Goal: Task Accomplishment & Management: Use online tool/utility

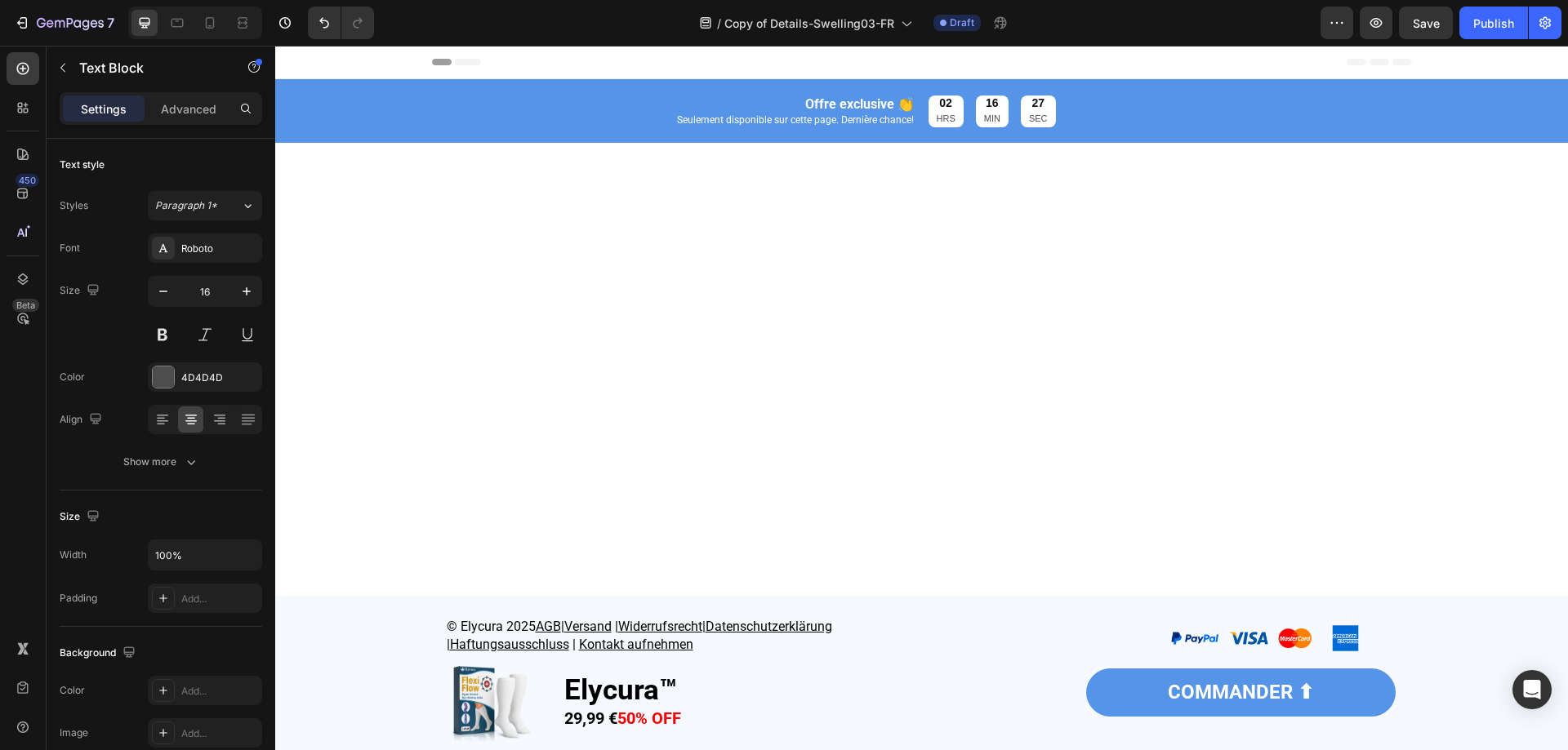
scroll to position [1388, 0]
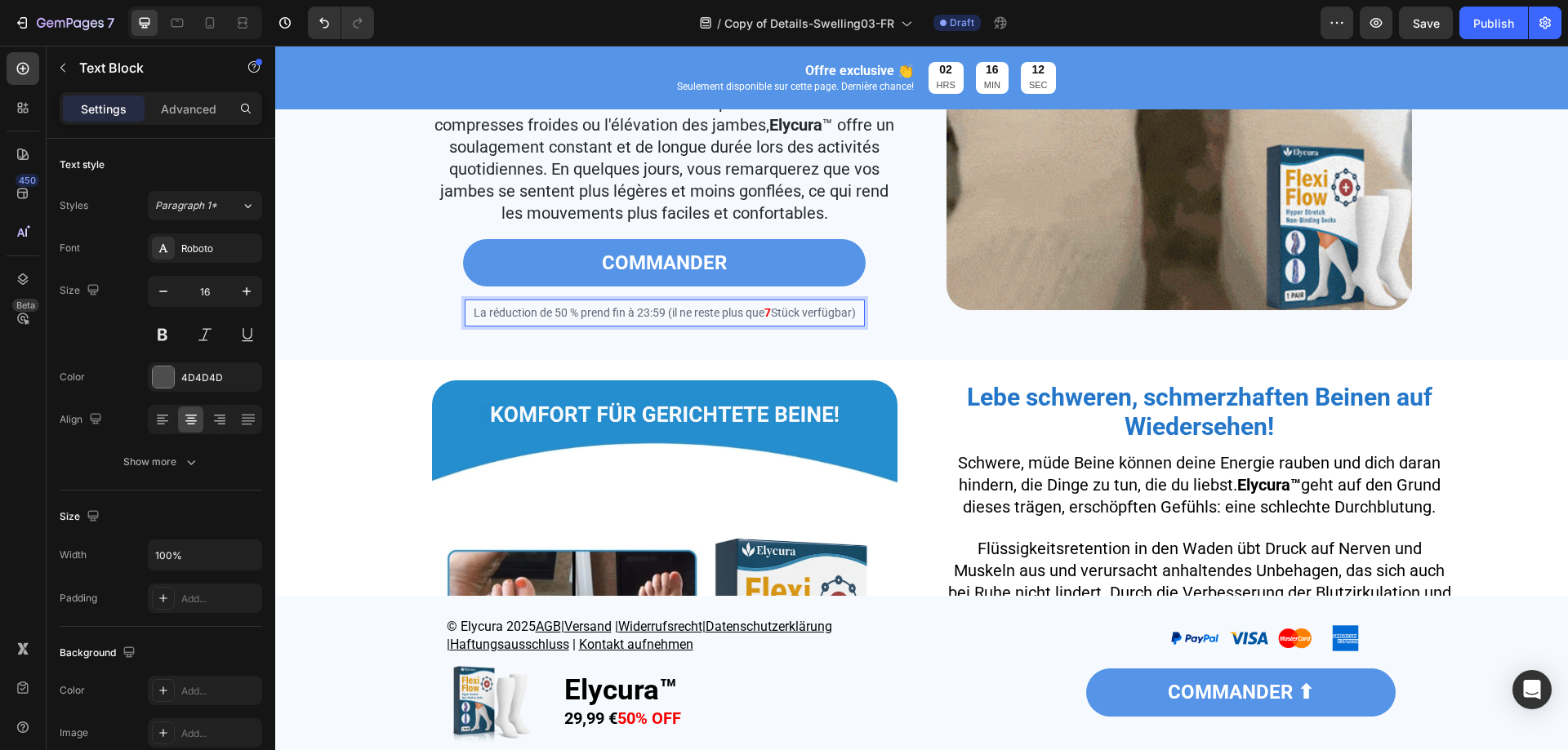
click at [812, 319] on span "Stück verfügbar)" at bounding box center [813, 313] width 85 height 13
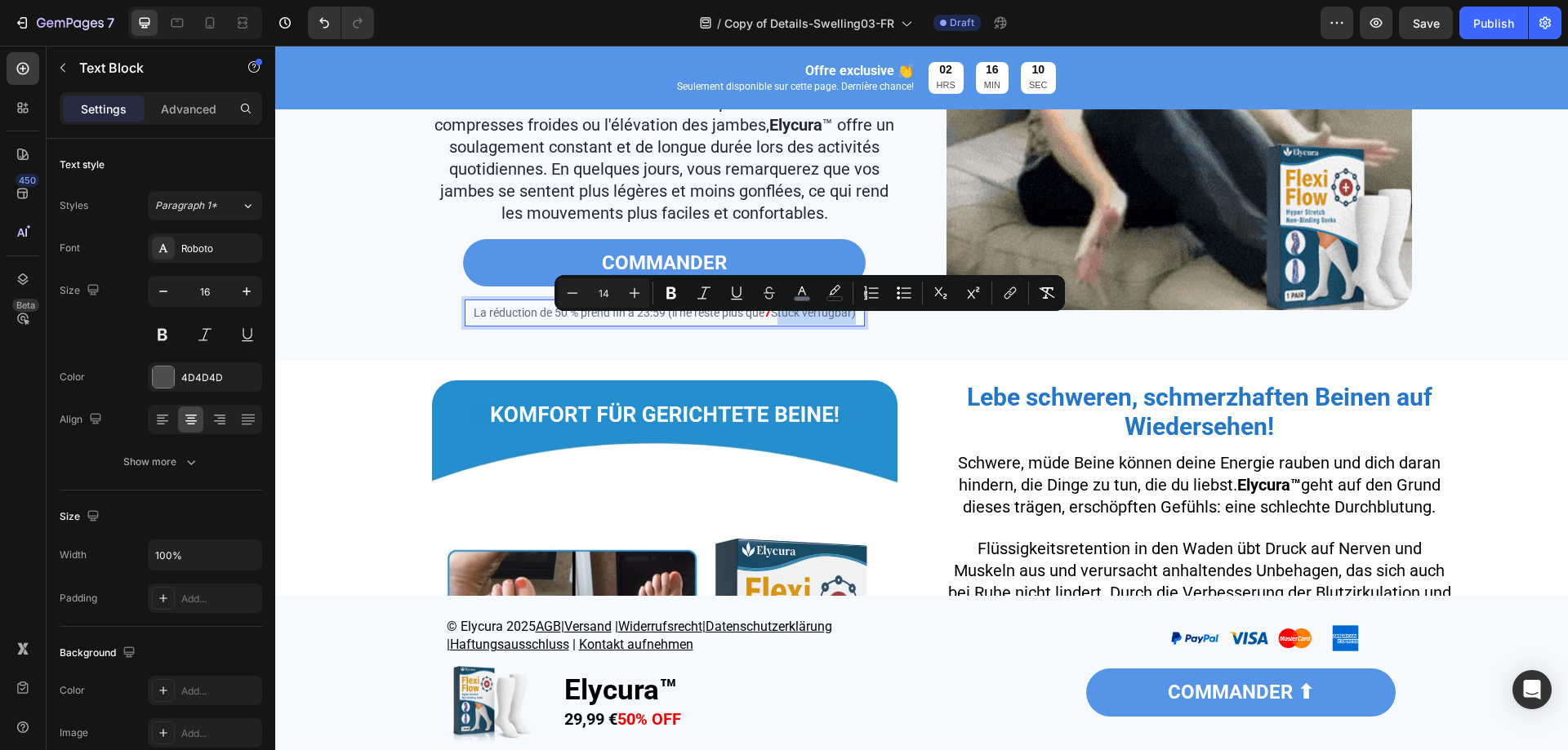
drag, startPoint x: 771, startPoint y: 324, endPoint x: 849, endPoint y: 332, distance: 78.4
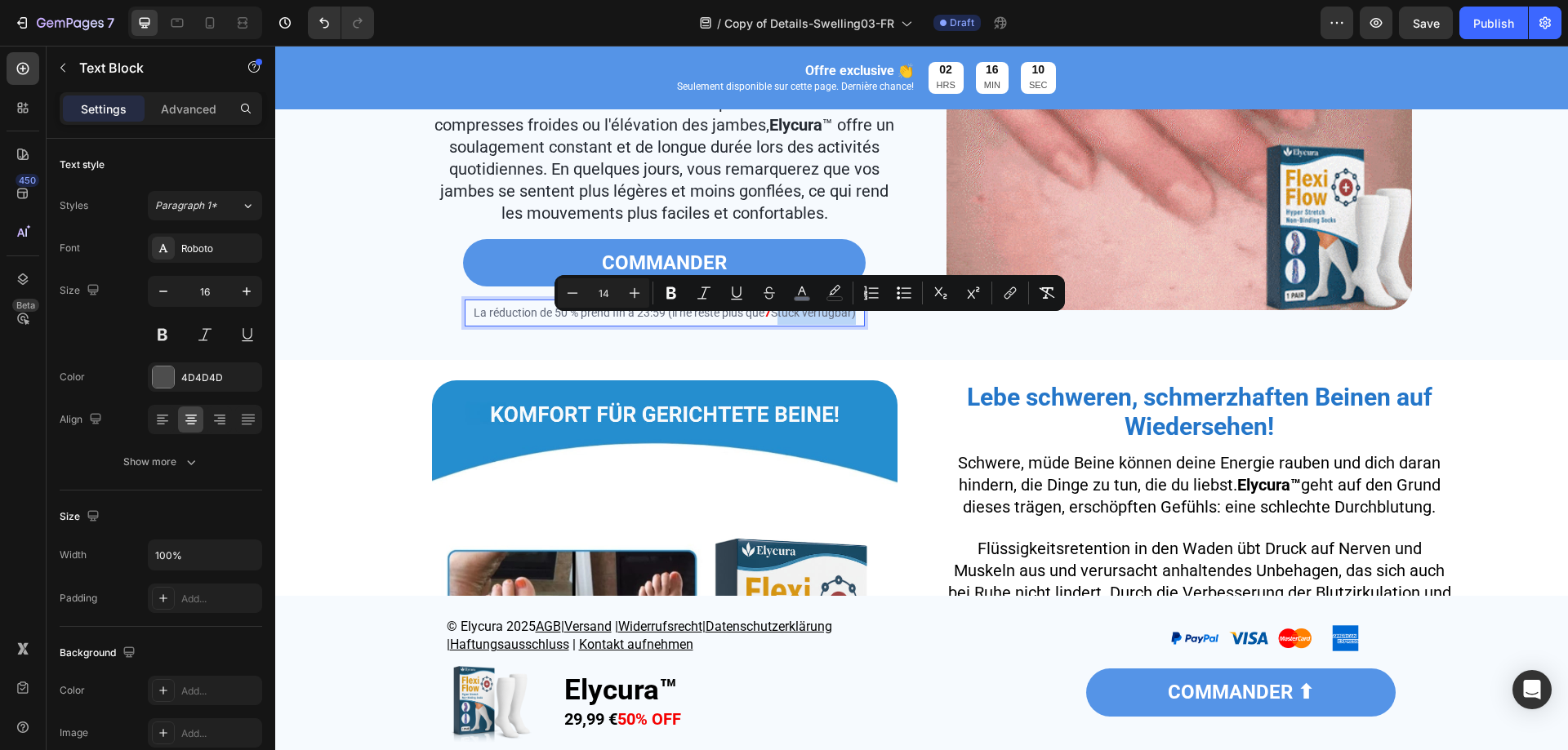
click at [849, 325] on p "La réduction de 50 % prend fin à 23:59 (il ne reste plus que 7 Stück verfügbar)" at bounding box center [665, 313] width 397 height 24
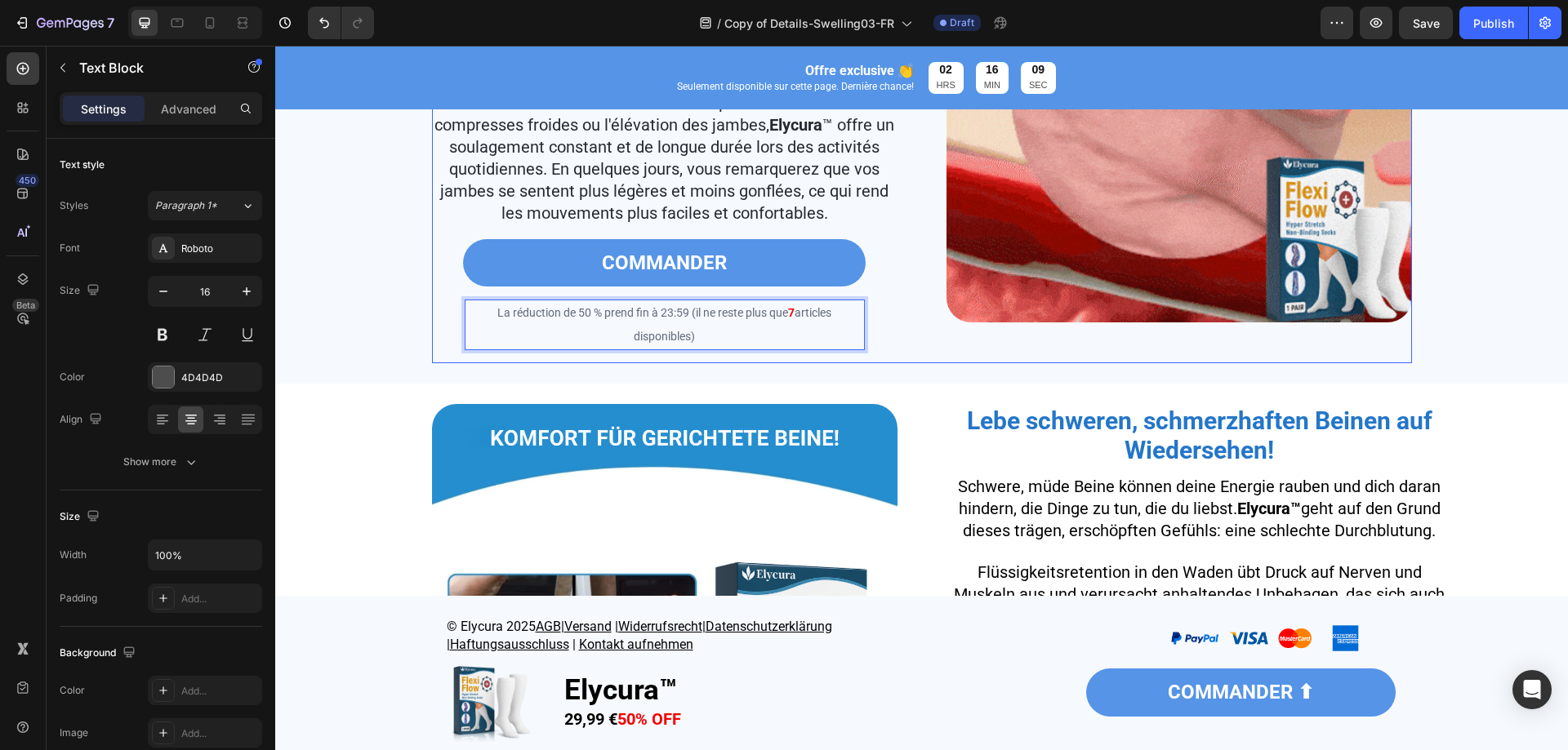
click at [950, 320] on img at bounding box center [1179, 89] width 465 height 465
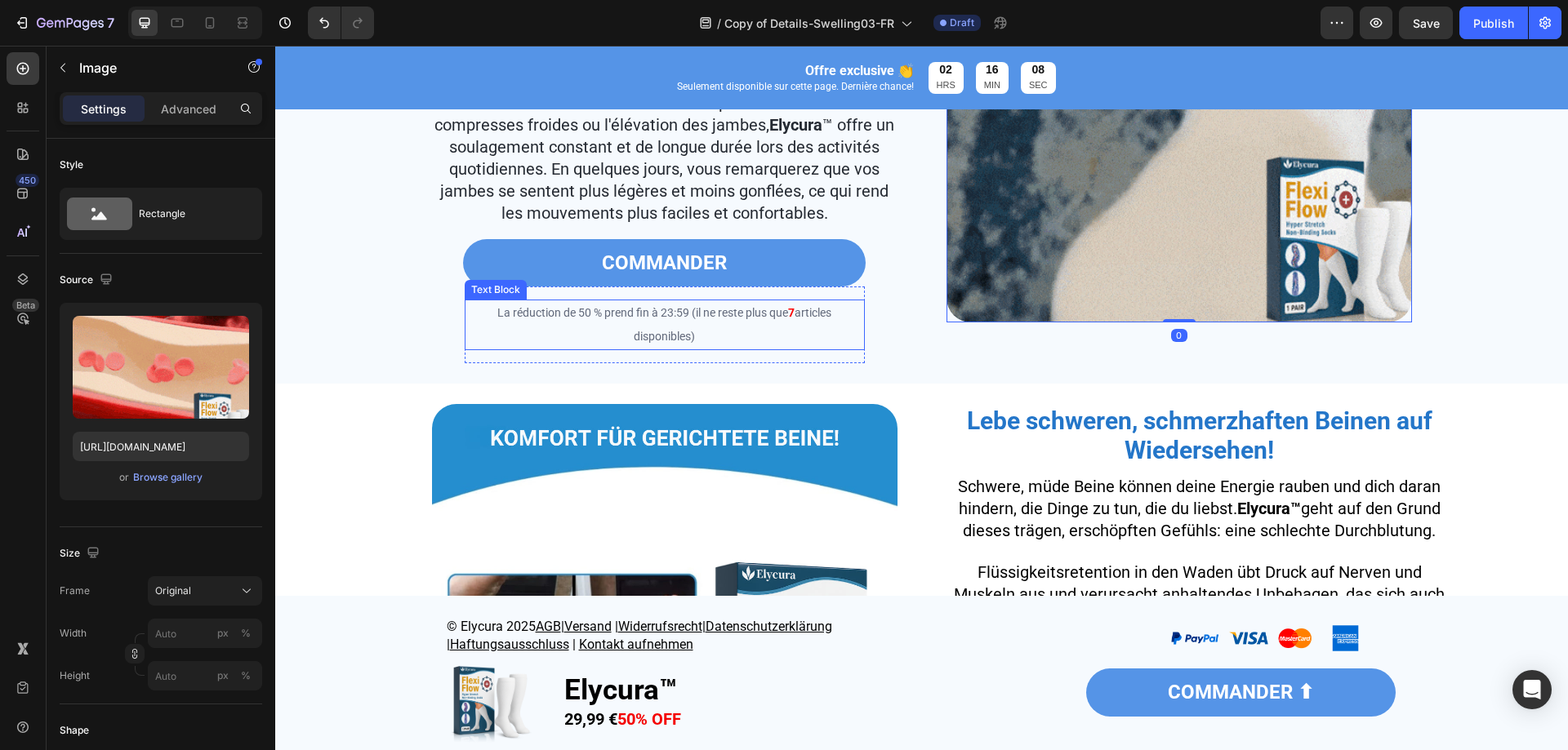
click at [823, 344] on p "La réduction de 50 % prend fin à 23:59 (il ne reste plus que 7 articles disponi…" at bounding box center [665, 325] width 397 height 48
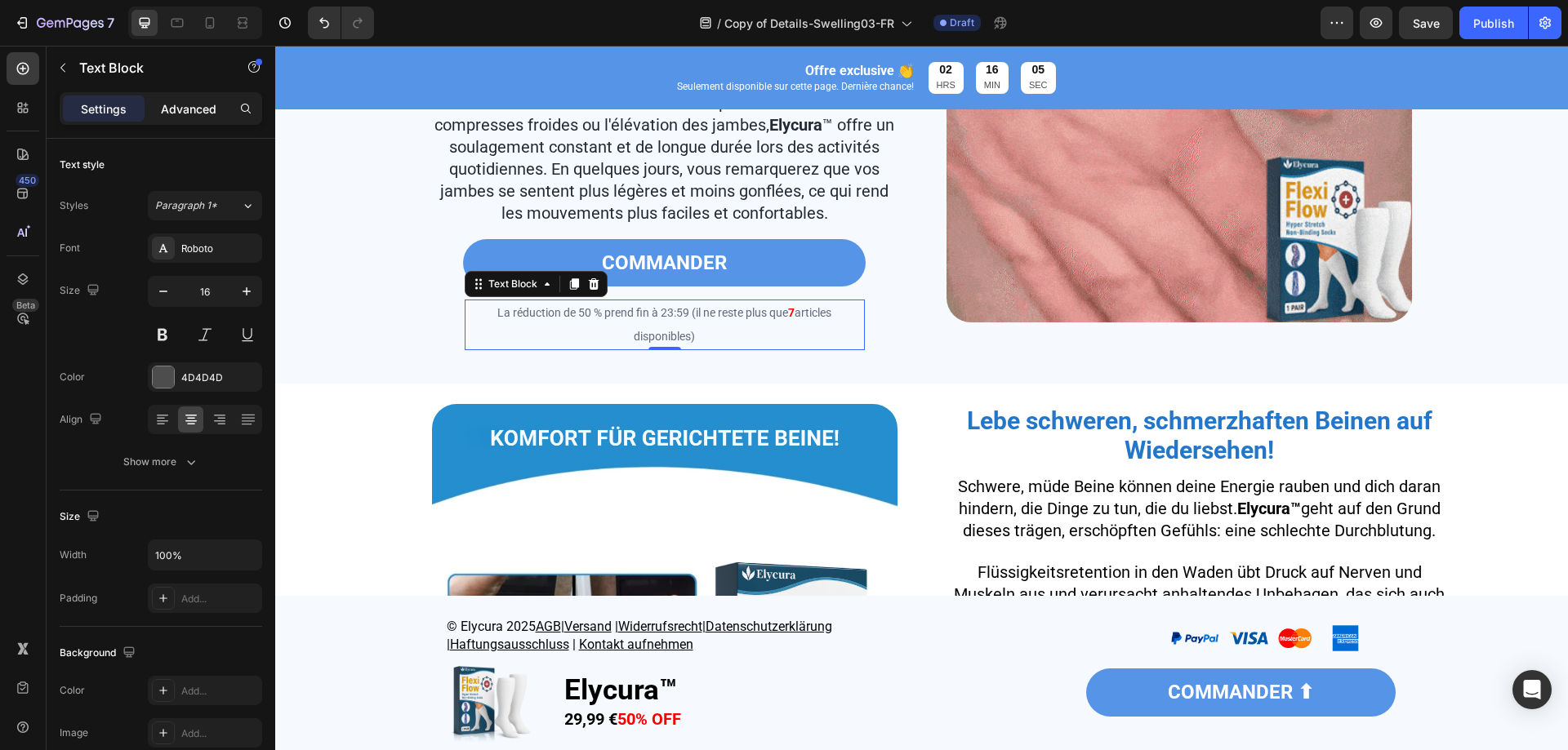
click at [176, 100] on p "Advanced" at bounding box center [189, 108] width 56 height 17
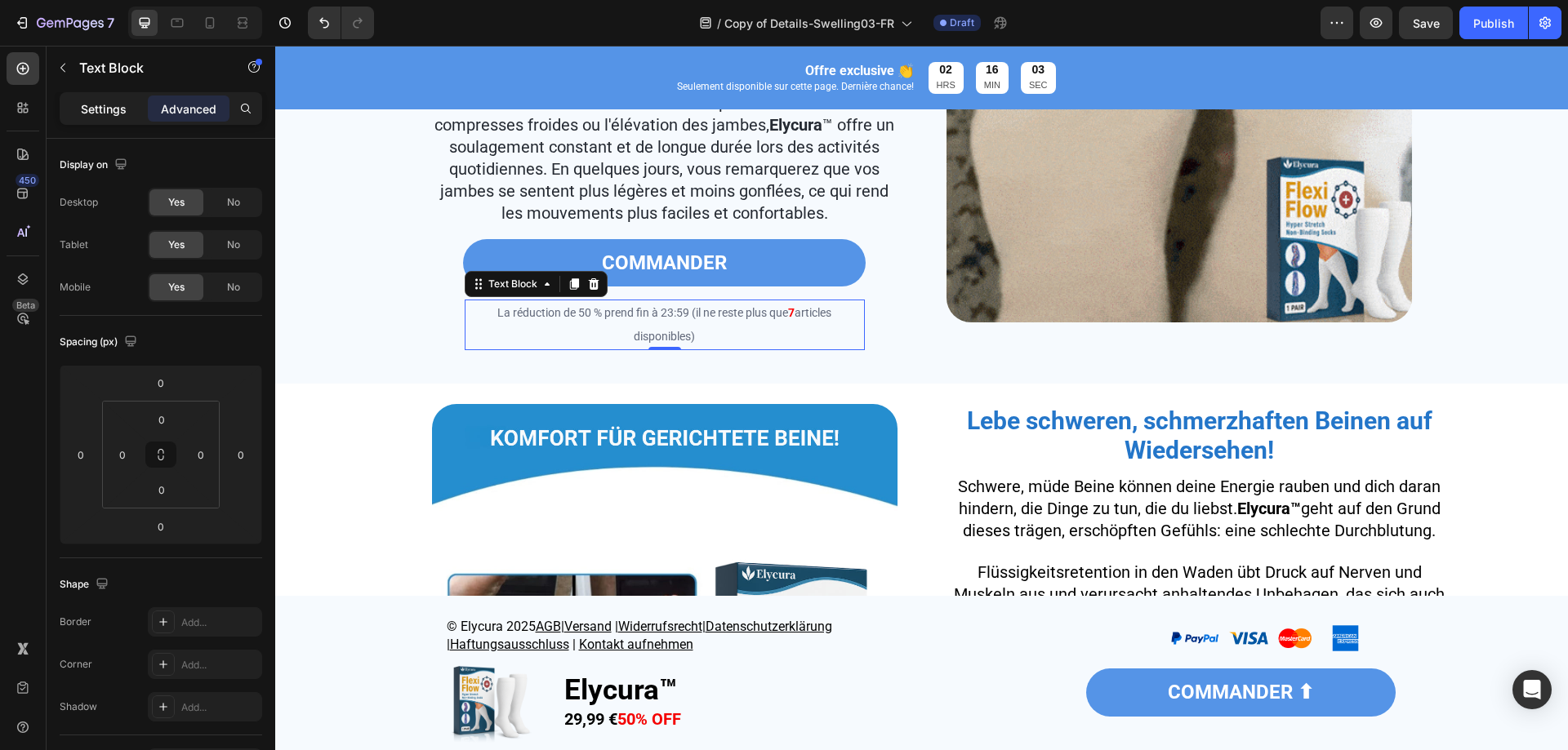
click at [97, 112] on p "Settings" at bounding box center [104, 108] width 46 height 17
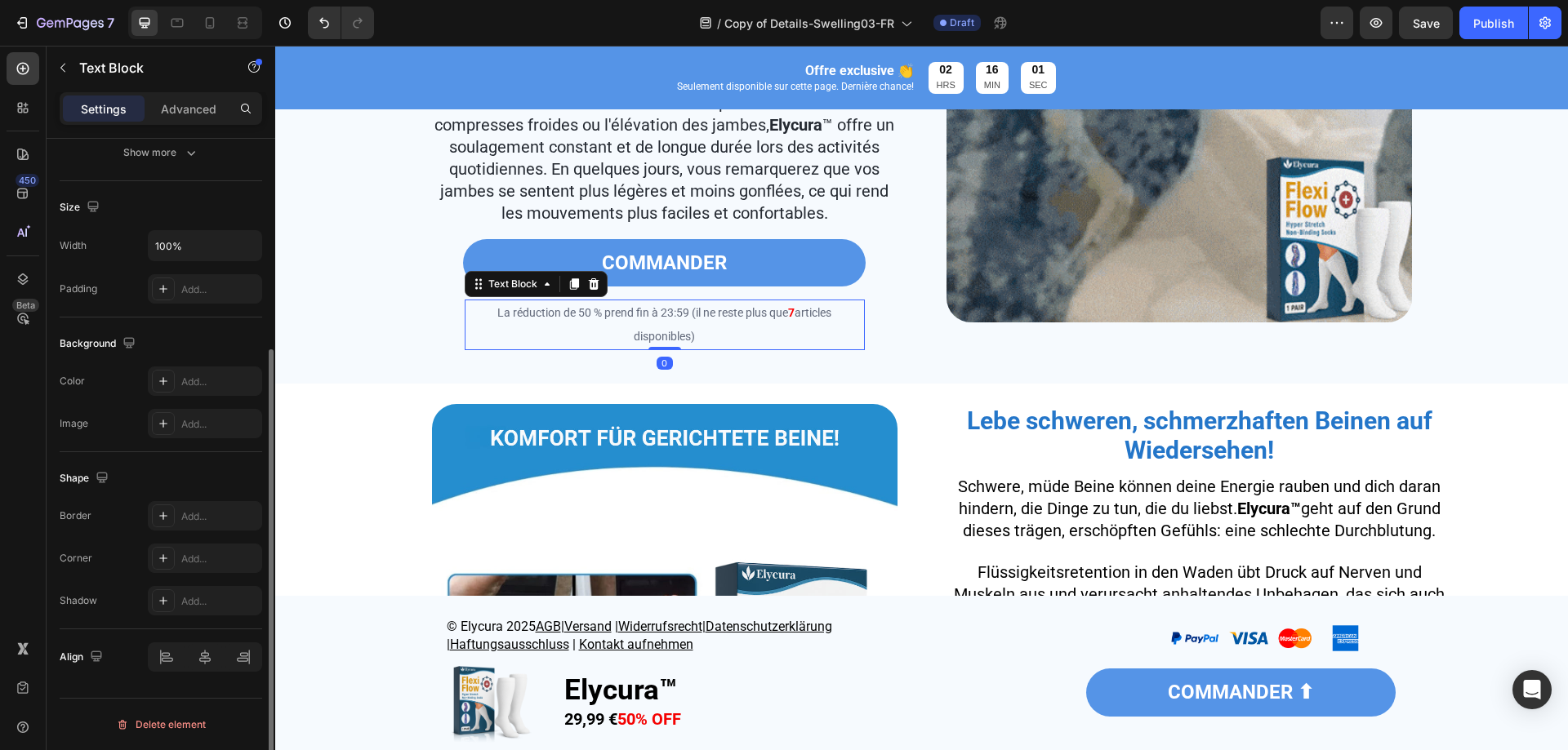
scroll to position [0, 0]
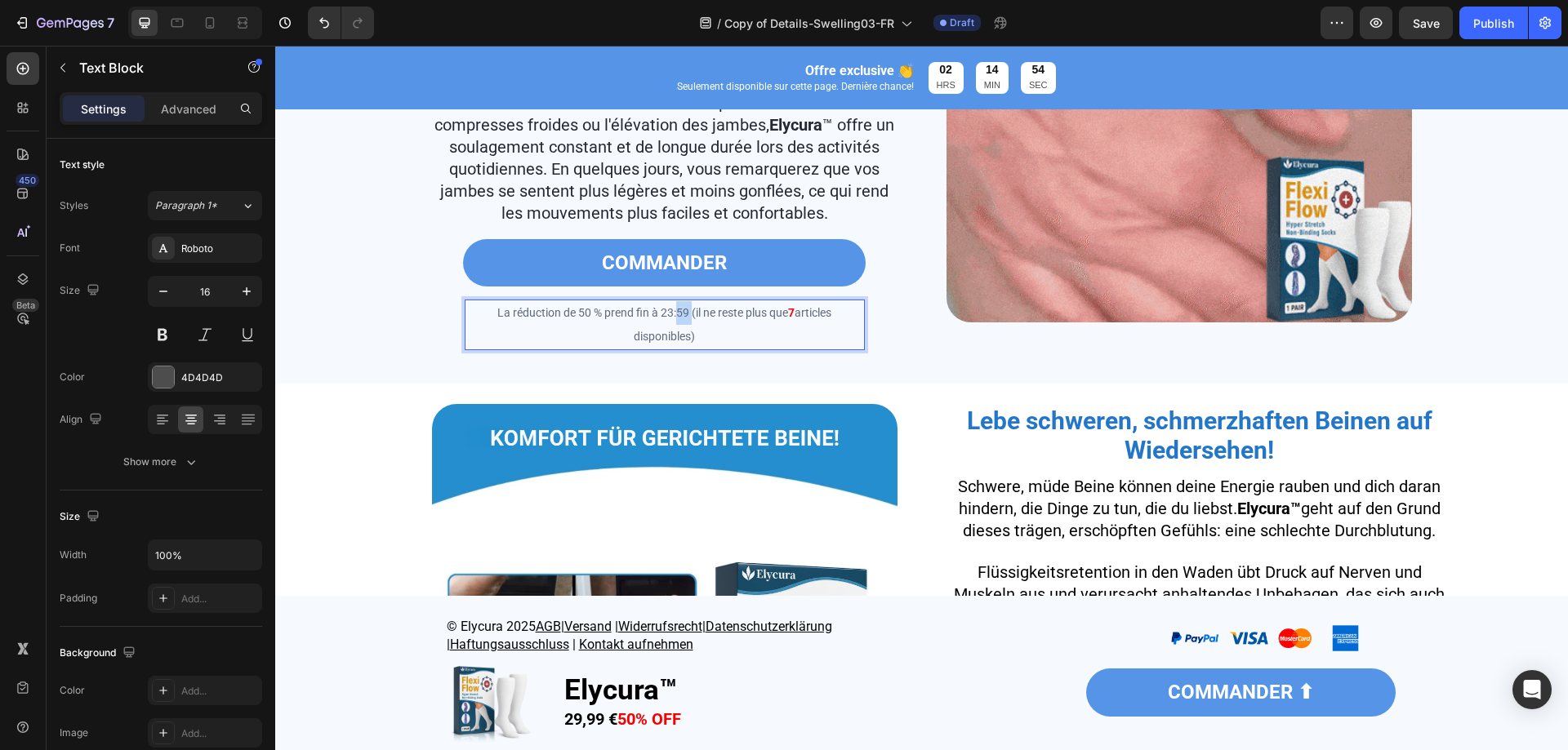
click at [673, 318] on span "La réduction de 50 % prend fin à 23:59 (il ne reste plus que" at bounding box center [643, 313] width 291 height 13
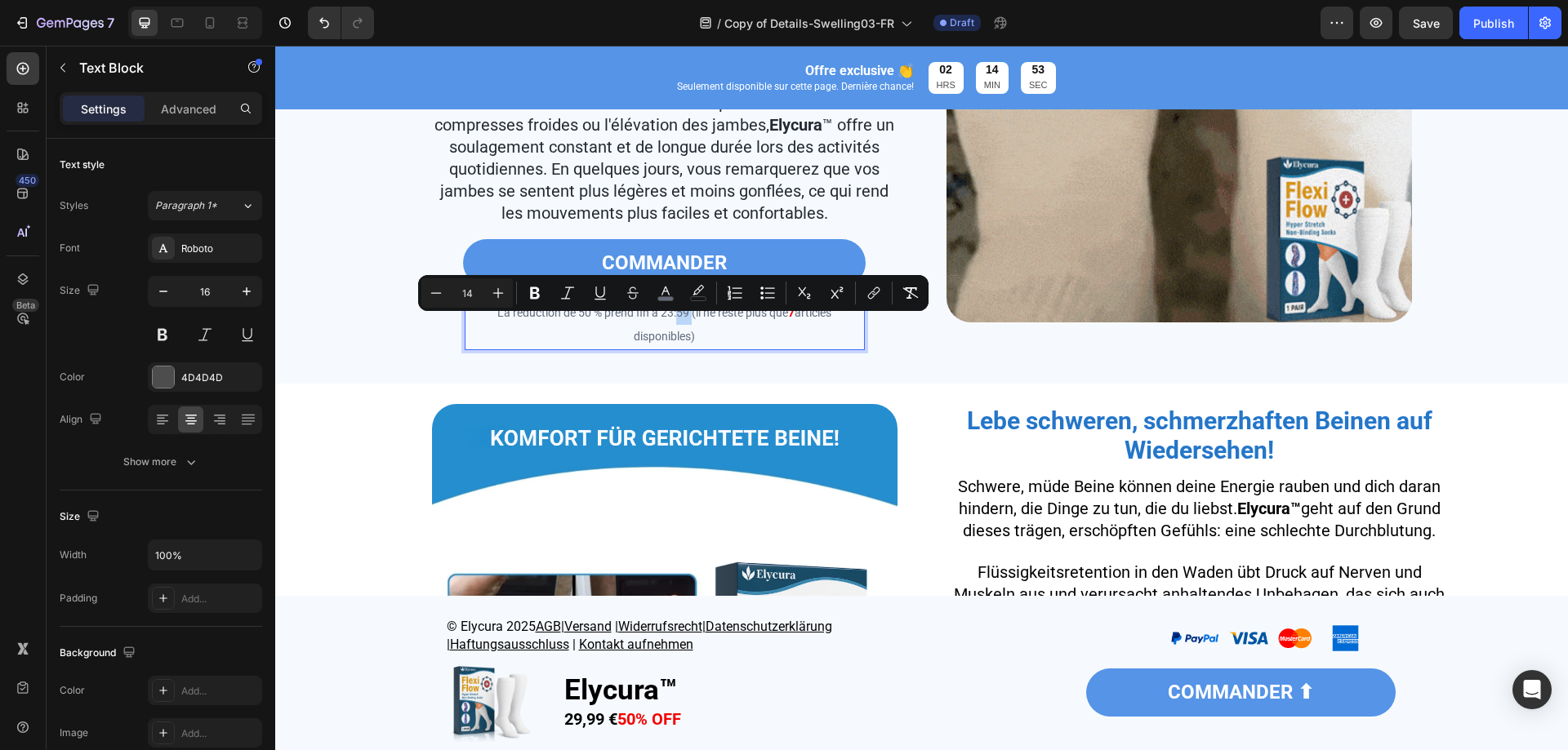
click at [678, 319] on span "La réduction de 50 % prend fin à 23:59 (il ne reste plus que" at bounding box center [643, 313] width 291 height 13
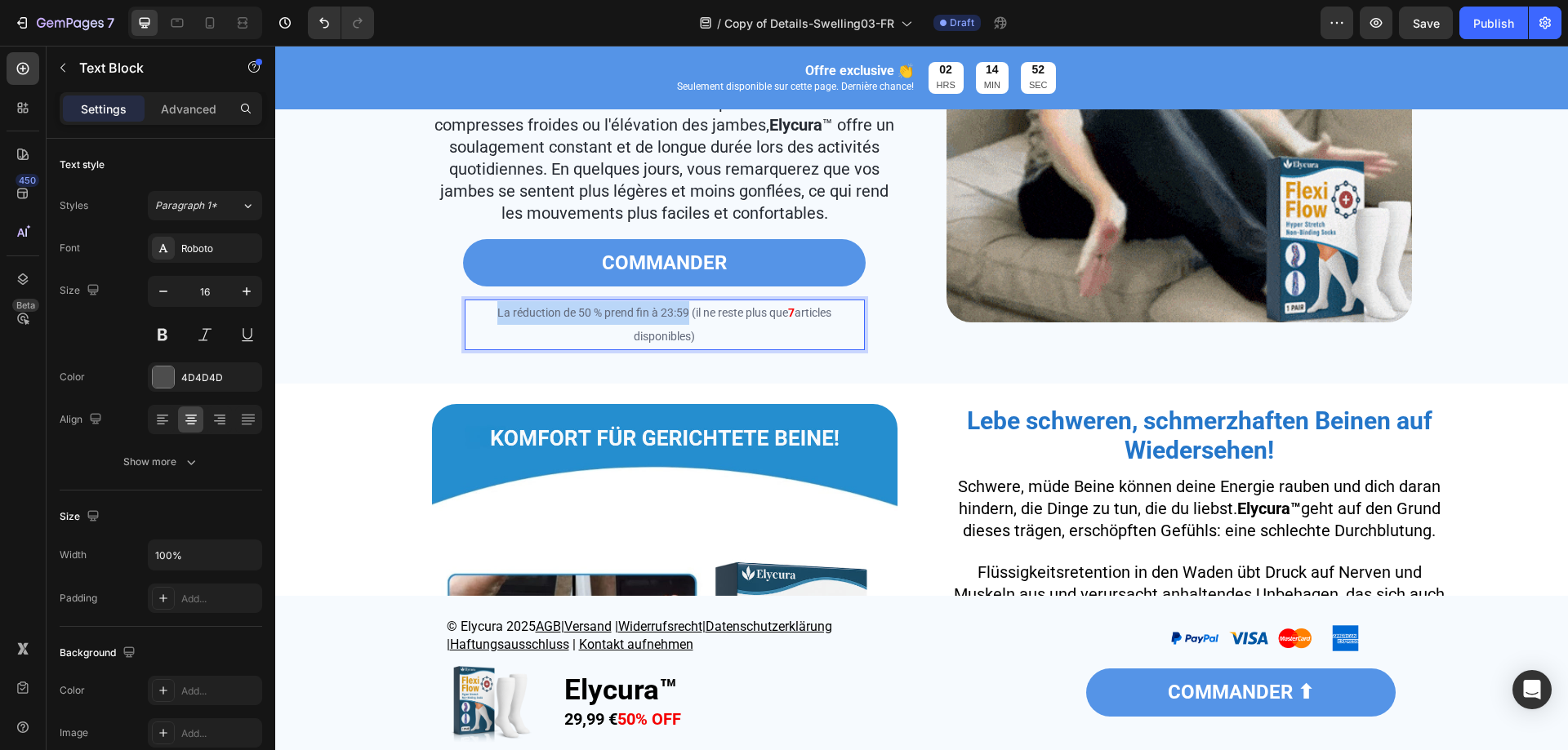
drag, startPoint x: 678, startPoint y: 322, endPoint x: 484, endPoint y: 330, distance: 194.2
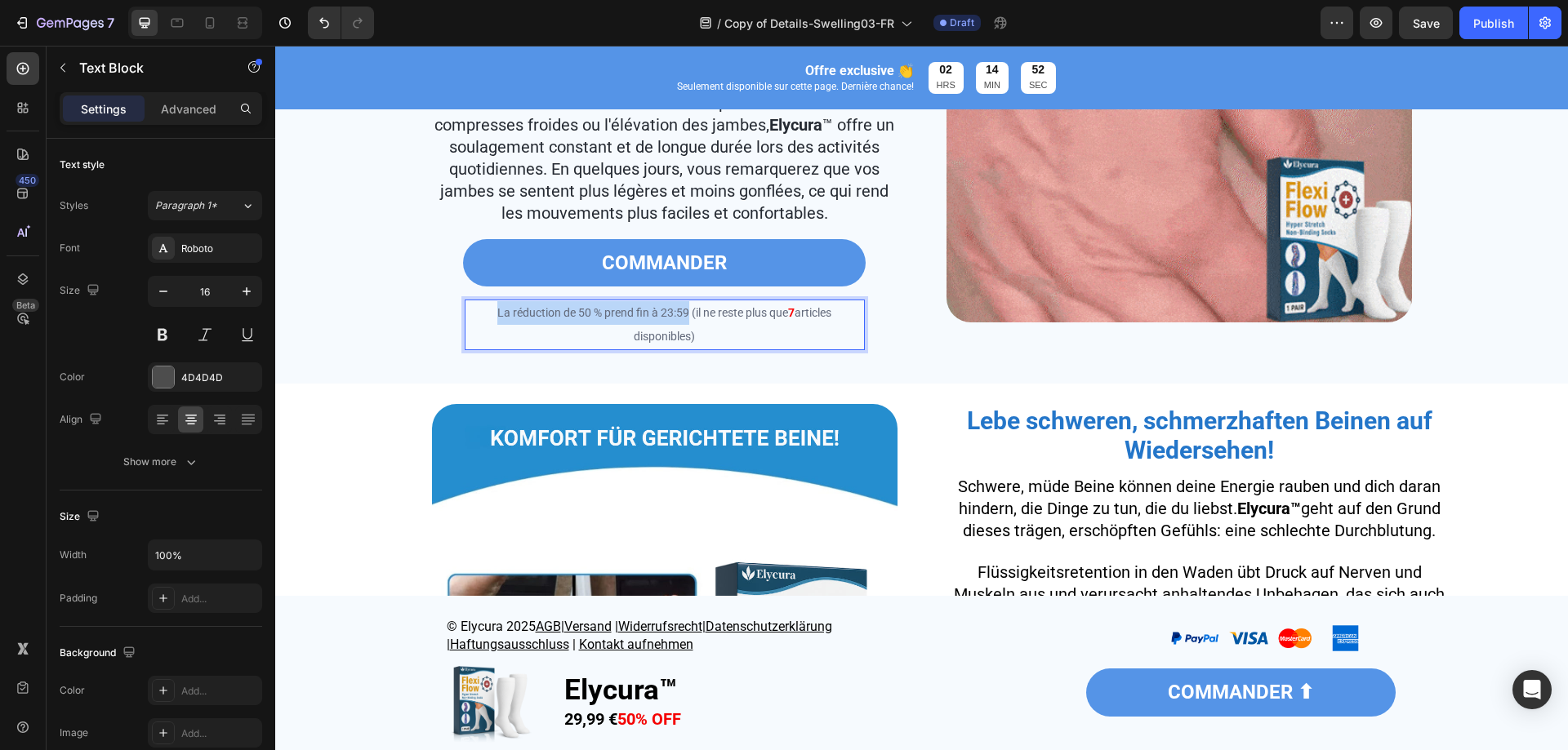
click at [484, 330] on p "La réduction de 50 % prend fin à 23:59 (il ne reste plus que 7 articles disponi…" at bounding box center [665, 325] width 397 height 48
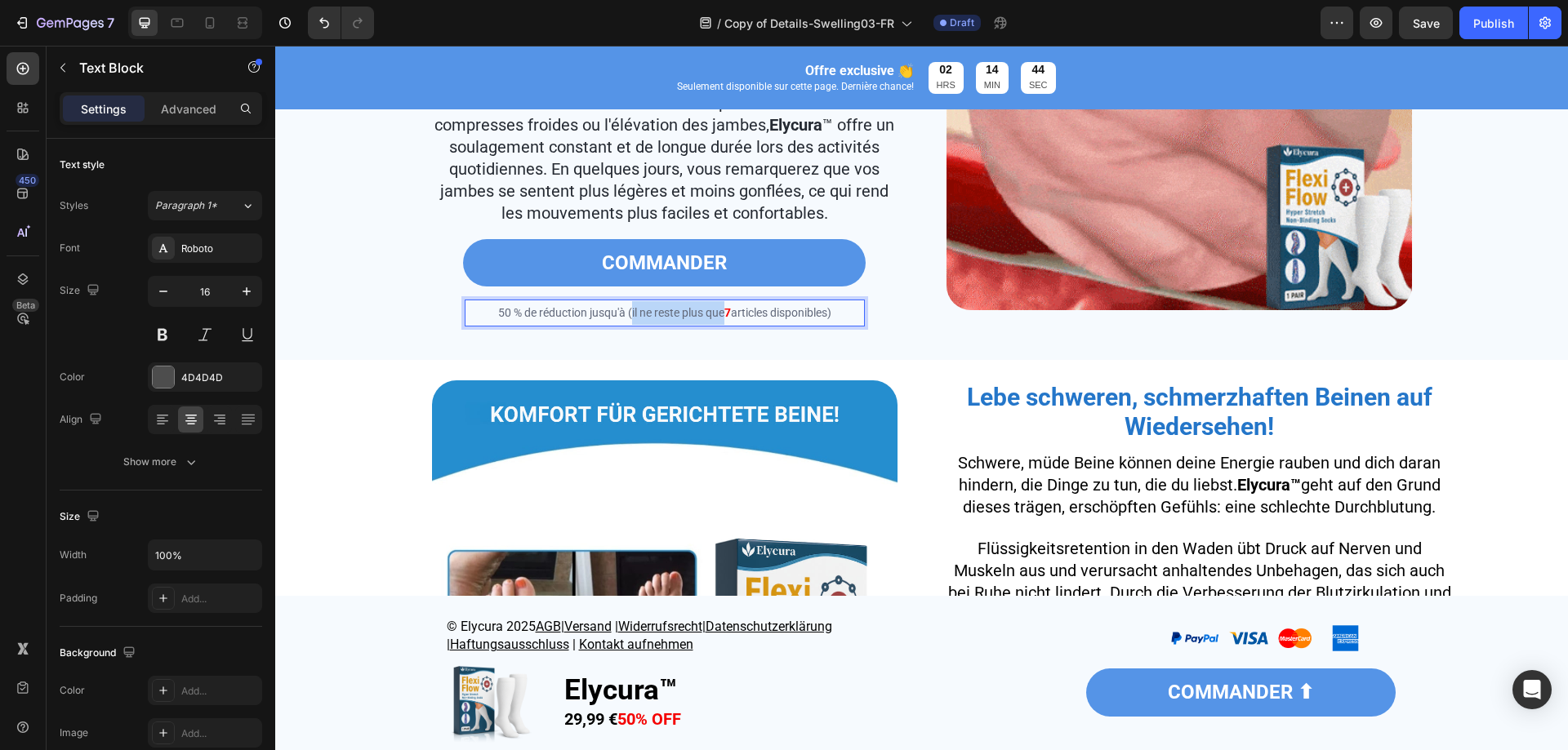
drag, startPoint x: 715, startPoint y: 324, endPoint x: 620, endPoint y: 330, distance: 95.2
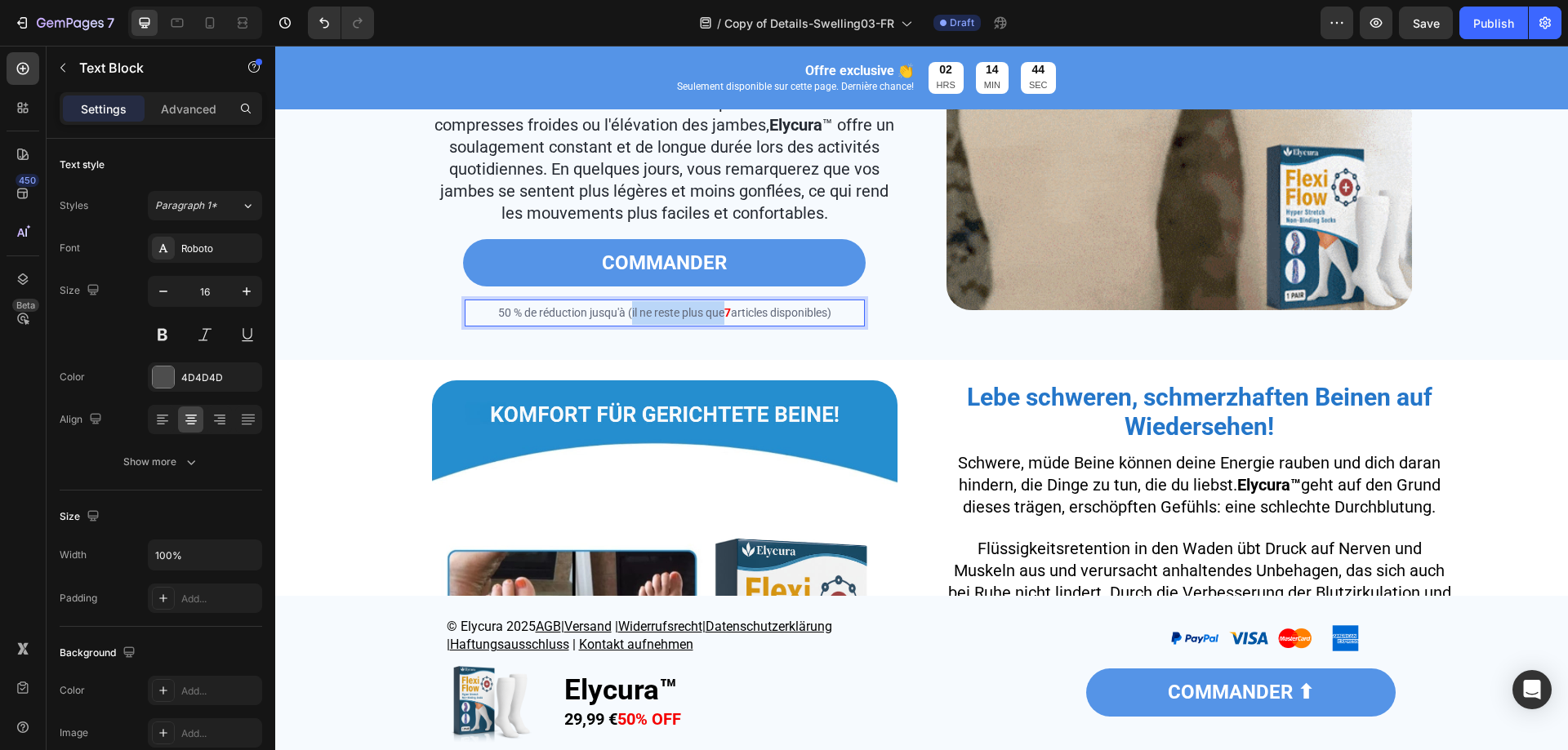
click at [620, 319] on span "50 % de réduction jusqu'à (il ne reste plus que" at bounding box center [612, 313] width 227 height 13
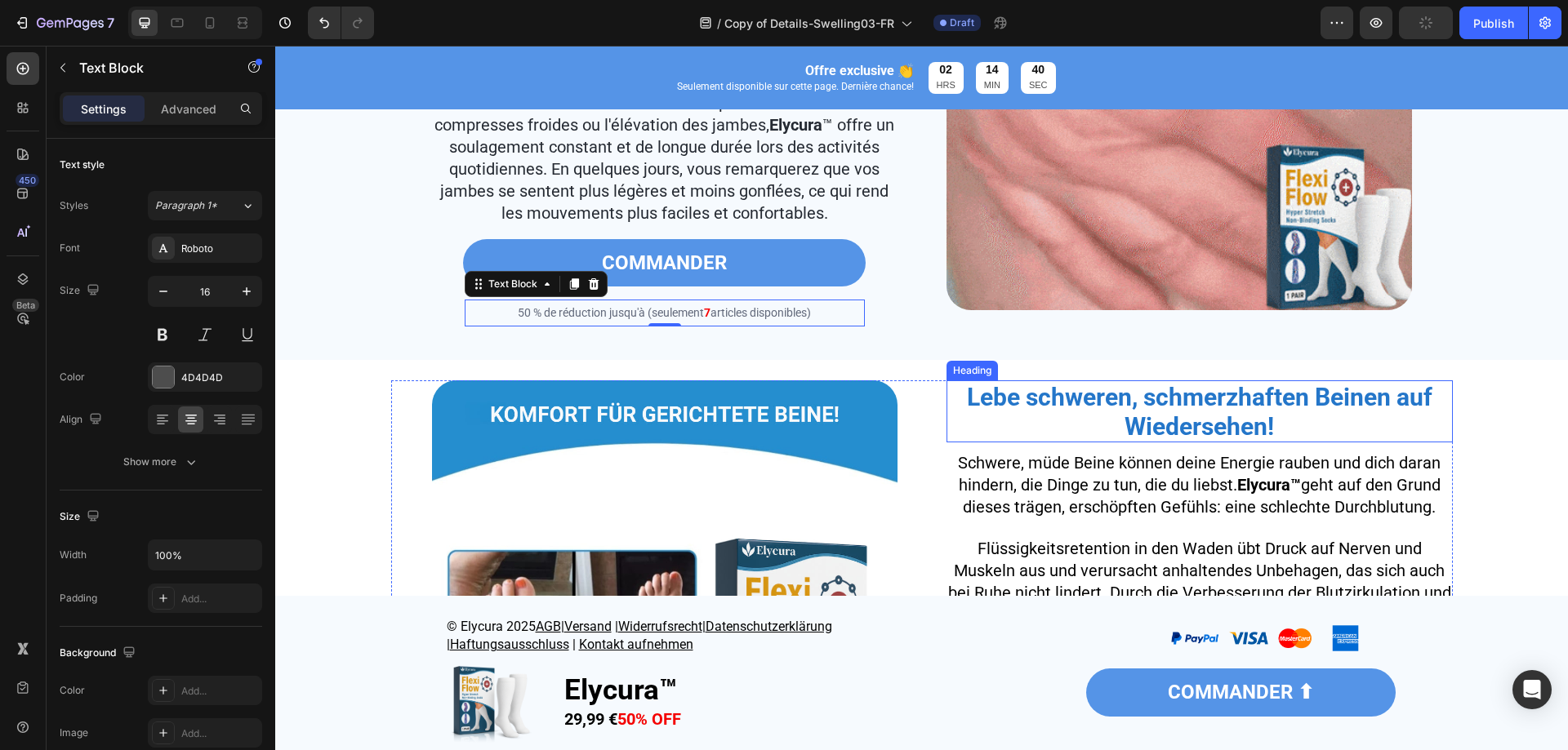
drag, startPoint x: 1002, startPoint y: 383, endPoint x: 816, endPoint y: 343, distance: 190.3
click at [1002, 383] on div "Image Lebe schweren, schmerzhaften Beinen auf Wiedersehen! Heading Schwere, müd…" at bounding box center [921, 613] width 1268 height 490
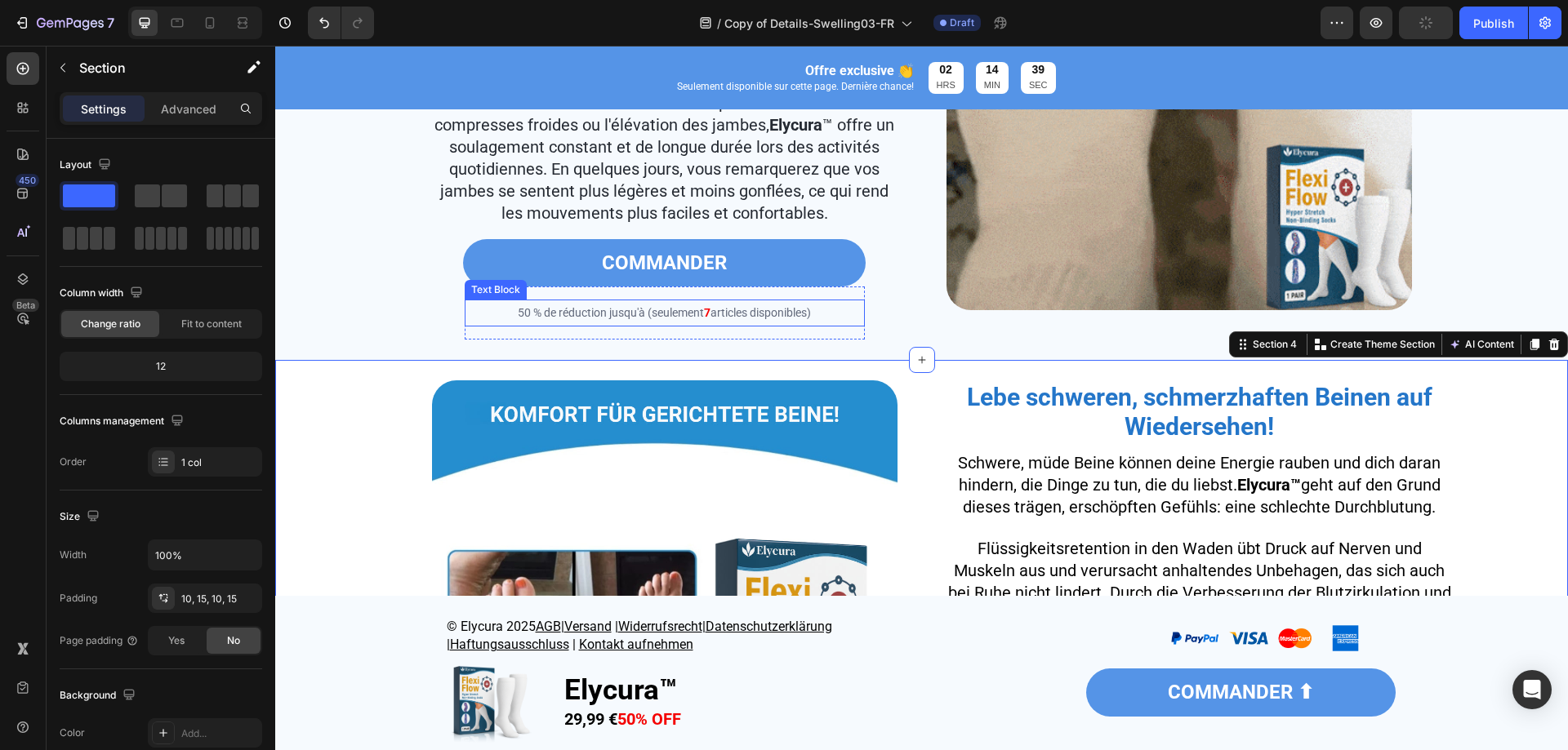
click at [742, 319] on span "articles disponibles)" at bounding box center [761, 313] width 100 height 13
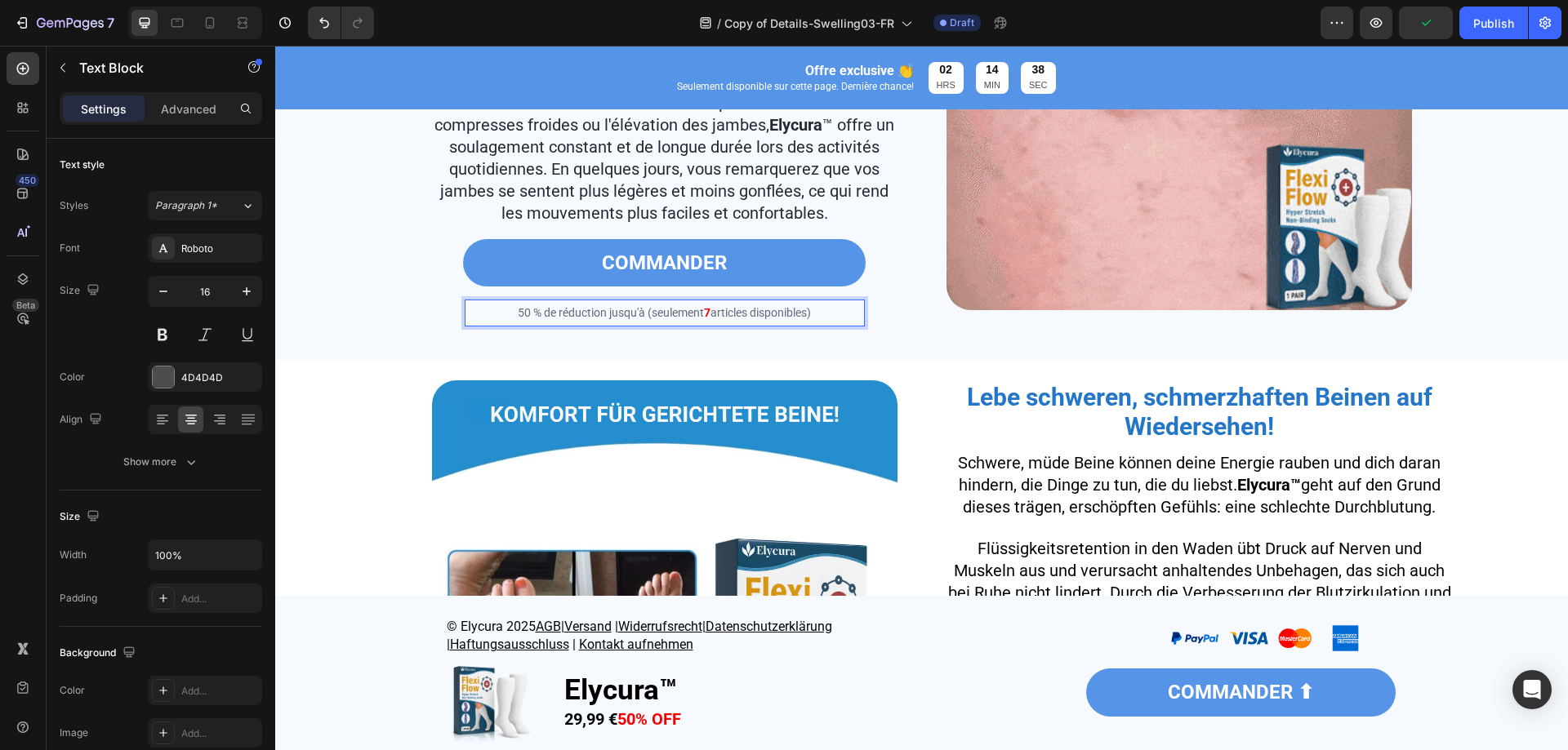
click at [722, 319] on span "articles disponibles)" at bounding box center [761, 313] width 100 height 13
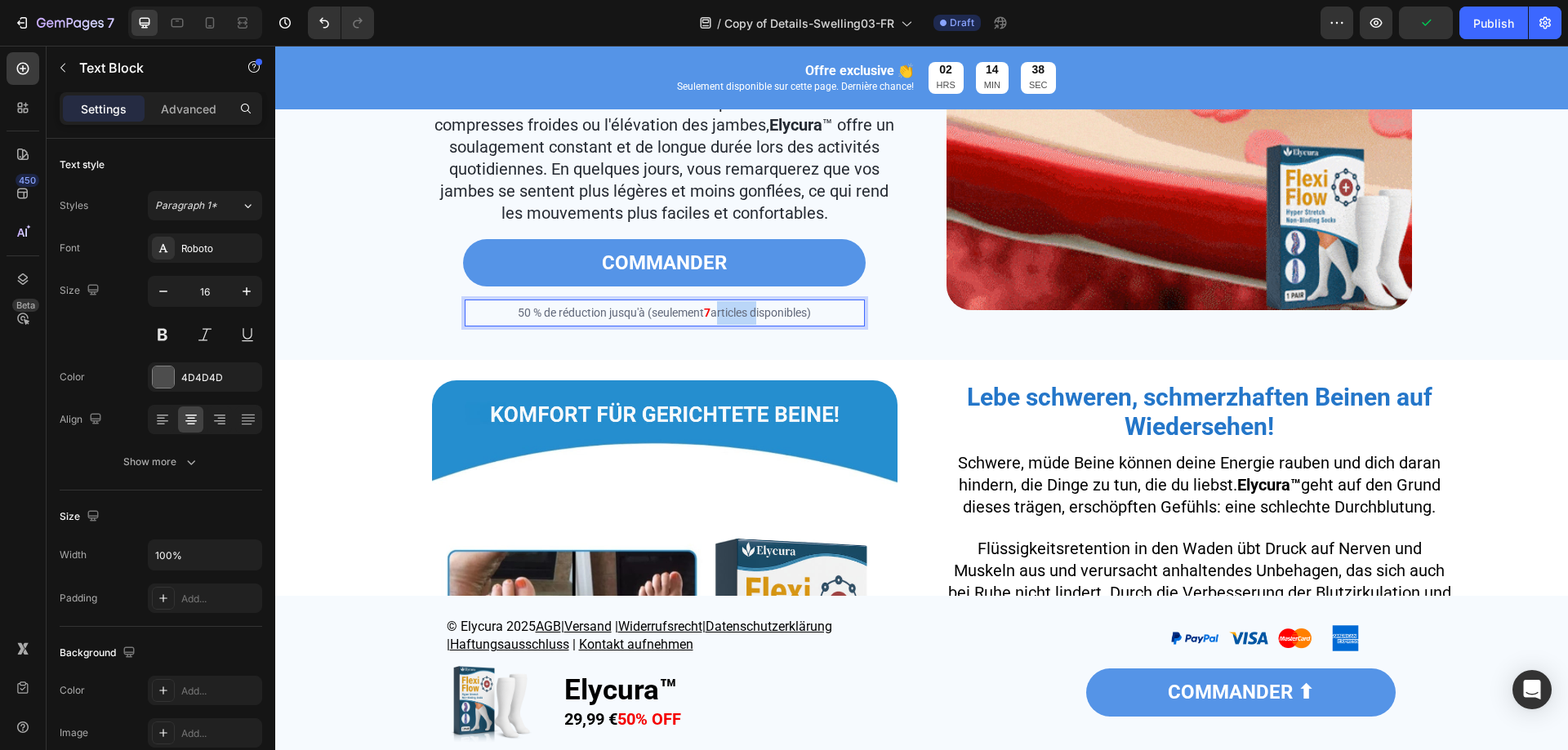
click at [722, 319] on span "articles disponibles)" at bounding box center [761, 313] width 100 height 13
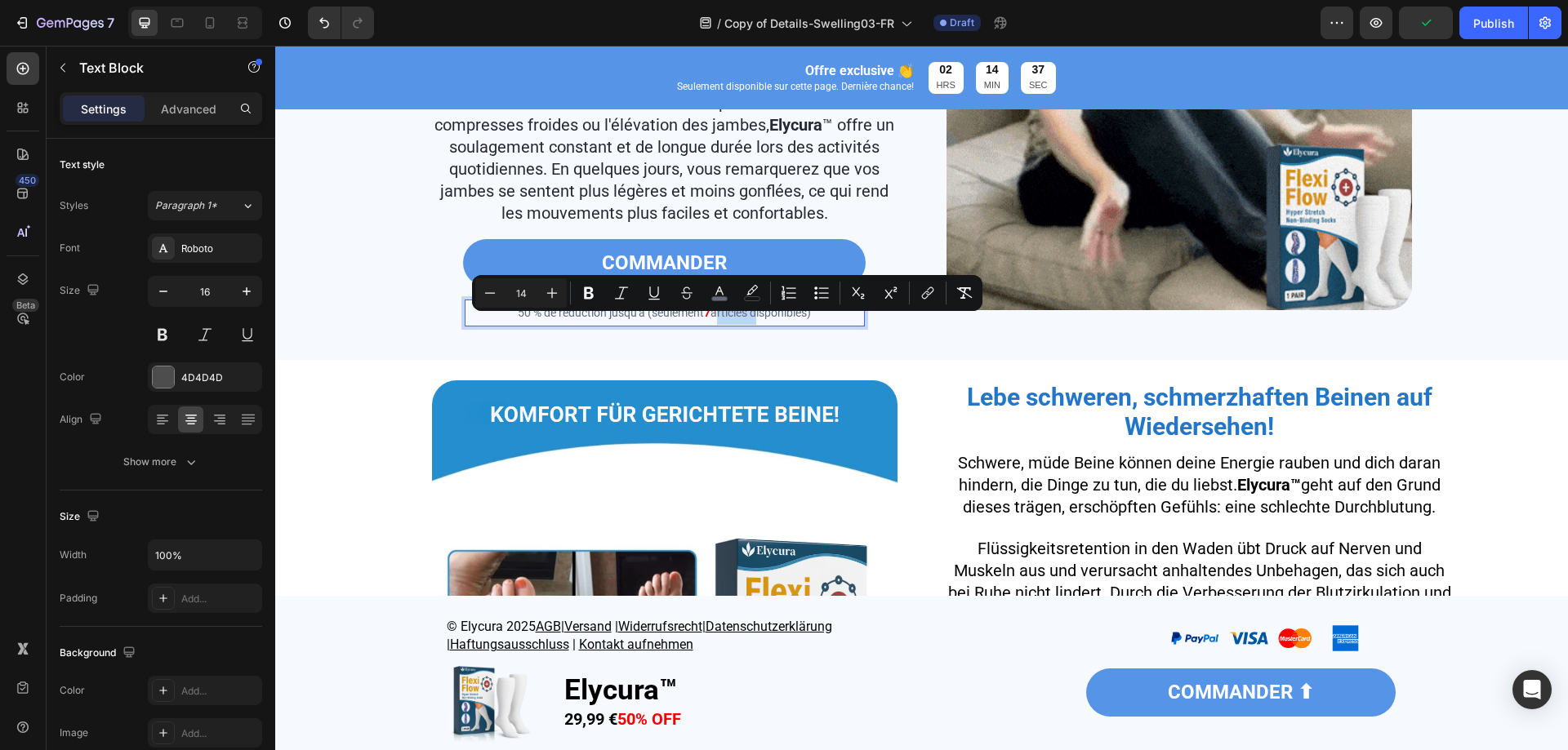
click at [712, 319] on span "articles disponibles)" at bounding box center [761, 313] width 100 height 13
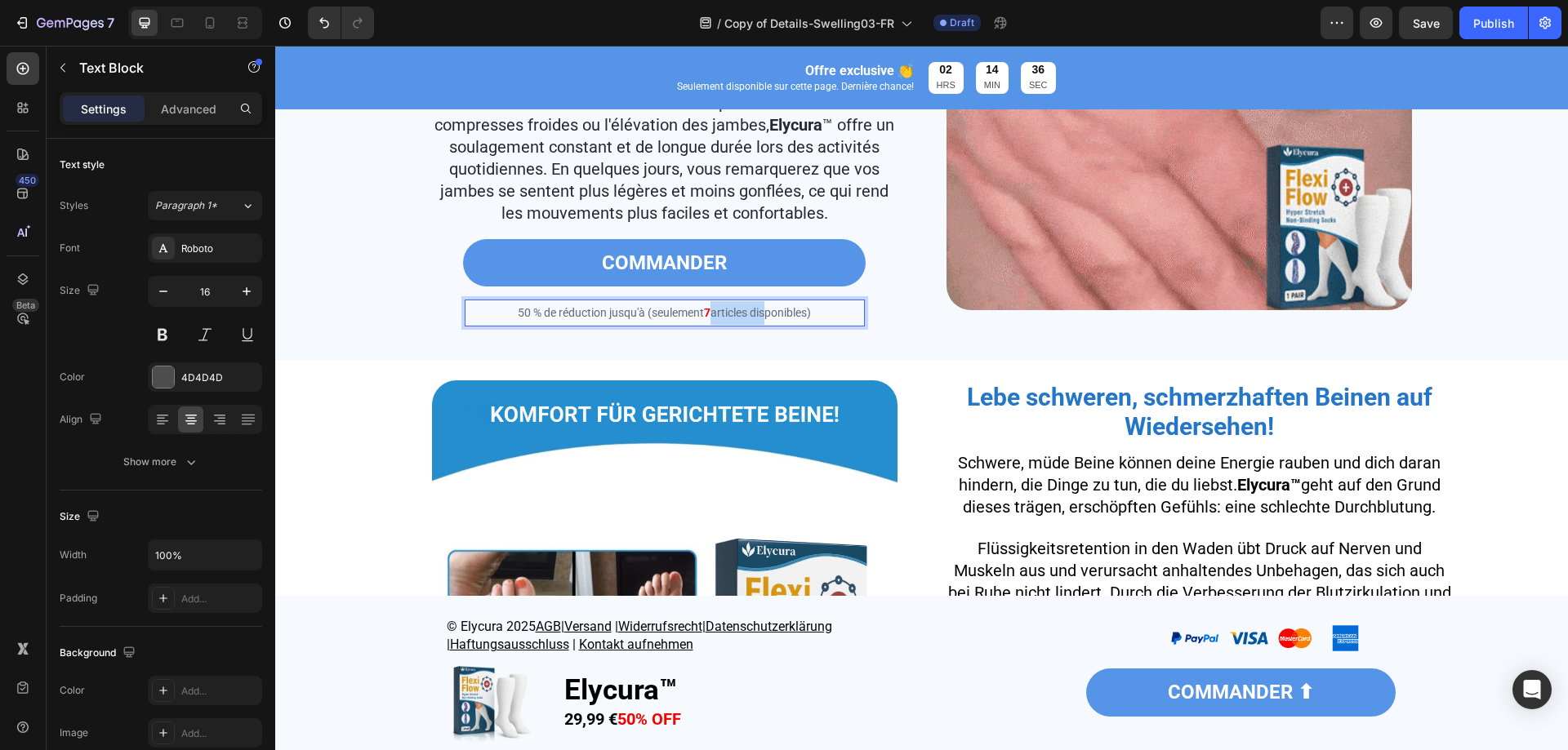
drag, startPoint x: 706, startPoint y: 324, endPoint x: 758, endPoint y: 324, distance: 52.0
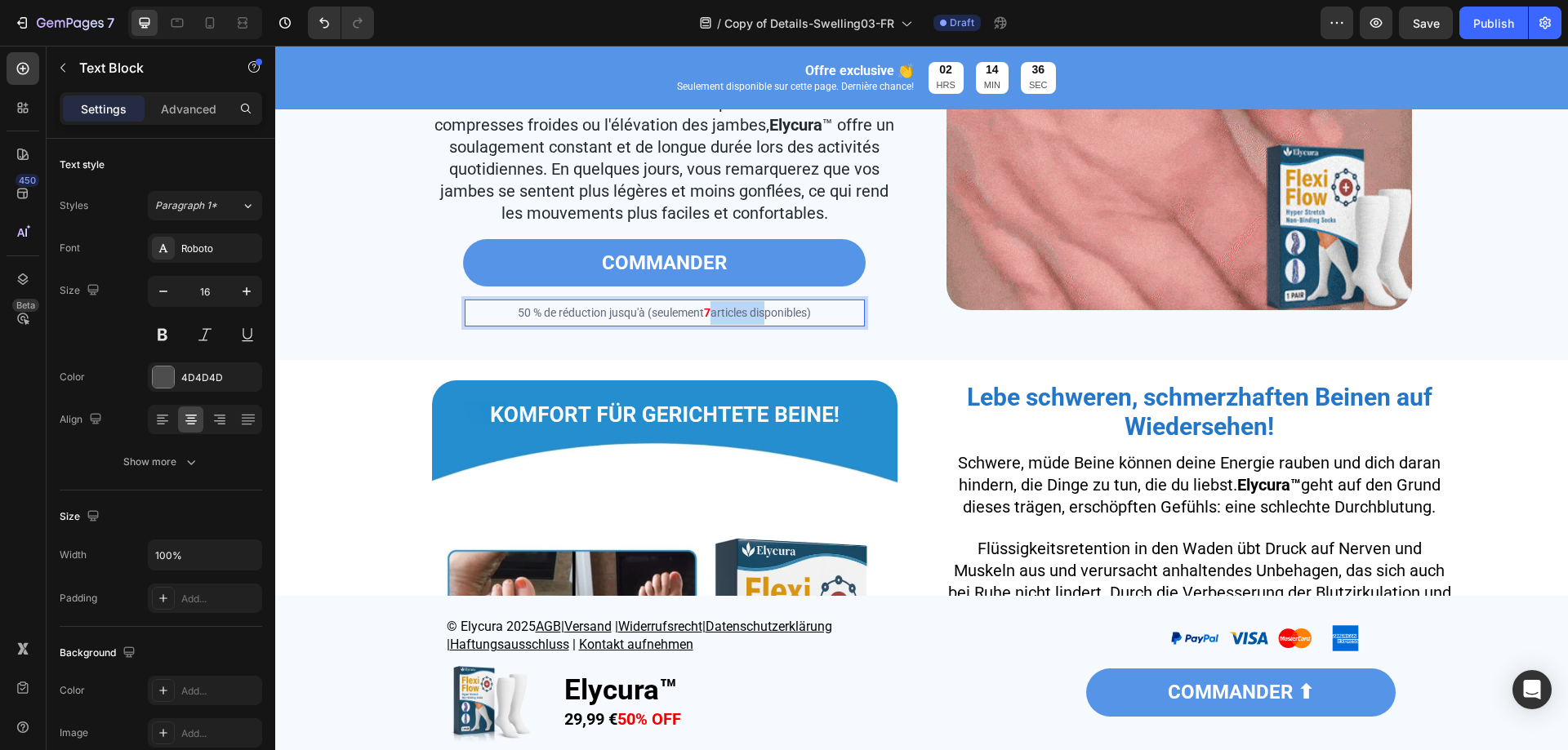
click at [758, 319] on span "articles disponibles)" at bounding box center [761, 313] width 100 height 13
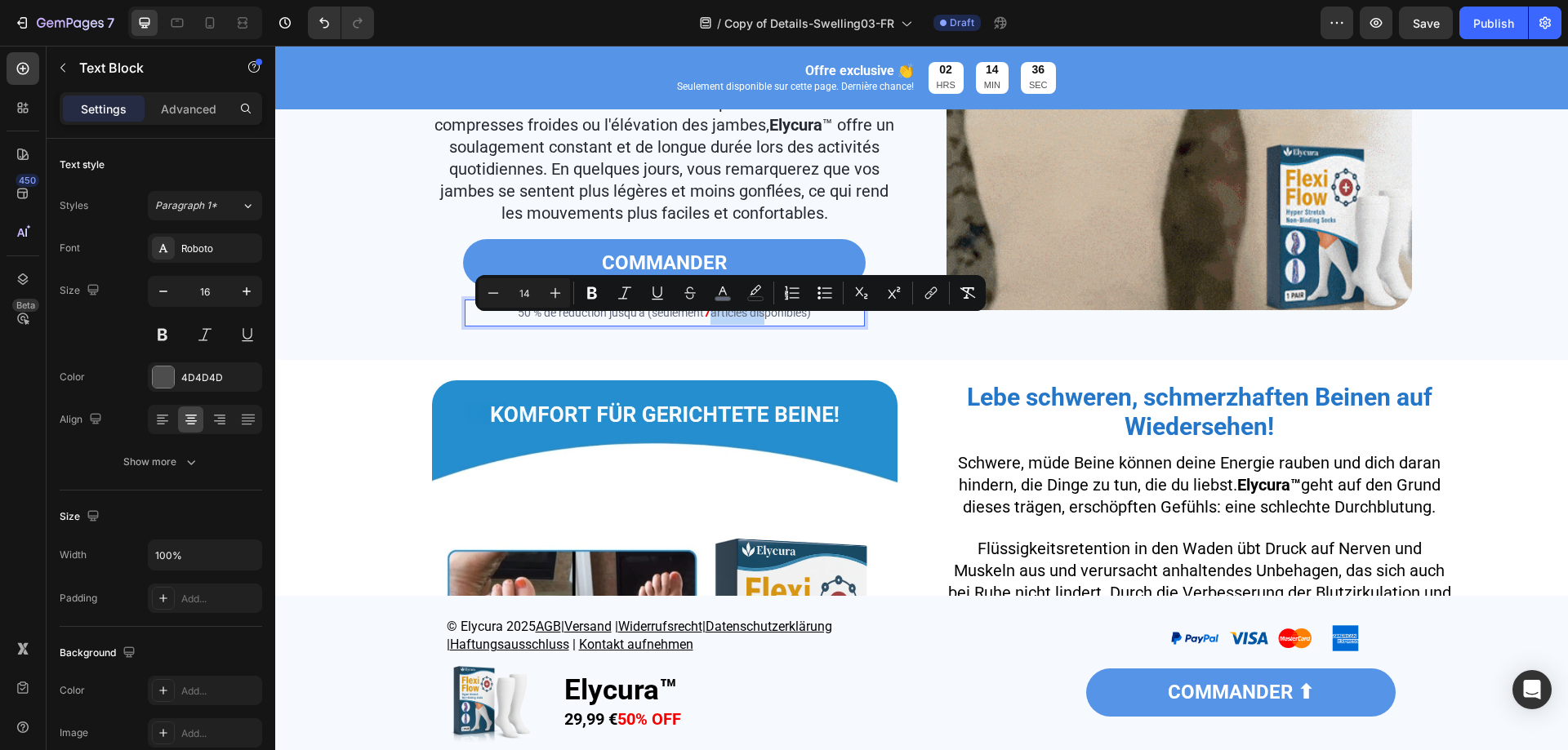
click at [712, 319] on span "articles disponibles)" at bounding box center [761, 313] width 100 height 13
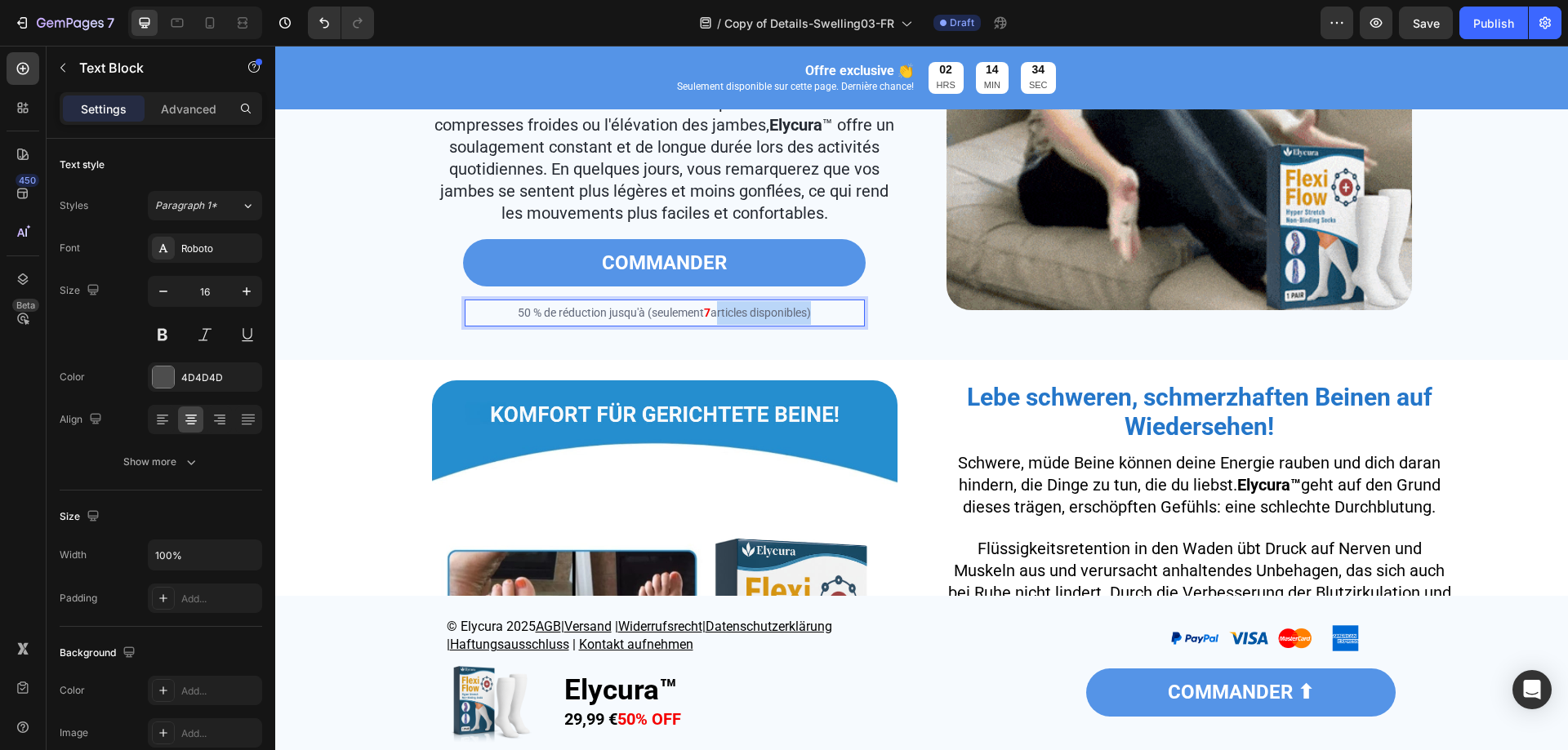
drag, startPoint x: 708, startPoint y: 325, endPoint x: 804, endPoint y: 329, distance: 96.1
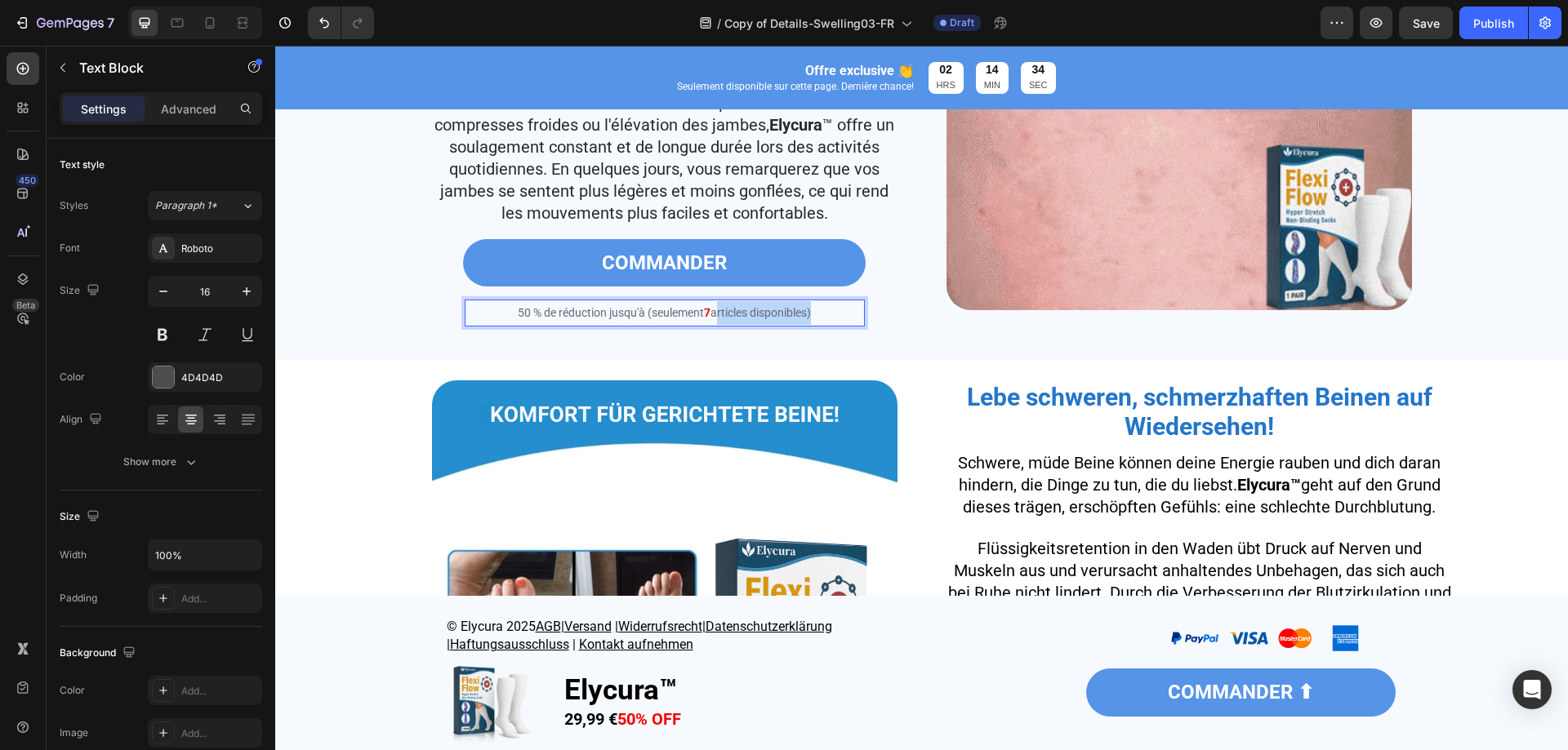
click at [804, 319] on span "articles disponibles)" at bounding box center [761, 313] width 100 height 13
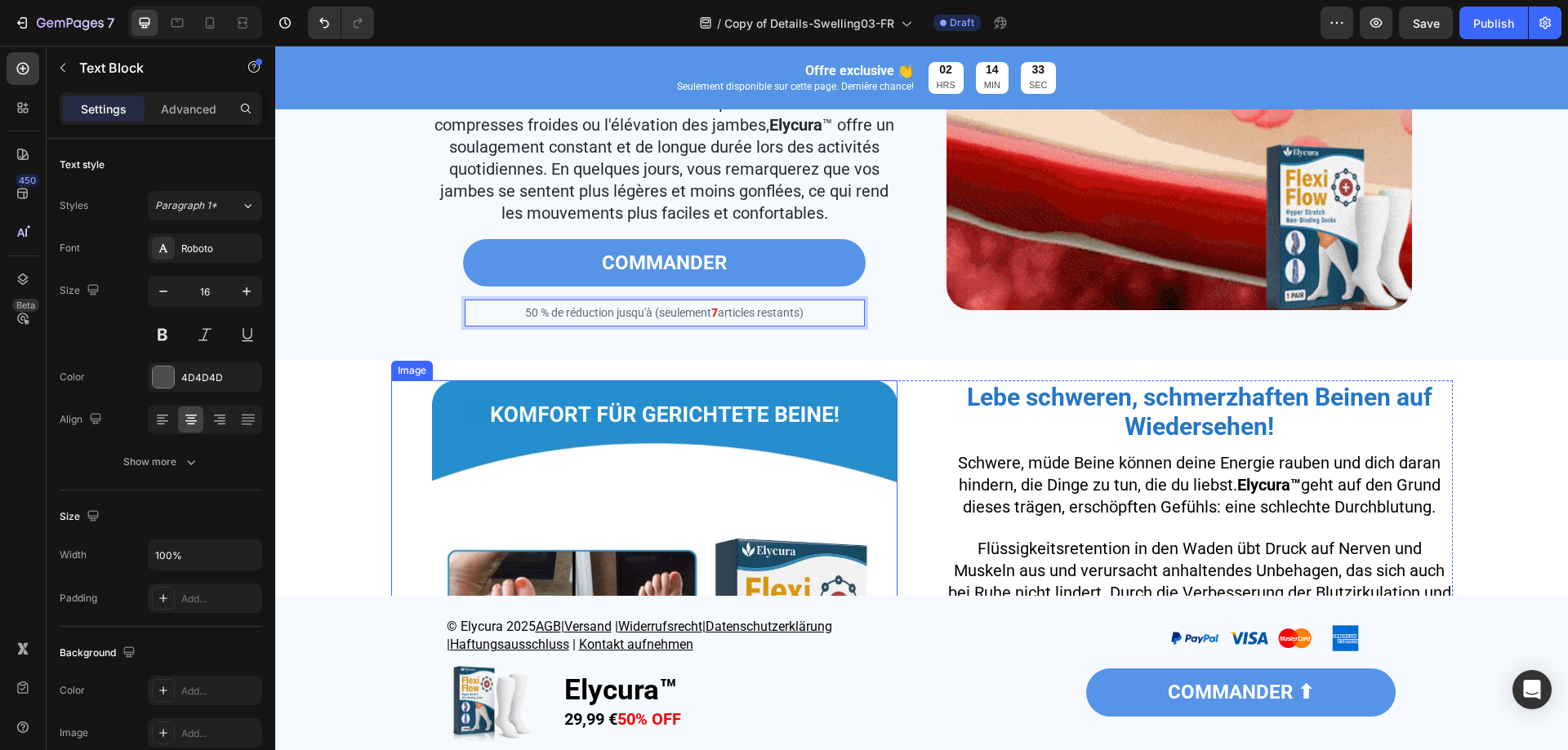
click at [721, 431] on img at bounding box center [664, 613] width 465 height 465
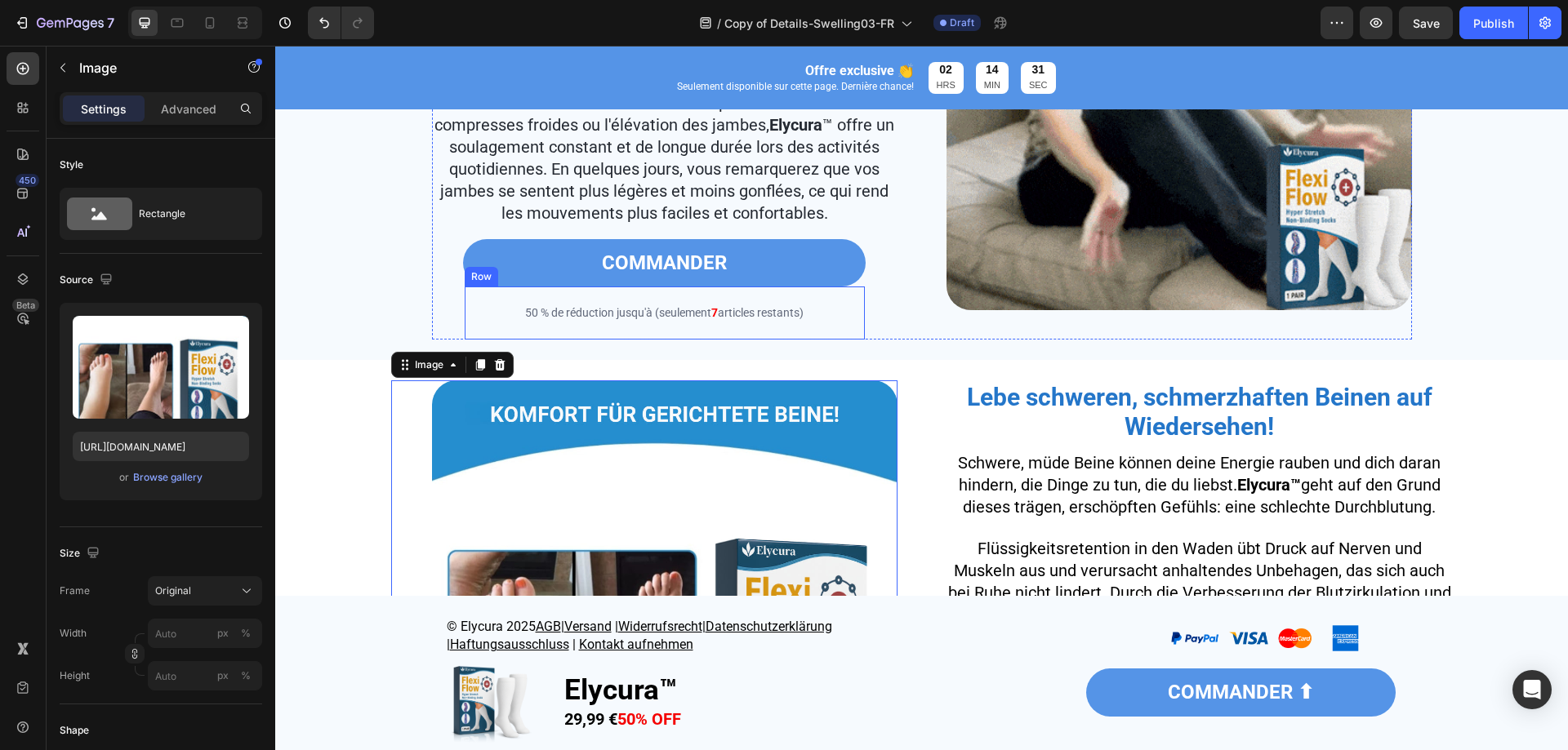
click at [846, 340] on div "COMMANDER ⬇ Button 50 % de réduction jusqu'à (seulement 7 articles restants) Te…" at bounding box center [665, 313] width 401 height 53
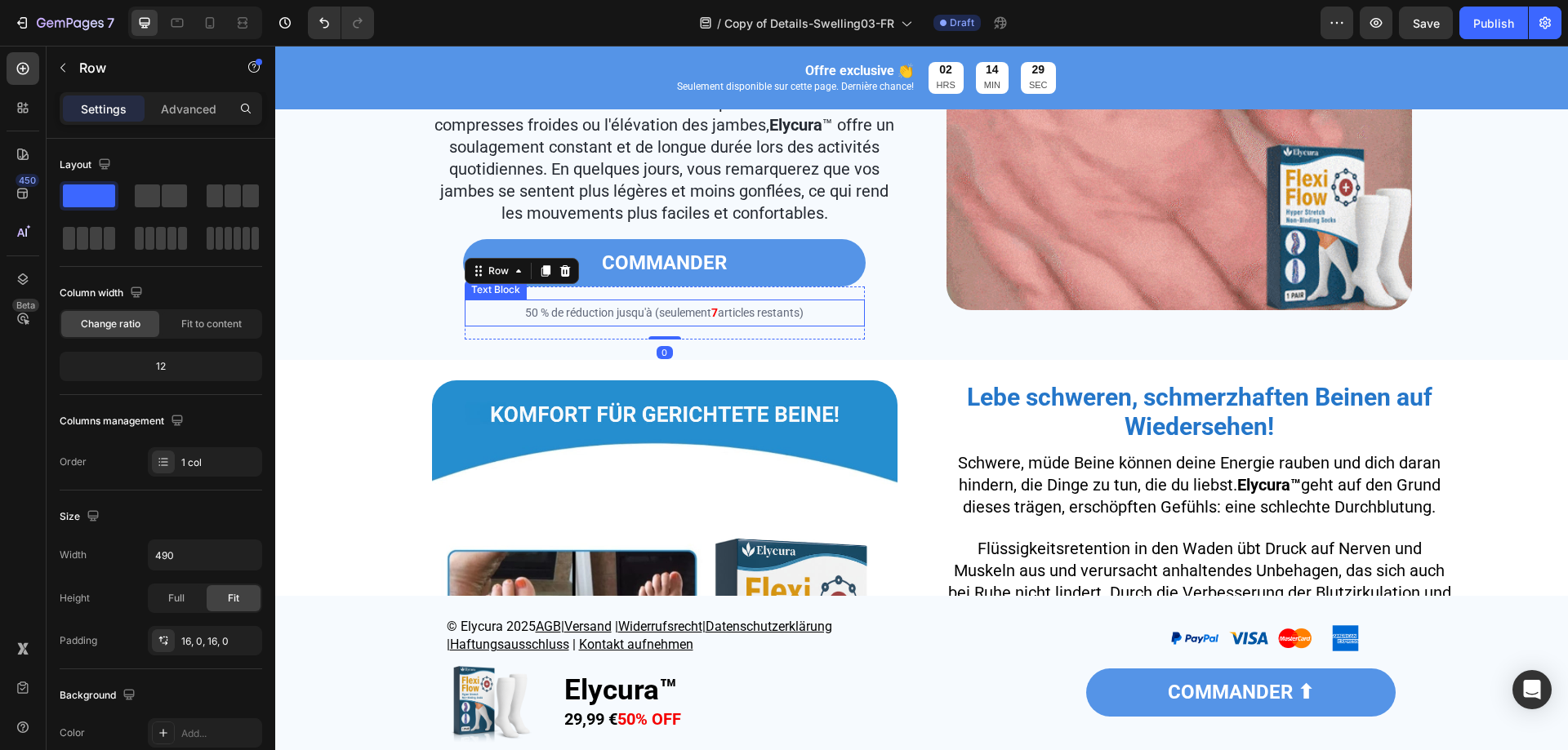
click at [600, 319] on span "50 % de réduction jusqu'à (seulement" at bounding box center [618, 313] width 186 height 13
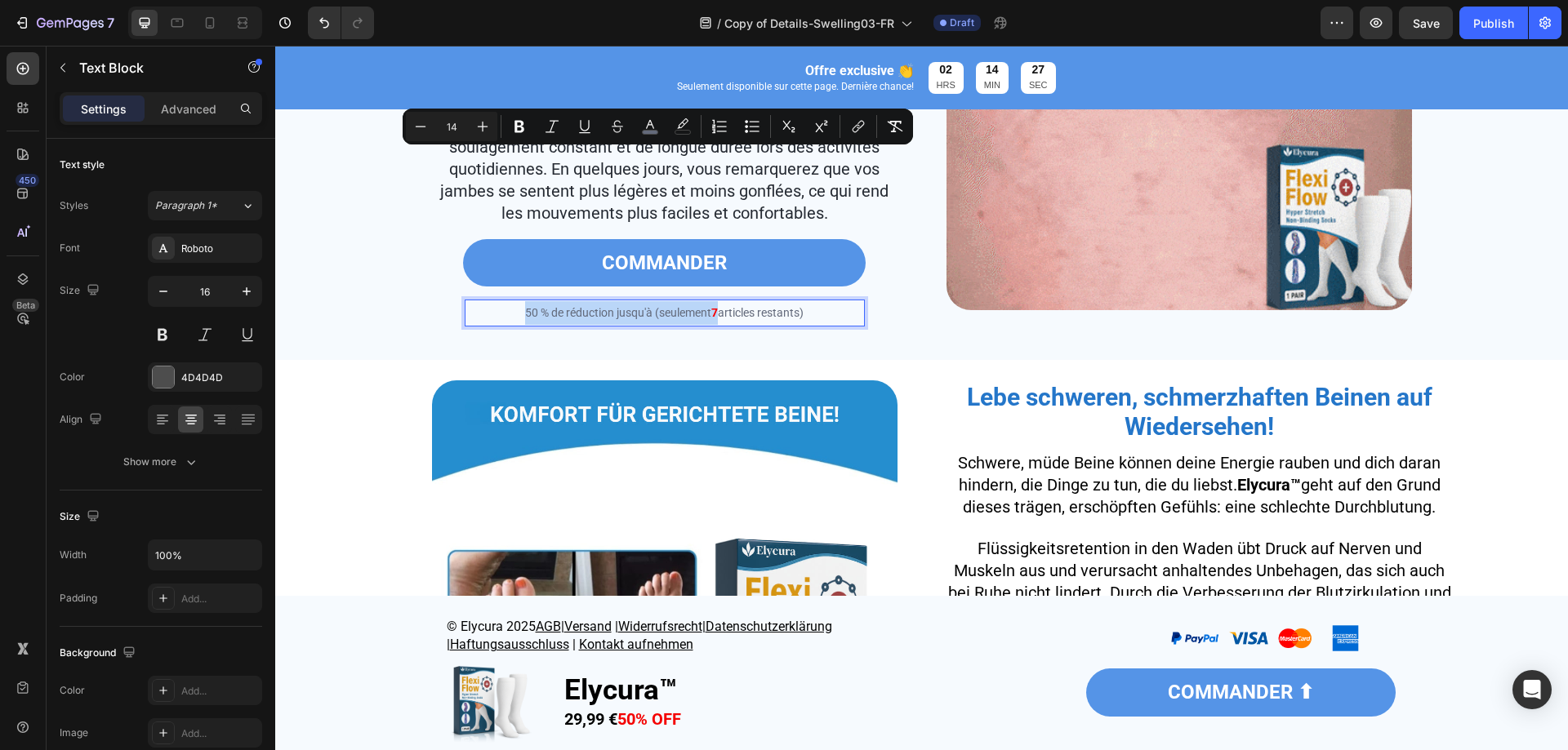
scroll to position [1714, 0]
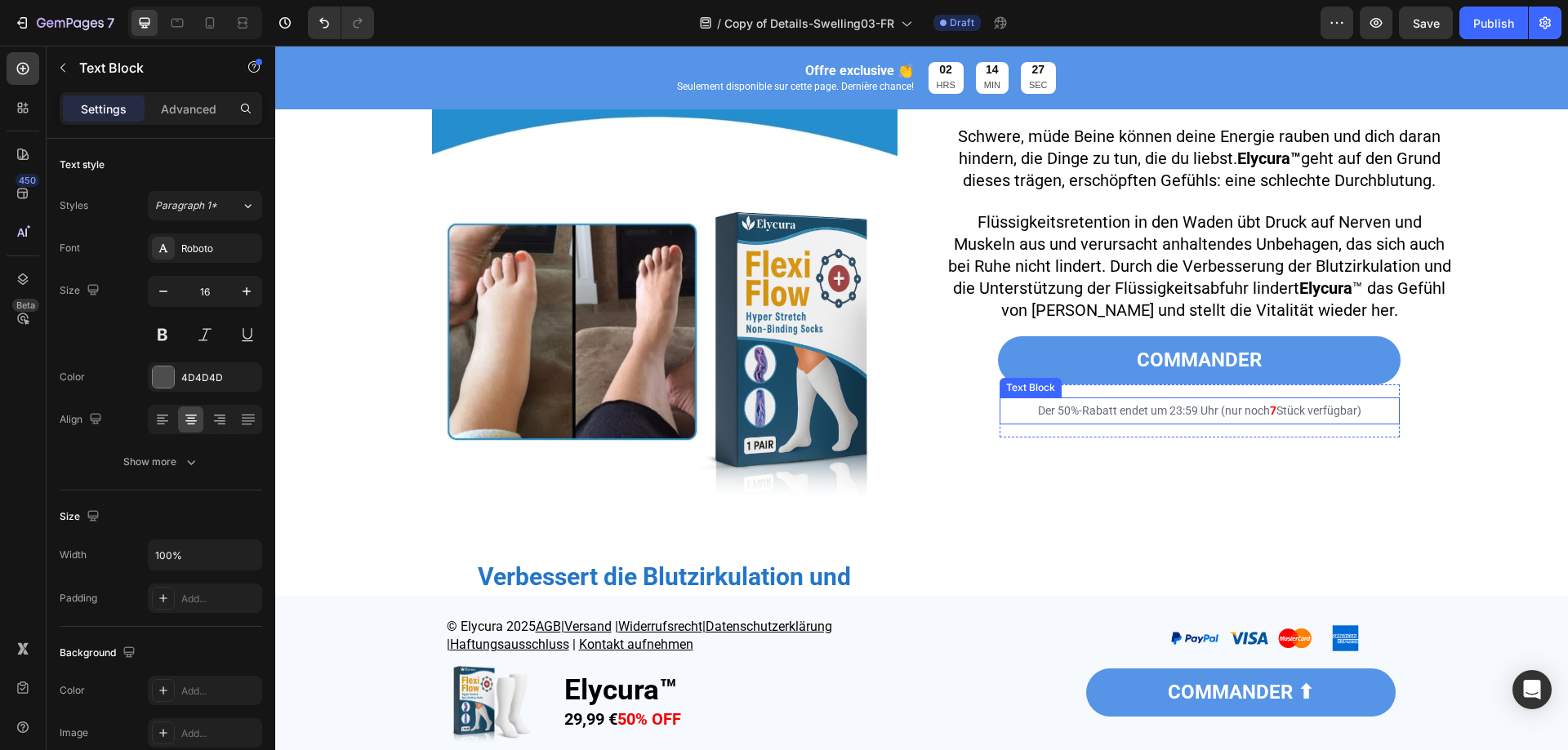
click at [1229, 417] on span "Der 50%-Rabatt endet um 23:59 Uhr (nur noch" at bounding box center [1154, 411] width 232 height 13
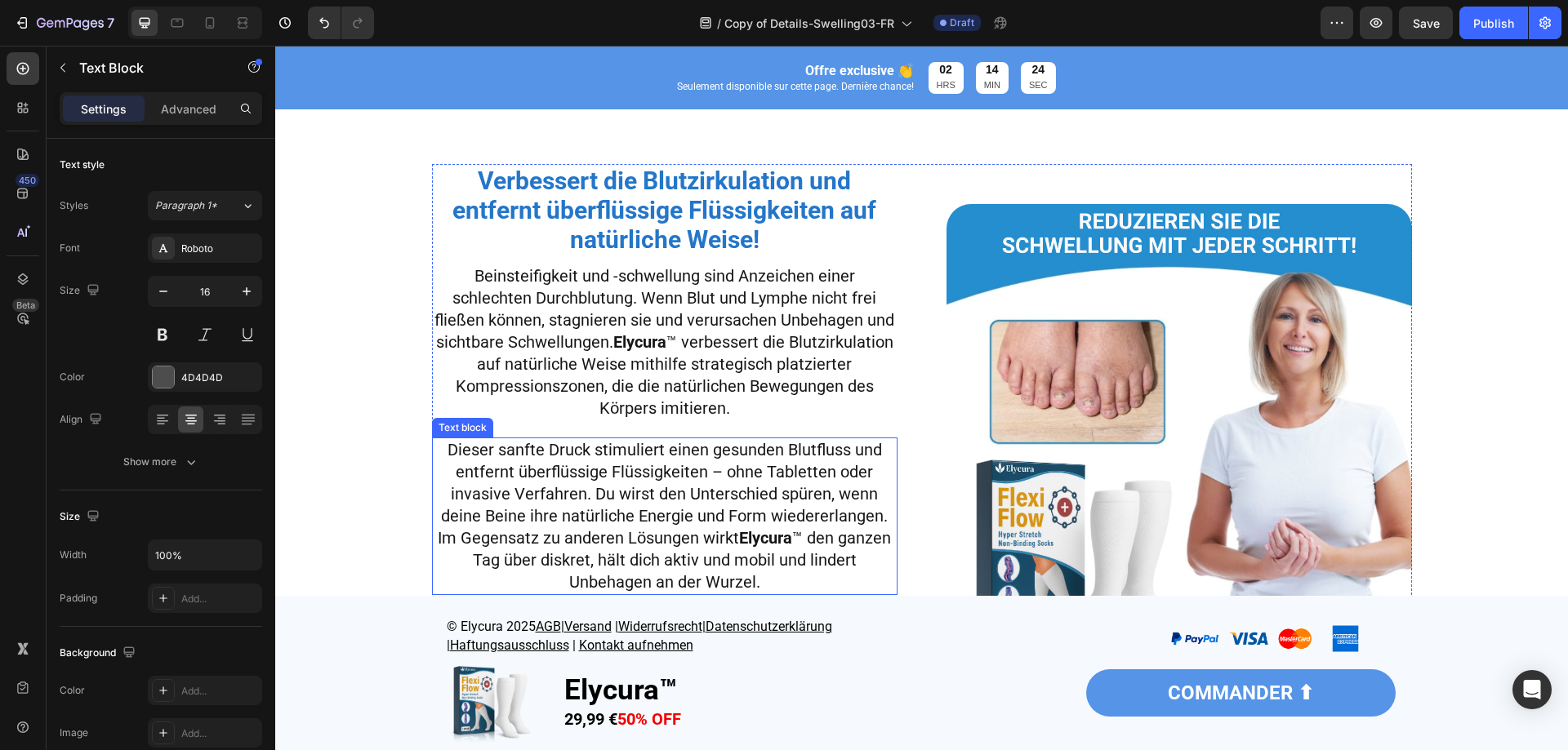
scroll to position [2449, 0]
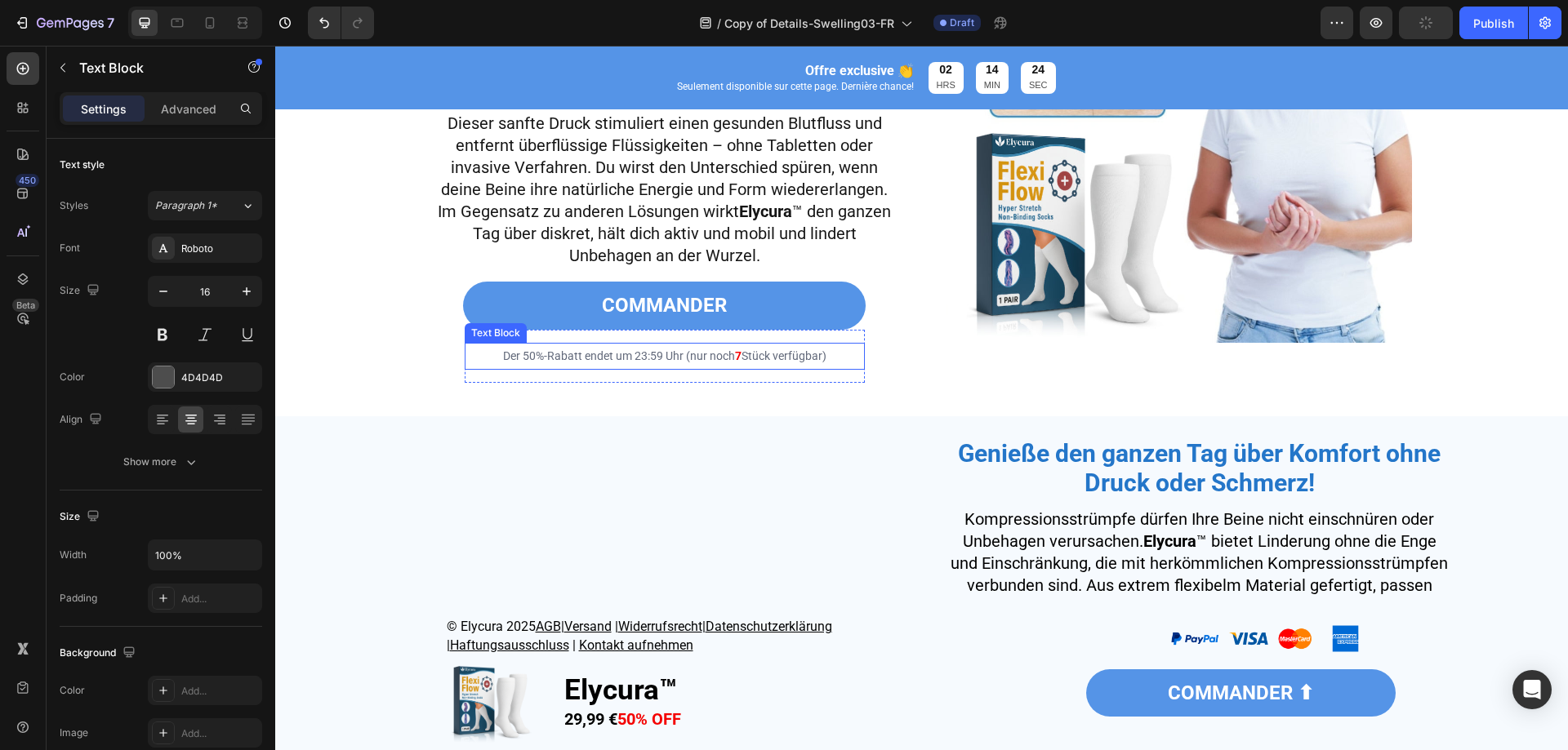
click at [772, 363] on span "Stück verfügbar)" at bounding box center [783, 356] width 85 height 13
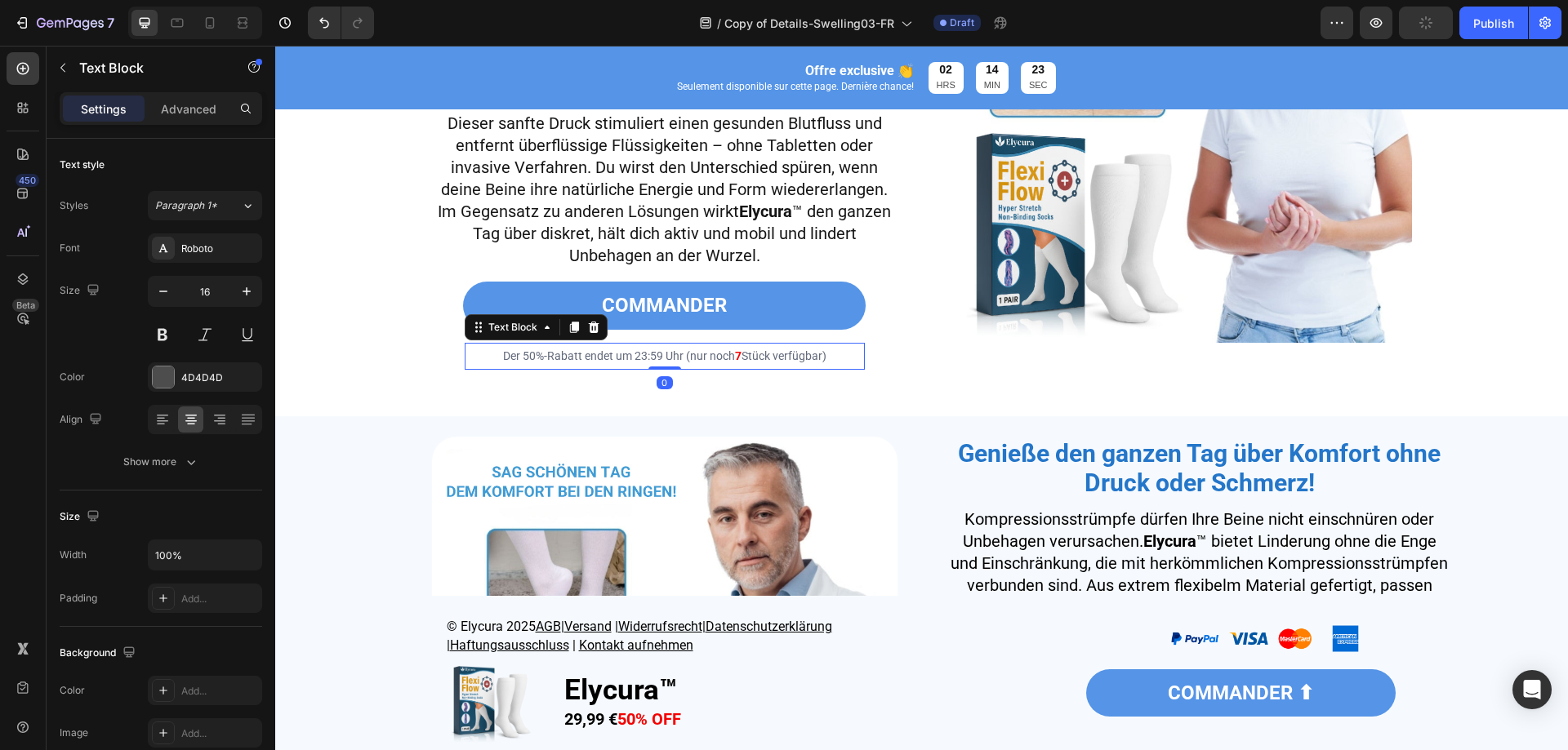
click at [772, 363] on span "Stück verfügbar)" at bounding box center [783, 356] width 85 height 13
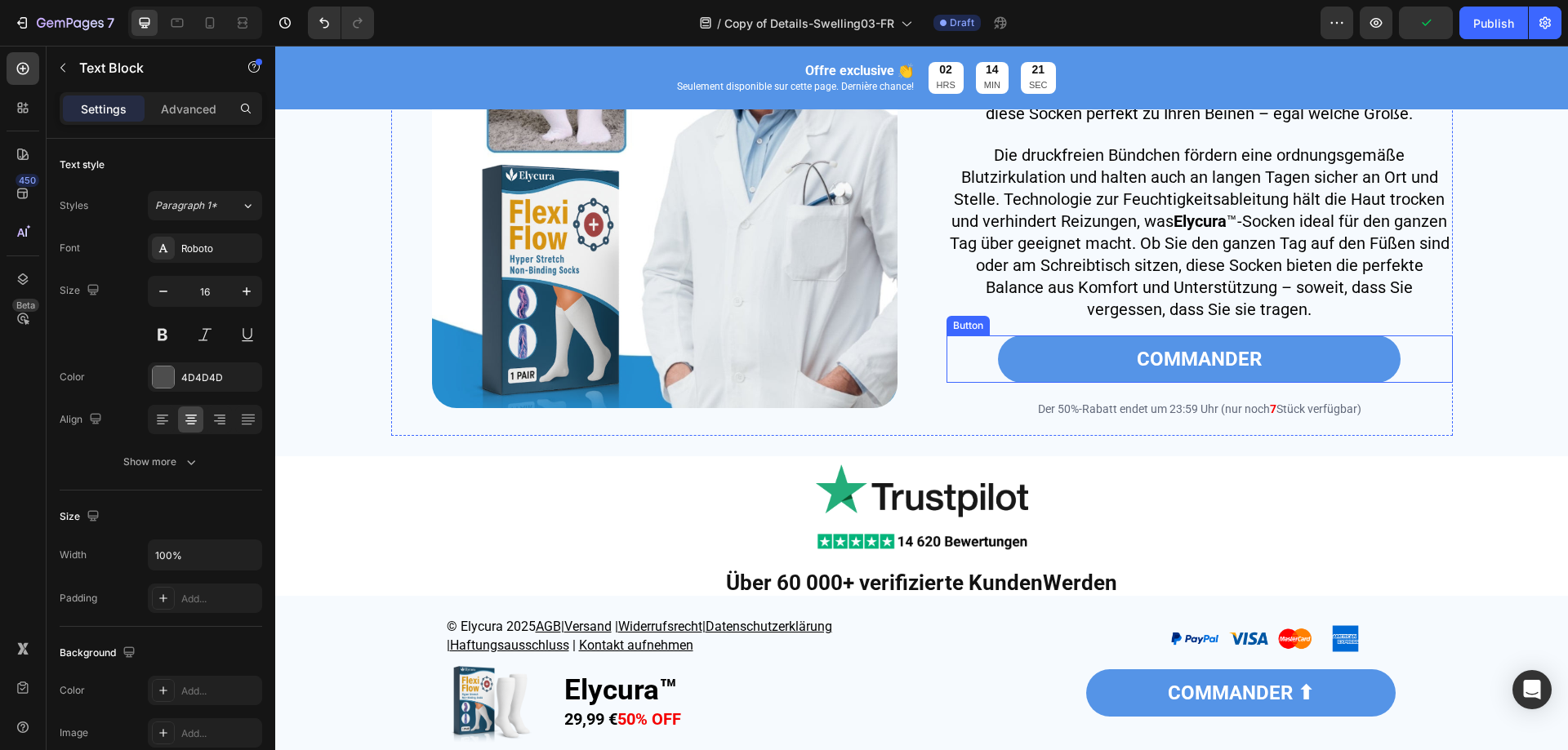
scroll to position [3021, 0]
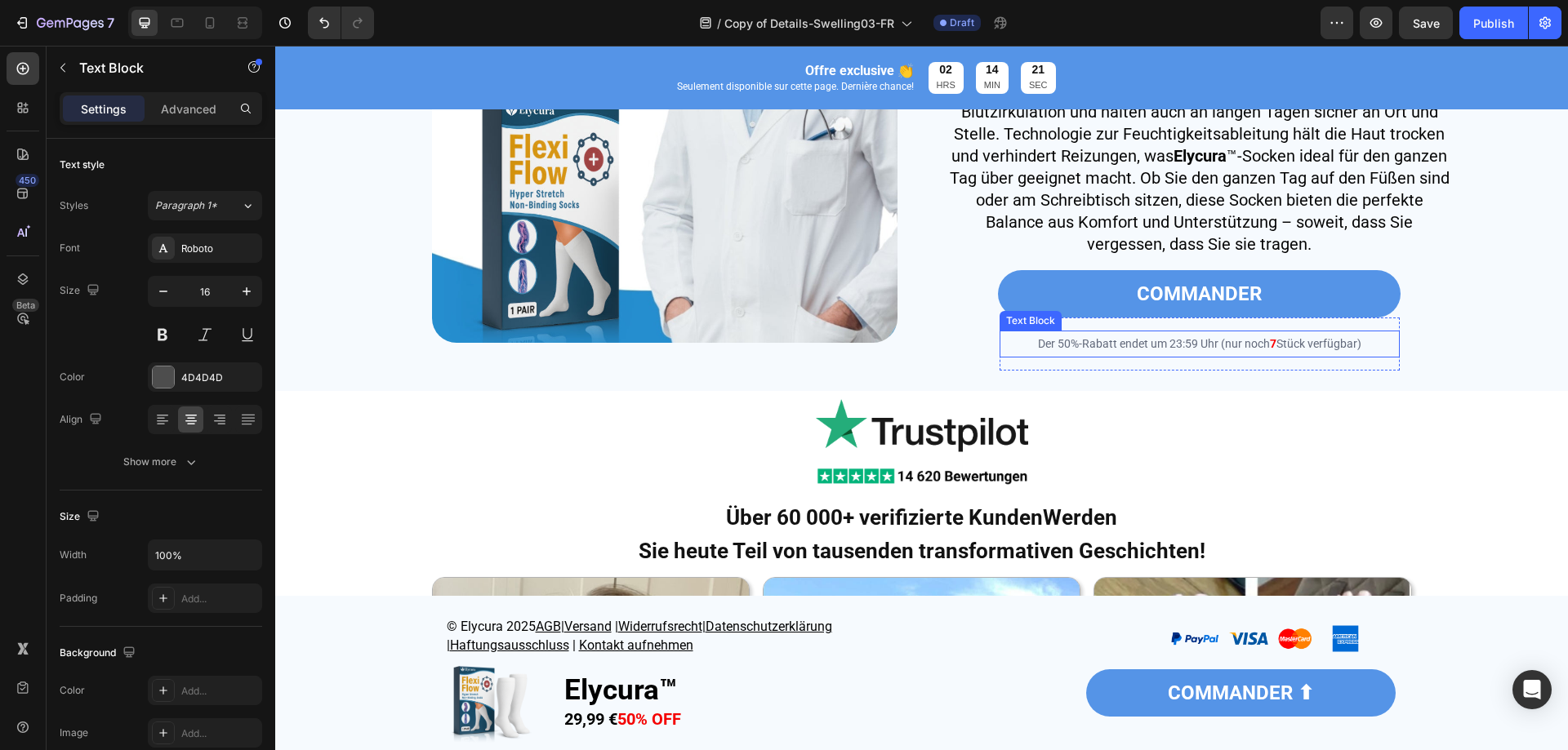
click at [1197, 350] on span "Der 50%-Rabatt endet um 23:59 Uhr (nur noch" at bounding box center [1154, 344] width 232 height 13
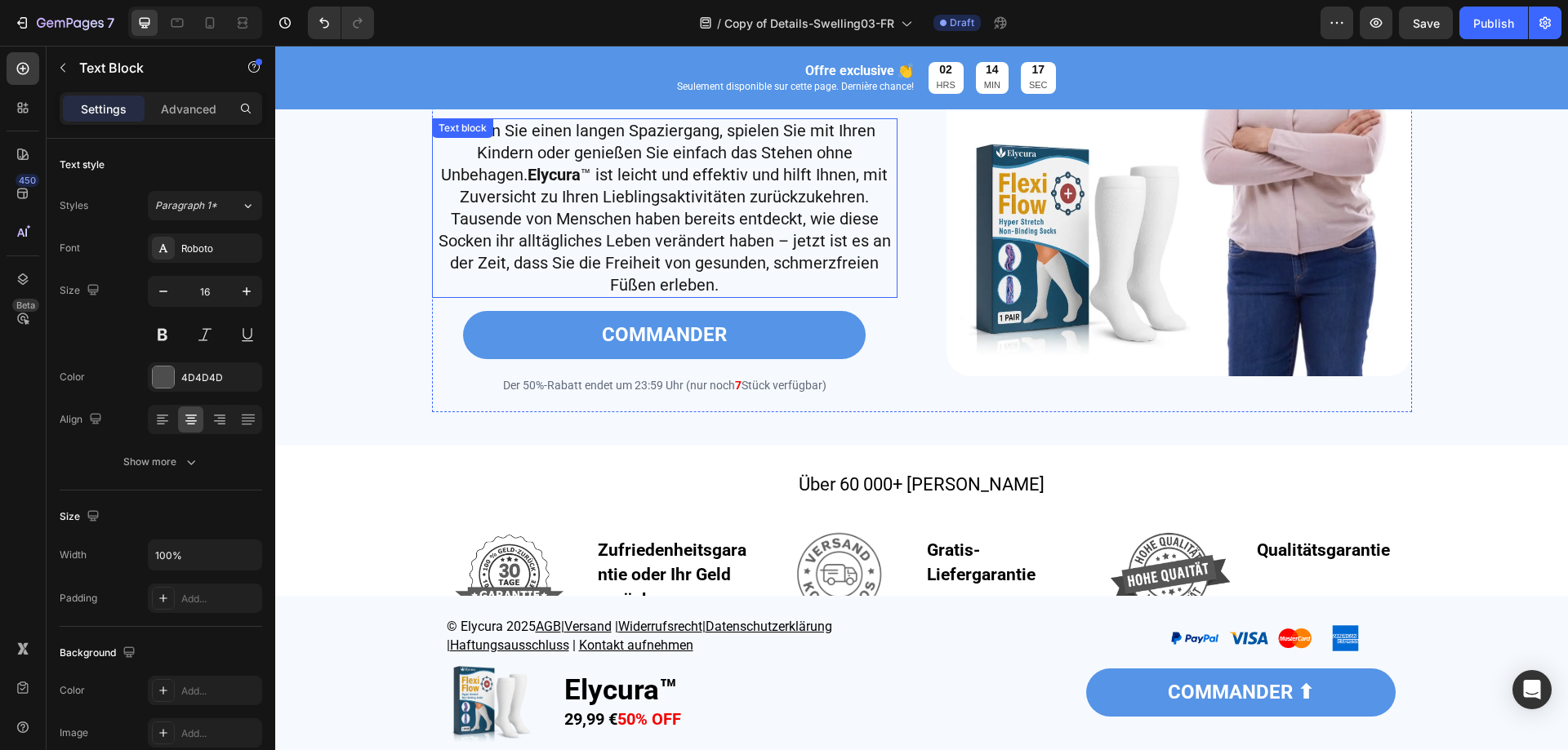
scroll to position [4409, 0]
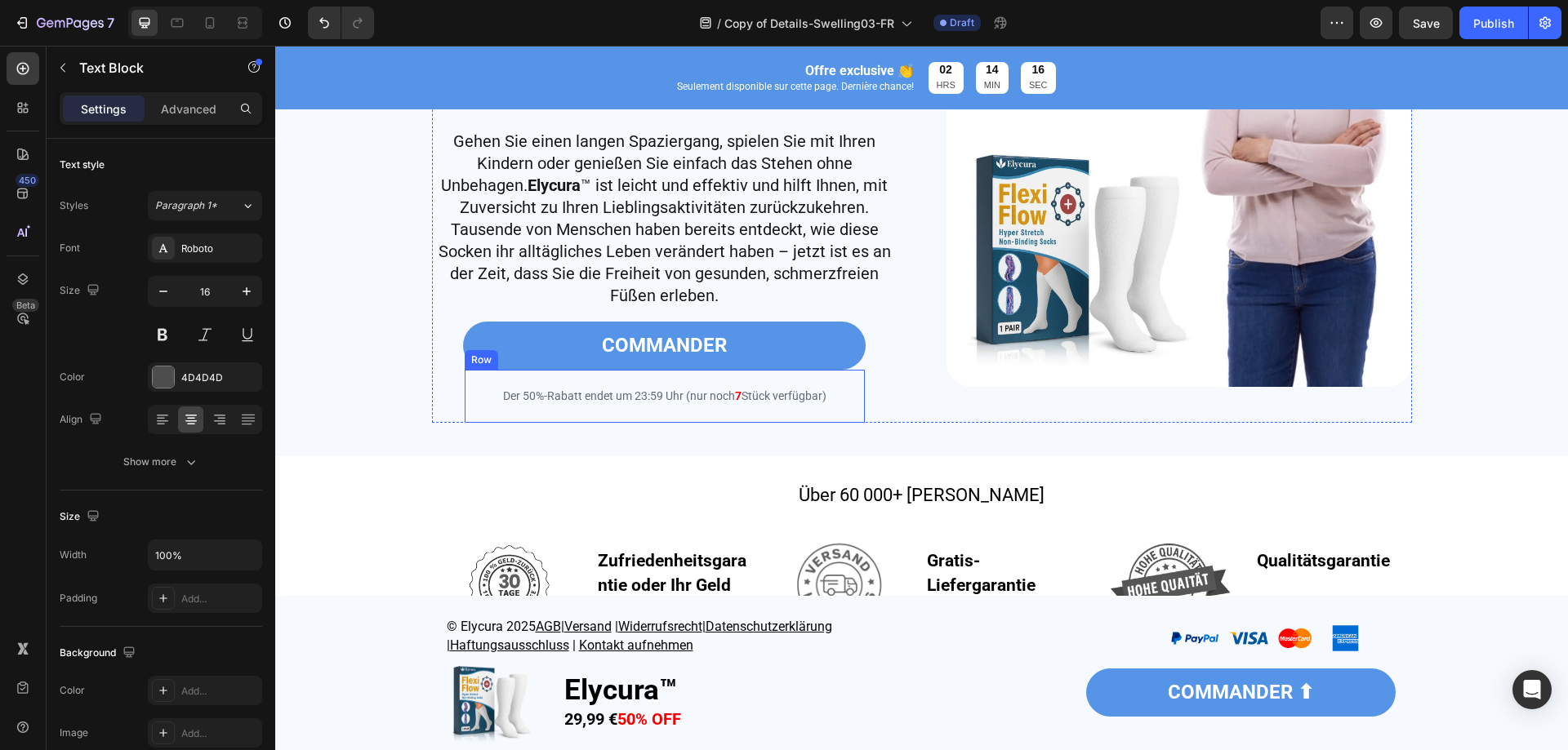
click at [757, 401] on p "Der 50%-Rabatt endet um 23:59 Uhr (nur noch 7 Stück verfügbar)" at bounding box center [665, 396] width 397 height 24
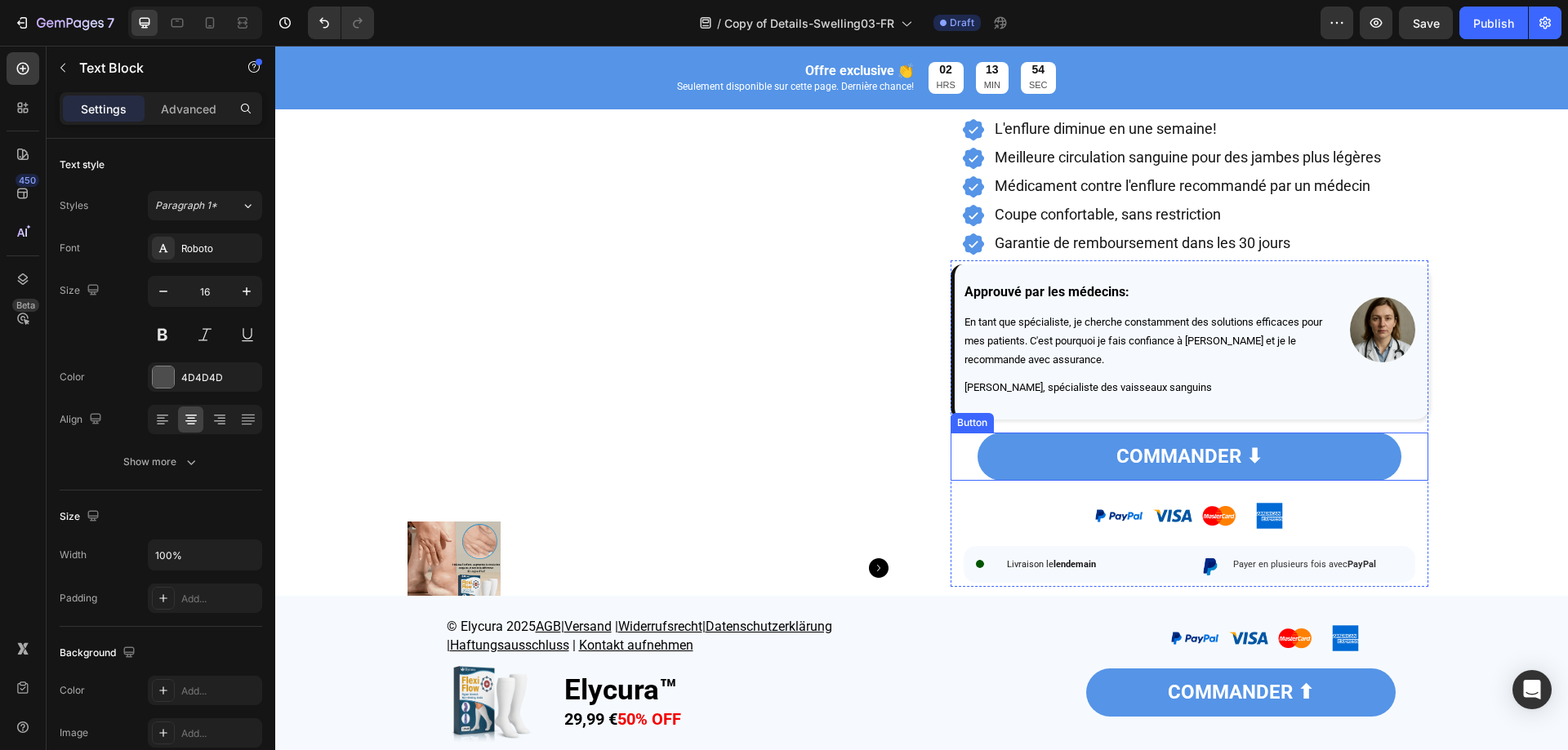
scroll to position [490, 0]
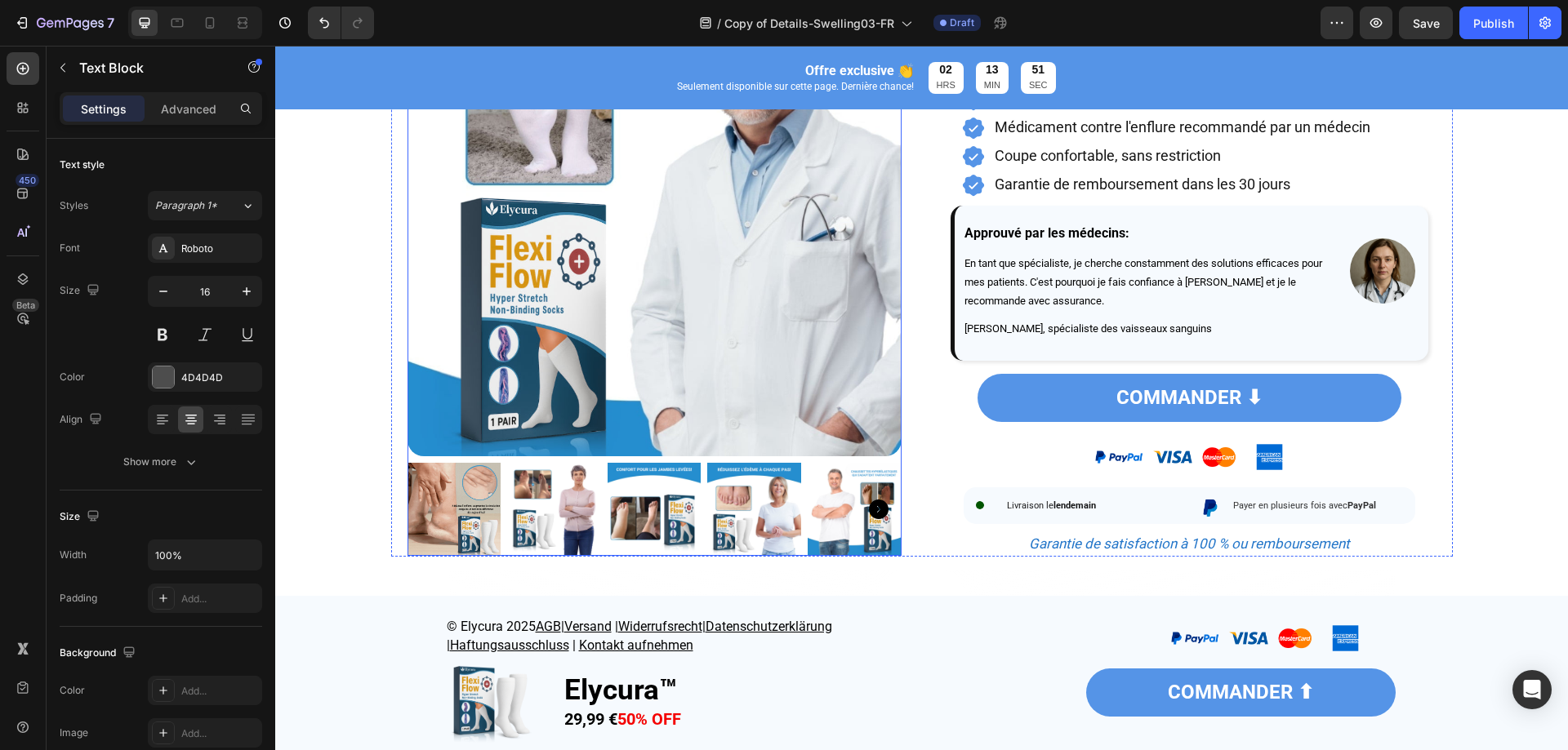
click at [413, 506] on img at bounding box center [454, 510] width 94 height 94
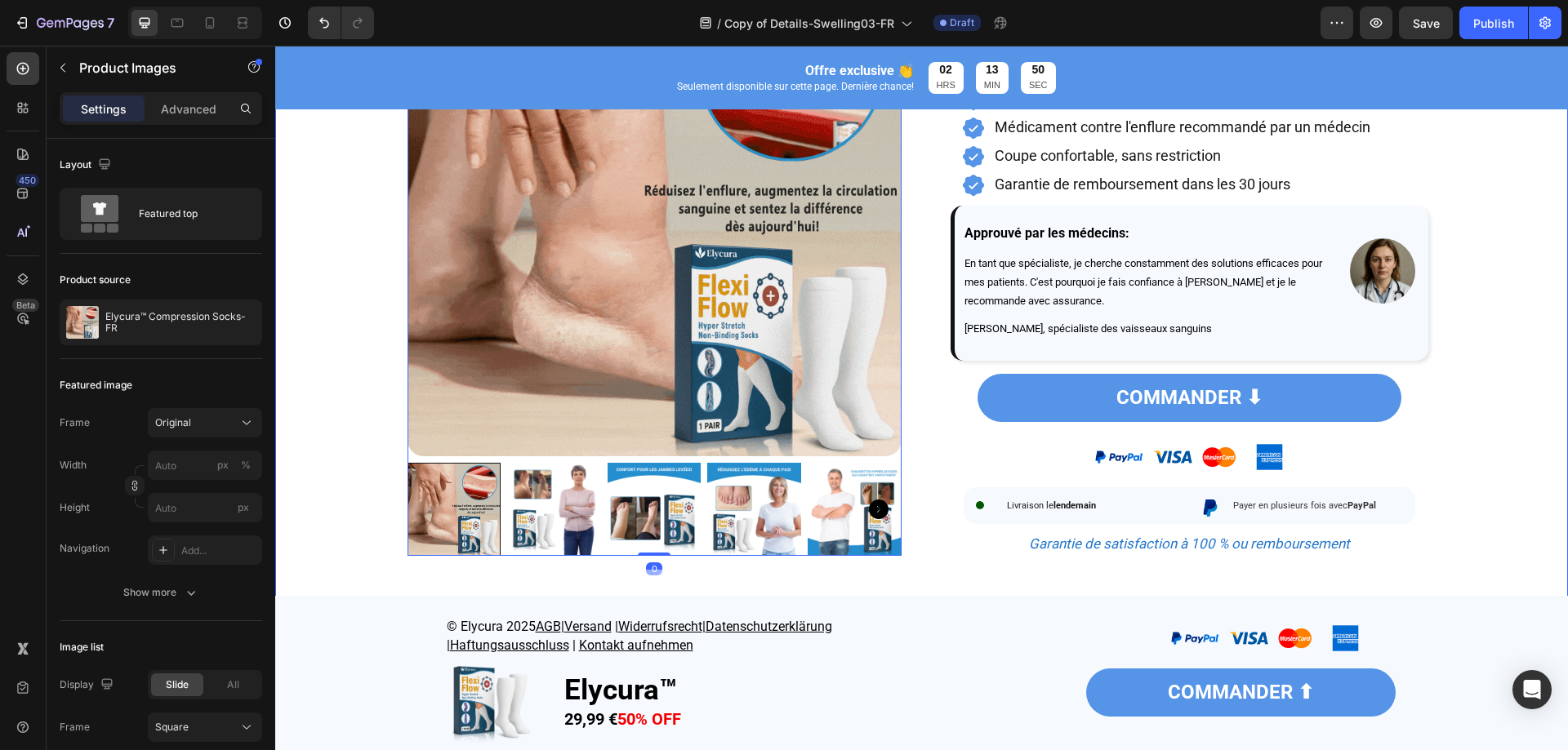
click at [323, 465] on div "Image Product Images 0 COMMANDER Button Image Isabelle Heading Publié le 07 aoû…" at bounding box center [921, 169] width 1293 height 1016
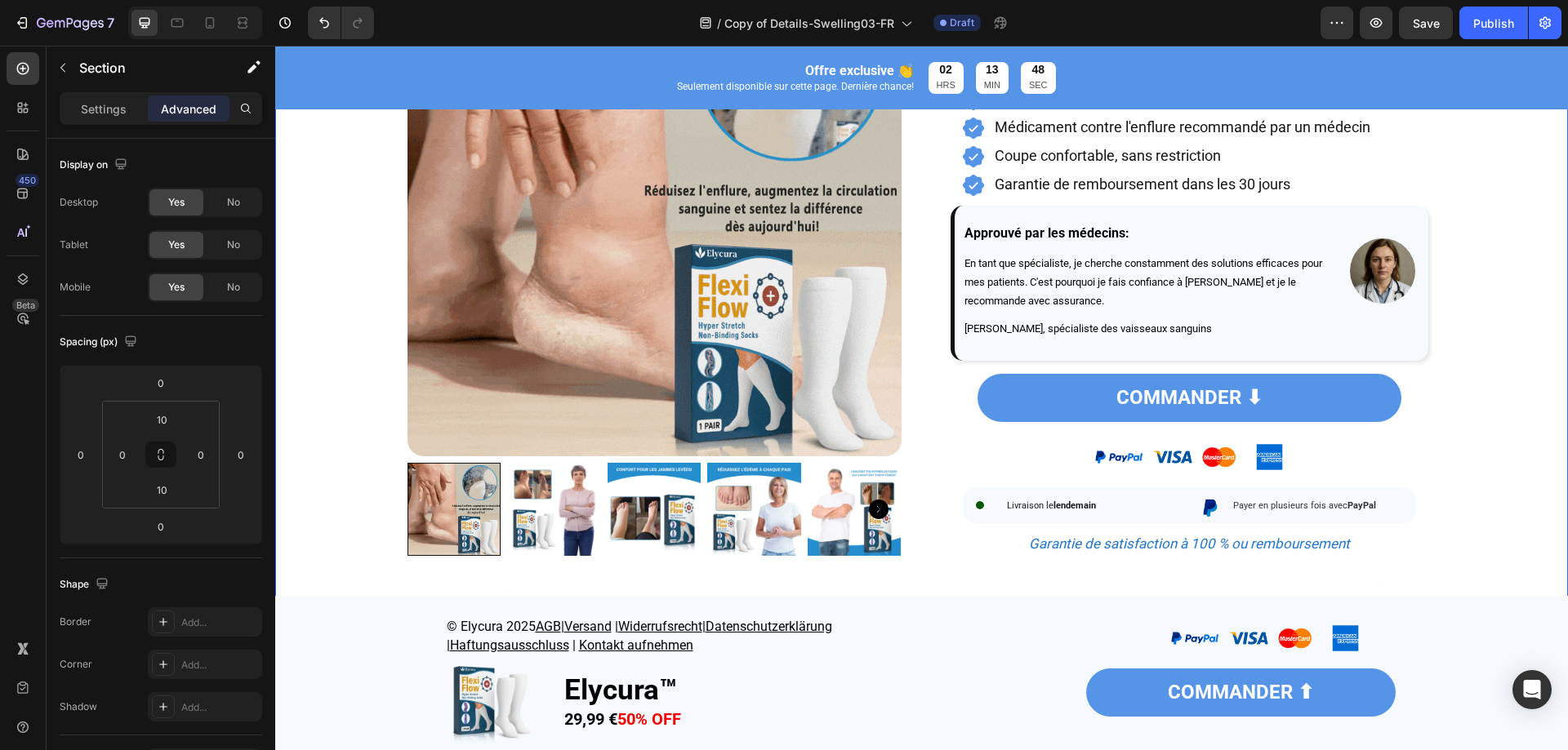
click at [321, 575] on div "Image Product Images COMMANDER Button Image Isabelle Heading Publié le 07 août …" at bounding box center [921, 169] width 1293 height 1016
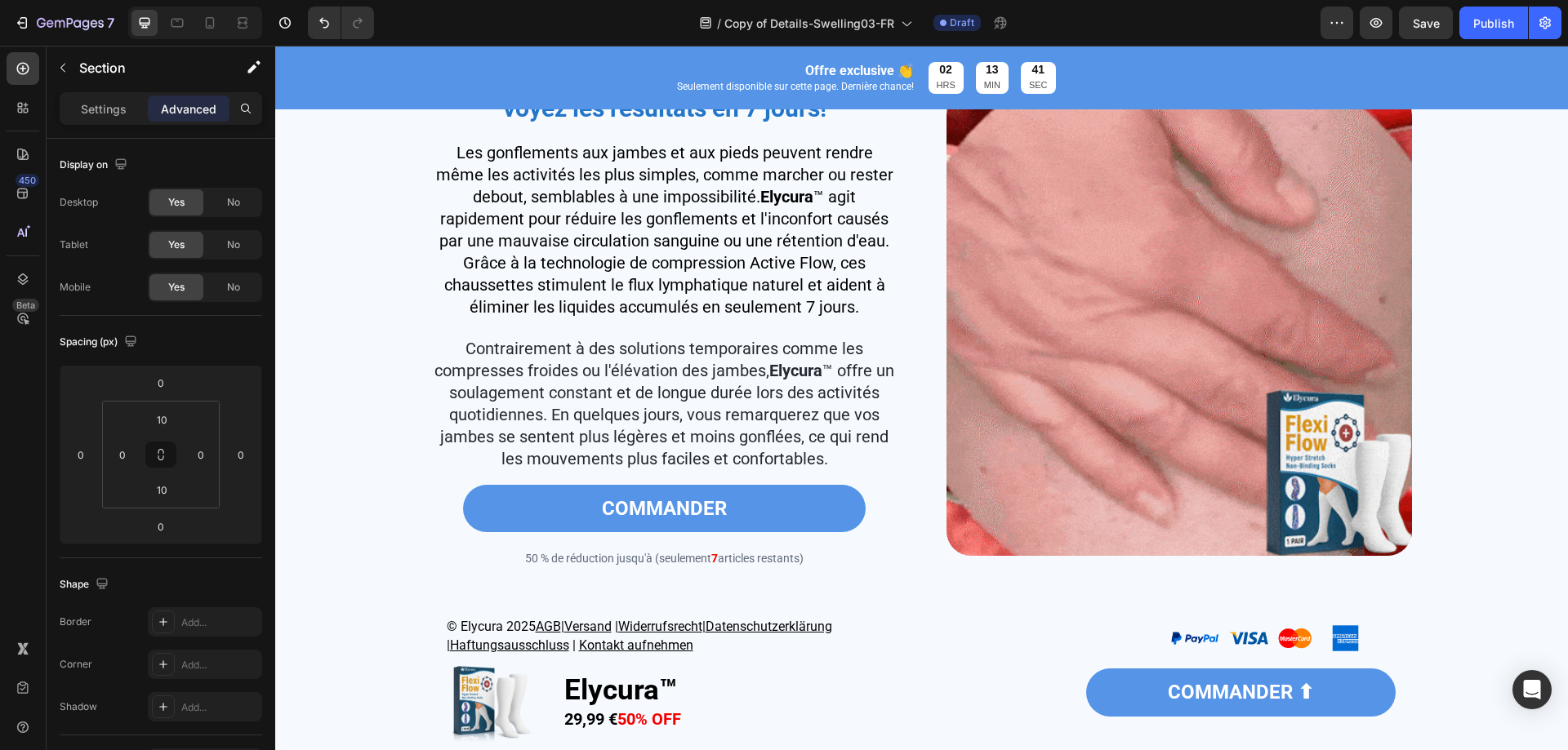
scroll to position [1714, 0]
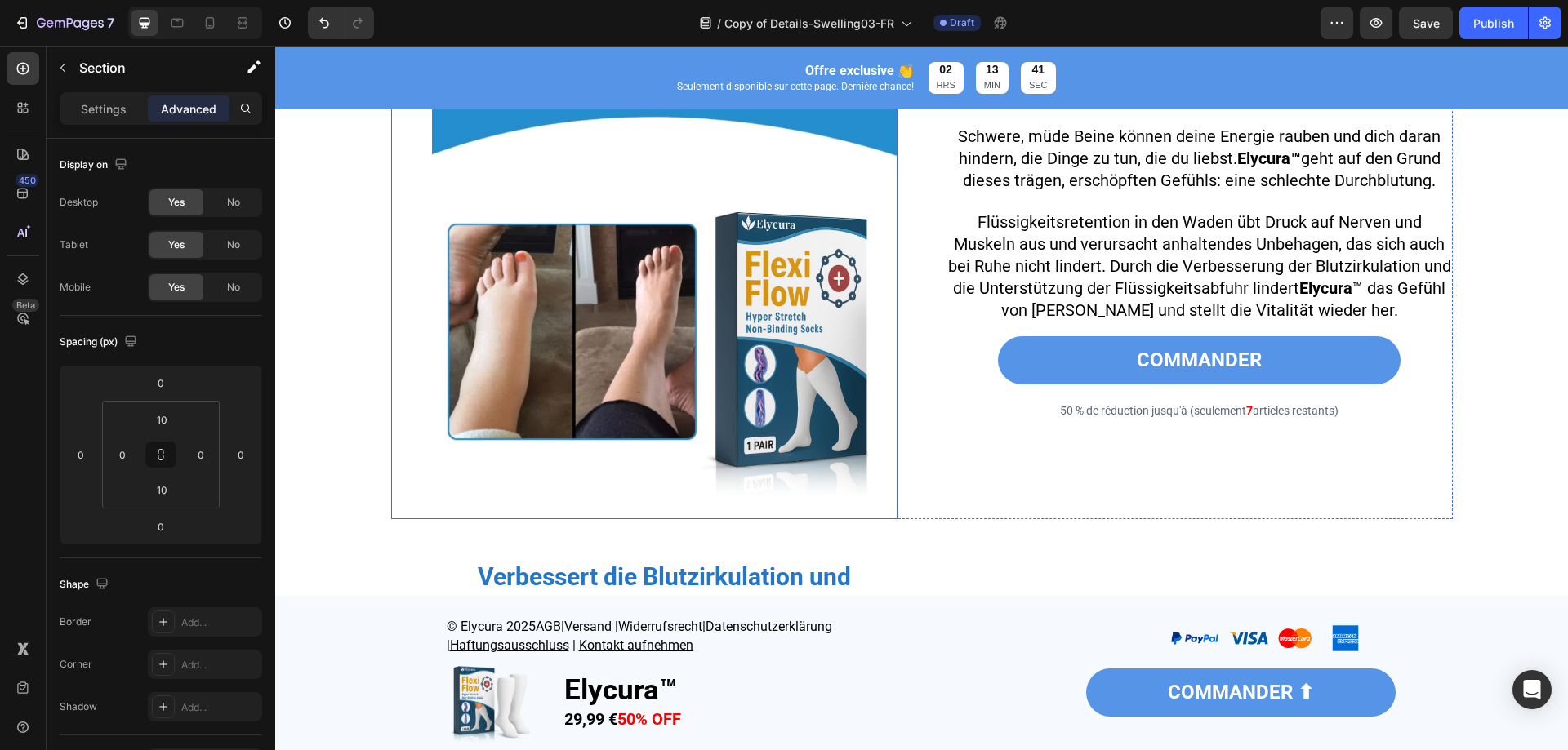
click at [773, 422] on img at bounding box center [664, 286] width 465 height 465
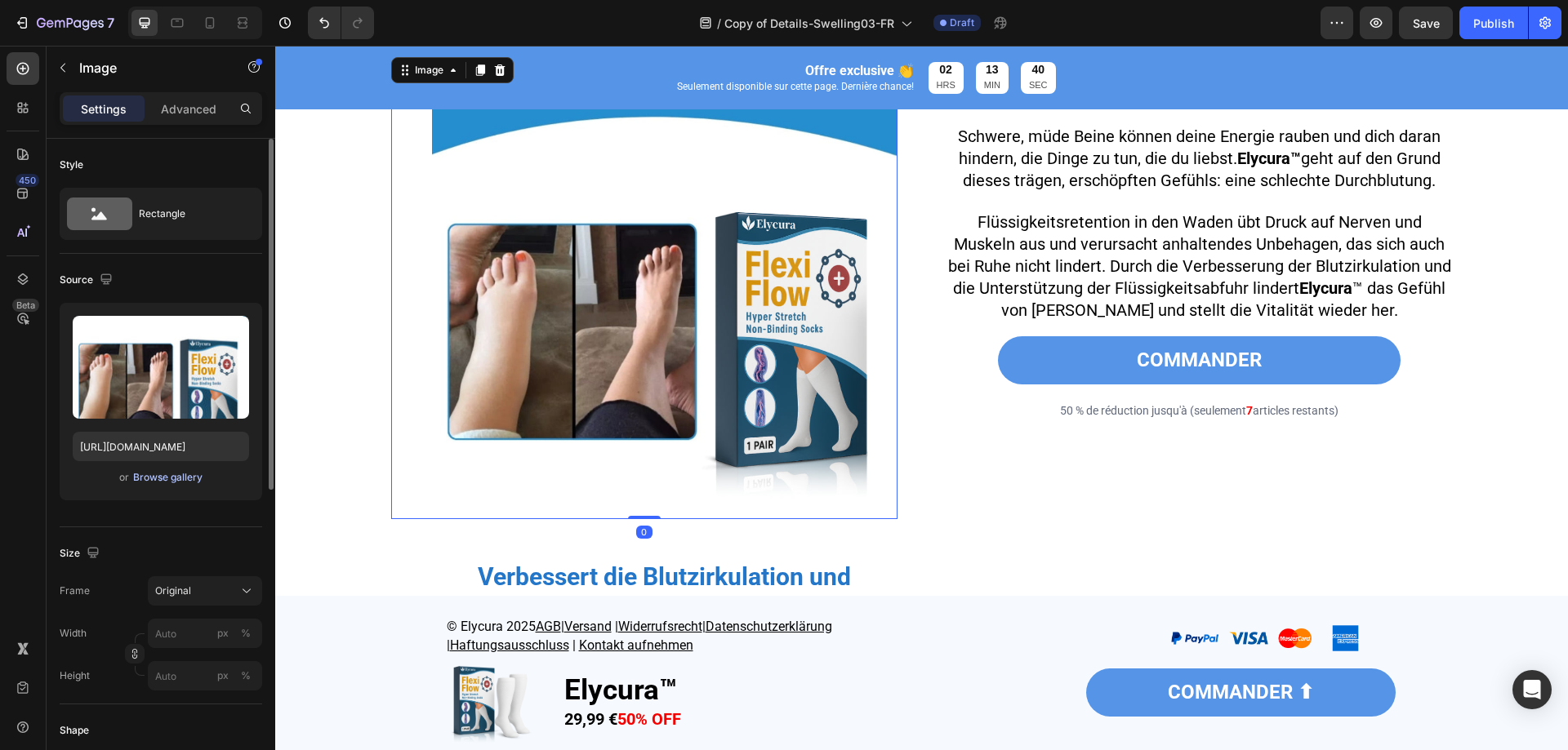
click at [190, 475] on div "Browse gallery" at bounding box center [167, 478] width 70 height 15
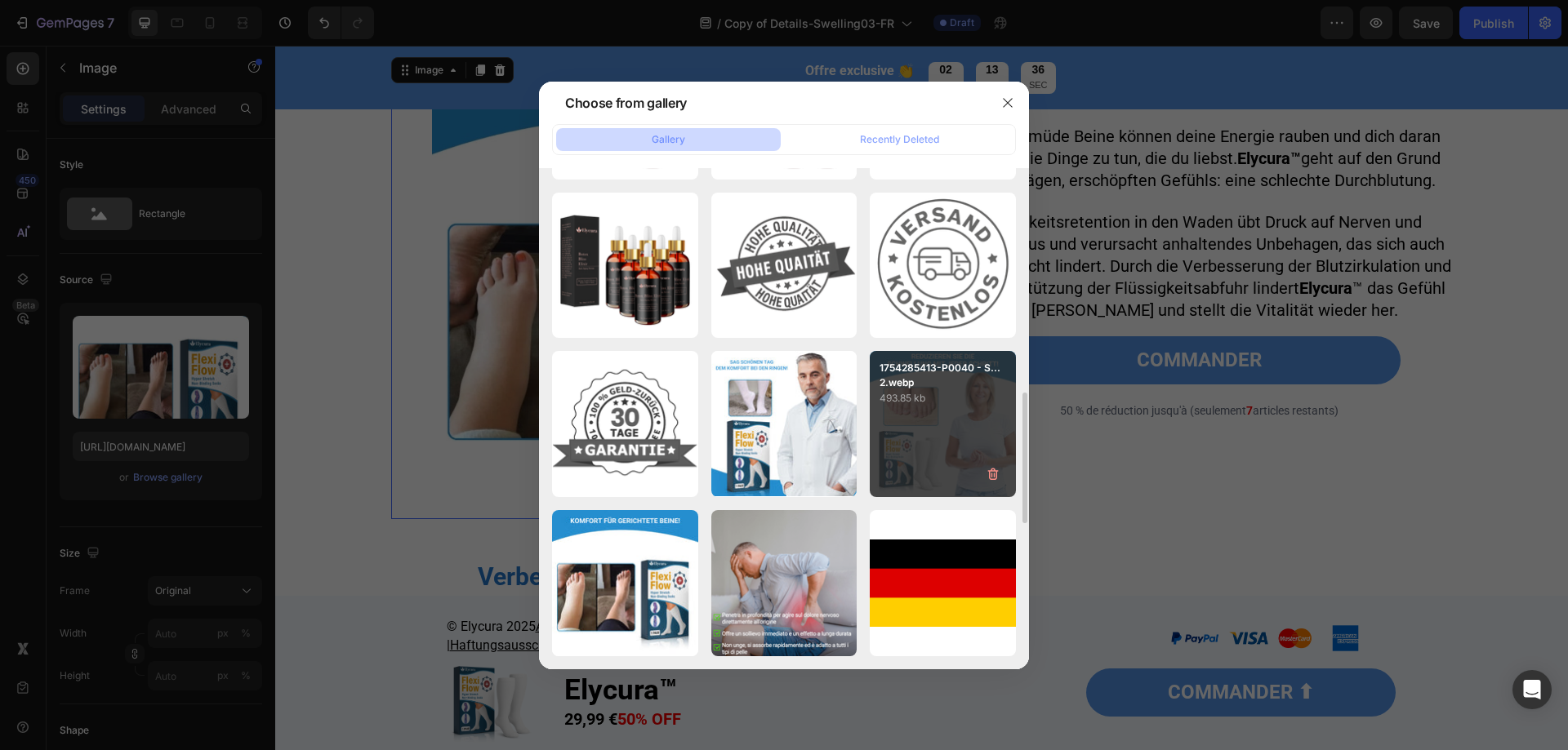
scroll to position [547, 0]
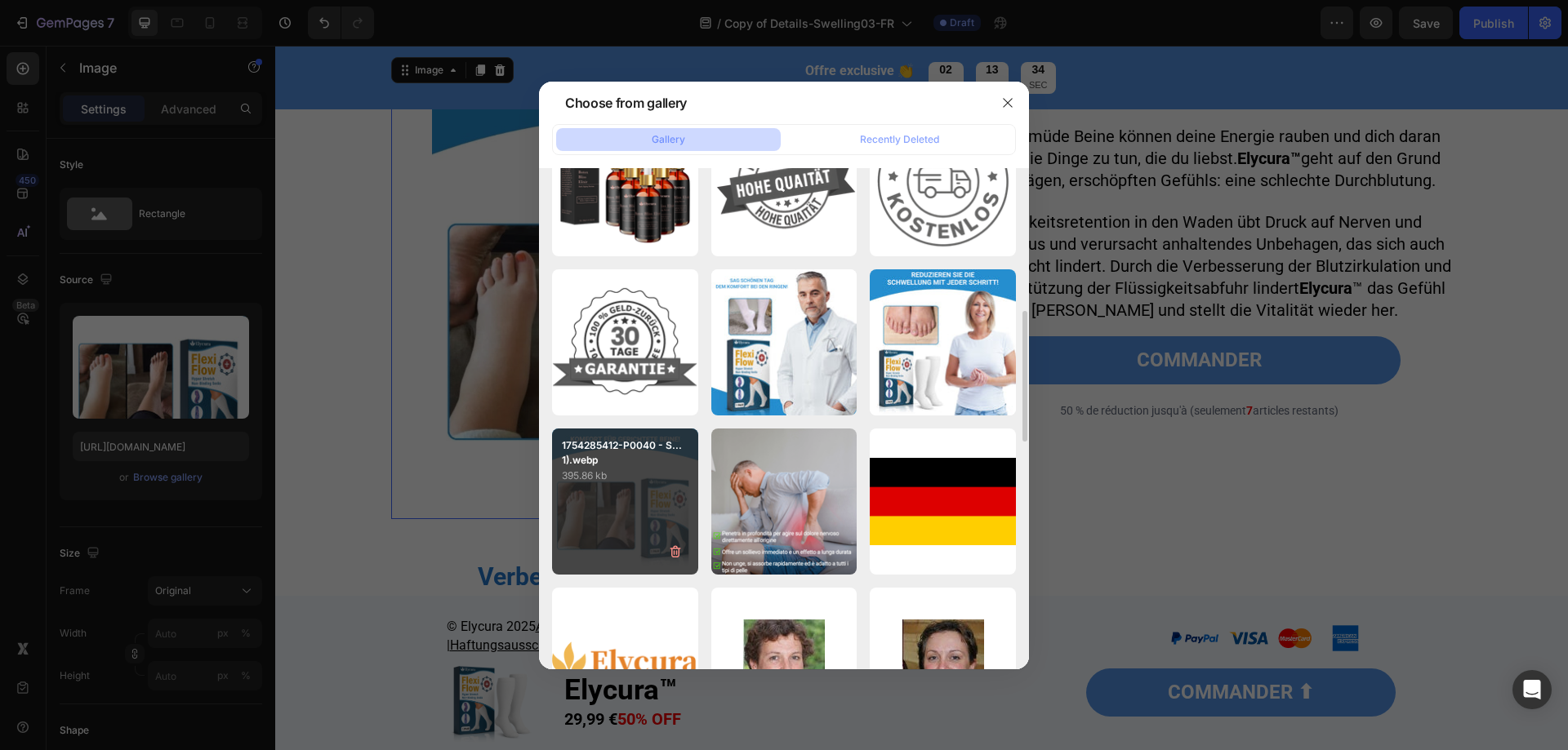
click at [633, 520] on div "1754285412-P0040 - S...1).webp 395.86 kb" at bounding box center [626, 501] width 146 height 146
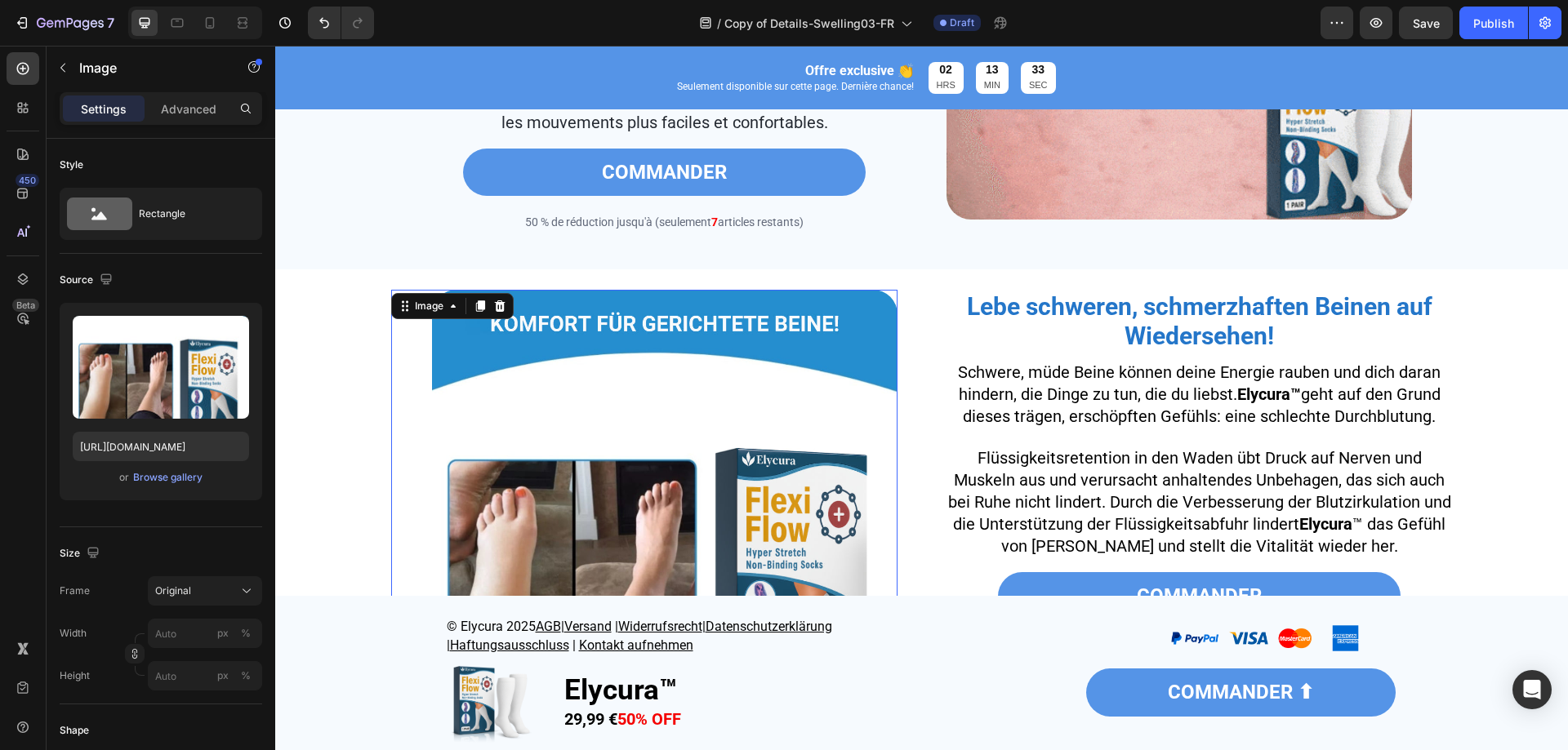
scroll to position [1470, 0]
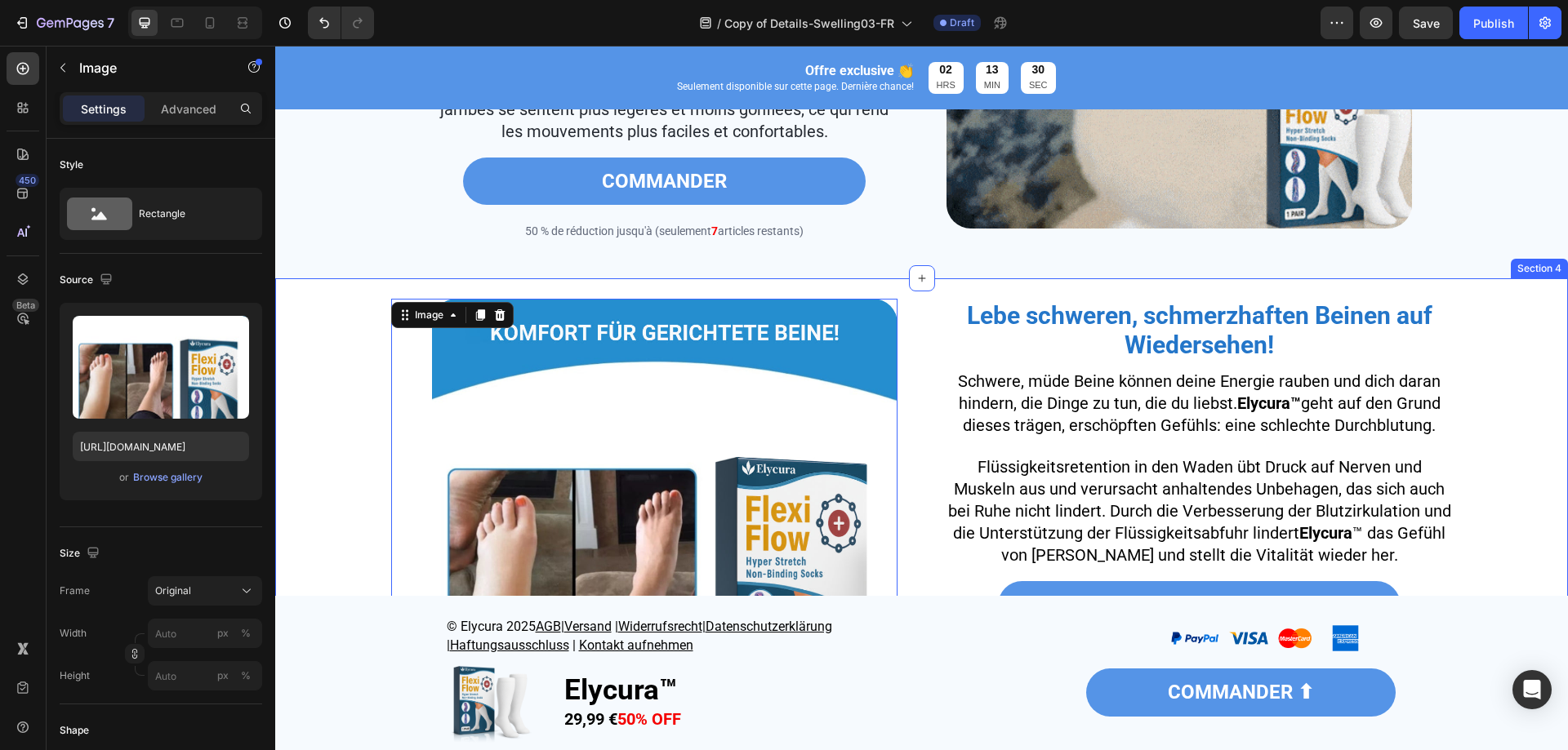
click at [331, 529] on div "Image 0 Lebe schweren, schmerzhaften Beinen auf Wiedersehen! Heading Schwere, m…" at bounding box center [921, 531] width 1268 height 490
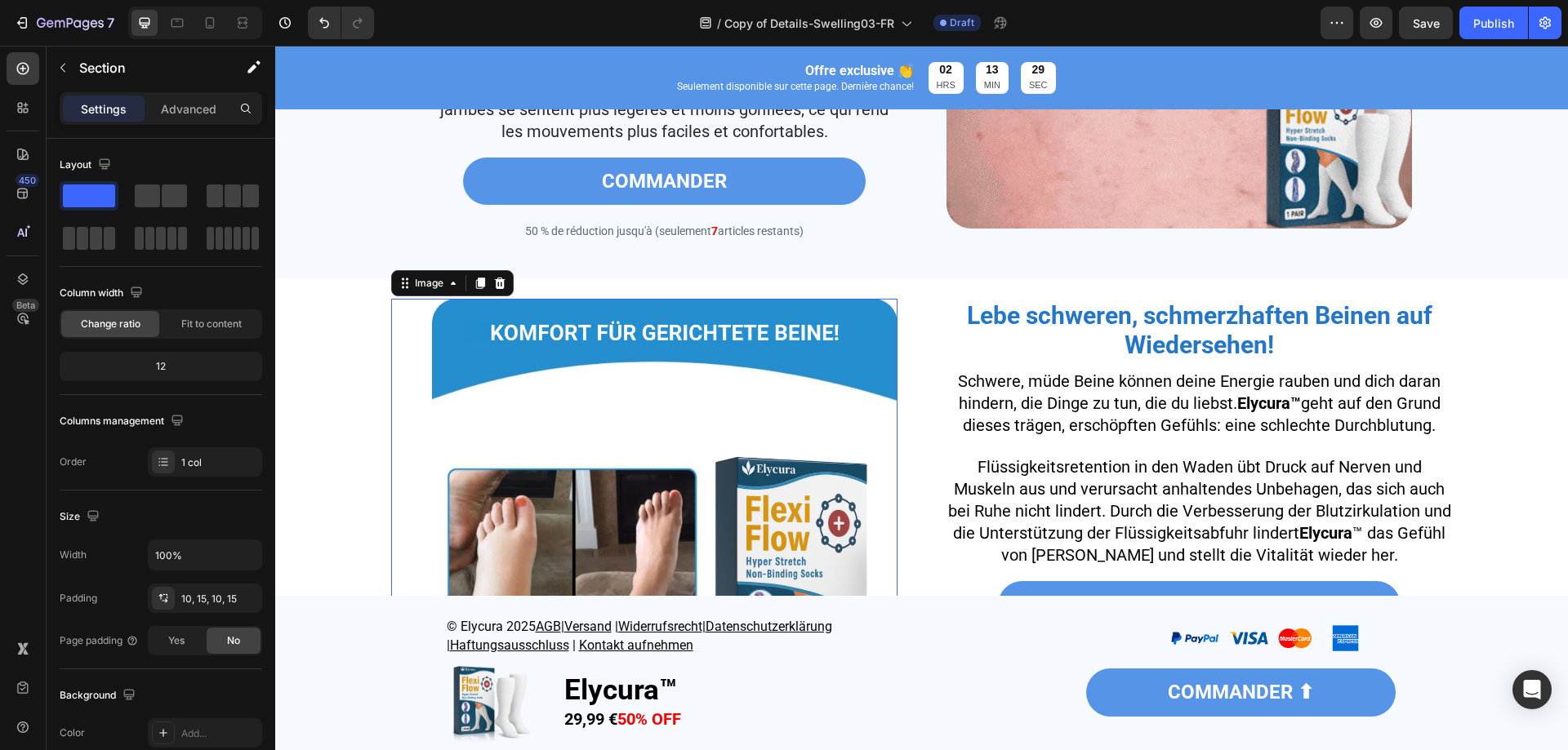
click at [496, 508] on img at bounding box center [664, 531] width 465 height 465
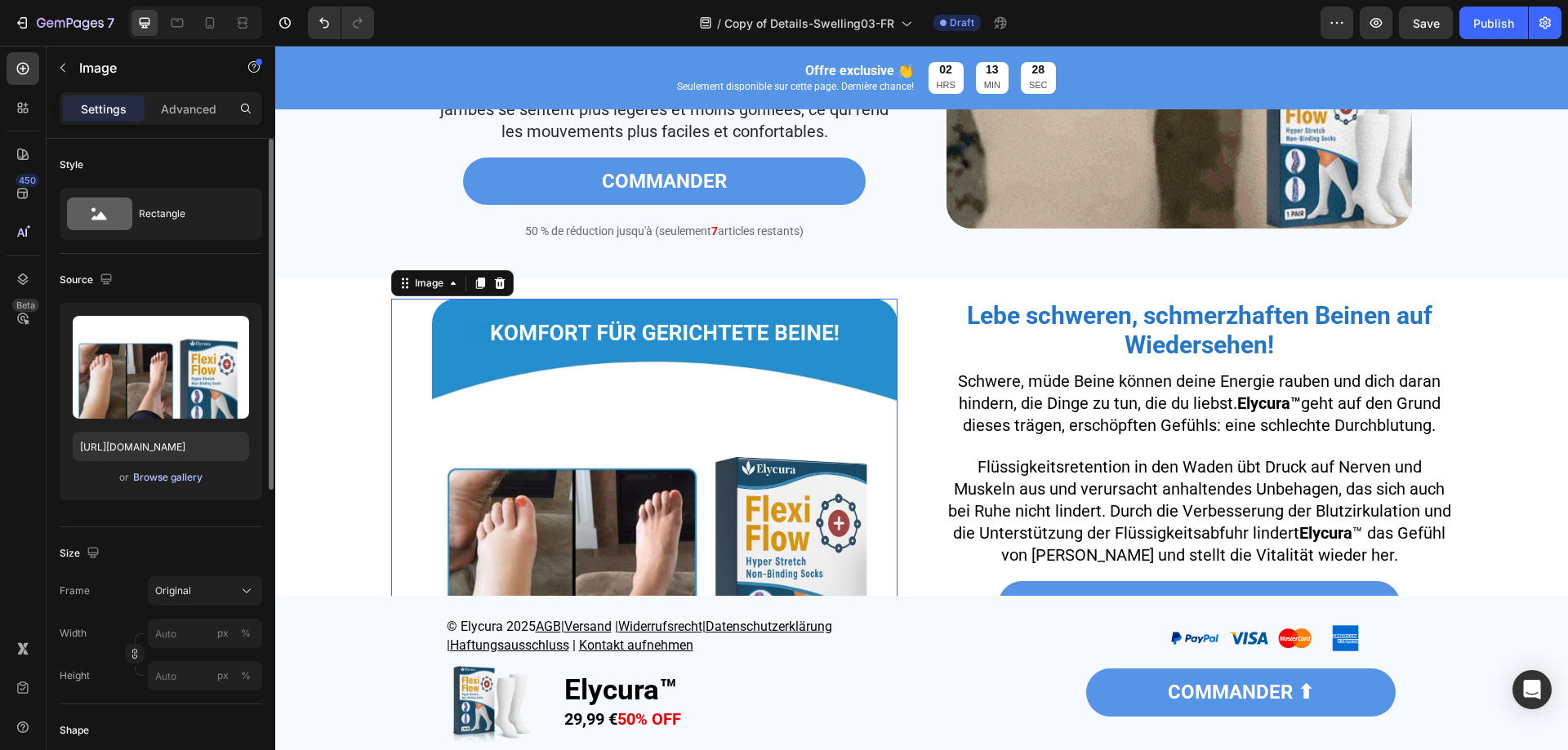
click at [194, 472] on div "Browse gallery" at bounding box center [167, 478] width 70 height 15
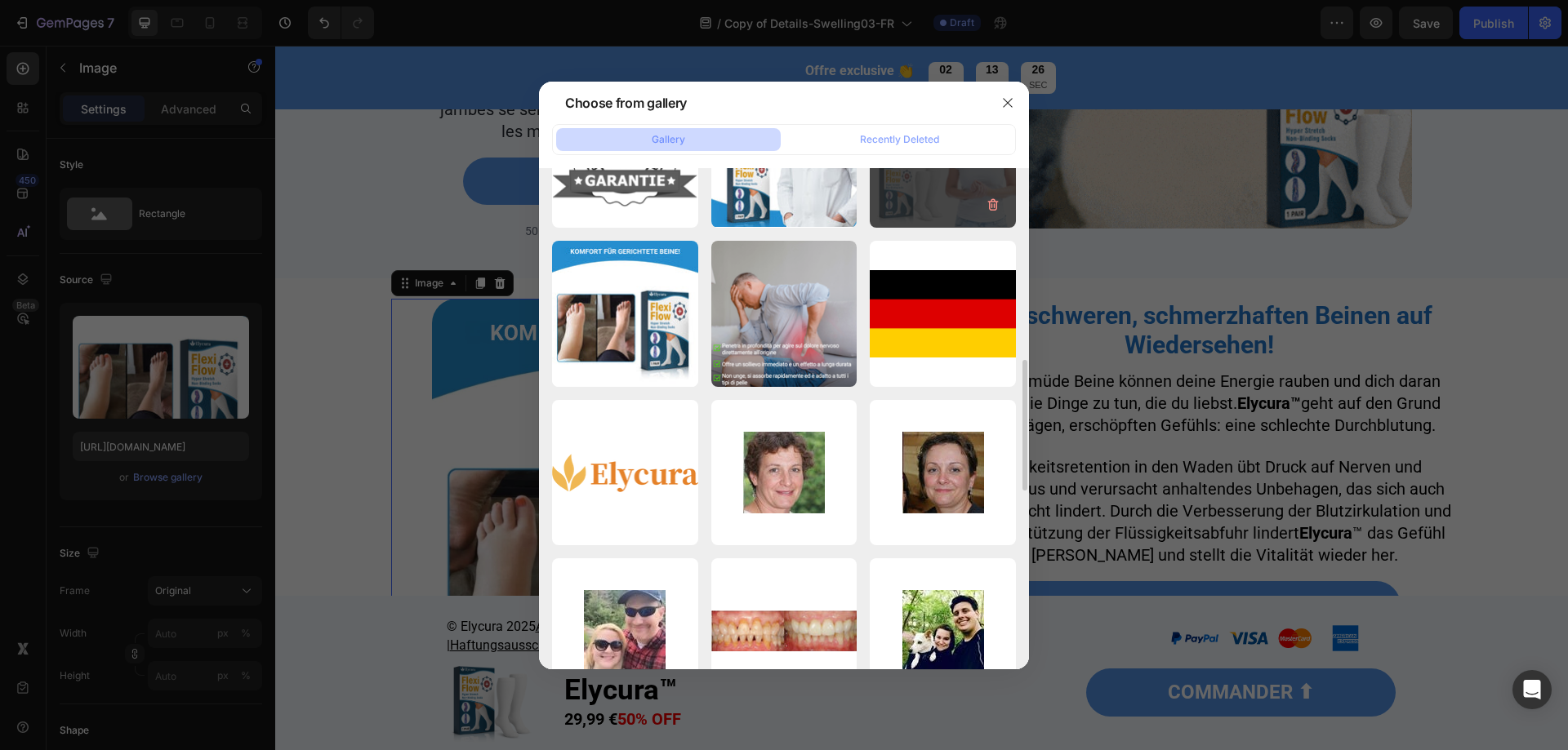
scroll to position [571, 0]
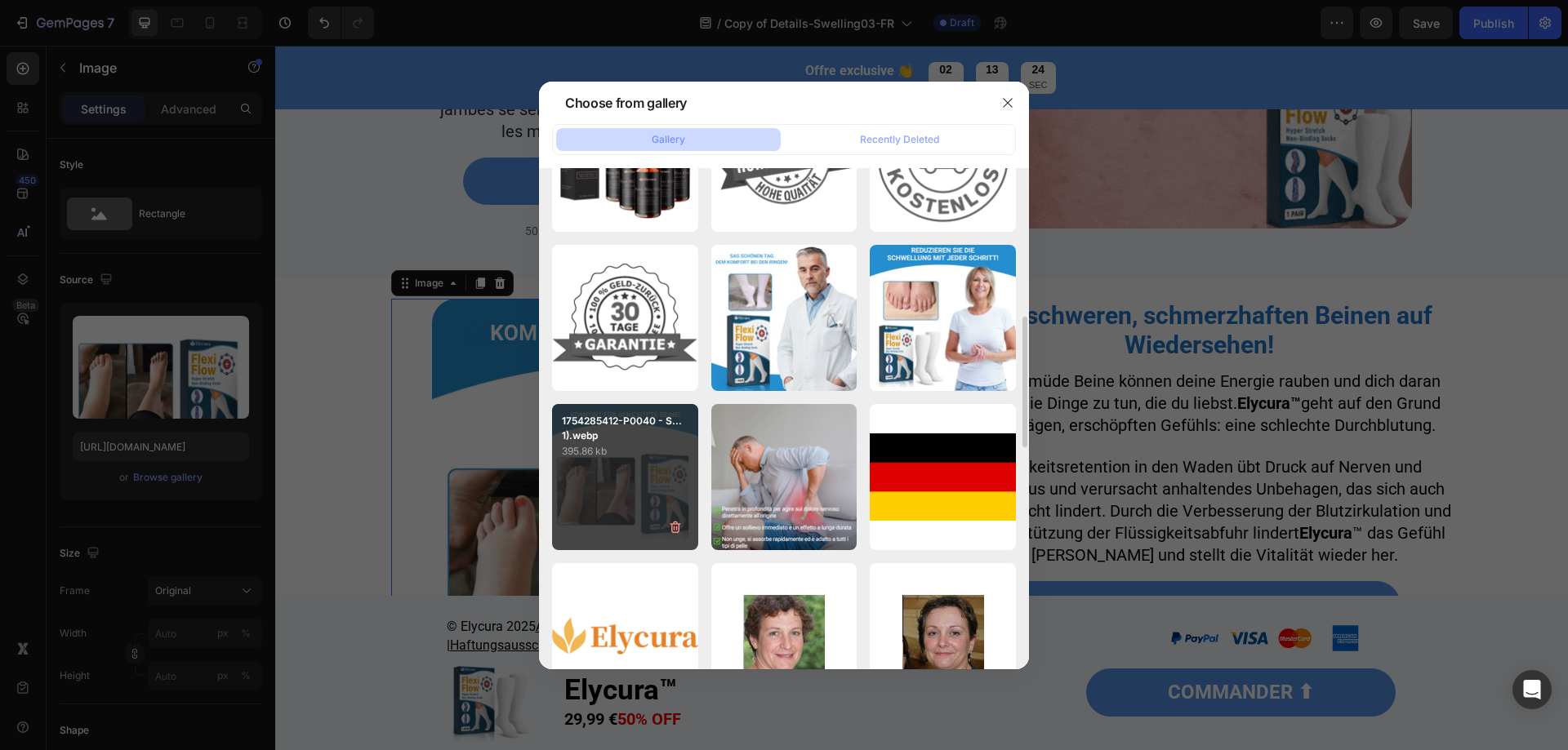
click at [597, 506] on div "1754285412-P0040 - S...1).webp 395.86 kb" at bounding box center [626, 478] width 146 height 146
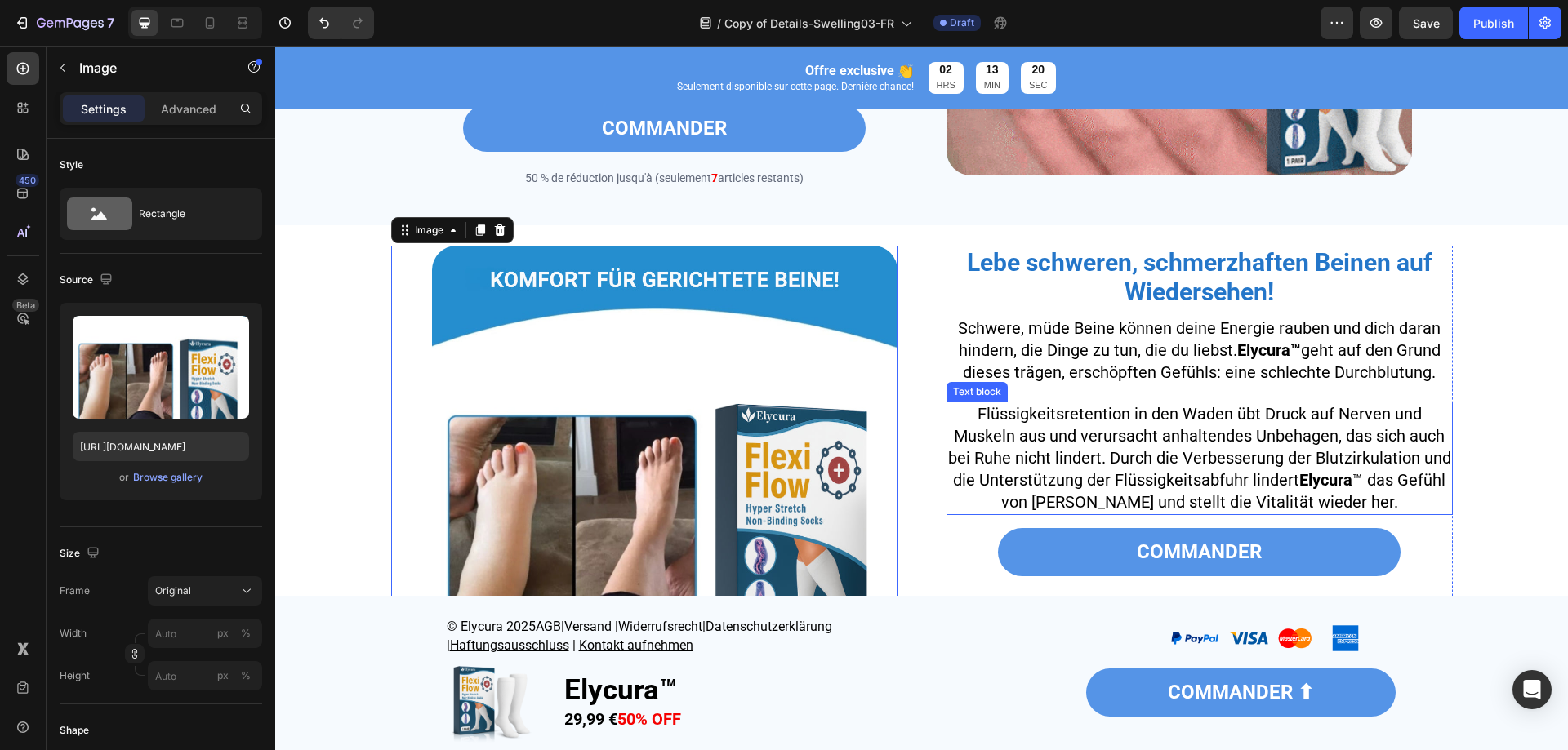
scroll to position [1551, 0]
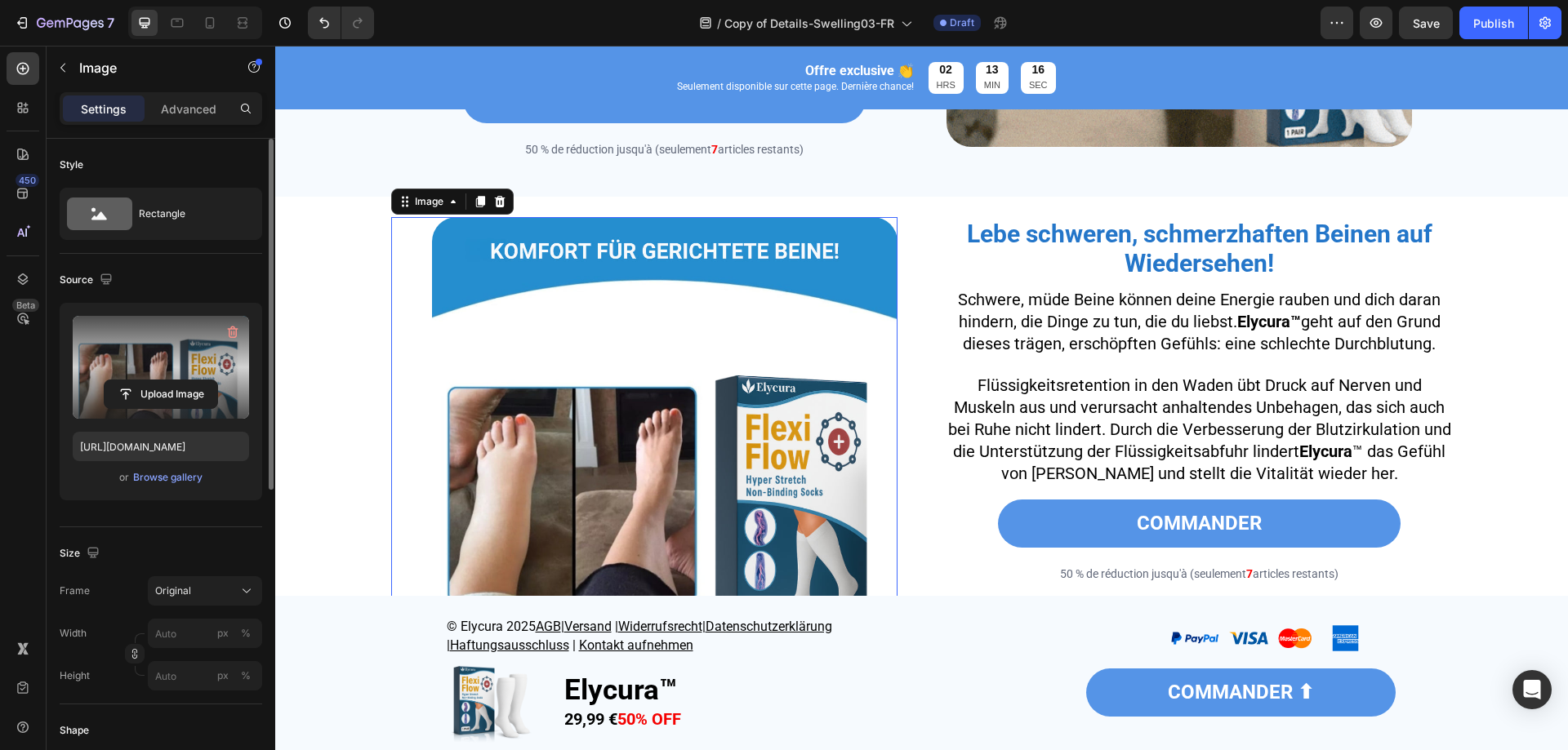
click at [157, 337] on label at bounding box center [161, 367] width 177 height 103
click at [157, 381] on input "file" at bounding box center [160, 395] width 112 height 28
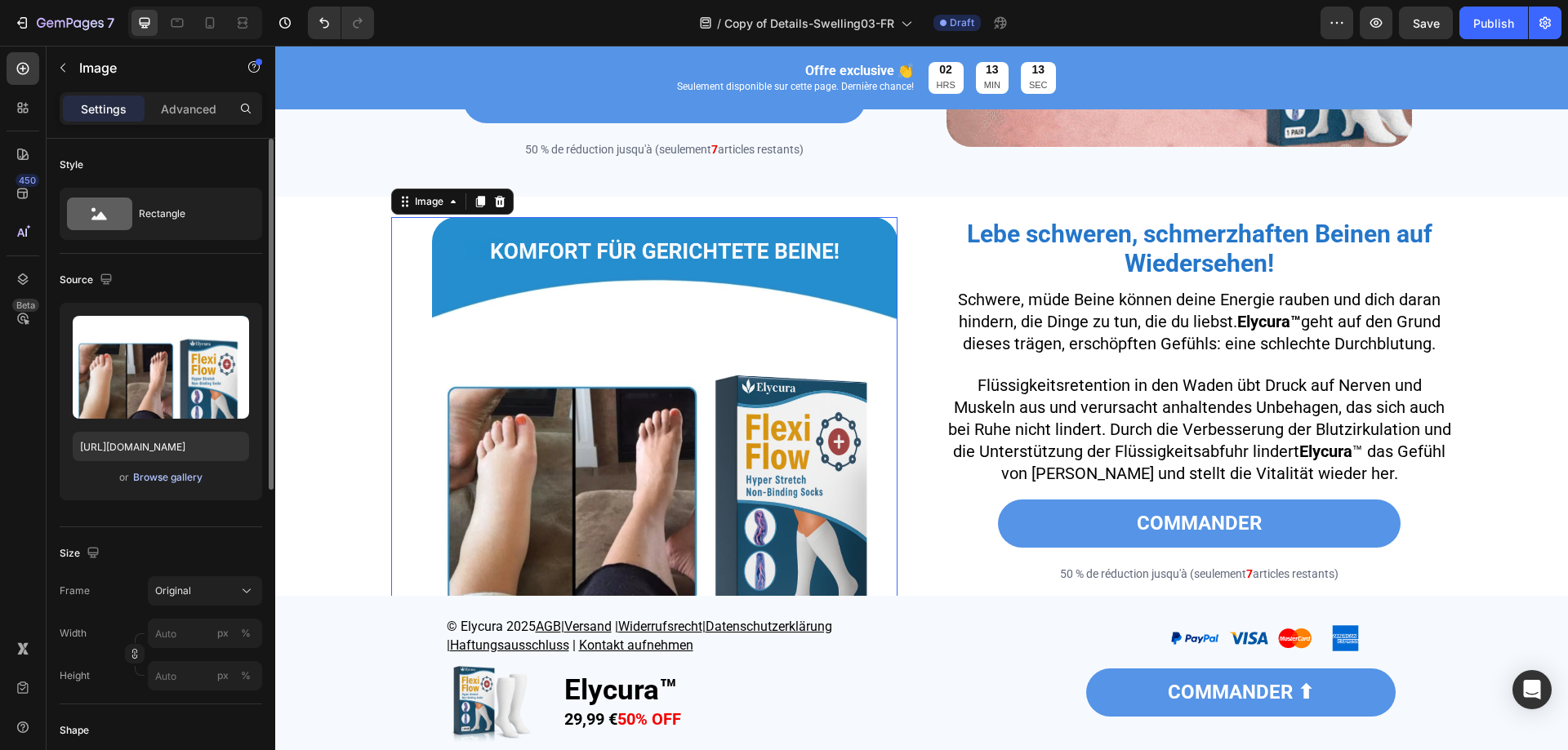
click at [155, 483] on div "Browse gallery" at bounding box center [167, 478] width 70 height 15
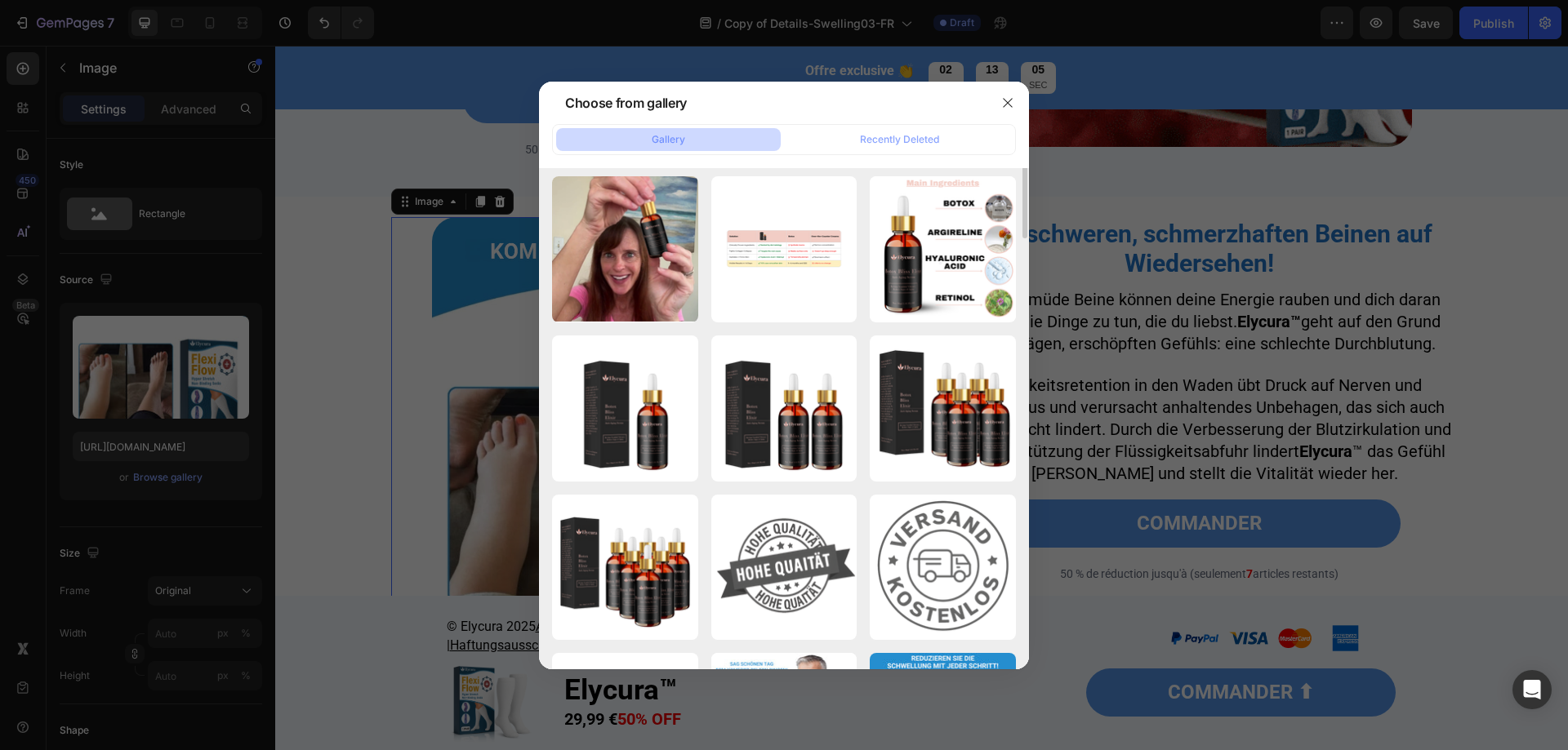
scroll to position [0, 0]
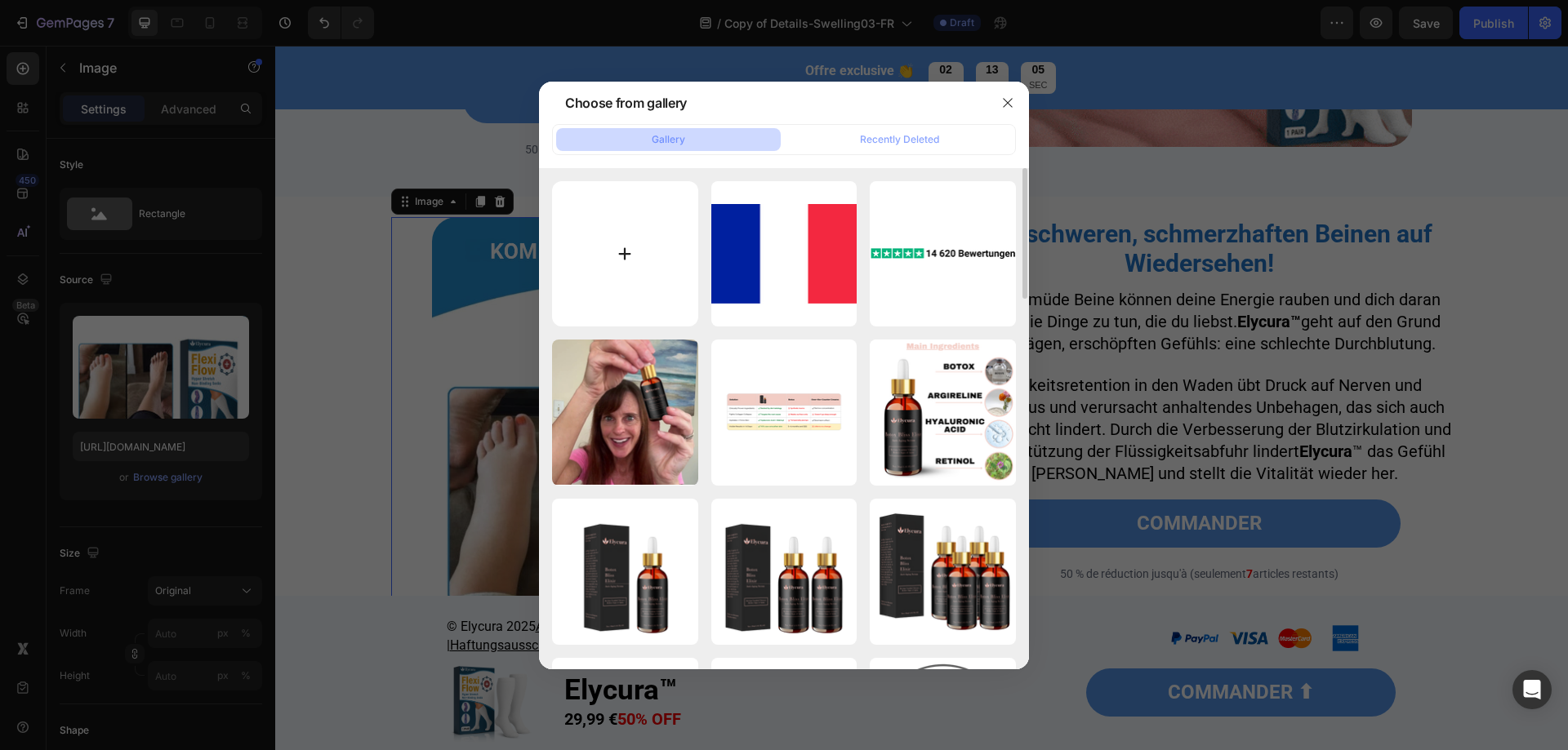
click at [647, 268] on input "file" at bounding box center [626, 254] width 146 height 146
type input "C:\fakepath\1754285412-P0040 - Swellagone 1 (1).webp"
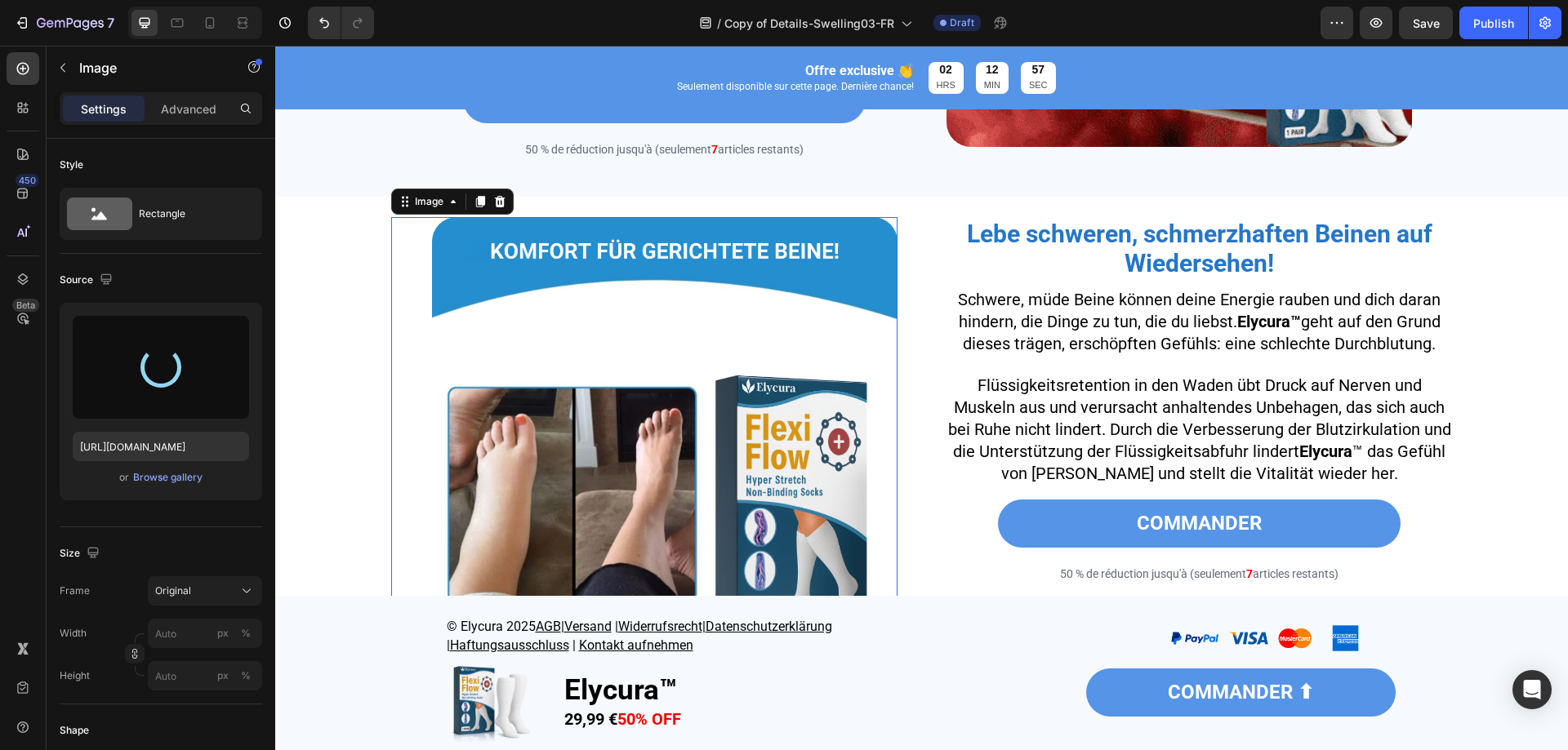
type input "https://cdn.shopify.com/s/files/1/0677/4082/7801/files/gempages_578420484106879…"
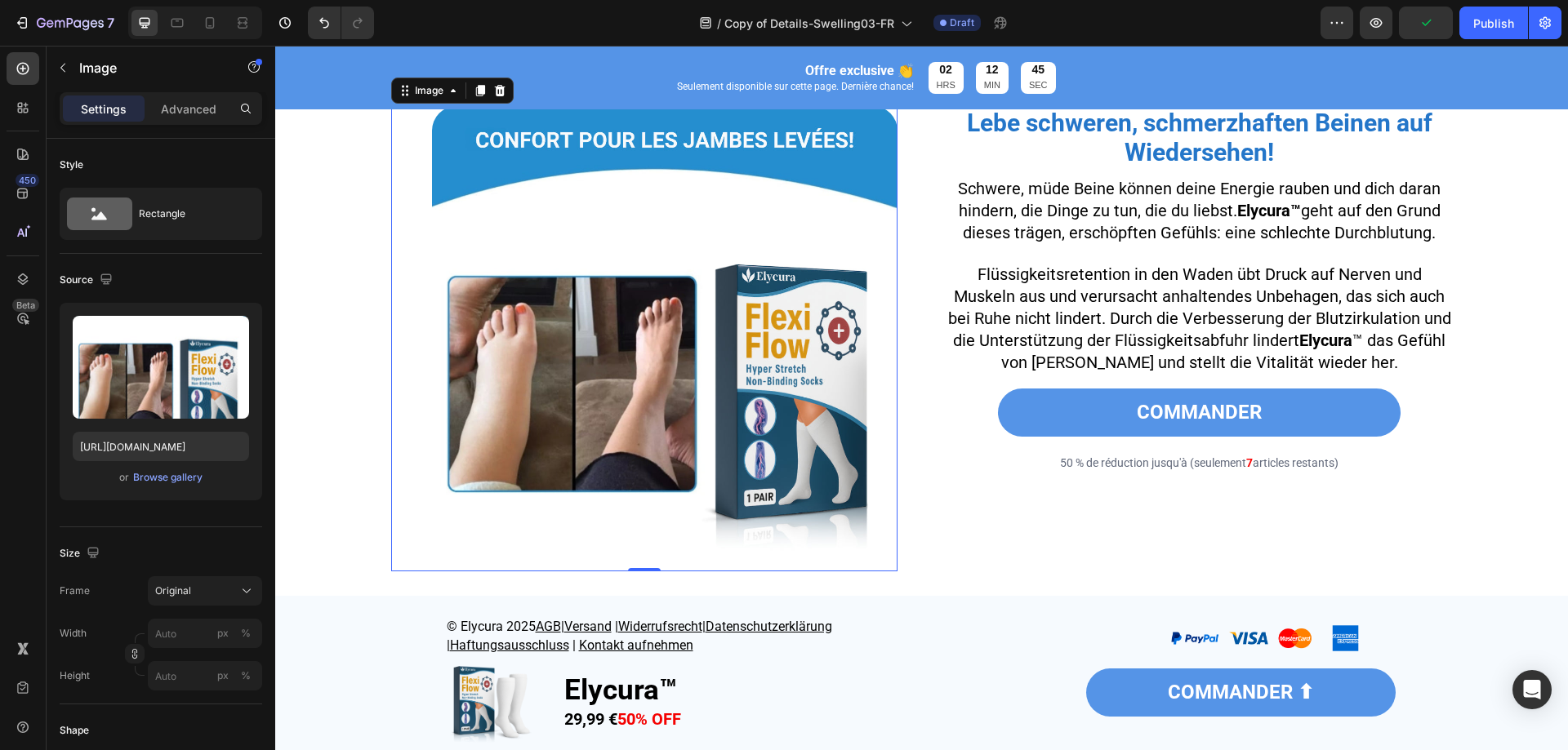
scroll to position [1633, 0]
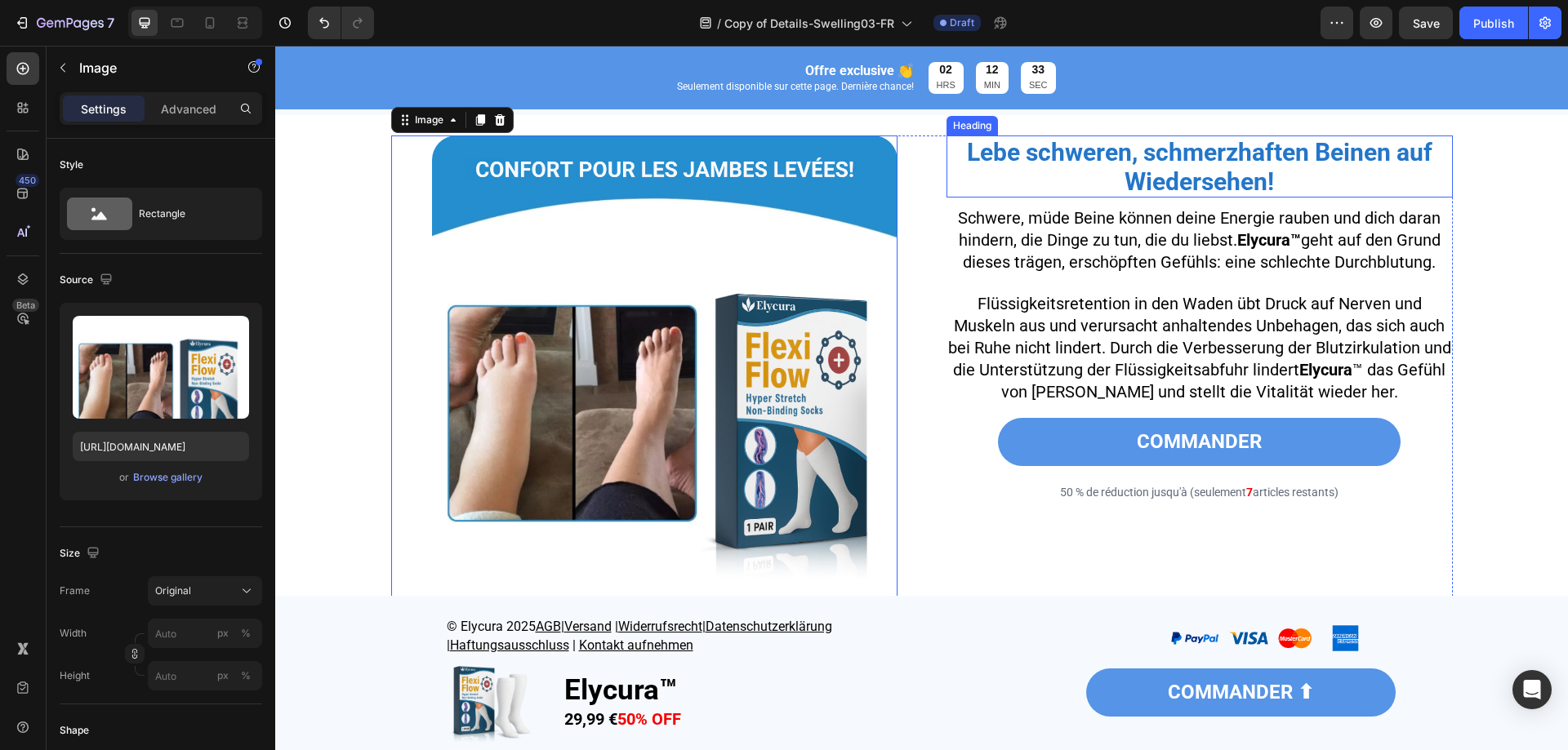
click at [1282, 176] on strong "Lebe schweren, schmerzhaften Beinen auf Wiedersehen!" at bounding box center [1199, 167] width 465 height 58
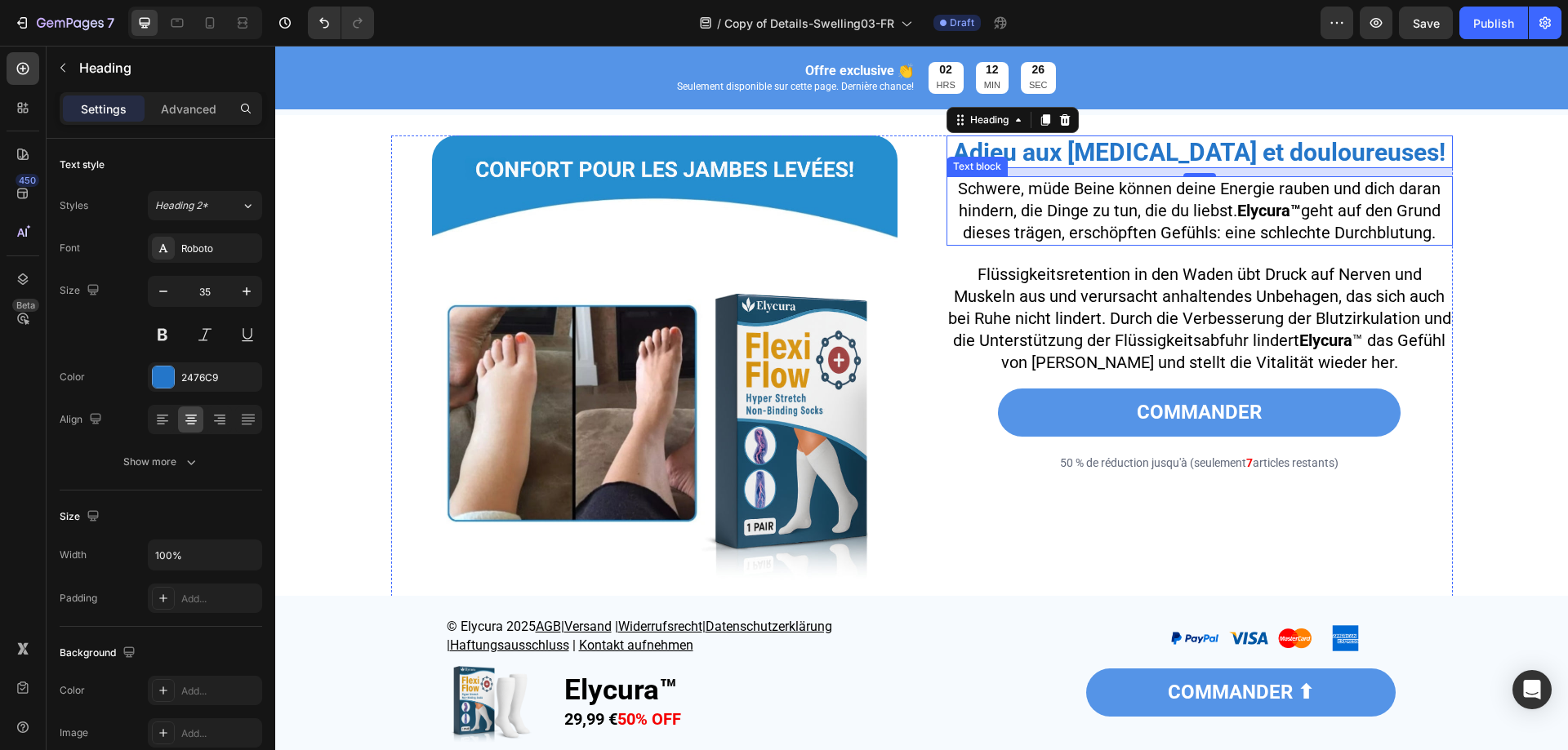
click at [1058, 217] on span "Schwere, müde Beine können deine Energie rauben und dich daran hindern, die Din…" at bounding box center [1199, 211] width 483 height 64
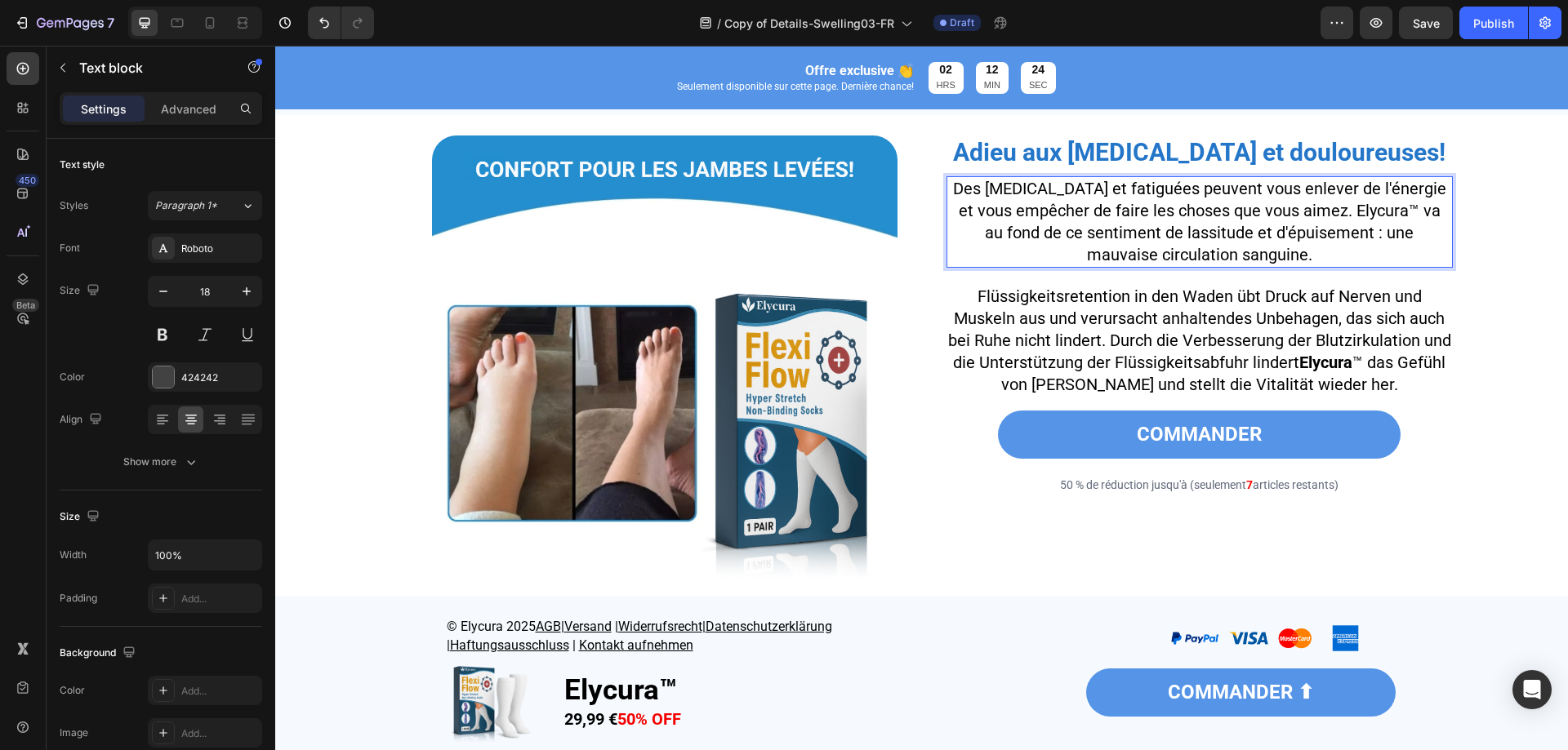
click at [1350, 225] on span "Des jambes lourdes et fatiguées peuvent vous enlever de l'énergie et vous empêc…" at bounding box center [1199, 222] width 493 height 85
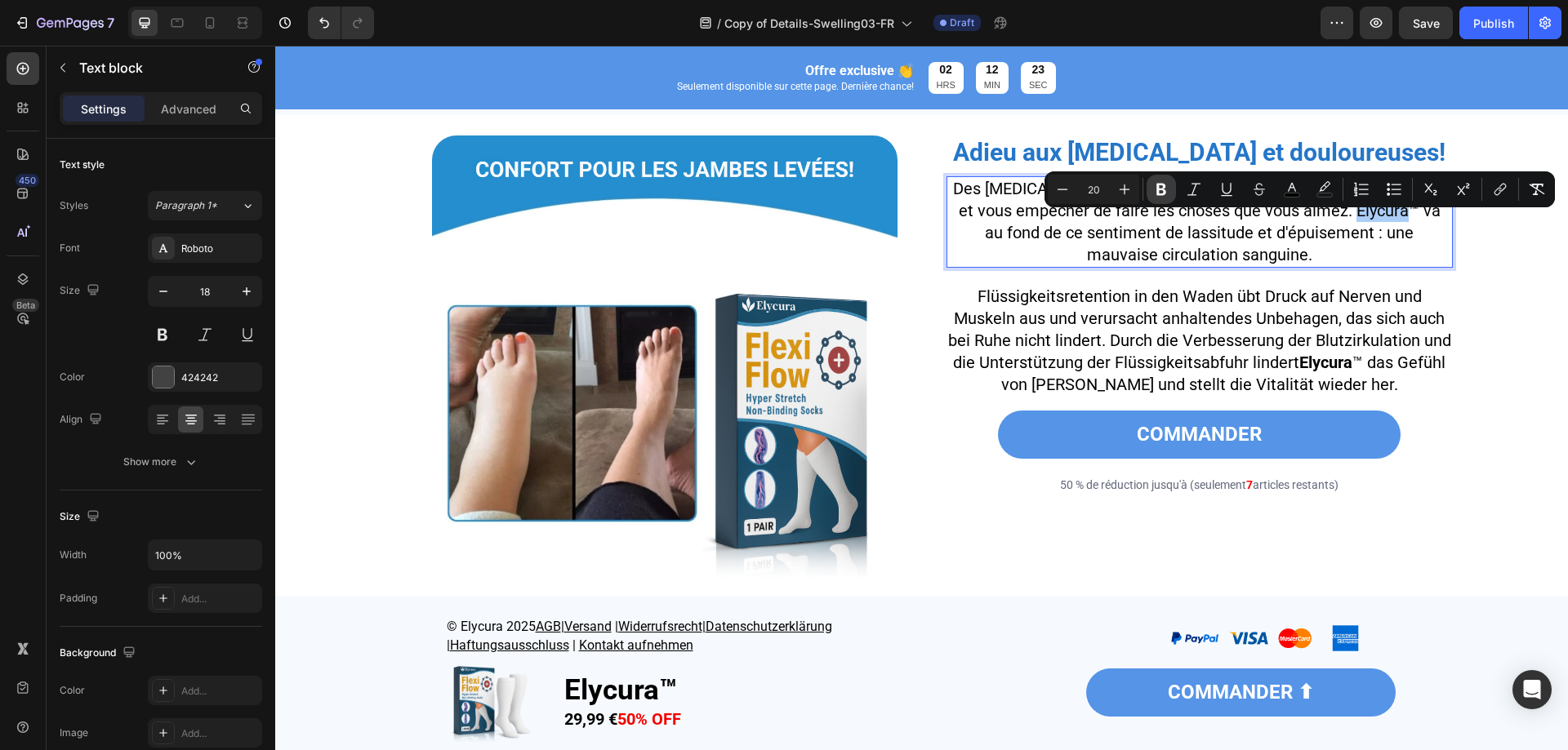
click at [1167, 194] on icon "Editor contextual toolbar" at bounding box center [1162, 190] width 16 height 16
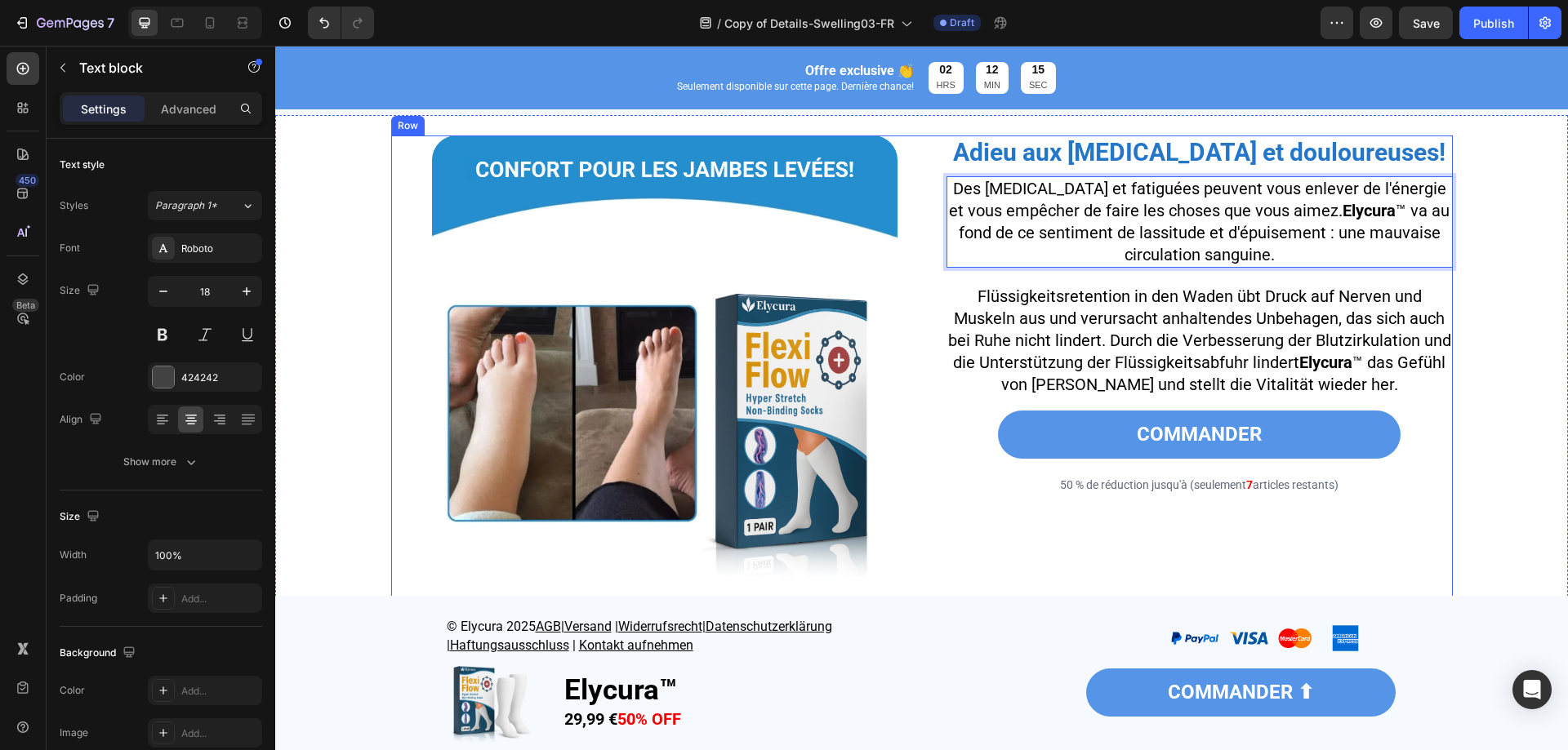
click at [1119, 360] on span "Flüssigkeitsretention in den Waden übt Druck auf Nerven und Muskeln aus und ver…" at bounding box center [1199, 340] width 503 height 107
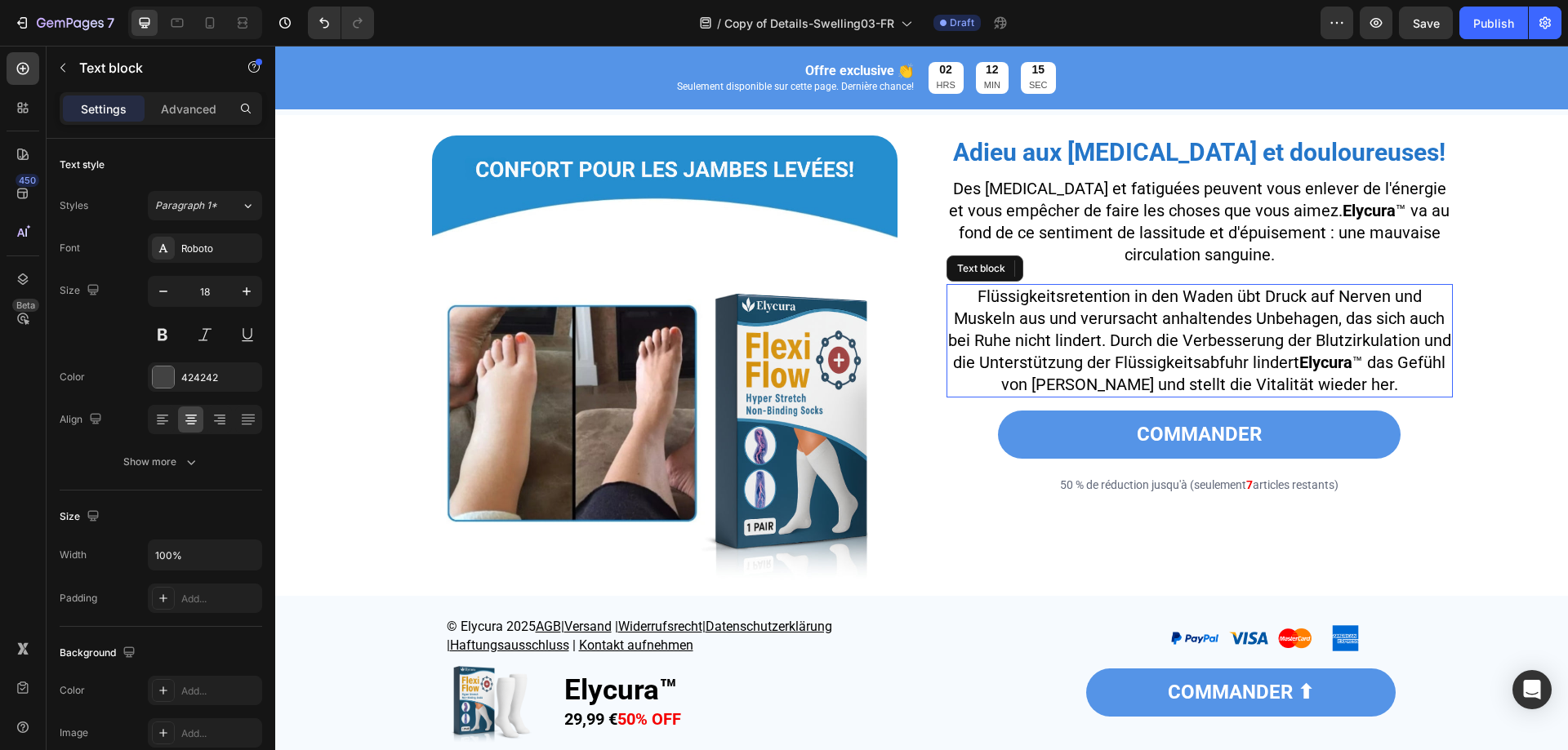
click at [1119, 360] on span "Flüssigkeitsretention in den Waden übt Druck auf Nerven und Muskeln aus und ver…" at bounding box center [1199, 340] width 503 height 107
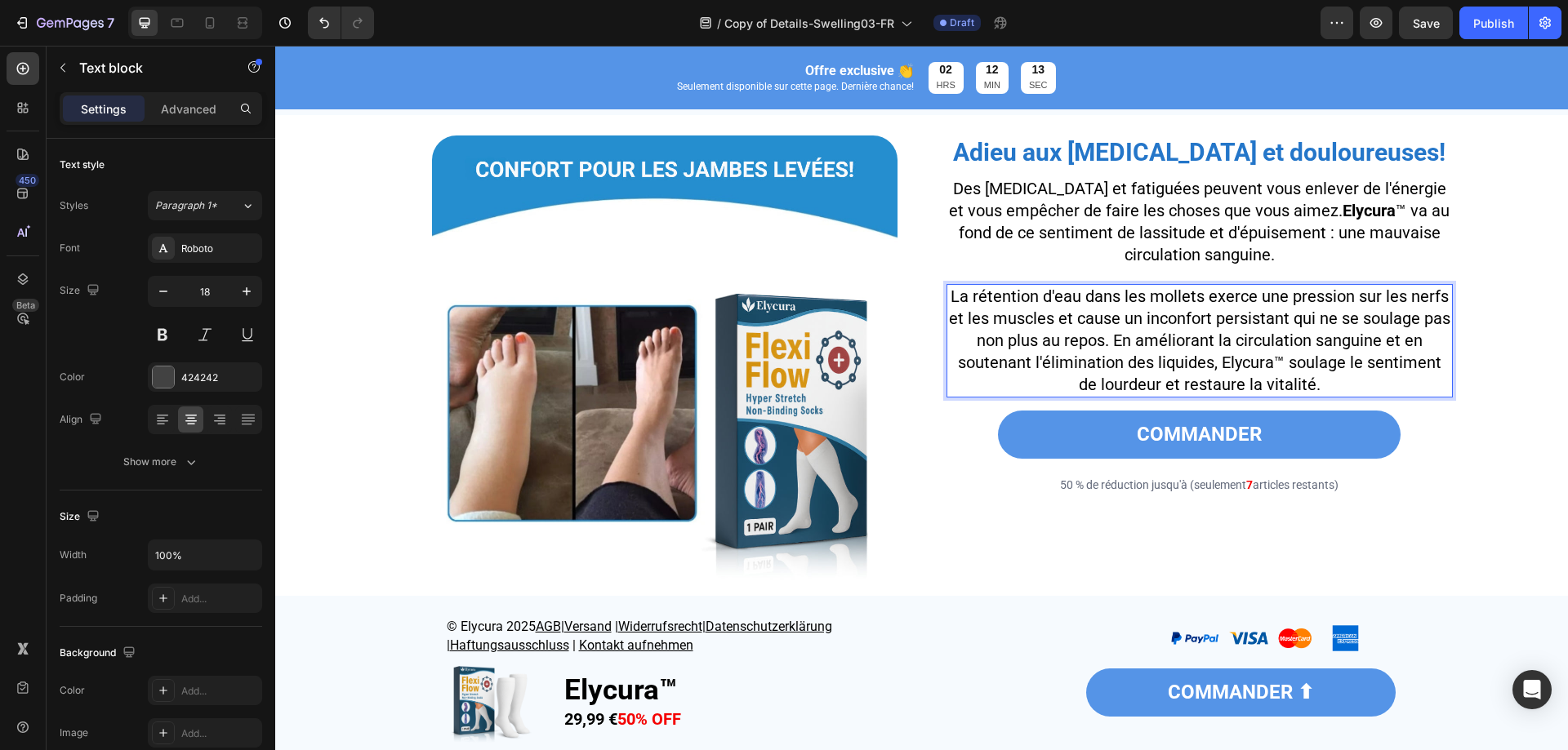
click at [1248, 380] on span "La rétention d'eau dans les mollets exerce une pression sur les nerfs et les mu…" at bounding box center [1199, 340] width 502 height 107
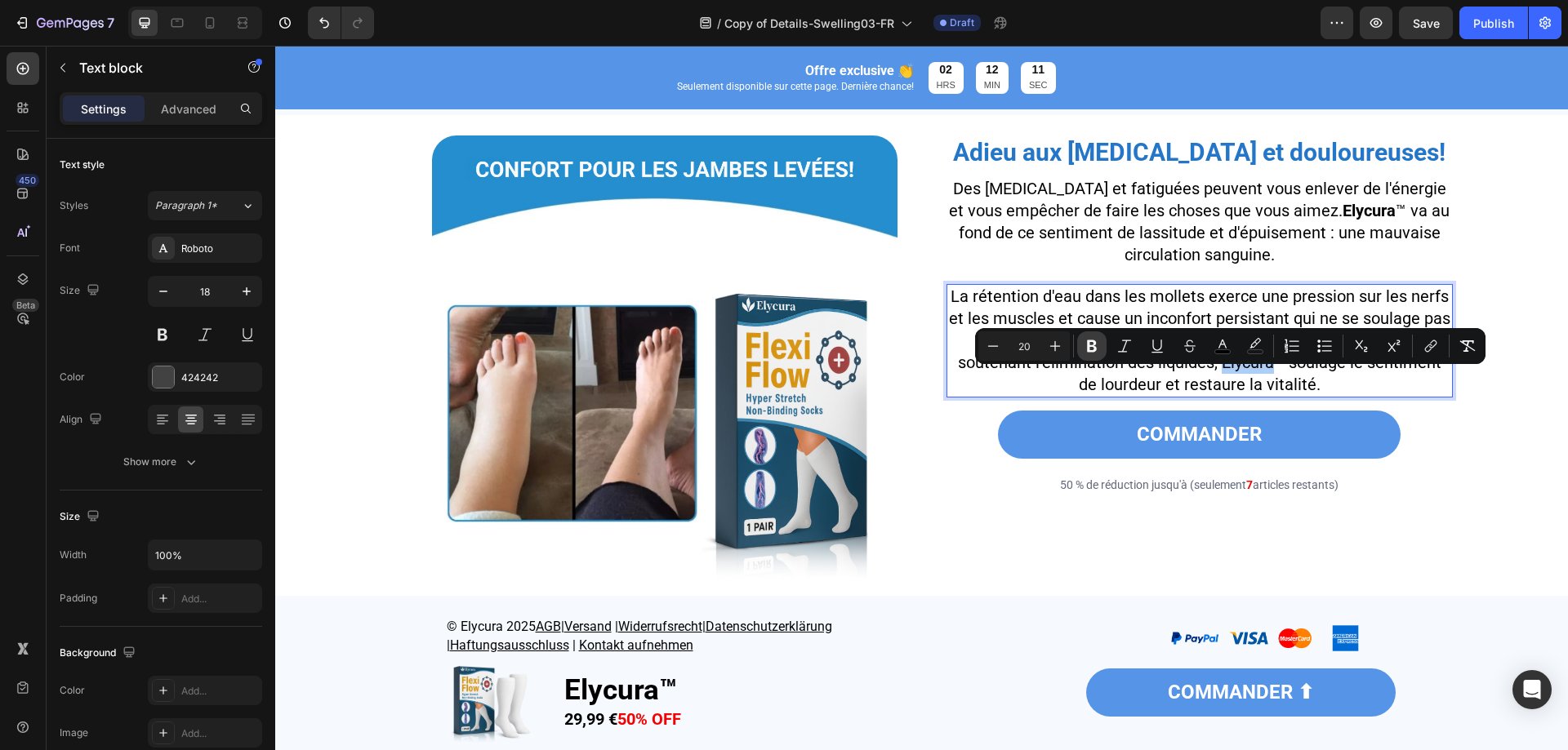
click at [1100, 349] on button "Bold" at bounding box center [1092, 346] width 30 height 30
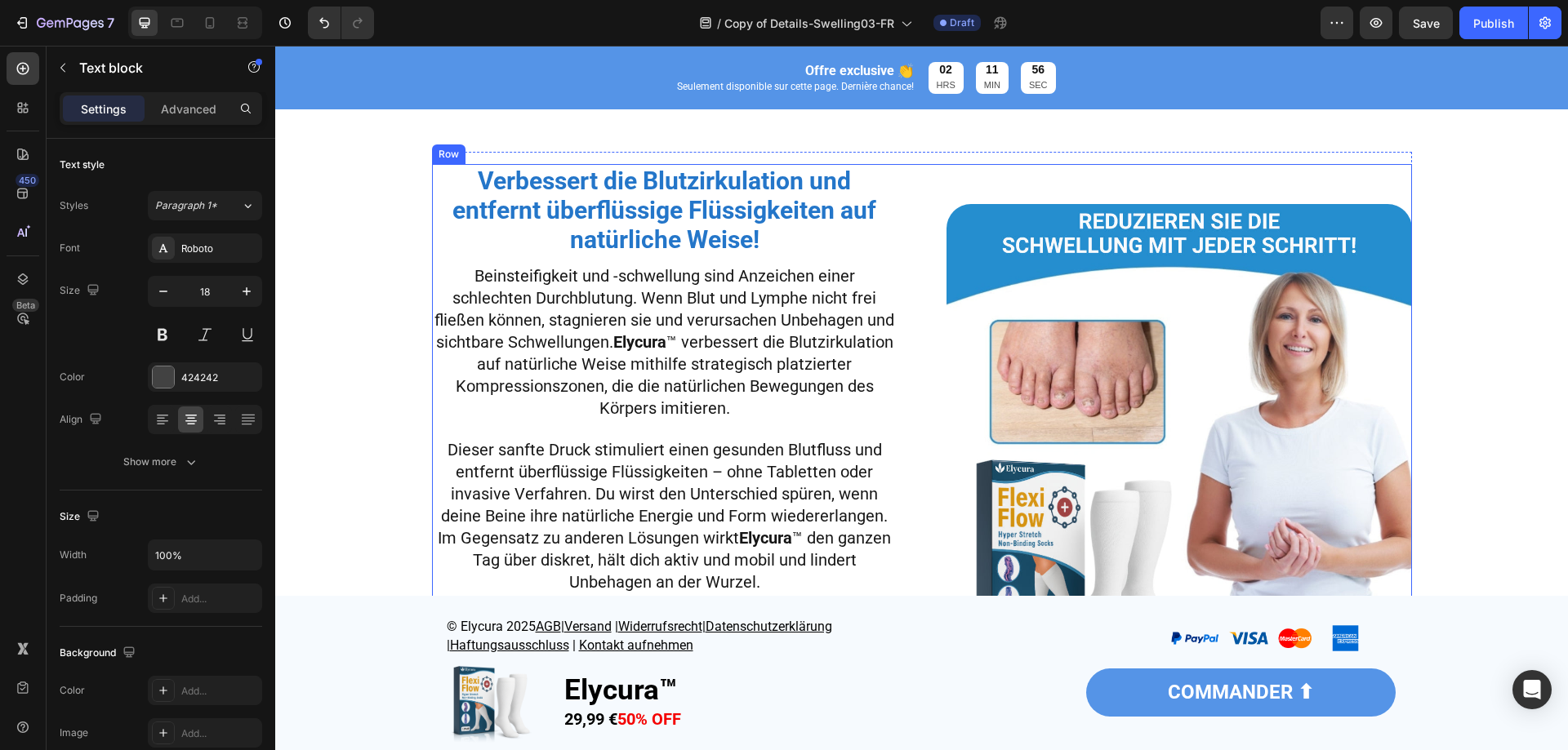
scroll to position [2204, 0]
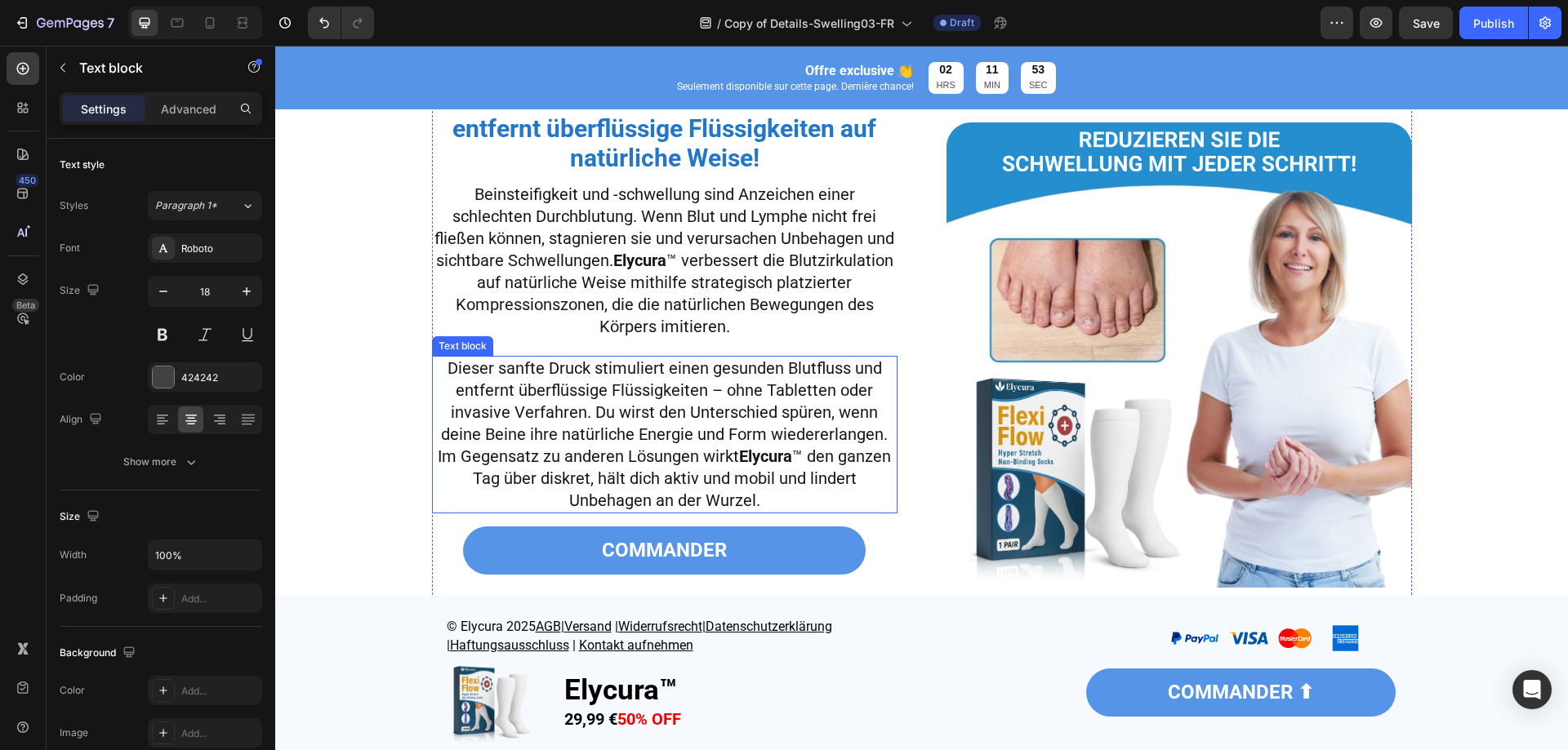
click at [1011, 407] on img at bounding box center [1179, 354] width 465 height 465
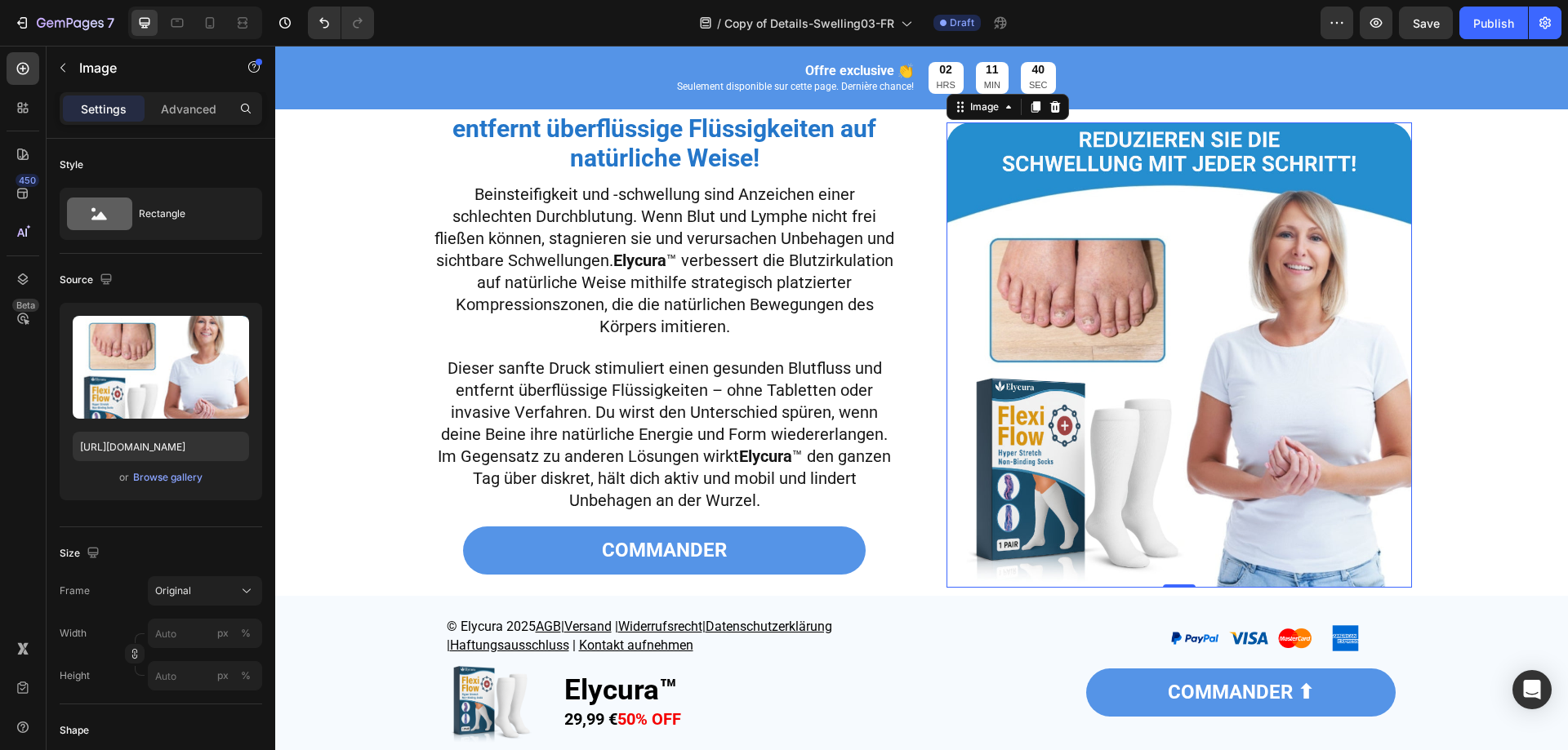
click at [1090, 263] on img at bounding box center [1179, 354] width 465 height 465
click at [140, 471] on div "Browse gallery" at bounding box center [167, 478] width 70 height 15
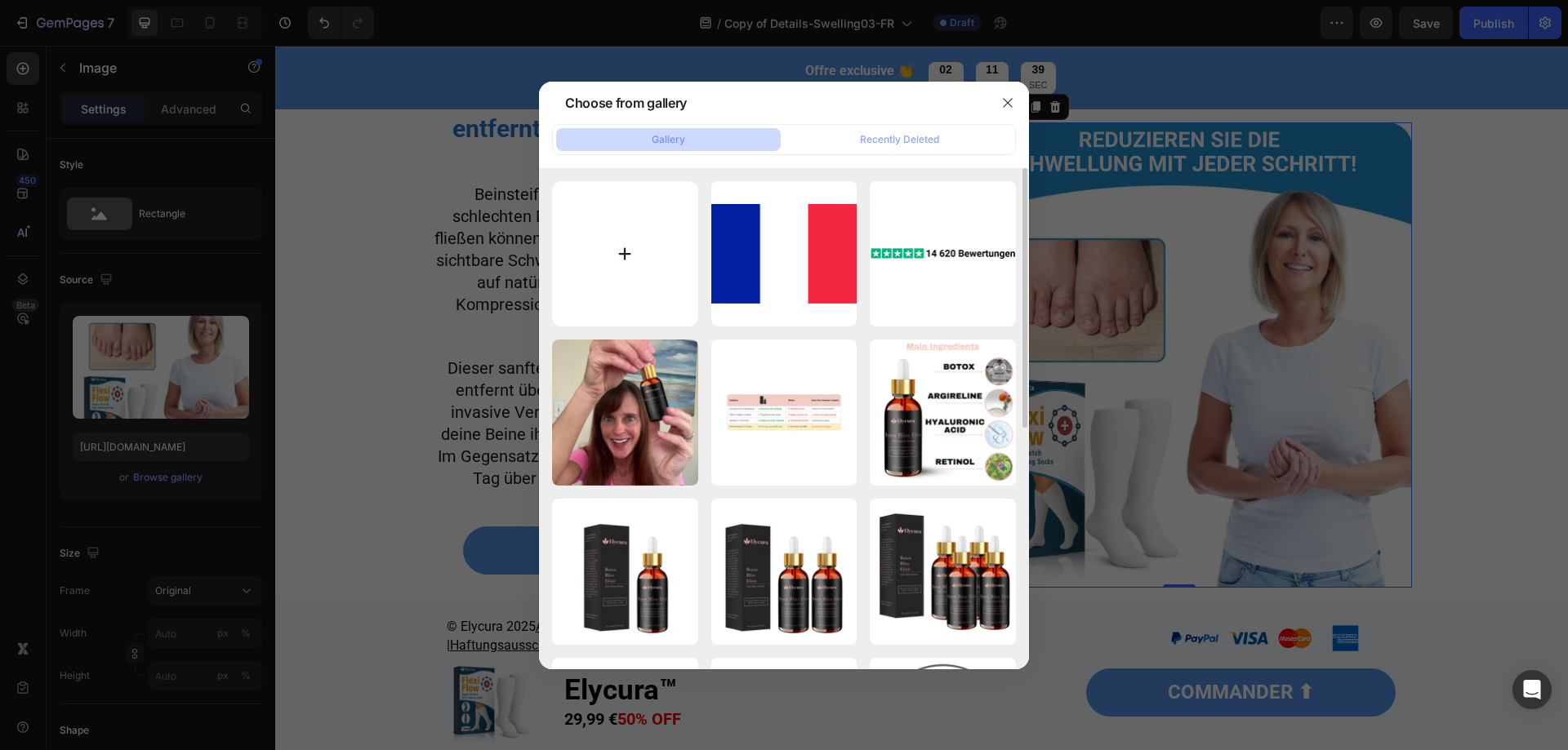
click at [606, 241] on input "file" at bounding box center [626, 254] width 146 height 146
type input "C:\fakepath\1754285413-P0040 - Swellagone 2.webp"
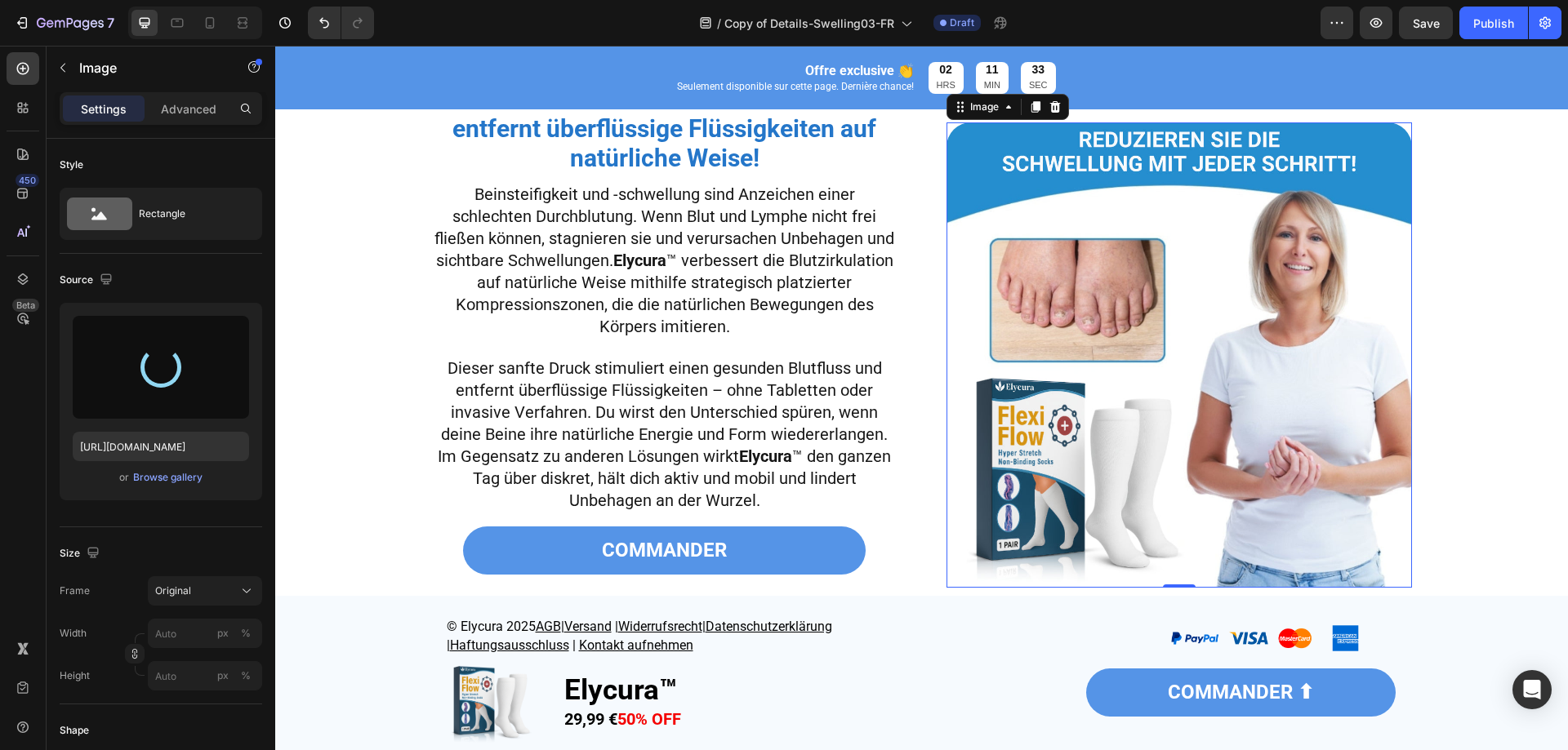
type input "https://cdn.shopify.com/s/files/1/0677/4082/7801/files/gempages_578420484106879…"
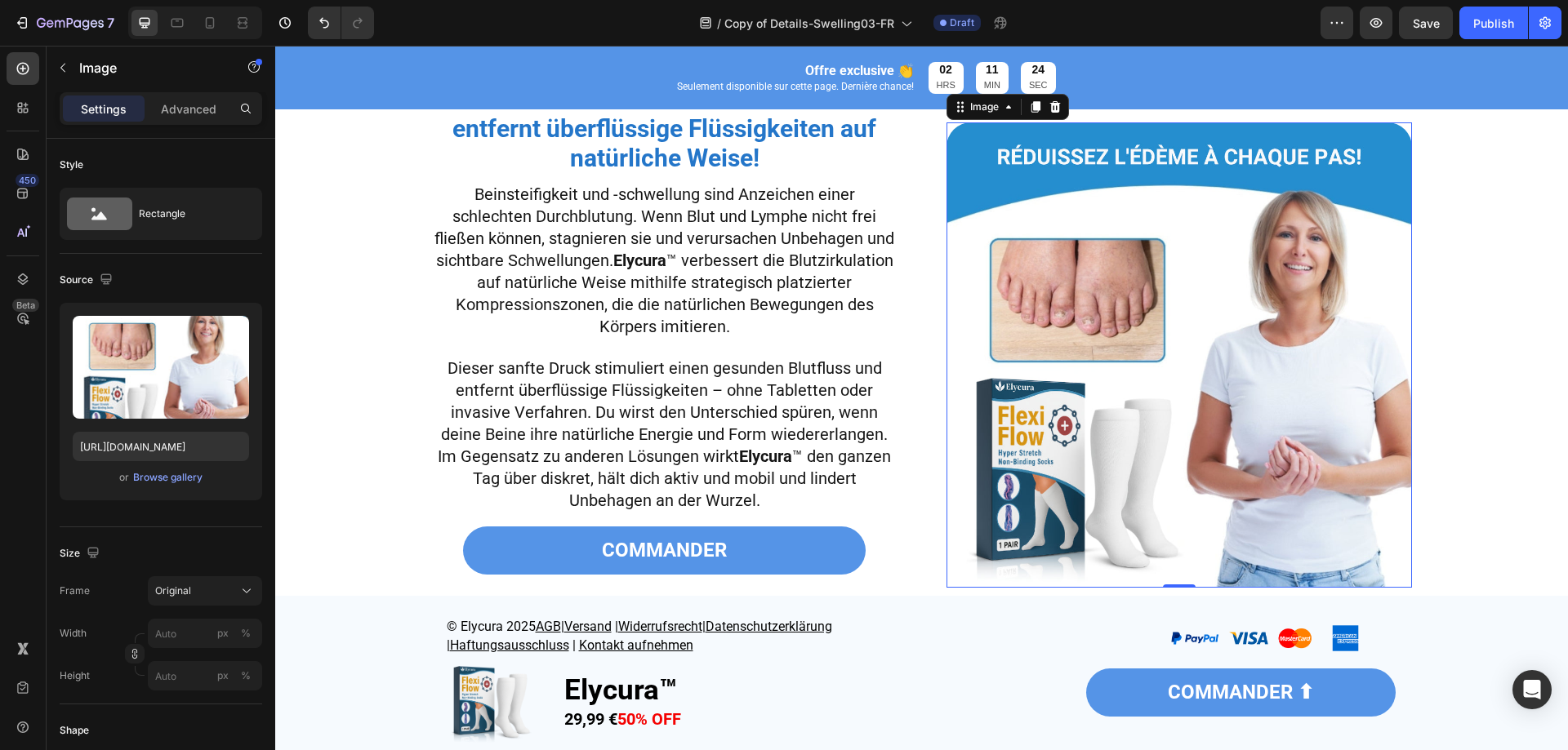
click at [1078, 371] on img at bounding box center [1179, 354] width 465 height 465
click at [655, 148] on strong "Verbessert die Blutzirkulation und entfernt überflüssige Flüssigkeiten auf natü…" at bounding box center [664, 128] width 424 height 87
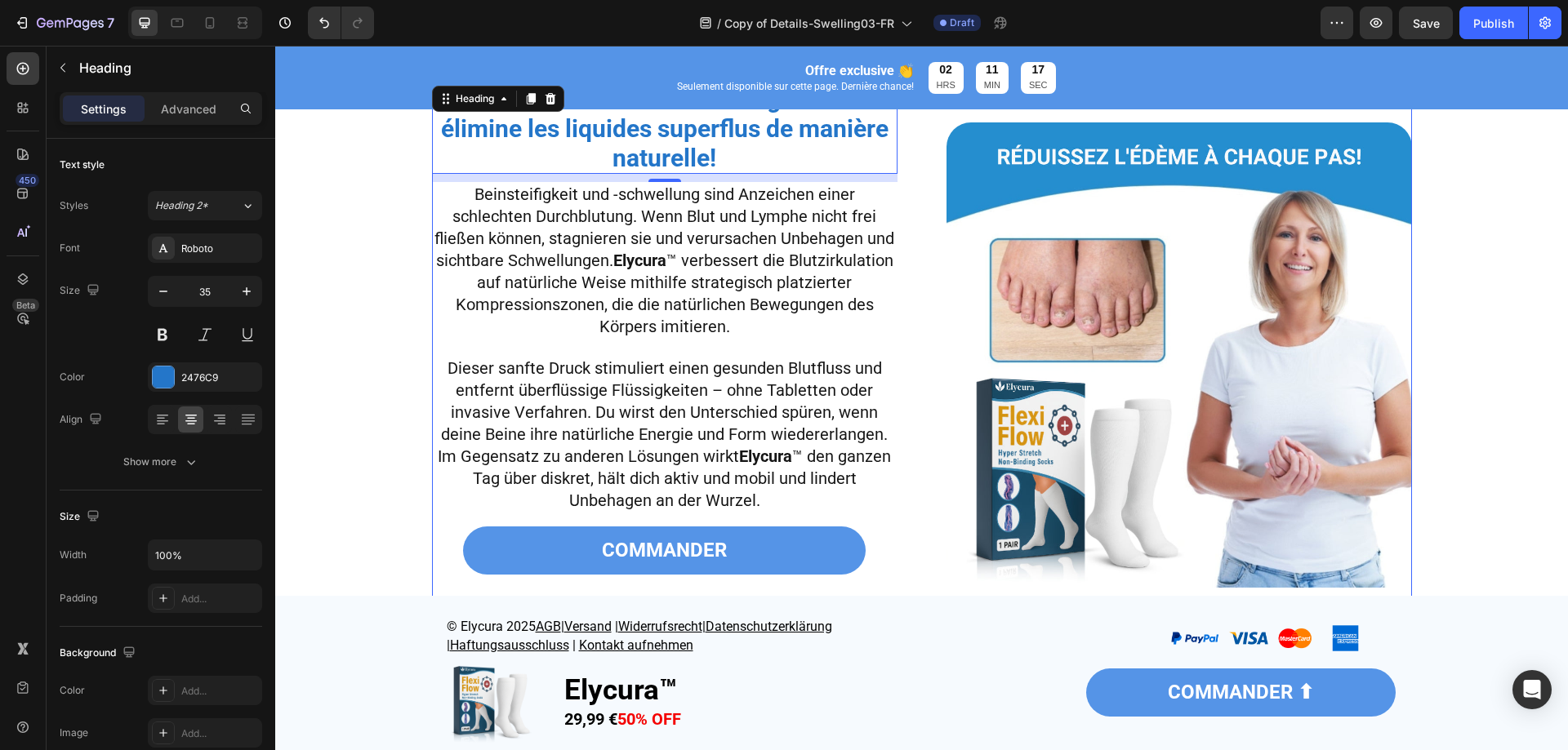
click at [1039, 381] on img at bounding box center [1179, 354] width 465 height 465
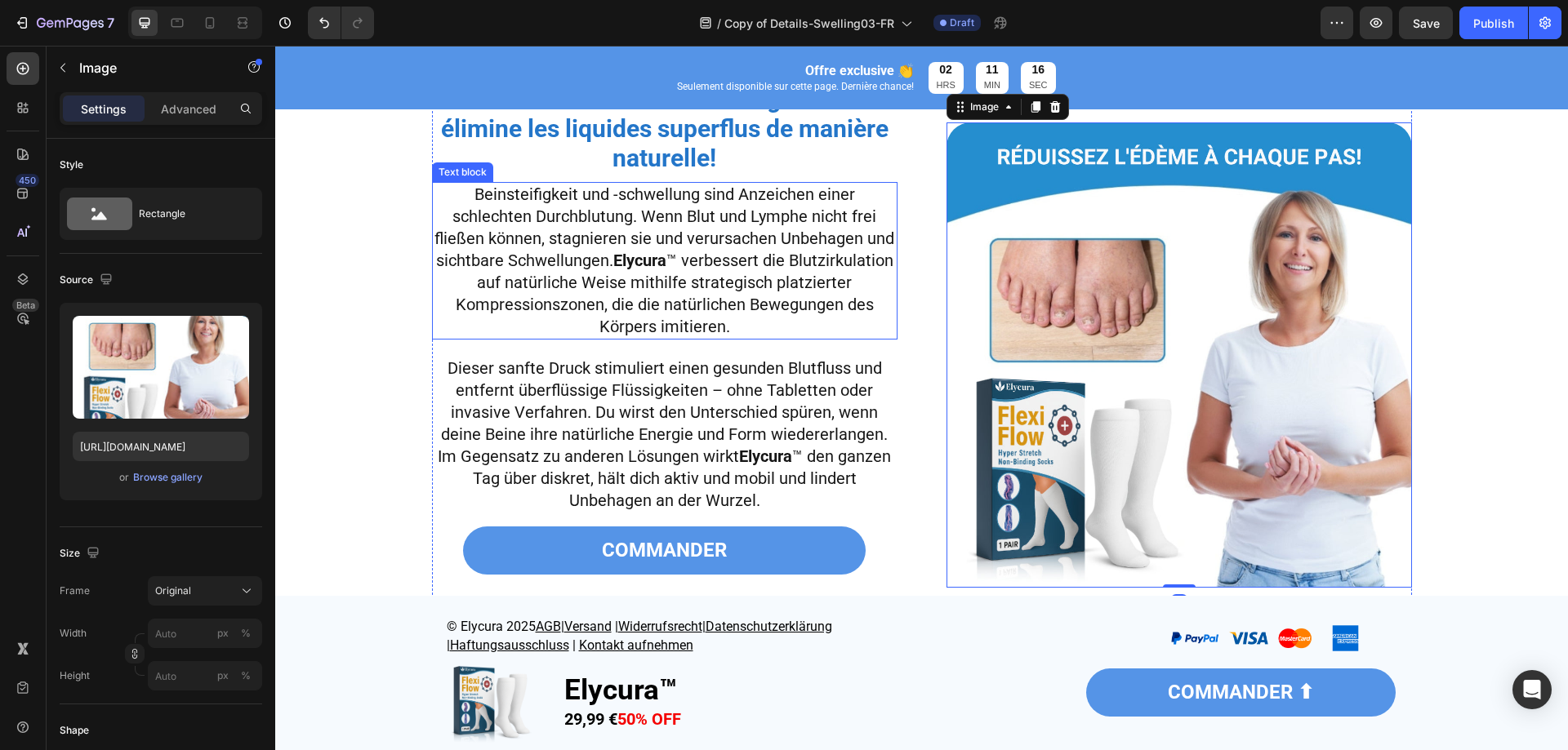
click at [715, 270] on span "Beinsteifigkeit und -schwellung sind Anzeichen einer schlechten Durchblutung. W…" at bounding box center [664, 260] width 460 height 152
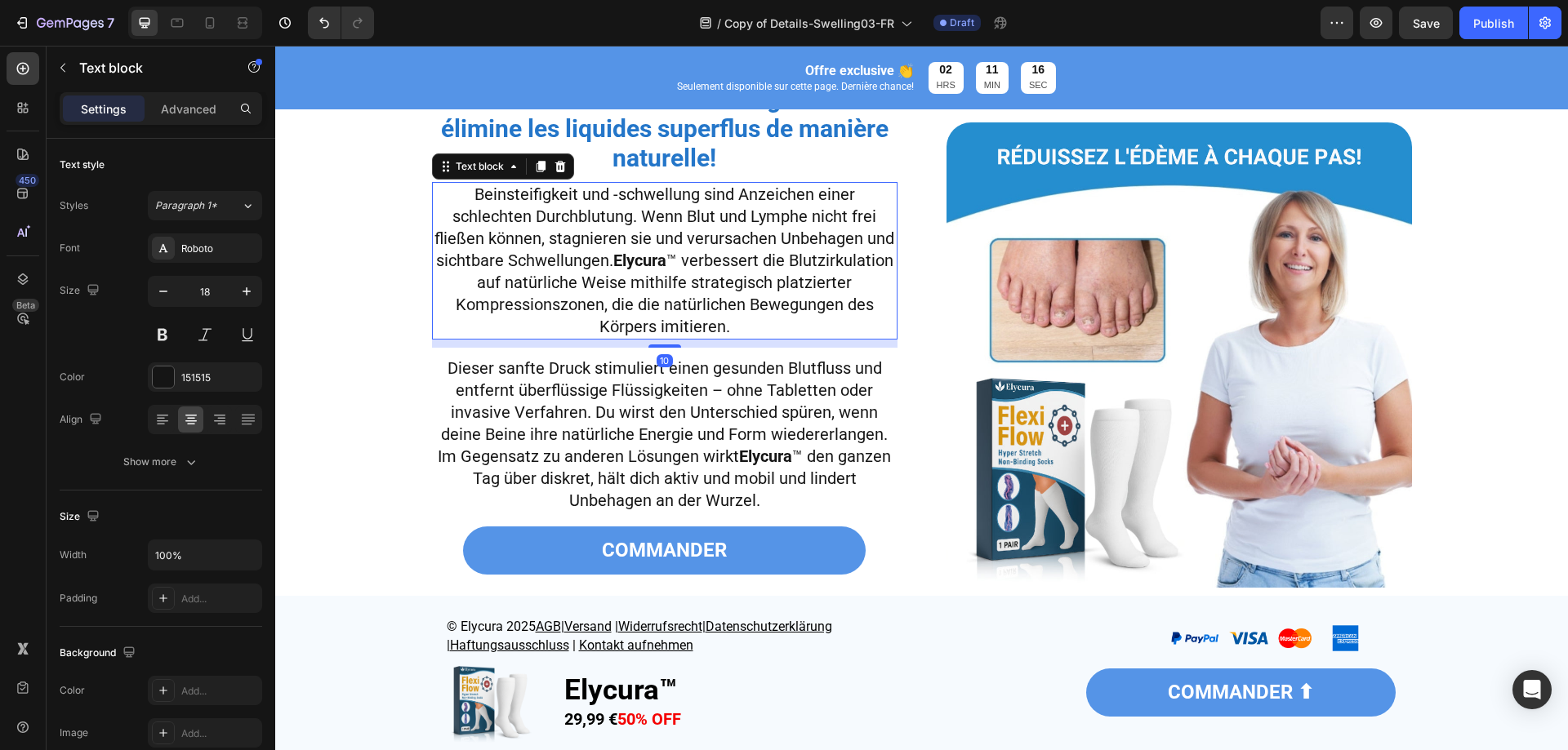
click at [715, 270] on span "Beinsteifigkeit und -schwellung sind Anzeichen einer schlechten Durchblutung. W…" at bounding box center [664, 260] width 460 height 152
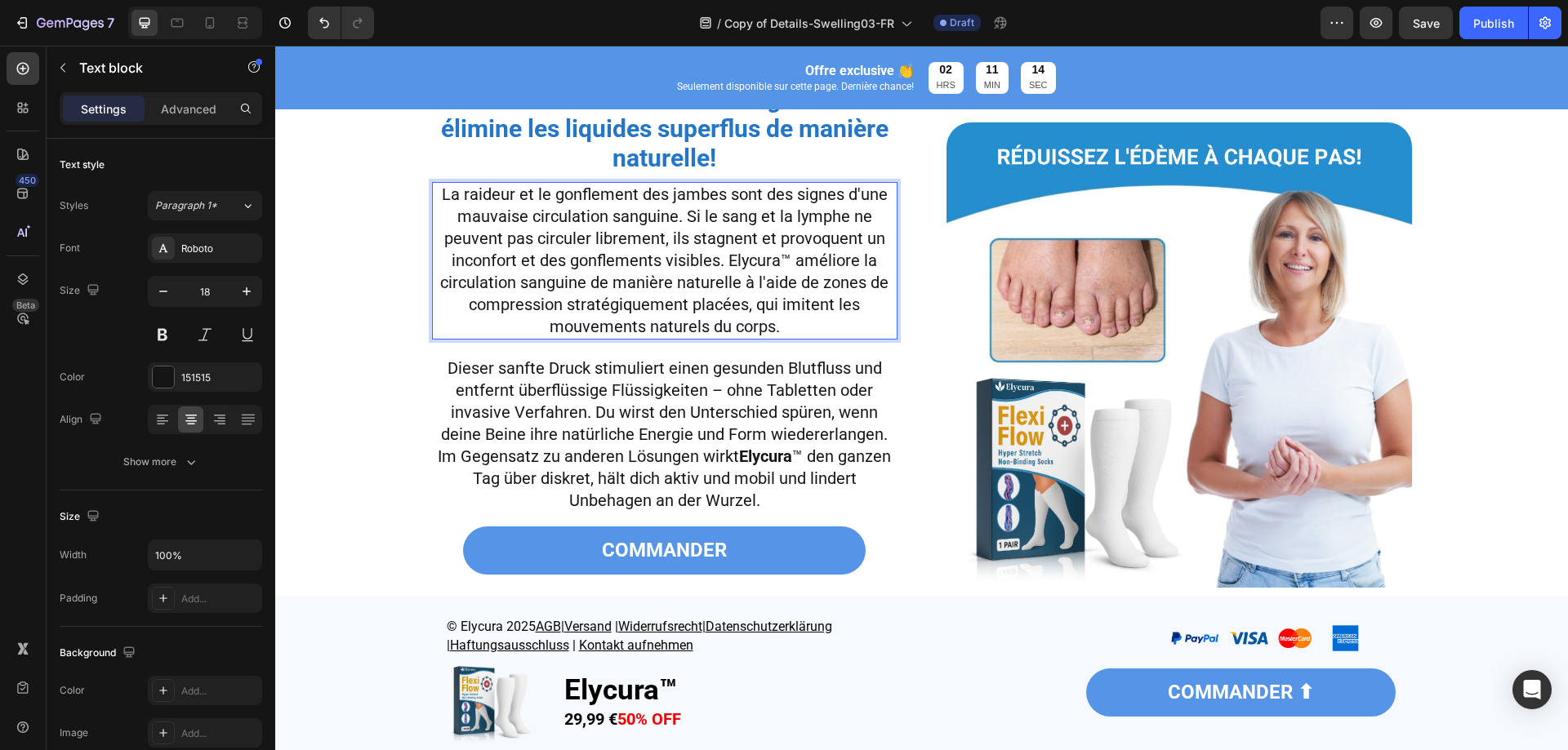
click at [759, 263] on span "La raideur et le gonflement des jambes sont des signes d'une mauvaise circulati…" at bounding box center [664, 260] width 448 height 152
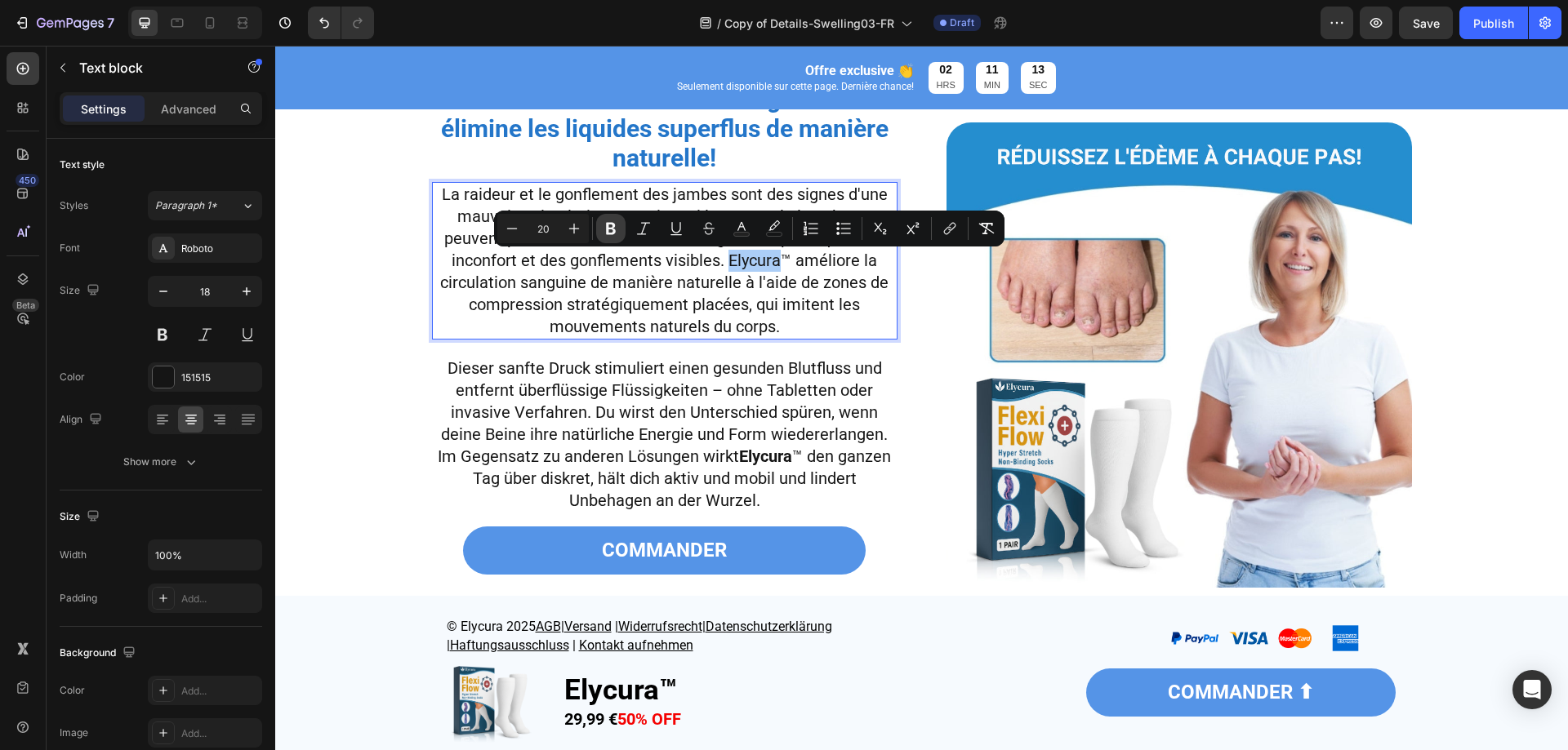
click at [615, 226] on icon "Editor contextual toolbar" at bounding box center [611, 229] width 10 height 12
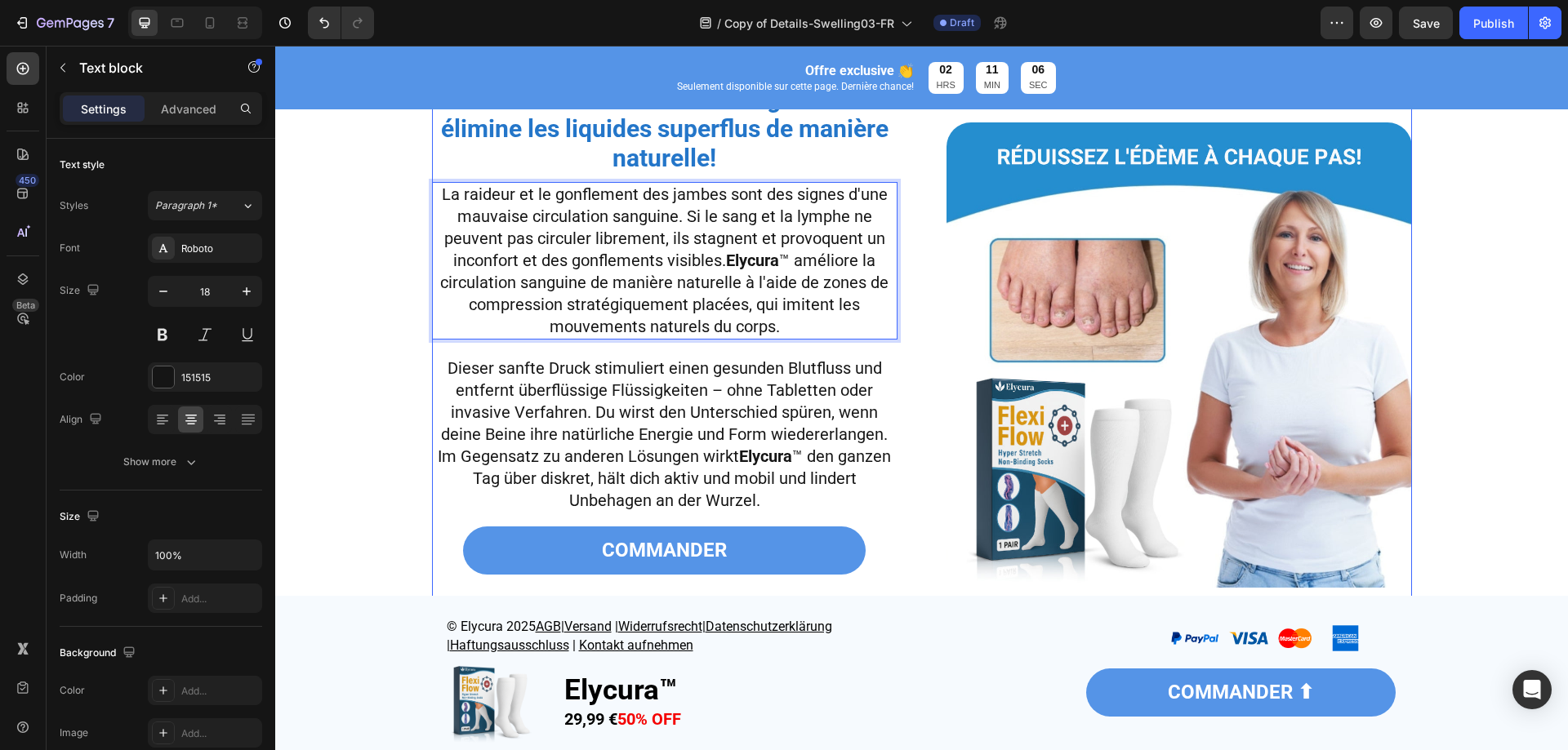
click at [983, 417] on img at bounding box center [1179, 354] width 465 height 465
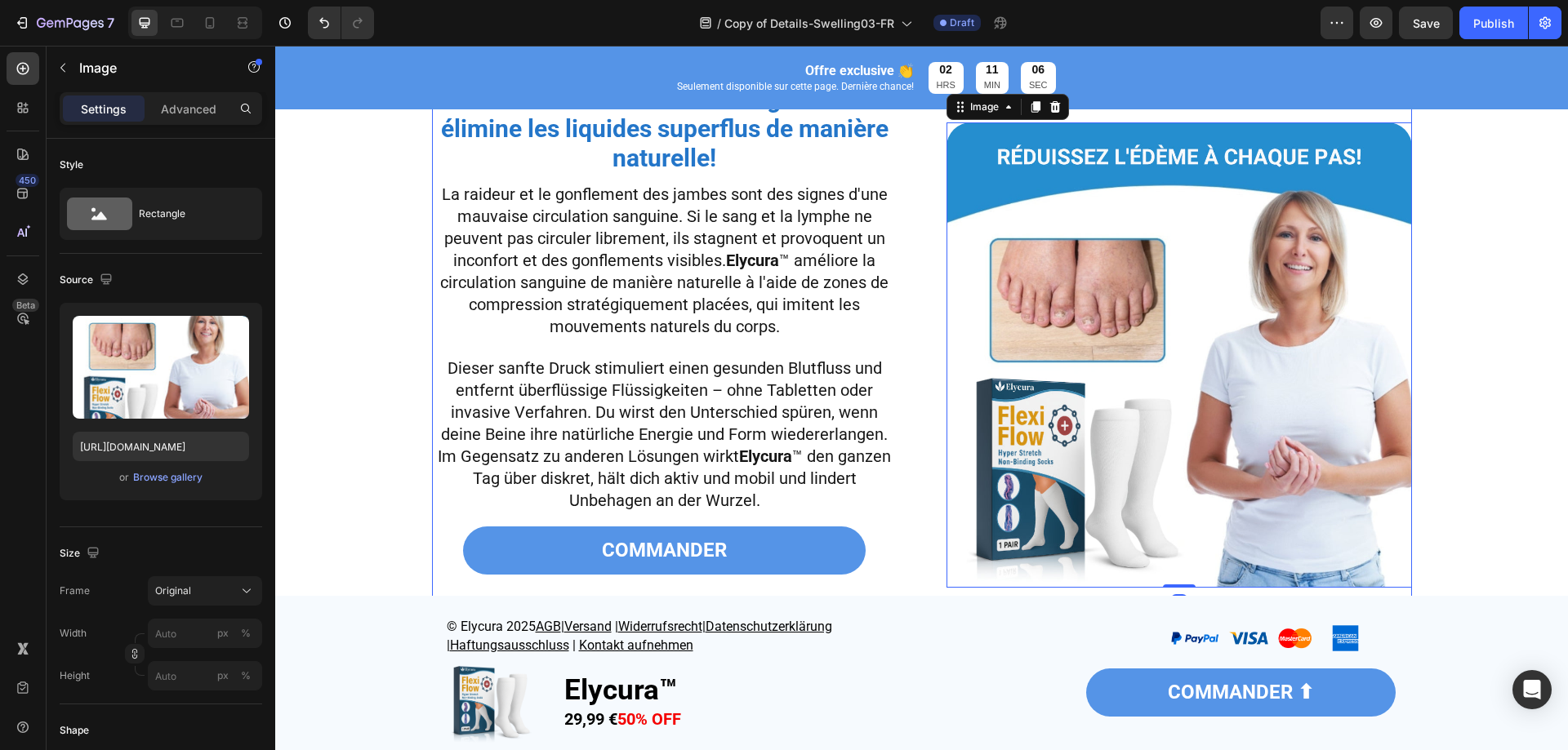
click at [810, 426] on span "Dieser sanfte Druck stimuliert einen gesunden Blutfluss und entfernt überflüssi…" at bounding box center [664, 434] width 453 height 152
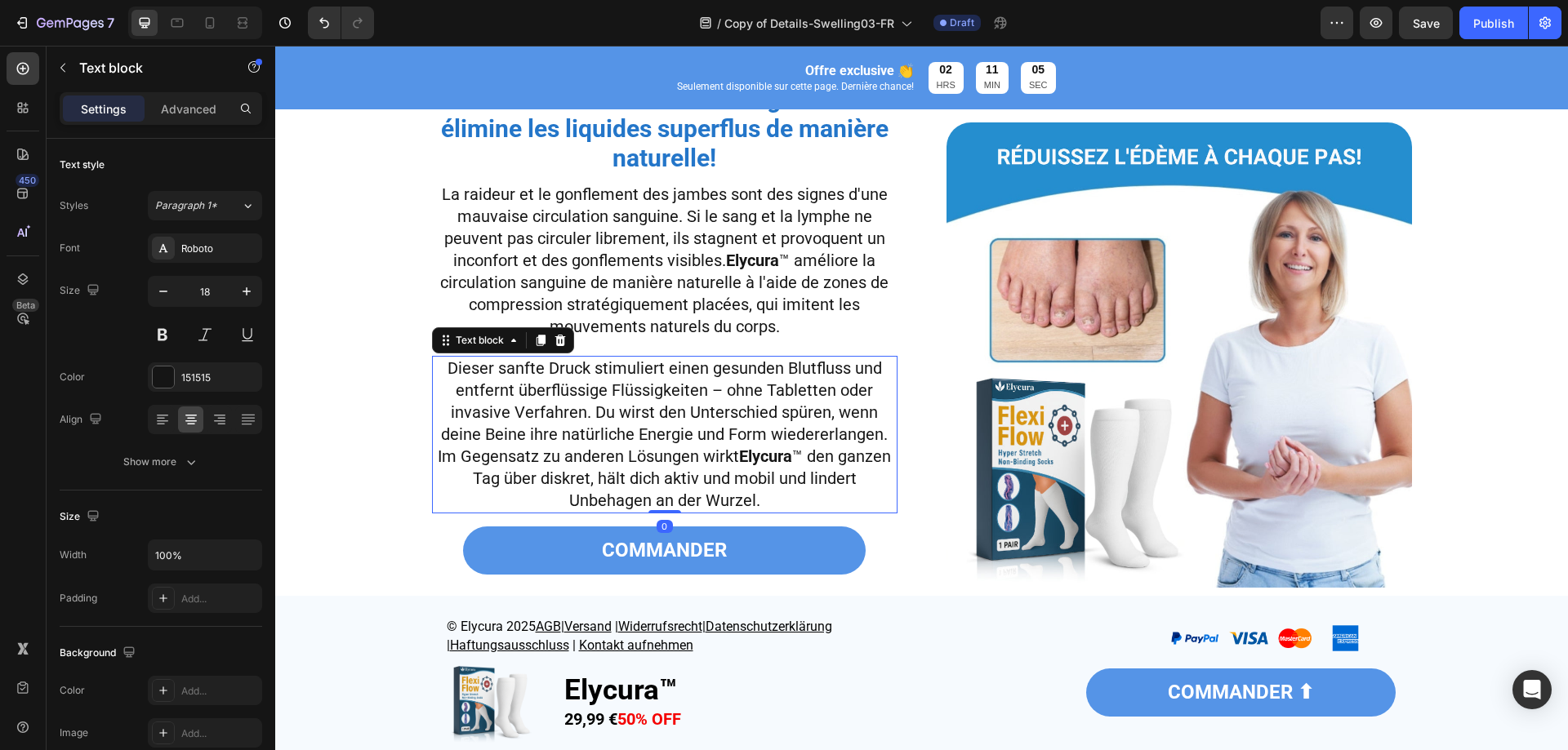
click at [810, 426] on span "Dieser sanfte Druck stimuliert einen gesunden Blutfluss und entfernt überflüssi…" at bounding box center [664, 434] width 453 height 152
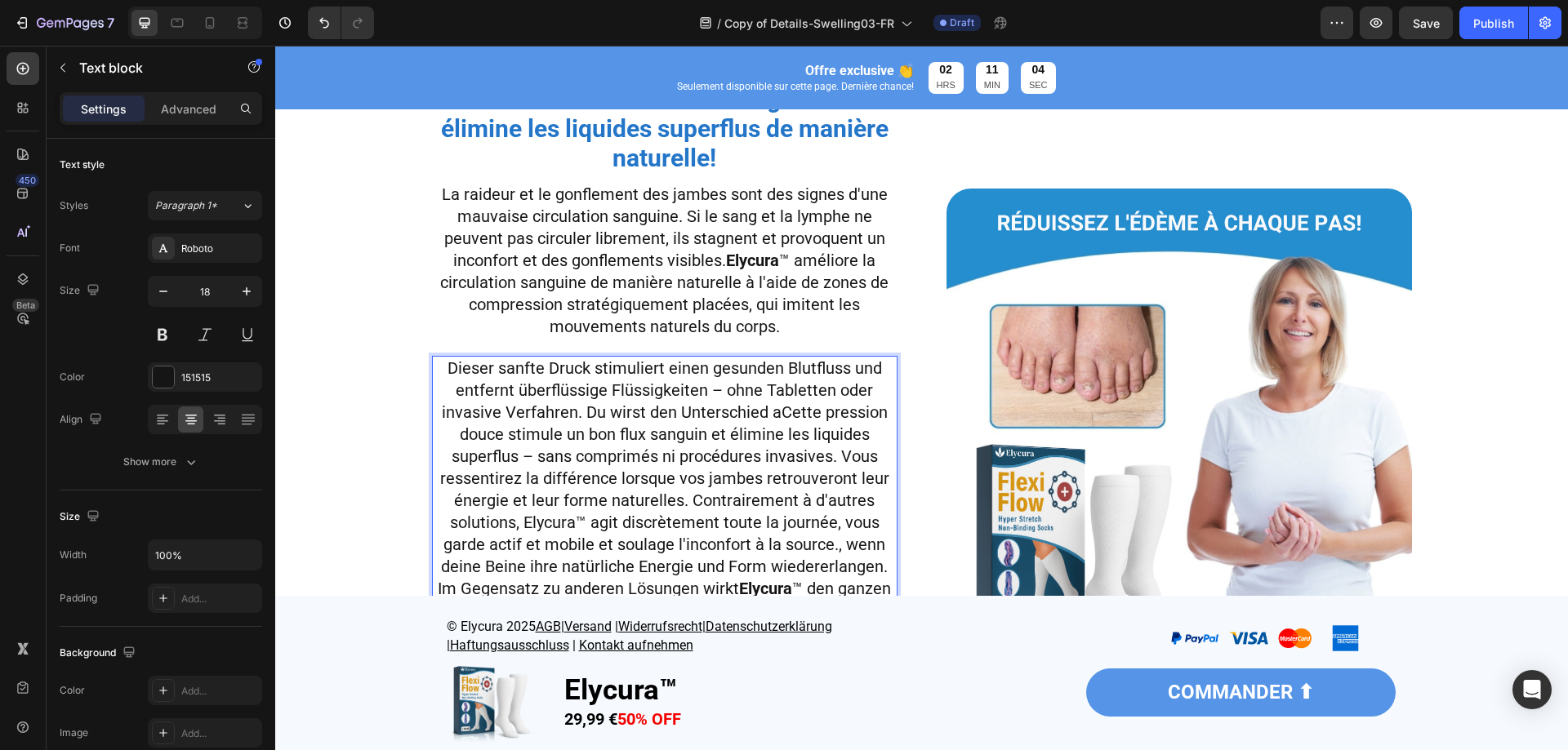
scroll to position [2286, 0]
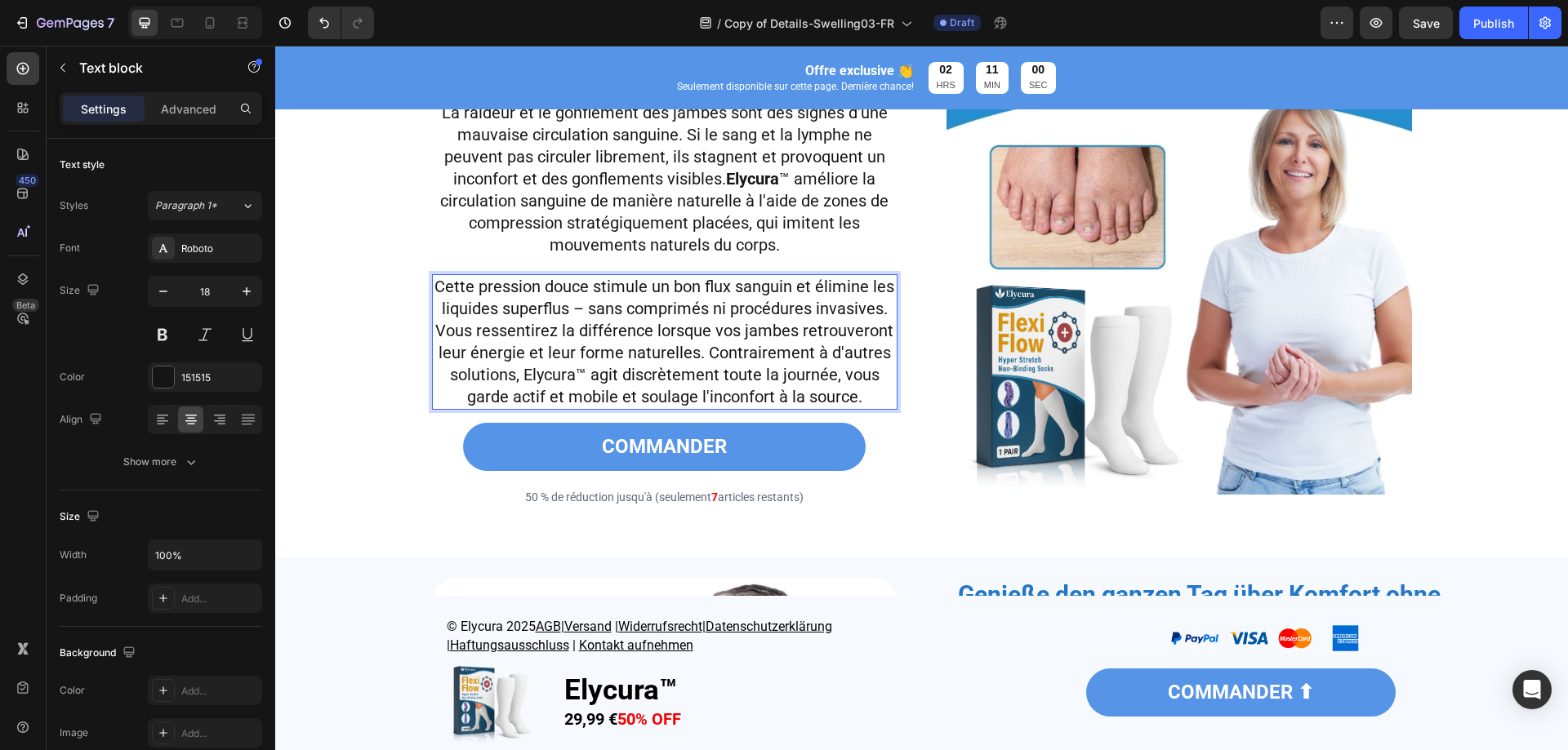
click at [549, 385] on span "Cette pression douce stimule un bon flux sanguin et élimine les liquides superf…" at bounding box center [664, 341] width 460 height 130
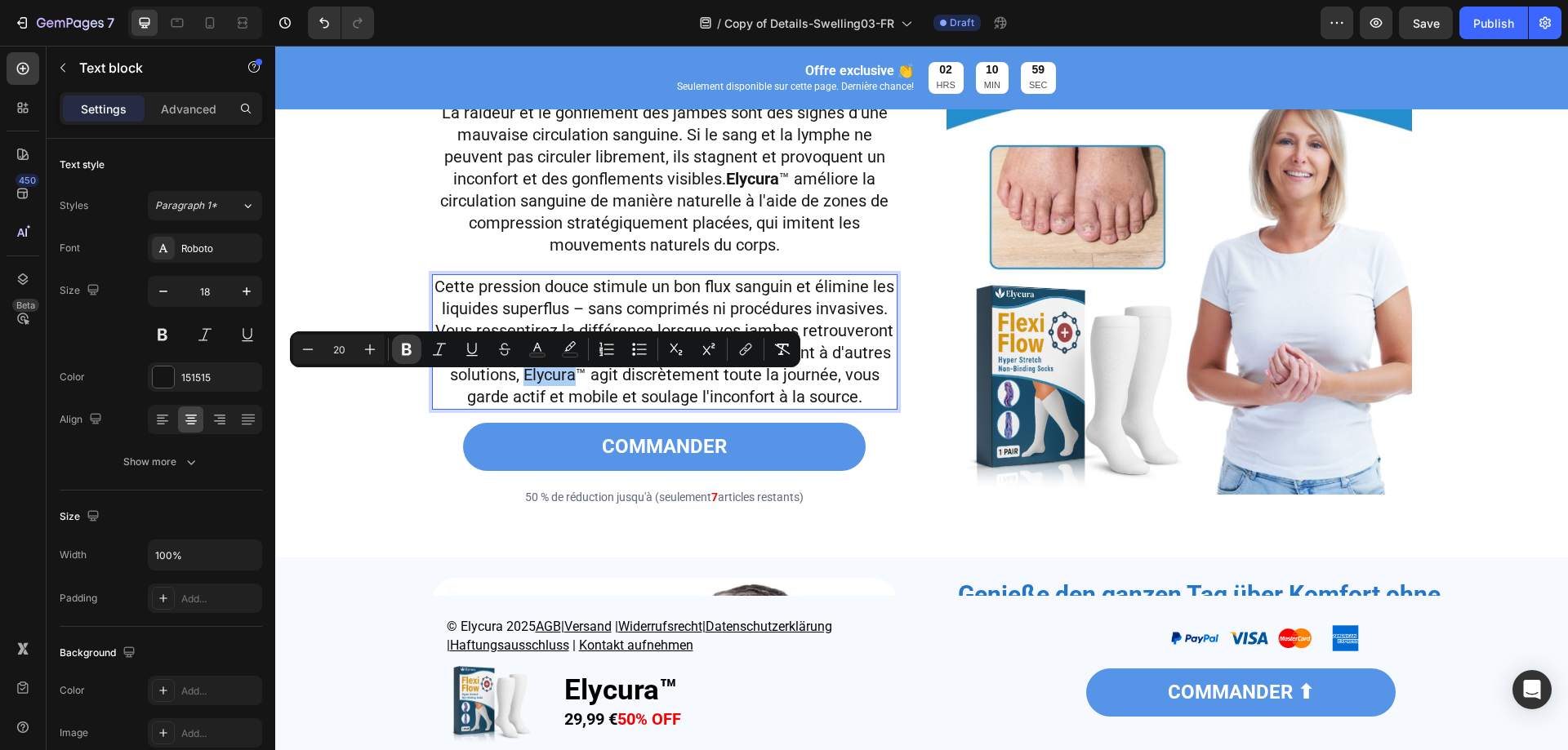
click at [412, 354] on icon "Editor contextual toolbar" at bounding box center [407, 350] width 16 height 16
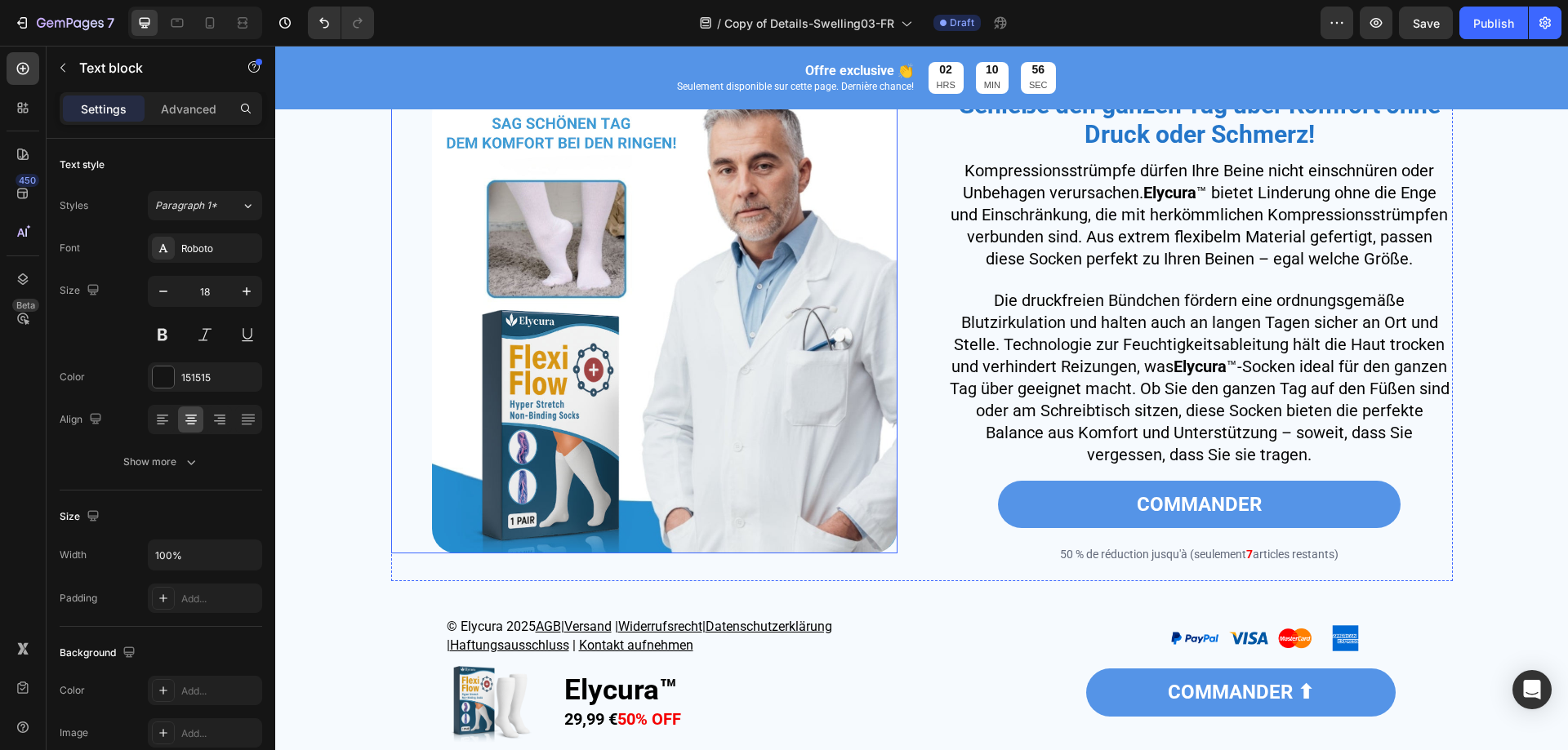
scroll to position [2694, 0]
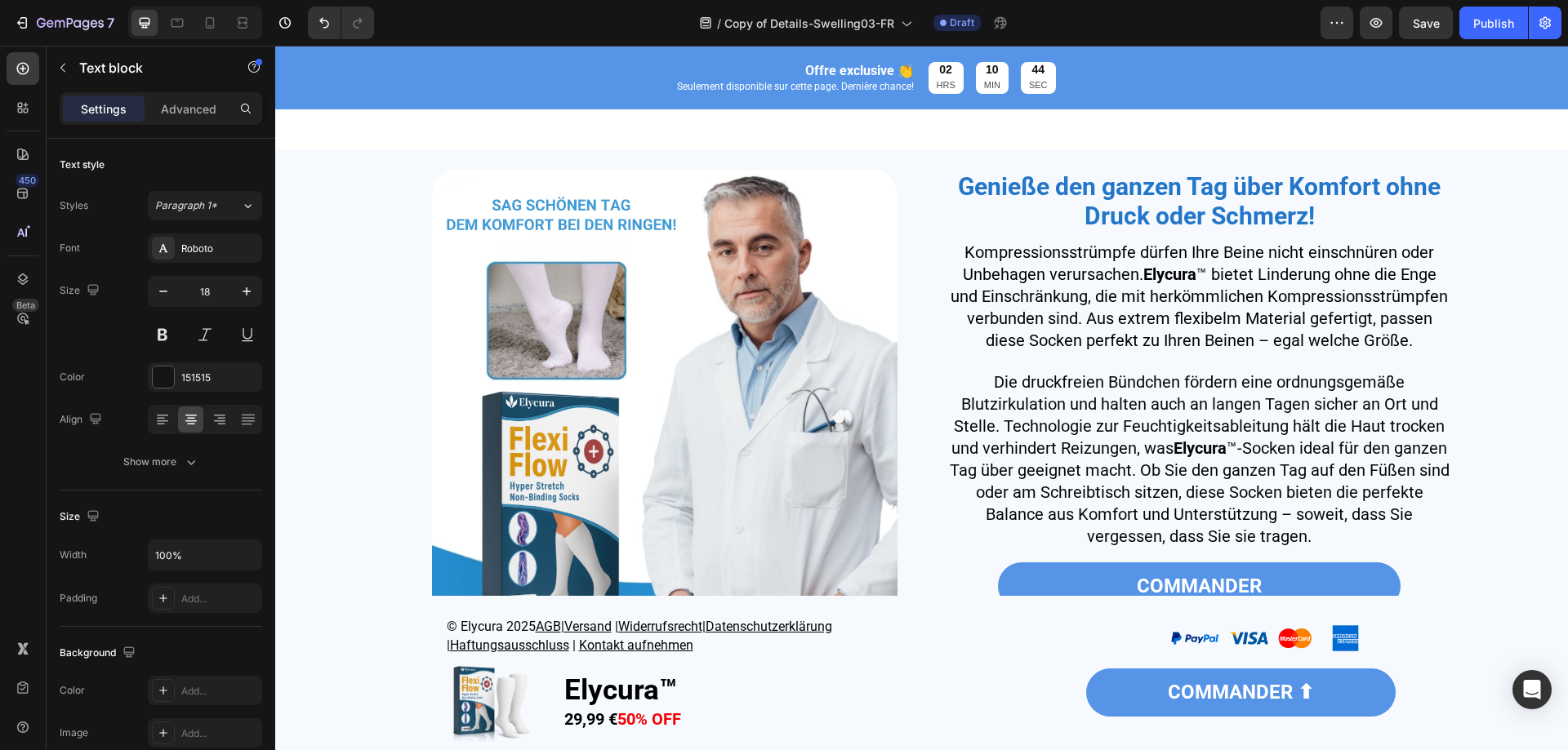
click at [837, 478] on img at bounding box center [664, 402] width 465 height 465
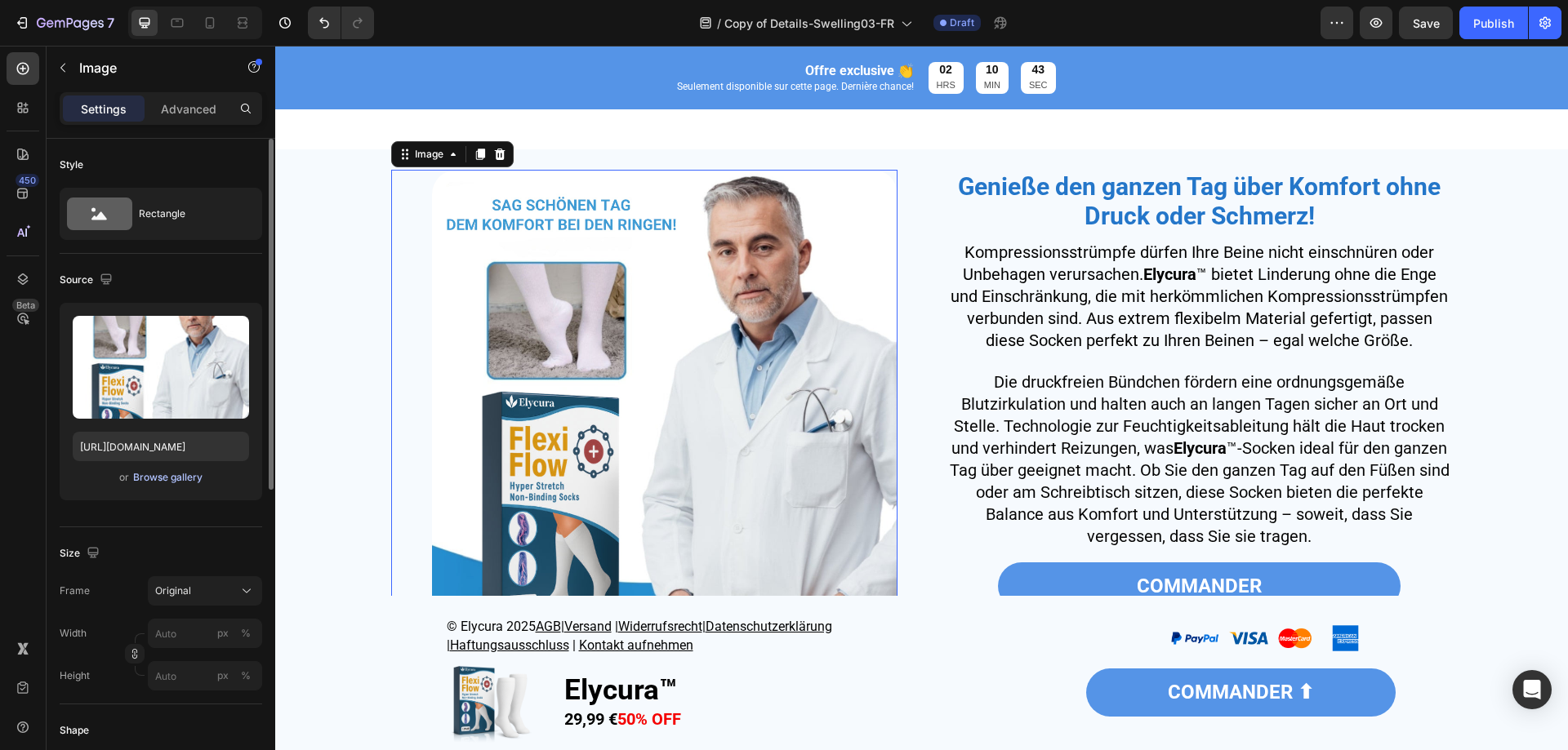
click at [200, 482] on div "Browse gallery" at bounding box center [167, 478] width 70 height 15
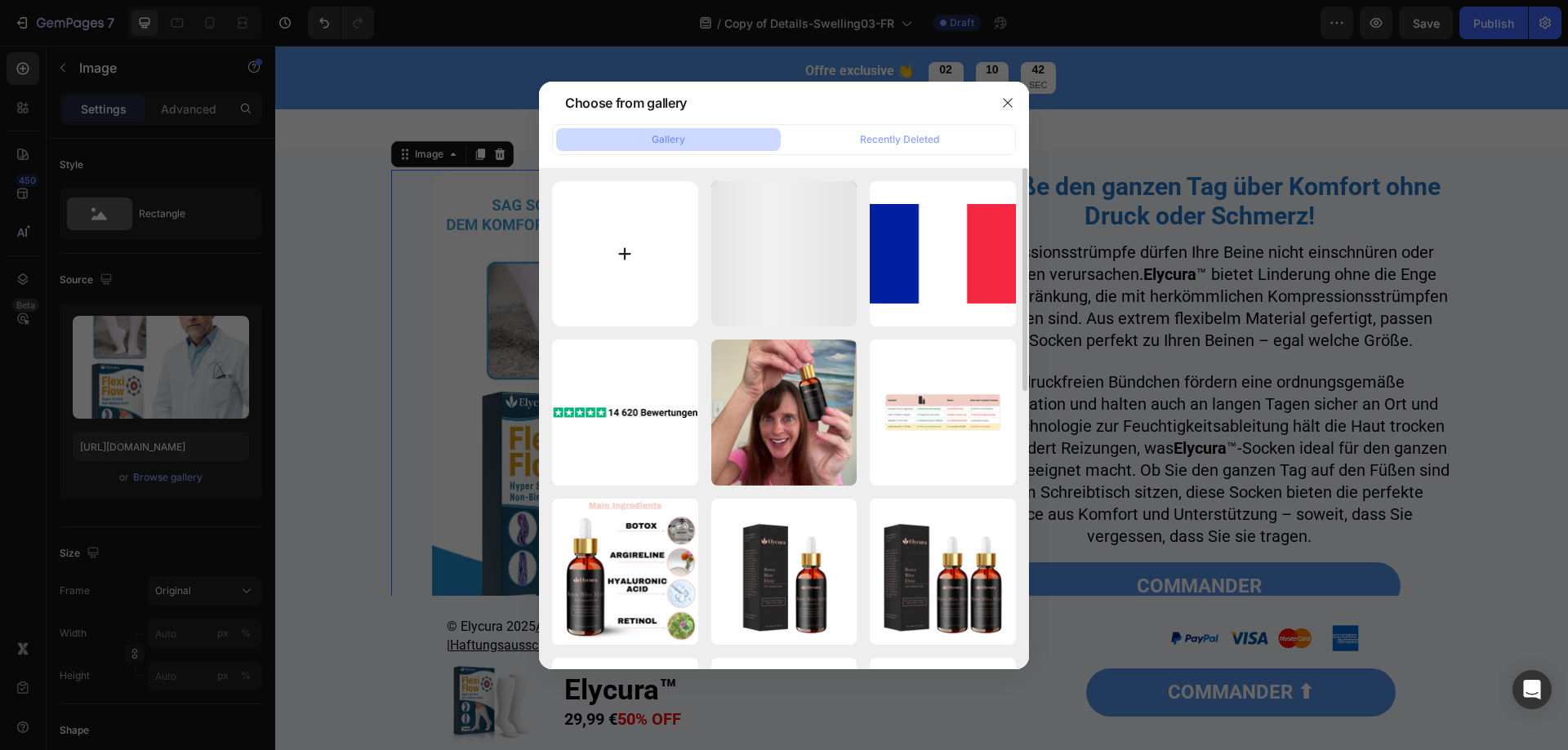
click at [592, 278] on input "file" at bounding box center [626, 254] width 146 height 146
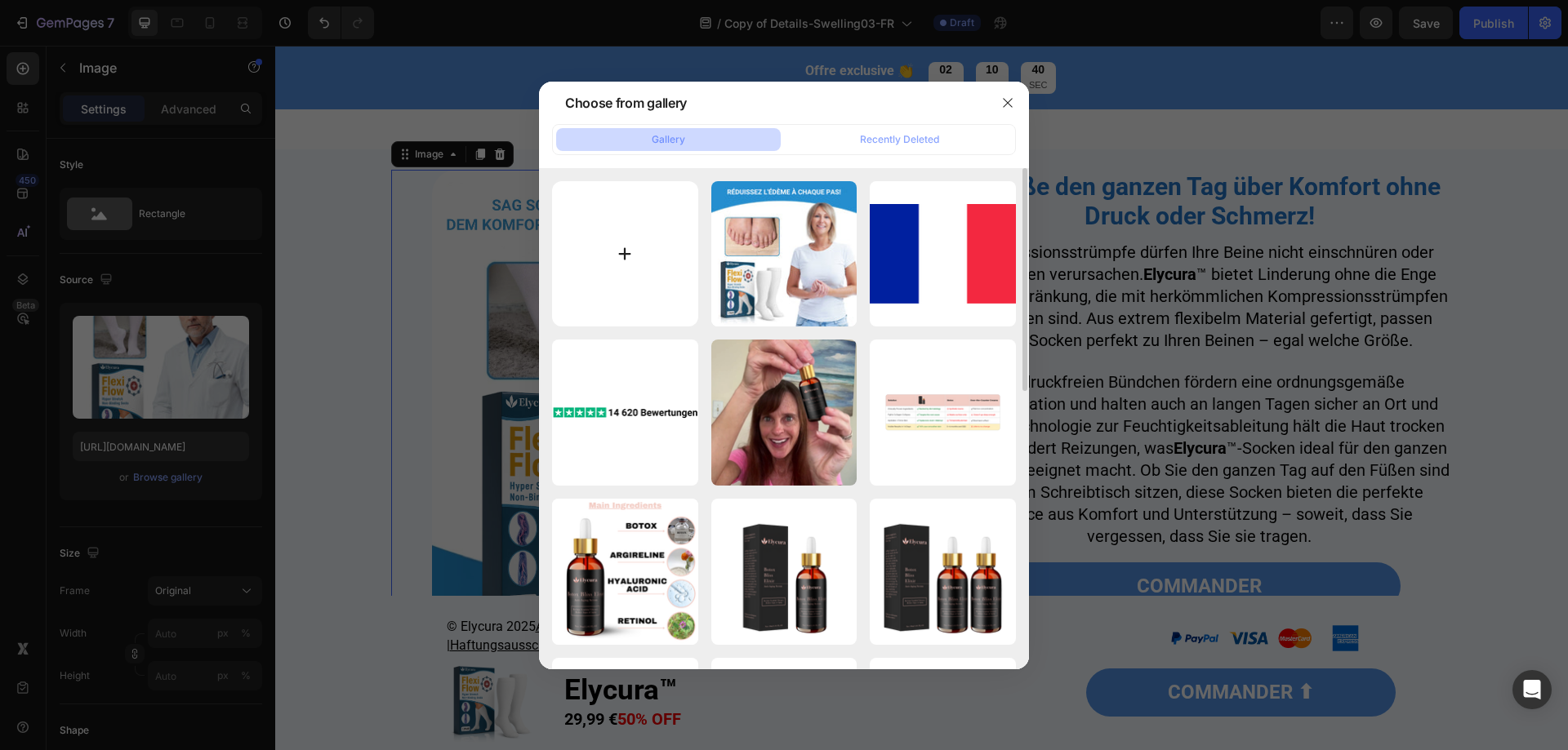
type input "C:\fakepath\1754285417-P0040 - Swellagone 4.webp"
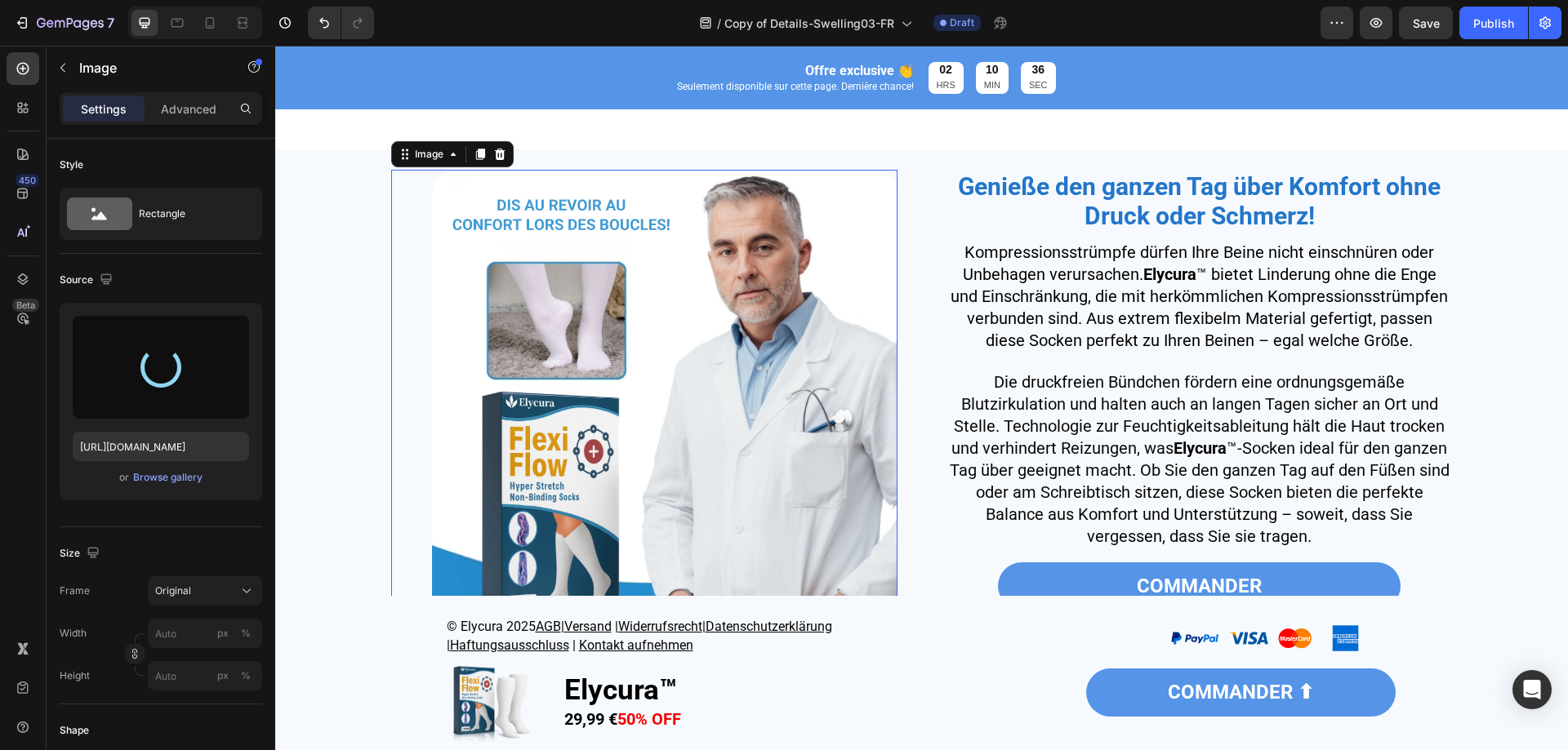
type input "https://cdn.shopify.com/s/files/1/0677/4082/7801/files/gempages_578420484106879…"
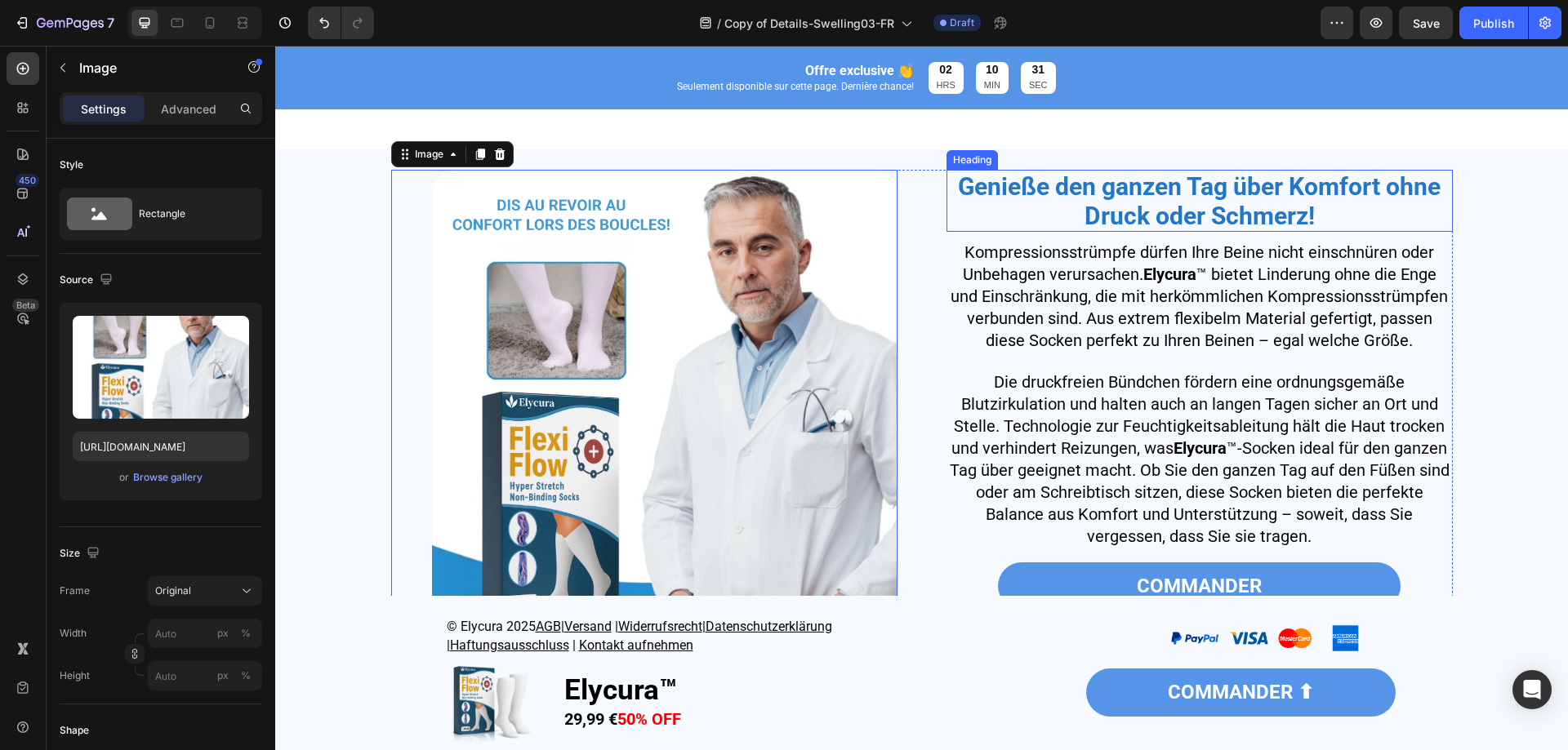
click at [1141, 214] on strong "Genieße den ganzen Tag über Komfort ohne Druck oder Schmerz!" at bounding box center [1199, 201] width 483 height 58
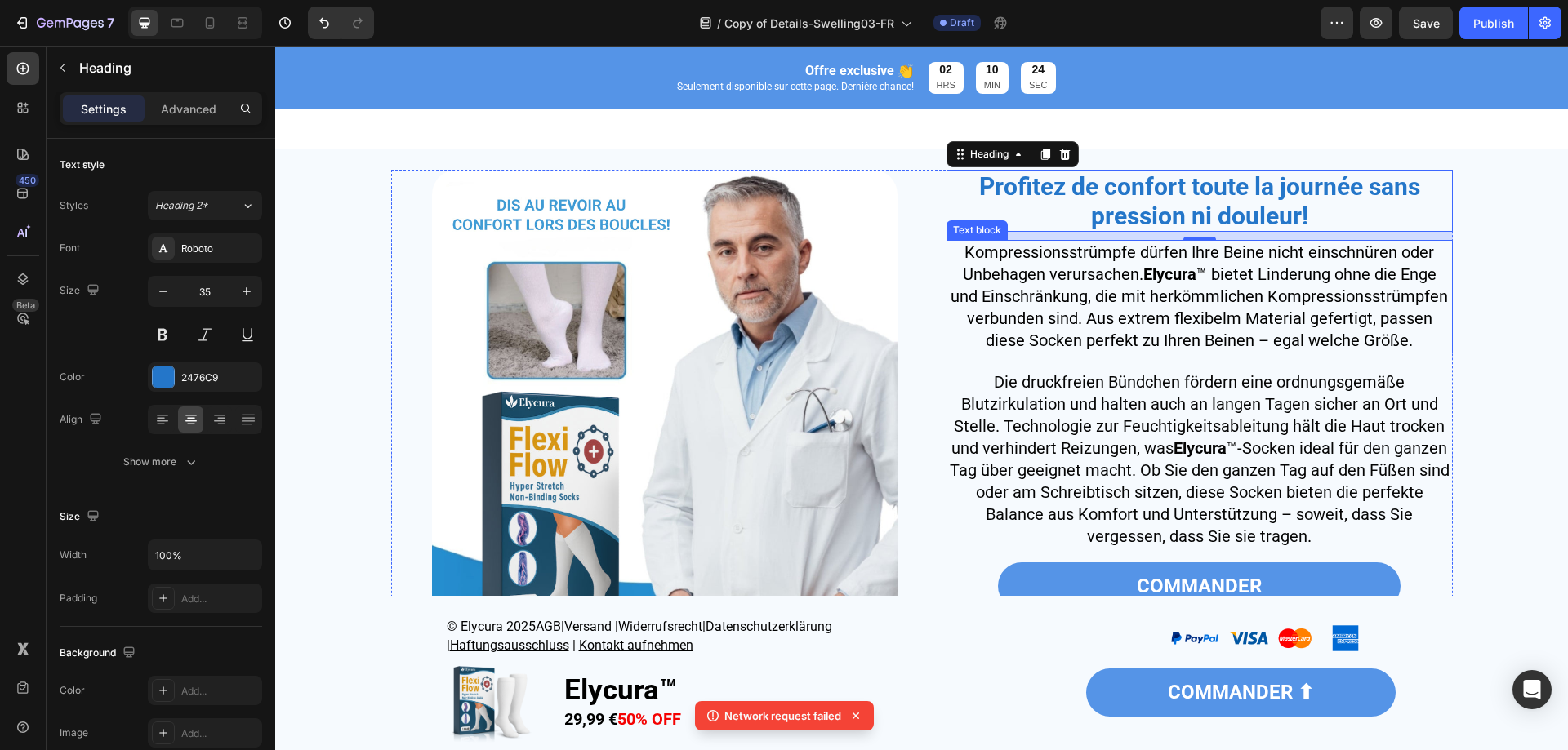
click at [1144, 284] on strong "Elycura" at bounding box center [1170, 274] width 53 height 20
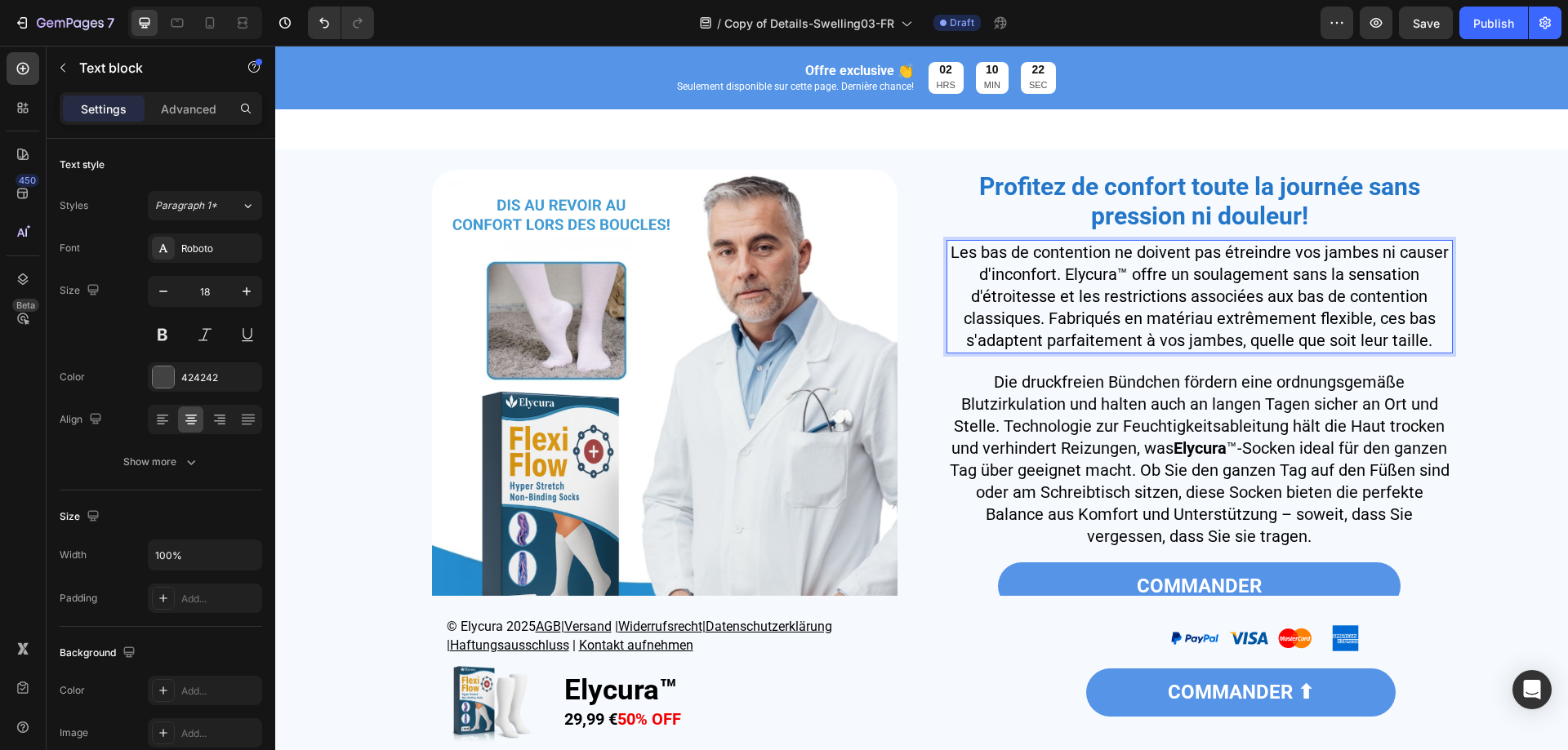
click at [1080, 290] on span "Les bas de contention ne doivent pas étreindre vos jambes ni causer d'inconfort…" at bounding box center [1199, 296] width 498 height 107
click at [1079, 290] on span "Les bas de contention ne doivent pas étreindre vos jambes ni causer d'inconfort…" at bounding box center [1199, 296] width 498 height 107
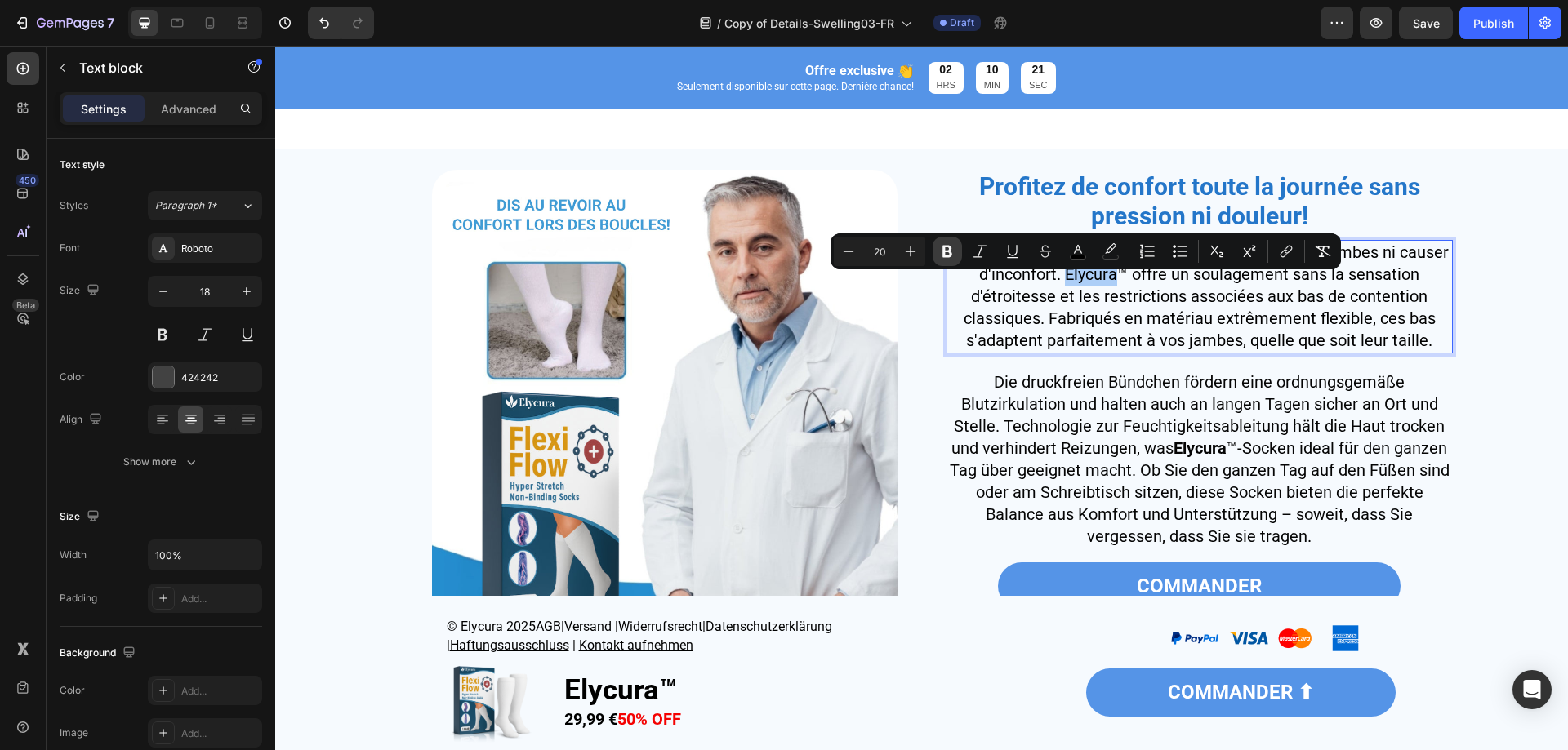
click at [940, 252] on icon "Editor contextual toolbar" at bounding box center [947, 251] width 16 height 16
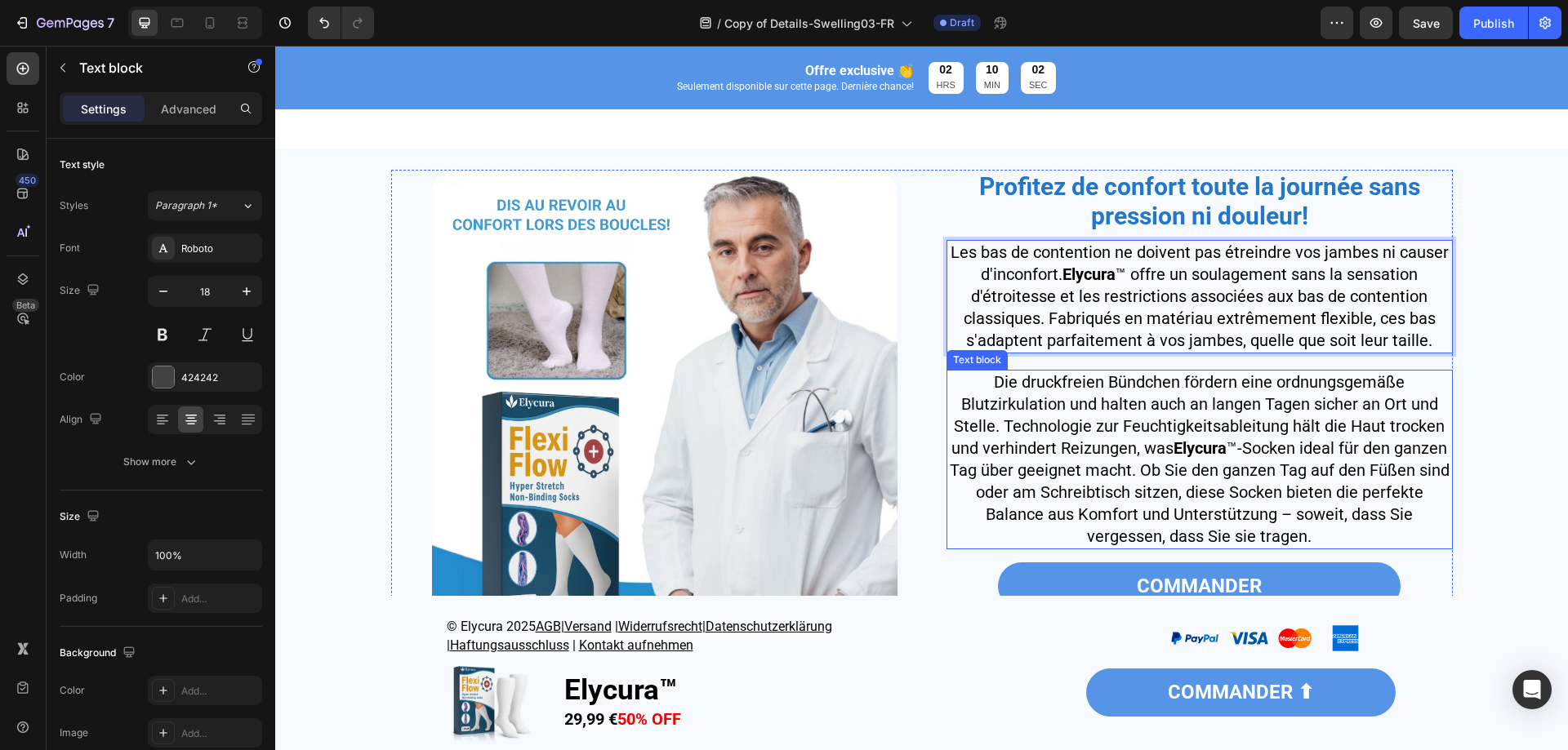
click at [1130, 497] on span "Die druckfreien Bündchen fördern eine ordnungsgemäße Blutzirkulation und halten…" at bounding box center [1199, 460] width 500 height 174
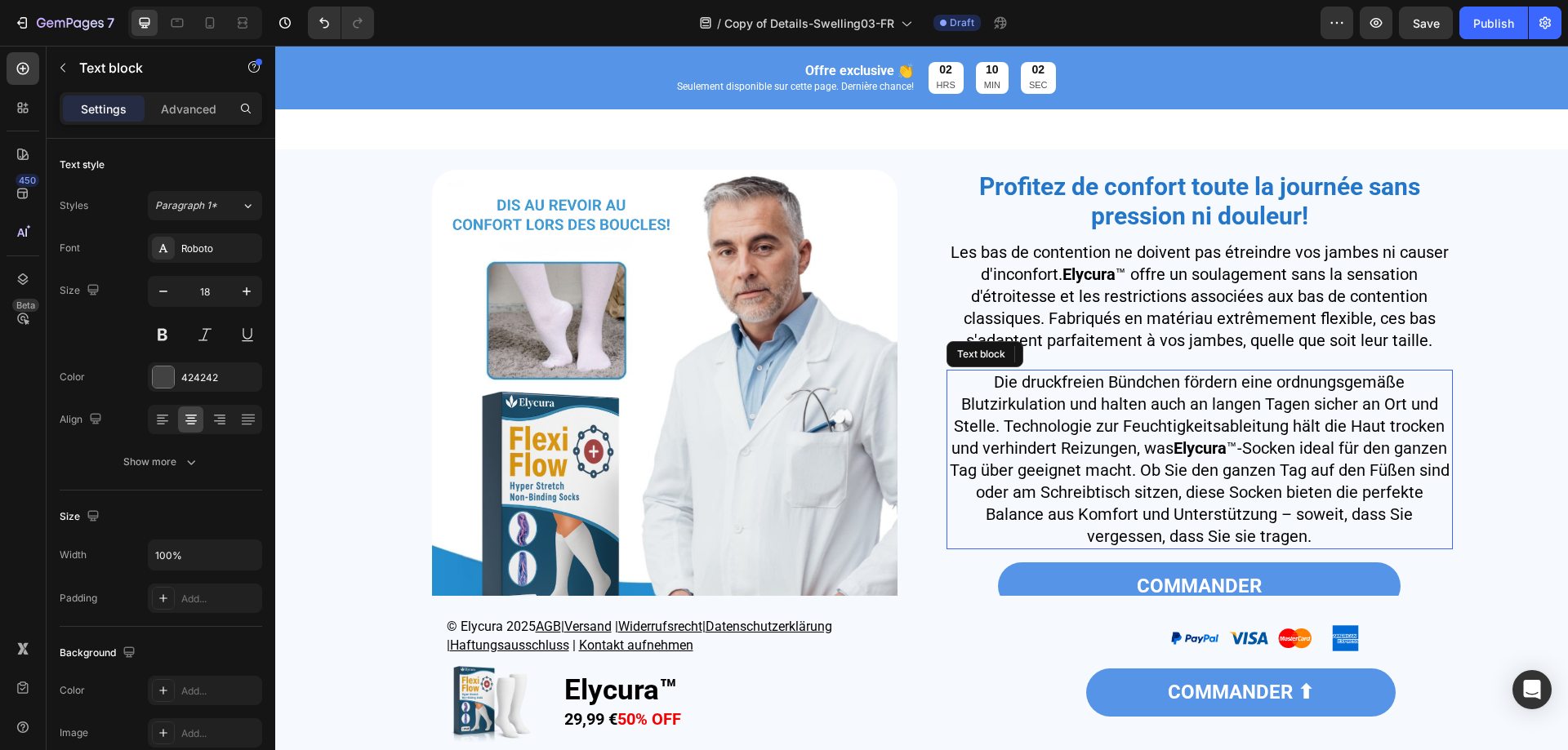
click at [1130, 497] on span "Die druckfreien Bündchen fördern eine ordnungsgemäße Blutzirkulation und halten…" at bounding box center [1199, 460] width 500 height 174
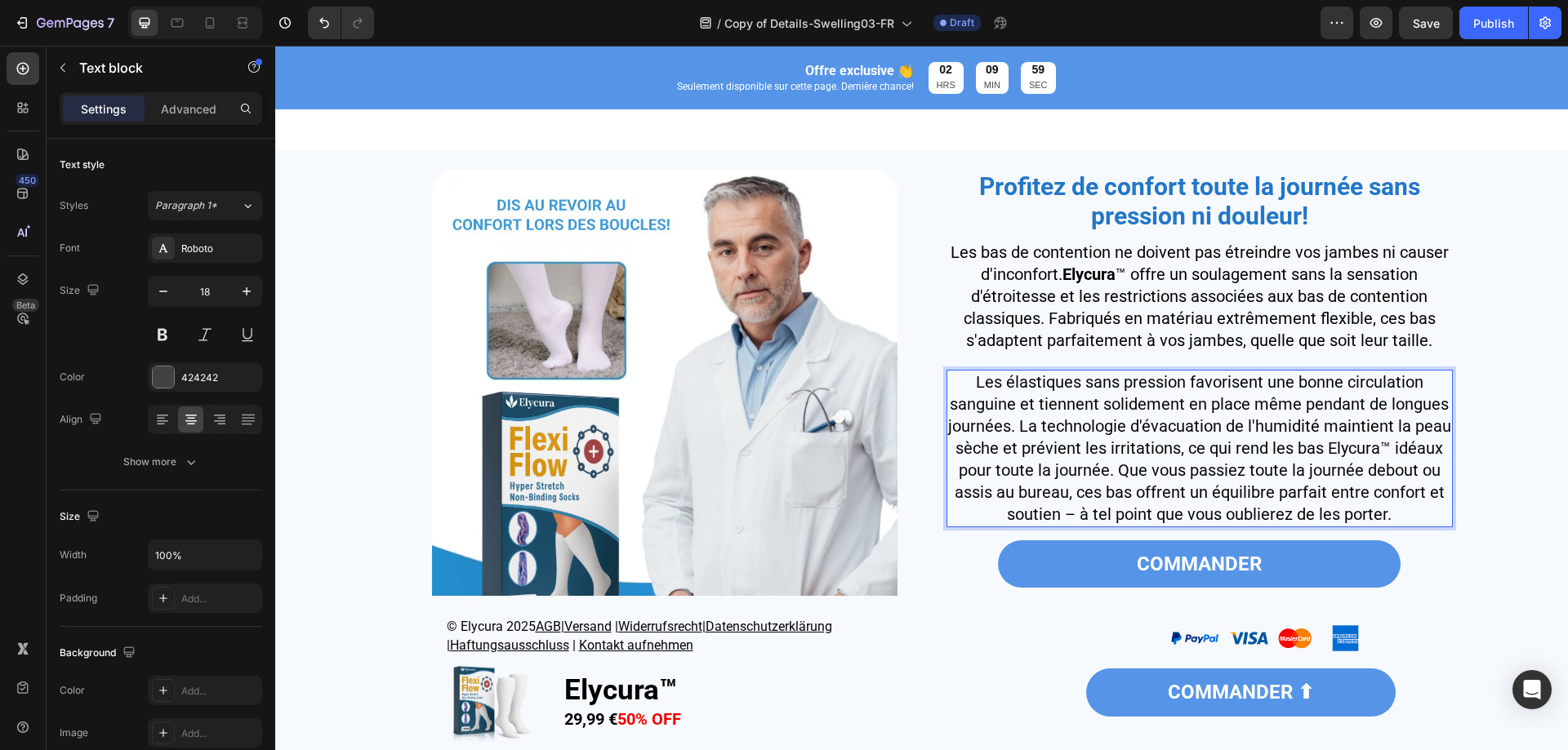
click at [1352, 467] on span "Les élastiques sans pression favorisent une bonne circulation sanguine et tienn…" at bounding box center [1199, 448] width 503 height 152
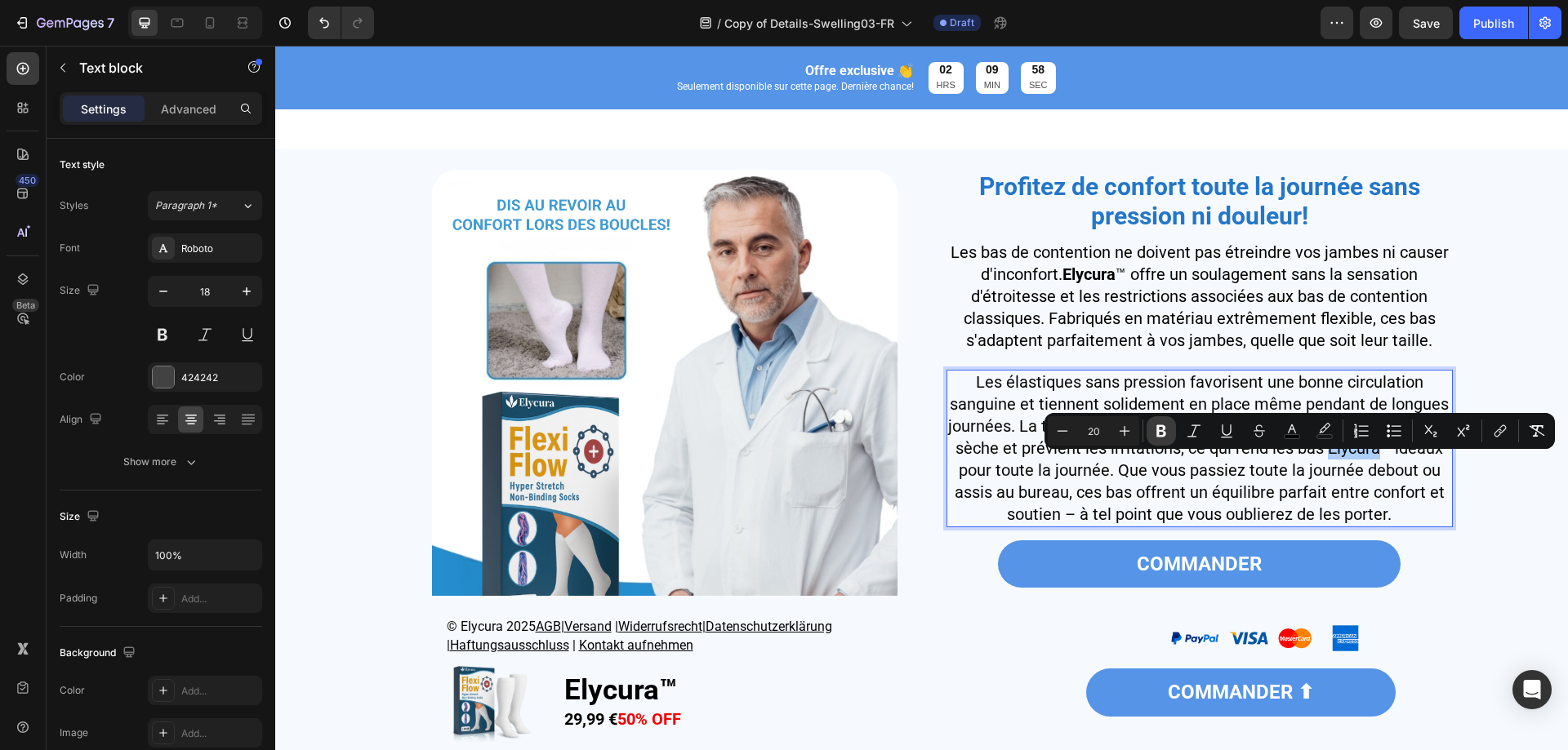
click at [1169, 428] on icon "Editor contextual toolbar" at bounding box center [1162, 431] width 16 height 16
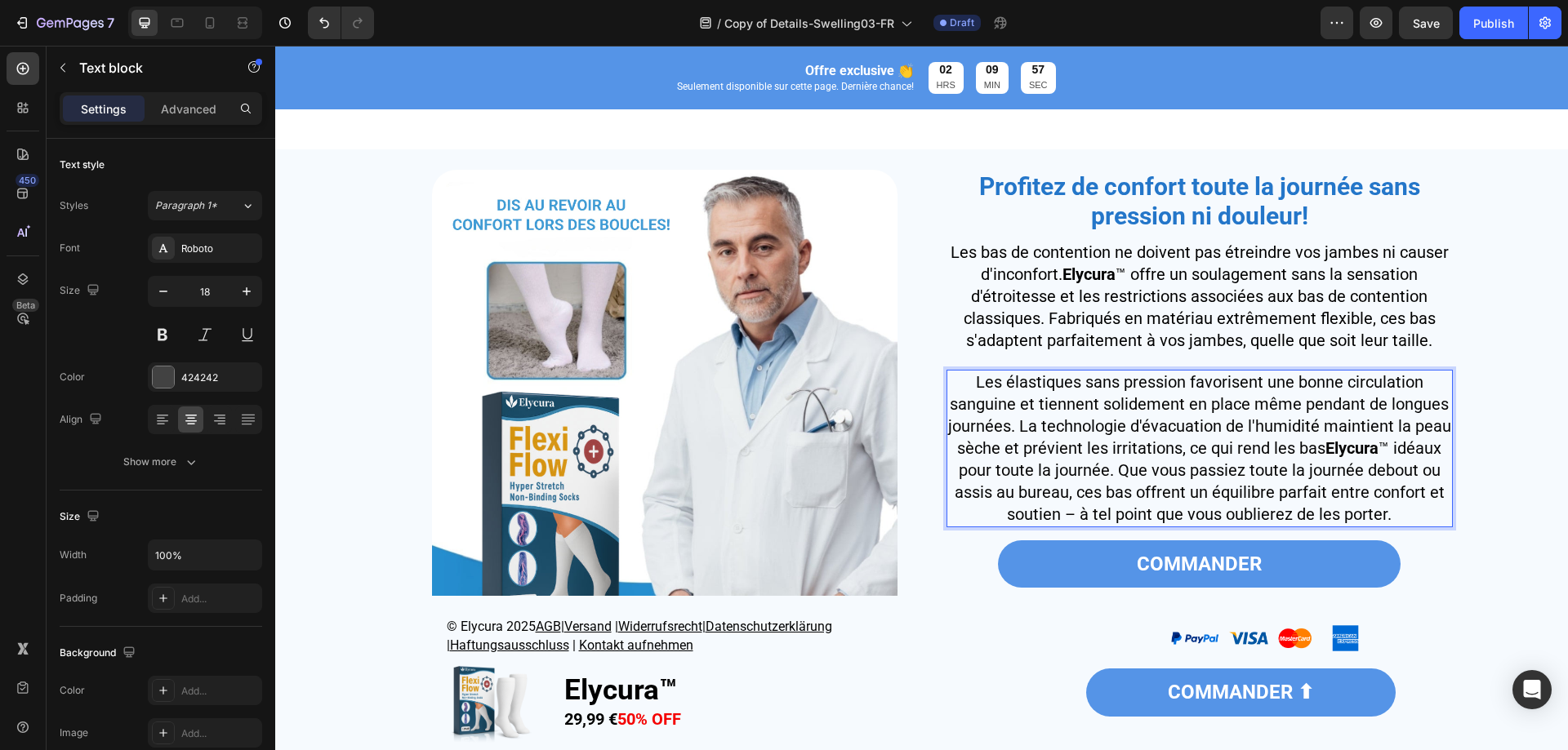
click at [1028, 501] on p "Les élastiques sans pression favorisent une bonne circulation sanguine et tienn…" at bounding box center [1199, 449] width 503 height 154
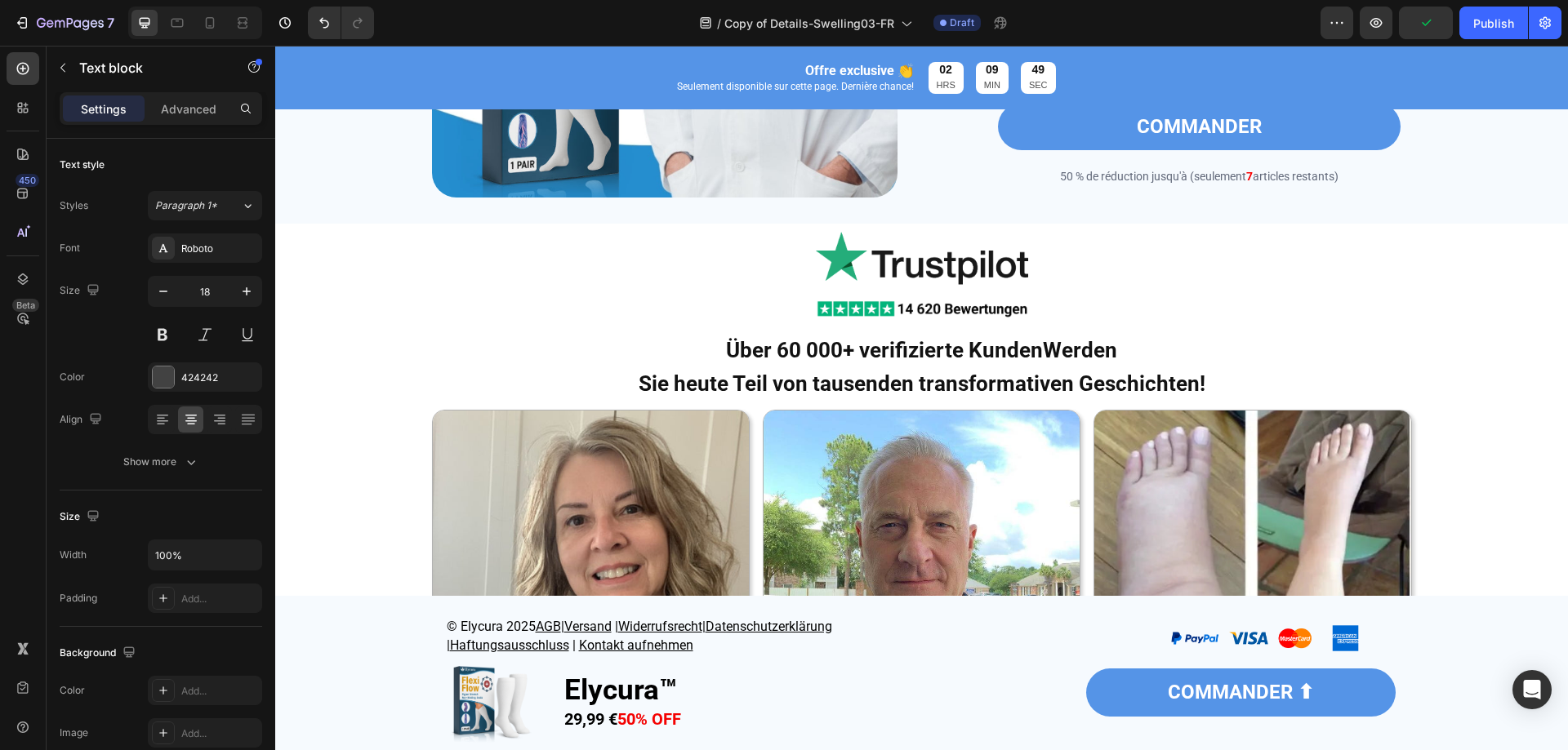
scroll to position [3103, 0]
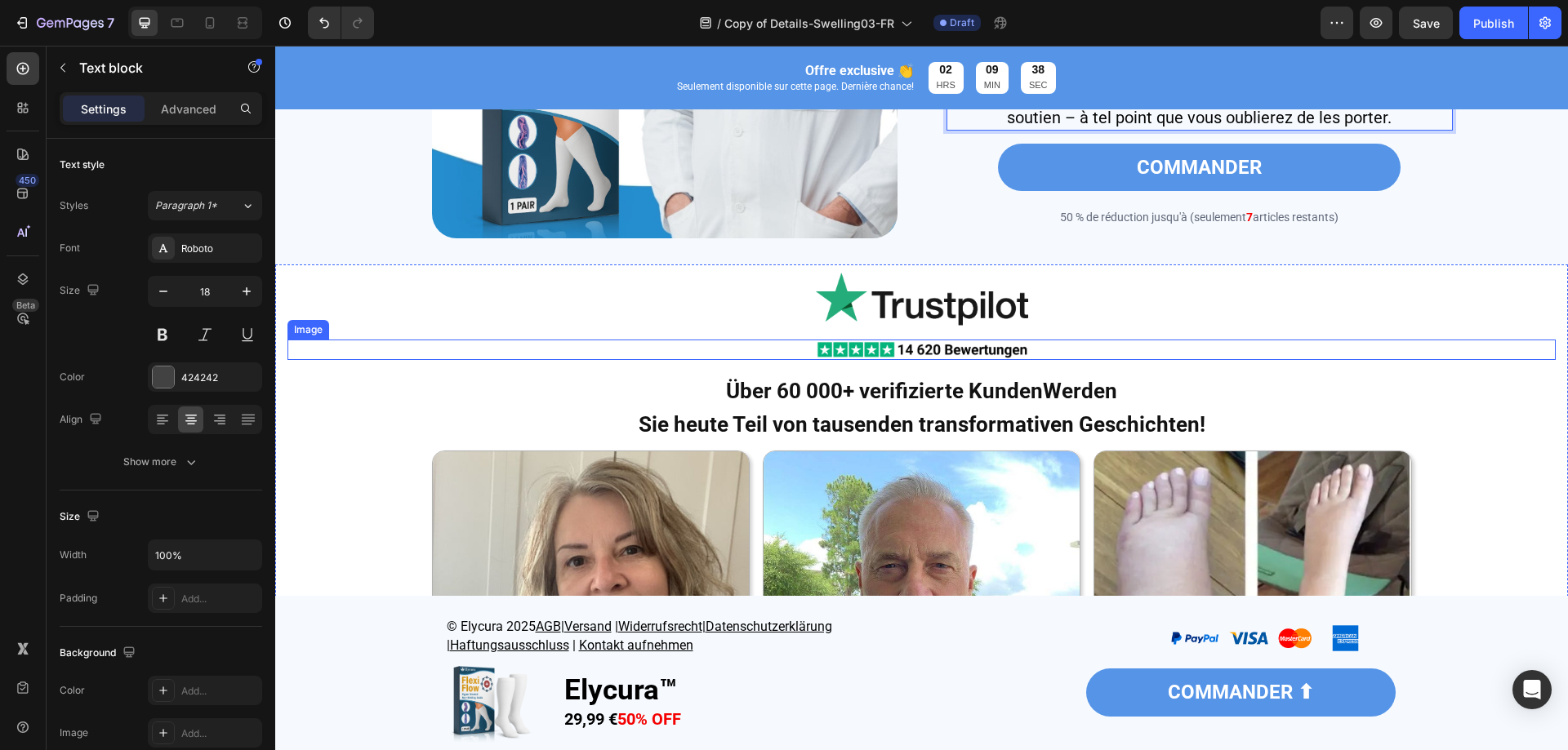
click at [1239, 350] on div at bounding box center [921, 350] width 1268 height 21
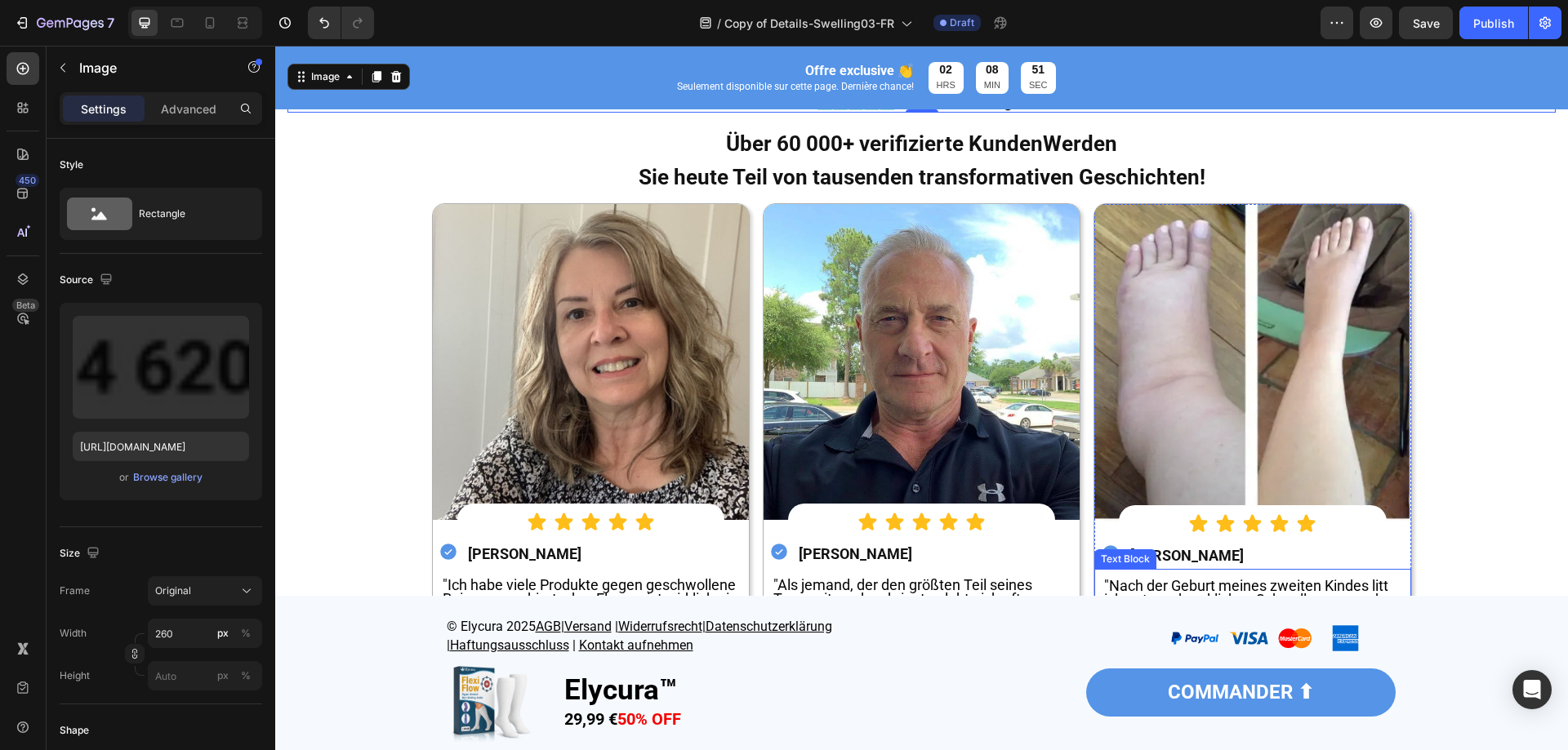
scroll to position [3347, 0]
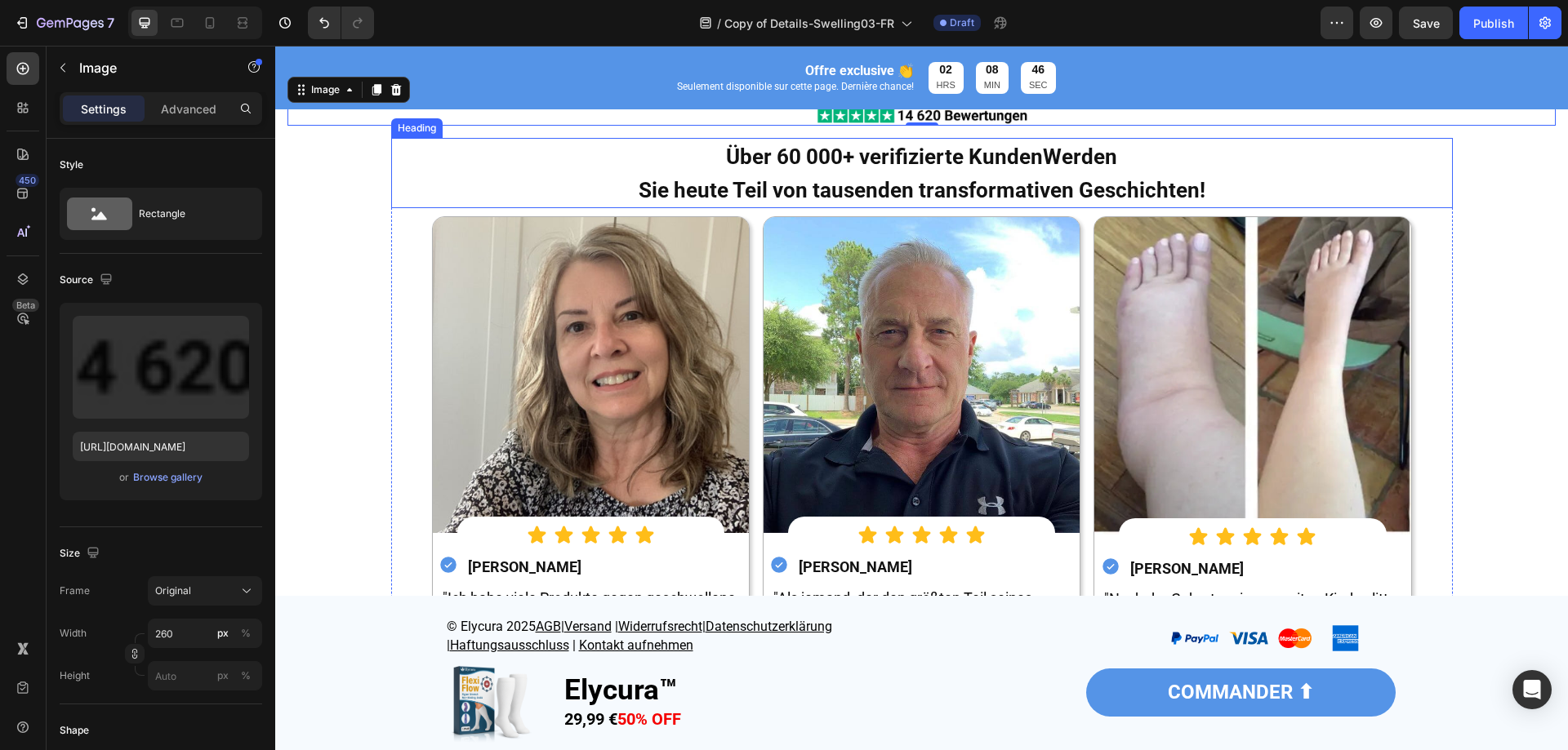
click at [1030, 162] on strong "Über 60 000+ verifizierte KundenWerden" at bounding box center [922, 157] width 392 height 25
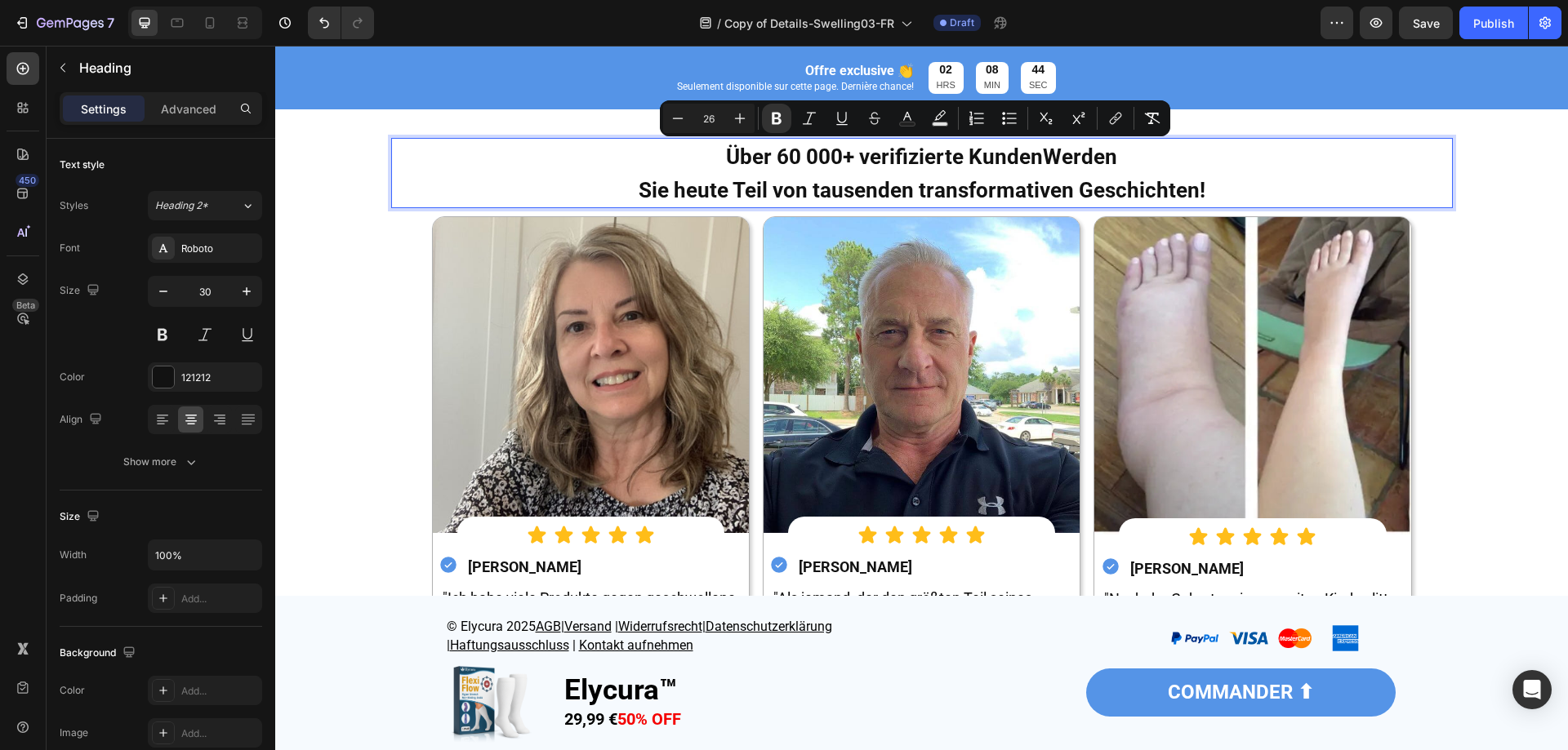
drag, startPoint x: 1112, startPoint y: 153, endPoint x: 719, endPoint y: 155, distance: 393.0
click at [719, 155] on p "Über 60 000+ verifizierte KundenWerden Sie heute Teil von tausenden transformat…" at bounding box center [922, 173] width 1058 height 67
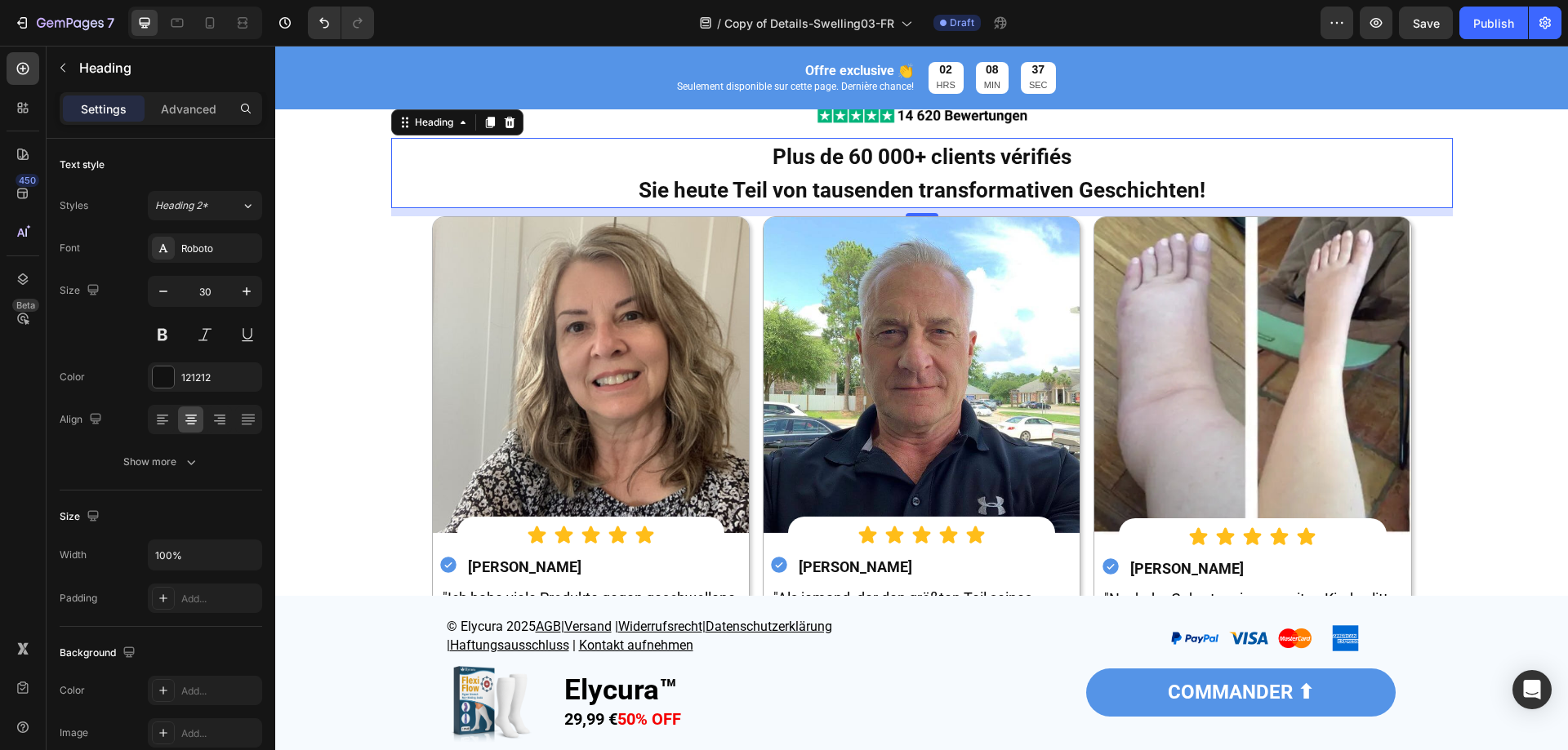
click at [1014, 187] on strong "Sie heute Teil von tausenden transformativen Geschichten!" at bounding box center [922, 190] width 567 height 25
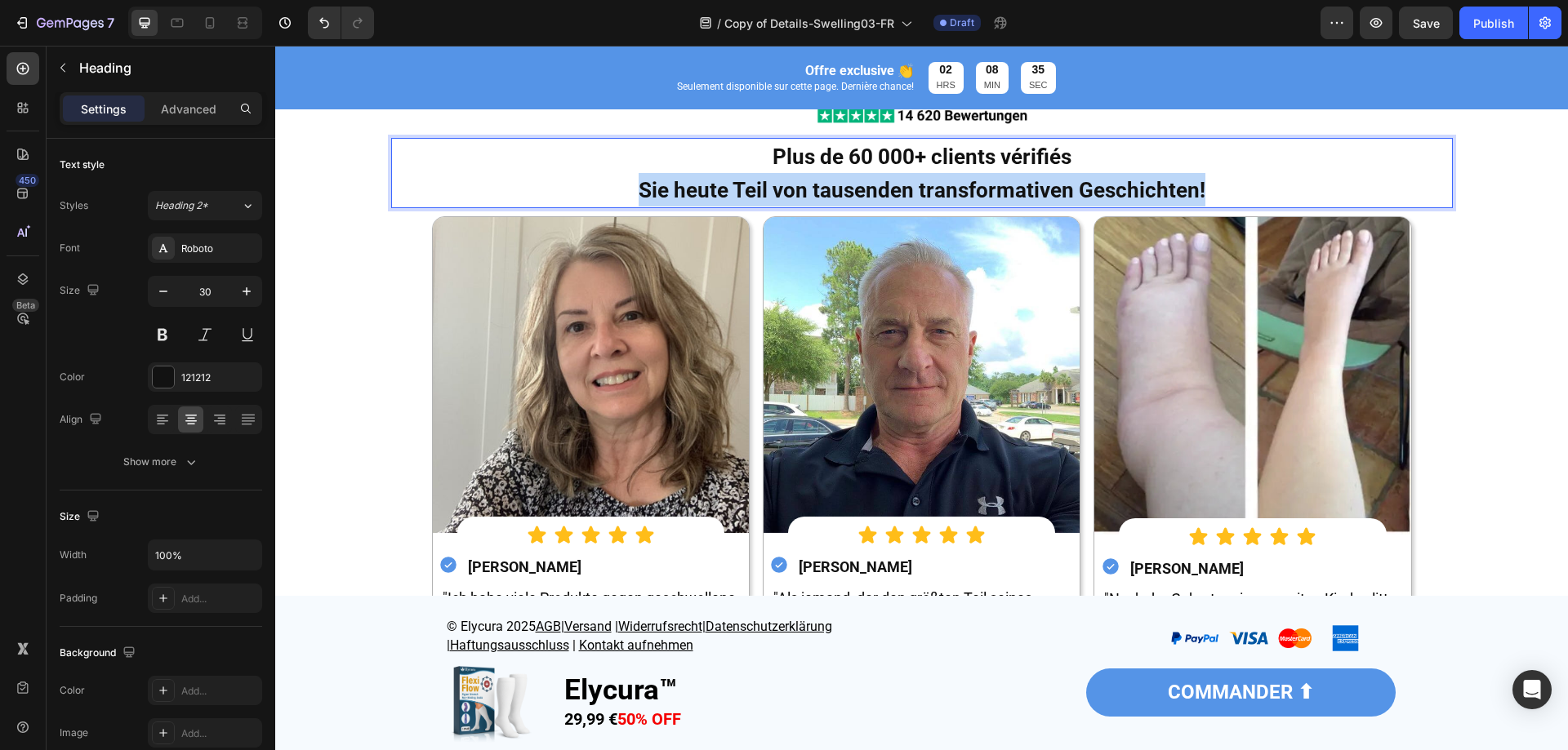
drag, startPoint x: 1201, startPoint y: 193, endPoint x: 638, endPoint y: 192, distance: 563.0
click at [638, 192] on p "Plus de 60 000+ clients vérifiés Sie heute Teil von tausenden transformativen G…" at bounding box center [922, 173] width 1058 height 67
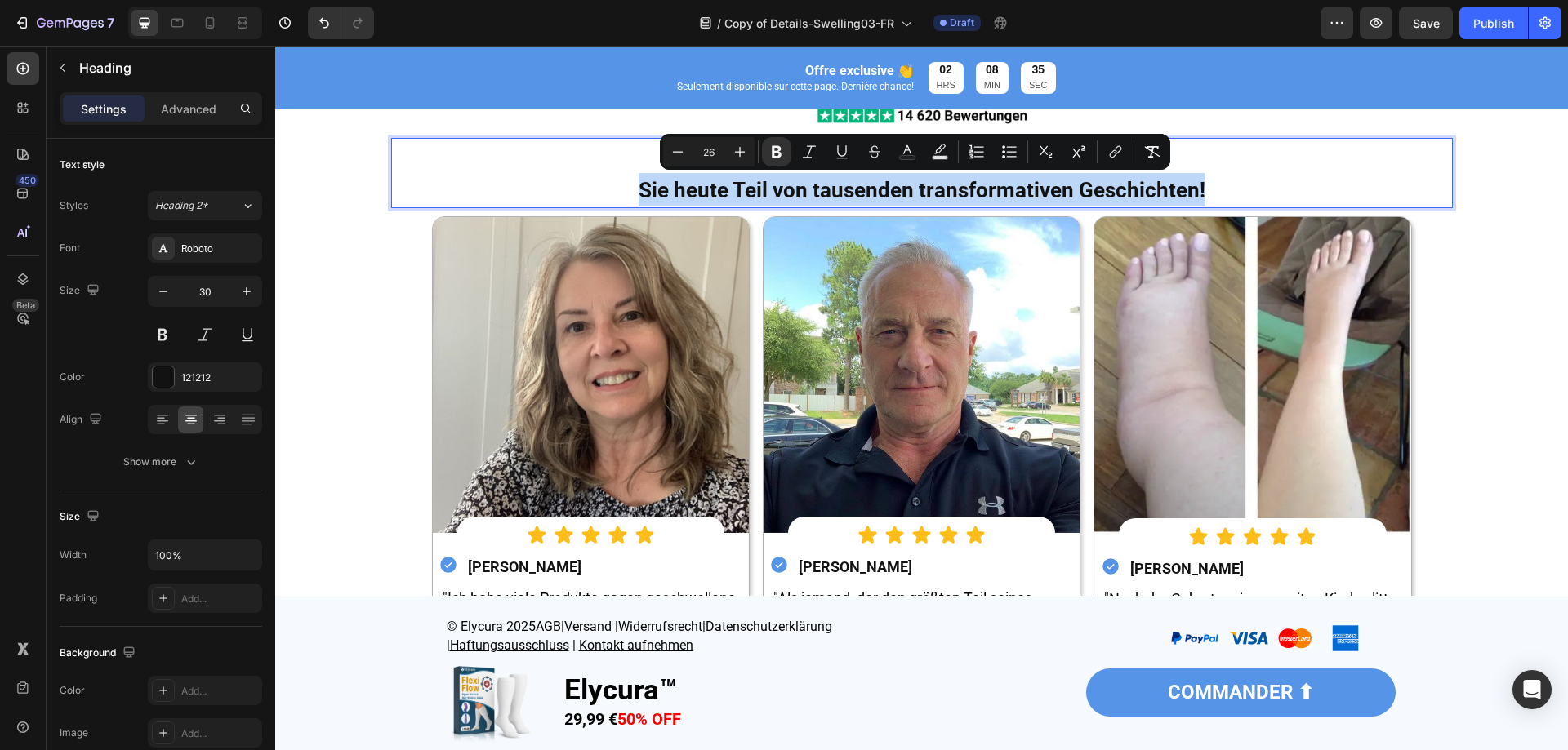
type input "16"
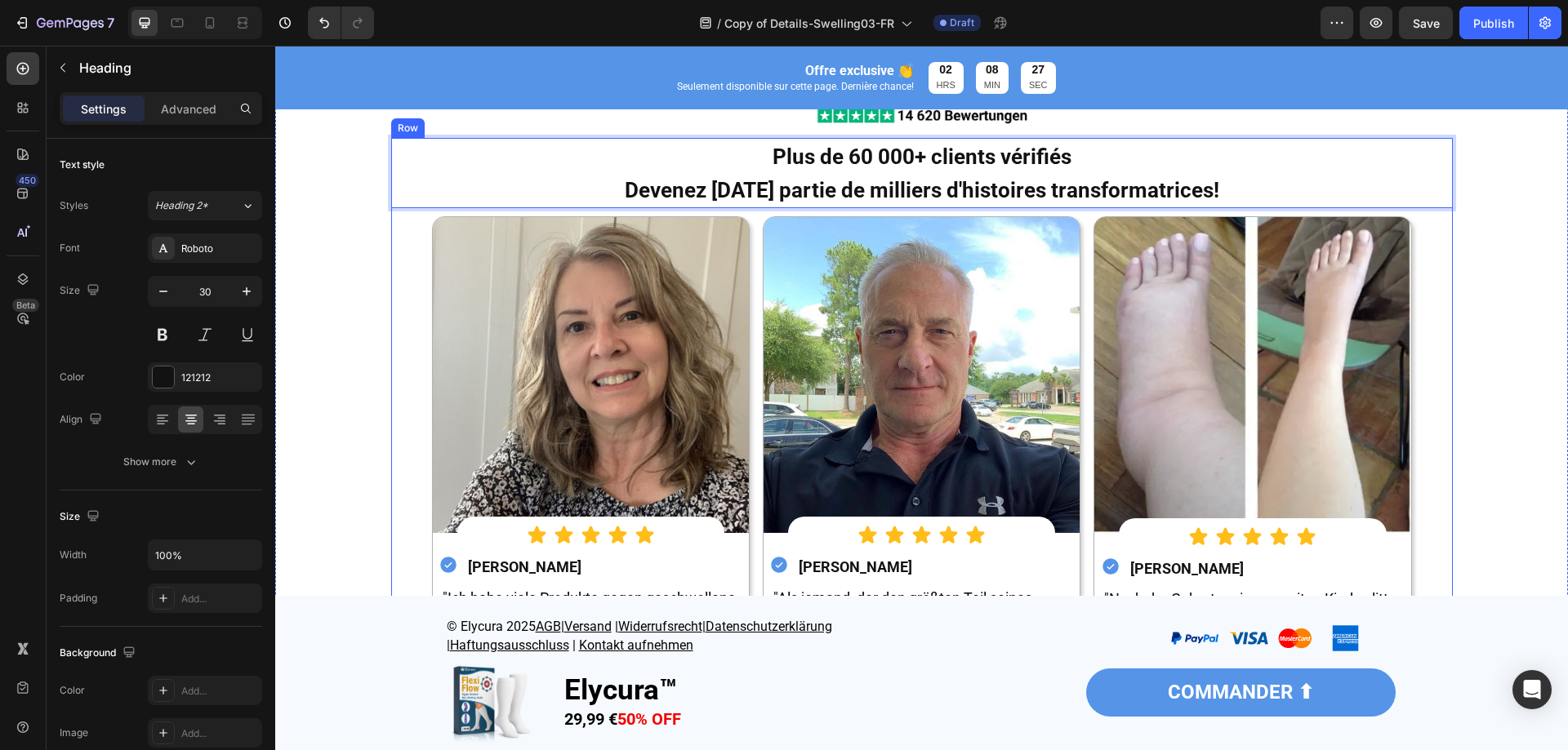
click at [376, 437] on div "Image Image Plus de 60 000+ clients vérifiés Devenez aujourd'hui partie de mill…" at bounding box center [921, 455] width 1268 height 834
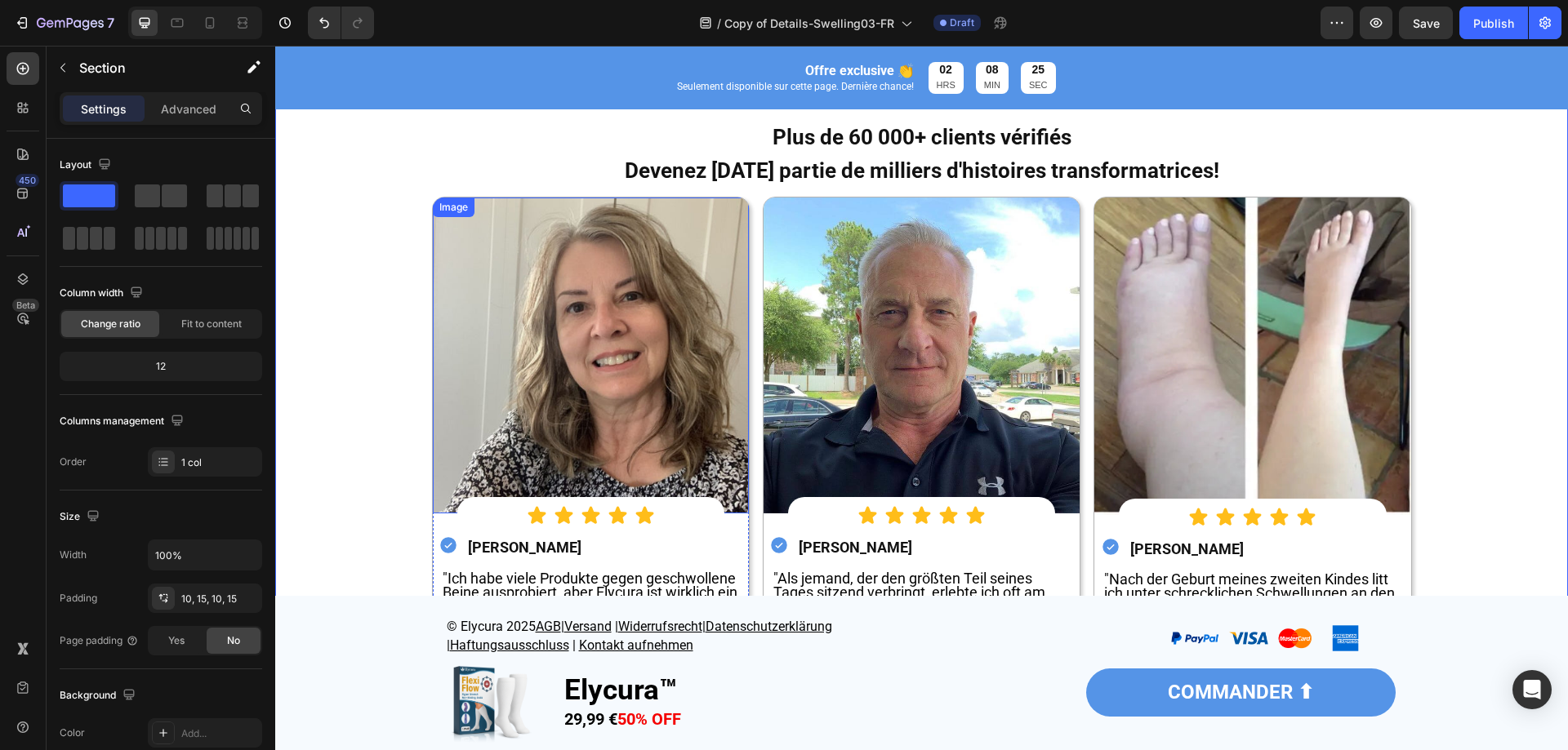
scroll to position [3266, 0]
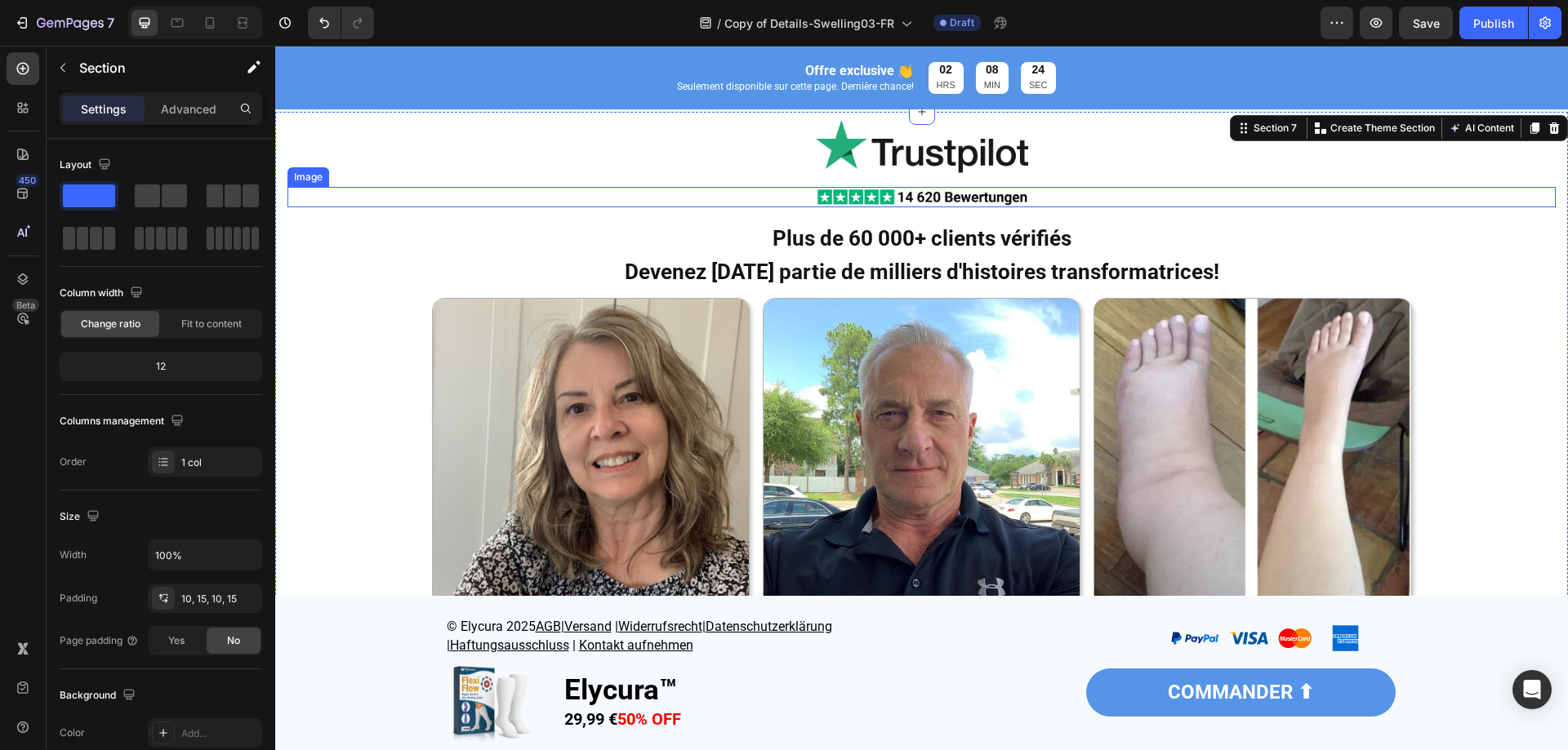
click at [961, 197] on img at bounding box center [922, 197] width 213 height 21
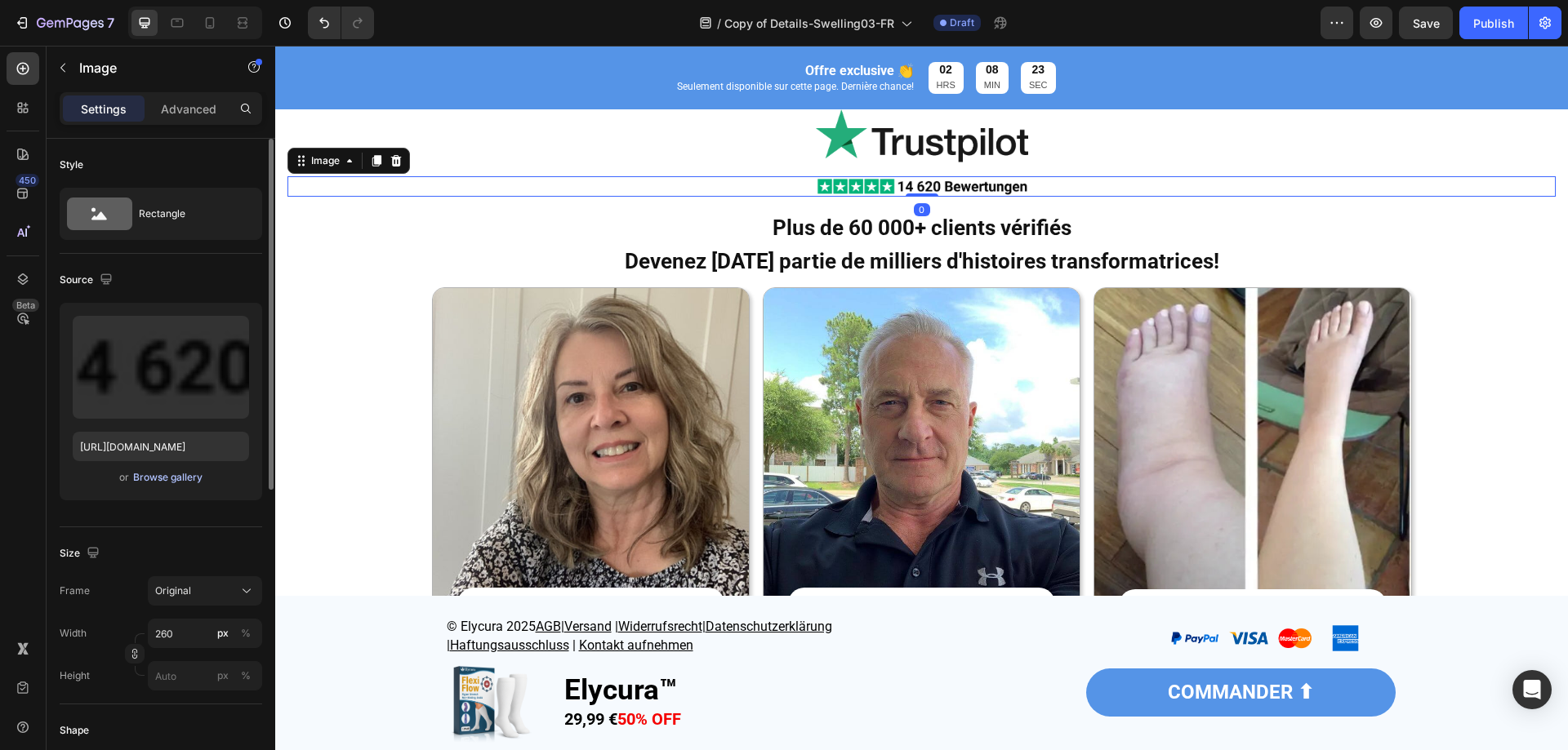
click at [180, 480] on div "Browse gallery" at bounding box center [167, 478] width 70 height 15
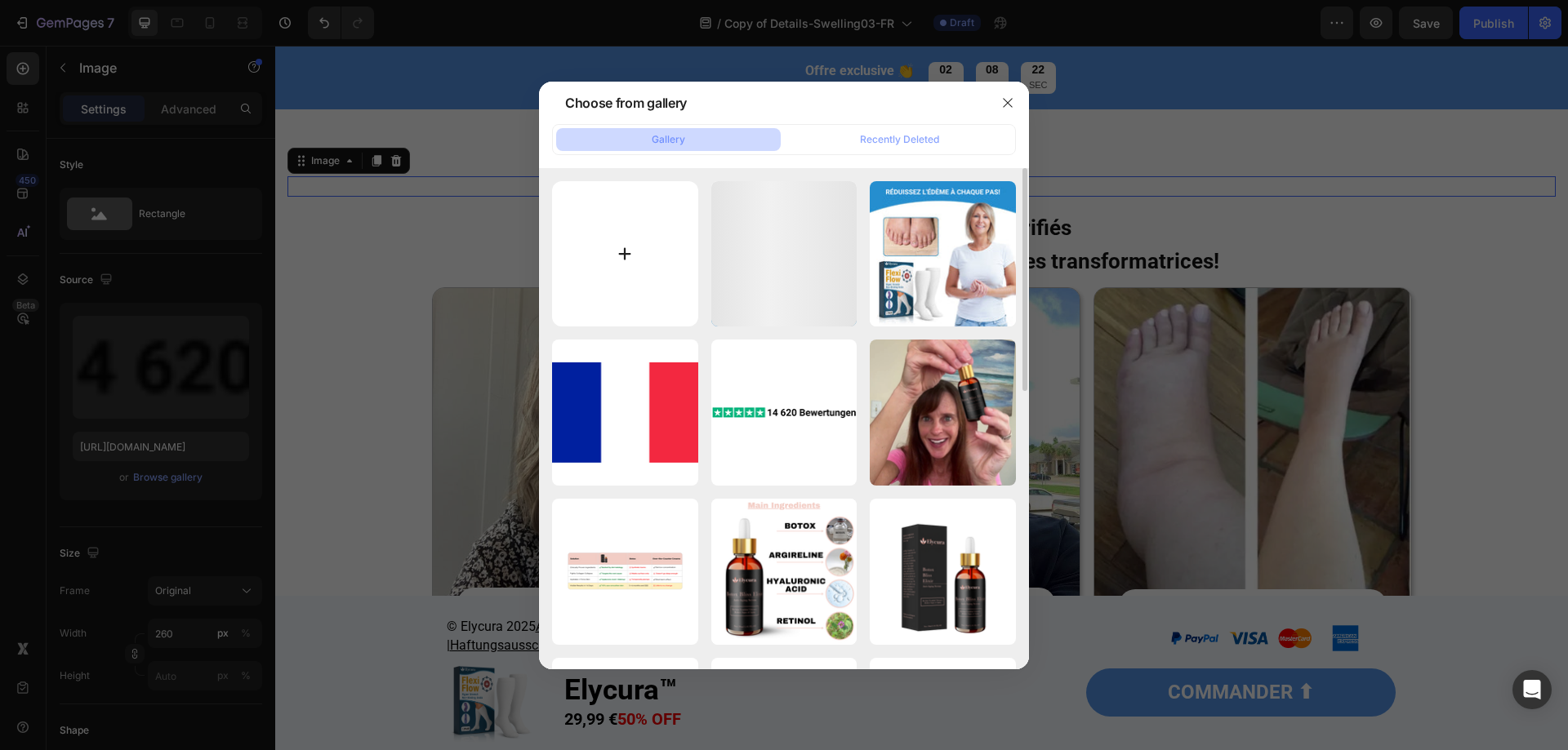
click at [644, 279] on input "file" at bounding box center [626, 254] width 146 height 146
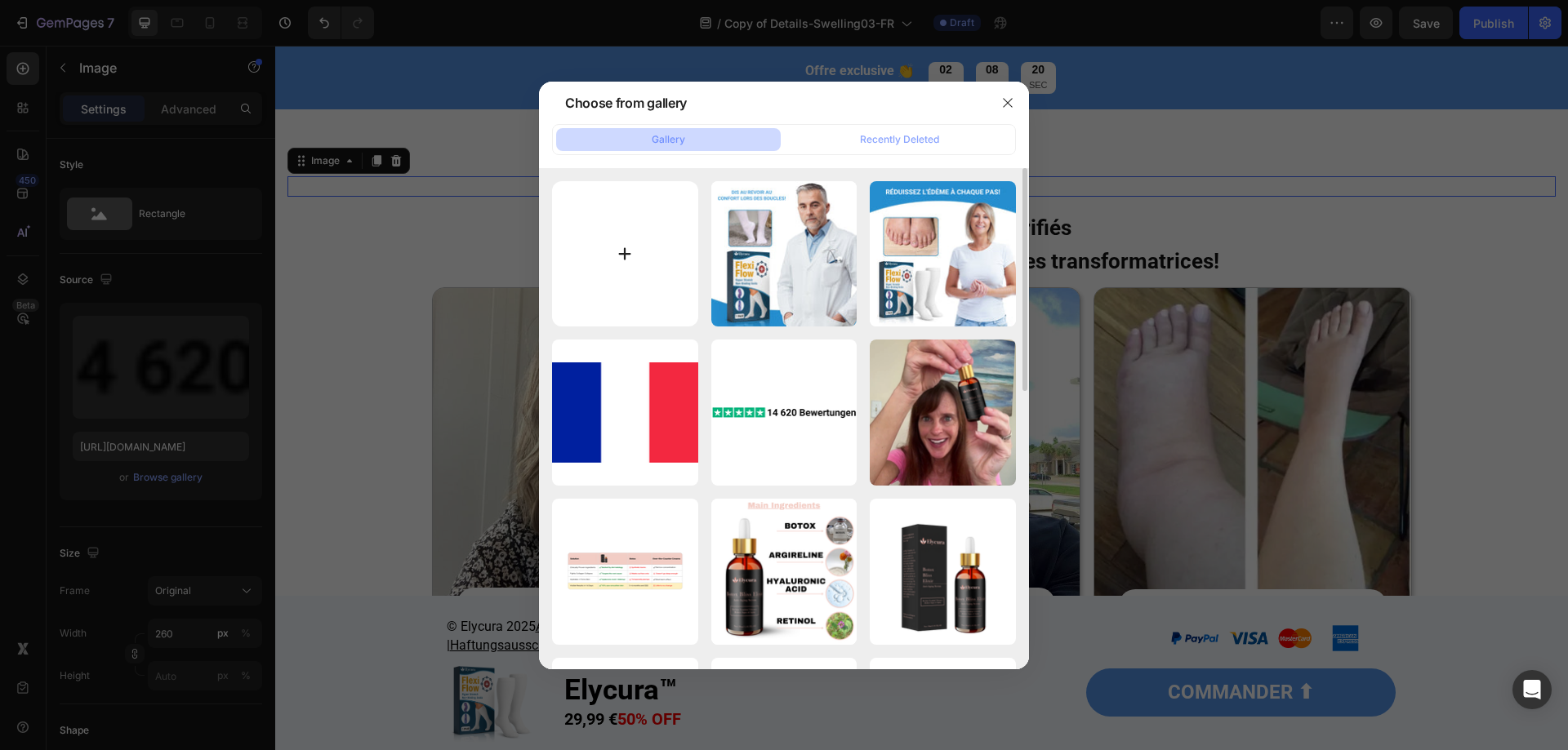
type input "C:\fakepath\pjfr.png"
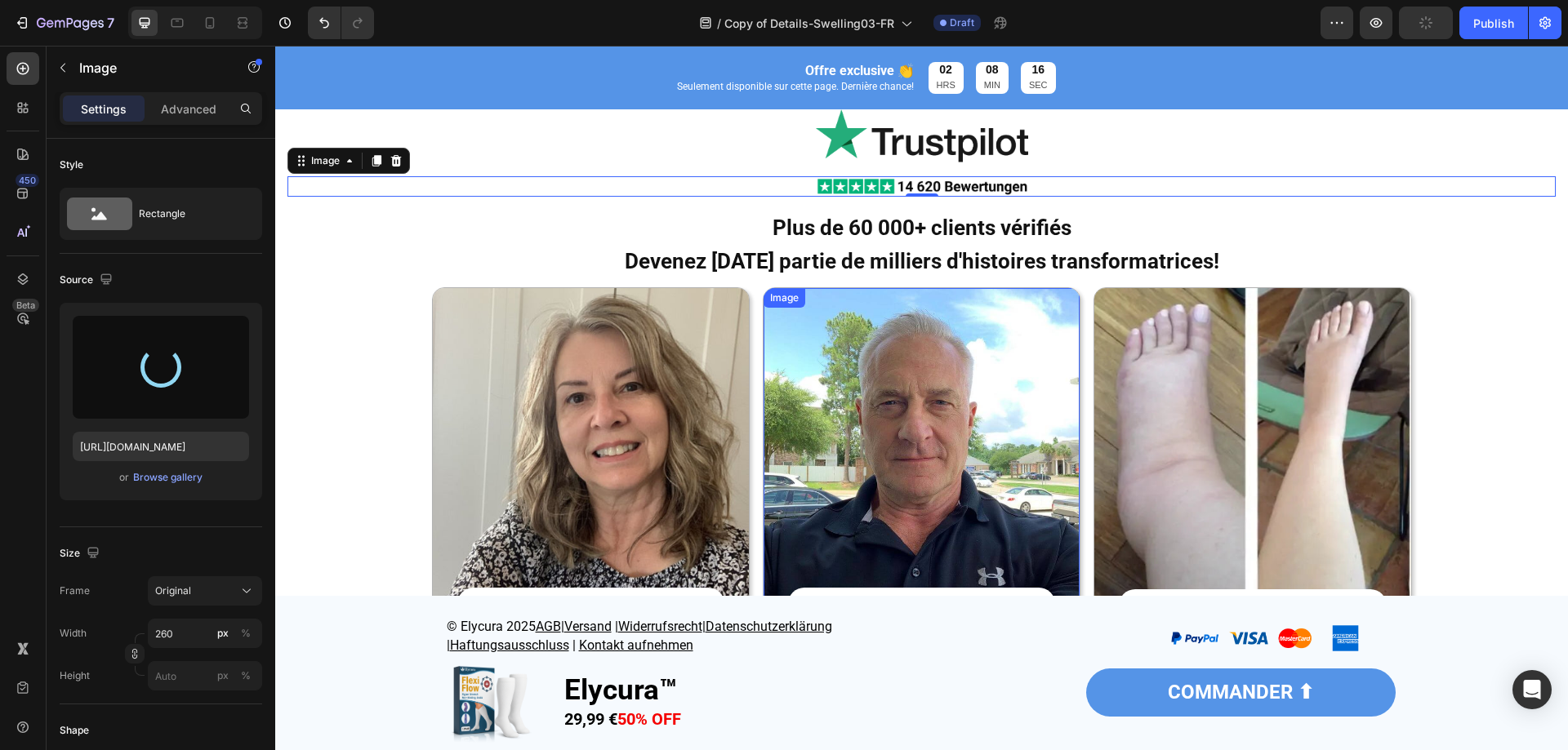
type input "https://cdn.shopify.com/s/files/1/0677/4082/7801/files/gempages_578420484106879…"
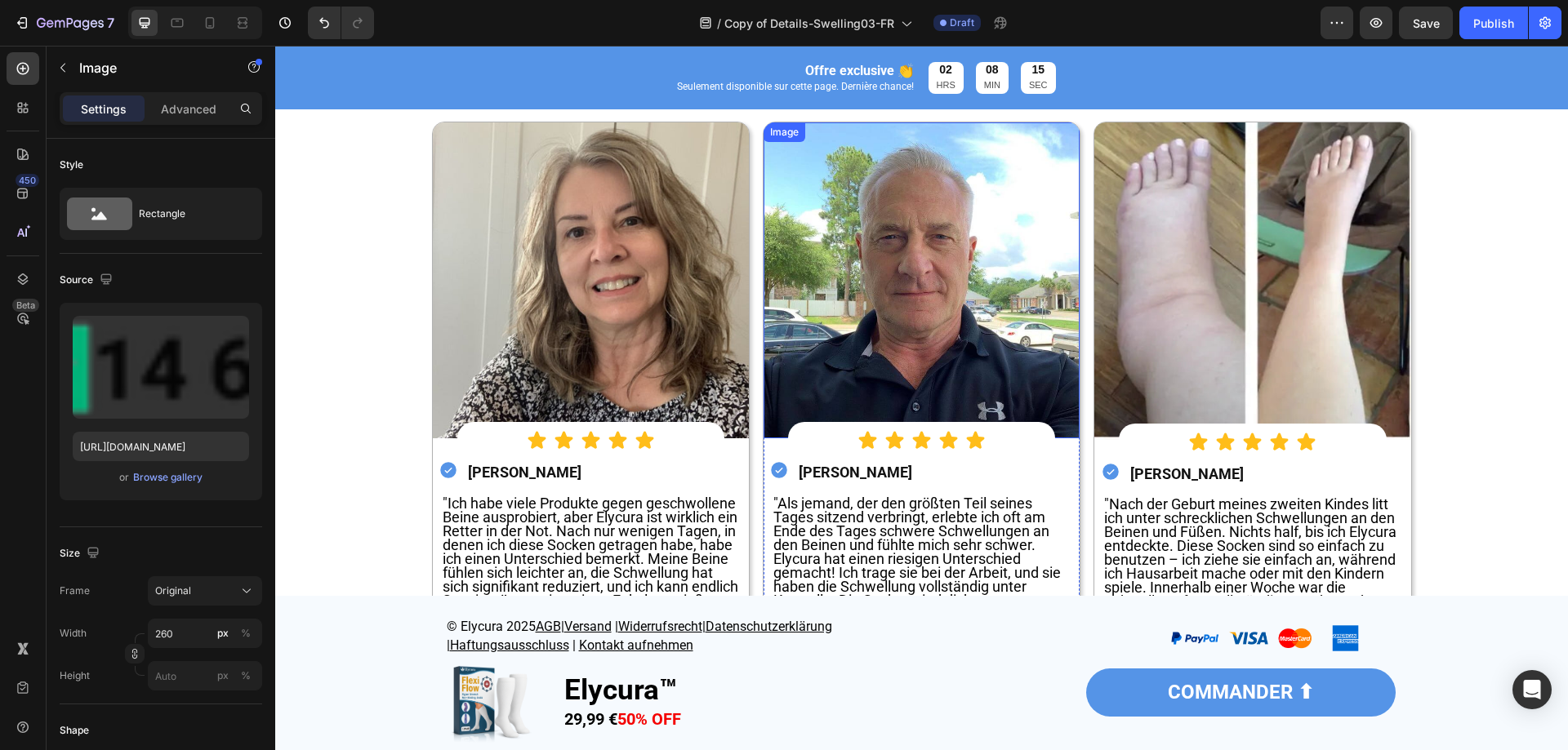
scroll to position [3592, 0]
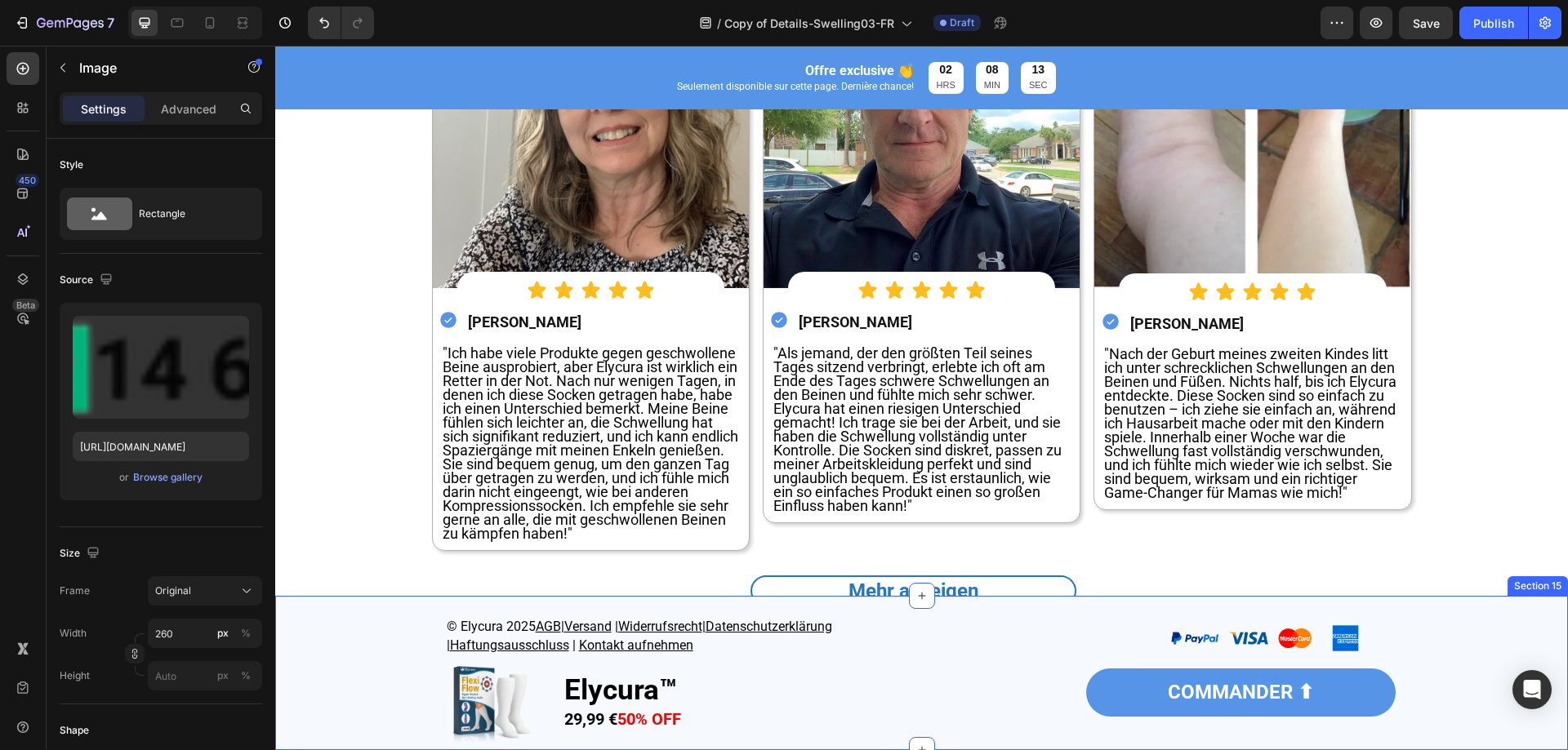
click at [362, 748] on div "© Elycura 2025 AGB | Versand | Widerrufsrecht | Datenschutzerklärung | Haftungs…" at bounding box center [921, 677] width 1293 height 146
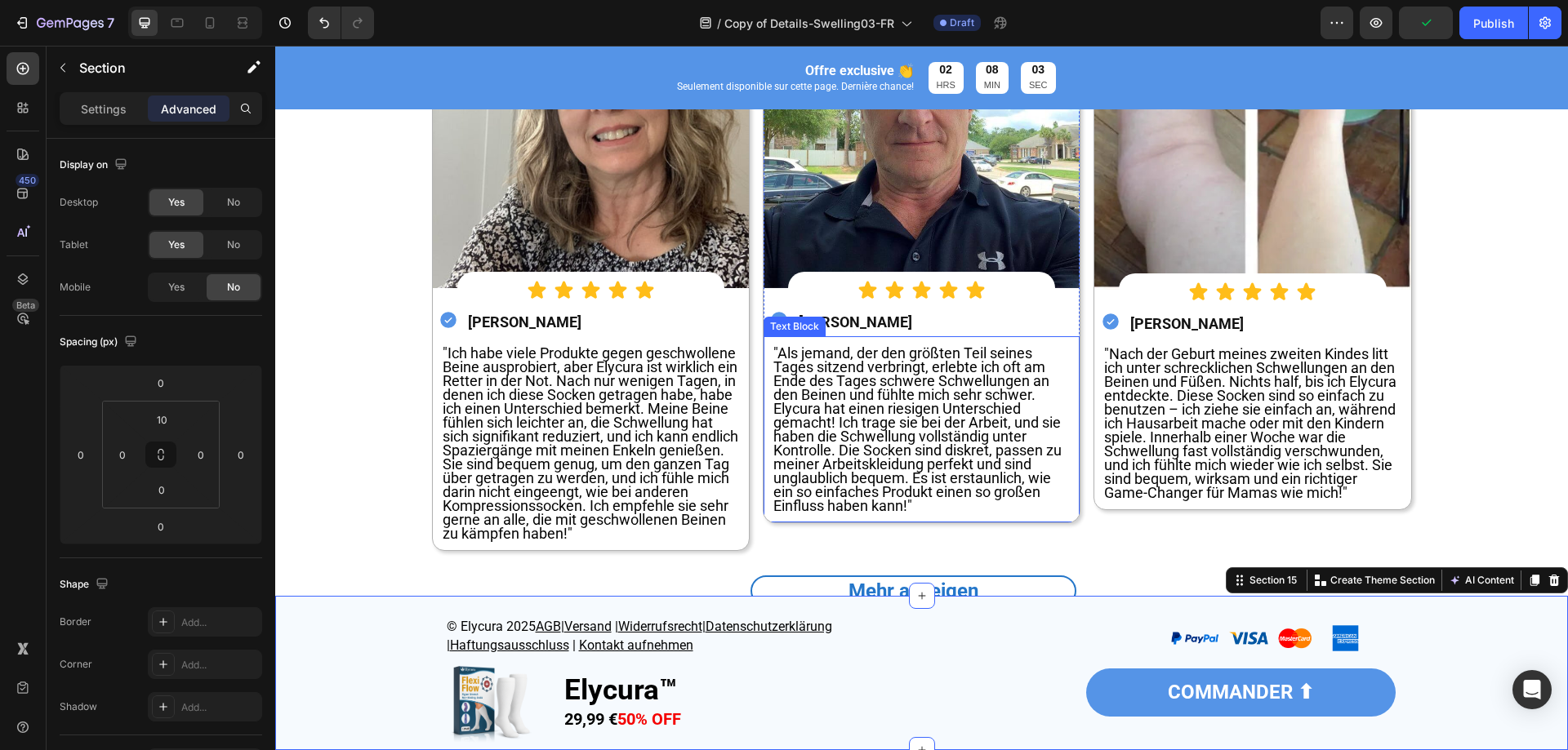
click at [827, 433] on span ""Als jemand, der den größten Teil seines Tages sitzend verbringt, erlebte ich o…" at bounding box center [917, 429] width 288 height 170
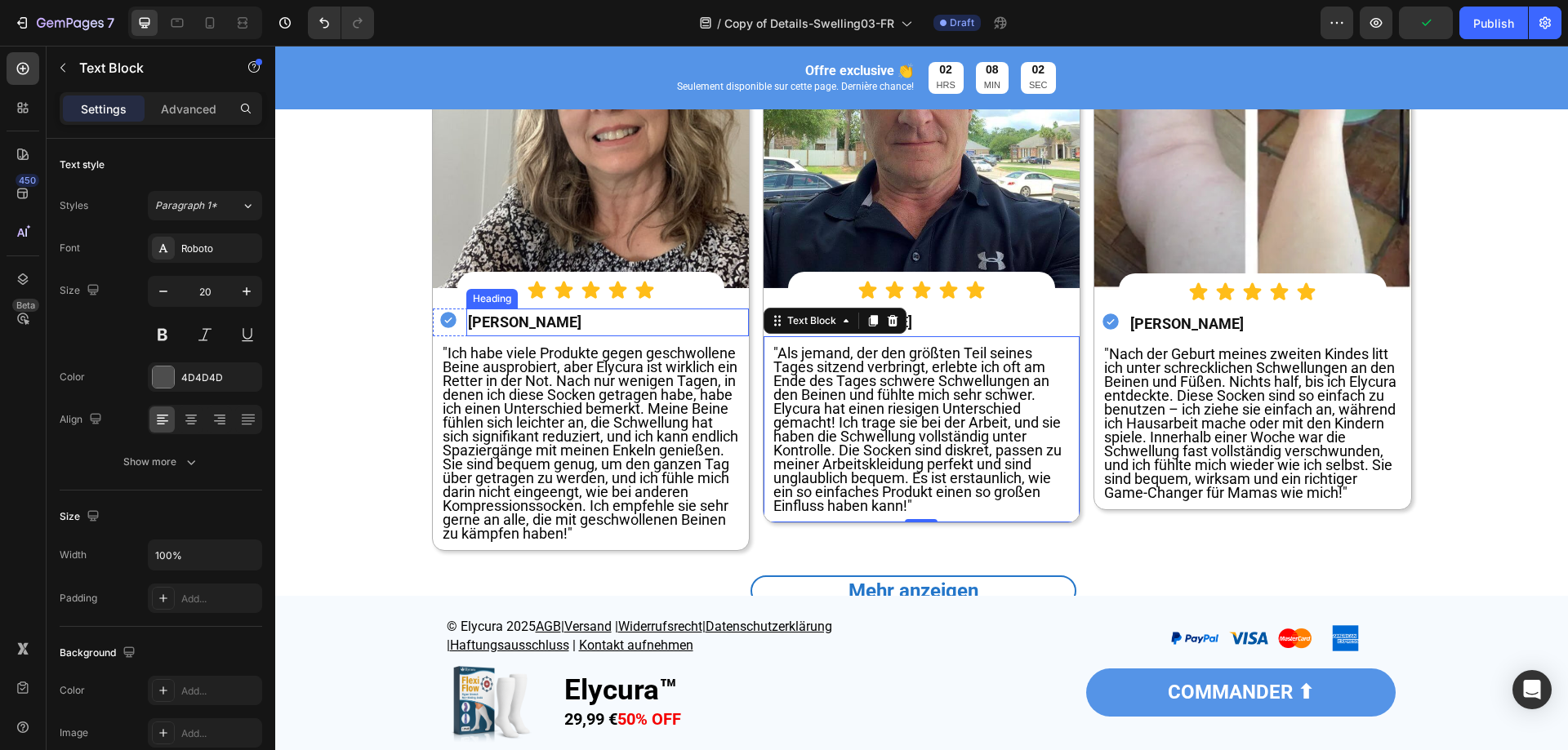
click at [551, 316] on strong "Amelia Schneider" at bounding box center [525, 322] width 113 height 17
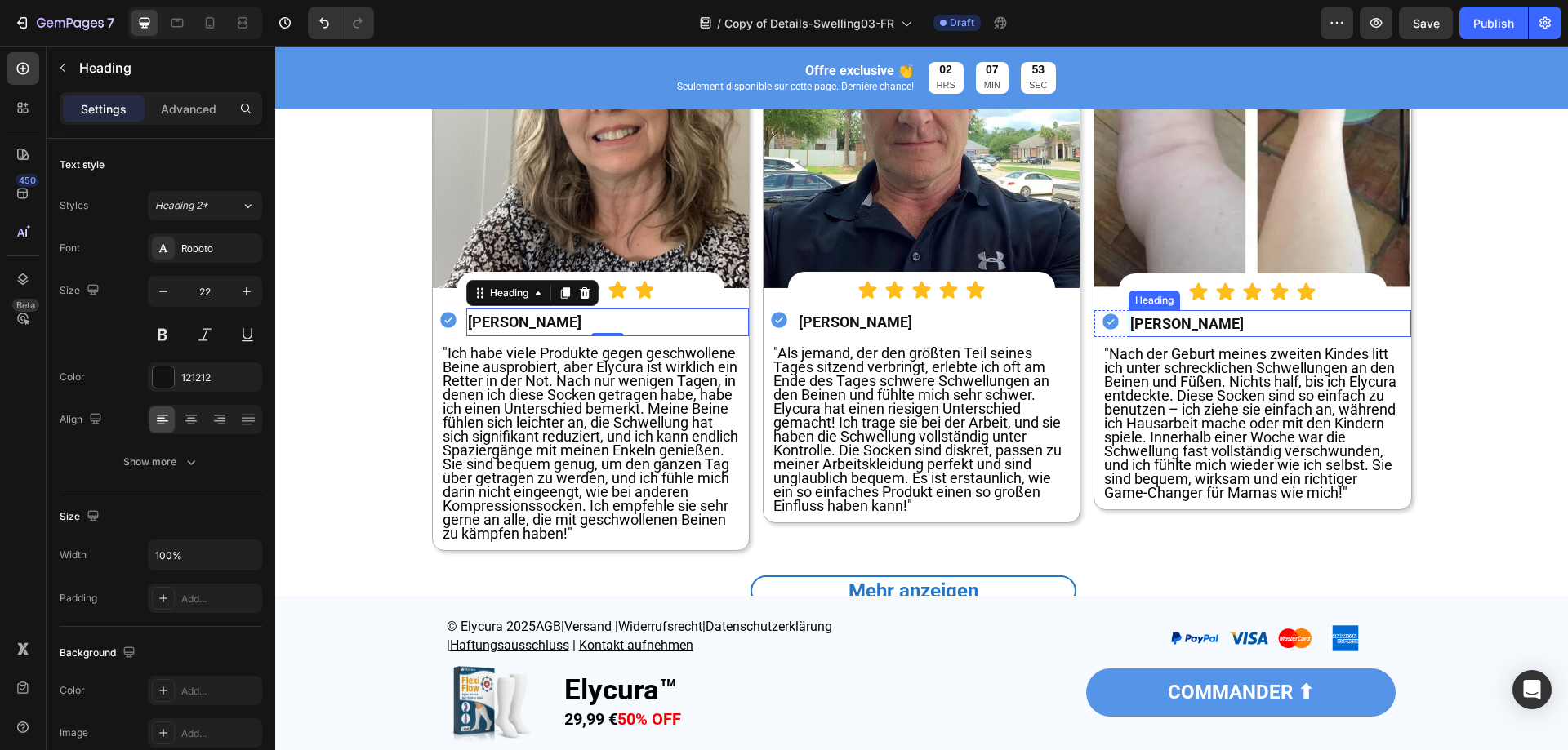
click at [1164, 315] on strong "Charlotte Fischer" at bounding box center [1187, 323] width 113 height 17
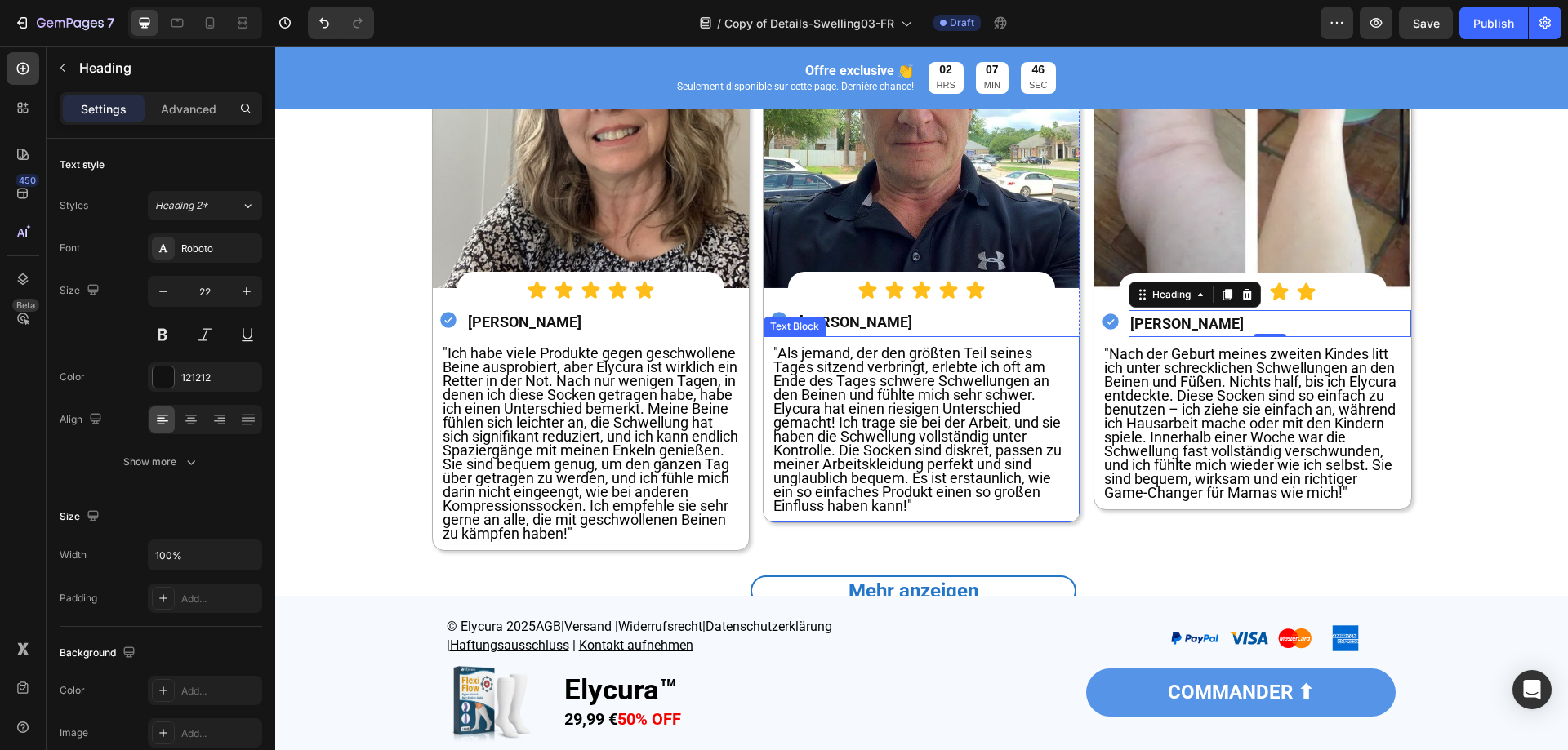
click at [864, 322] on strong "Noah Weber" at bounding box center [855, 322] width 113 height 17
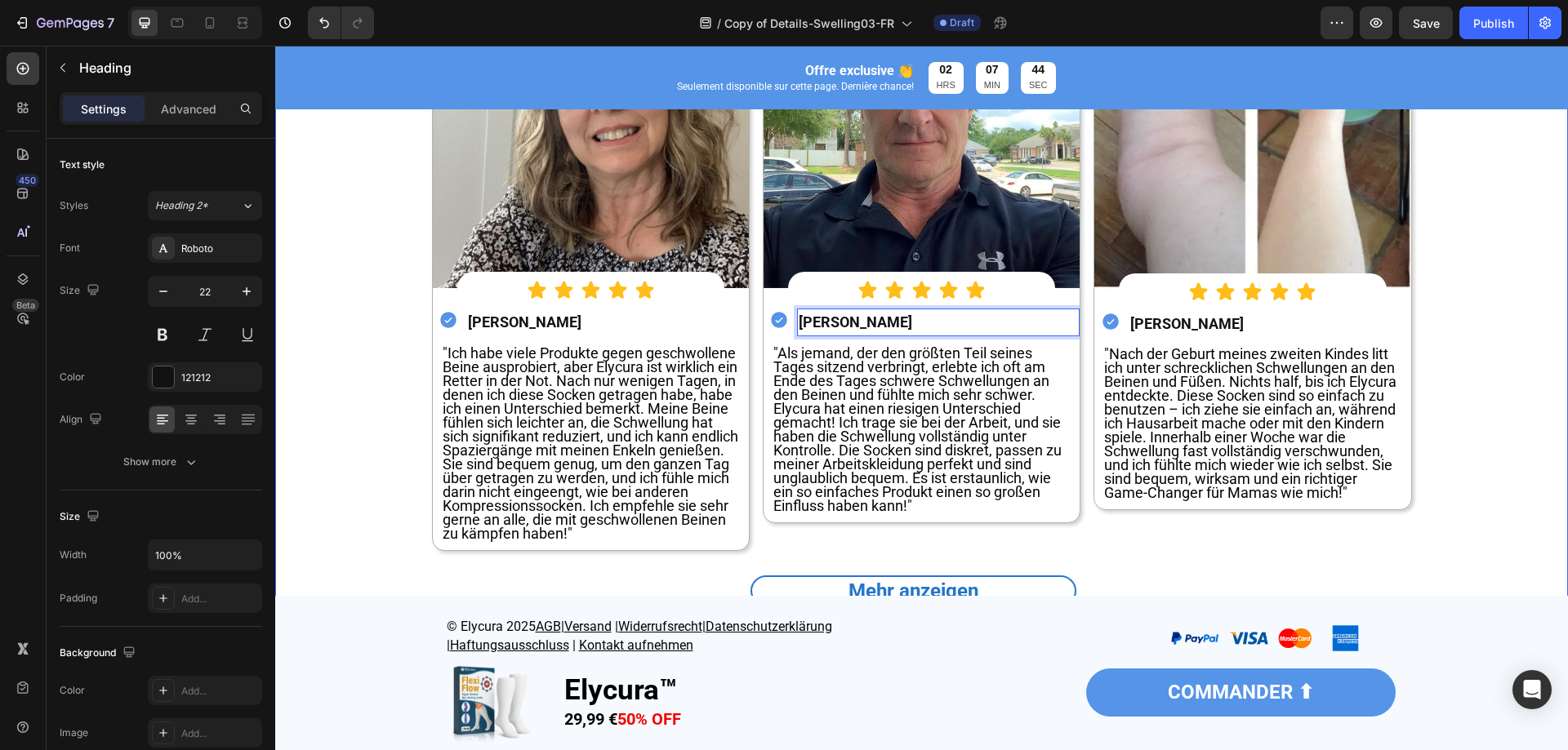
click at [392, 438] on div "⁠⁠⁠⁠⁠⁠⁠ Plus de 60 000+ clients vérifiés Devenez aujourd'hui partie de milliers…" at bounding box center [922, 254] width 1061 height 723
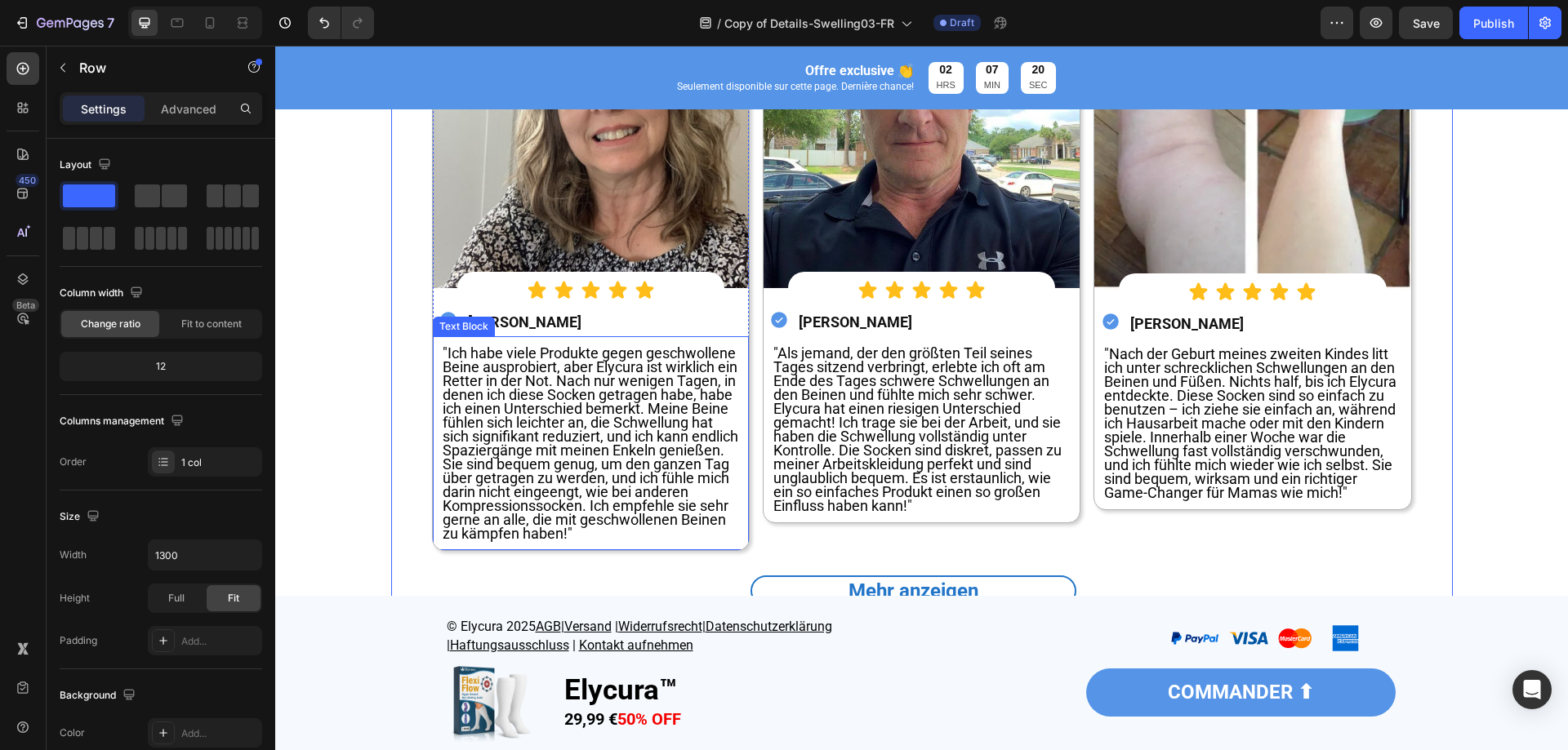
click at [507, 404] on span ""Ich habe viele Produkte gegen geschwollene Beine ausprobiert, aber Elycura ist…" at bounding box center [590, 443] width 296 height 198
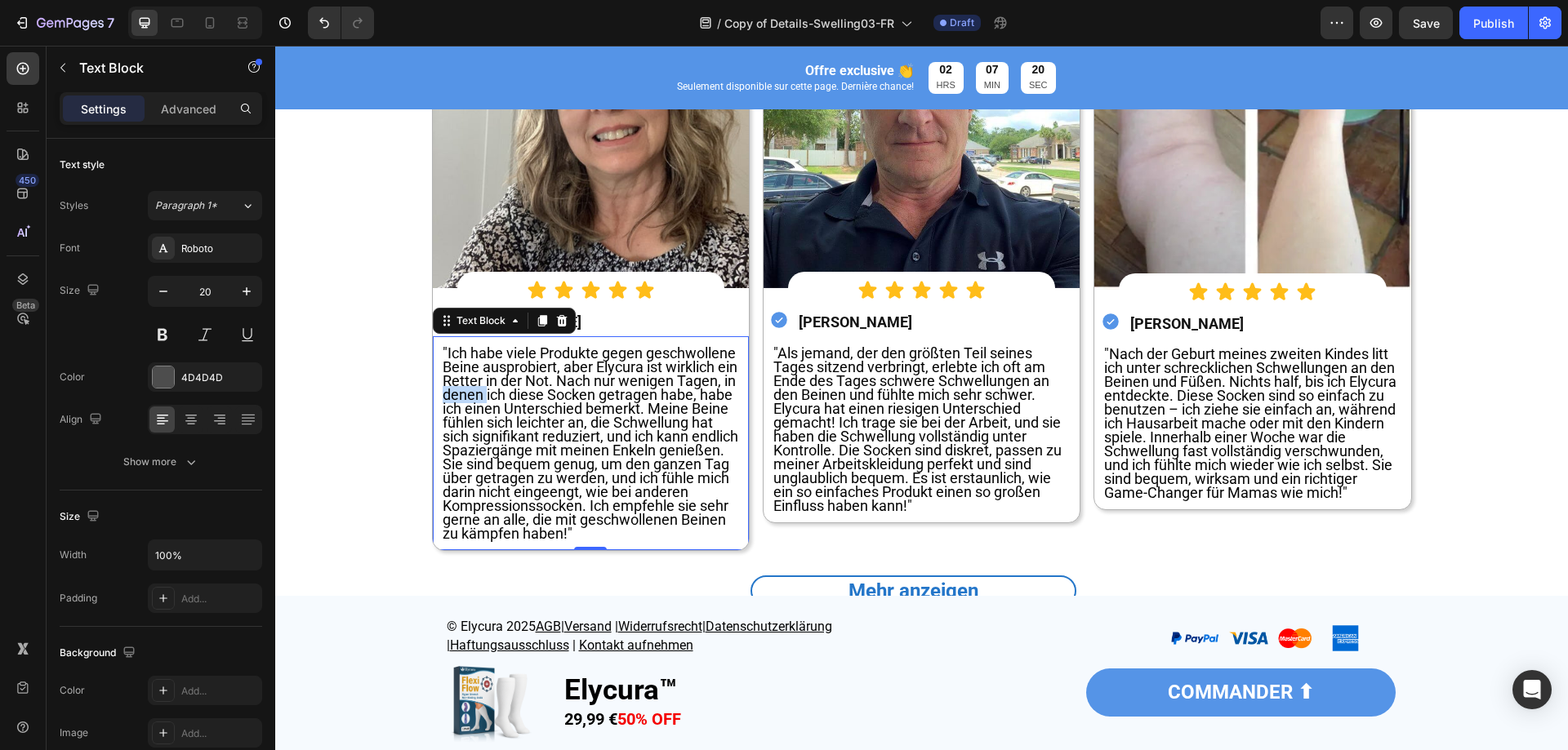
click at [507, 404] on span ""Ich habe viele Produkte gegen geschwollene Beine ausprobiert, aber Elycura ist…" at bounding box center [590, 443] width 296 height 198
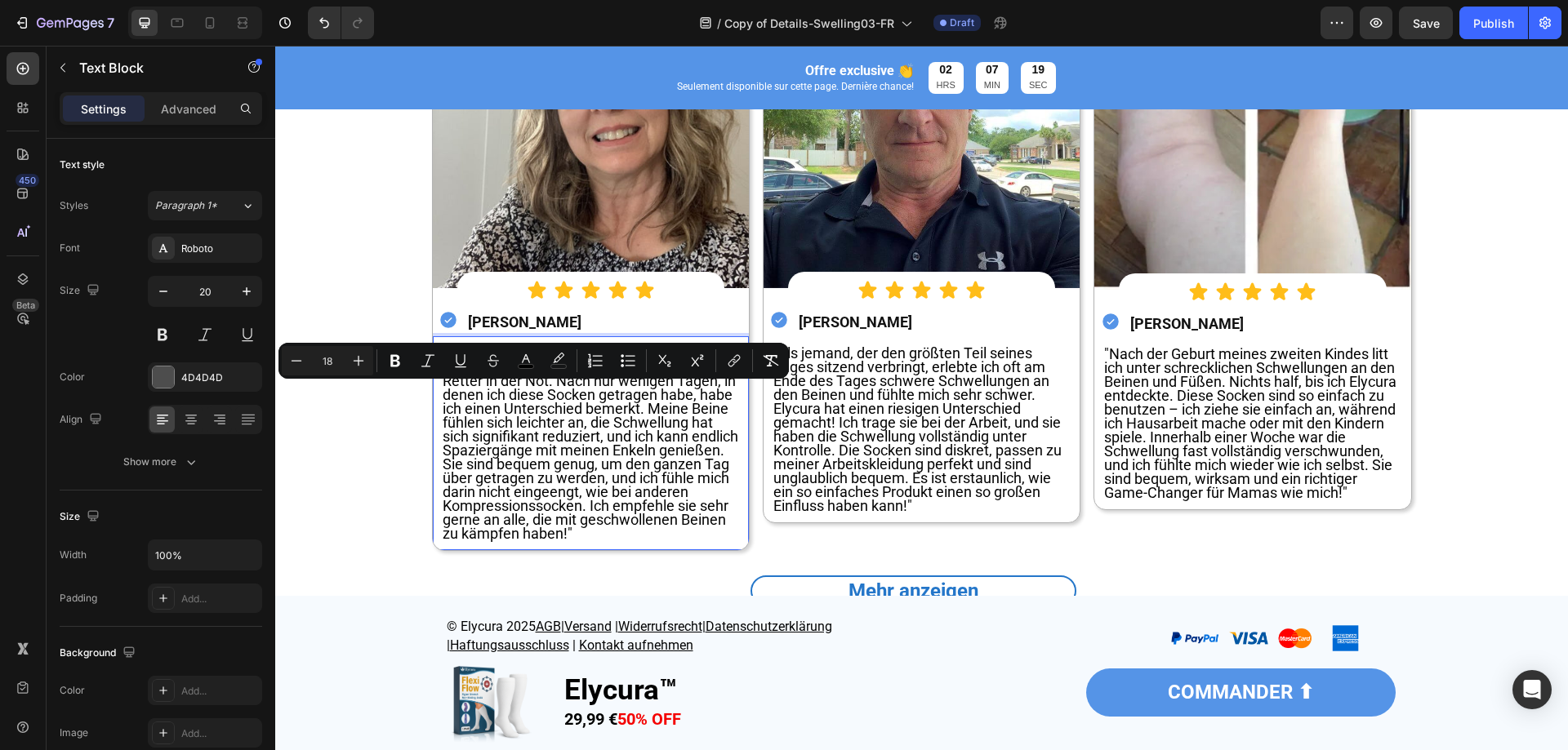
drag, startPoint x: 464, startPoint y: 429, endPoint x: 456, endPoint y: 386, distance: 43.7
click at [464, 428] on span ""Ich habe viele Produkte gegen geschwollene Beine ausprobiert, aber Elycura ist…" at bounding box center [590, 443] width 296 height 198
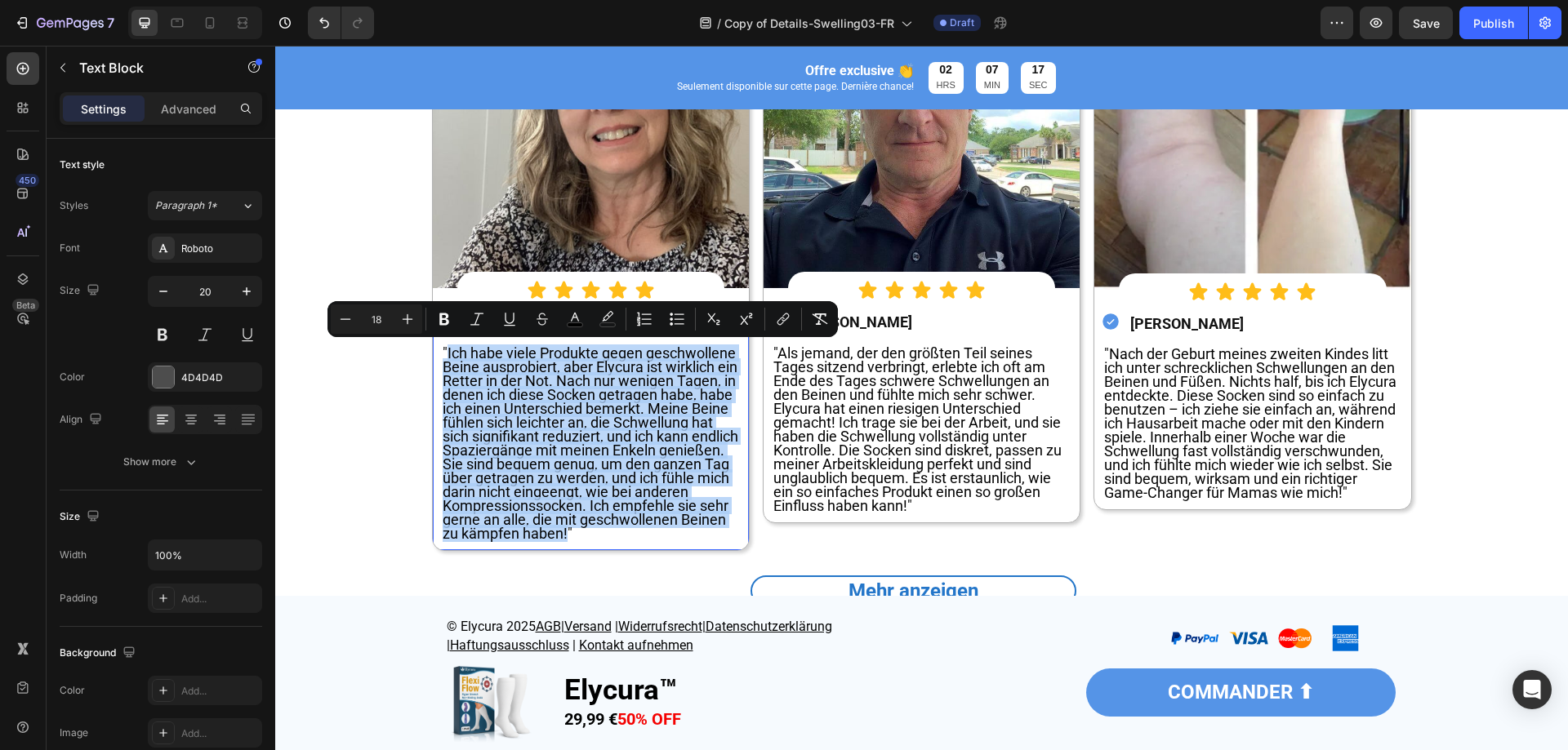
drag, startPoint x: 441, startPoint y: 354, endPoint x: 712, endPoint y: 533, distance: 324.8
click at [712, 533] on span ""Ich habe viele Produkte gegen geschwollene Beine ausprobiert, aber Elycura ist…" at bounding box center [590, 443] width 296 height 198
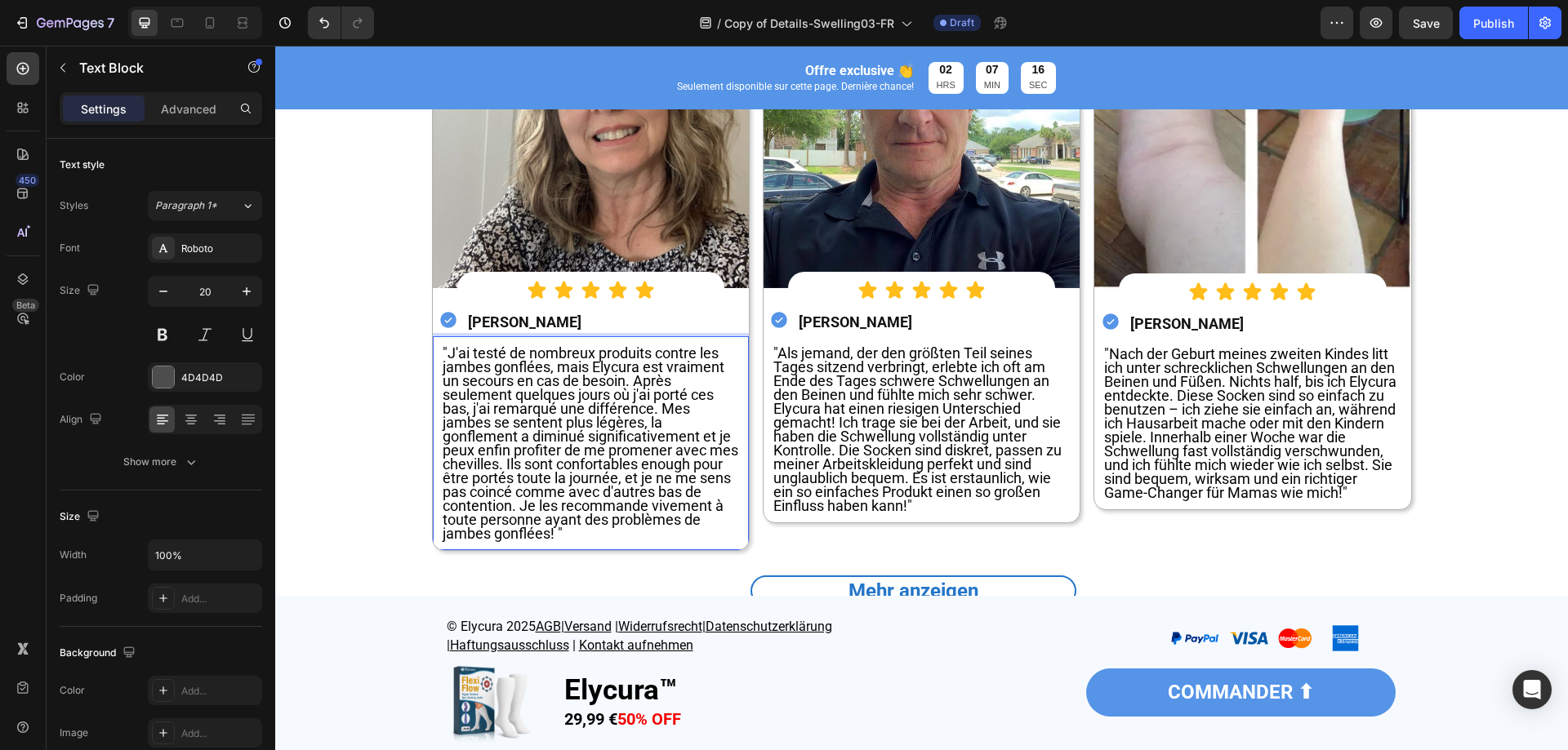
scroll to position [1, 0]
click at [886, 418] on span ""Als jemand, der den größten Teil seines Tages sitzend verbringt, erlebte ich o…" at bounding box center [917, 429] width 288 height 170
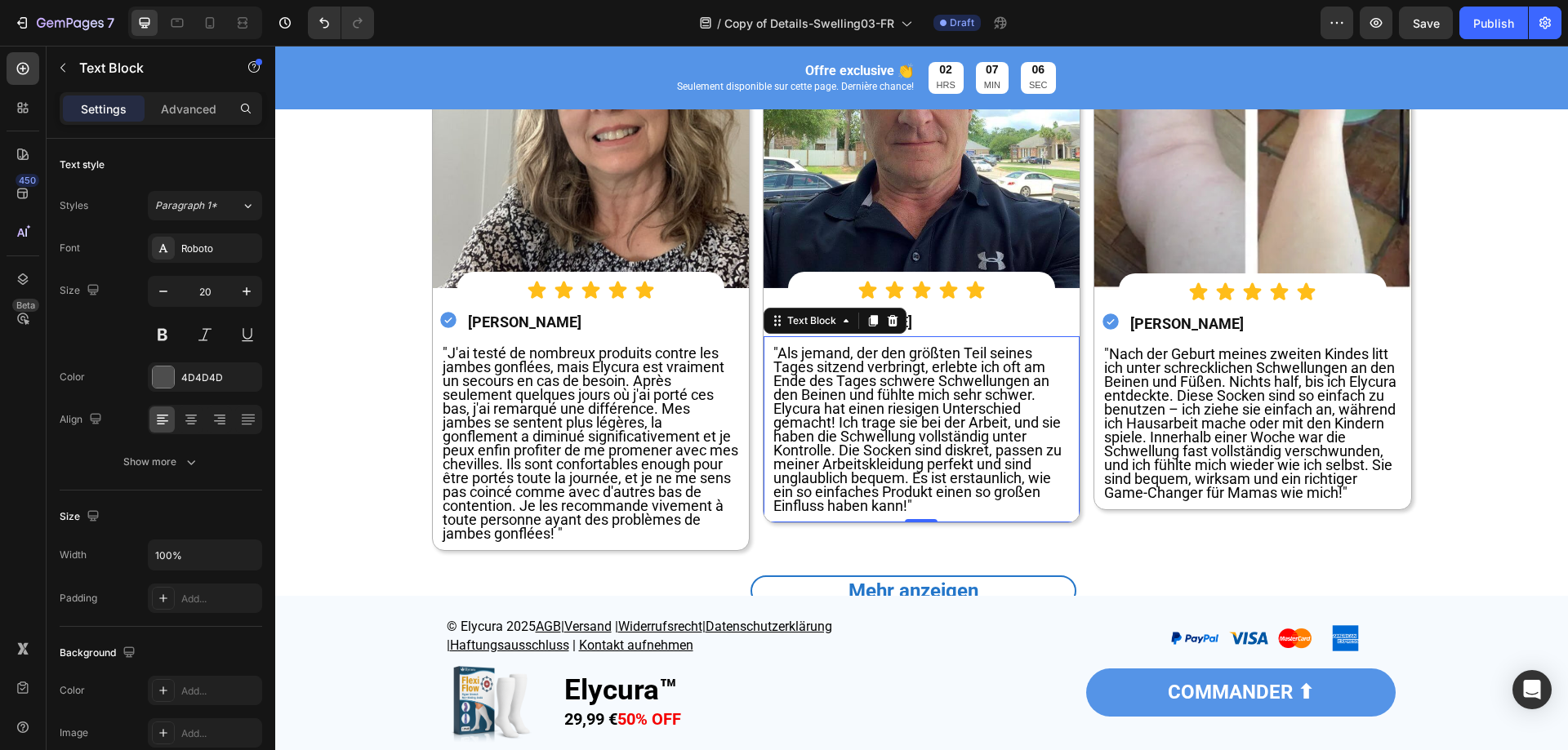
click at [886, 418] on span ""Als jemand, der den größten Teil seines Tages sitzend verbringt, erlebte ich o…" at bounding box center [917, 429] width 288 height 170
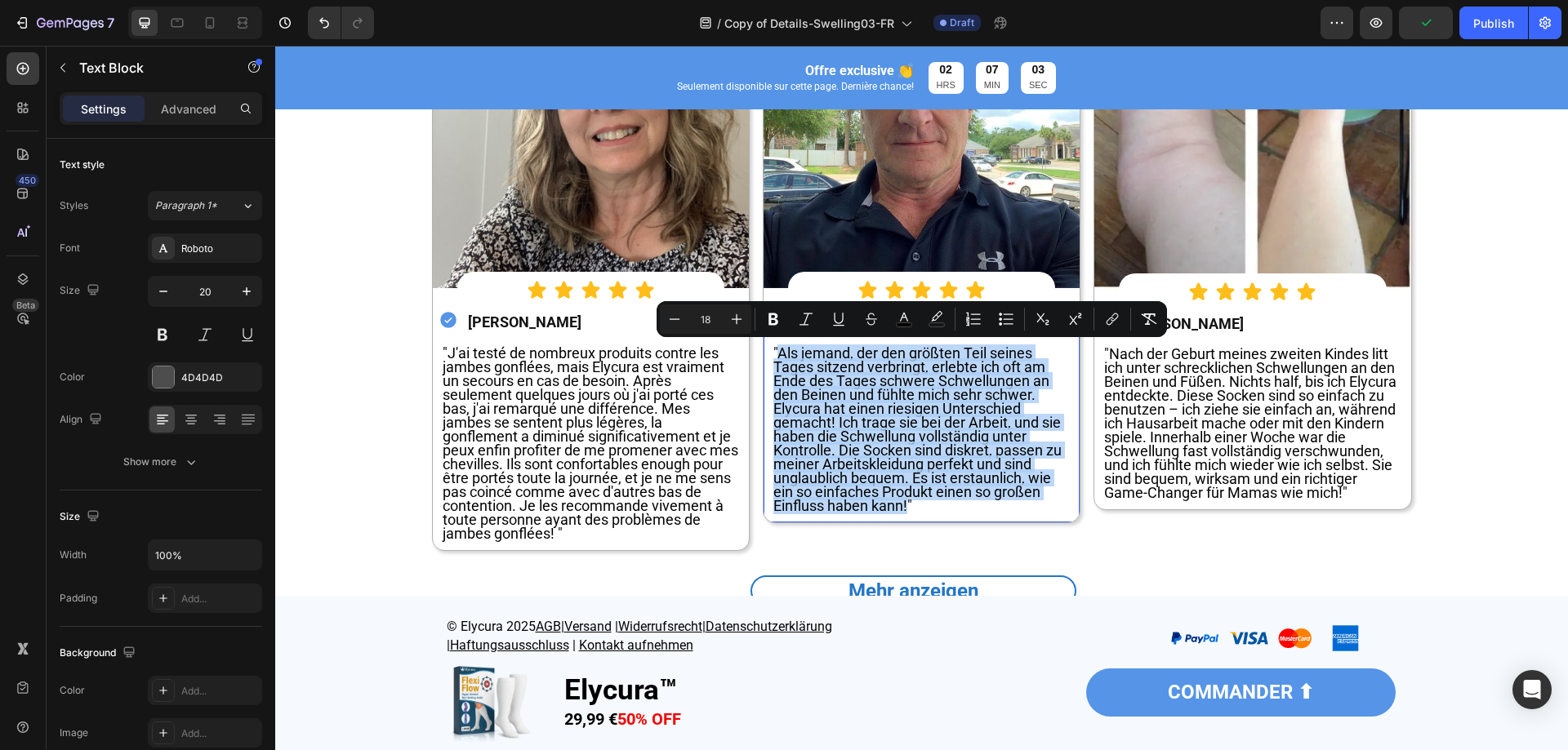
drag, startPoint x: 773, startPoint y: 350, endPoint x: 903, endPoint y: 510, distance: 206.2
click at [903, 510] on span ""Als jemand, der den größten Teil seines Tages sitzend verbringt, erlebte ich o…" at bounding box center [917, 429] width 288 height 170
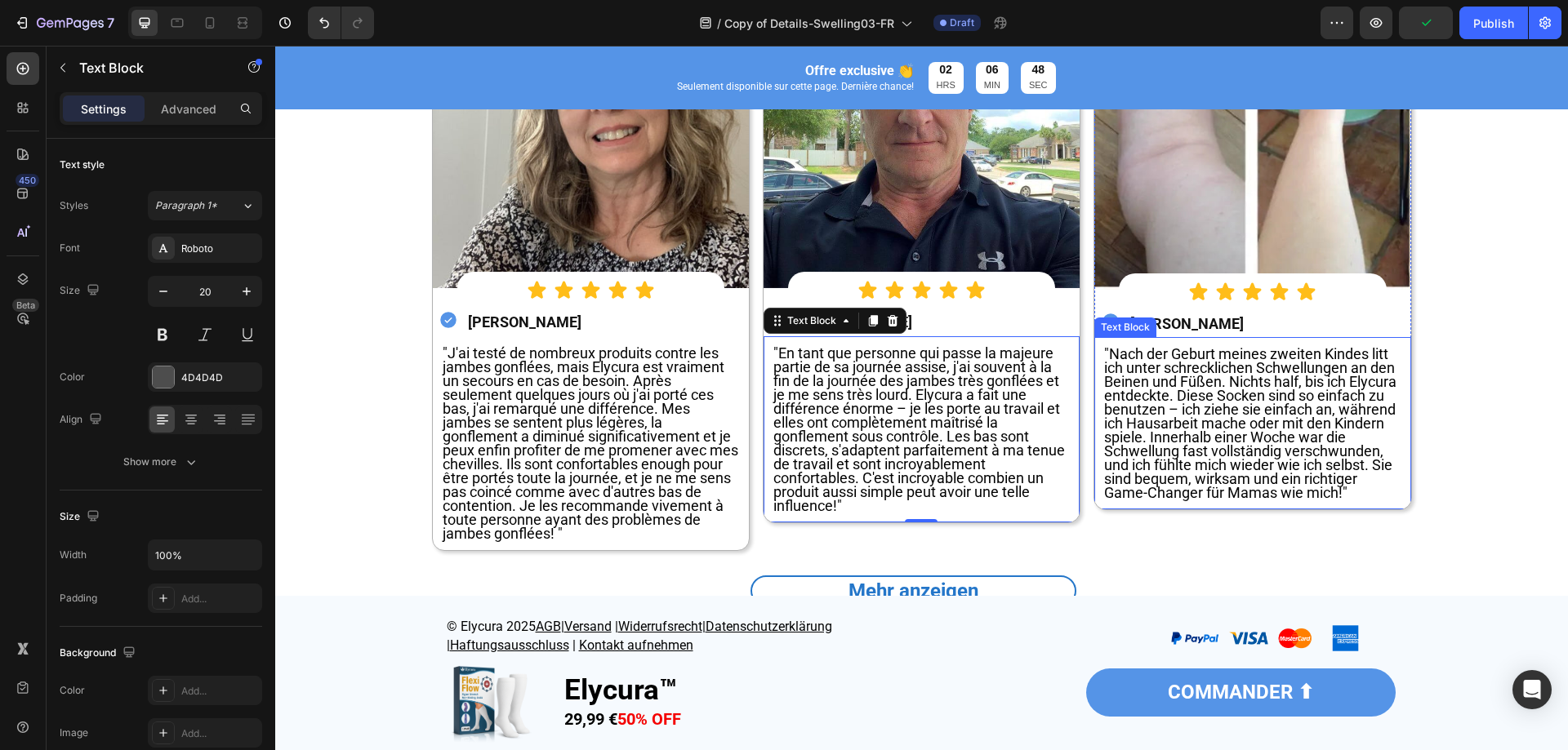
click at [1207, 374] on span ""Nach der Geburt meines zweiten Kindes litt ich unter schrecklichen Schwellunge…" at bounding box center [1250, 423] width 292 height 156
click at [1205, 374] on span ""Nach der Geburt meines zweiten Kindes litt ich unter schrecklichen Schwellunge…" at bounding box center [1250, 423] width 292 height 156
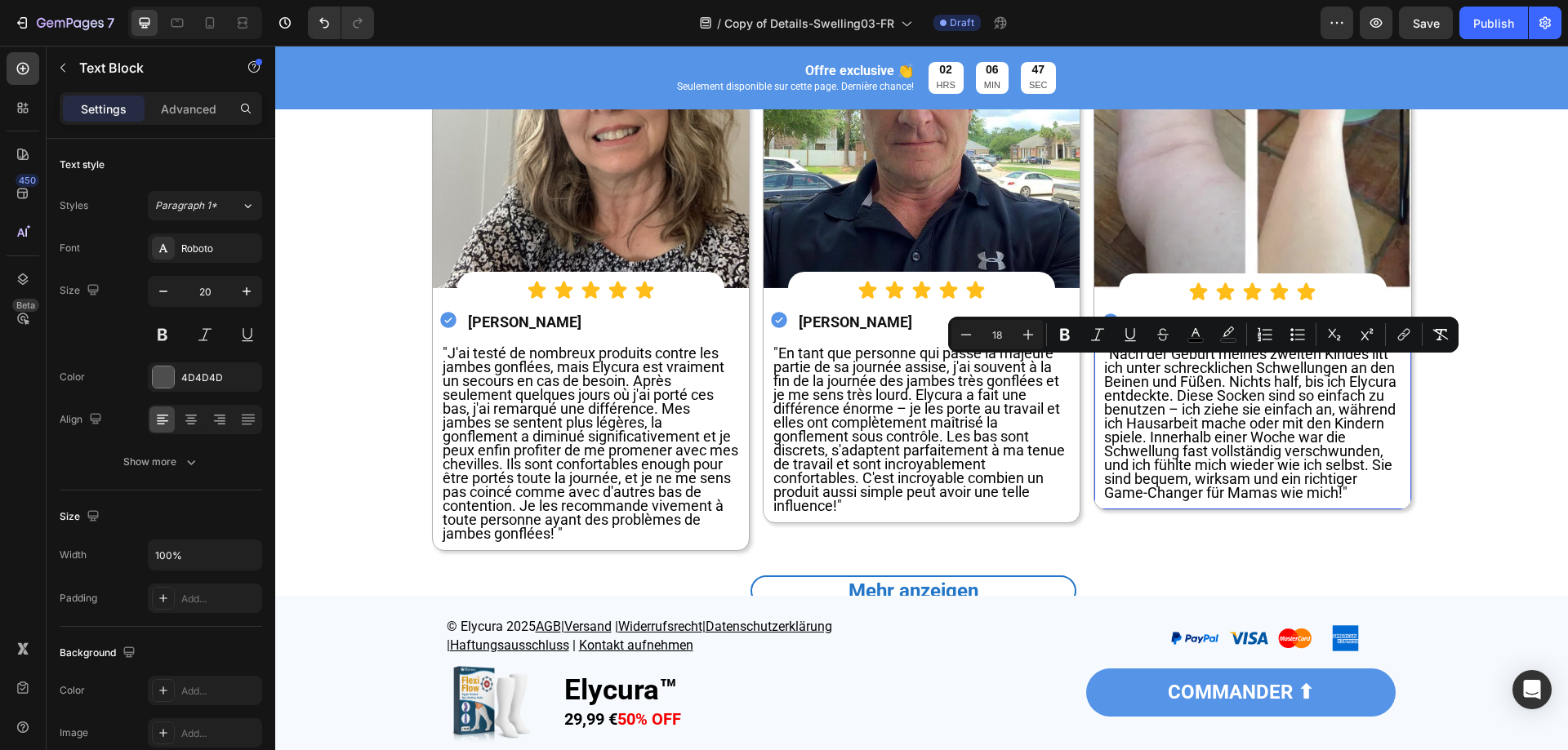
click at [1107, 364] on span ""Nach der Geburt meines zweiten Kindes litt ich unter schrecklichen Schwellunge…" at bounding box center [1250, 423] width 292 height 156
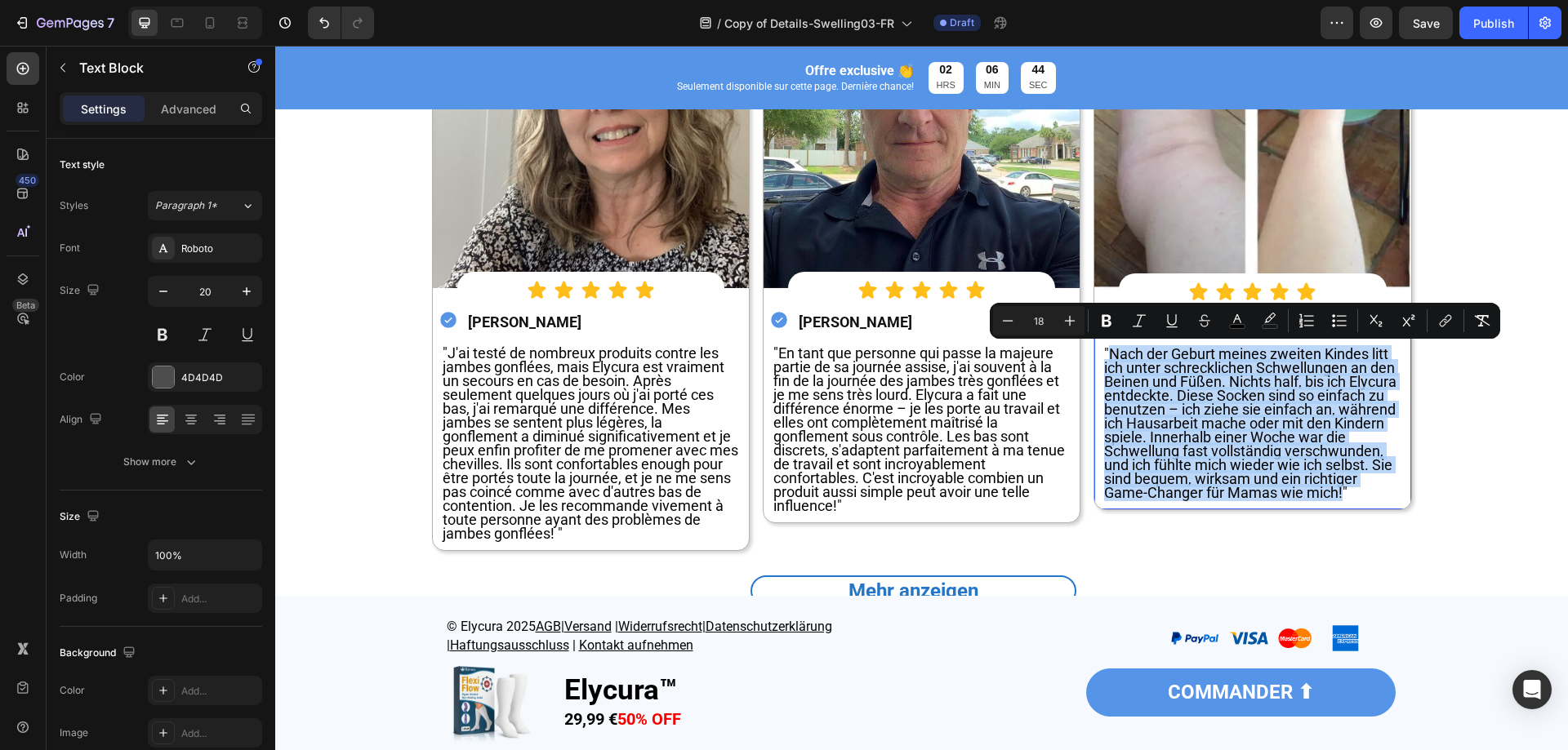
drag, startPoint x: 1103, startPoint y: 355, endPoint x: 1335, endPoint y: 492, distance: 269.4
click at [1335, 492] on span ""Nach der Geburt meines zweiten Kindes litt ich unter schrecklichen Schwellunge…" at bounding box center [1250, 423] width 292 height 156
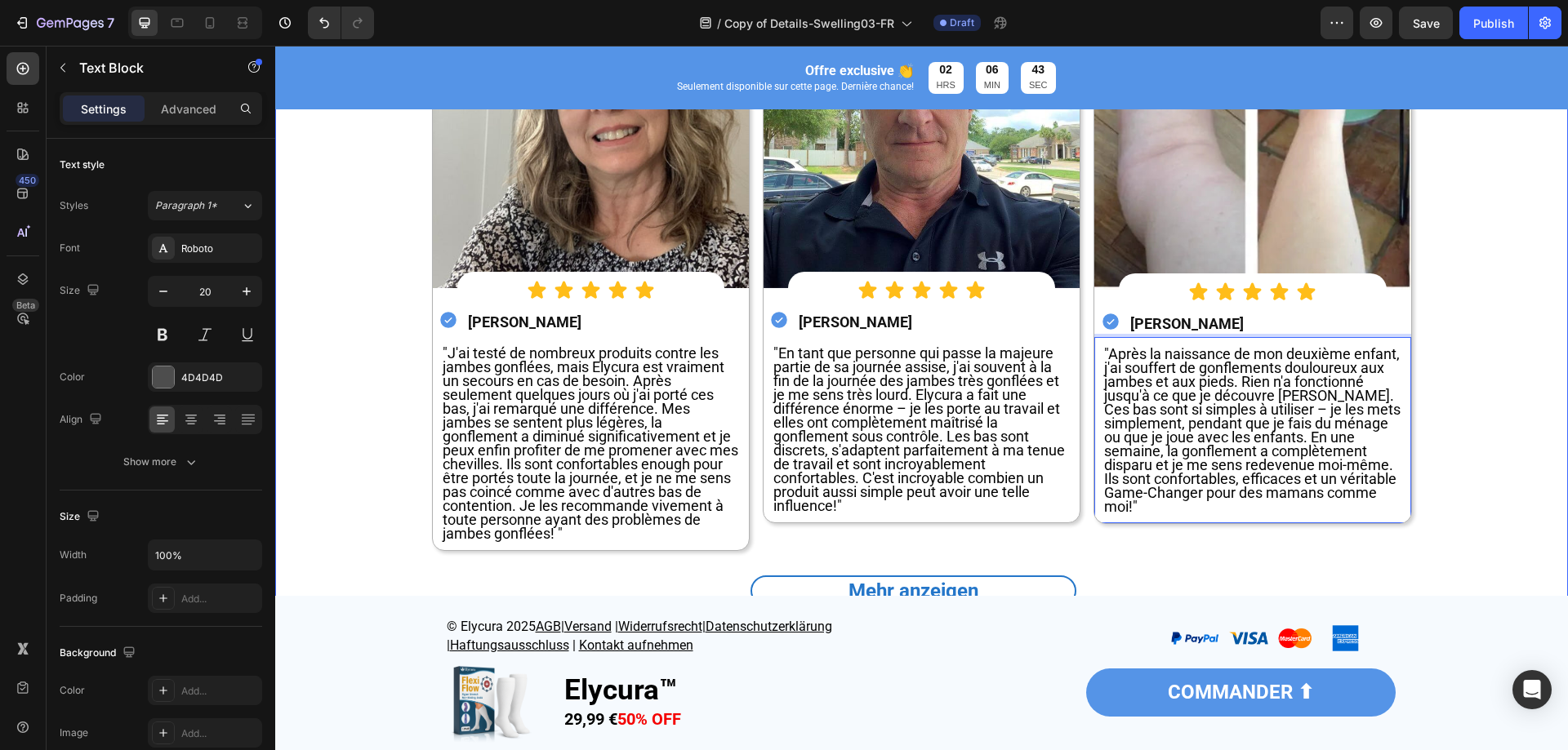
click at [1462, 514] on div "Image Image ⁠⁠⁠⁠⁠⁠⁠ Plus de 60 000+ clients vérifiés Devenez aujourd'hui partie…" at bounding box center [921, 210] width 1268 height 834
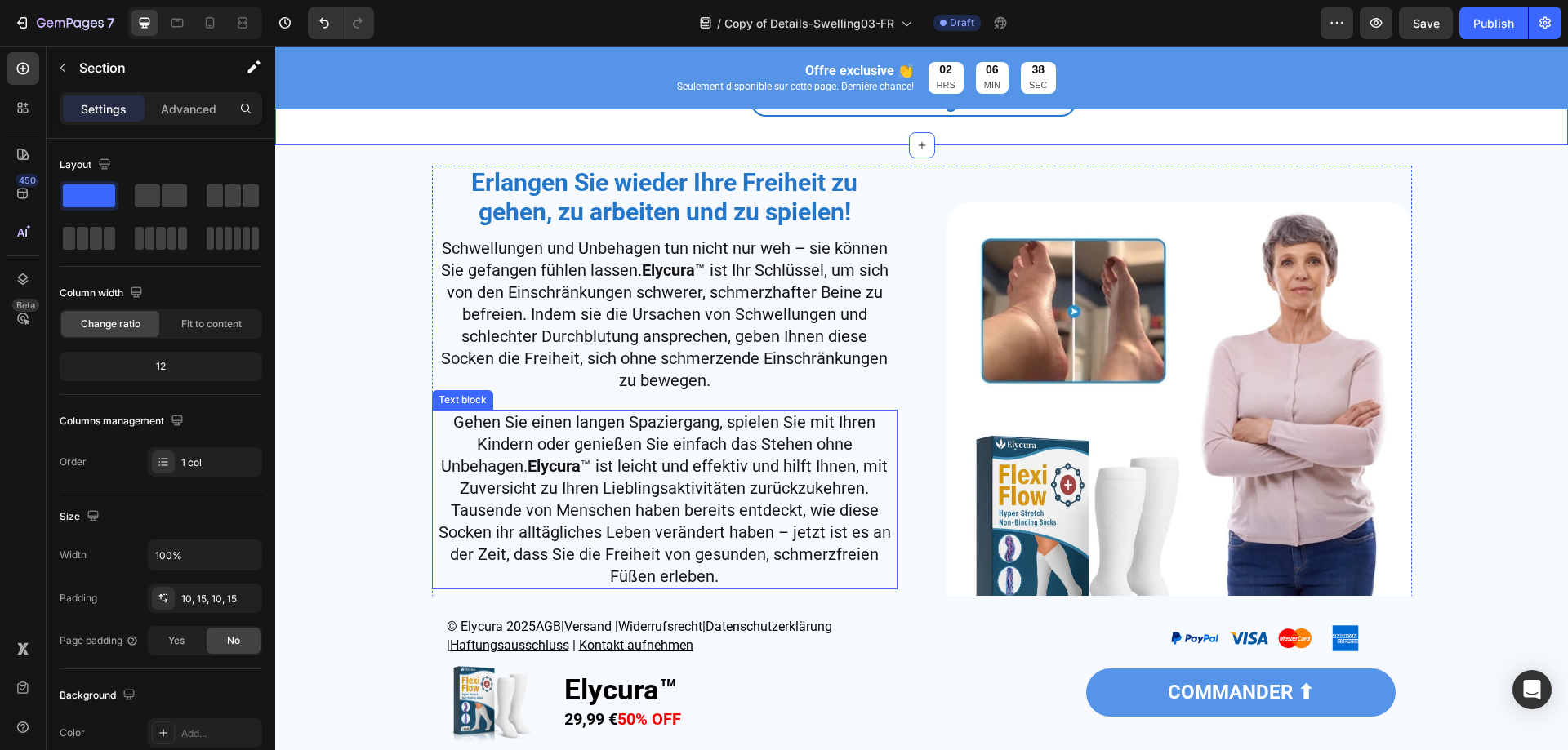
scroll to position [4000, 0]
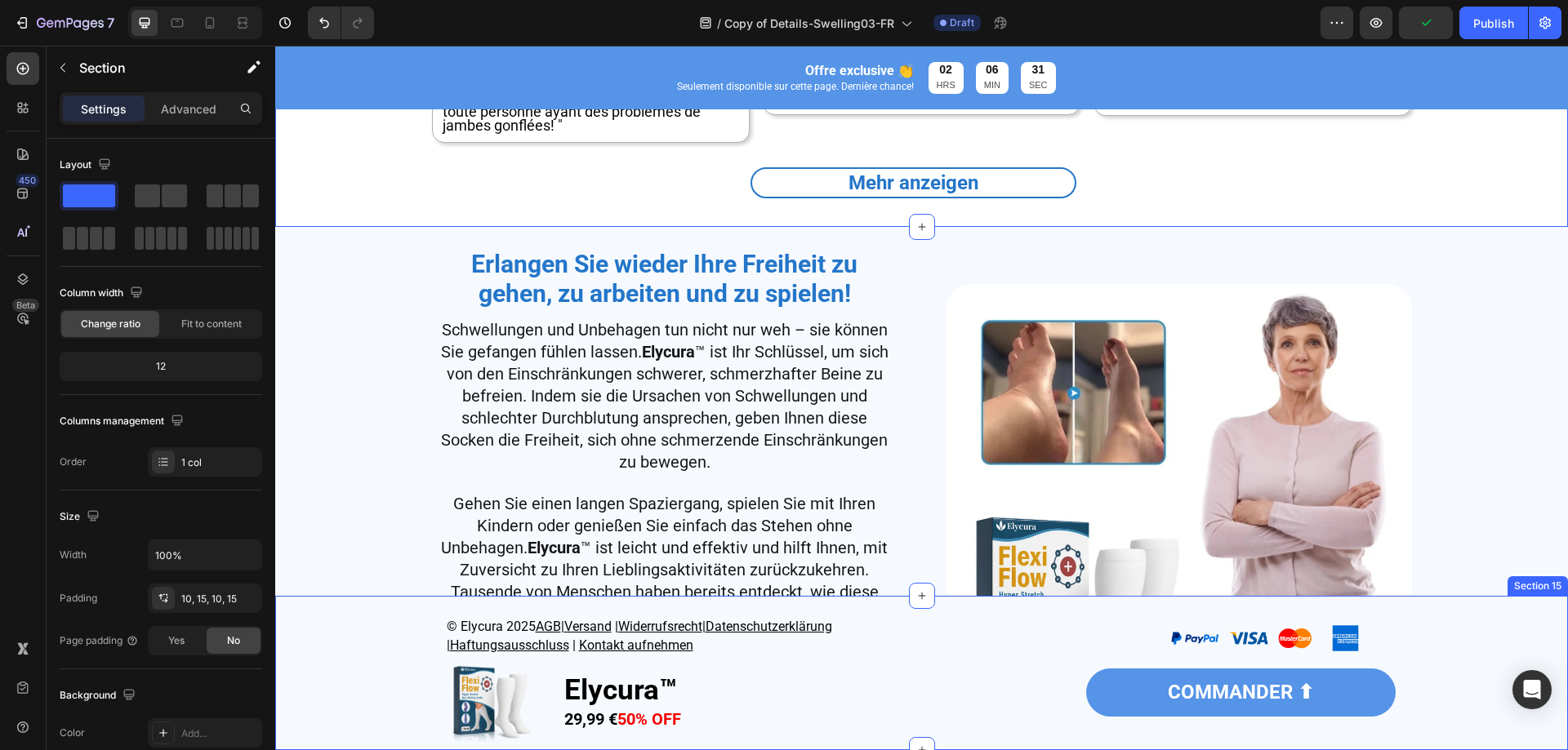
click at [340, 705] on div "© Elycura 2025 AGB | Versand | Widerrufsrecht | Datenschutzerklärung | Haftungs…" at bounding box center [921, 677] width 1293 height 146
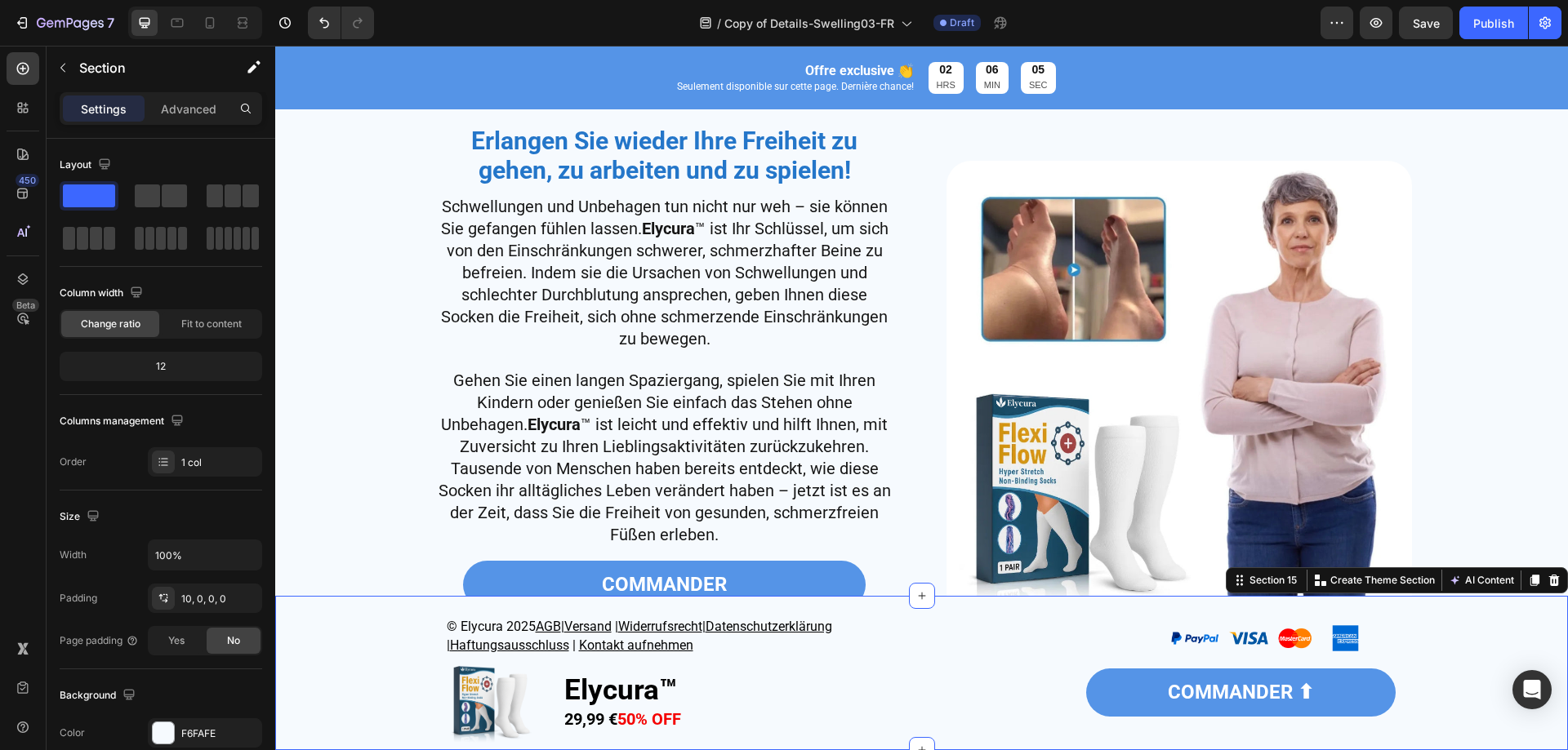
scroll to position [4164, 0]
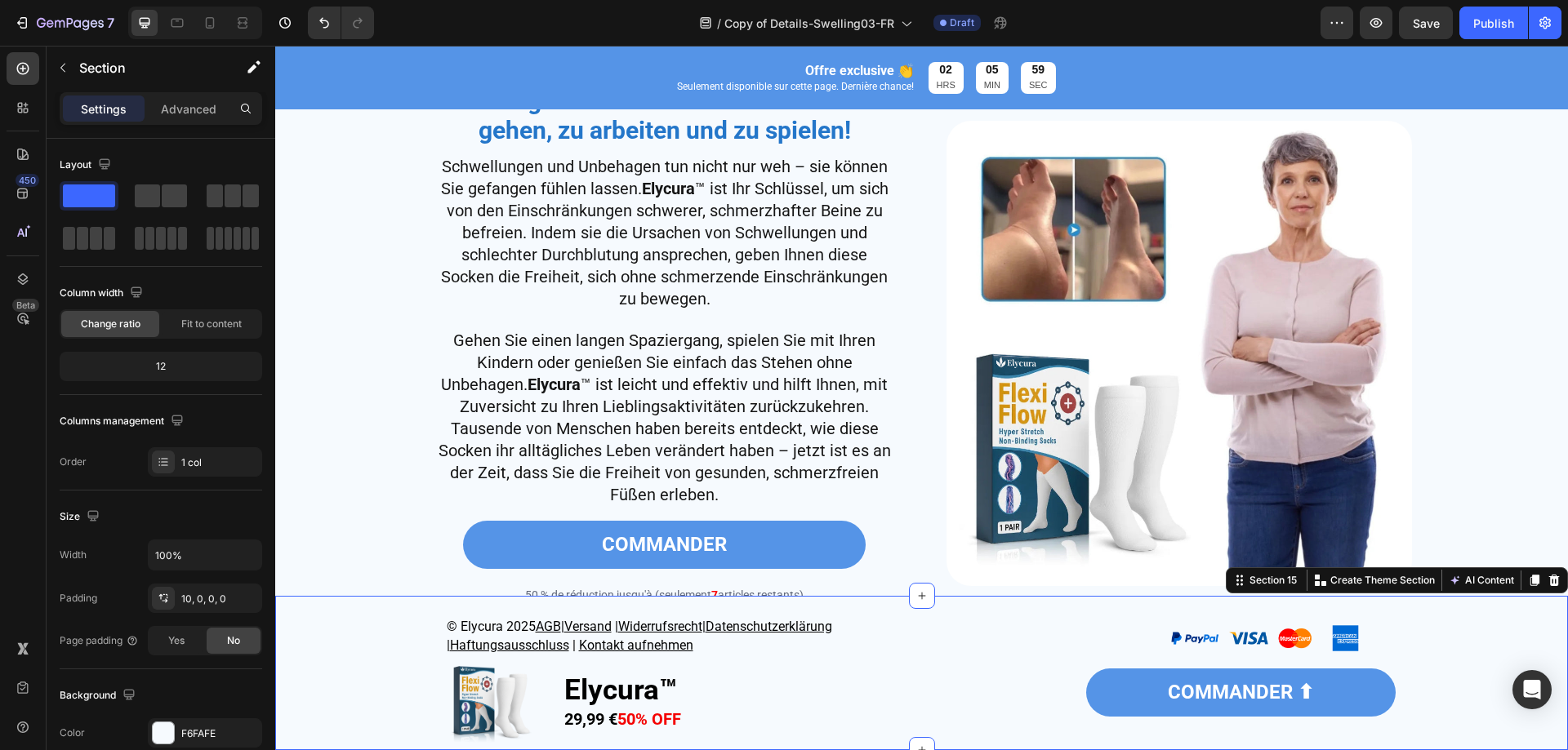
click at [548, 161] on span "Schwellungen und Unbehagen tun nicht nur weh – sie können Sie gefangen fühlen l…" at bounding box center [664, 232] width 447 height 152
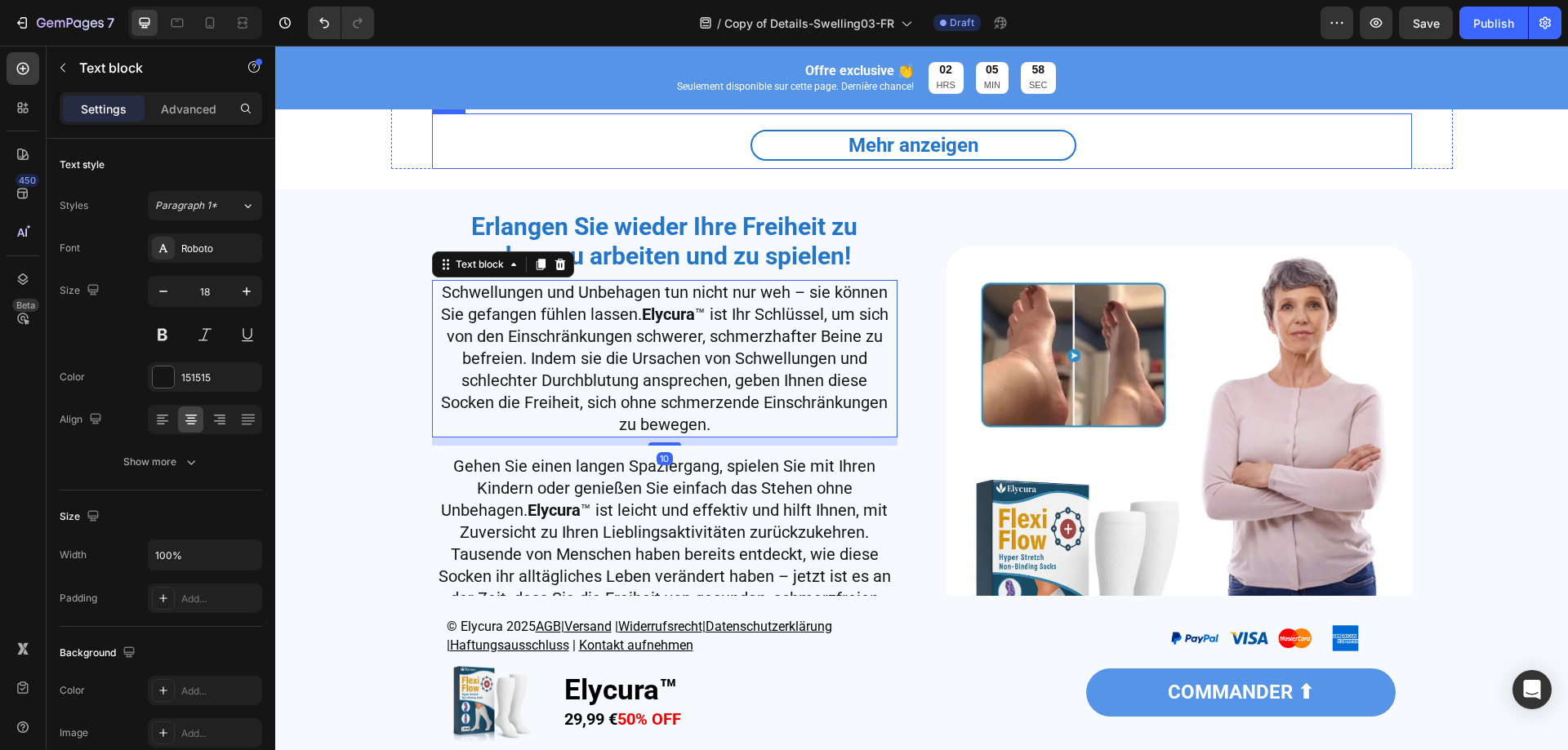
scroll to position [3837, 0]
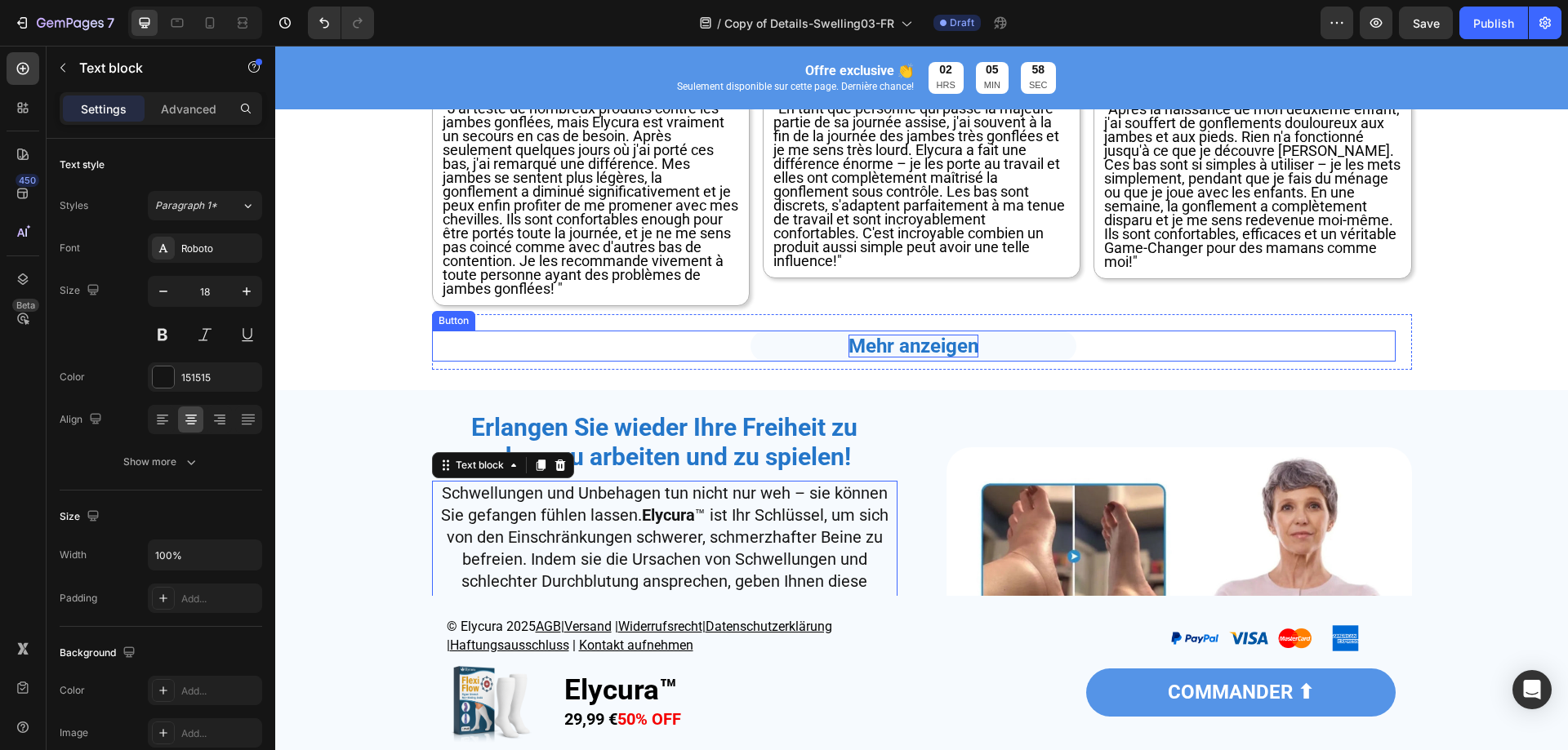
click at [886, 349] on strong "Mehr anzeigen" at bounding box center [914, 346] width 130 height 23
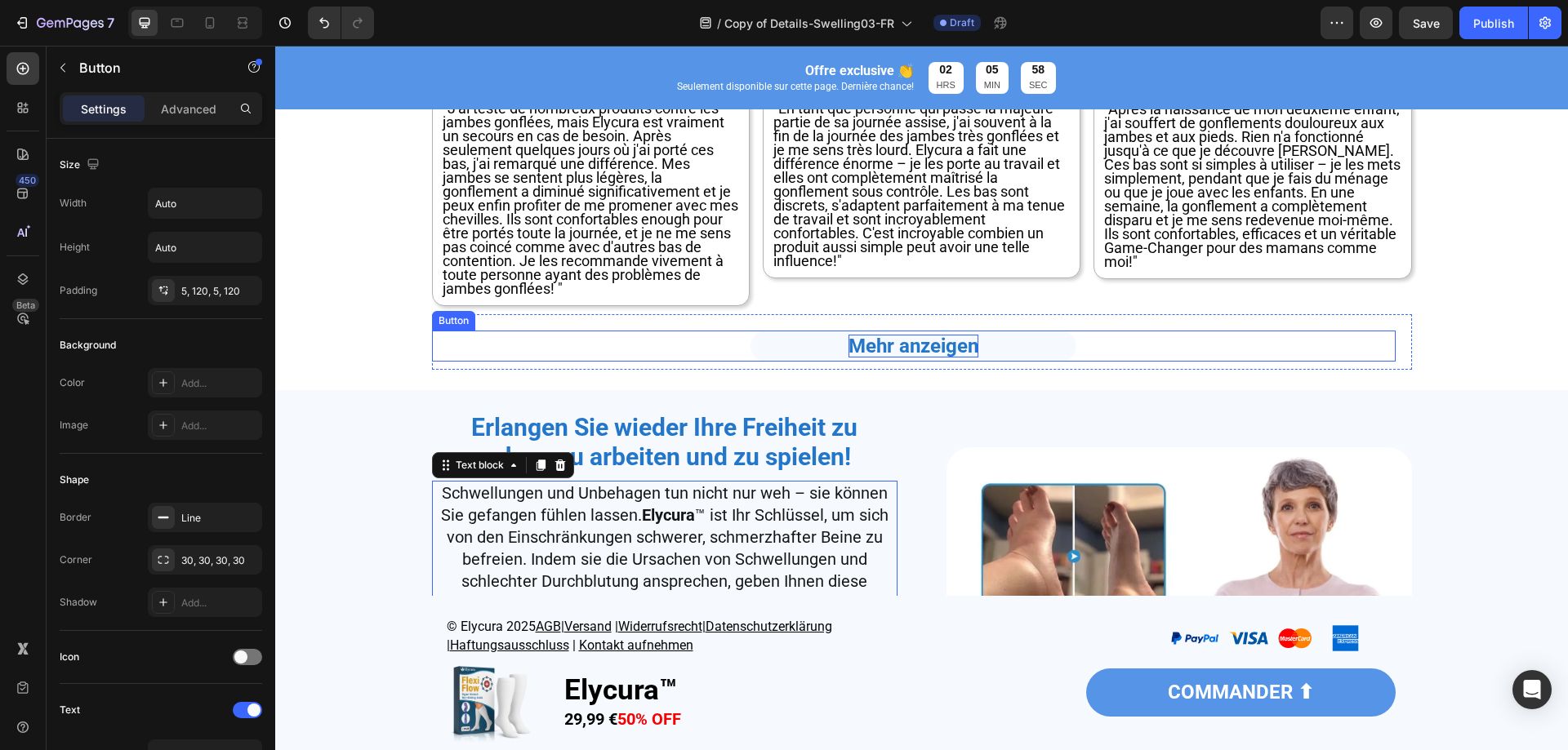
click at [886, 349] on strong "Mehr anzeigen" at bounding box center [914, 346] width 130 height 23
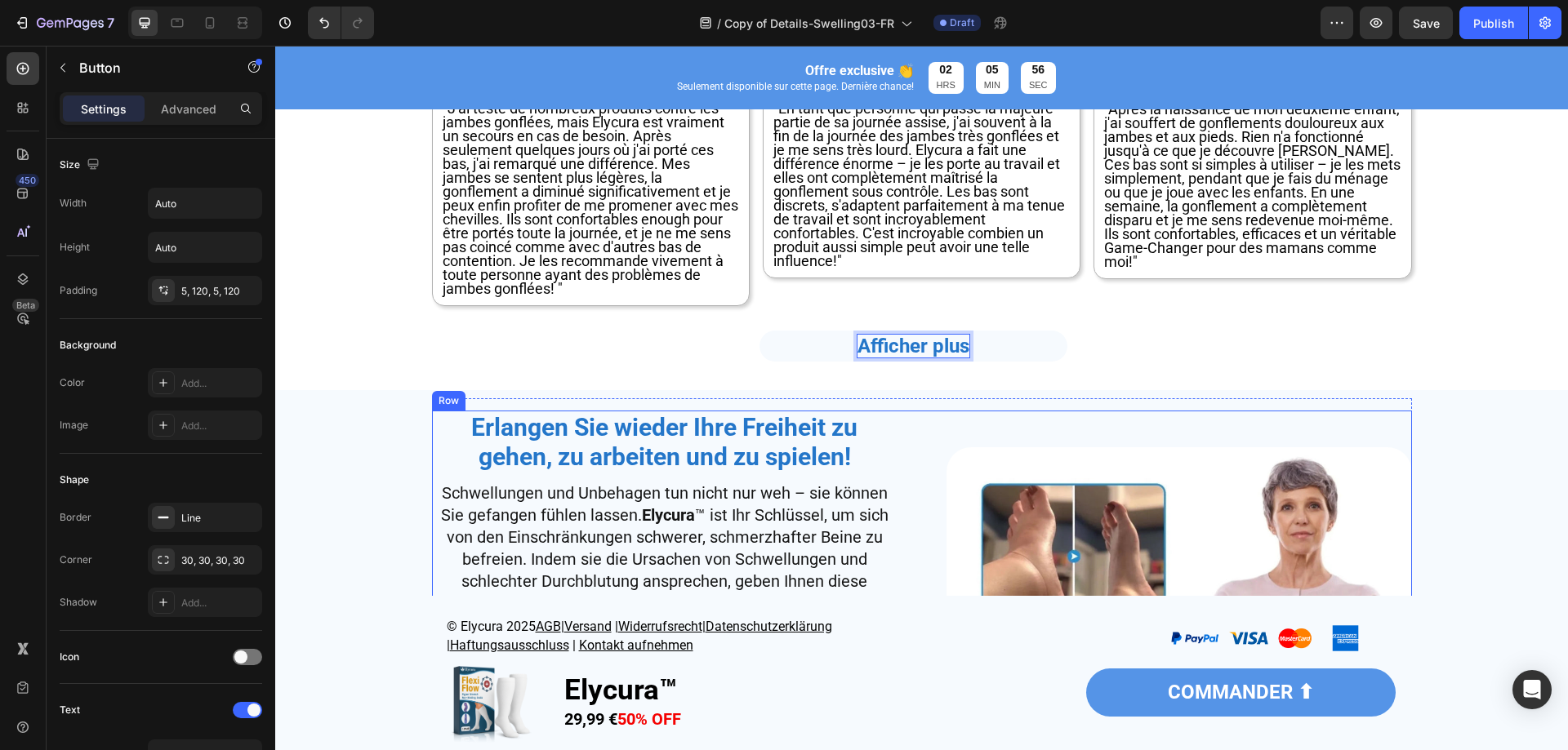
click at [846, 478] on div "Erlangen Sie wieder Ihre Freiheit zu gehen, zu arbeiten und zu spielen! Heading…" at bounding box center [664, 679] width 465 height 538
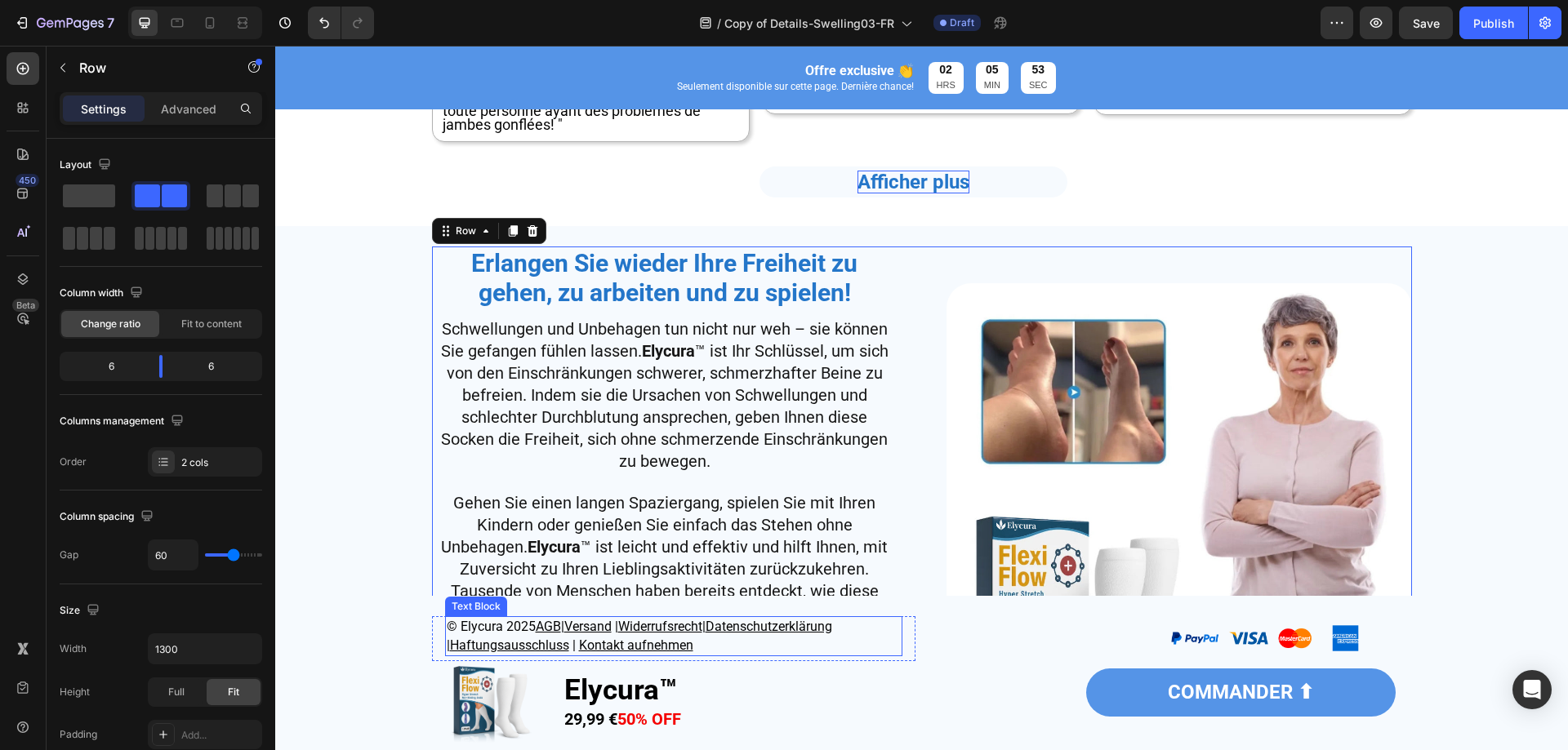
scroll to position [4000, 0]
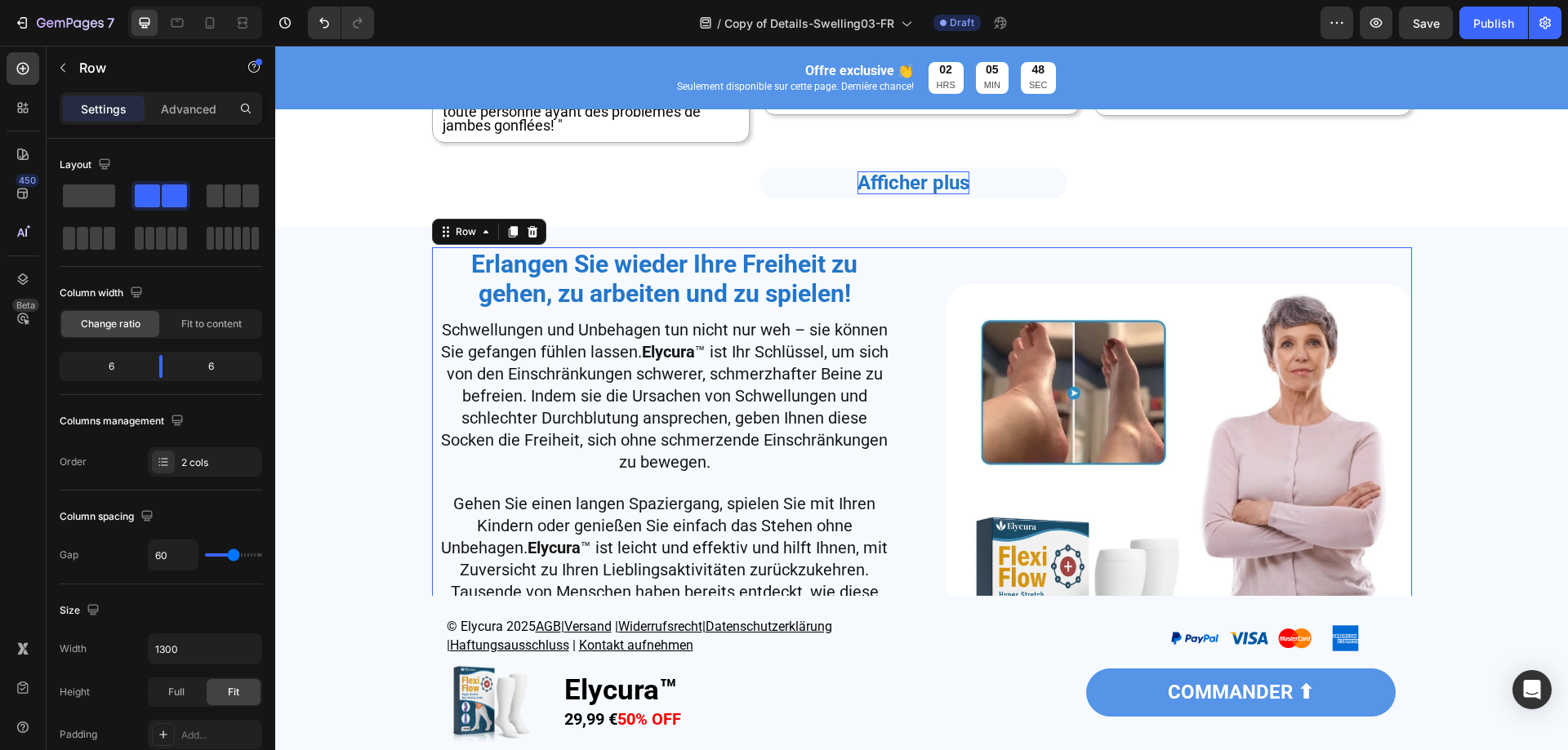
click at [1046, 407] on img at bounding box center [1179, 516] width 465 height 465
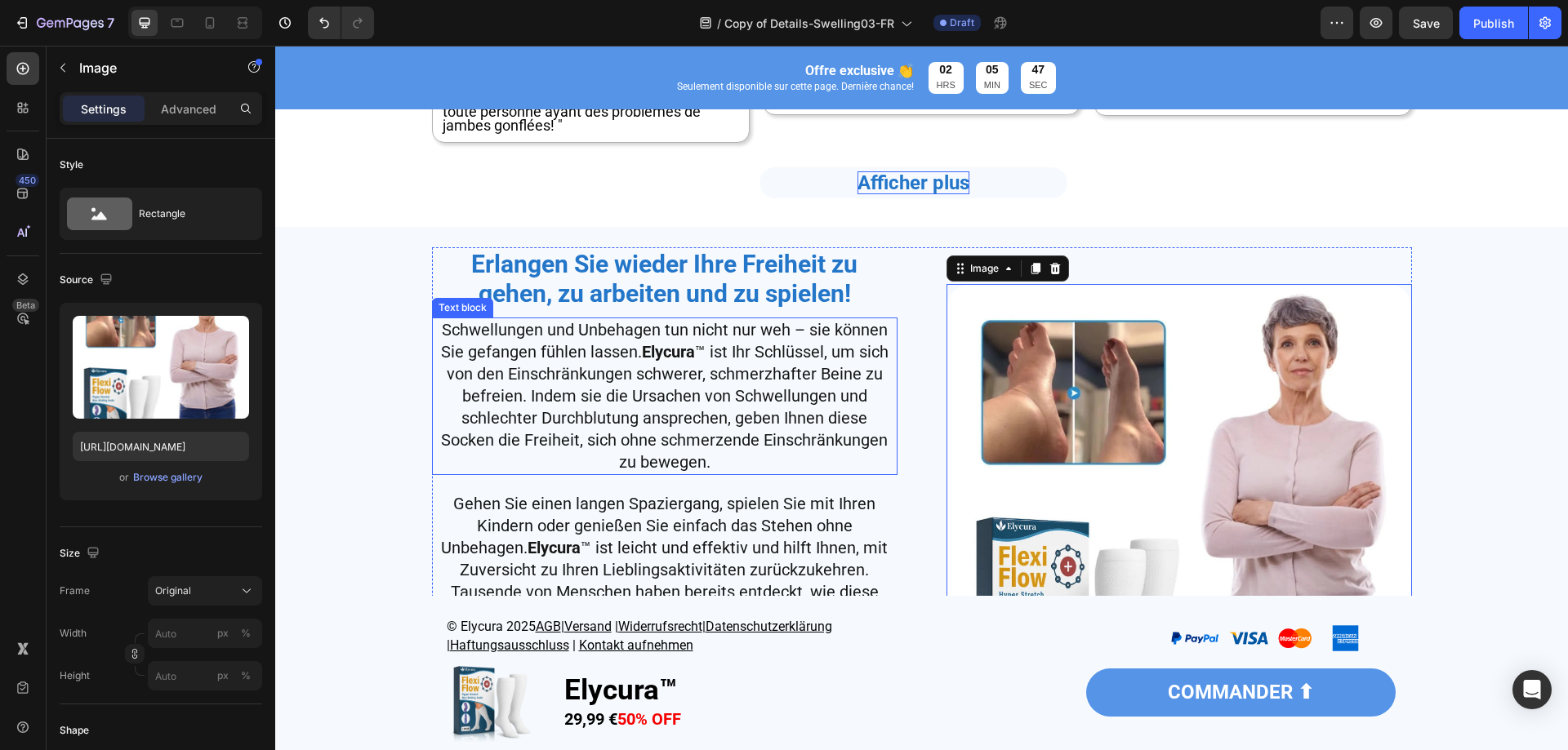
click at [743, 297] on strong "Erlangen Sie wieder Ihre Freiheit zu gehen, zu arbeiten und zu spielen!" at bounding box center [664, 278] width 387 height 58
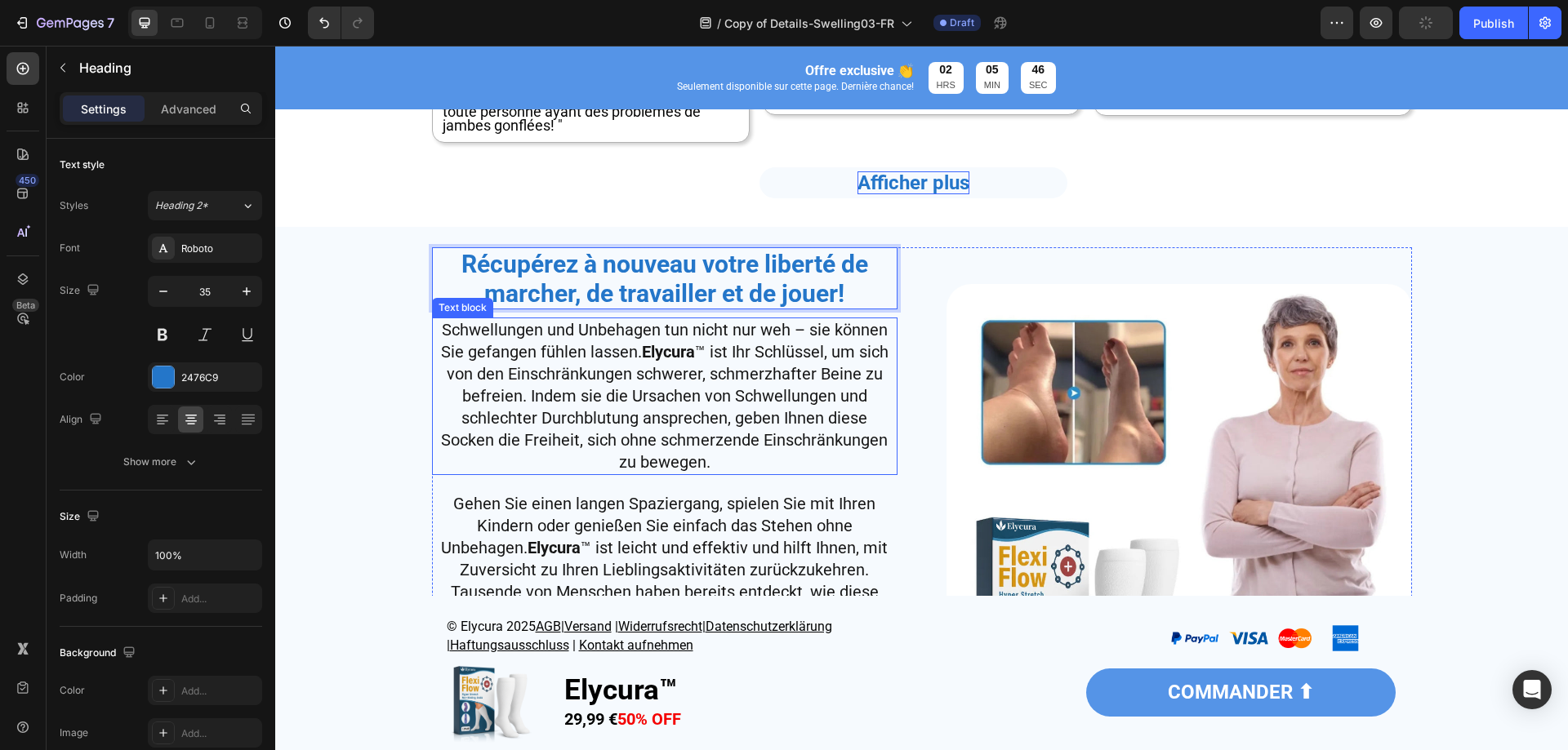
click at [696, 438] on span "Schwellungen und Unbehagen tun nicht nur weh – sie können Sie gefangen fühlen l…" at bounding box center [664, 396] width 447 height 152
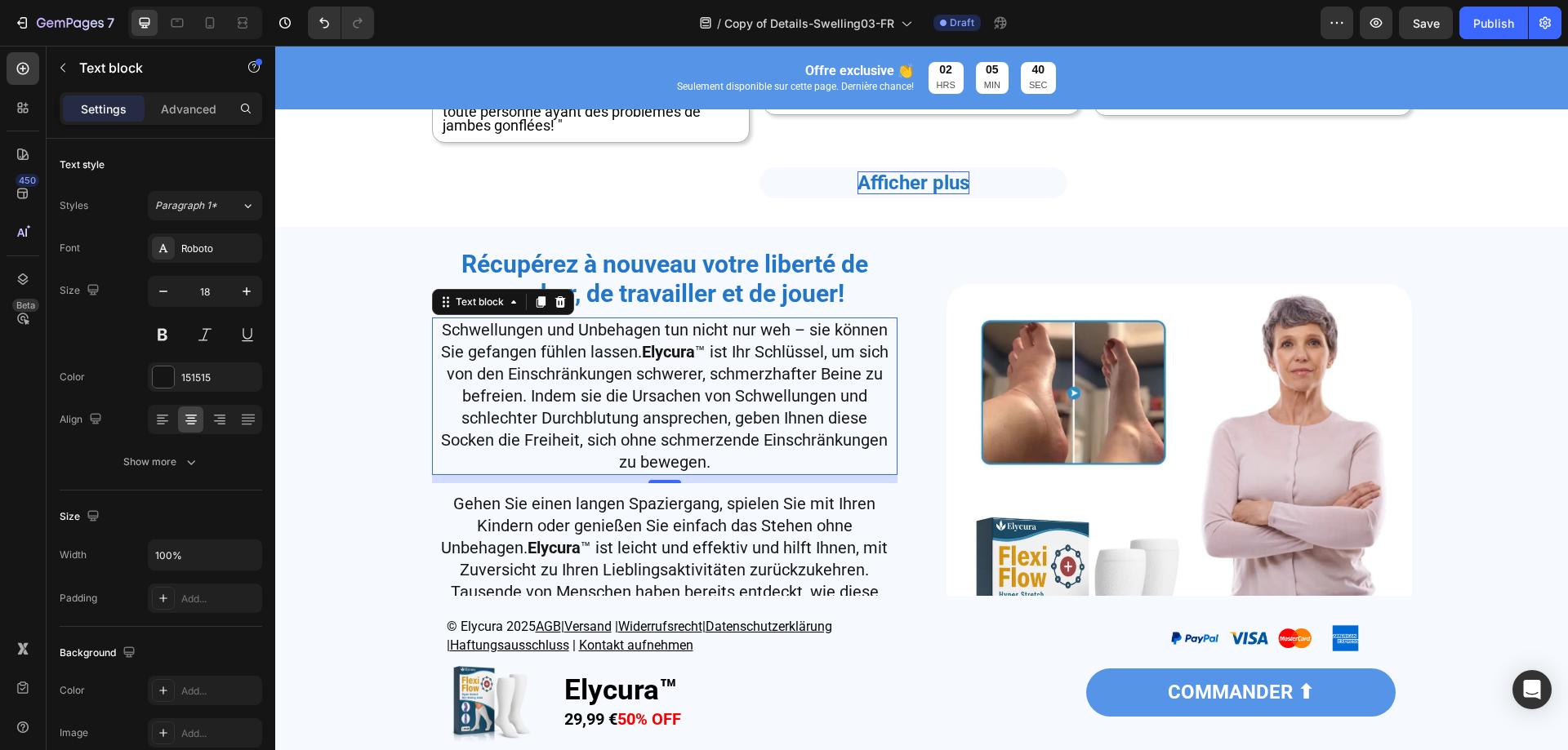
drag, startPoint x: 974, startPoint y: 389, endPoint x: 842, endPoint y: 394, distance: 132.1
click at [974, 389] on img at bounding box center [1179, 516] width 465 height 465
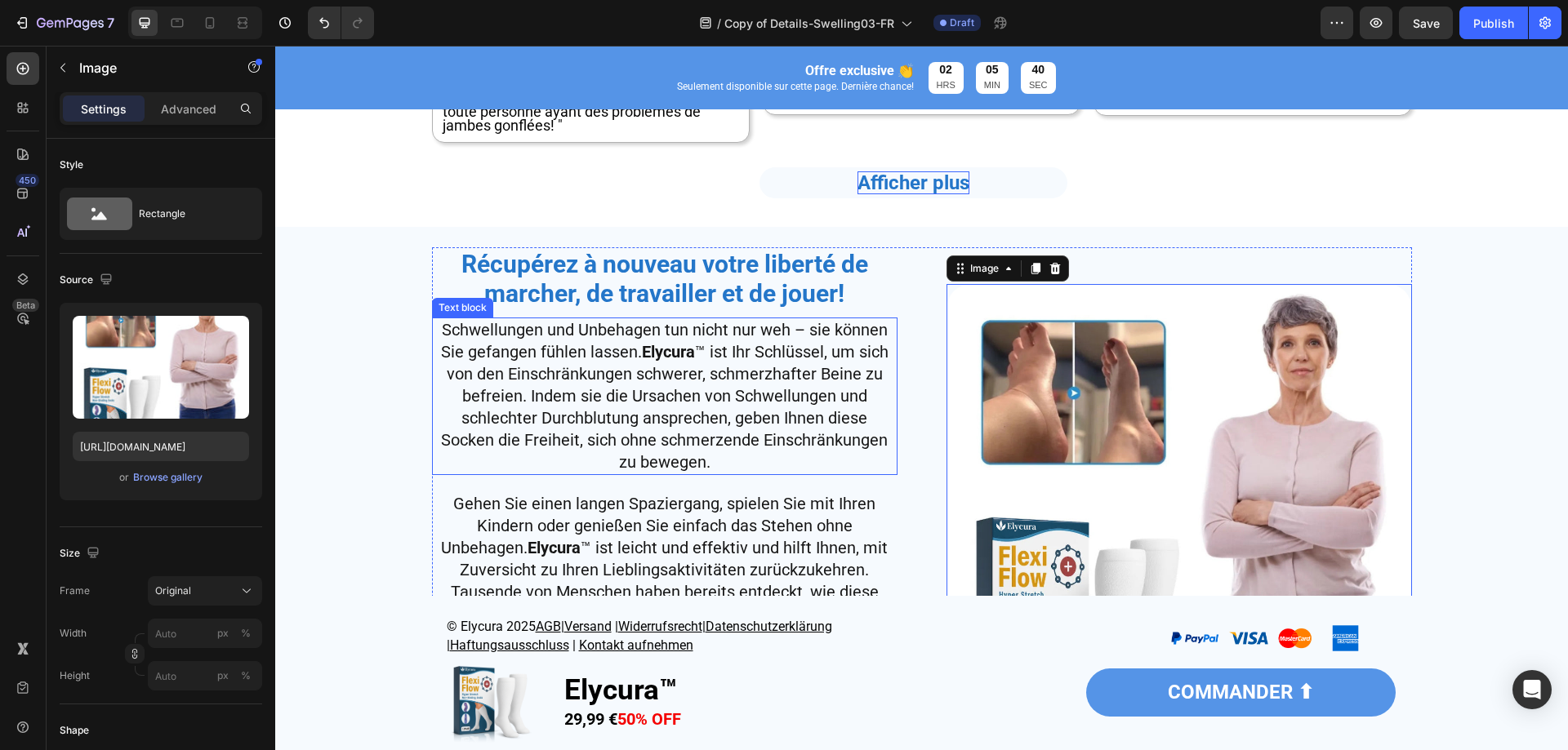
click at [745, 394] on span "Schwellungen und Unbehagen tun nicht nur weh – sie können Sie gefangen fühlen l…" at bounding box center [664, 396] width 447 height 152
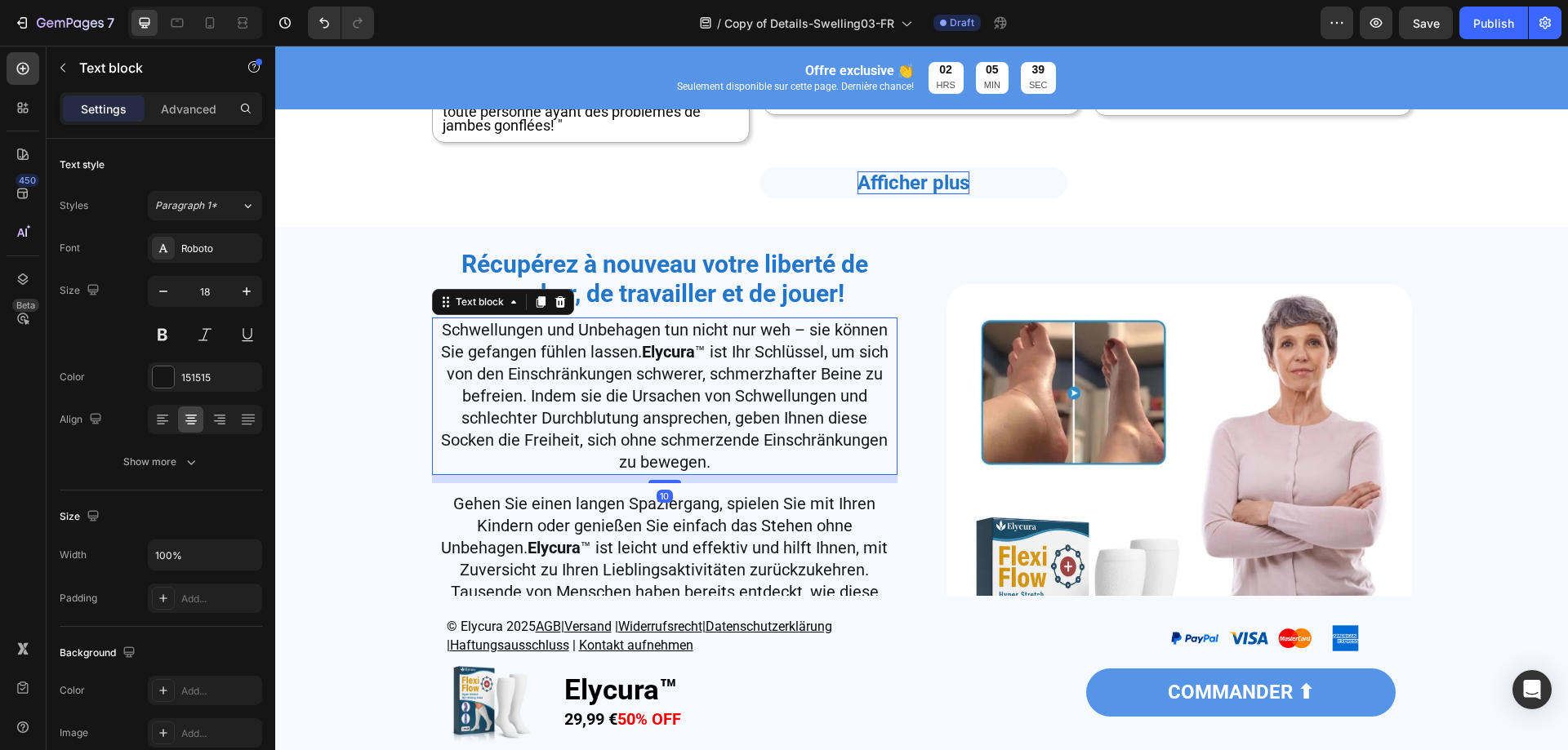
click at [745, 394] on span "Schwellungen und Unbehagen tun nicht nur weh – sie können Sie gefangen fühlen l…" at bounding box center [664, 396] width 447 height 152
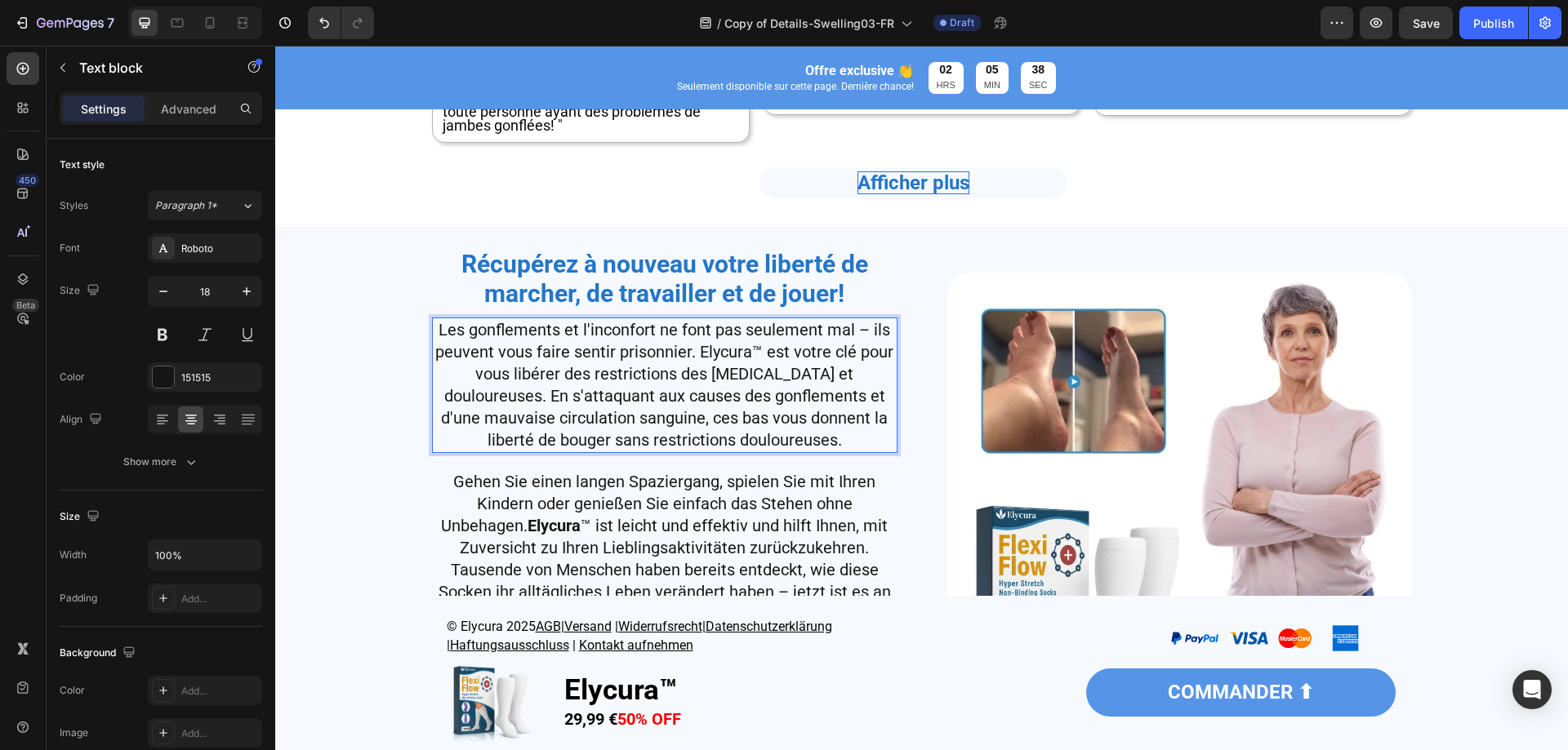
click at [716, 351] on span "Les gonflements et l'inconfort ne font pas seulement mal – ils peuvent vous fai…" at bounding box center [664, 385] width 458 height 130
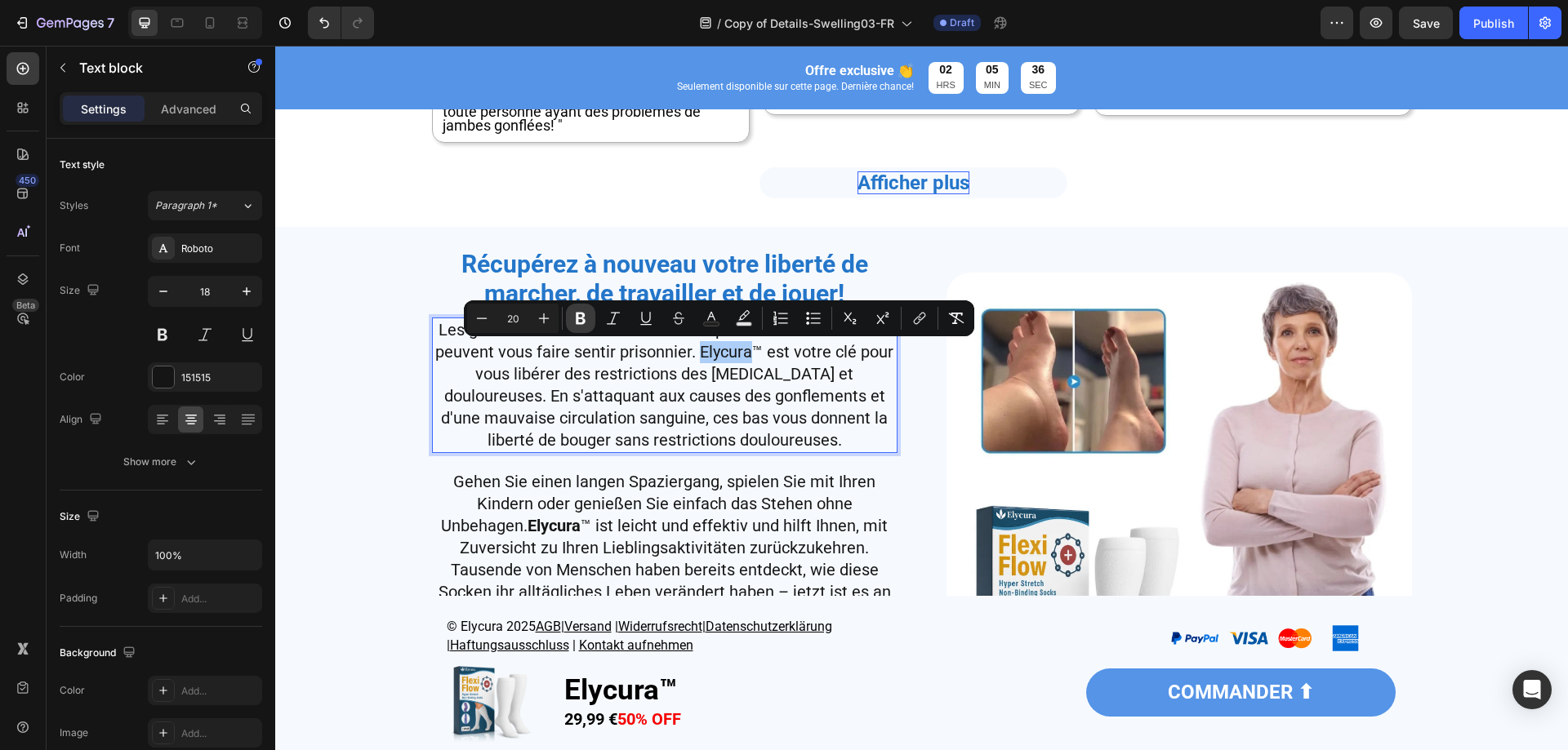
click at [581, 316] on icon "Editor contextual toolbar" at bounding box center [580, 318] width 16 height 16
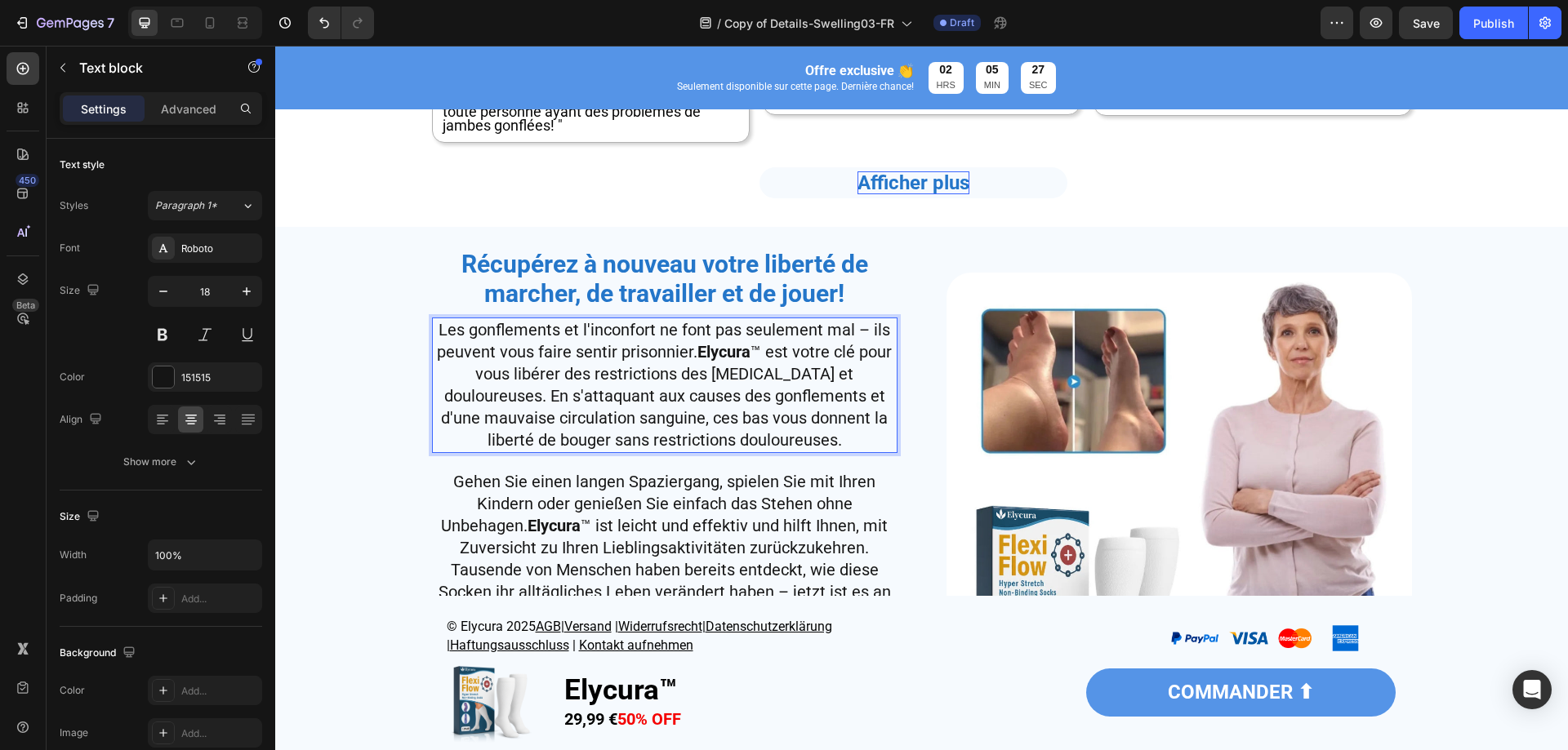
click at [965, 418] on img at bounding box center [1179, 505] width 465 height 465
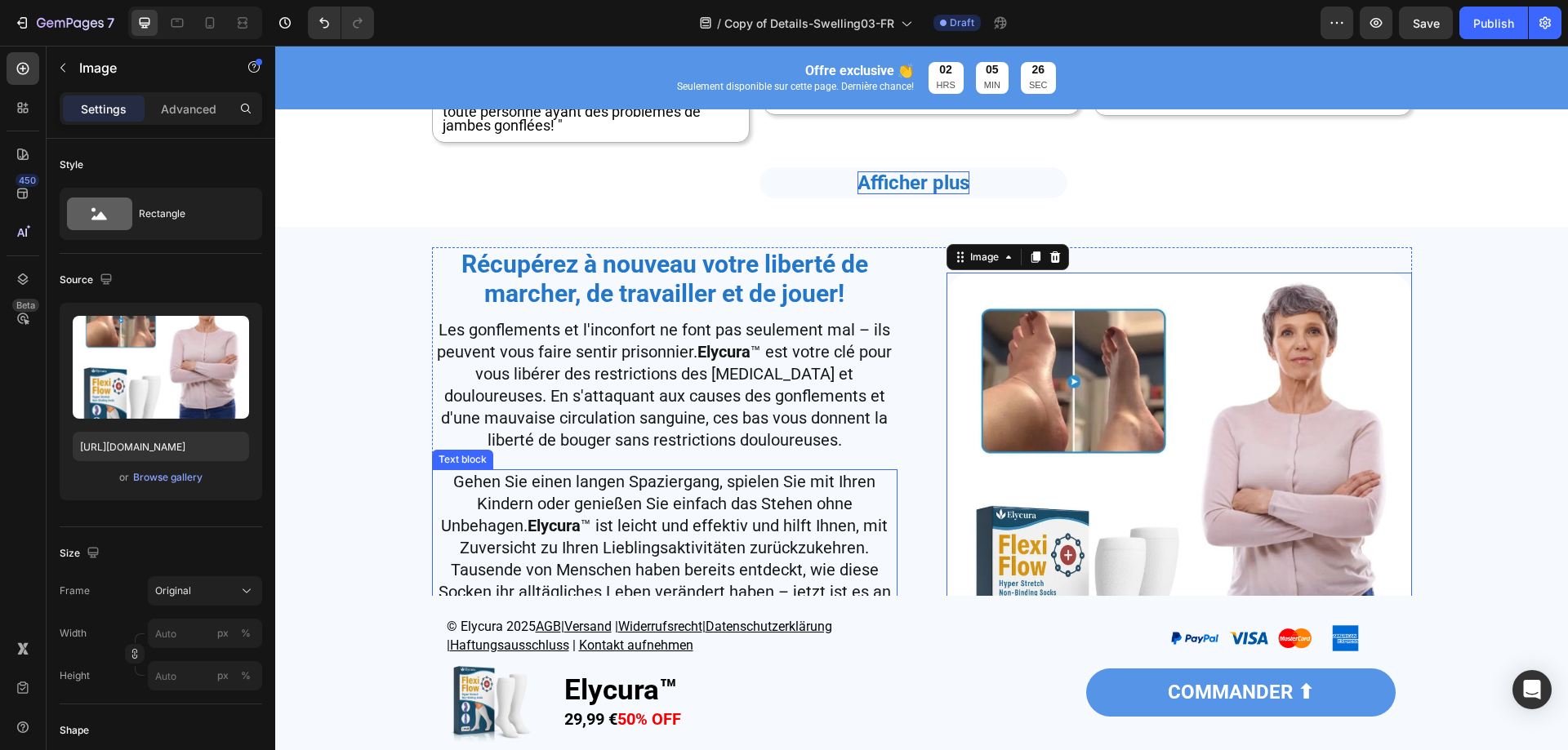
click at [796, 527] on span "Gehen Sie einen langen Spaziergang, spielen Sie mit Ihren Kindern oder genießen…" at bounding box center [664, 559] width 452 height 174
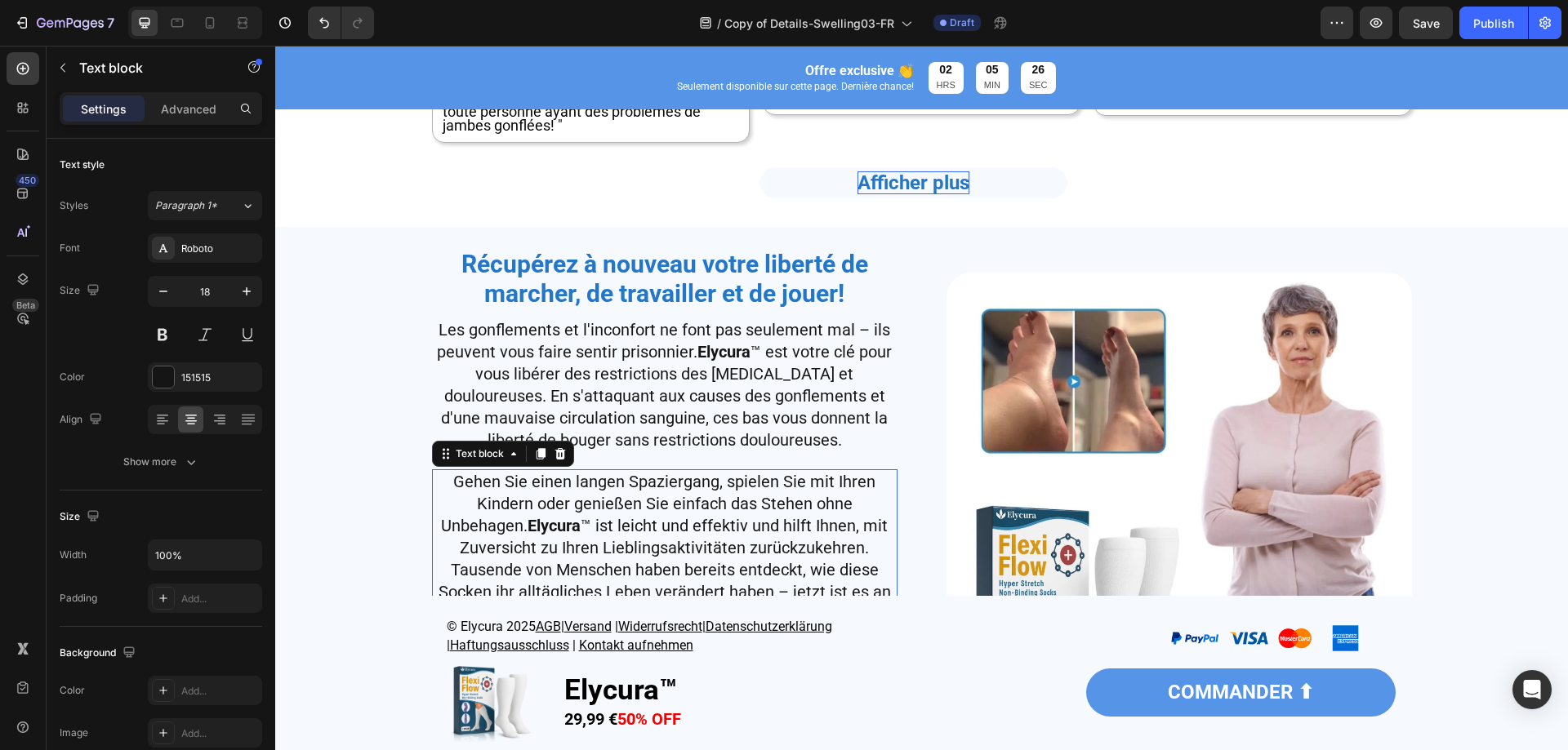
click at [796, 527] on span "Gehen Sie einen langen Spaziergang, spielen Sie mit Ihren Kindern oder genießen…" at bounding box center [664, 559] width 452 height 174
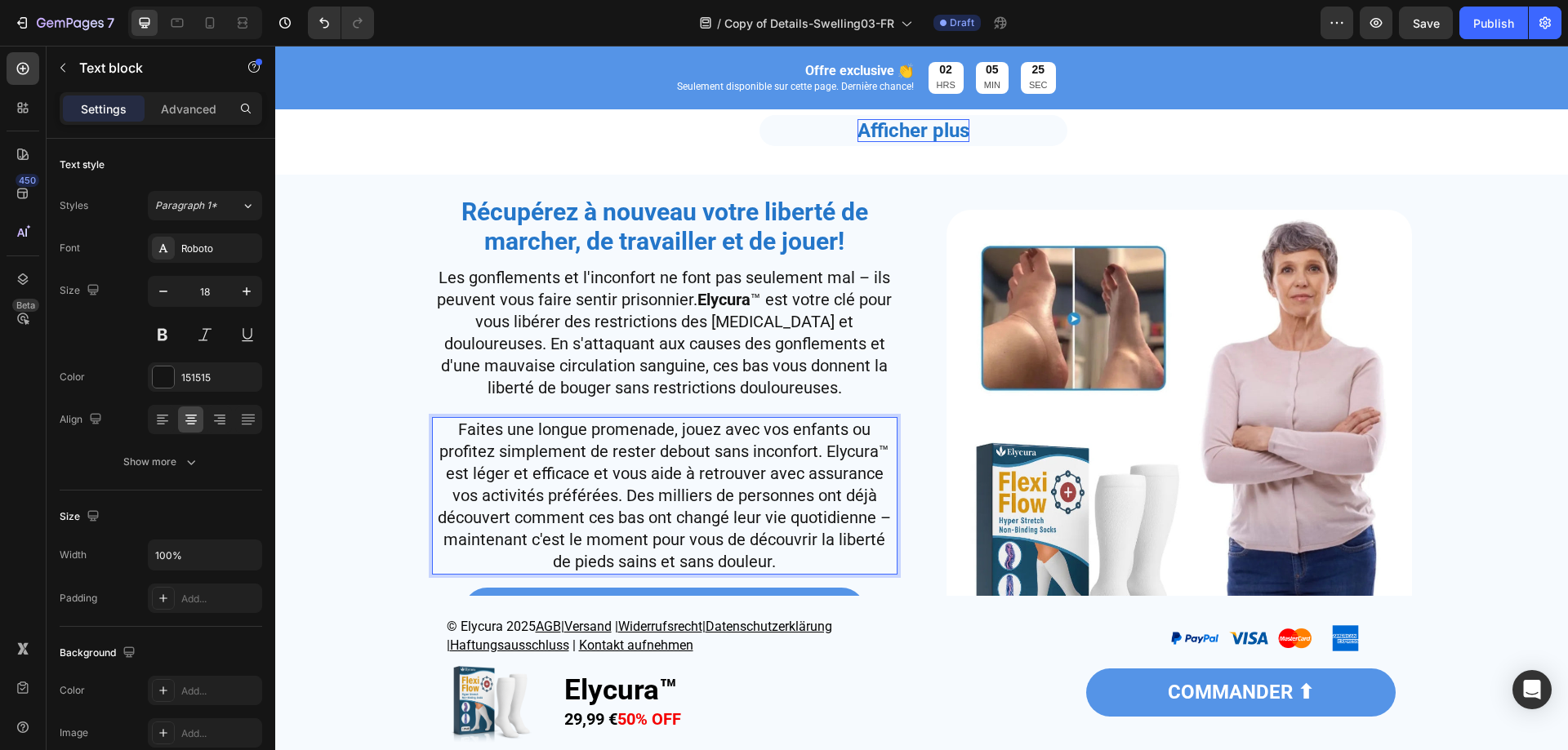
scroll to position [4082, 0]
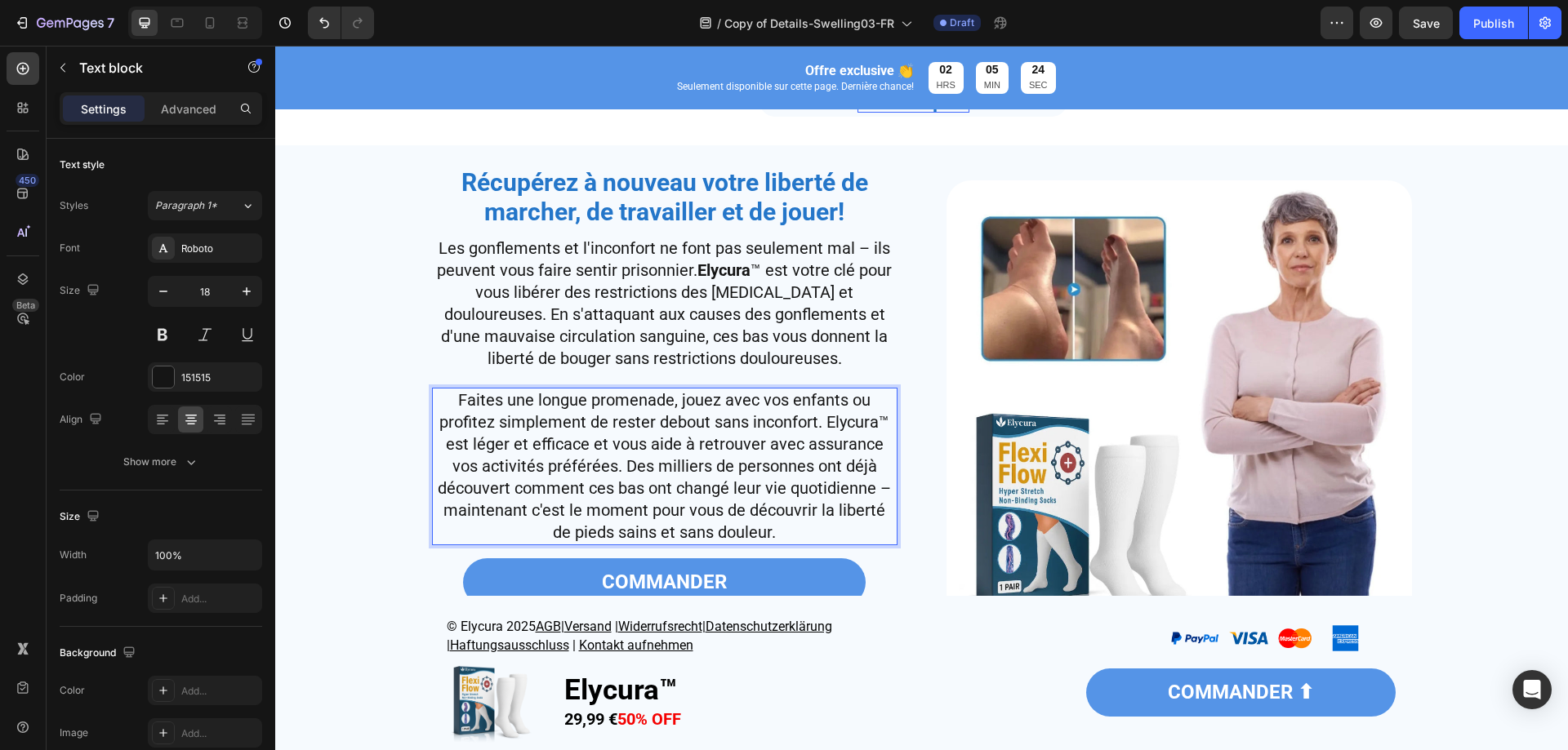
click at [854, 431] on span "Faites une longue promenade, jouez avec vos enfants ou profitez simplement de r…" at bounding box center [664, 466] width 453 height 152
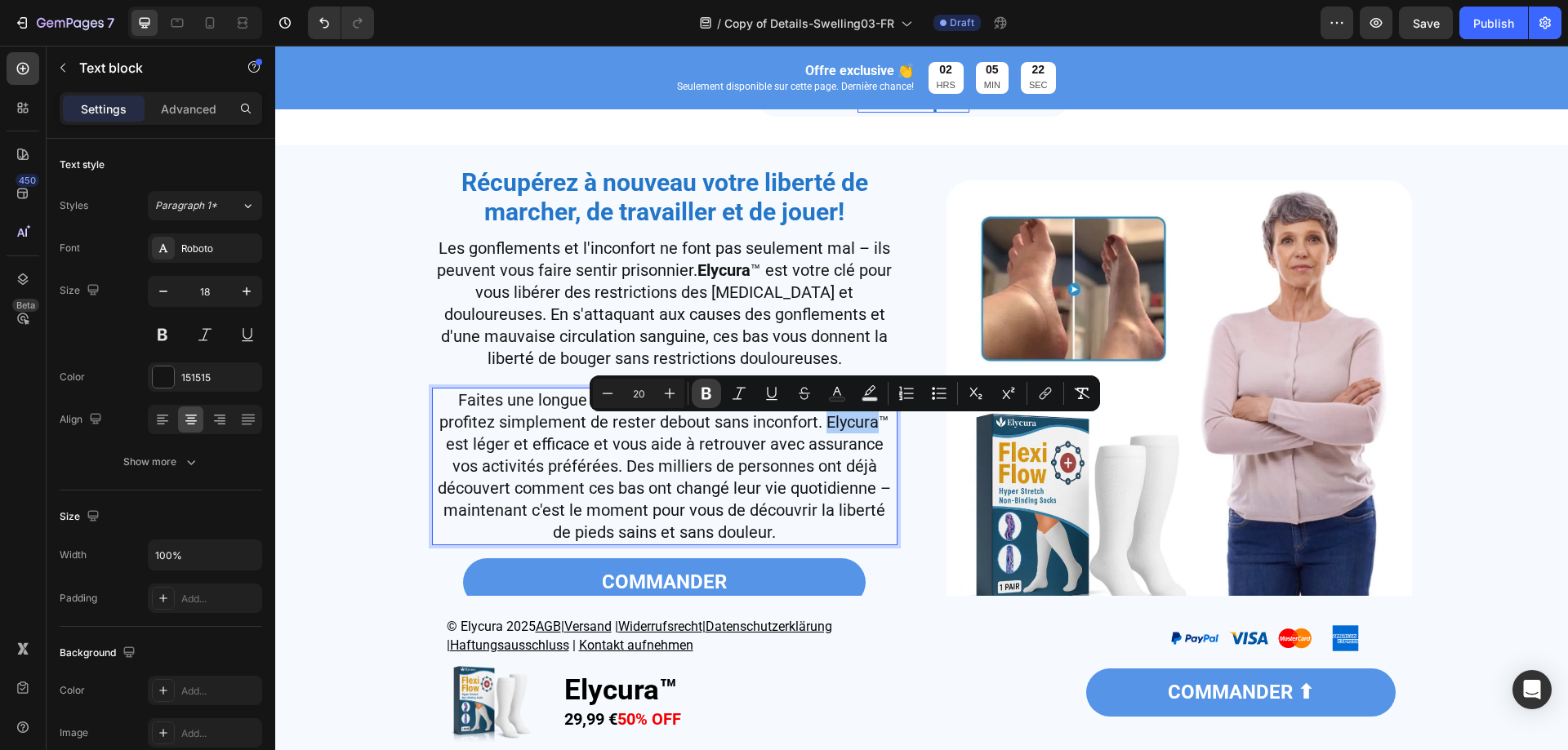
click at [709, 391] on icon "Editor contextual toolbar" at bounding box center [707, 394] width 10 height 12
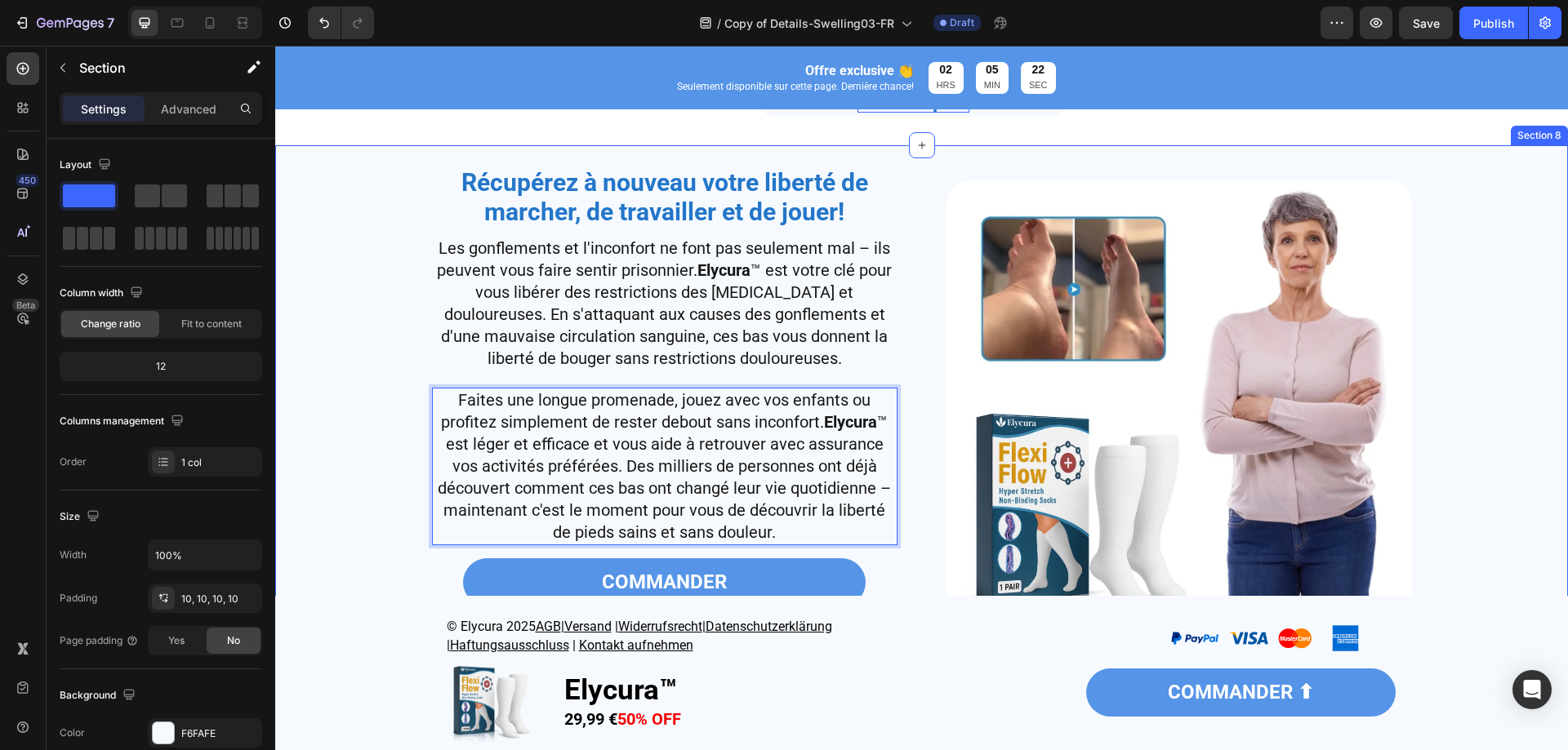
click at [348, 394] on div "⁠⁠⁠⁠⁠⁠⁠ Récupérez à nouveau votre liberté de marcher, de travailler et de jouer…" at bounding box center [921, 419] width 1277 height 532
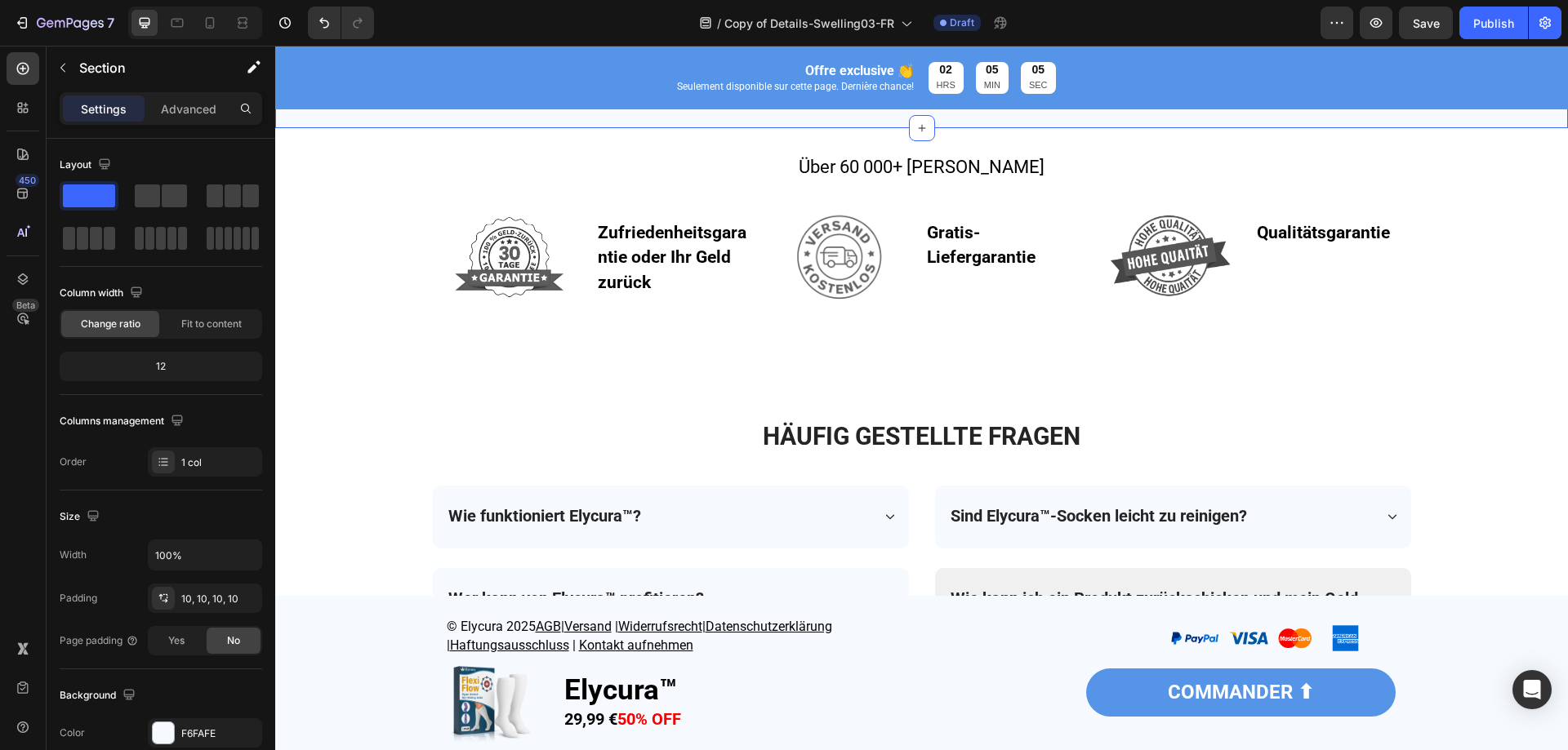
scroll to position [4653, 0]
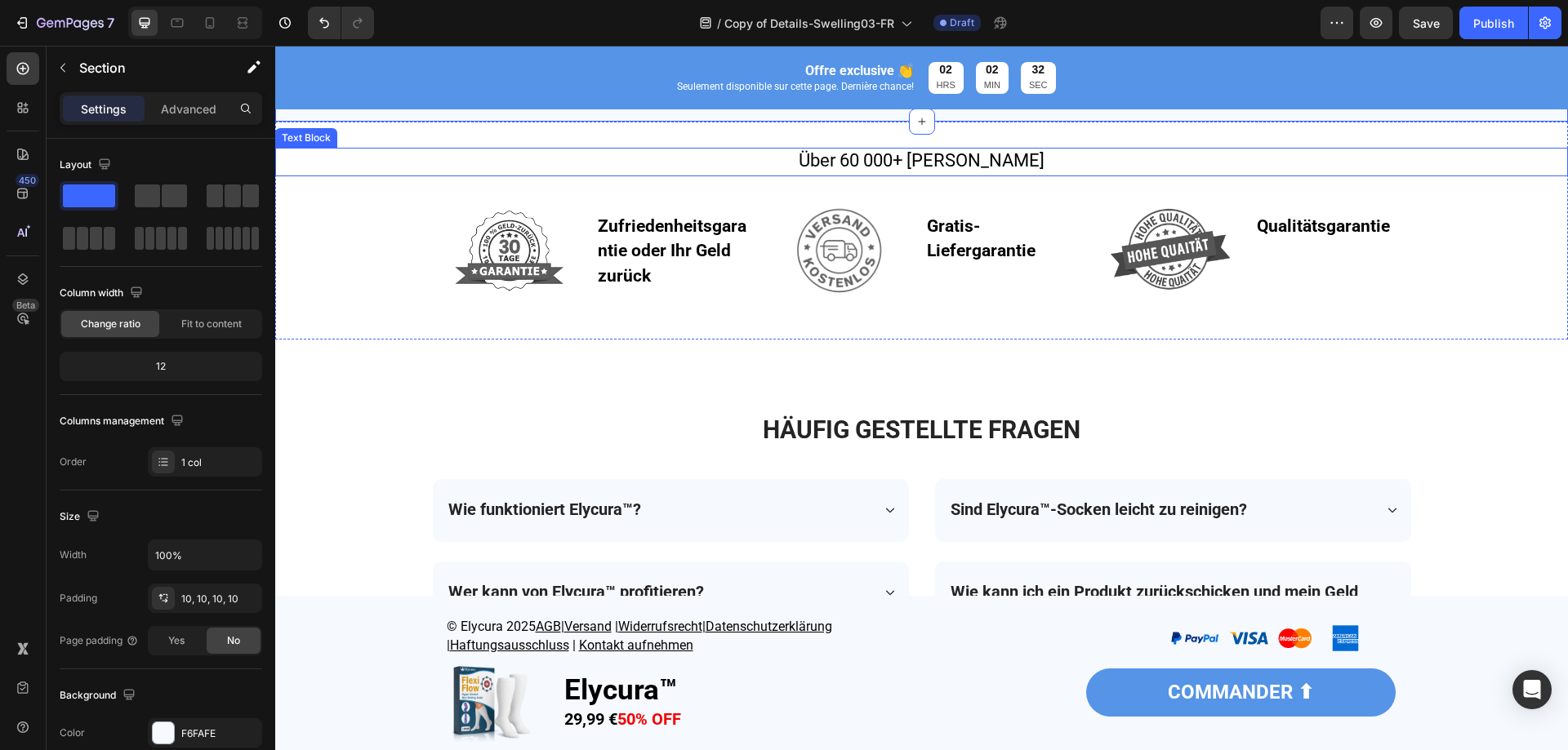
click at [908, 169] on span "Über 60 000+ [PERSON_NAME]" at bounding box center [921, 160] width 245 height 21
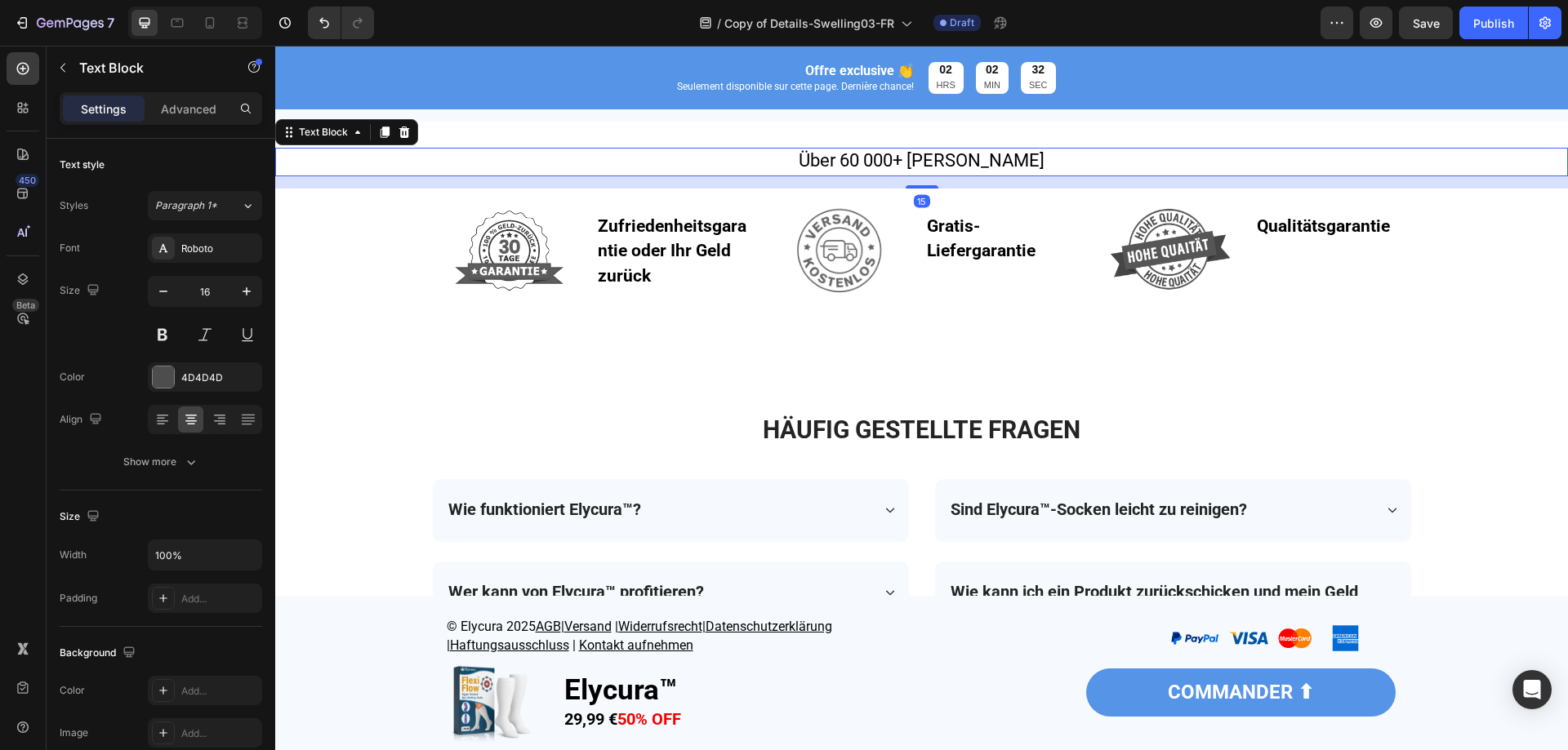
click at [908, 169] on span "Über 60 000+ [PERSON_NAME]" at bounding box center [921, 160] width 245 height 21
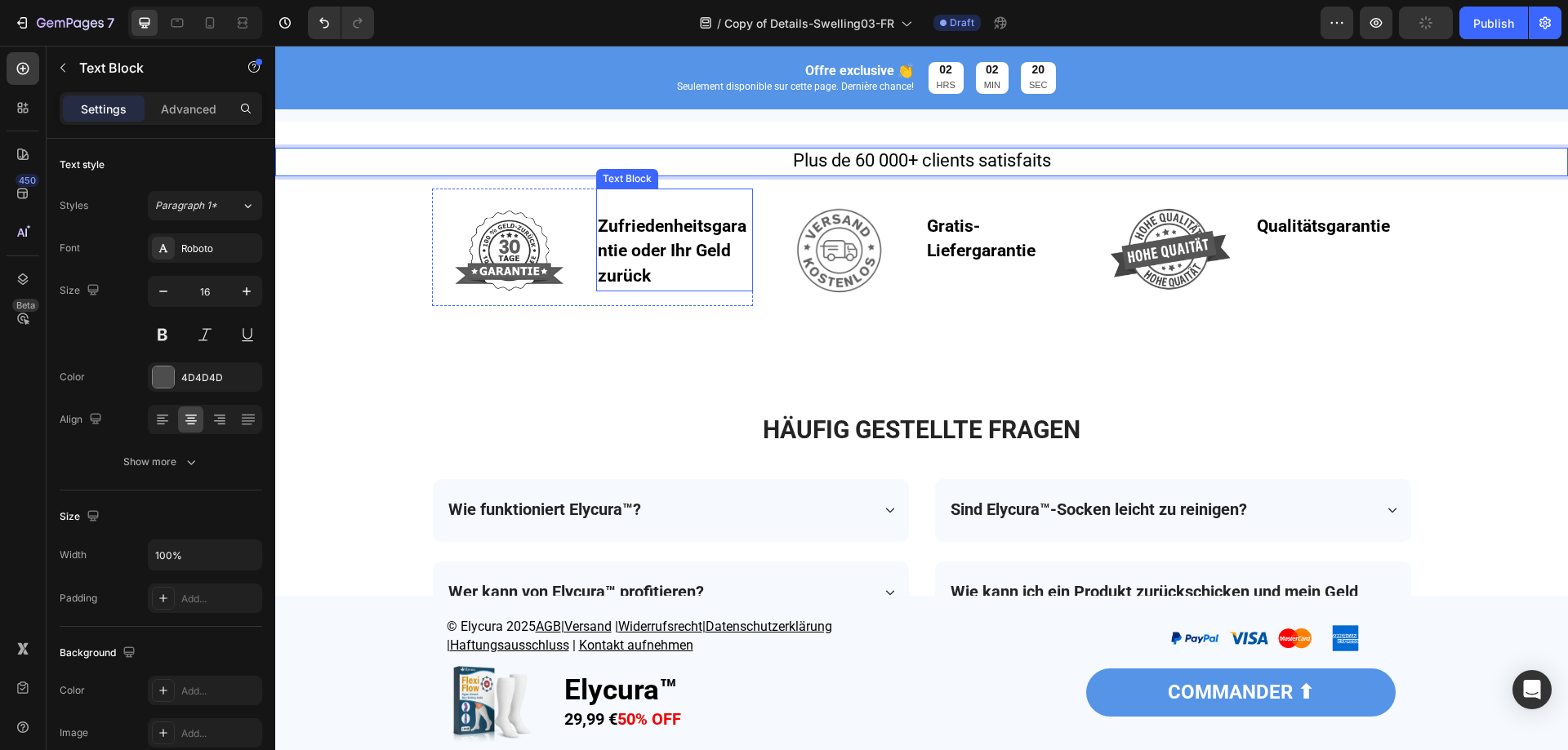
click at [611, 251] on strong "Zufriedenheitsgarantie oder Ihr Geld zurück" at bounding box center [672, 252] width 149 height 71
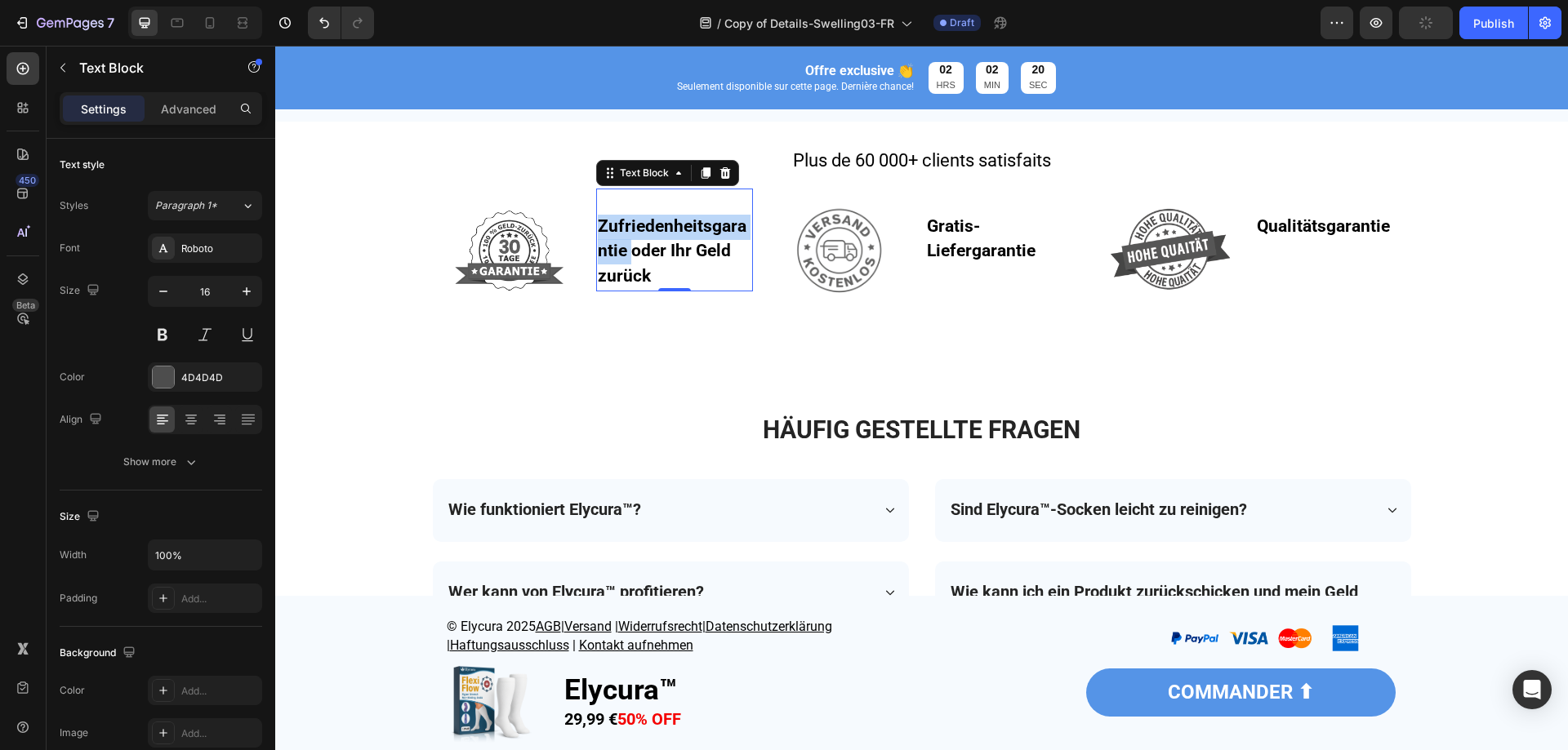
click at [611, 251] on strong "Zufriedenheitsgarantie oder Ihr Geld zurück" at bounding box center [672, 252] width 149 height 71
click at [976, 258] on strong "Gratis-Liefergarantie" at bounding box center [981, 239] width 108 height 45
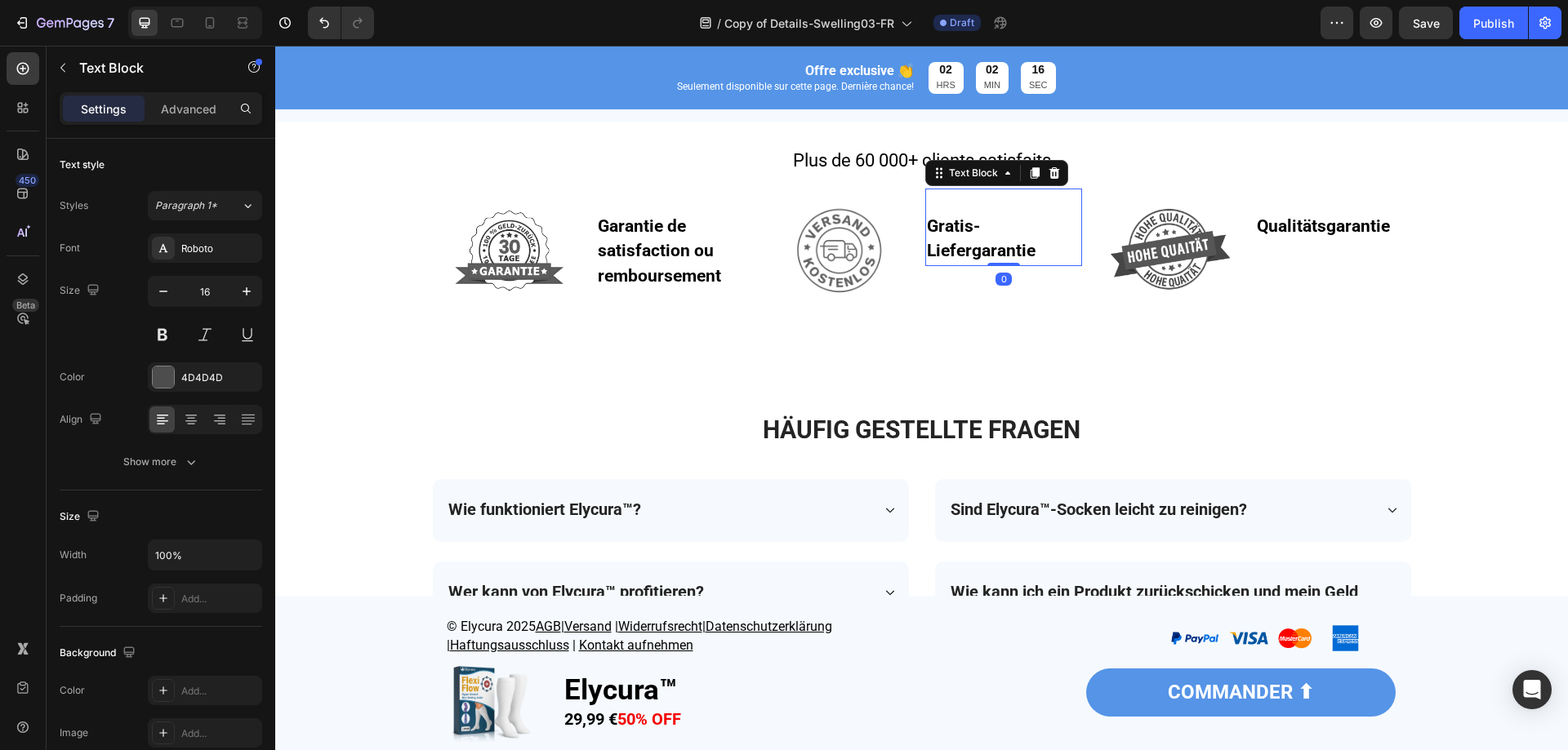
click at [976, 258] on strong "Gratis-Liefergarantie" at bounding box center [981, 239] width 108 height 45
click at [1288, 236] on strong "Qualitätsgarantie" at bounding box center [1323, 226] width 133 height 20
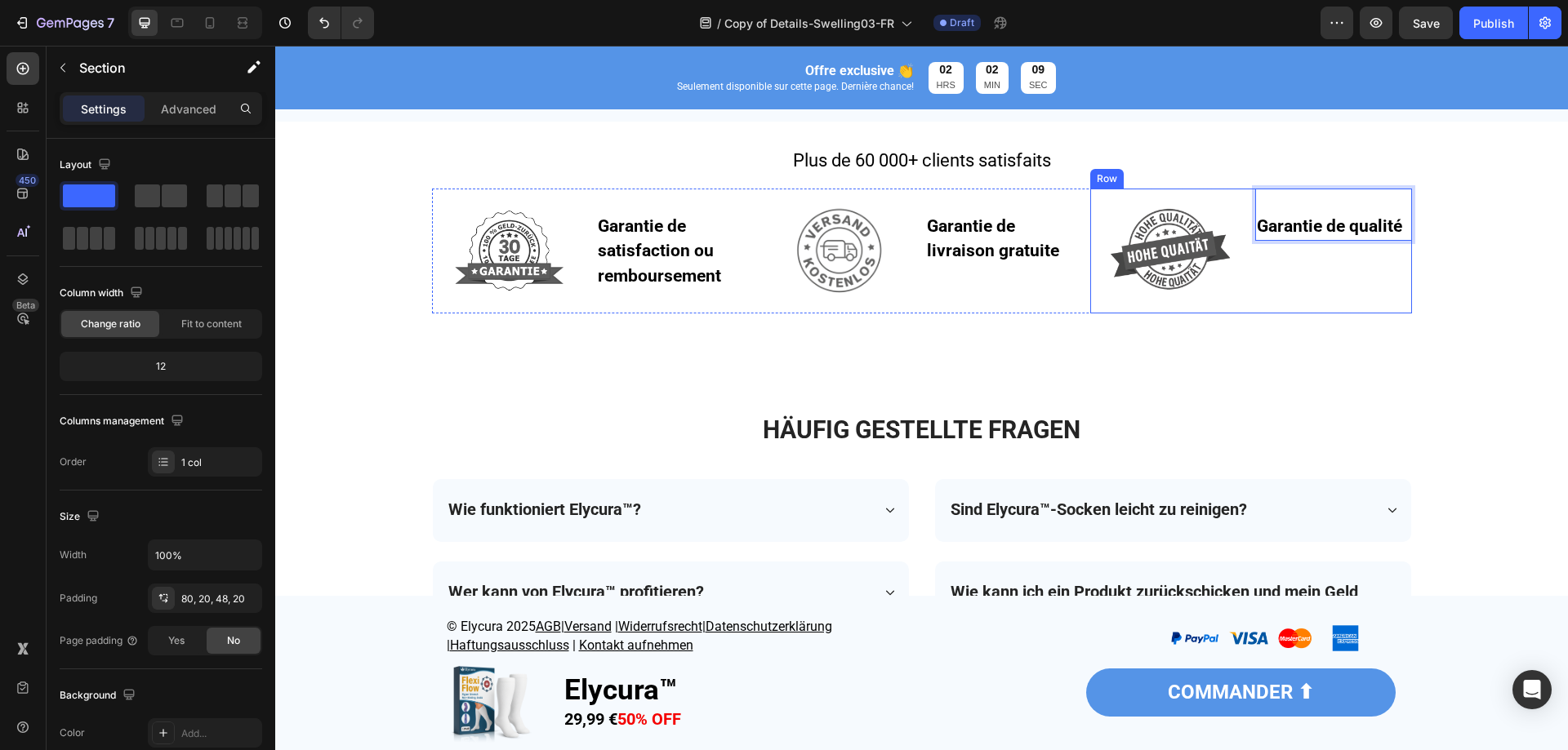
click at [1251, 364] on div "HÄUFIG GESTELLTE FRAGEN Heading Row Wie funktioniert Elycura™? Wer kann von Ely…" at bounding box center [921, 549] width 1293 height 418
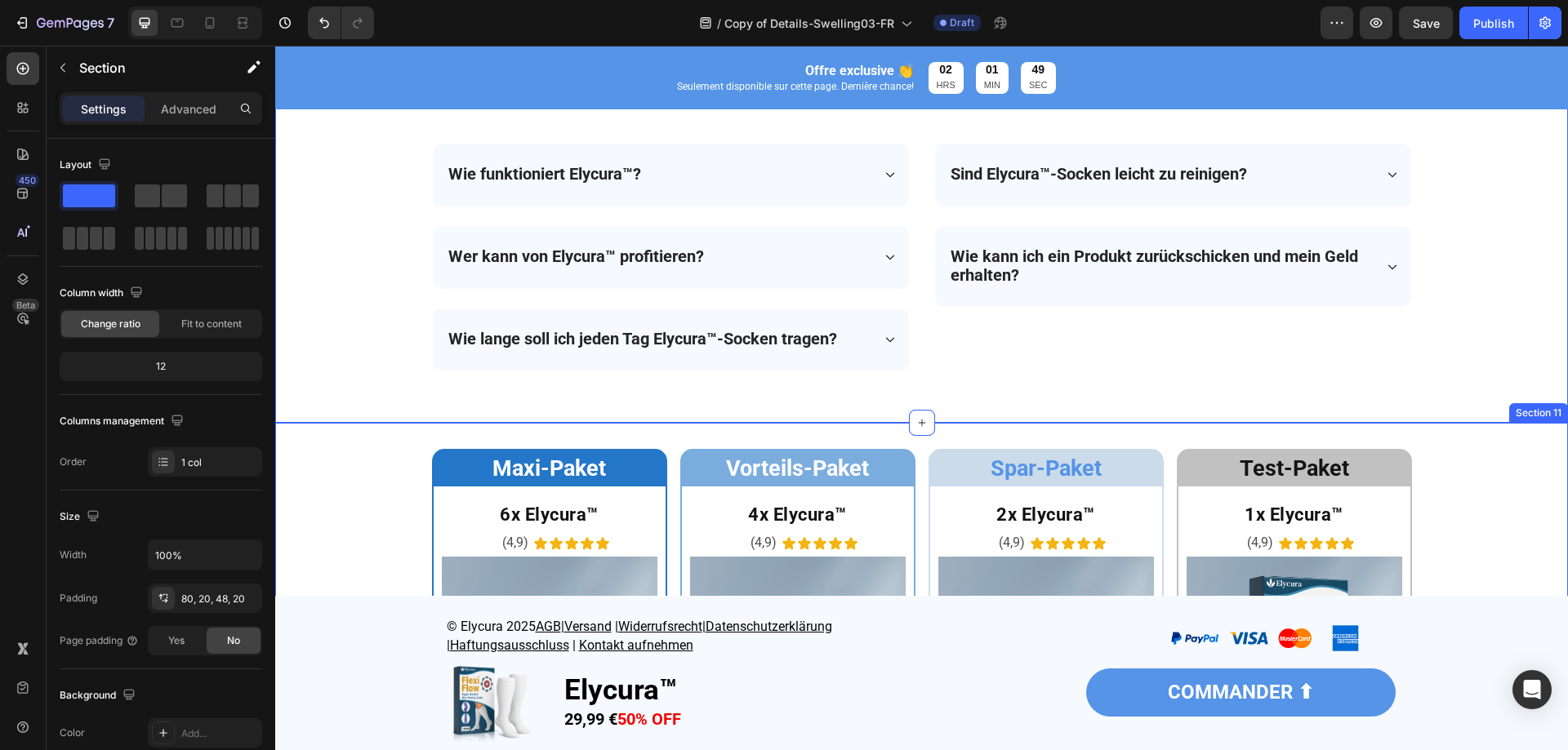
scroll to position [4899, 0]
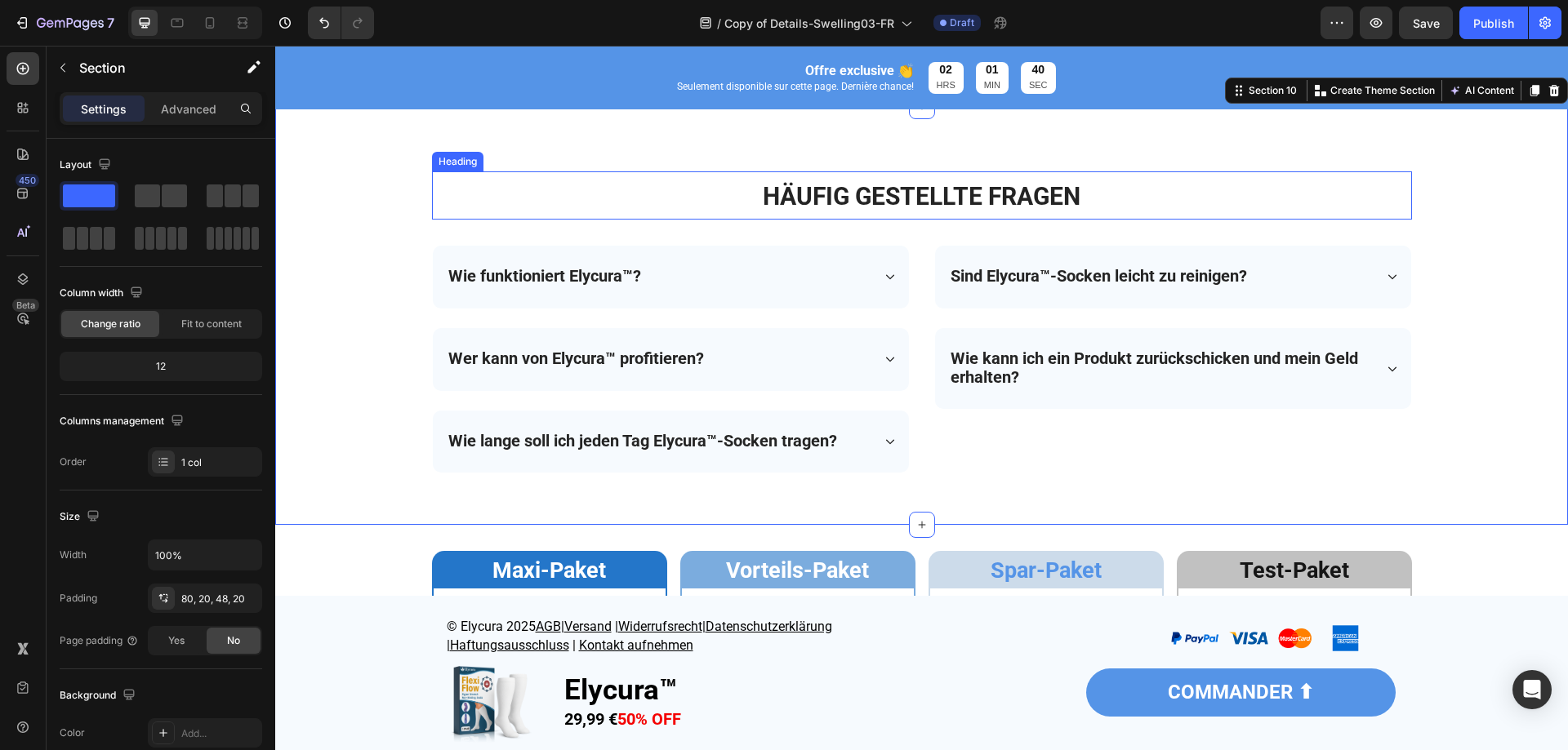
click at [875, 202] on span "HÄUFIG GESTELLTE FRAGEN" at bounding box center [921, 196] width 318 height 29
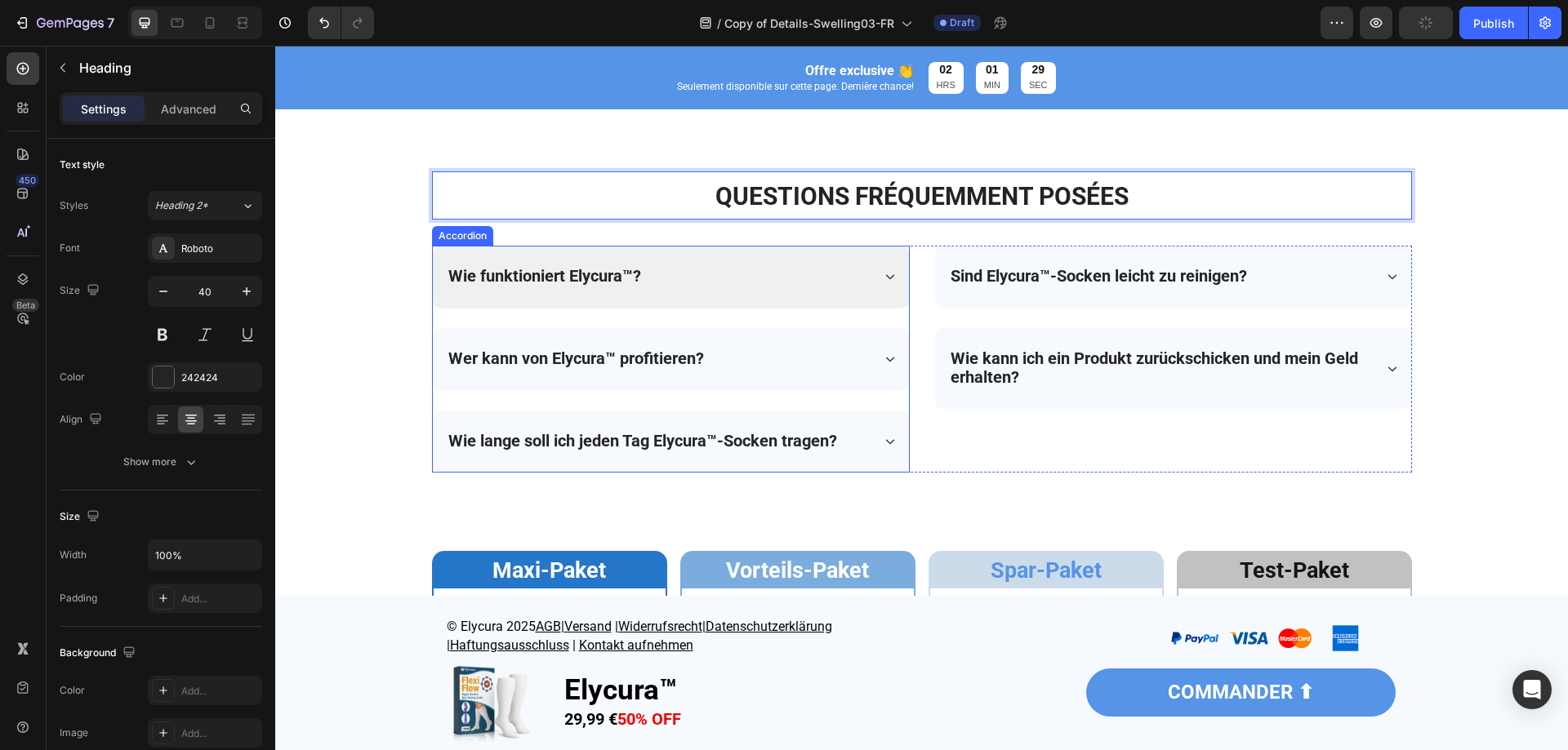
click at [579, 268] on strong "Wie funktioniert Elycura™?" at bounding box center [544, 276] width 193 height 20
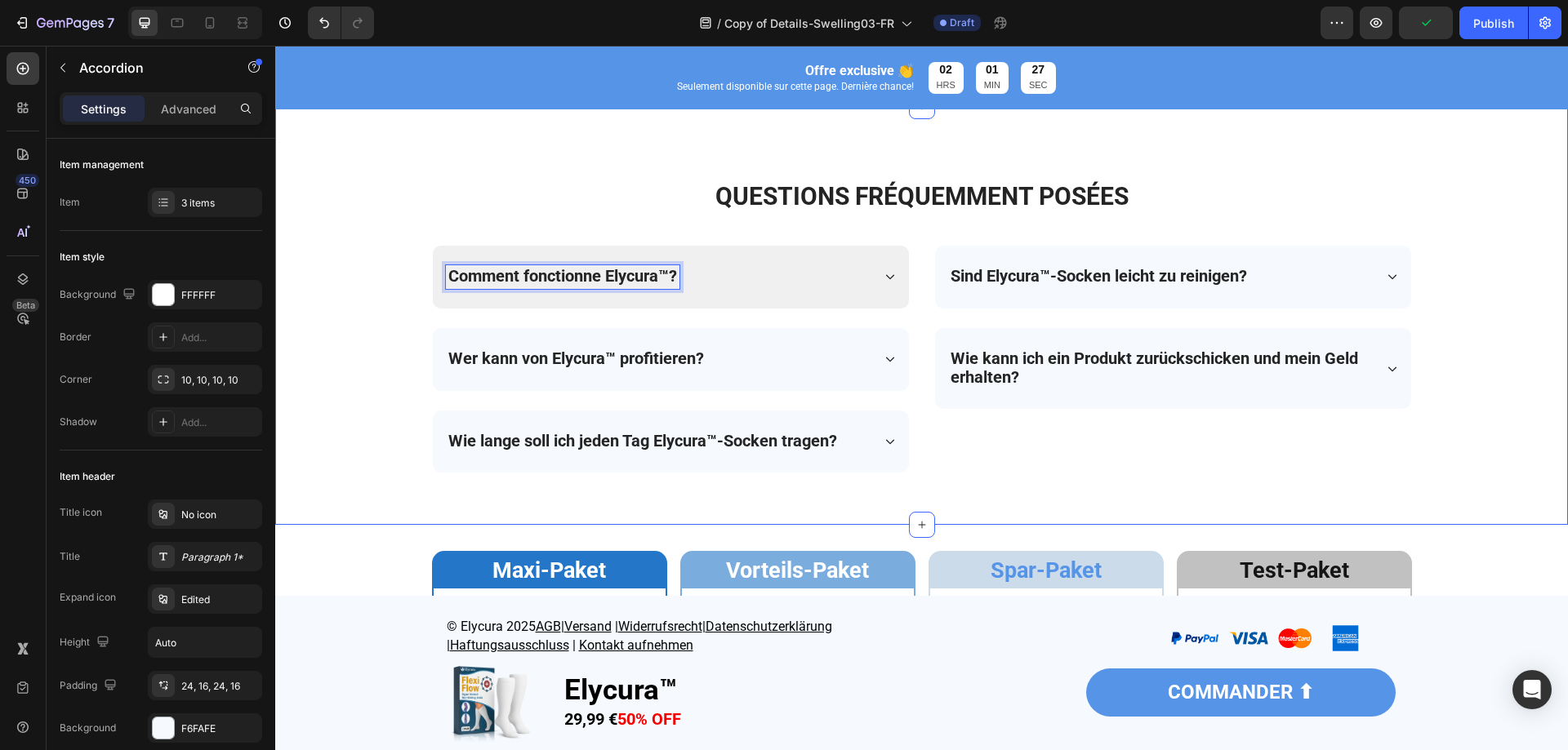
click at [353, 427] on div "⁠⁠⁠⁠⁠⁠⁠ QUESTIONS FRÉQUEMMENT POSÉES Heading Row Comment fonctionne Elycura™? W…" at bounding box center [921, 328] width 1260 height 314
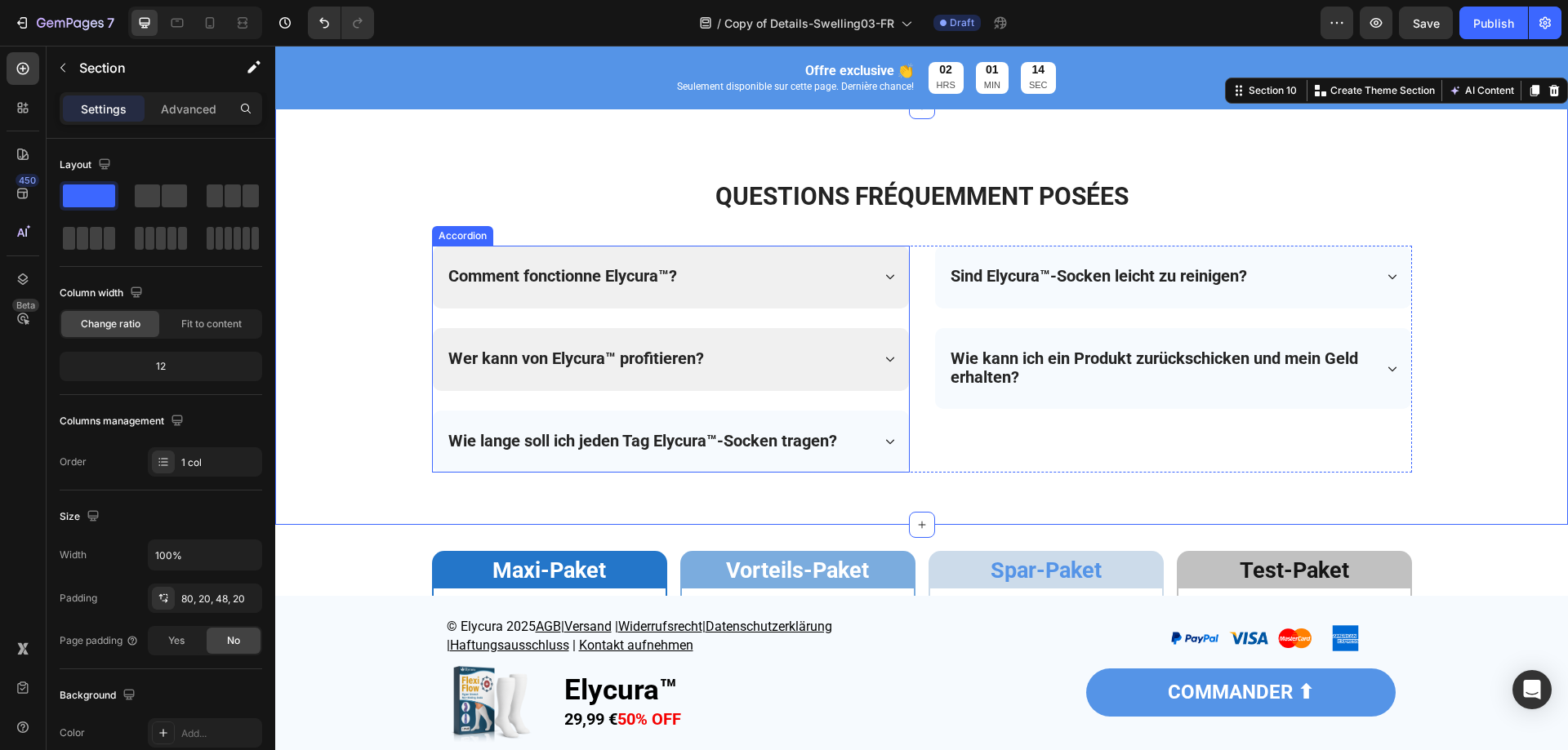
click at [610, 354] on strong "Wer kann von Elycura™ profitieren?" at bounding box center [575, 359] width 255 height 20
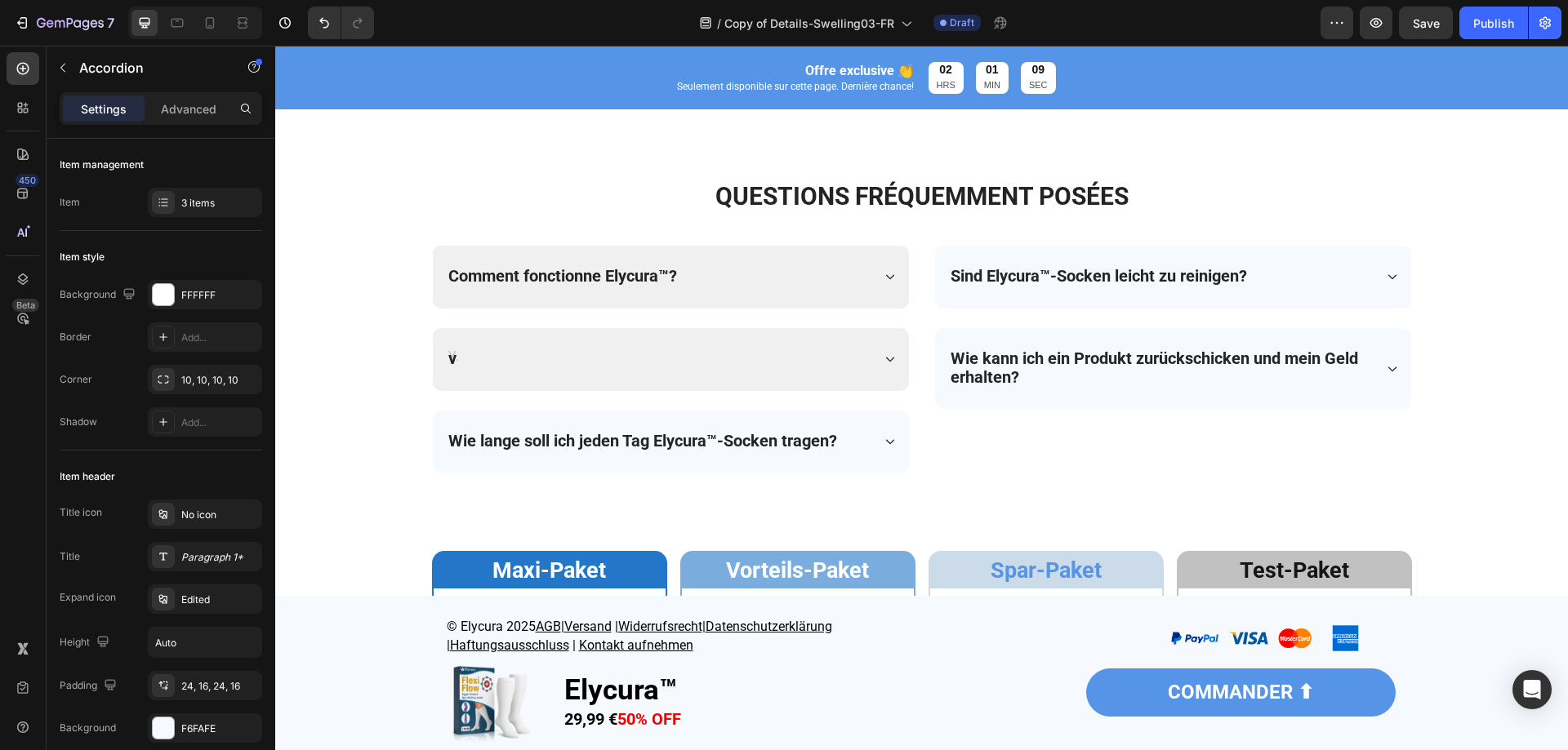
scroll to position [4896, 0]
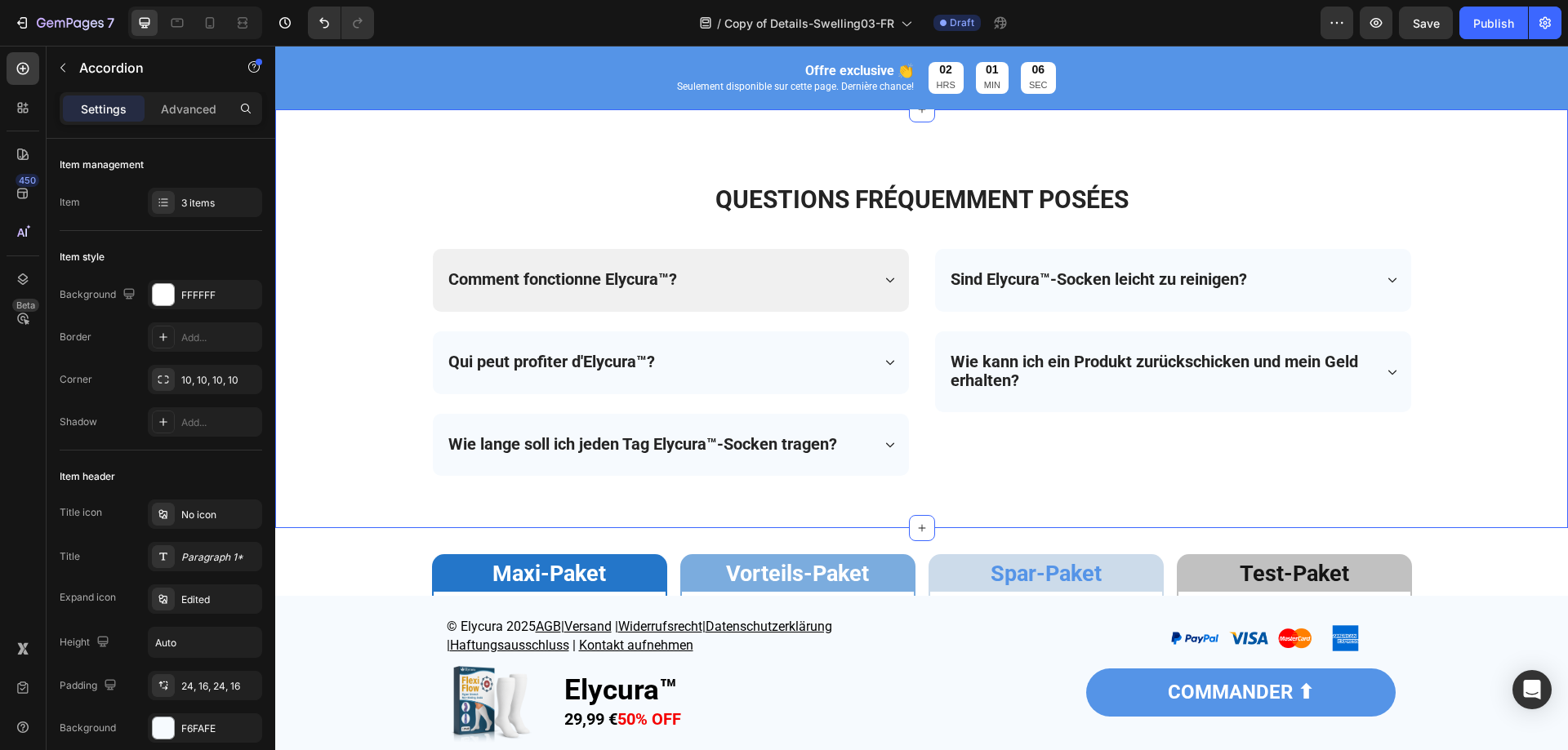
click at [341, 409] on div "⁠⁠⁠⁠⁠⁠⁠ QUESTIONS FRÉQUEMMENT POSÉES Heading Row Comment fonctionne Elycura™? Q…" at bounding box center [921, 332] width 1260 height 314
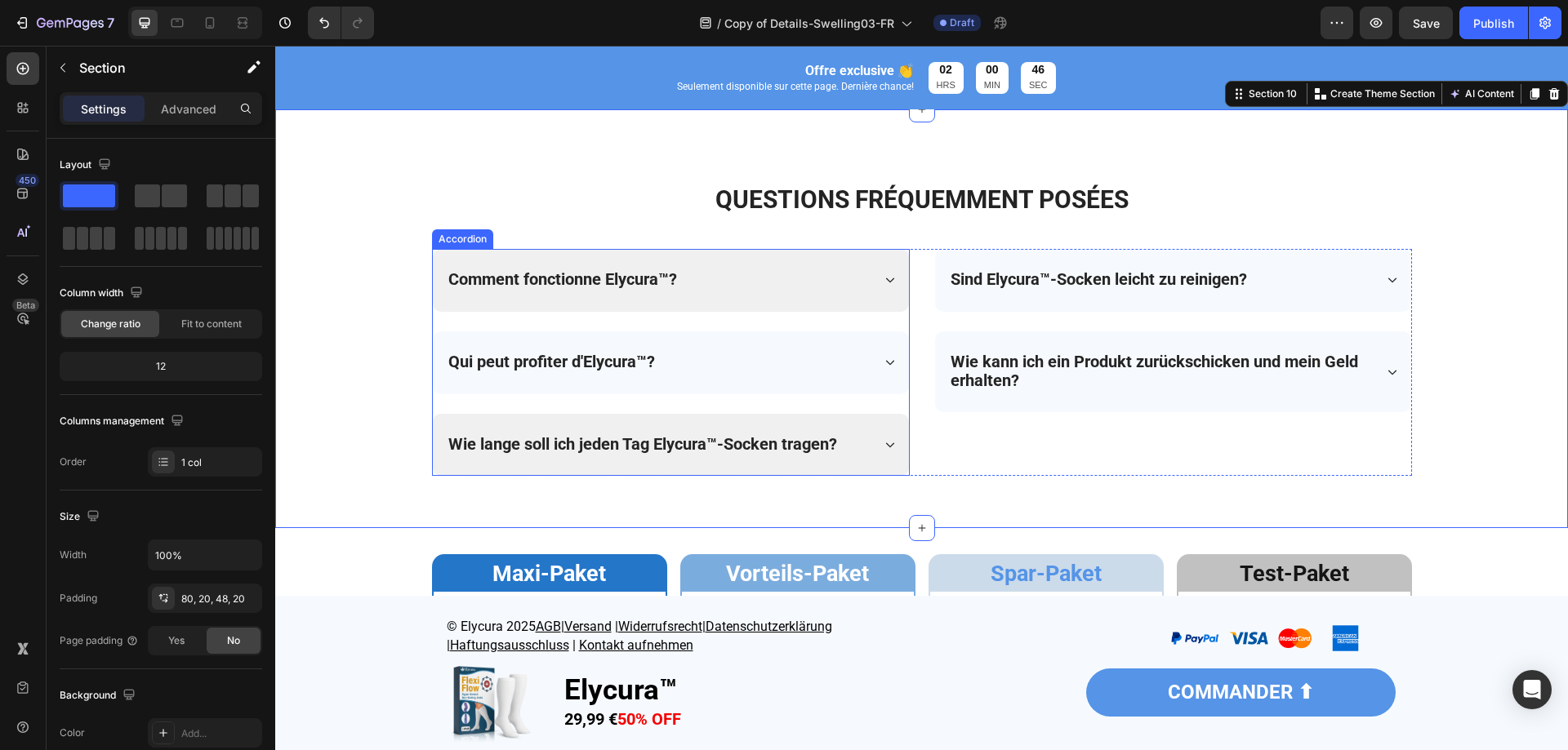
click at [619, 438] on strong "Wie lange soll ich jeden Tag Elycura™-Socken tragen?" at bounding box center [643, 444] width 389 height 20
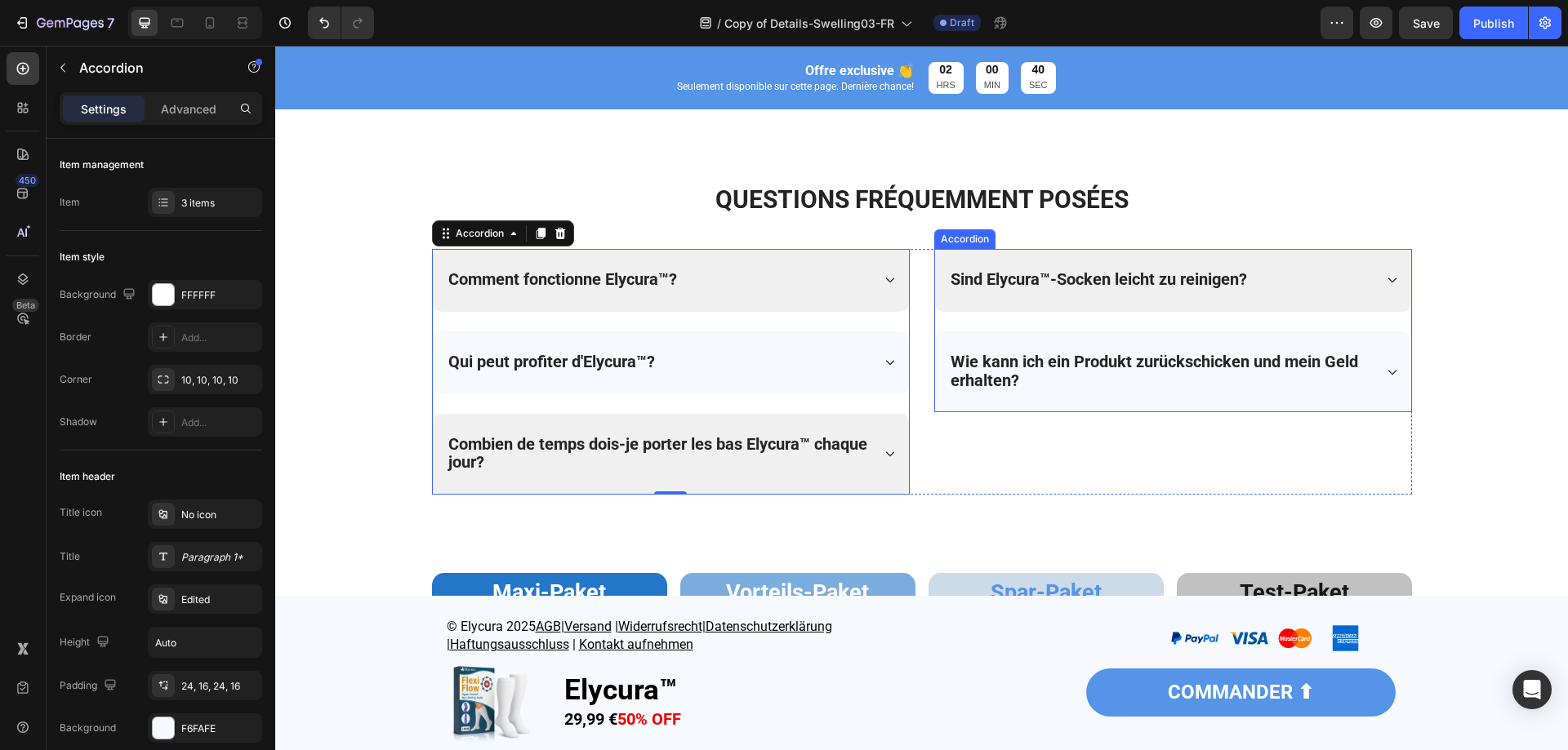
click at [1026, 270] on strong "Sind Elycura™-Socken leicht zu reinigen?" at bounding box center [1098, 279] width 296 height 20
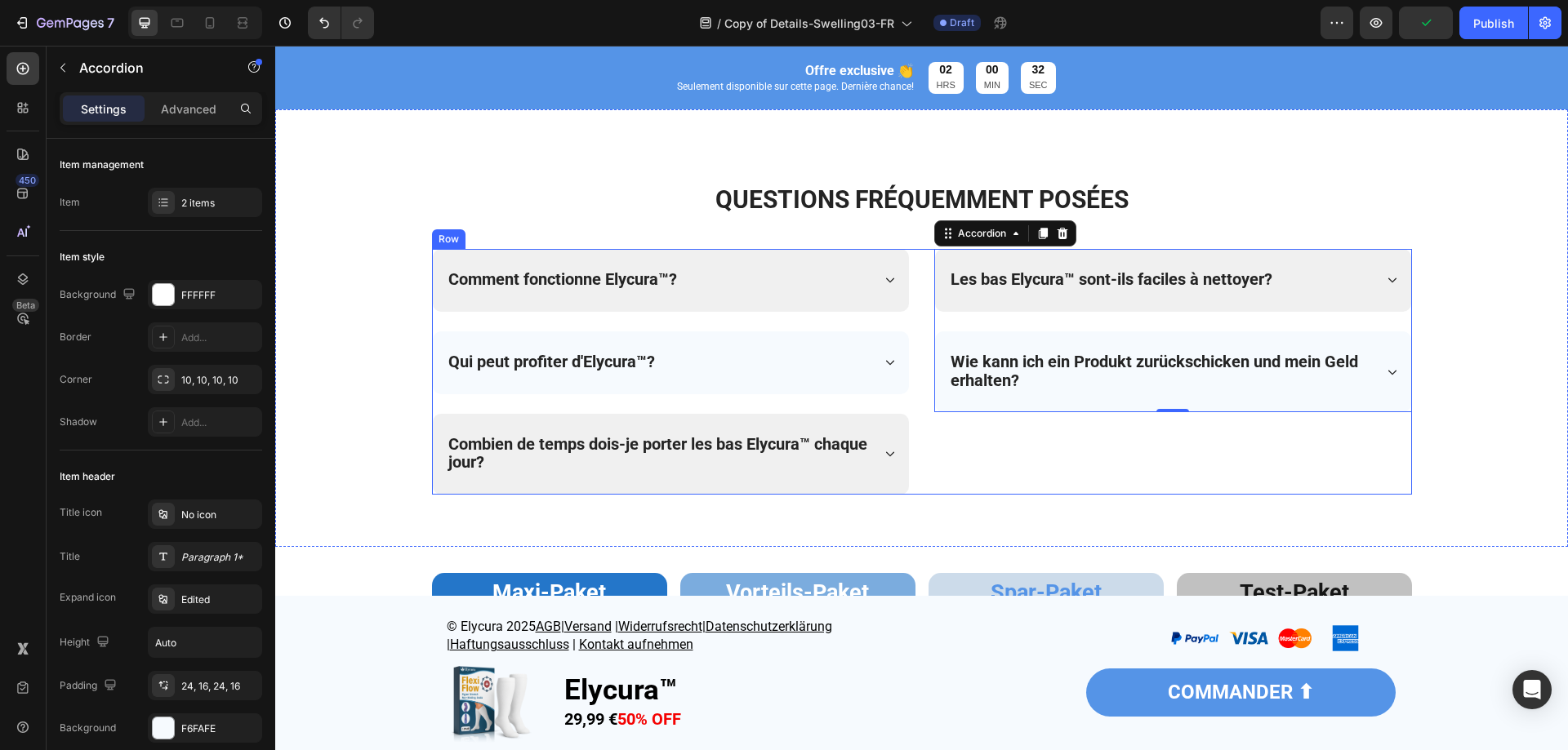
click at [1031, 445] on div "Les bas Elycura™ sont-ils faciles à nettoyer? Wie kann ich ein Produkt zurücksc…" at bounding box center [1173, 371] width 478 height 245
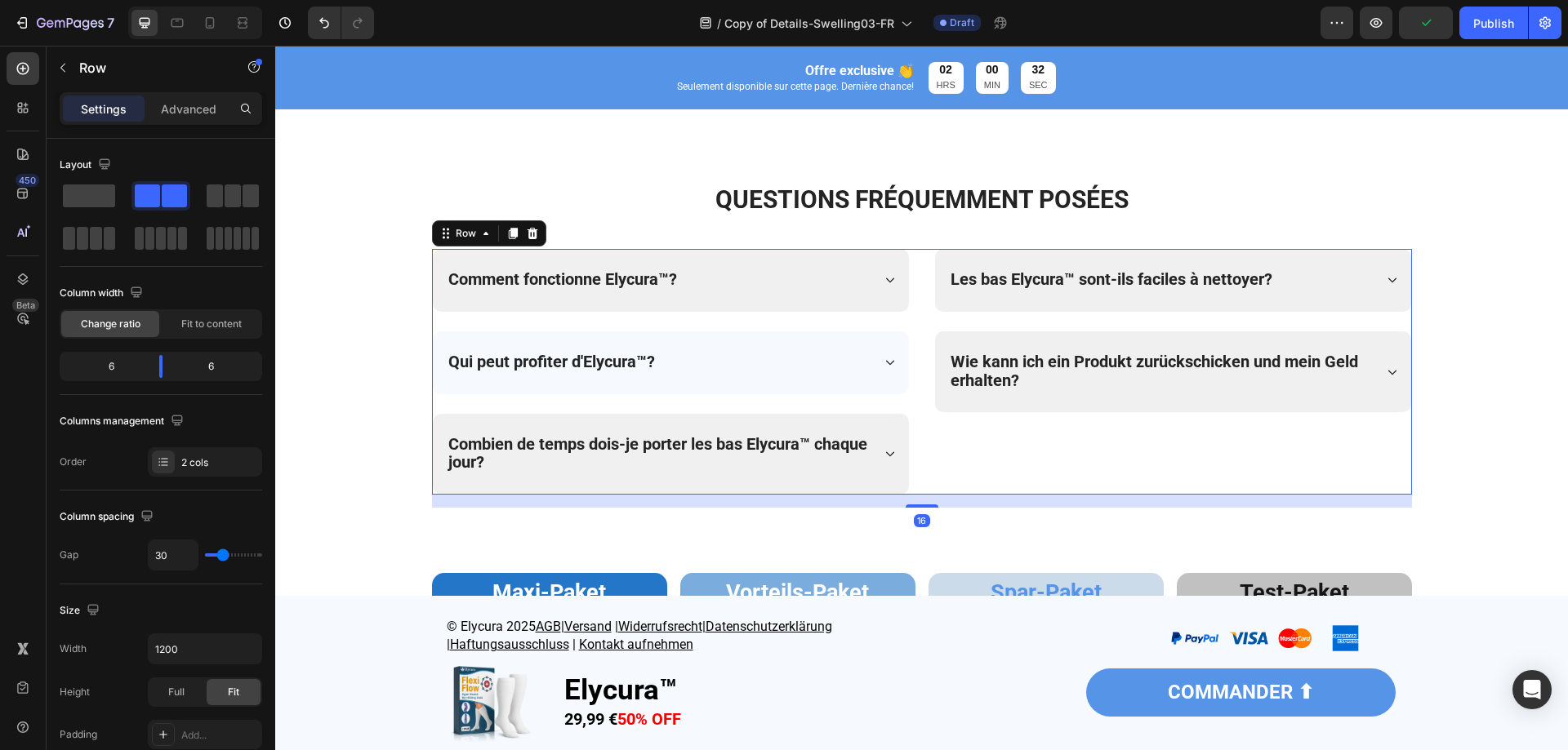
click at [1043, 377] on p "Wie kann ich ein Produkt zurückschicken und mein Geld erhalten?" at bounding box center [1161, 373] width 420 height 38
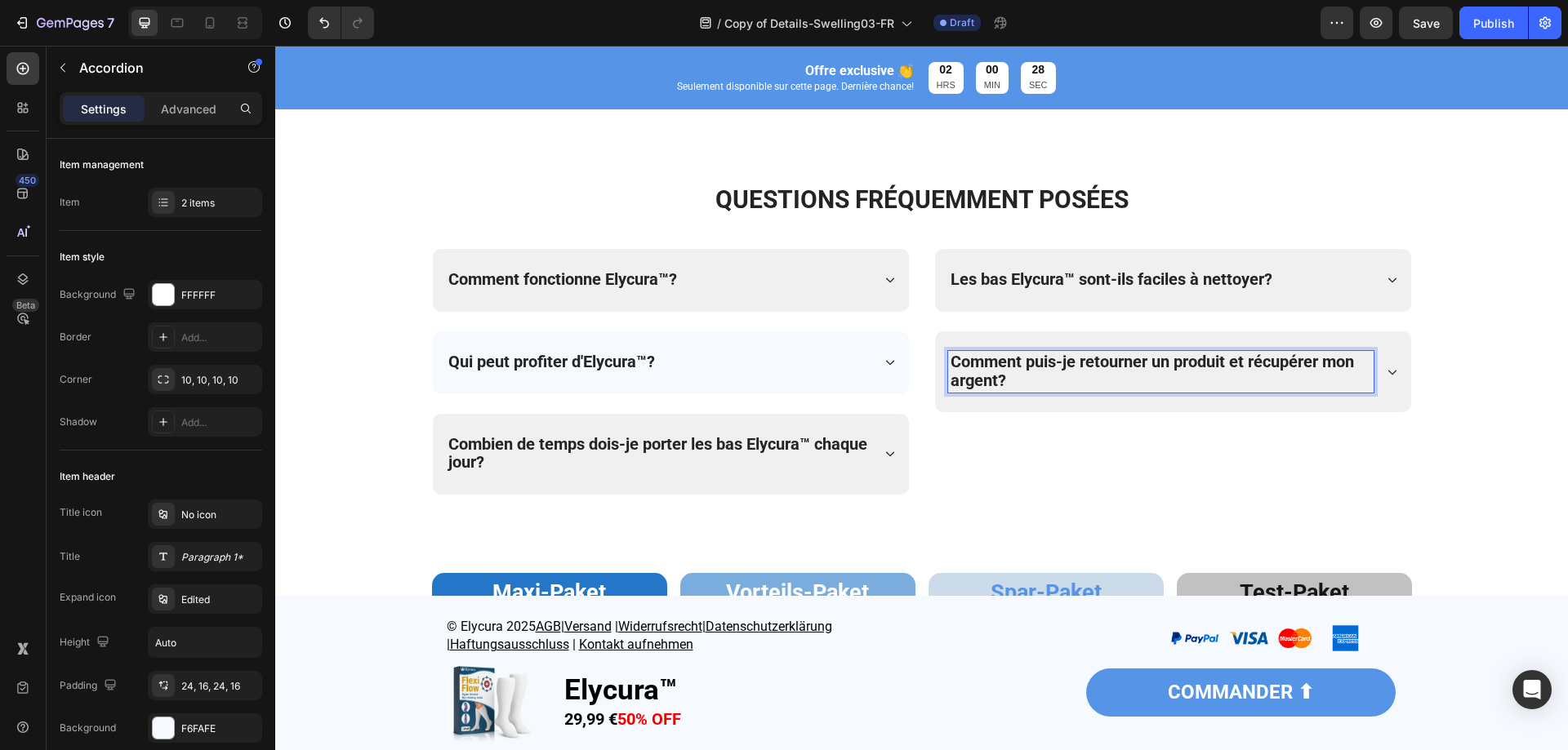
click at [1007, 479] on div "Les bas Elycura™ sont-ils faciles à nettoyer? Comment puis-je retourner un prod…" at bounding box center [1173, 371] width 478 height 245
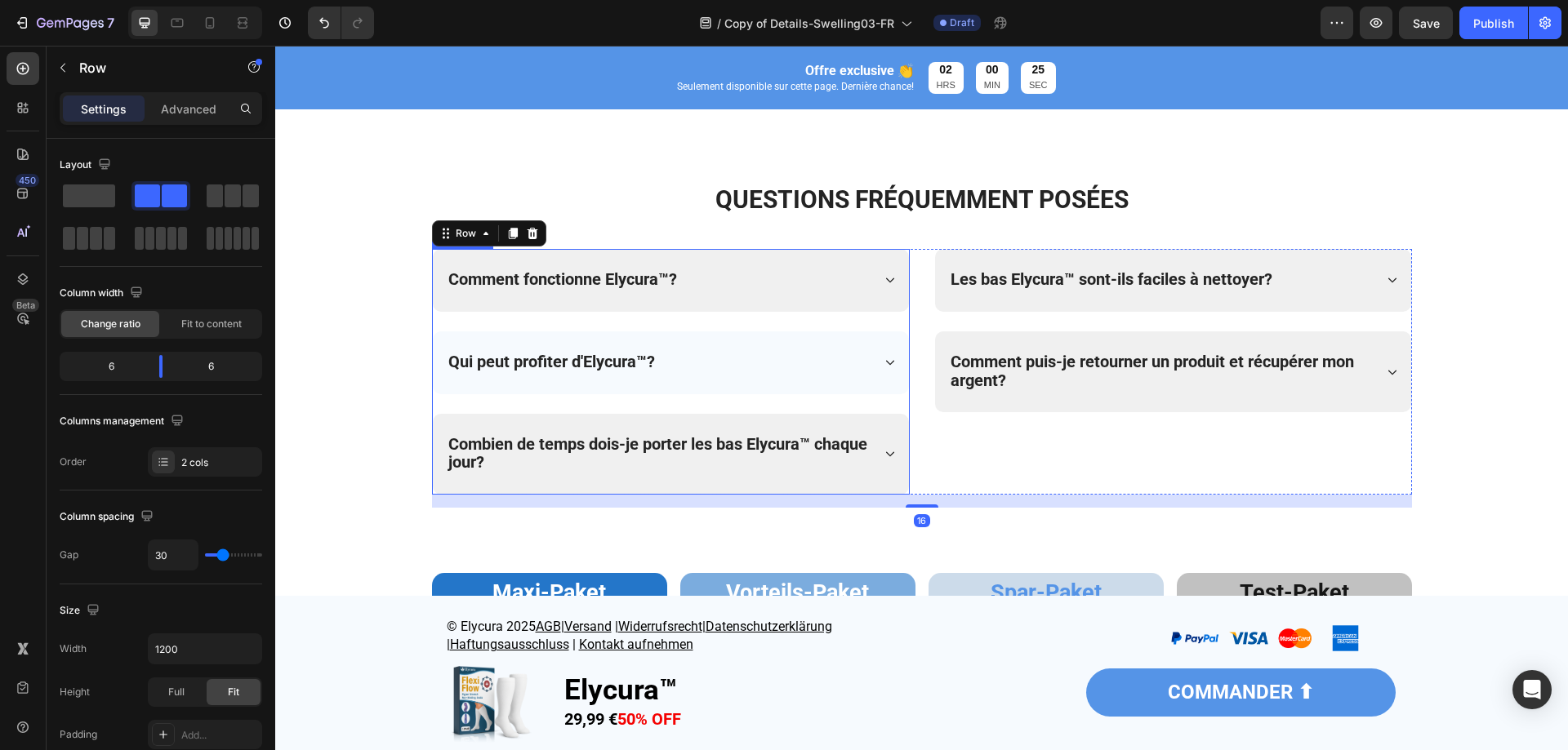
click at [817, 292] on div "Comment fonctionne Elycura™?" at bounding box center [658, 280] width 425 height 24
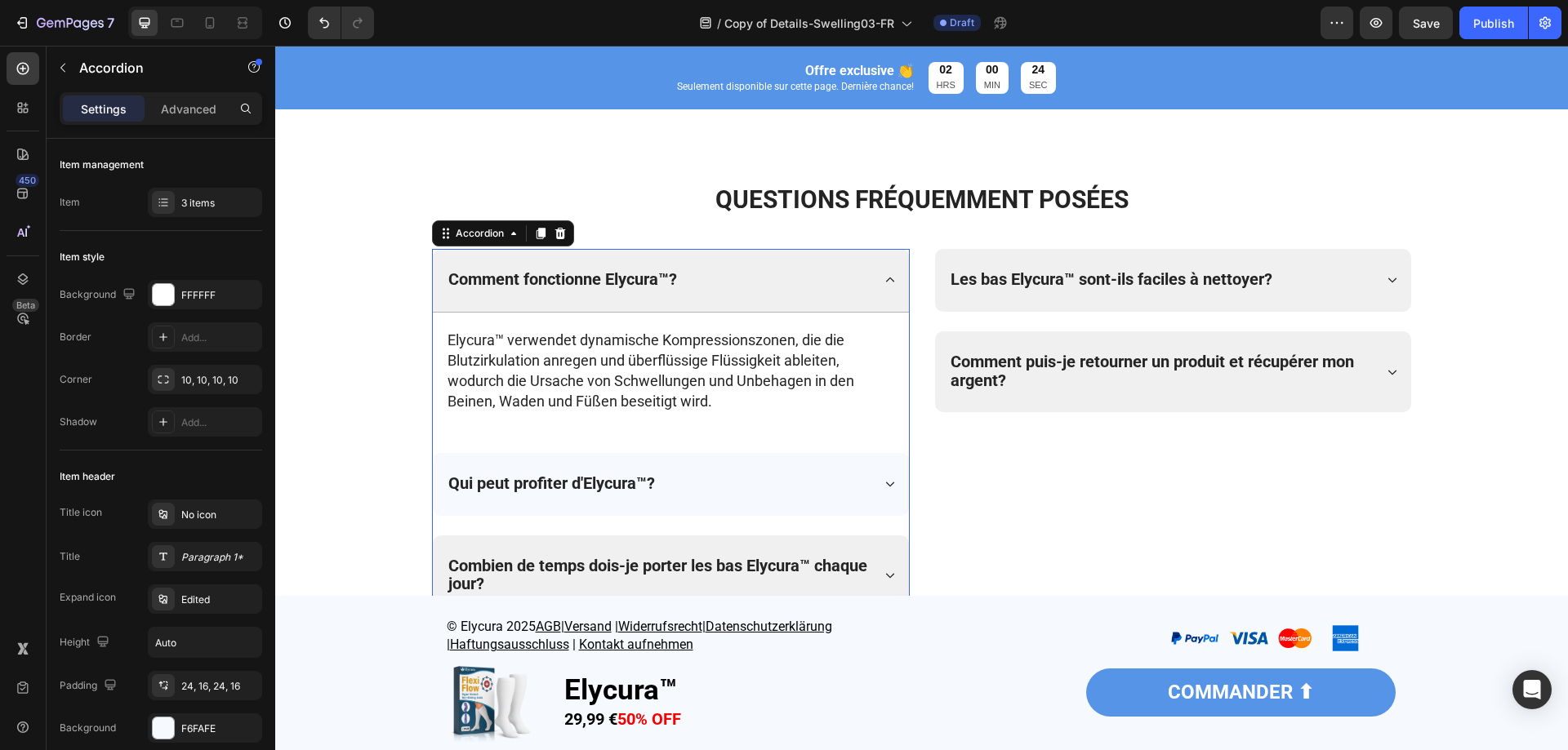
click at [812, 492] on div "Qui peut profiter d'Elycura™?" at bounding box center [658, 484] width 425 height 24
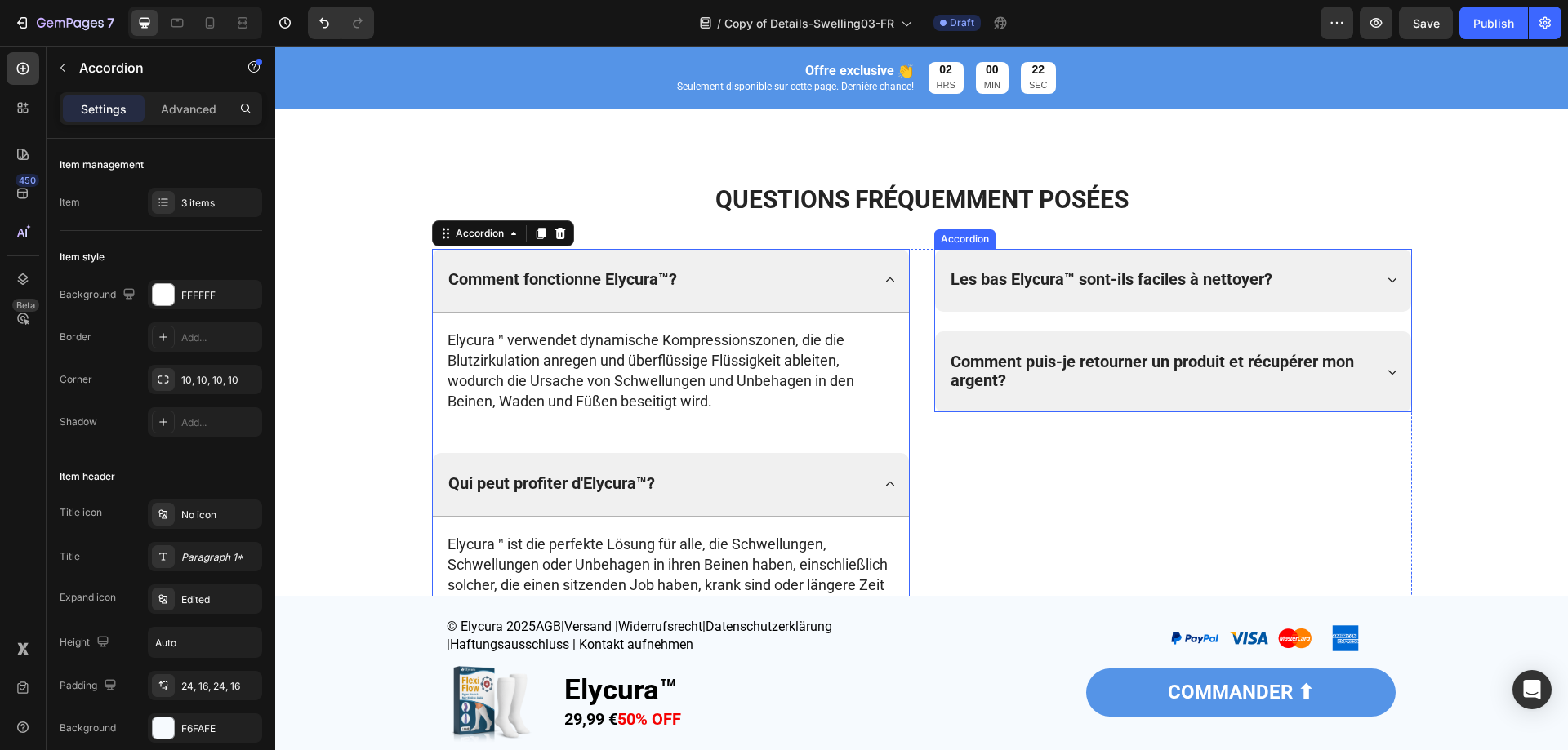
click at [1291, 290] on div "Les bas Elycura™ sont-ils faciles à nettoyer?" at bounding box center [1161, 280] width 425 height 24
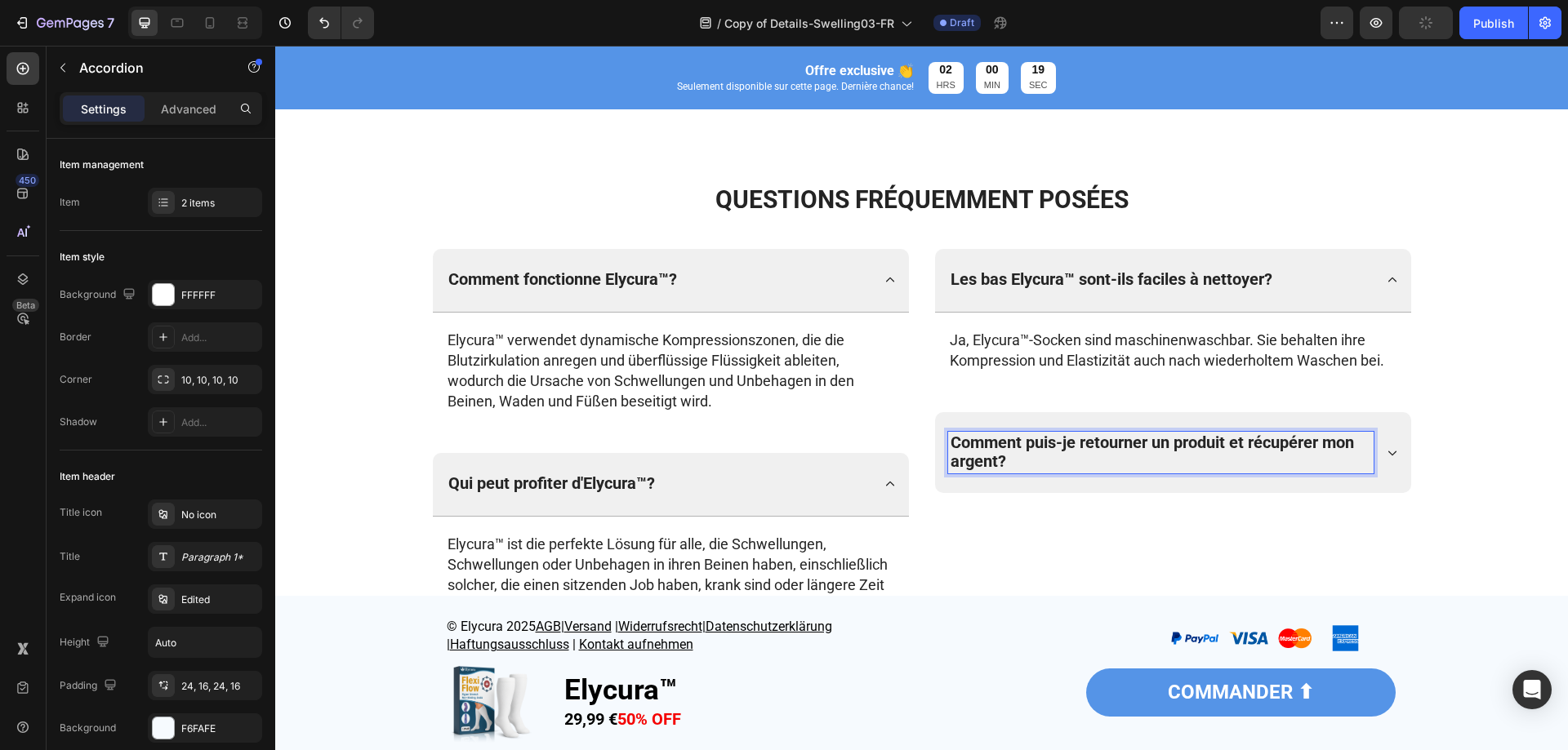
click at [1383, 464] on div "Comment puis-je retourner un produit et récupérer mon argent?" at bounding box center [1173, 452] width 476 height 81
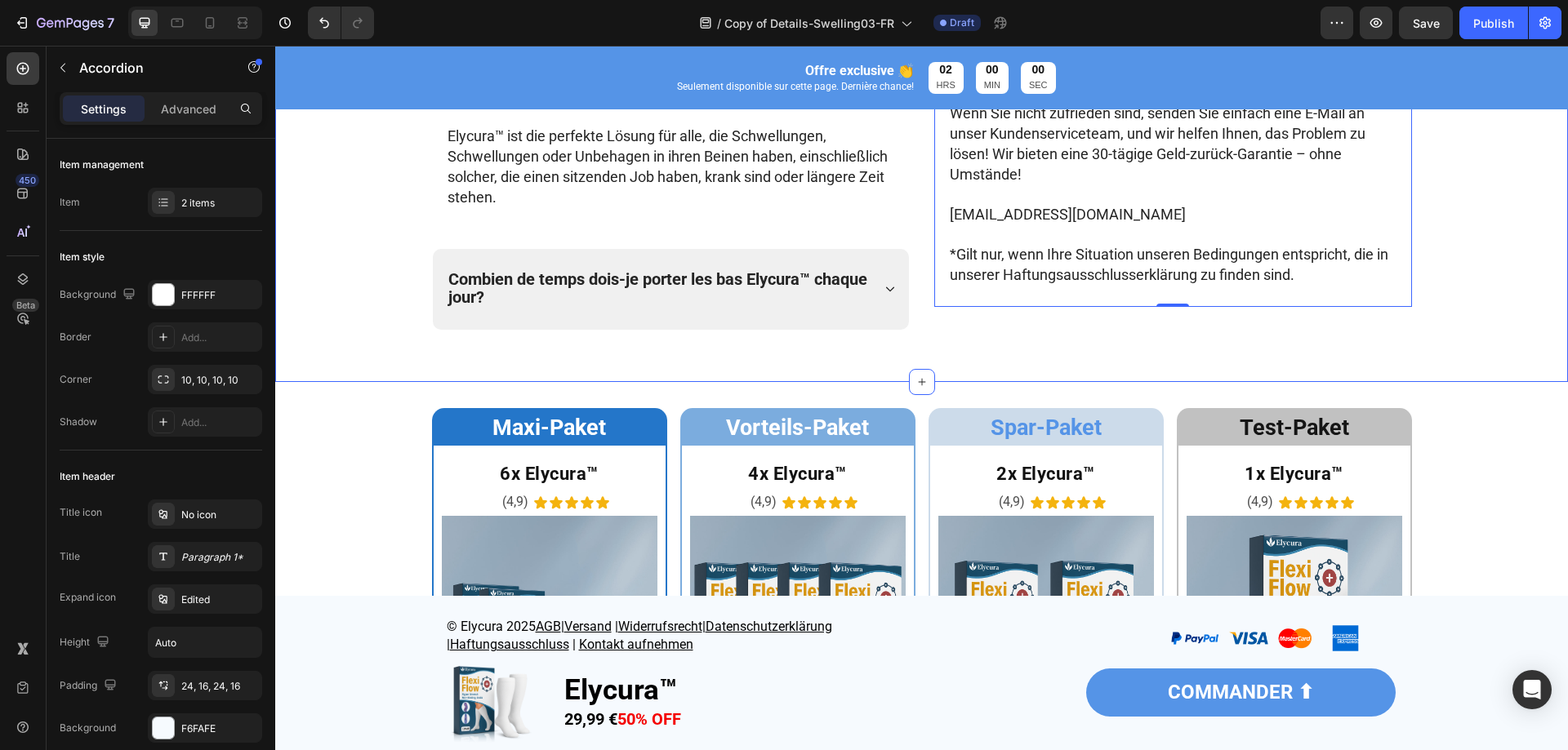
click at [1538, 513] on div "Maxi-Paket Heading Row 6x Elycura™ Heading (4,9) Text Block Icon Icon Icon Icon…" at bounding box center [921, 662] width 1293 height 509
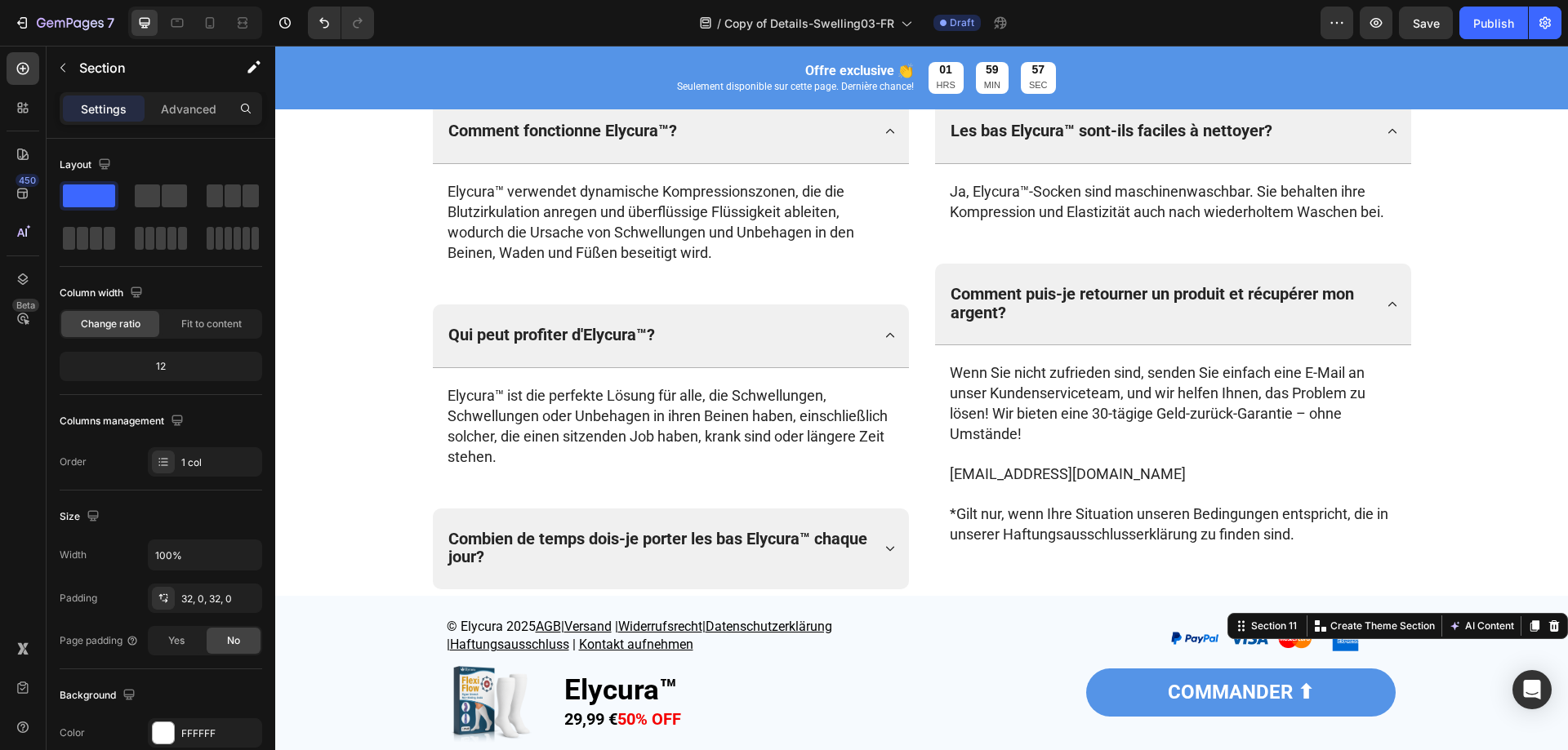
scroll to position [5059, 0]
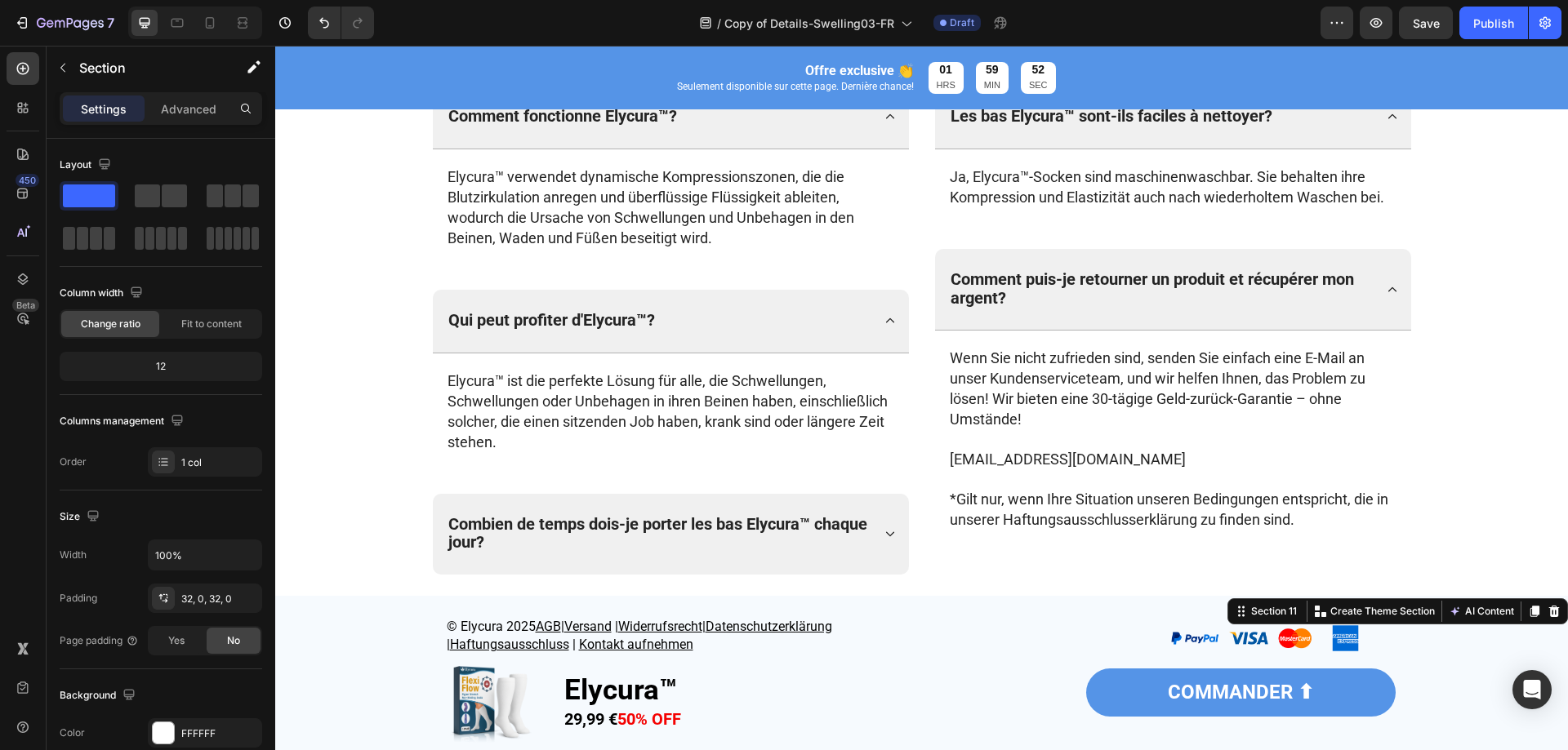
click at [1078, 524] on span "*Gilt nur, wenn Ihre Situation unseren Bedingungen entspricht, die in unserer H…" at bounding box center [1169, 510] width 438 height 38
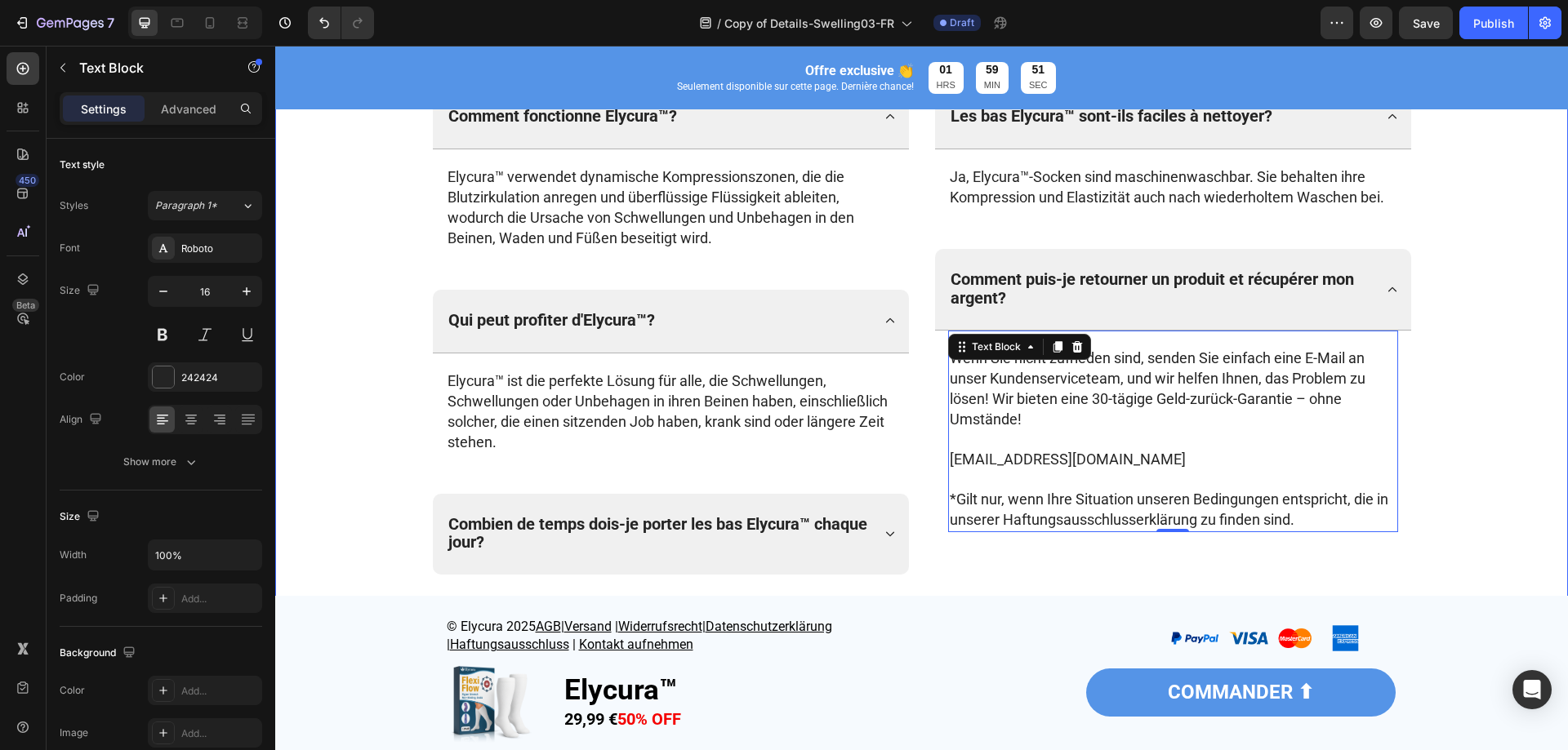
click at [1555, 504] on div "⁠⁠⁠⁠⁠⁠⁠ QUESTIONS FRÉQUEMMENT POSÉES Heading Row Comment fonctionne Elycura™? E…" at bounding box center [921, 286] width 1293 height 681
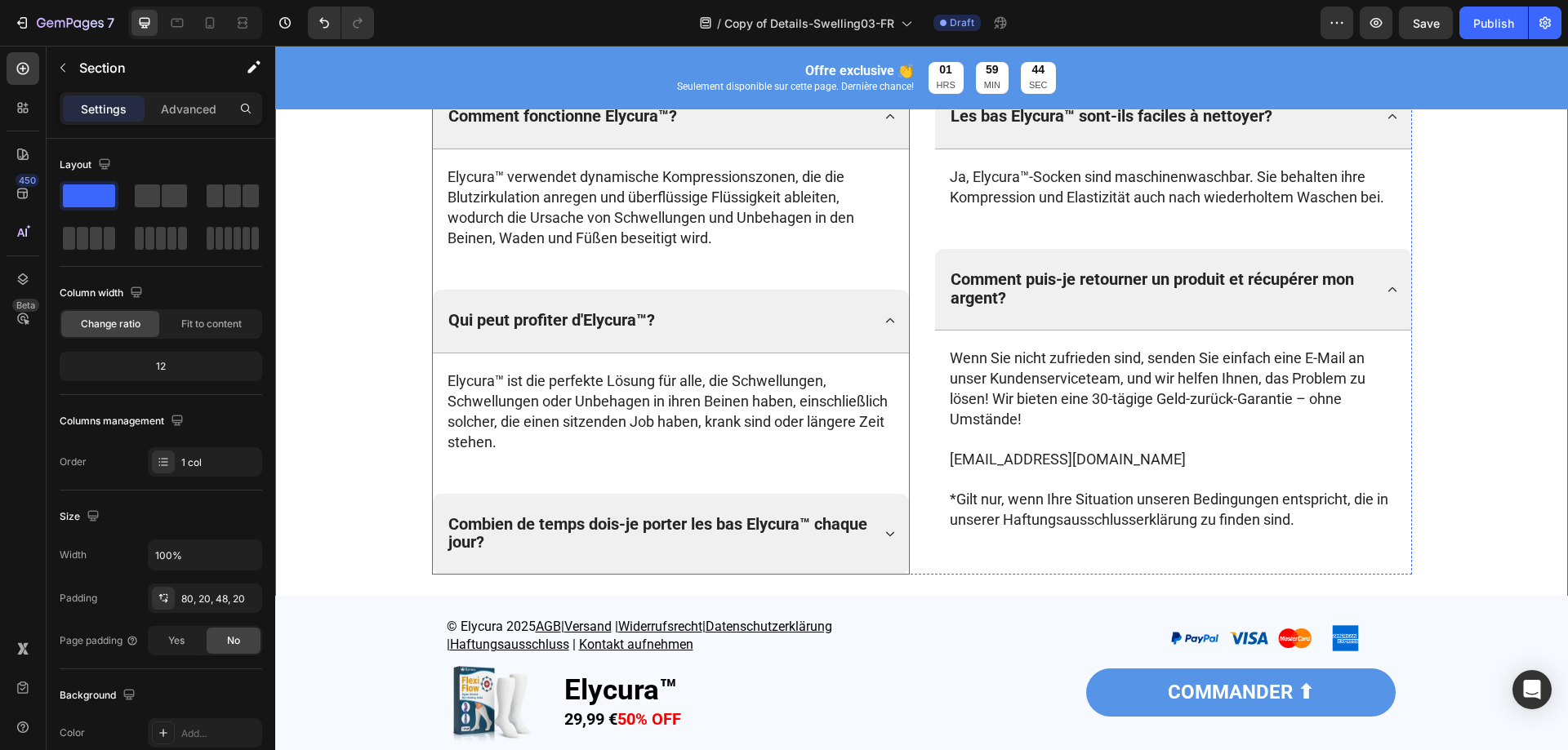
click at [1020, 470] on p "[EMAIL_ADDRESS][DOMAIN_NAME]" at bounding box center [1173, 460] width 447 height 21
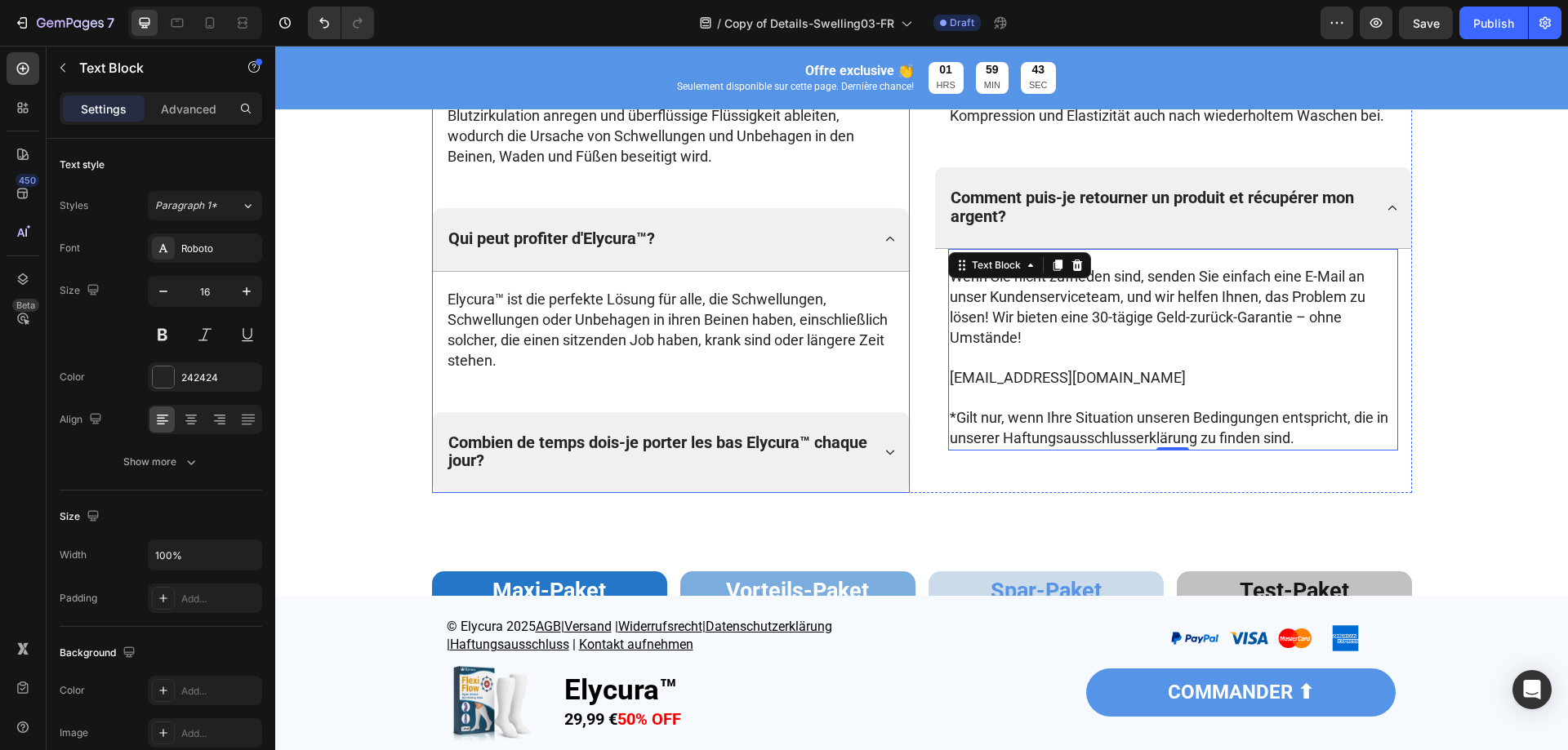
click at [869, 441] on div "Combien de temps dois-je porter les bas Elycura™ chaque jour?" at bounding box center [671, 452] width 476 height 81
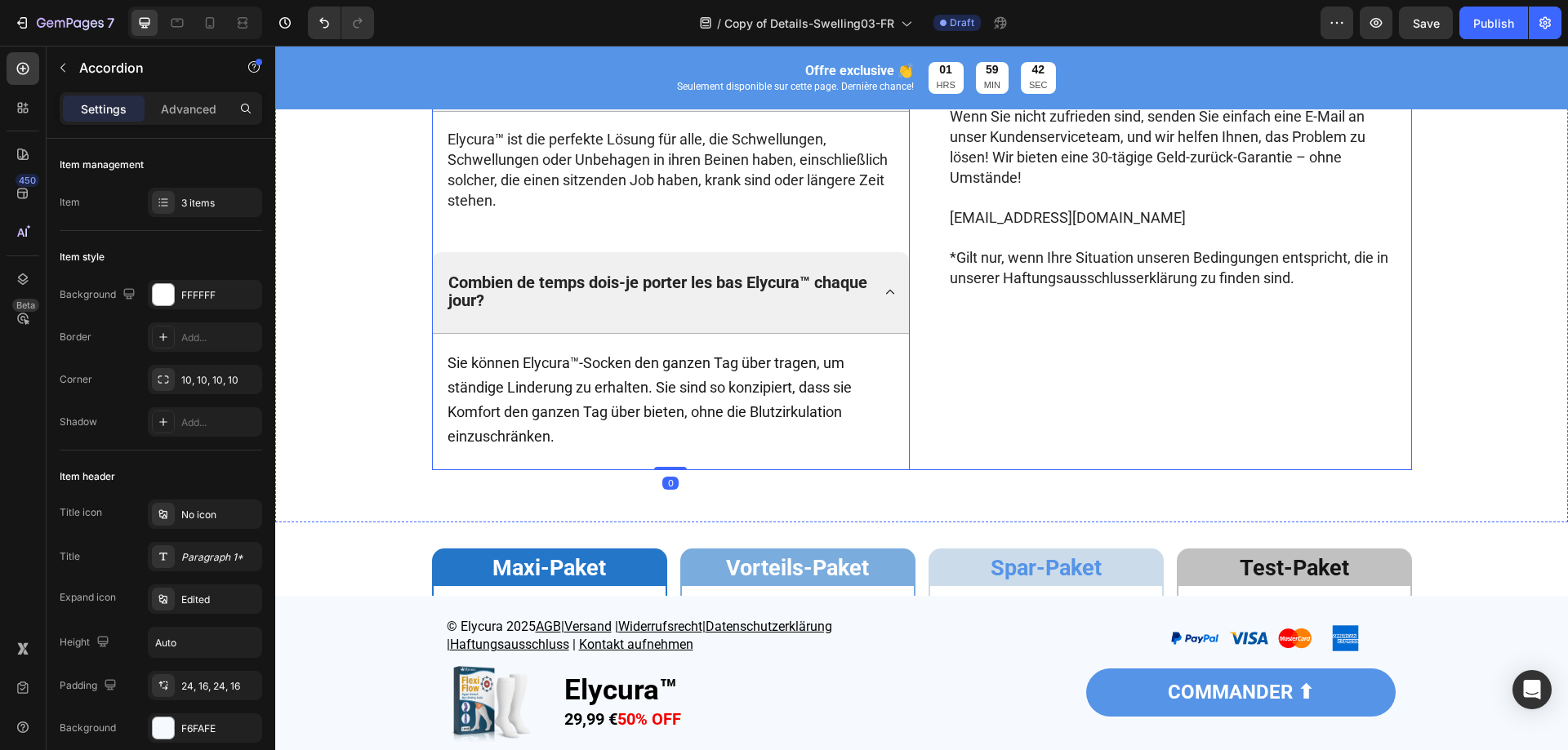
scroll to position [5303, 0]
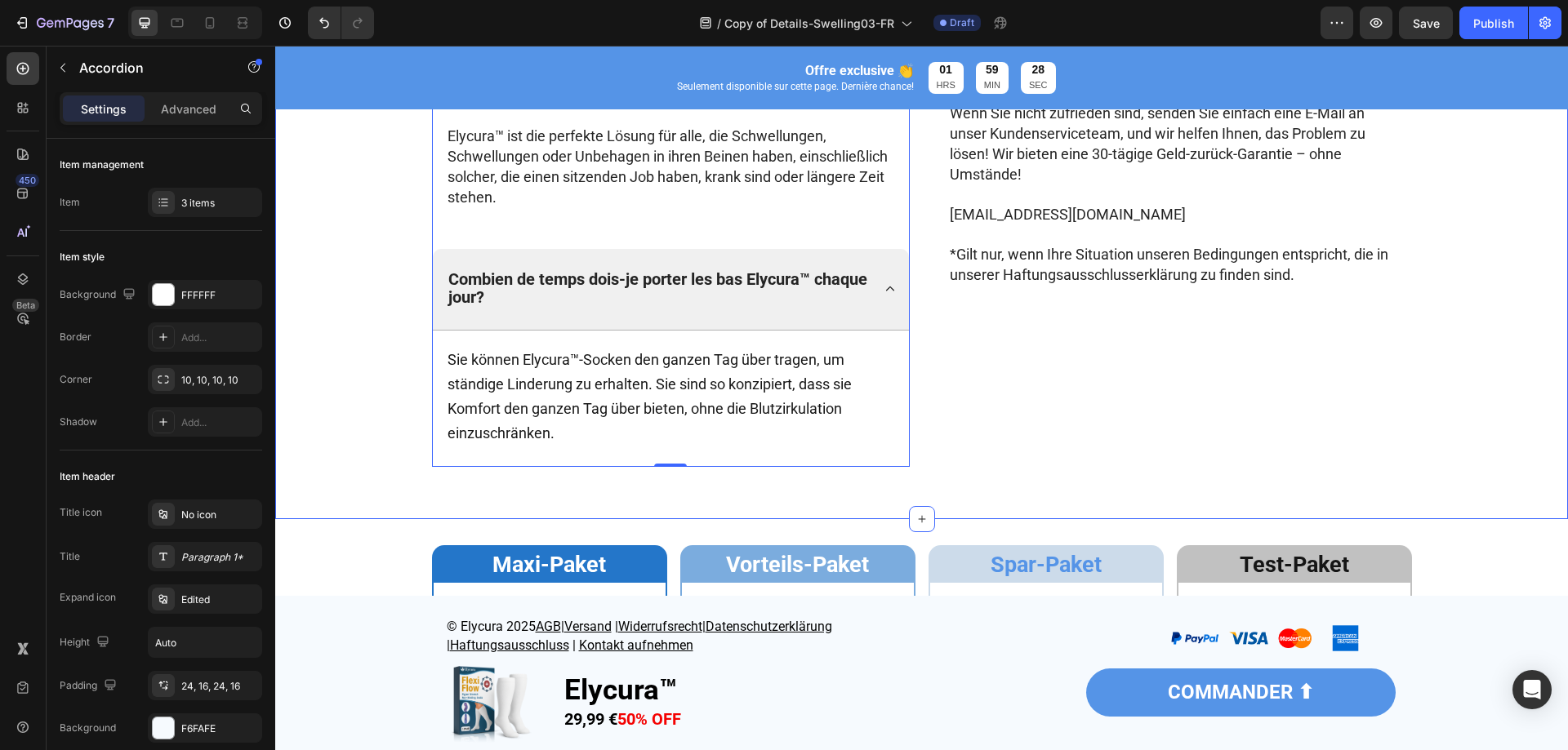
click at [1332, 490] on div "⁠⁠⁠⁠⁠⁠⁠ QUESTIONS FRÉQUEMMENT POSÉES Heading Row Comment fonctionne Elycura™? E…" at bounding box center [921, 110] width 1293 height 818
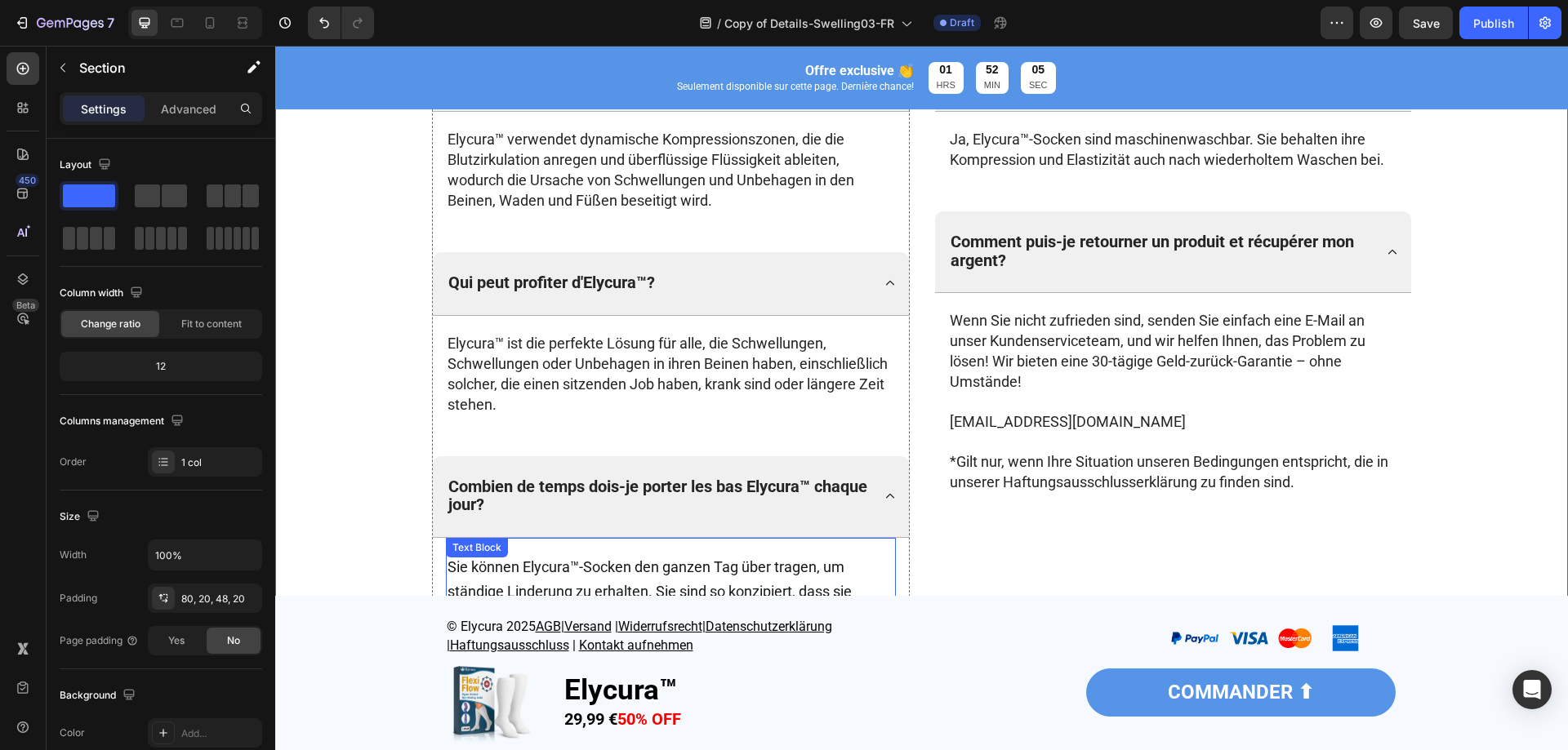
scroll to position [5059, 0]
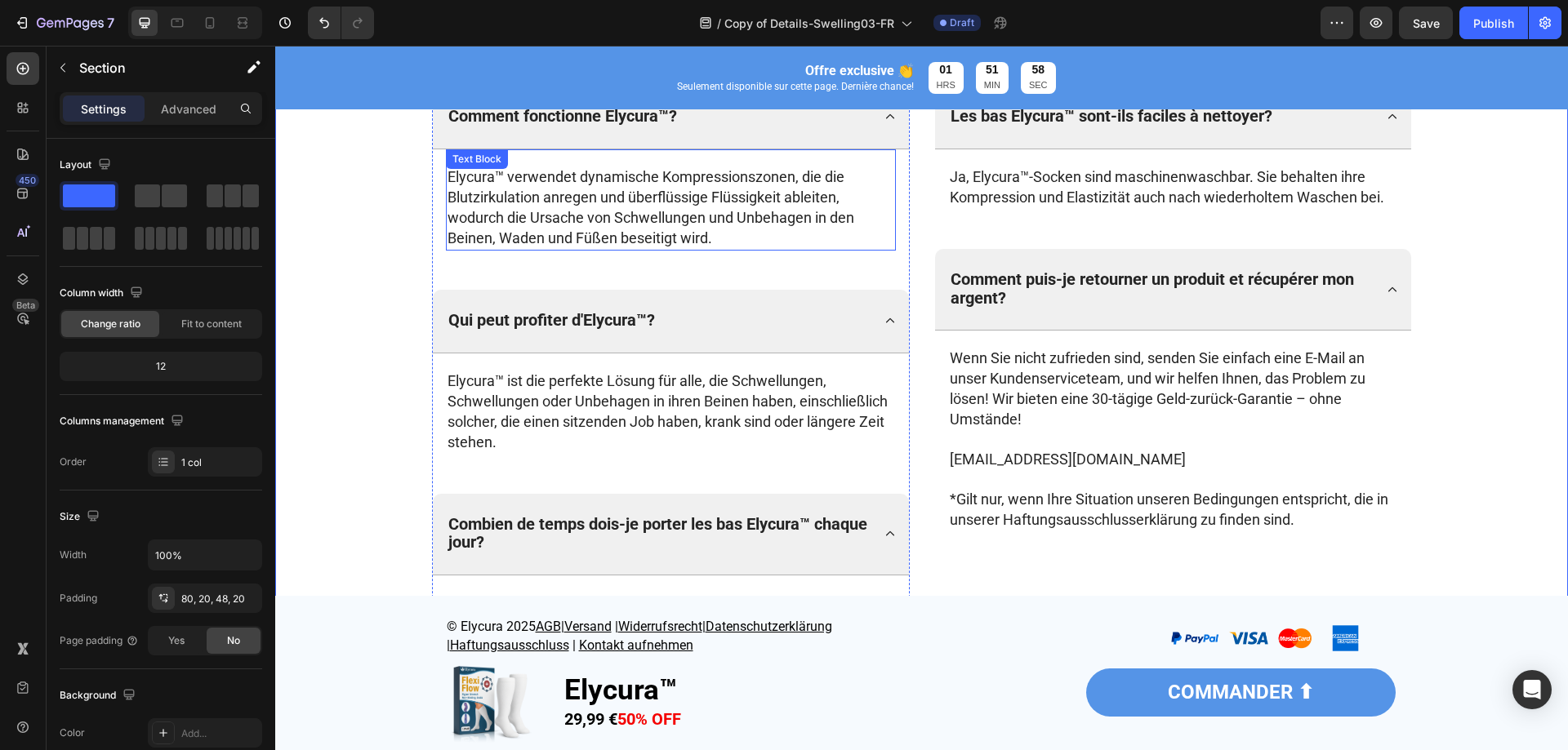
click at [676, 211] on span "Elycura™ verwendet dynamische Kompressionszonen, die die Blutzirkulation anrege…" at bounding box center [650, 208] width 406 height 79
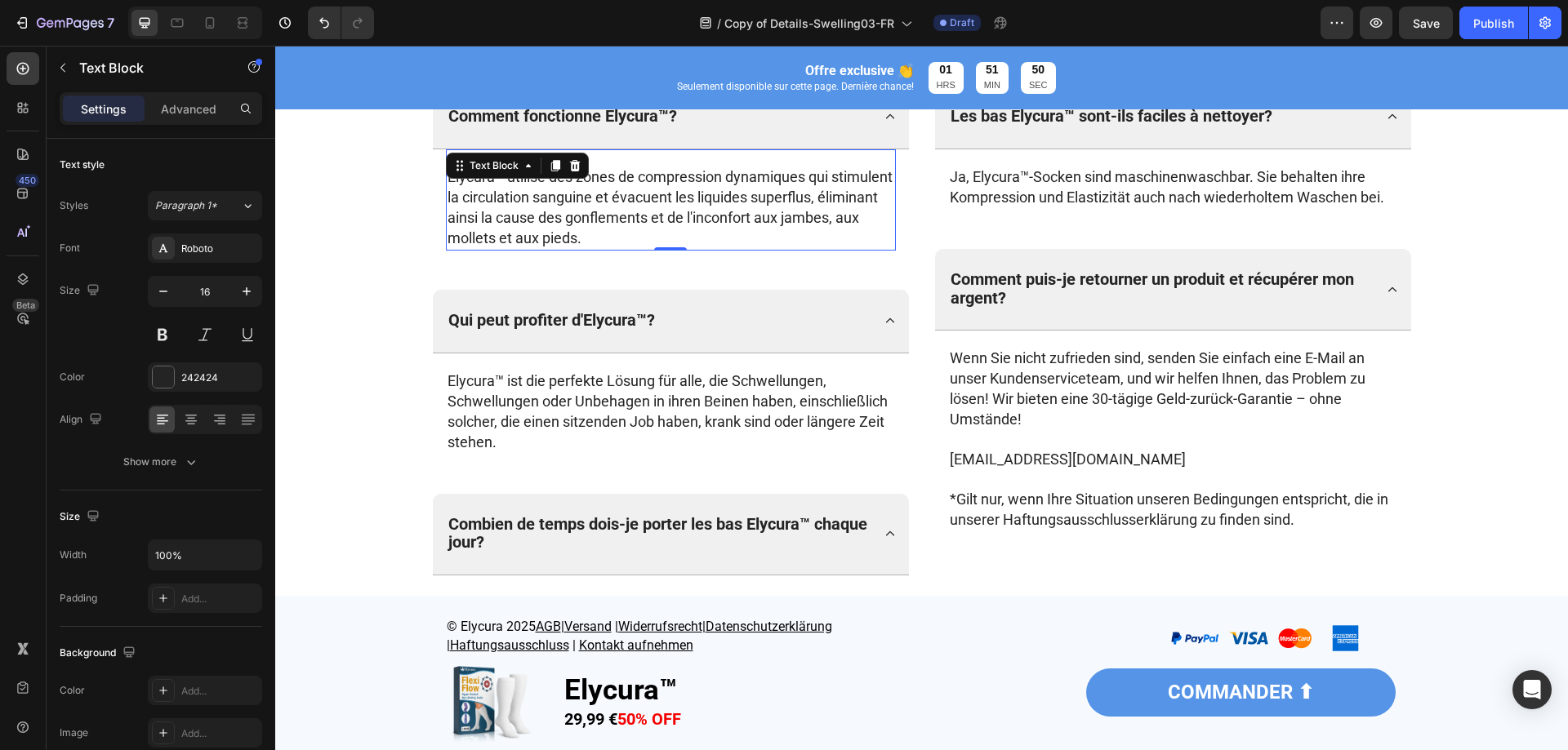
scroll to position [5140, 0]
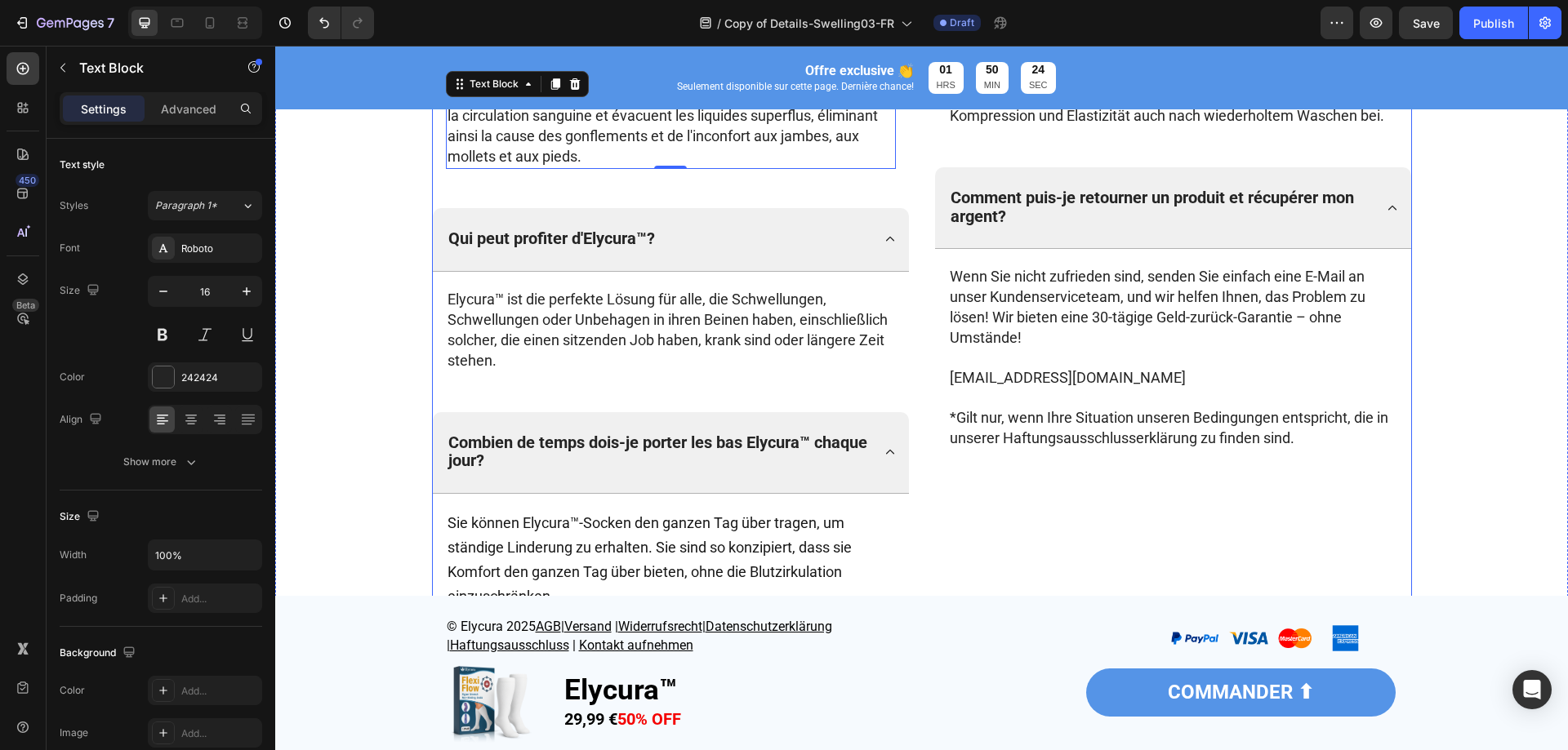
drag, startPoint x: 1043, startPoint y: 502, endPoint x: 731, endPoint y: 339, distance: 352.0
click at [1043, 502] on div "Les bas Elycura™ sont-ils faciles à nettoyer? Ja, Elycura™-Socken sind maschine…" at bounding box center [1173, 317] width 478 height 626
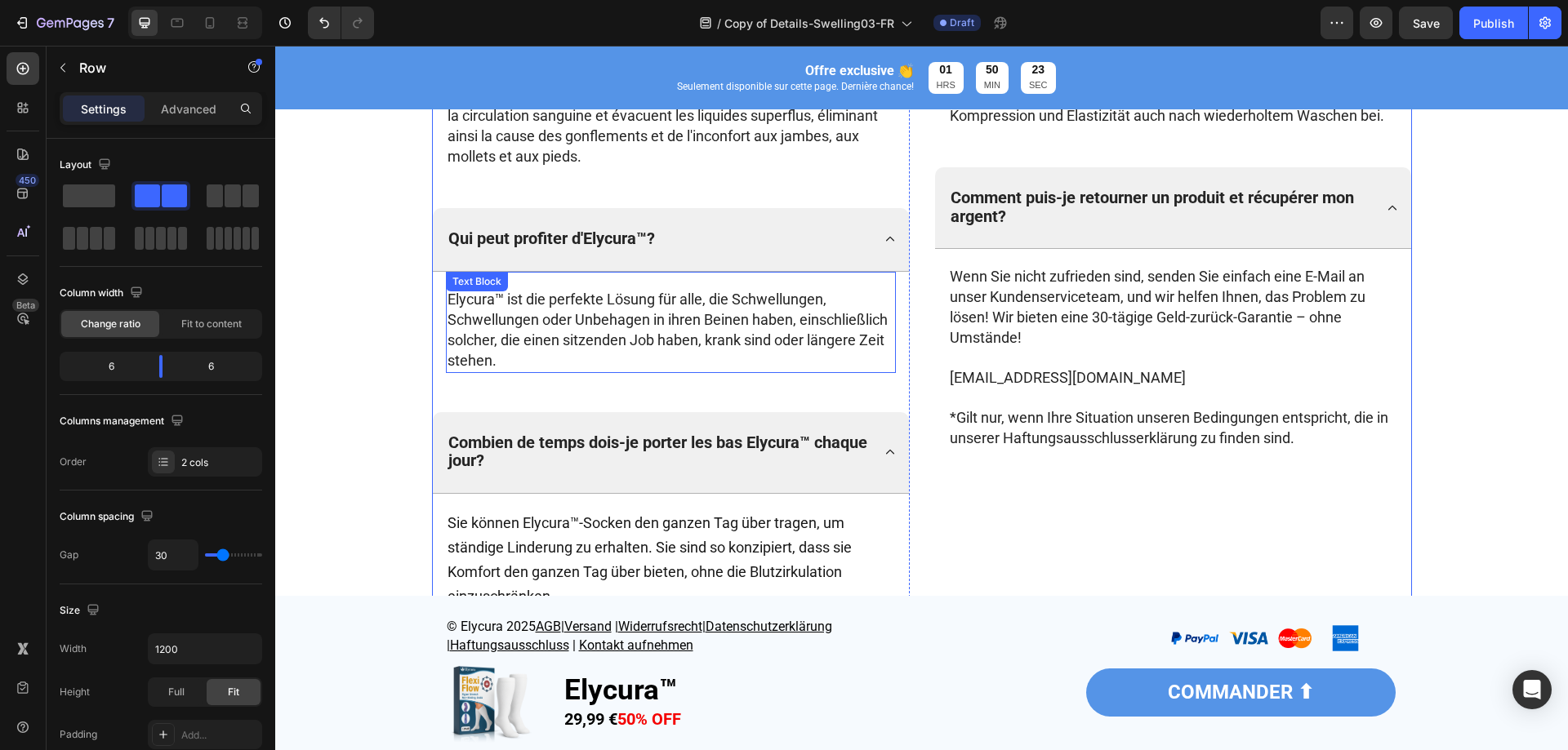
click at [721, 304] on span "Elycura™ ist die perfekte Lösung für alle, die Schwellungen, Schwellungen oder …" at bounding box center [667, 330] width 440 height 79
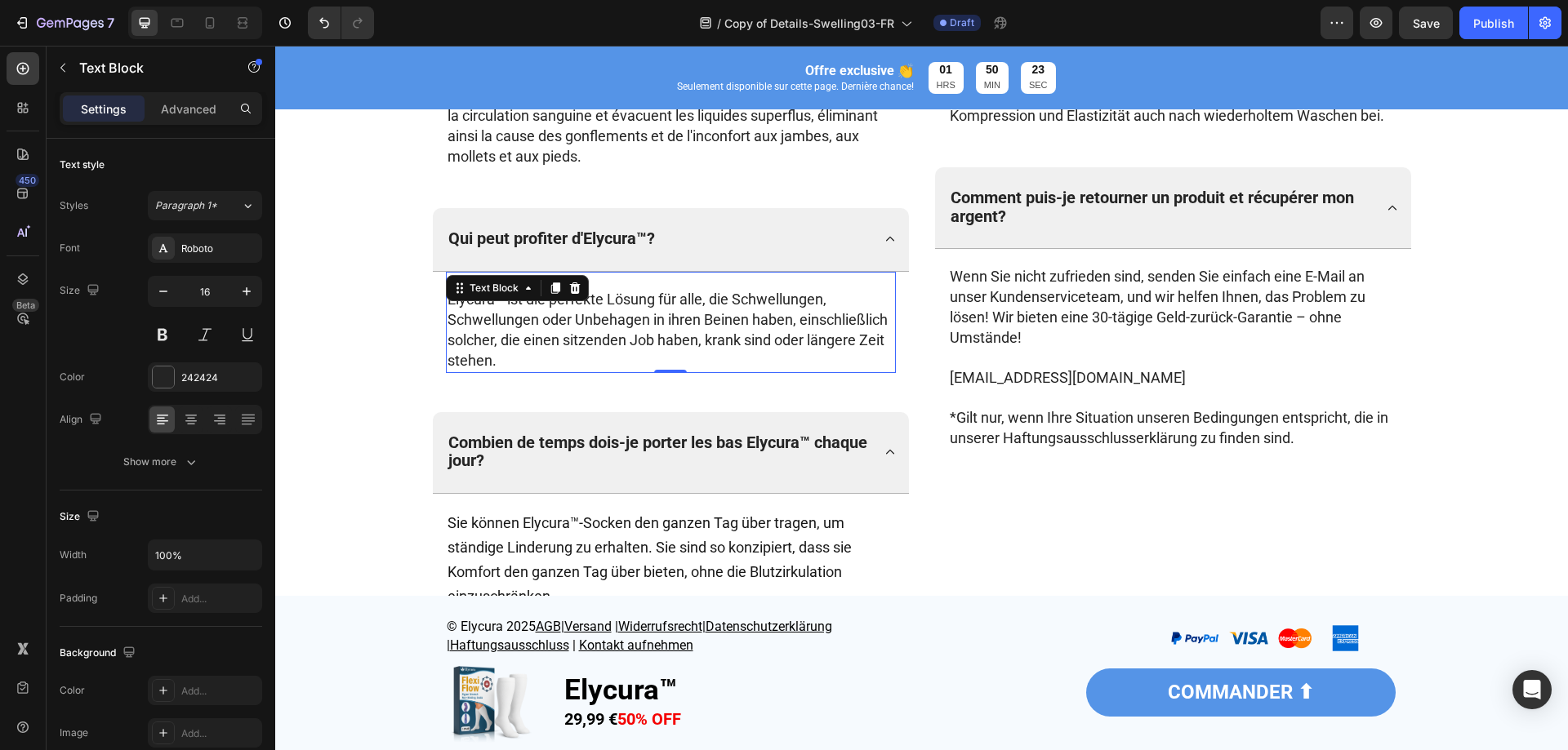
click at [721, 304] on span "Elycura™ ist die perfekte Lösung für alle, die Schwellungen, Schwellungen oder …" at bounding box center [667, 330] width 440 height 79
click at [1062, 415] on span "*Gilt nur, wenn Ihre Situation unseren Bedingungen entspricht, die in unserer H…" at bounding box center [1169, 428] width 438 height 38
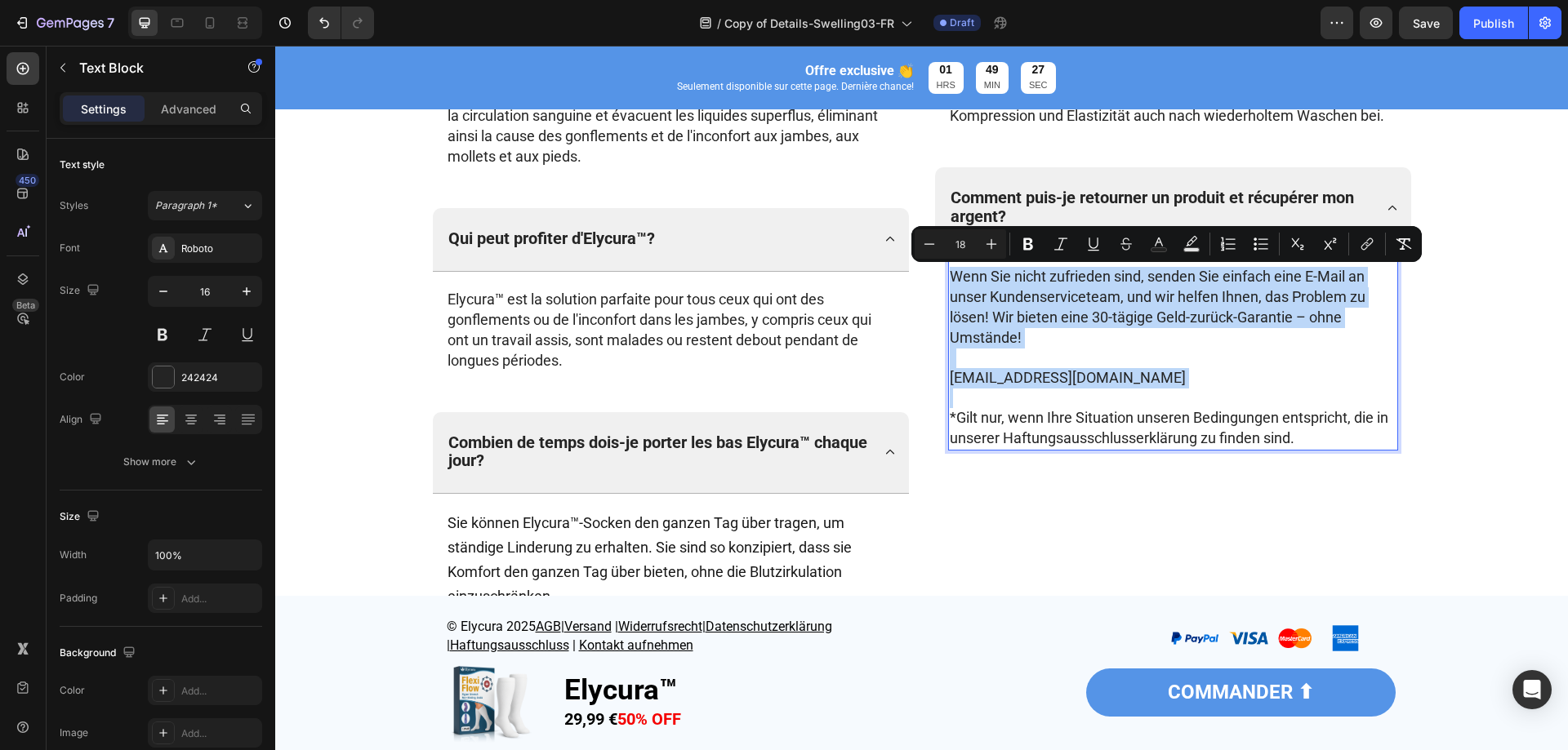
type input "16"
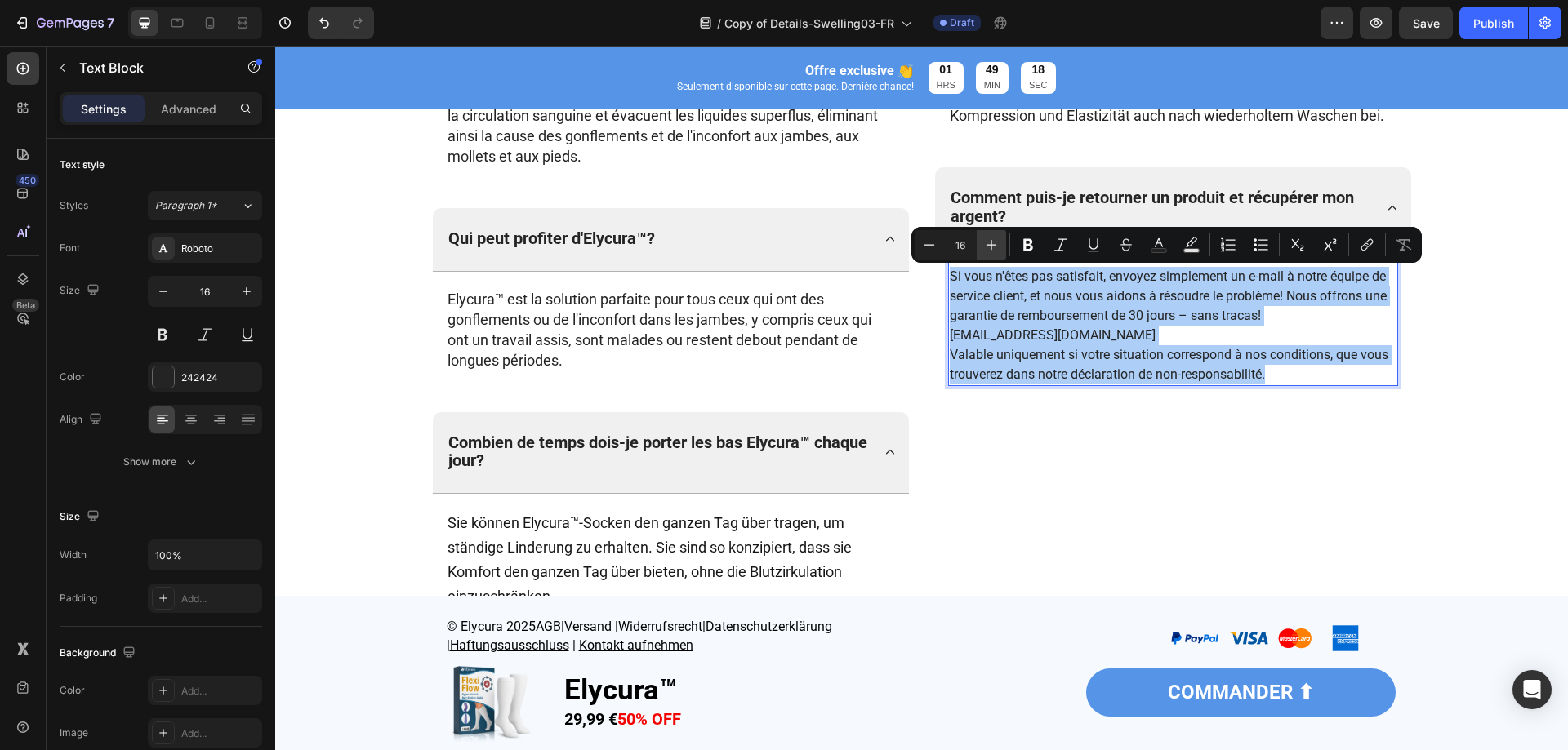
click at [998, 251] on icon "Editor contextual toolbar" at bounding box center [992, 245] width 16 height 16
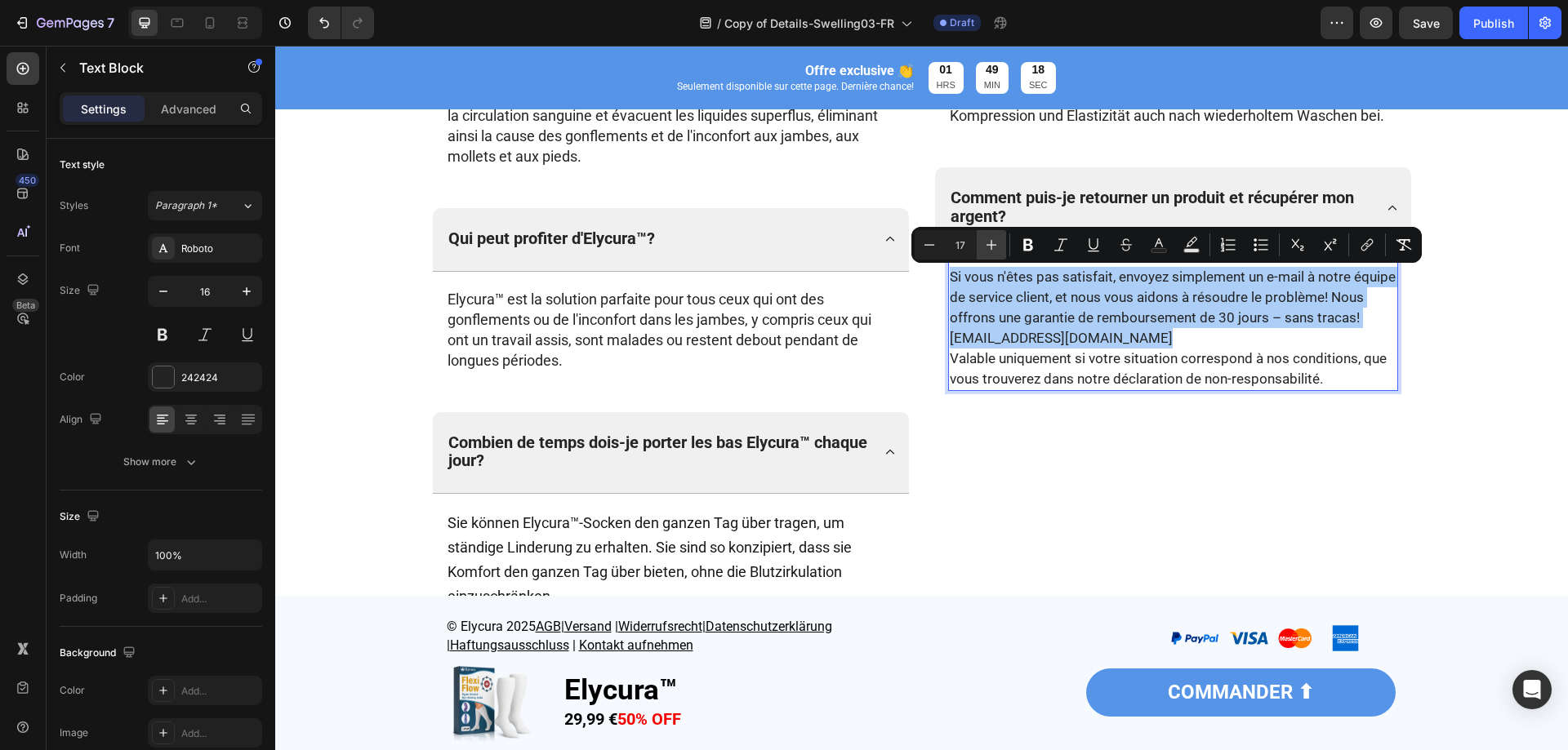
click at [998, 251] on icon "Editor contextual toolbar" at bounding box center [992, 245] width 16 height 16
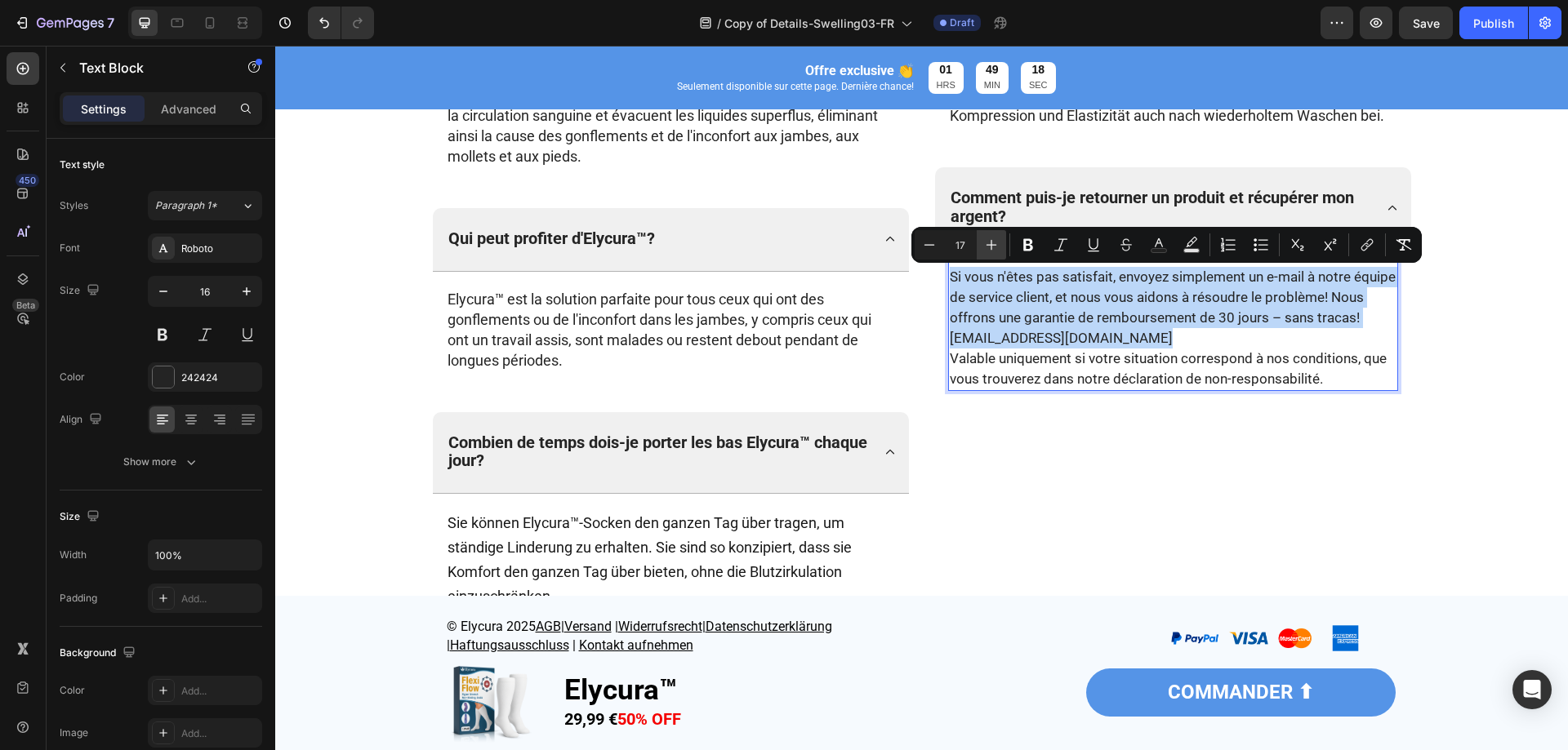
type input "18"
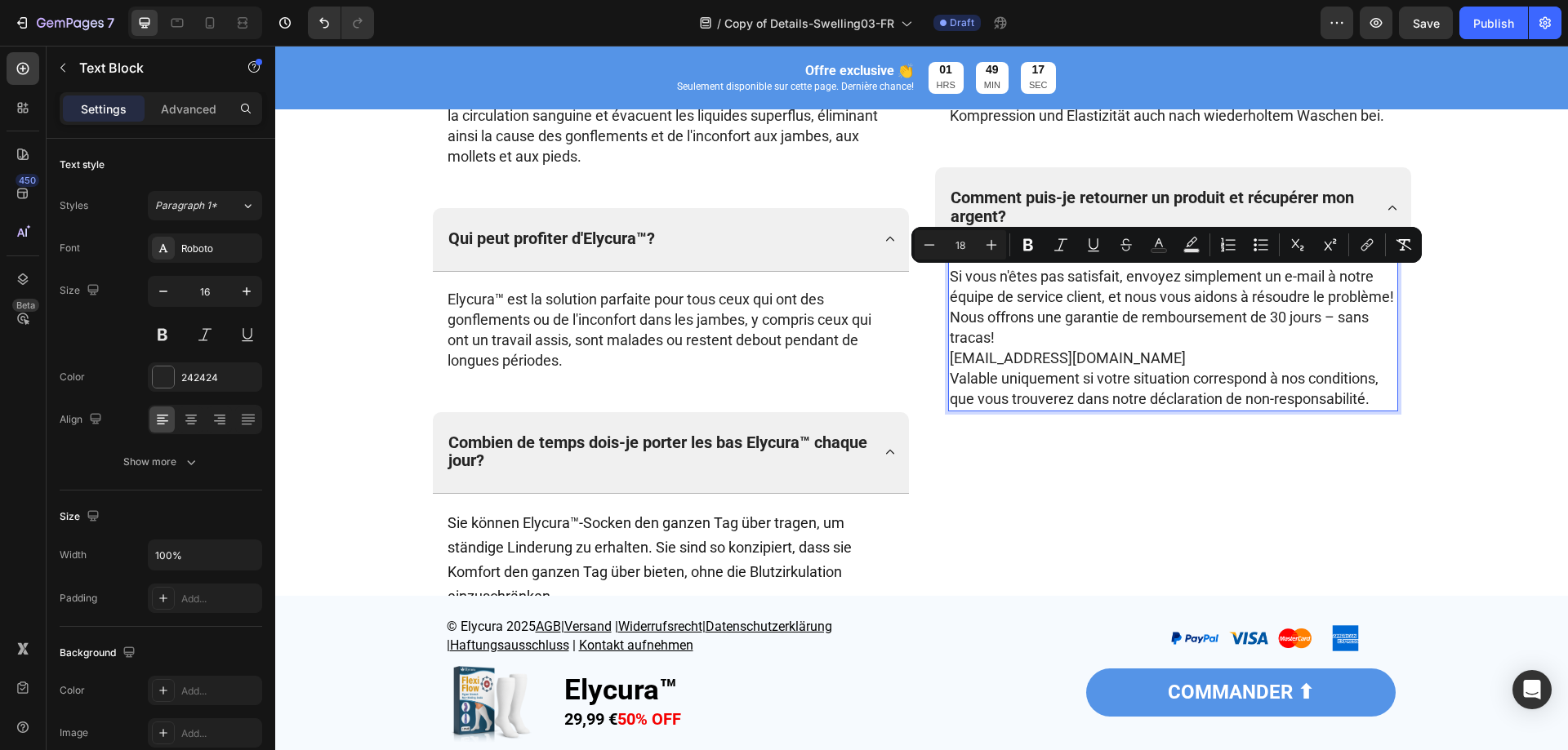
click at [1108, 336] on p "Si vous n'êtes pas satisfait, envoyez simplement un e-mail à notre équipe de se…" at bounding box center [1173, 307] width 447 height 81
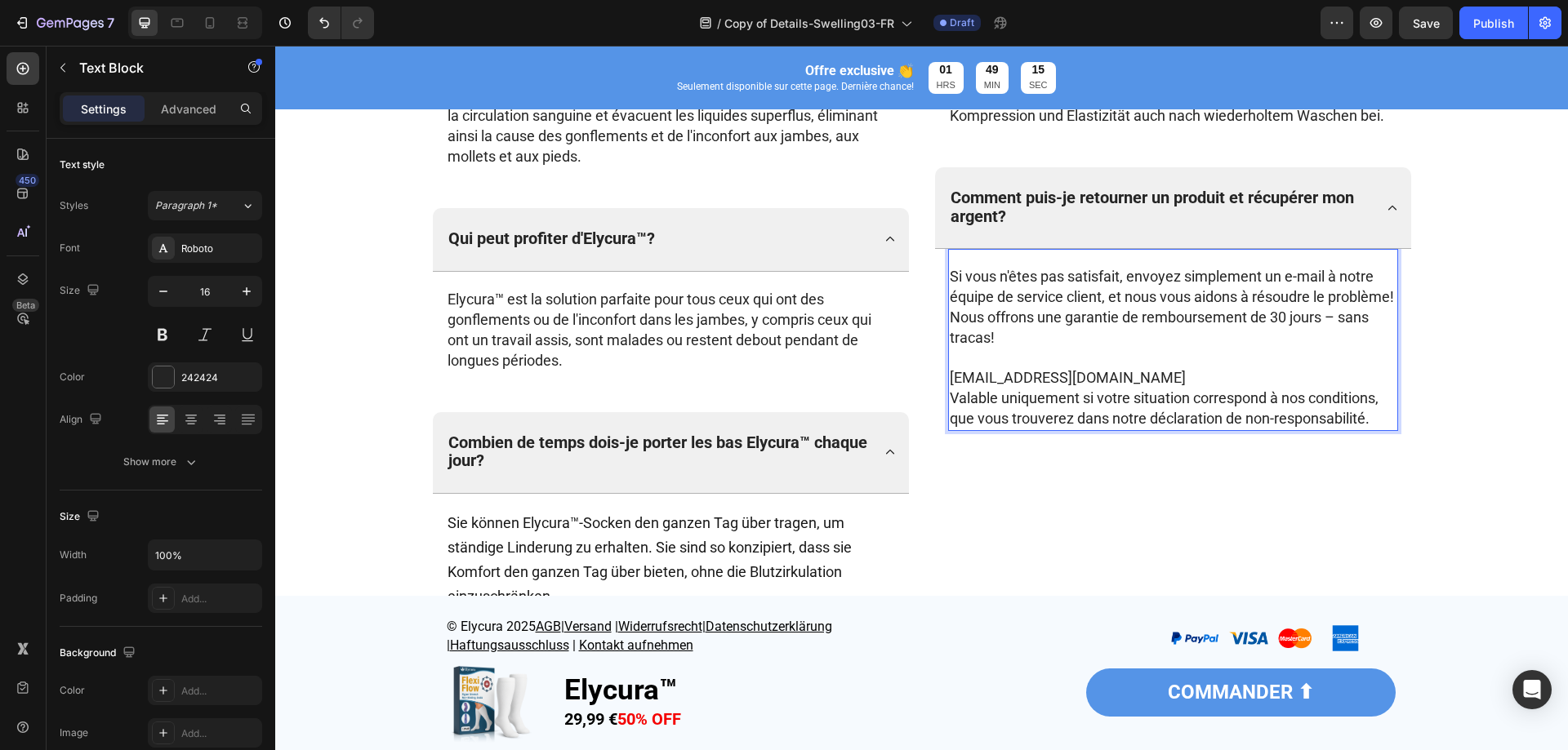
click at [1151, 381] on p "contact@aromaevasion.com" at bounding box center [1173, 378] width 447 height 21
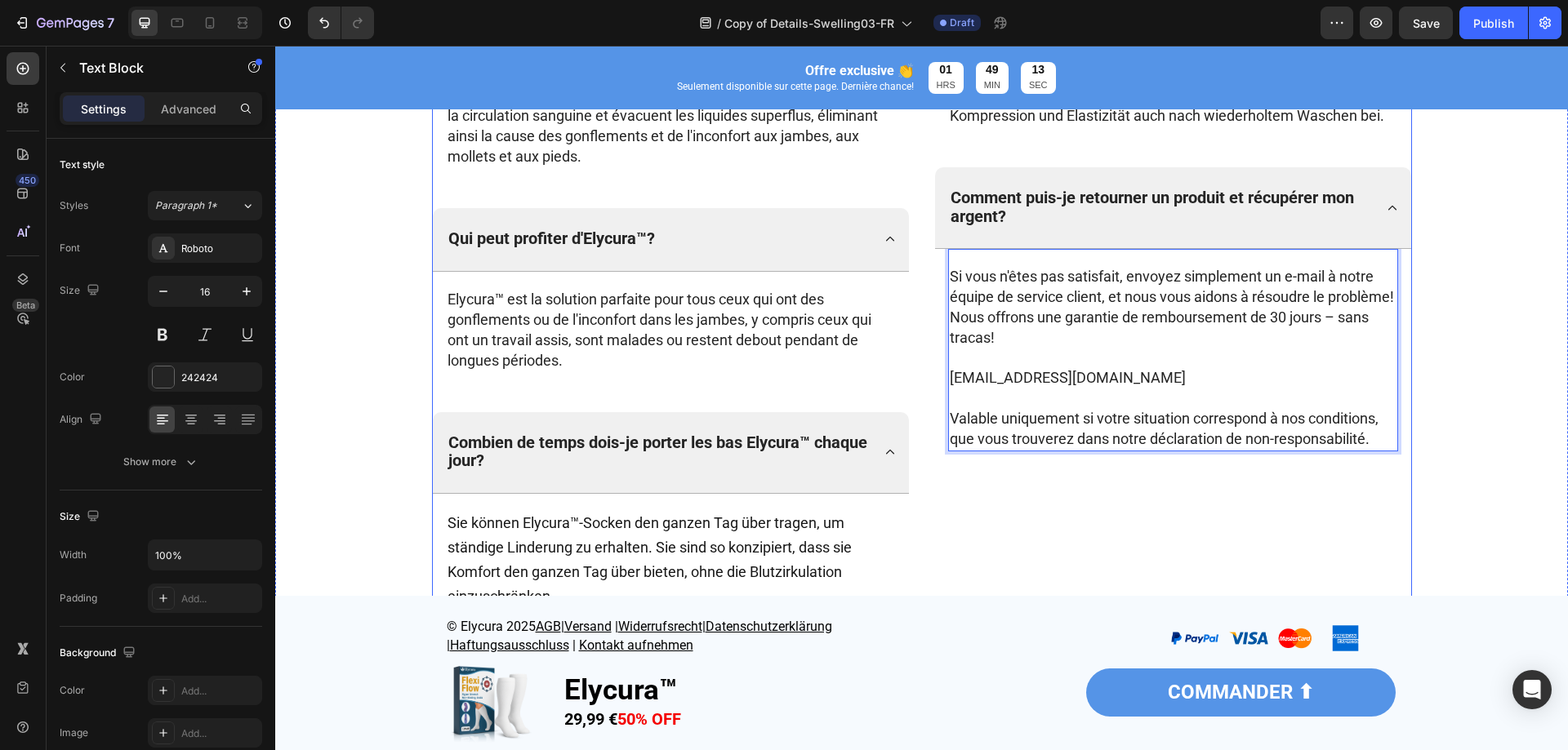
click at [1084, 506] on div "Les bas Elycura™ sont-ils faciles à nettoyer? Ja, Elycura™-Socken sind maschine…" at bounding box center [1173, 317] width 478 height 626
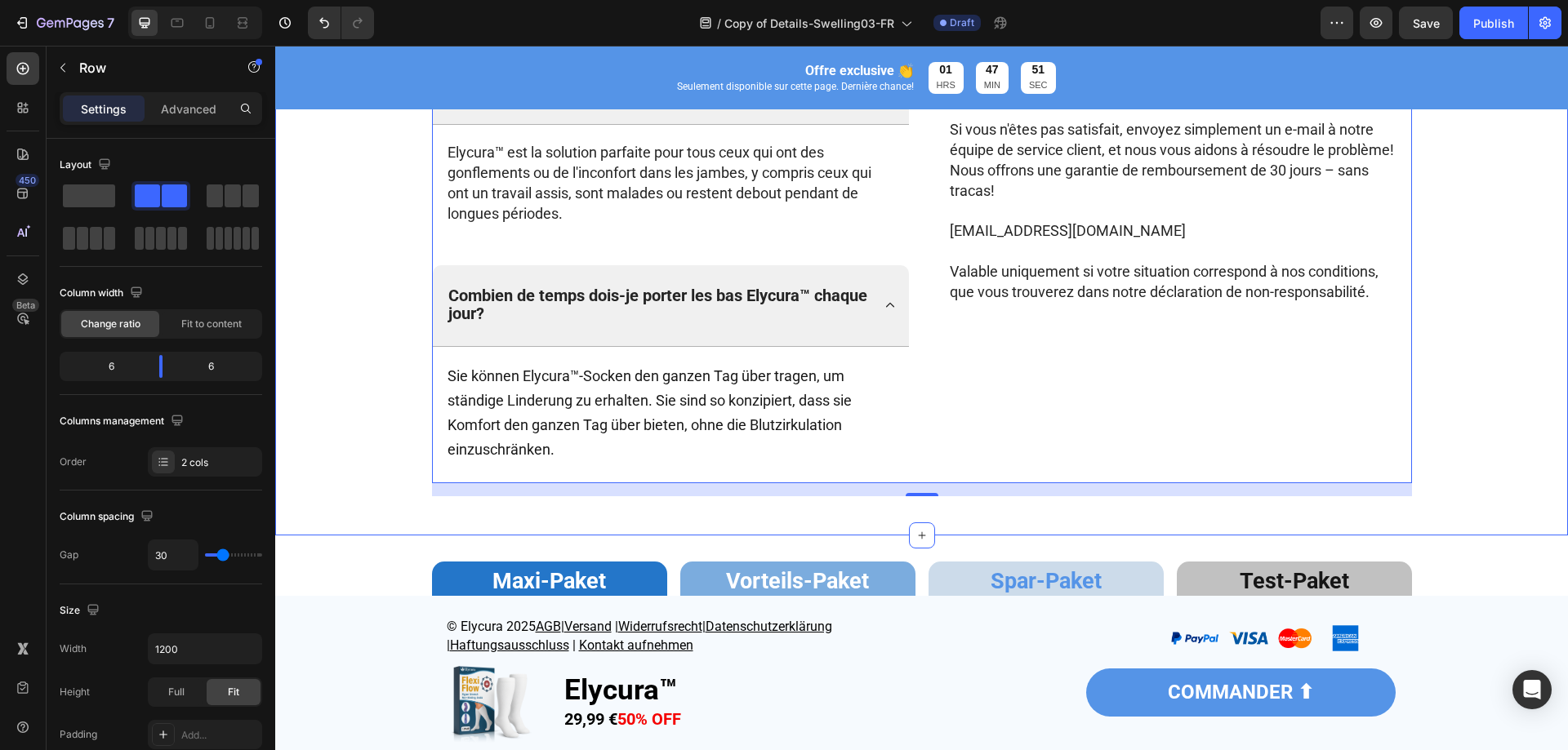
scroll to position [5303, 0]
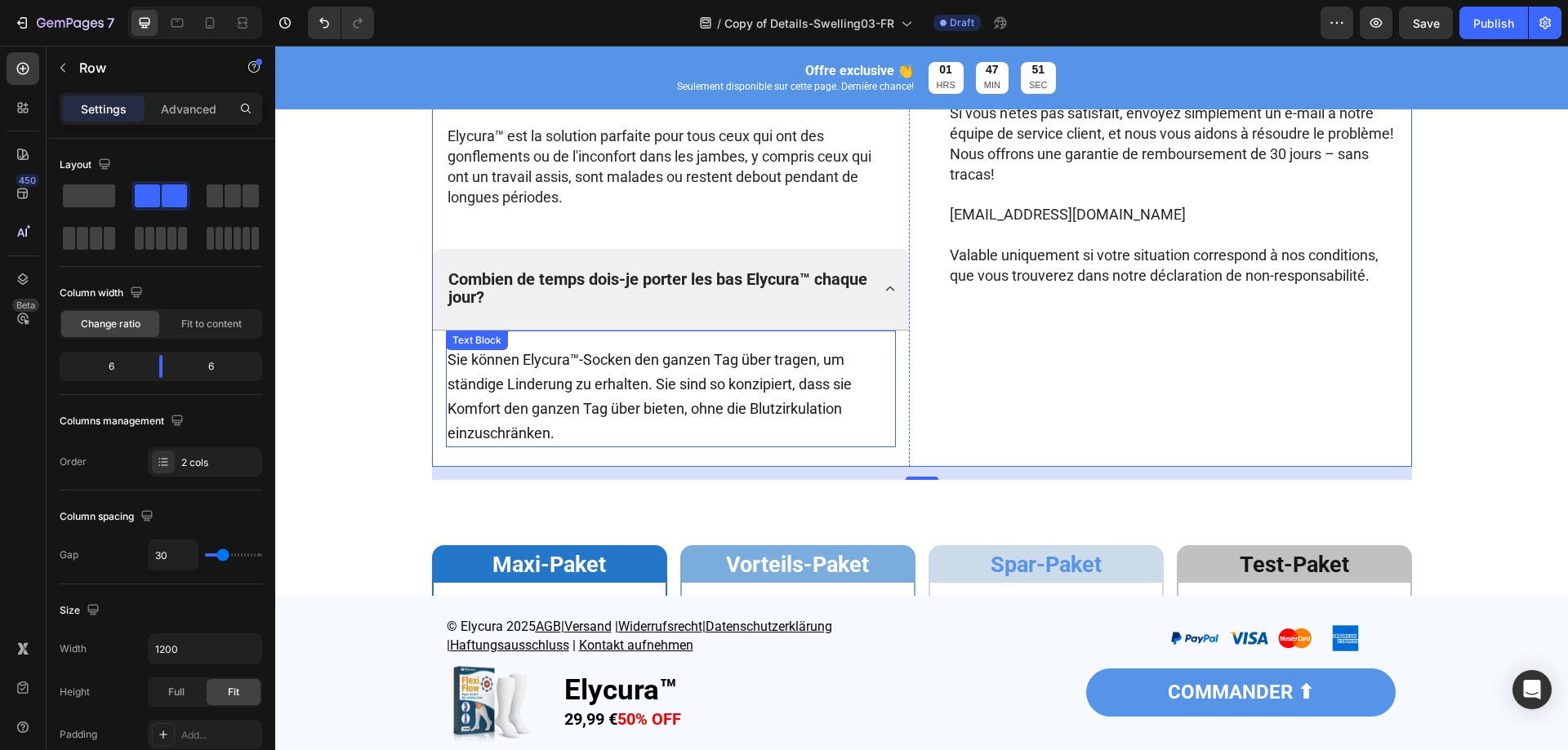
click at [641, 415] on span "Sie können Elycura™-Socken den ganzen Tag über tragen, um ständige Linderung zu…" at bounding box center [649, 396] width 405 height 89
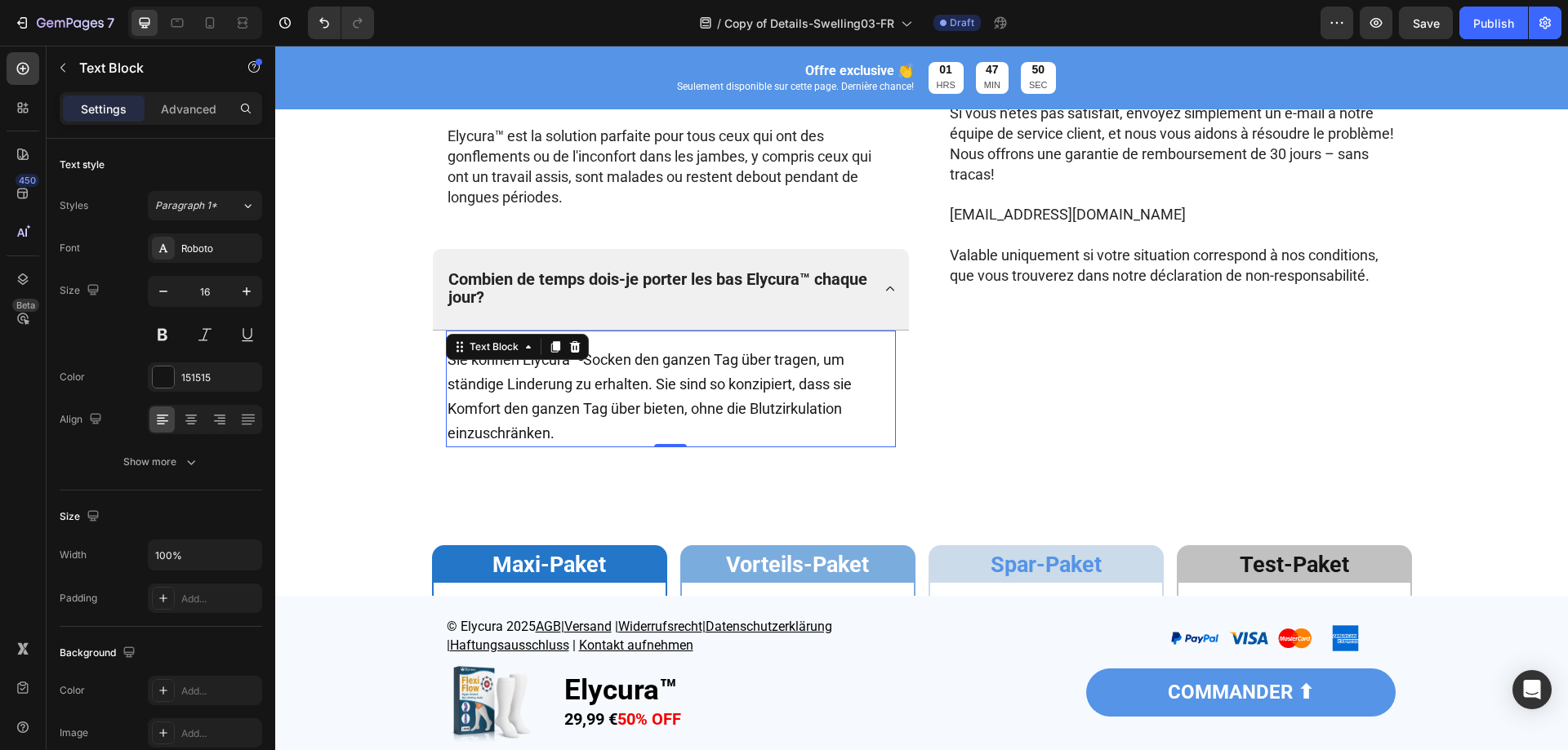
click at [641, 415] on span "Sie können Elycura™-Socken den ganzen Tag über tragen, um ständige Linderung zu…" at bounding box center [649, 396] width 405 height 89
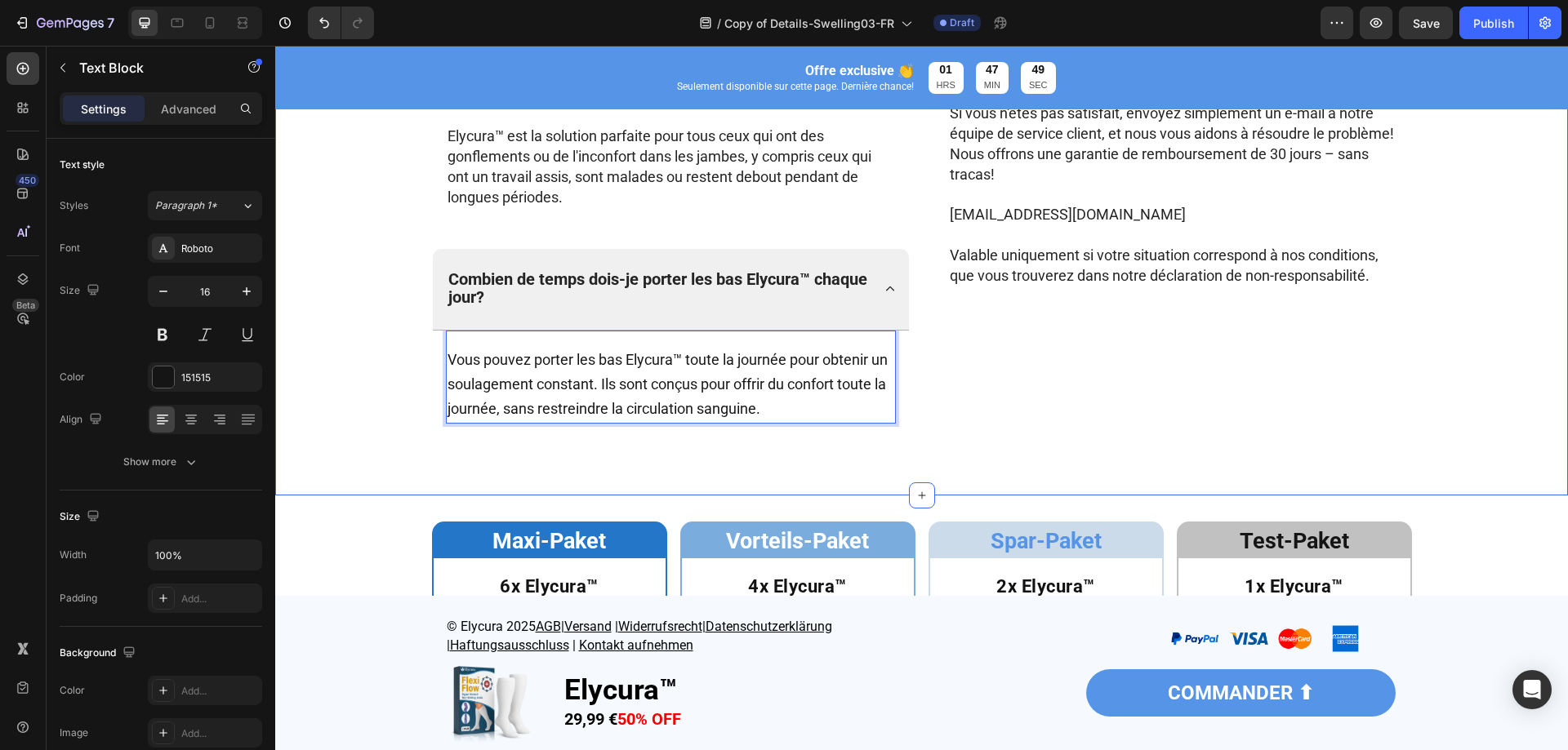
click at [395, 443] on div "⁠⁠⁠⁠⁠⁠⁠ QUESTIONS FRÉQUEMMENT POSÉES Heading Row Comment fonctionne Elycura™? E…" at bounding box center [921, 111] width 1260 height 690
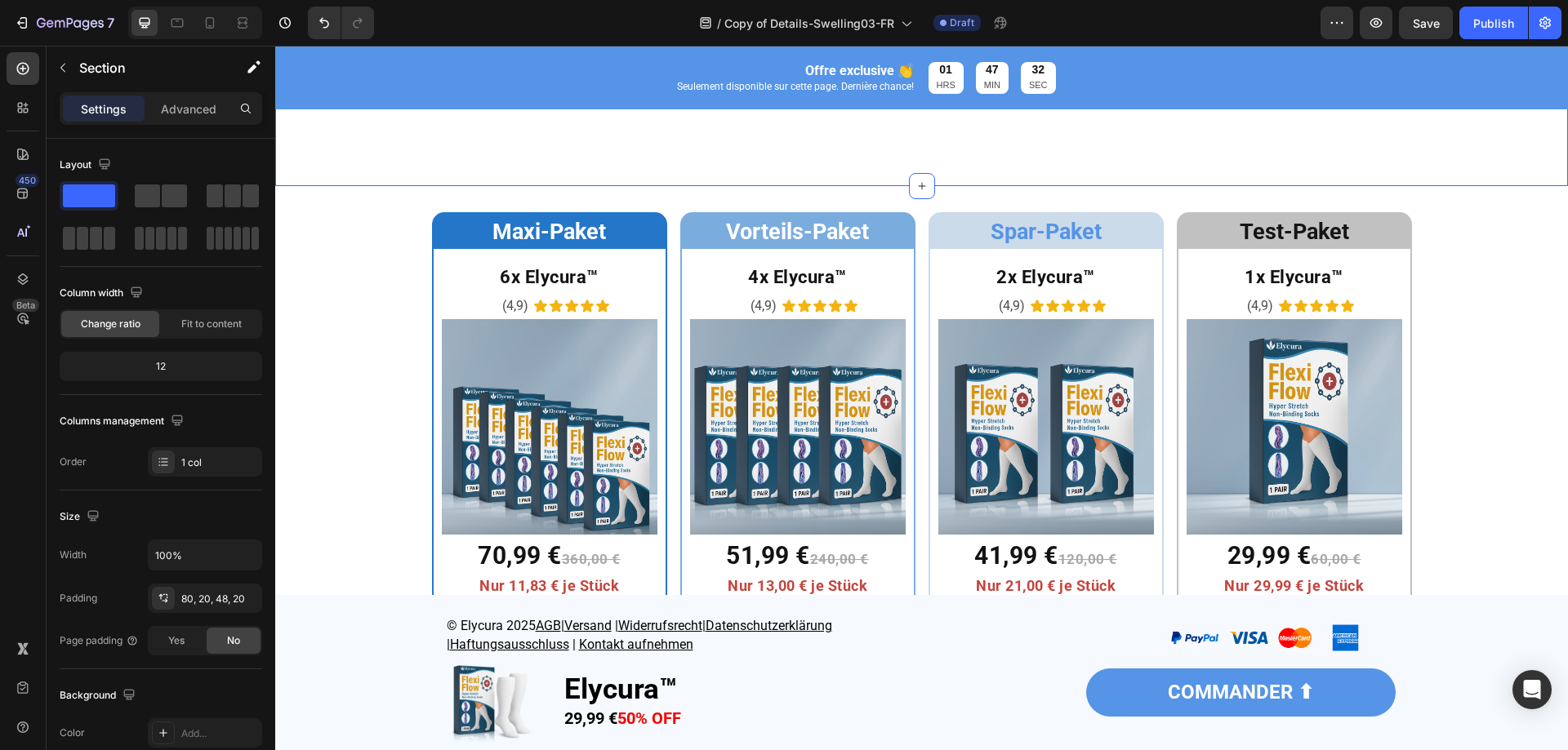
scroll to position [5712, 0]
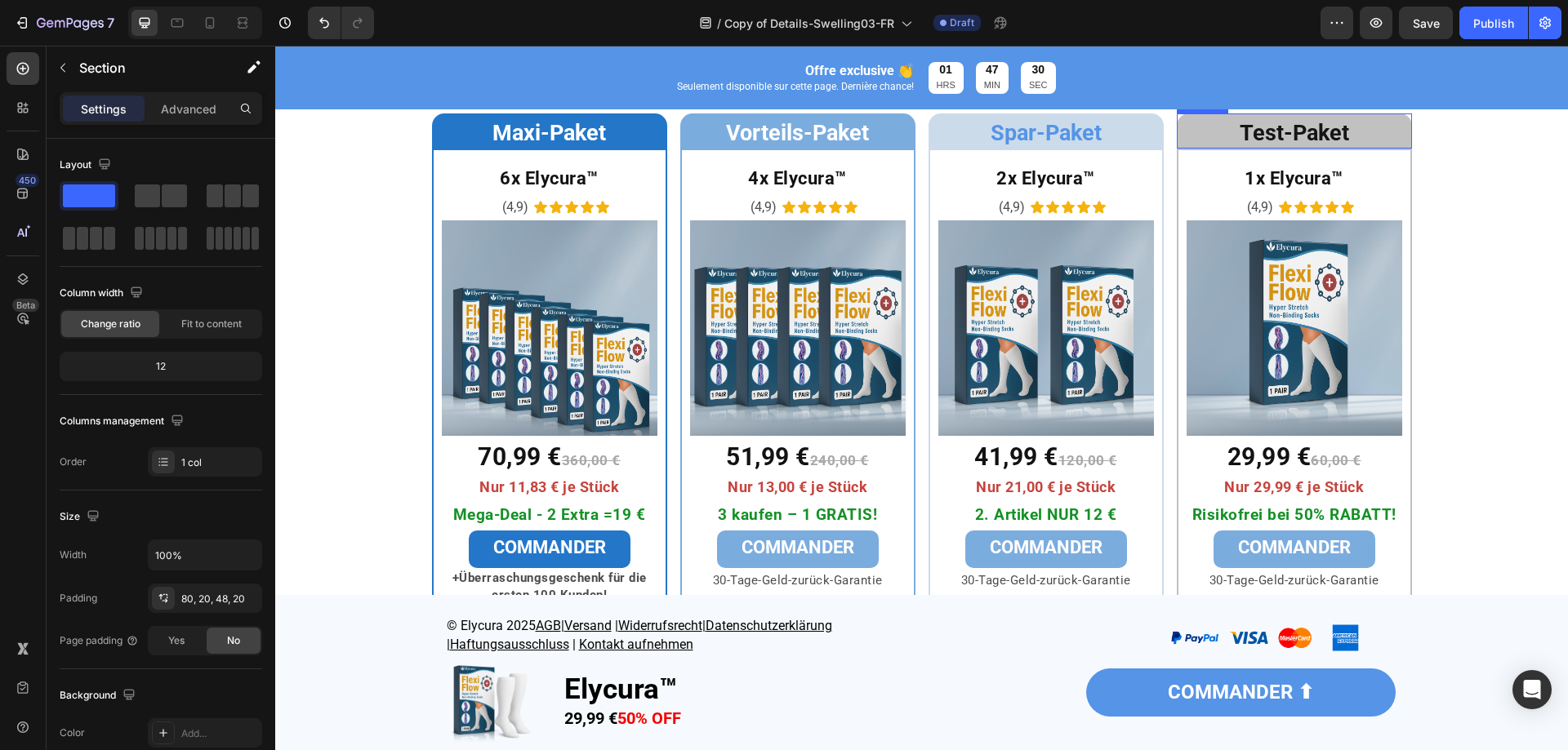
click at [1264, 138] on span "Test-Paket" at bounding box center [1294, 133] width 109 height 26
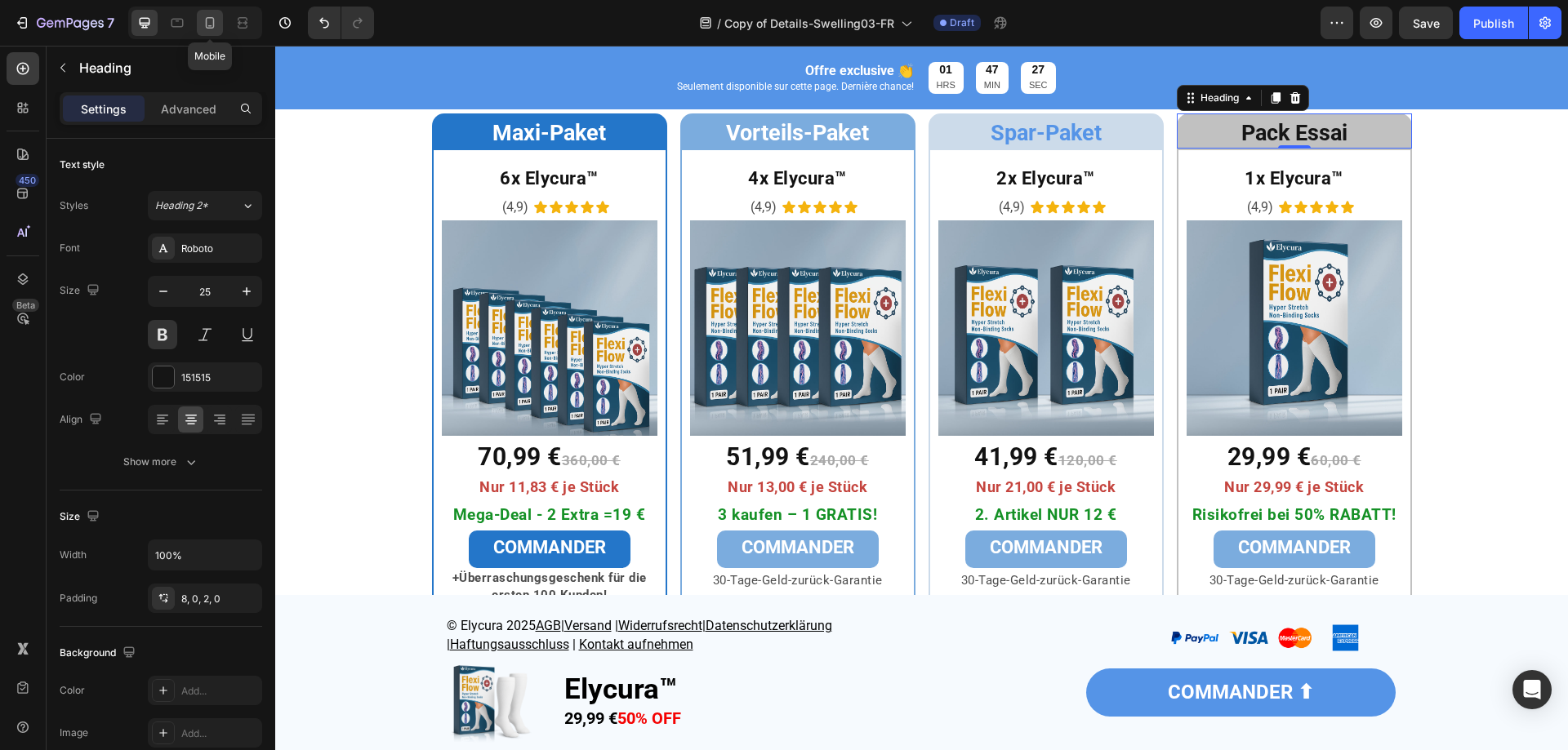
click at [209, 23] on icon at bounding box center [210, 23] width 16 height 16
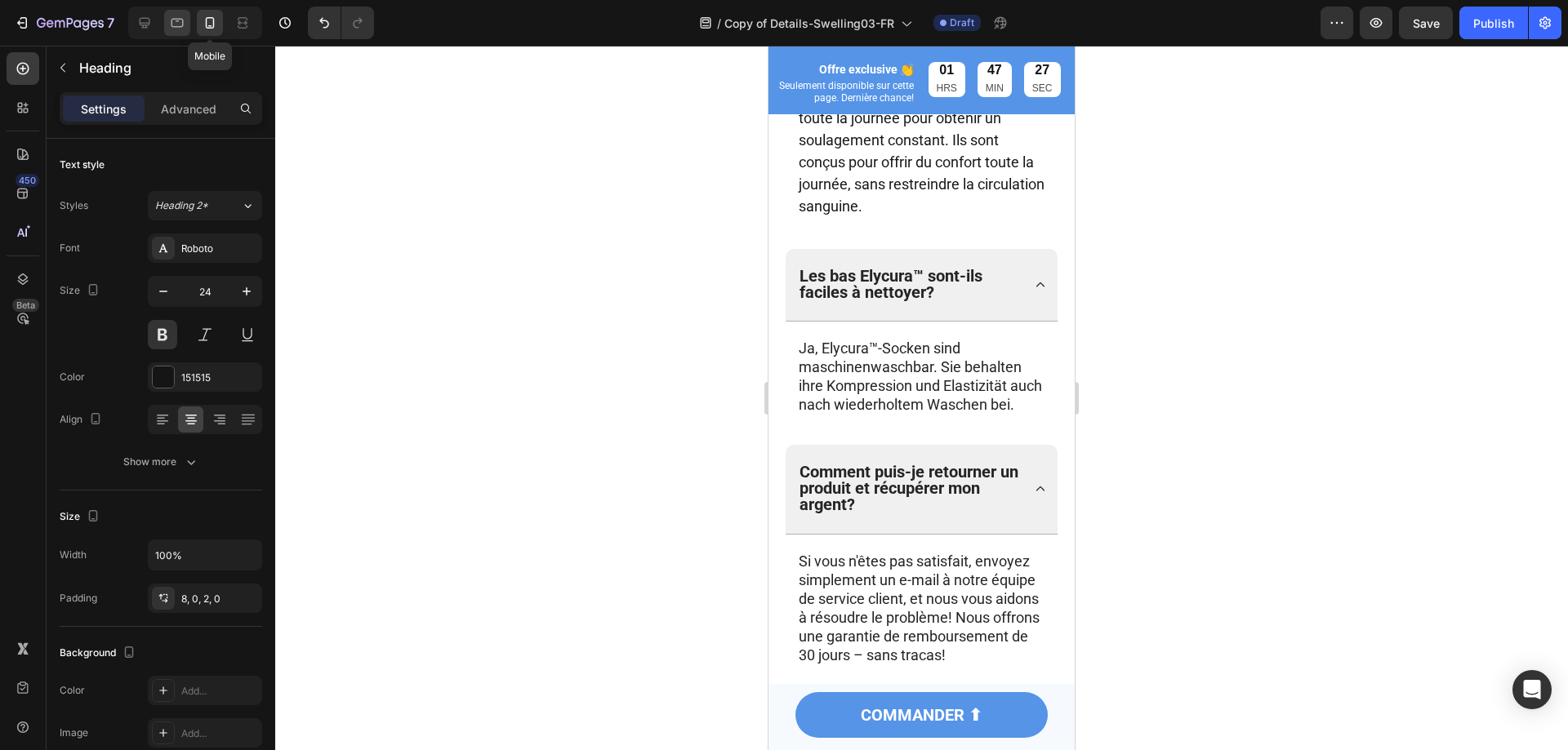
click at [181, 22] on icon at bounding box center [177, 23] width 16 height 16
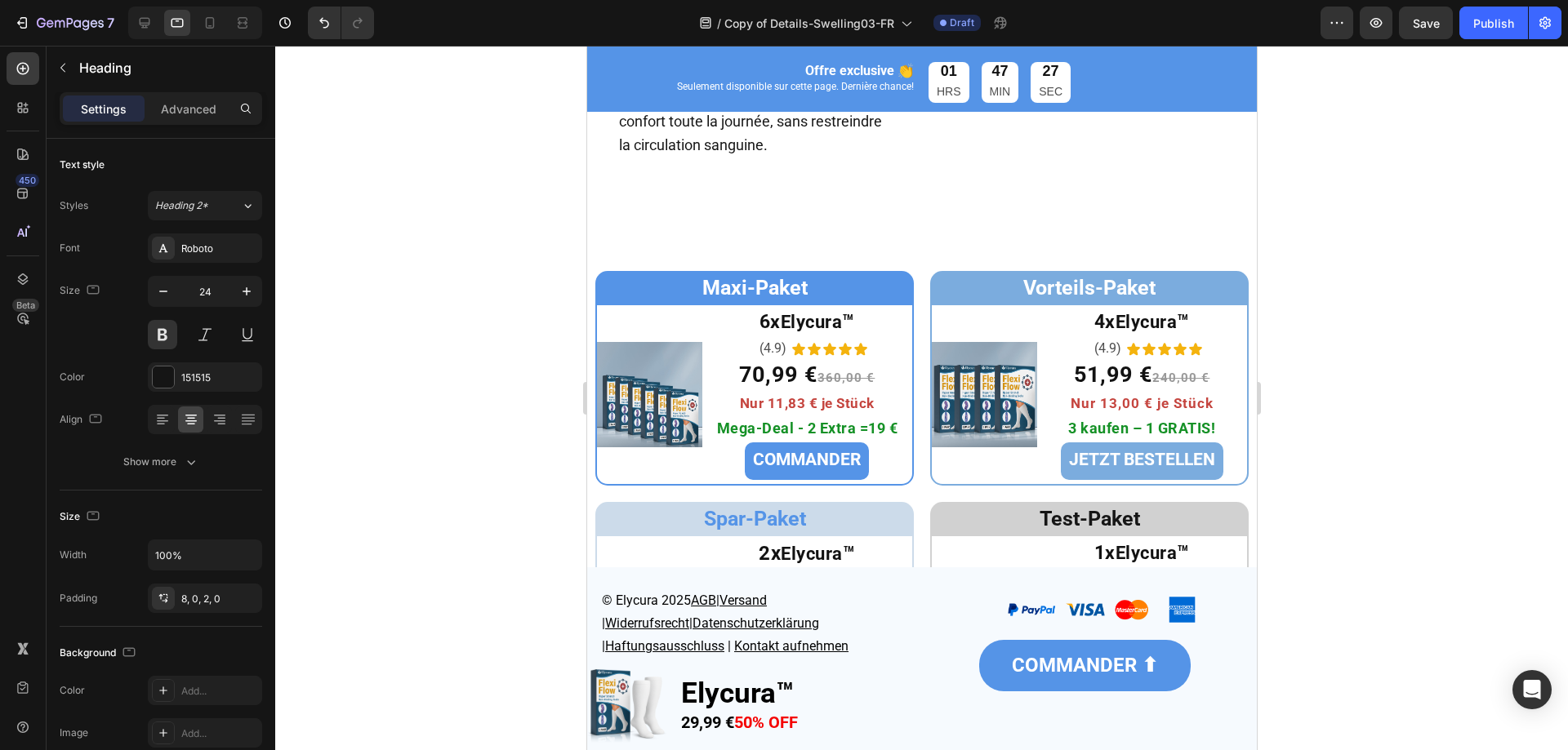
type input "25"
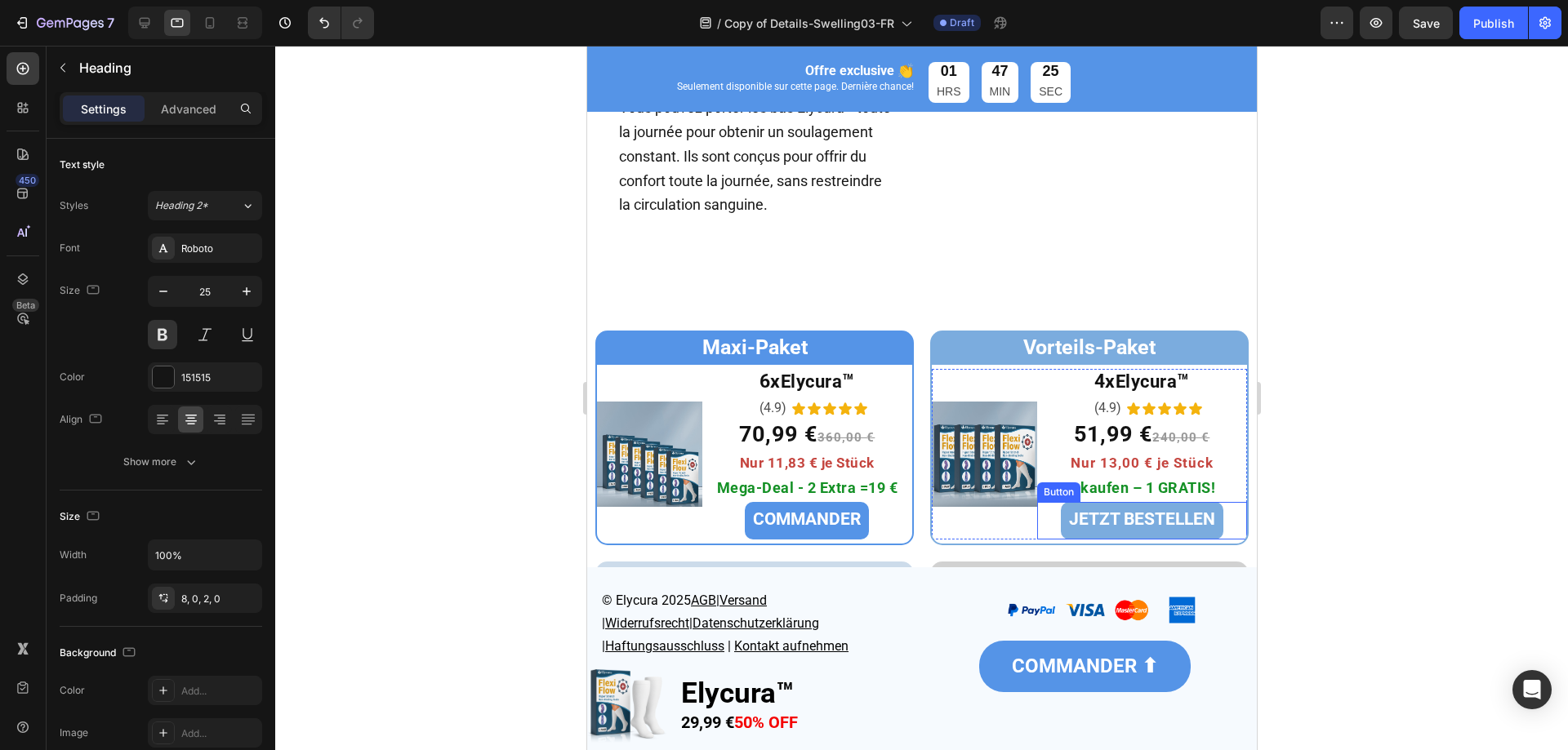
scroll to position [5696, 0]
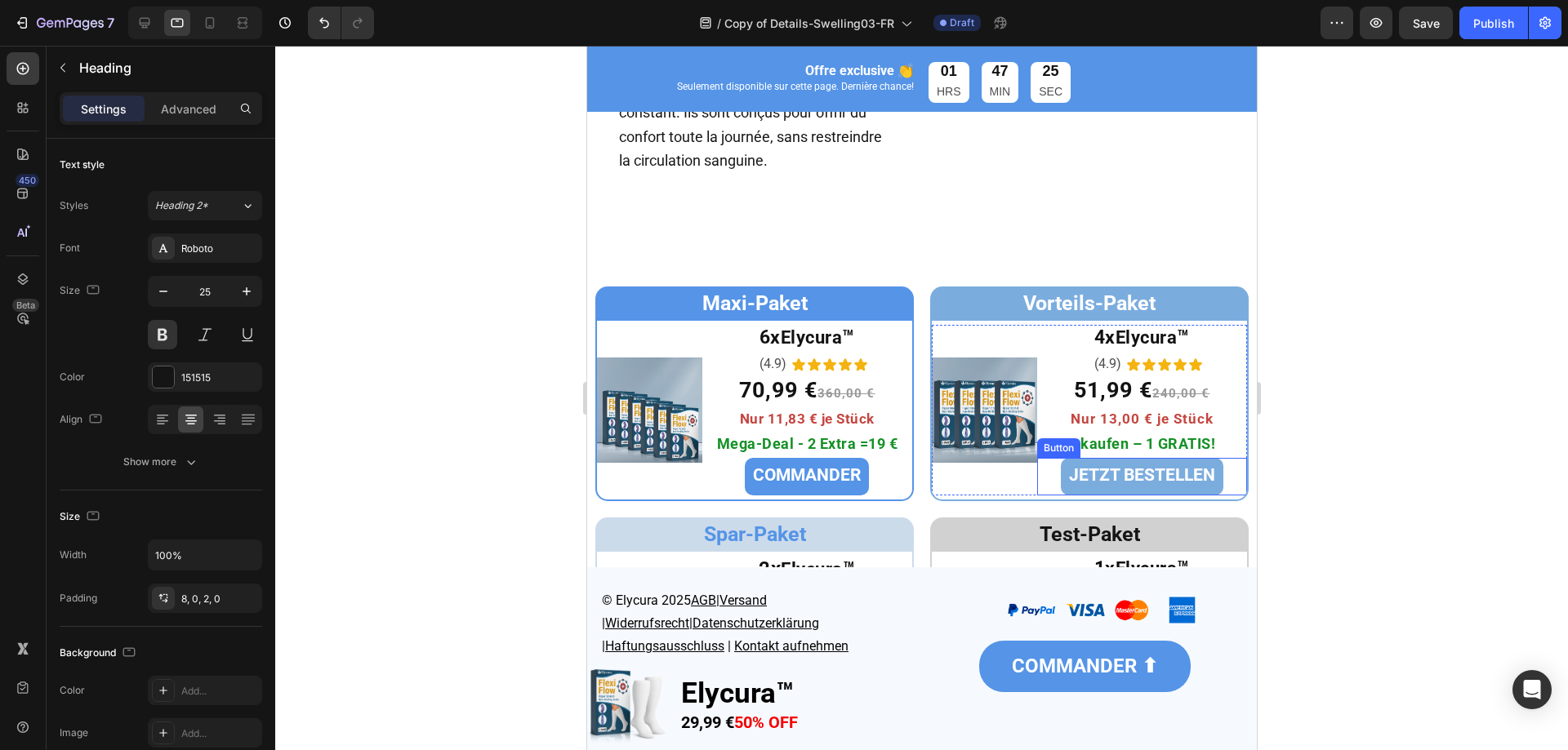
click at [1077, 523] on span "Test-Paket" at bounding box center [1089, 534] width 100 height 24
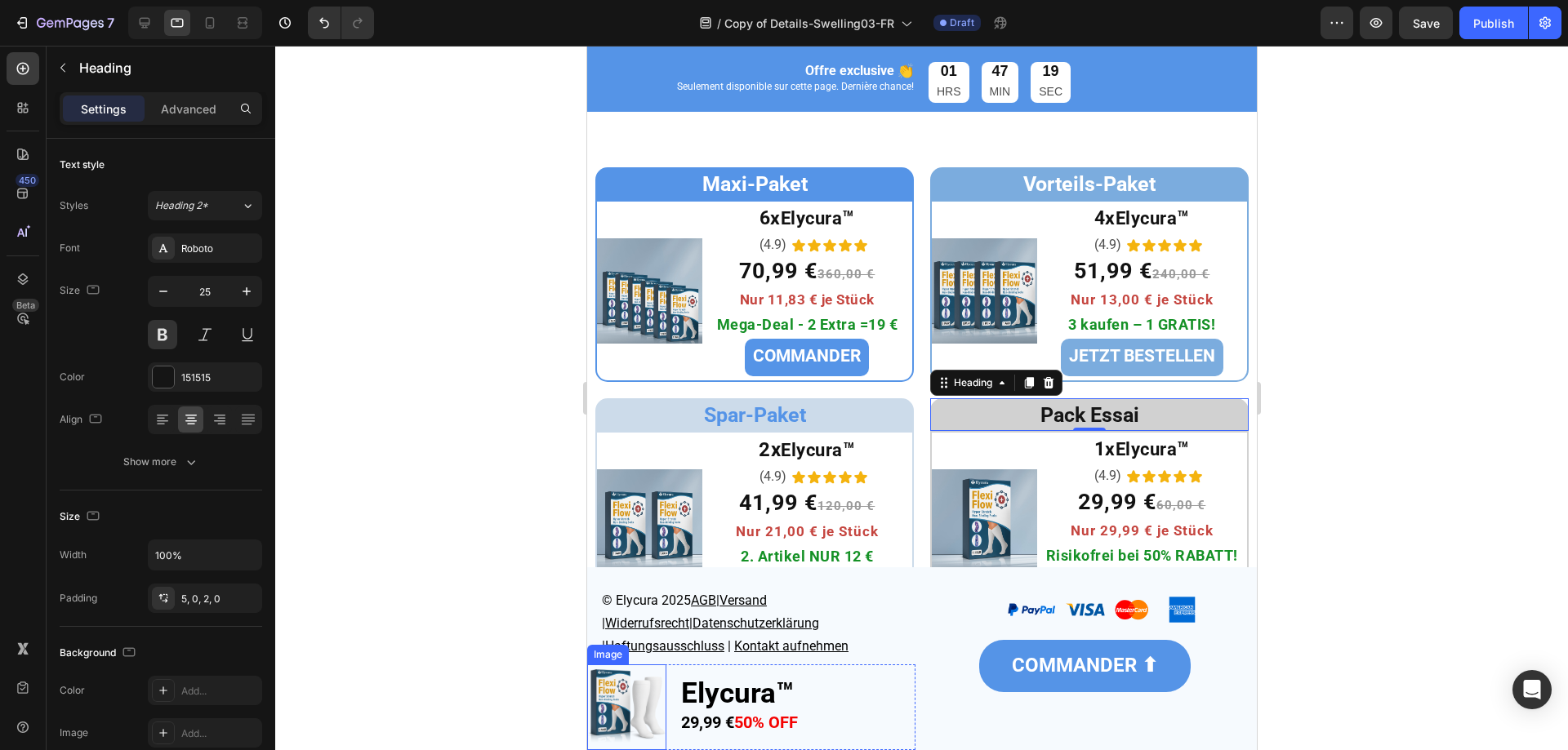
drag, startPoint x: 395, startPoint y: 128, endPoint x: 447, endPoint y: 177, distance: 71.4
click at [395, 128] on div at bounding box center [921, 398] width 1293 height 705
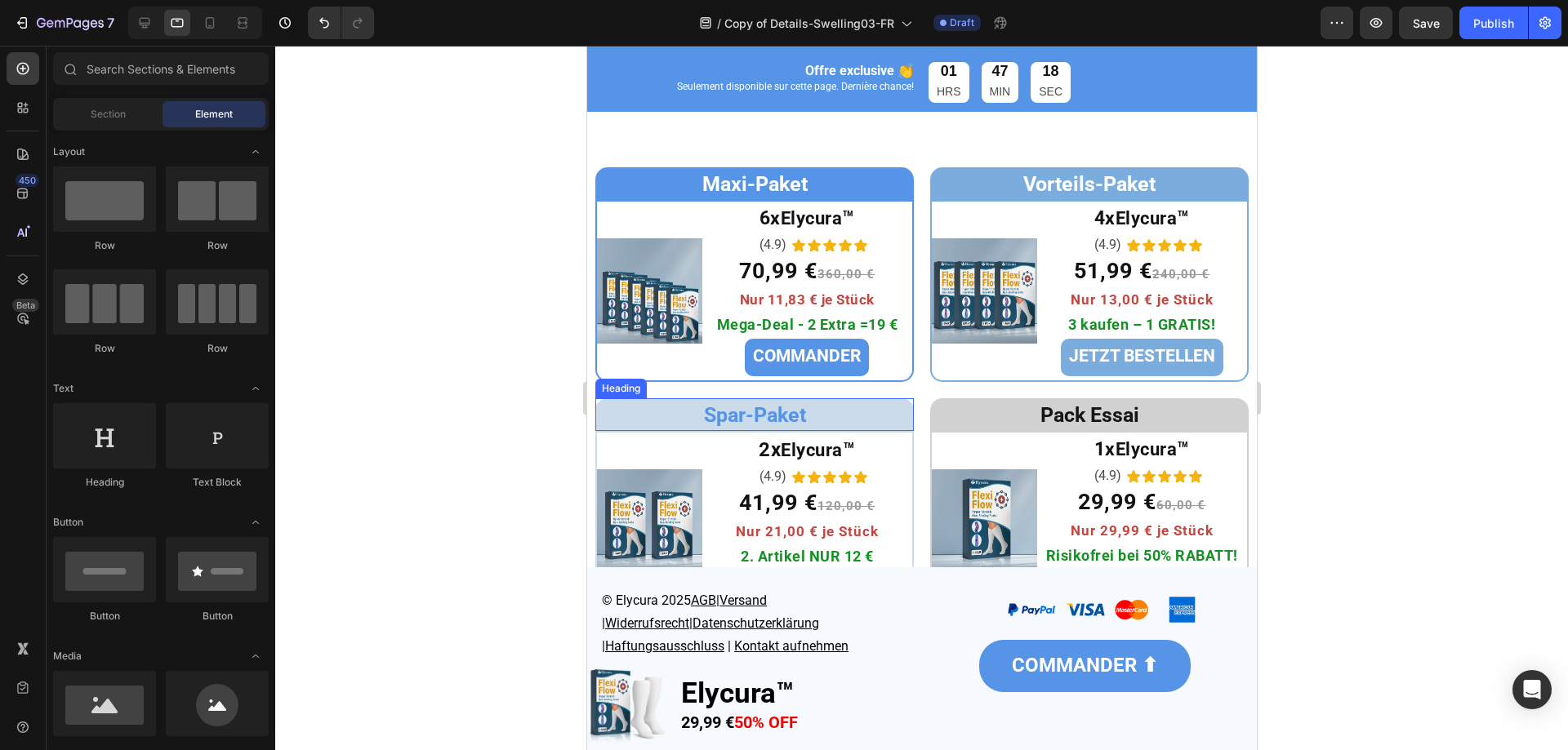
click at [727, 431] on h2 "Spar-Paket" at bounding box center [754, 415] width 319 height 33
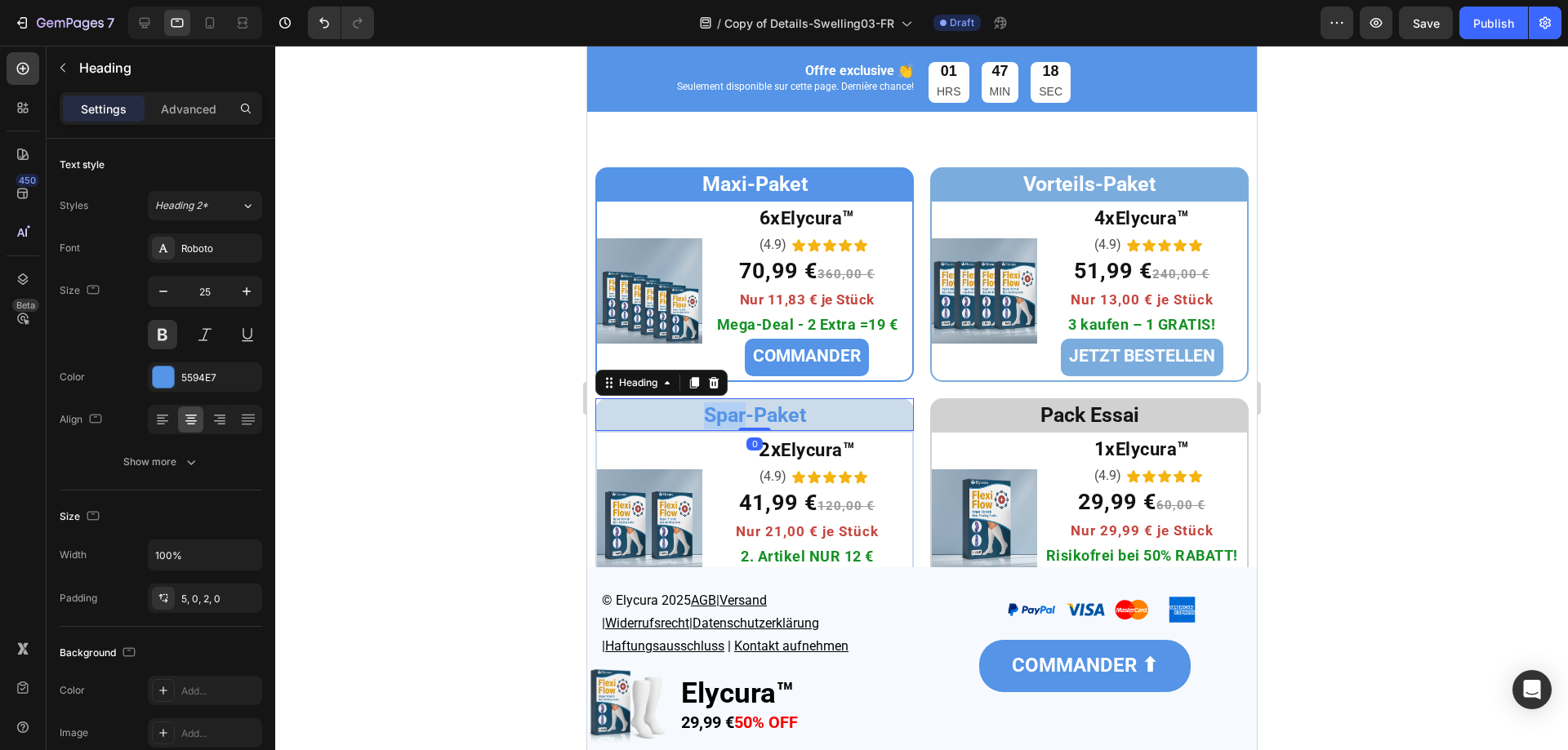
click at [731, 423] on span "Spar-Paket" at bounding box center [754, 415] width 102 height 24
click at [137, 18] on icon at bounding box center [144, 23] width 16 height 16
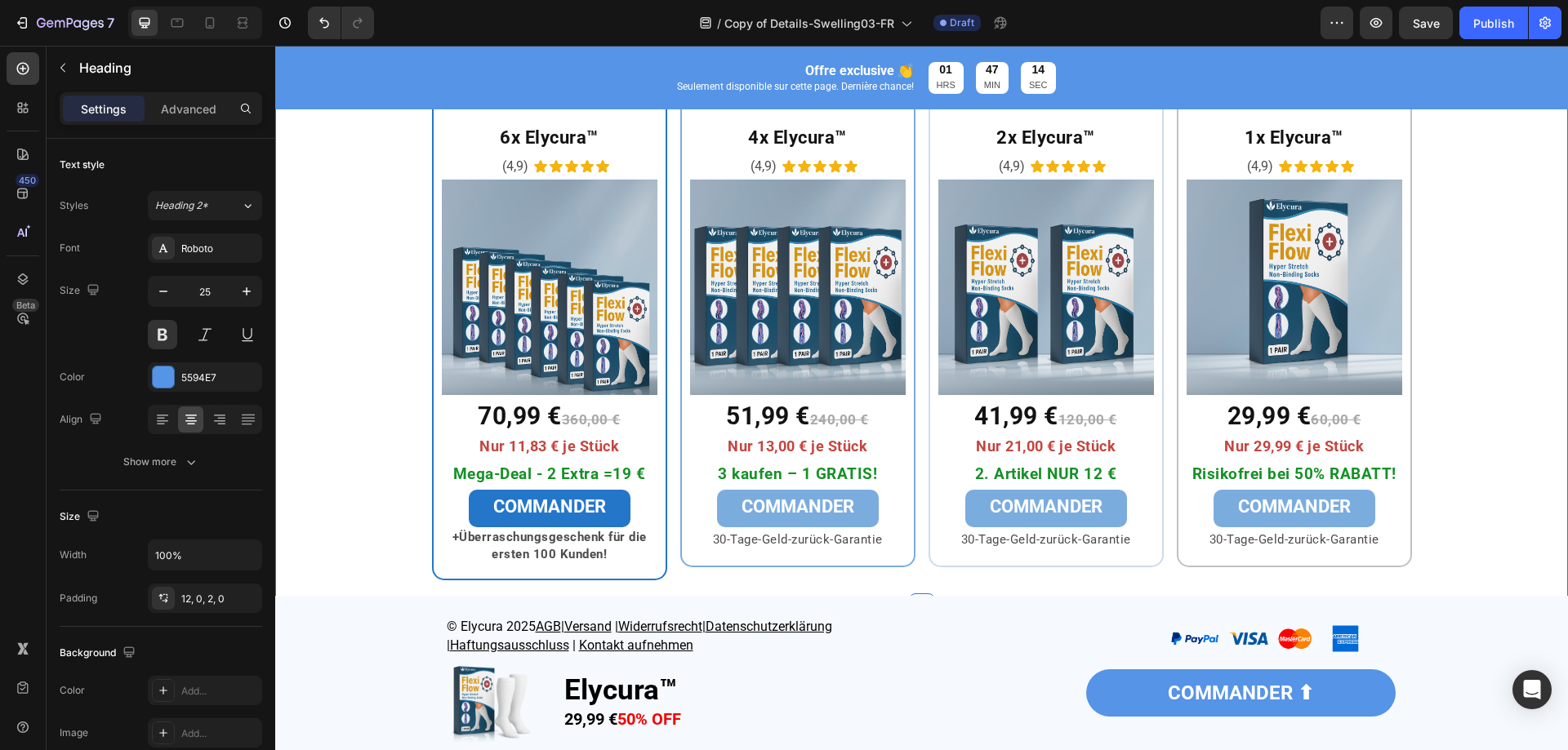
scroll to position [5595, 0]
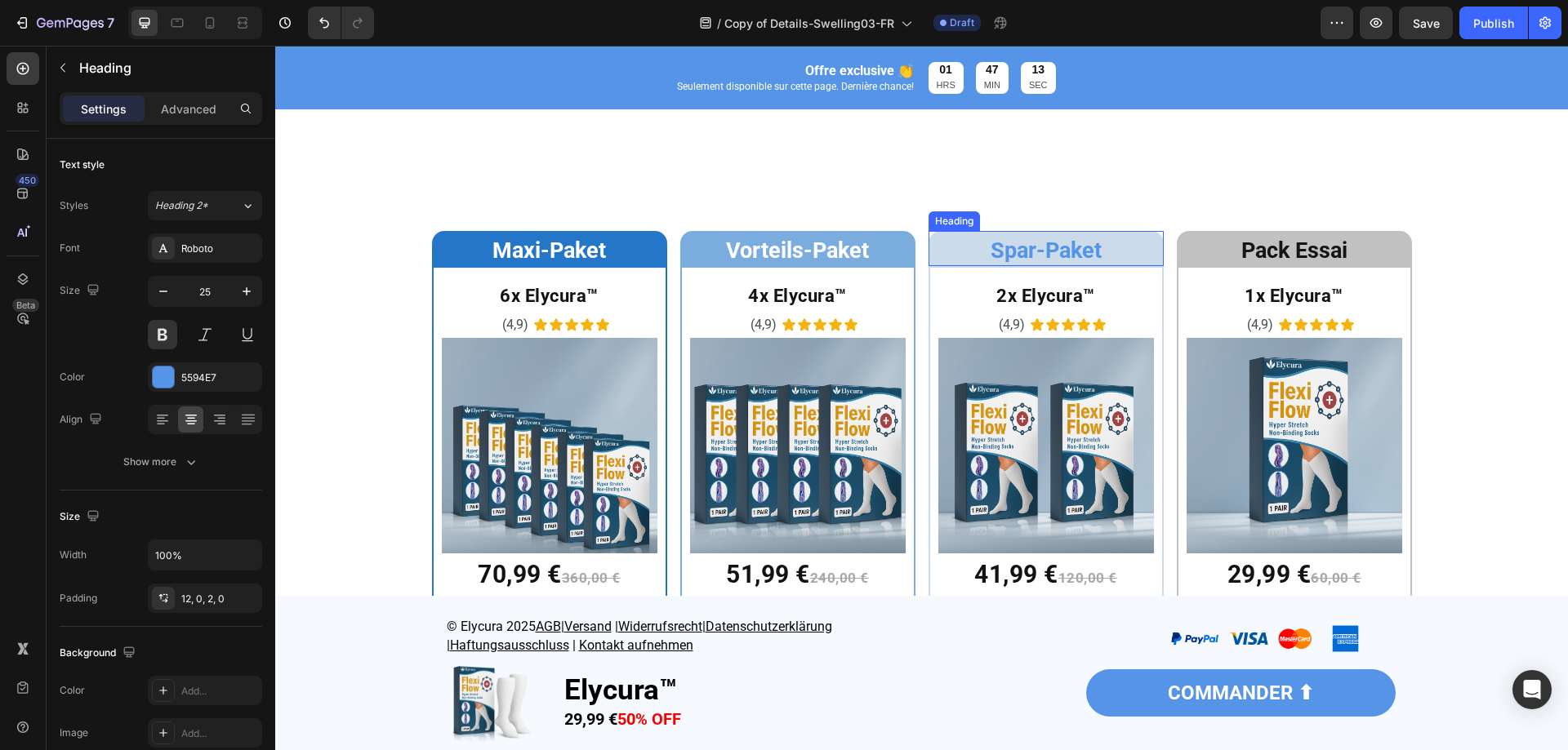
click at [1018, 253] on span "Spar-Paket" at bounding box center [1046, 251] width 111 height 26
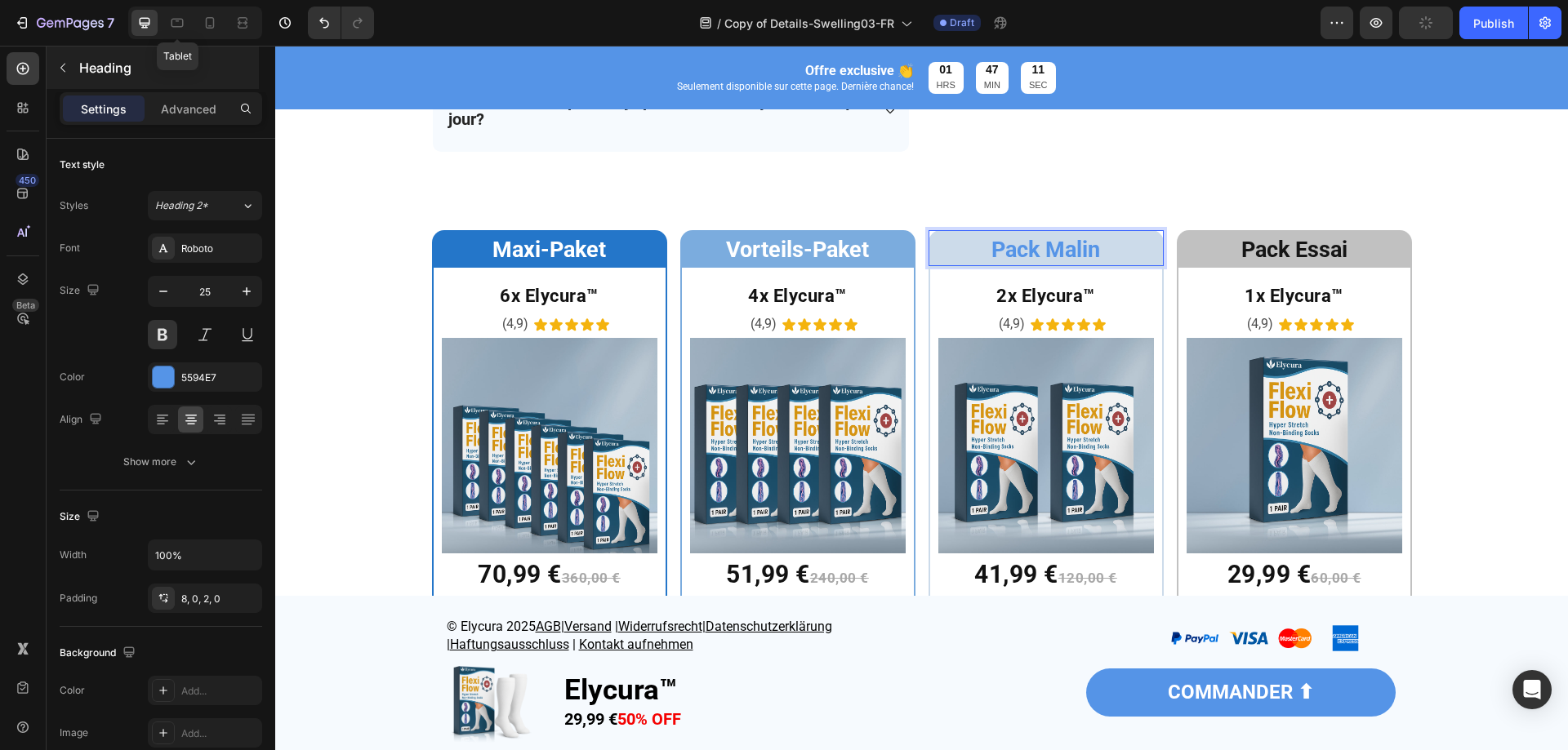
drag, startPoint x: 179, startPoint y: 25, endPoint x: 191, endPoint y: 48, distance: 25.9
click at [179, 25] on icon at bounding box center [177, 23] width 16 height 16
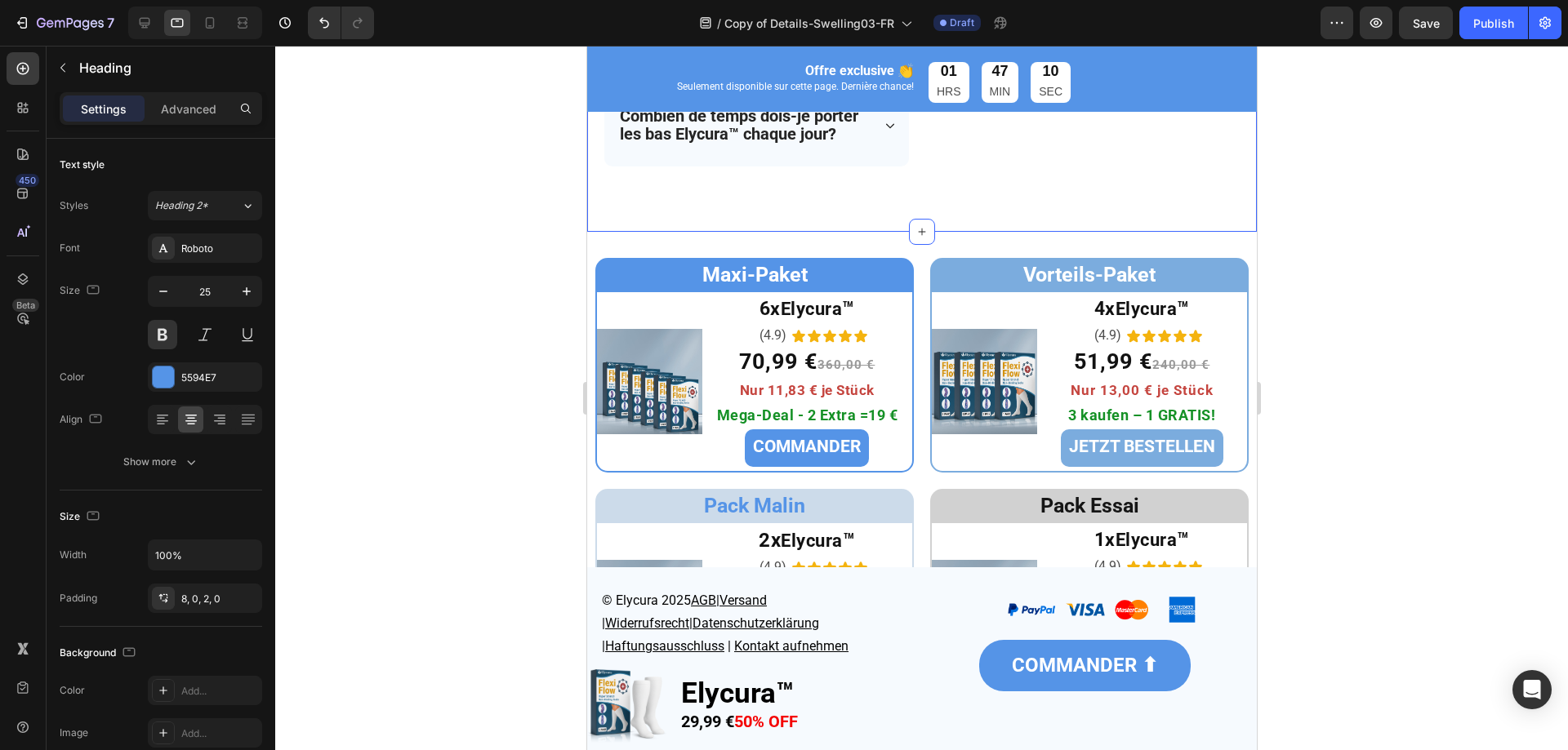
scroll to position [5181, 0]
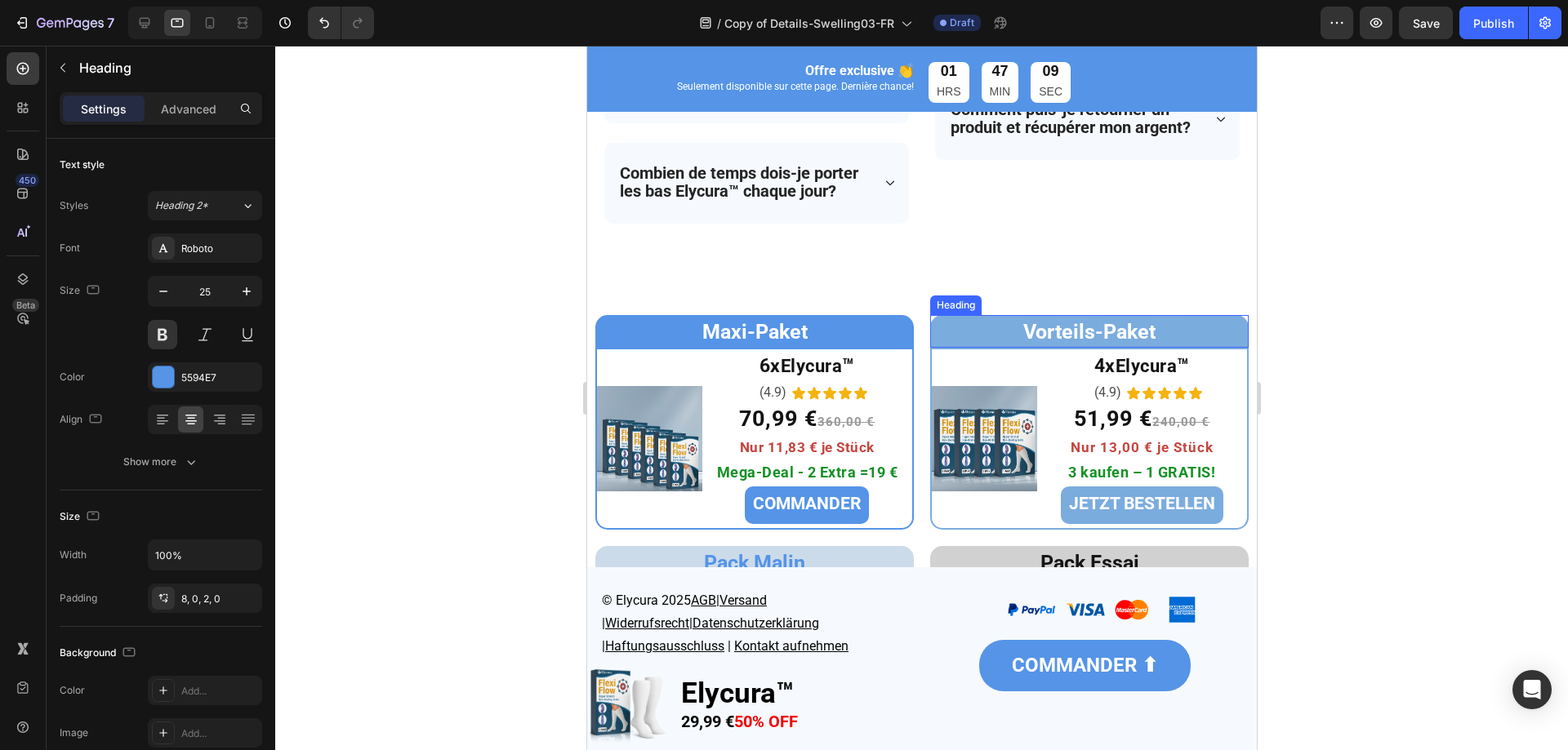
click at [1063, 340] on span "Vorteils-Paket" at bounding box center [1089, 332] width 132 height 24
drag, startPoint x: 143, startPoint y: 20, endPoint x: 137, endPoint y: 6, distance: 15.2
click at [143, 20] on icon at bounding box center [144, 23] width 16 height 16
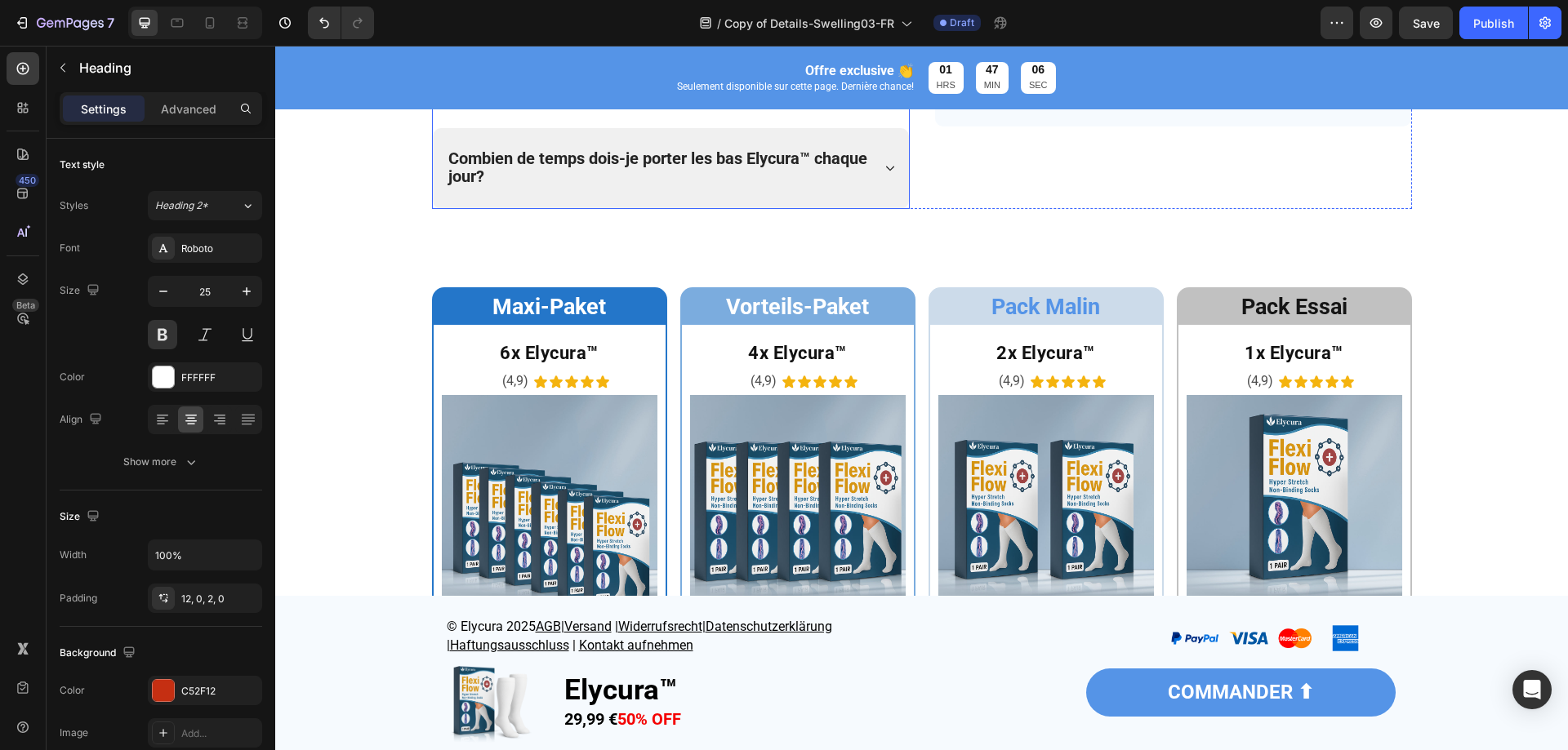
scroll to position [5124, 0]
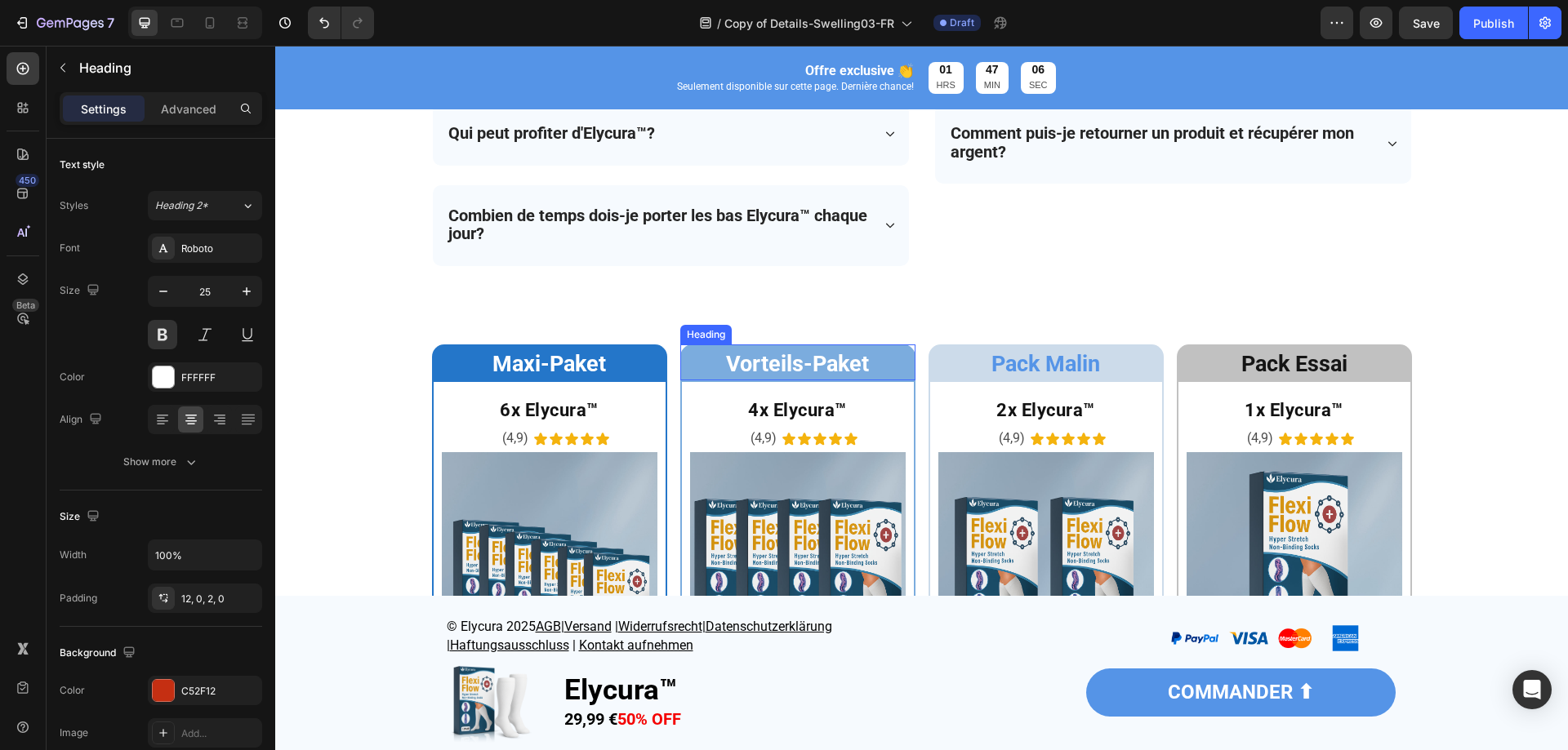
click at [800, 359] on span "Vorteils-Paket" at bounding box center [798, 364] width 143 height 26
click at [557, 364] on span "Maxi-Paket" at bounding box center [549, 364] width 113 height 26
click at [175, 23] on icon at bounding box center [177, 23] width 16 height 16
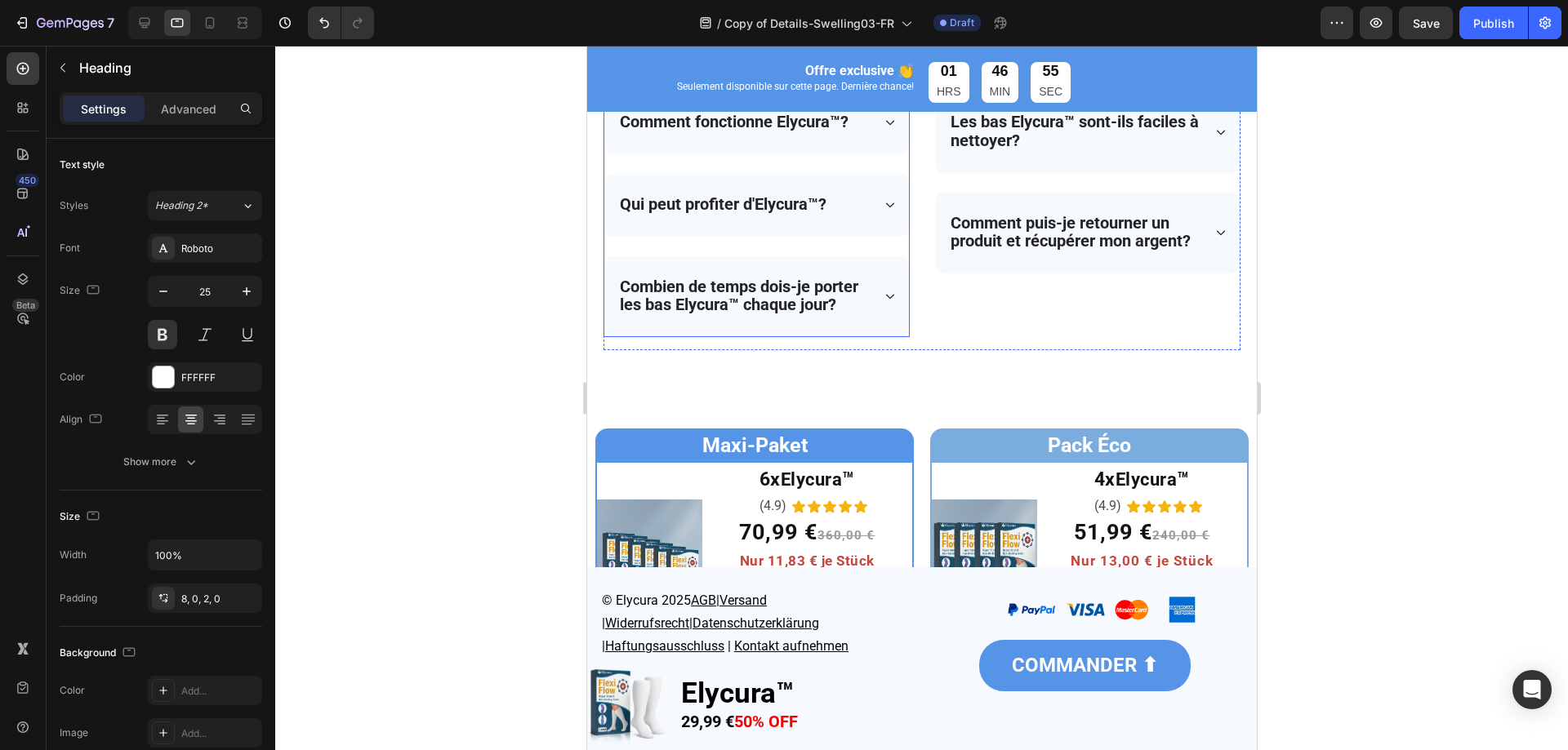
scroll to position [5067, 0]
click at [714, 438] on span "Maxi-Paket" at bounding box center [754, 446] width 105 height 24
click at [538, 450] on div at bounding box center [921, 398] width 1293 height 705
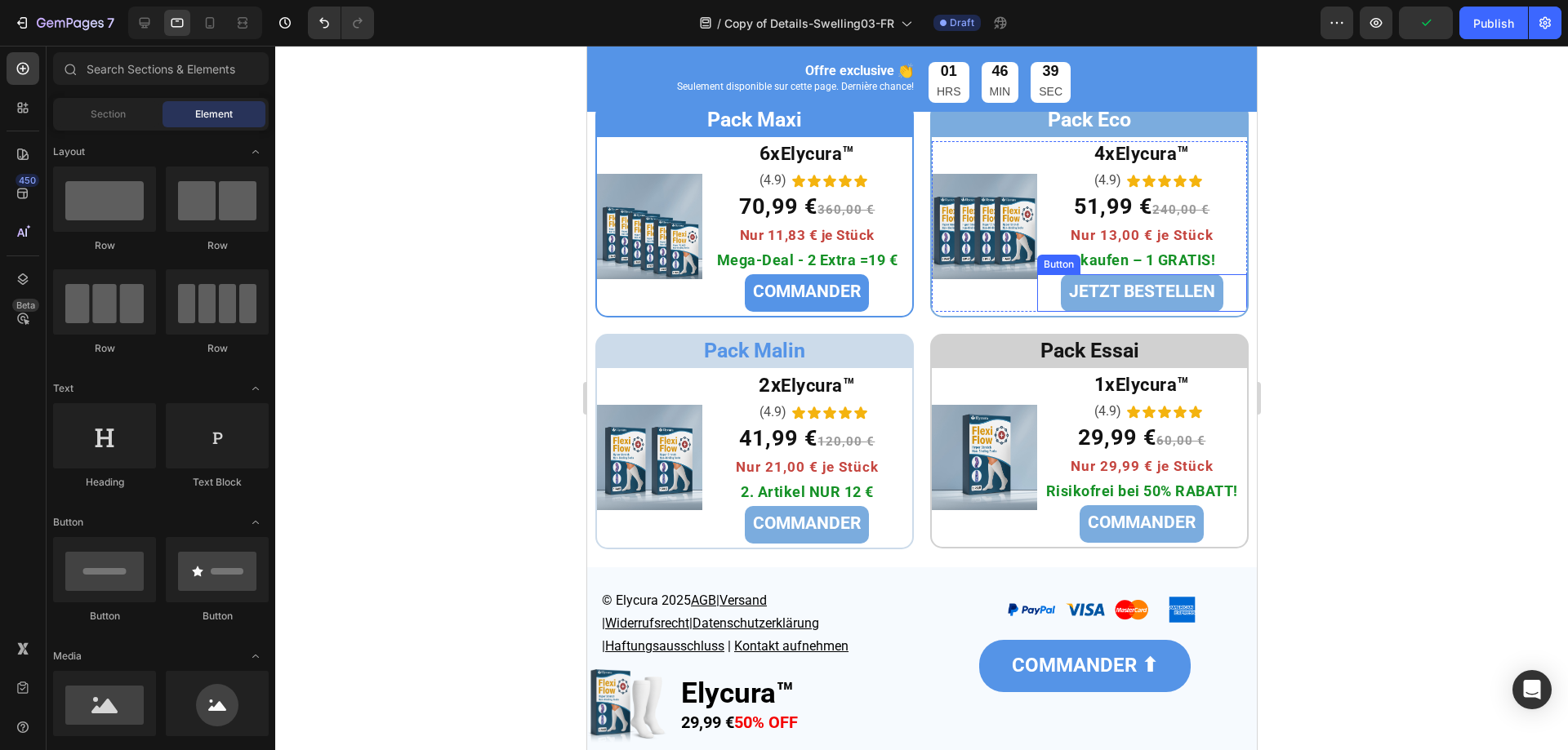
scroll to position [5312, 0]
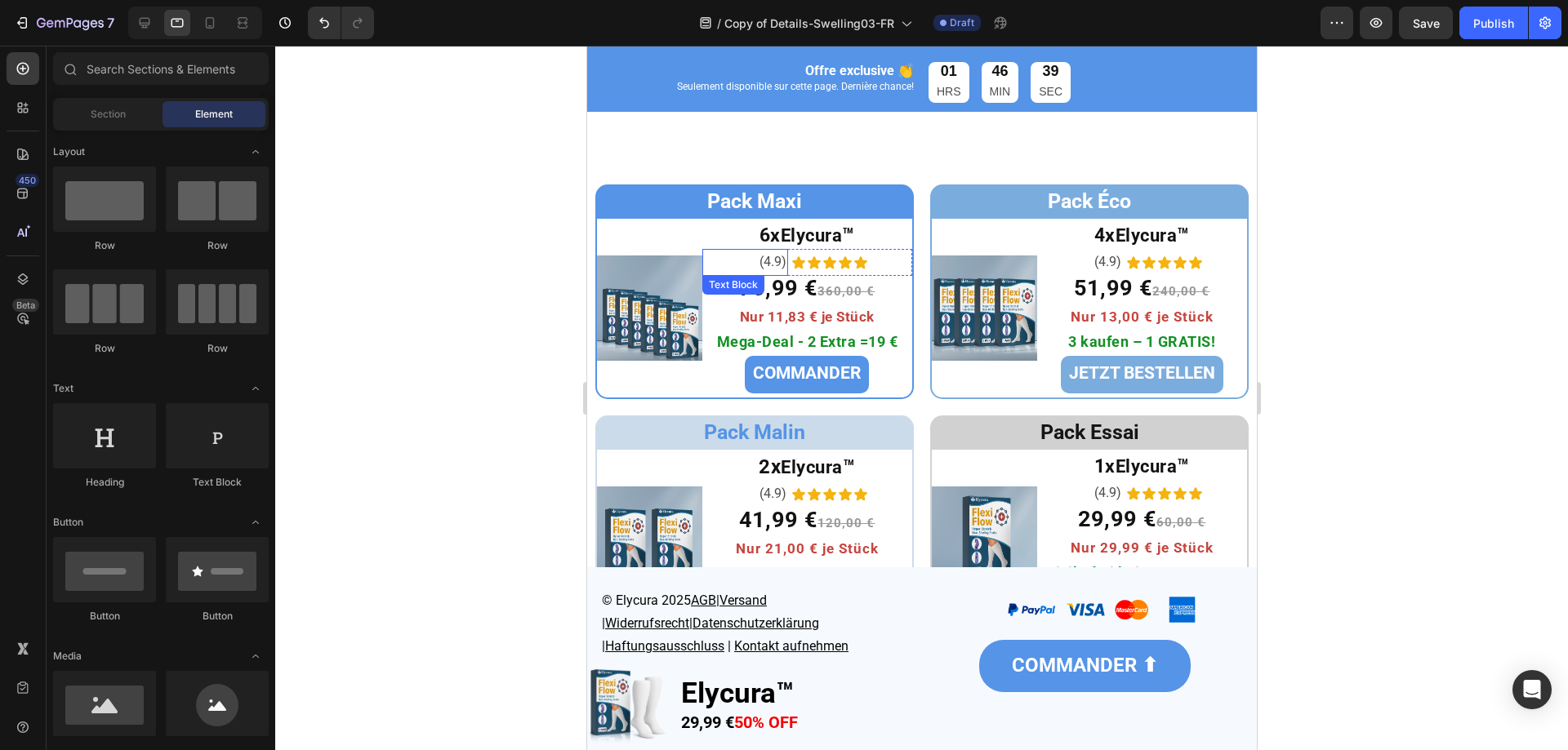
click at [769, 258] on span "(4.9)" at bounding box center [772, 261] width 27 height 16
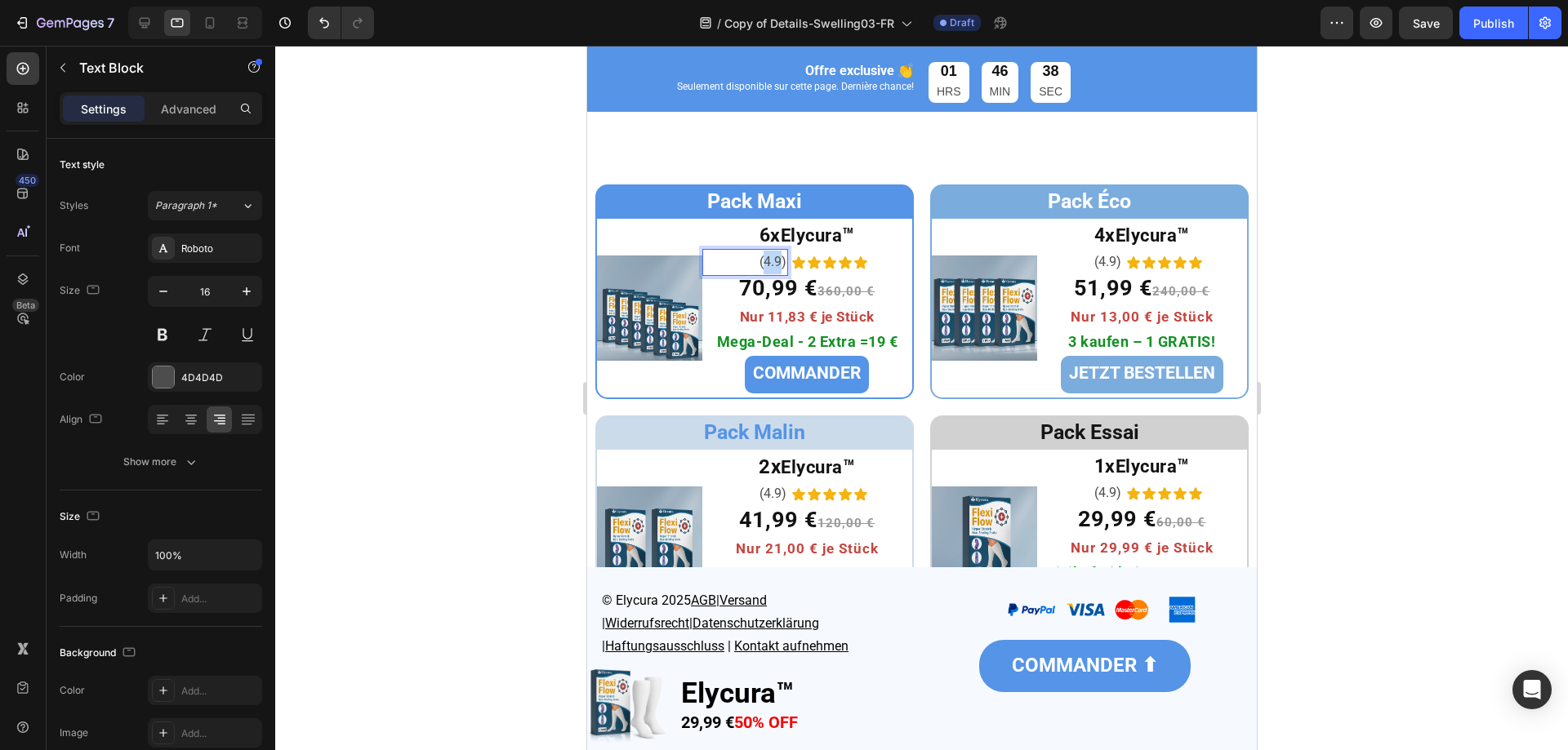
copy span "4.9"
click at [768, 257] on span "(4,9)" at bounding box center [773, 261] width 26 height 16
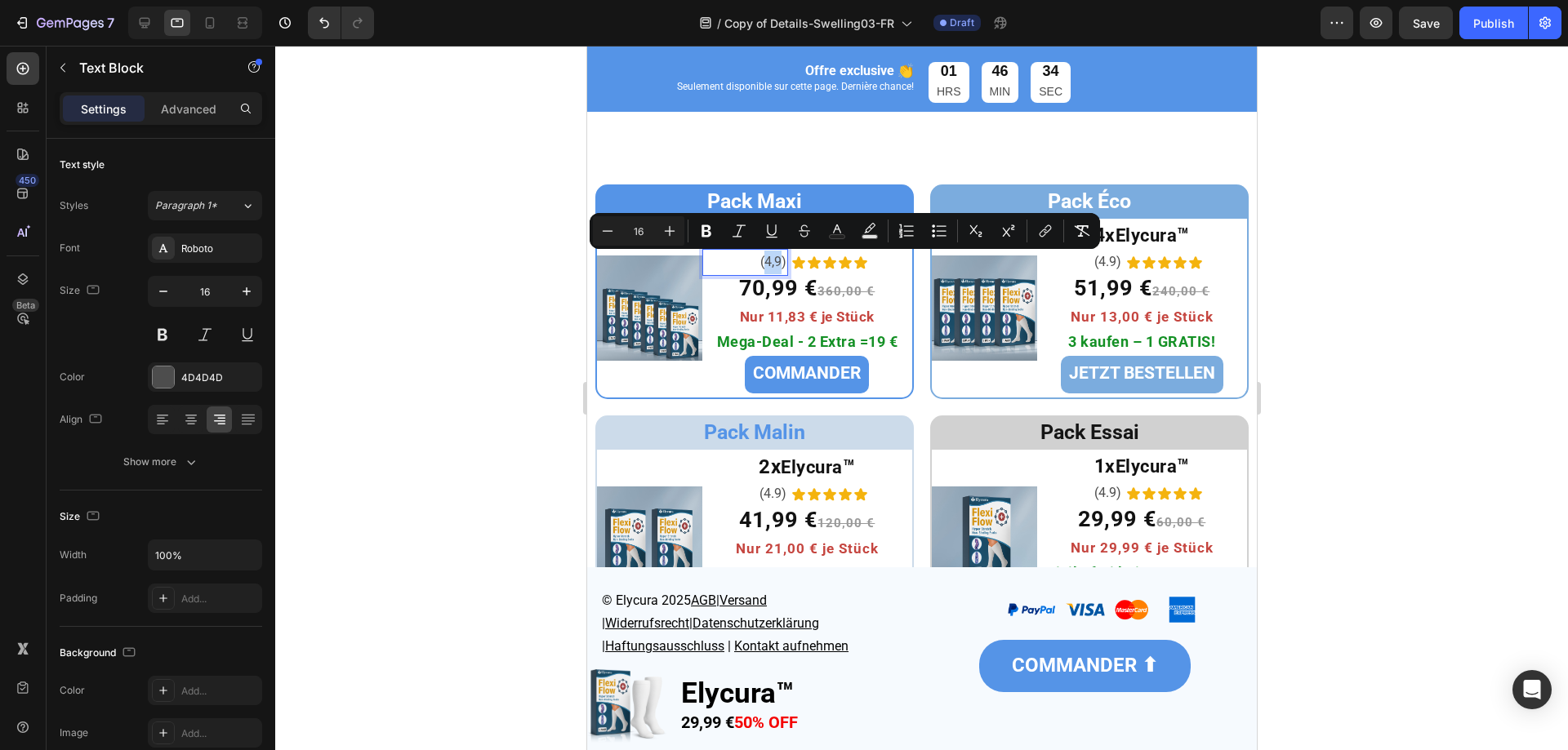
copy span "4,9"
click at [1094, 263] on span "(4.9)" at bounding box center [1107, 261] width 27 height 16
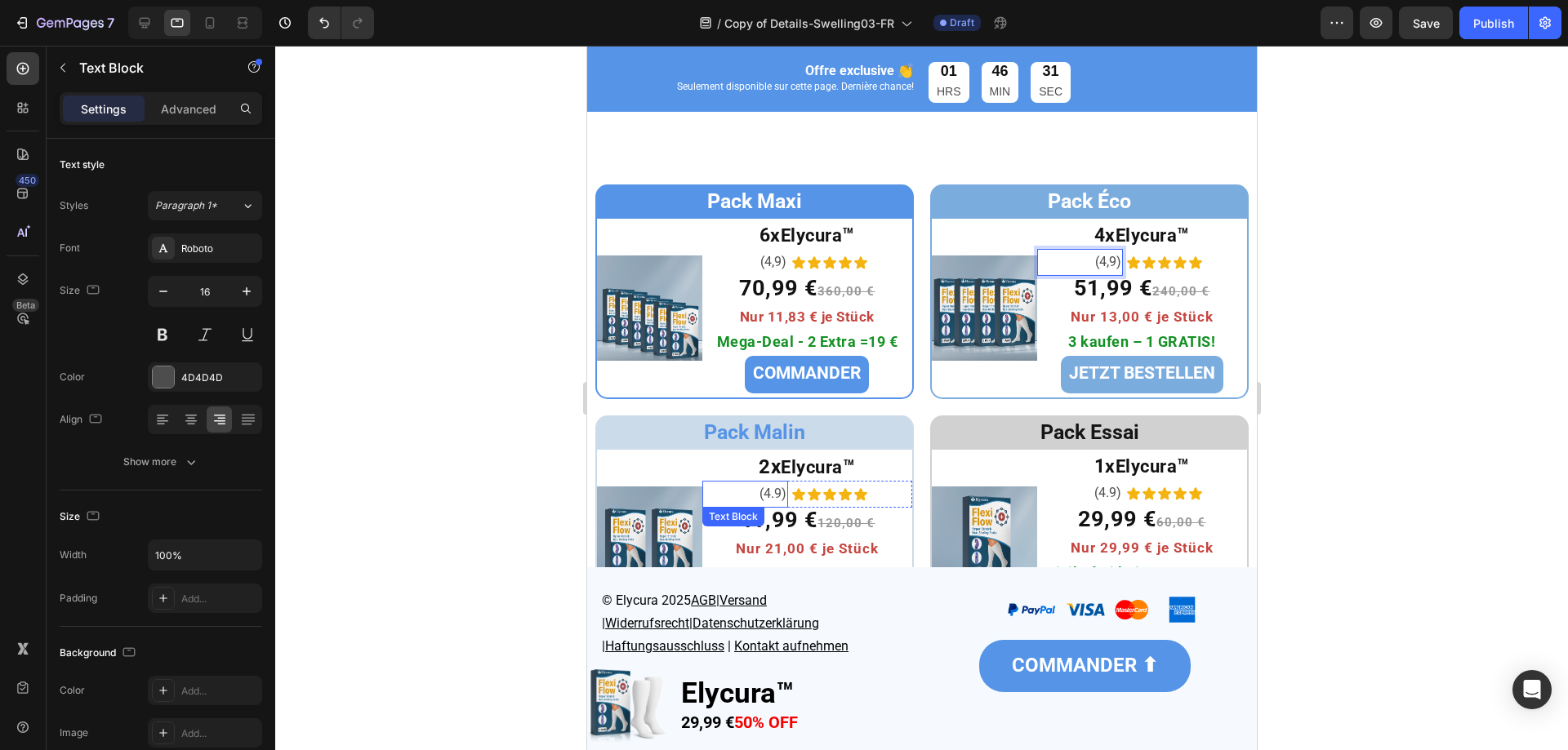
click at [769, 492] on span "(4.9)" at bounding box center [772, 493] width 27 height 16
click at [1098, 492] on span "(4.9)" at bounding box center [1107, 492] width 27 height 16
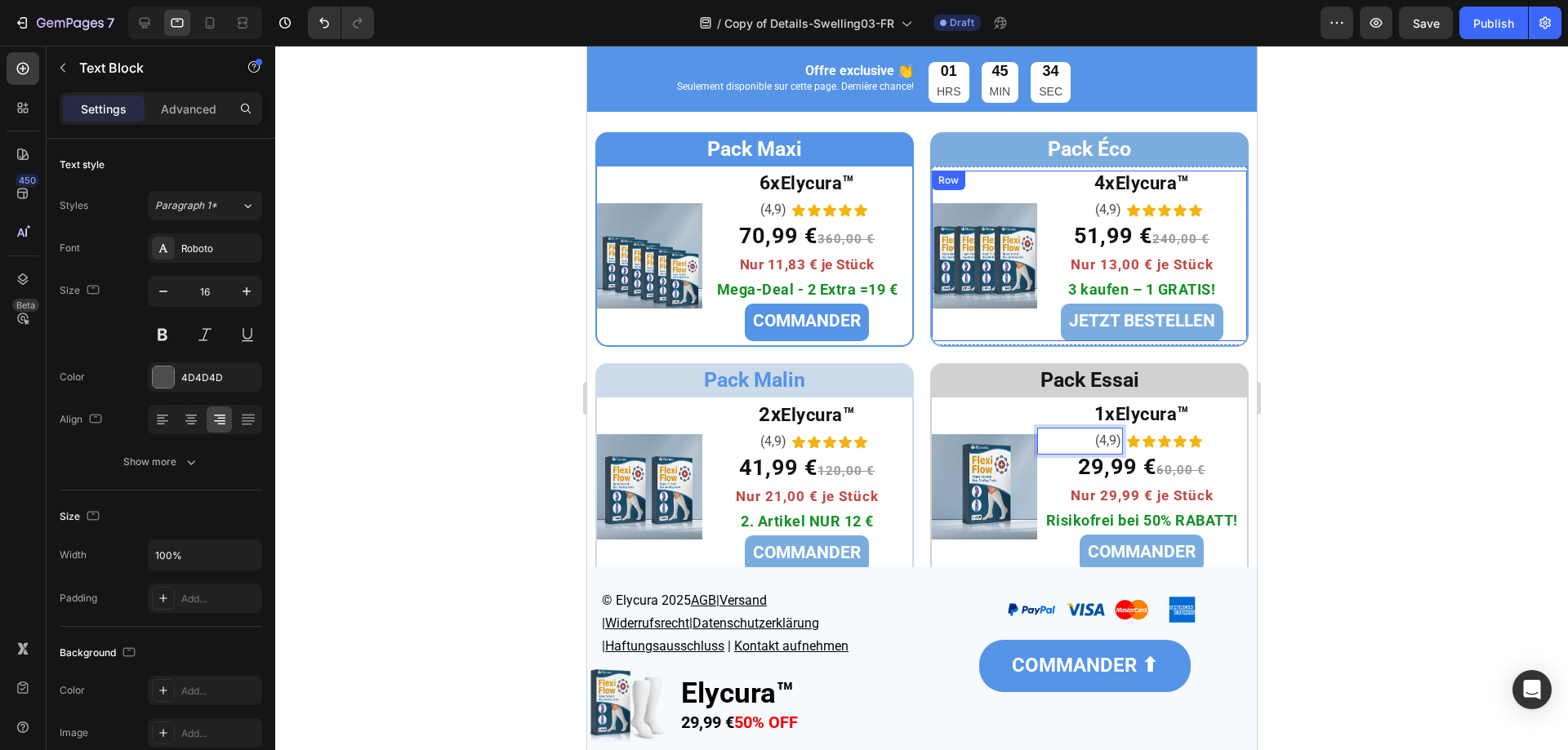
scroll to position [5394, 0]
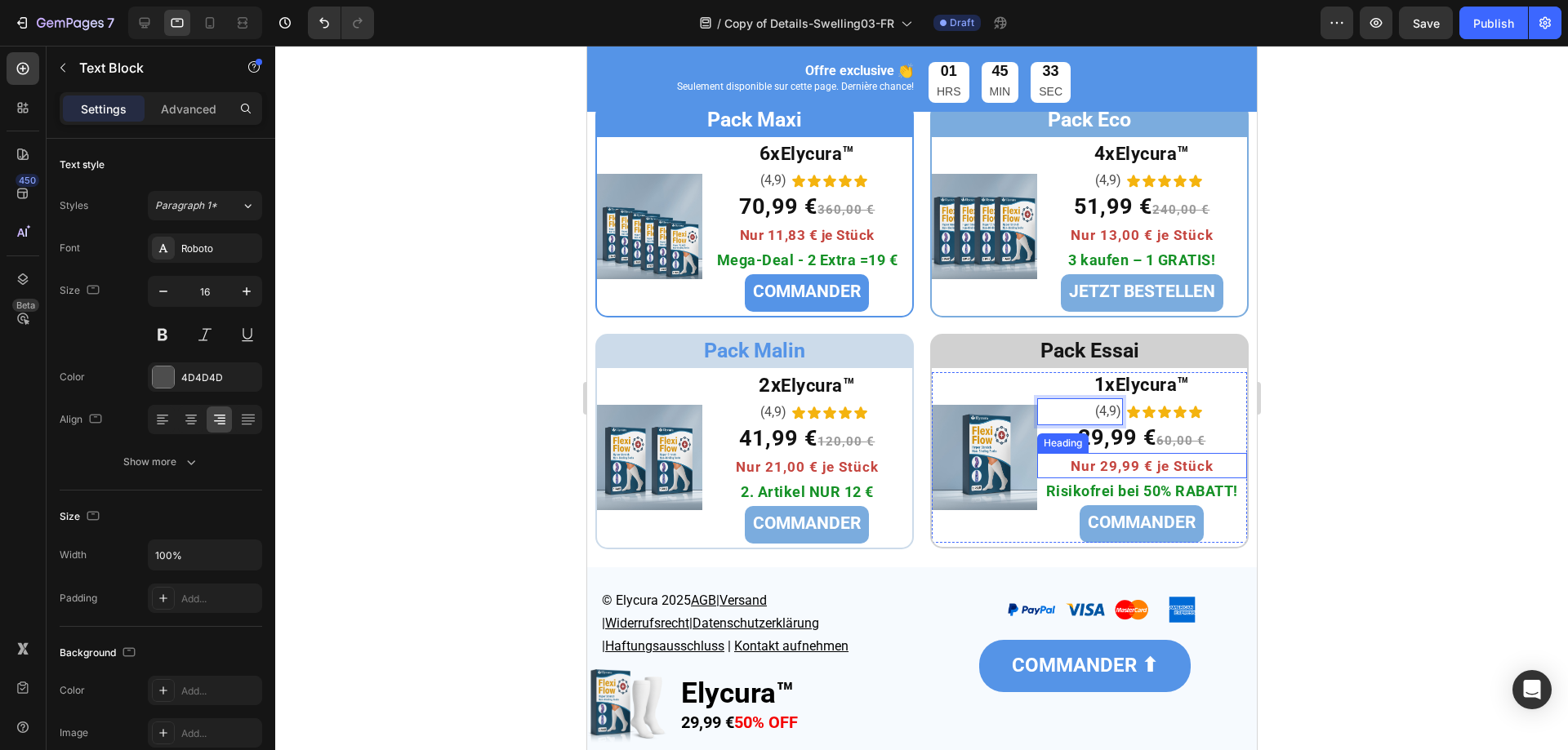
click at [1128, 472] on span "Nur 29,99 € je Stück" at bounding box center [1141, 466] width 143 height 16
drag, startPoint x: 1121, startPoint y: 469, endPoint x: 1156, endPoint y: 469, distance: 35.0
click at [1156, 469] on span "Seulement 21,00 € l'unité" at bounding box center [1141, 466] width 181 height 16
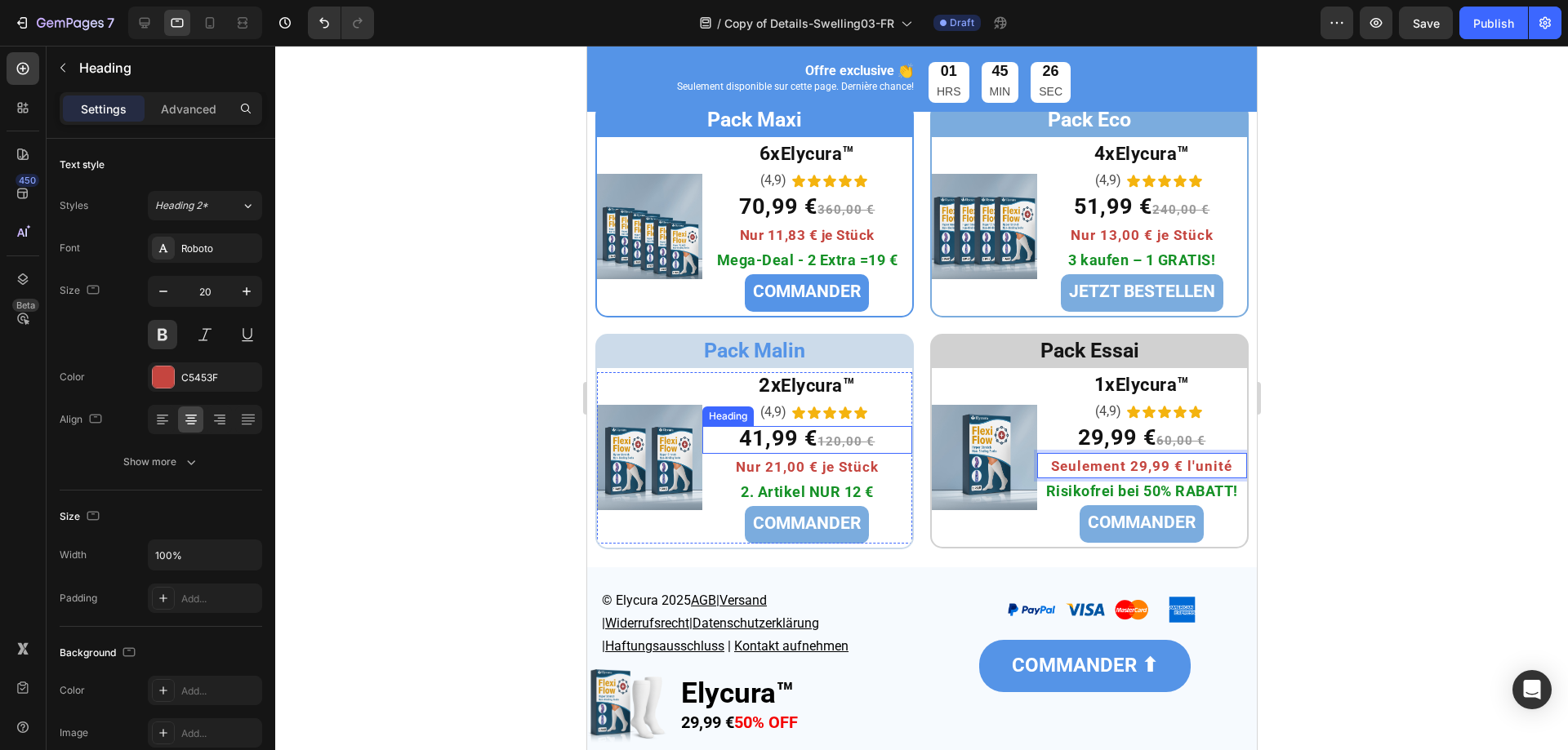
click at [808, 458] on h2 "Nur 21,00 € je Stück" at bounding box center [807, 466] width 210 height 25
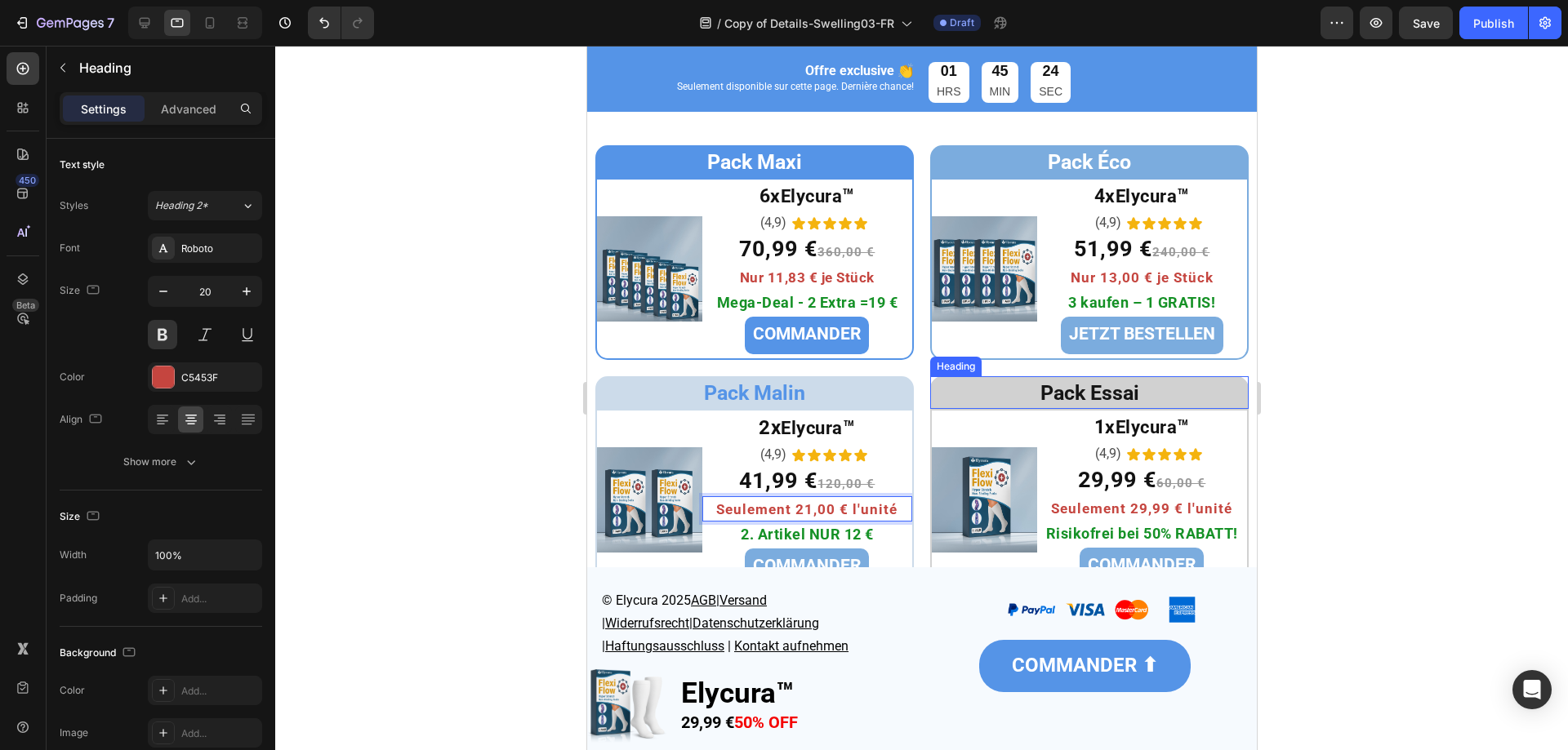
scroll to position [5312, 0]
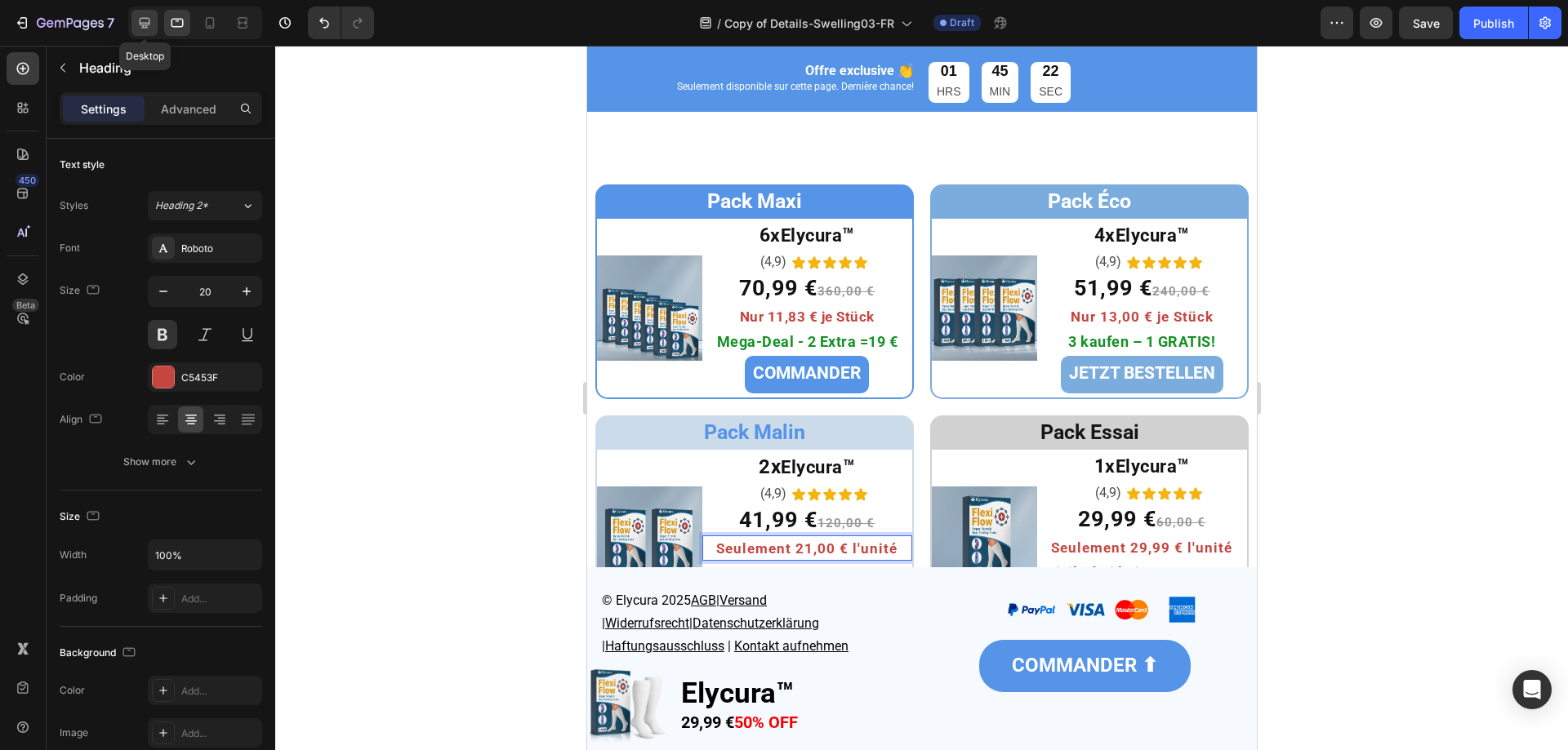
click at [140, 27] on icon at bounding box center [144, 23] width 16 height 16
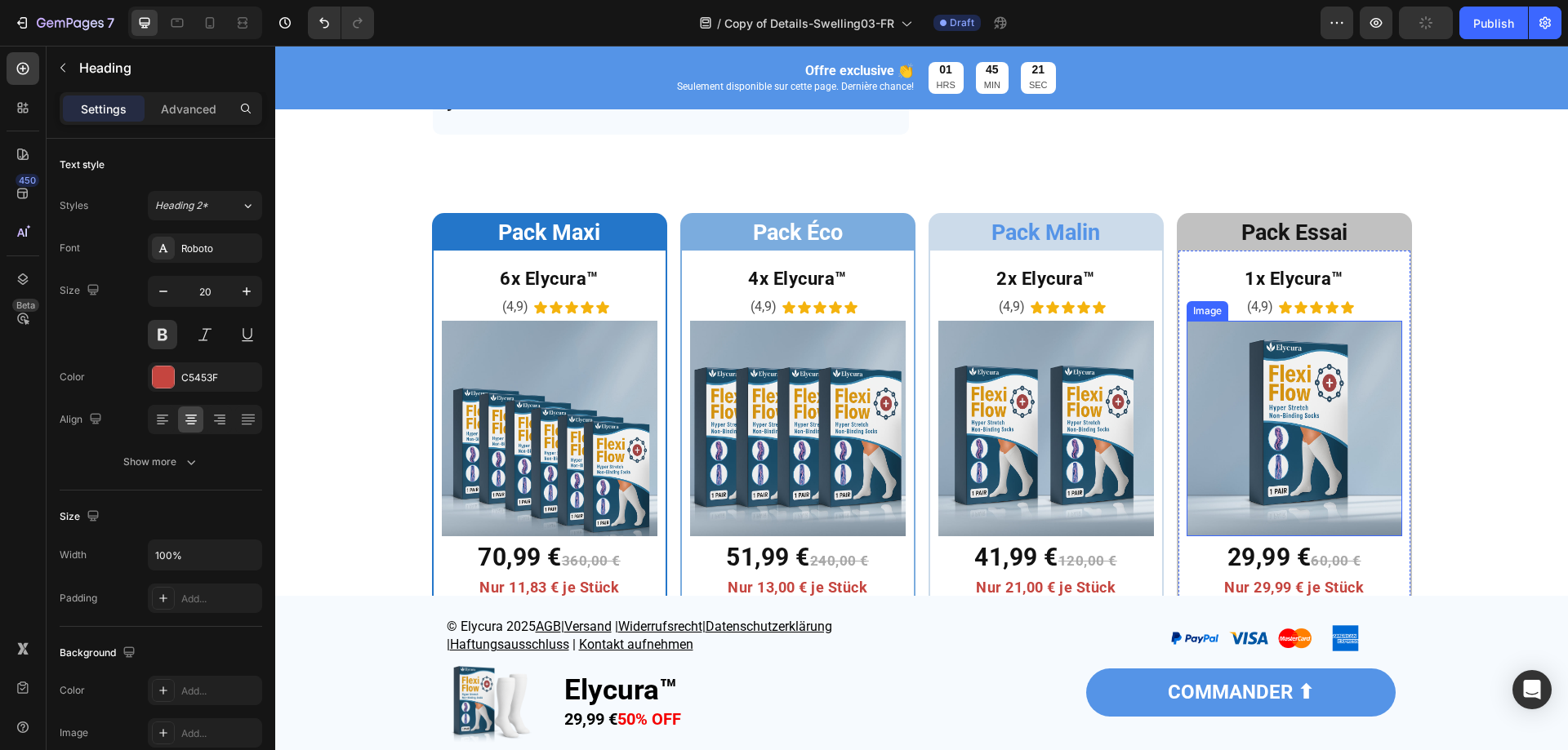
scroll to position [5336, 0]
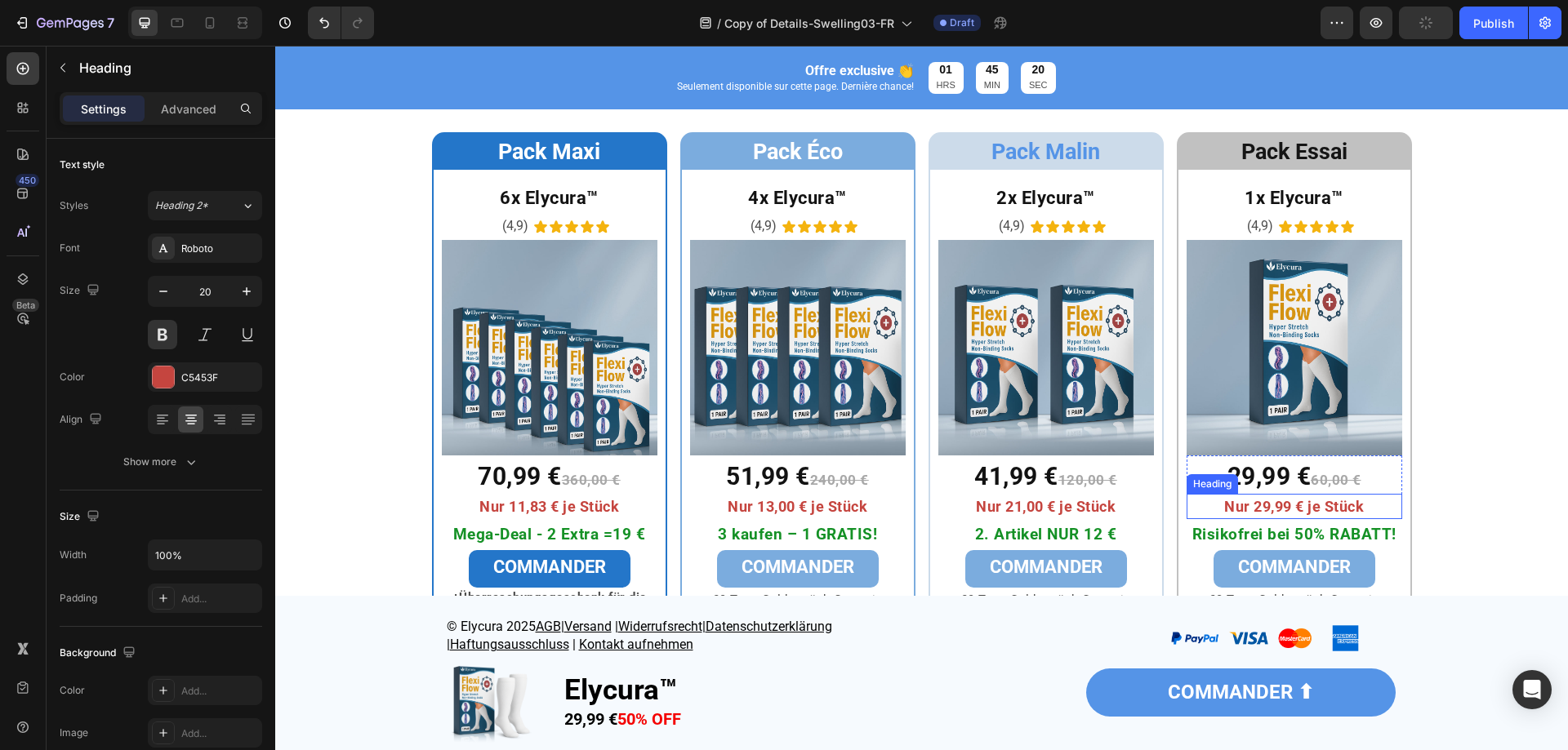
click at [1279, 504] on span "Nur 29,99 € je Stück" at bounding box center [1294, 506] width 140 height 17
click at [1082, 508] on span "Nur 21,00 € je Stück" at bounding box center [1046, 506] width 140 height 17
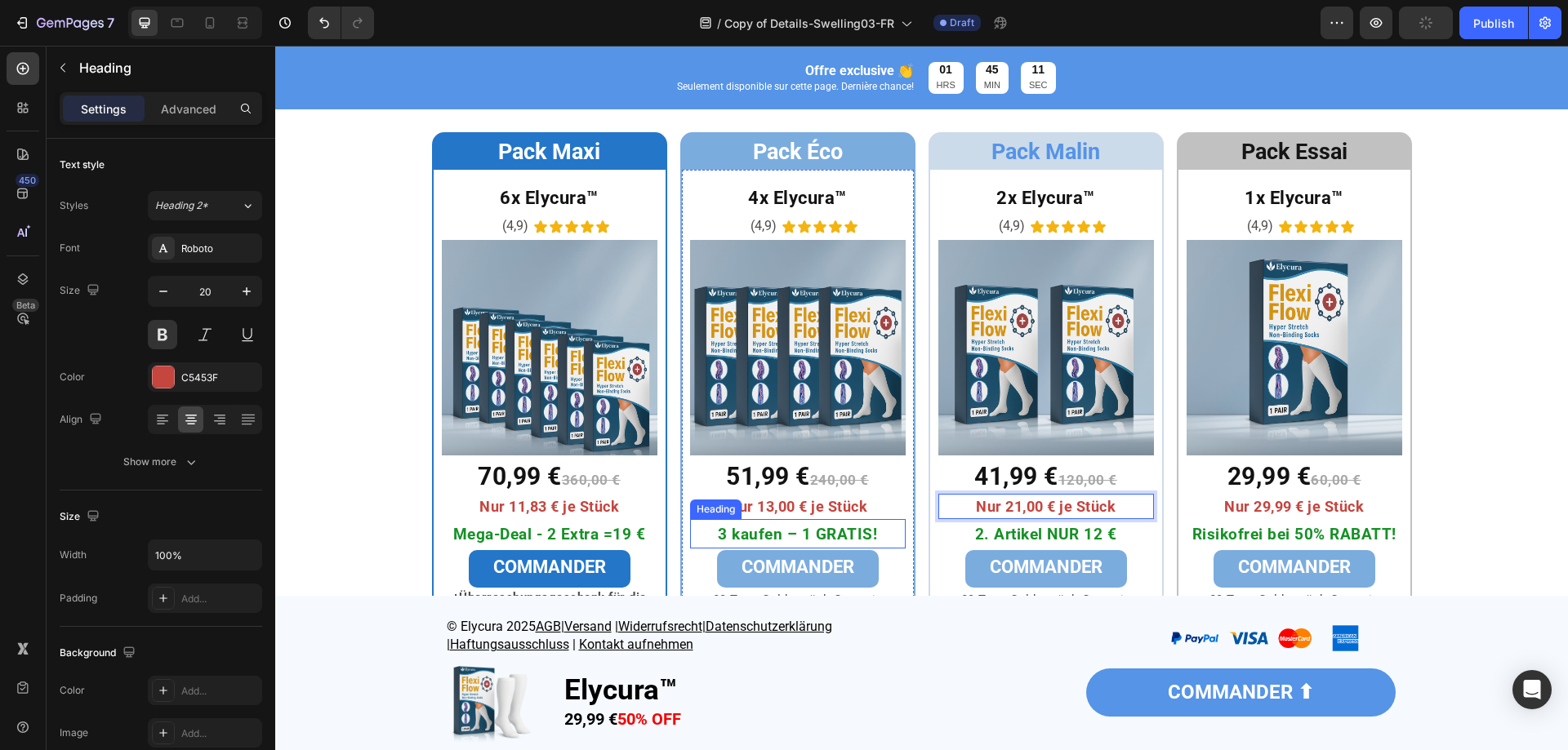
click at [806, 508] on span "Nur 13,00 € je Stück" at bounding box center [798, 506] width 140 height 17
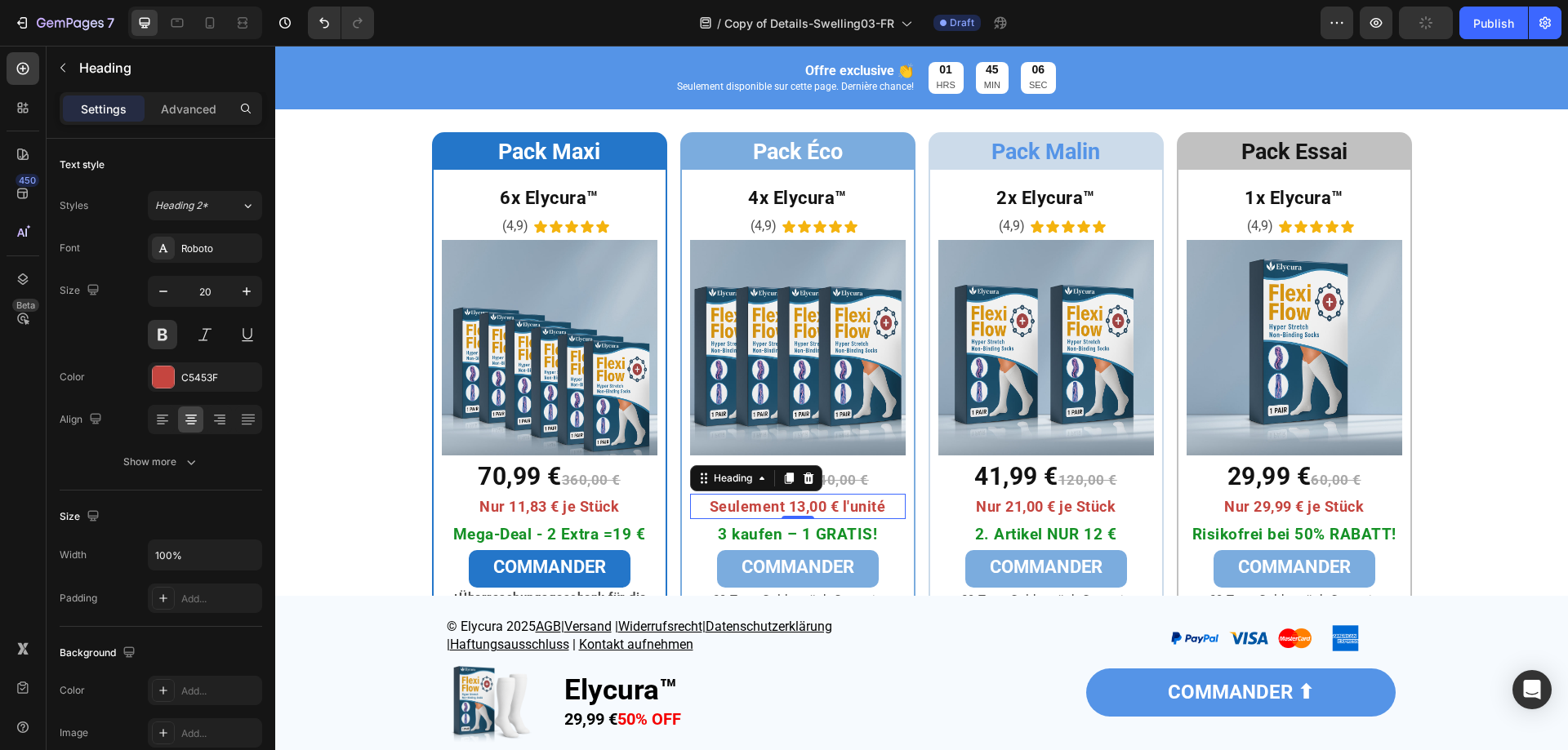
click at [326, 693] on div "© Elycura 2025 AGB | Versand | Widerrufsrecht | Datenschutzerklärung | Haftungs…" at bounding box center [921, 677] width 1293 height 146
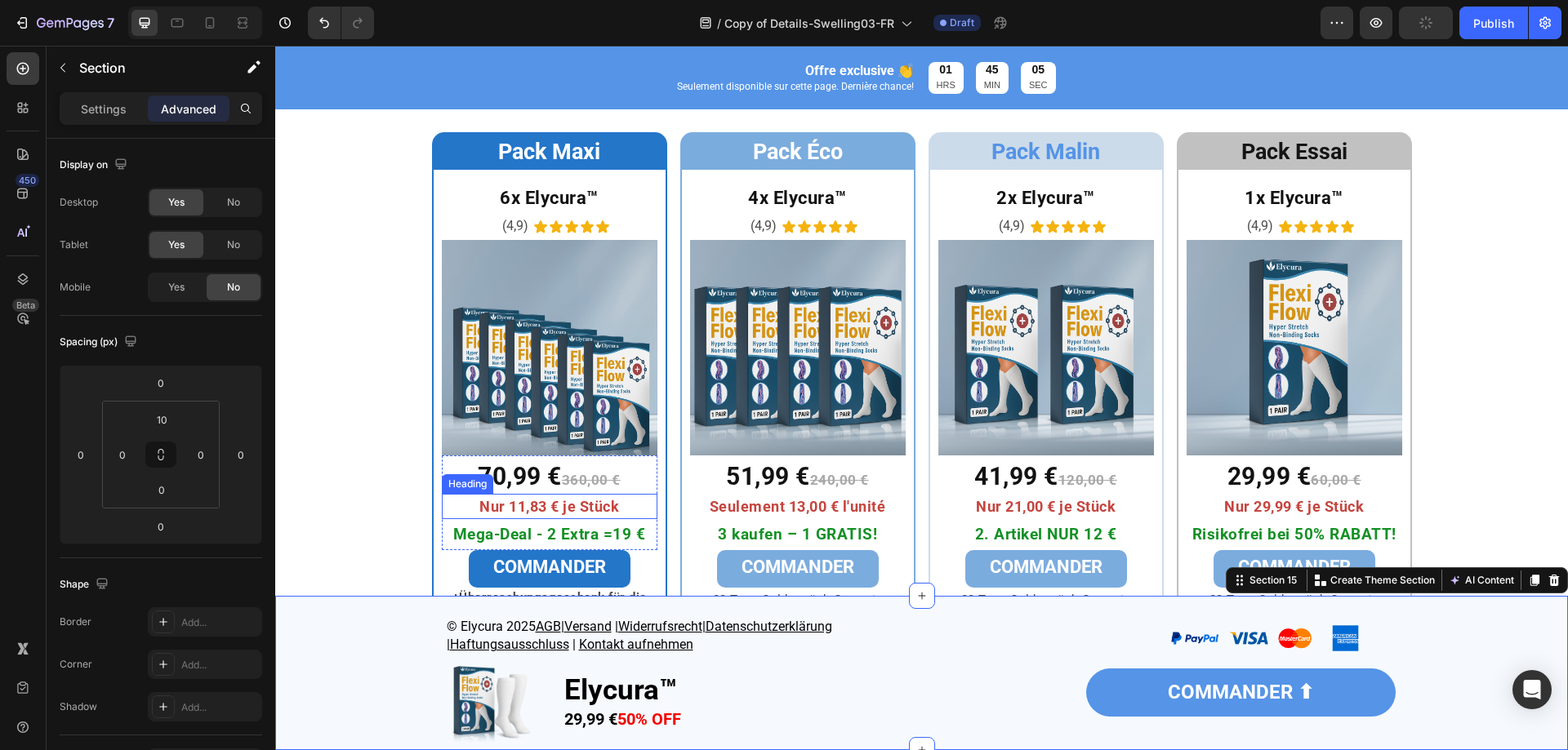
click at [516, 505] on span "Nur 11,83 € je Stück" at bounding box center [549, 506] width 140 height 17
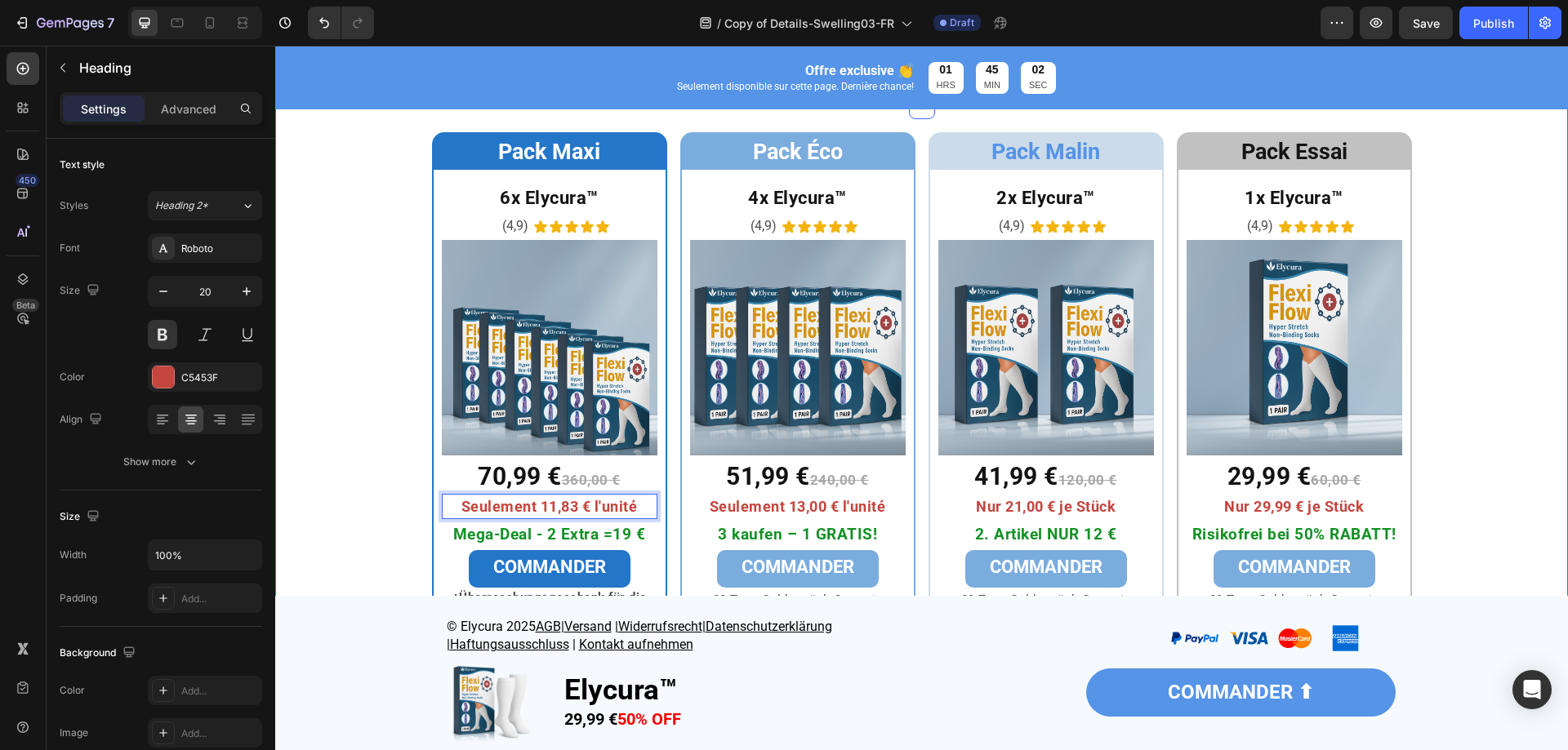
click at [351, 341] on div "⁠⁠⁠⁠⁠⁠⁠ Pack Maxi Heading Row 6x Elycura™ Heading (4,9) Text Block Icon Icon Ic…" at bounding box center [921, 386] width 1293 height 508
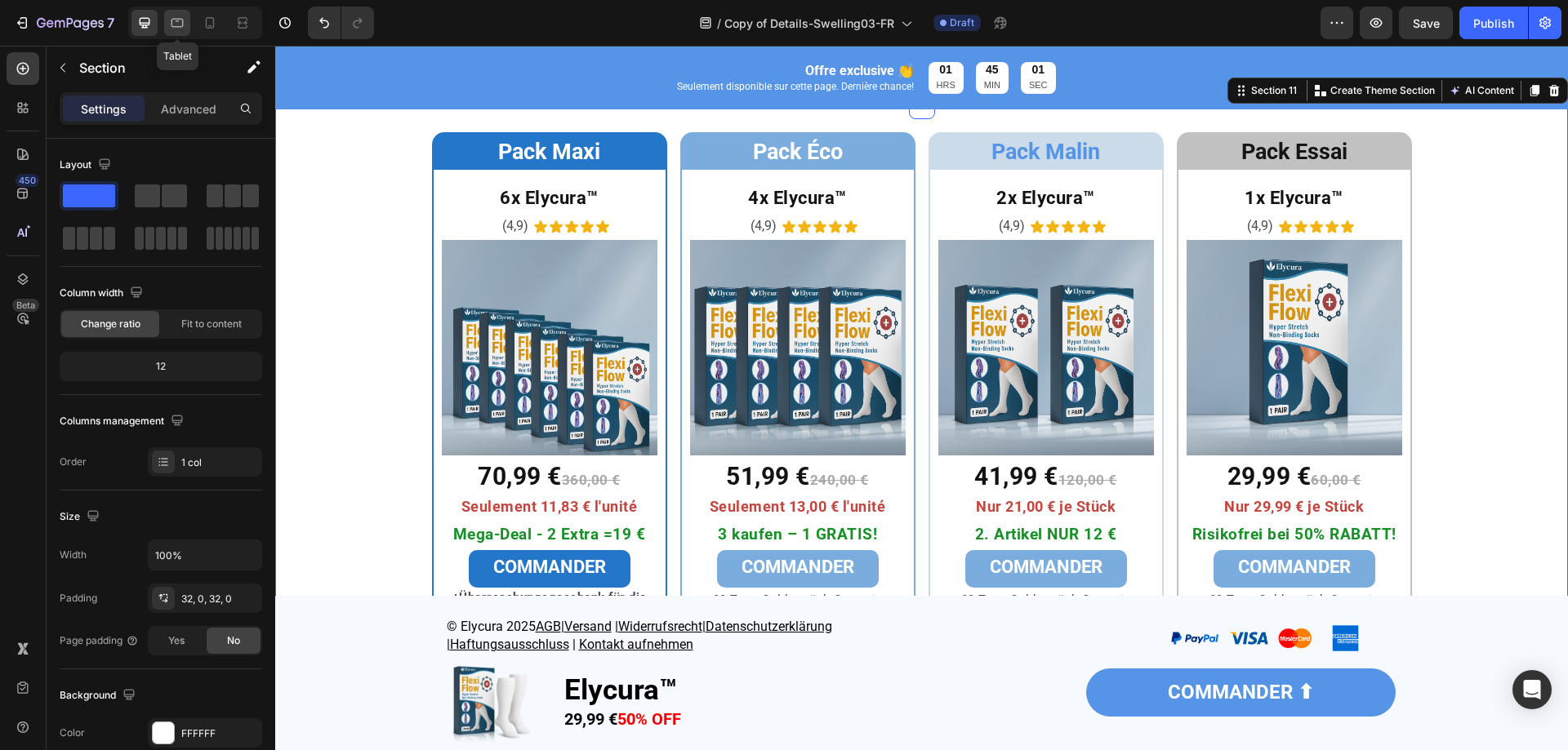
click at [178, 25] on icon at bounding box center [177, 23] width 16 height 16
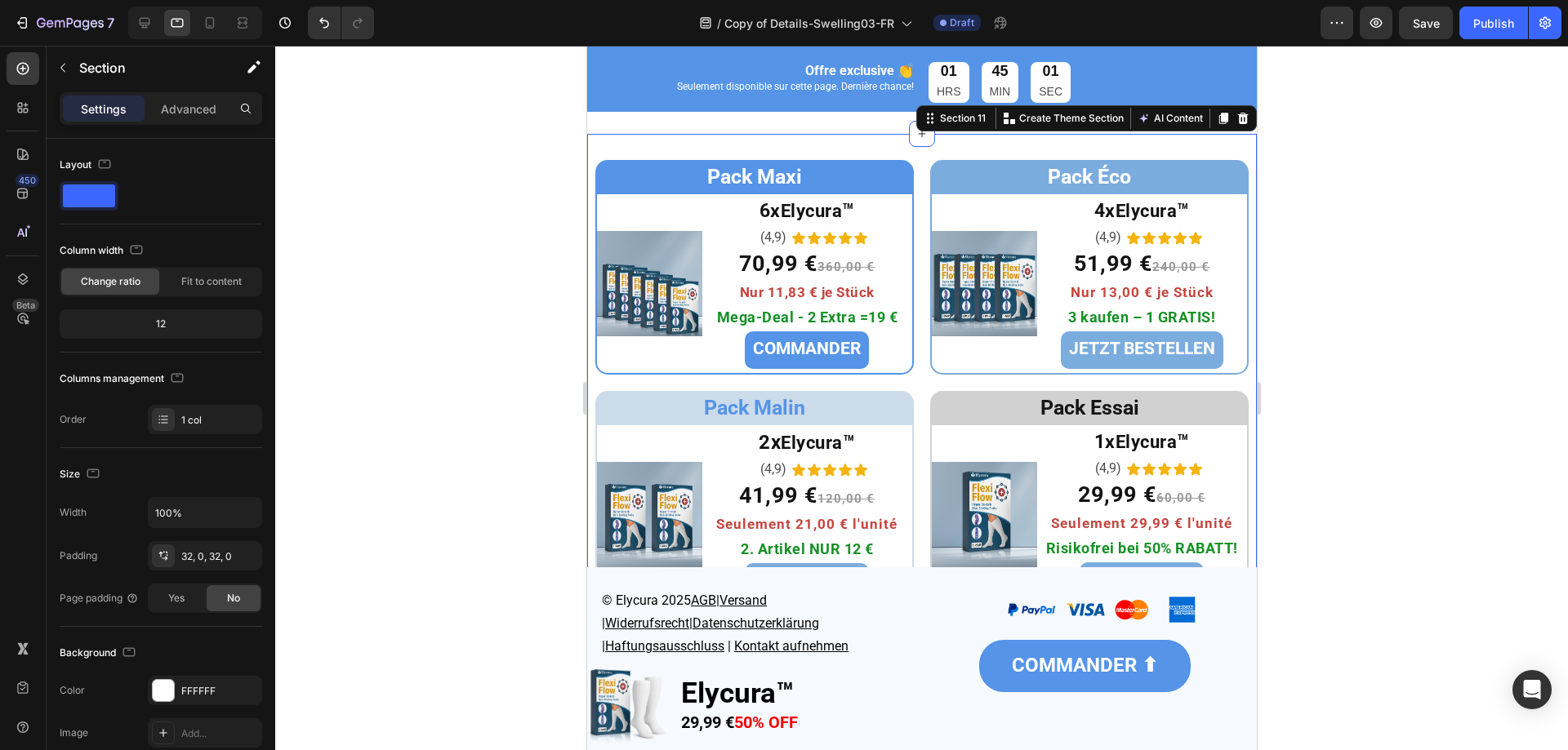
scroll to position [5368, 0]
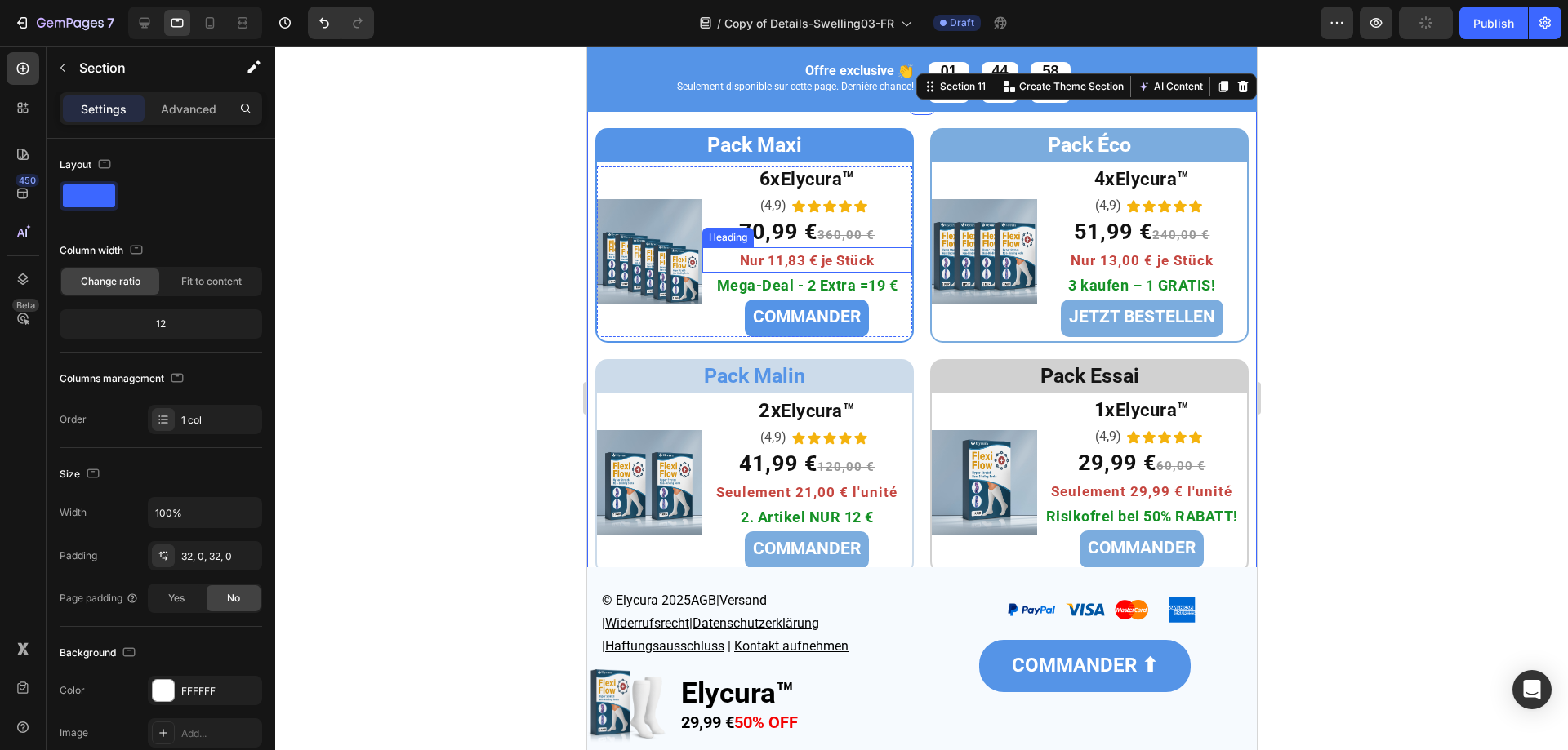
click at [832, 260] on span "Nur 11,83 € je Stück" at bounding box center [806, 260] width 135 height 16
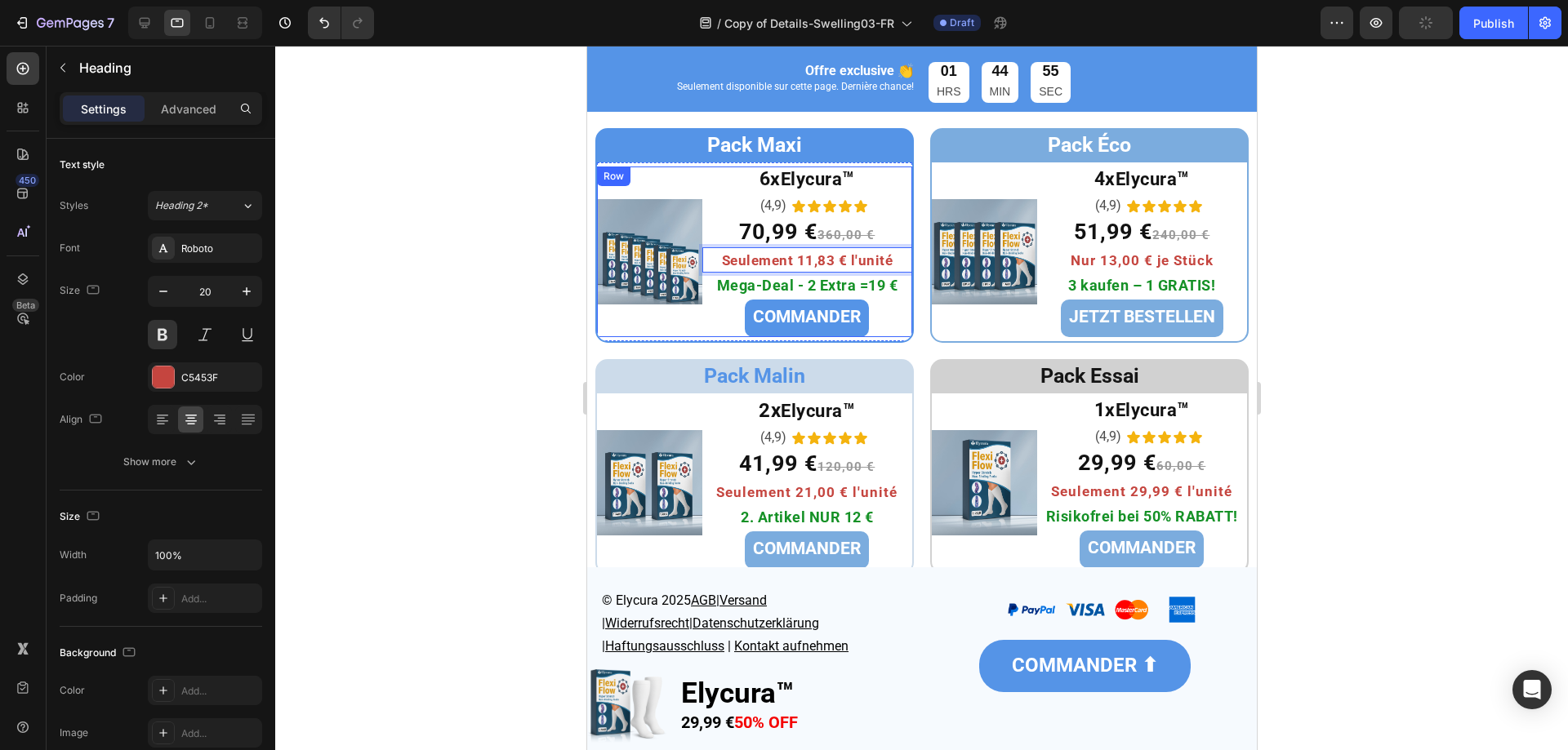
click at [513, 350] on div at bounding box center [921, 398] width 1293 height 705
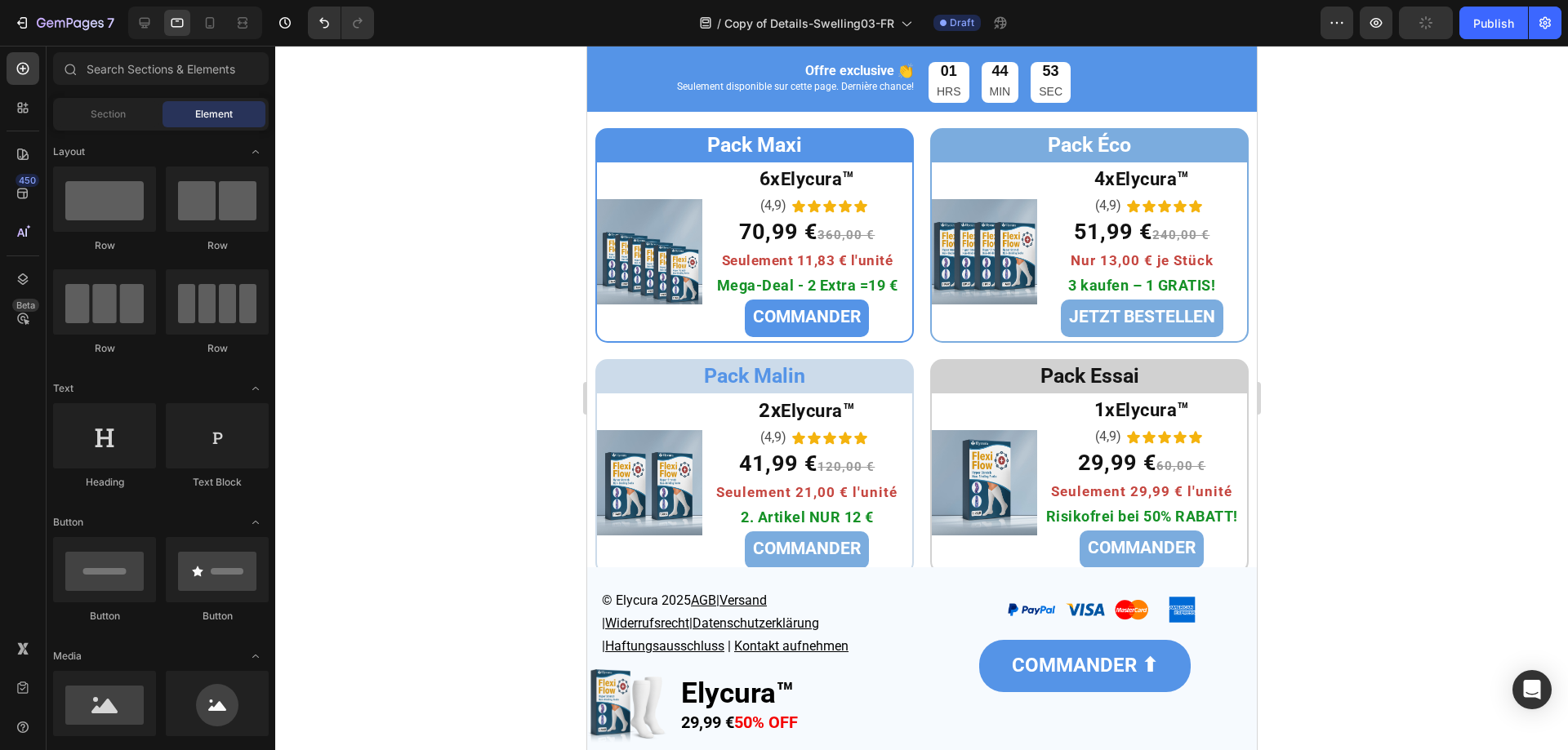
click at [192, 22] on div at bounding box center [195, 23] width 134 height 33
click at [203, 21] on icon at bounding box center [210, 23] width 16 height 16
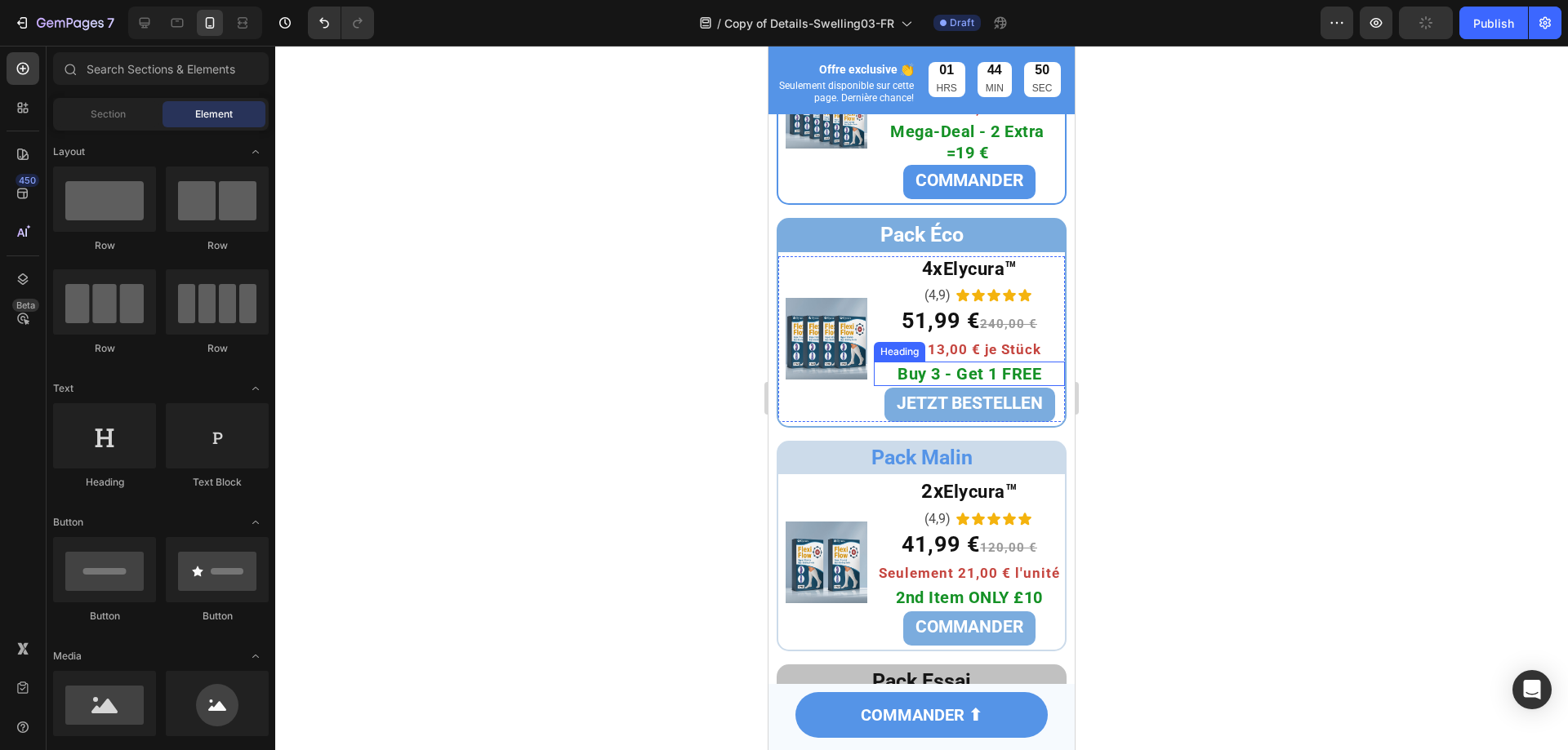
scroll to position [5793, 0]
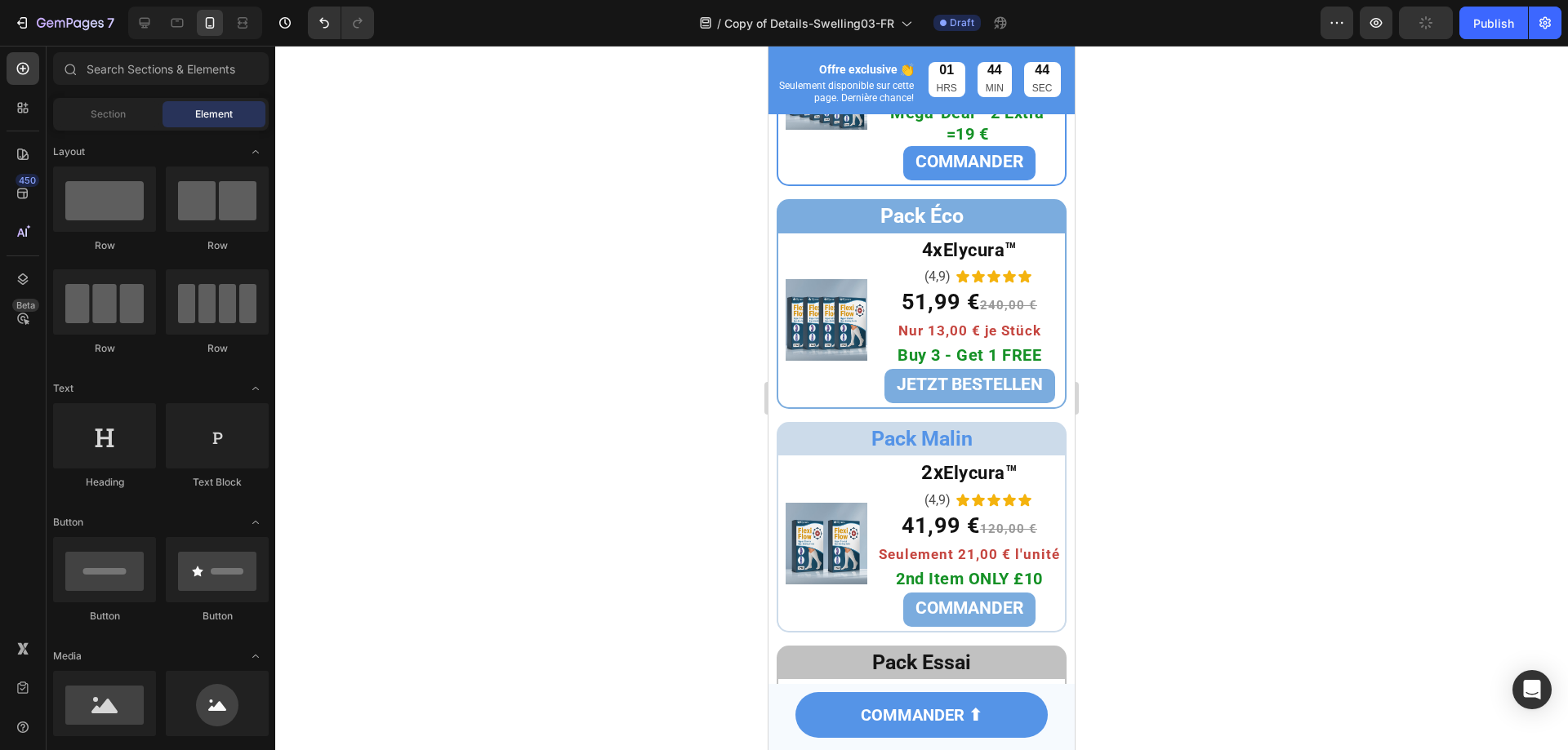
click at [476, 114] on div at bounding box center [921, 398] width 1293 height 705
click at [913, 336] on div "Heading" at bounding box center [900, 333] width 45 height 15
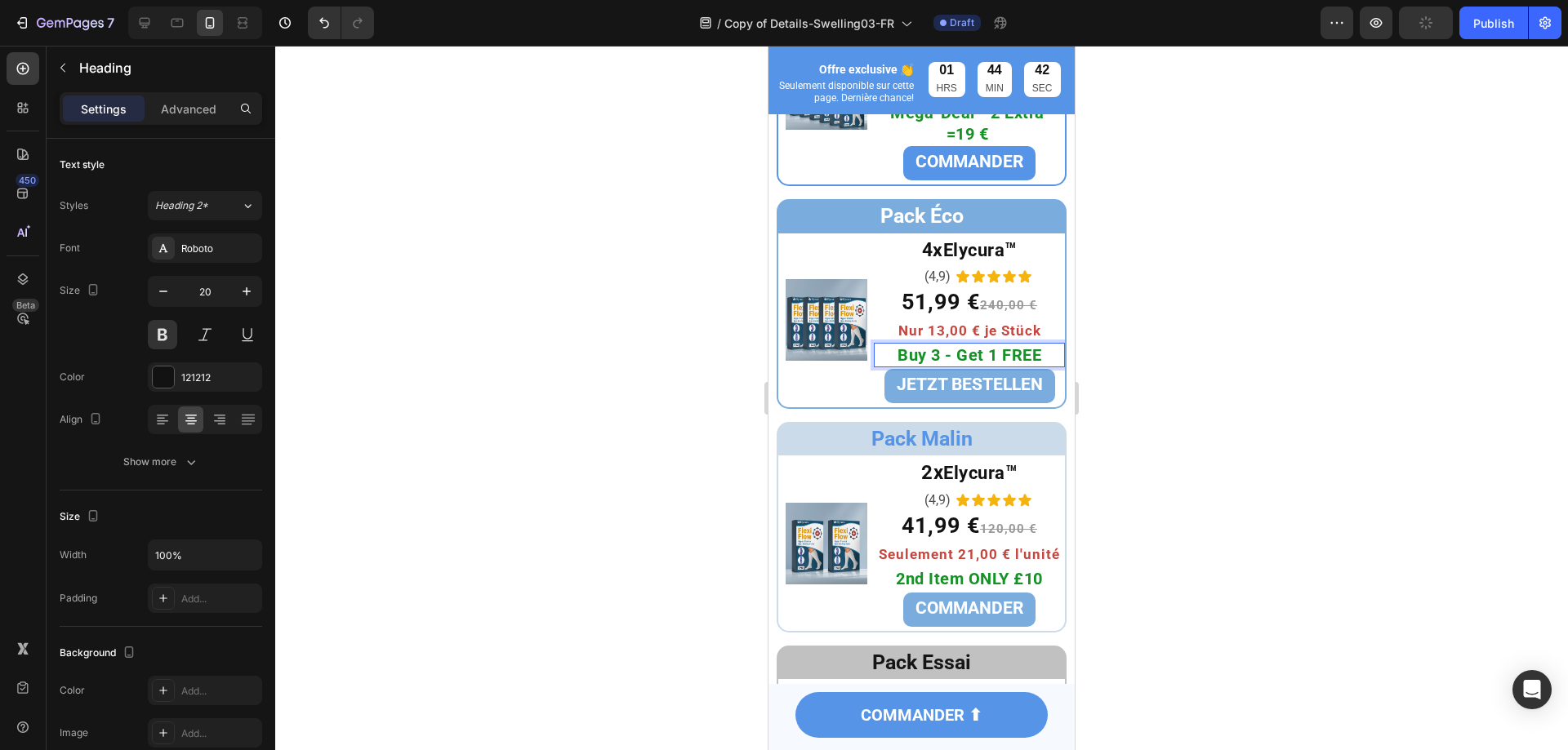
click at [975, 333] on span "Nur 13,00 € je Stück" at bounding box center [970, 331] width 143 height 16
click at [994, 332] on span "Nur 13,00 € je Stück" at bounding box center [970, 331] width 143 height 16
drag, startPoint x: 653, startPoint y: 460, endPoint x: 107, endPoint y: 473, distance: 546.2
click at [653, 460] on div at bounding box center [921, 398] width 1293 height 705
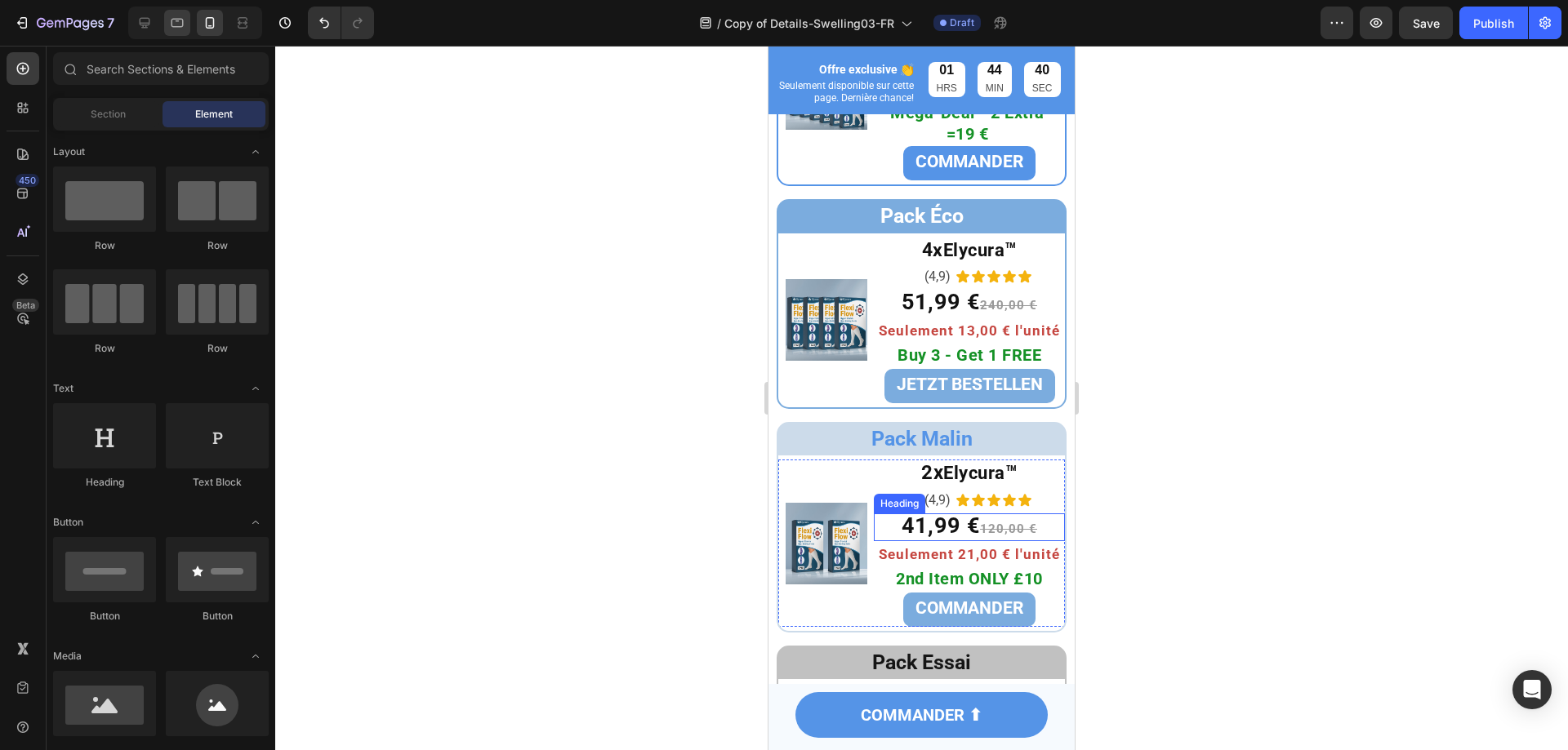
click at [174, 22] on icon at bounding box center [177, 23] width 16 height 16
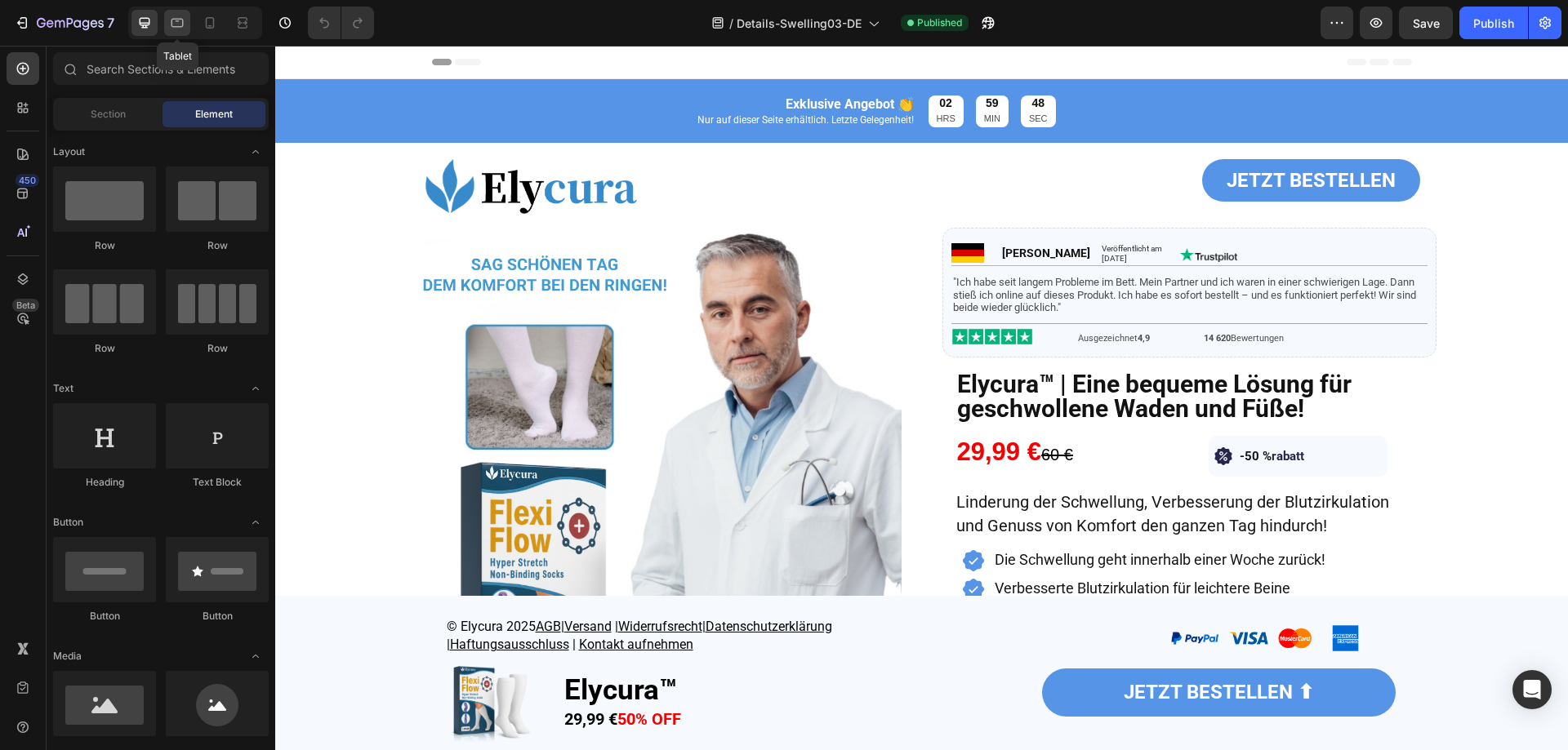
click at [181, 27] on icon at bounding box center [177, 23] width 12 height 9
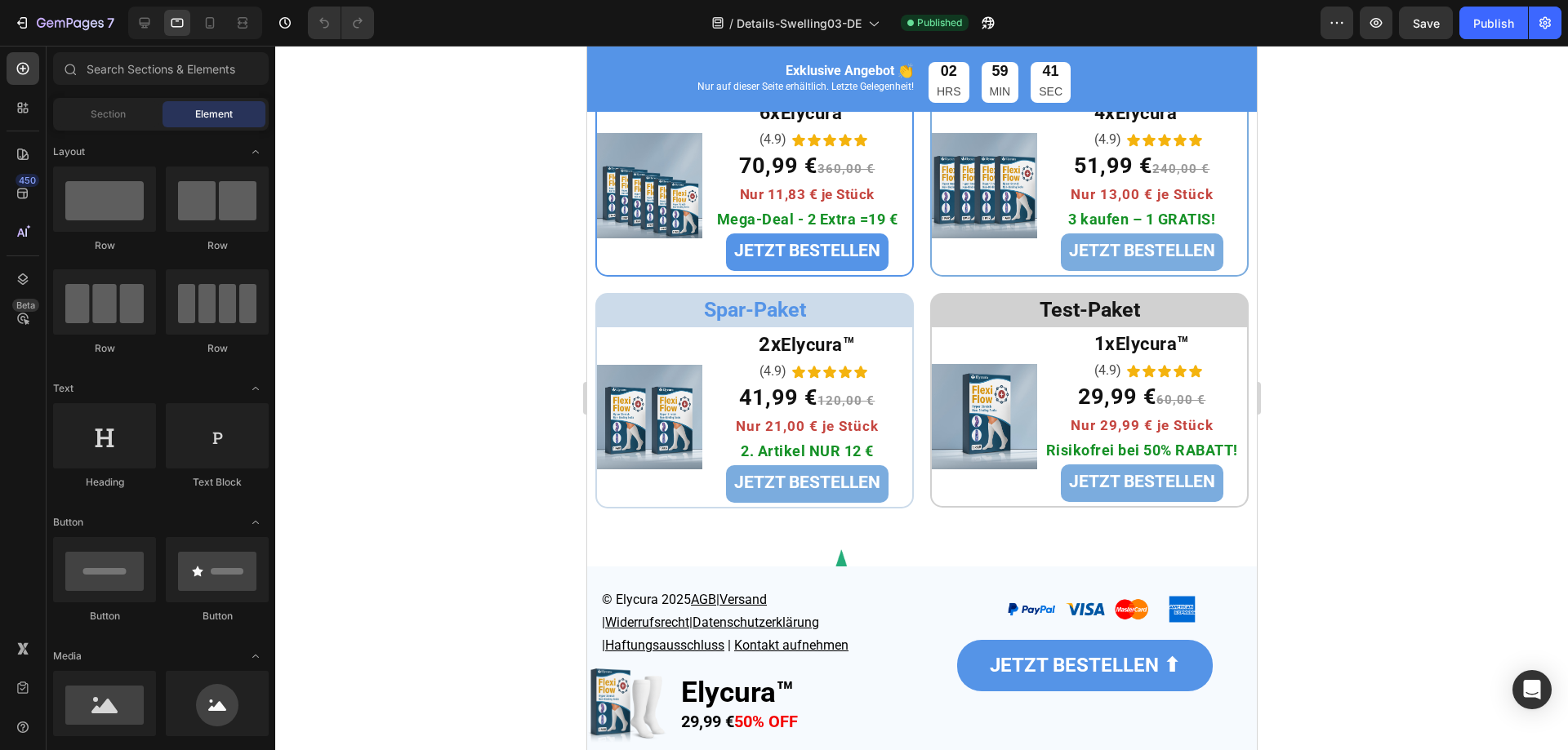
scroll to position [6123, 0]
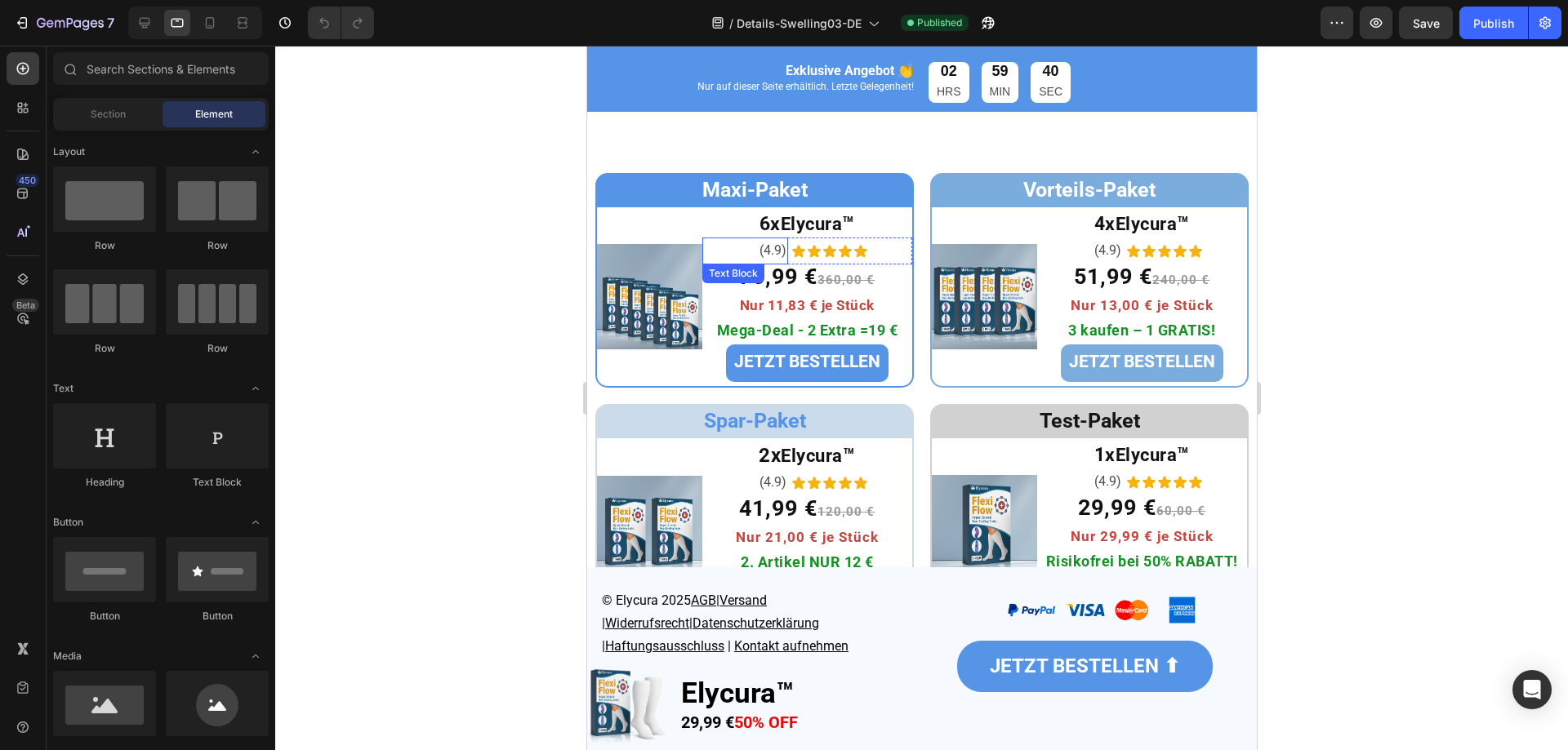
click at [767, 249] on span "(4.9)" at bounding box center [772, 250] width 27 height 16
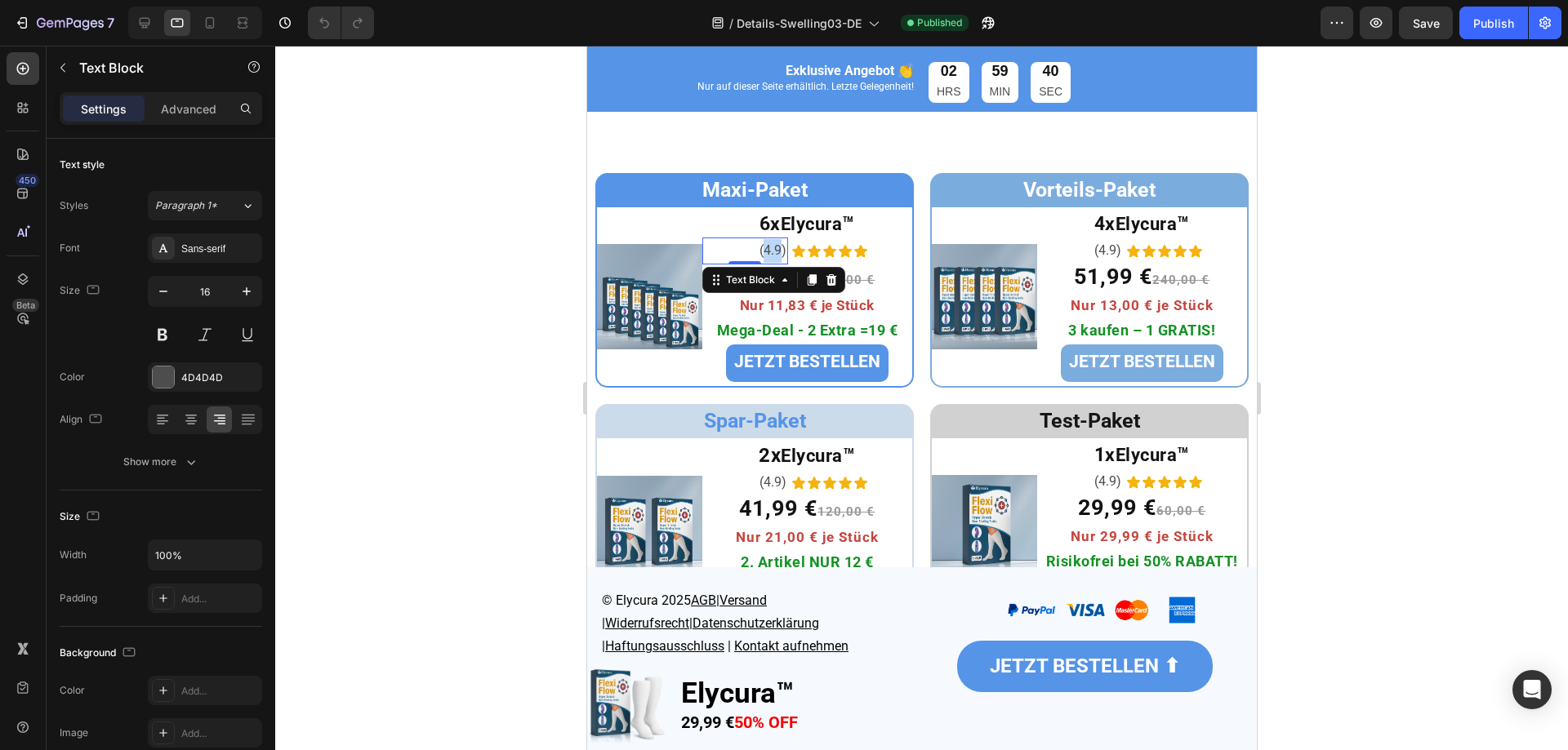
click at [767, 249] on span "(4.9)" at bounding box center [772, 250] width 27 height 16
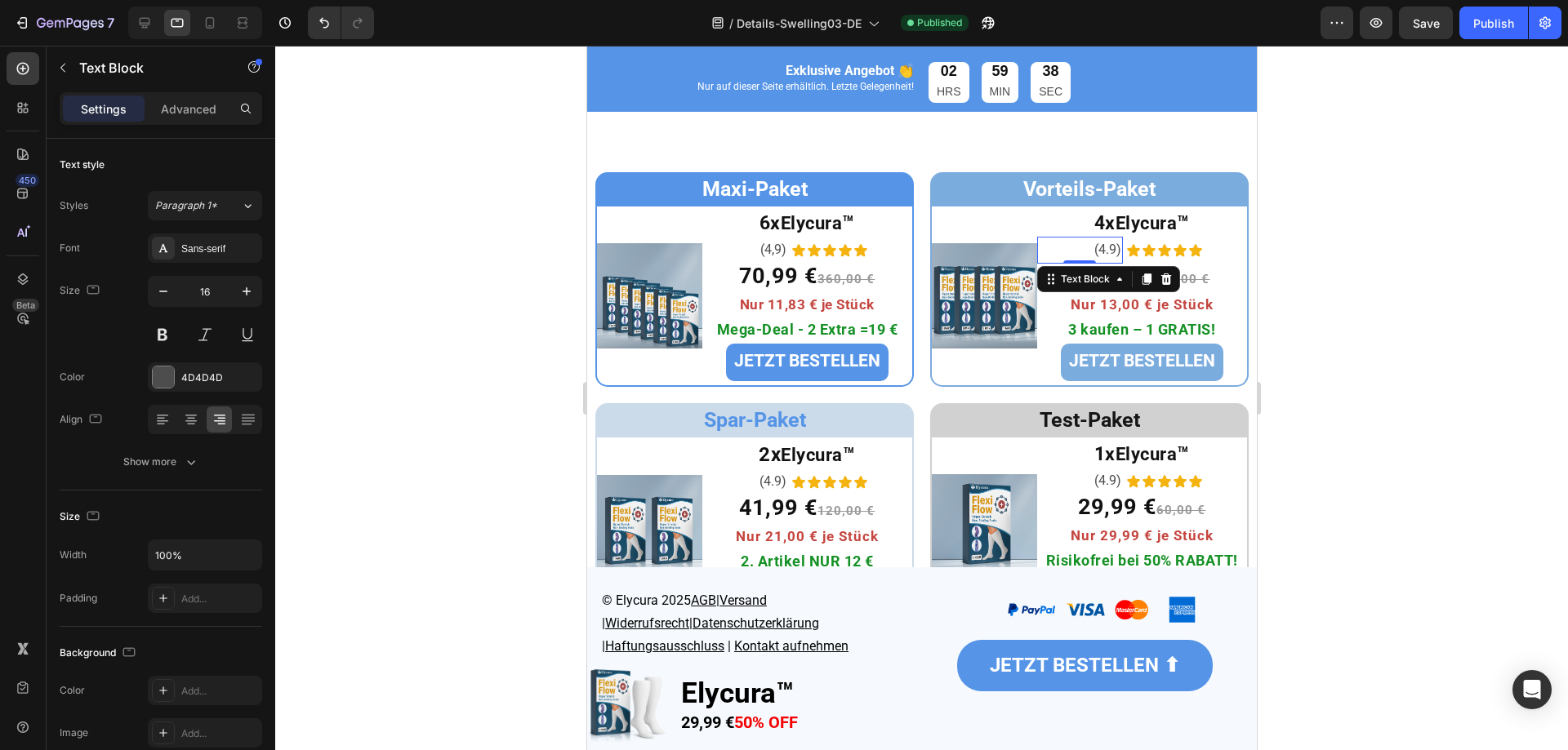
click at [1099, 255] on span "(4.9)" at bounding box center [1107, 249] width 27 height 16
click at [766, 478] on span "(4.9)" at bounding box center [772, 481] width 27 height 16
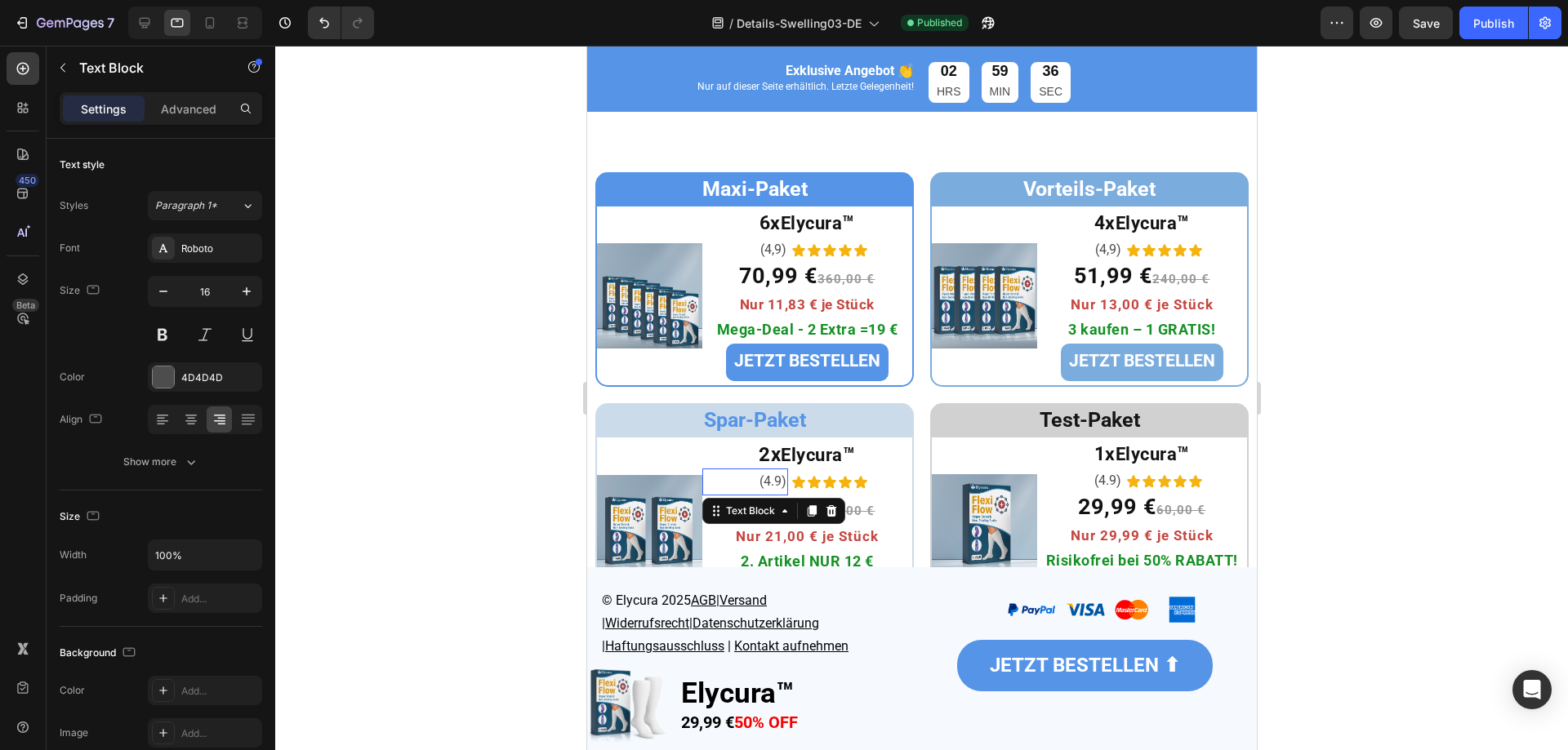
click at [767, 478] on span "(4.9)" at bounding box center [772, 481] width 27 height 16
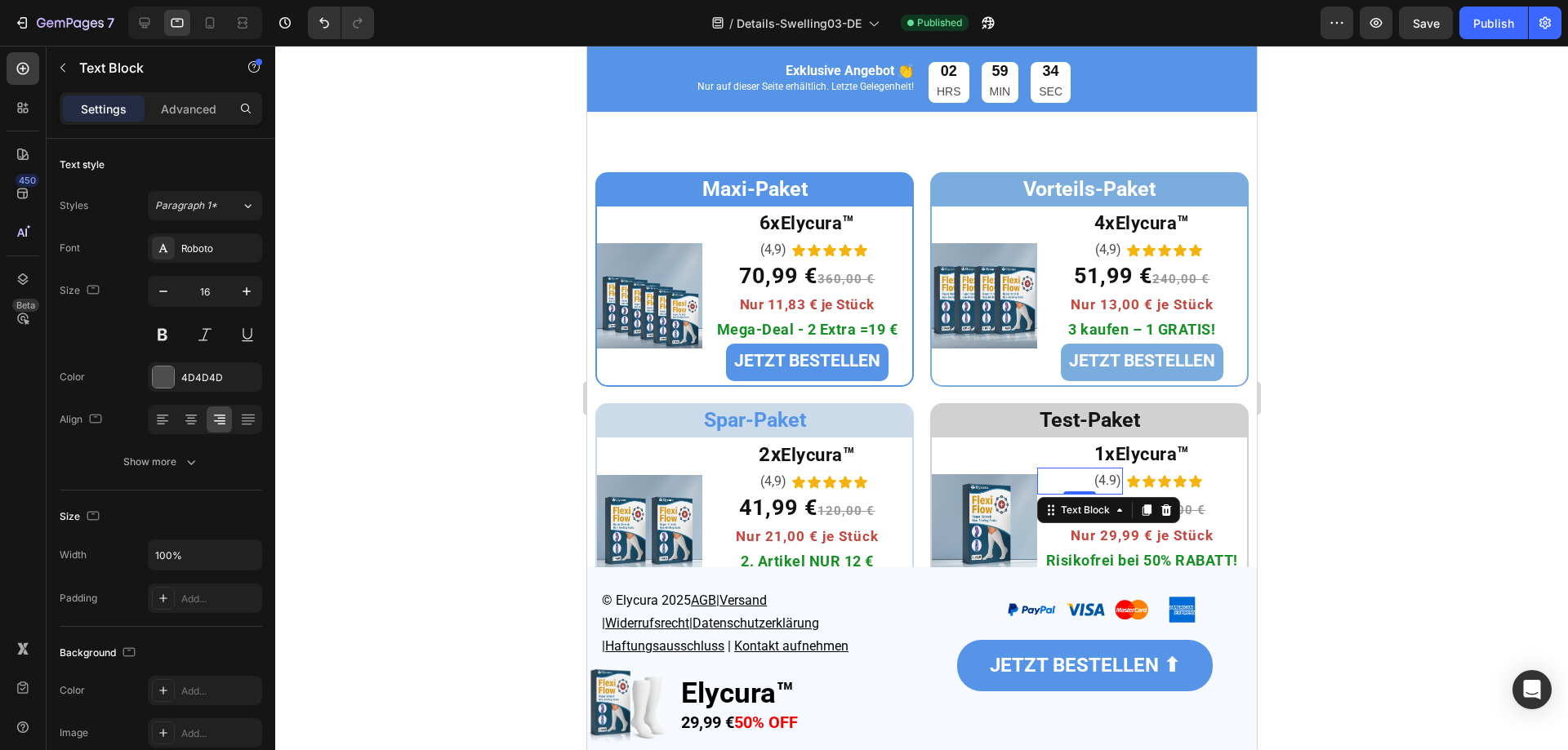
click at [1097, 481] on span "(4.9)" at bounding box center [1107, 480] width 27 height 16
click at [1321, 496] on div at bounding box center [921, 398] width 1293 height 705
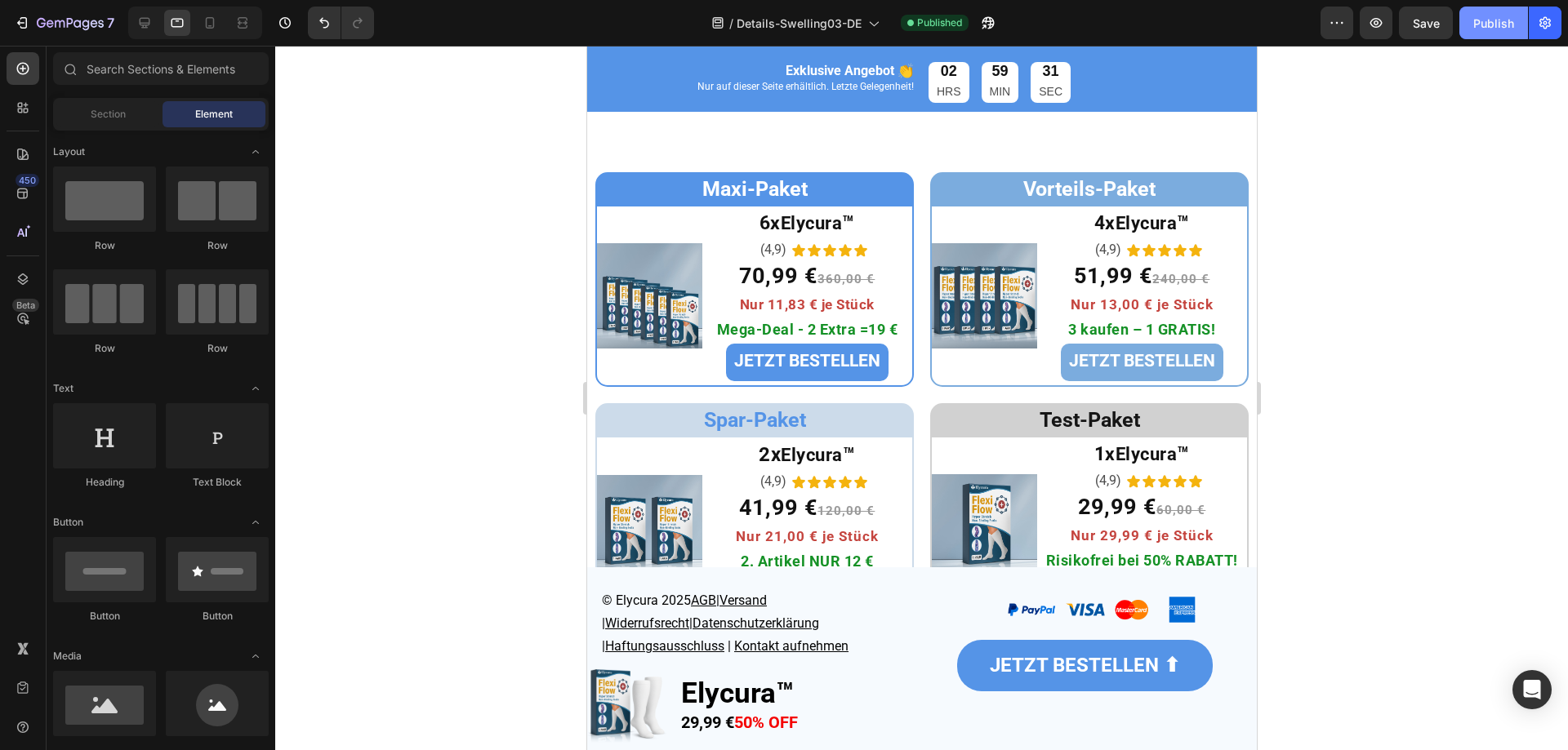
click at [1489, 25] on div "Publish" at bounding box center [1494, 23] width 41 height 17
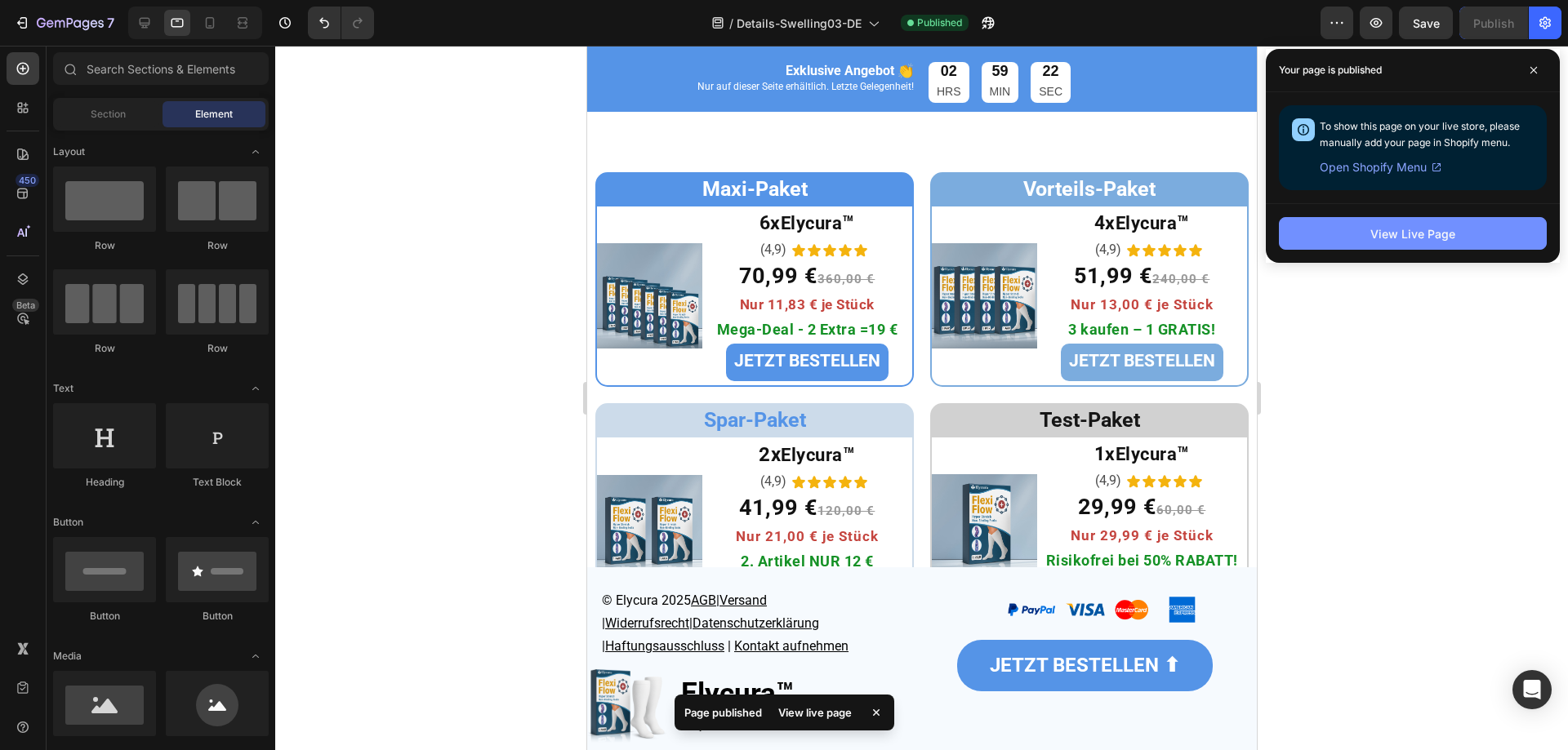
click at [1326, 227] on button "View Live Page" at bounding box center [1413, 234] width 268 height 33
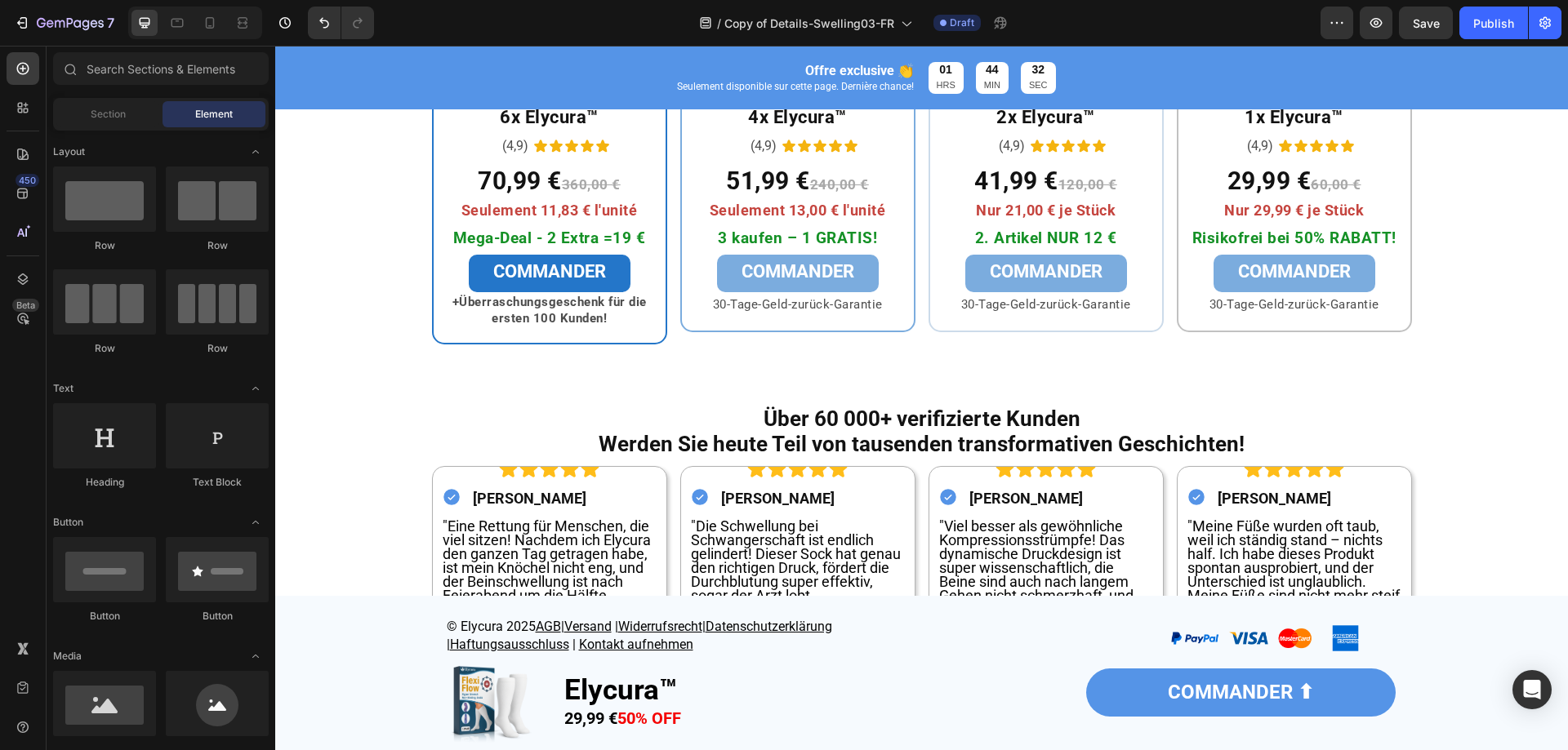
scroll to position [5695, 0]
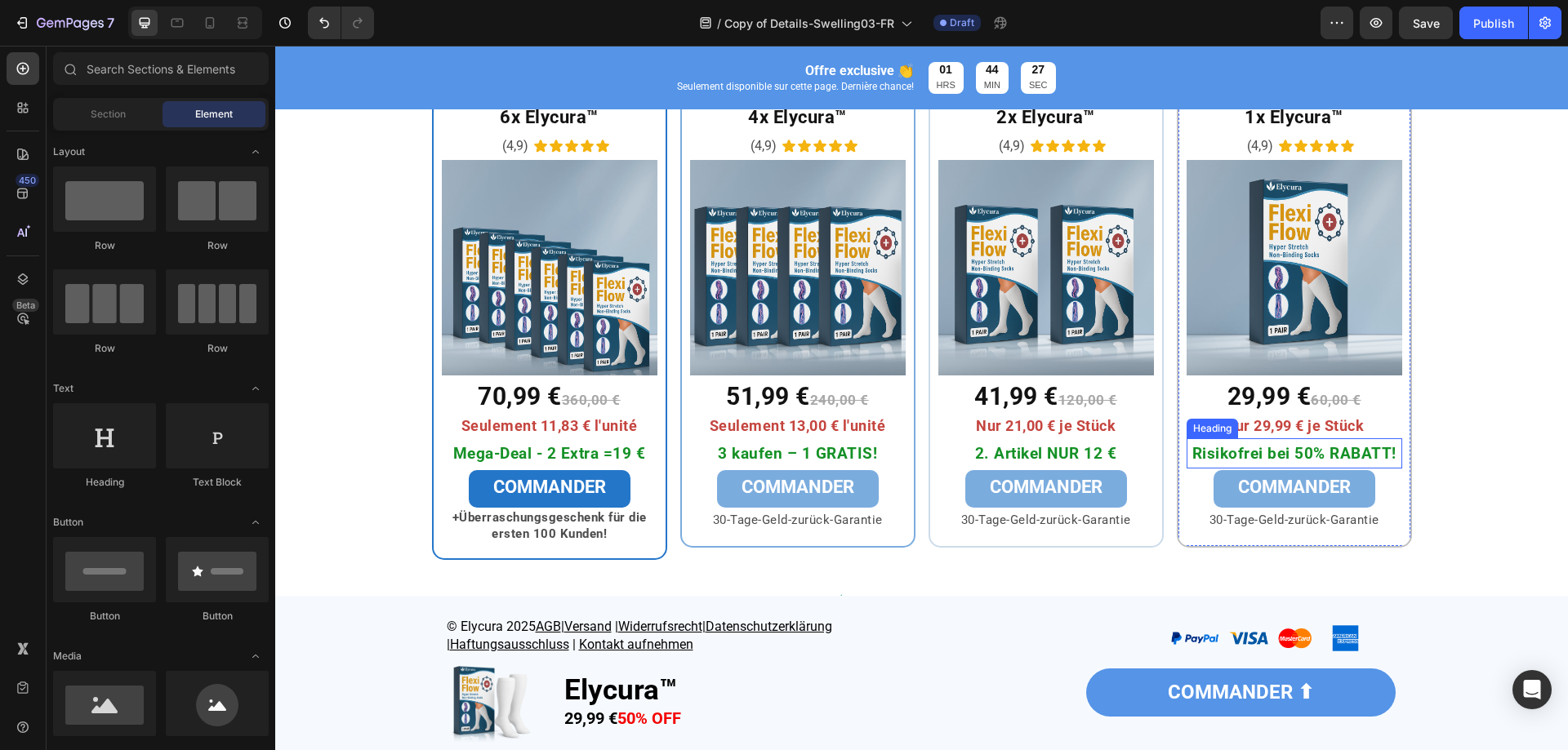
click at [1251, 456] on span "Risikofrei bei 50% RABATT!" at bounding box center [1295, 453] width 204 height 19
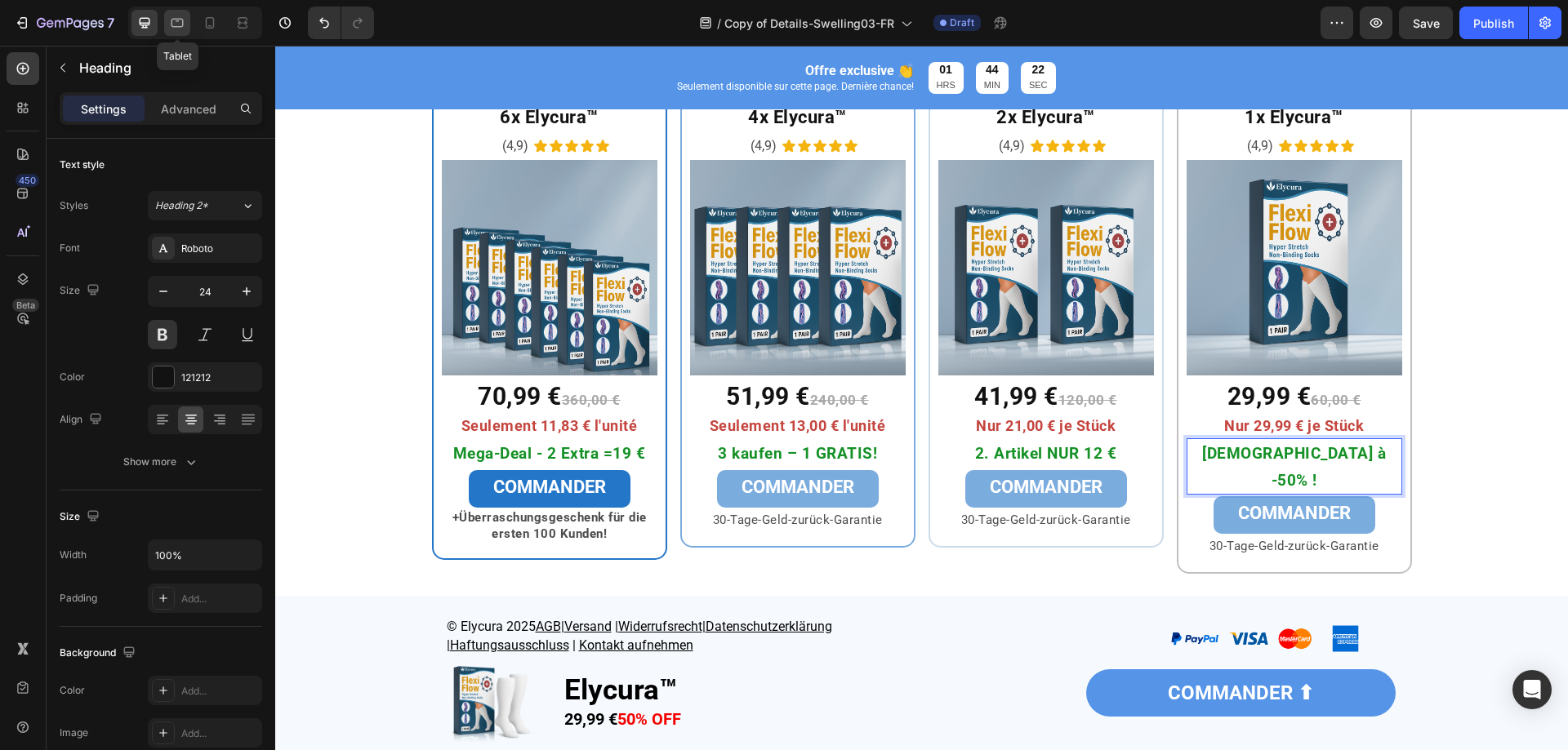
click at [180, 25] on icon at bounding box center [177, 23] width 16 height 16
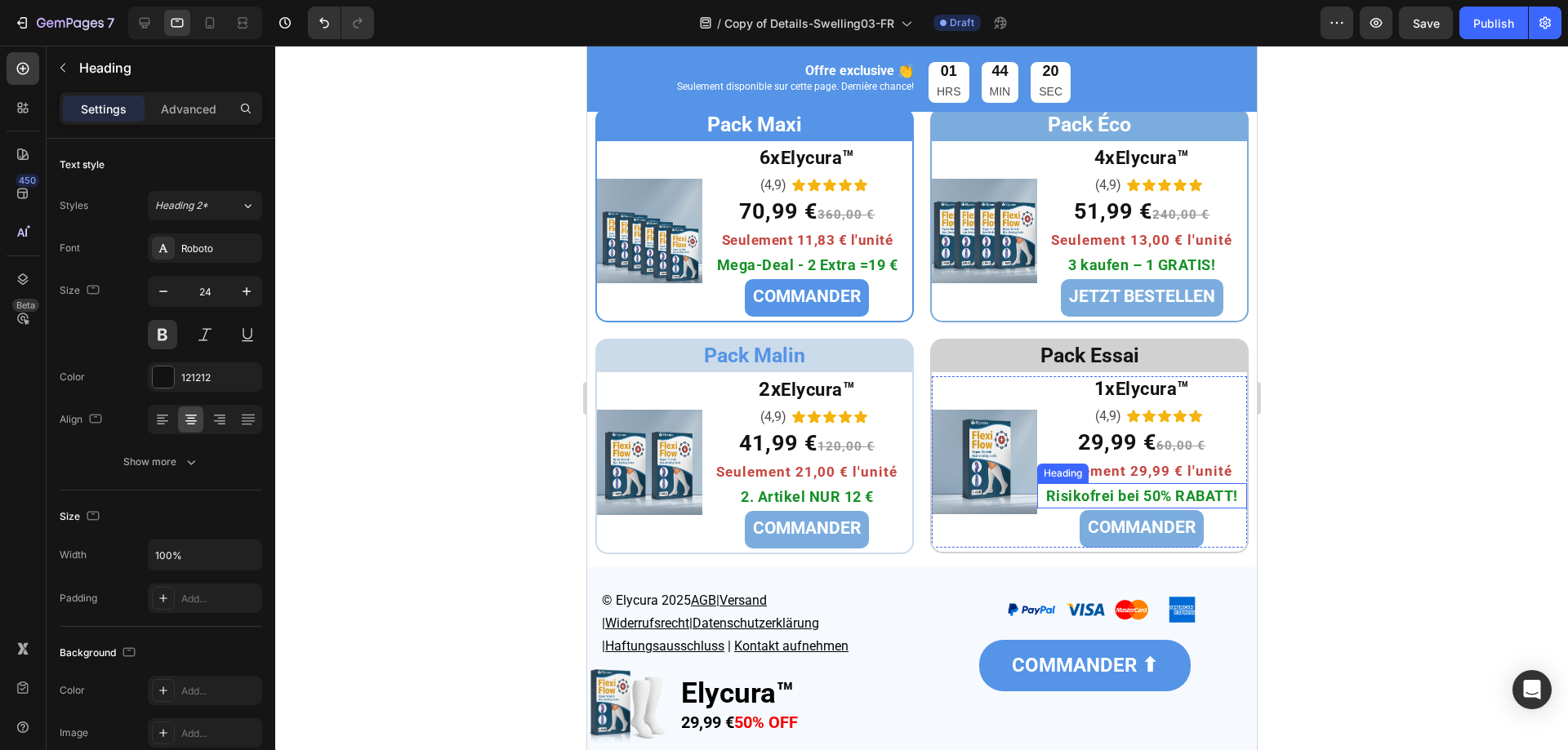
scroll to position [5637, 0]
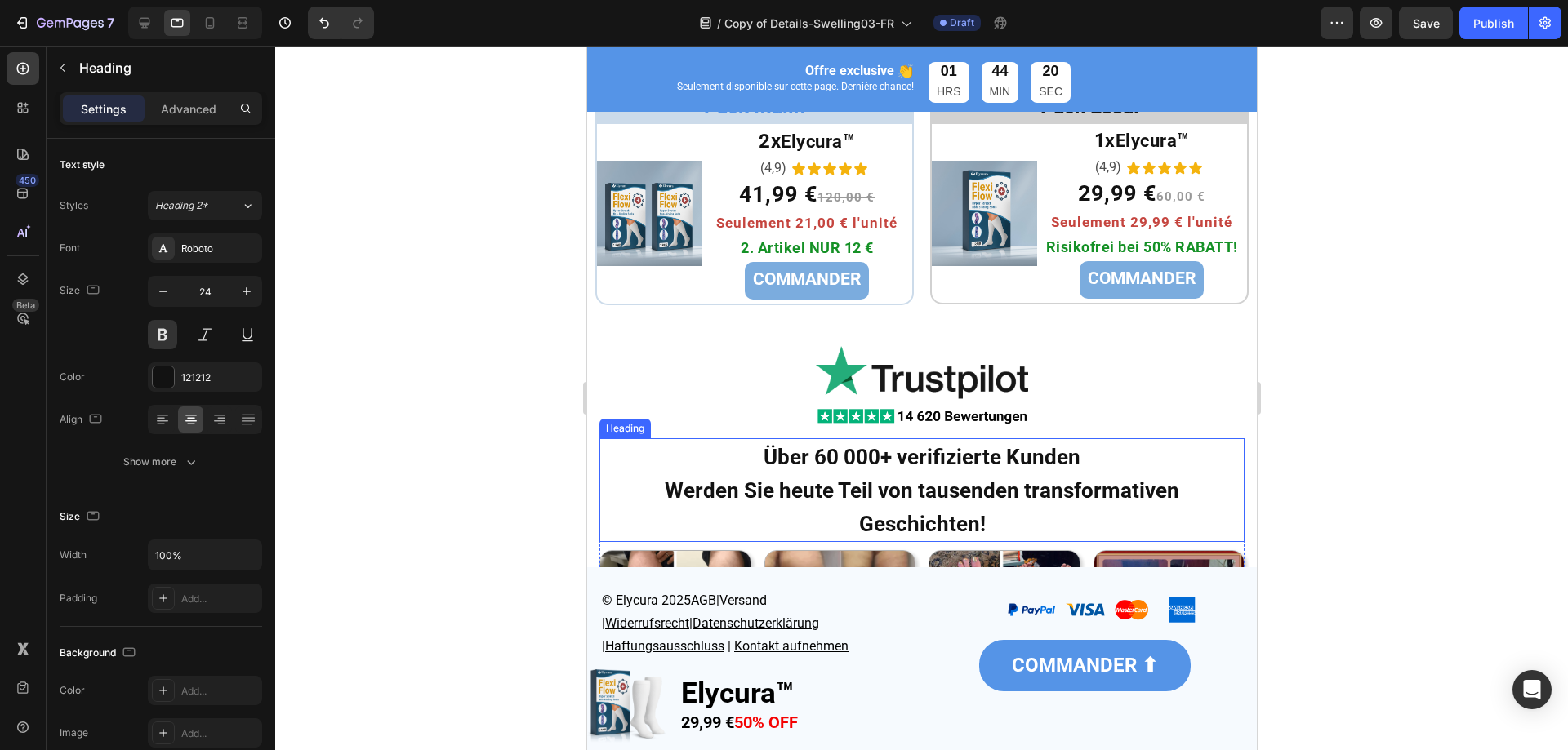
click at [1104, 503] on strong "Werden Sie heute Teil von tausenden transformativen Geschichten!" at bounding box center [921, 507] width 515 height 58
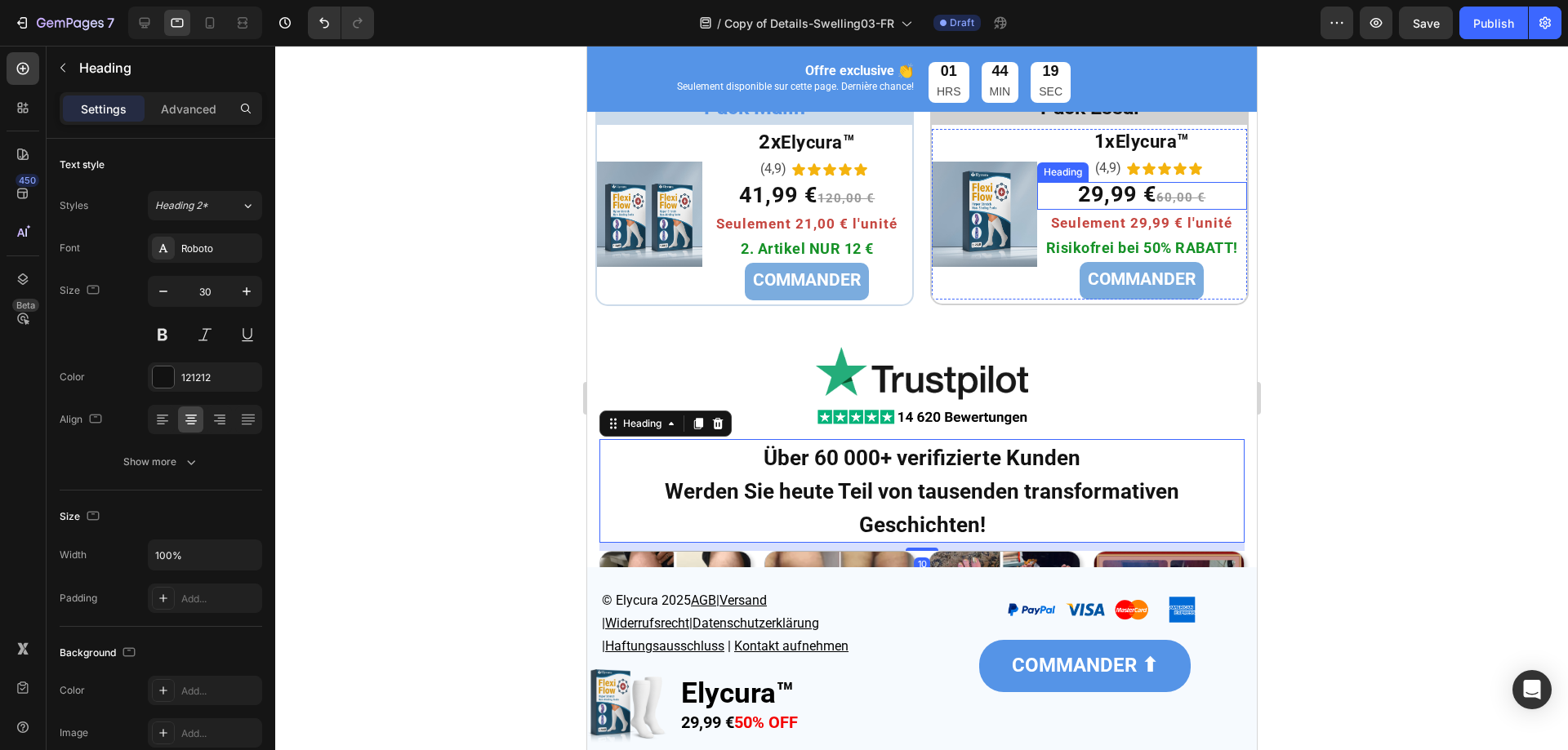
scroll to position [5474, 0]
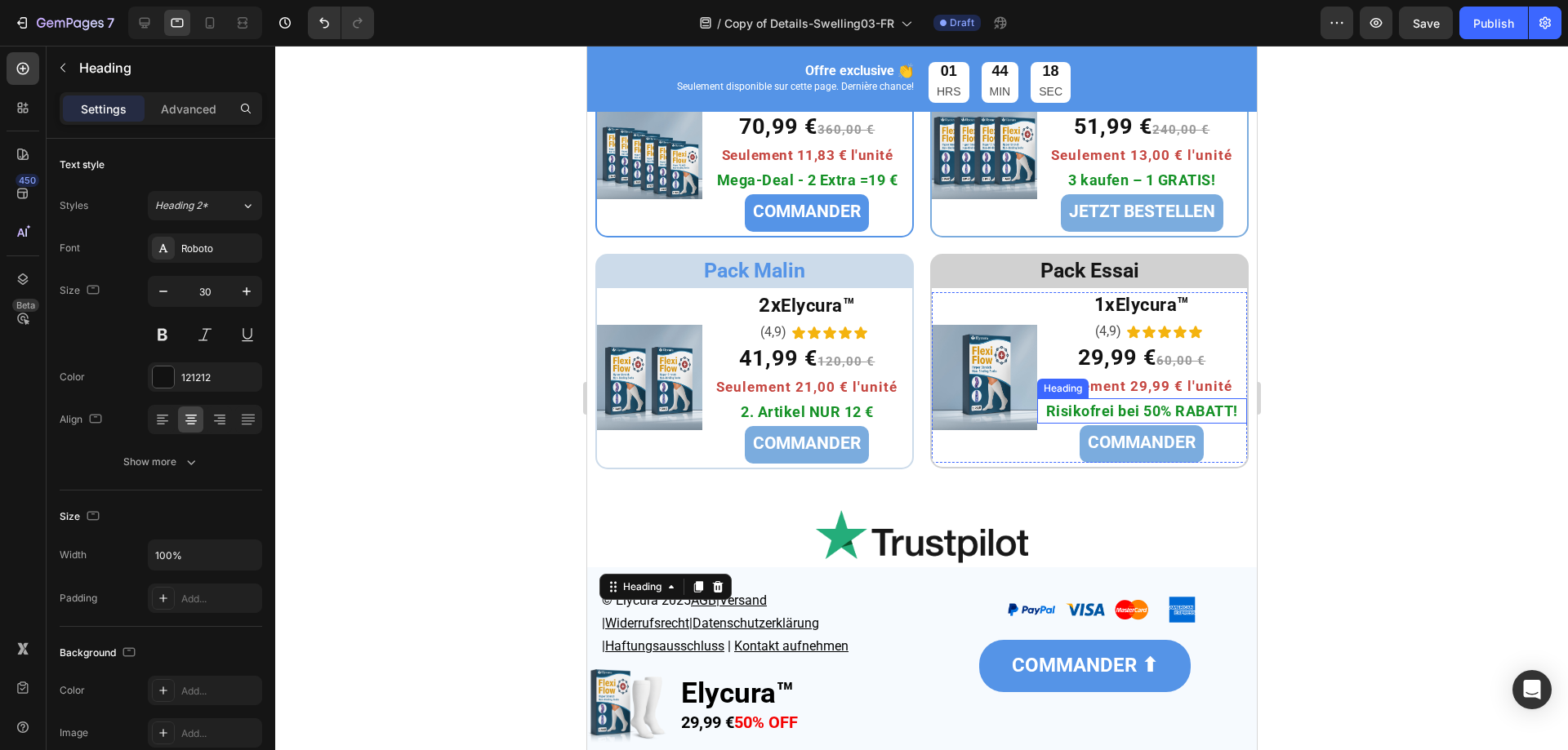
click at [1088, 416] on strong "Risikofrei bei 50% RABATT!" at bounding box center [1142, 411] width 192 height 17
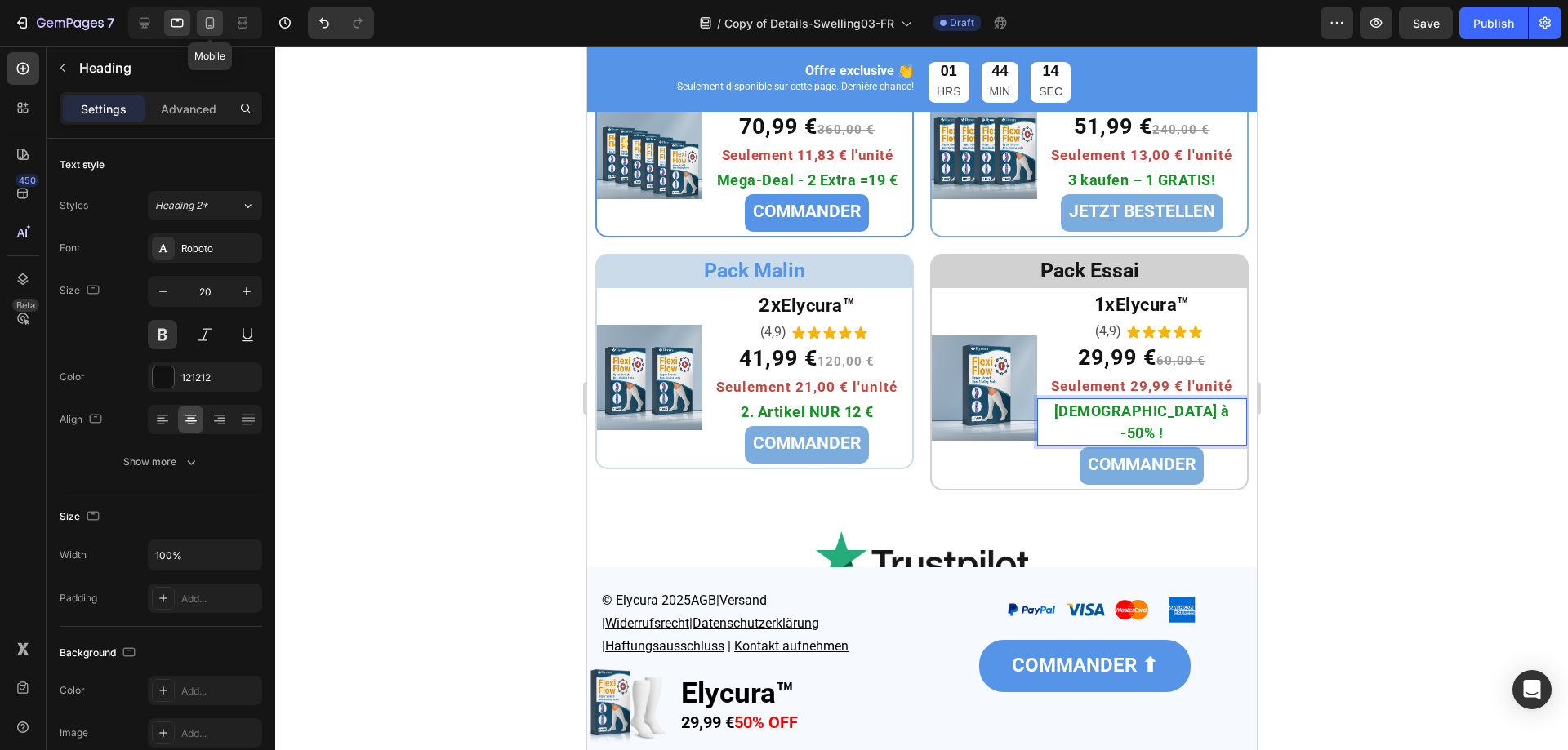
click at [214, 18] on icon at bounding box center [210, 23] width 16 height 16
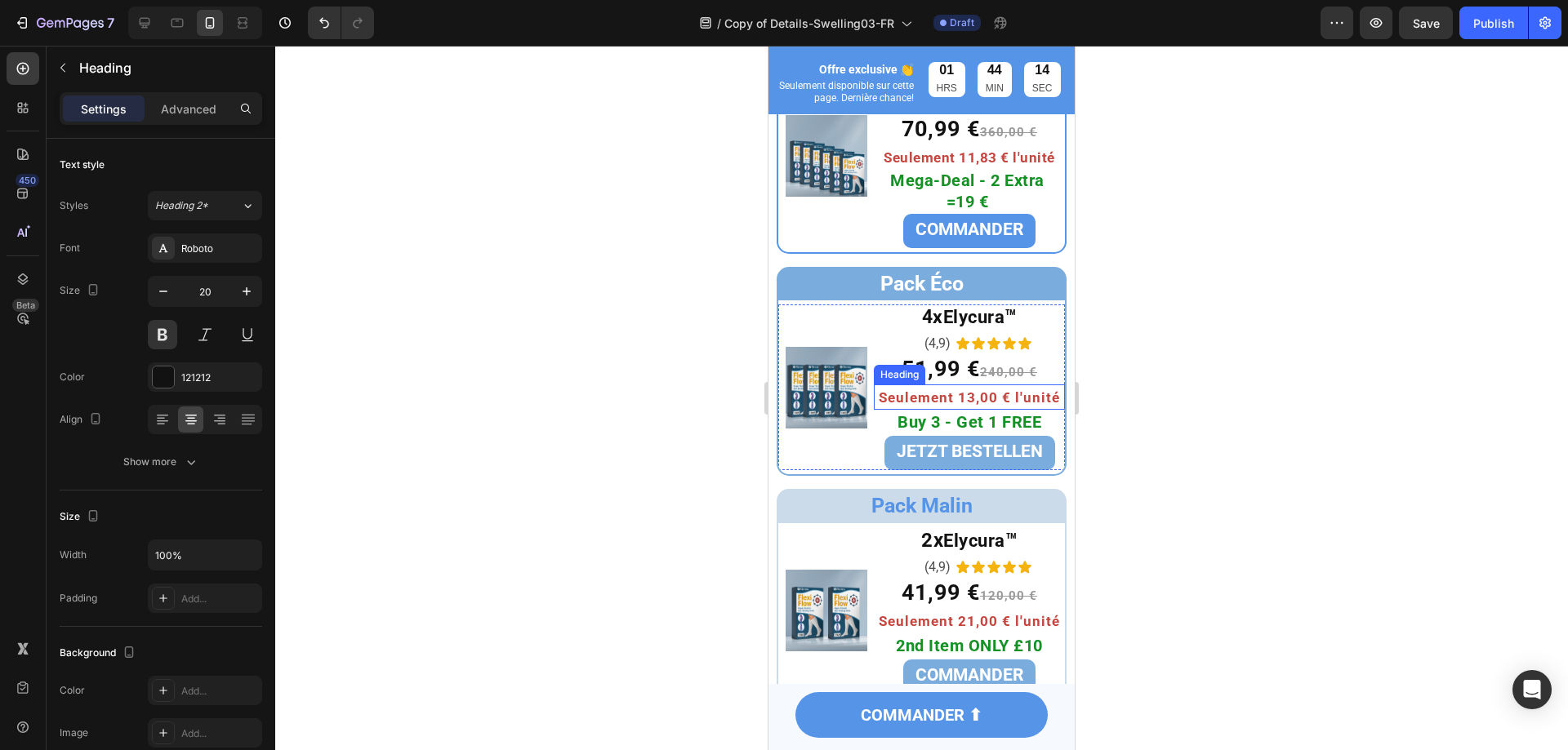
scroll to position [5475, 0]
click at [1412, 571] on div at bounding box center [921, 398] width 1293 height 705
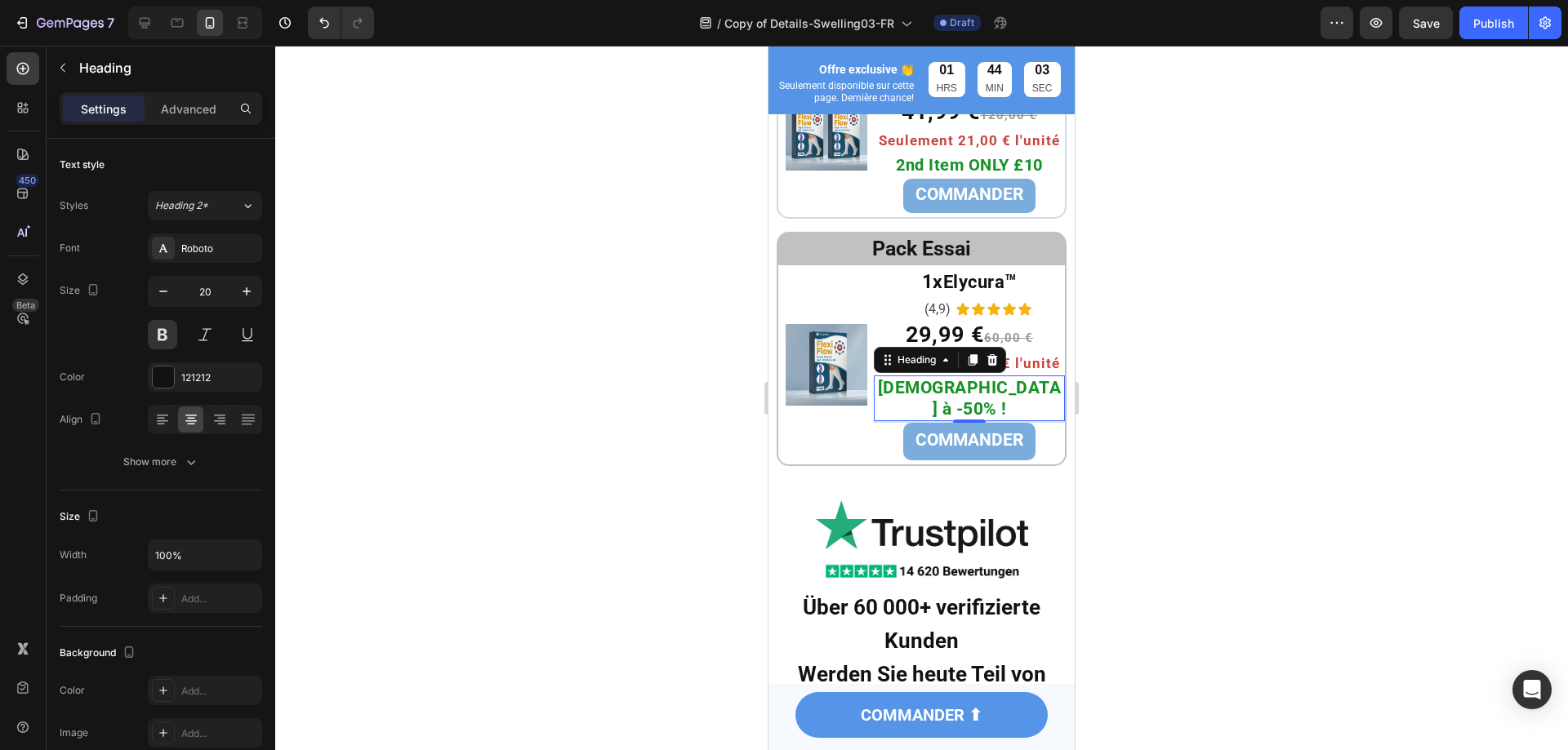
click at [579, 117] on div at bounding box center [921, 398] width 1293 height 705
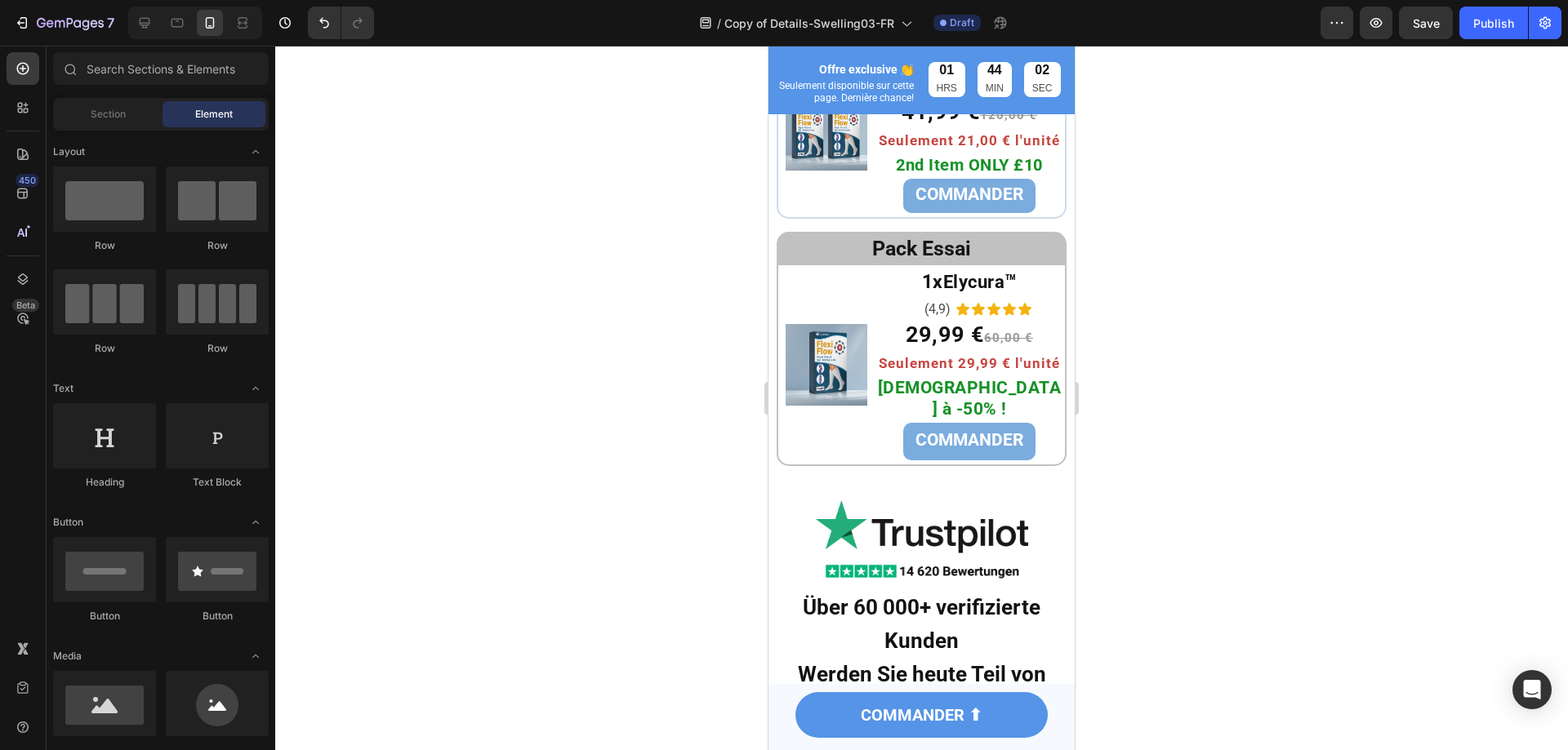
scroll to position [5710, 0]
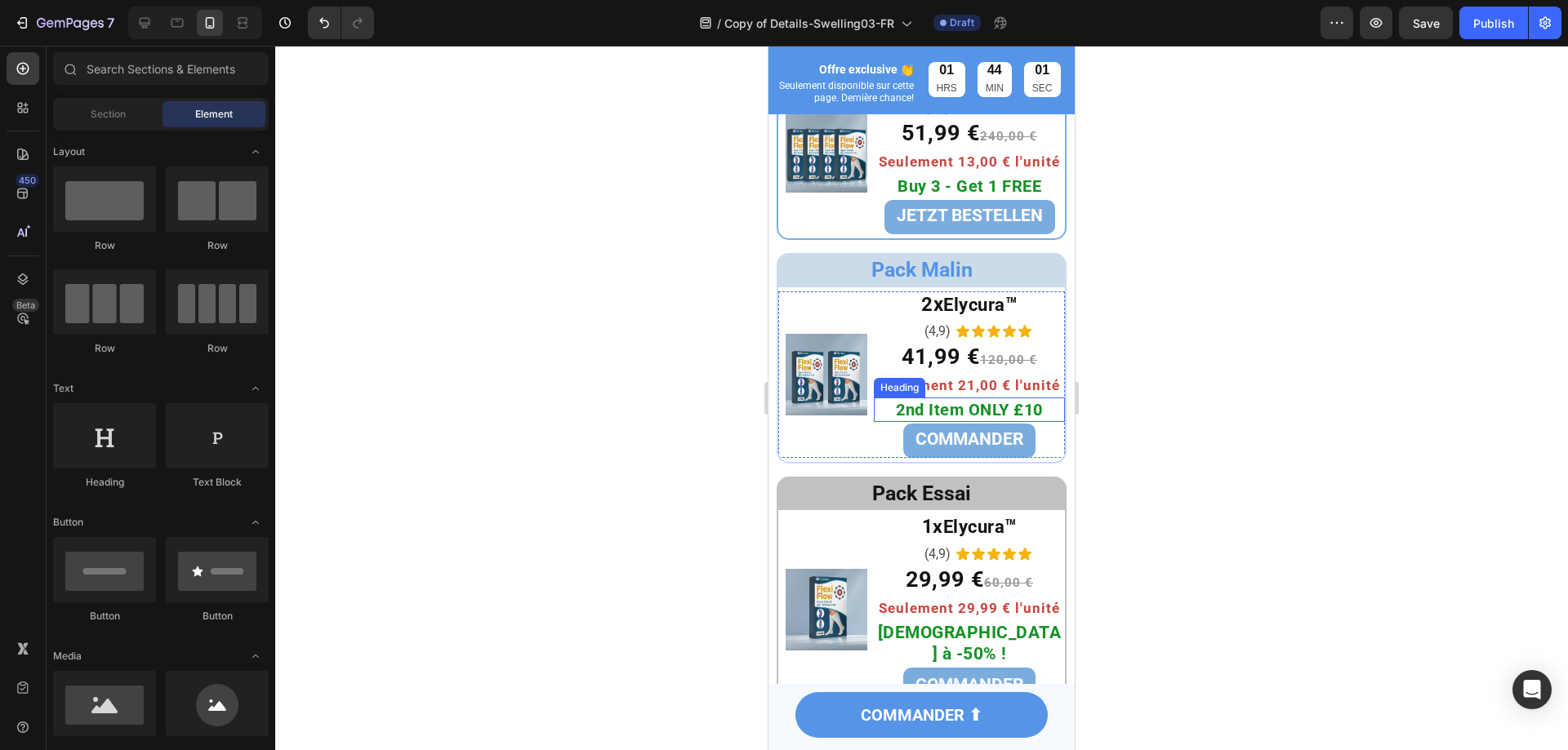
click at [966, 405] on span "2nd Item ONLY £10" at bounding box center [969, 410] width 147 height 20
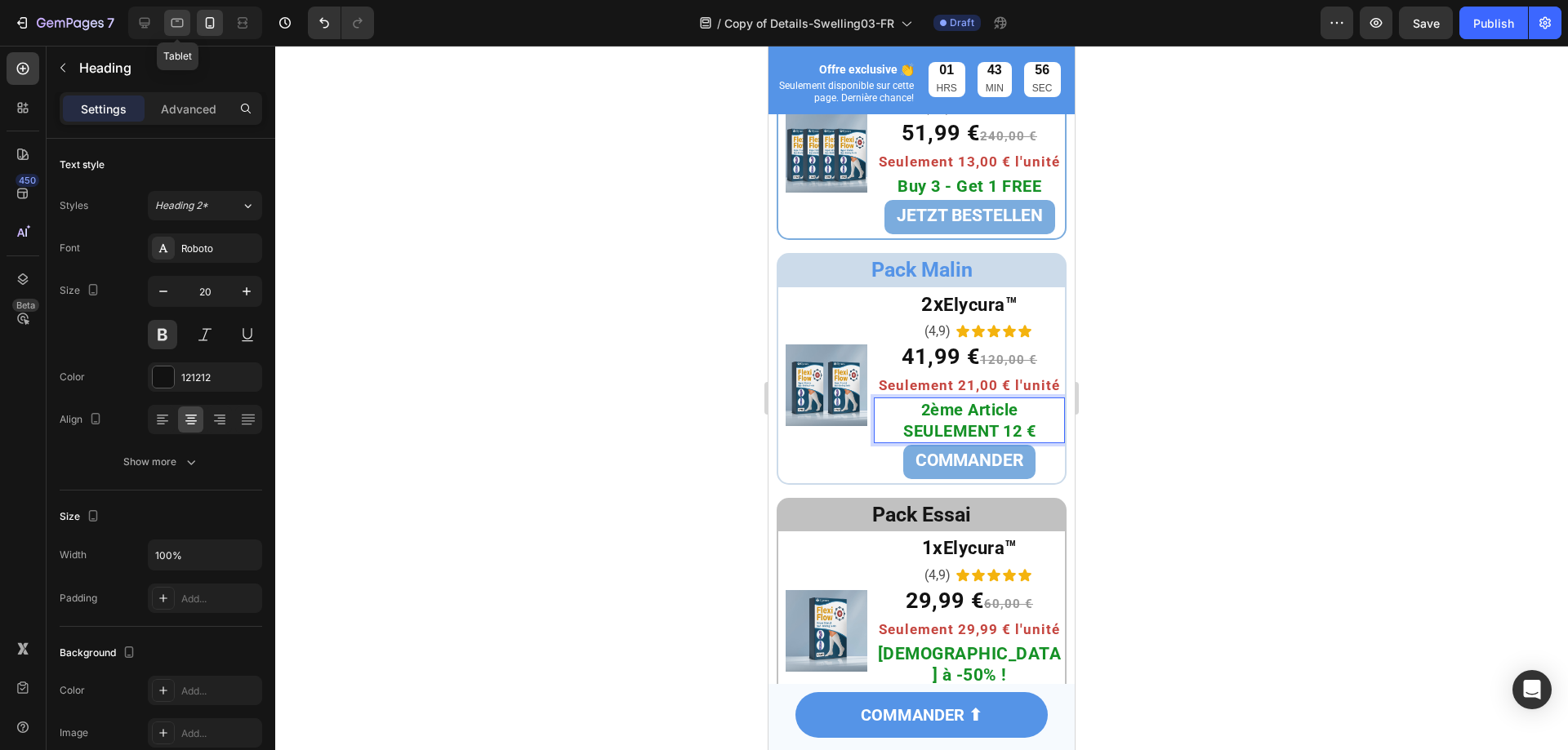
click at [182, 21] on icon at bounding box center [177, 23] width 16 height 16
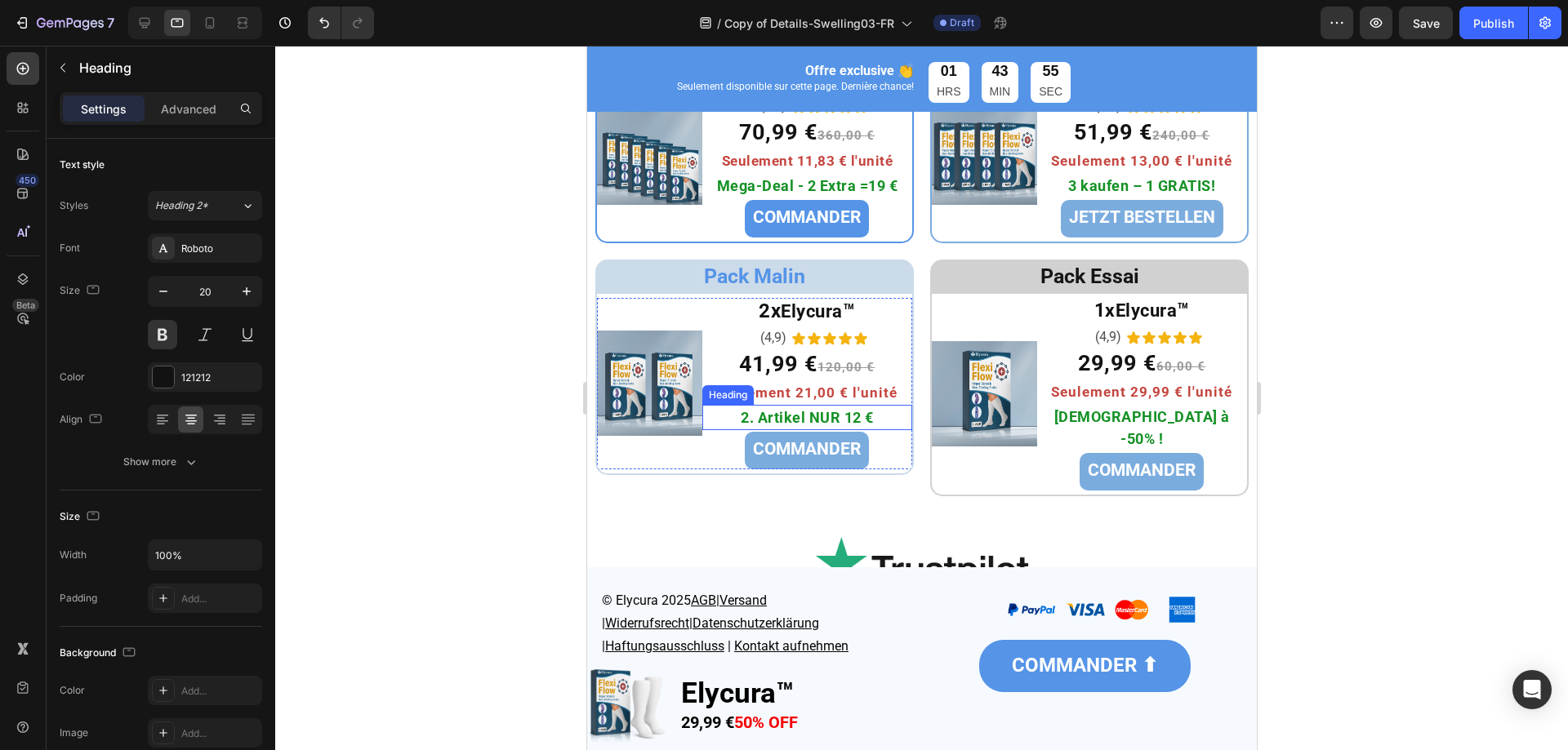
scroll to position [5466, 0]
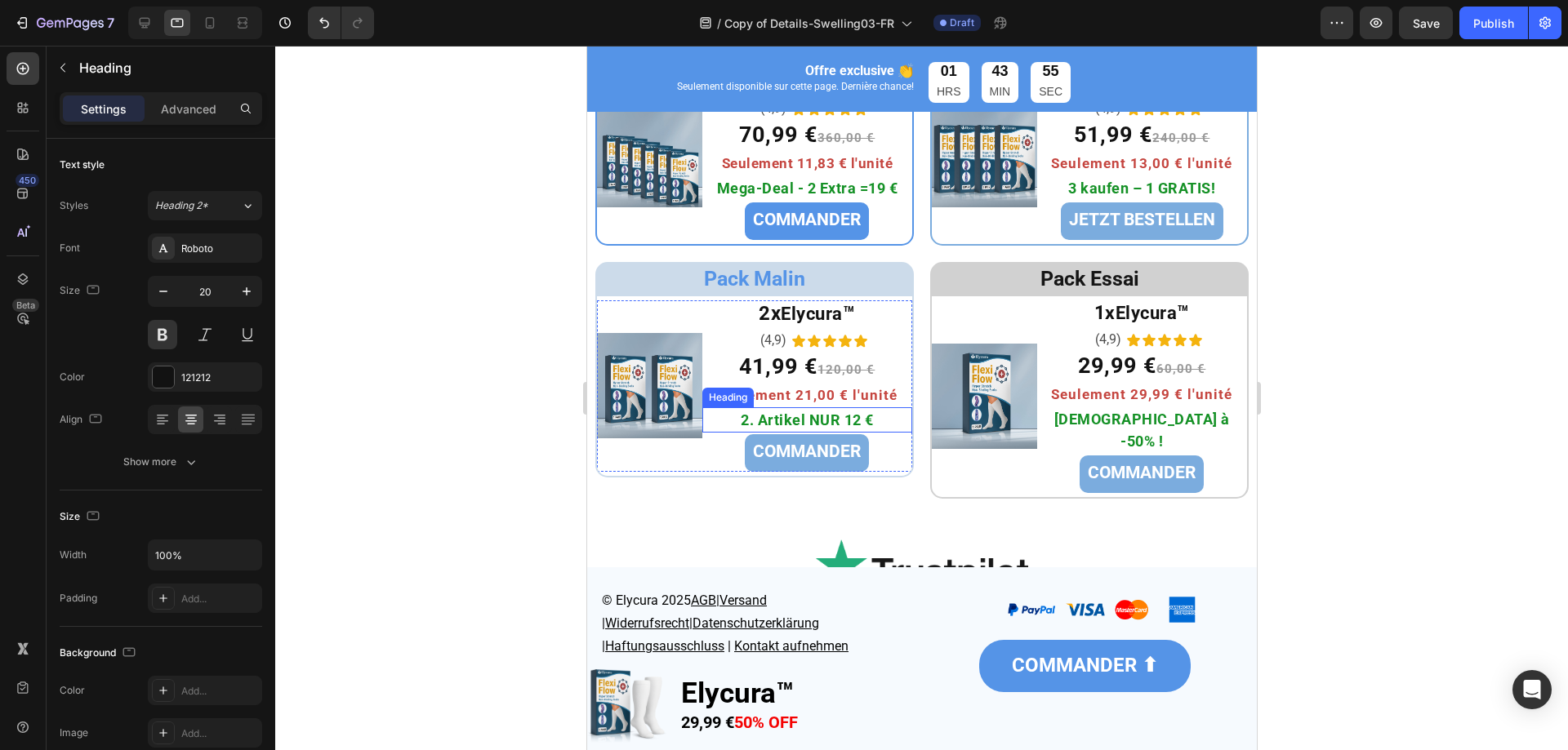
click at [817, 428] on span "2. Artikel NUR 12 €" at bounding box center [806, 419] width 133 height 17
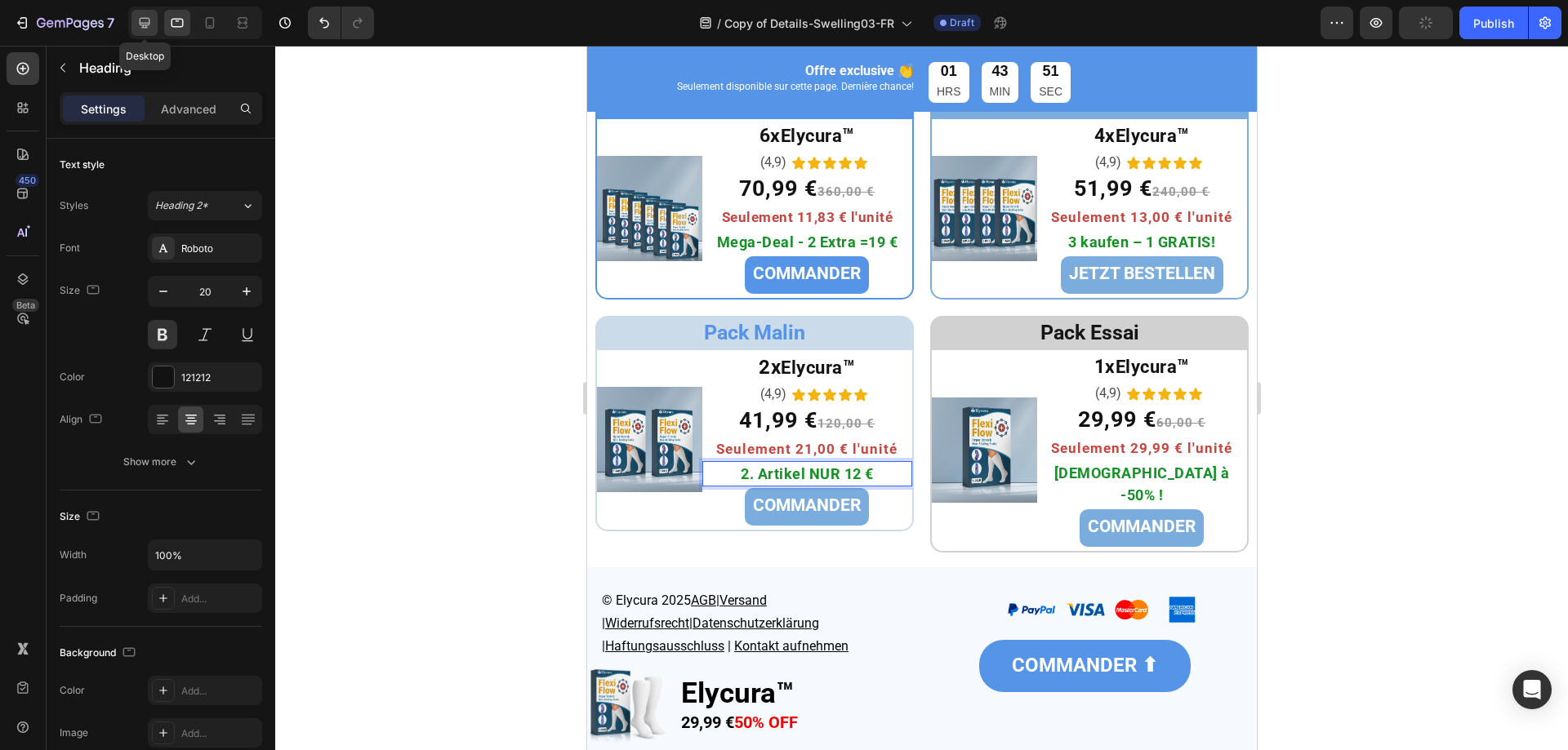
click at [138, 21] on icon at bounding box center [144, 23] width 16 height 16
type input "18"
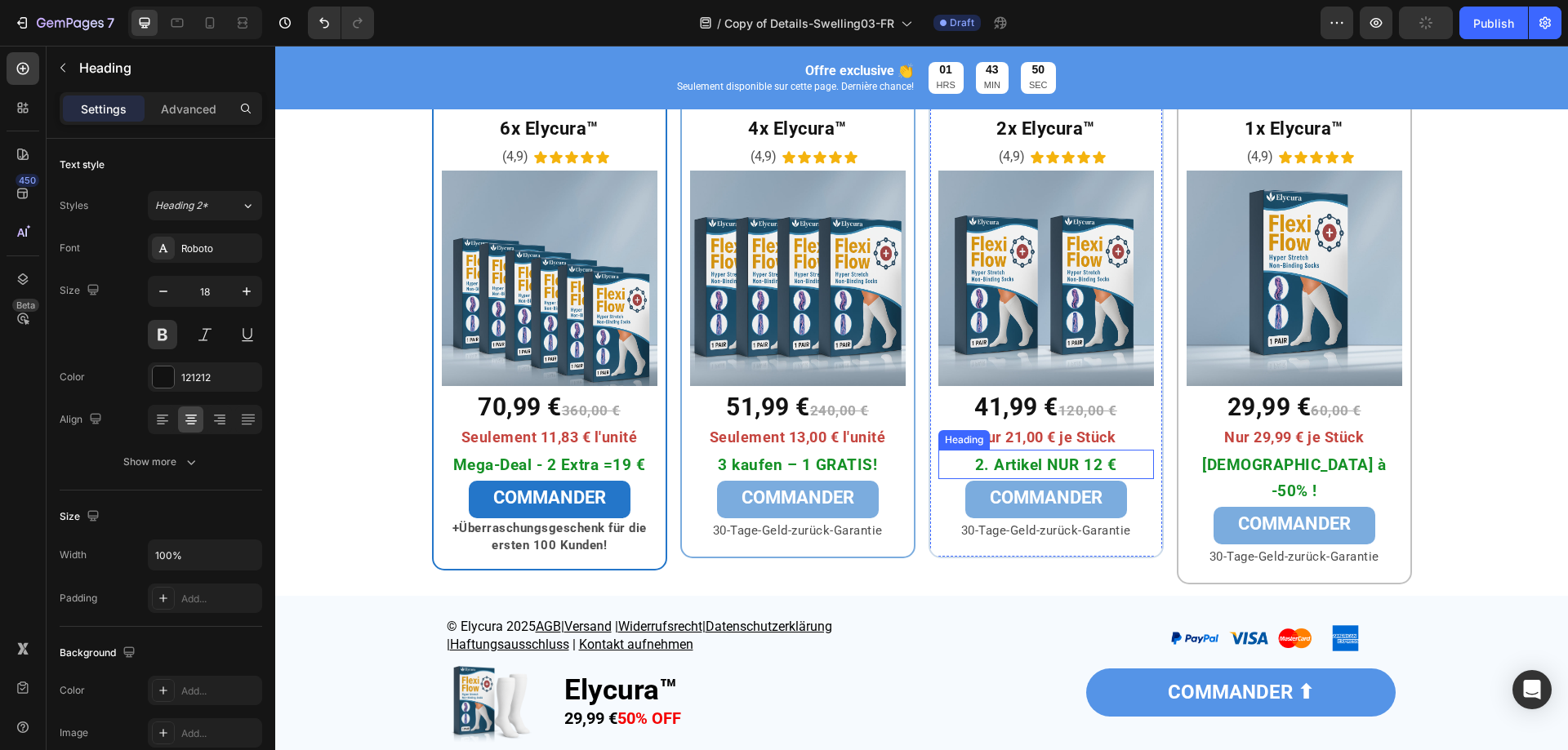
scroll to position [5352, 0]
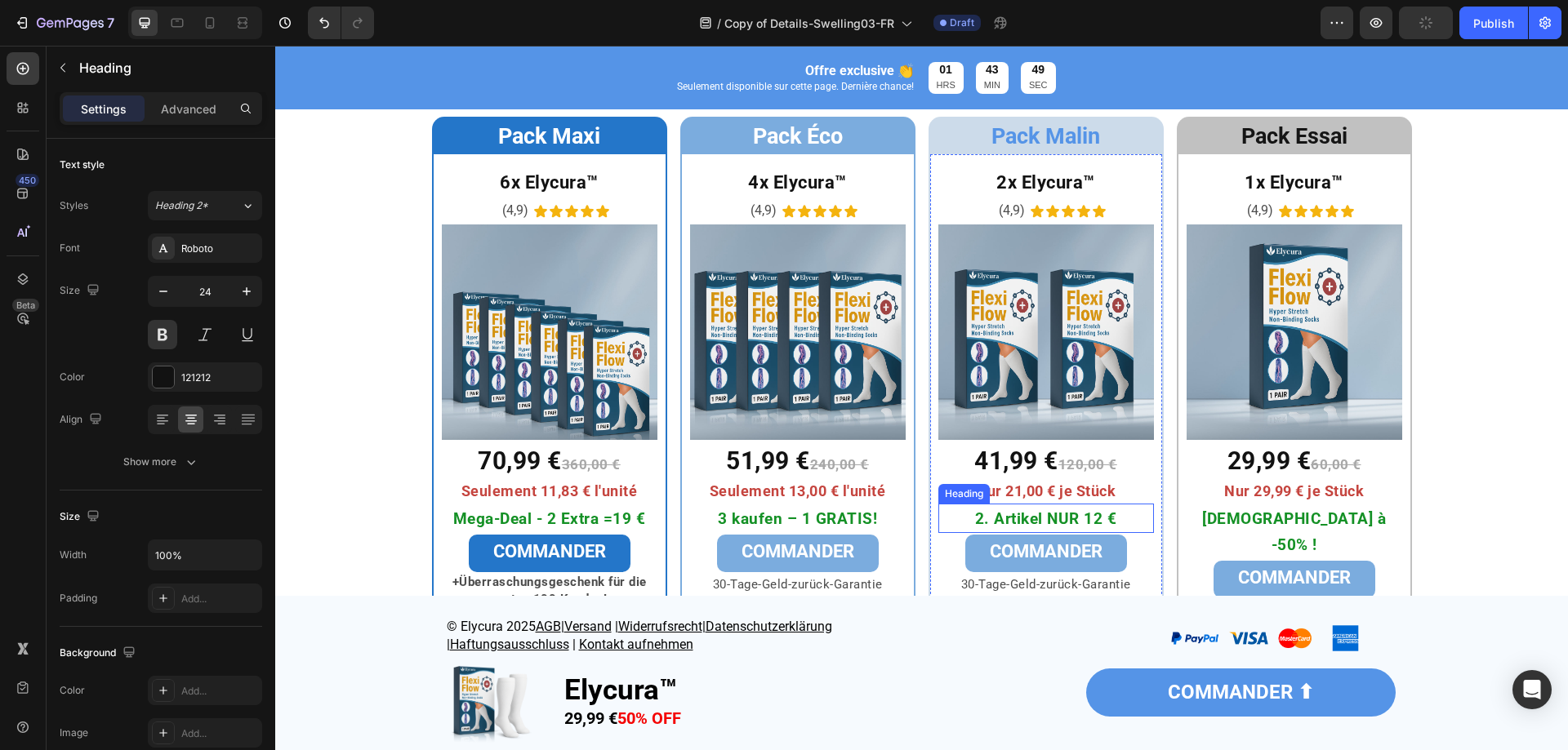
click at [1039, 525] on span "2. Artikel NUR 12 €" at bounding box center [1046, 519] width 142 height 19
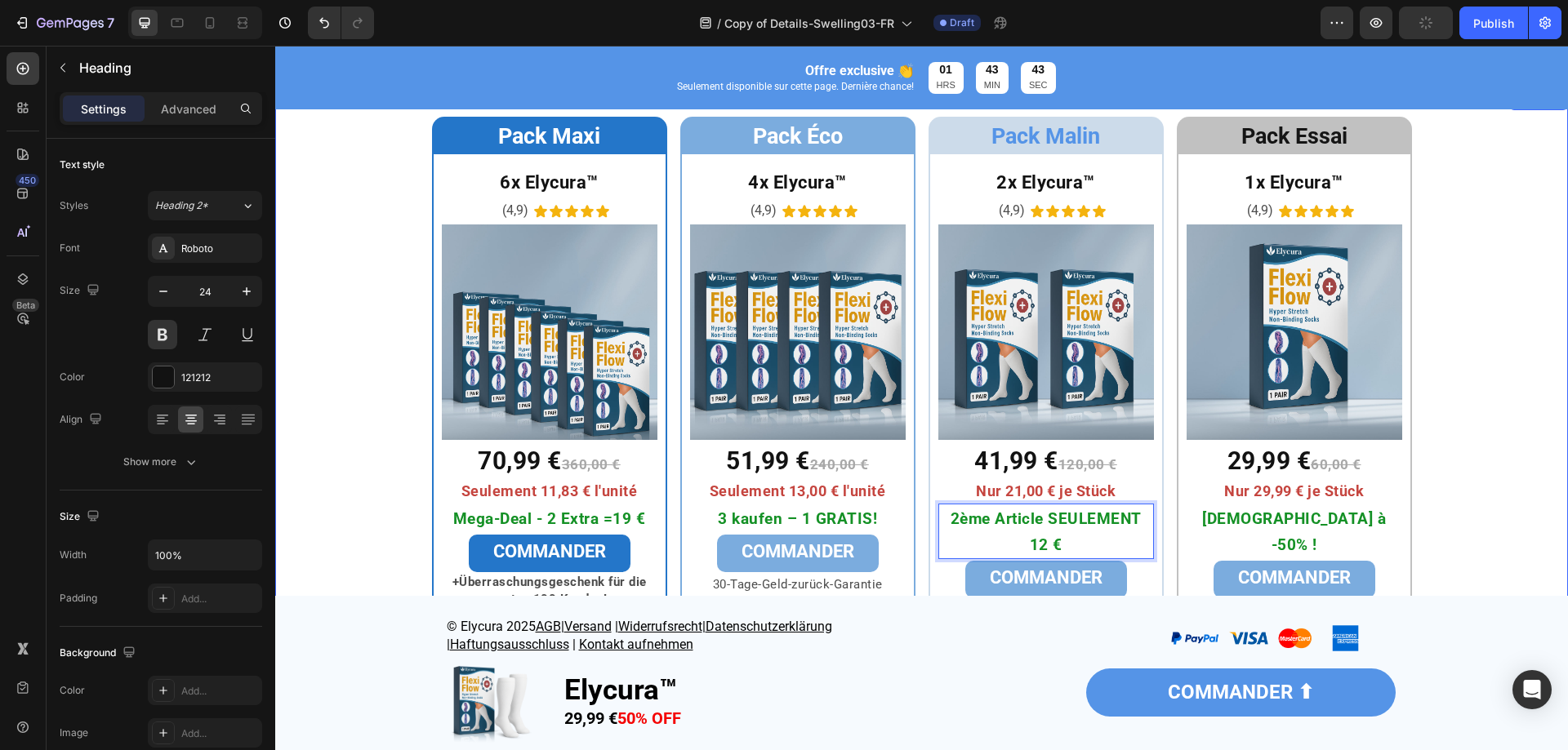
click at [346, 430] on div "⁠⁠⁠⁠⁠⁠⁠ Pack Maxi Heading Row 6x Elycura™ Heading (4,9) Text Block Icon Icon Ic…" at bounding box center [921, 377] width 1293 height 522
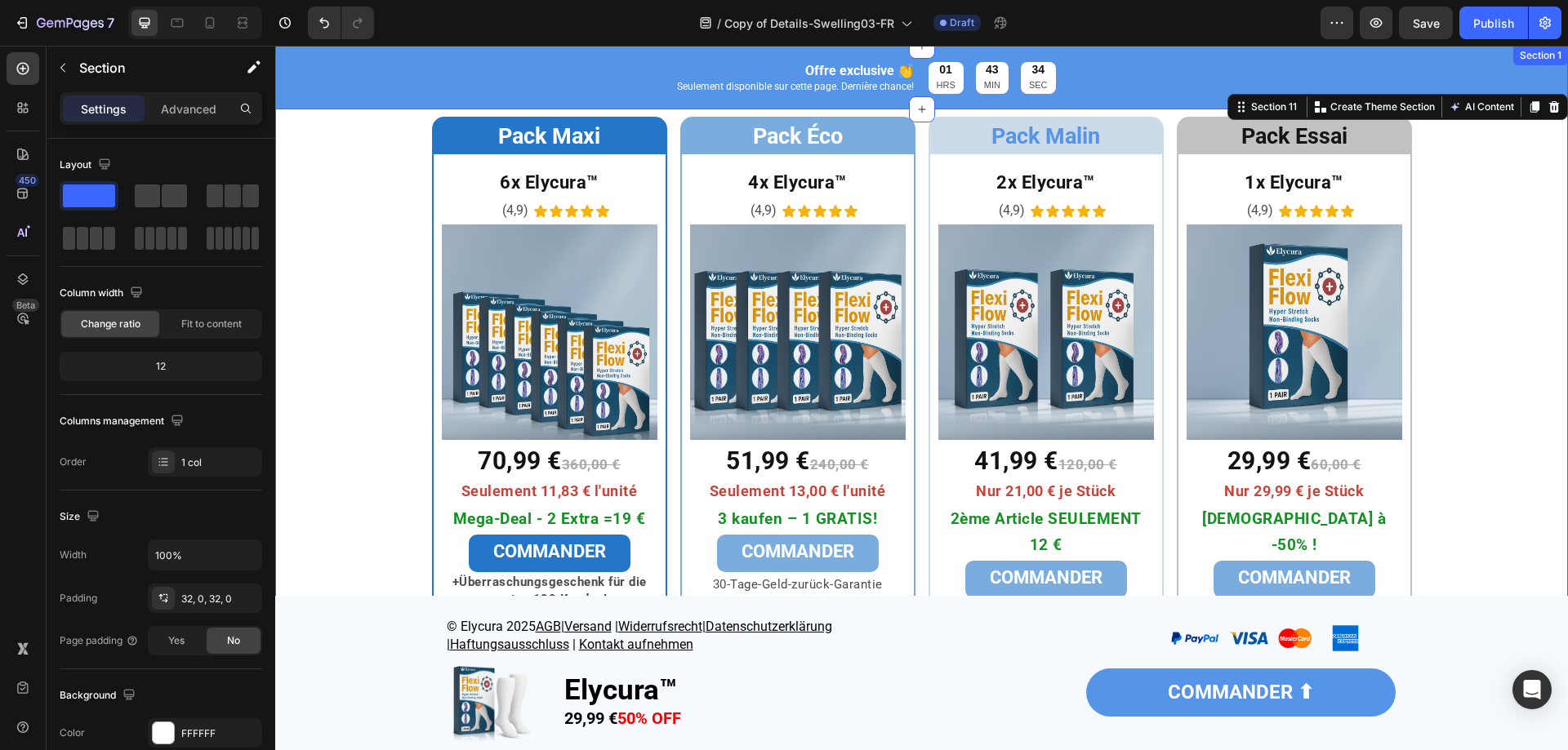
click at [337, 103] on div "Offre exclusive 👏 Text Block Seulement disponible sur cette page. Dernière chan…" at bounding box center [921, 82] width 1293 height 56
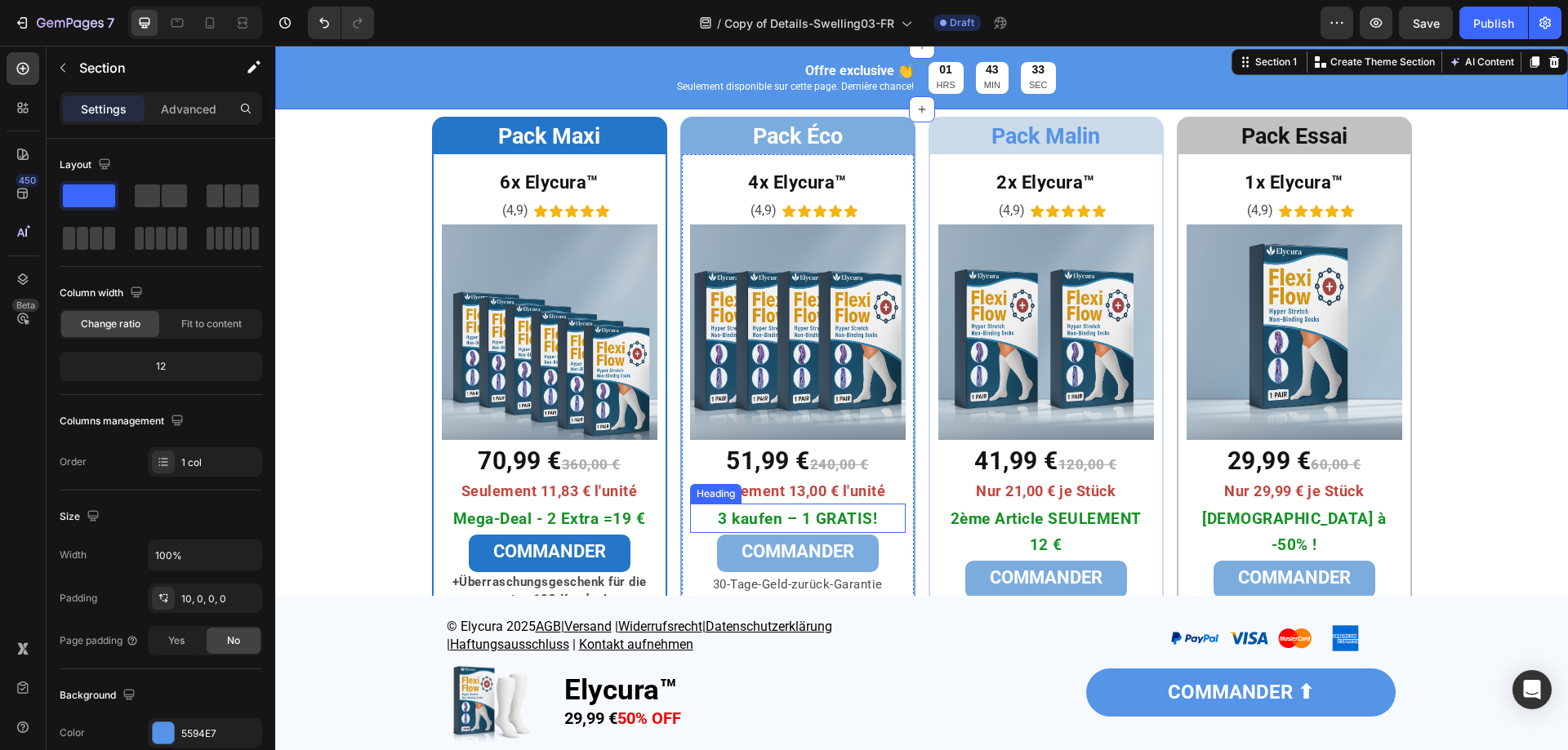
click at [817, 519] on span "3 kaufen – 1 GRATIS!" at bounding box center [798, 519] width 159 height 19
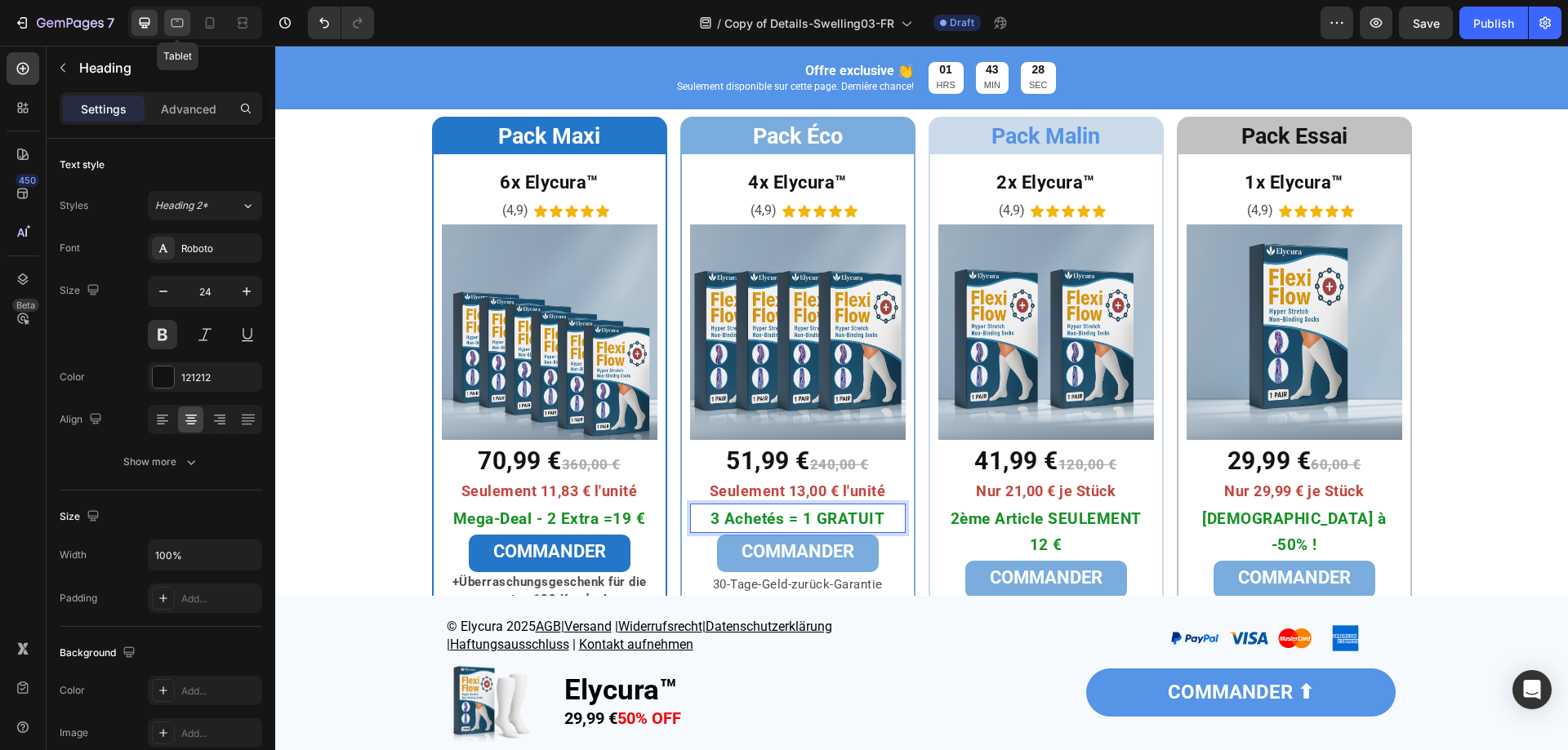
click at [181, 28] on icon at bounding box center [177, 23] width 16 height 16
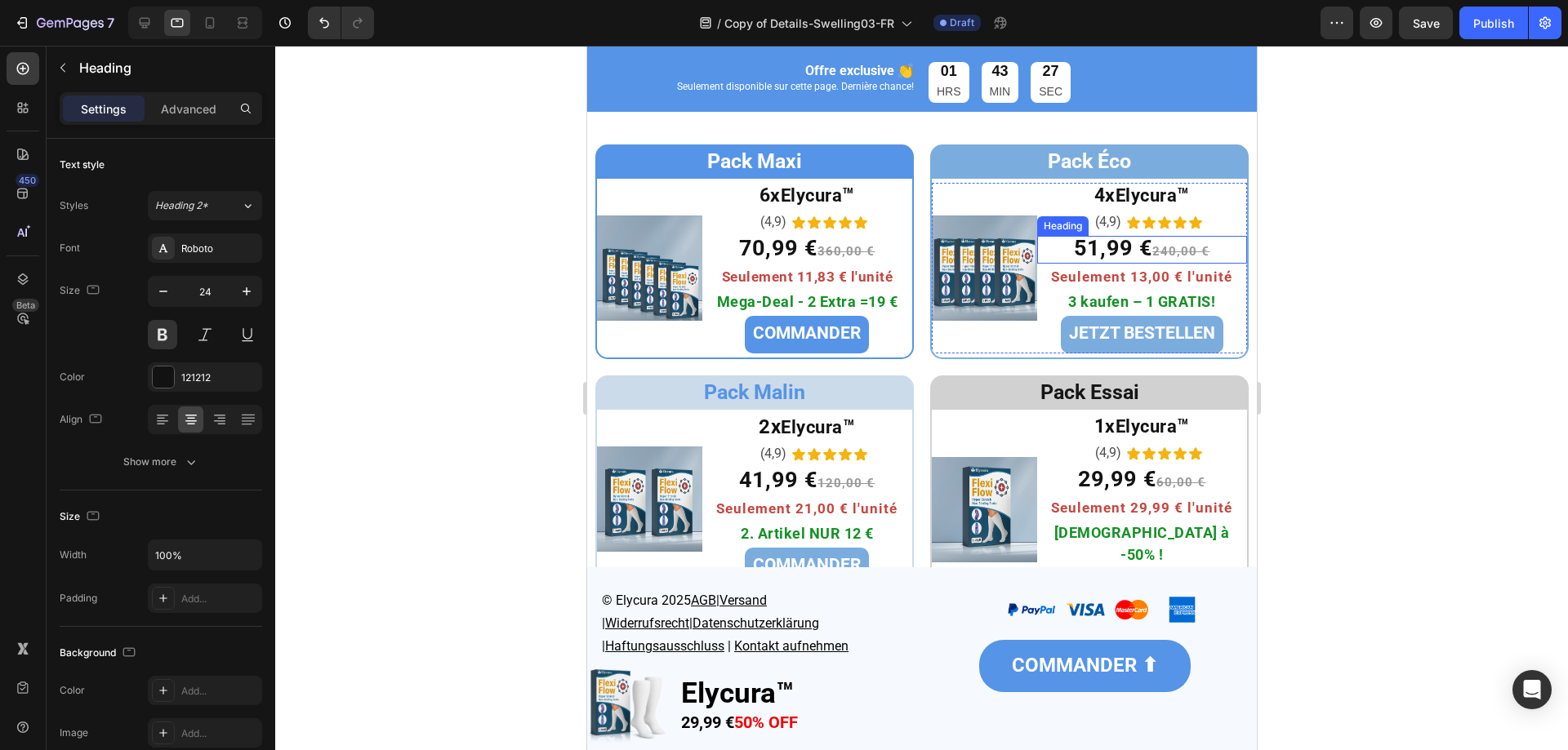
scroll to position [5297, 0]
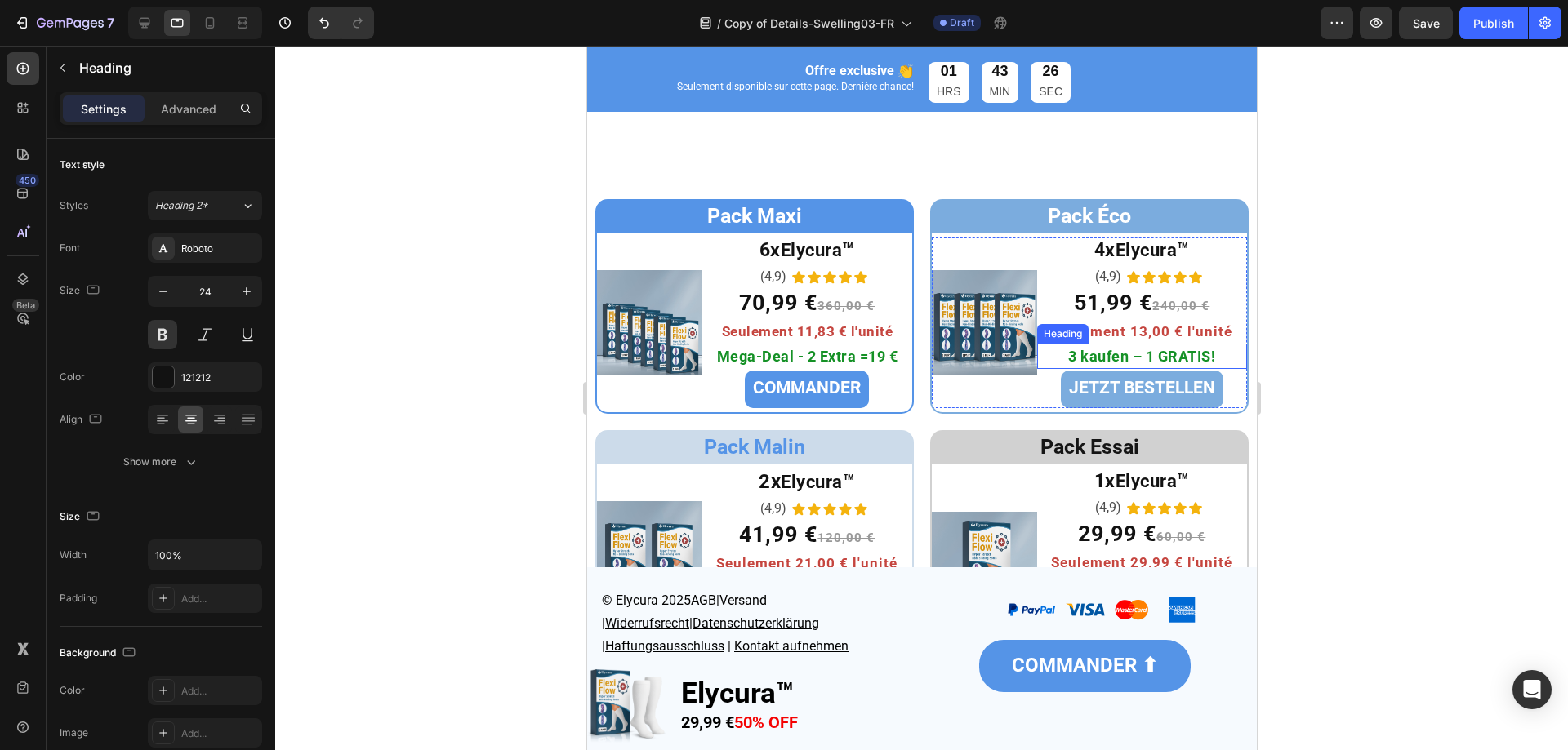
click at [1160, 362] on span "3 kaufen – 1 GRATIS!" at bounding box center [1140, 356] width 147 height 17
click at [213, 23] on icon at bounding box center [210, 23] width 16 height 16
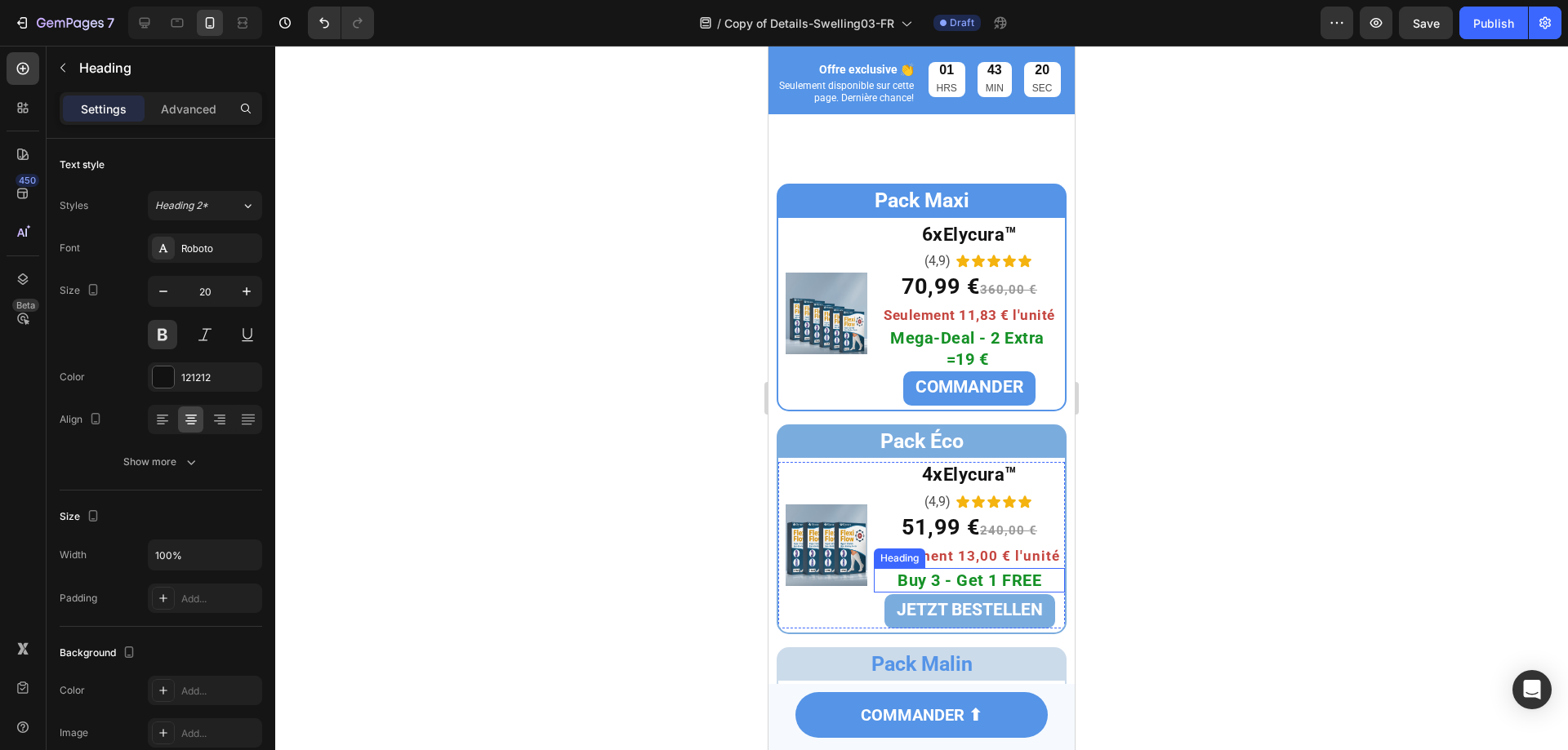
scroll to position [5485, 0]
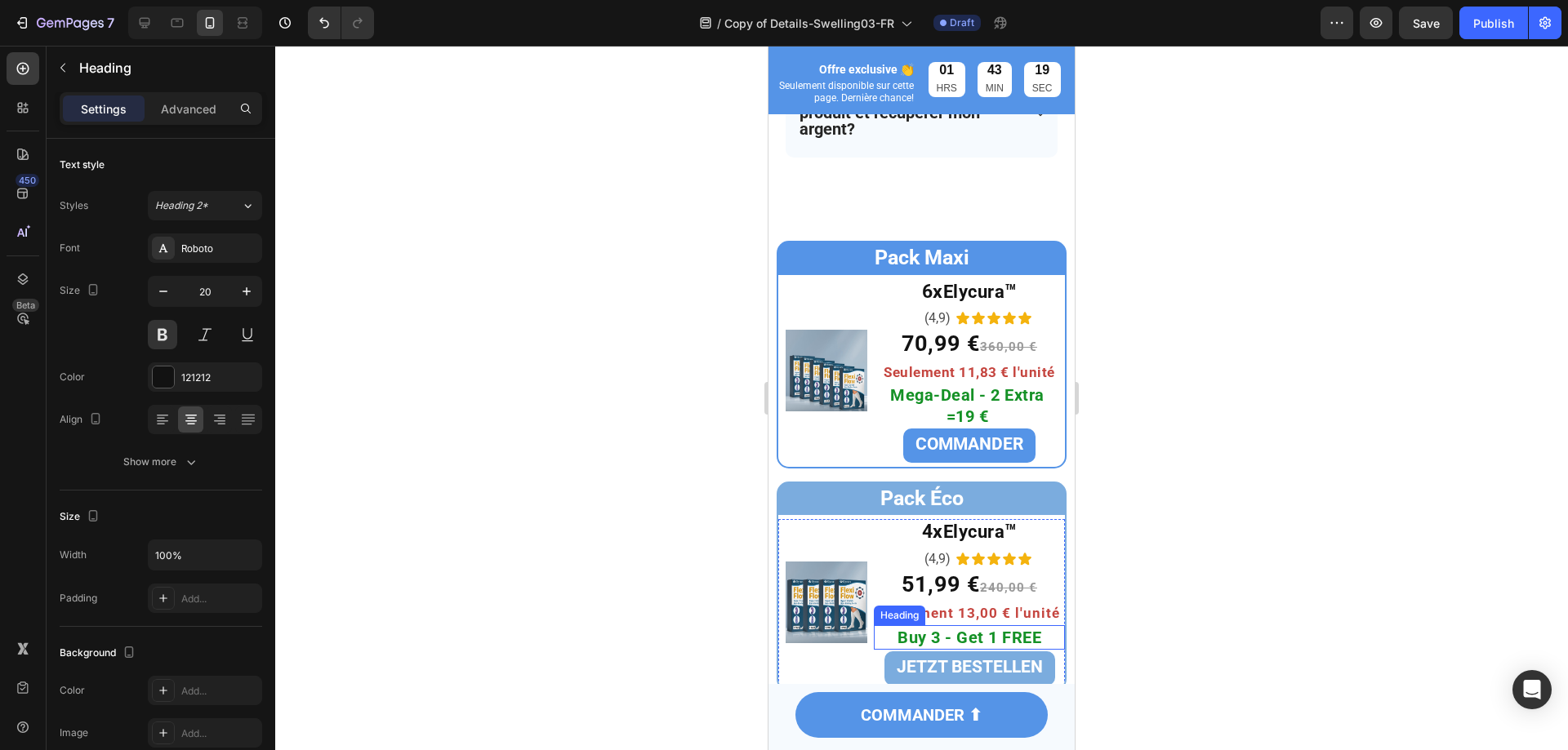
click at [972, 647] on span "Buy 3 - Get 1 FREE" at bounding box center [969, 638] width 144 height 20
drag, startPoint x: 640, startPoint y: 558, endPoint x: 426, endPoint y: 727, distance: 272.7
click at [640, 558] on div at bounding box center [921, 398] width 1293 height 705
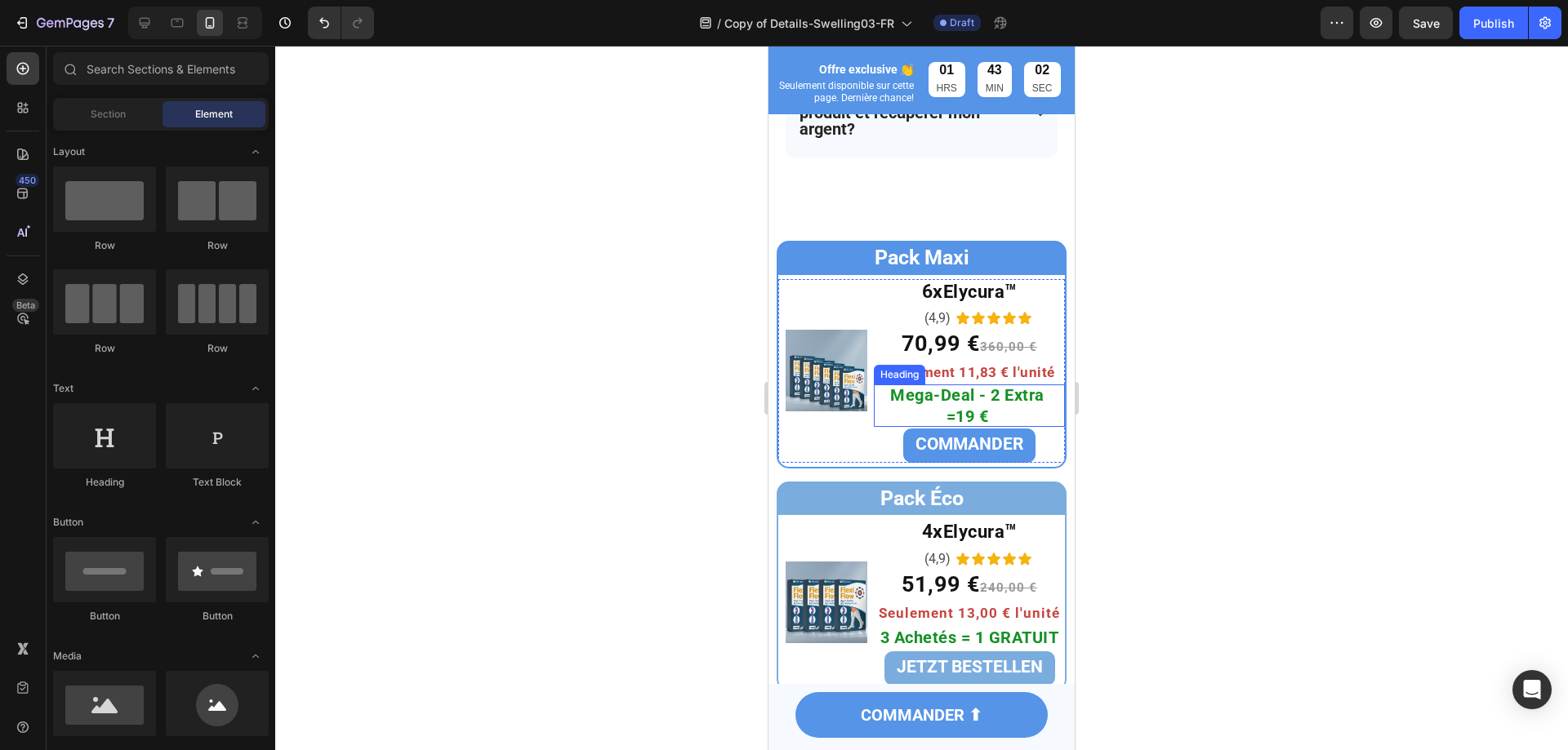
click at [970, 426] on strong "Mega-Deal - 2 Extra =19 €" at bounding box center [968, 406] width 154 height 41
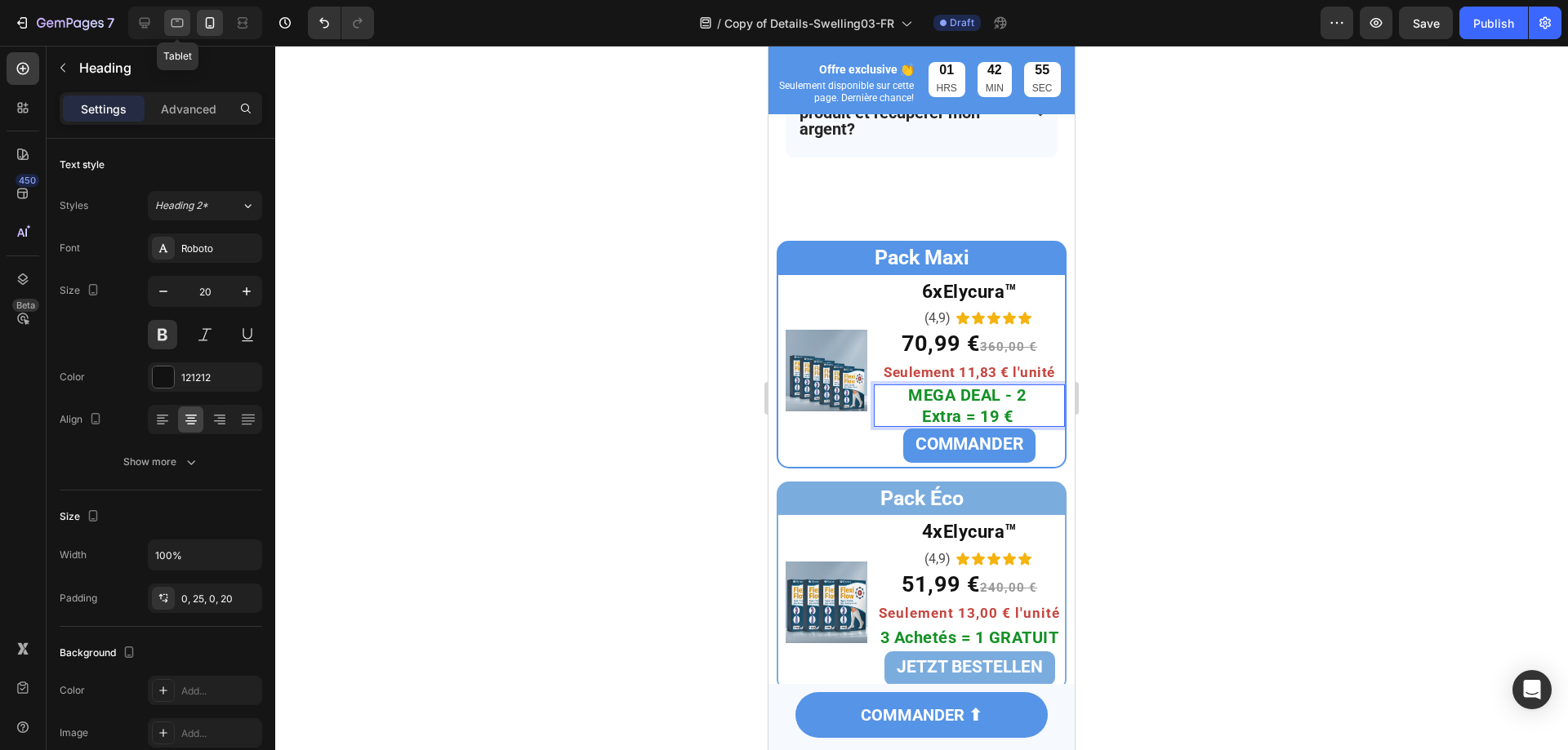
click at [184, 23] on icon at bounding box center [177, 23] width 16 height 16
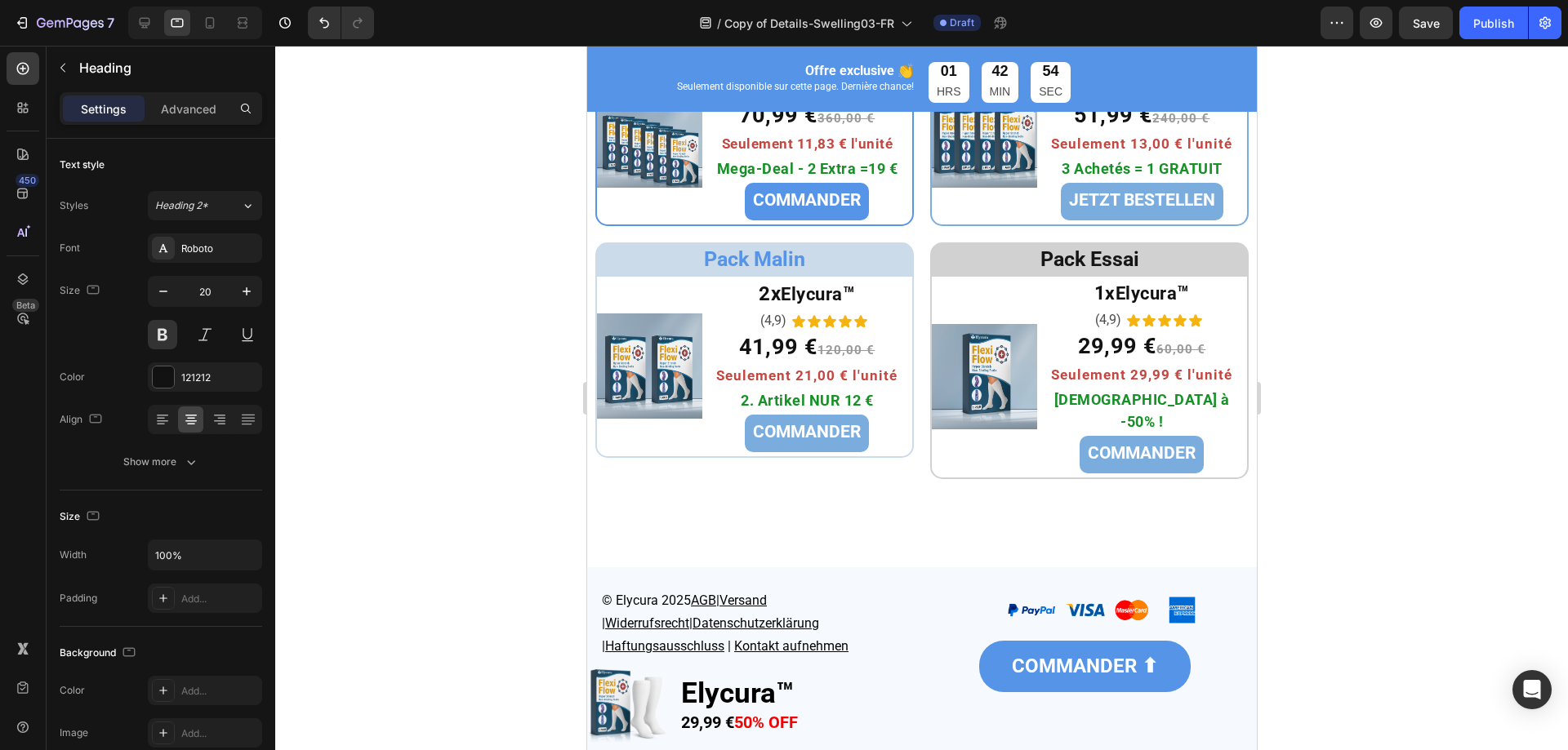
scroll to position [5325, 0]
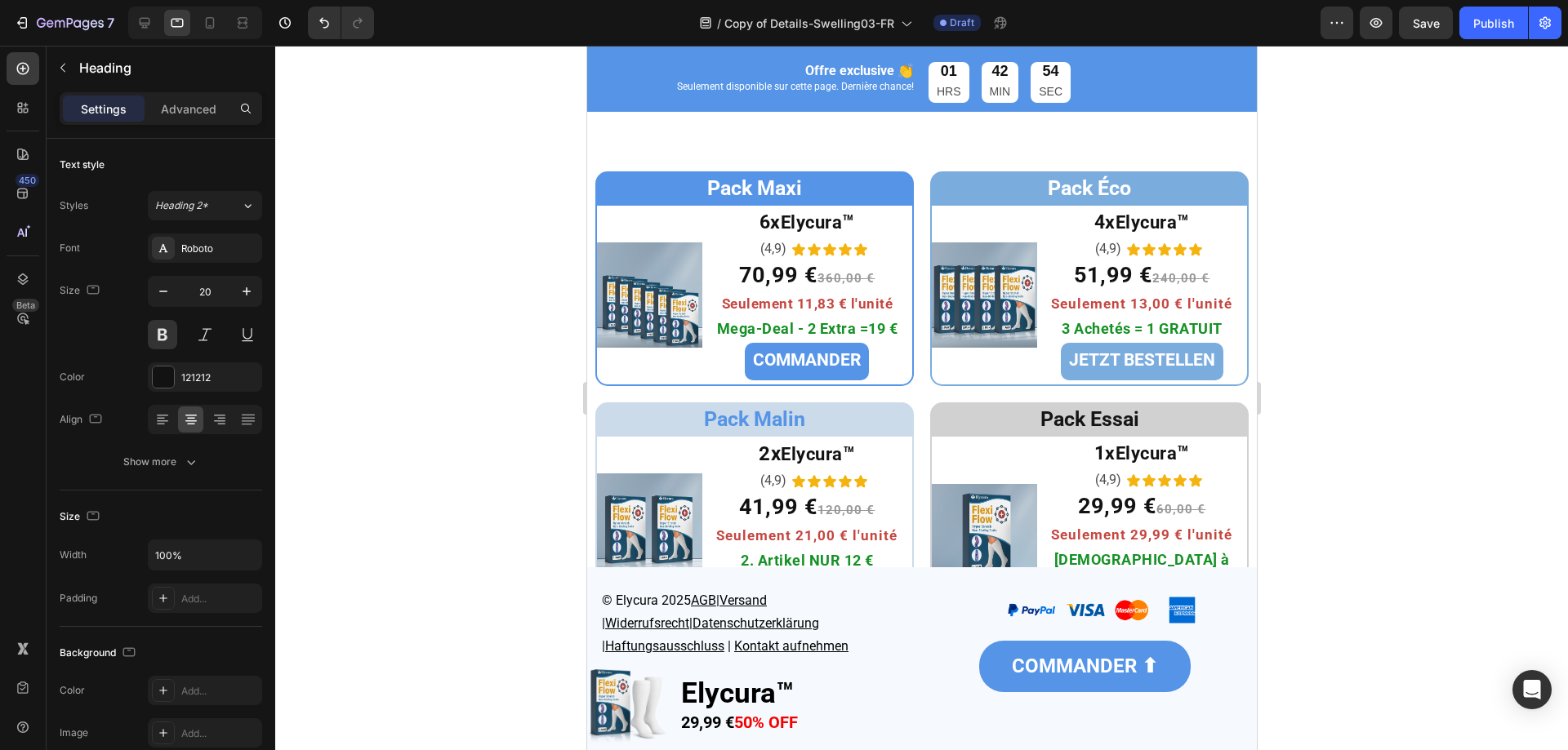
click at [763, 328] on strong "Mega-Deal - 2 Extra =19 €" at bounding box center [807, 328] width 181 height 17
click at [361, 386] on div at bounding box center [921, 398] width 1293 height 705
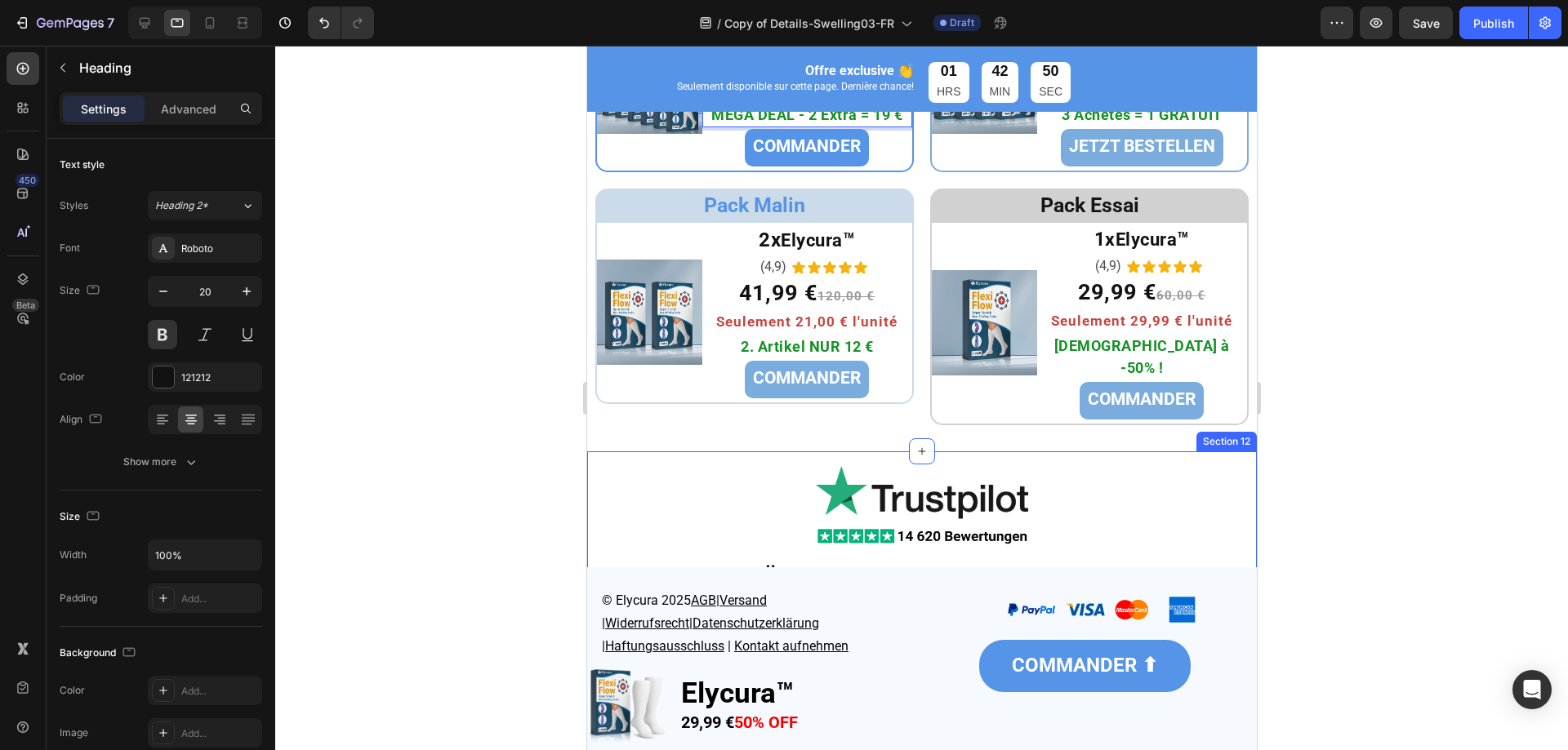
scroll to position [5458, 0]
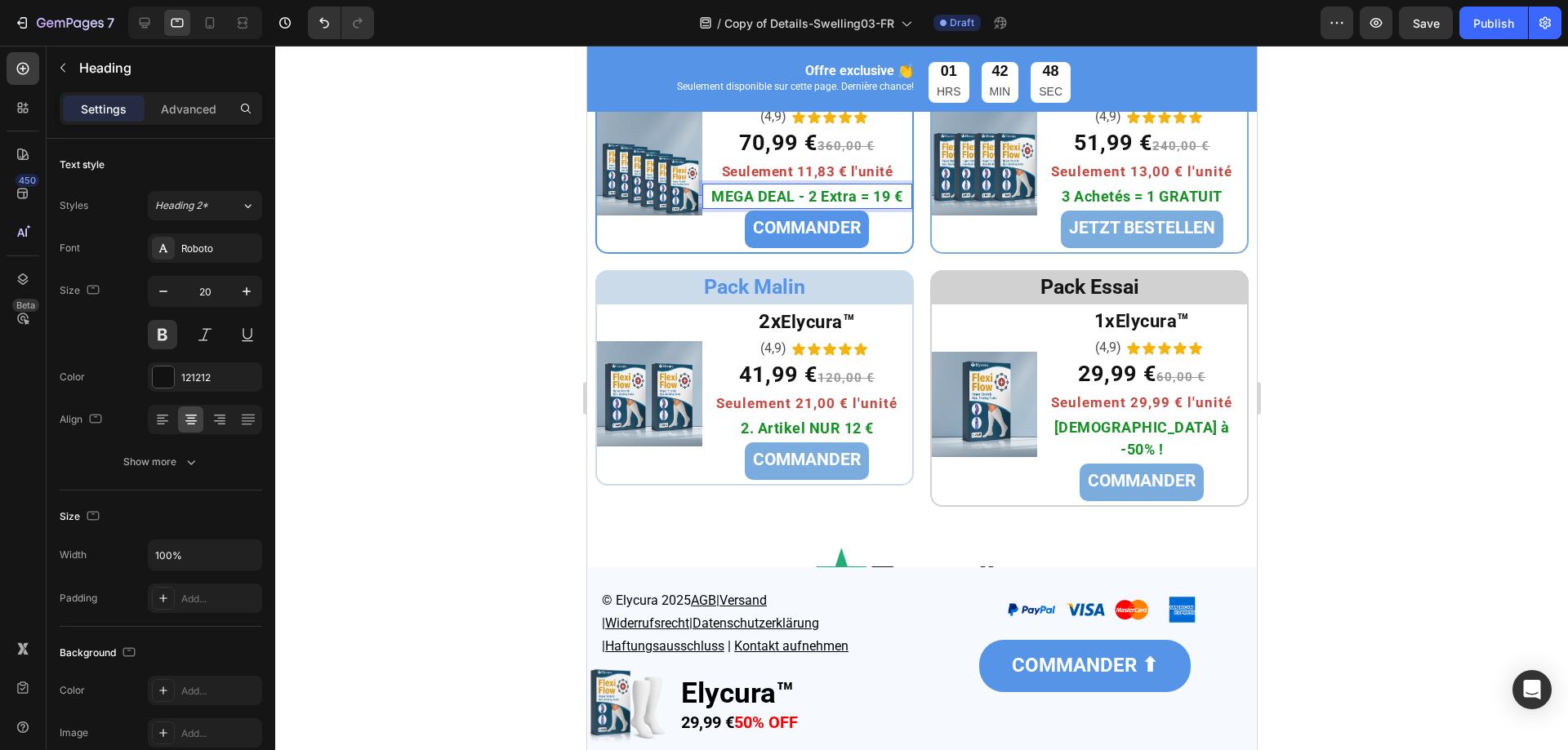
drag, startPoint x: 355, startPoint y: 382, endPoint x: 413, endPoint y: 372, distance: 58.9
click at [355, 382] on div at bounding box center [921, 398] width 1293 height 705
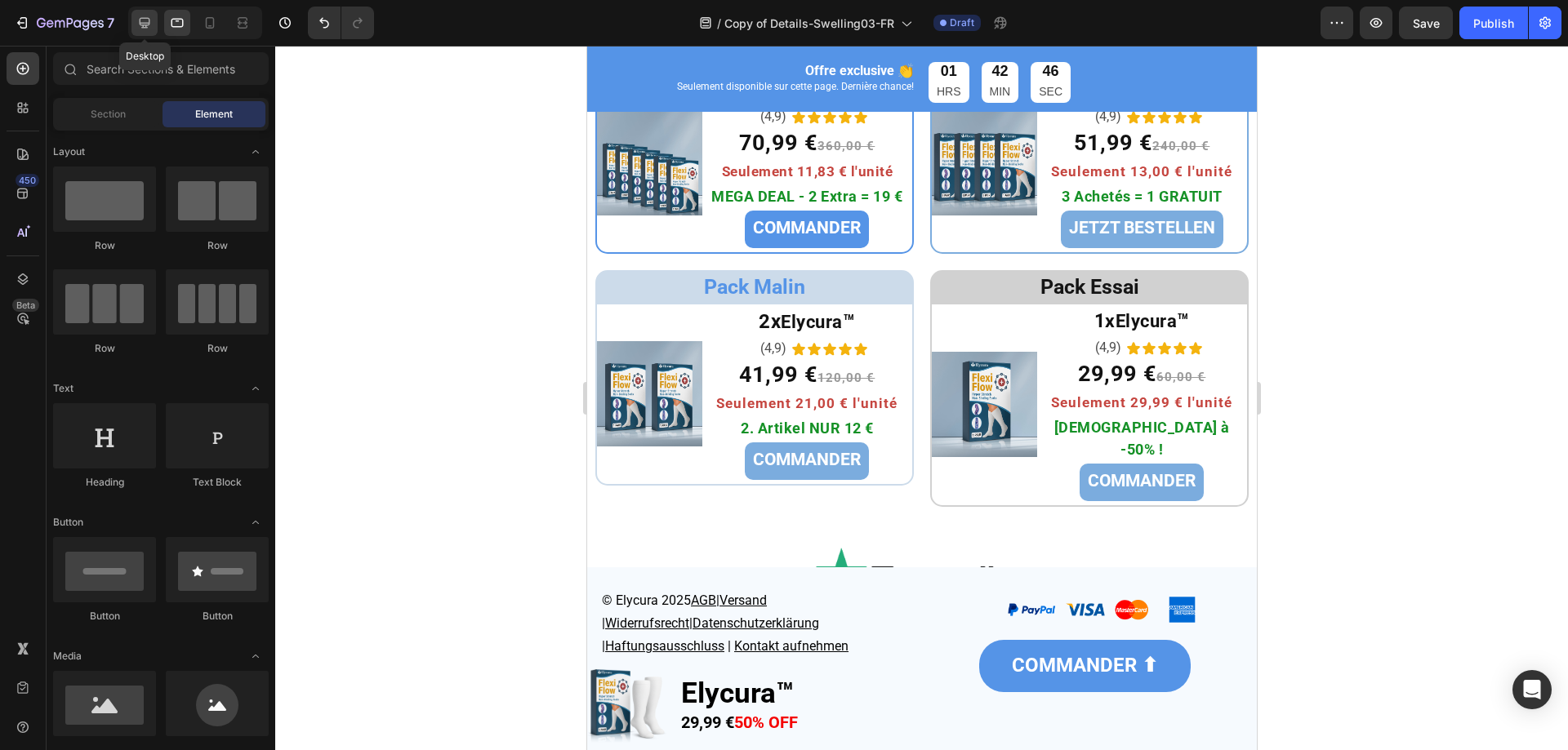
click at [143, 25] on icon at bounding box center [144, 23] width 11 height 11
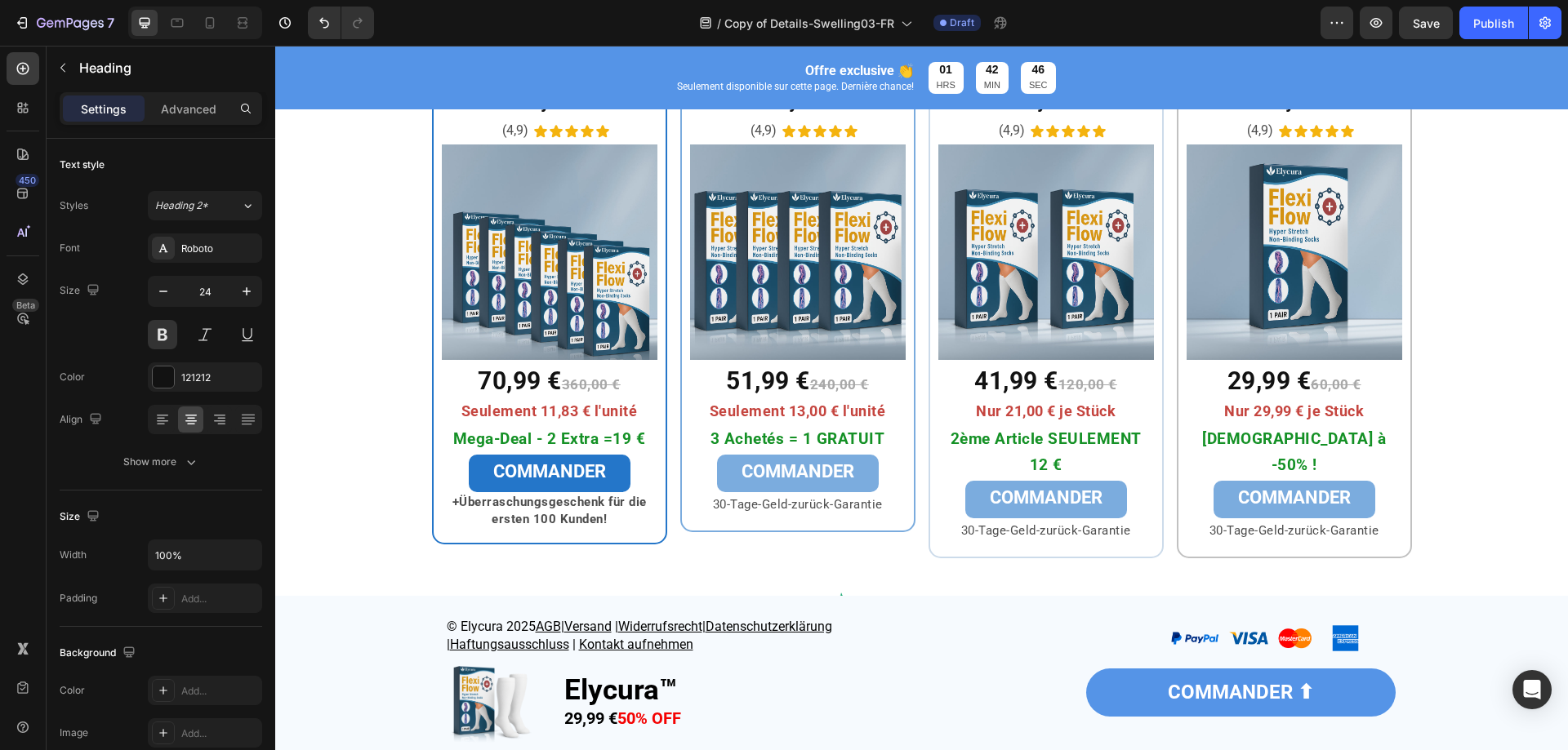
click at [572, 437] on span "Mega-Deal - 2 Extra =19 €" at bounding box center [549, 438] width 193 height 19
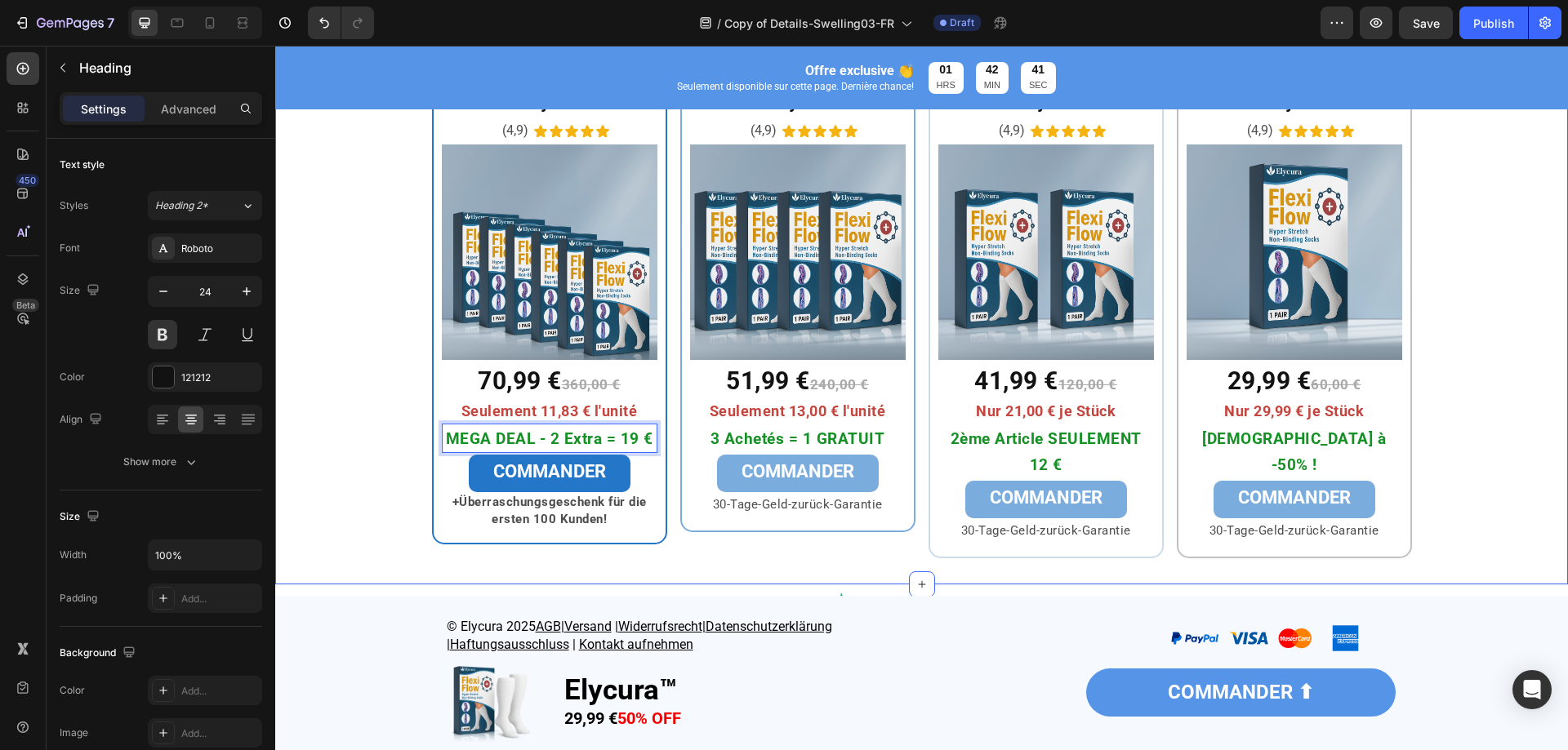
drag, startPoint x: 395, startPoint y: 482, endPoint x: 369, endPoint y: 460, distance: 34.1
click at [395, 482] on div "⁠⁠⁠⁠⁠⁠⁠ Pack Maxi Heading Row 6x Elycura™ Heading (4,9) Text Block Icon Icon Ic…" at bounding box center [921, 298] width 1293 height 522
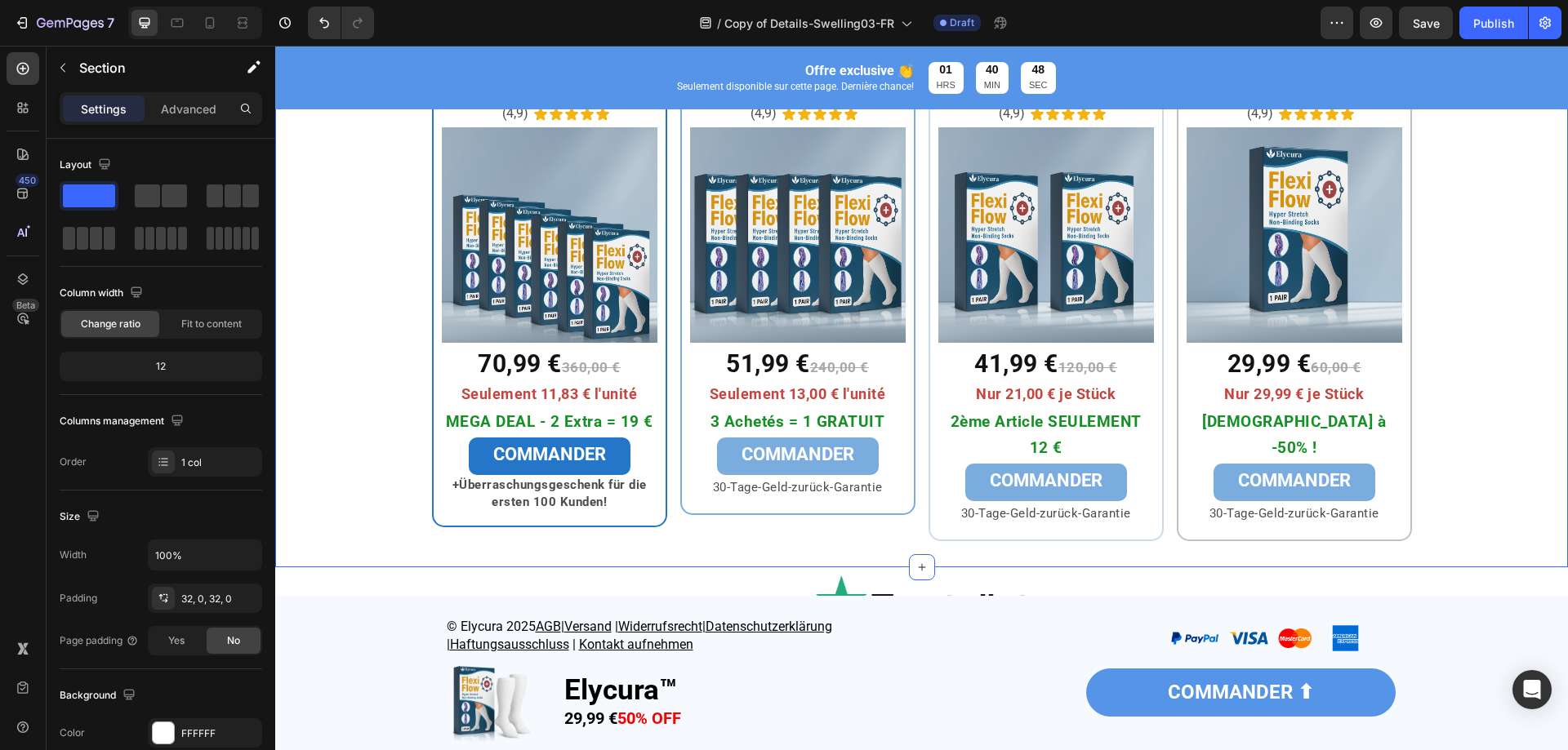
scroll to position [5458, 0]
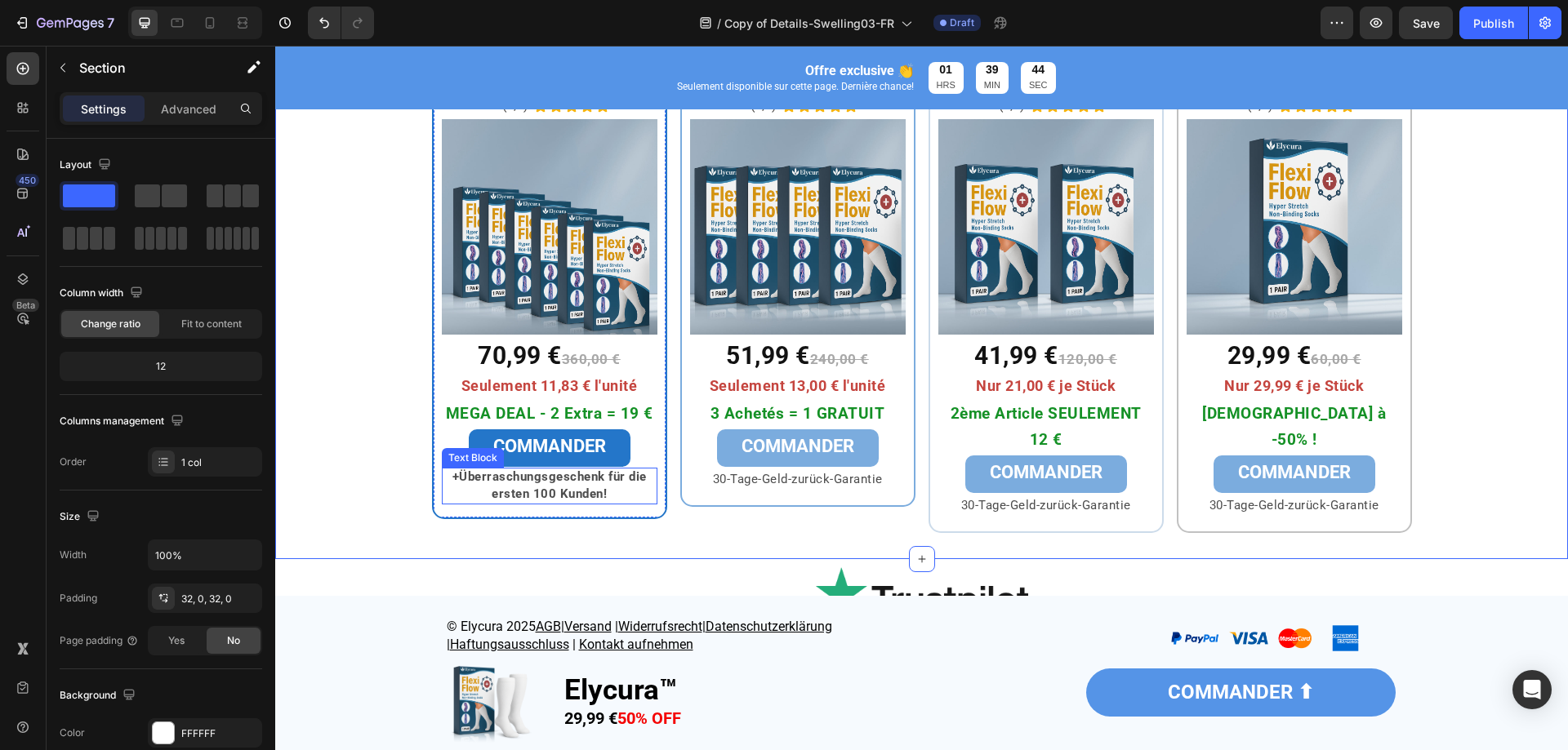
click at [567, 480] on strong "+Überraschungsgeschenk für die ersten 100 Kunden!" at bounding box center [549, 485] width 195 height 32
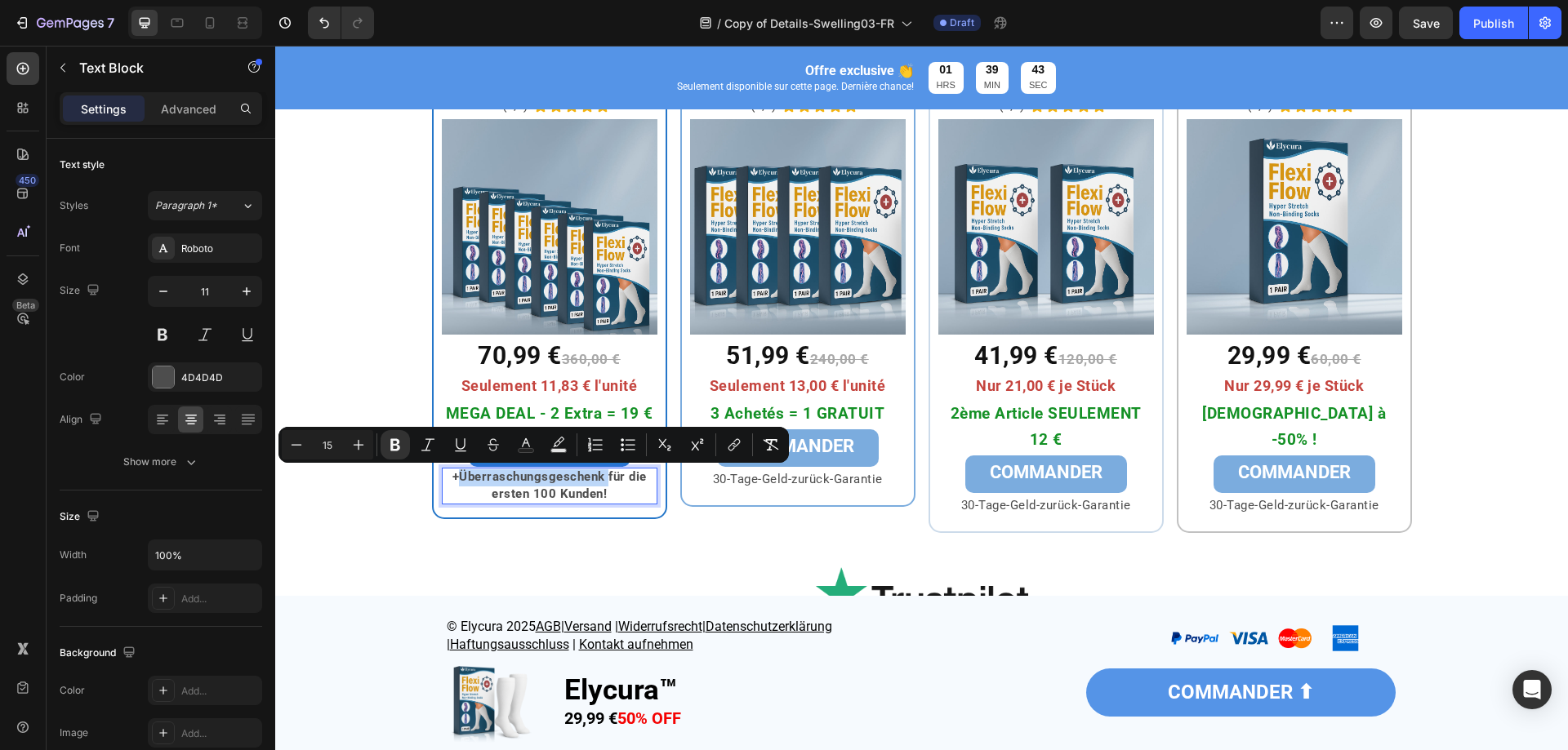
click at [460, 478] on strong "+Überraschungsgeschenk für die ersten 100 Kunden!" at bounding box center [549, 485] width 195 height 32
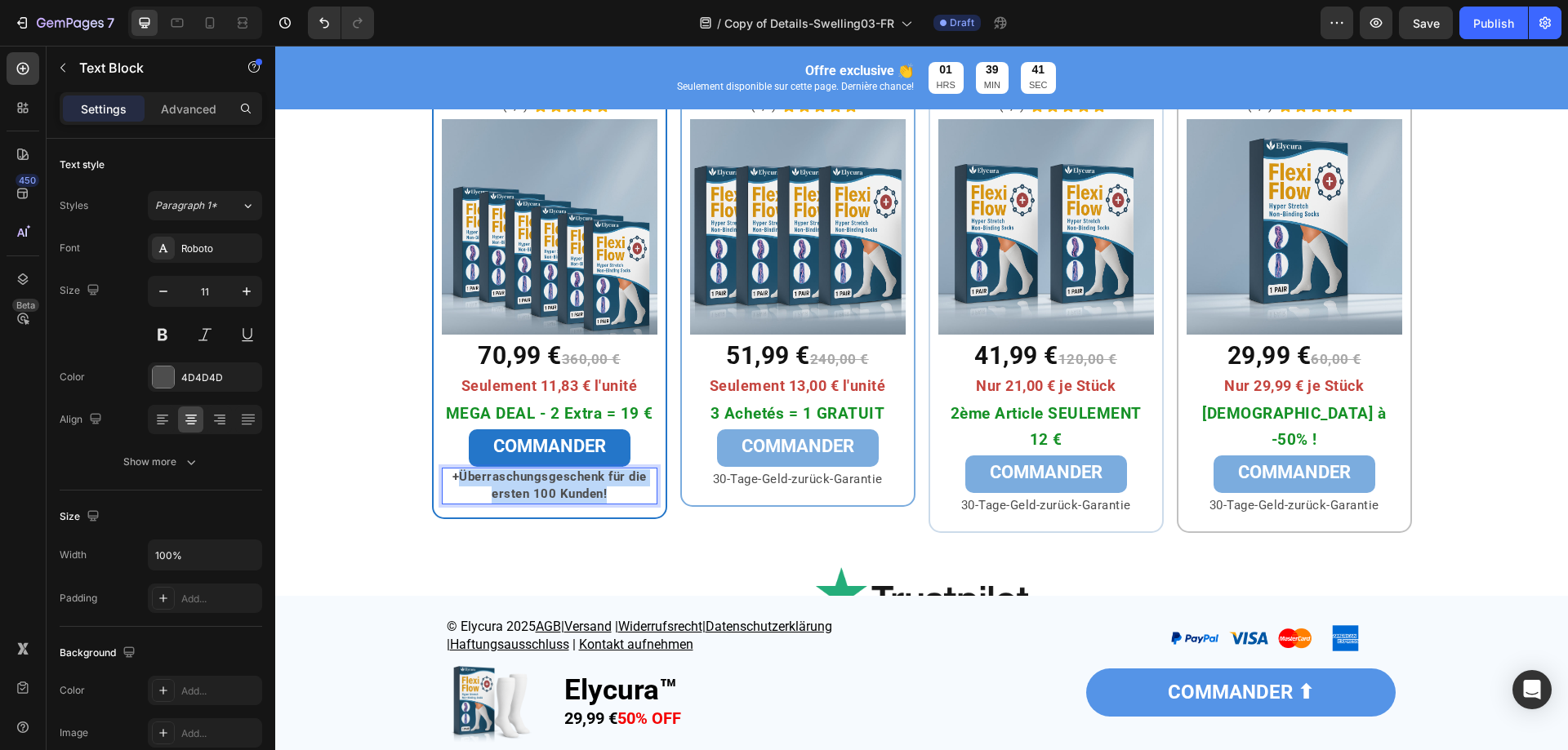
drag, startPoint x: 457, startPoint y: 478, endPoint x: 616, endPoint y: 498, distance: 160.3
click at [616, 498] on p "+Überraschungsgeschenk für die ersten 100 Kunden!" at bounding box center [549, 487] width 213 height 34
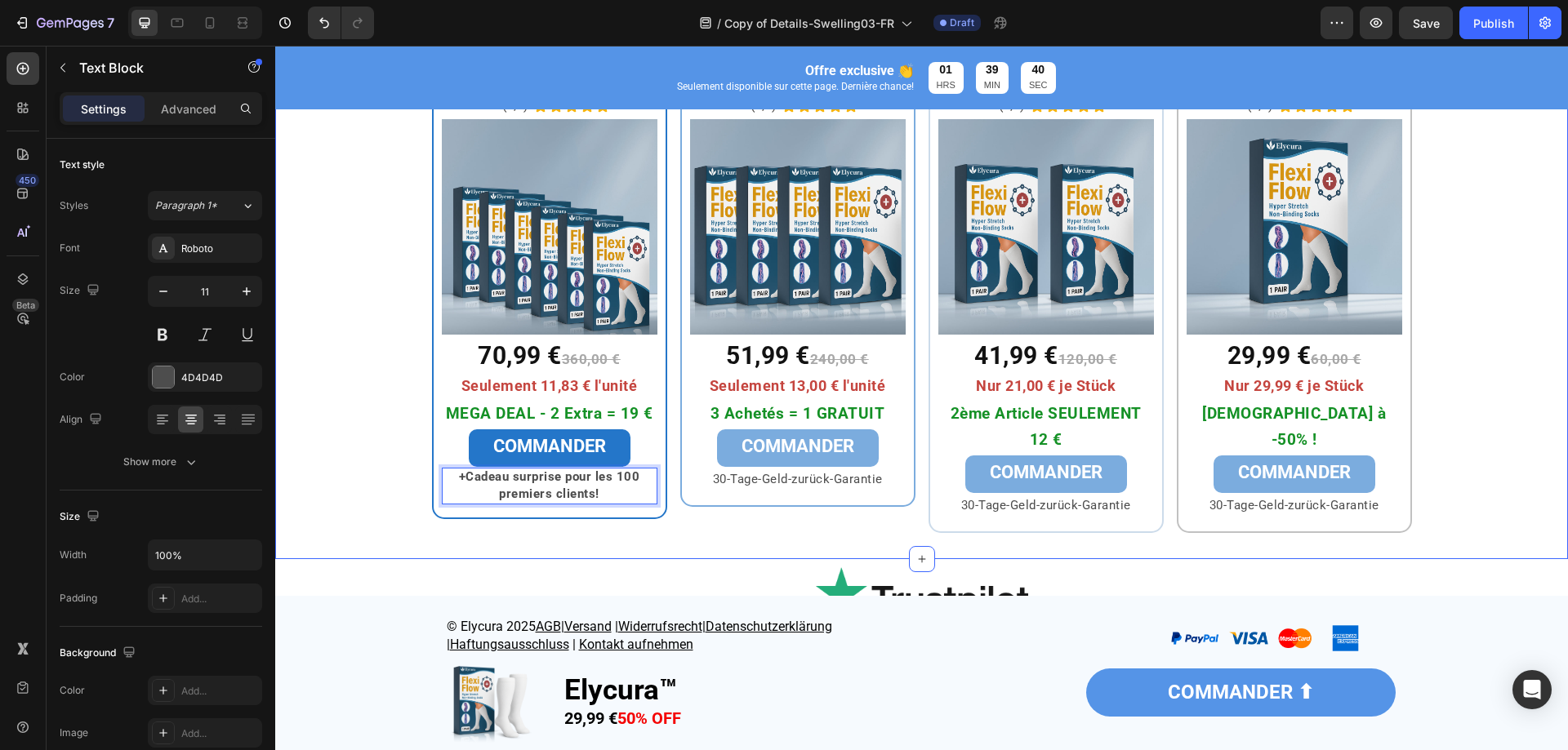
click at [490, 546] on div "⁠⁠⁠⁠⁠⁠⁠ Pack Maxi Heading Row 6x Elycura™ Heading (4,9) Text Block Icon Icon Ic…" at bounding box center [921, 272] width 1293 height 574
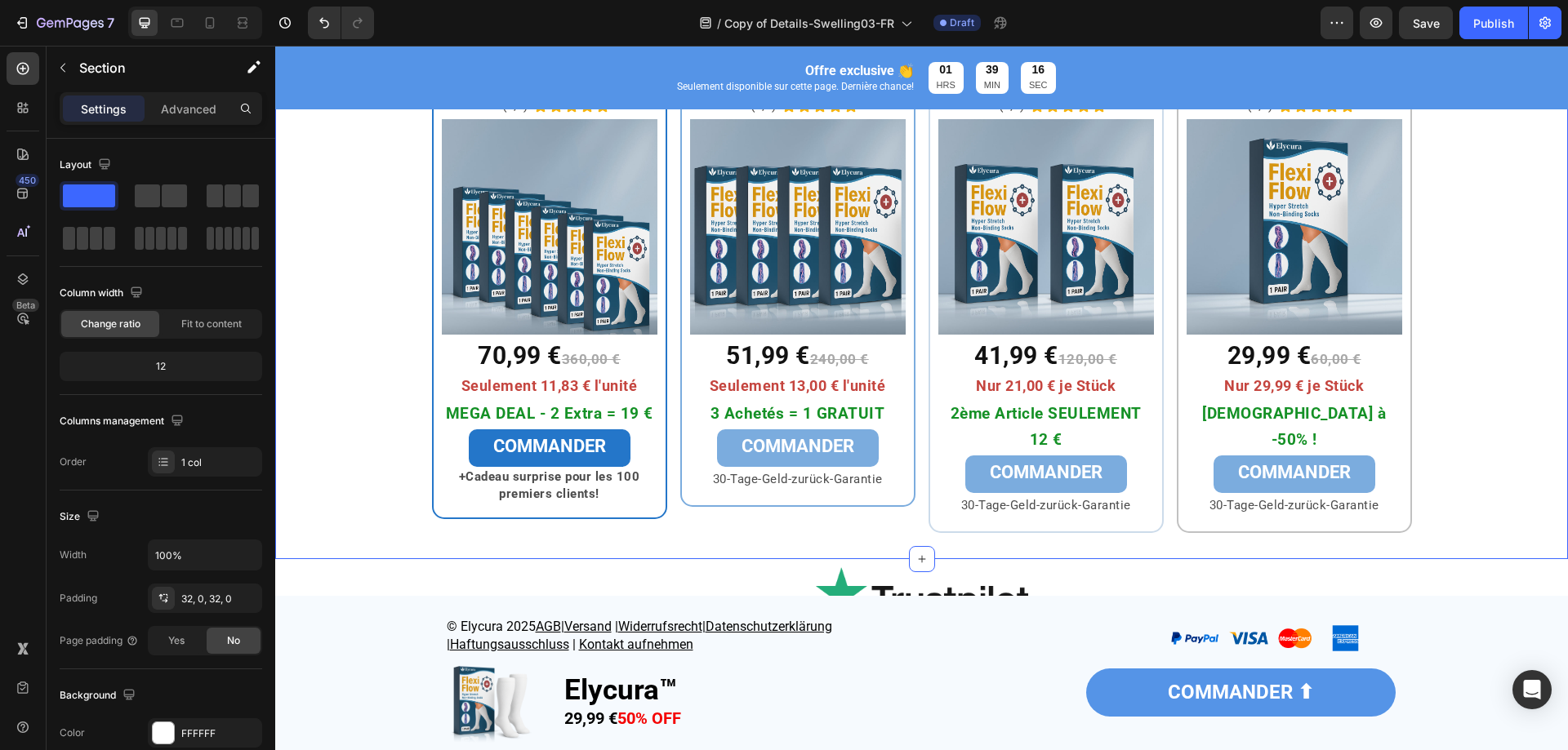
click at [841, 479] on p "30-Tage-Geld-zurück-Garantie" at bounding box center [798, 479] width 213 height 22
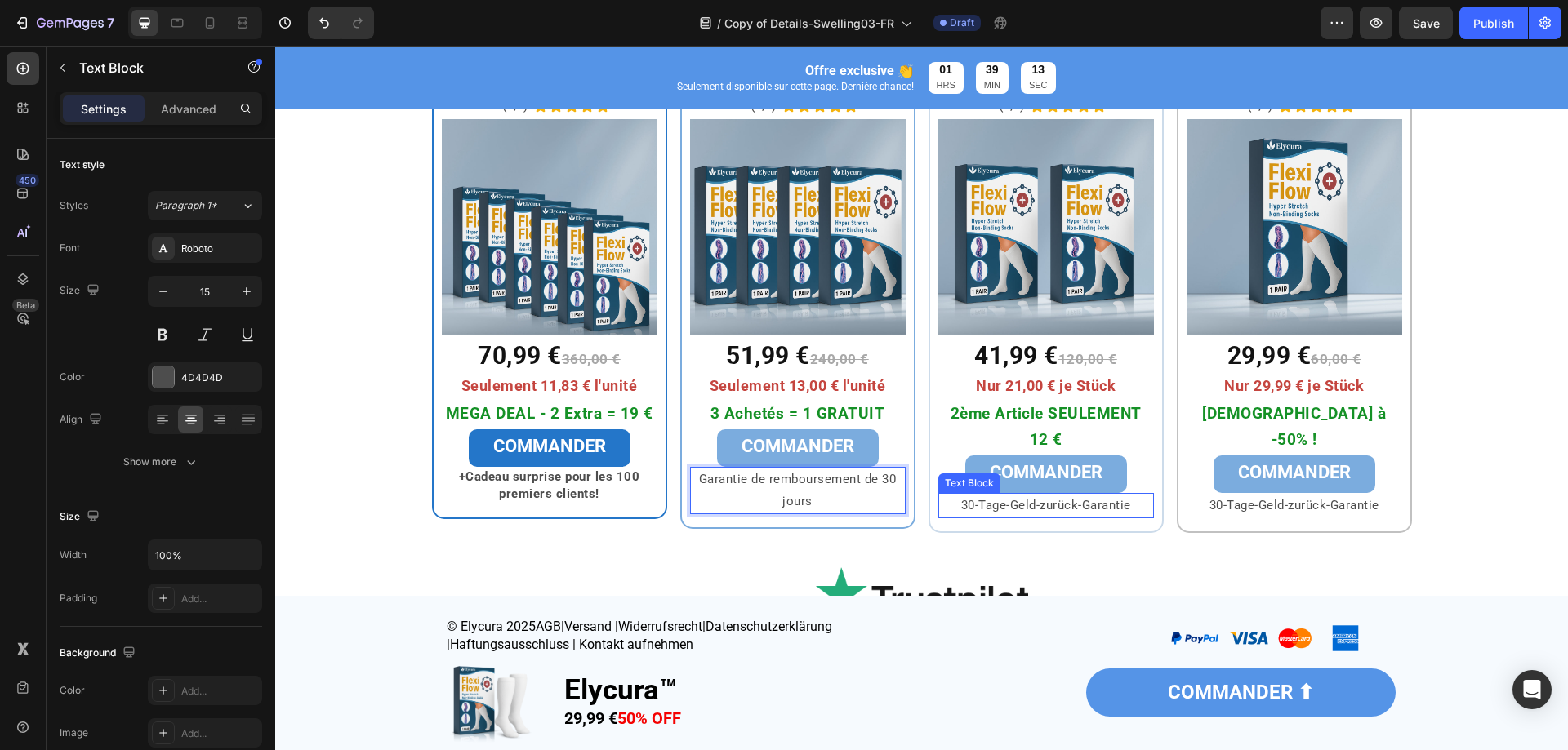
click at [1021, 509] on p "30-Tage-Geld-zurück-Garantie" at bounding box center [1046, 505] width 213 height 22
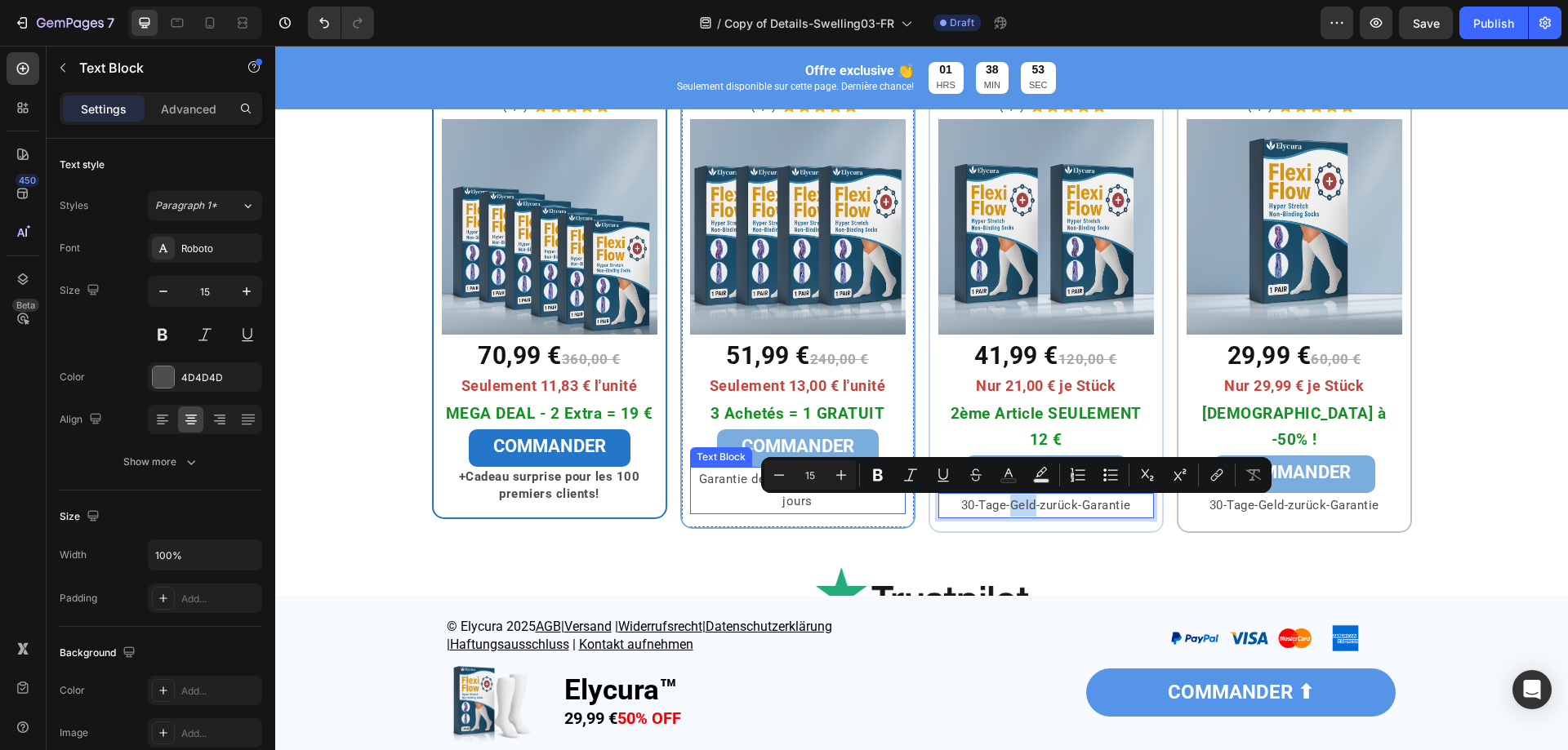
click at [731, 493] on p "Garantie de remboursement de 30 jours" at bounding box center [798, 491] width 213 height 44
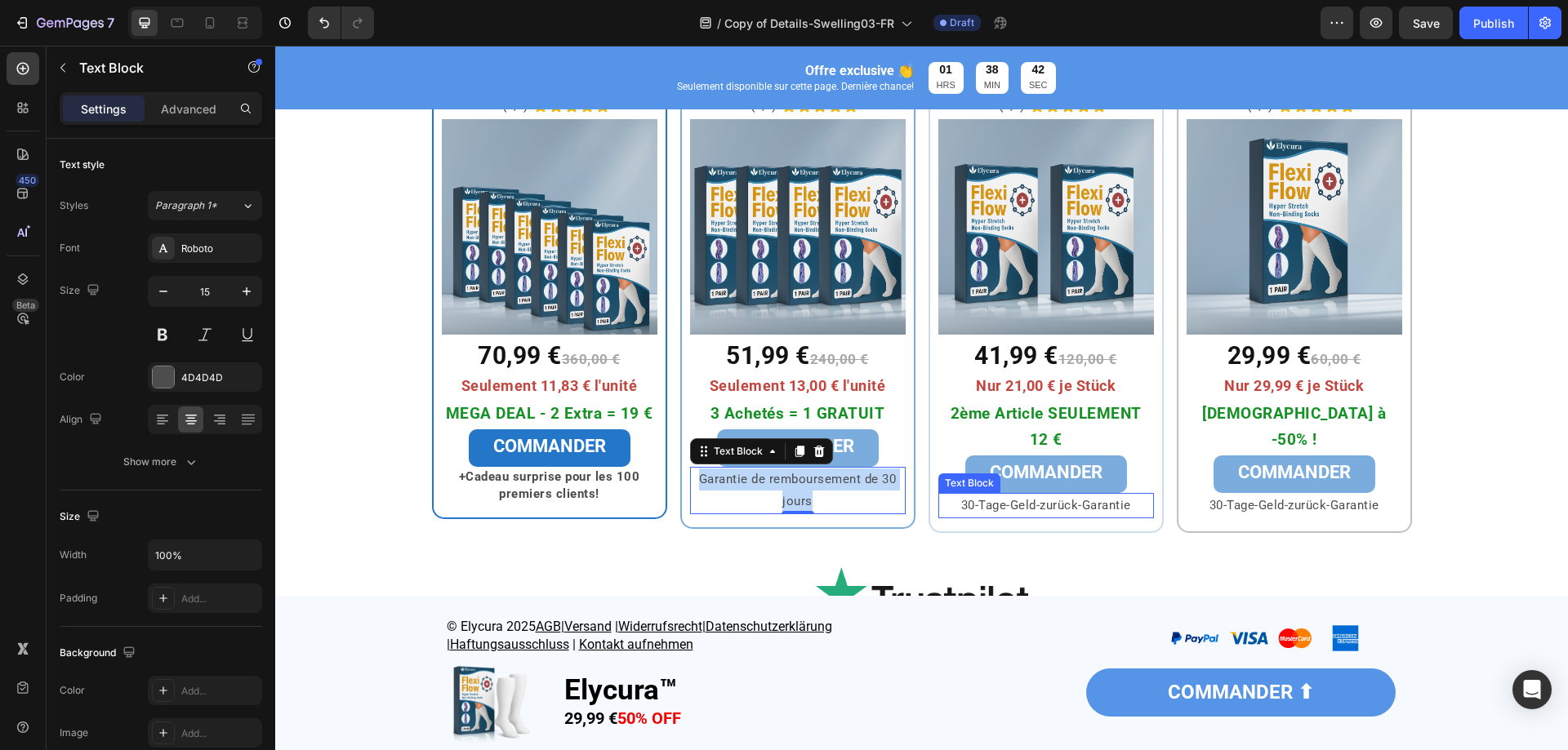
click at [978, 502] on p "30-Tage-Geld-zurück-Garantie" at bounding box center [1046, 505] width 213 height 22
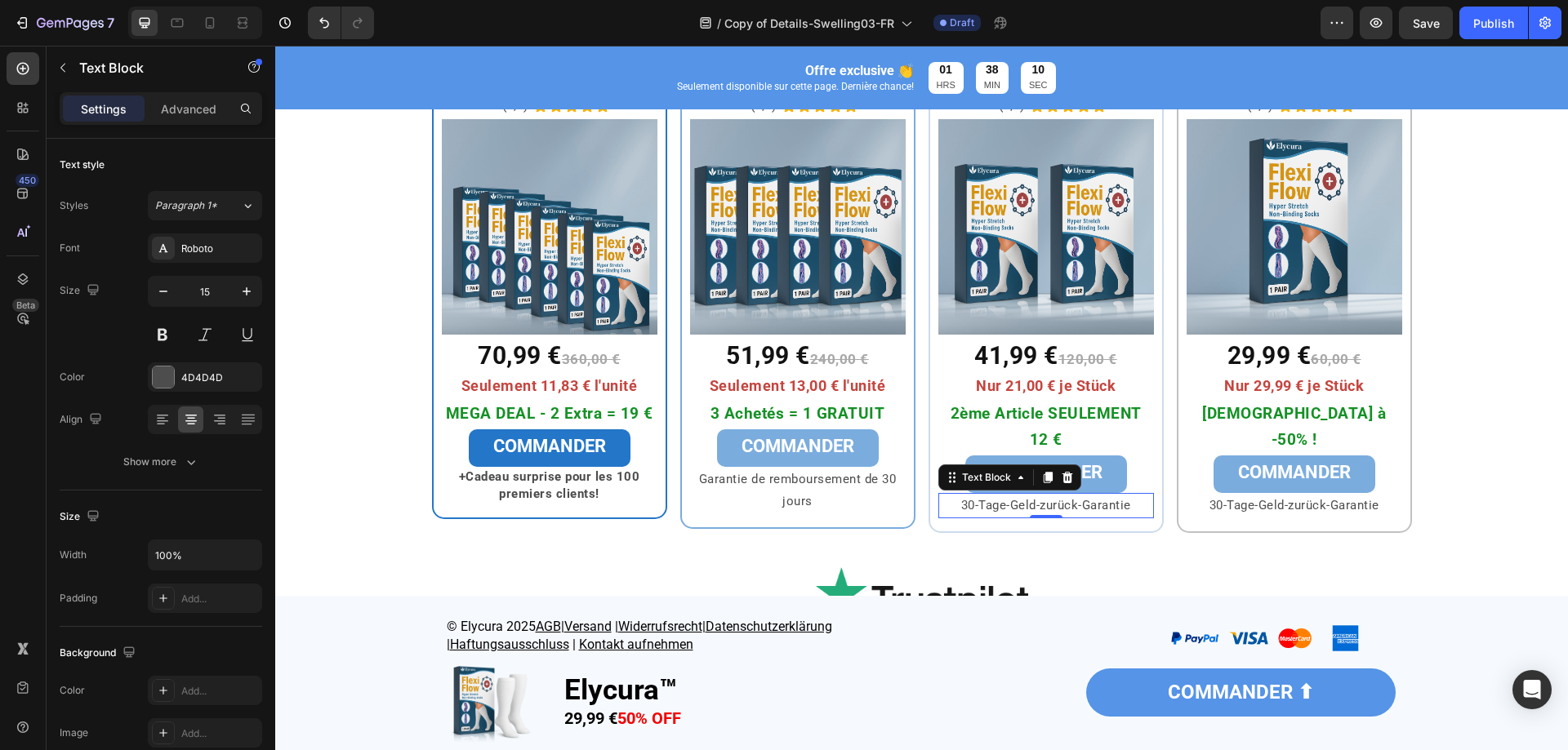
click at [977, 507] on p "30-Tage-Geld-zurück-Garantie" at bounding box center [1046, 505] width 213 height 22
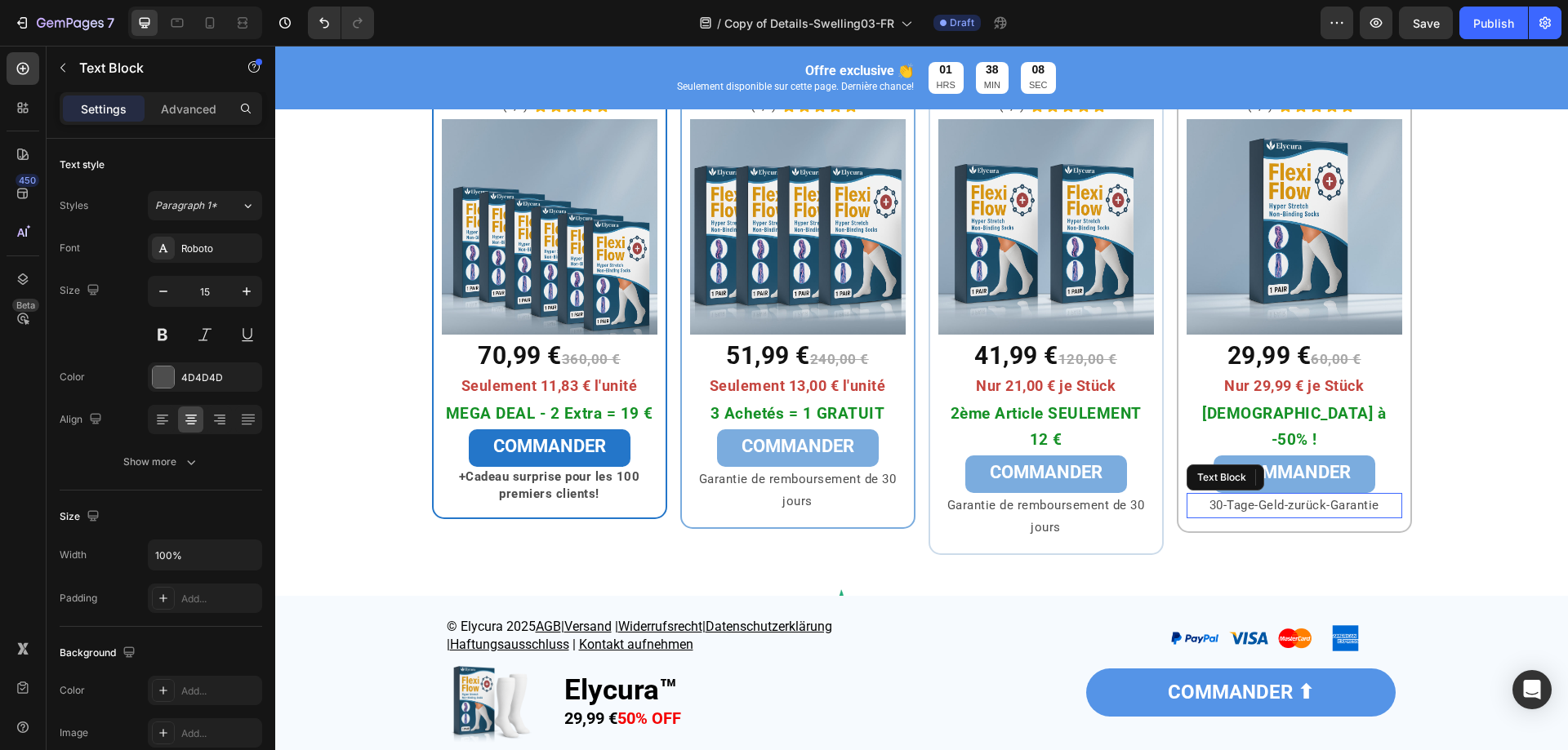
click at [1253, 495] on p "30-Tage-Geld-zurück-Garantie" at bounding box center [1295, 505] width 213 height 22
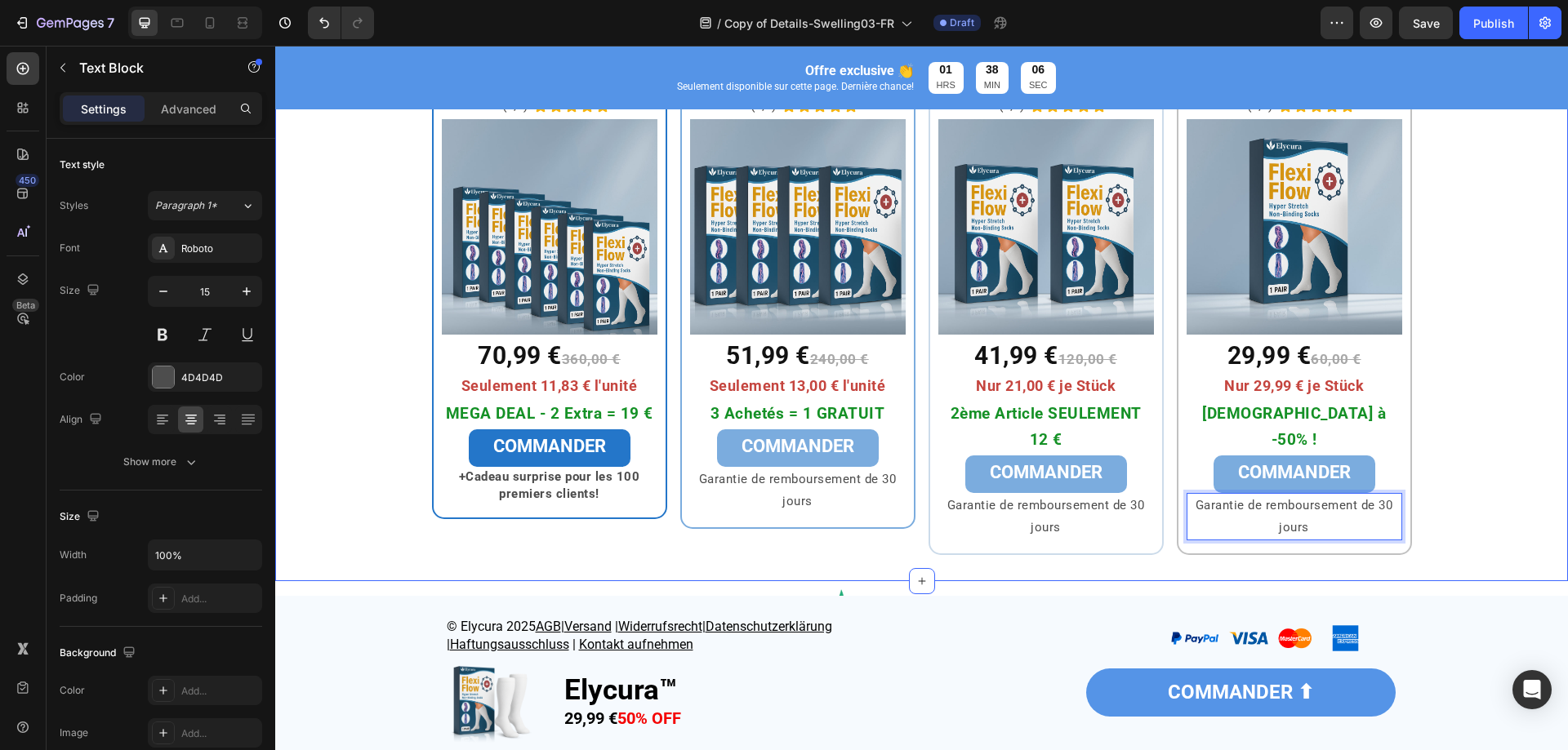
click at [1529, 555] on div "⁠⁠⁠⁠⁠⁠⁠ Pack Maxi Heading Row 6x Elycura™ Heading (4,9) Text Block Icon Icon Ic…" at bounding box center [921, 283] width 1293 height 544
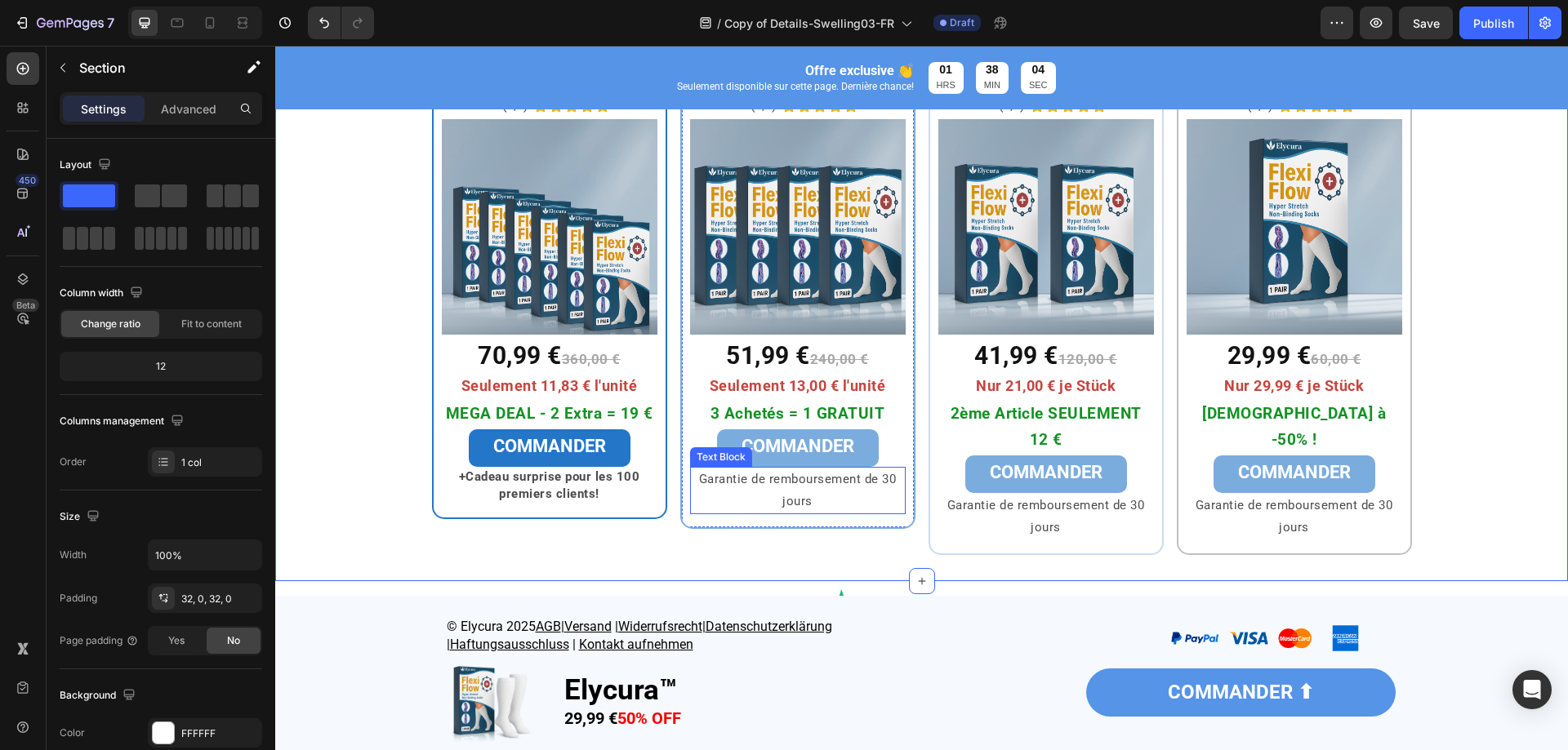
click at [890, 497] on p "Garantie de remboursement de 30 jours" at bounding box center [798, 491] width 213 height 44
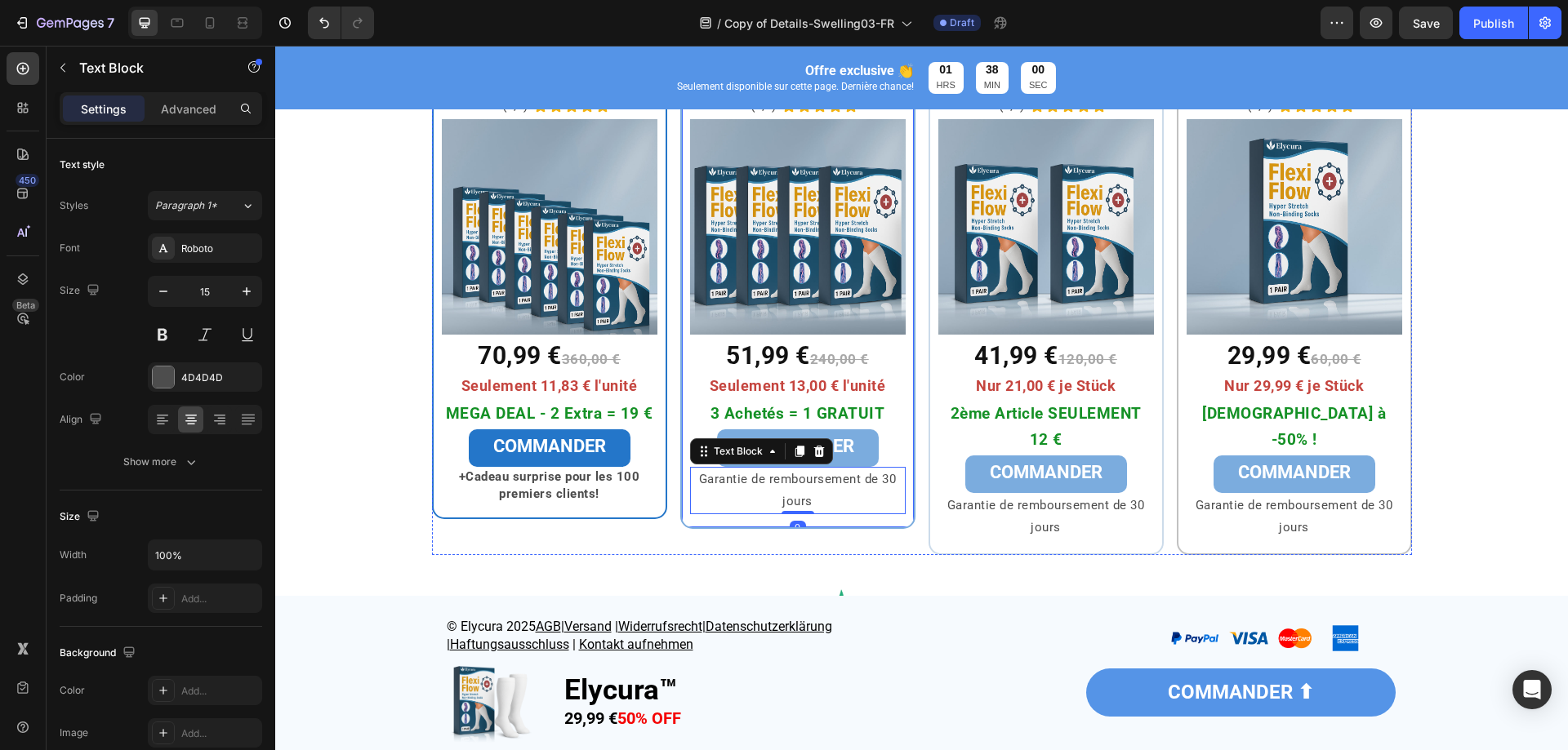
click at [901, 519] on div "4x Elycura™ Heading (4,9) Text Block Icon Icon Icon Icon Icon Icon List Row Ima…" at bounding box center [798, 288] width 236 height 482
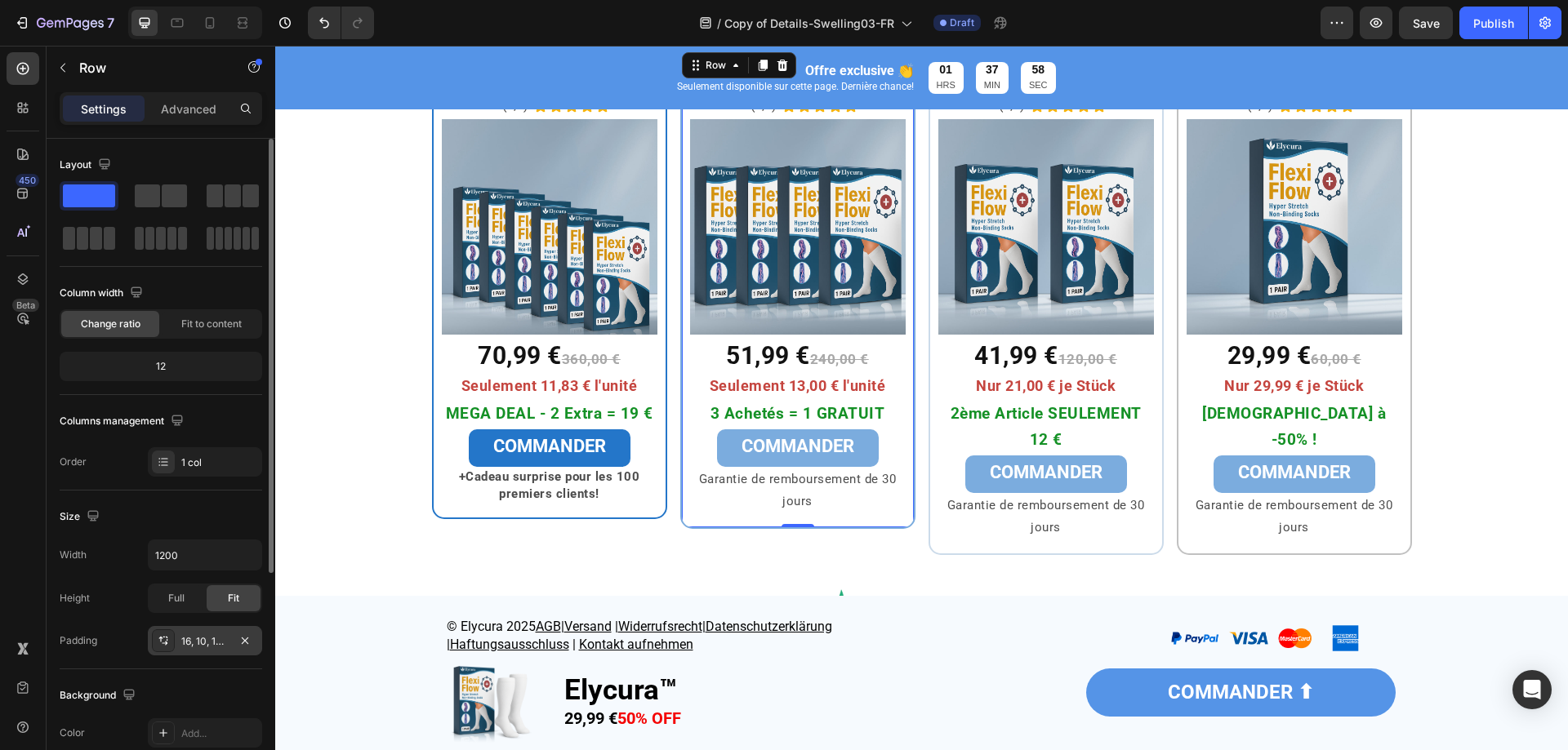
click at [199, 641] on div "16, 10, 16, 10" at bounding box center [205, 642] width 48 height 15
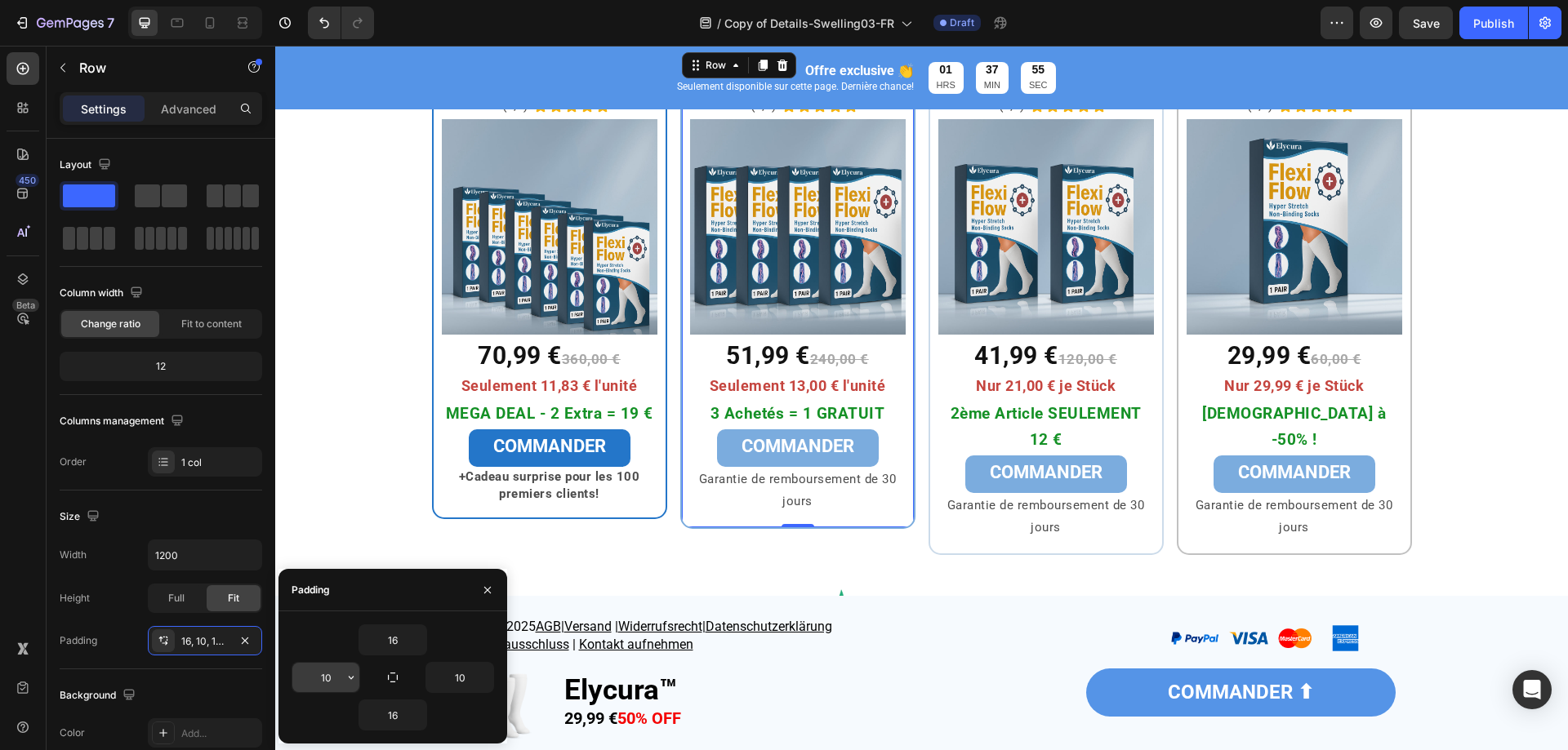
click at [323, 678] on input "10" at bounding box center [326, 678] width 67 height 30
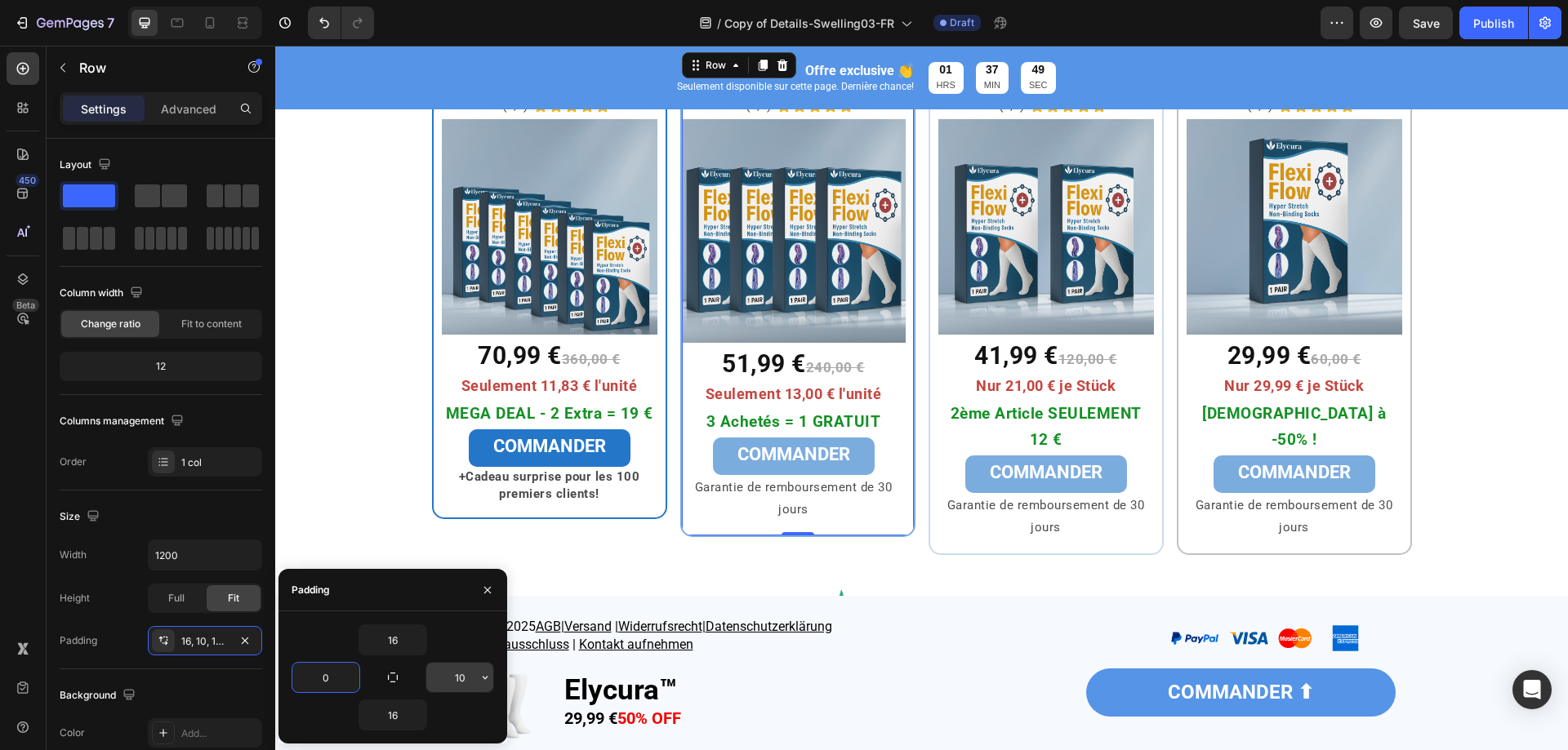
type input "0"
click at [456, 679] on input "10" at bounding box center [460, 678] width 67 height 30
type input "0"
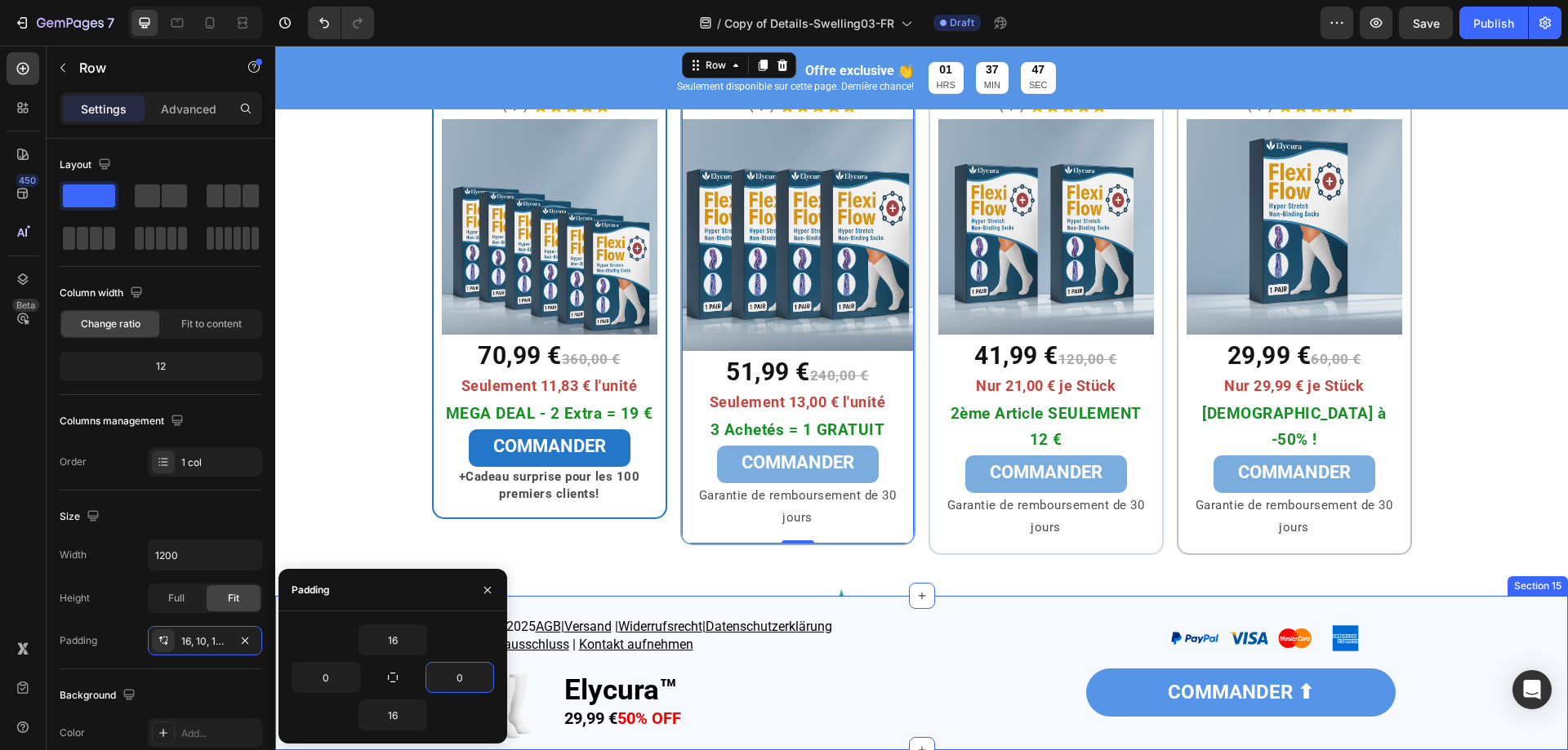
scroll to position [5401, 0]
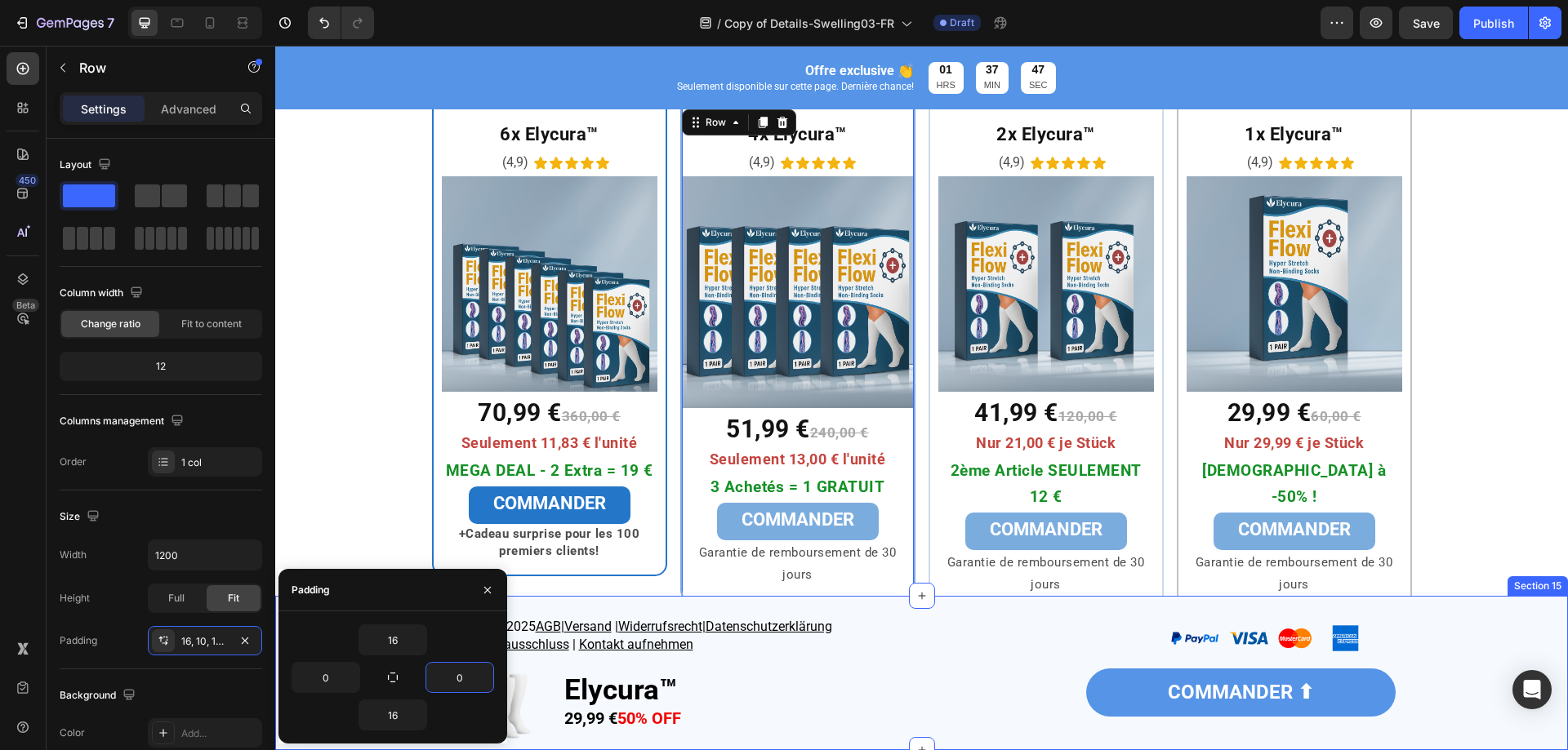
click at [819, 382] on img at bounding box center [798, 292] width 232 height 232
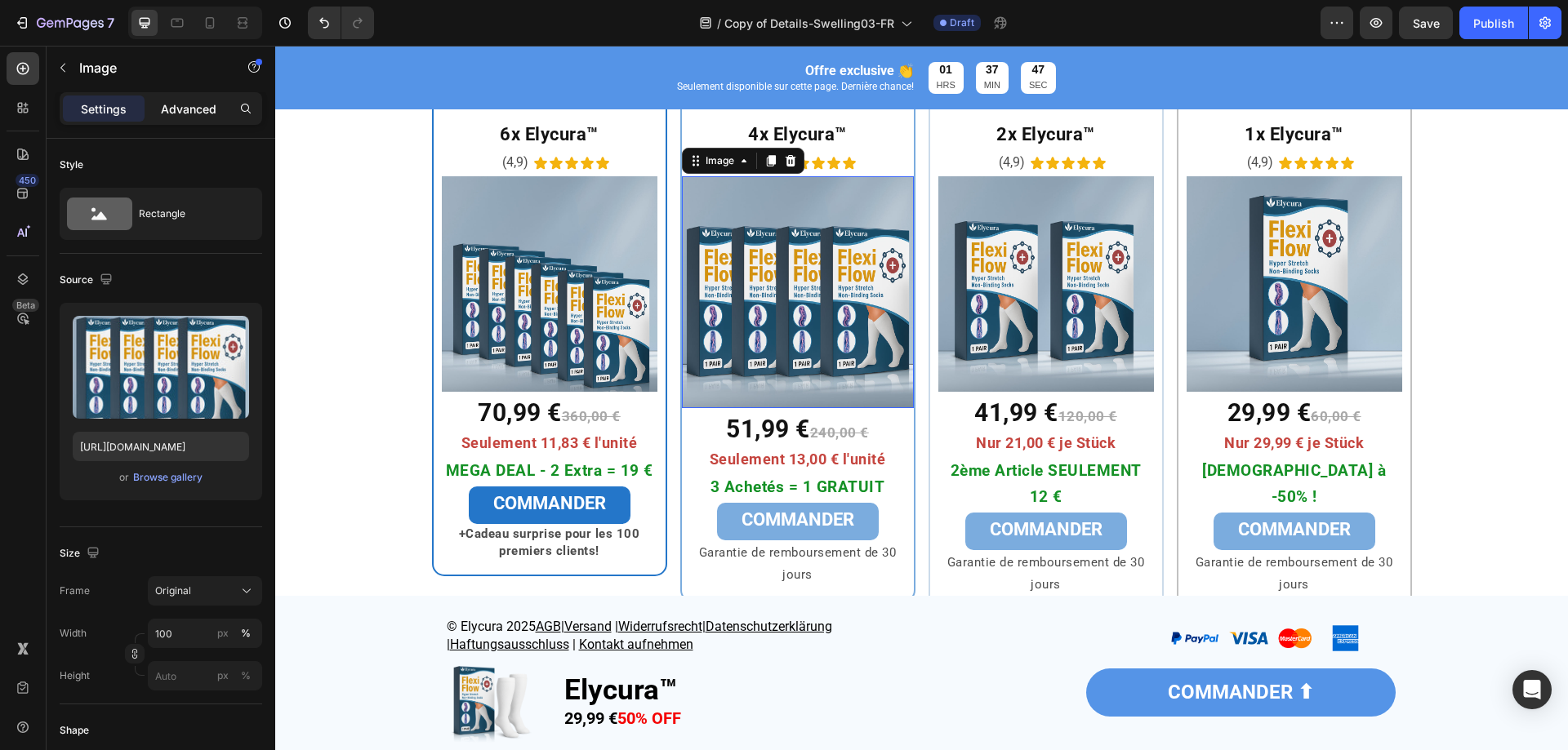
scroll to position [5376, 0]
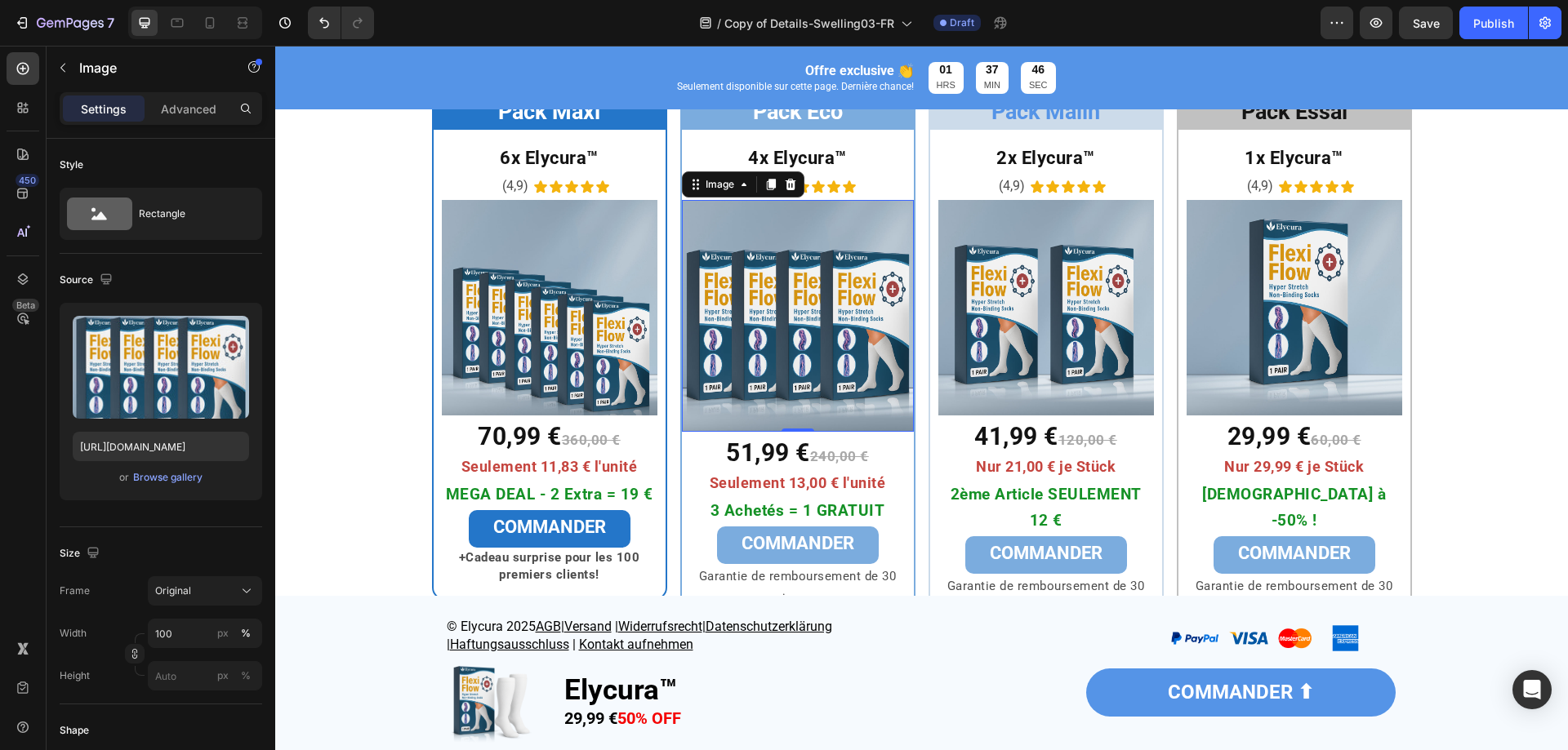
click at [192, 108] on p "Advanced" at bounding box center [189, 108] width 56 height 17
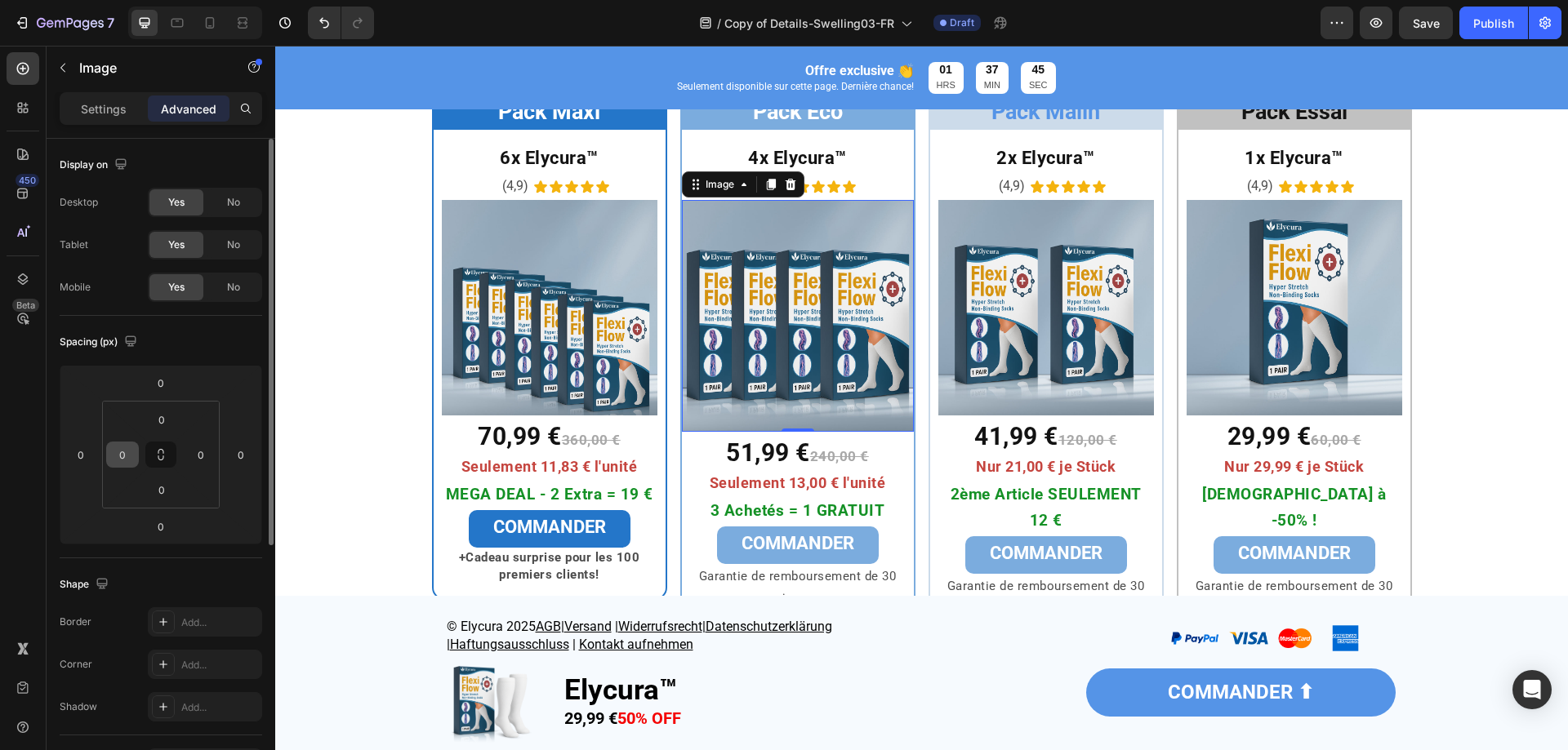
click at [117, 446] on input "0" at bounding box center [122, 455] width 25 height 25
click at [122, 450] on input "0" at bounding box center [122, 455] width 25 height 25
click at [124, 451] on input "0" at bounding box center [122, 455] width 25 height 25
type input "10"
click at [207, 451] on input "0" at bounding box center [201, 455] width 25 height 25
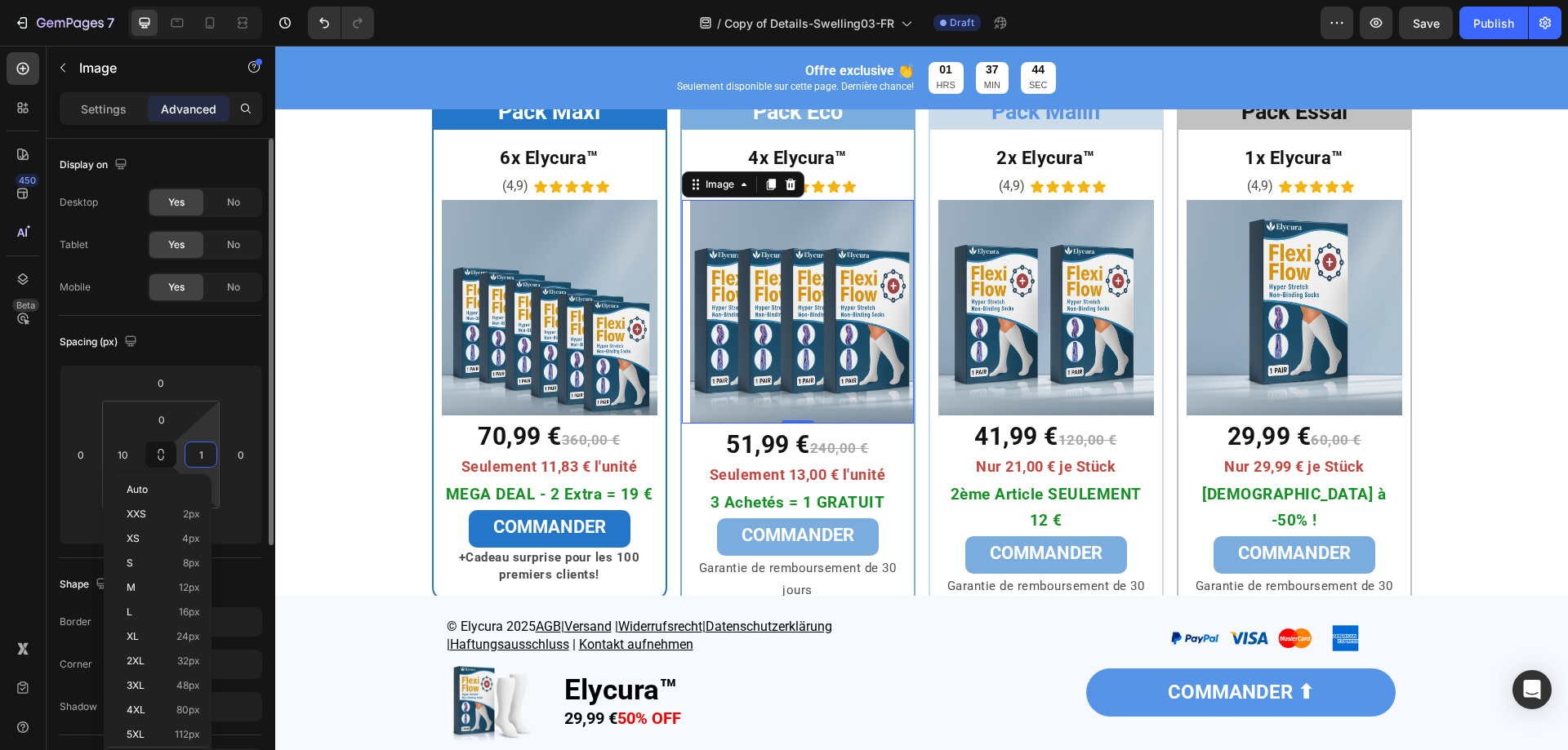
type input "10"
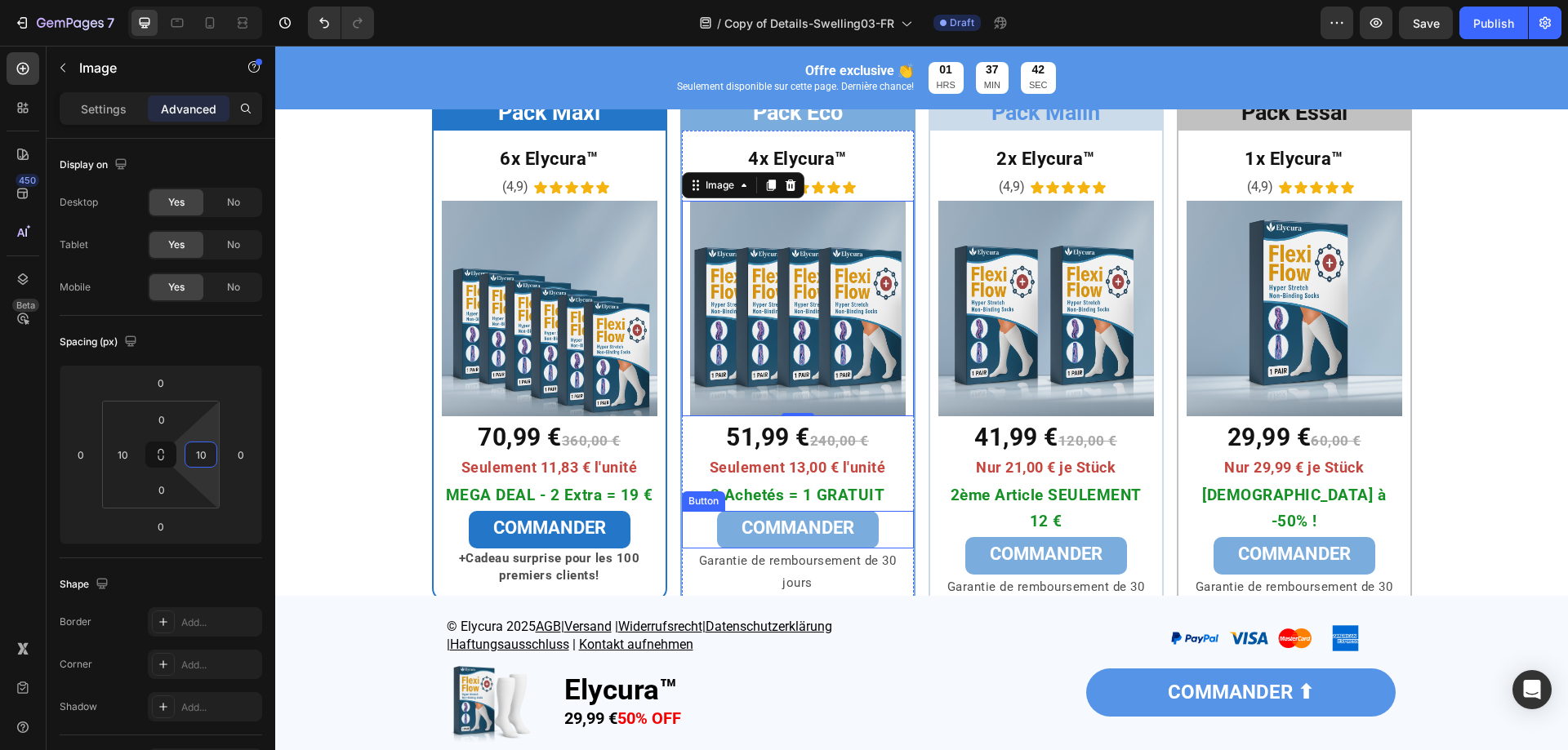
scroll to position [5458, 0]
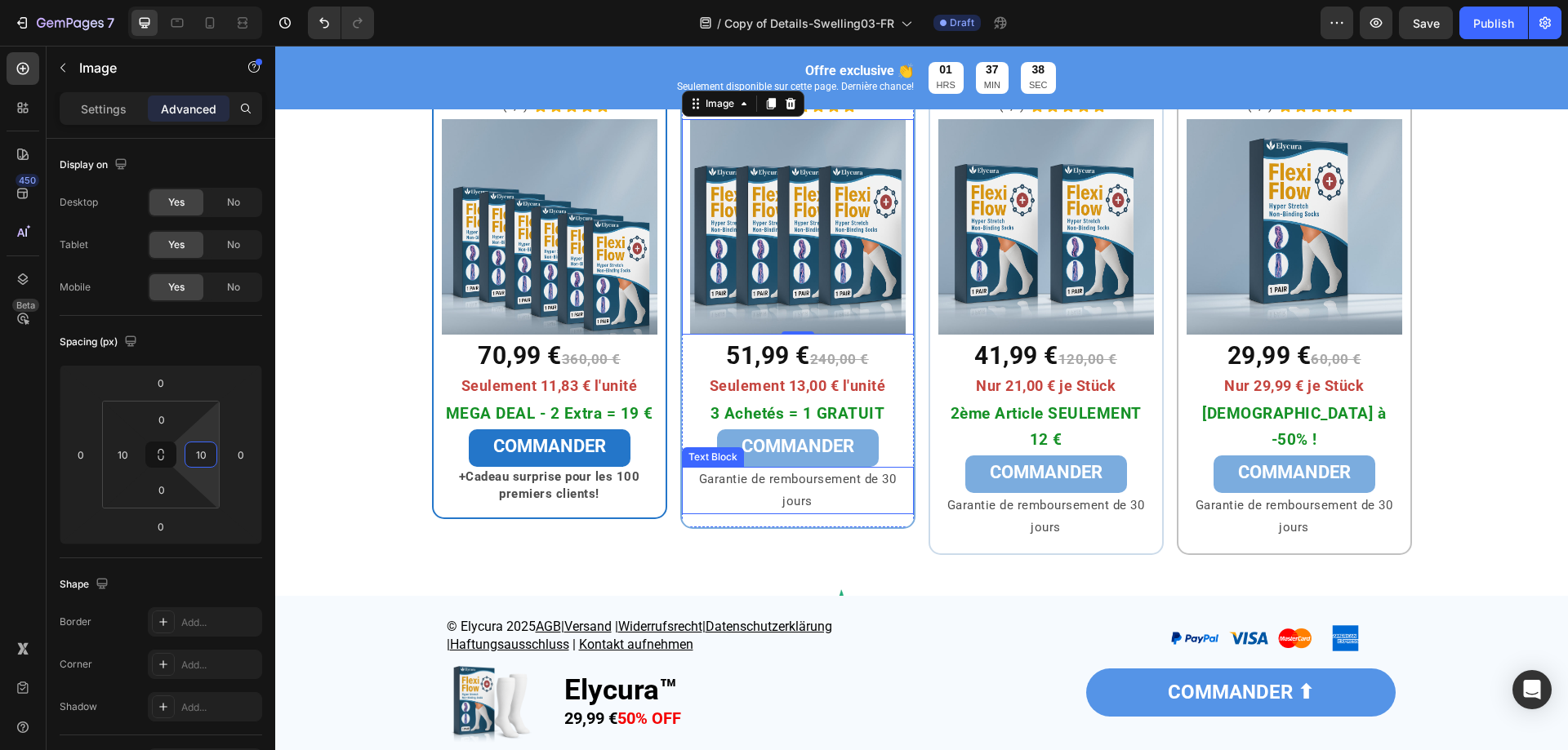
click at [699, 492] on p "Garantie de remboursement de 30 jours" at bounding box center [798, 491] width 229 height 44
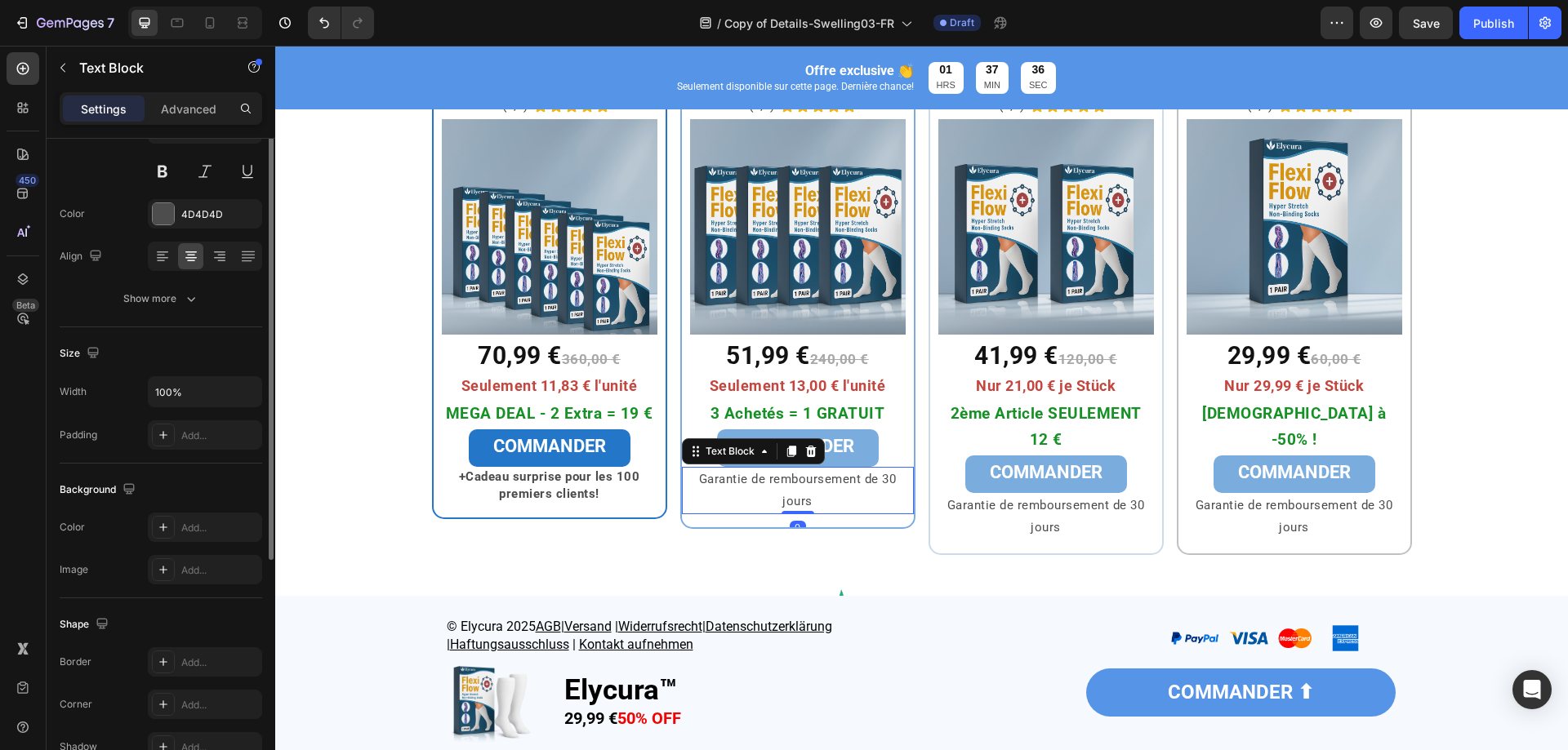
scroll to position [0, 0]
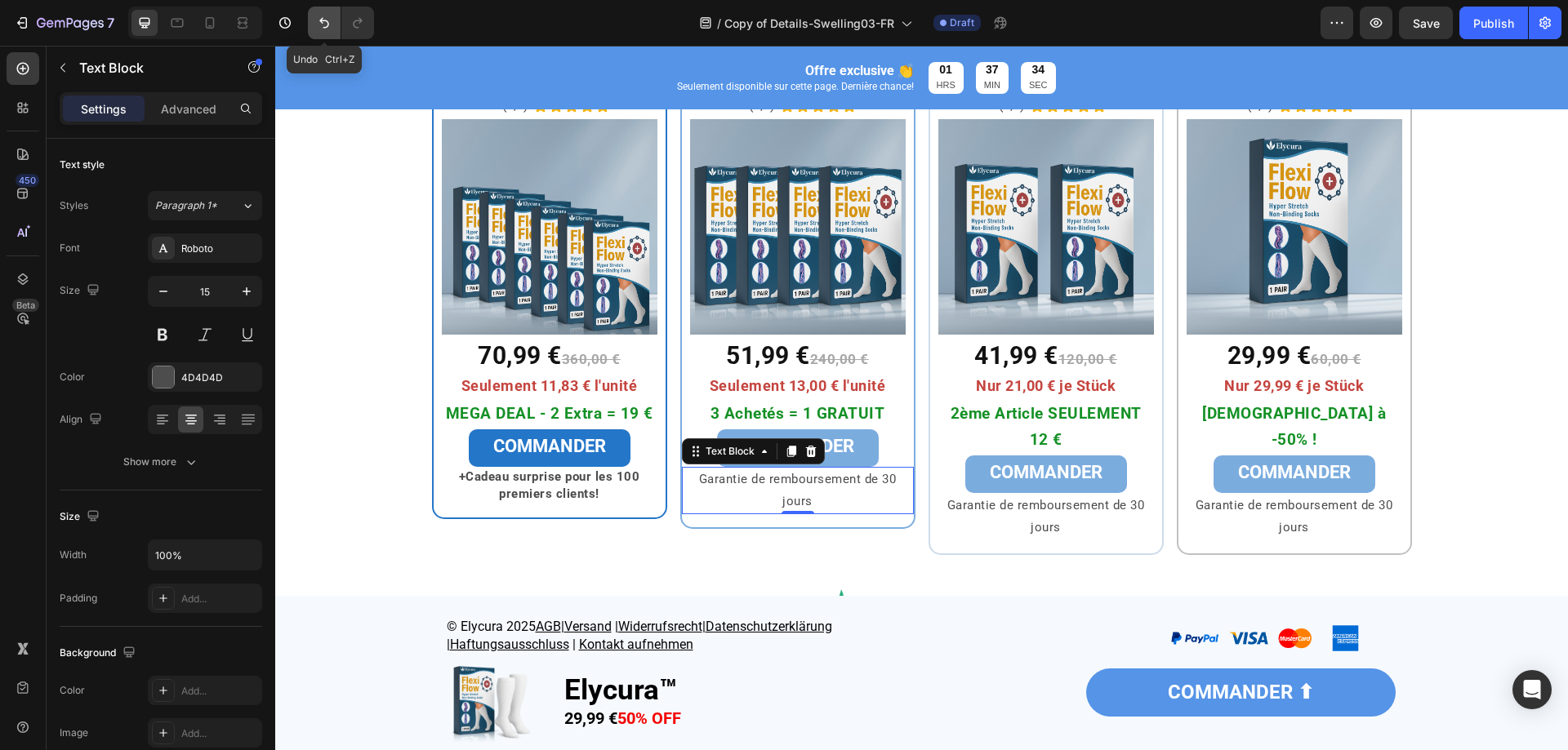
click at [331, 21] on icon "Undo/Redo" at bounding box center [324, 23] width 16 height 16
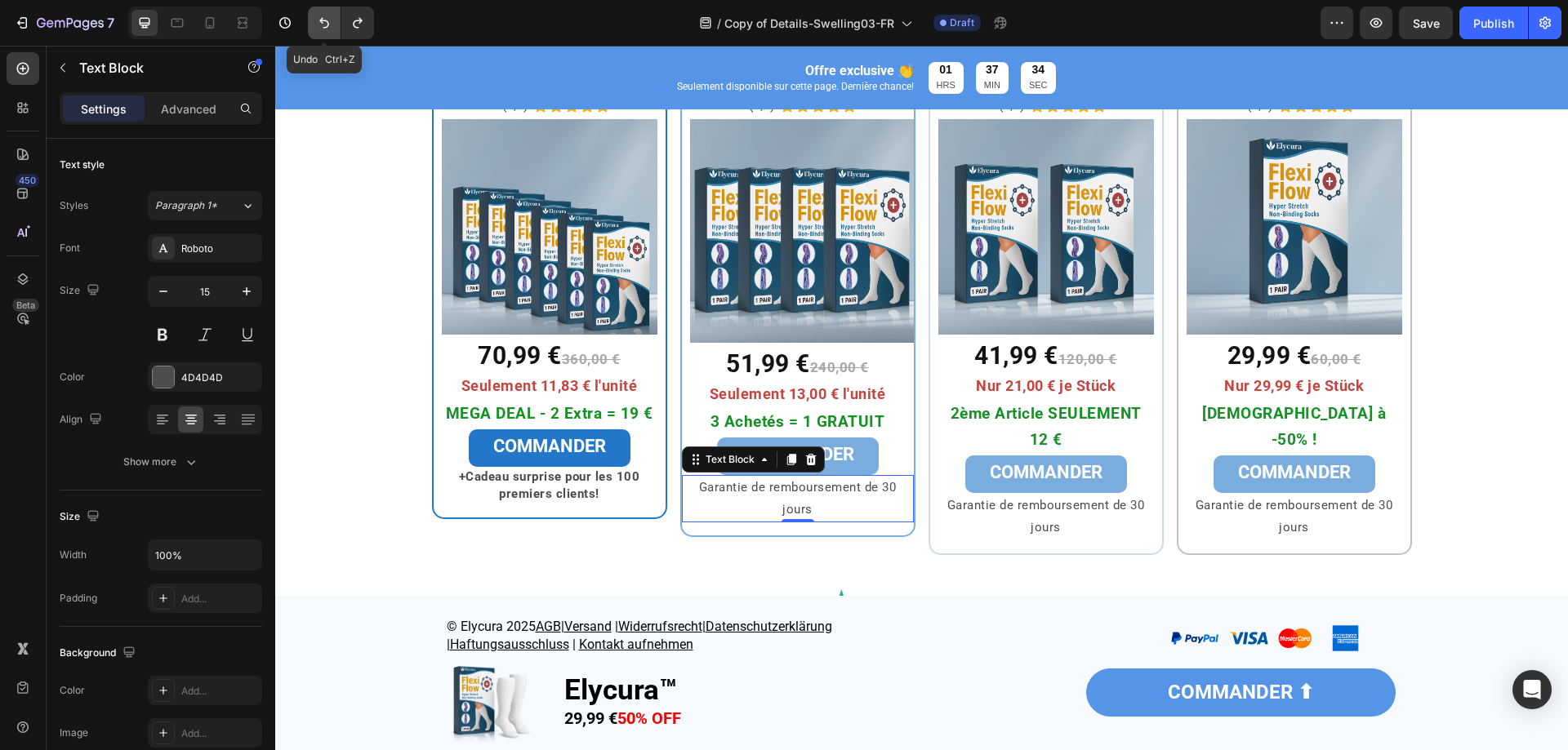
click at [331, 21] on icon "Undo/Redo" at bounding box center [324, 23] width 16 height 16
click at [347, 275] on div "⁠⁠⁠⁠⁠⁠⁠ Pack Maxi Heading Row 6x Elycura™ Heading (4,9) Text Block Icon Icon Ic…" at bounding box center [921, 283] width 1293 height 544
click at [319, 30] on icon "Undo/Redo" at bounding box center [324, 23] width 16 height 16
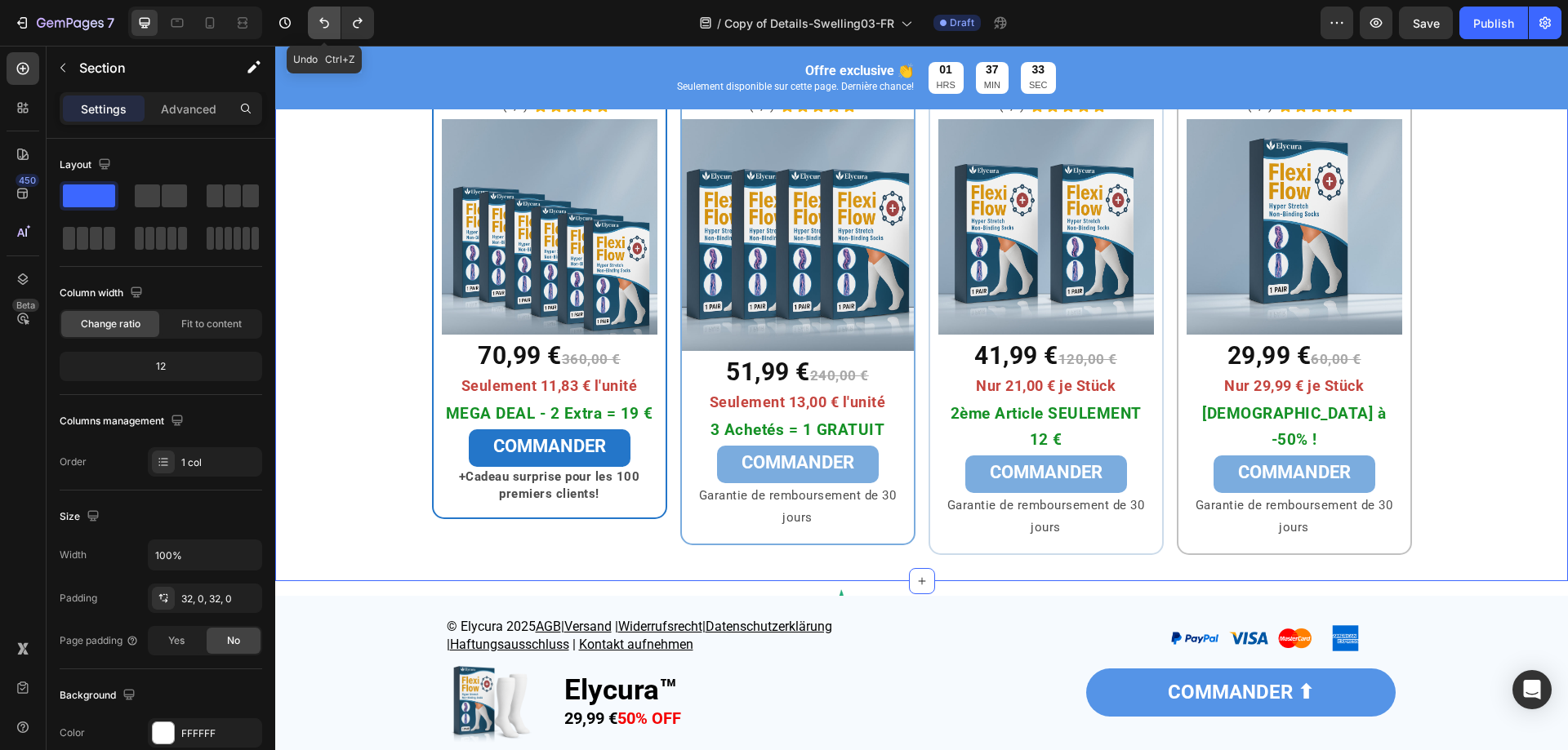
click at [323, 25] on icon "Undo/Redo" at bounding box center [324, 23] width 16 height 16
click at [325, 21] on icon "Undo/Redo" at bounding box center [324, 23] width 10 height 11
click at [357, 272] on div "⁠⁠⁠⁠⁠⁠⁠ Pack Maxi Heading Row 6x Elycura™ Heading (4,9) Text Block Icon Icon Ic…" at bounding box center [921, 283] width 1293 height 544
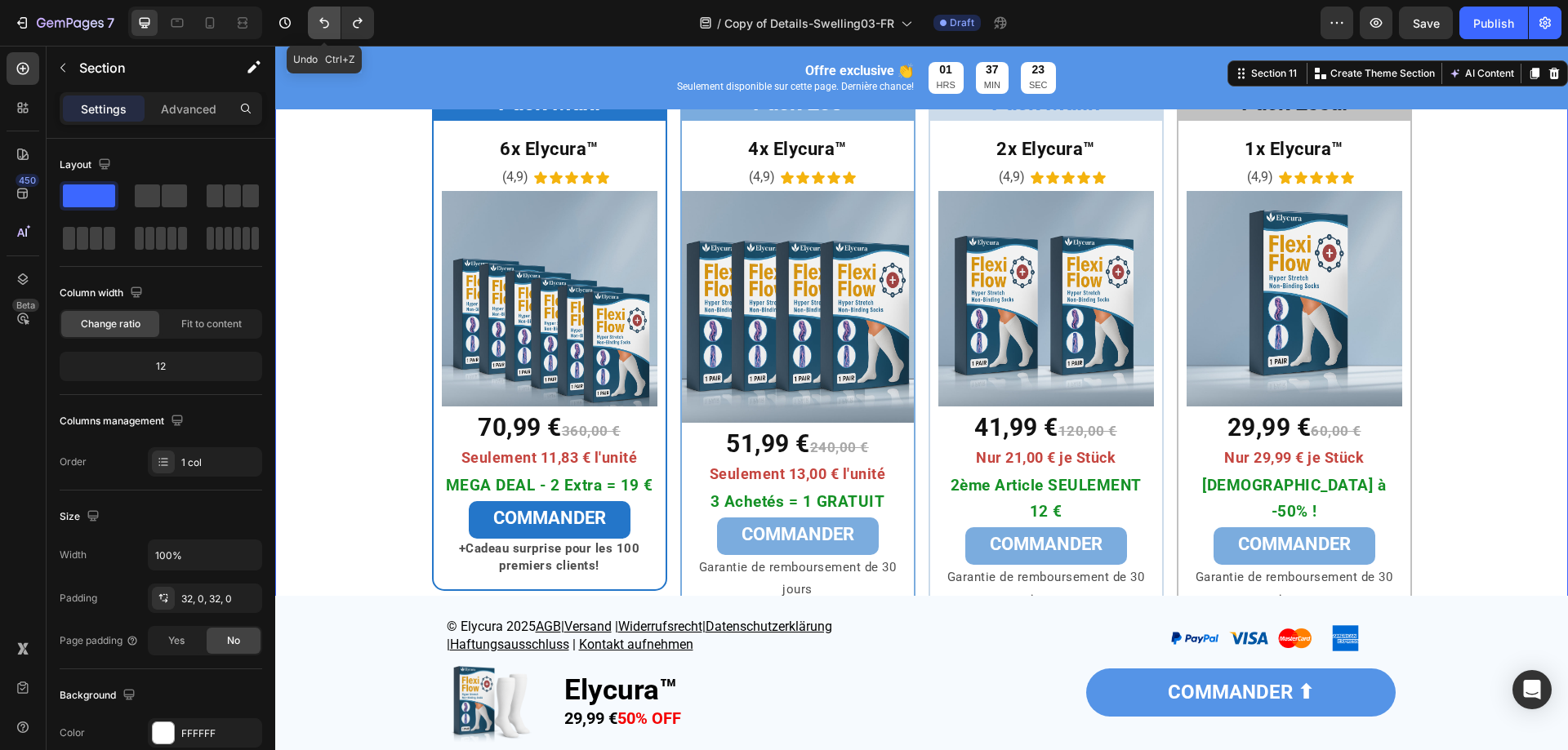
scroll to position [5376, 0]
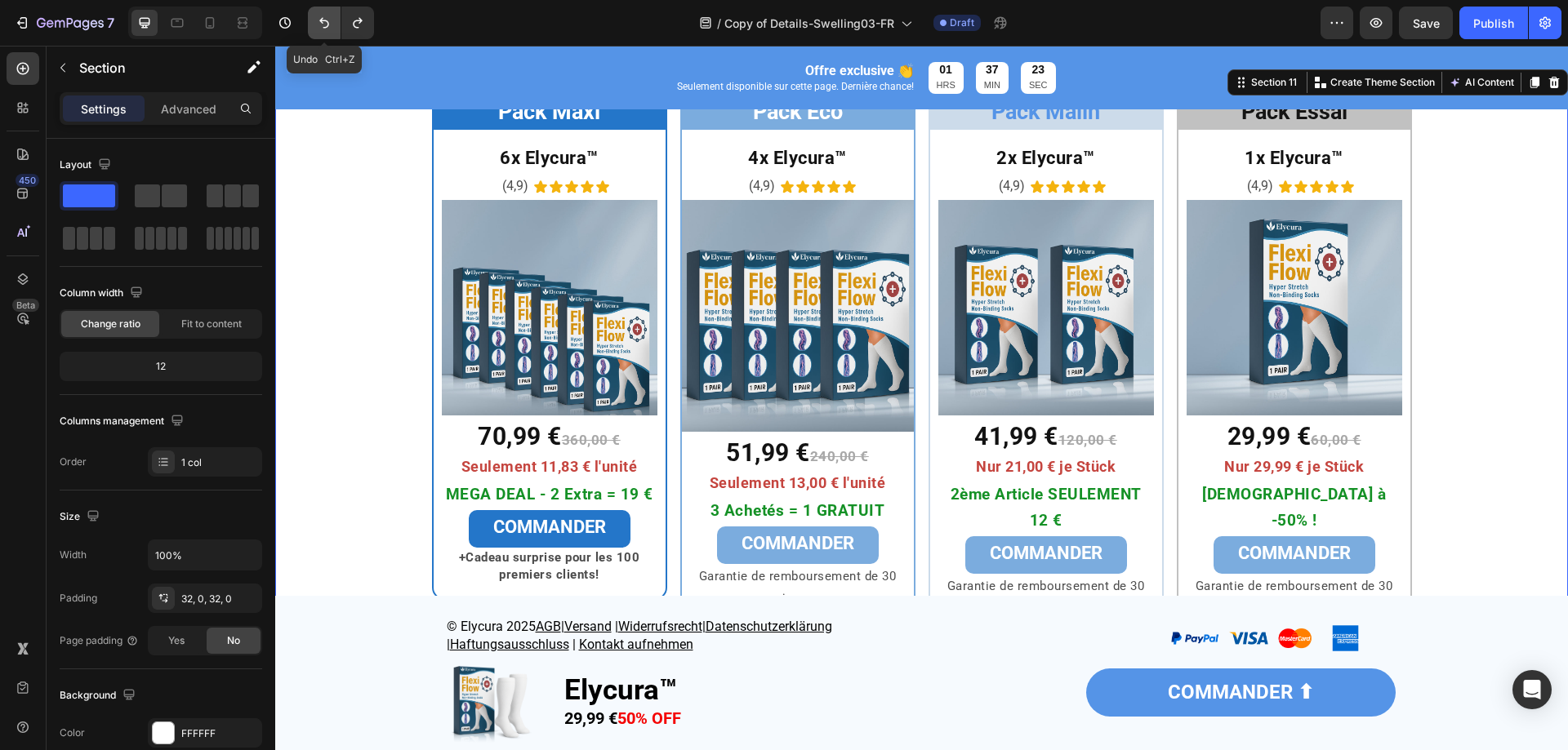
click at [337, 25] on button "Undo/Redo" at bounding box center [324, 23] width 33 height 33
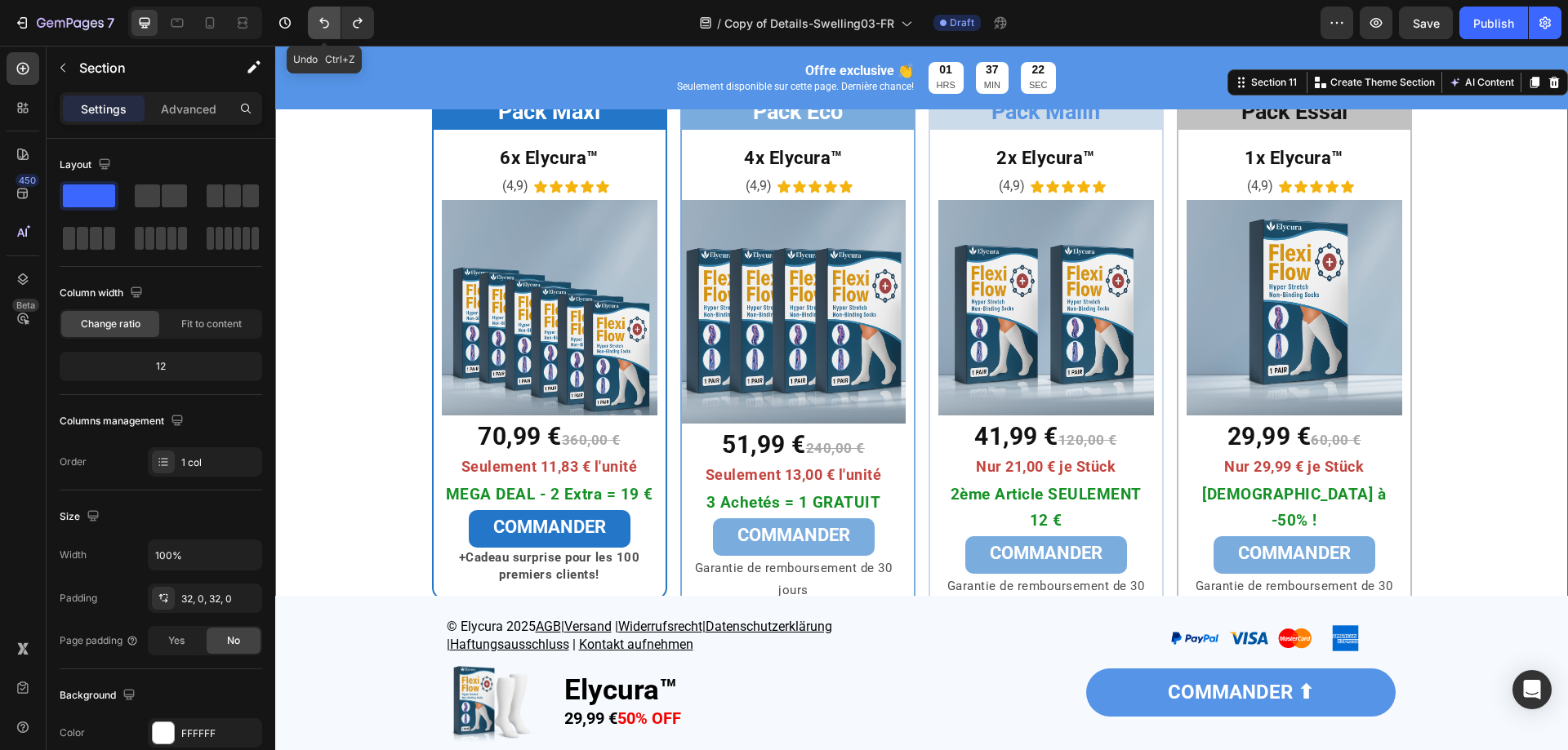
click at [325, 27] on icon "Undo/Redo" at bounding box center [324, 23] width 10 height 11
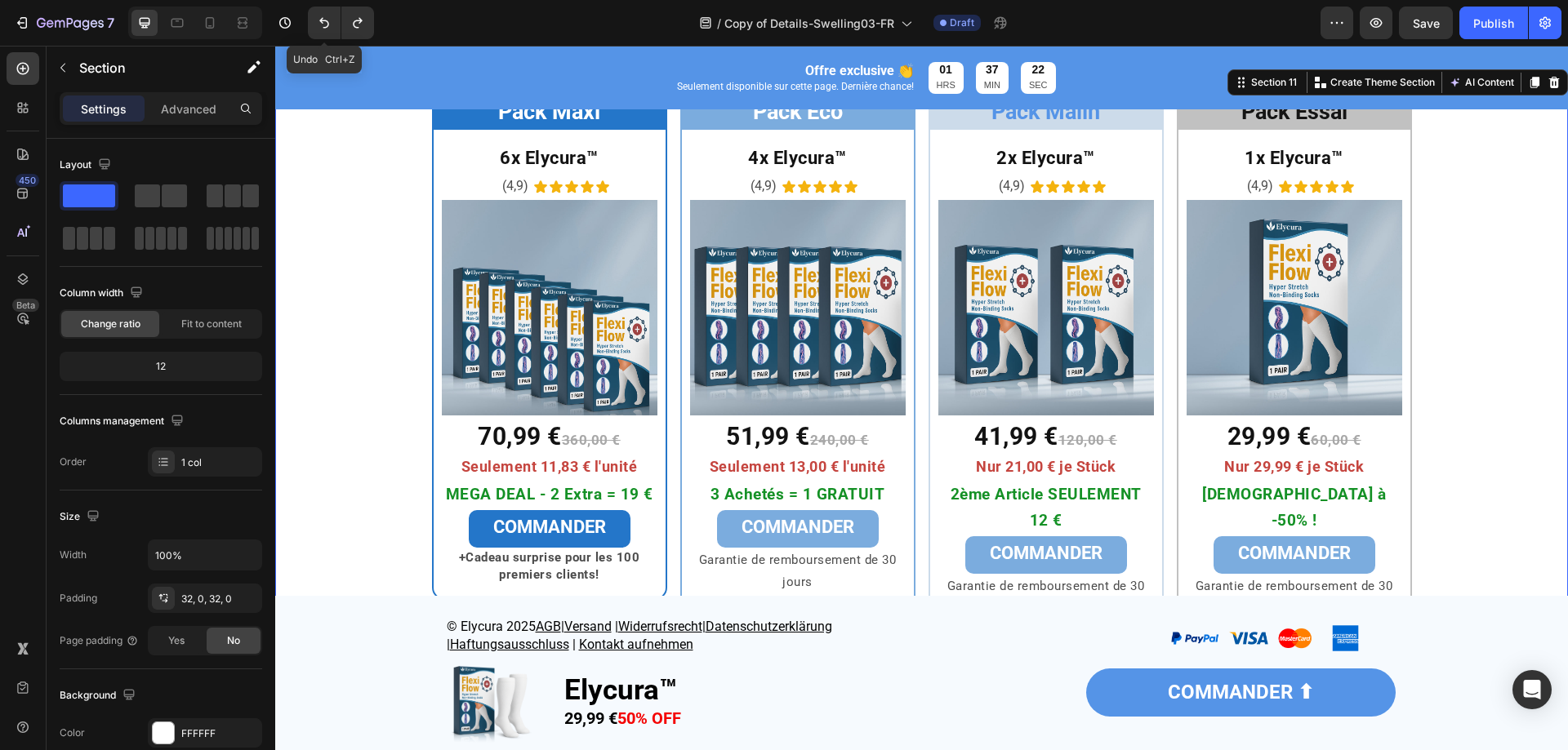
click at [405, 437] on div "⁠⁠⁠⁠⁠⁠⁠ Pack Maxi Heading Row 6x Elycura™ Heading (4,9) Text Block Icon Icon Ic…" at bounding box center [921, 364] width 1293 height 544
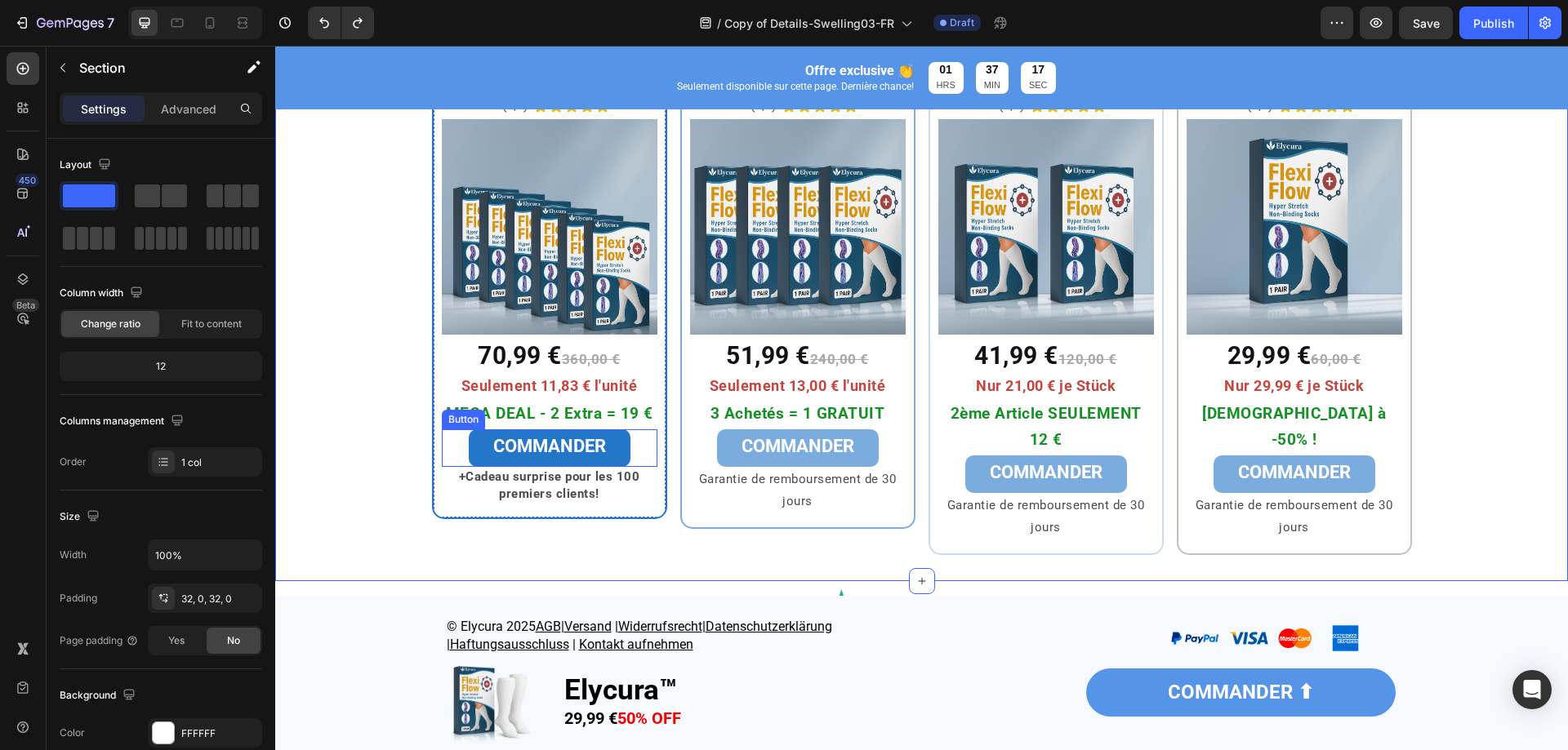
click at [633, 446] on div "COMMANDER Button" at bounding box center [549, 448] width 216 height 38
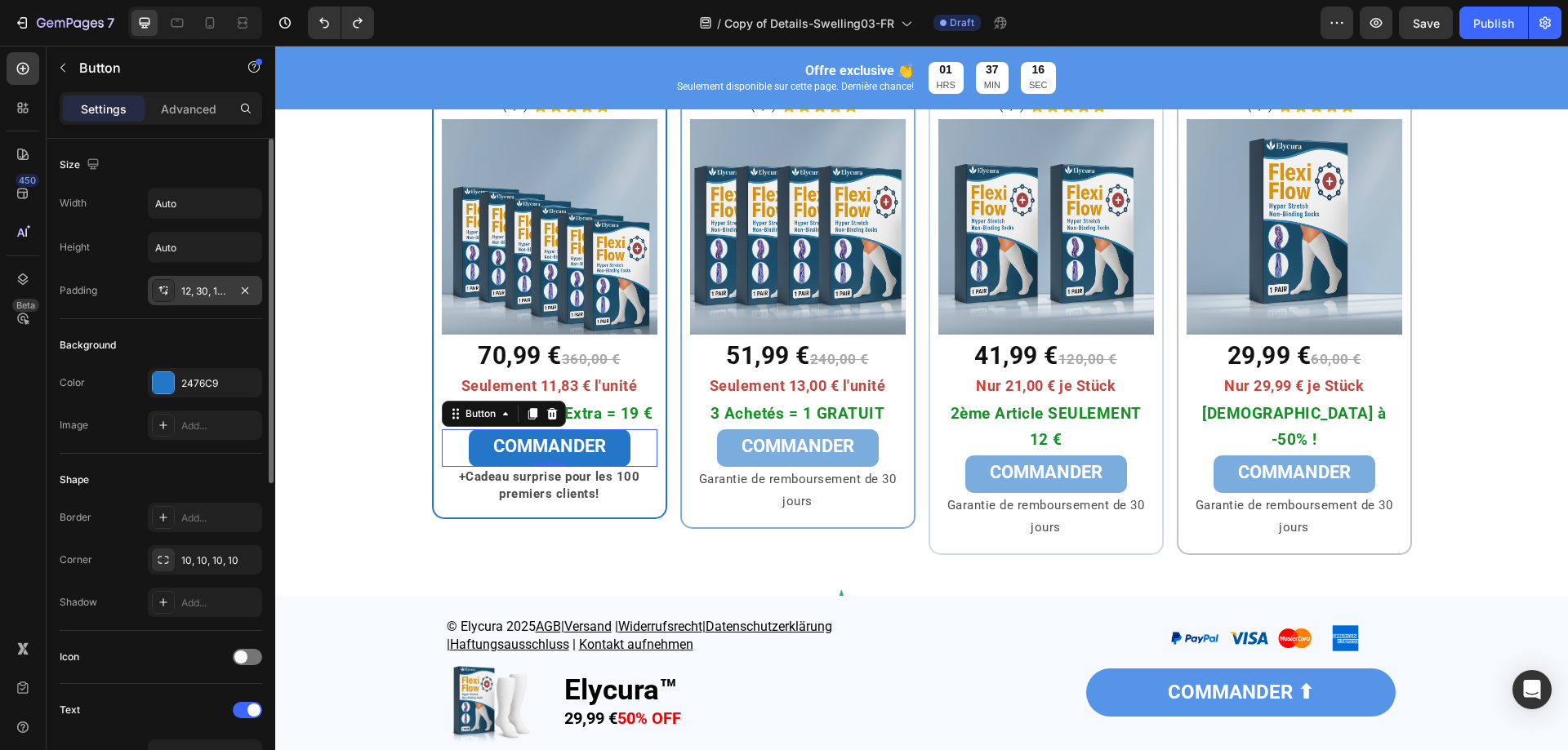
click at [200, 296] on div "12, 30, 12, 30" at bounding box center [205, 291] width 48 height 15
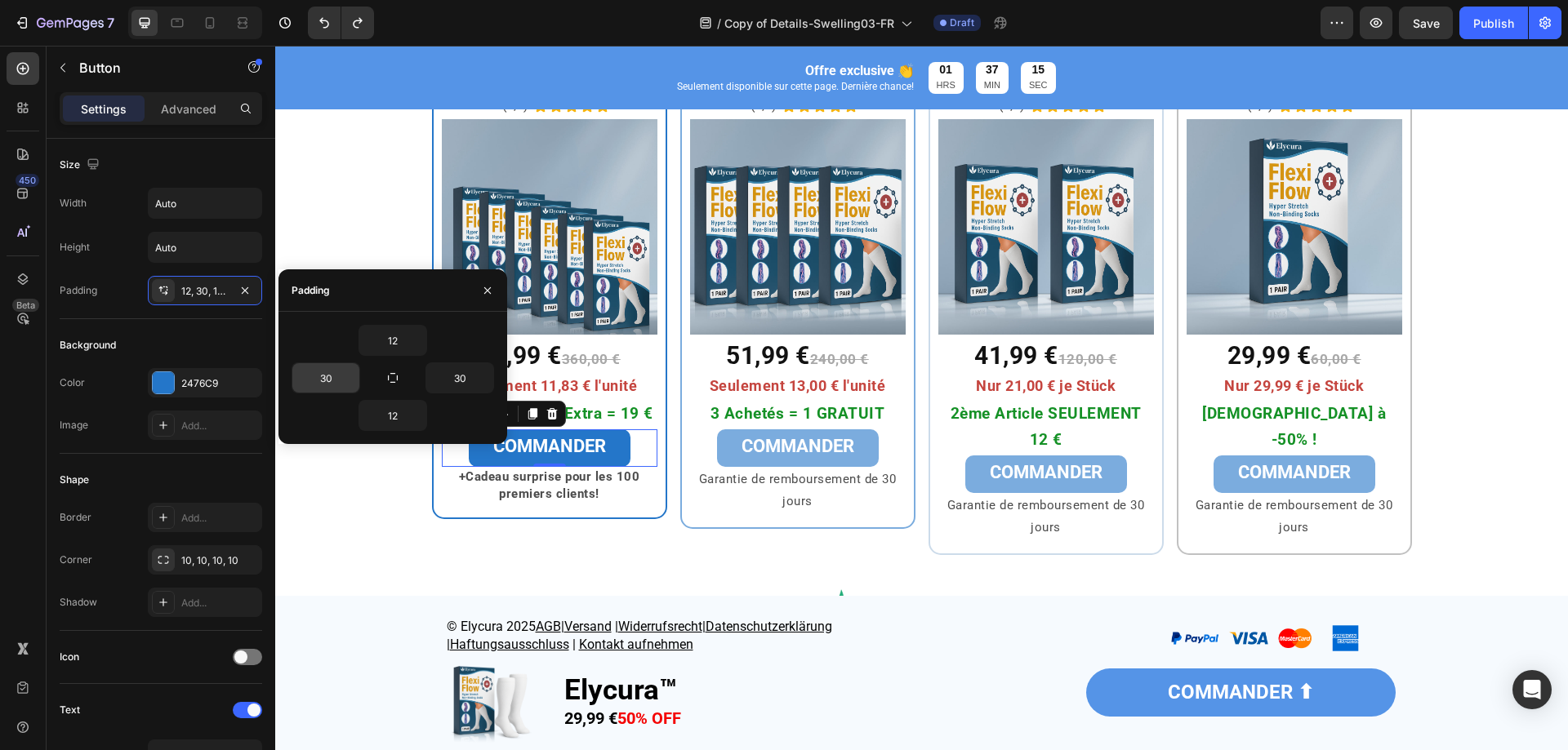
click at [328, 386] on input "30" at bounding box center [326, 378] width 67 height 30
click at [332, 374] on input "30" at bounding box center [326, 378] width 67 height 30
click at [487, 291] on icon "button" at bounding box center [488, 290] width 7 height 7
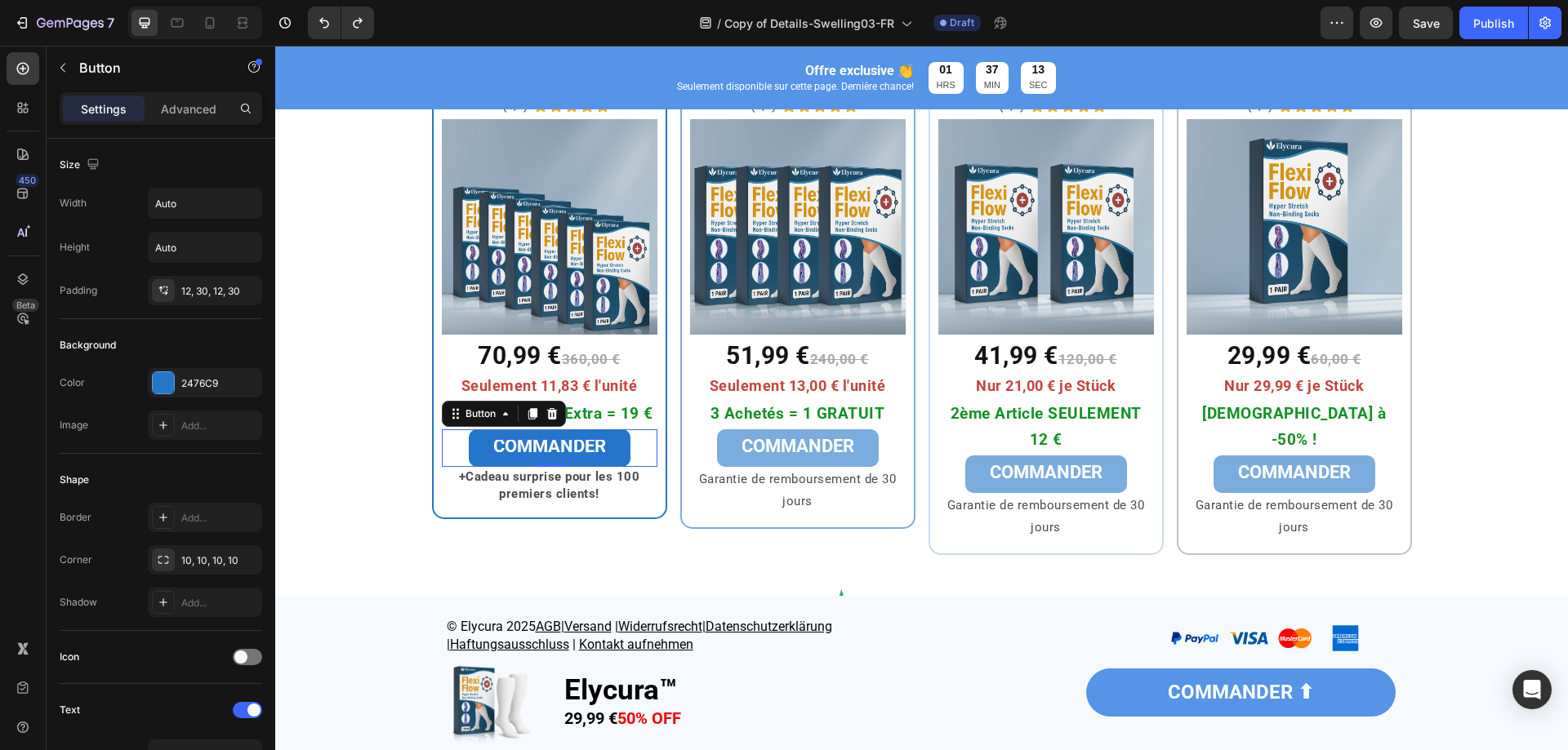
click at [546, 446] on strong "COMMANDER" at bounding box center [549, 446] width 112 height 21
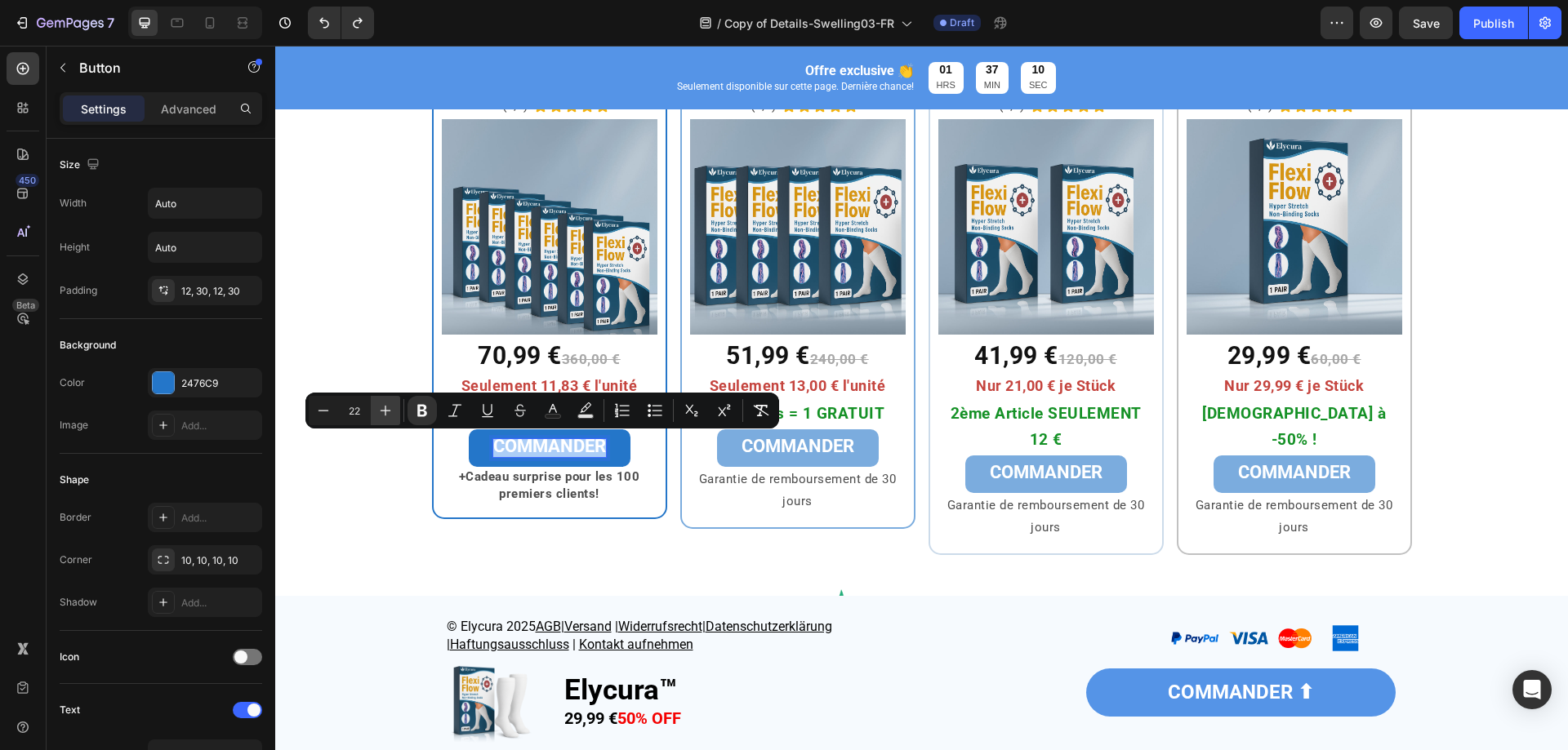
click at [390, 417] on icon "Editor contextual toolbar" at bounding box center [386, 411] width 16 height 16
type input "23"
click at [332, 409] on button "Minus" at bounding box center [324, 411] width 30 height 30
type input "22"
click at [471, 448] on link "COMMANDER" at bounding box center [549, 448] width 162 height 38
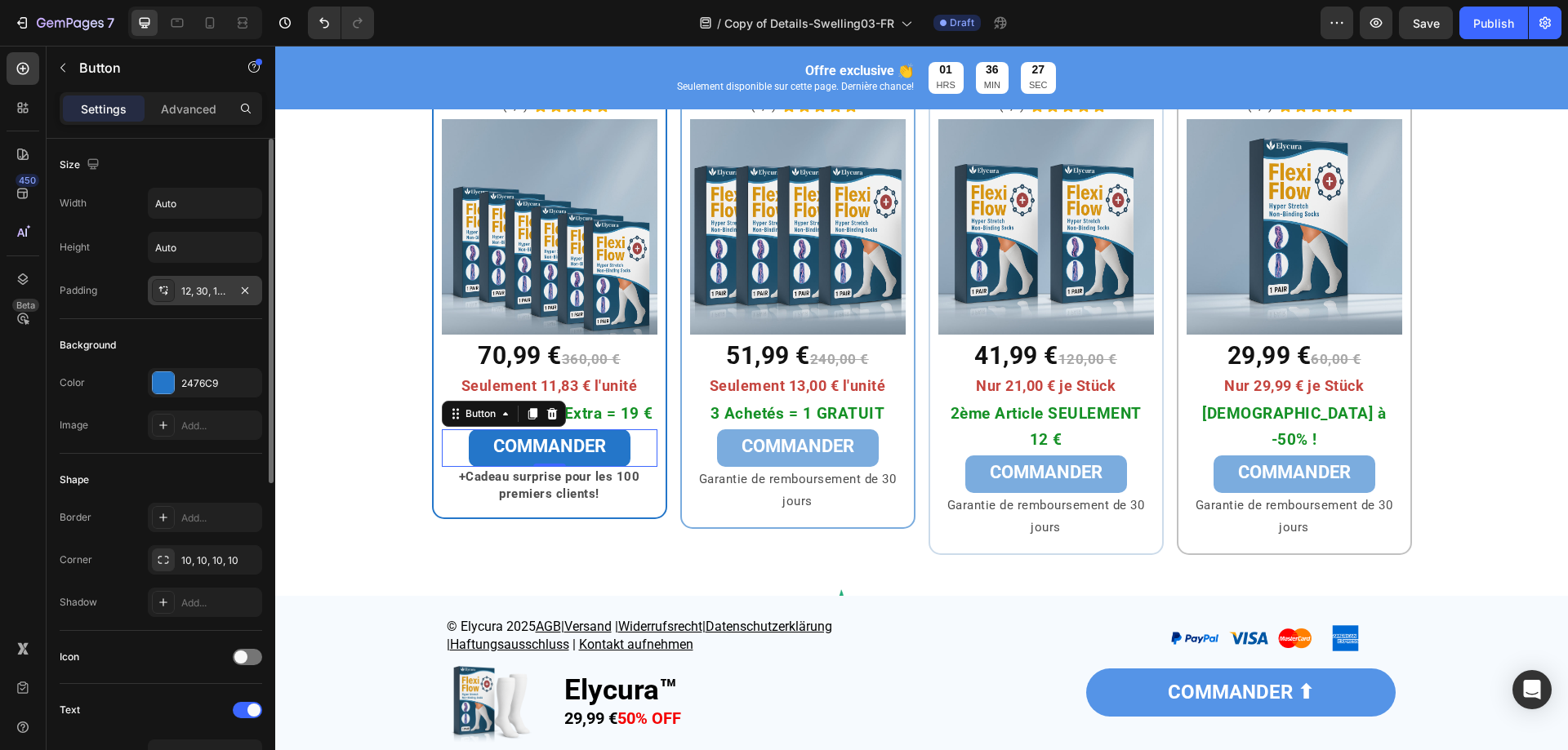
click at [197, 300] on div "12, 30, 12, 30" at bounding box center [204, 290] width 114 height 30
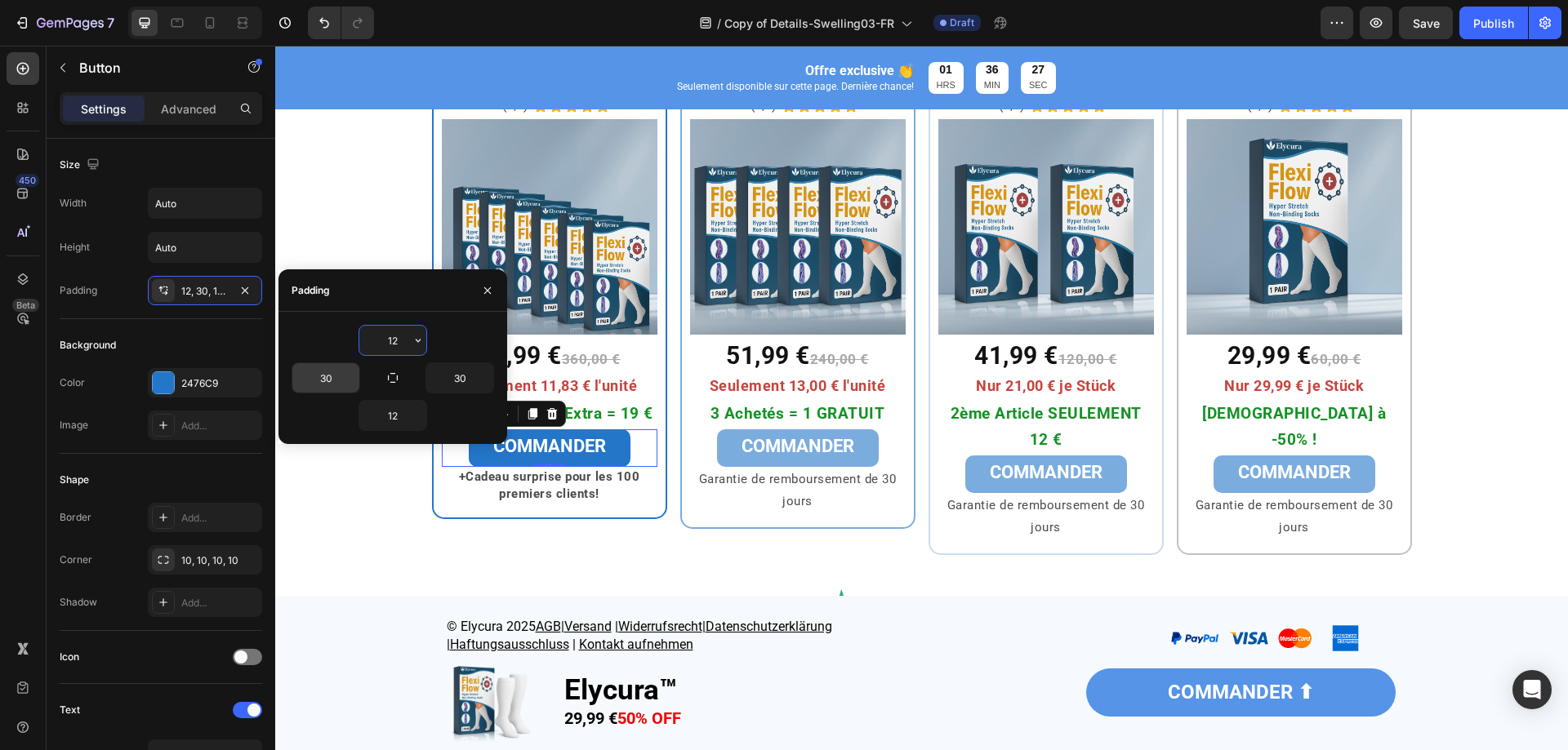
click at [342, 377] on input "30" at bounding box center [326, 378] width 67 height 30
click at [325, 379] on input "30" at bounding box center [326, 378] width 67 height 30
click at [309, 382] on input "30" at bounding box center [326, 378] width 67 height 30
type input "60"
click at [458, 380] on input "30" at bounding box center [460, 378] width 67 height 30
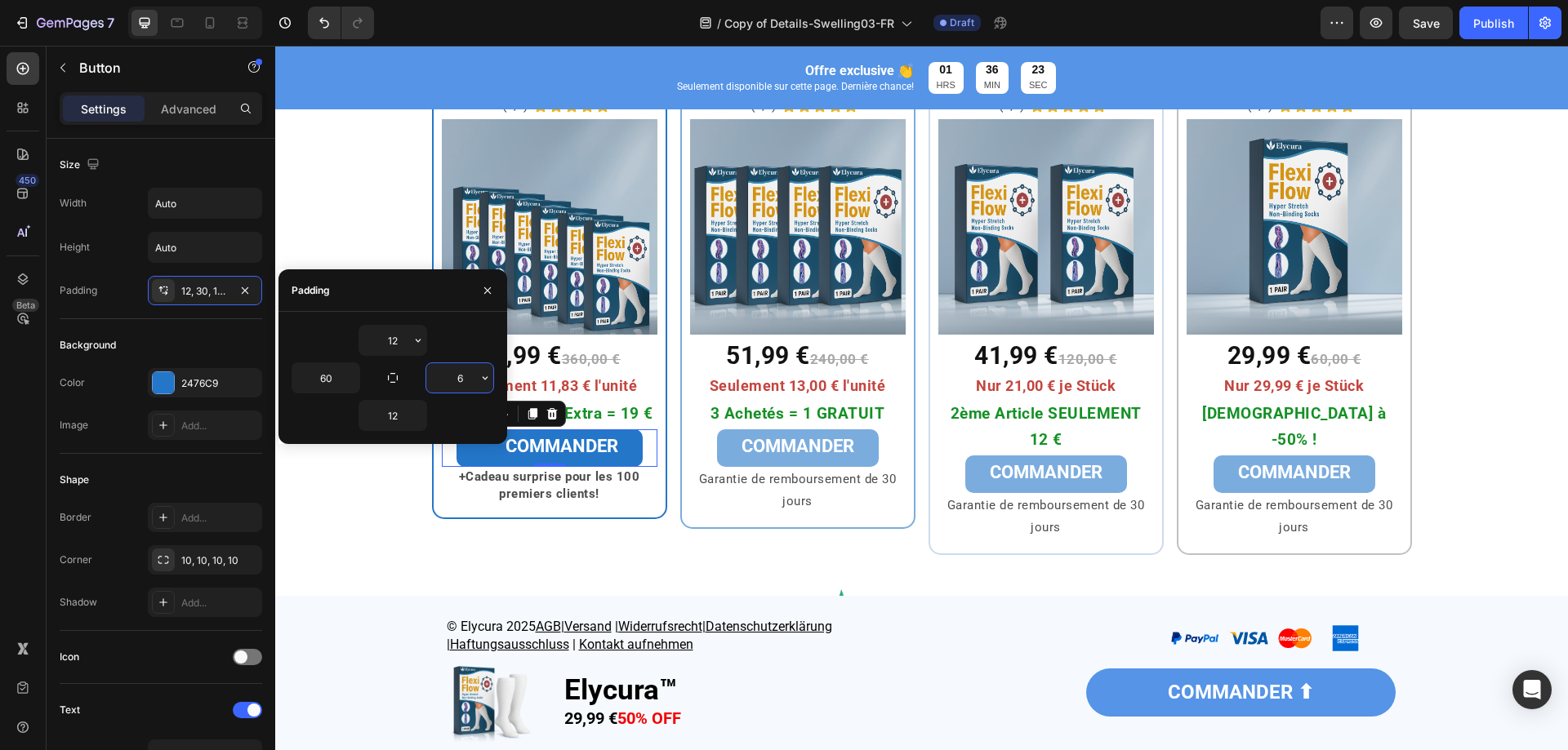
type input "60"
click at [742, 451] on span "COMMANDER" at bounding box center [797, 446] width 112 height 21
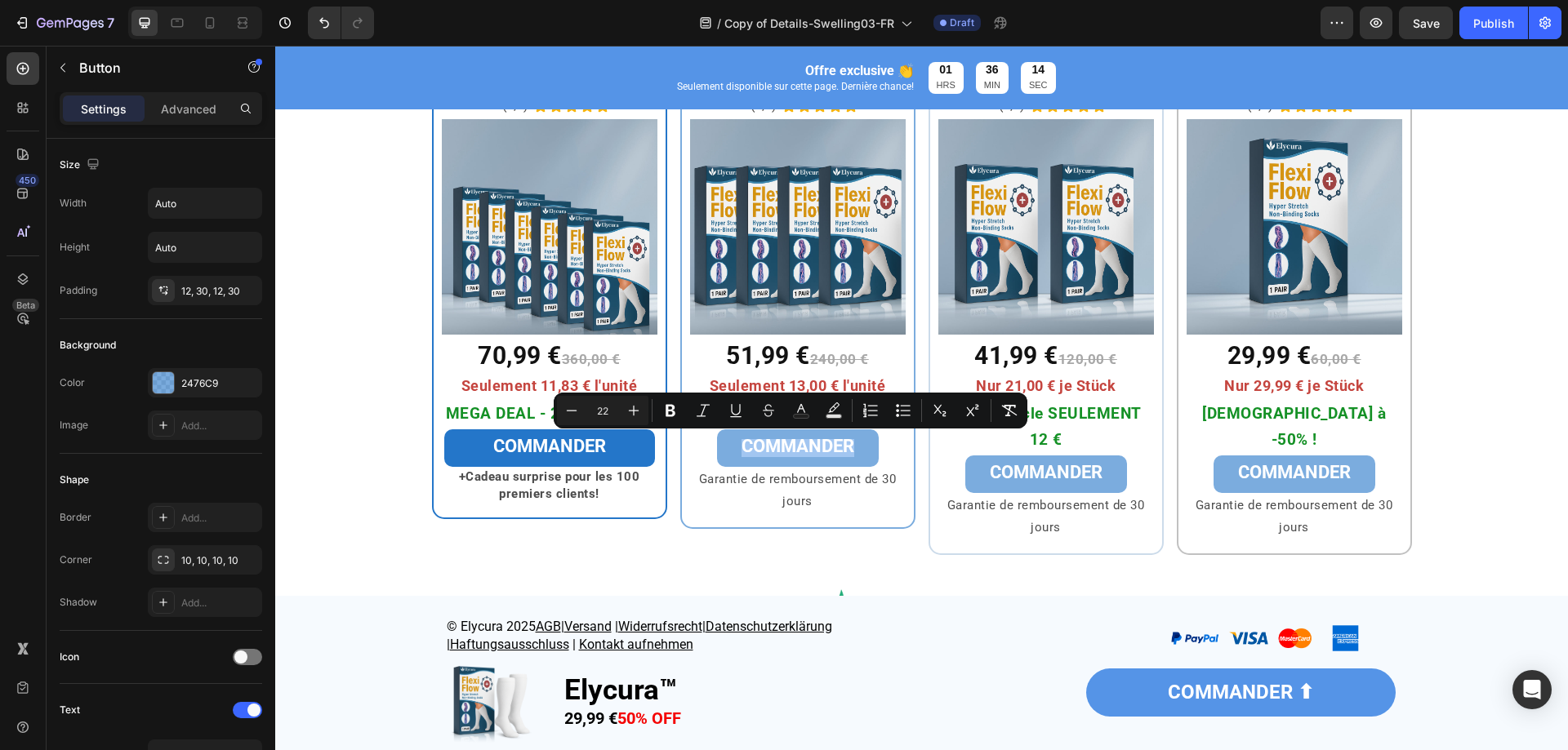
click at [718, 455] on link "COMMANDER" at bounding box center [798, 448] width 162 height 38
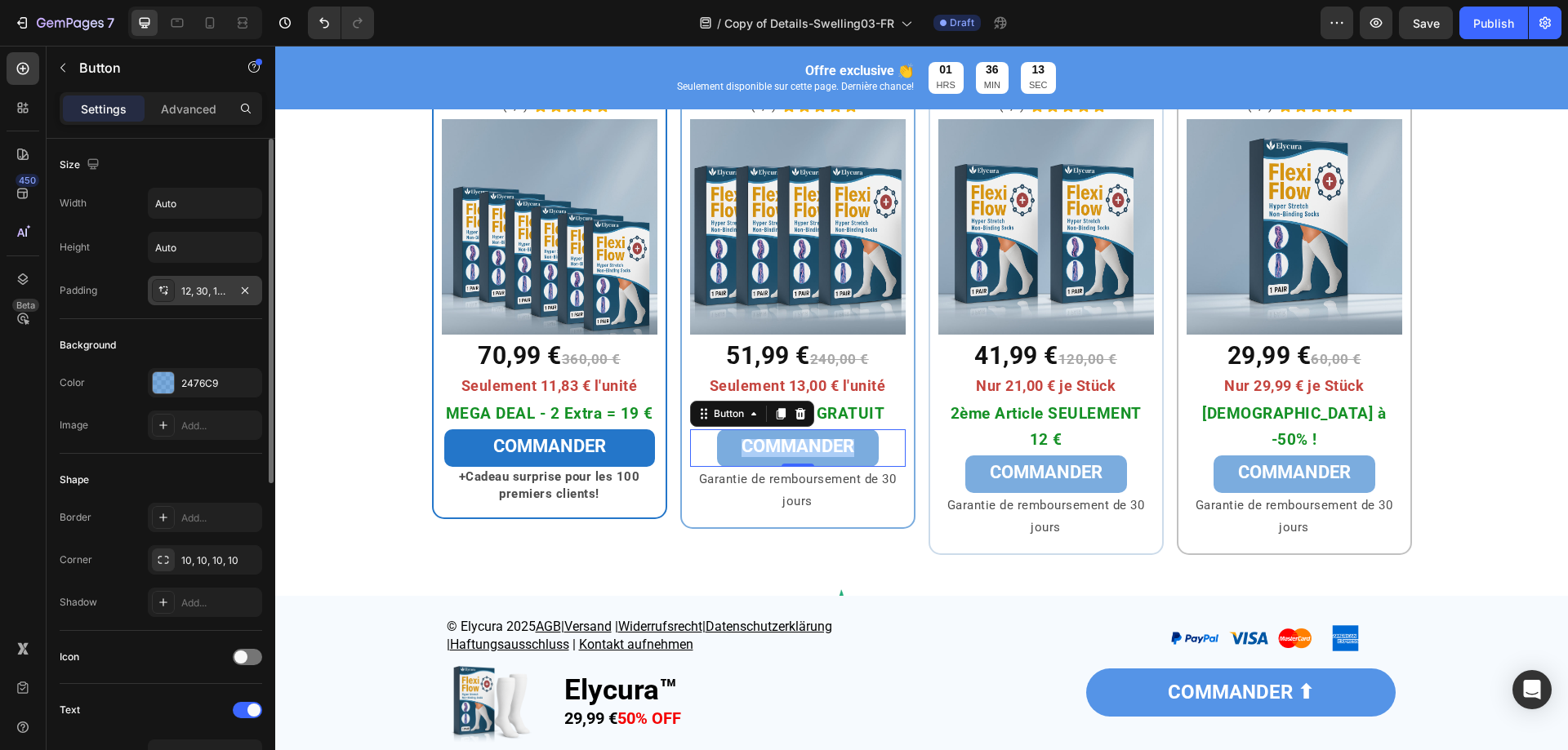
click at [216, 292] on div "12, 30, 12, 30" at bounding box center [205, 291] width 48 height 15
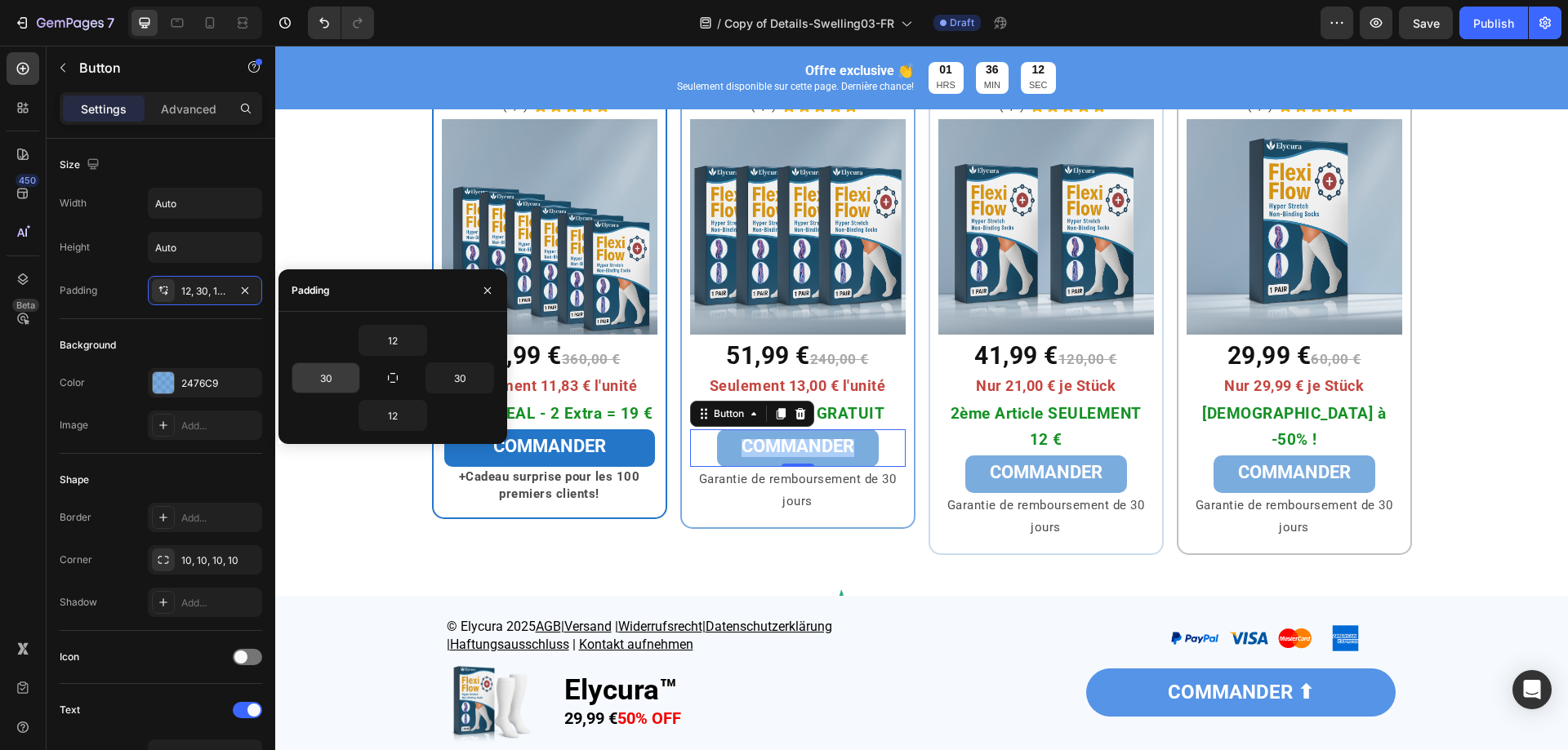
click at [332, 378] on input "30" at bounding box center [326, 378] width 67 height 30
type input "60"
click at [474, 387] on input "30" at bounding box center [460, 378] width 67 height 30
type input "60"
click at [979, 476] on link "COMMANDER" at bounding box center [1046, 474] width 162 height 38
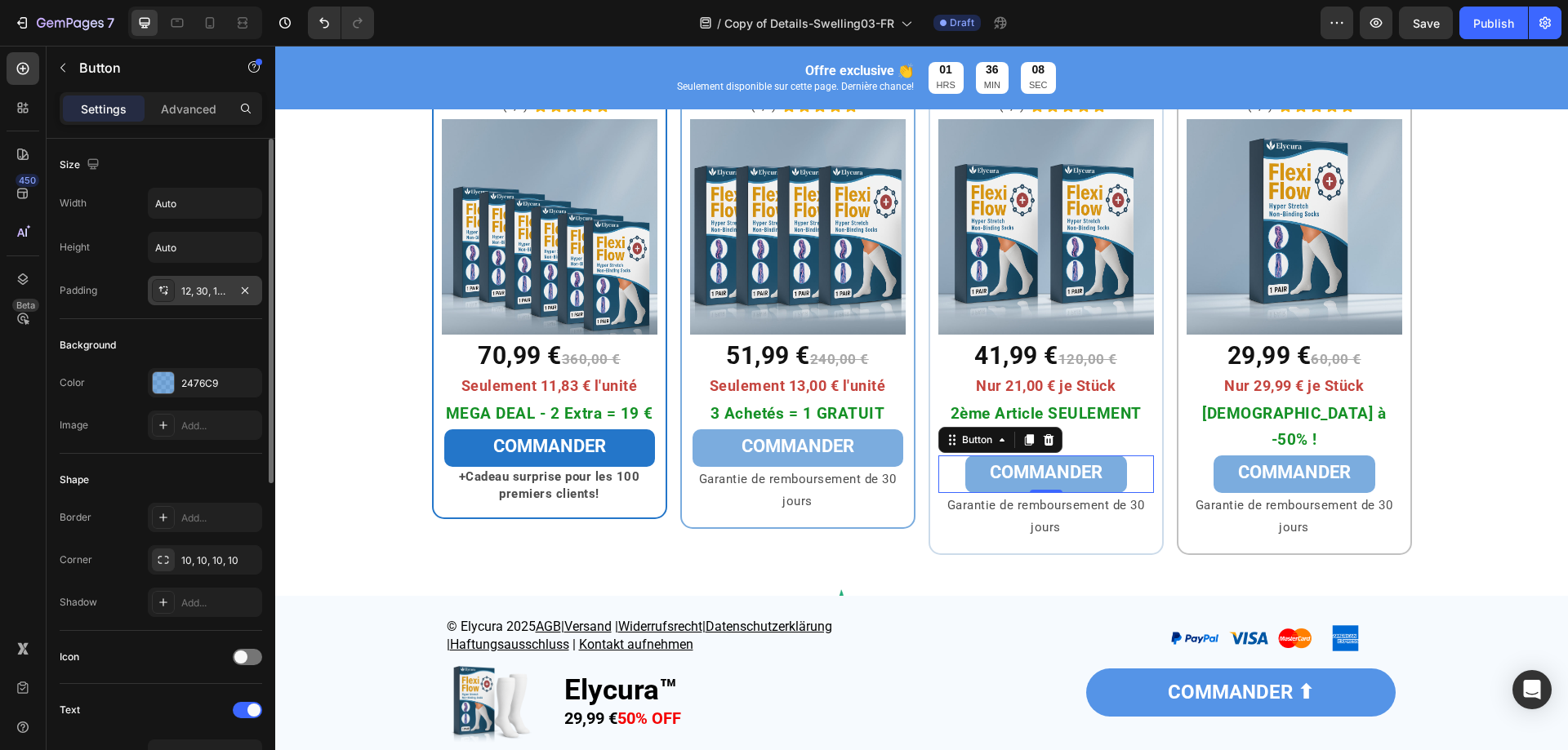
click at [214, 285] on div "12, 30, 12, 30" at bounding box center [205, 291] width 48 height 15
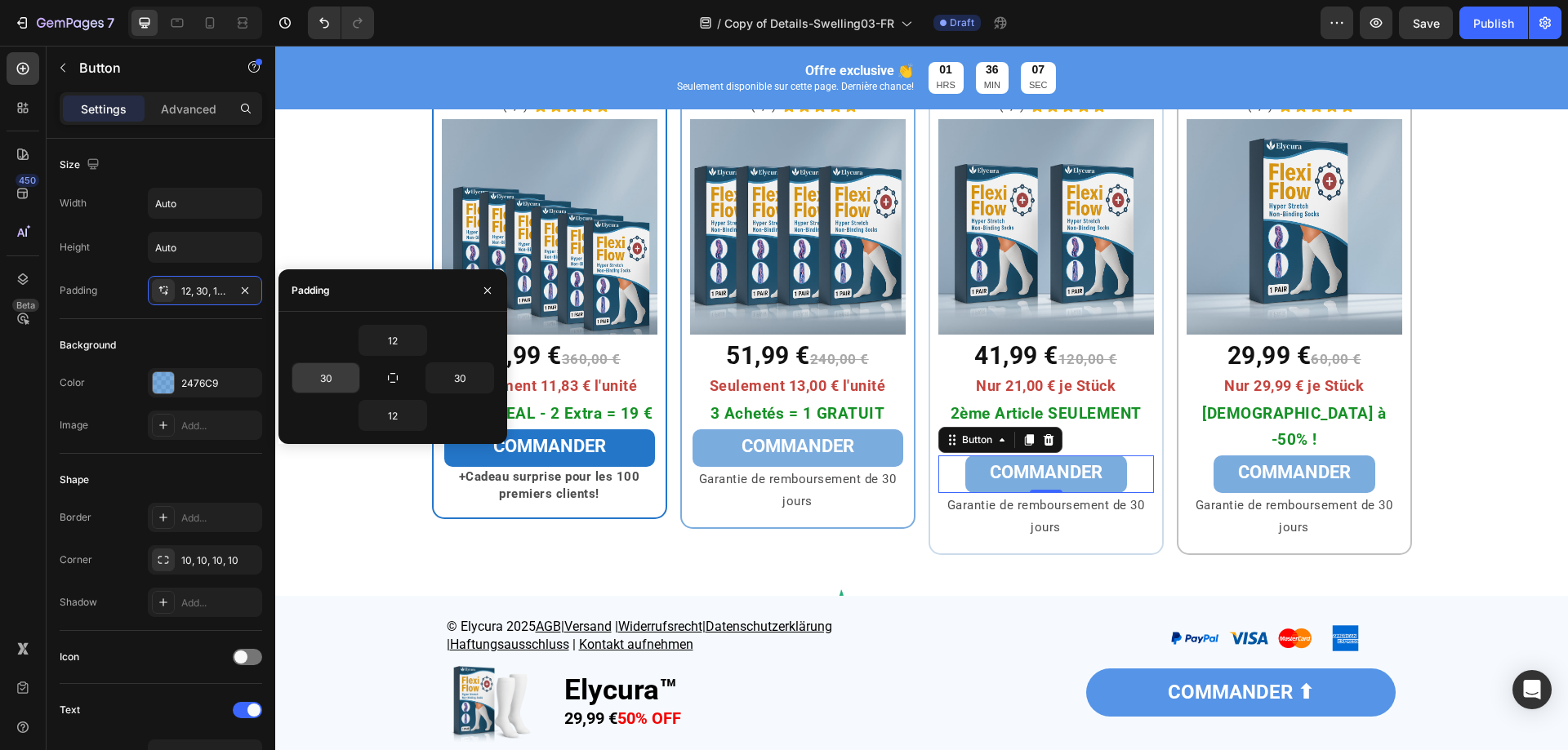
click at [339, 373] on div "30" at bounding box center [326, 378] width 67 height 30
click at [324, 374] on input "30" at bounding box center [326, 378] width 67 height 30
type input "60"
click at [461, 380] on input "30" at bounding box center [460, 378] width 67 height 30
type input "60"
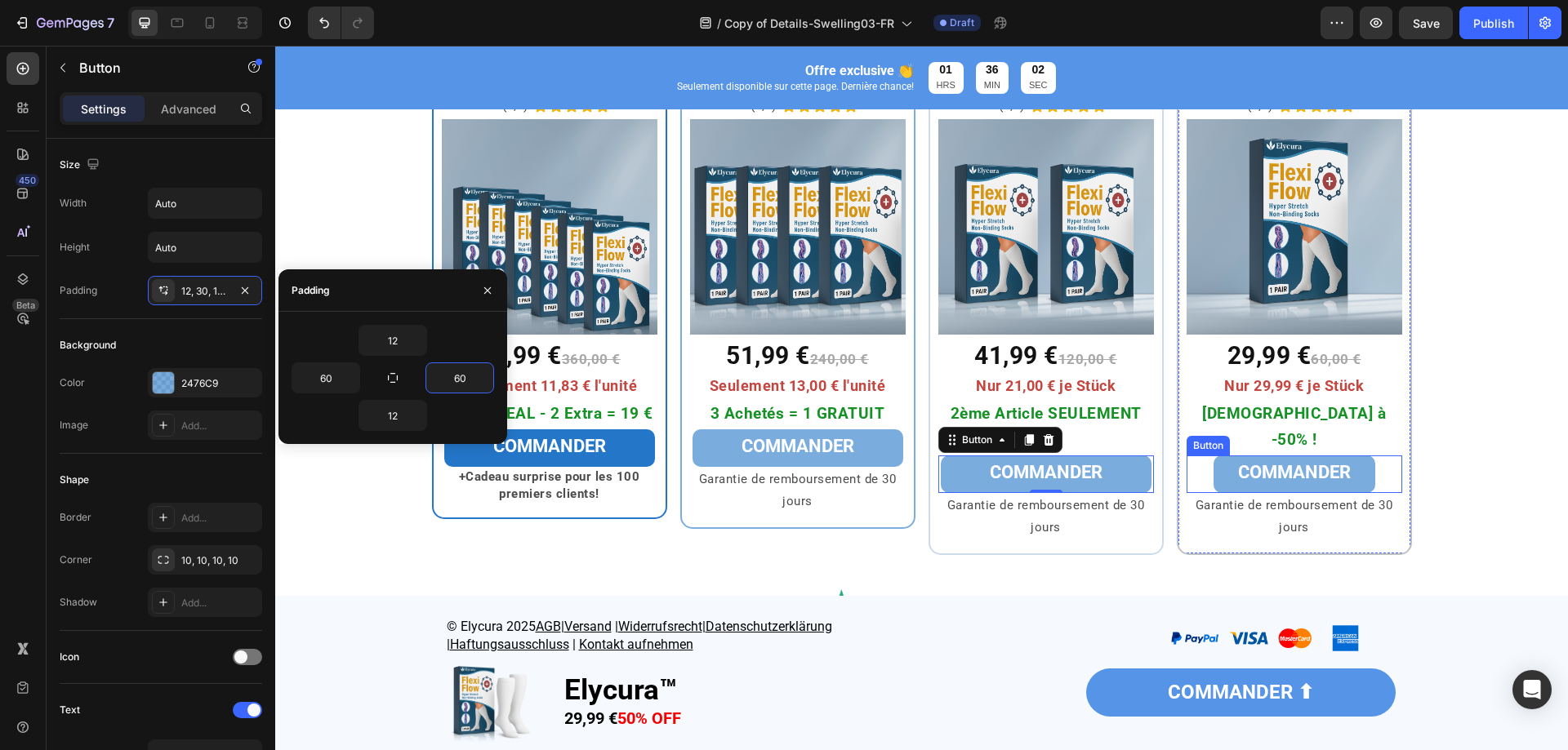
click at [1214, 455] on link "COMMANDER" at bounding box center [1295, 474] width 162 height 38
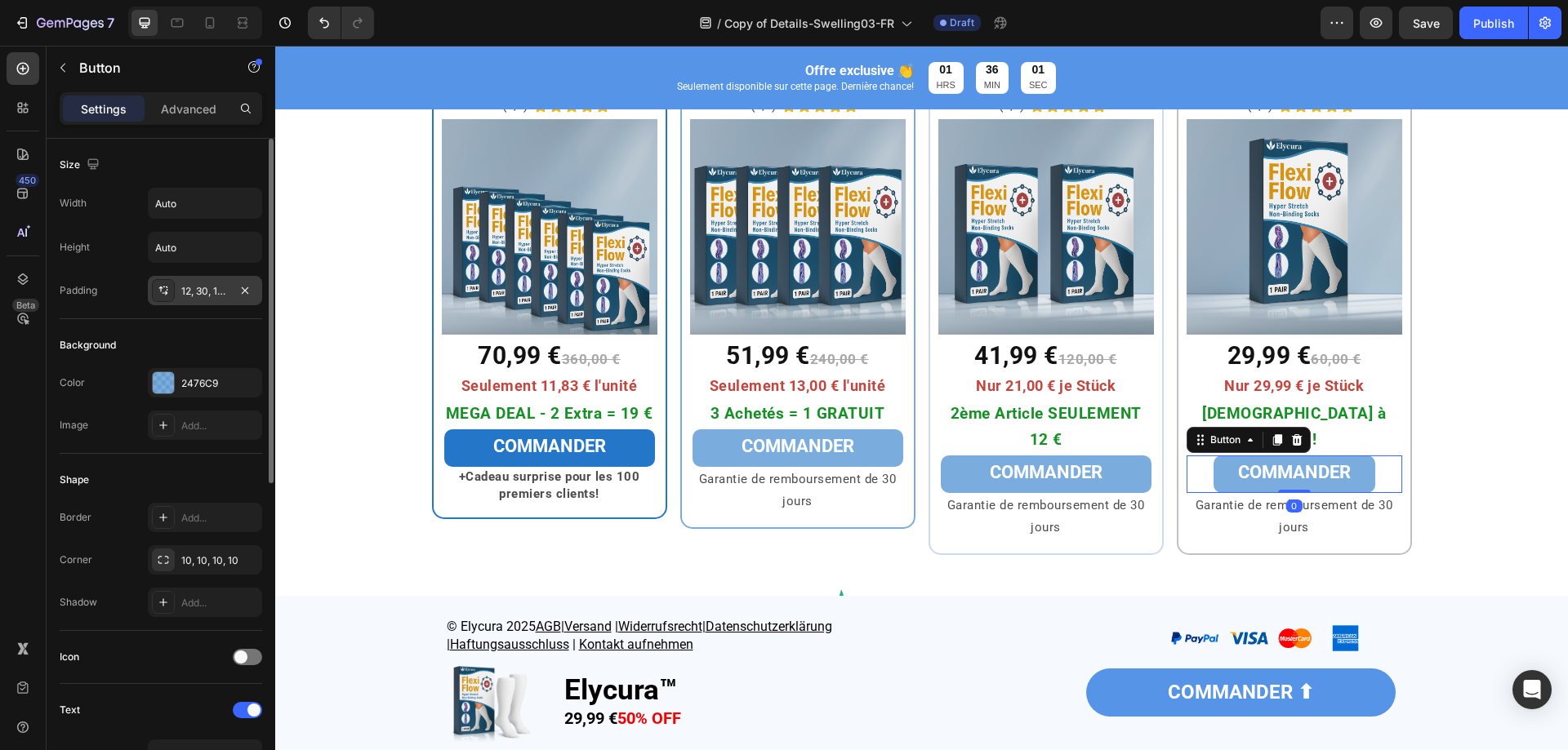
click at [201, 290] on div "12, 30, 12, 30" at bounding box center [205, 291] width 48 height 15
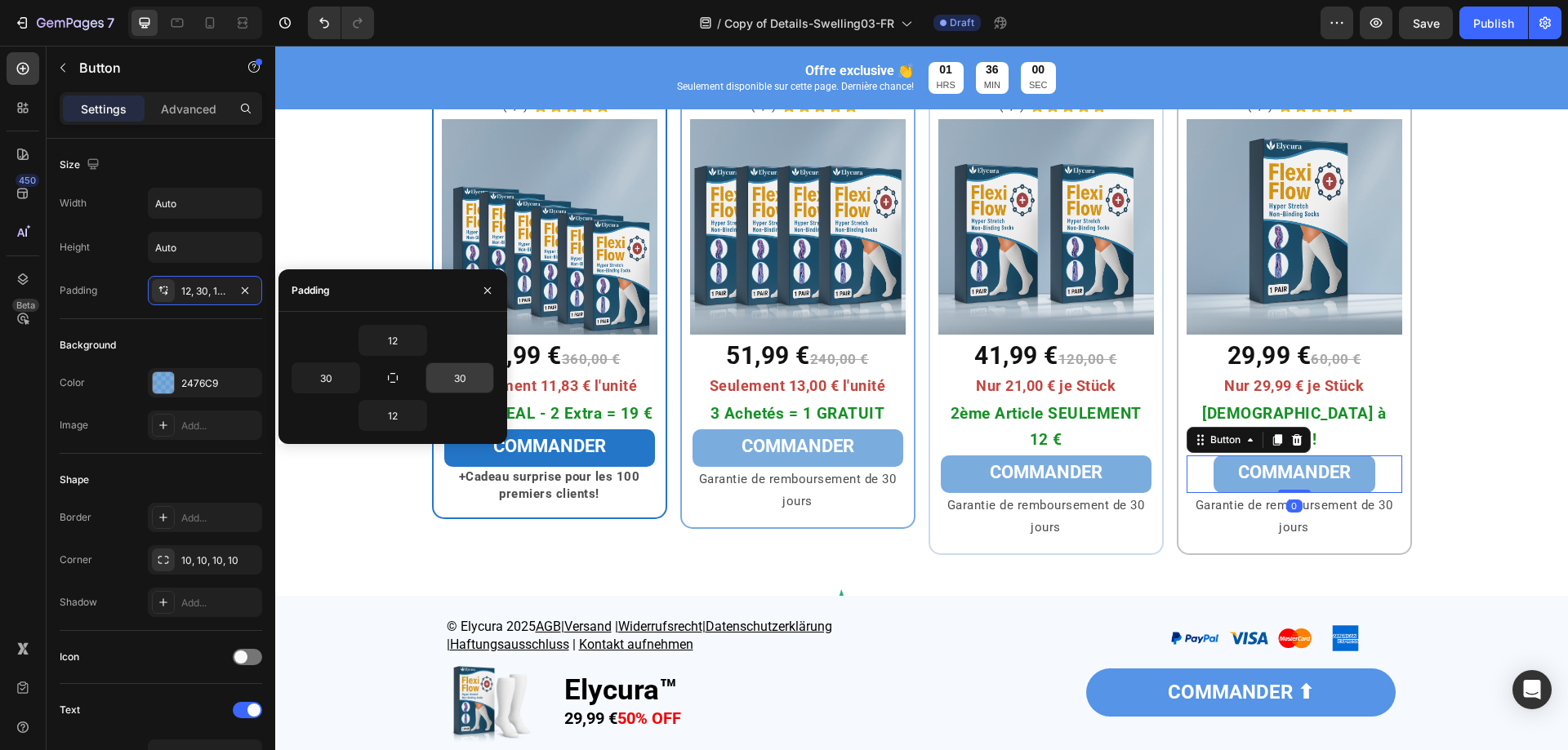
click at [329, 373] on input "30" at bounding box center [326, 378] width 67 height 30
type input "60"
click at [456, 381] on input "30" at bounding box center [460, 378] width 67 height 30
type input "60"
click at [572, 565] on div "⁠⁠⁠⁠⁠⁠⁠ Pack Maxi Heading Row 6x Elycura™ Heading (4,9) Text Block Icon Icon Ic…" at bounding box center [921, 283] width 1293 height 596
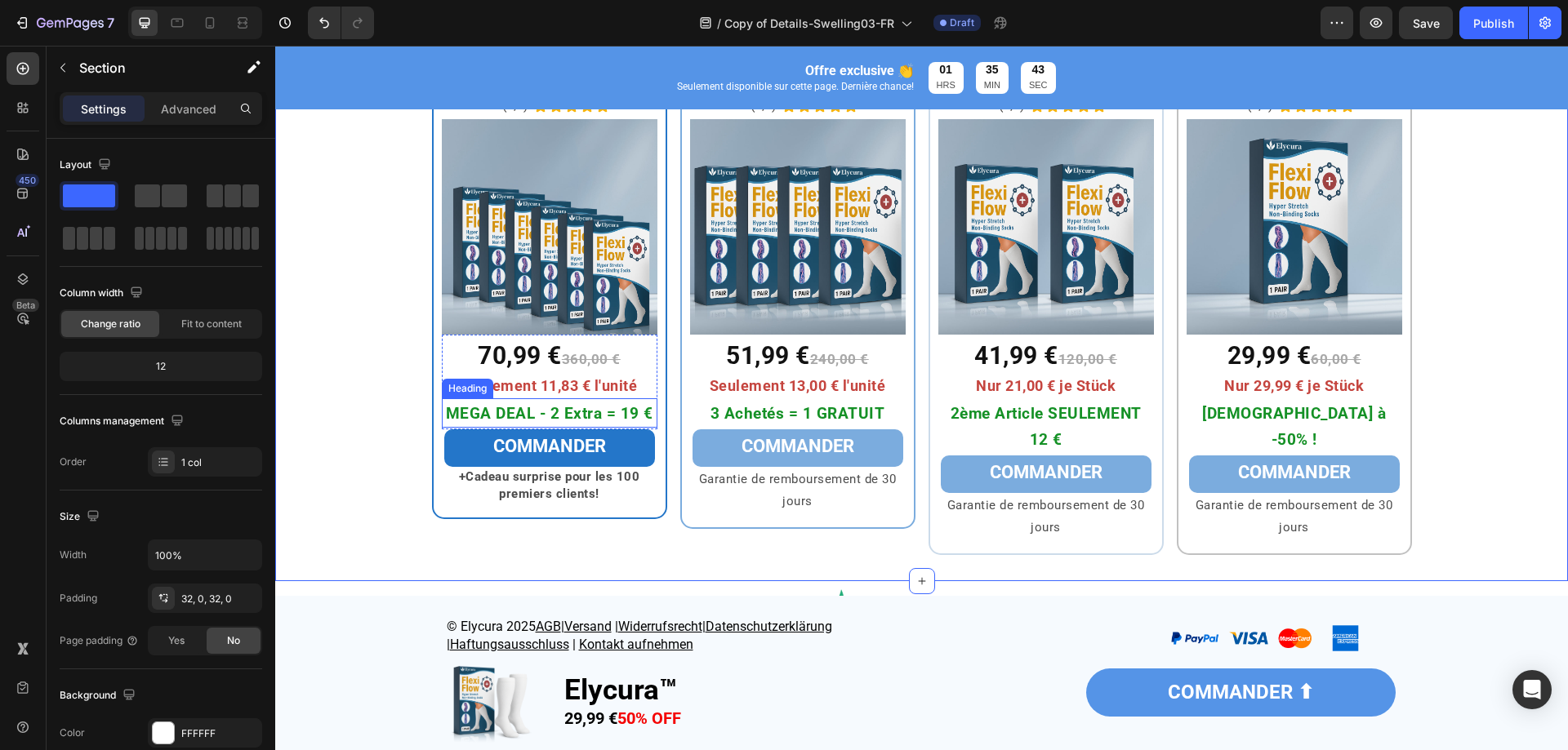
click at [565, 419] on span "MEGA DEAL - 2 Extra = 19 €" at bounding box center [549, 414] width 208 height 19
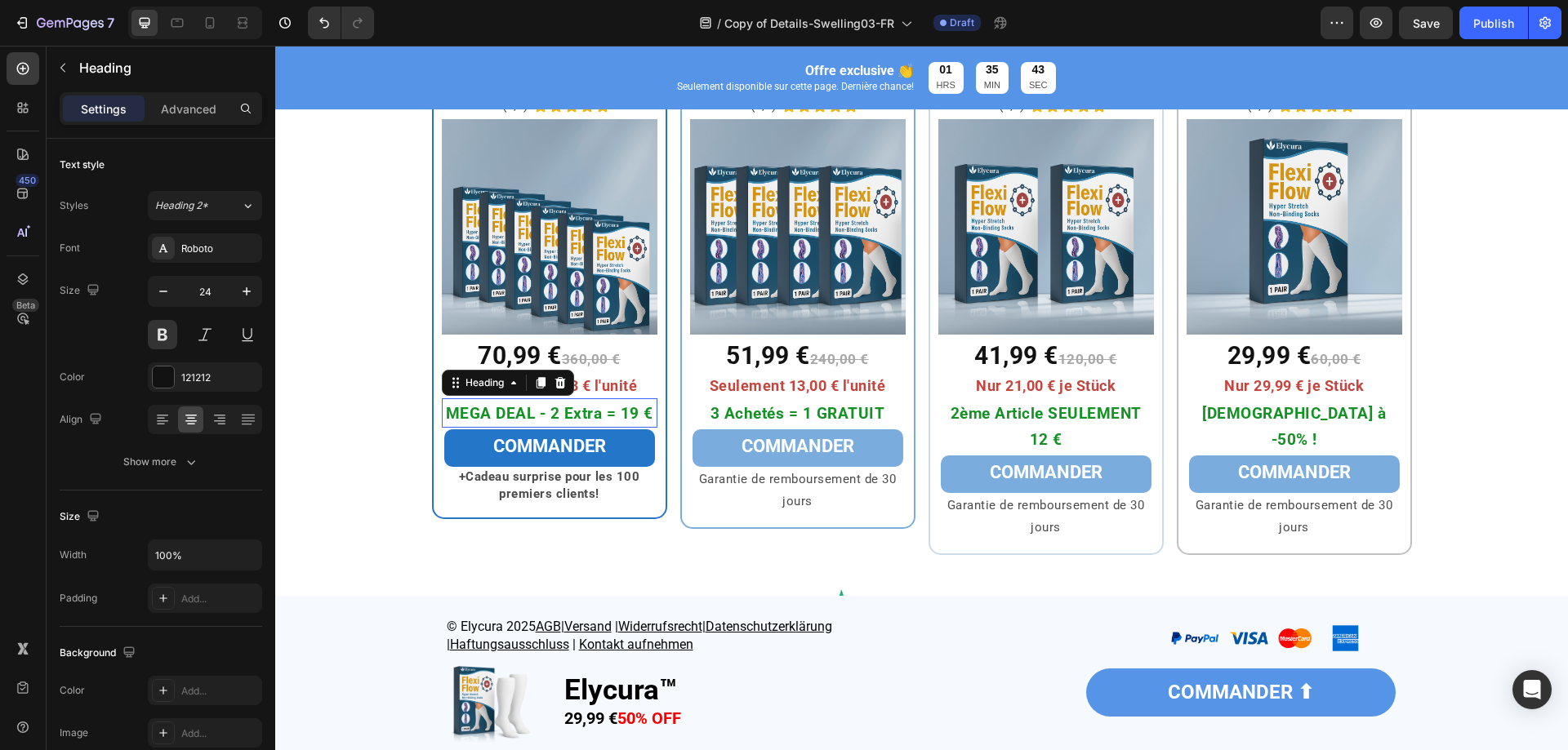
click at [566, 417] on span "MEGA DEAL - 2 Extra = 19 €" at bounding box center [549, 414] width 208 height 19
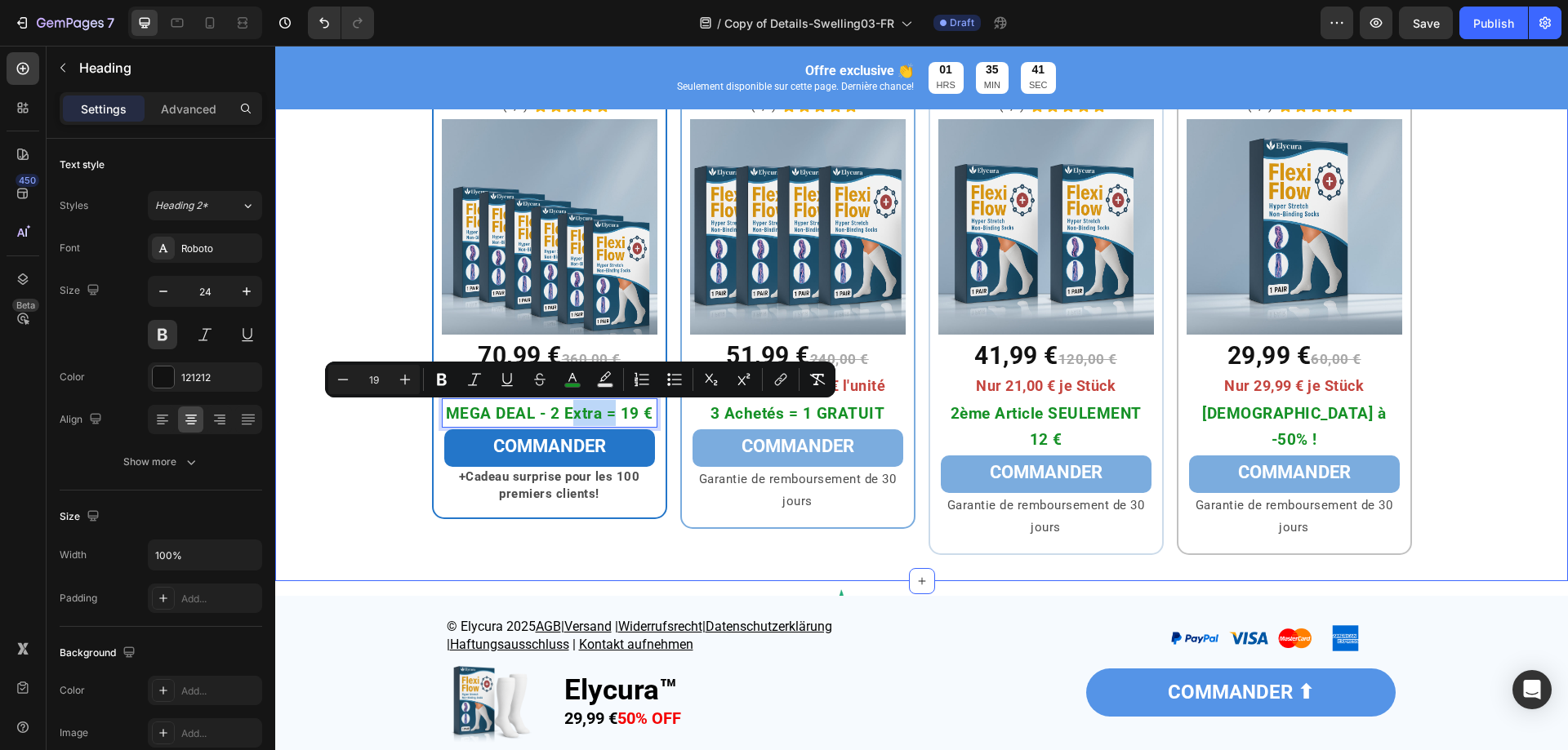
drag, startPoint x: 340, startPoint y: 437, endPoint x: 1024, endPoint y: 419, distance: 684.2
click at [340, 437] on div "⁠⁠⁠⁠⁠⁠⁠ Pack Maxi Heading Row 6x Elycura™ Heading (4,9) Text Block Icon Icon Ic…" at bounding box center [921, 283] width 1293 height 544
click at [1024, 419] on span "2ème Article SEULEMENT 12 €" at bounding box center [1046, 427] width 191 height 45
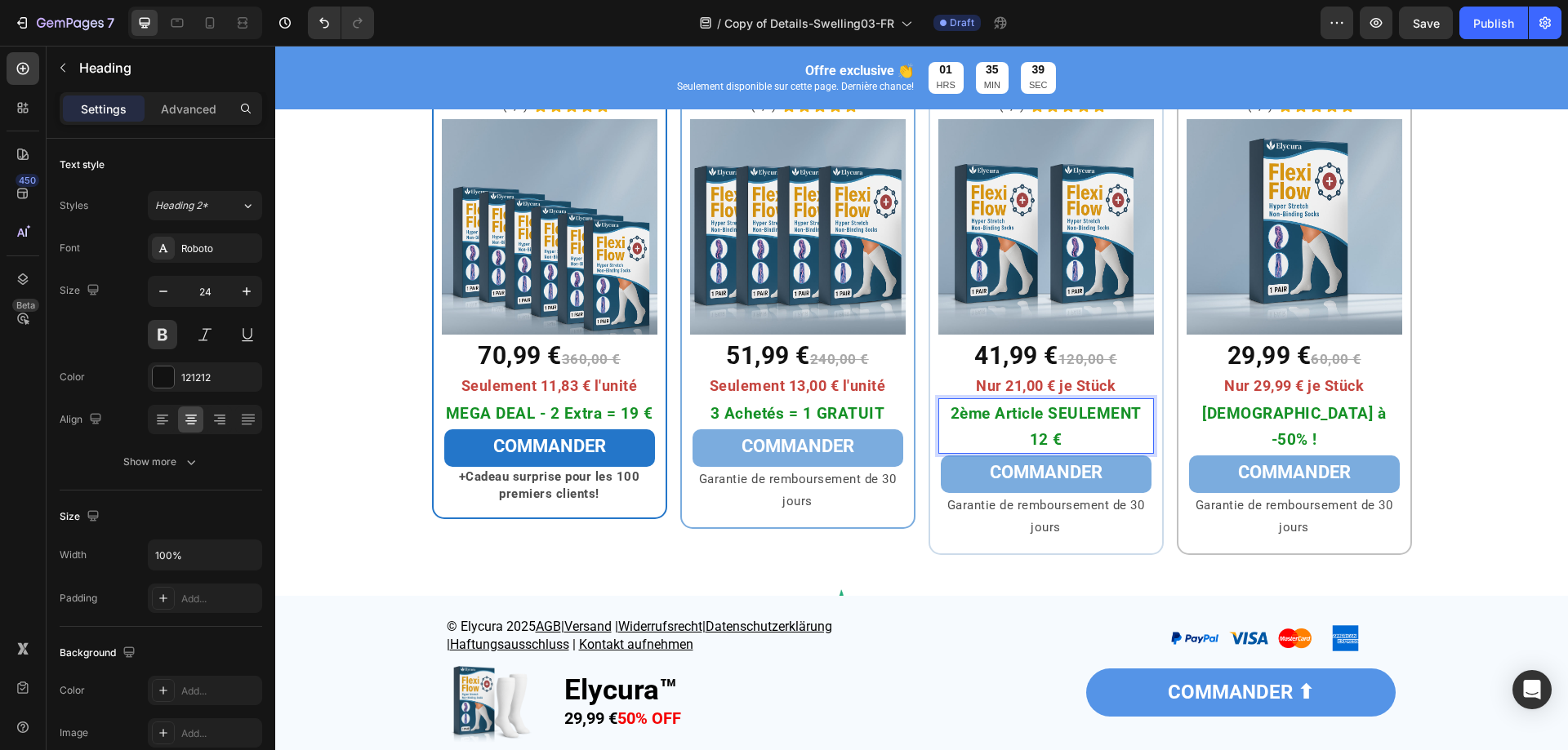
click at [1035, 421] on span "2ème Article SEULEMENT 12 €" at bounding box center [1046, 427] width 191 height 45
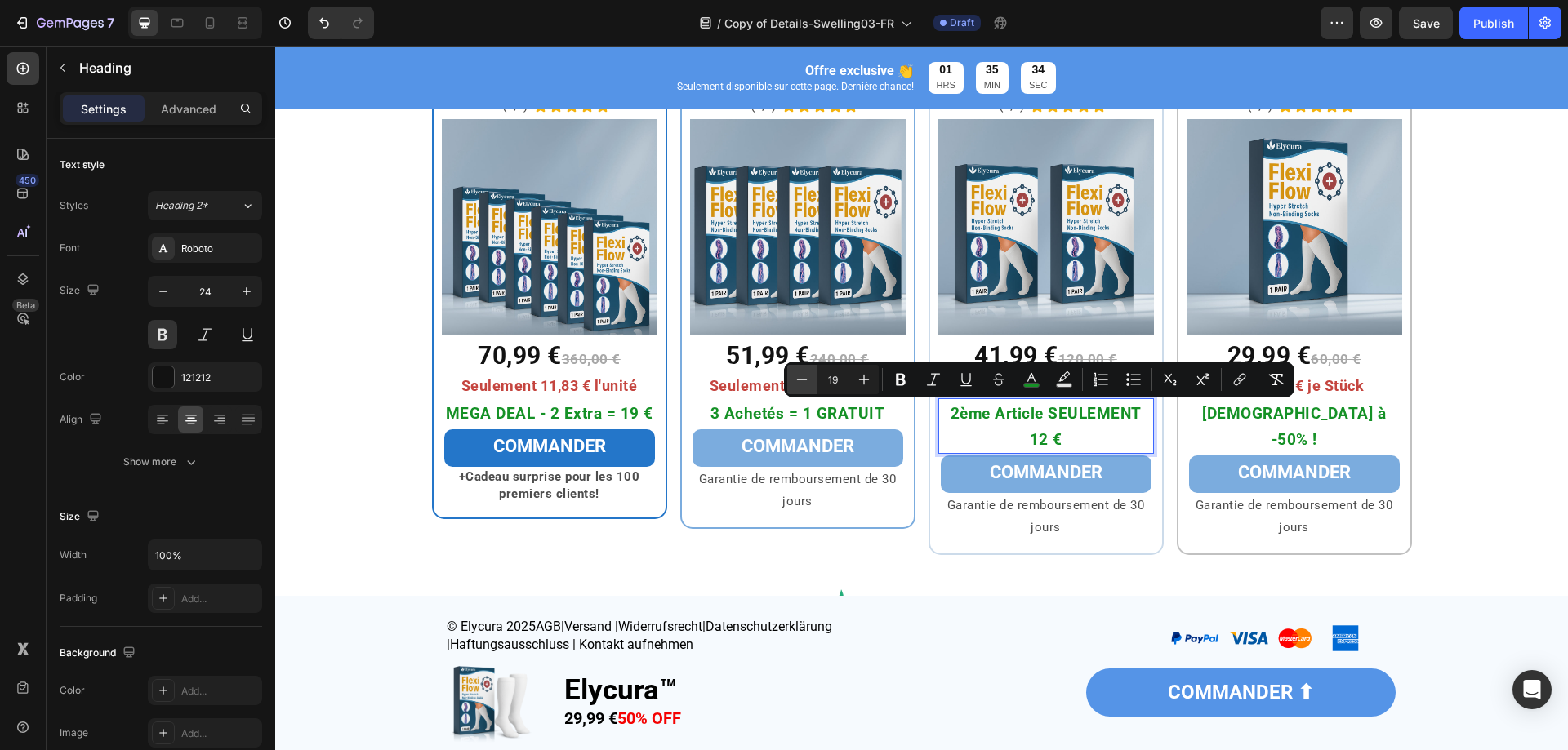
click at [801, 384] on icon "Editor contextual toolbar" at bounding box center [802, 380] width 16 height 16
type input "17"
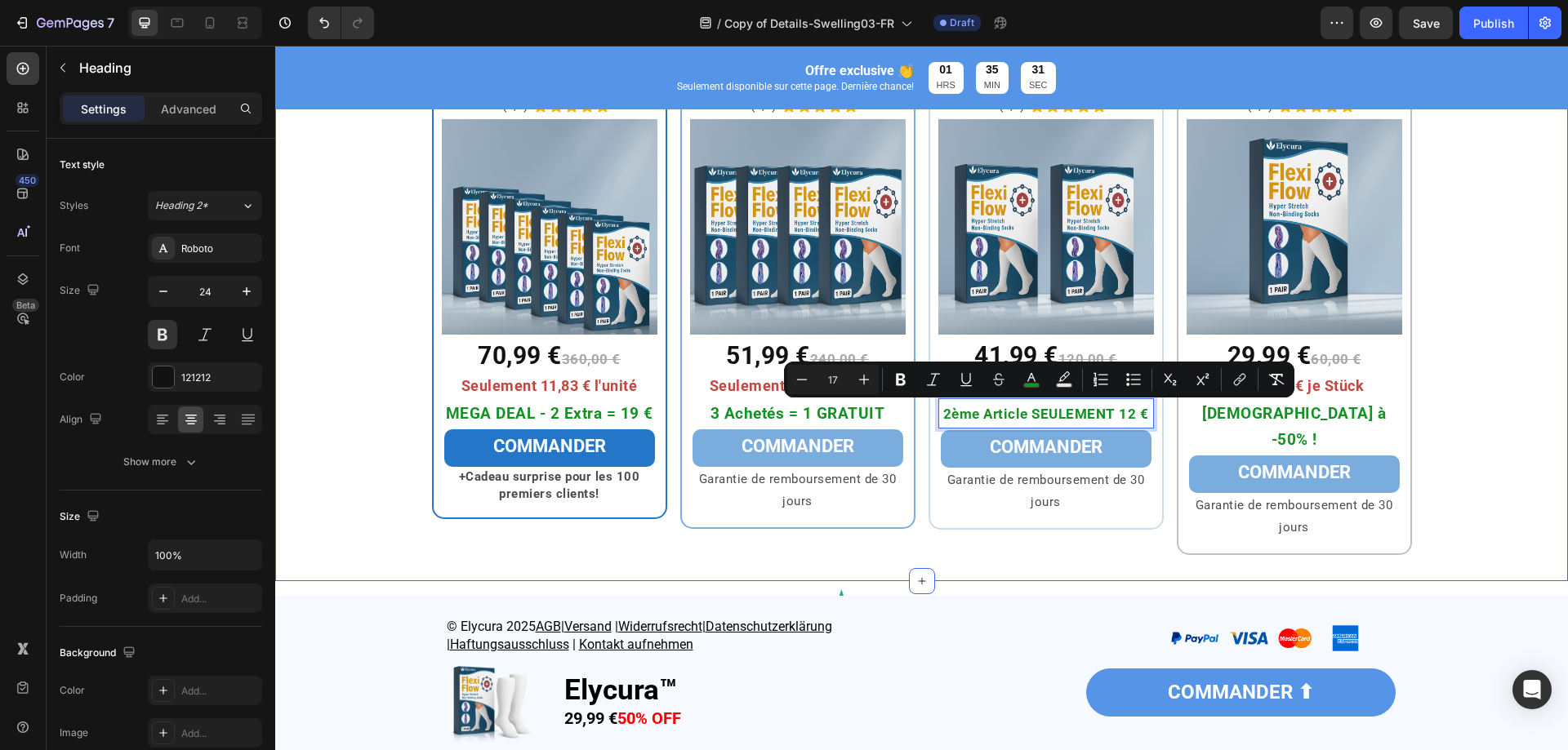
click at [377, 382] on div "⁠⁠⁠⁠⁠⁠⁠ Pack Maxi Heading Row 6x Elycura™ Heading (4,9) Text Block Icon Icon Ic…" at bounding box center [921, 283] width 1293 height 544
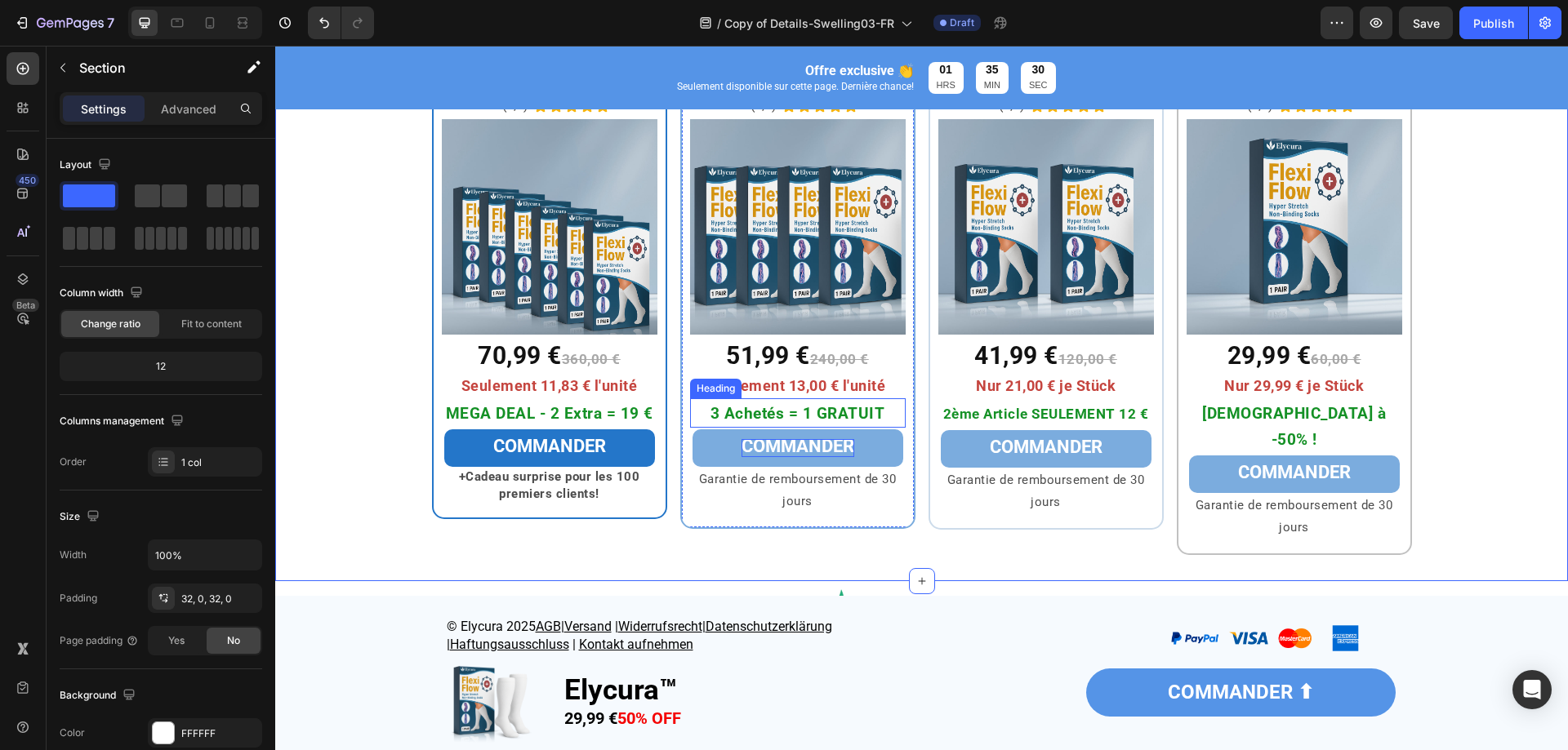
click at [812, 421] on span "3 Achetés = 1 GRATUIT" at bounding box center [798, 414] width 175 height 19
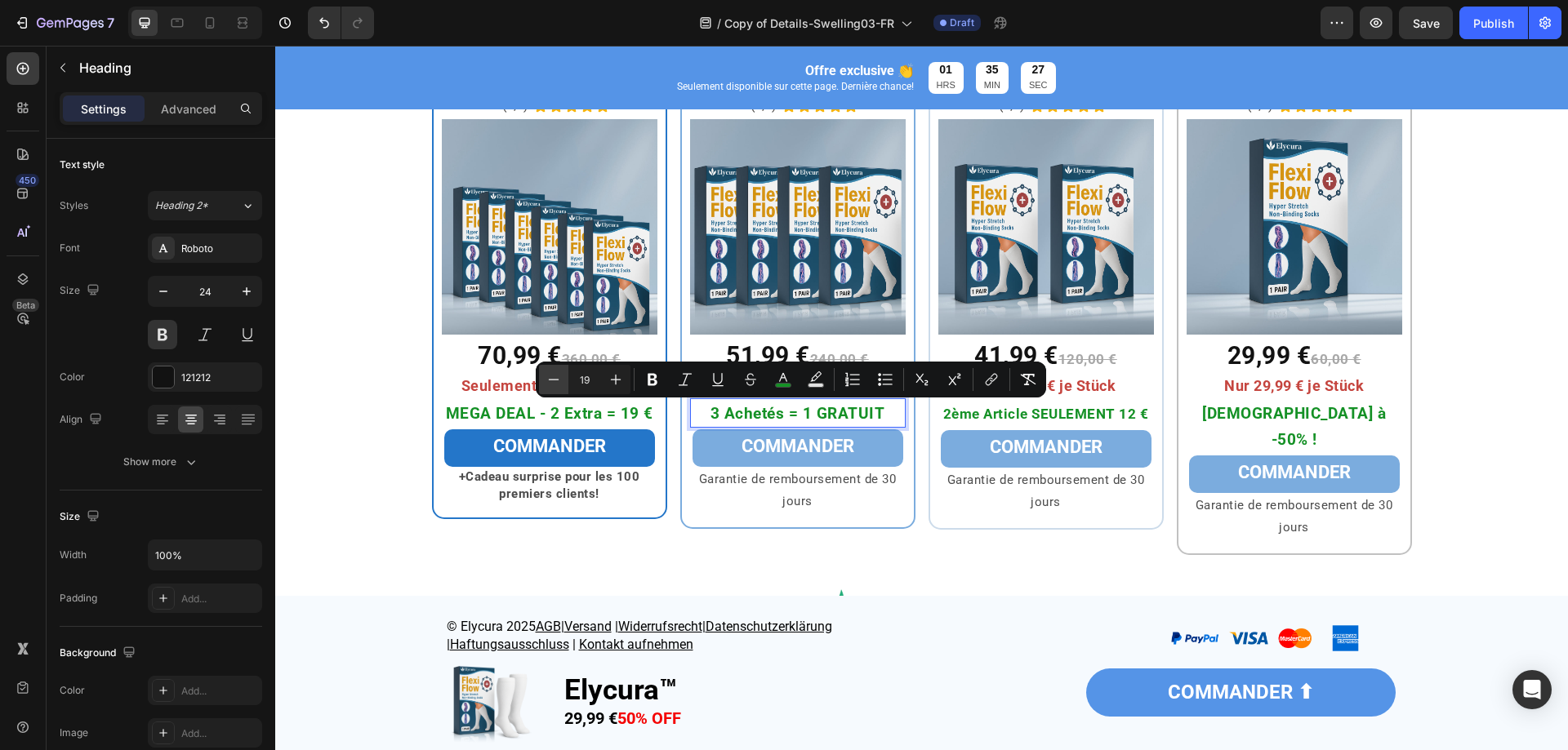
click at [566, 379] on button "Minus" at bounding box center [554, 380] width 30 height 30
type input "17"
click at [519, 405] on span "MEGA DEAL - 2 Extra = 19 €" at bounding box center [549, 414] width 208 height 19
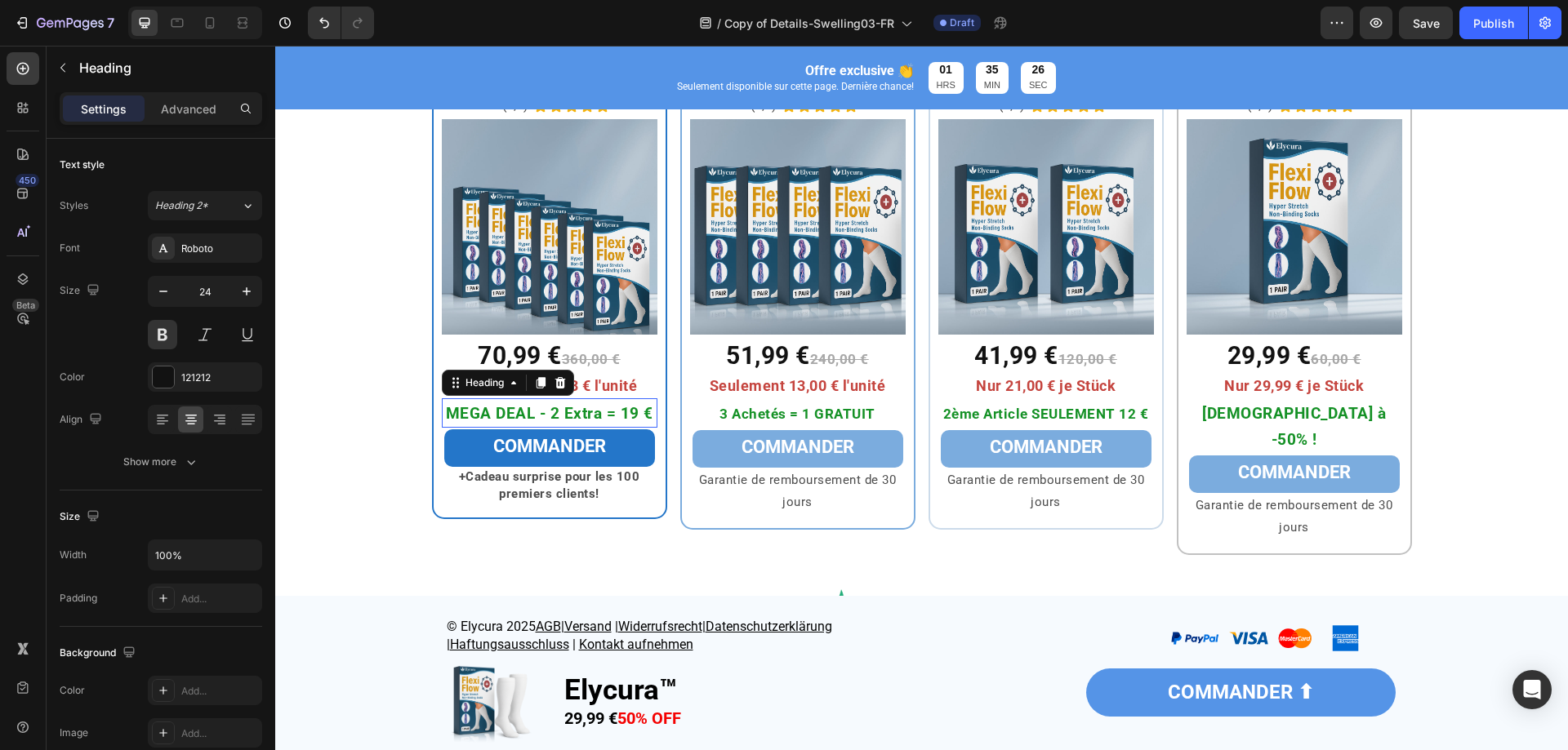
drag, startPoint x: 519, startPoint y: 405, endPoint x: 511, endPoint y: 413, distance: 11.3
click at [511, 413] on span "MEGA DEAL - 2 Extra = 19 €" at bounding box center [549, 414] width 208 height 19
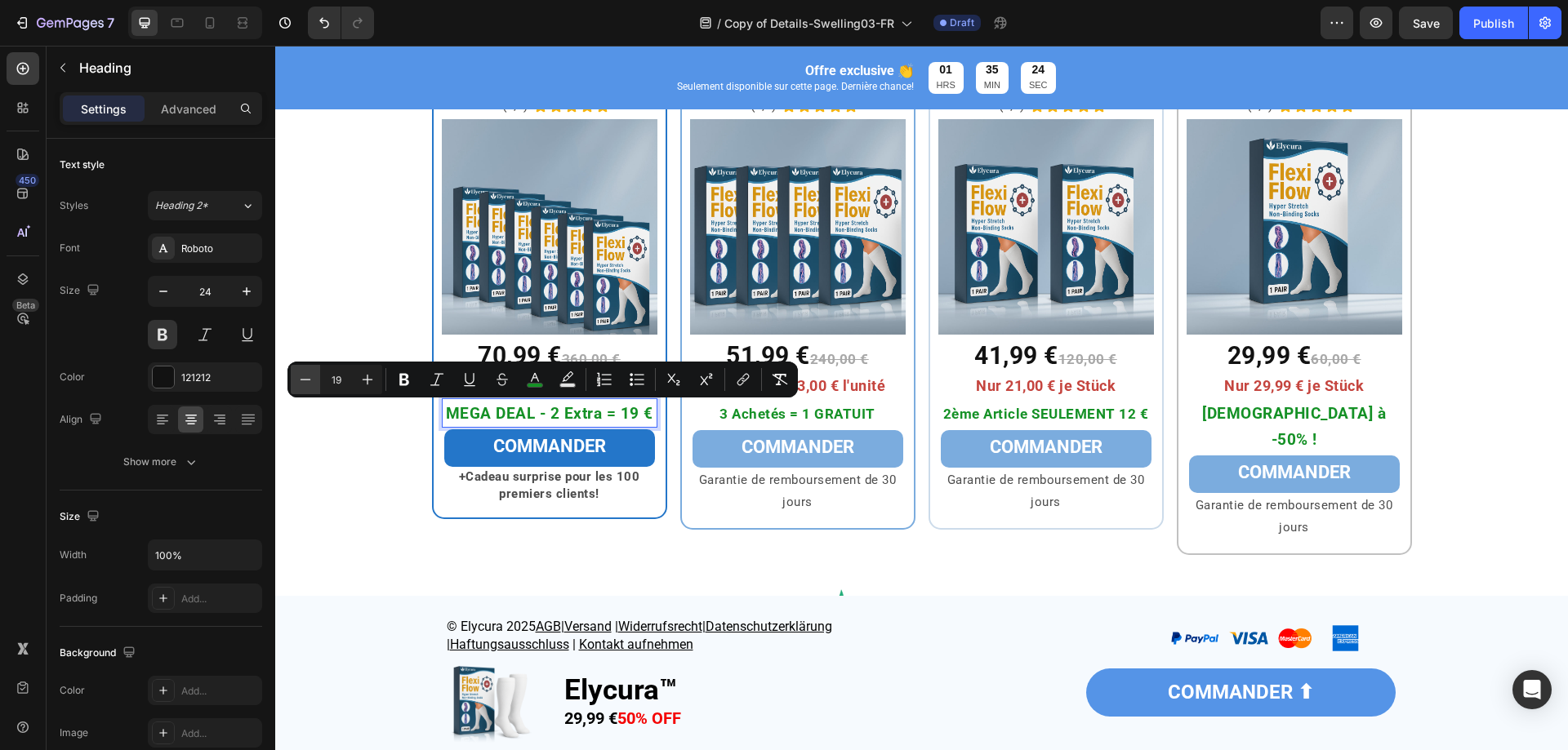
click at [314, 381] on button "Minus" at bounding box center [305, 380] width 30 height 30
type input "17"
click at [1271, 415] on span "Sans Risque à -50% !" at bounding box center [1295, 427] width 184 height 45
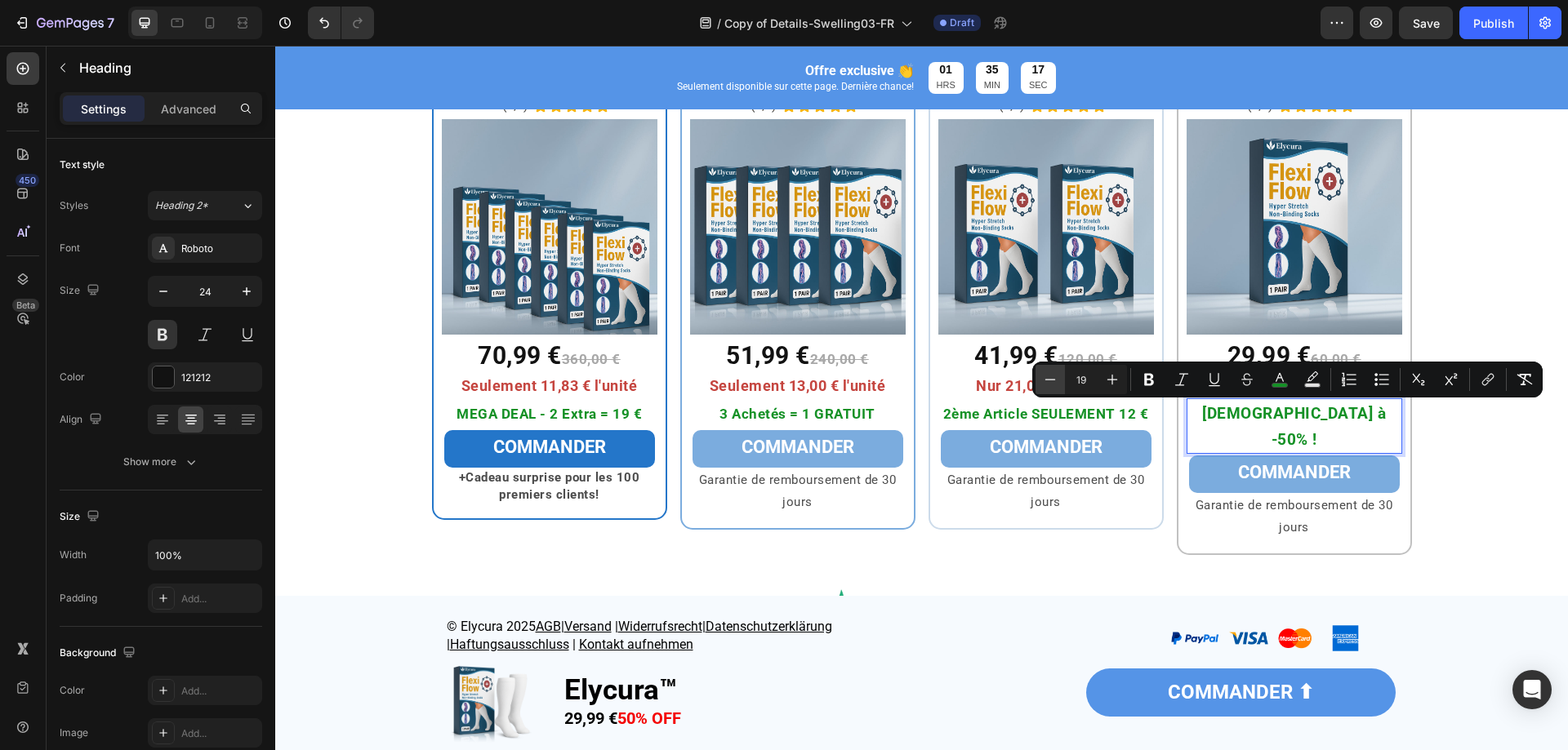
click at [1060, 379] on button "Minus" at bounding box center [1051, 380] width 30 height 30
type input "17"
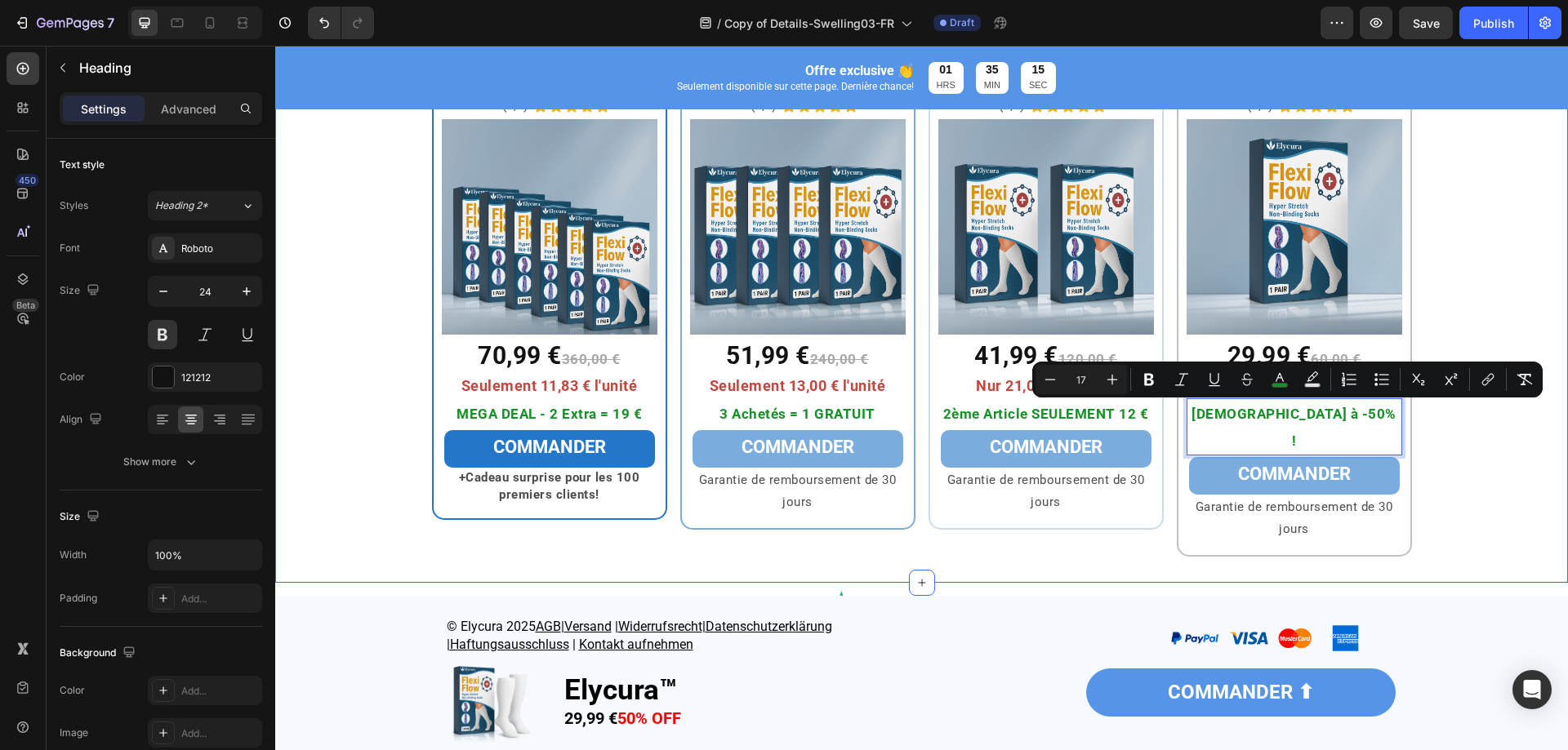
click at [354, 410] on div "⁠⁠⁠⁠⁠⁠⁠ Pack Maxi Heading Row 6x Elycura™ Heading (4,9) Text Block Icon Icon Ic…" at bounding box center [921, 284] width 1293 height 546
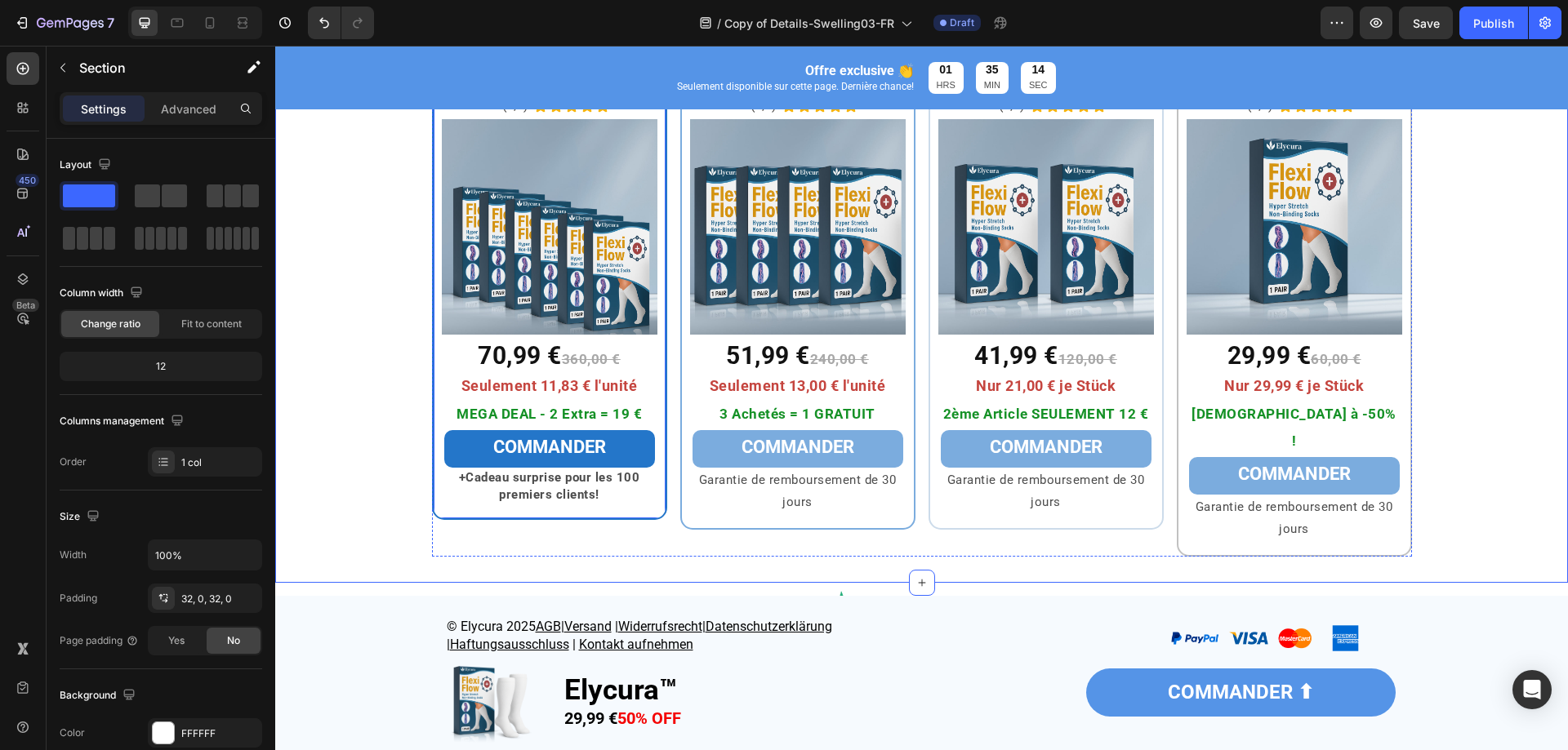
click at [782, 493] on p "Garantie de remboursement de 30 jours" at bounding box center [798, 492] width 213 height 44
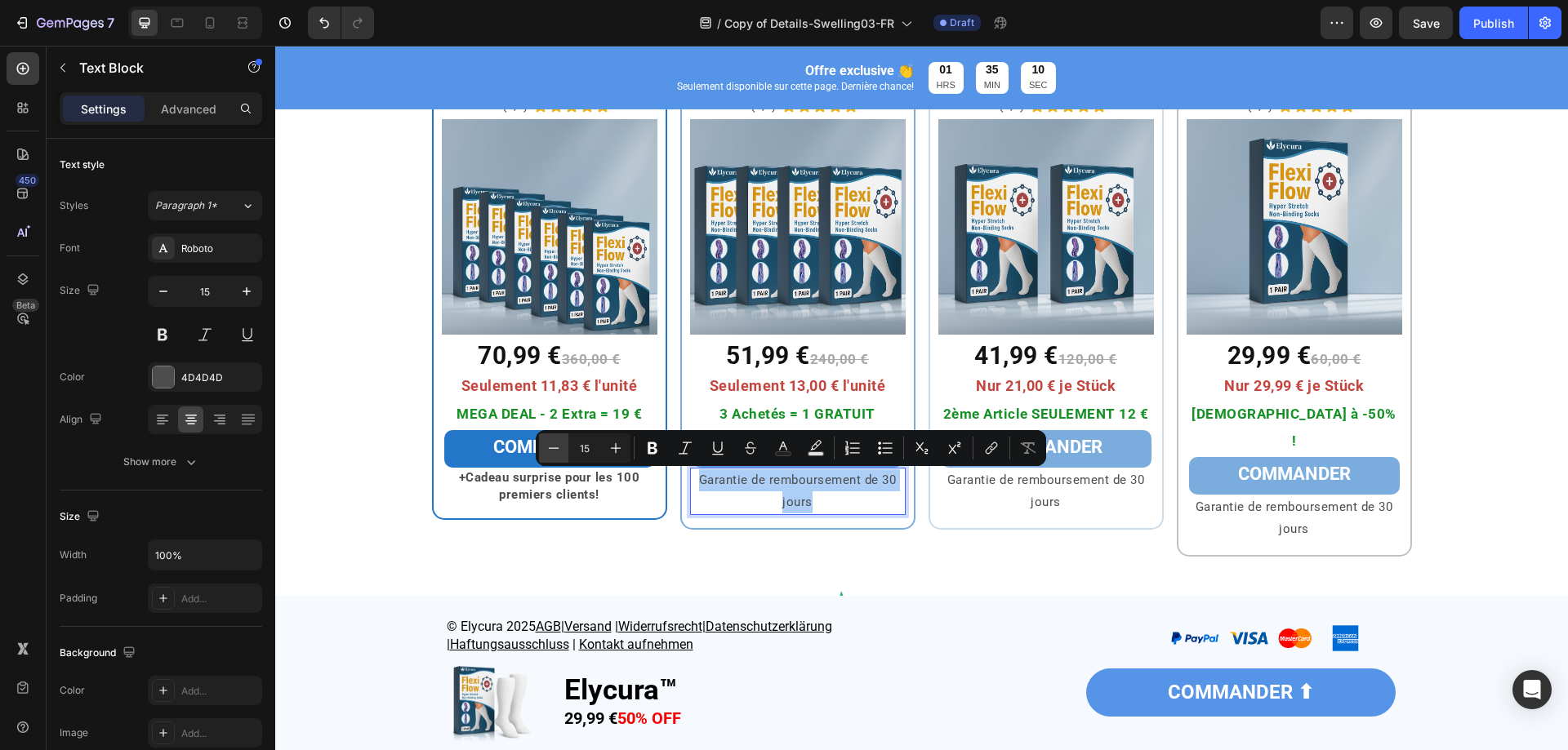
click at [557, 446] on icon "Editor contextual toolbar" at bounding box center [554, 448] width 16 height 16
type input "14"
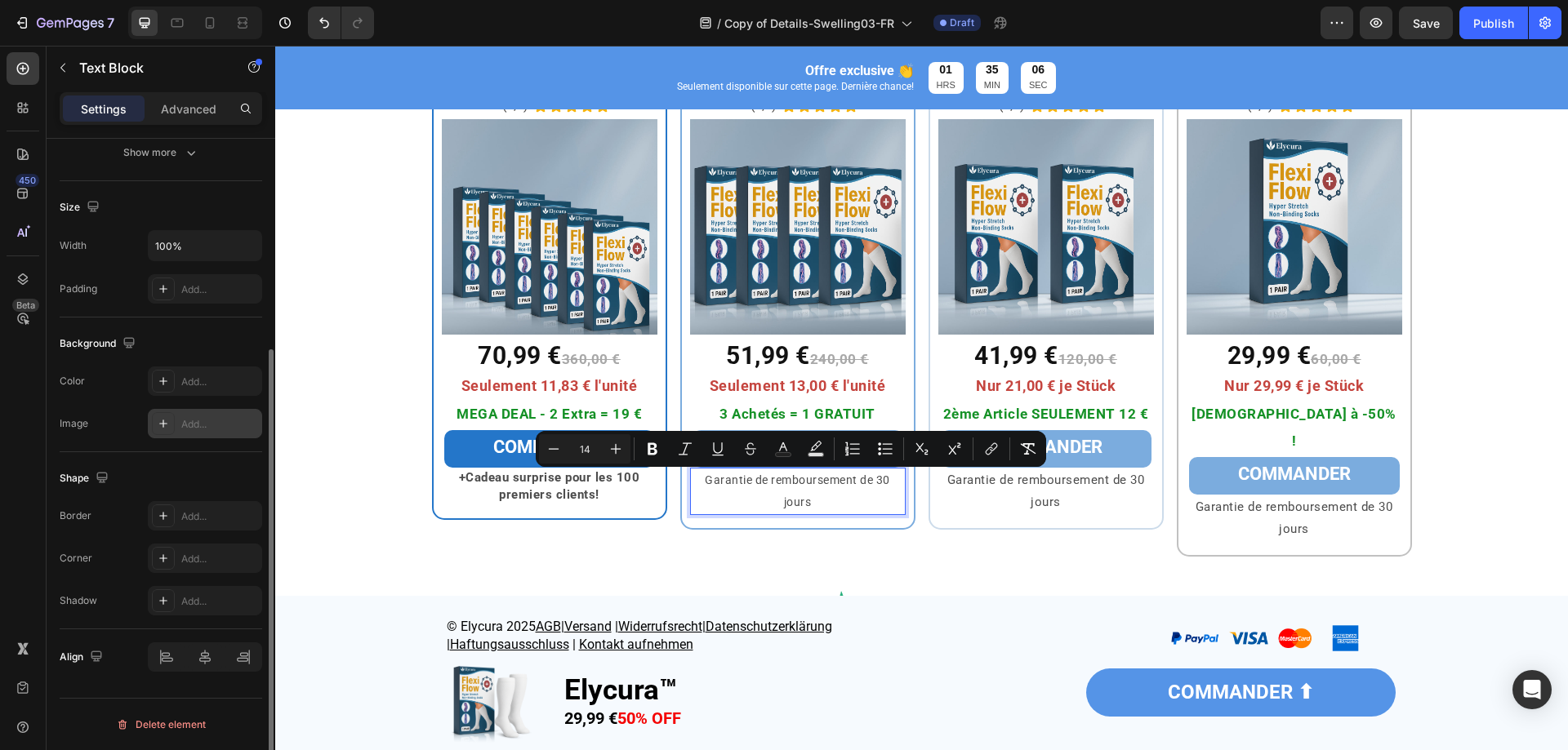
scroll to position [0, 0]
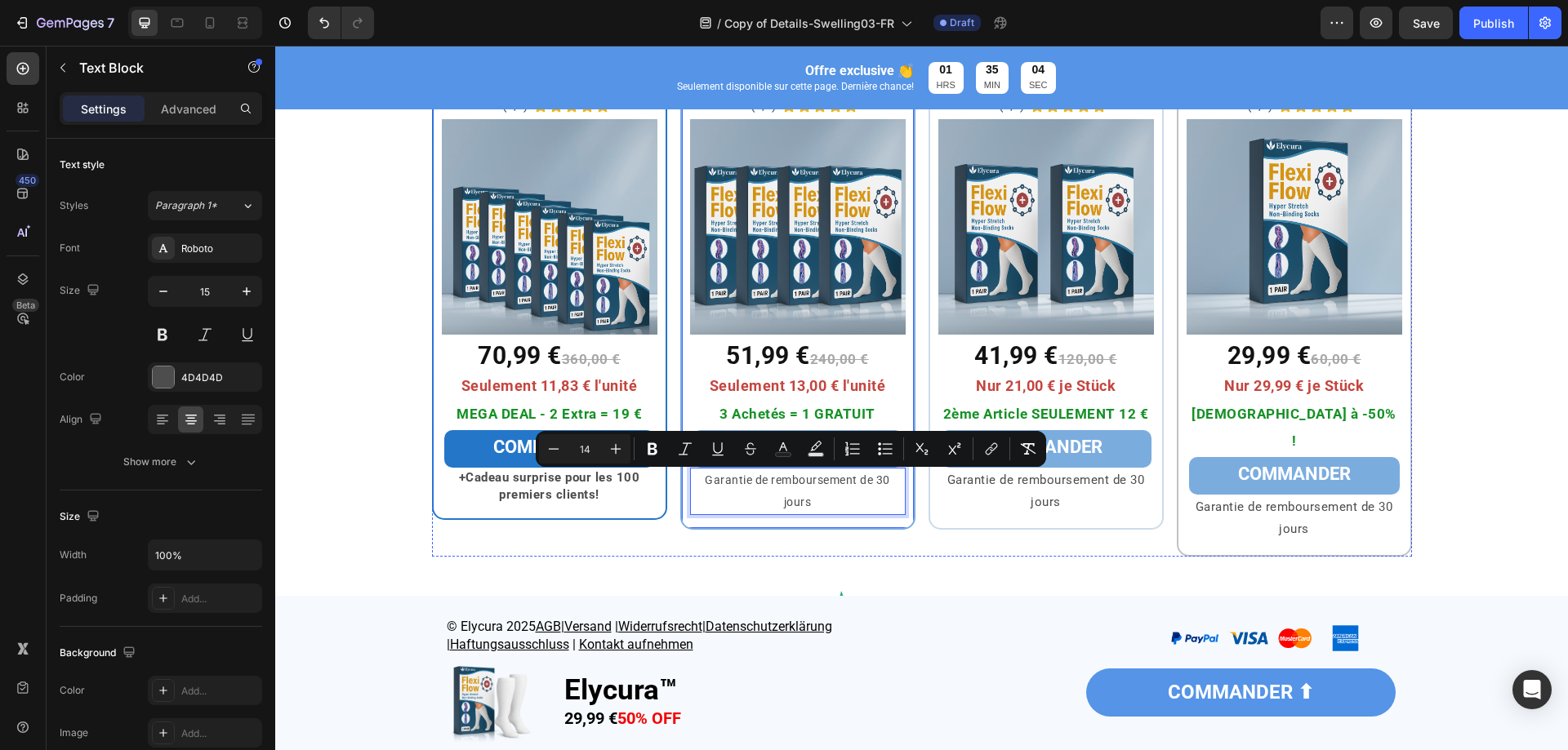
click at [725, 527] on div "4x Elycura™ Heading (4,9) Text Block Icon Icon Icon Icon Icon Icon List Row Ima…" at bounding box center [798, 289] width 236 height 482
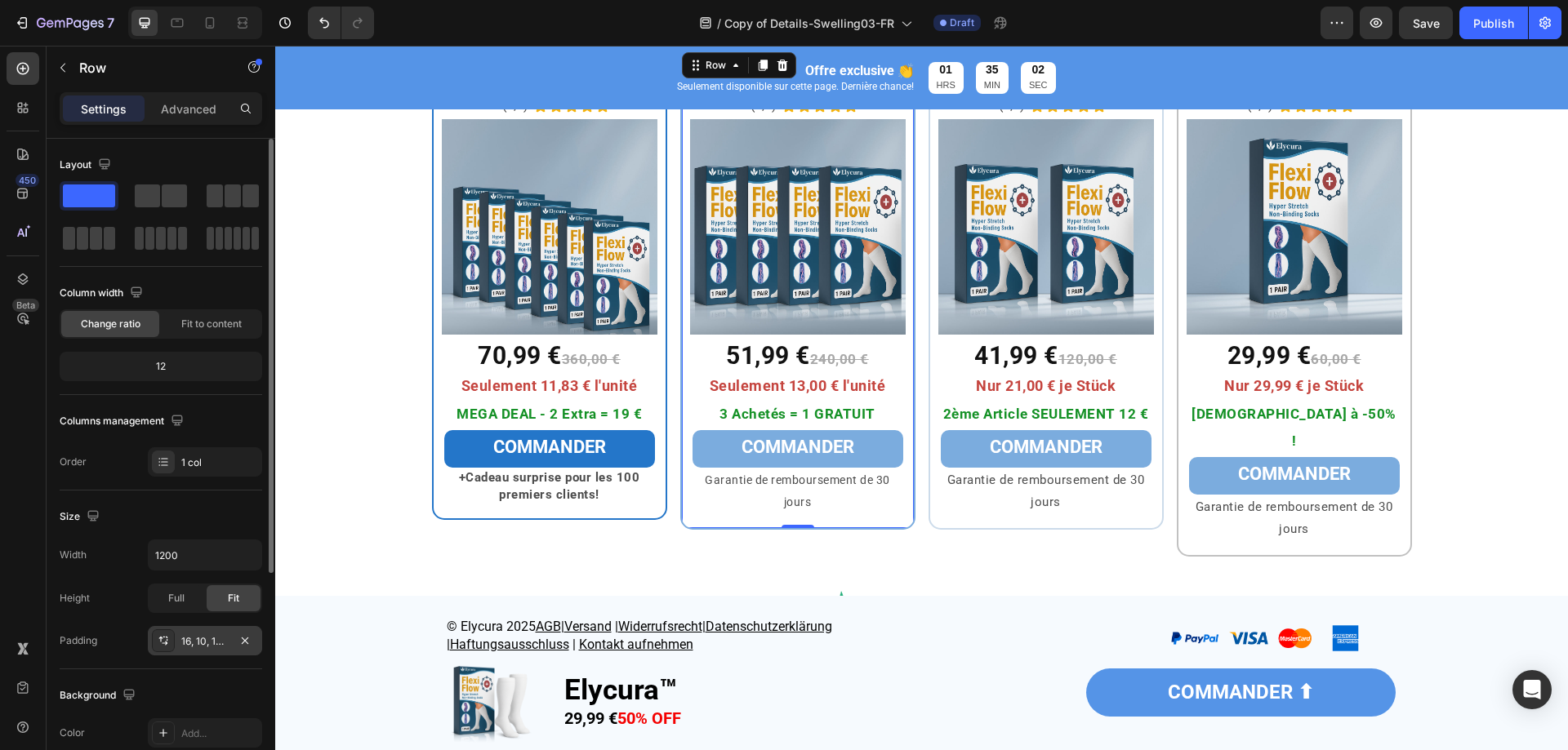
click at [213, 638] on div "16, 10, 16, 10" at bounding box center [205, 642] width 48 height 15
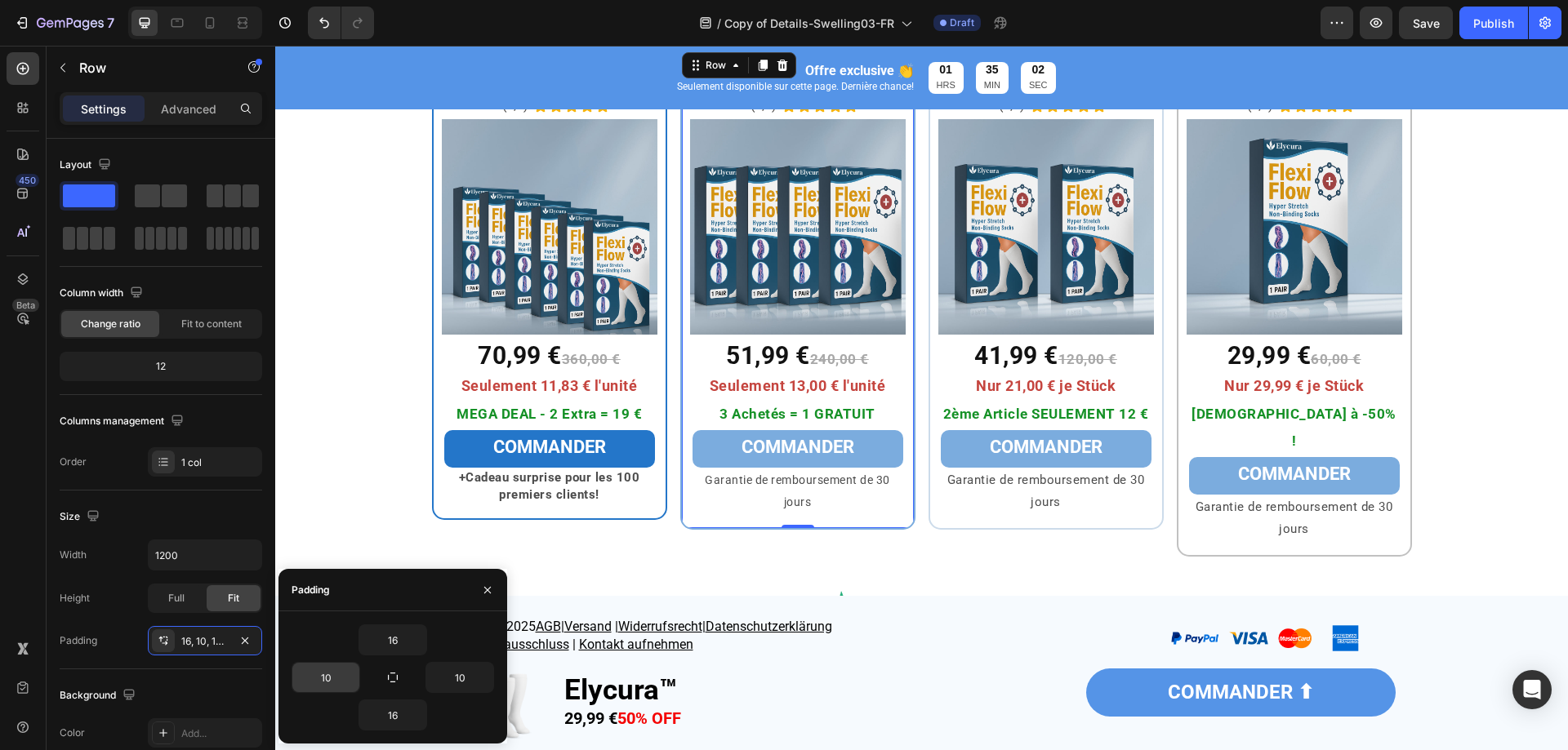
click at [324, 665] on input "10" at bounding box center [326, 678] width 67 height 30
click at [325, 670] on input "10" at bounding box center [326, 678] width 67 height 30
click at [319, 670] on input "10" at bounding box center [326, 678] width 67 height 30
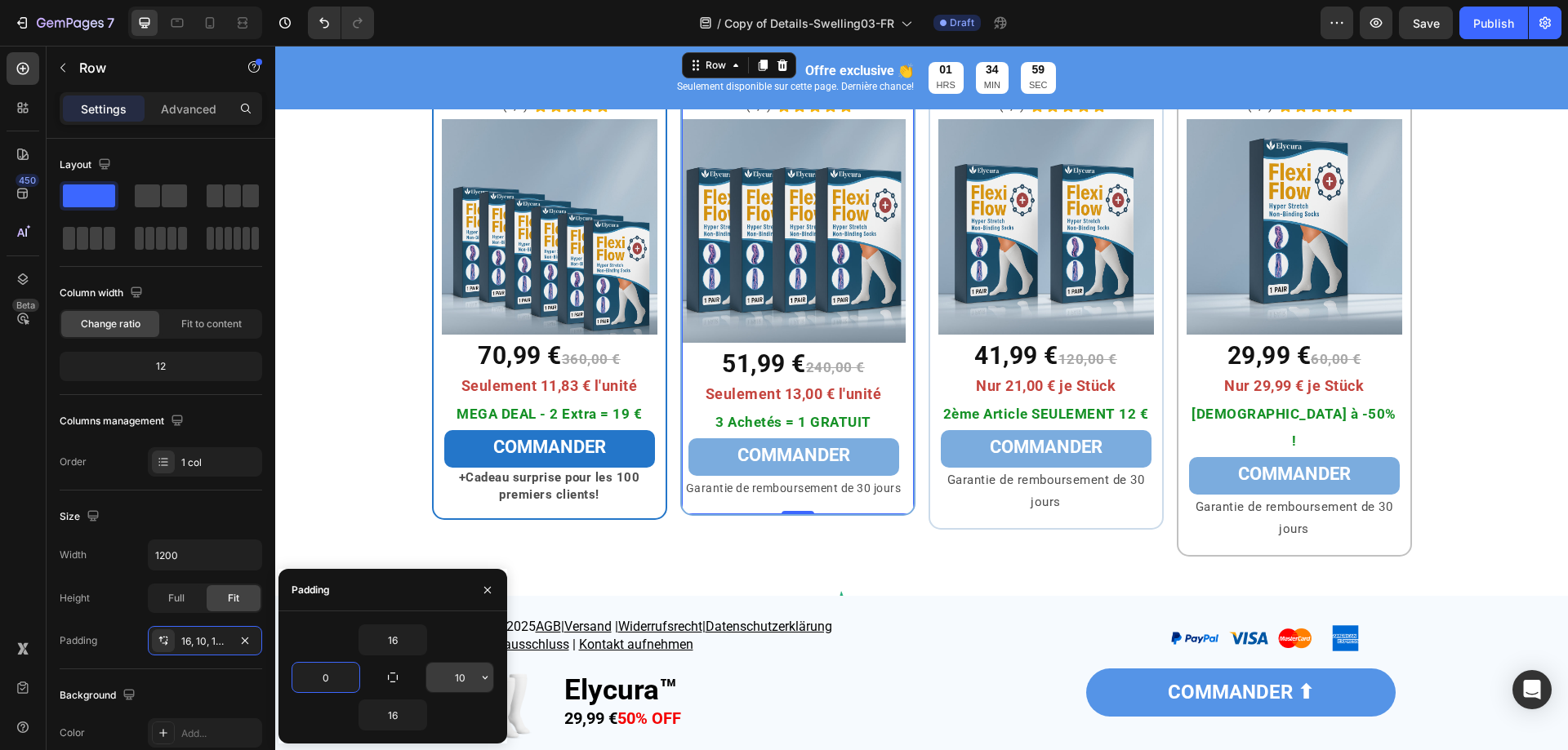
type input "0"
click at [466, 683] on input "10" at bounding box center [460, 678] width 67 height 30
type input "0"
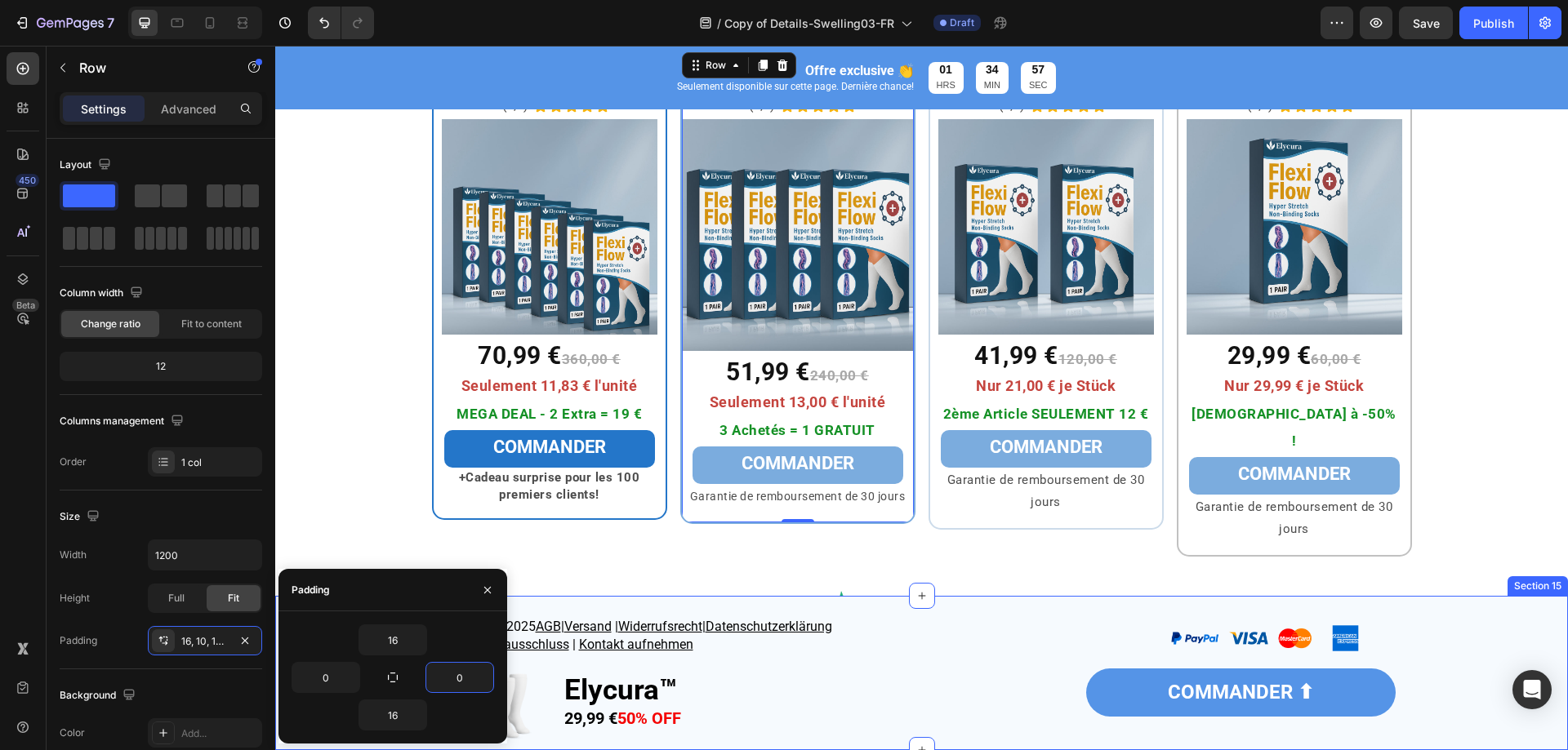
click at [654, 591] on div at bounding box center [921, 618] width 1268 height 54
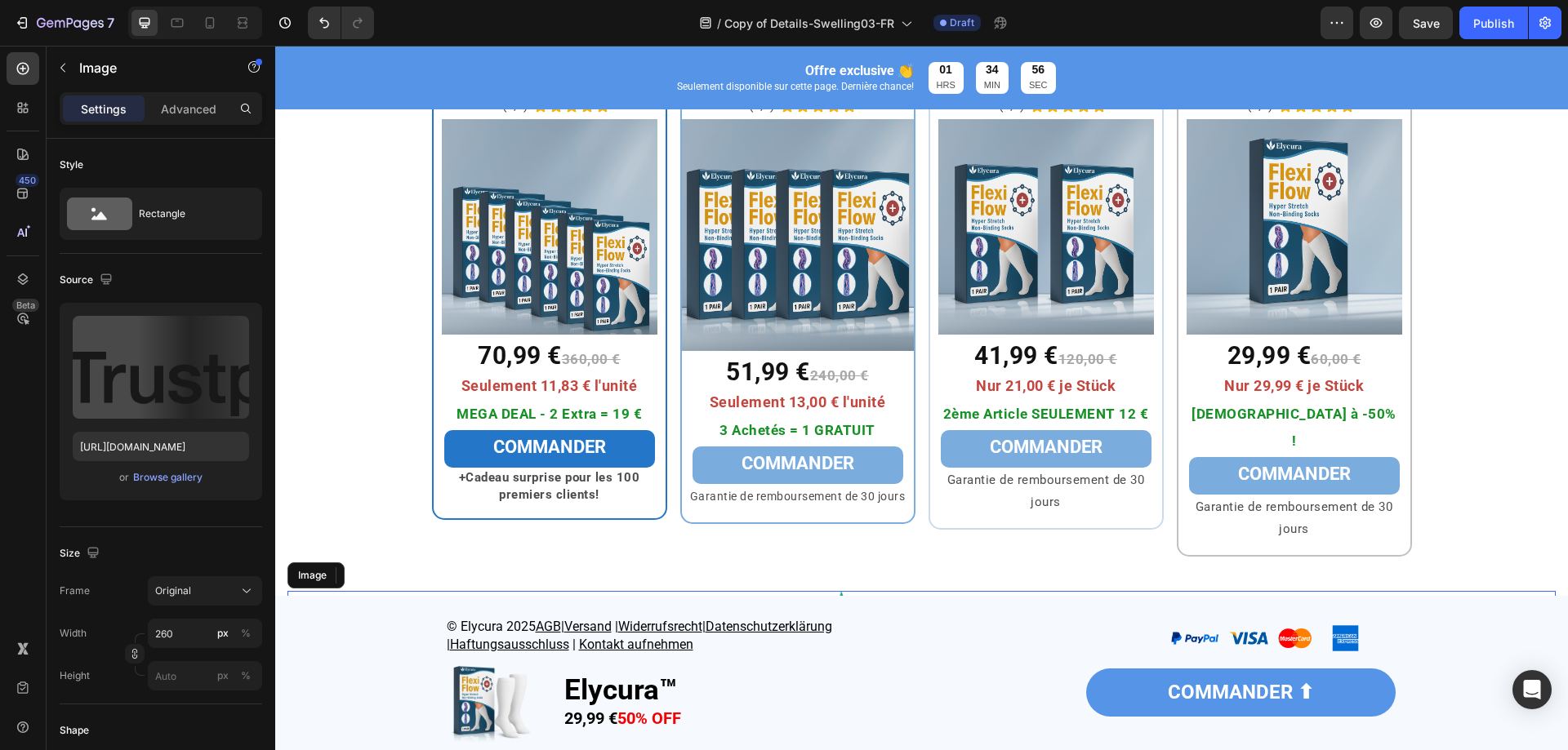
click at [782, 295] on img at bounding box center [798, 235] width 232 height 232
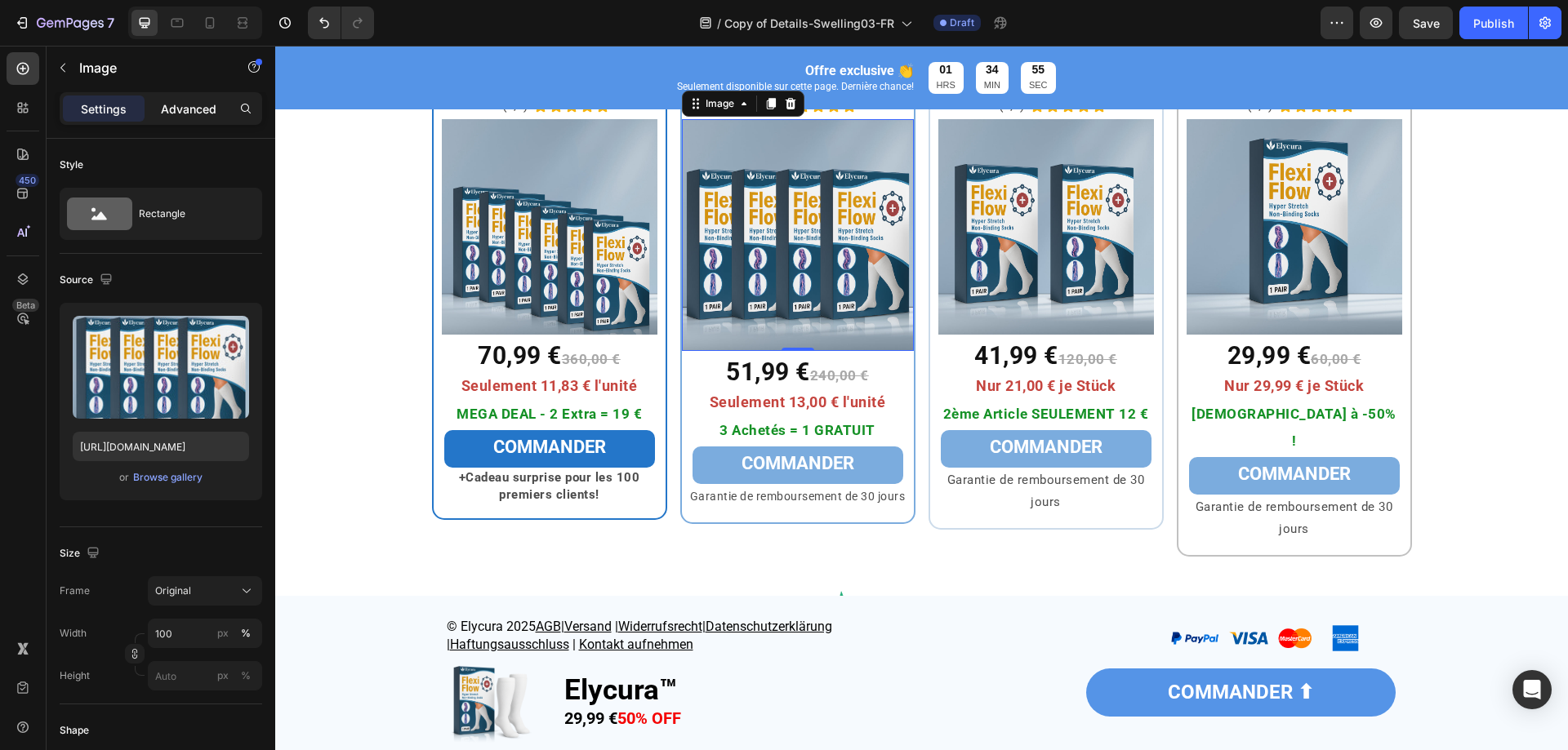
click at [194, 96] on div "Advanced" at bounding box center [188, 108] width 81 height 26
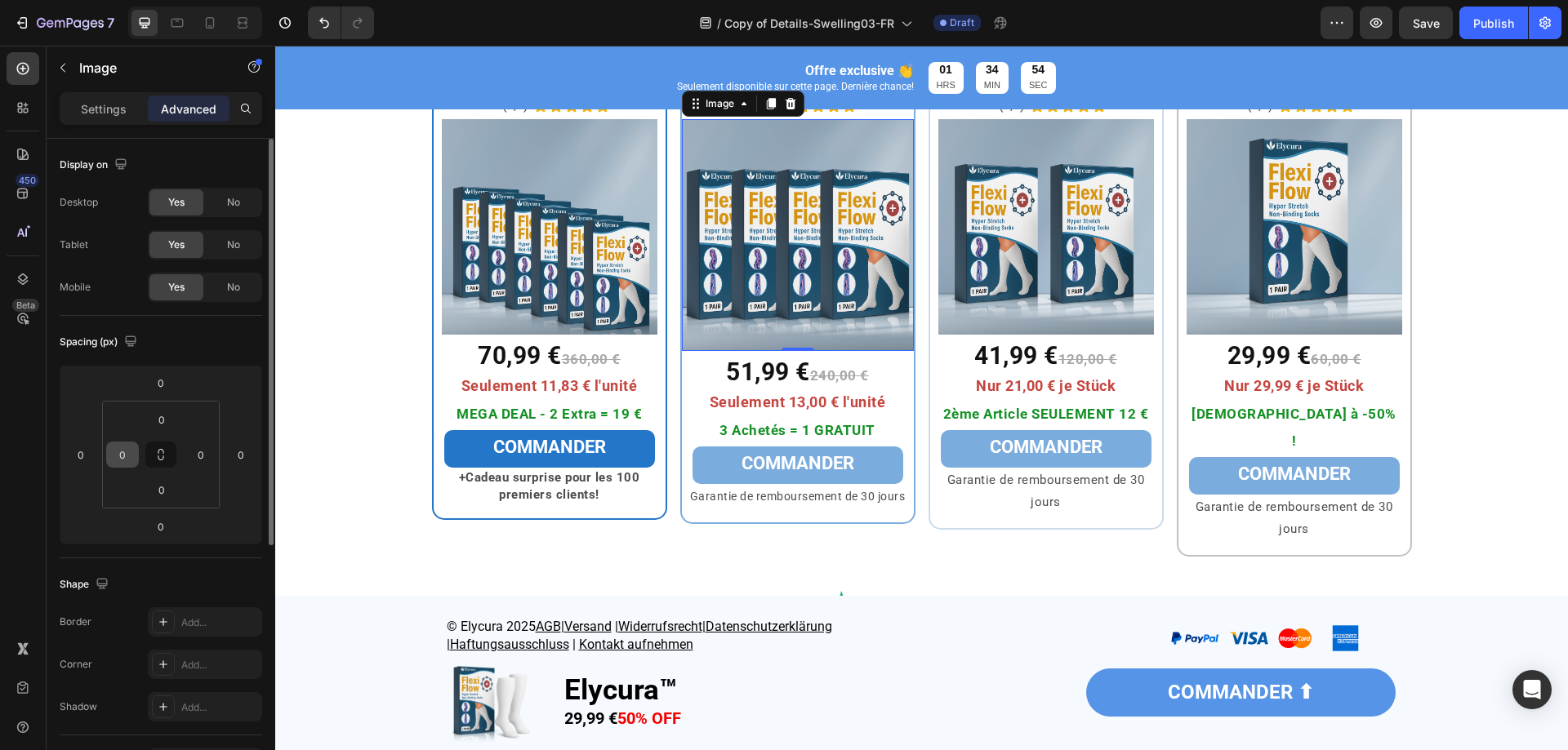
click at [126, 454] on input "0" at bounding box center [122, 455] width 25 height 25
type input "10"
click at [199, 456] on input "0" at bounding box center [201, 455] width 25 height 25
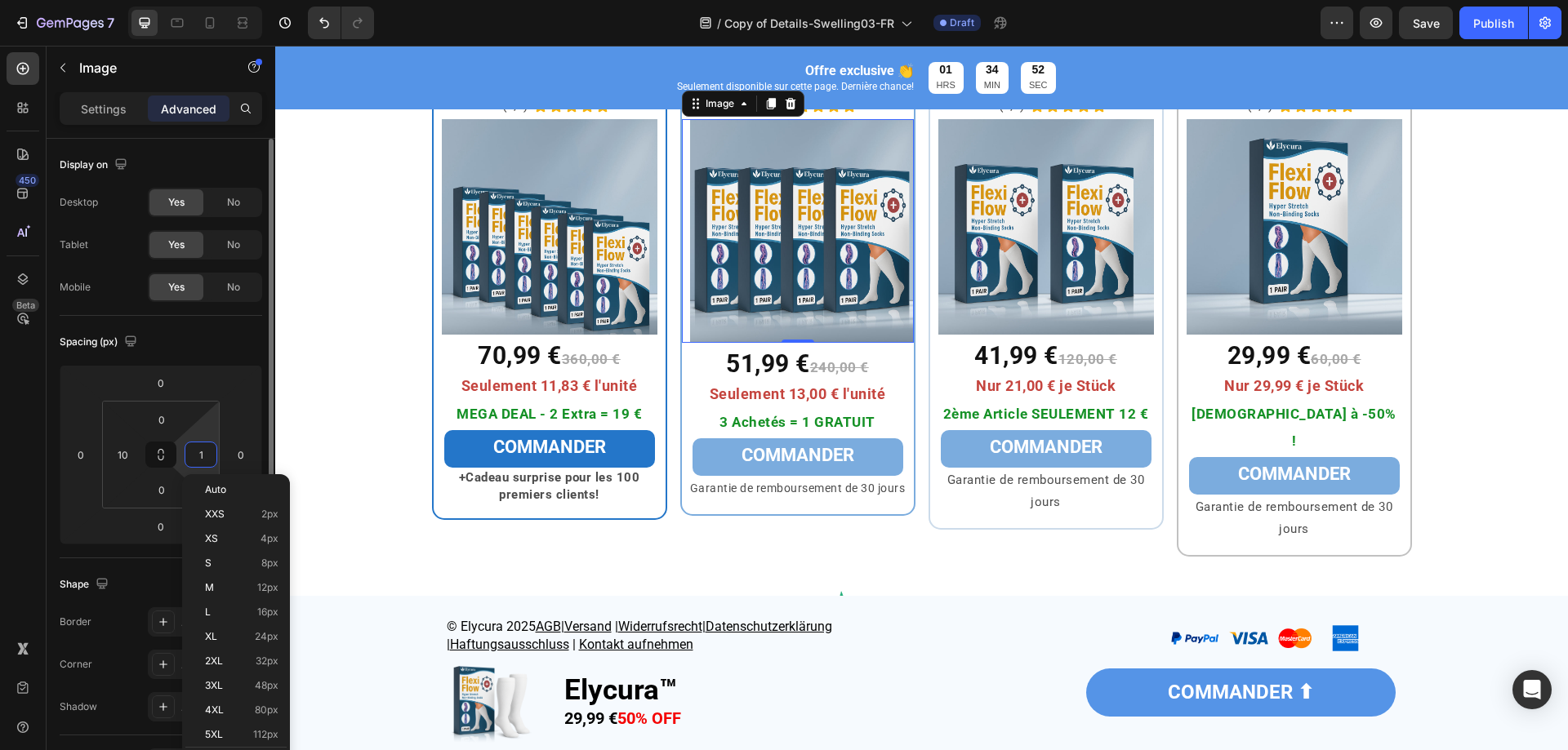
type input "10"
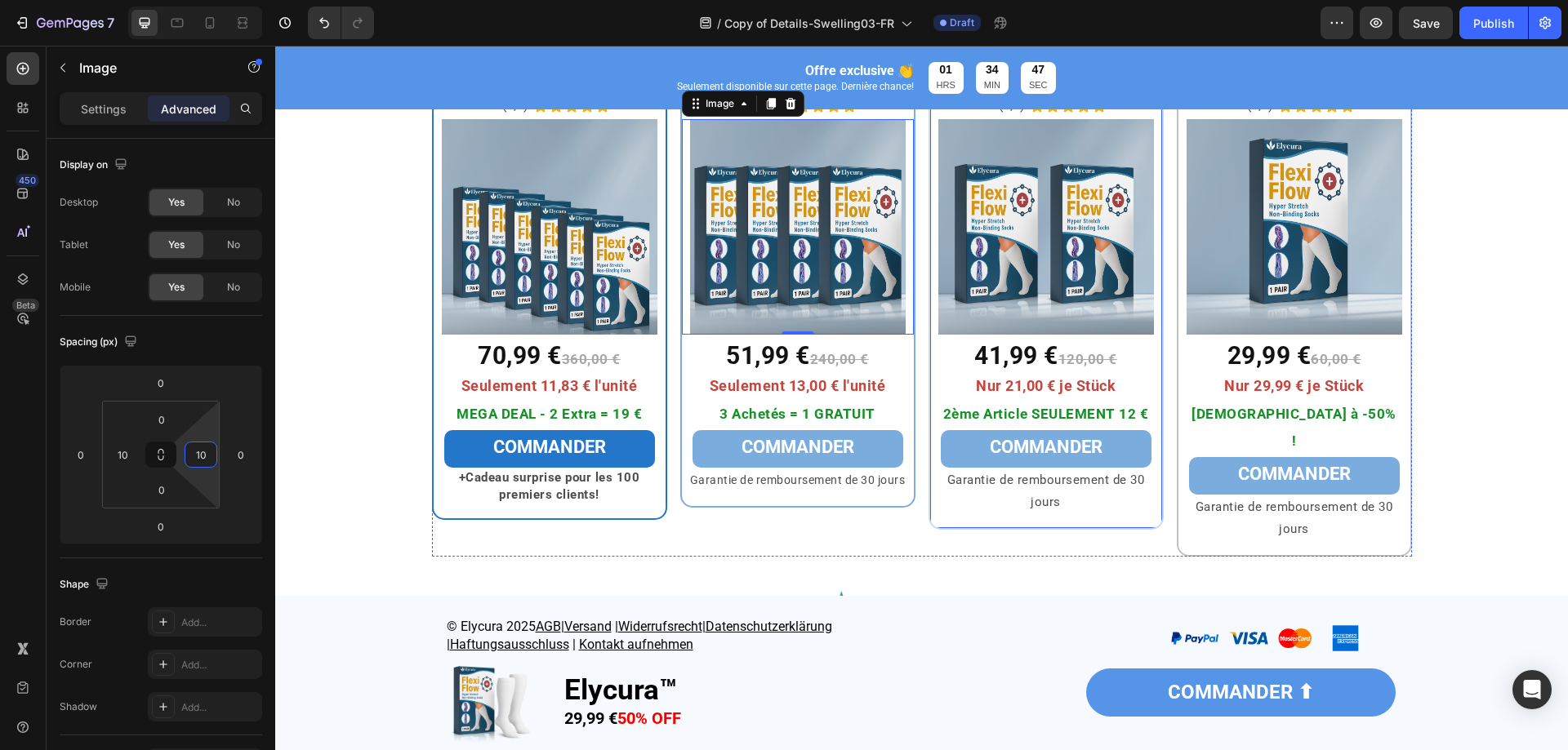
click at [928, 499] on div "2x Elycura™ Heading Row (4,9) Text Block Icon Icon Icon Icon Icon Icon List Row…" at bounding box center [1046, 289] width 236 height 482
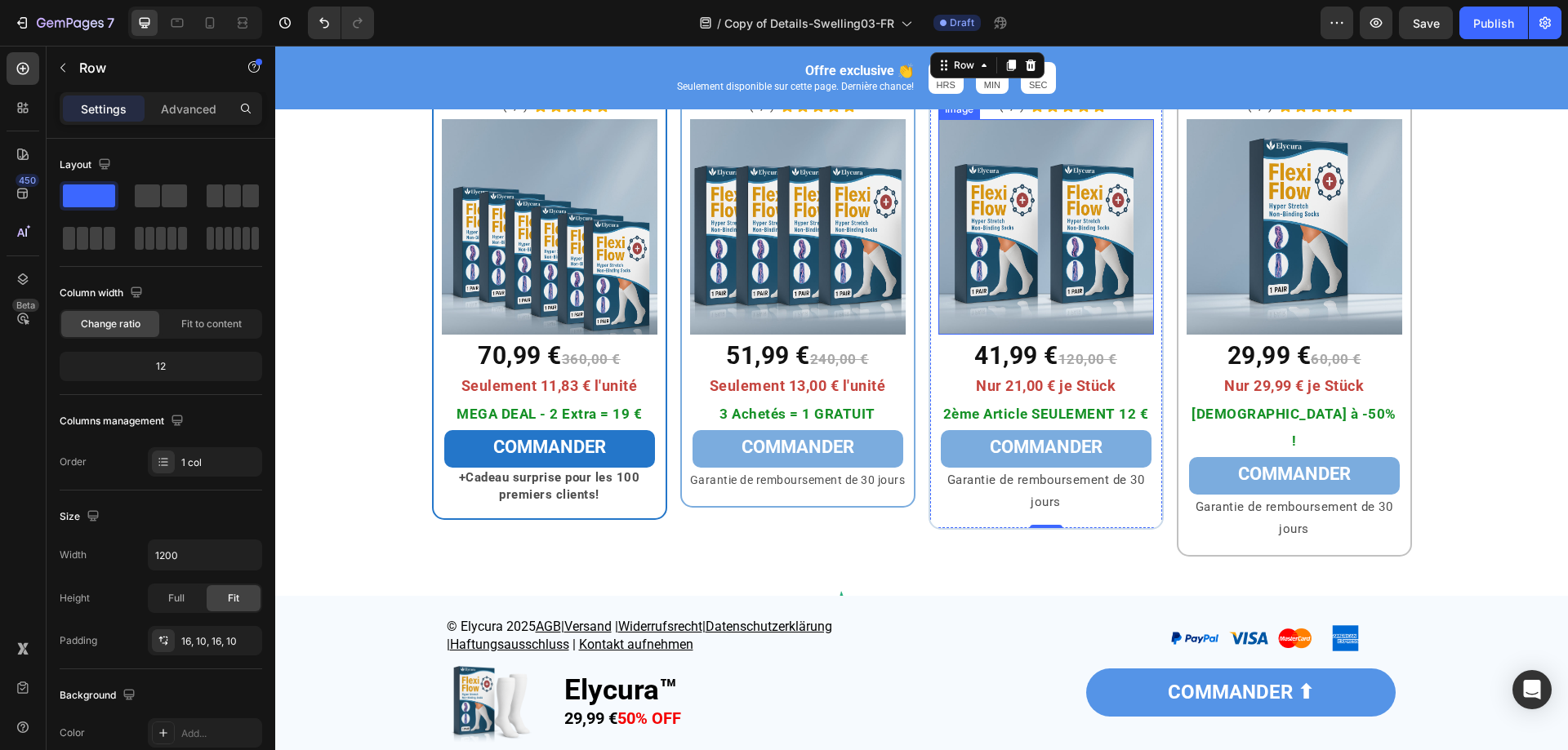
scroll to position [5294, 0]
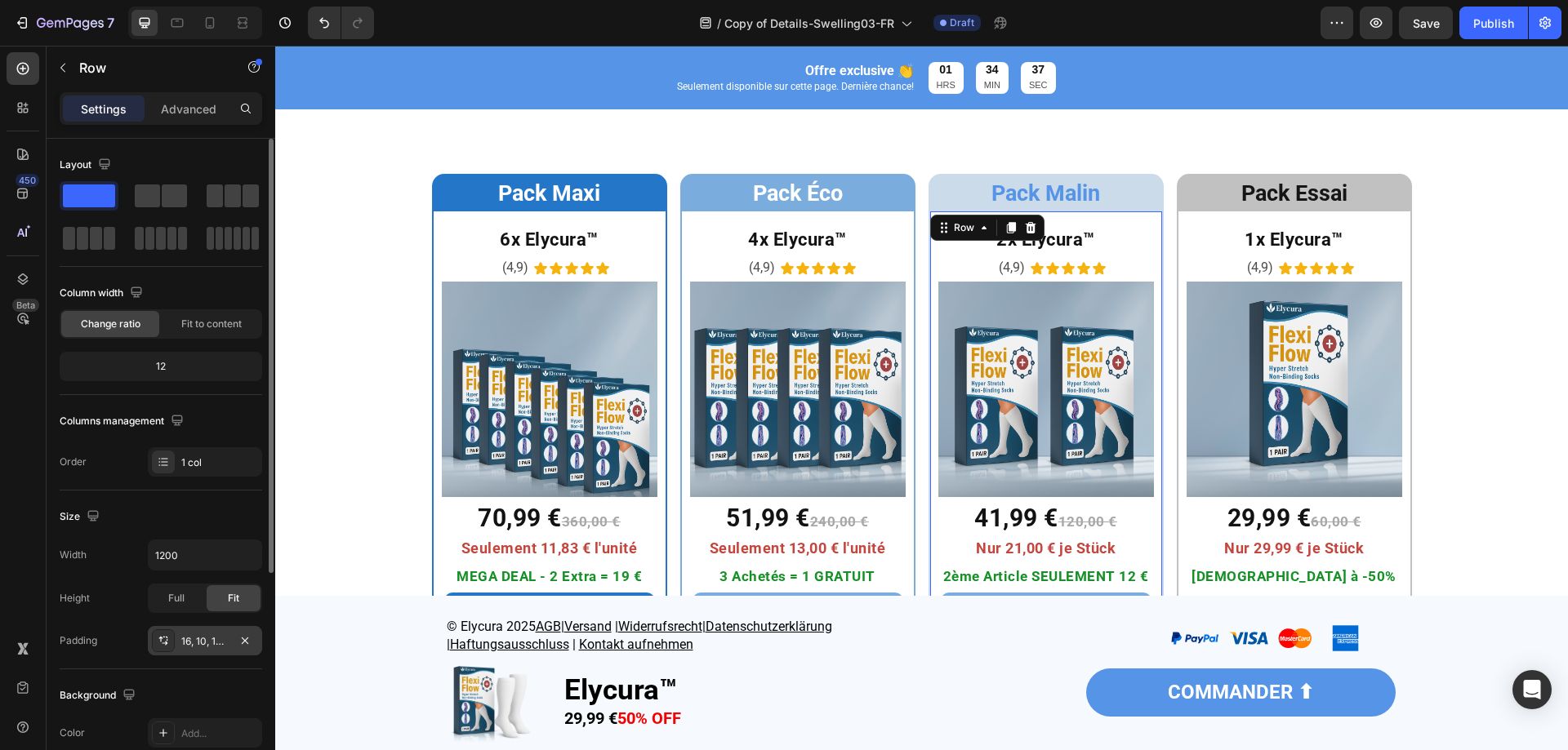
click at [204, 638] on div "16, 10, 16, 10" at bounding box center [205, 642] width 48 height 15
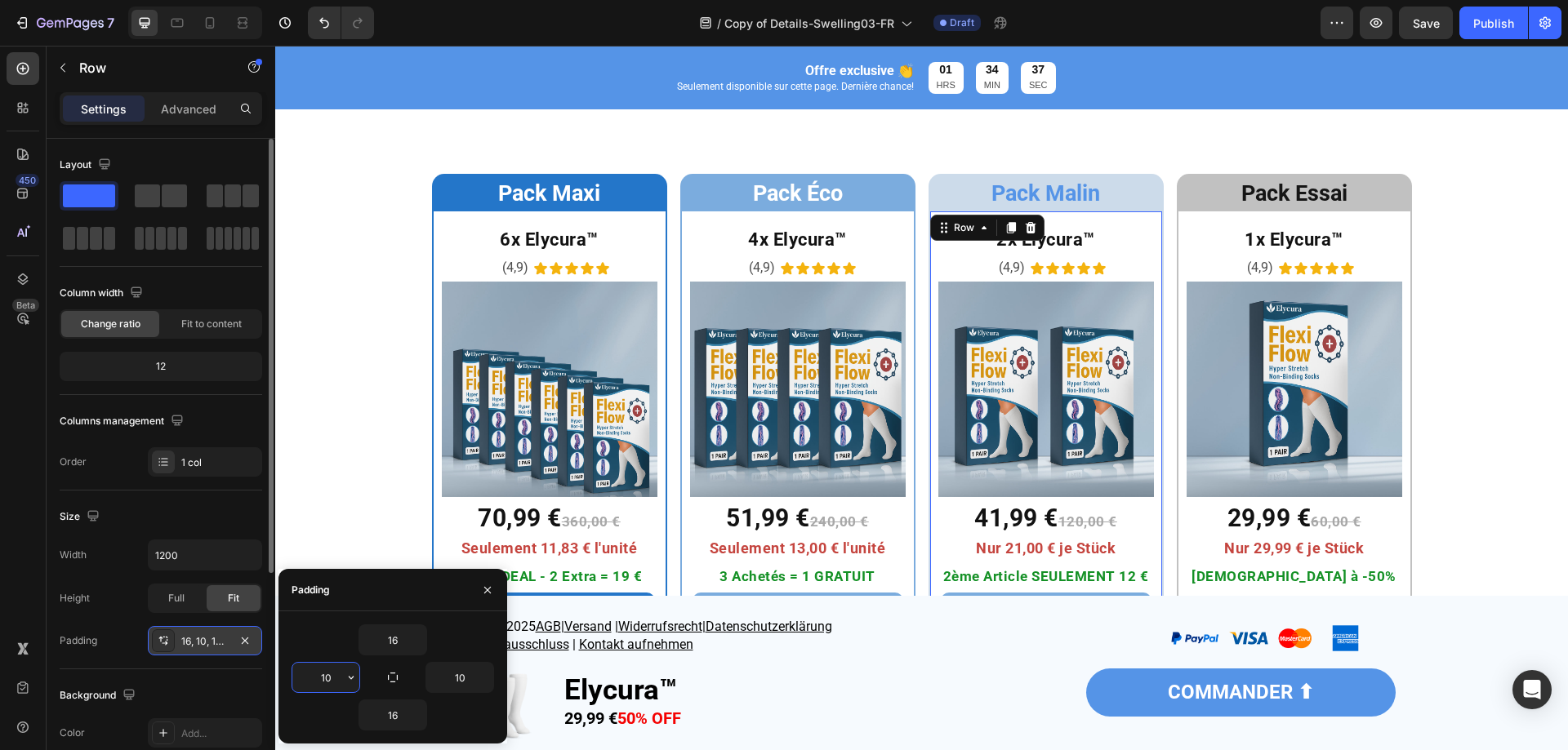
click at [328, 681] on input "10" at bounding box center [326, 678] width 67 height 30
click at [332, 677] on input "100" at bounding box center [326, 678] width 67 height 30
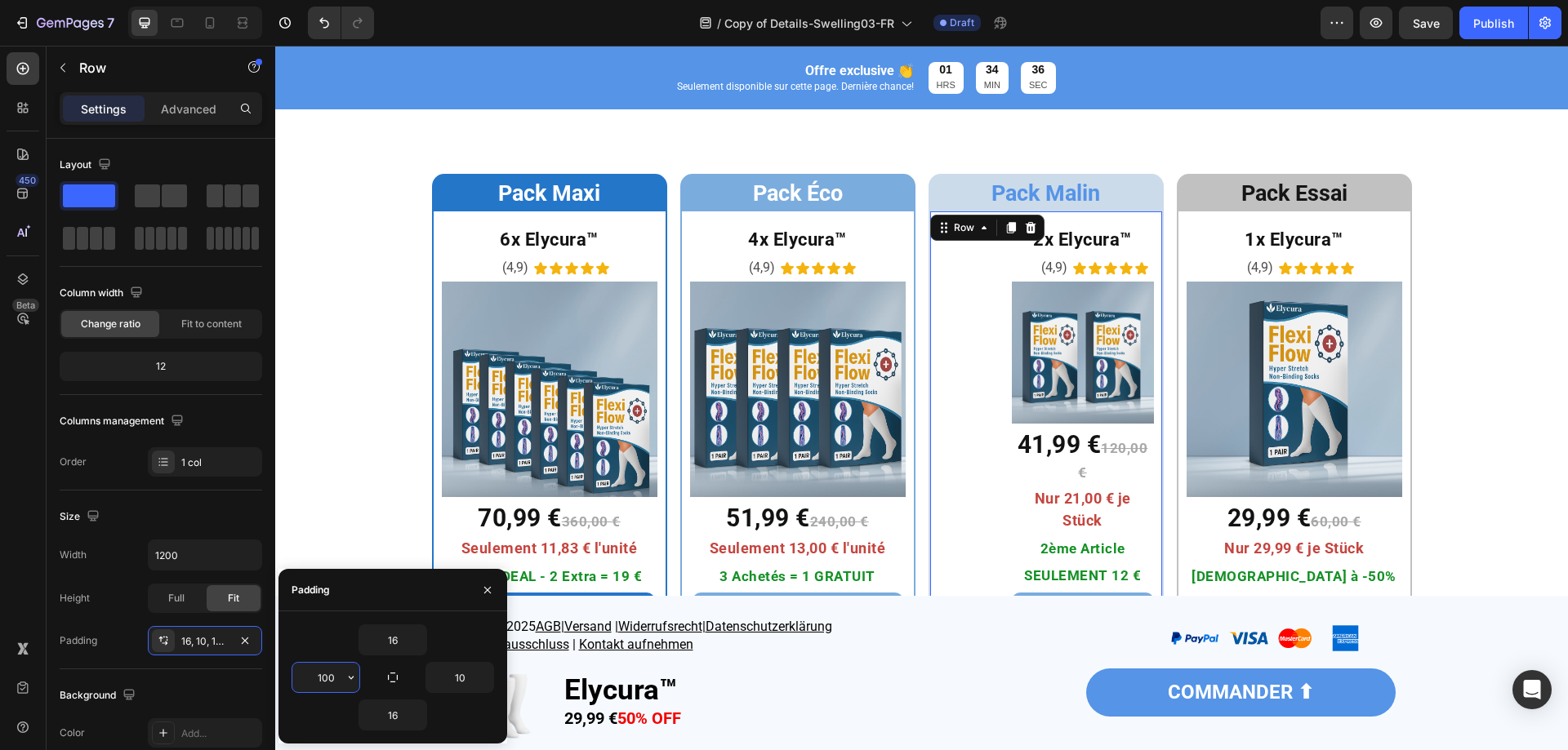
click at [334, 679] on input "100" at bounding box center [326, 678] width 67 height 30
click at [332, 679] on input "100" at bounding box center [326, 678] width 67 height 30
type input "0"
click at [465, 682] on input "10" at bounding box center [460, 678] width 67 height 30
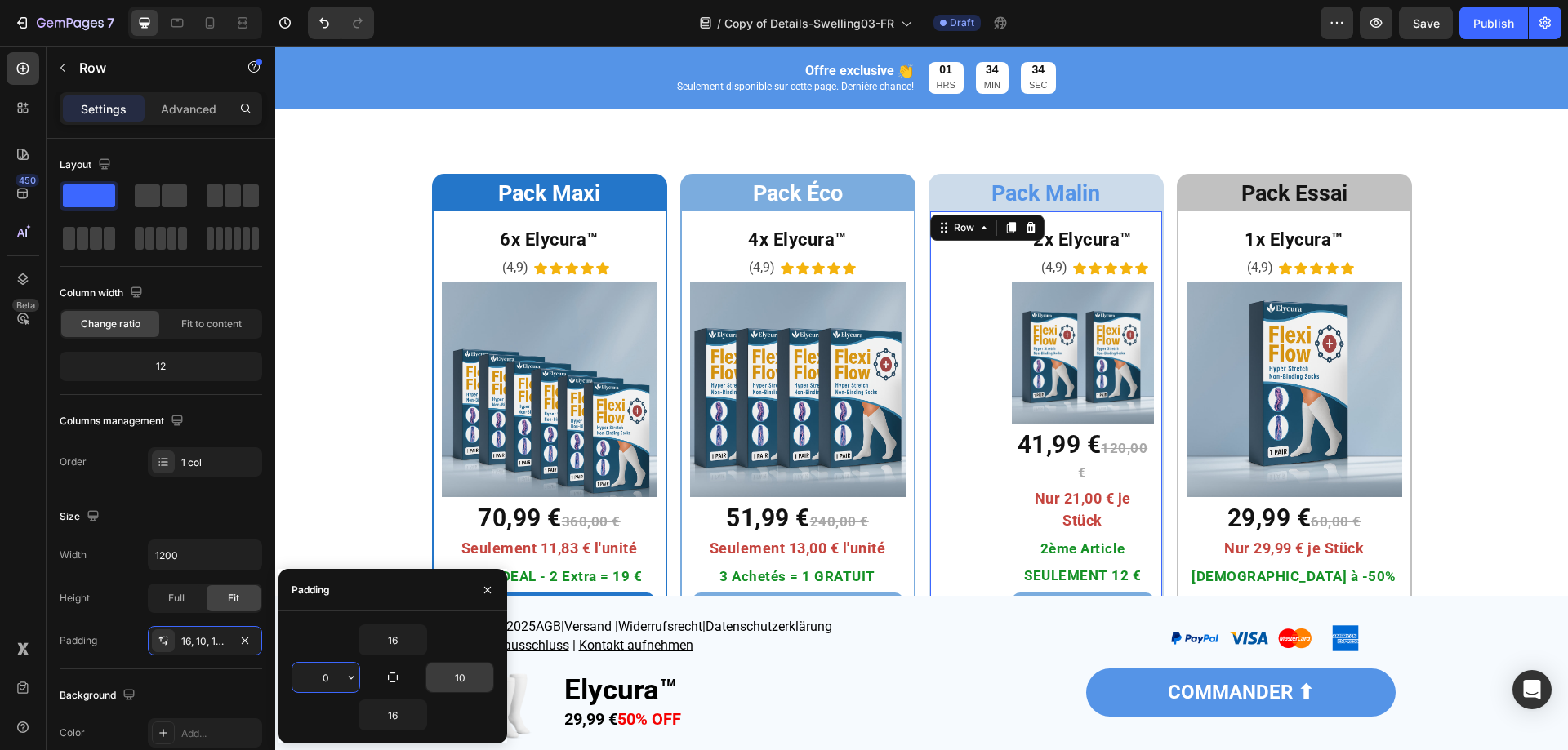
click at [456, 678] on input "10" at bounding box center [460, 678] width 67 height 30
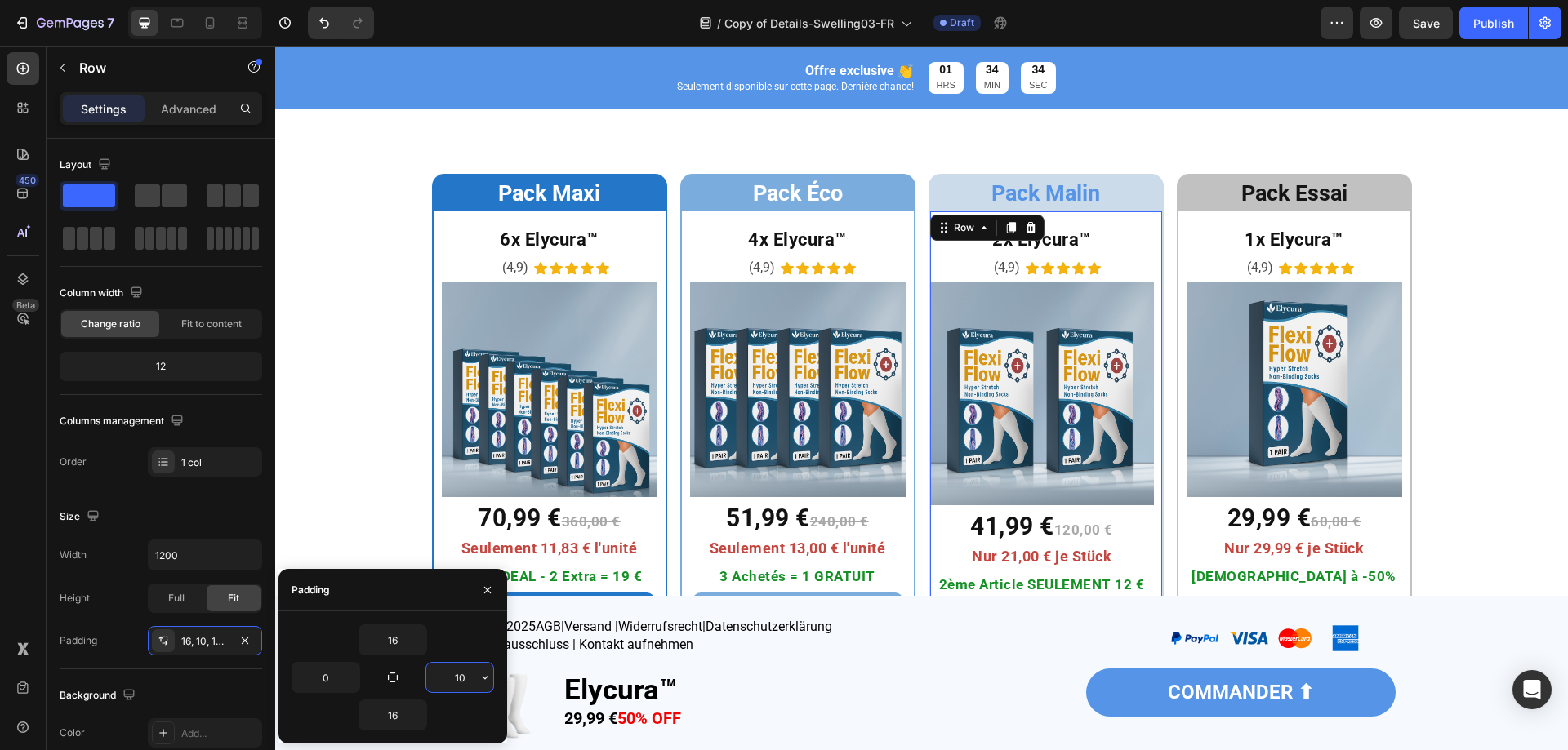
click at [455, 678] on input "10" at bounding box center [460, 678] width 67 height 30
type input "0"
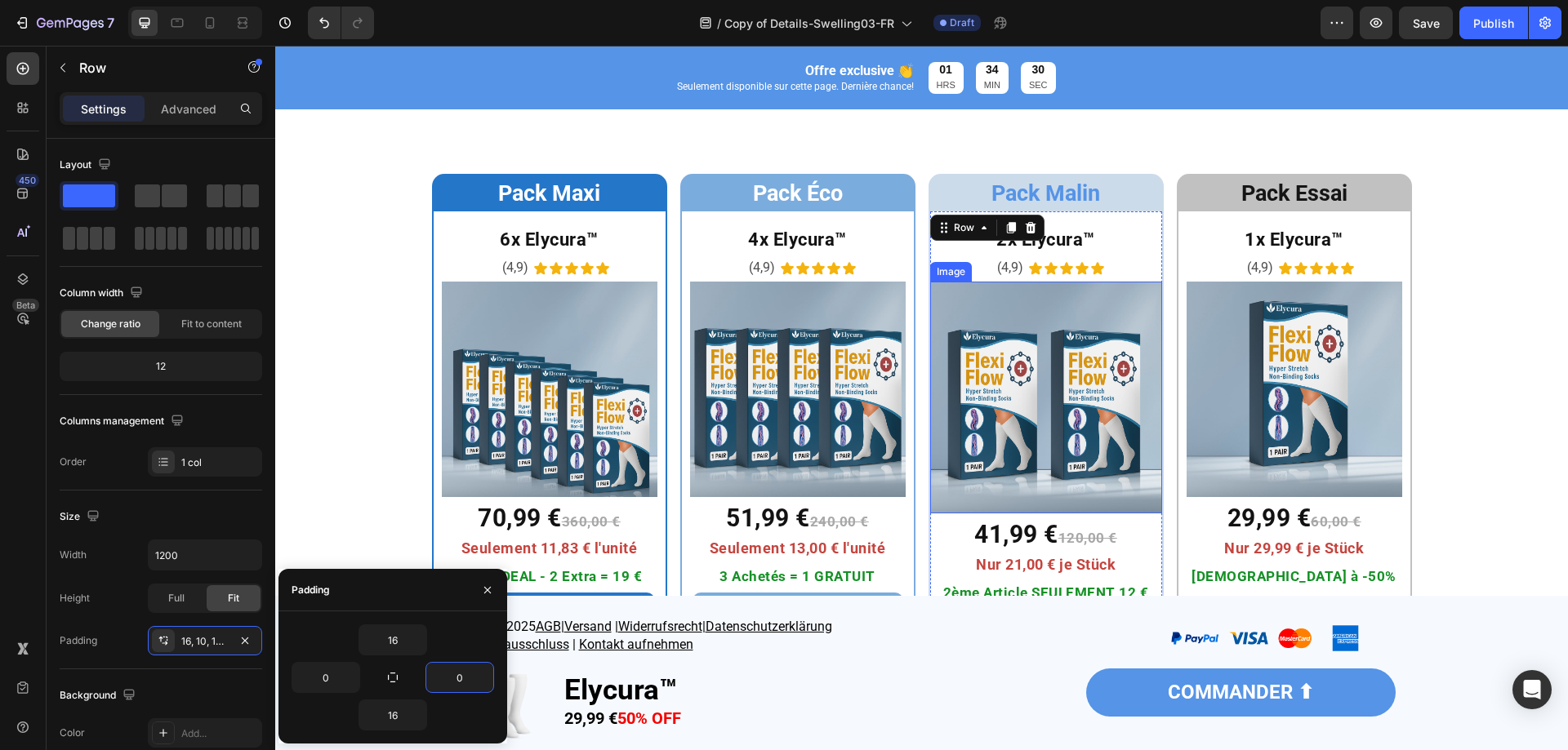
click at [961, 450] on img at bounding box center [1046, 397] width 232 height 232
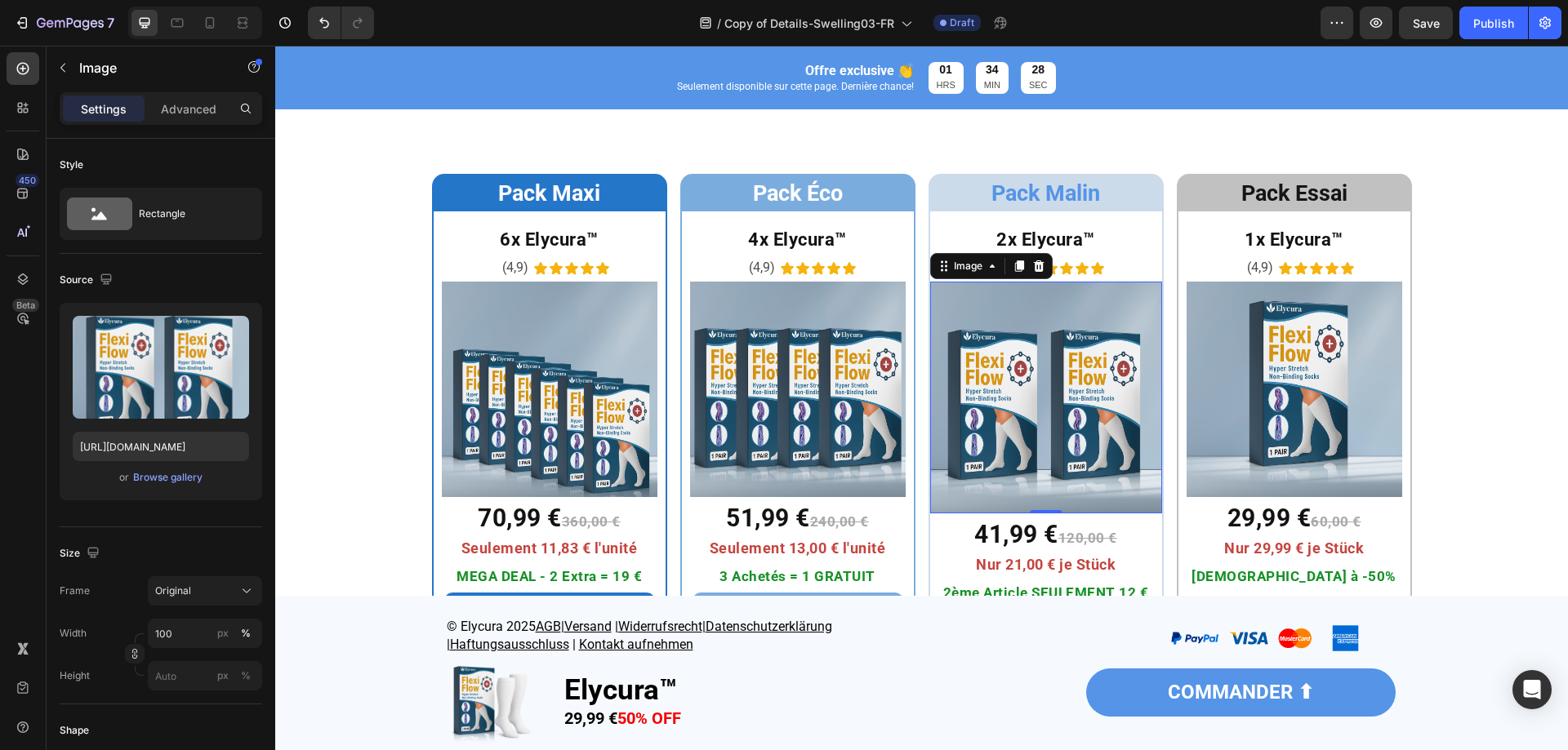
click at [202, 94] on div "Settings Advanced" at bounding box center [161, 108] width 203 height 33
click at [201, 98] on div "Advanced" at bounding box center [188, 108] width 81 height 26
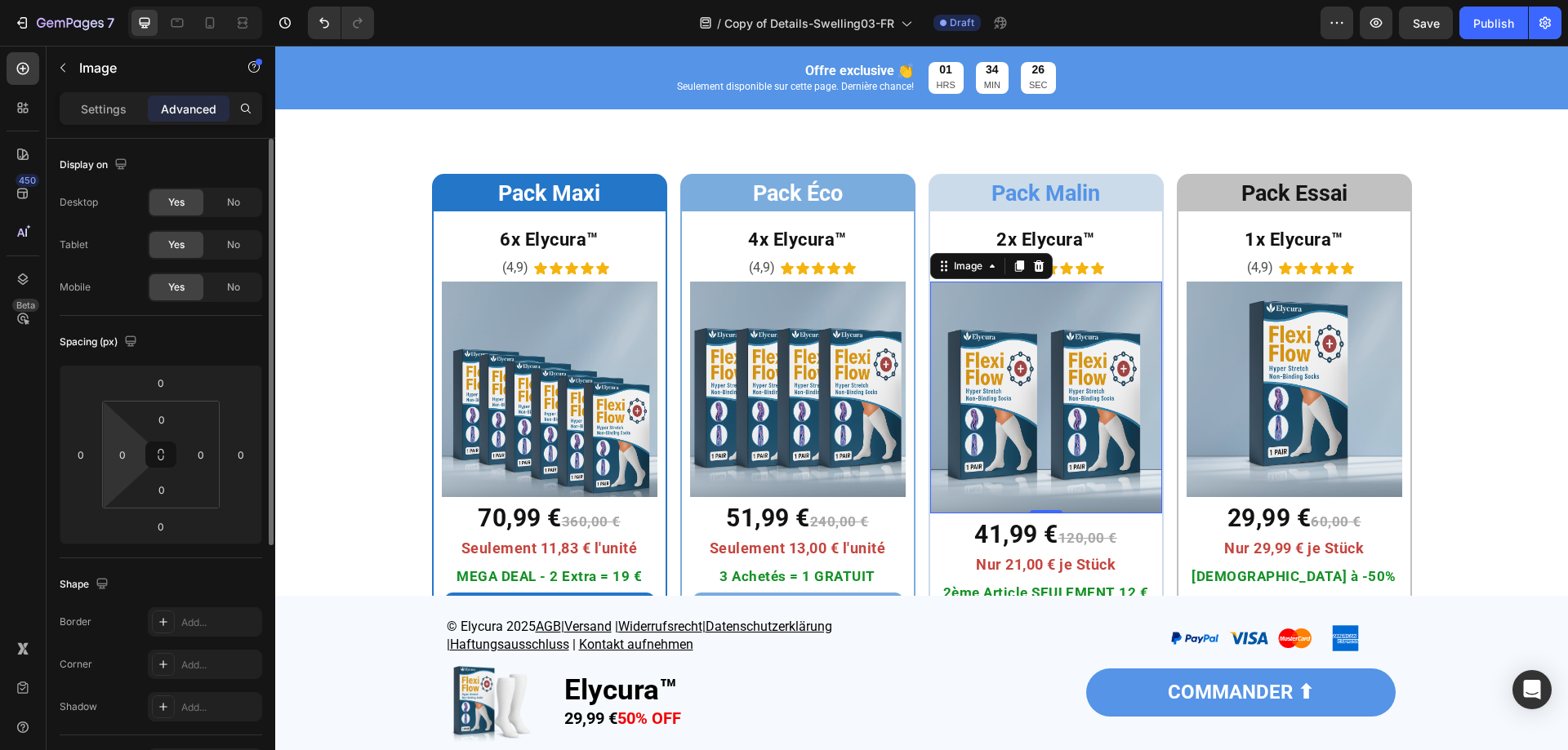
click at [117, 451] on input "0" at bounding box center [122, 455] width 25 height 25
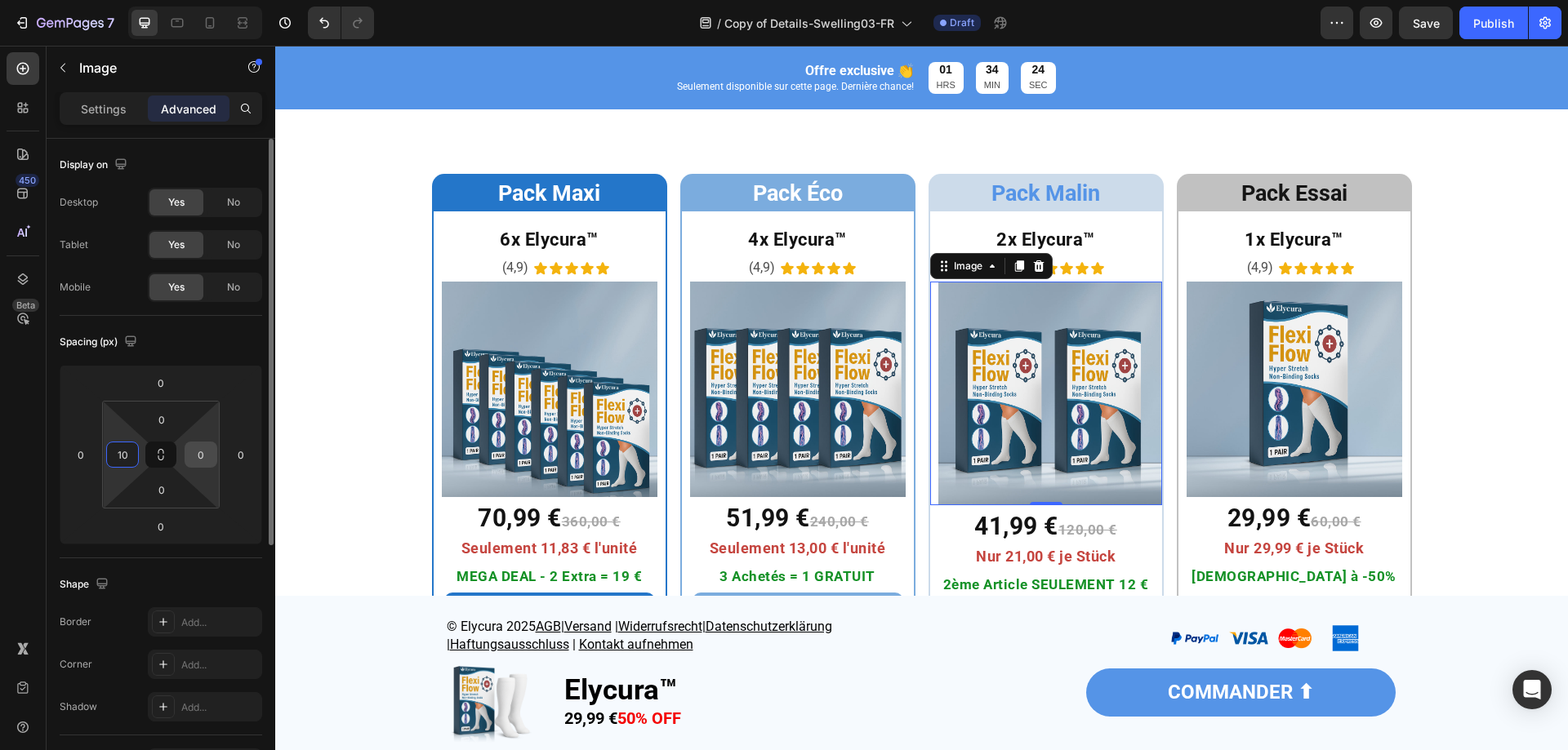
type input "10"
click at [194, 455] on input "0" at bounding box center [201, 455] width 25 height 25
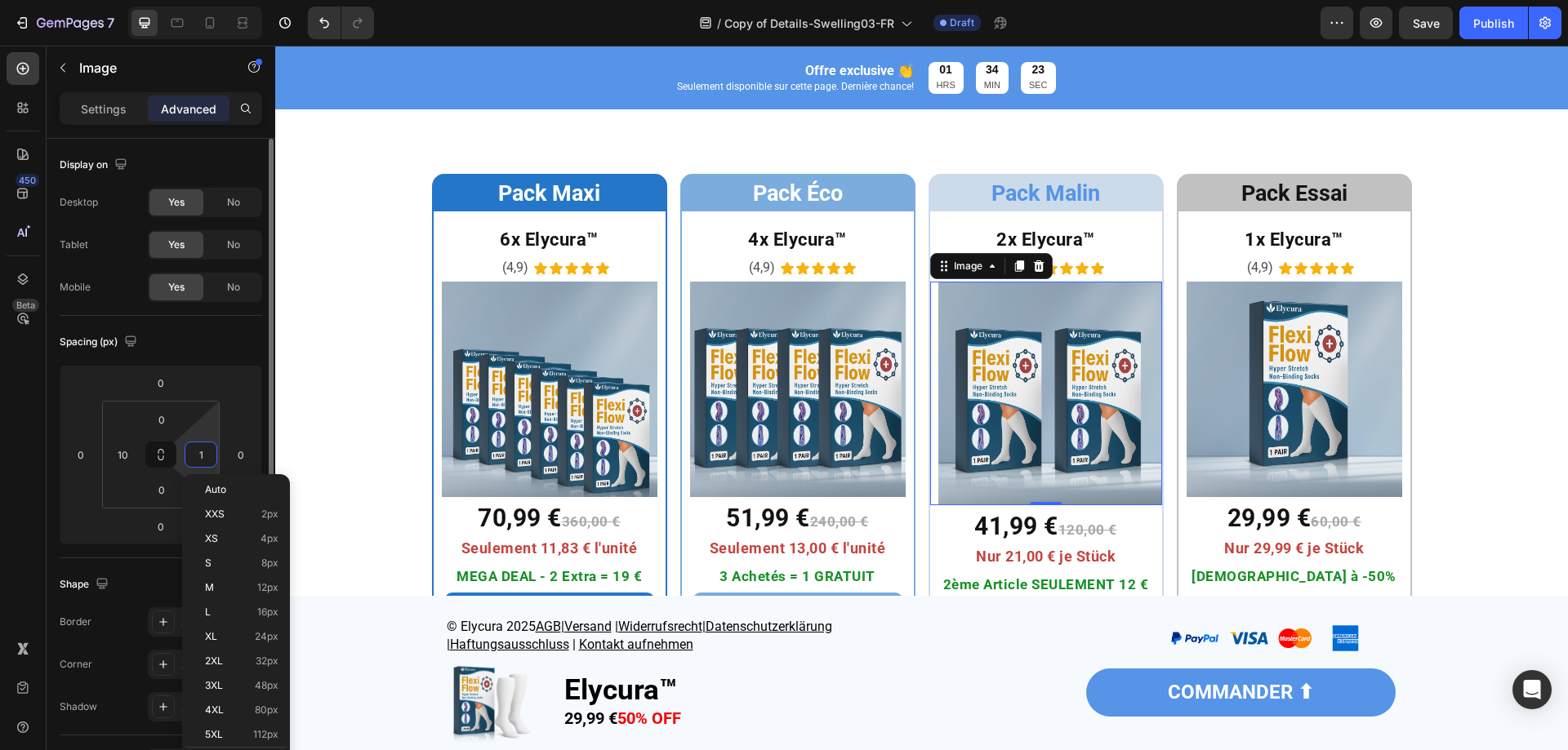
type input "10"
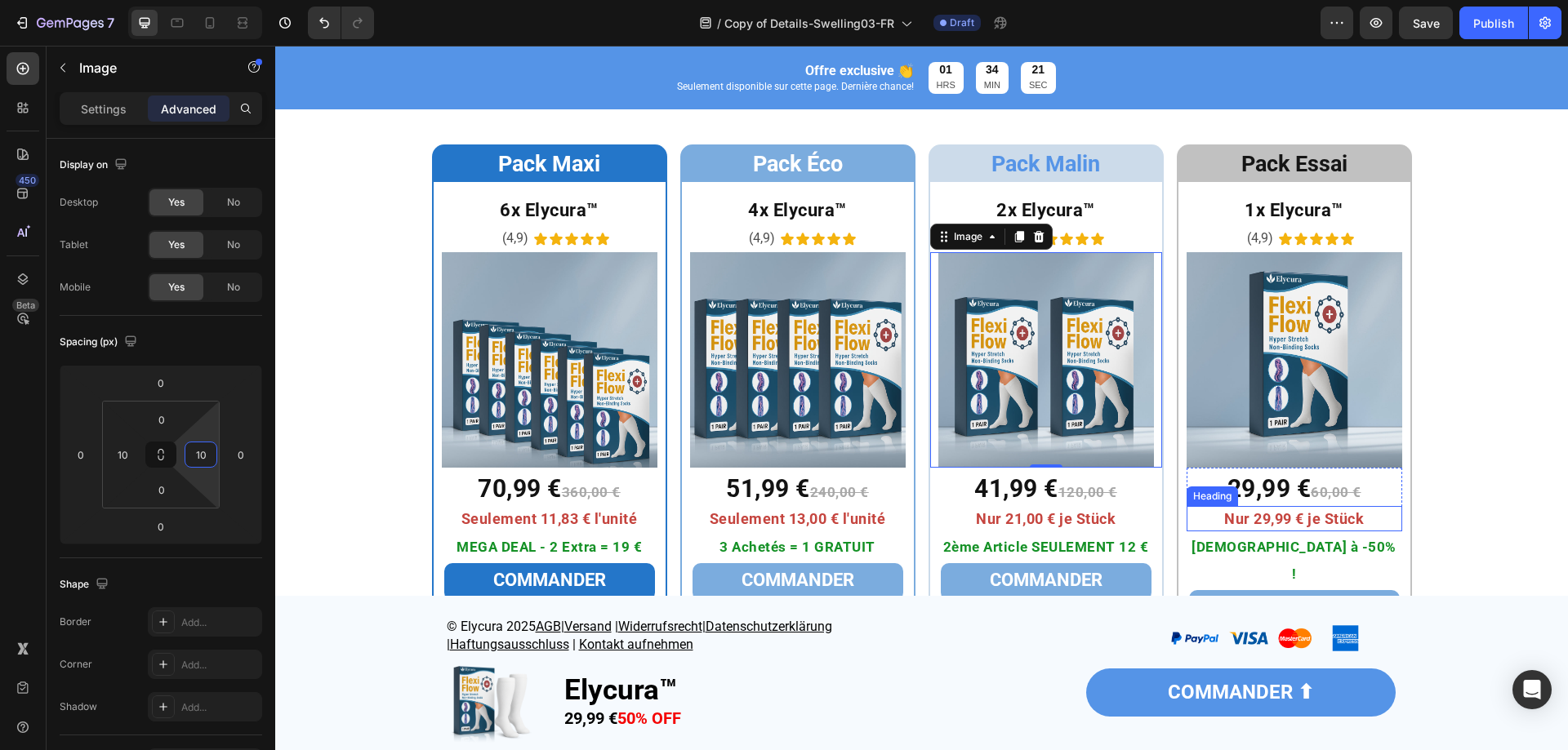
scroll to position [5376, 0]
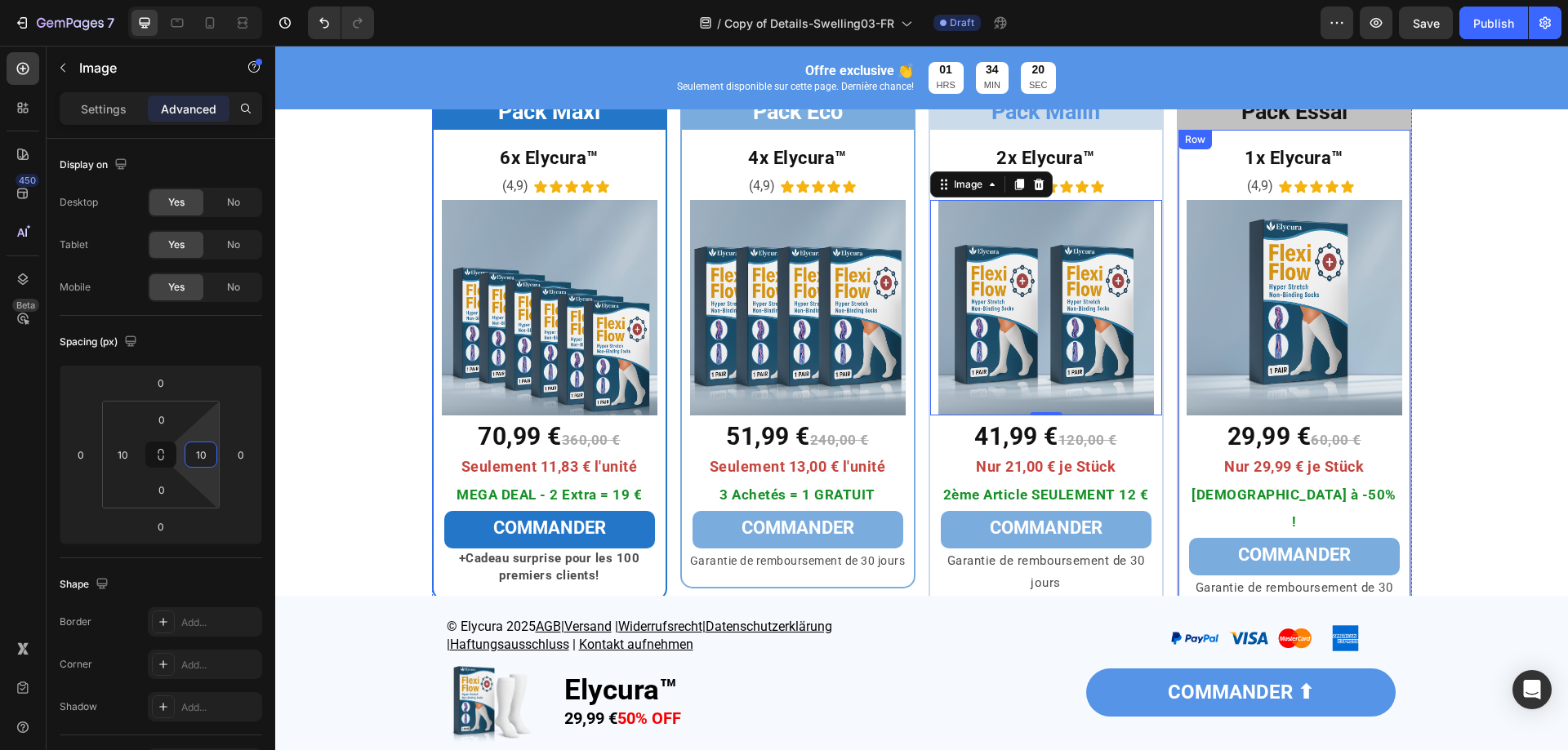
click at [1177, 507] on div "1x Elycura™ Heading Row (4,9) Text Block Icon Icon Icon Icon Icon Icon List Row…" at bounding box center [1295, 382] width 236 height 510
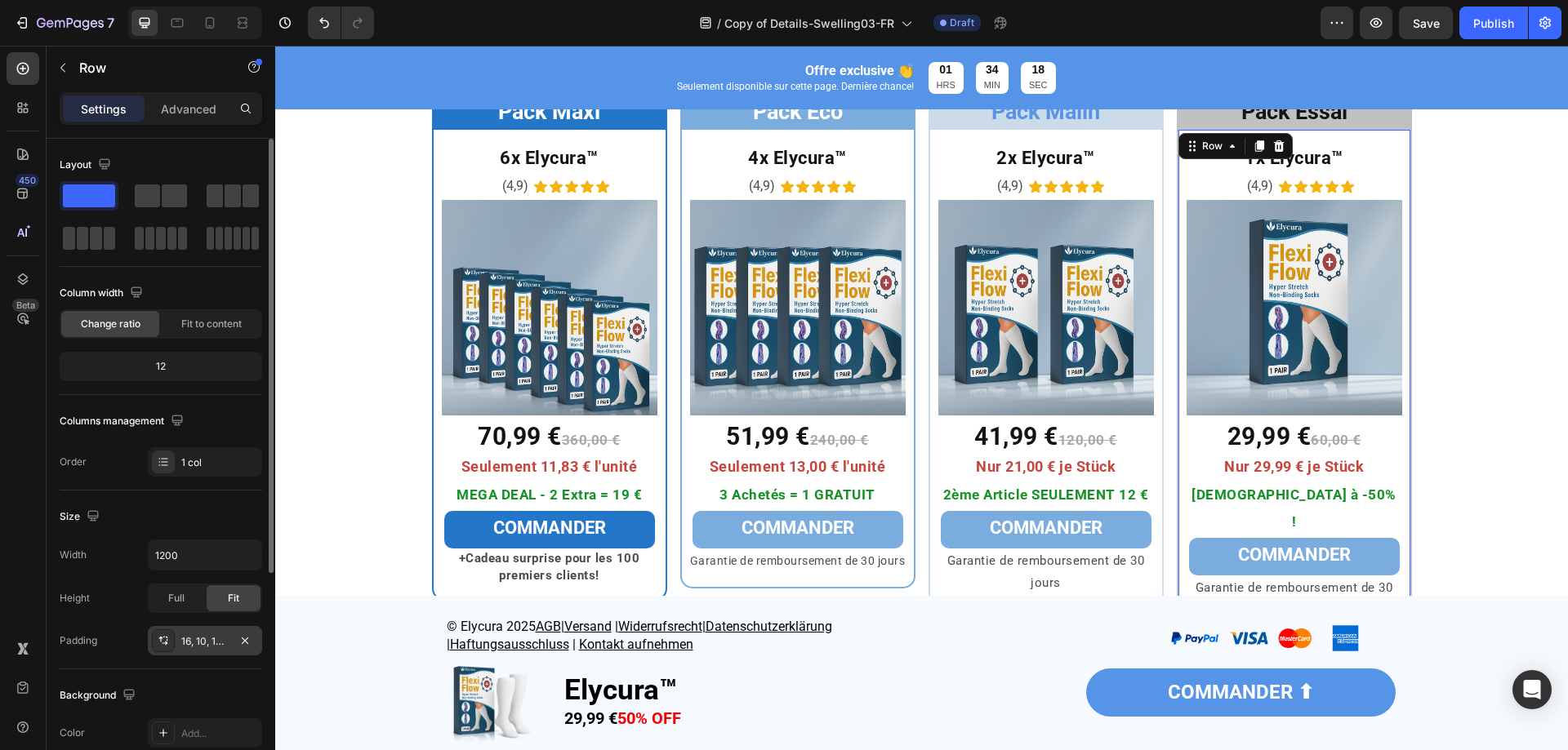
click at [195, 633] on div "16, 10, 16, 10" at bounding box center [204, 641] width 114 height 30
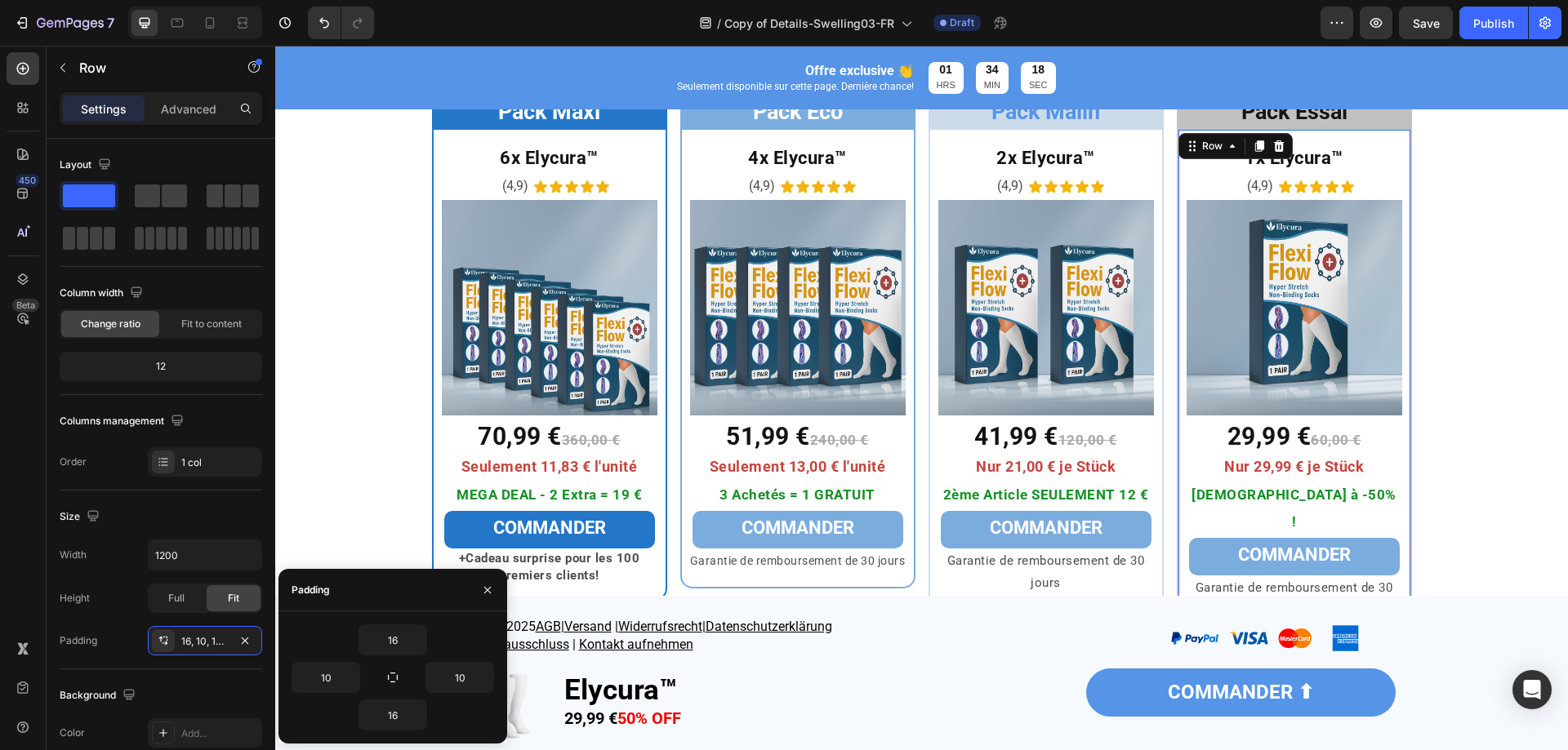
click at [328, 680] on input "10" at bounding box center [326, 678] width 67 height 30
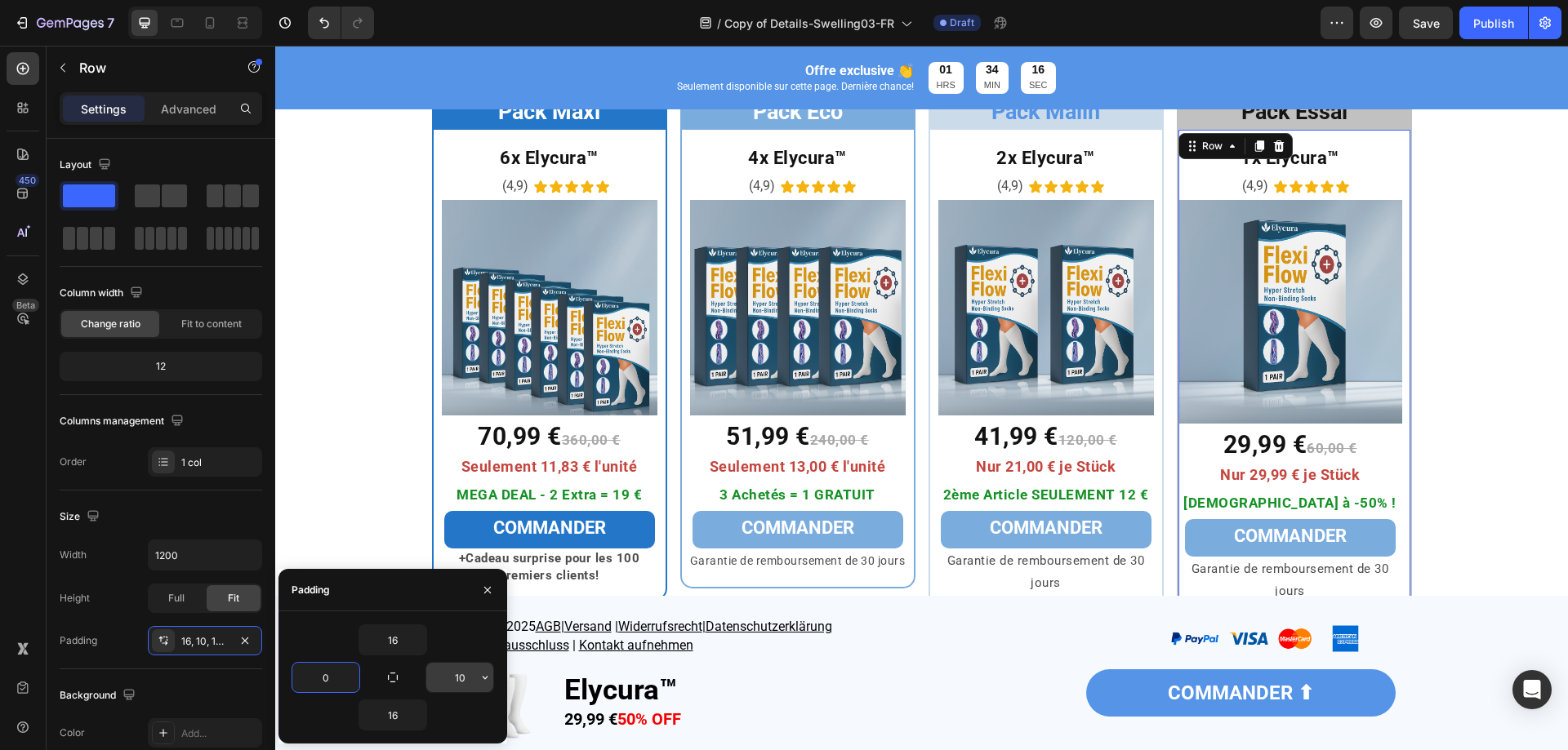
type input "0"
click at [459, 673] on input "10" at bounding box center [460, 678] width 67 height 30
type input "0"
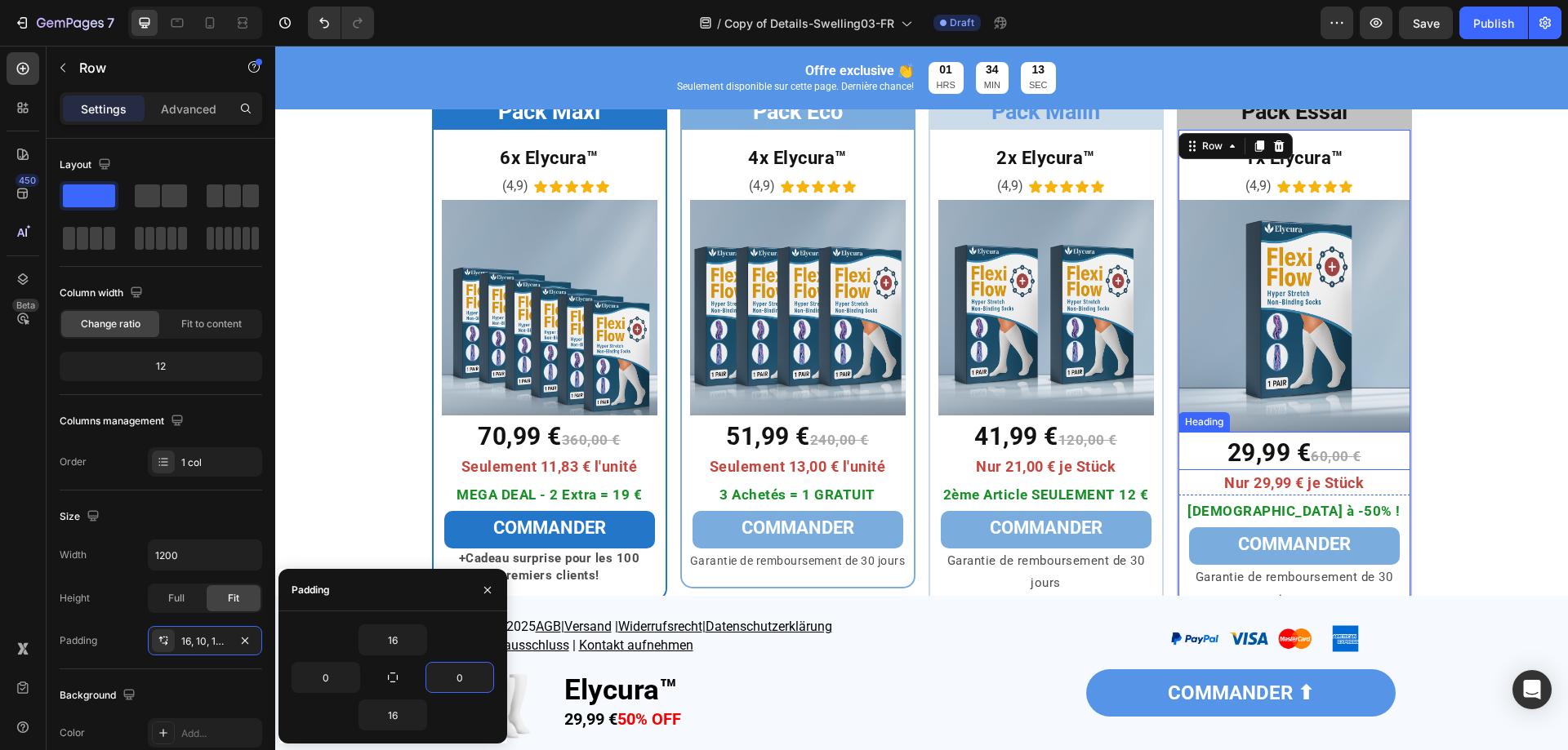
click at [1375, 407] on img at bounding box center [1295, 316] width 232 height 232
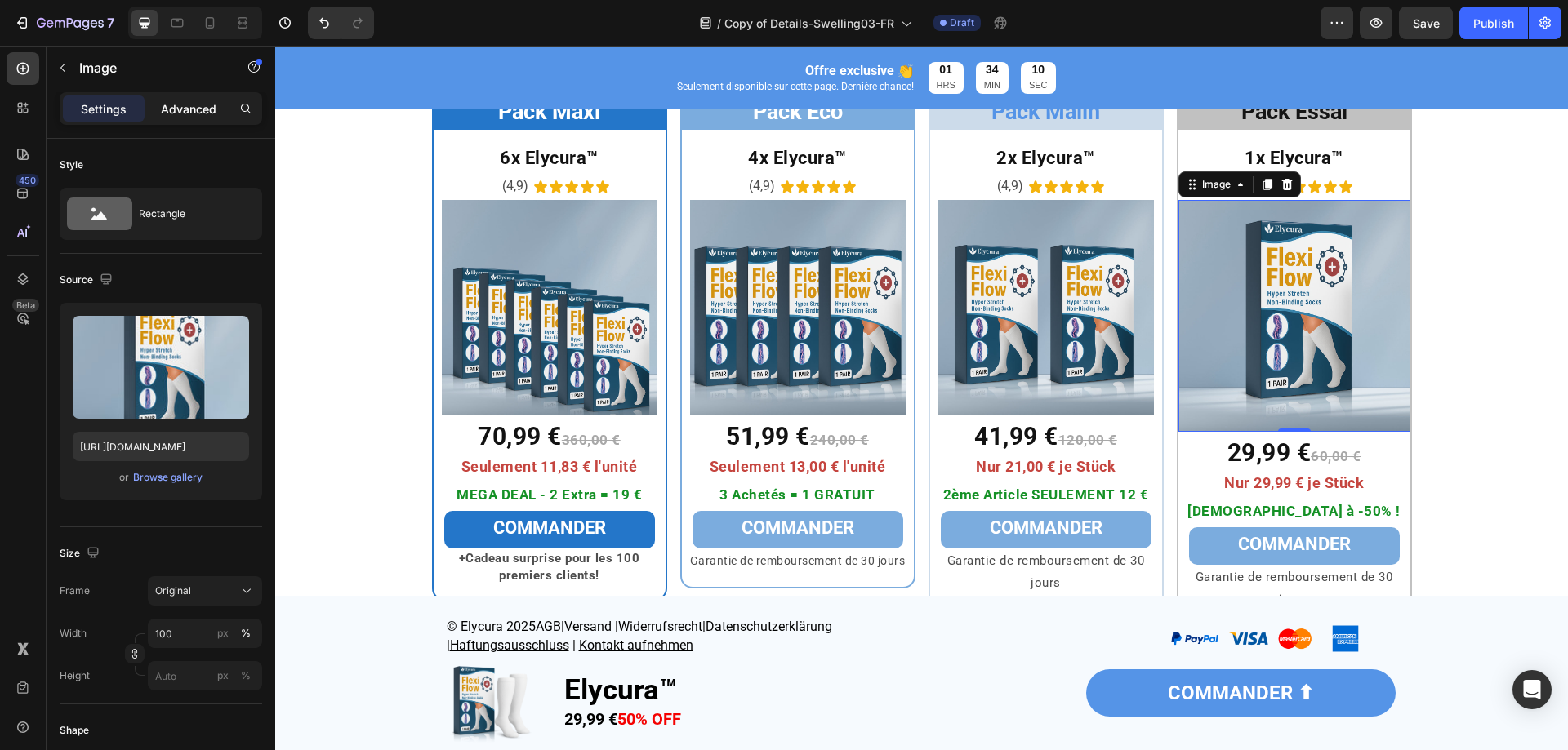
click at [190, 112] on p "Advanced" at bounding box center [189, 108] width 56 height 17
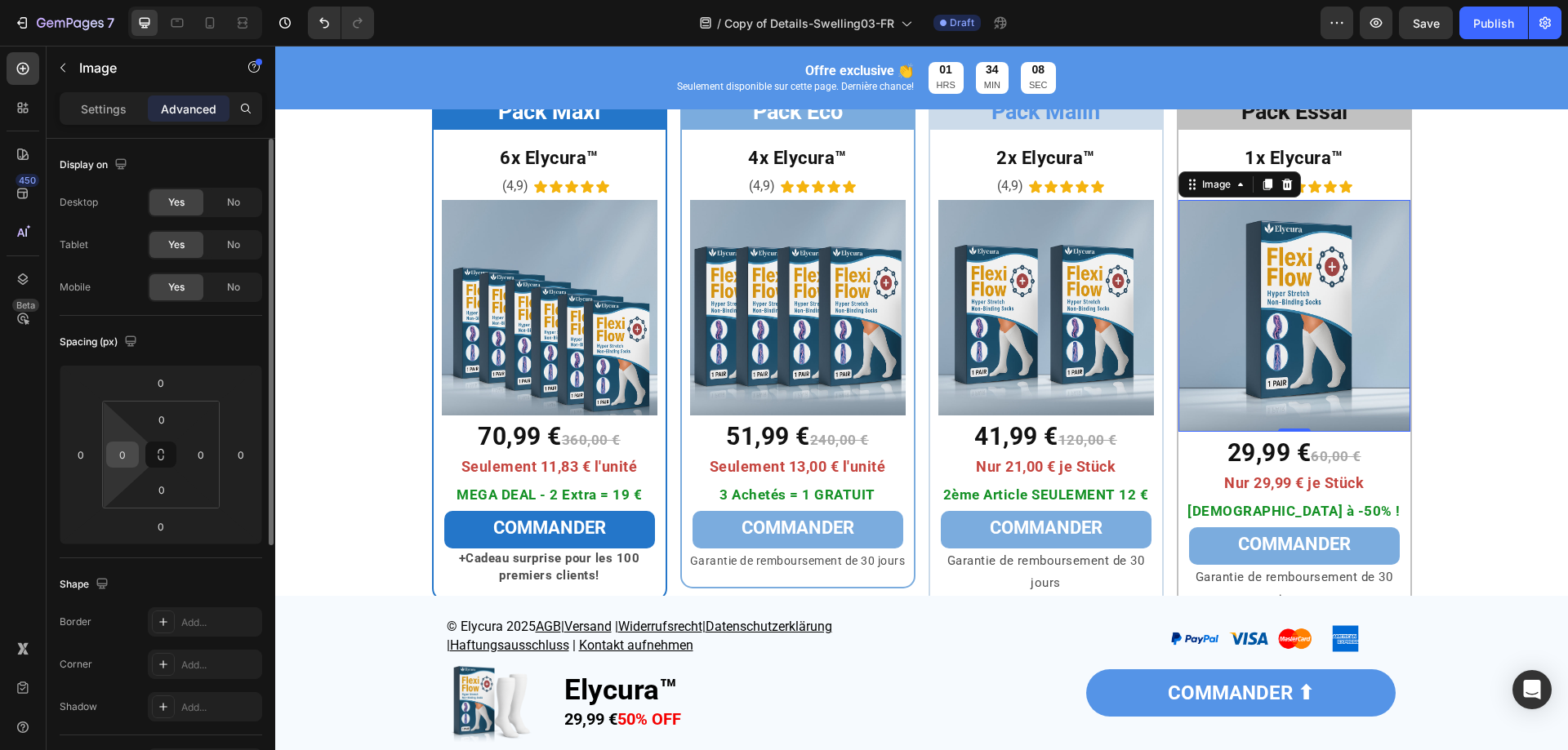
click at [123, 458] on input "0" at bounding box center [122, 455] width 25 height 25
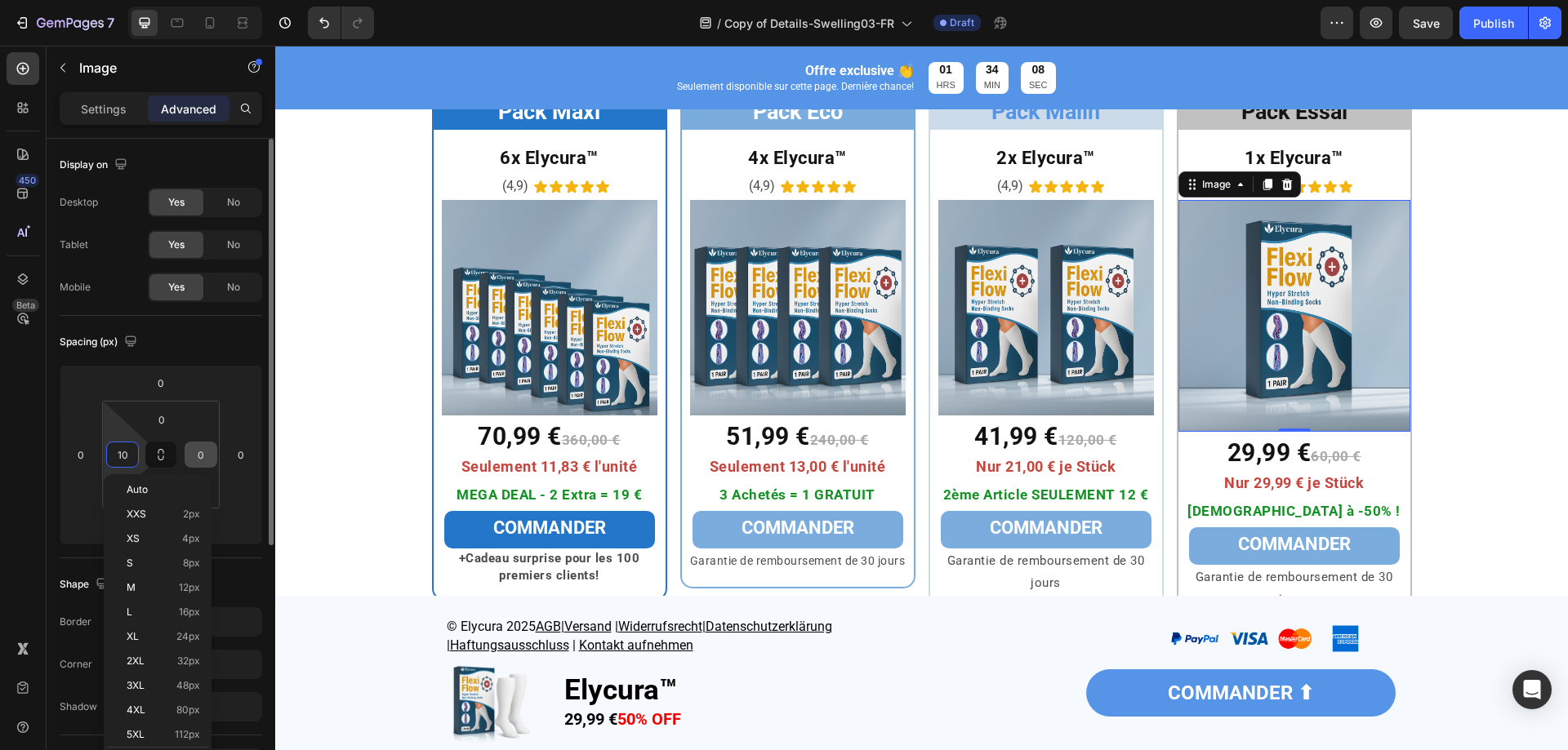
type input "10"
click at [202, 455] on input "0" at bounding box center [201, 455] width 25 height 25
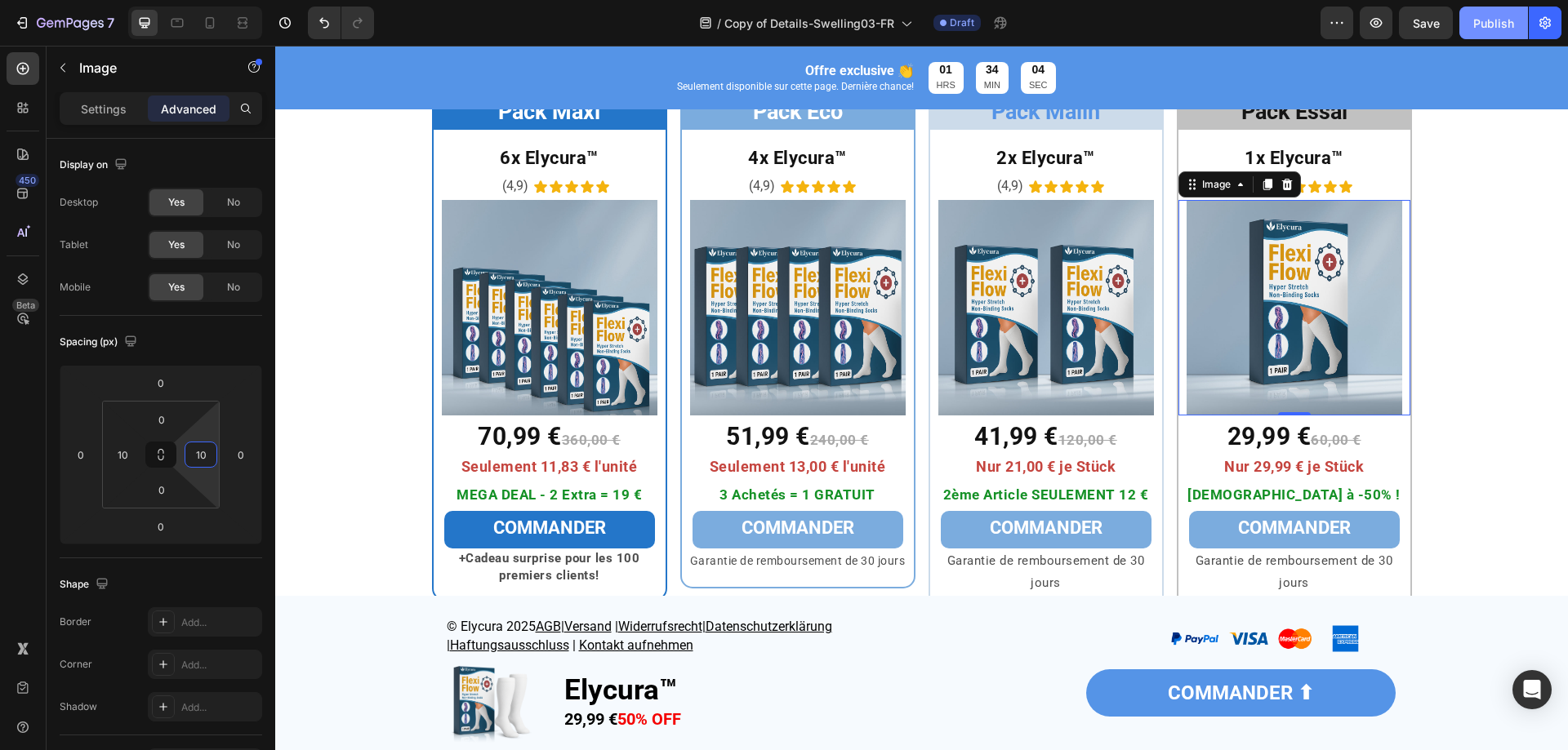
type input "10"
click at [1467, 23] on button "Publish" at bounding box center [1494, 23] width 69 height 33
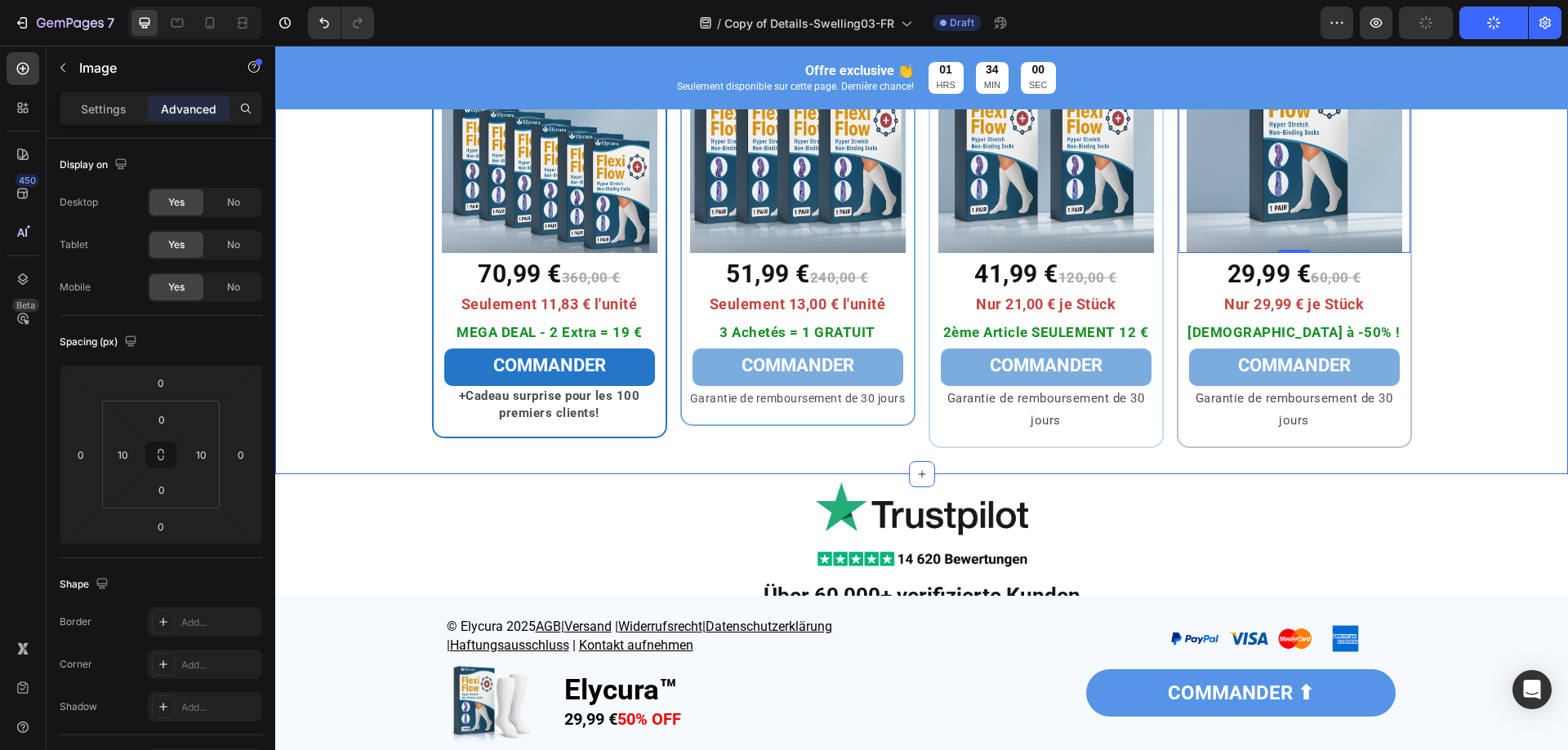
scroll to position [5458, 0]
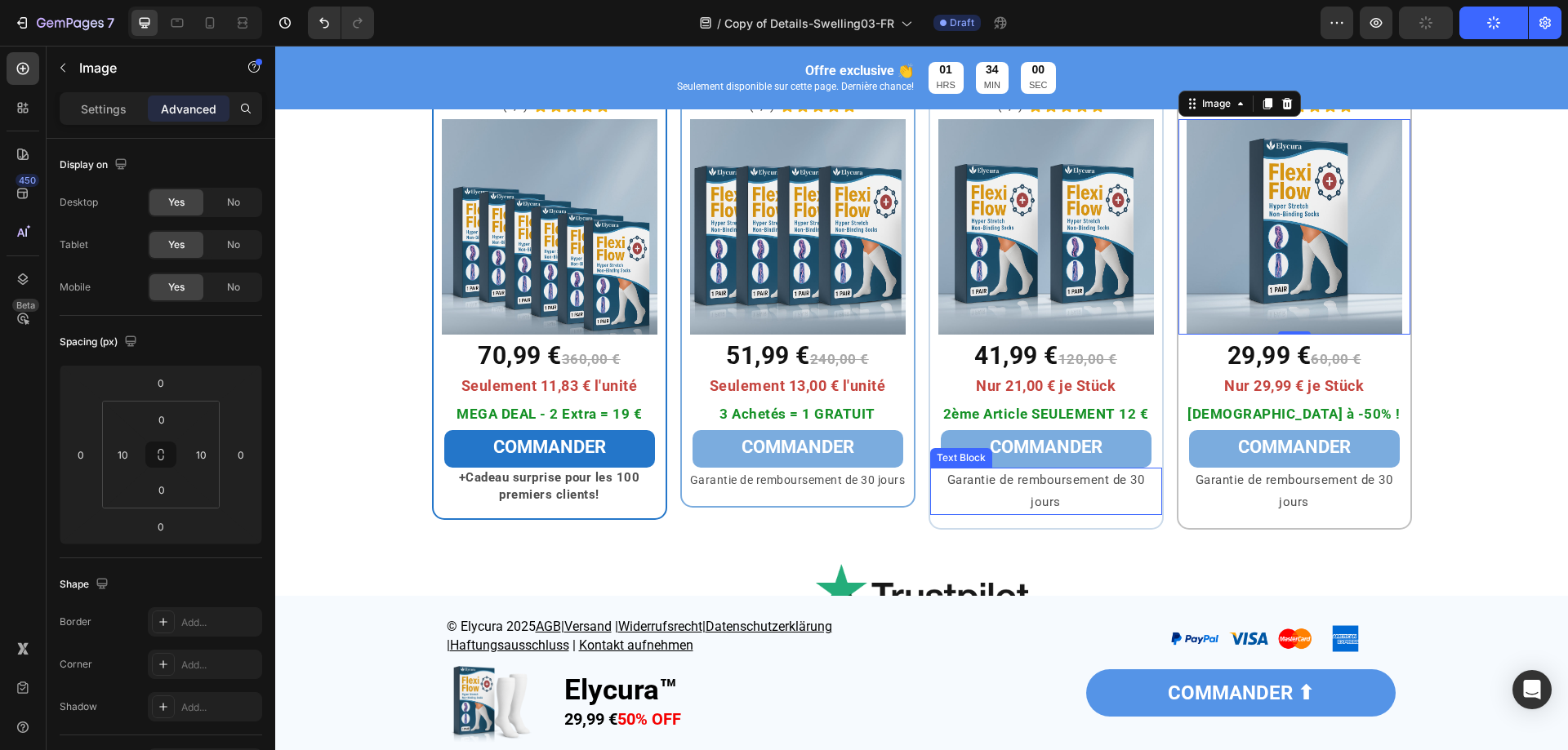
click at [1056, 498] on p "Garantie de remboursement de 30 jours" at bounding box center [1046, 492] width 229 height 44
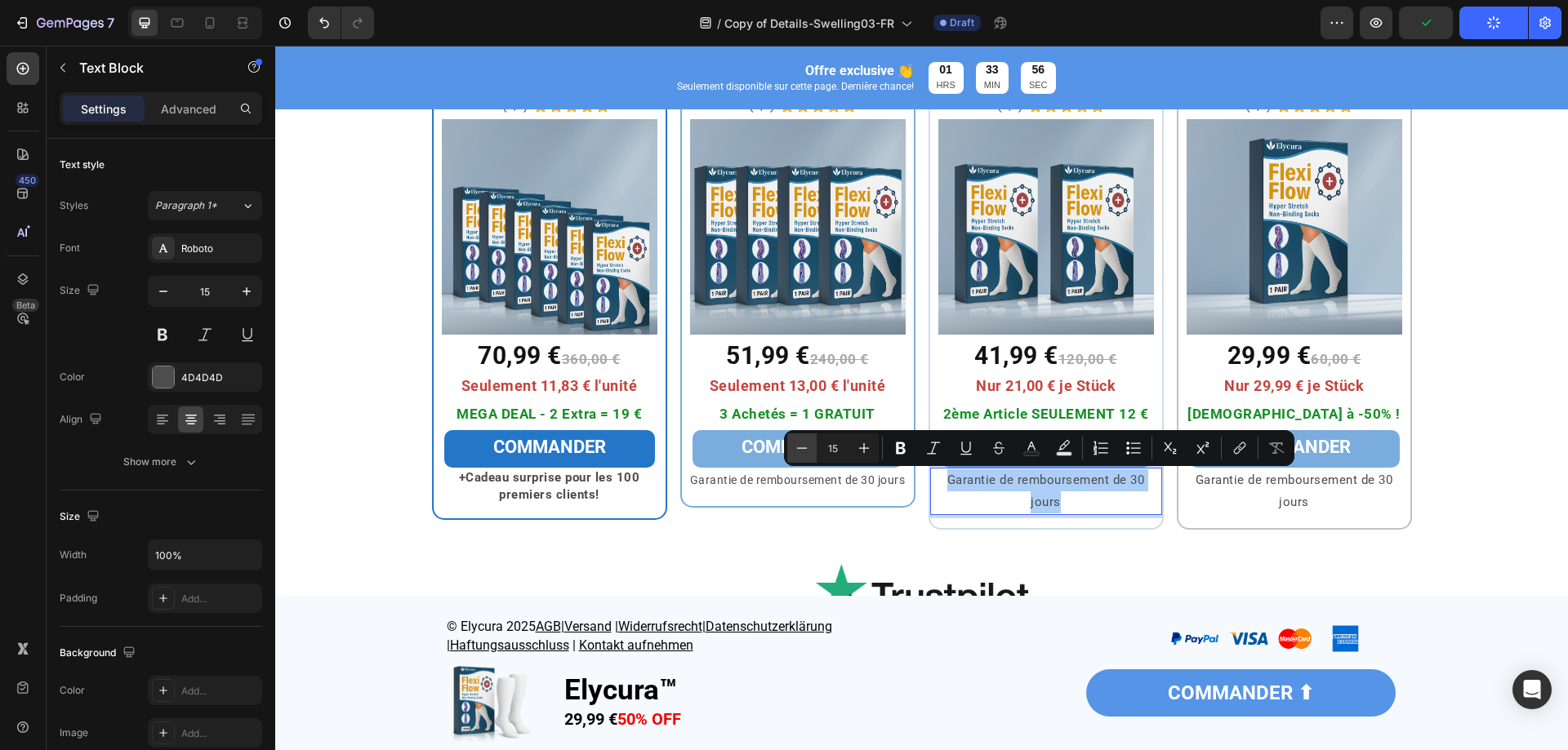
click at [810, 446] on button "Minus" at bounding box center [802, 448] width 30 height 30
click at [1260, 501] on p "Garantie de remboursement de 30 jours" at bounding box center [1295, 492] width 229 height 44
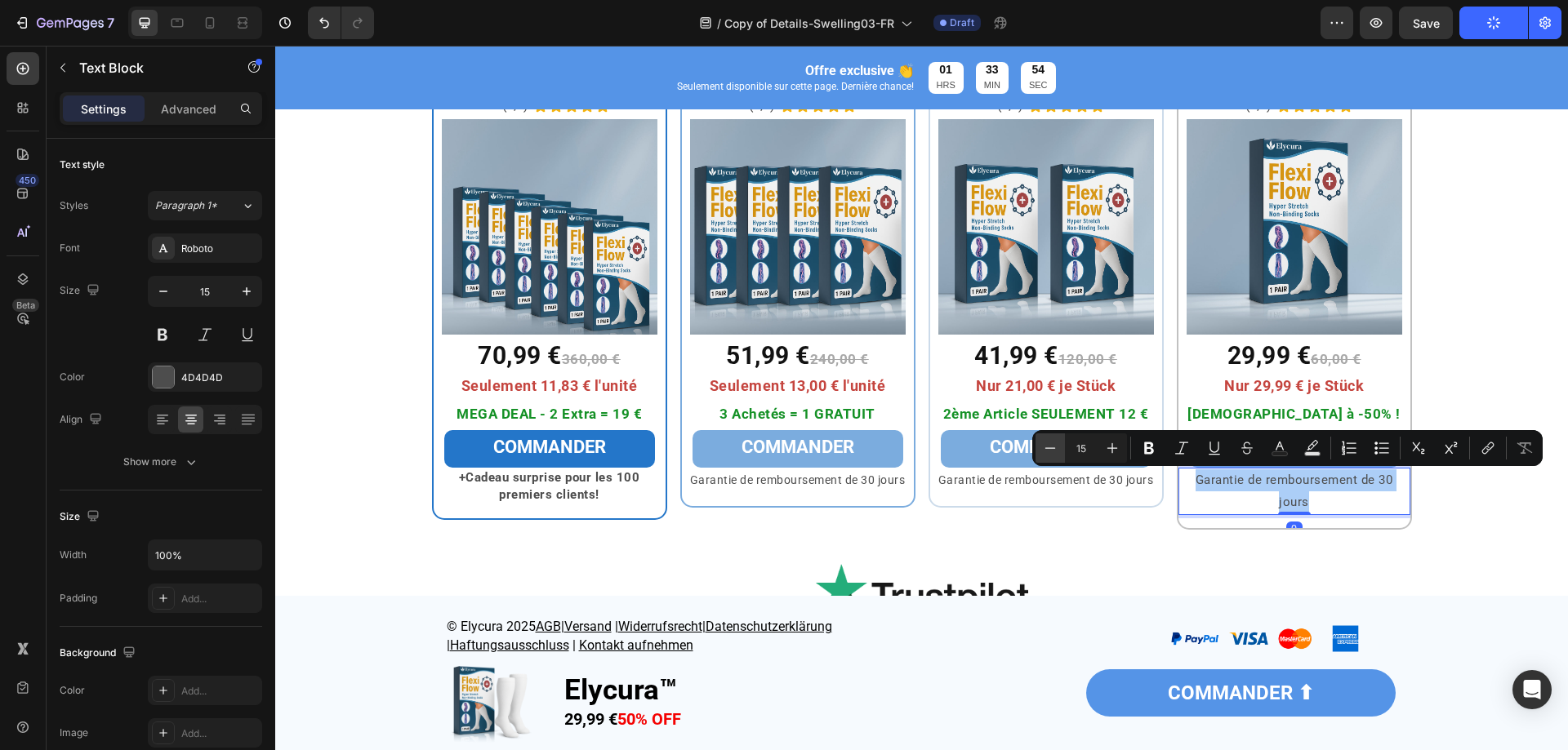
click at [1050, 441] on icon "Editor contextual toolbar" at bounding box center [1051, 448] width 16 height 16
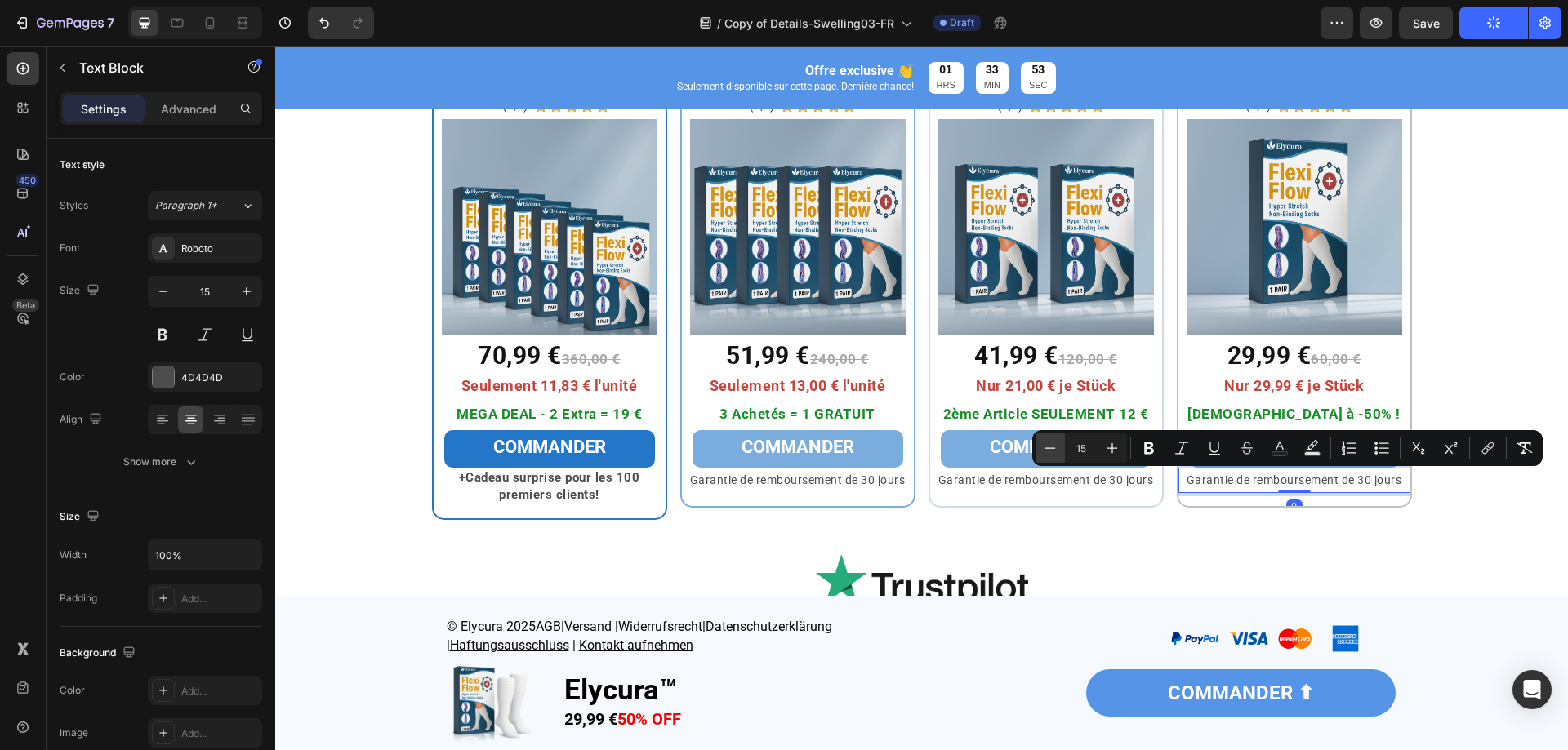
type input "14"
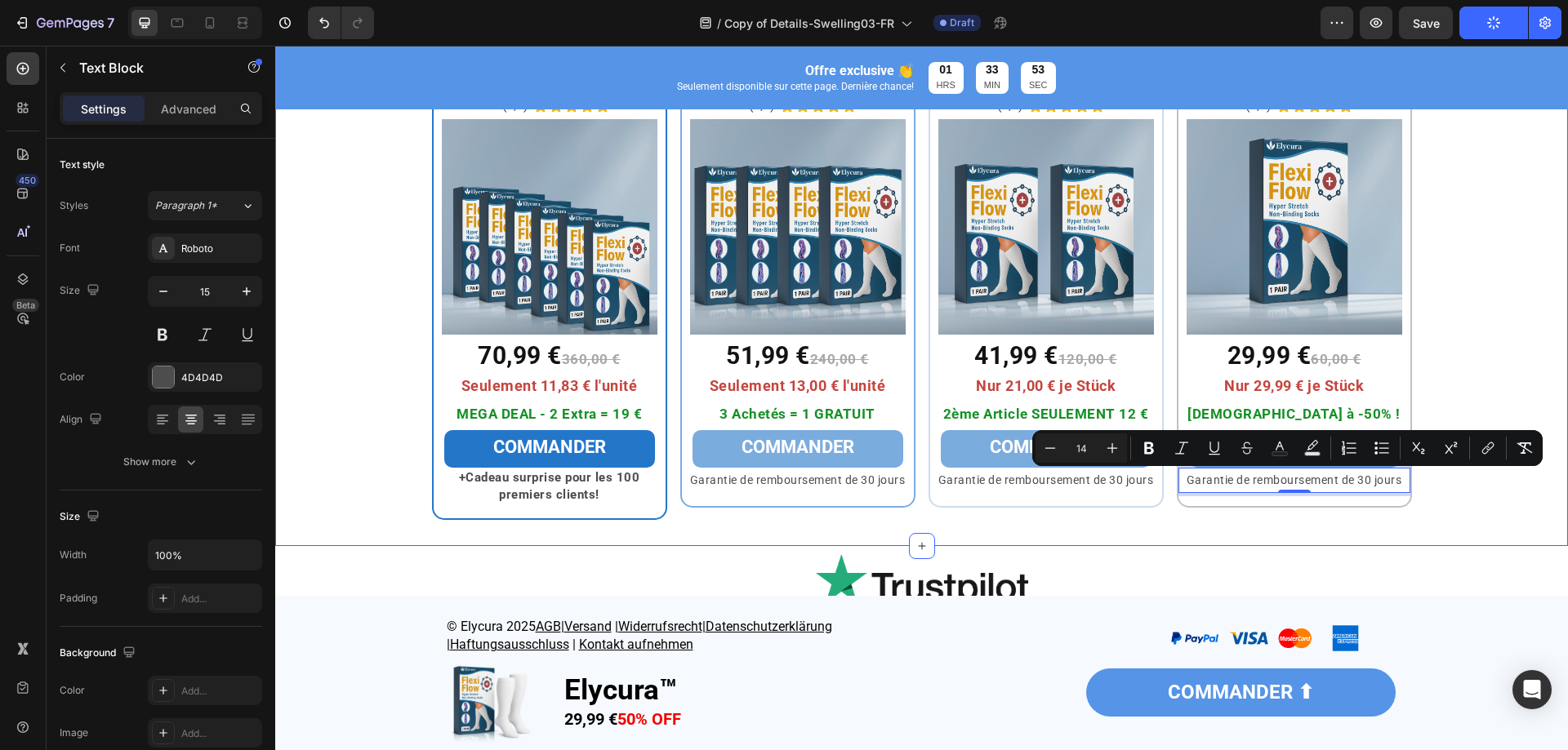
click at [1490, 281] on div "⁠⁠⁠⁠⁠⁠⁠ Pack Maxi Heading Row 6x Elycura™ Heading (4,9) Text Block Icon Icon Ic…" at bounding box center [921, 266] width 1293 height 509
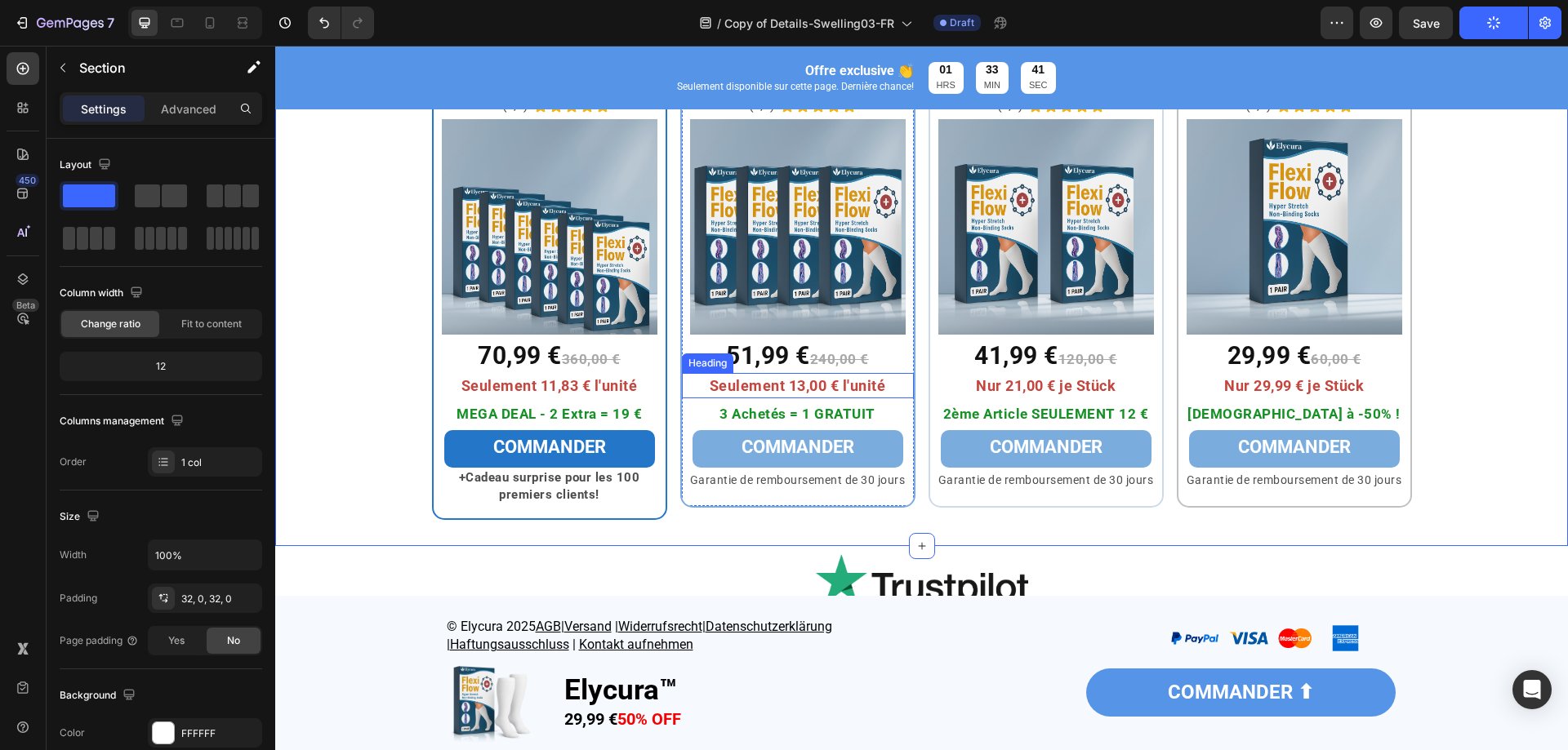
click at [863, 389] on span "Seulement 13,00 € l'unité" at bounding box center [798, 386] width 177 height 17
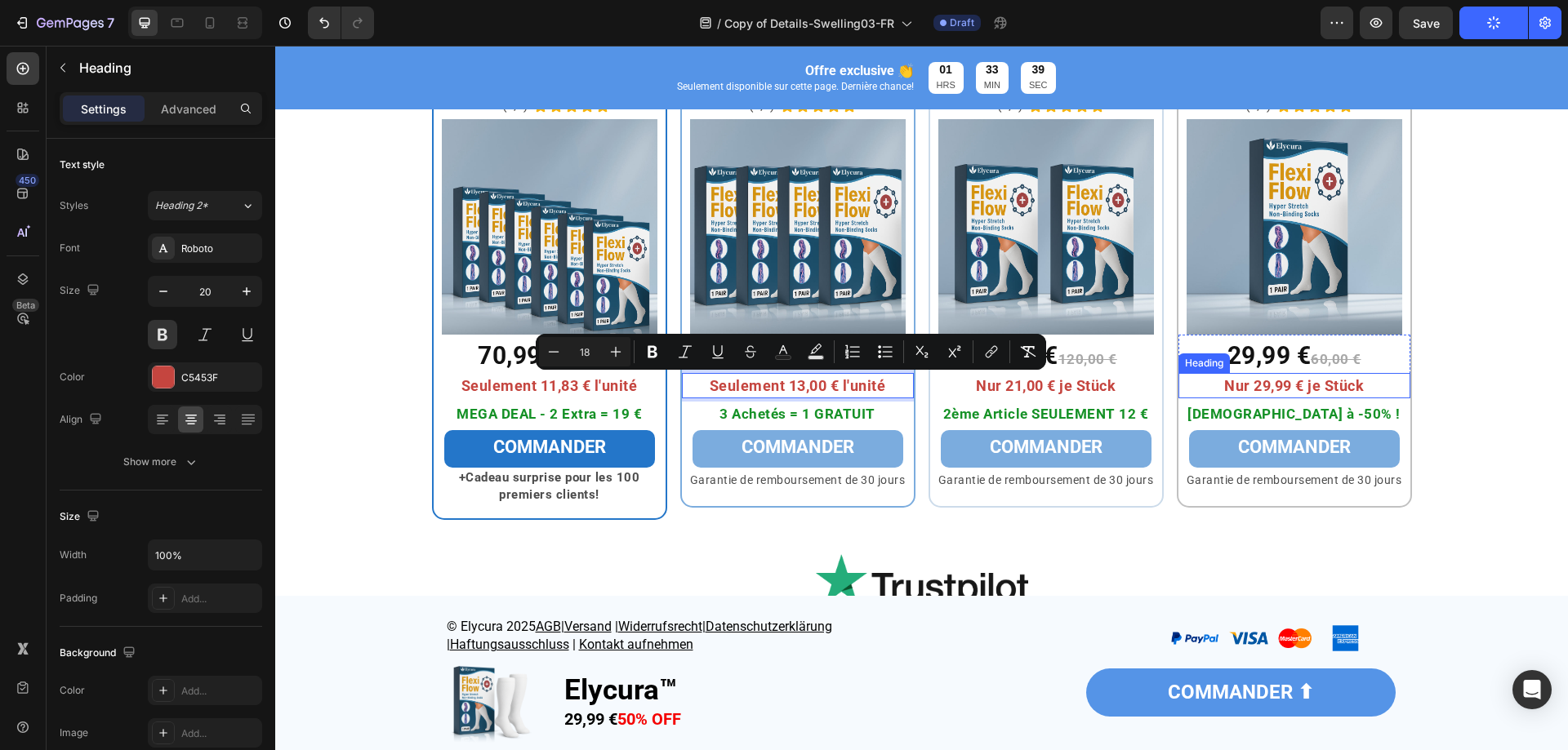
click at [1231, 386] on span "Nur 29,99 € je Stück" at bounding box center [1294, 386] width 140 height 17
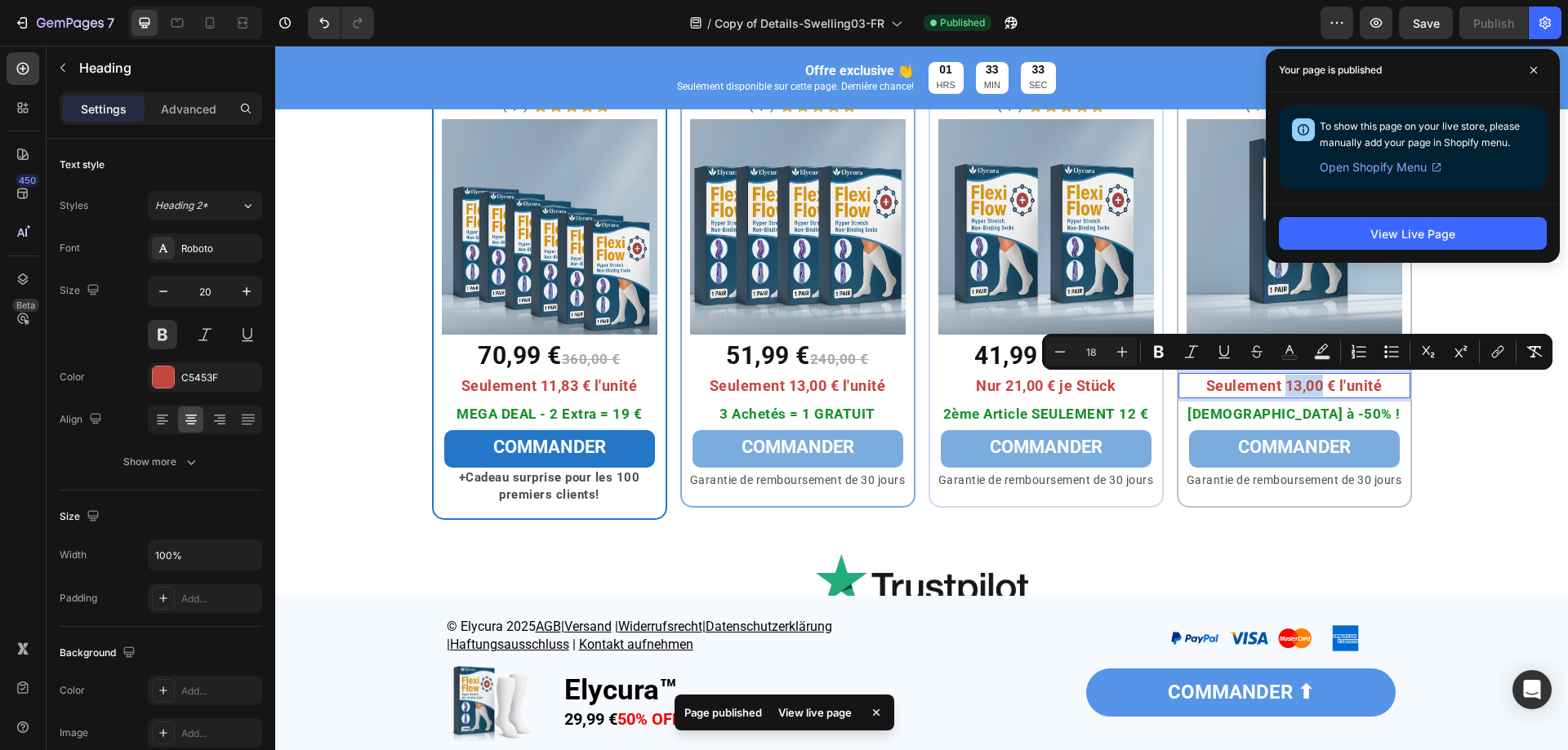
drag, startPoint x: 1316, startPoint y: 387, endPoint x: 1277, endPoint y: 384, distance: 39.1
click at [1277, 384] on span "Seulement 13,00 € l'unité" at bounding box center [1295, 386] width 177 height 17
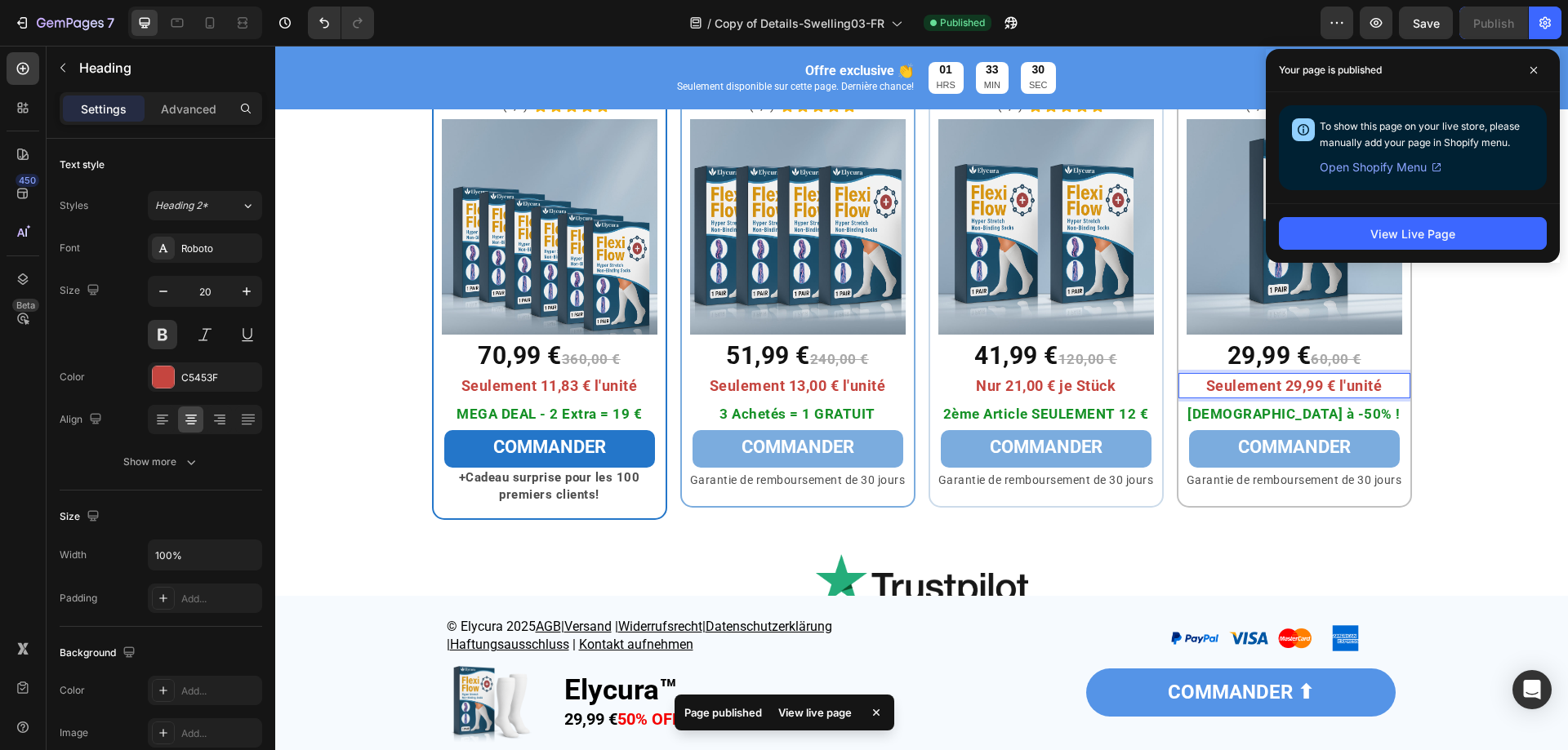
click at [1046, 385] on span "Nur 21,00 € je Stück" at bounding box center [1046, 386] width 140 height 17
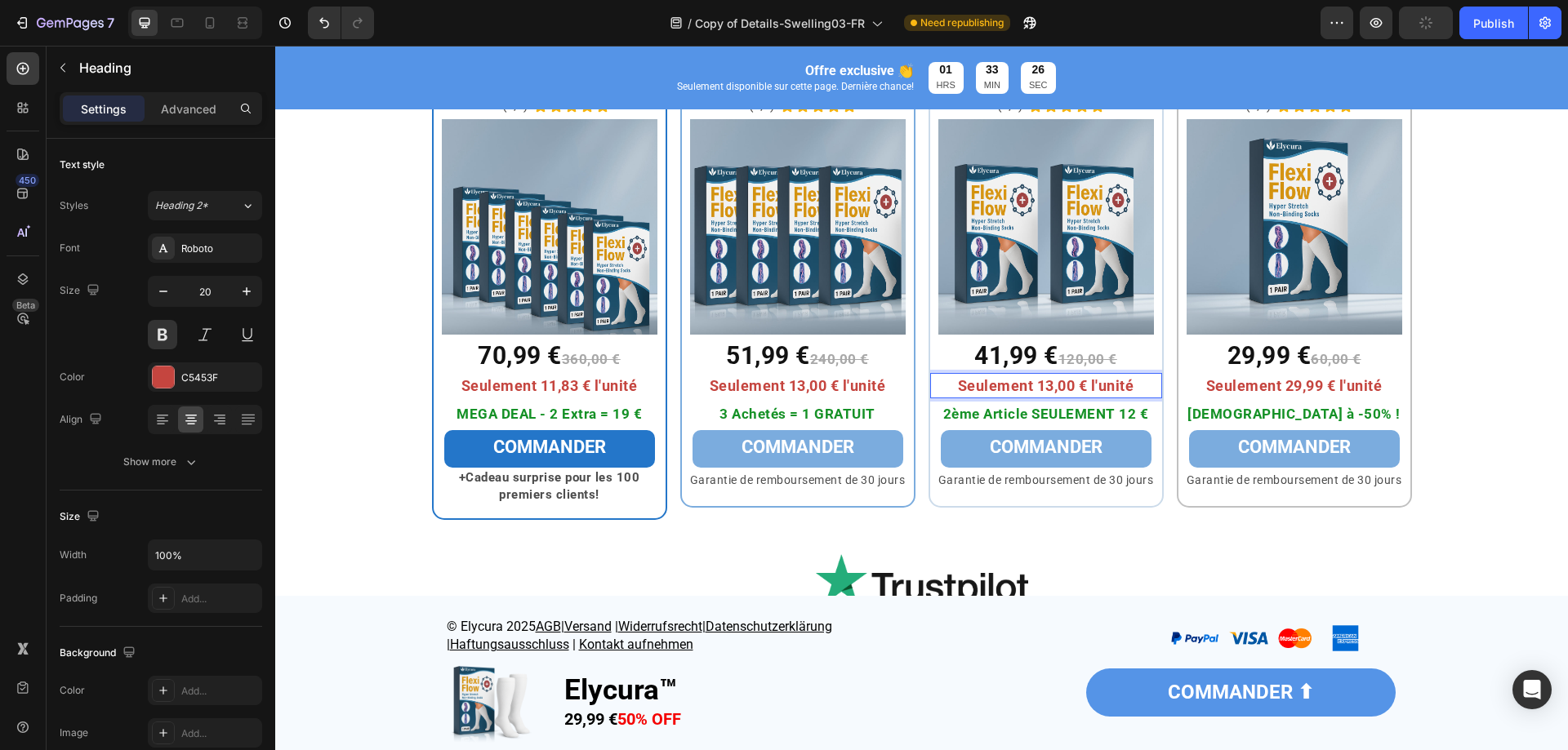
click at [1046, 385] on span "Seulement 13,00 € l'unité" at bounding box center [1046, 386] width 177 height 17
click at [1504, 30] on div "Publish" at bounding box center [1494, 23] width 41 height 17
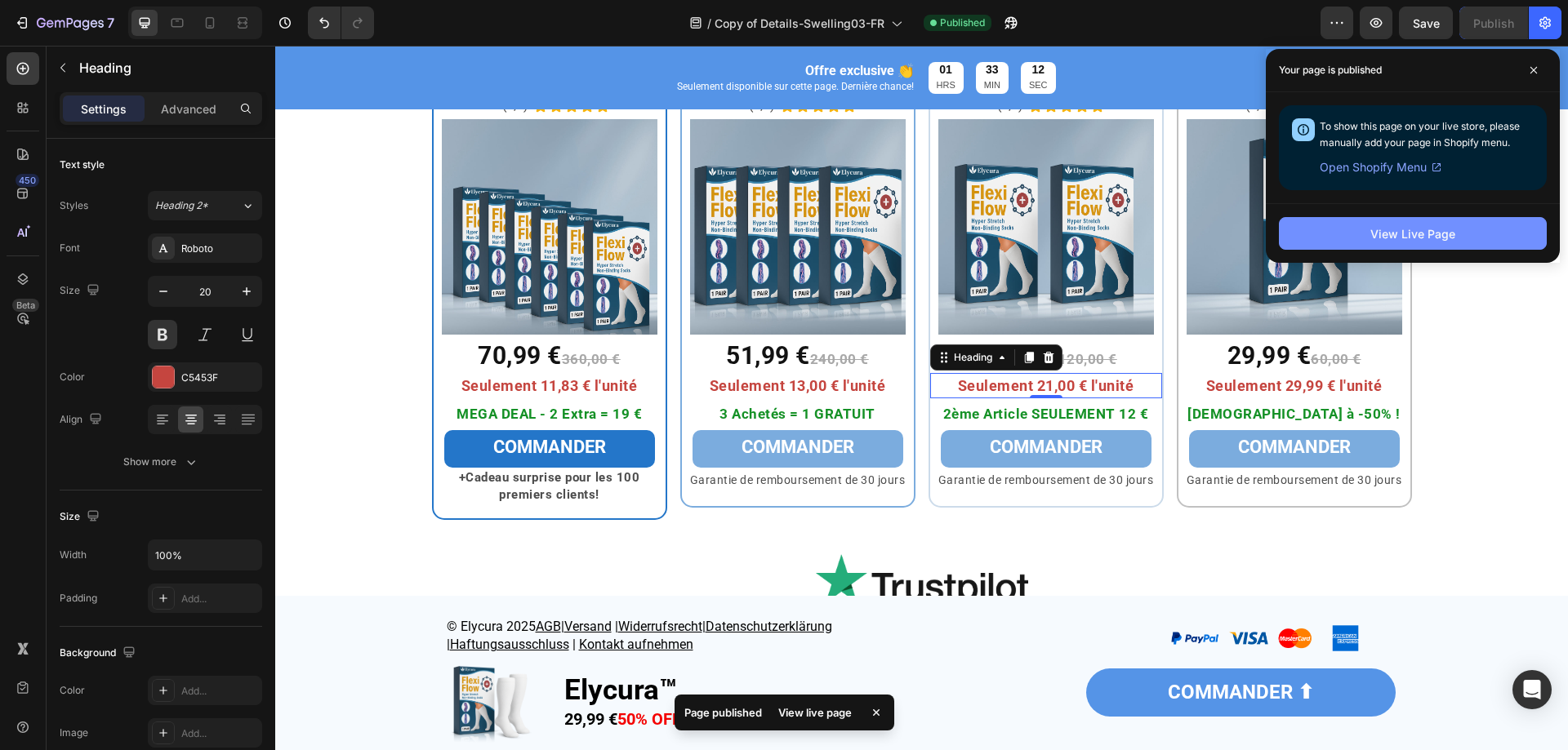
click at [1433, 230] on div "View Live Page" at bounding box center [1413, 234] width 85 height 17
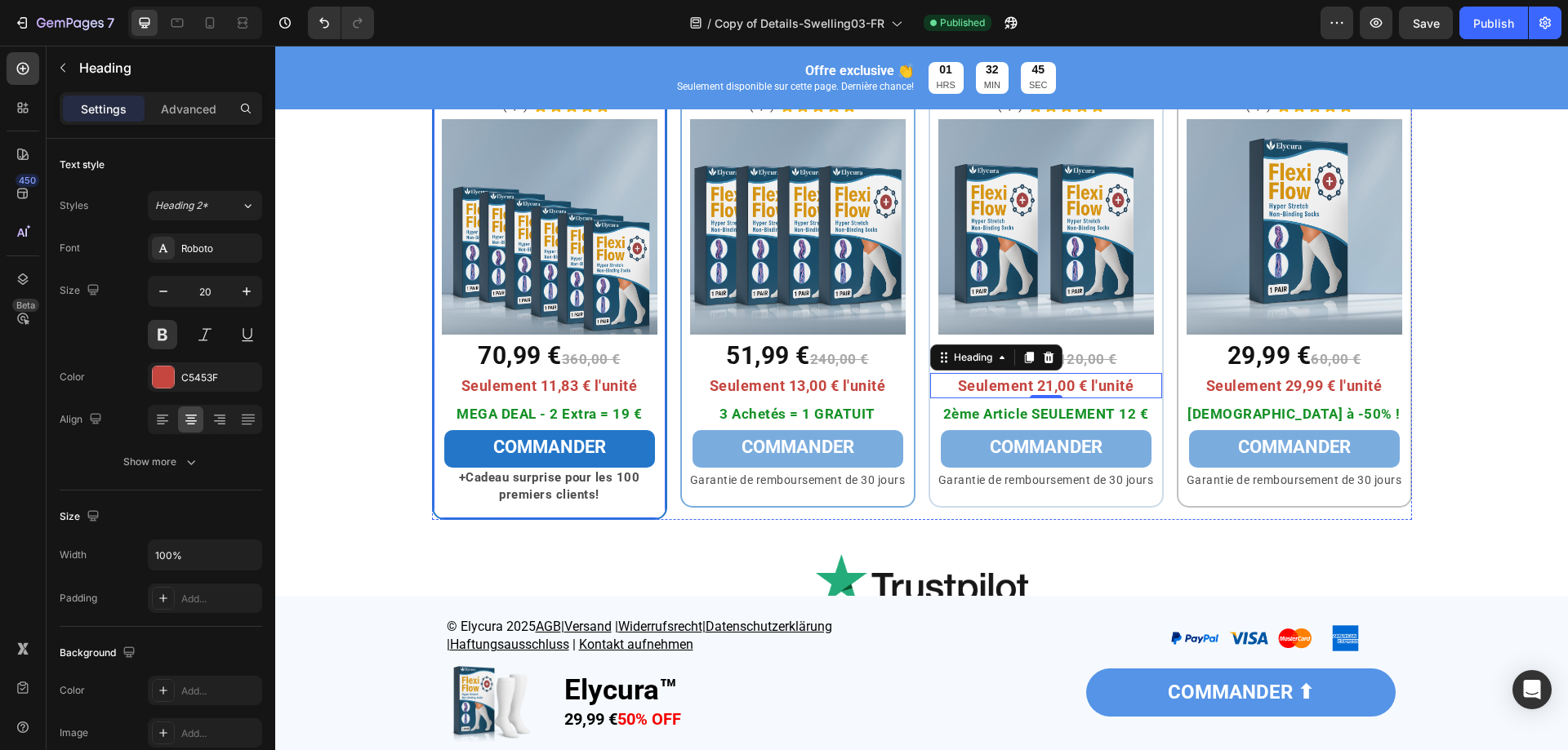
click at [653, 497] on div "6x Elycura™ Heading (4,9) Text Block Icon Icon Icon Icon Icon Icon List Row Ima…" at bounding box center [549, 284] width 236 height 473
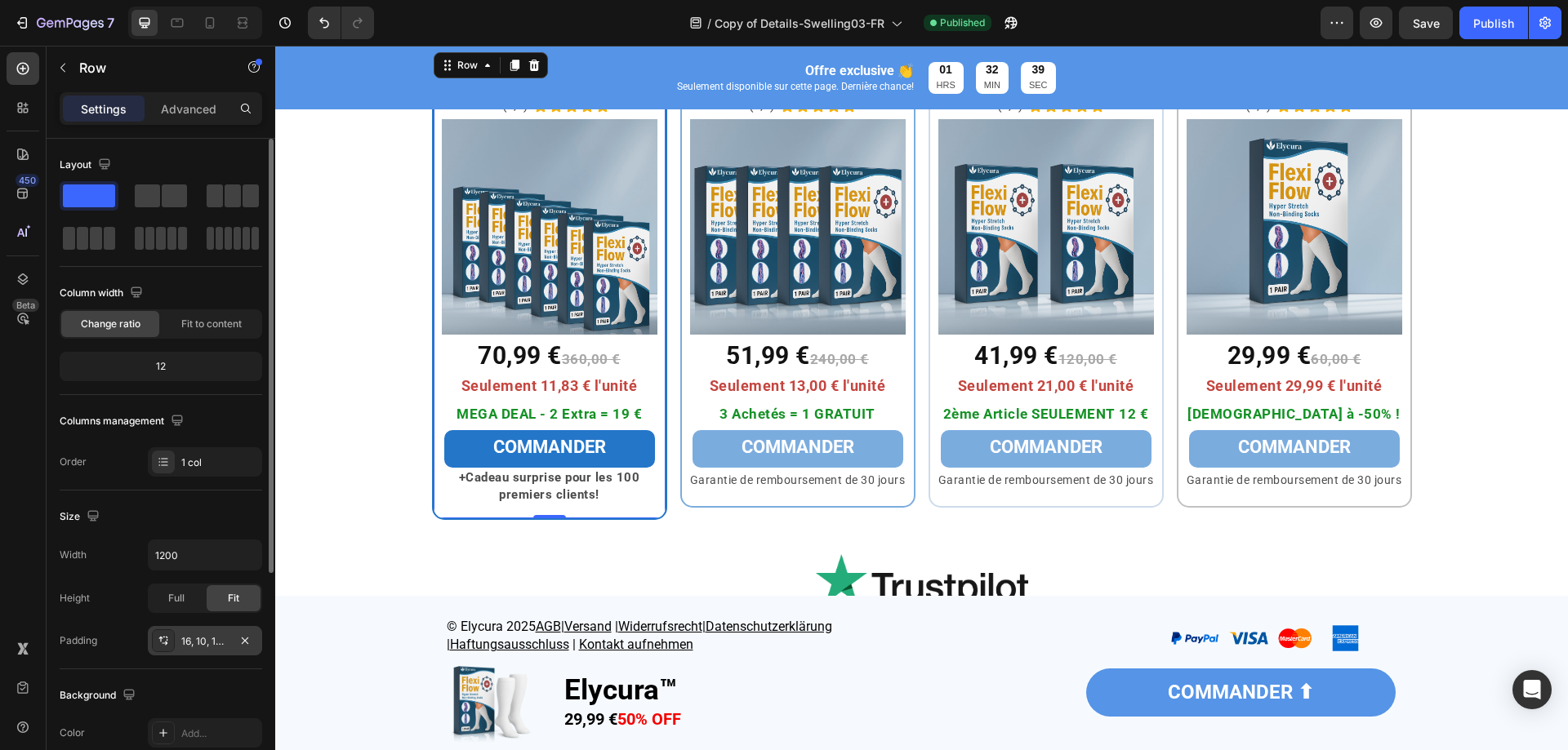
click at [222, 648] on div "16, 10, 16, 10" at bounding box center [205, 642] width 48 height 15
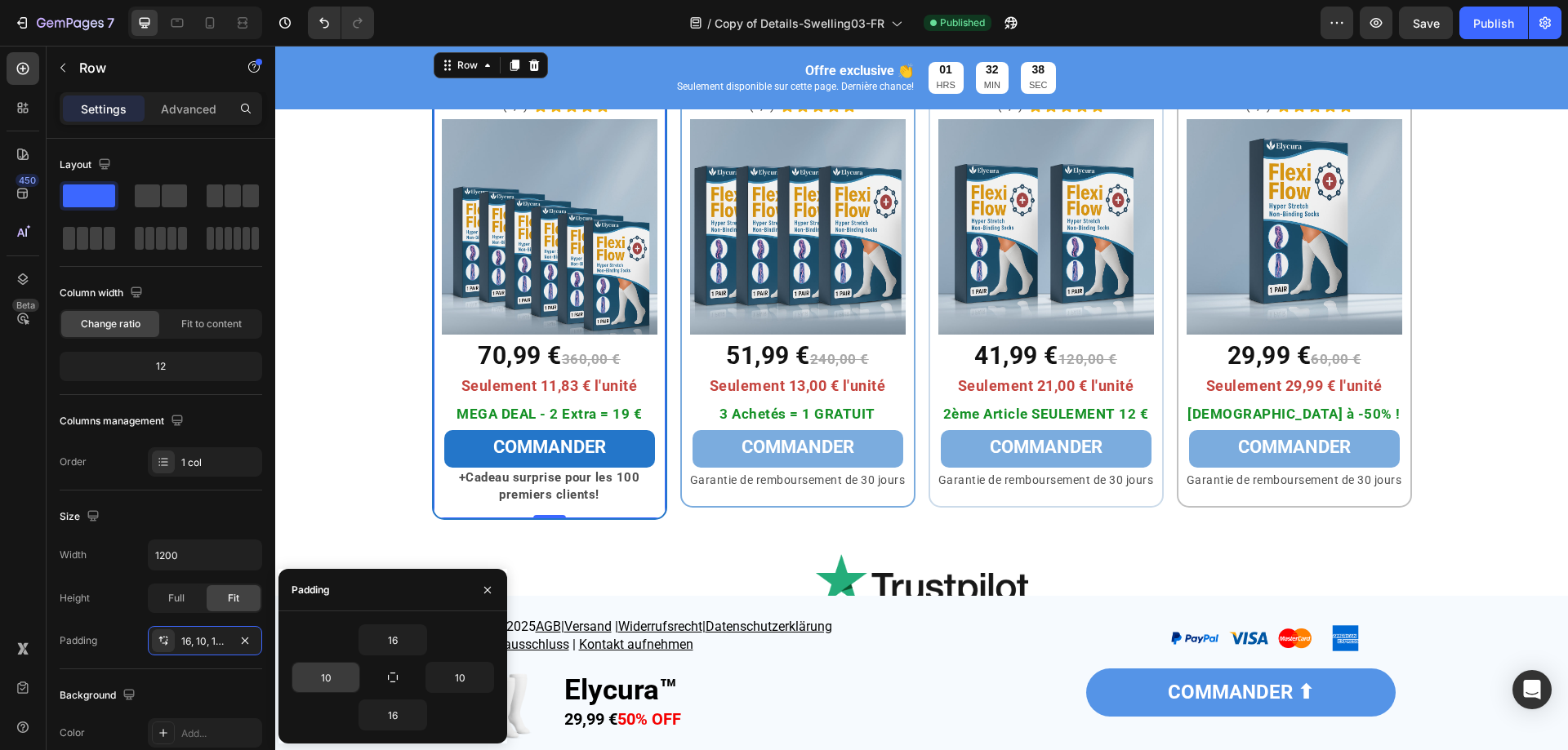
click at [324, 676] on input "10" at bounding box center [326, 678] width 67 height 30
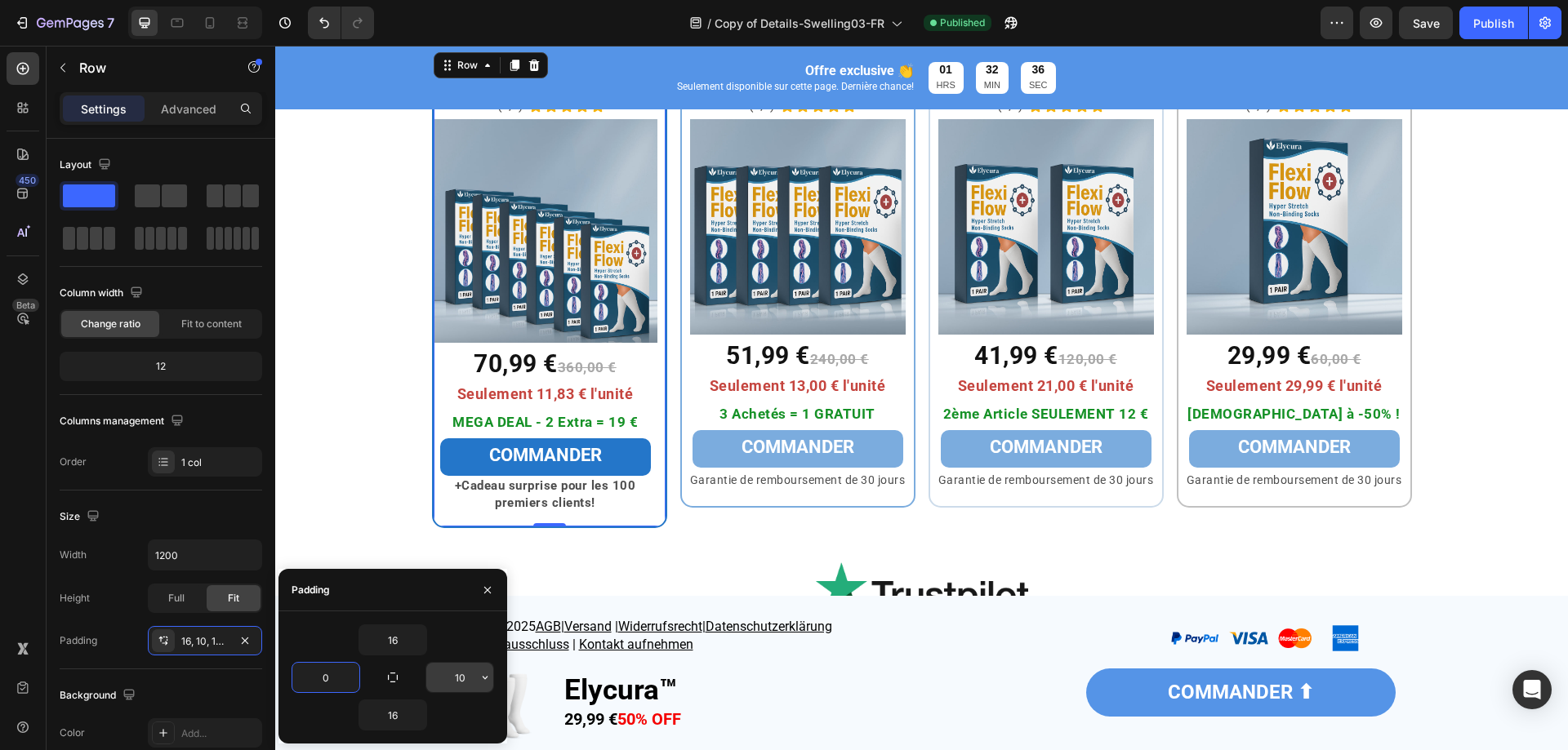
type input "0"
click at [472, 681] on input "10" at bounding box center [460, 678] width 67 height 30
type input "0"
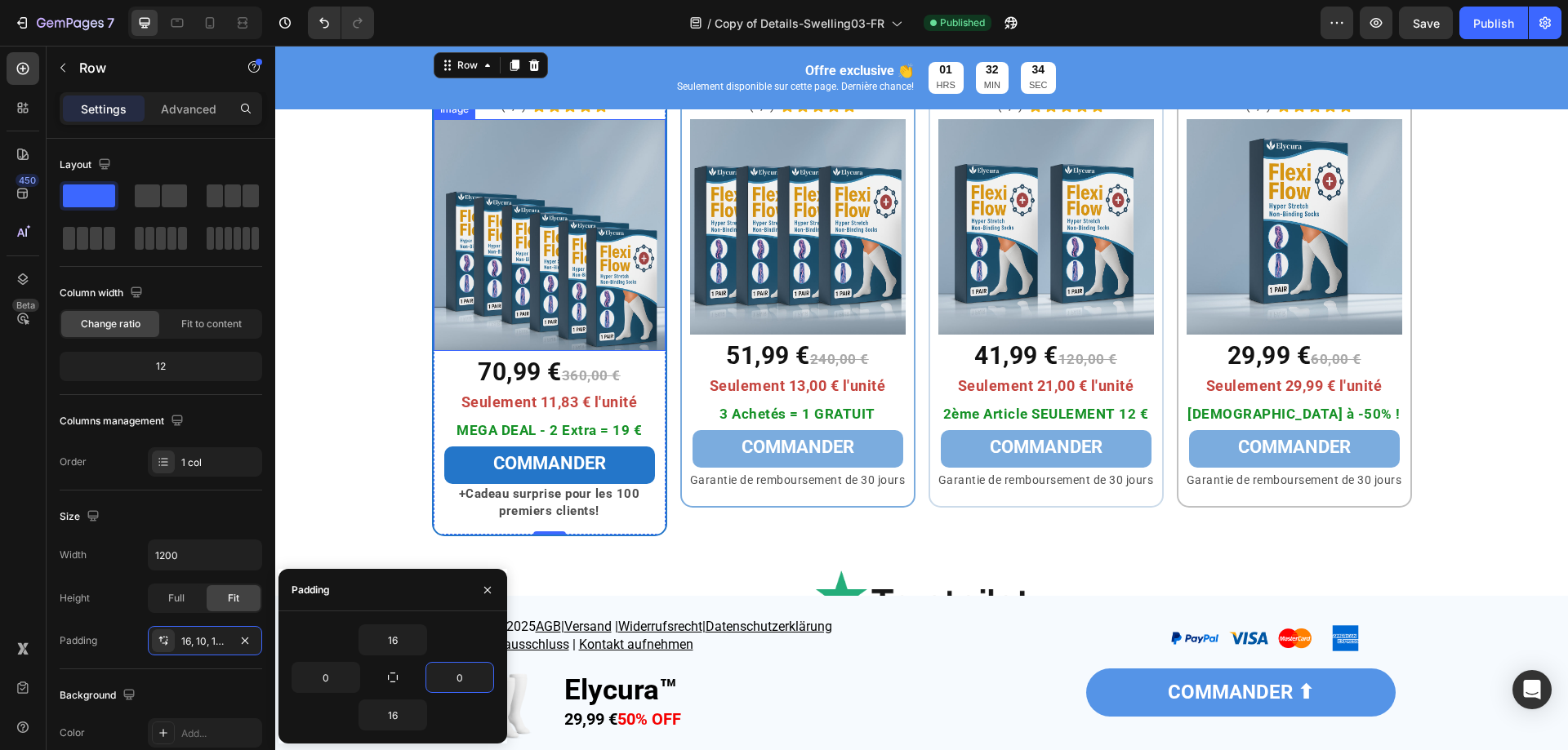
click at [635, 299] on img at bounding box center [549, 235] width 232 height 232
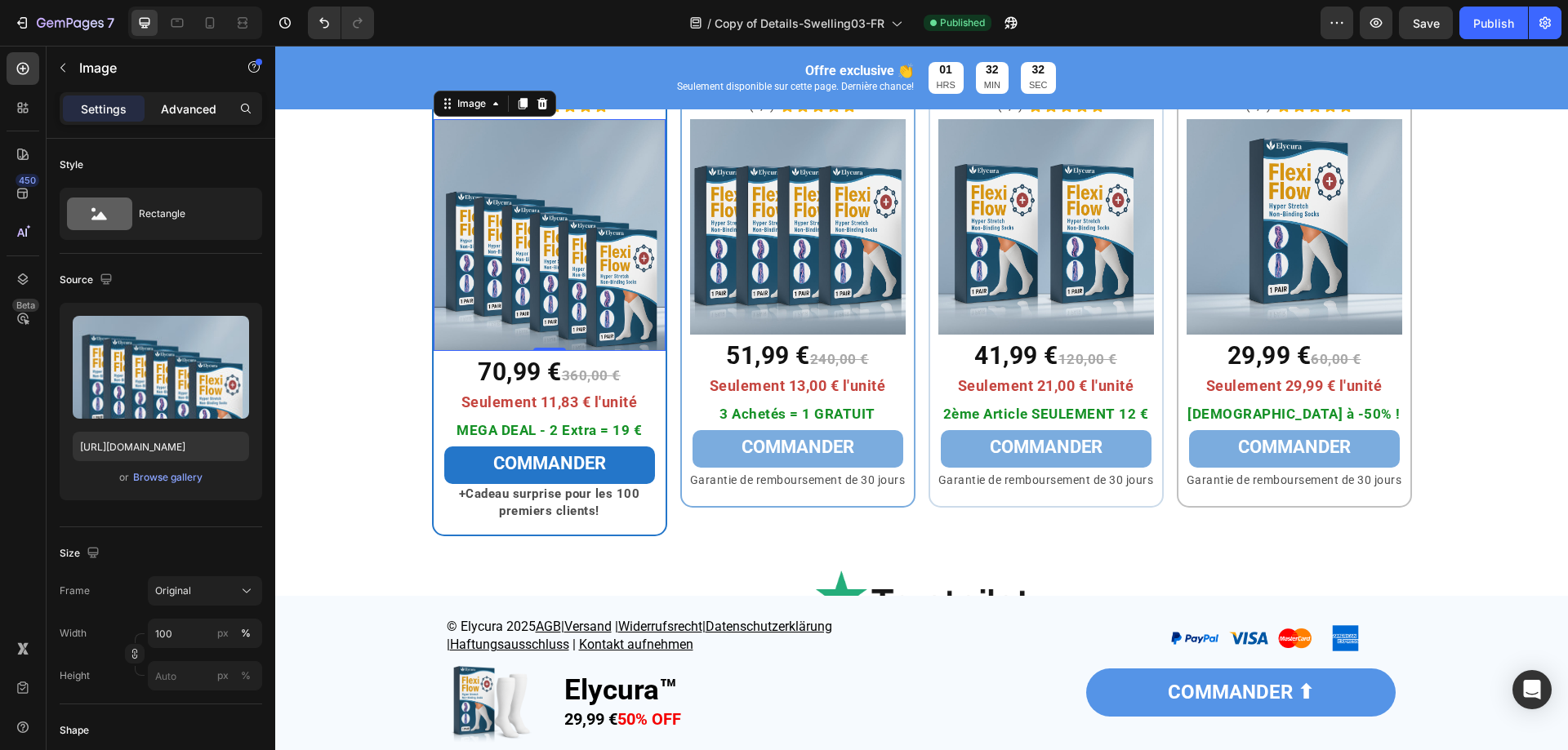
click at [188, 112] on p "Advanced" at bounding box center [189, 108] width 56 height 17
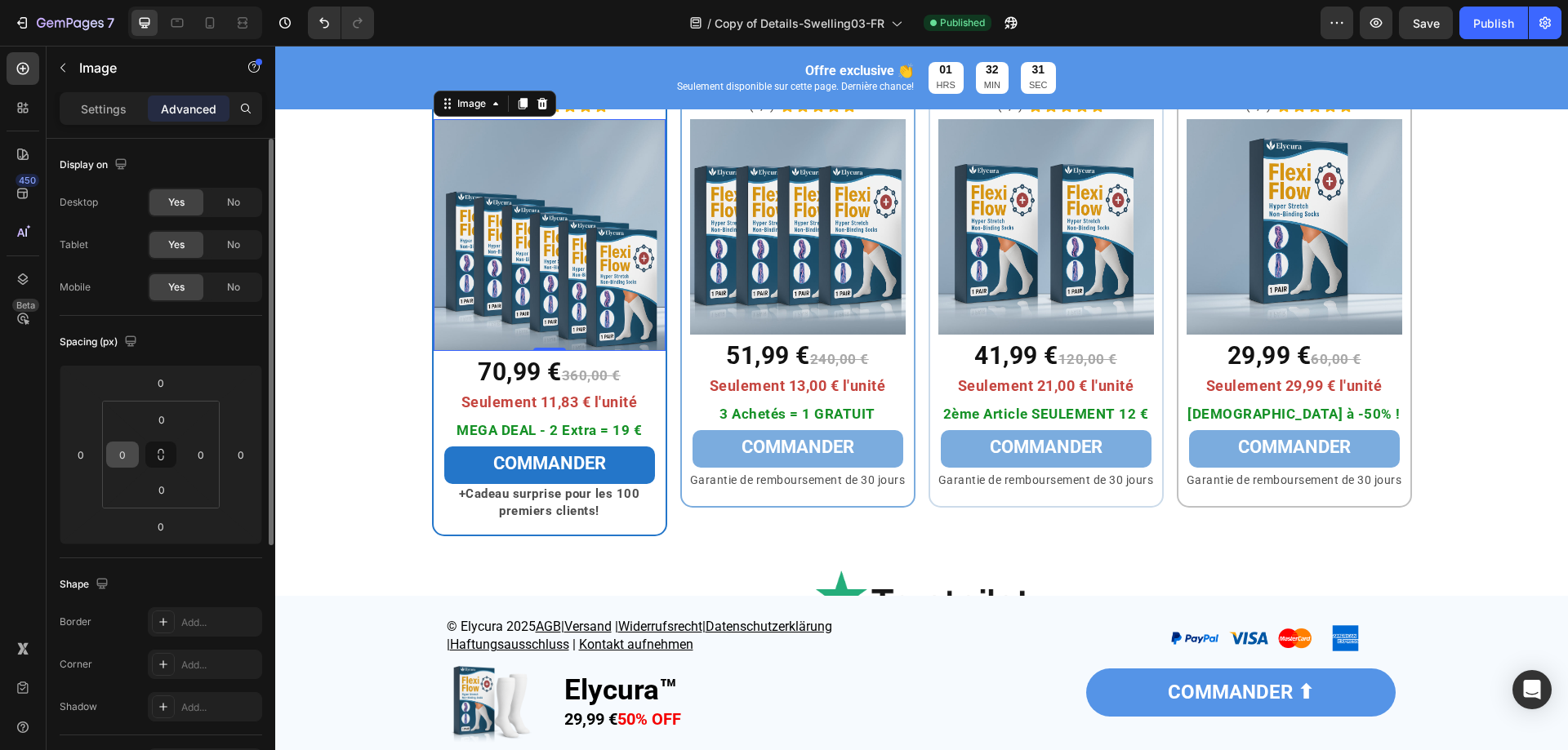
click at [121, 455] on input "0" at bounding box center [122, 455] width 25 height 25
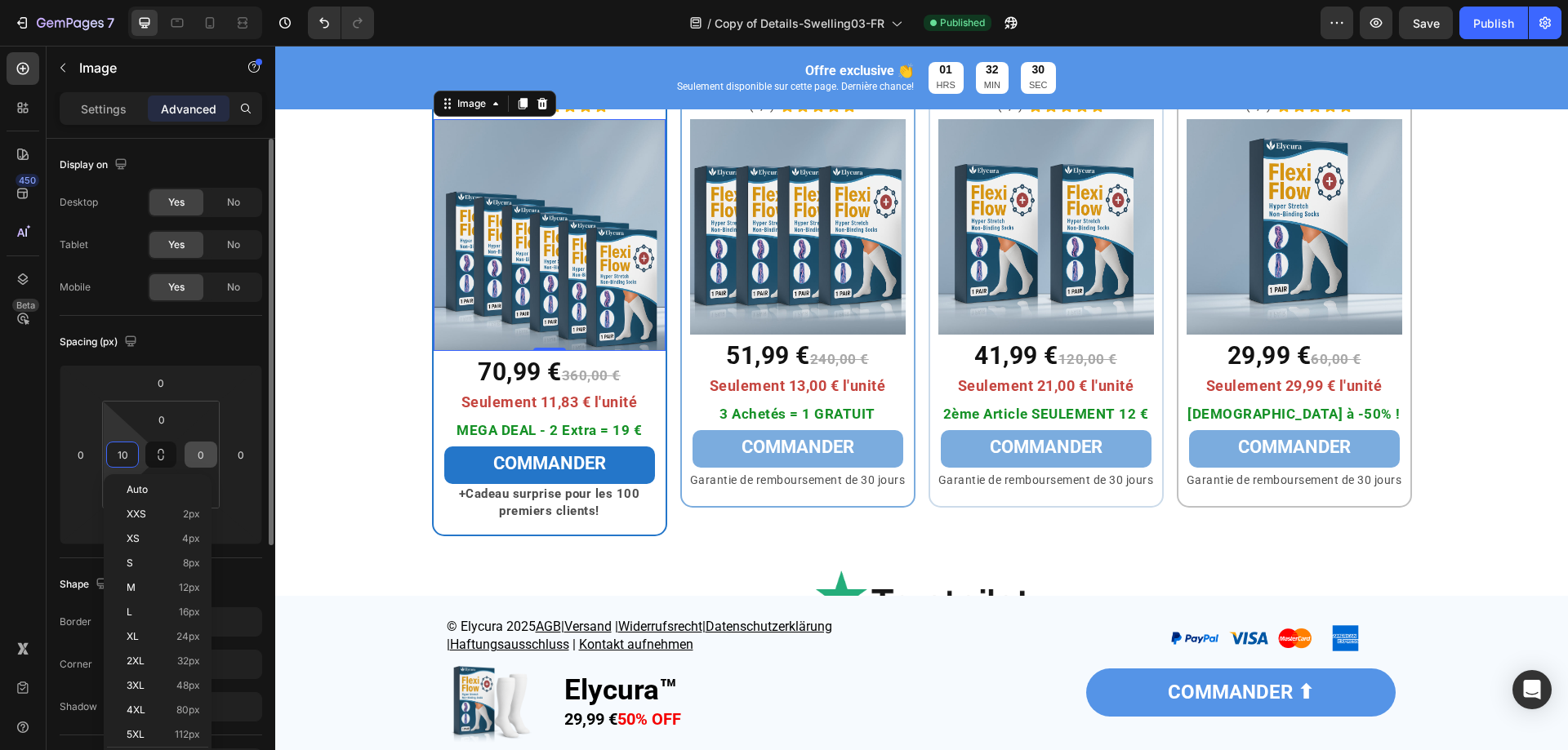
type input "10"
click at [199, 455] on input "0" at bounding box center [201, 455] width 25 height 25
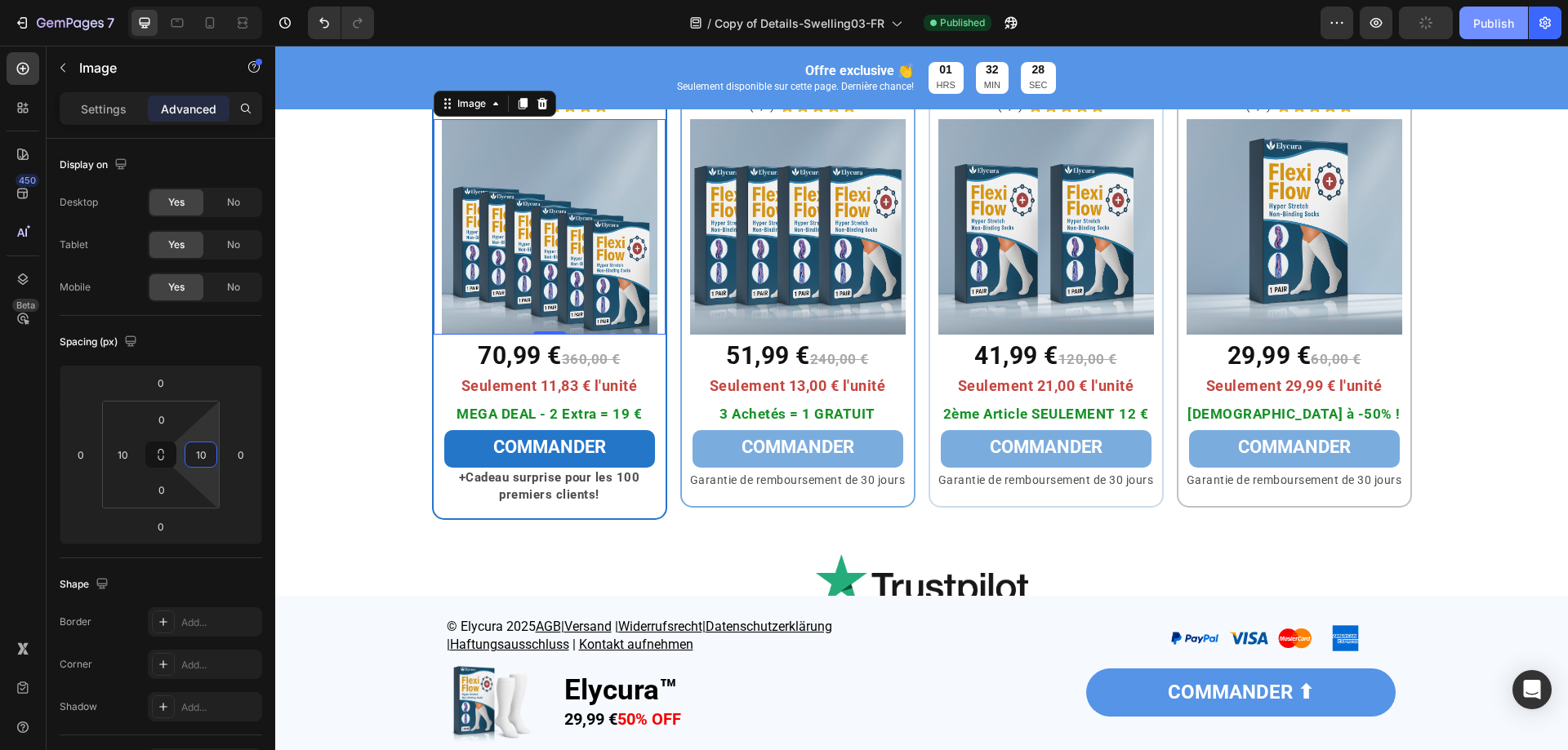
type input "10"
click at [1503, 24] on div "Publish" at bounding box center [1494, 23] width 41 height 17
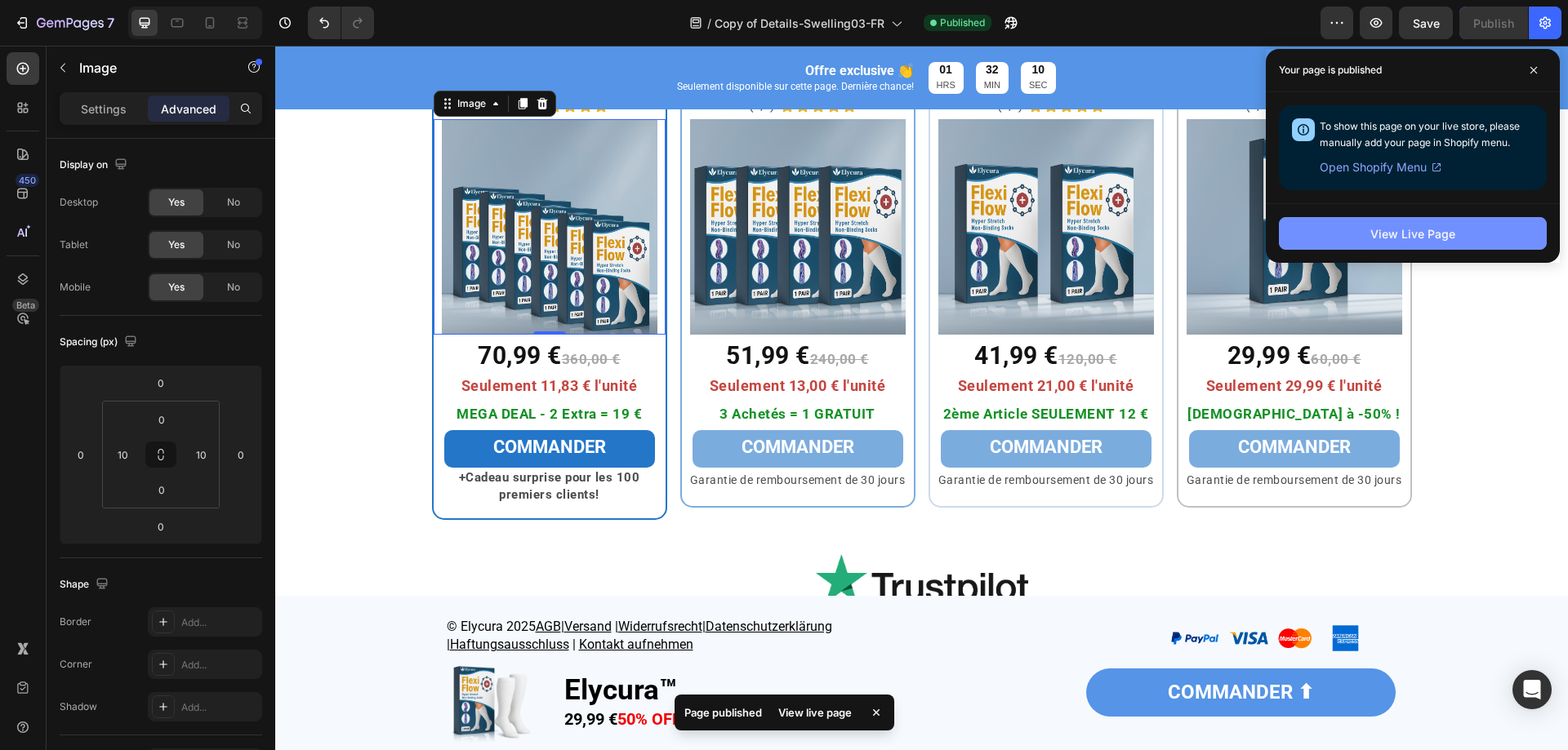
click at [1449, 240] on div "View Live Page" at bounding box center [1413, 234] width 85 height 17
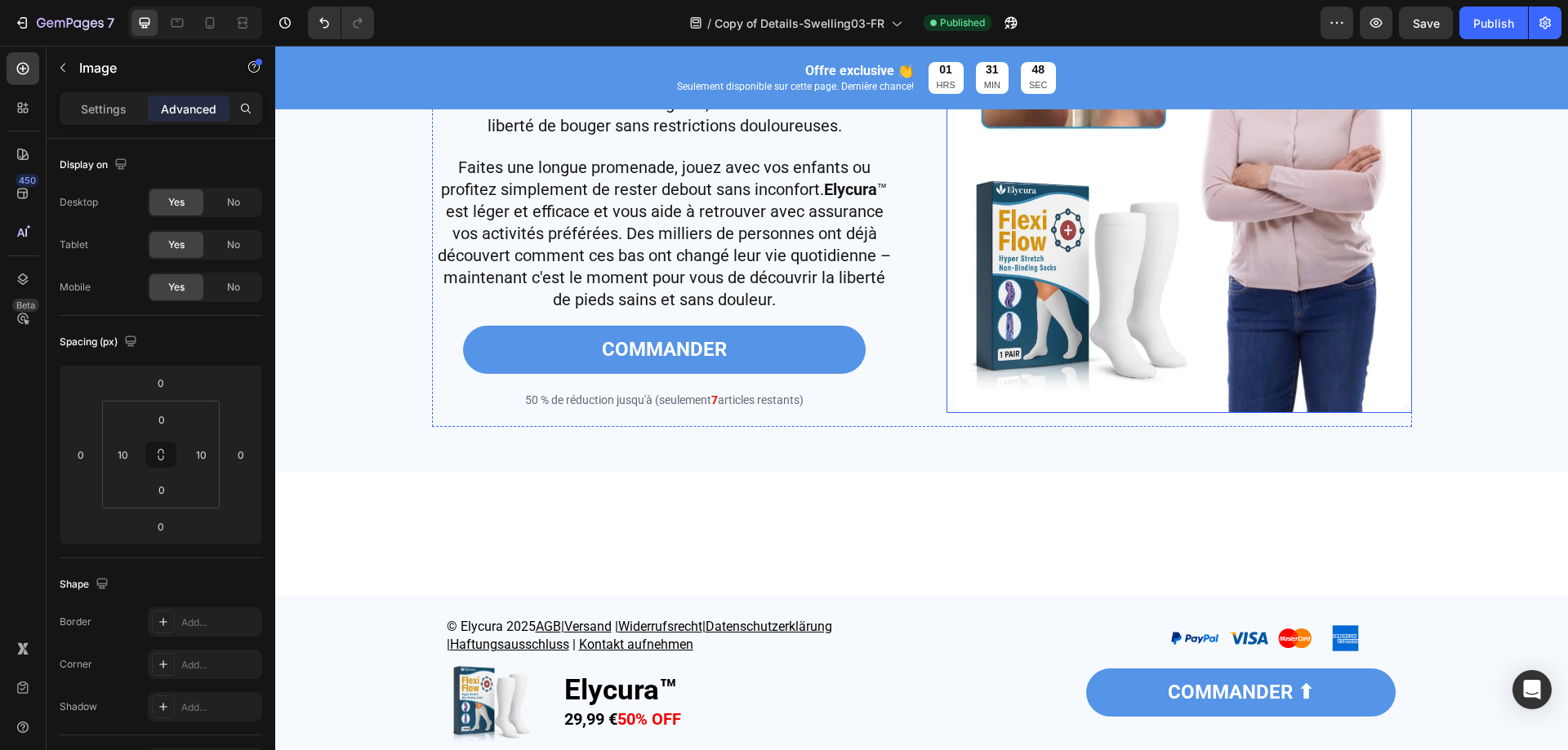
scroll to position [0, 0]
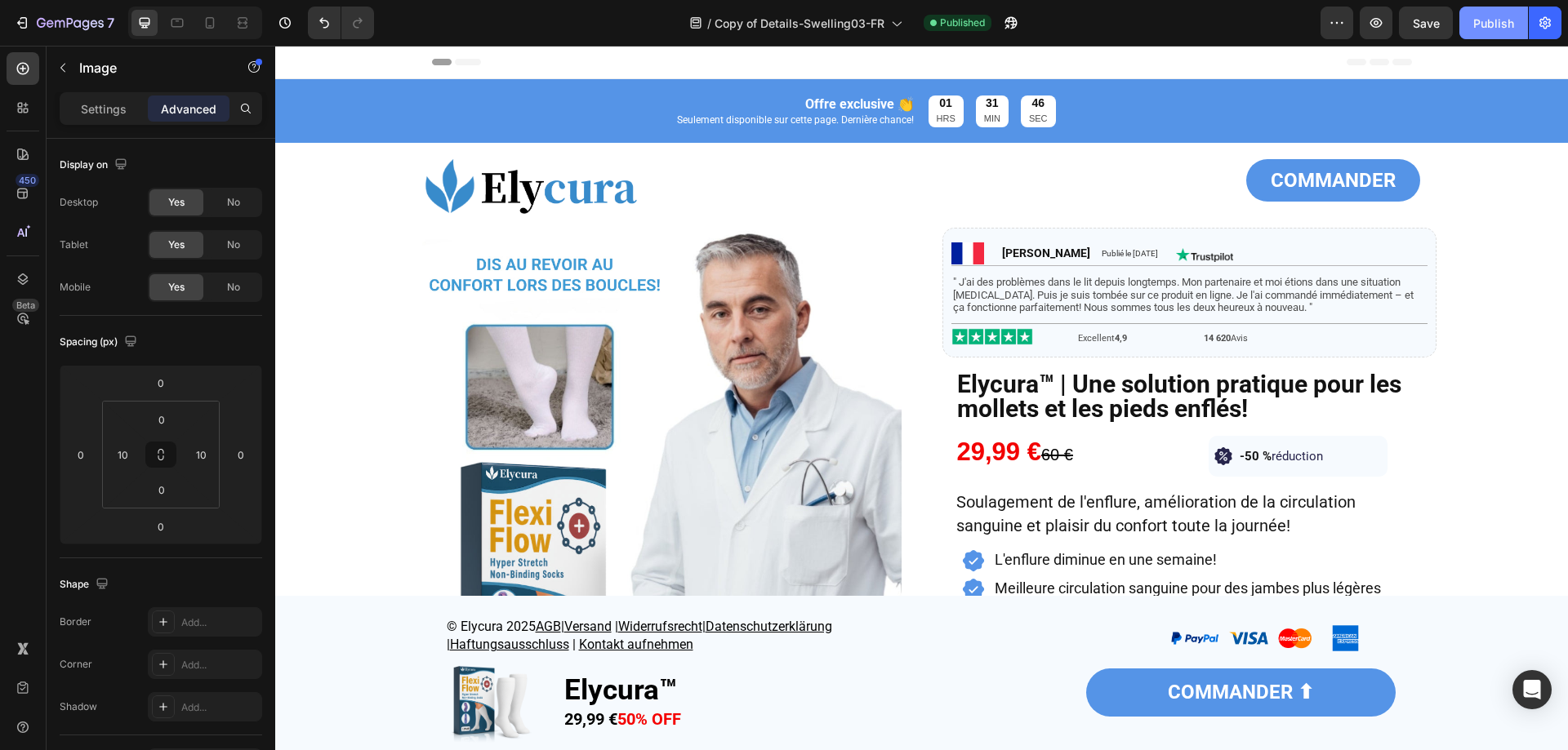
click at [1484, 30] on div "Publish" at bounding box center [1494, 23] width 41 height 17
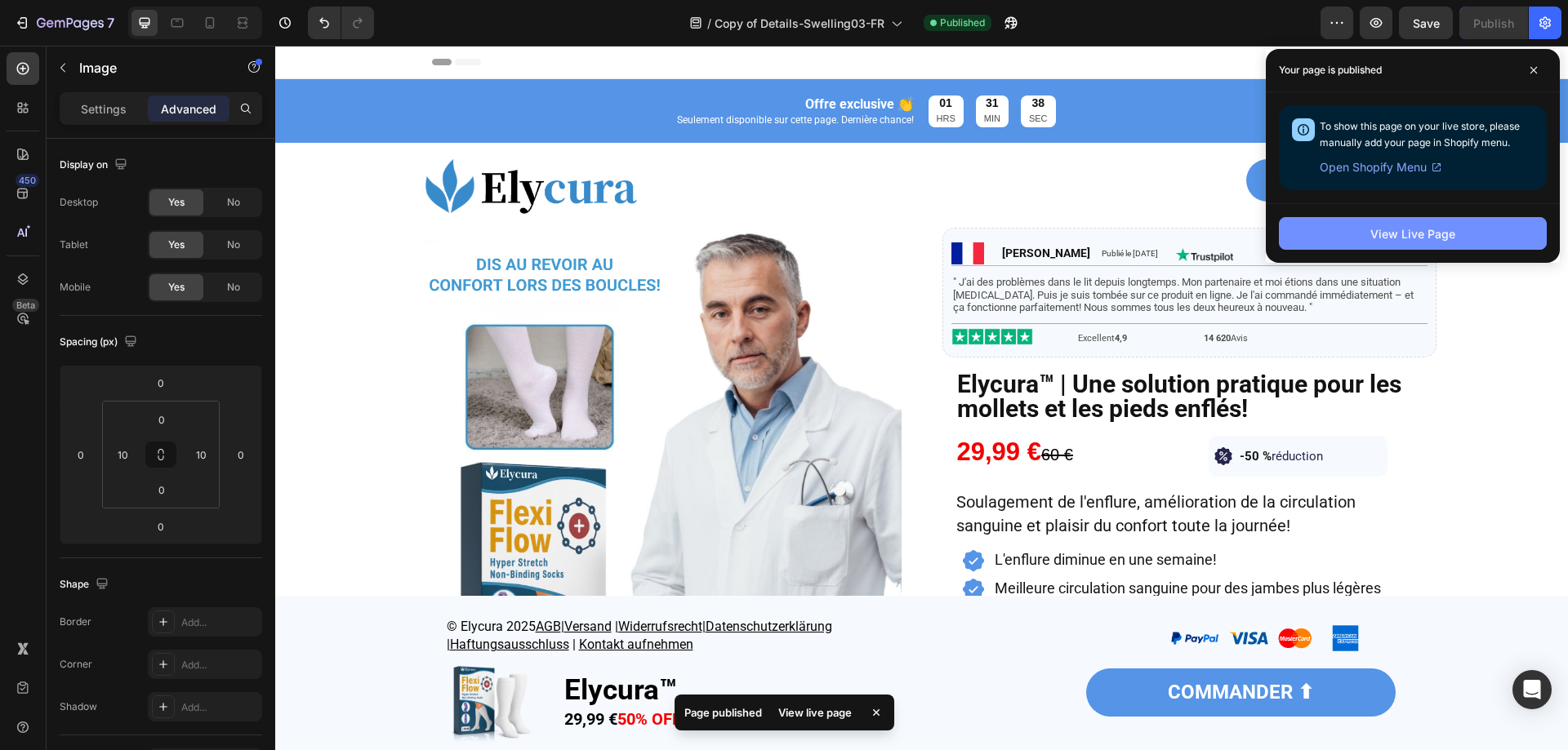
click at [1385, 230] on div "View Live Page" at bounding box center [1413, 234] width 85 height 17
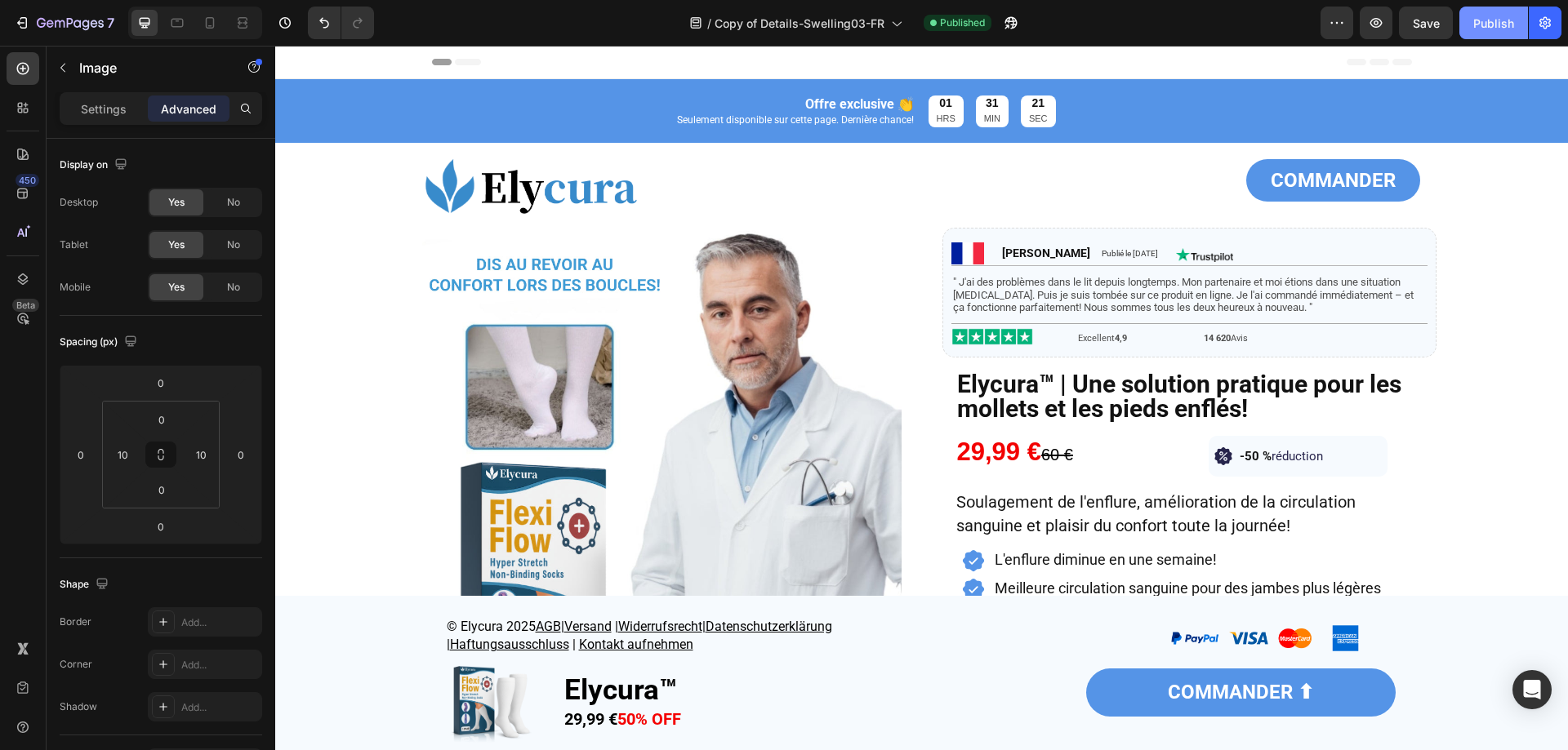
click at [1508, 34] on button "Publish" at bounding box center [1494, 23] width 69 height 33
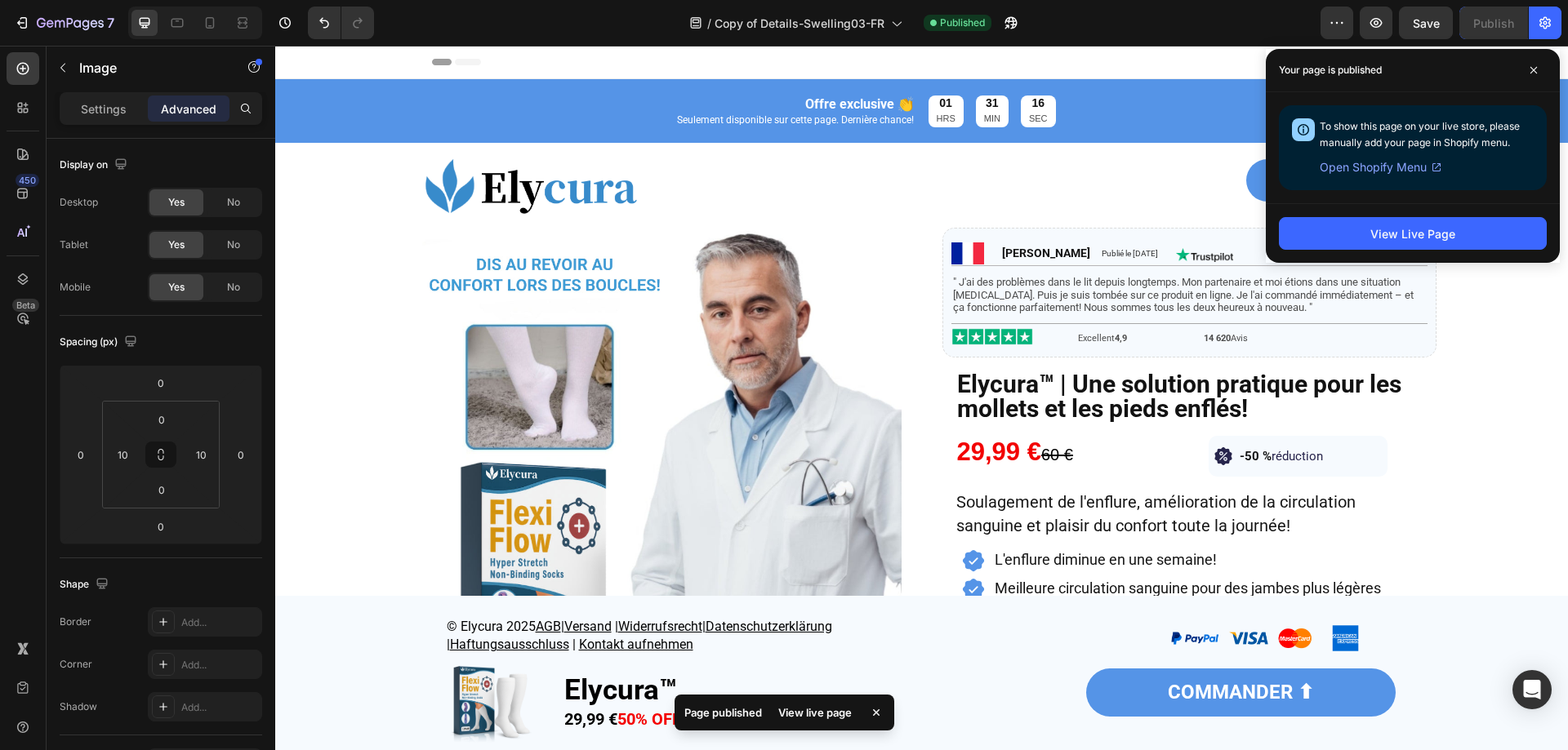
click at [1373, 249] on div "View Live Page" at bounding box center [1413, 233] width 294 height 60
click at [1373, 241] on div "View Live Page" at bounding box center [1413, 234] width 85 height 17
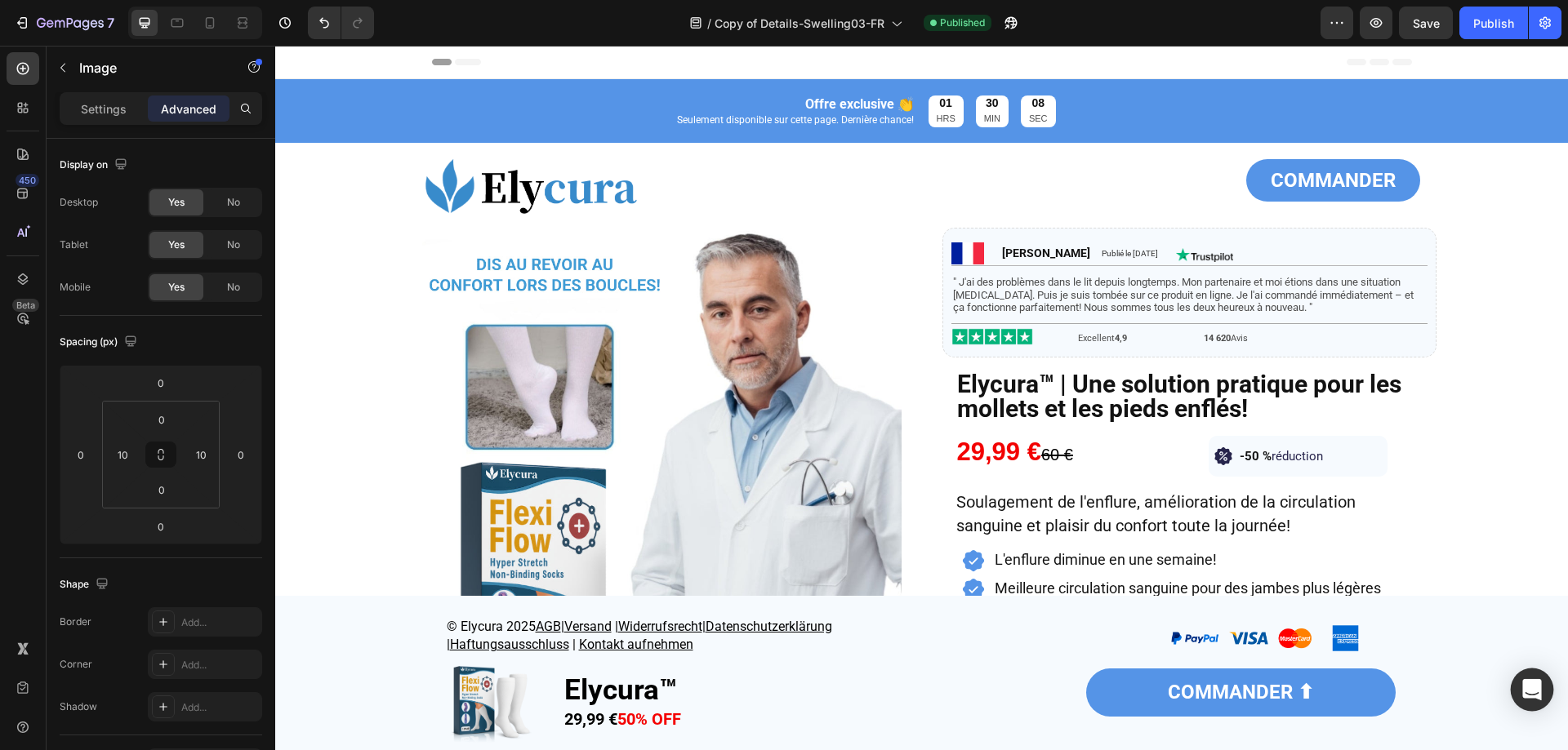
click at [1524, 682] on icon "Open Intercom Messenger" at bounding box center [1533, 690] width 21 height 21
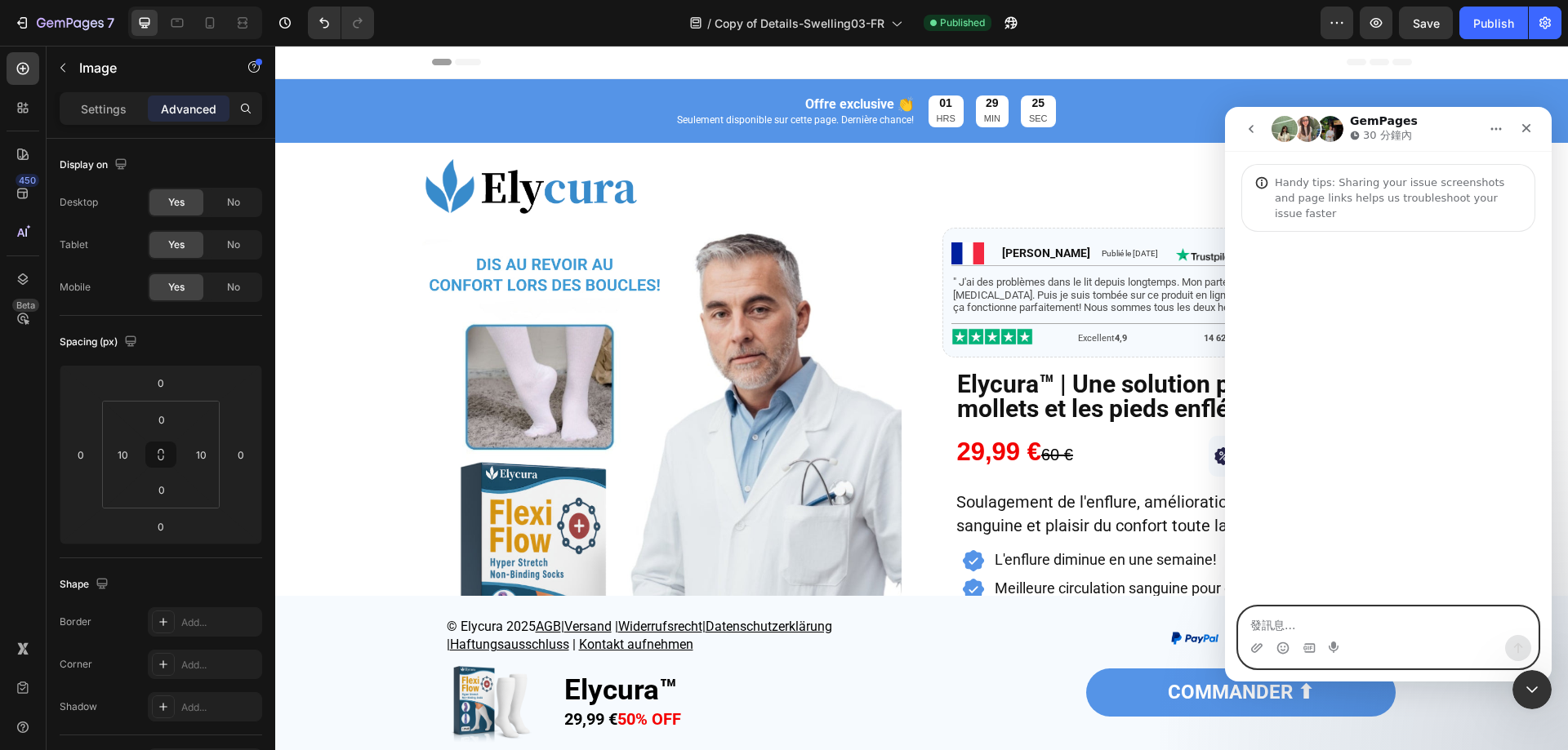
click at [1332, 625] on textarea "發訊息..." at bounding box center [1388, 621] width 299 height 28
paste textarea "Hello, I'd like to ask why there are cases where modules are lost during previe…"
type textarea "Hello, I'd like to ask why there are cases where modules are lost during previe…"
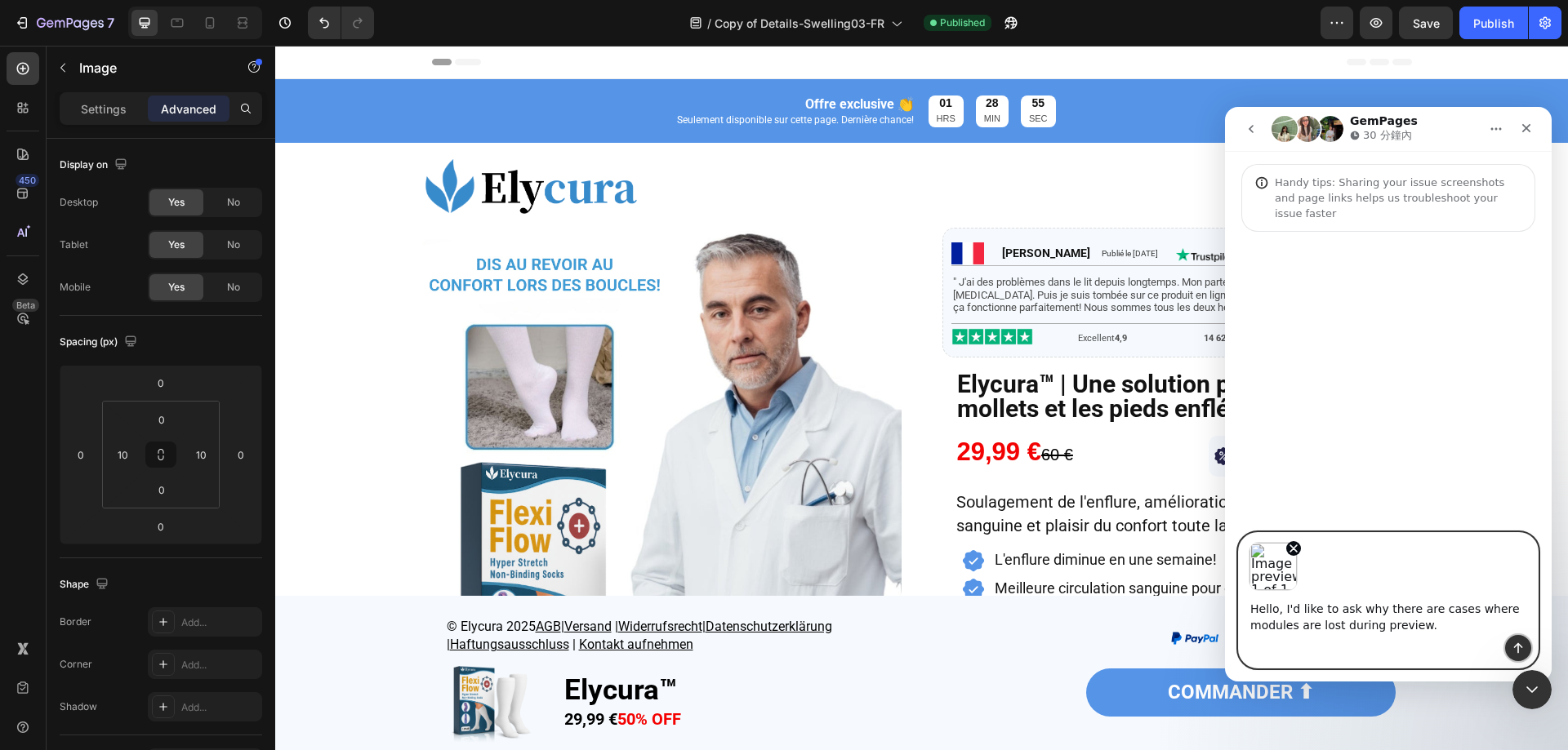
click at [1516, 652] on icon "Send a message…" at bounding box center [1519, 648] width 13 height 13
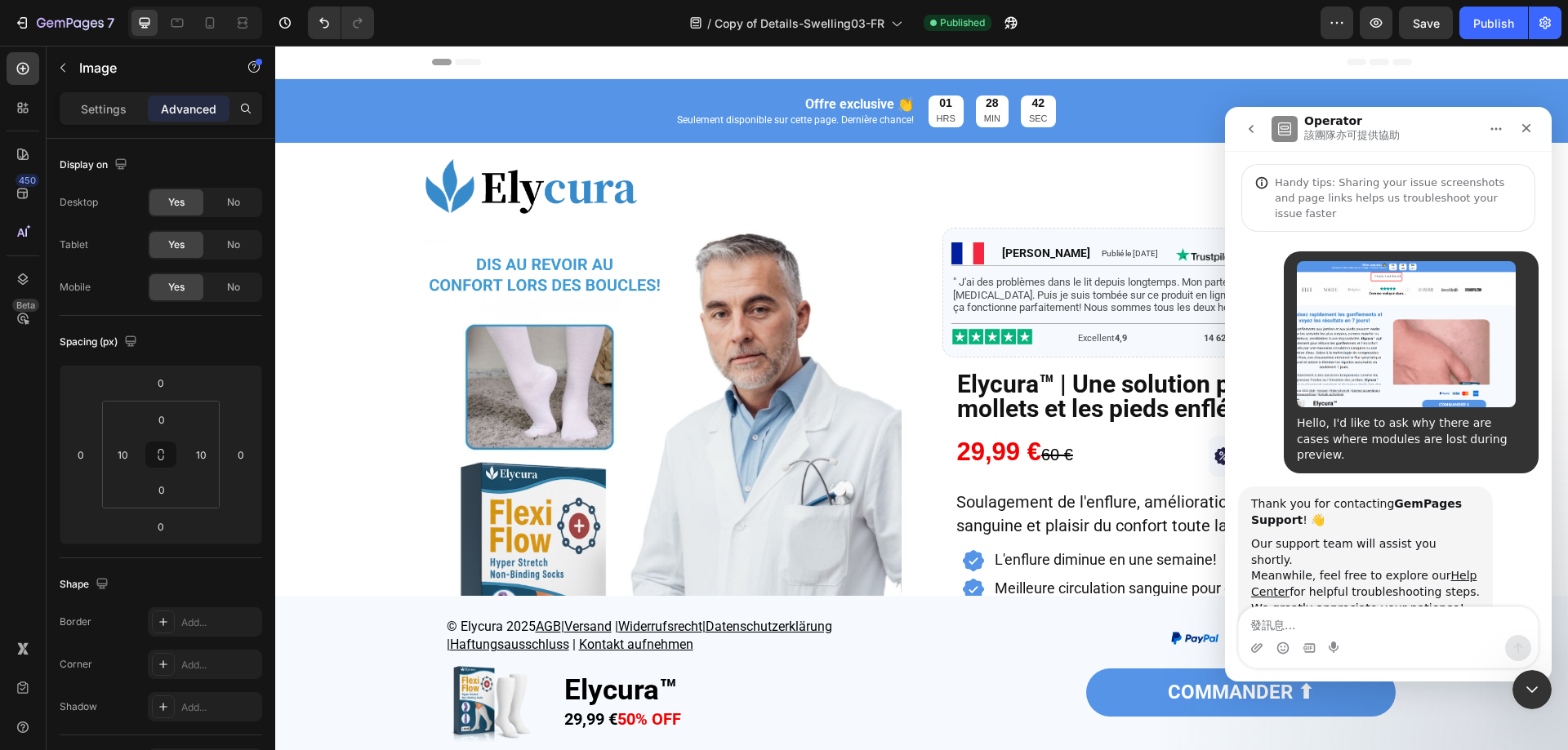
scroll to position [21, 0]
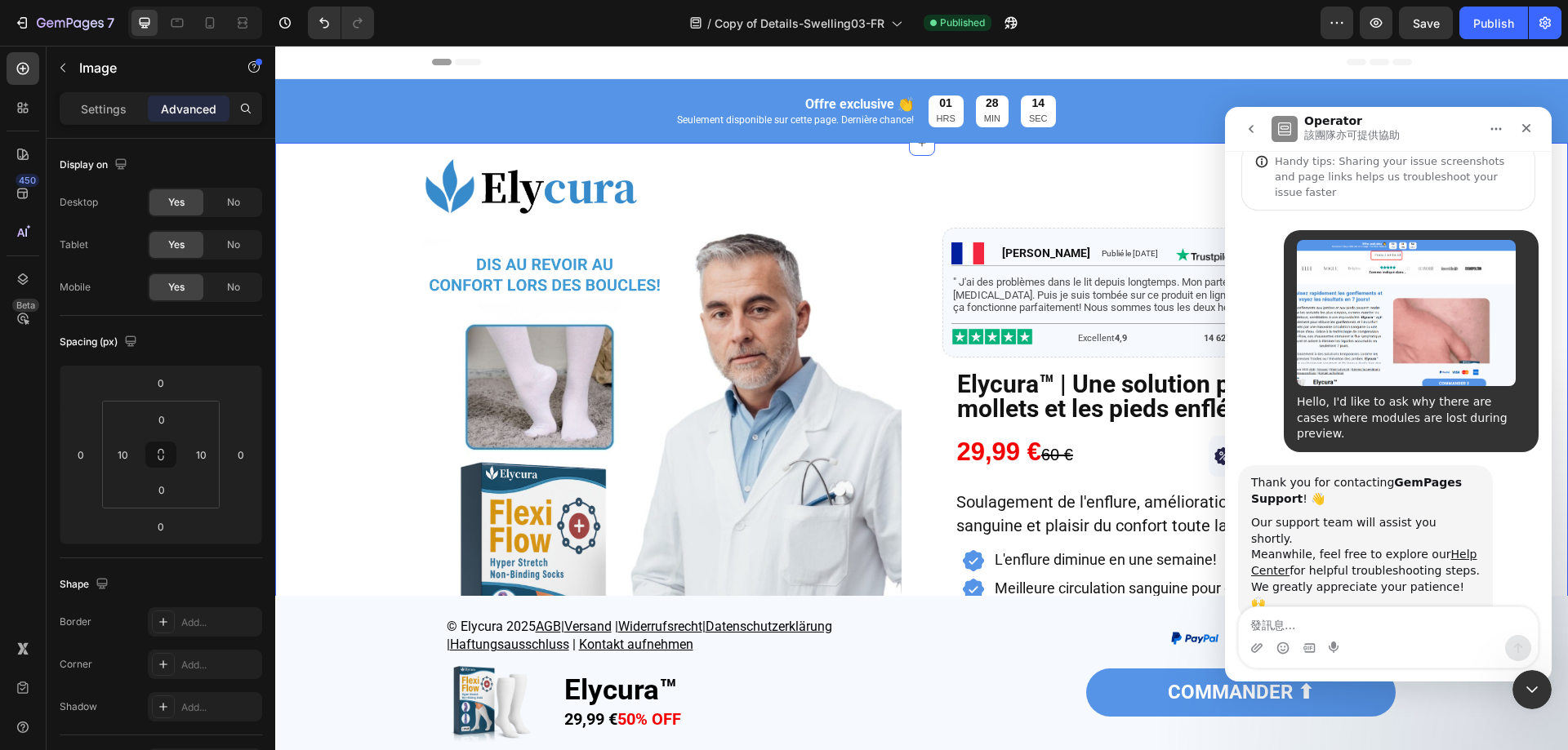
click at [376, 494] on div "Image Product Images COMMANDER Button Image Isabelle Heading Publié le 07 août …" at bounding box center [921, 659] width 1293 height 1016
click at [1525, 129] on icon "Close" at bounding box center [1527, 128] width 9 height 9
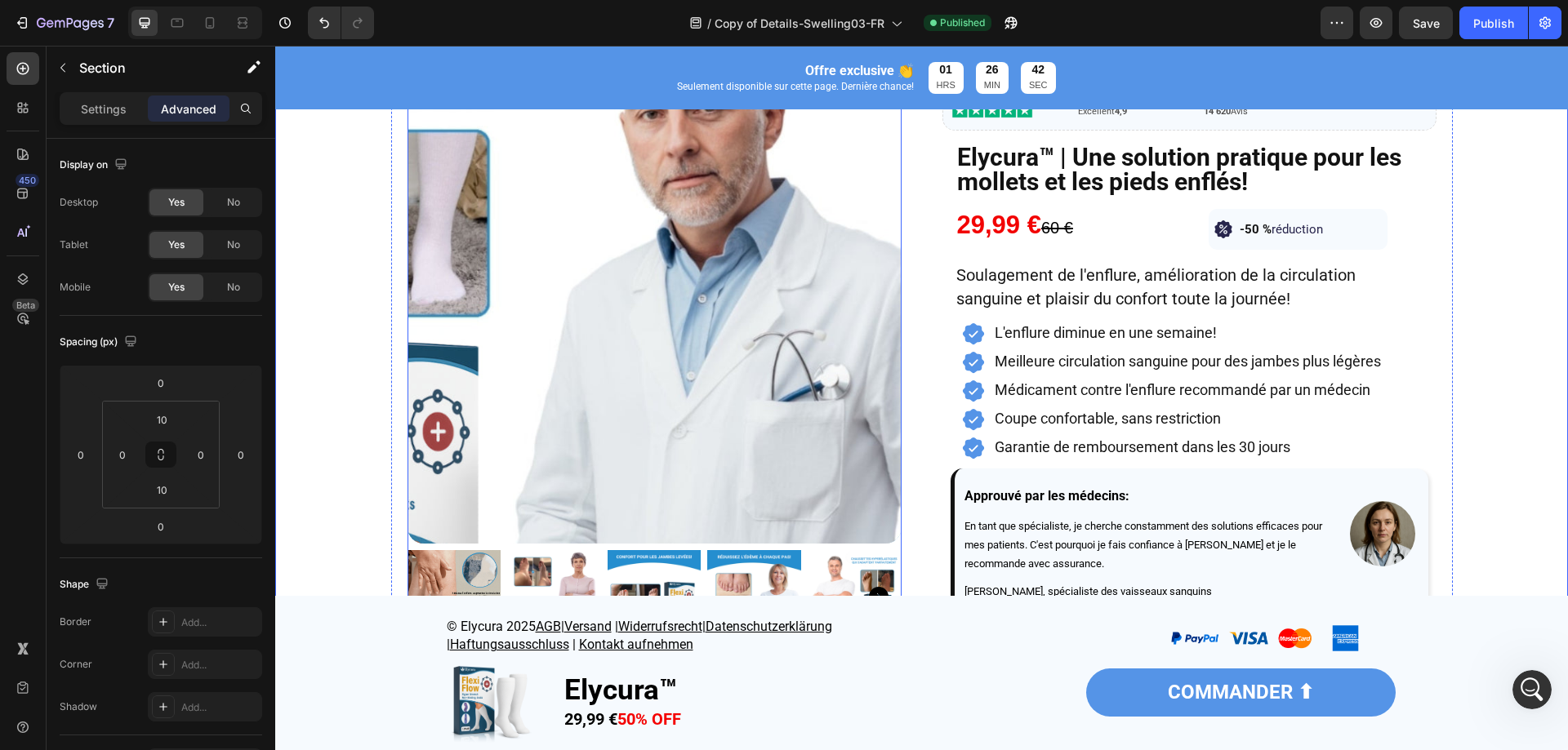
scroll to position [245, 0]
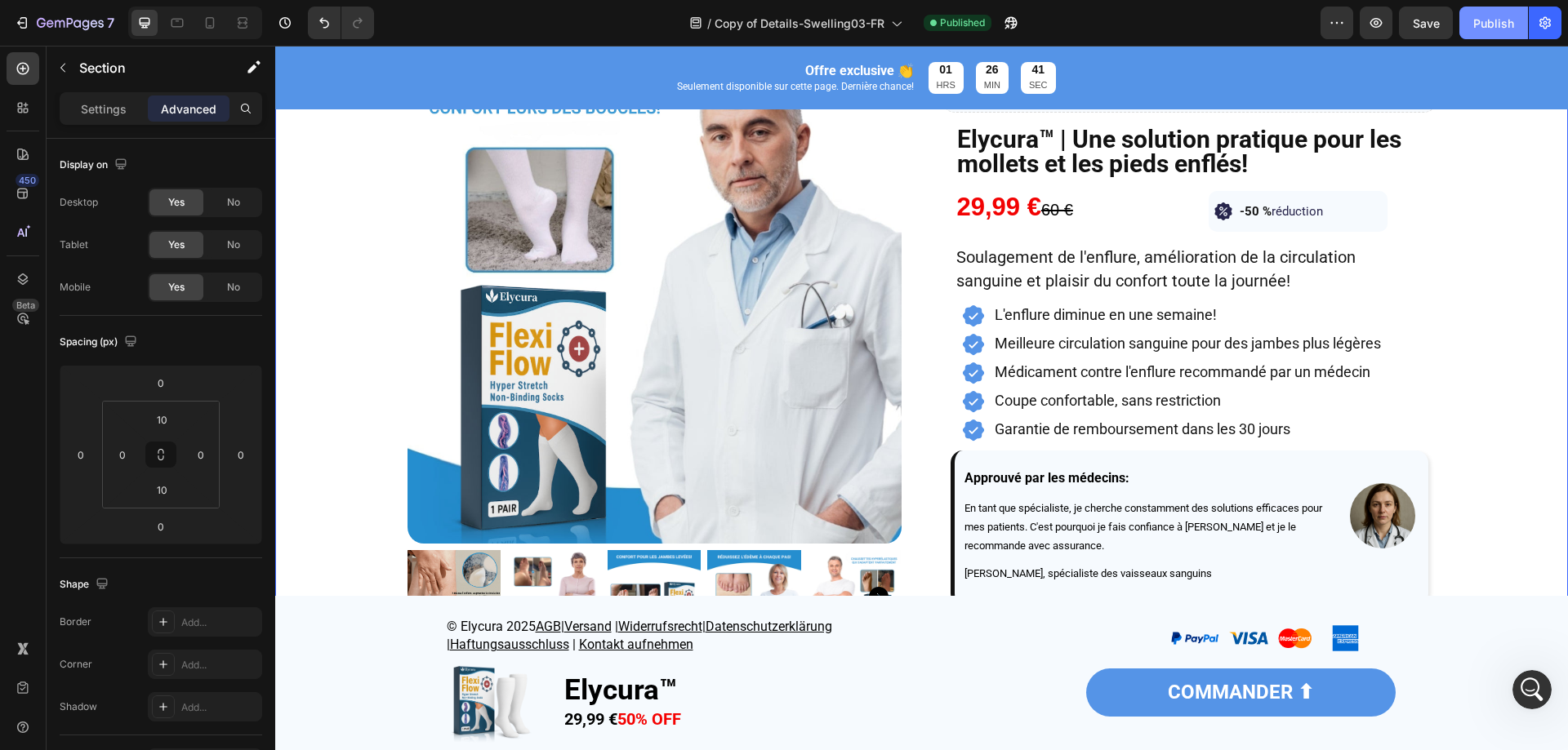
click at [1511, 26] on div "Publish" at bounding box center [1494, 23] width 41 height 17
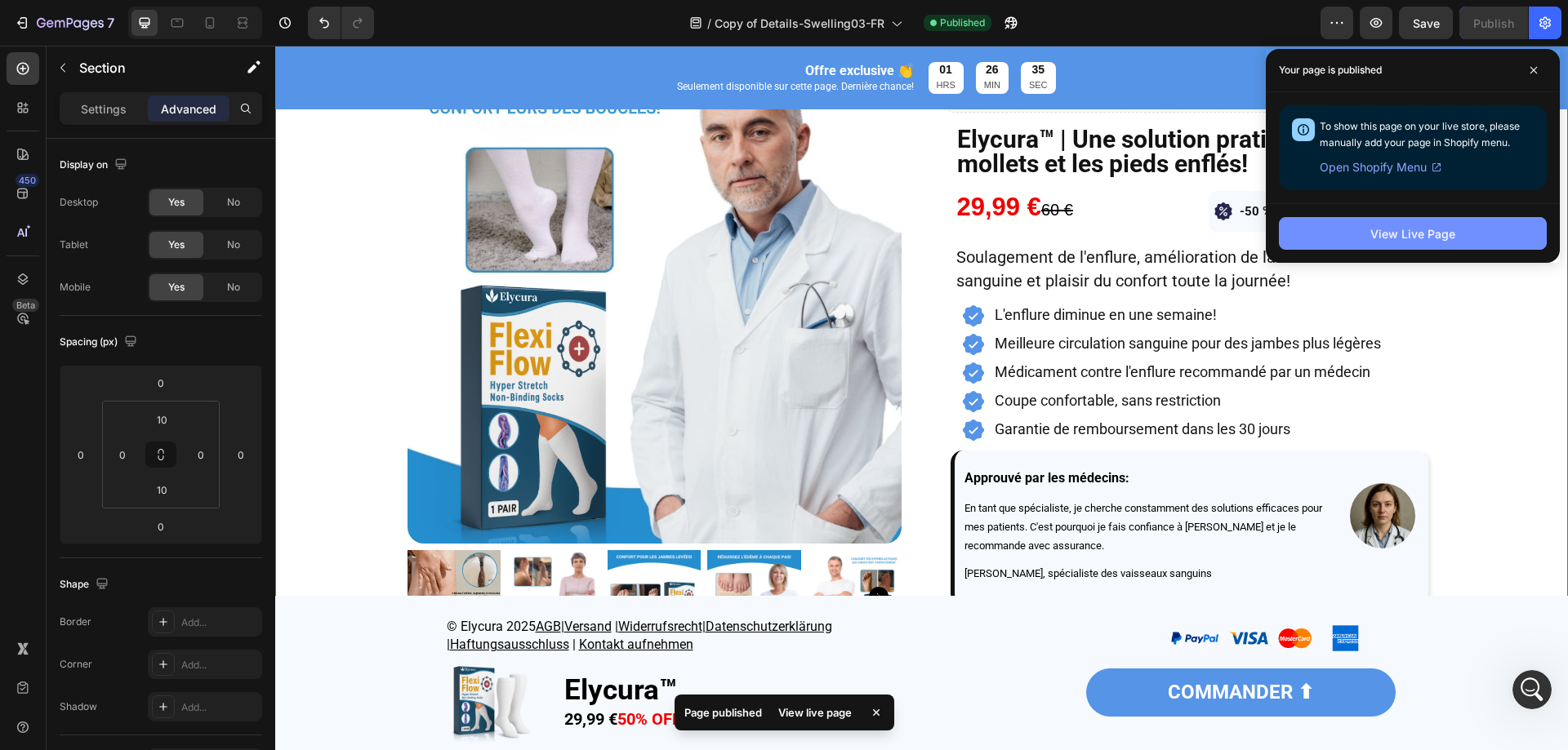
click at [1479, 243] on button "View Live Page" at bounding box center [1413, 234] width 268 height 33
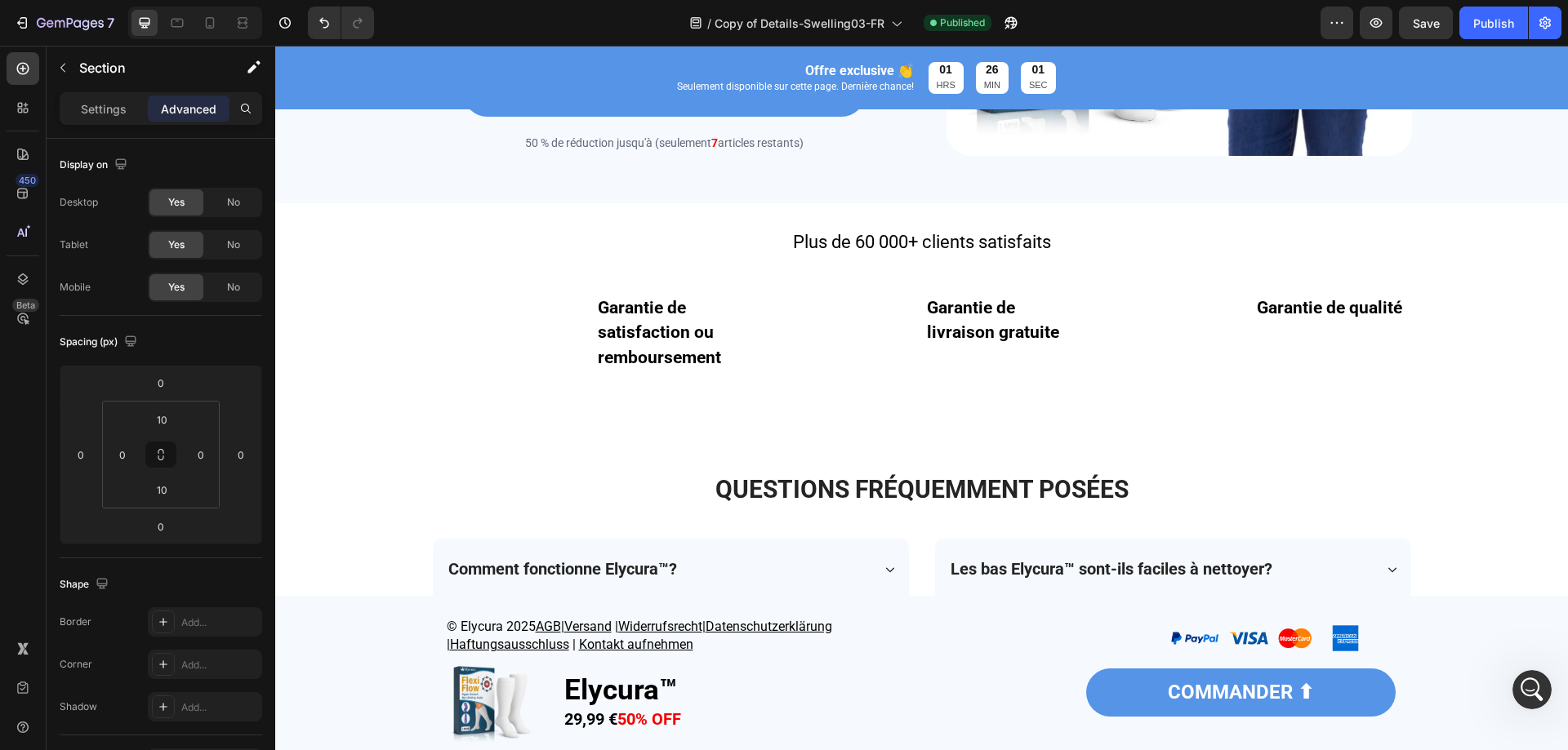
scroll to position [64, 0]
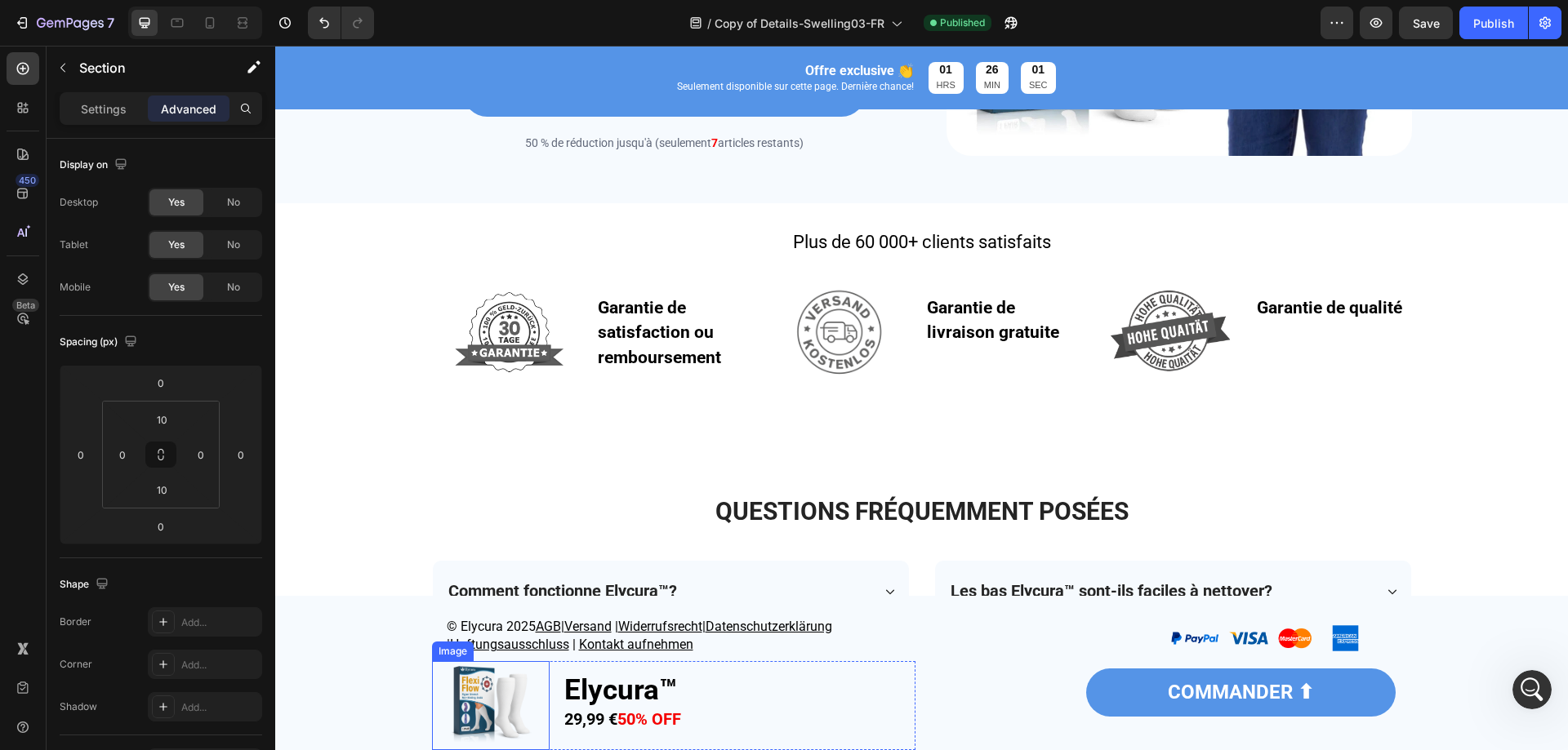
click at [532, 749] on div at bounding box center [490, 706] width 117 height 89
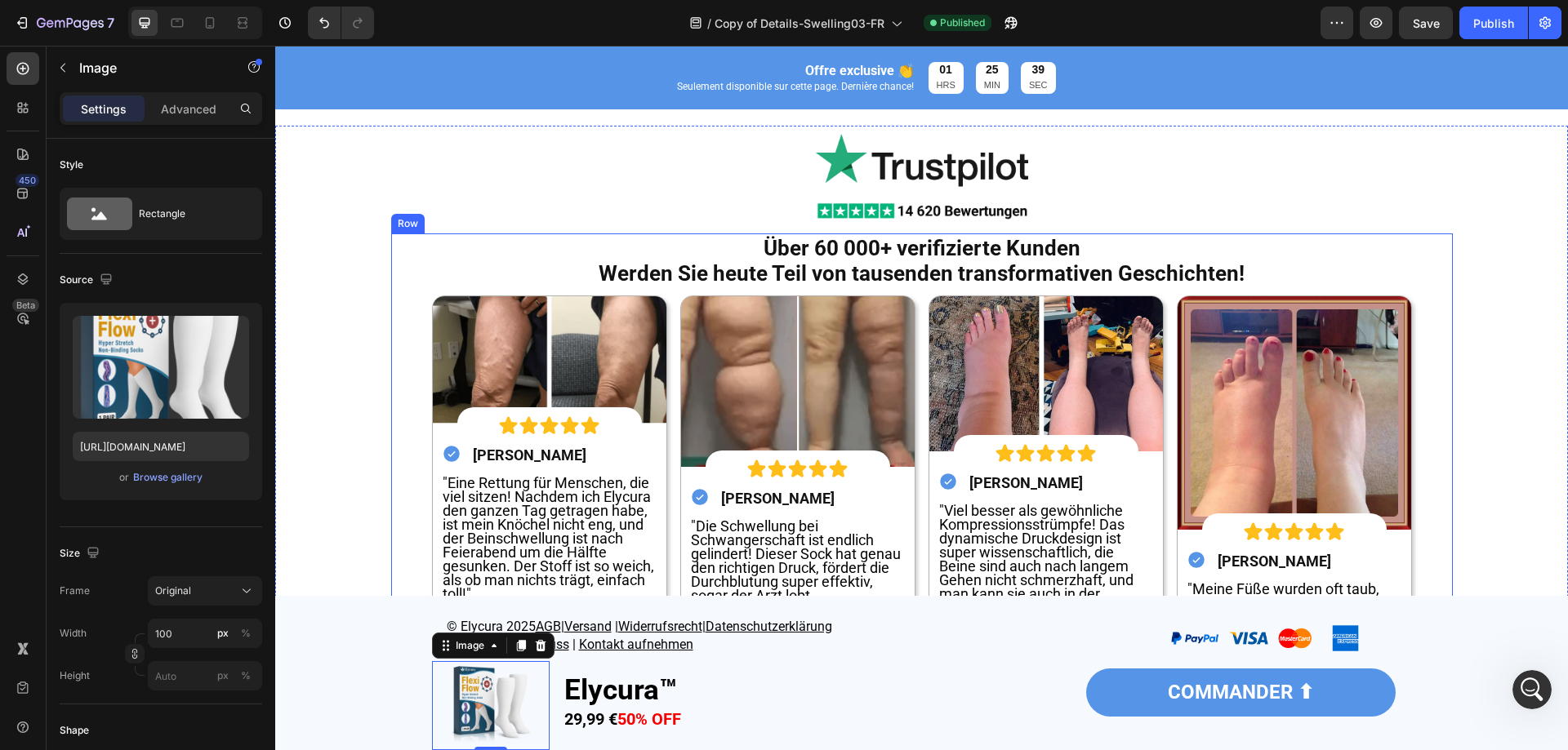
scroll to position [5796, 0]
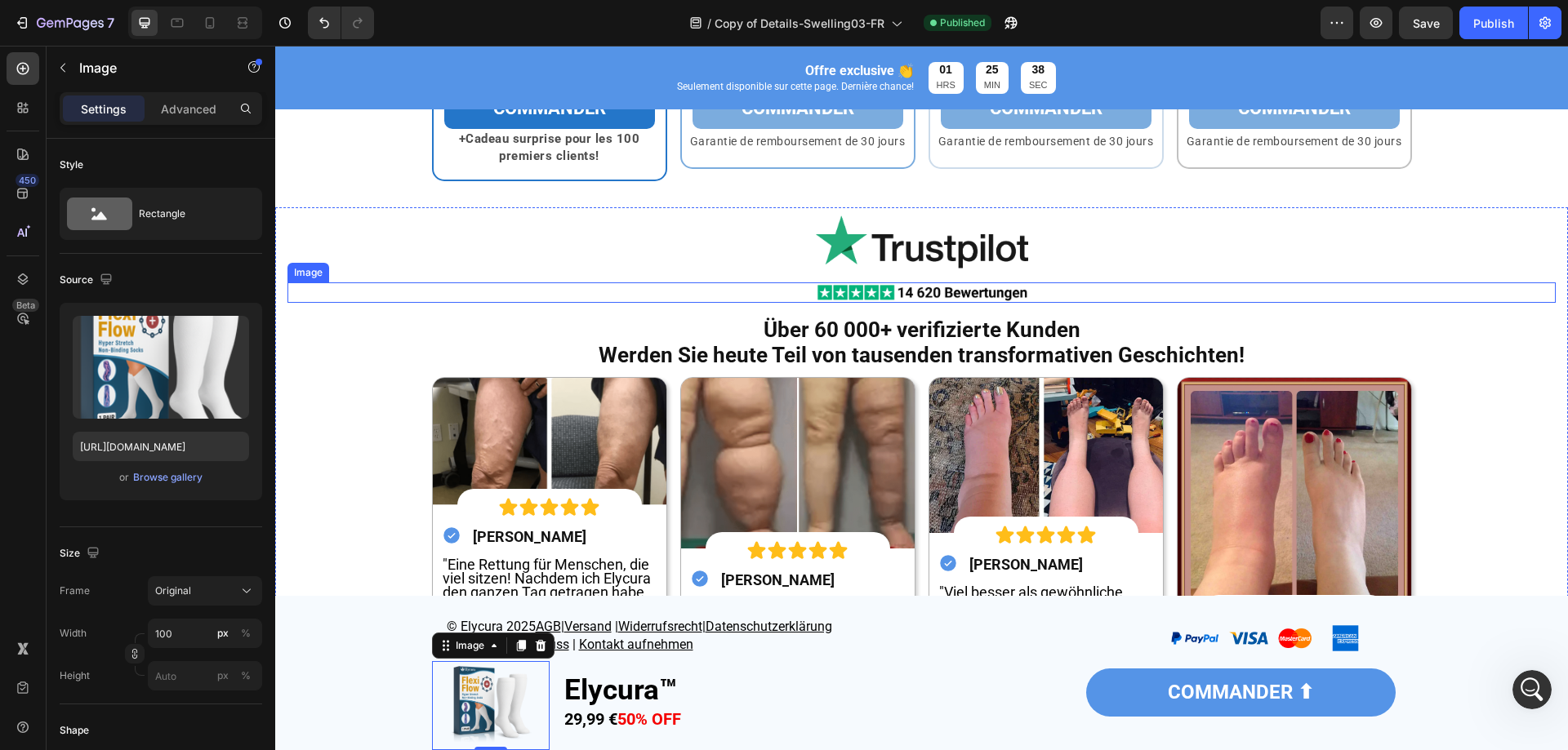
click at [1035, 291] on div at bounding box center [921, 292] width 1268 height 21
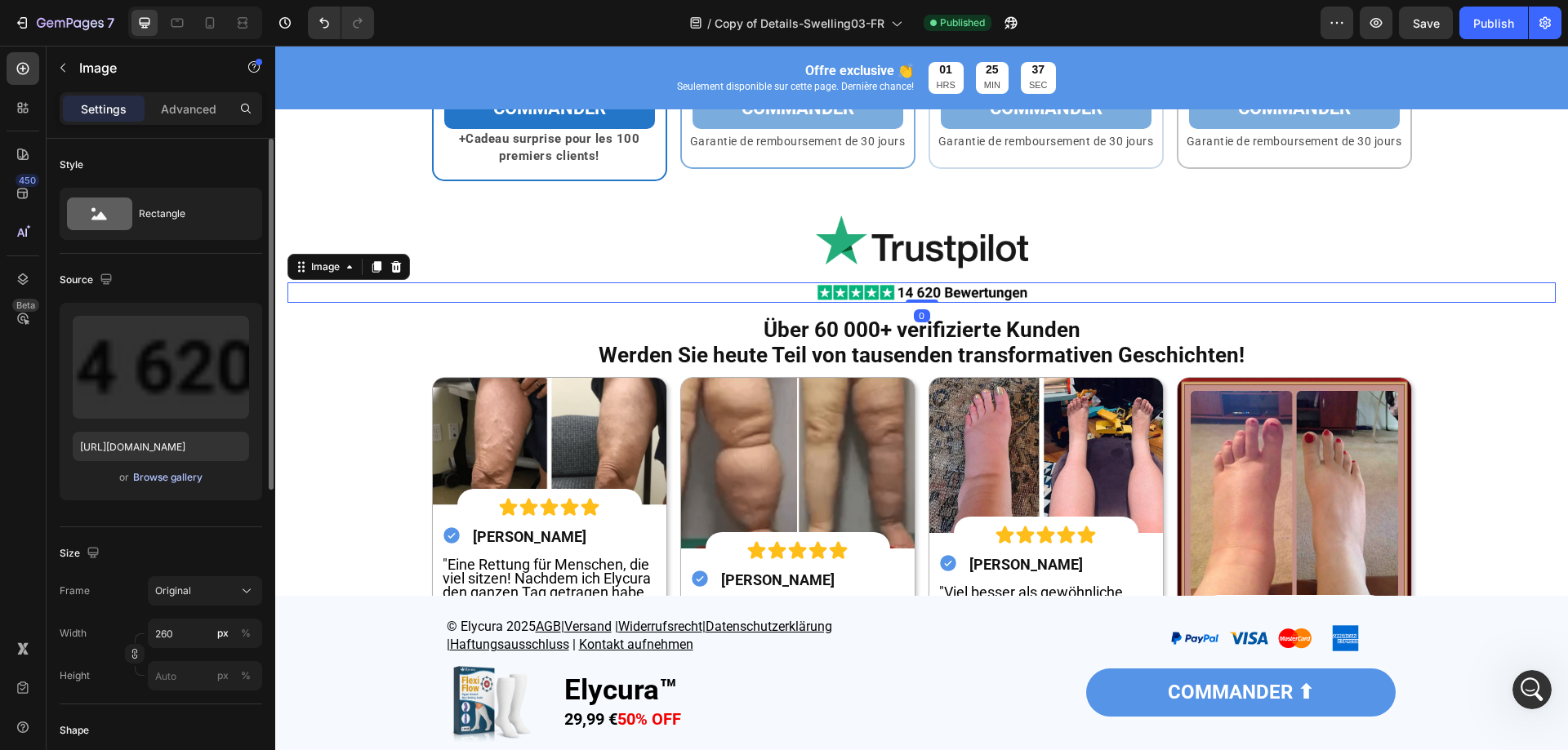
click at [147, 472] on div "Browse gallery" at bounding box center [167, 478] width 70 height 15
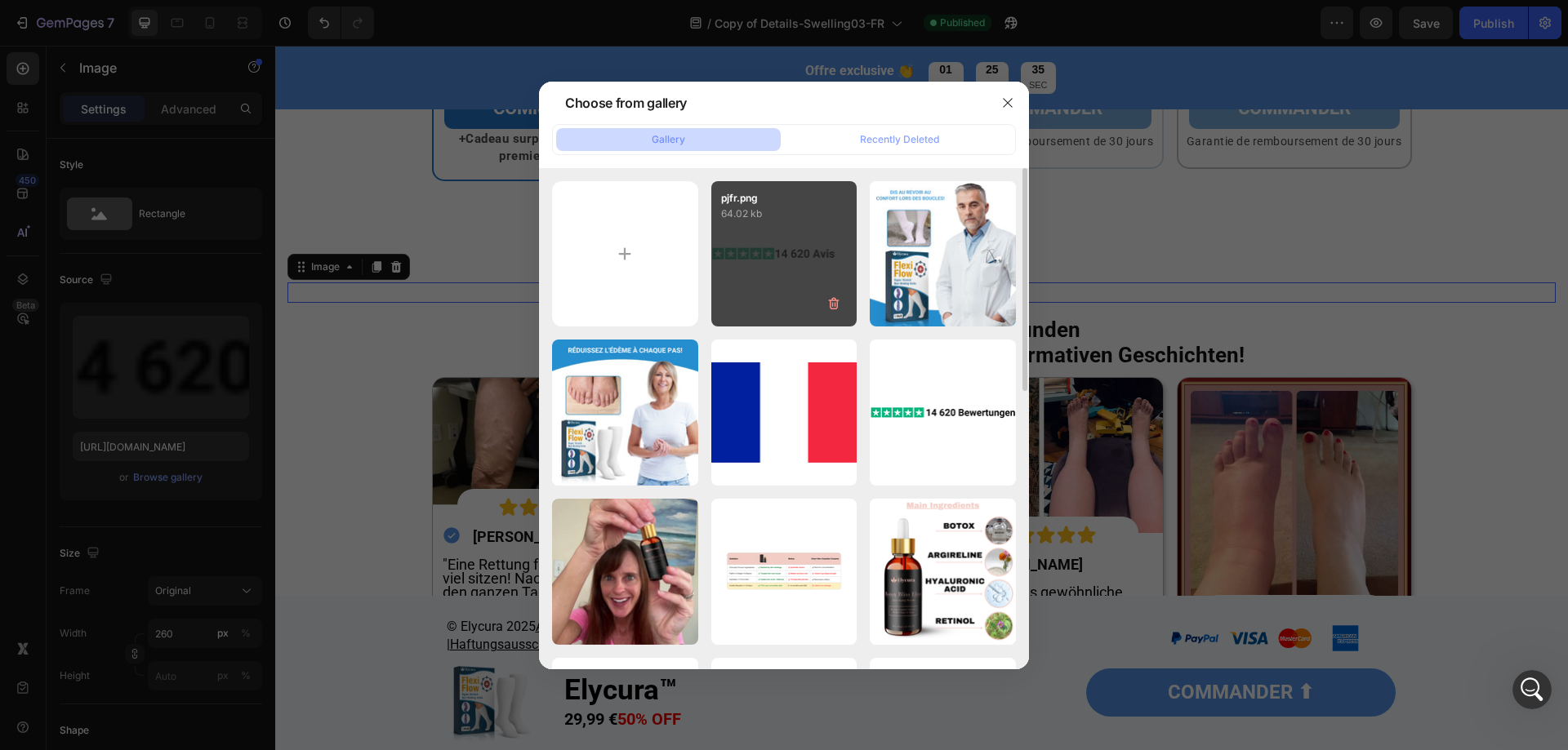
click at [761, 300] on div "pjfr.png 64.02 kb" at bounding box center [785, 254] width 146 height 146
type input "https://cdn.shopify.com/s/files/1/0677/4082/7801/files/gempages_578420484106879…"
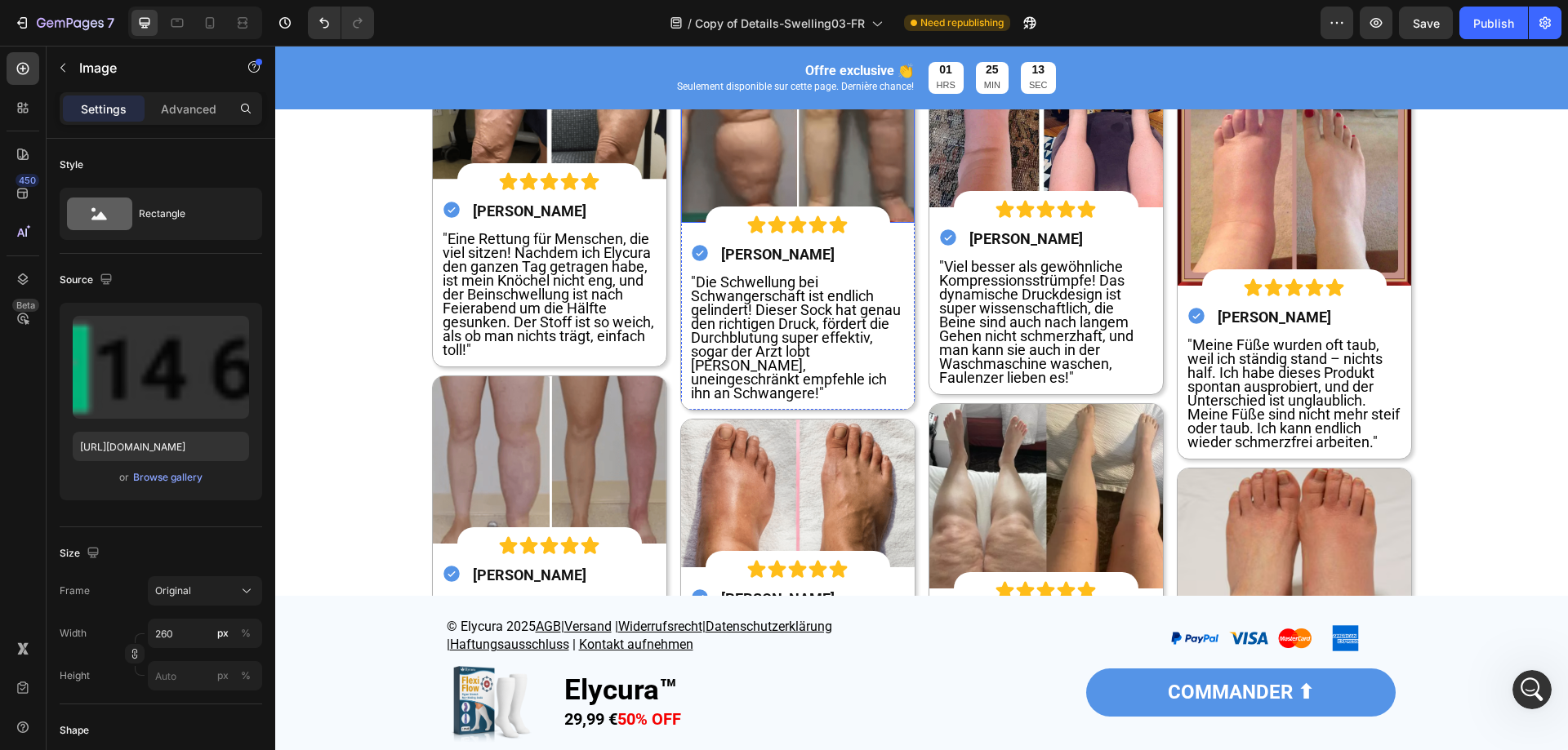
scroll to position [6205, 0]
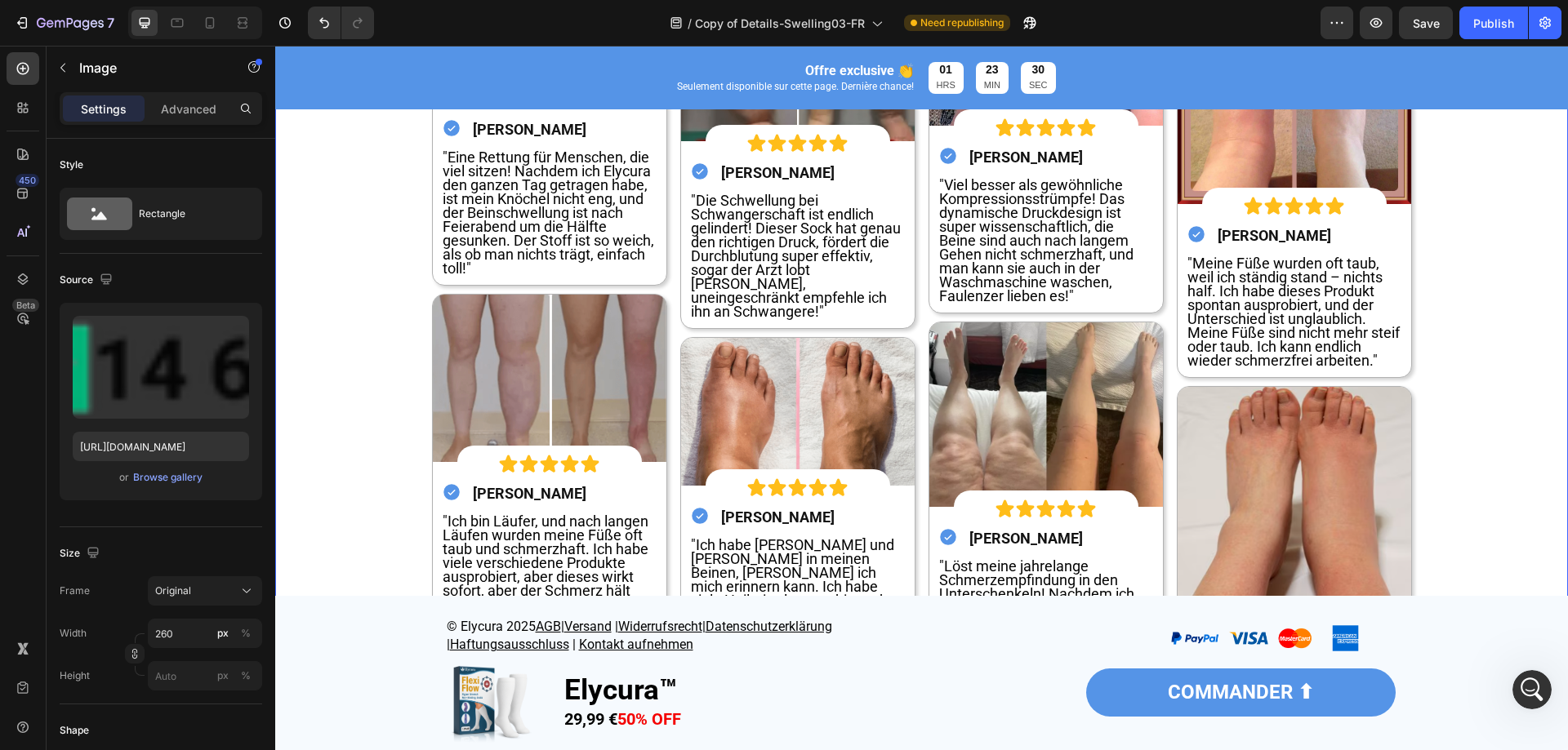
click at [1504, 487] on div "Image Image 0 Über 60 000+ verifizierte Kunden Werden Sie heute Teil von tausen…" at bounding box center [921, 302] width 1268 height 989
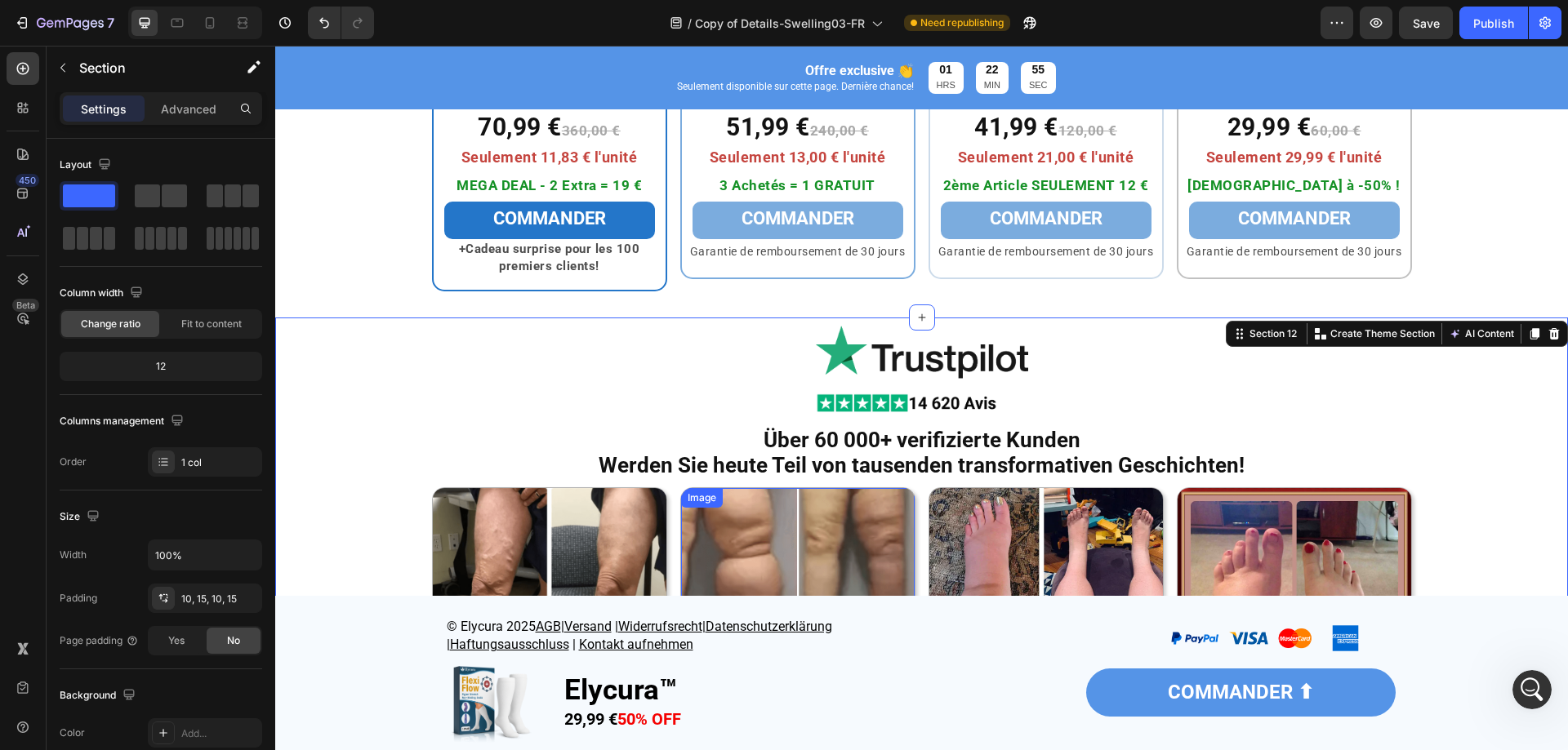
scroll to position [5715, 0]
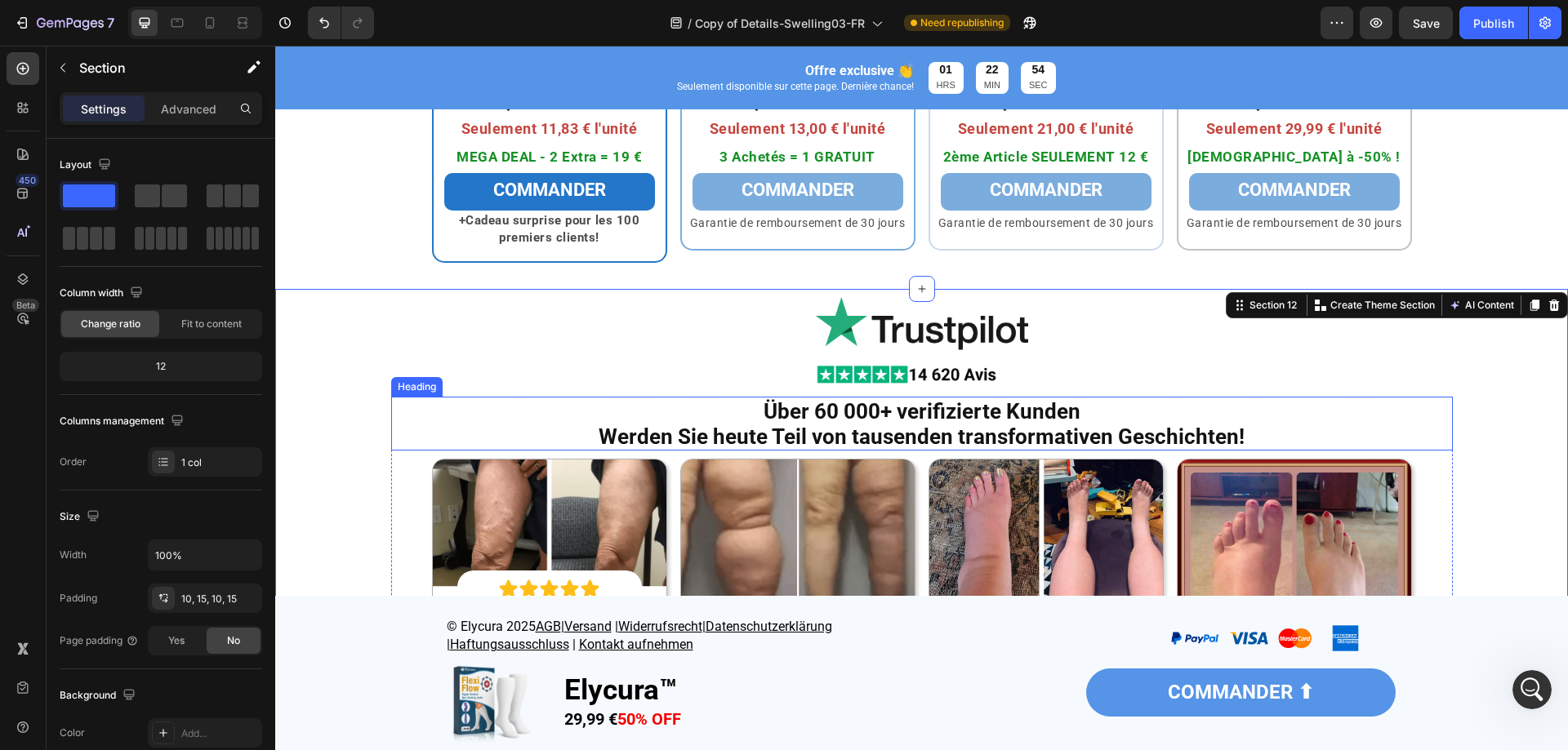
click at [850, 416] on strong "Über 60 000+ verifizierte Kunden" at bounding box center [922, 412] width 317 height 25
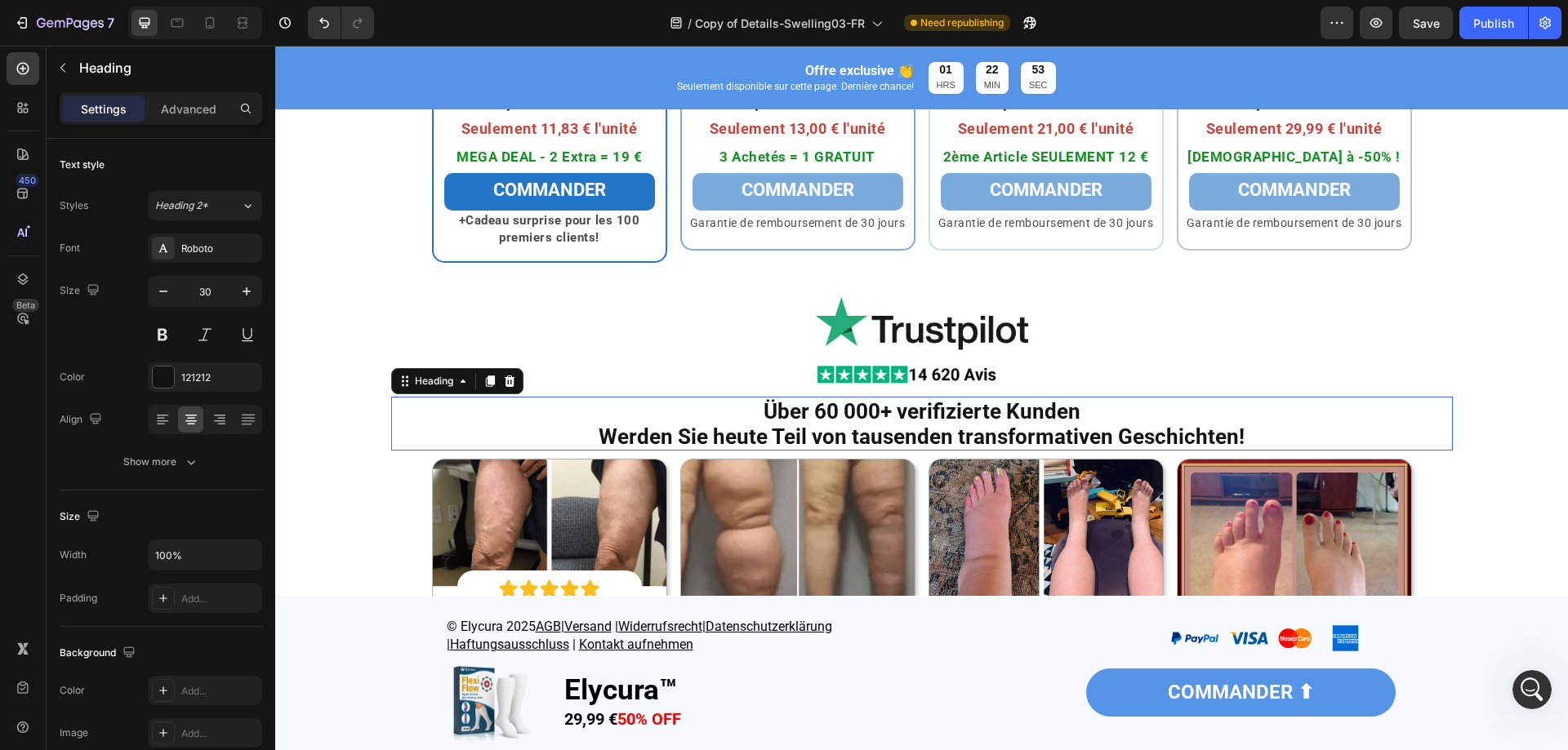
click at [851, 413] on strong "Über 60 000+ verifizierte Kunden" at bounding box center [922, 412] width 317 height 25
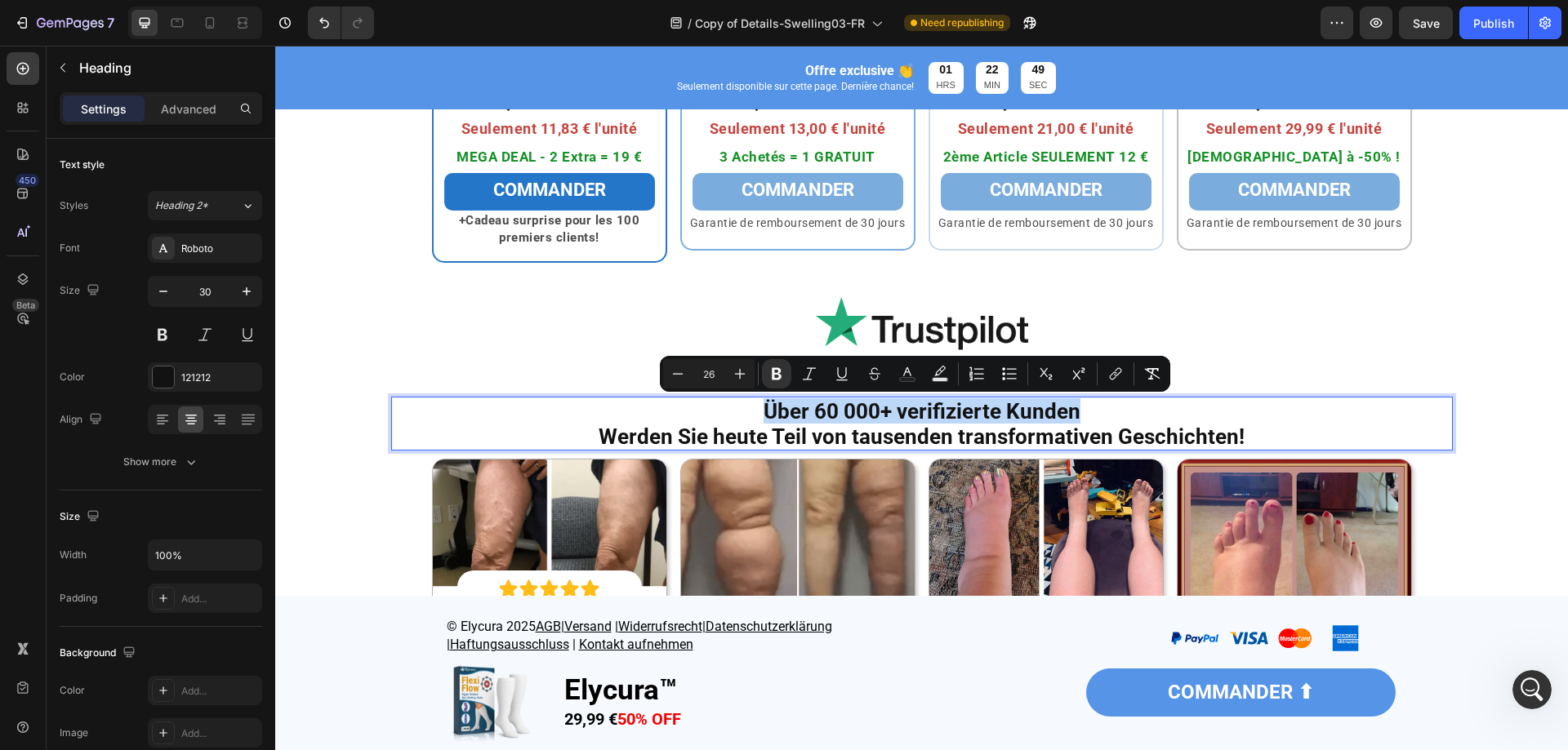
drag, startPoint x: 982, startPoint y: 409, endPoint x: 760, endPoint y: 409, distance: 222.0
click at [760, 409] on p "Über 60 000+ verifizierte Kunden Werden Sie heute Teil von tausenden transforma…" at bounding box center [922, 424] width 1058 height 51
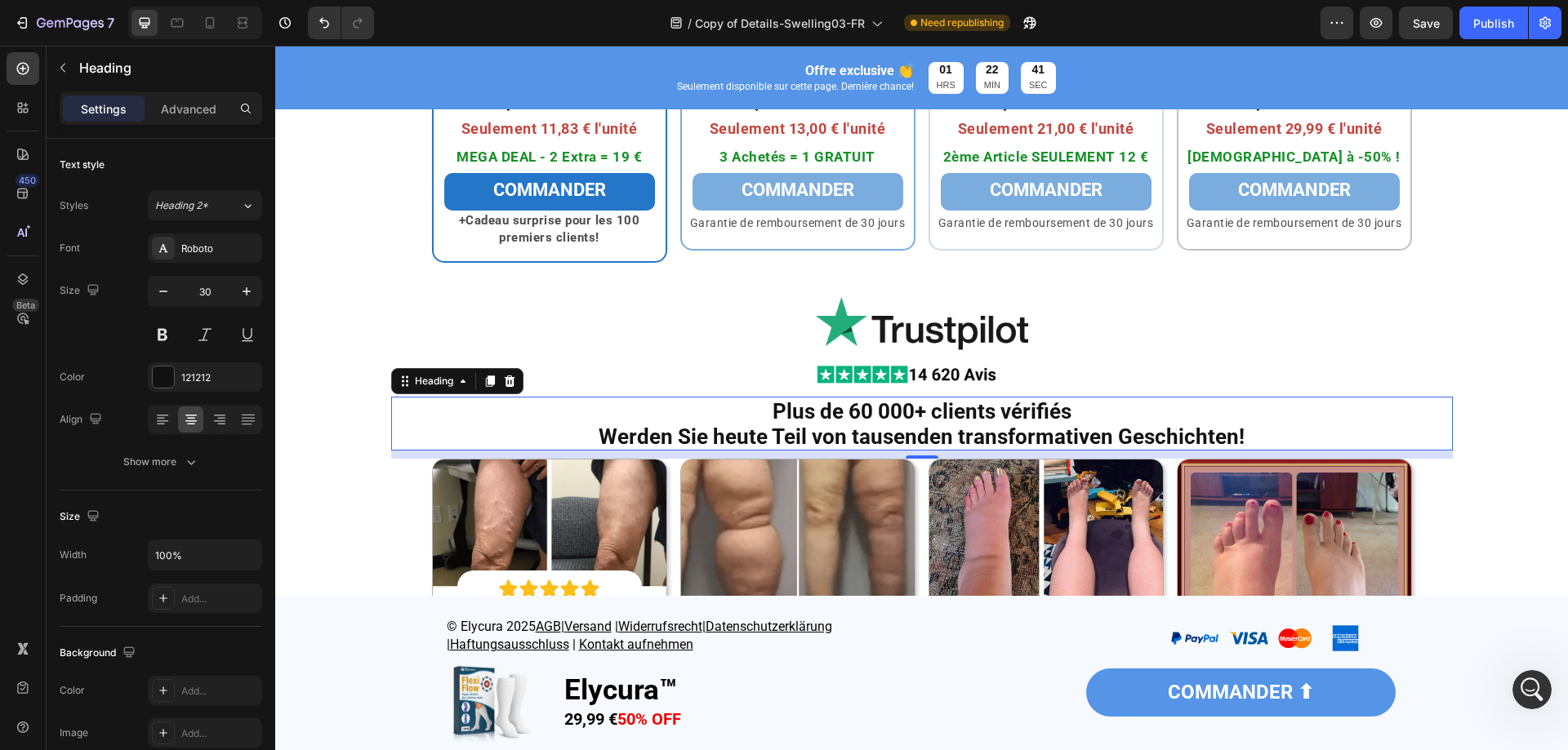
click at [961, 430] on strong "Werden Sie heute Teil von tausenden transformativen Geschichten!" at bounding box center [921, 437] width 646 height 25
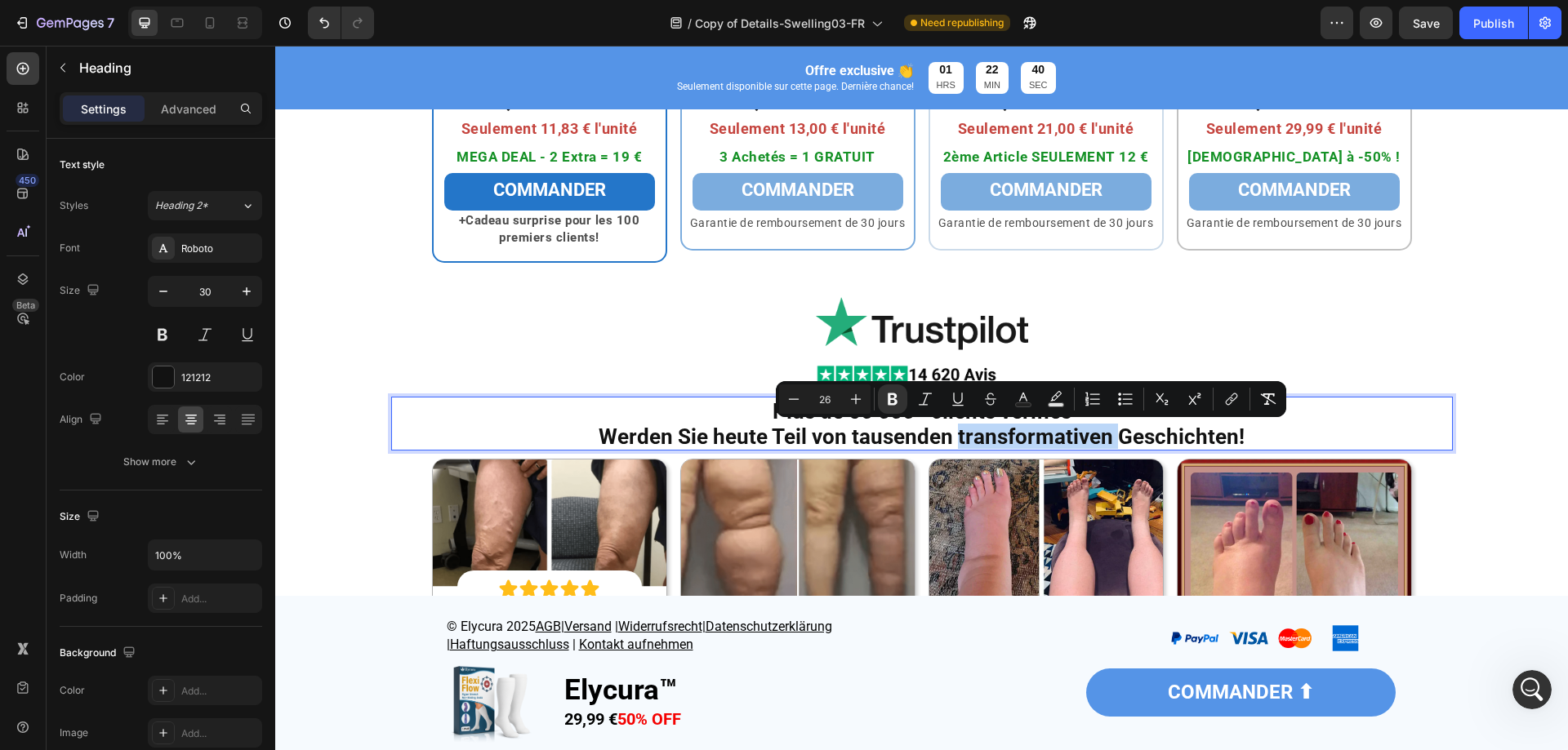
click at [1237, 435] on p "Plus de 60 000+ clients vérifiés Werden Sie heute Teil von tausenden transforma…" at bounding box center [922, 424] width 1058 height 51
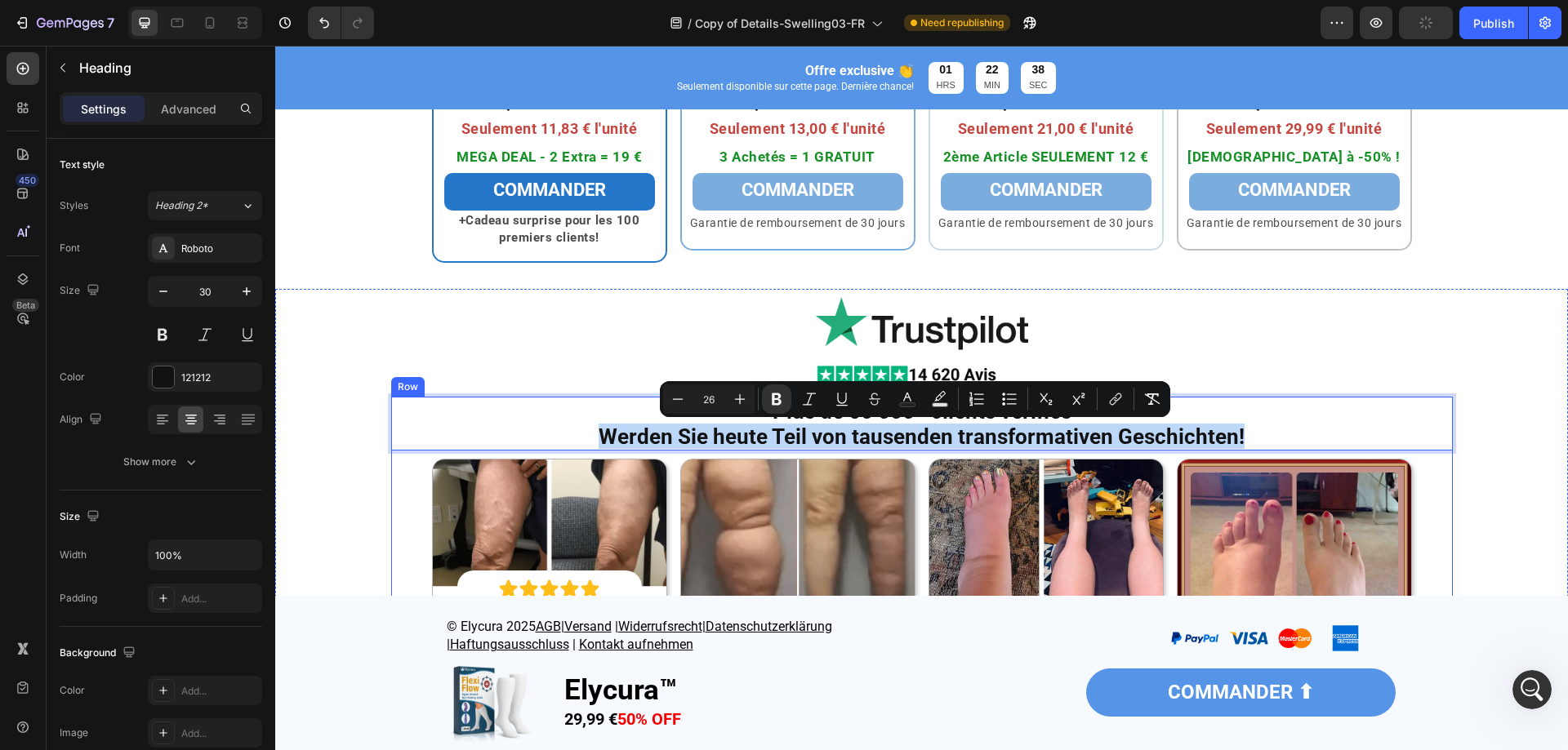
drag, startPoint x: 1247, startPoint y: 437, endPoint x: 647, endPoint y: 435, distance: 600.0
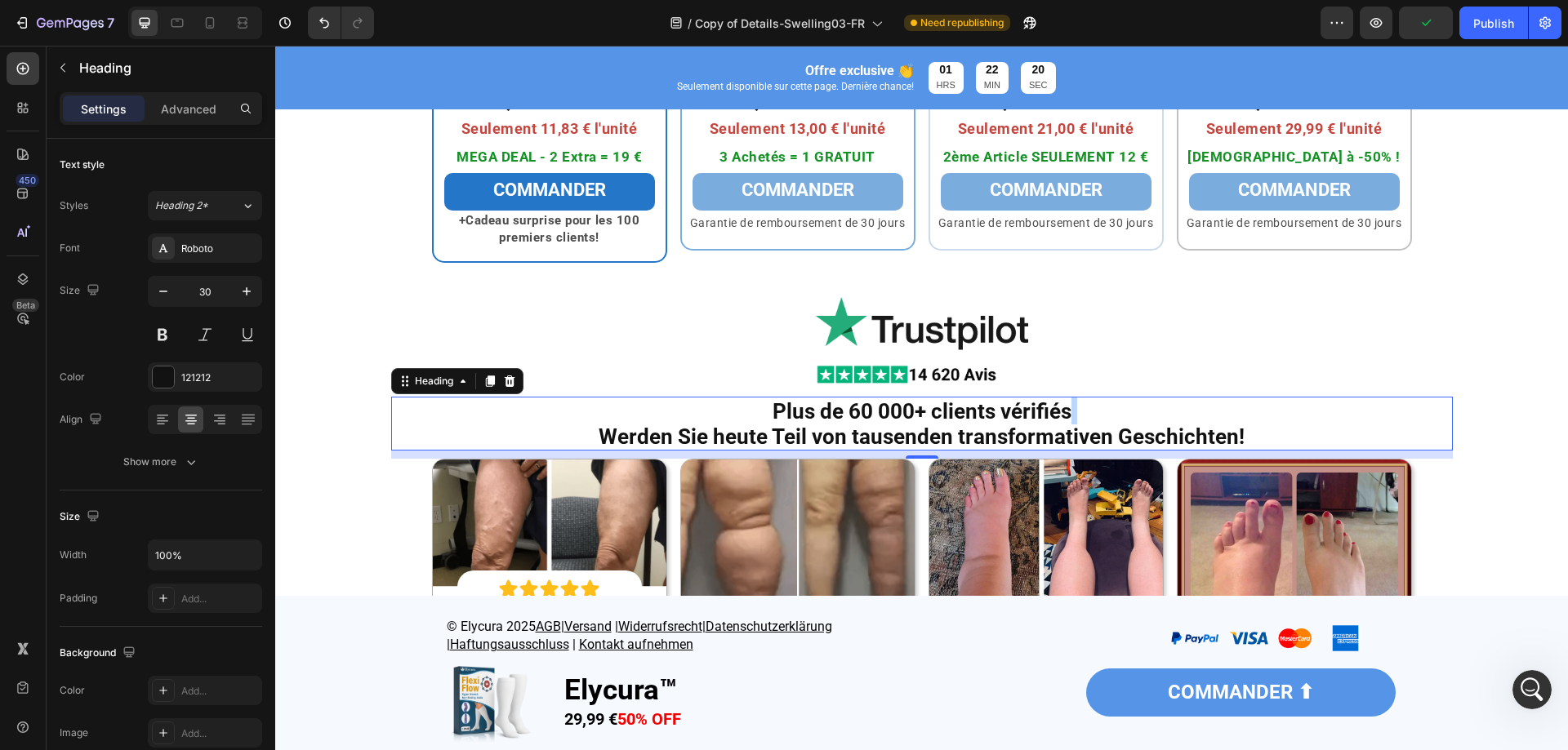
click at [989, 428] on strong "Werden Sie heute Teil von tausenden transformativen Geschichten!" at bounding box center [921, 437] width 646 height 25
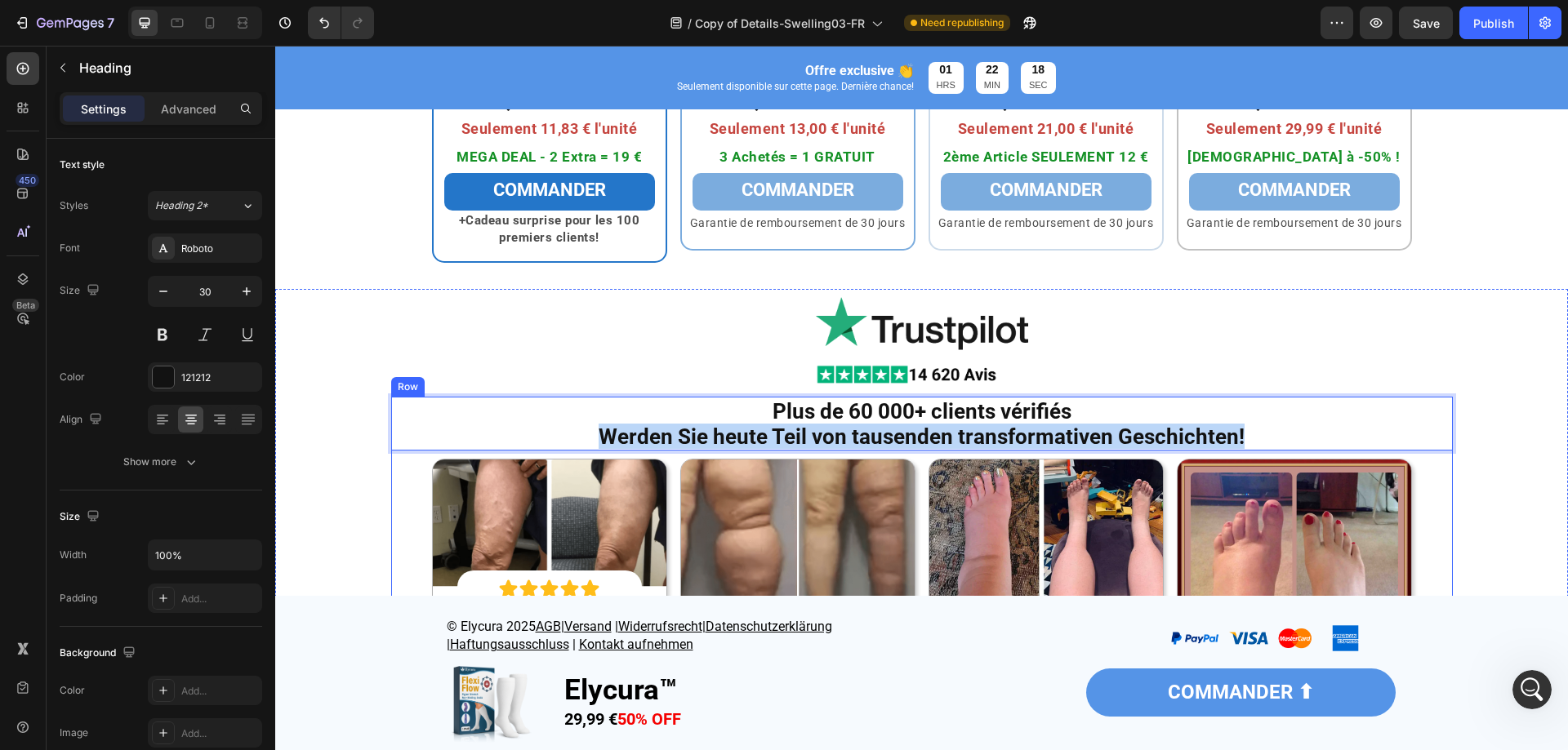
drag, startPoint x: 1242, startPoint y: 431, endPoint x: 584, endPoint y: 451, distance: 658.3
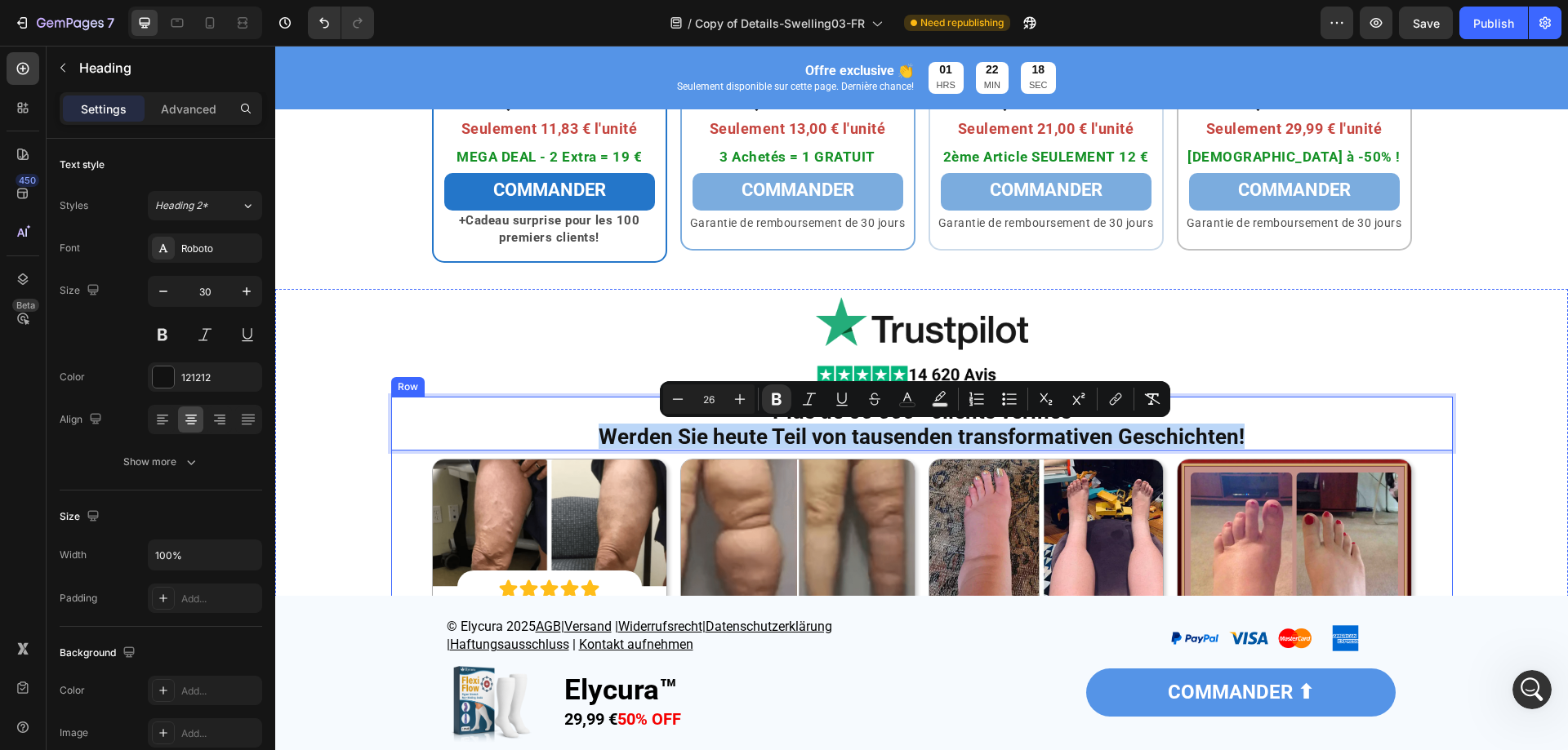
copy strong "Werden Sie heute Teil von tausenden transformativen Geschichten!"
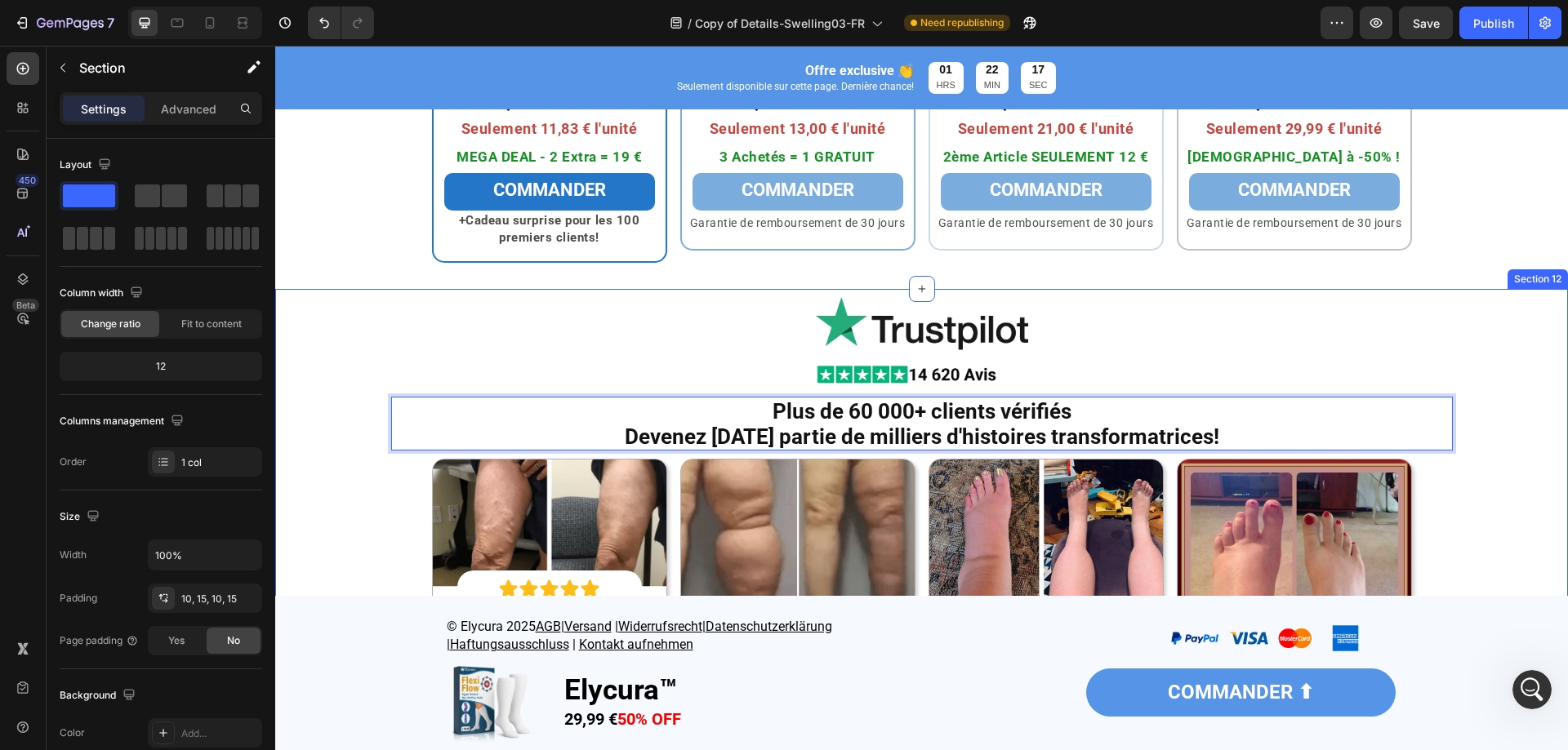
drag, startPoint x: 328, startPoint y: 540, endPoint x: 438, endPoint y: 620, distance: 136.0
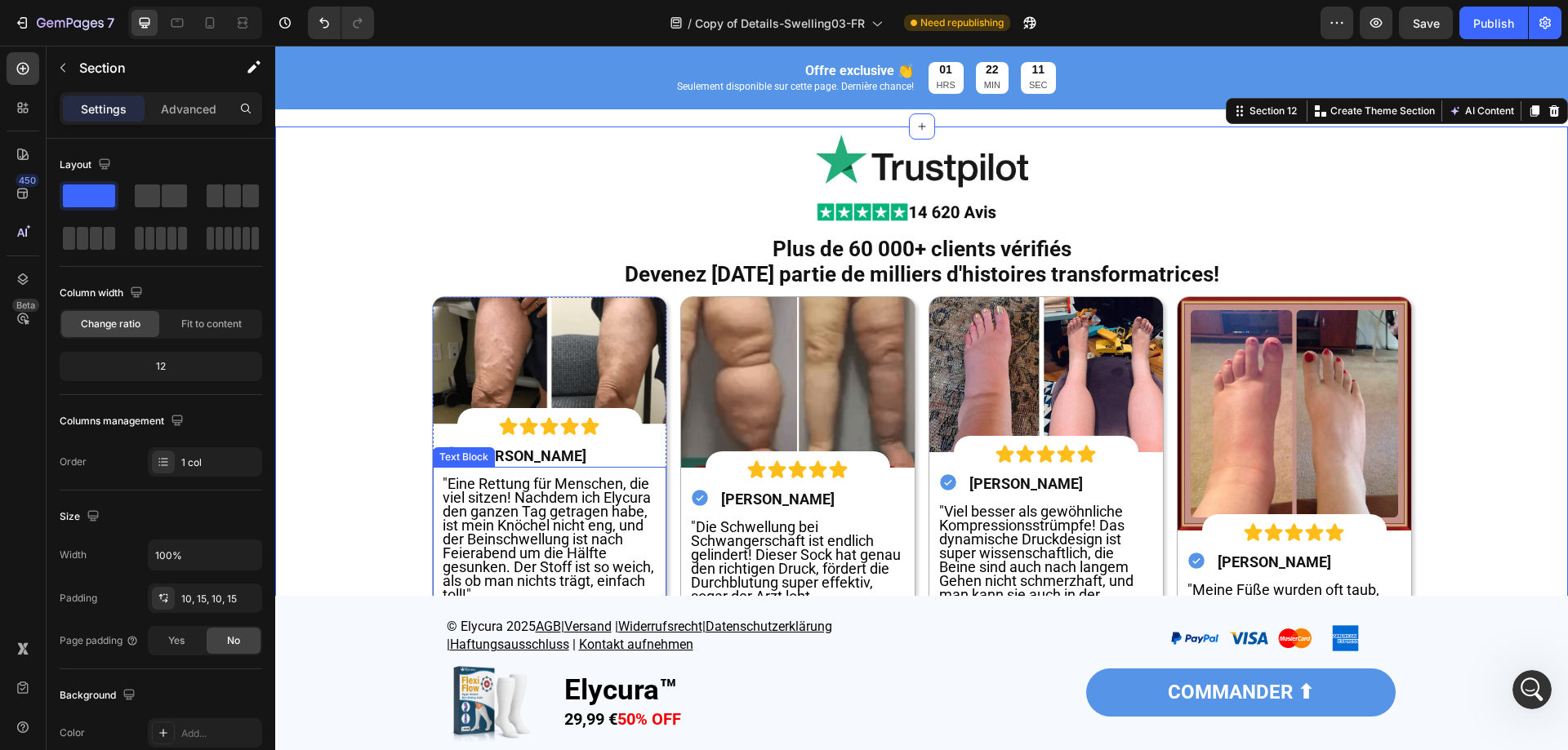
scroll to position [6042, 0]
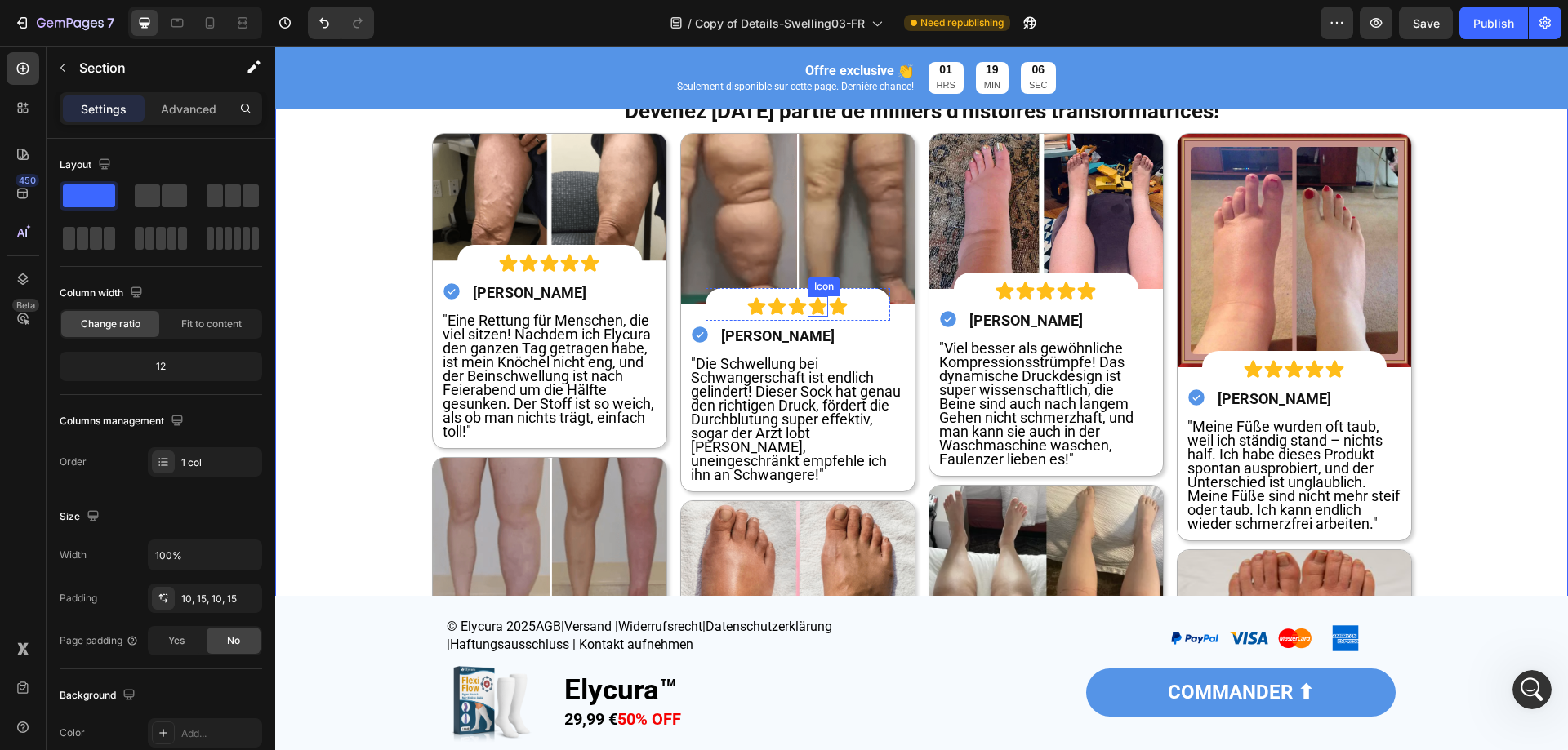
click at [778, 337] on strong "[PERSON_NAME]" at bounding box center [778, 336] width 113 height 17
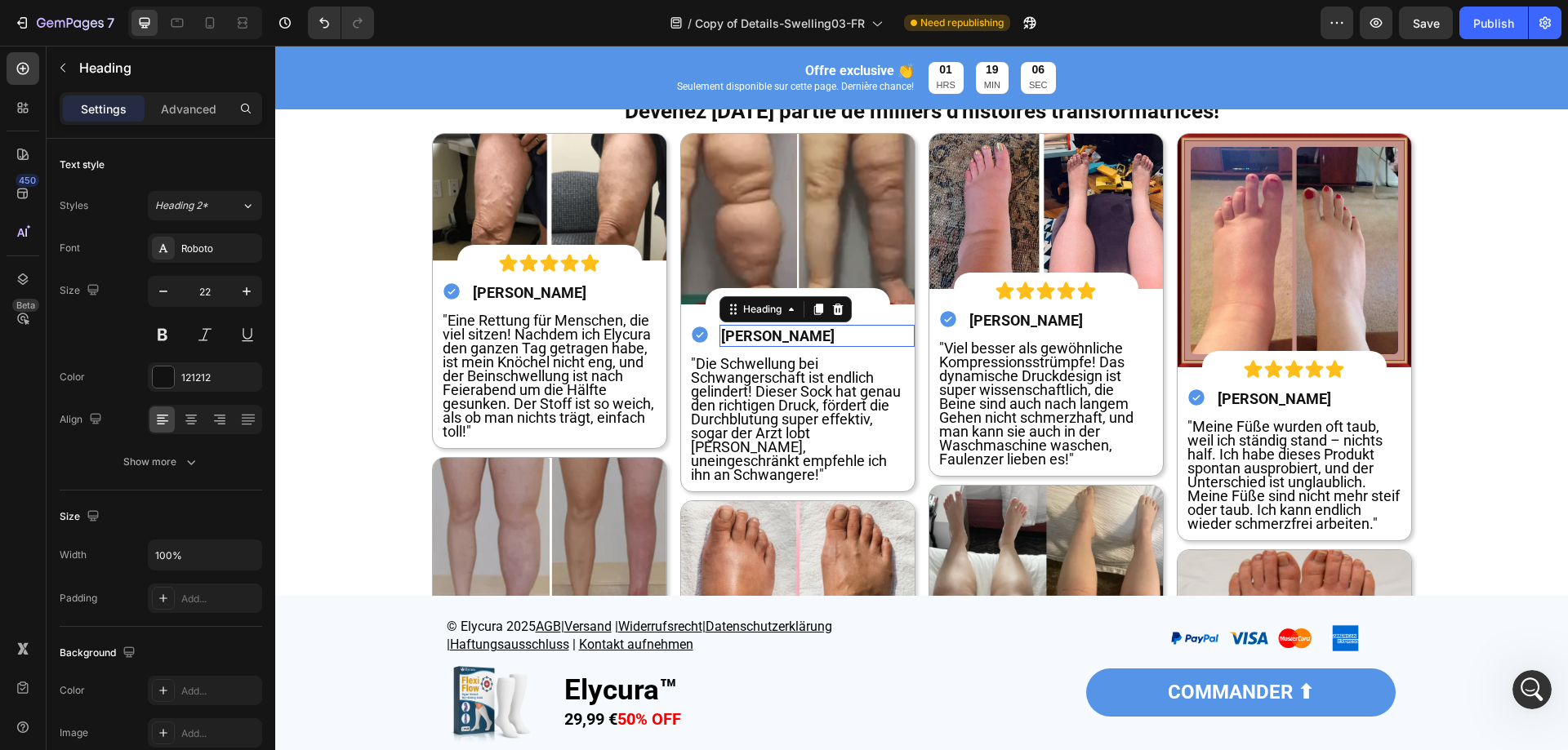
click at [778, 337] on strong "[PERSON_NAME]" at bounding box center [778, 336] width 113 height 17
click at [993, 318] on strong "[PERSON_NAME]" at bounding box center [1026, 320] width 113 height 17
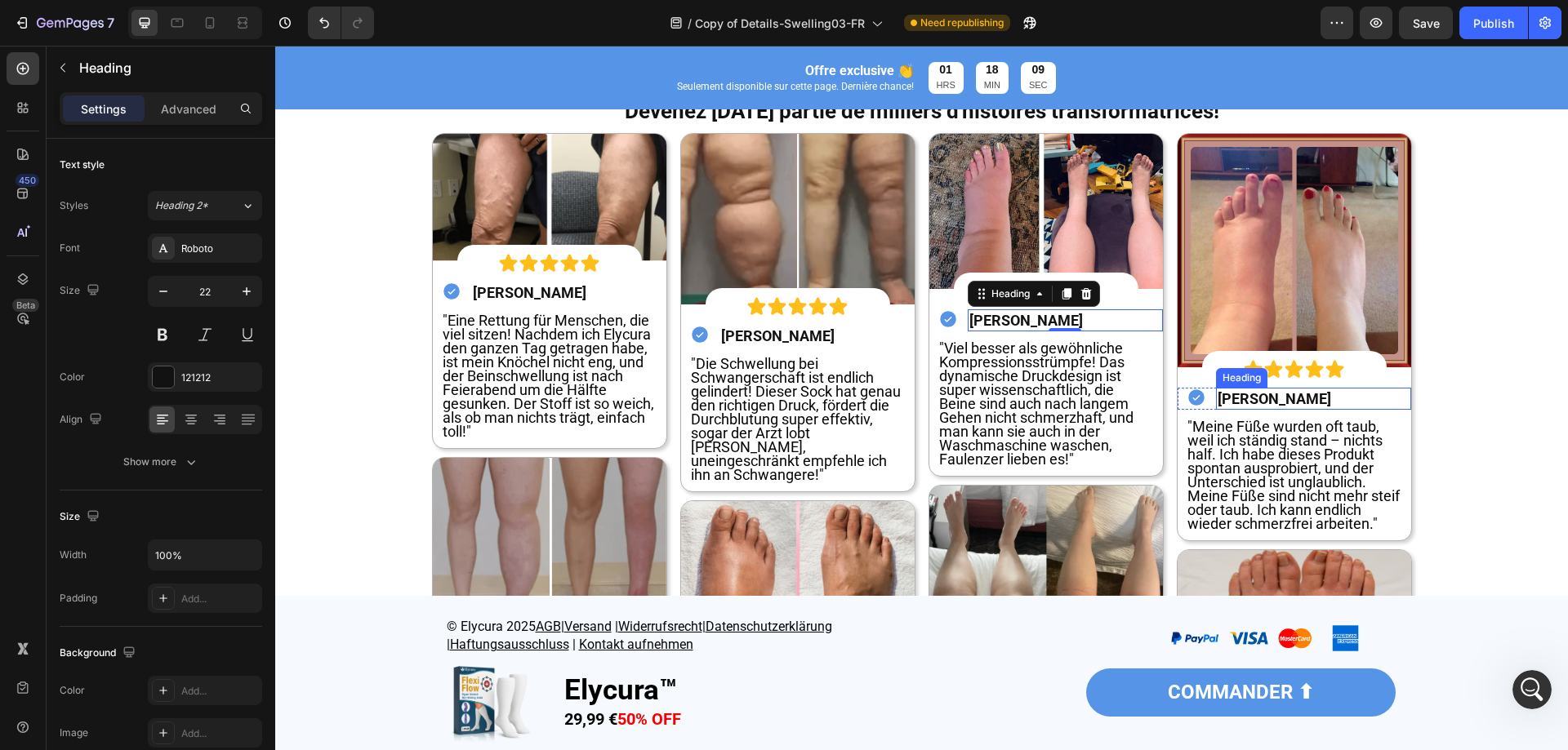
click at [1254, 402] on strong "[PERSON_NAME]" at bounding box center [1274, 399] width 113 height 17
click at [1490, 455] on div "Image Image ⁠⁠⁠⁠⁠⁠⁠ Plus de 60 000+ clients vérifiés Devenez aujourd'hui partie…" at bounding box center [921, 465] width 1268 height 989
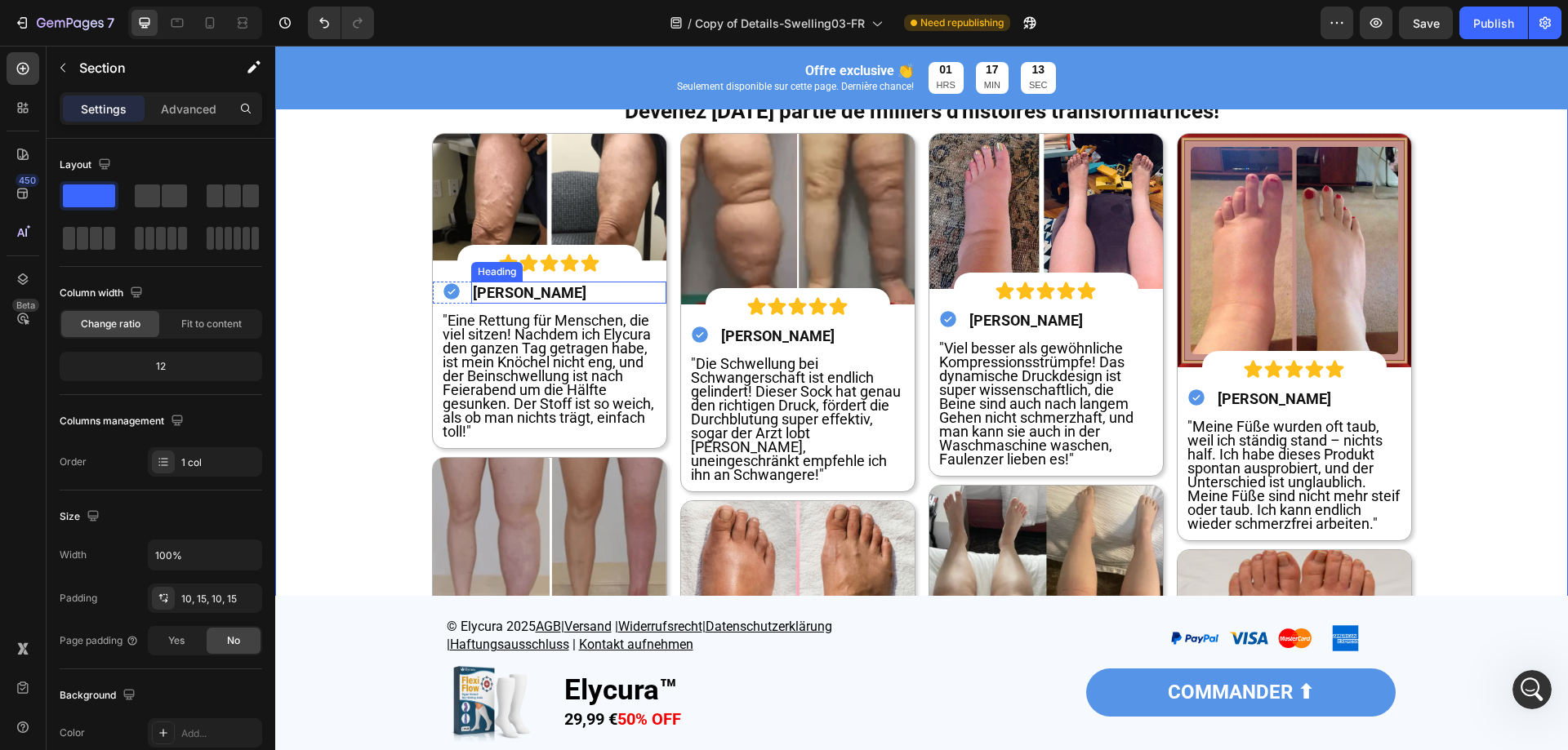
click at [534, 294] on strong "[PERSON_NAME]" at bounding box center [530, 292] width 113 height 17
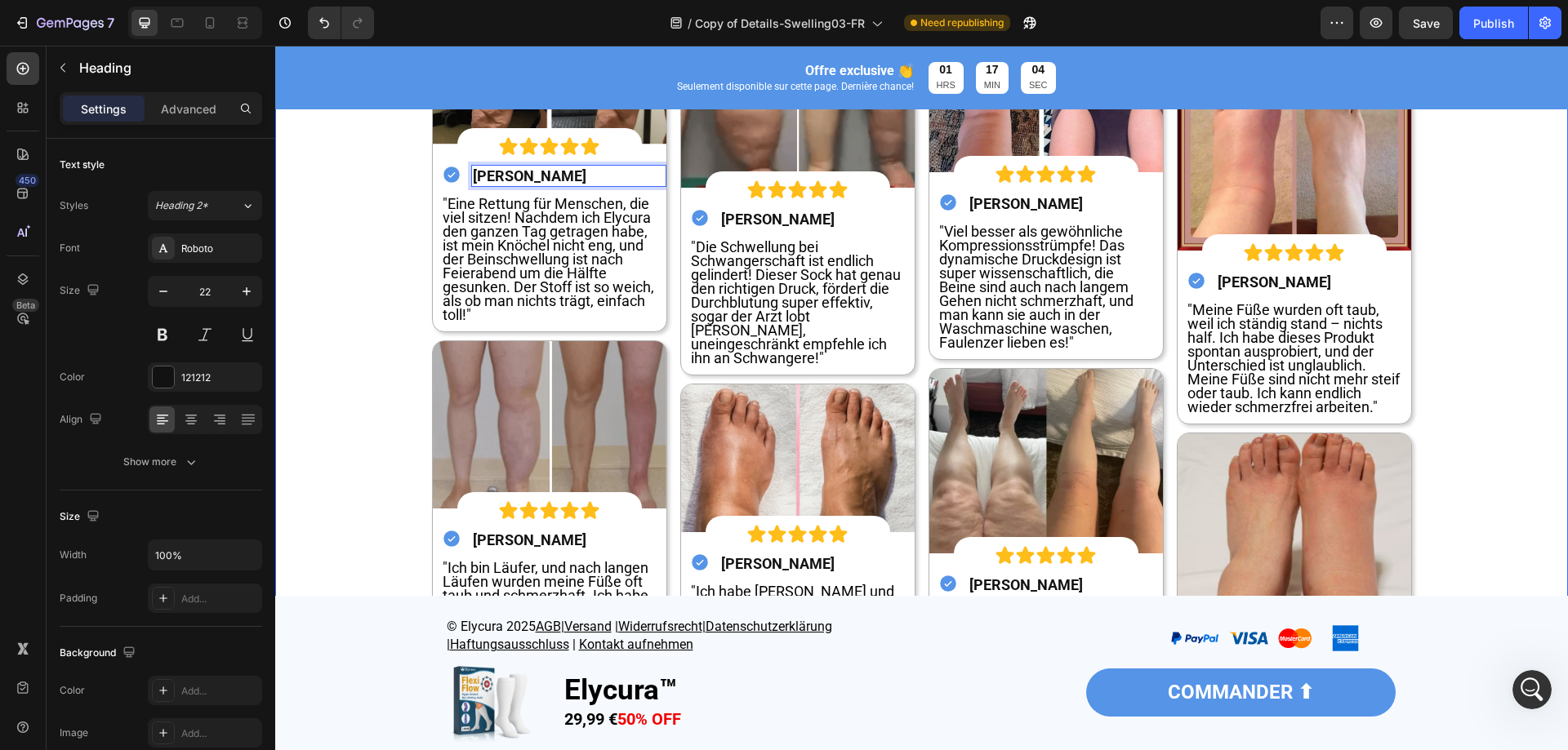
scroll to position [6368, 0]
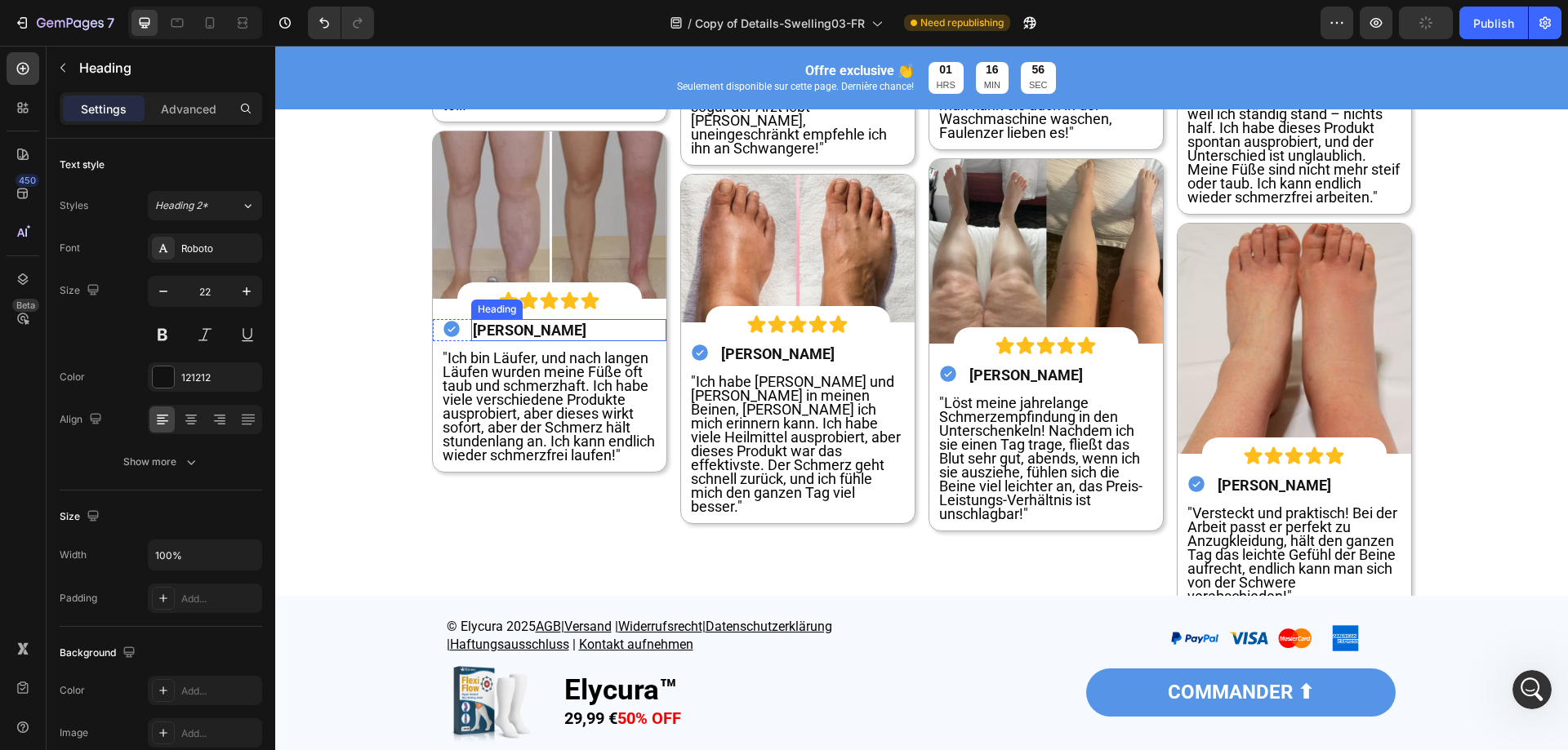
click at [519, 332] on strong "[PERSON_NAME]" at bounding box center [530, 330] width 113 height 17
click at [744, 345] on strong "[PERSON_NAME]" at bounding box center [778, 354] width 113 height 17
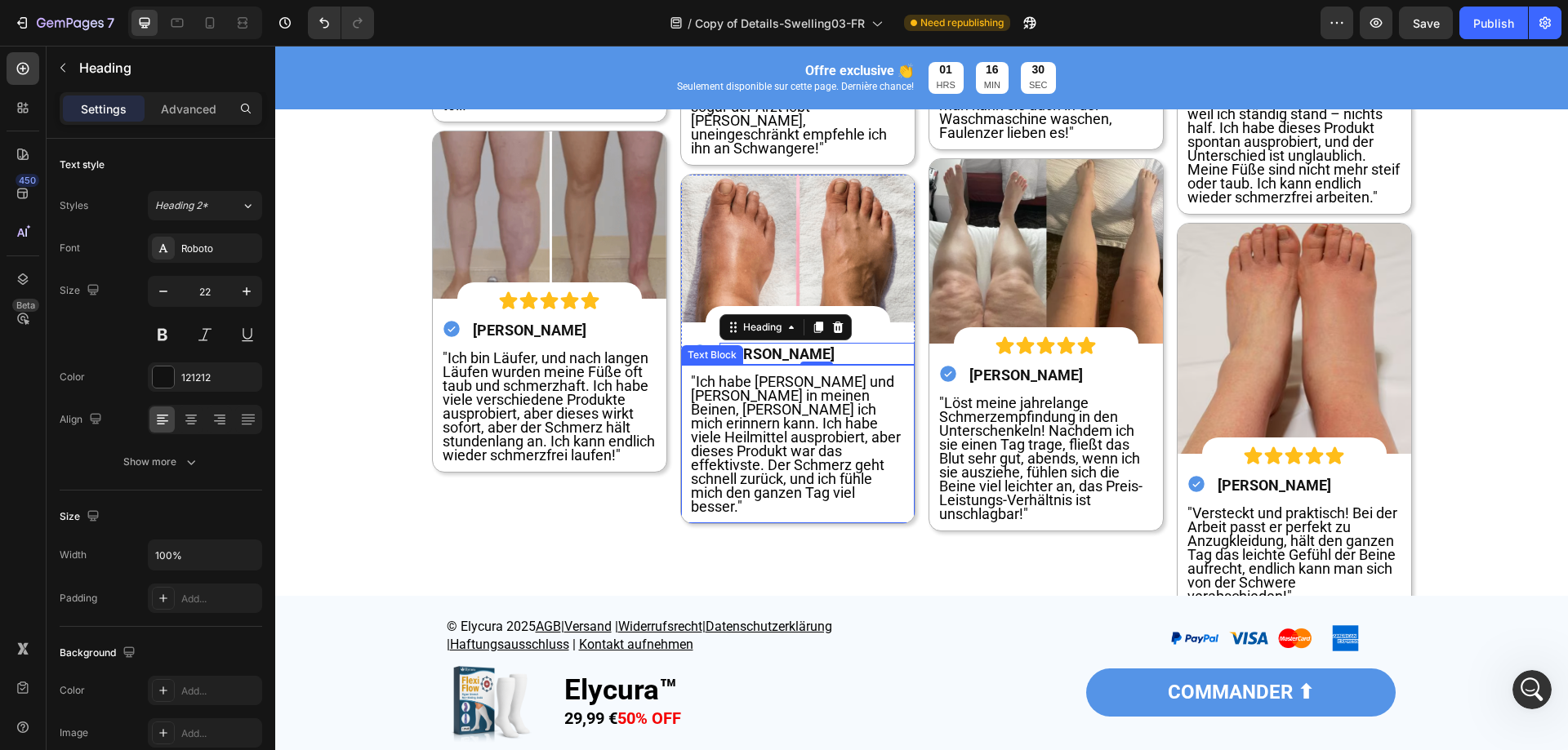
click at [996, 373] on strong "[PERSON_NAME]" at bounding box center [1026, 375] width 113 height 17
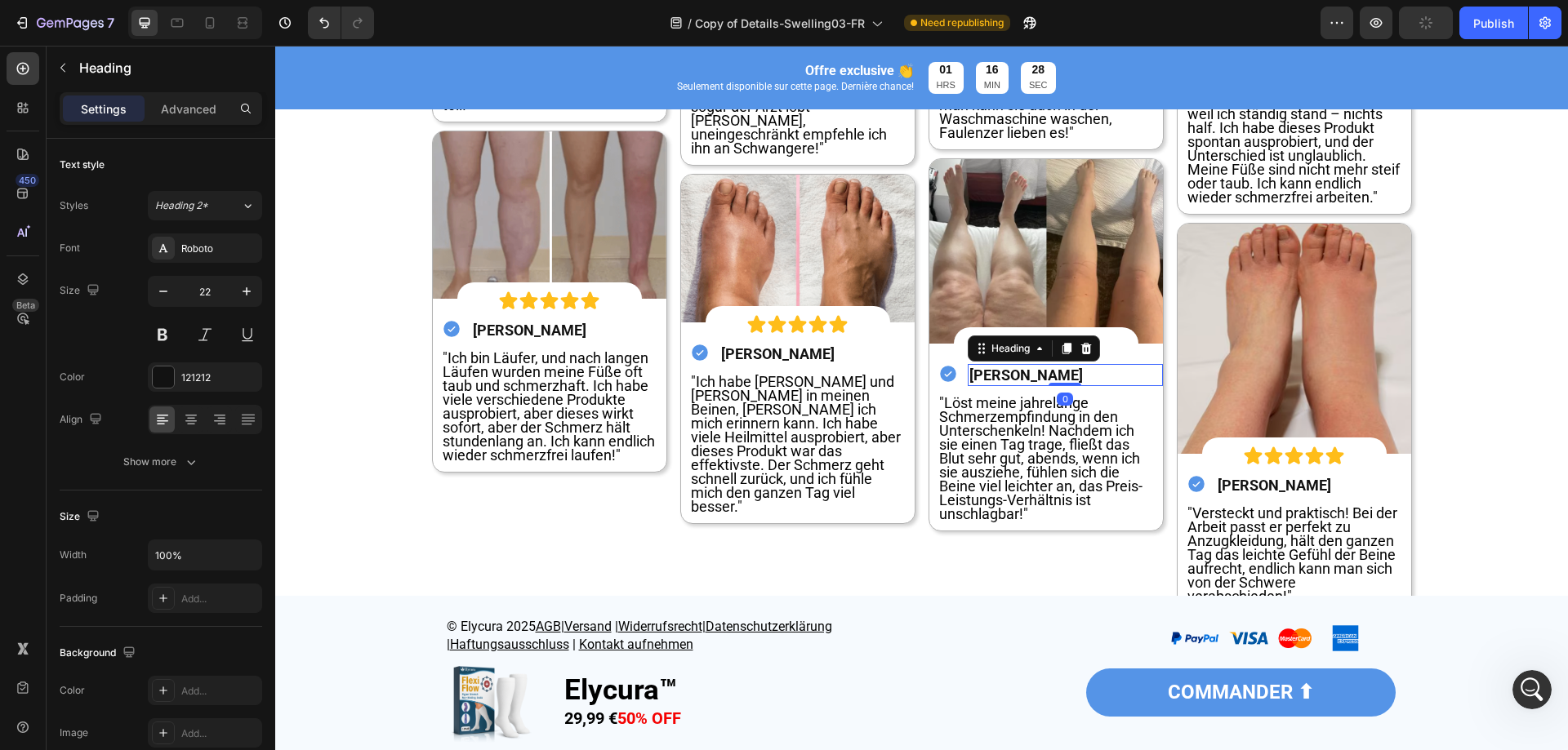
click at [1042, 373] on strong "[PERSON_NAME]" at bounding box center [1026, 375] width 113 height 17
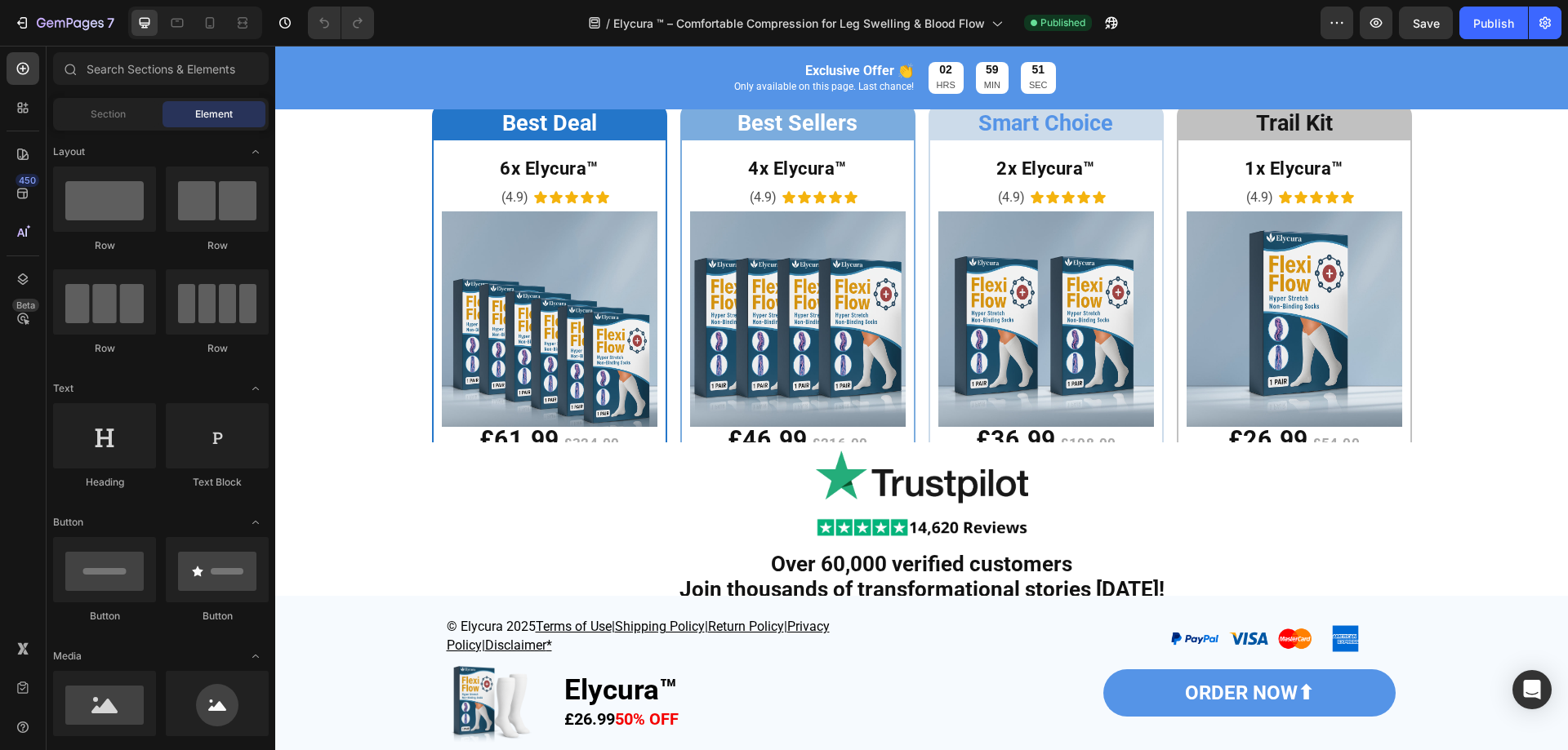
scroll to position [3760, 0]
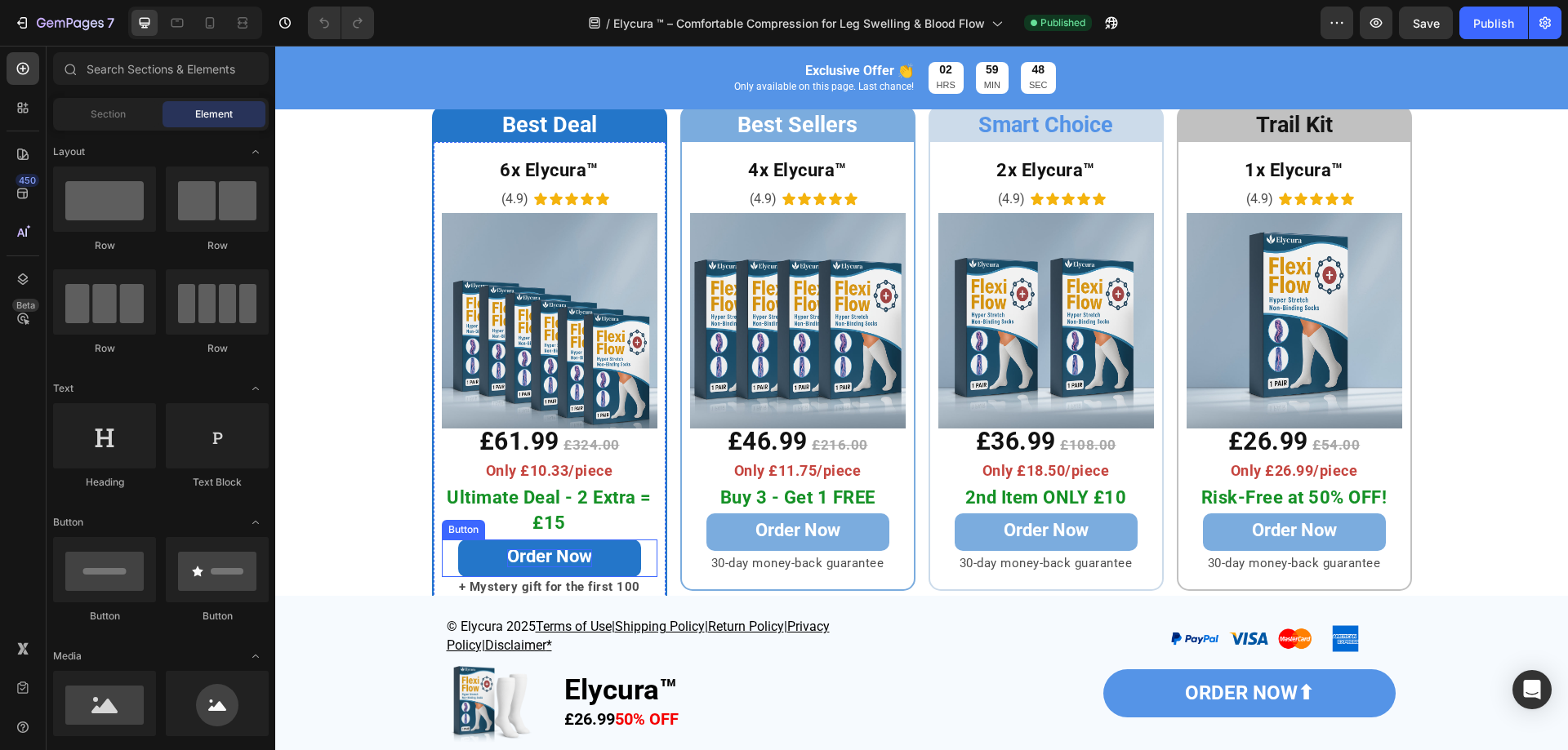
click at [550, 557] on strong "Order Now" at bounding box center [549, 556] width 85 height 21
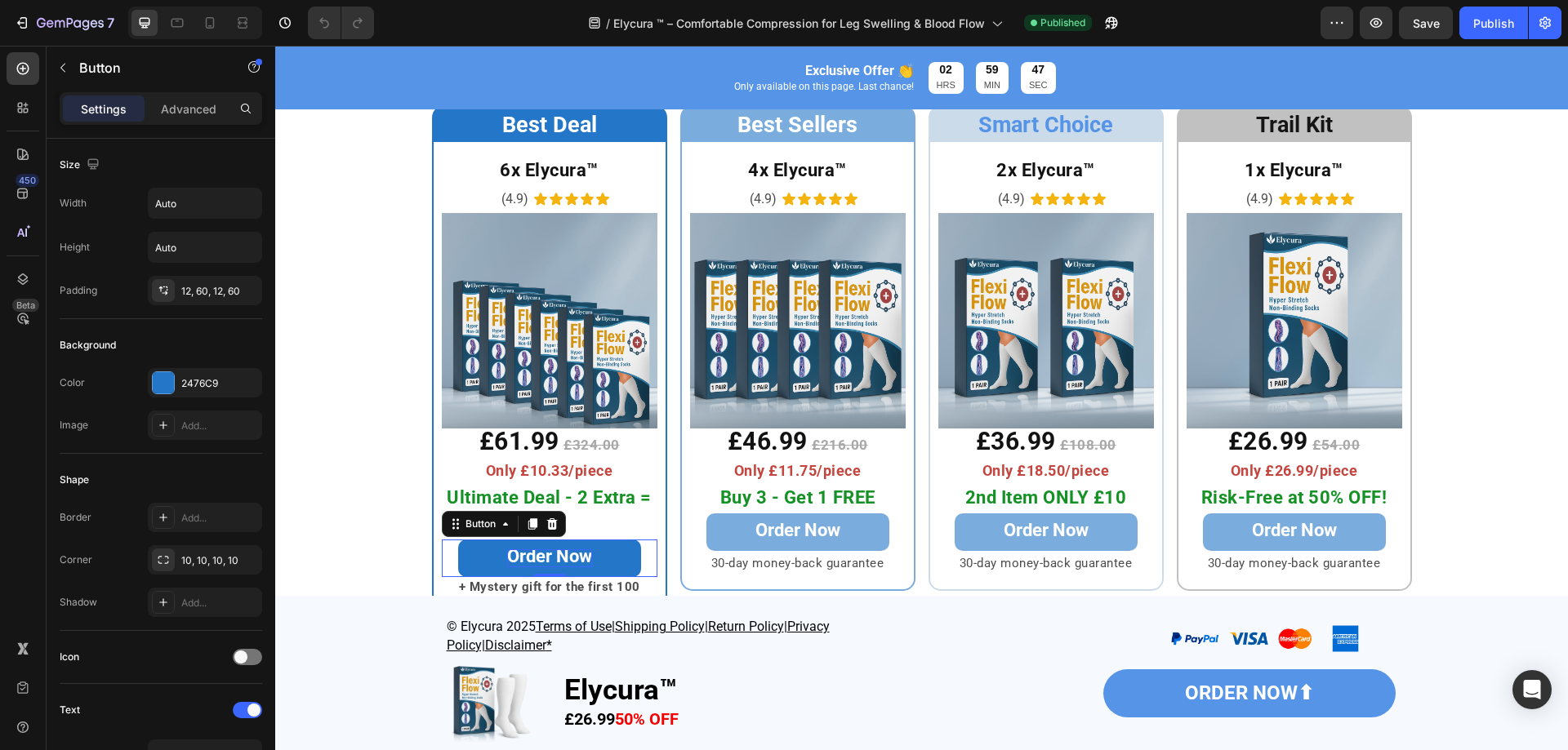
click at [550, 557] on strong "Order Now" at bounding box center [549, 556] width 85 height 21
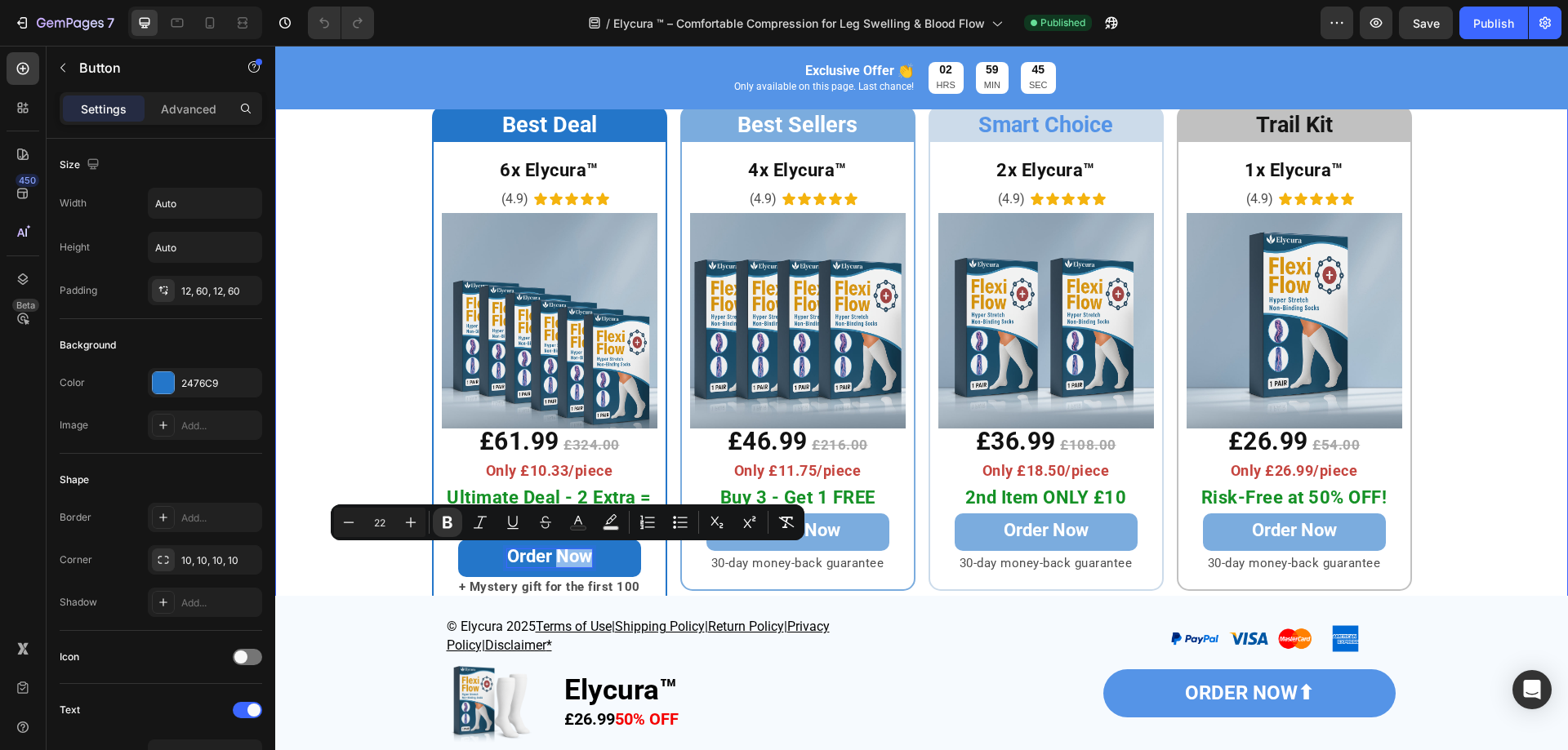
click at [367, 572] on div "Best Deal Heading Row 6x Elycura™ Heading (4.9) Text Block Icon Icon Icon Icon …" at bounding box center [921, 367] width 1293 height 524
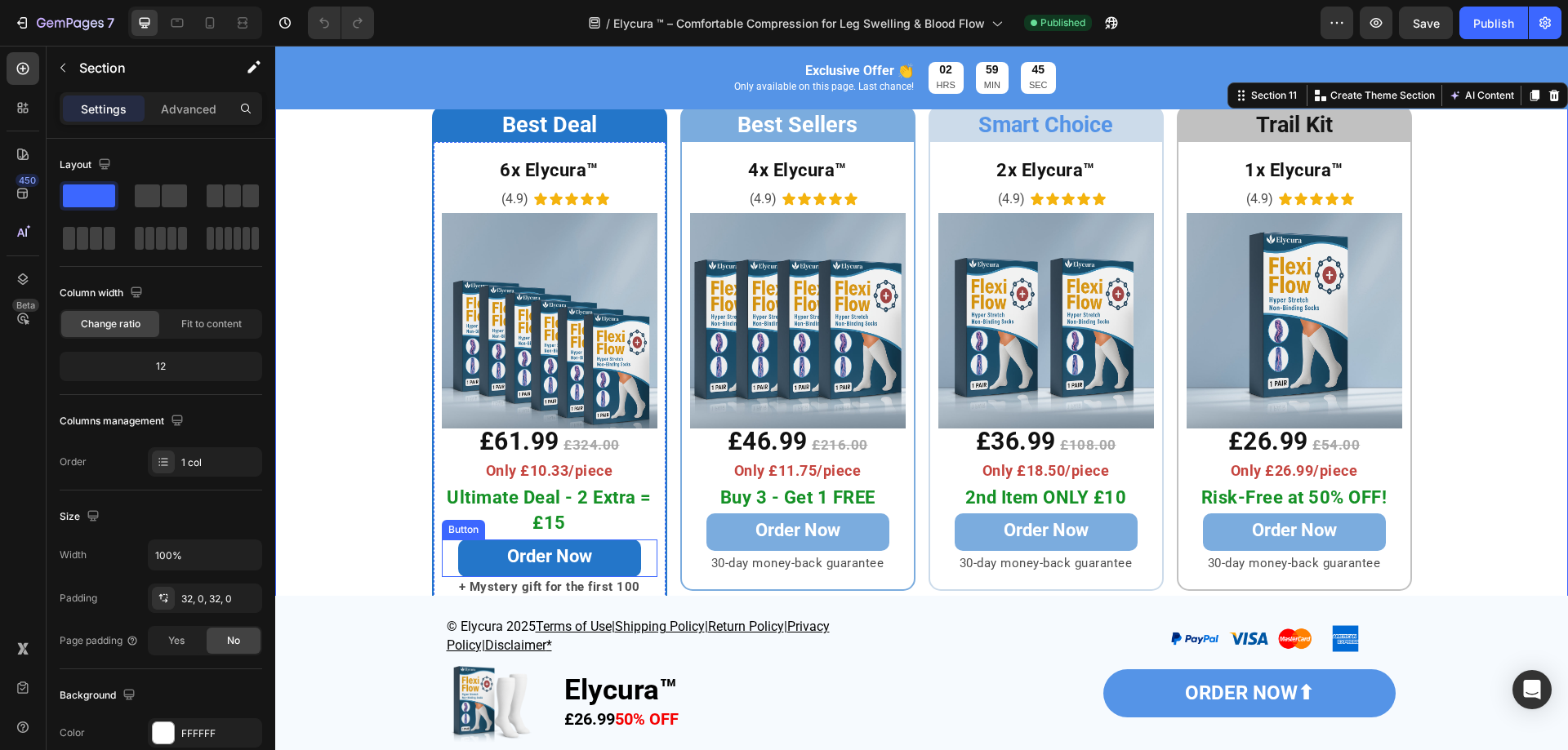
click at [462, 566] on link "Order Now" at bounding box center [549, 559] width 183 height 38
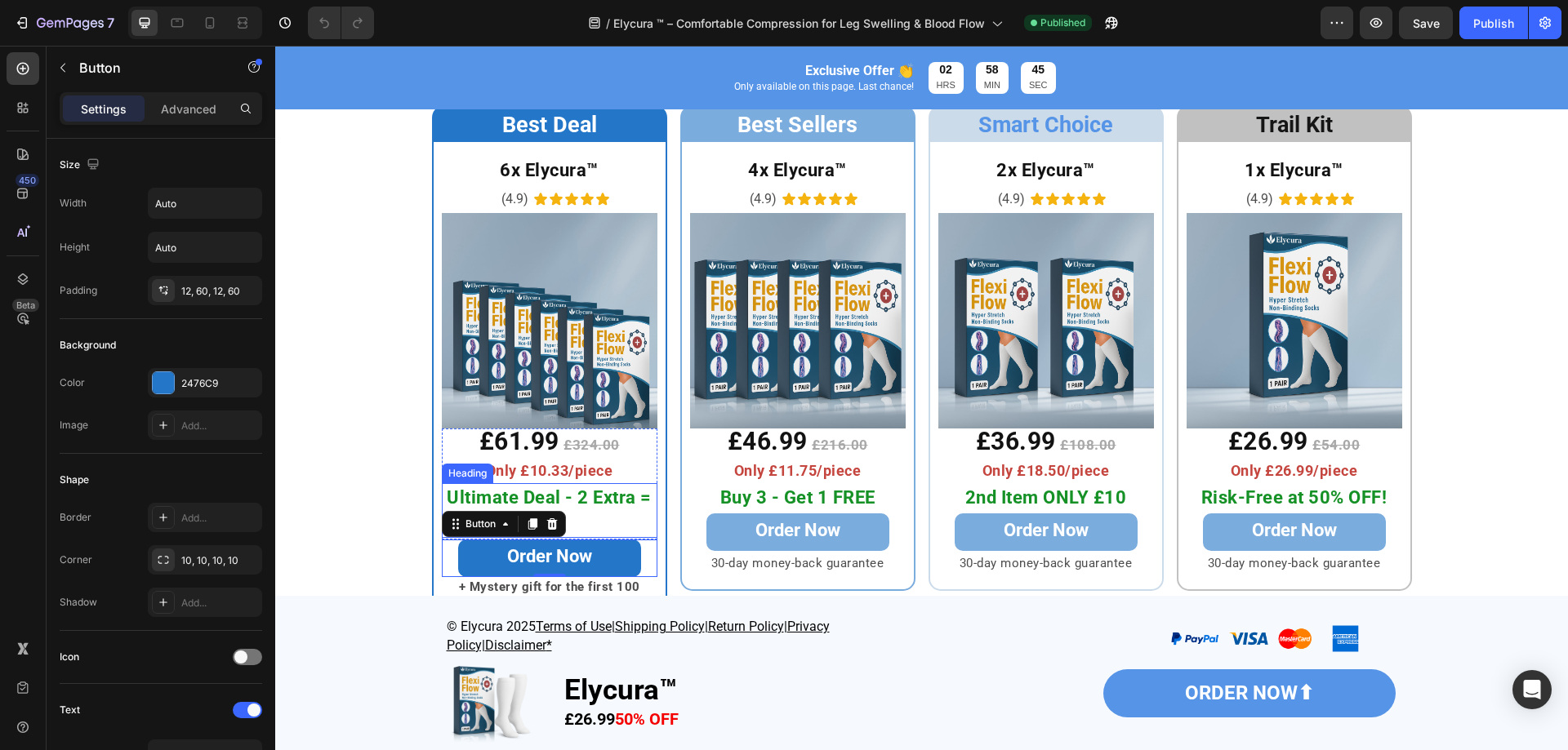
click at [547, 489] on span "Ultimate Deal - 2 Extra = £15" at bounding box center [549, 510] width 205 height 46
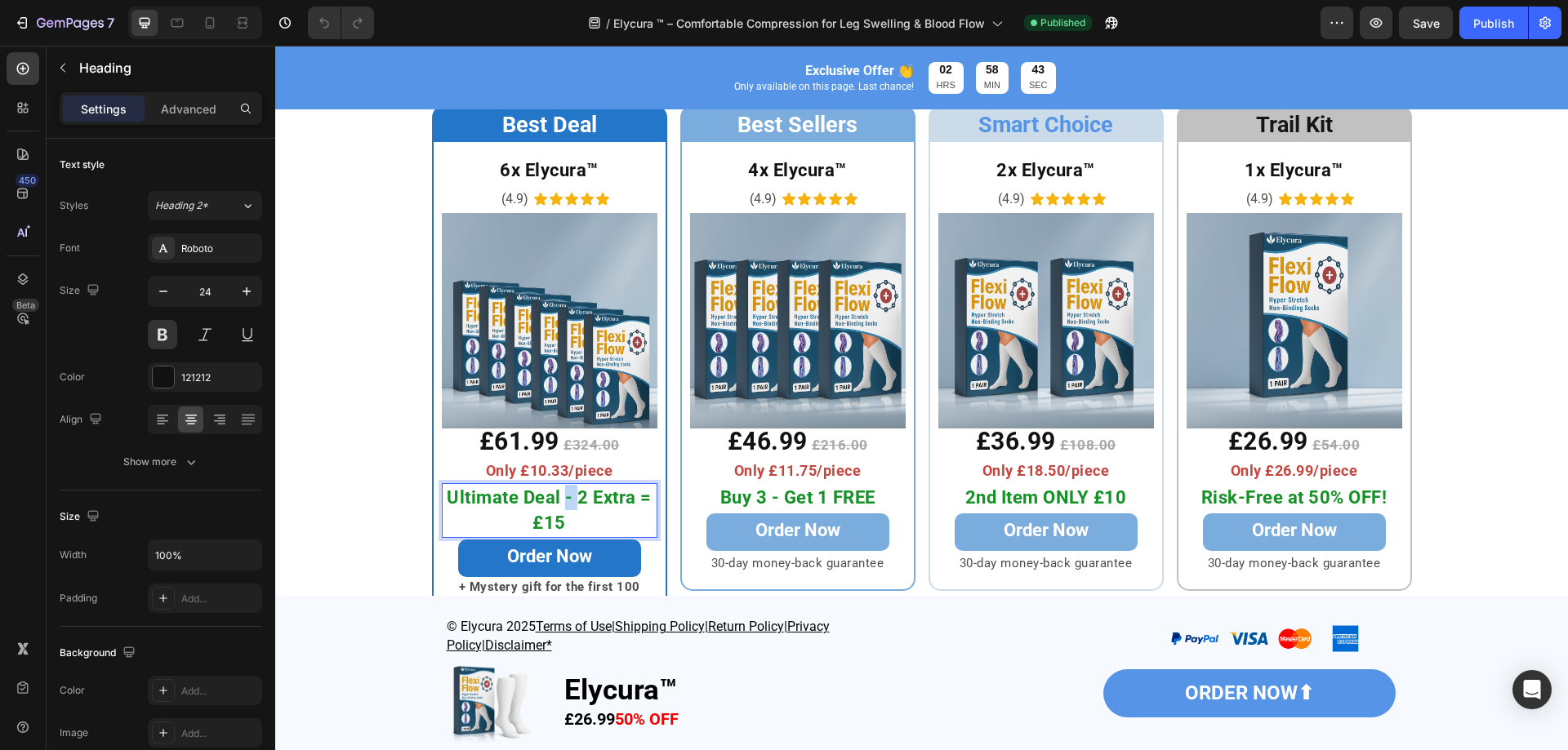
click at [563, 498] on span "Ultimate Deal - 2 Extra = £15" at bounding box center [549, 510] width 205 height 46
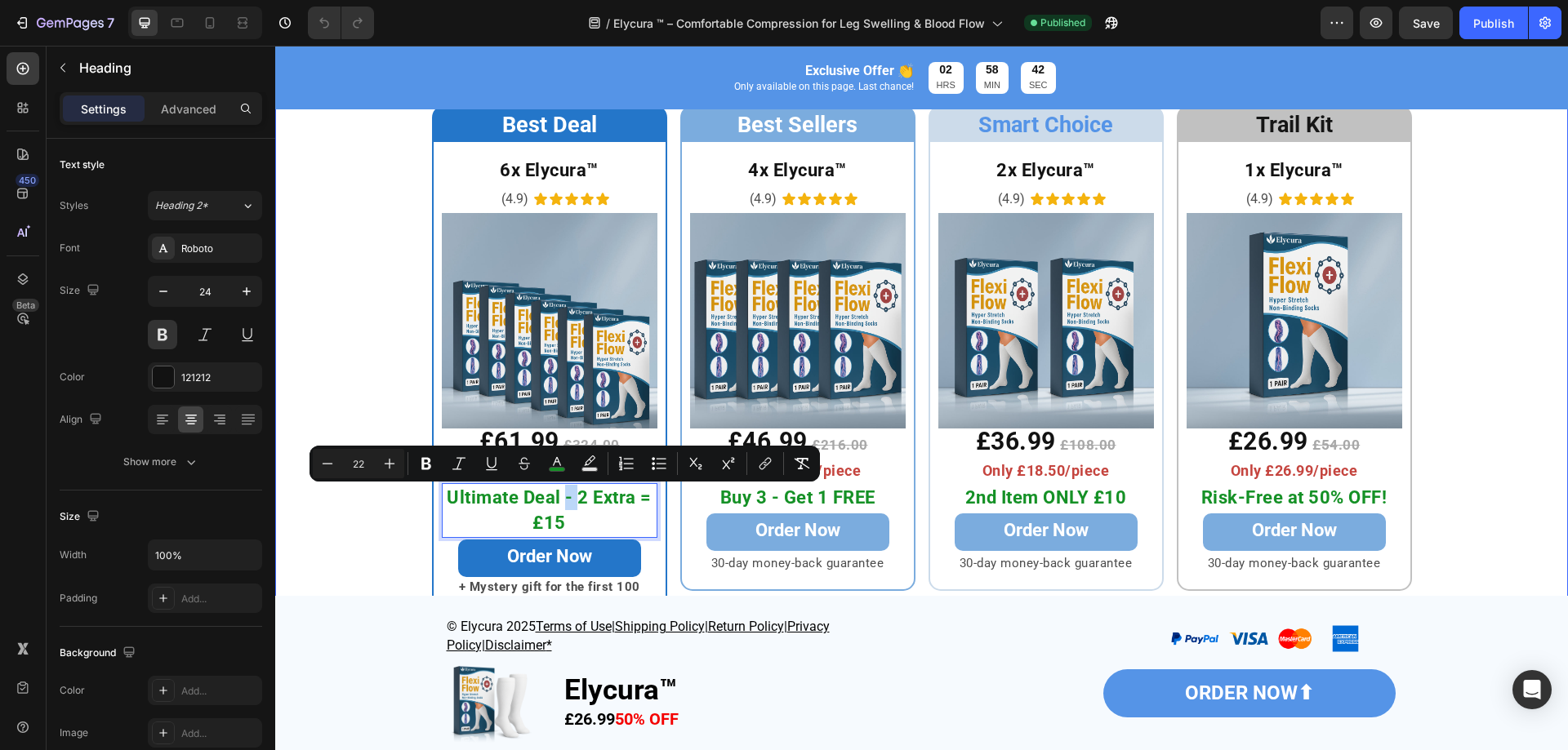
click at [277, 336] on div "Best Deal Heading Row 6x Elycura™ Heading (4.9) Text Block Icon Icon Icon Icon …" at bounding box center [921, 367] width 1293 height 524
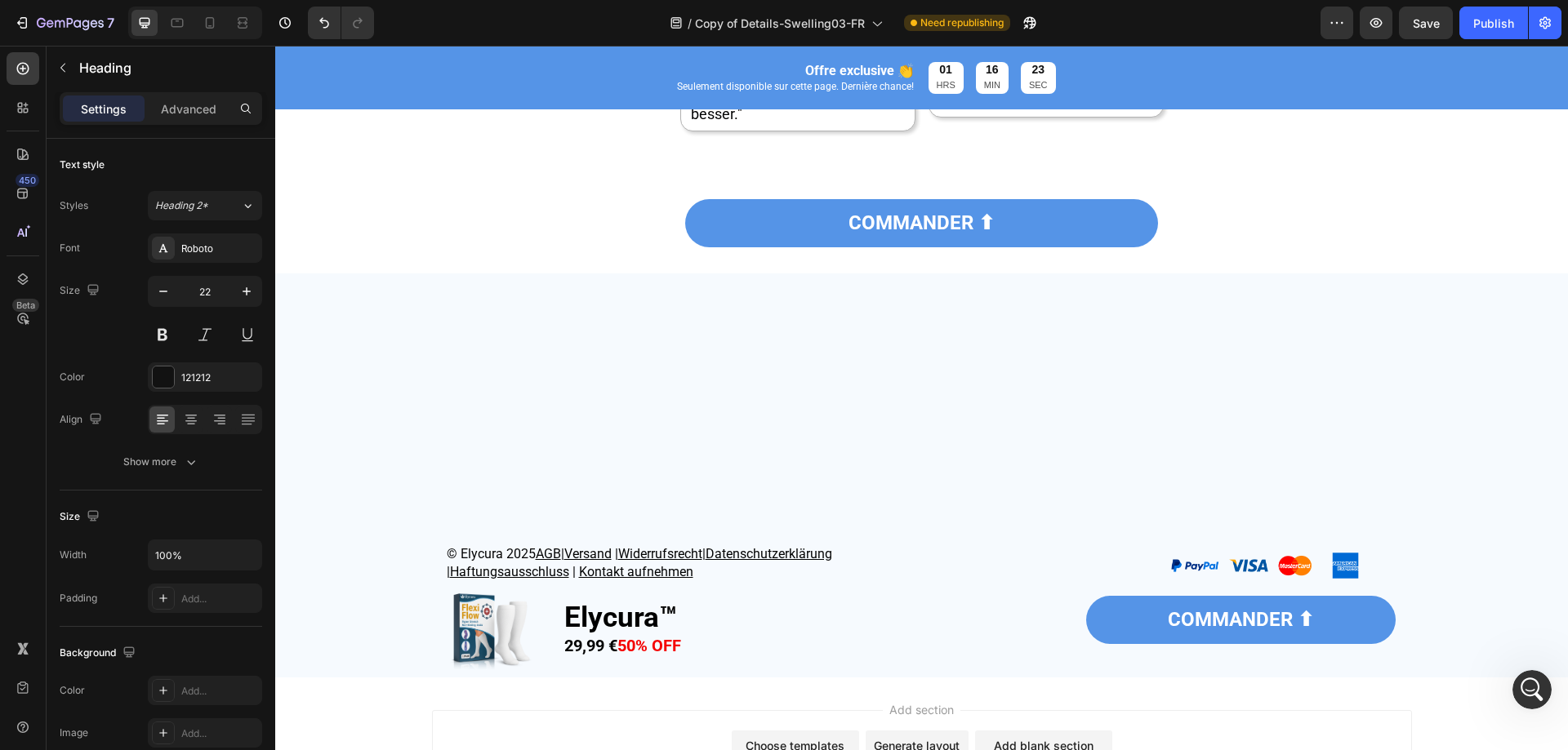
scroll to position [21, 0]
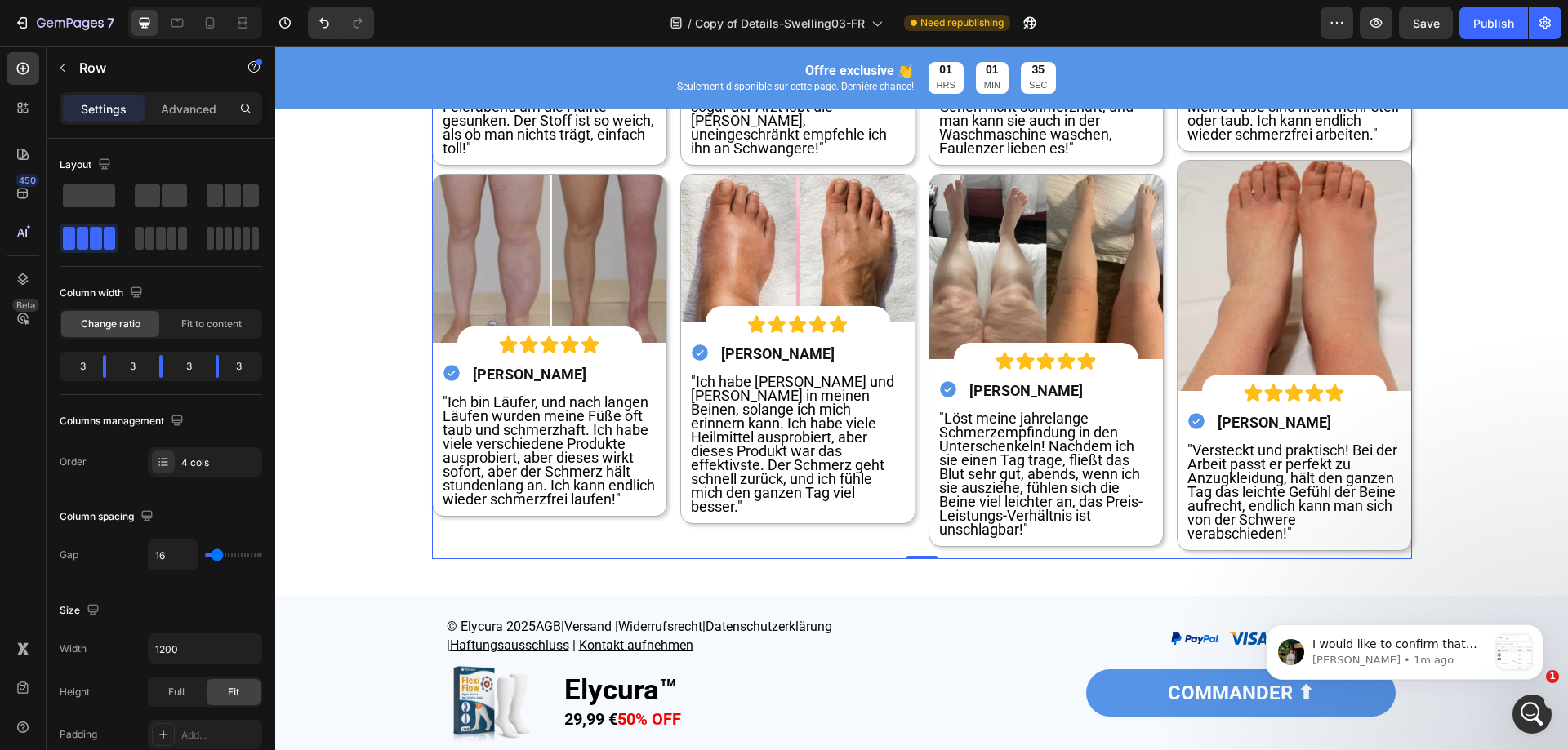
scroll to position [0, 0]
click at [960, 157] on span ""Viel besser als gewöhnliche Kompressionsstrümpfe! Das dynamische Druckdesign i…" at bounding box center [1036, 93] width 195 height 128
click at [534, 157] on span ""Eine Rettung für Menschen, die viel sitzen! Nachdem ich Elycura den ganzen Tag…" at bounding box center [548, 93] width 212 height 128
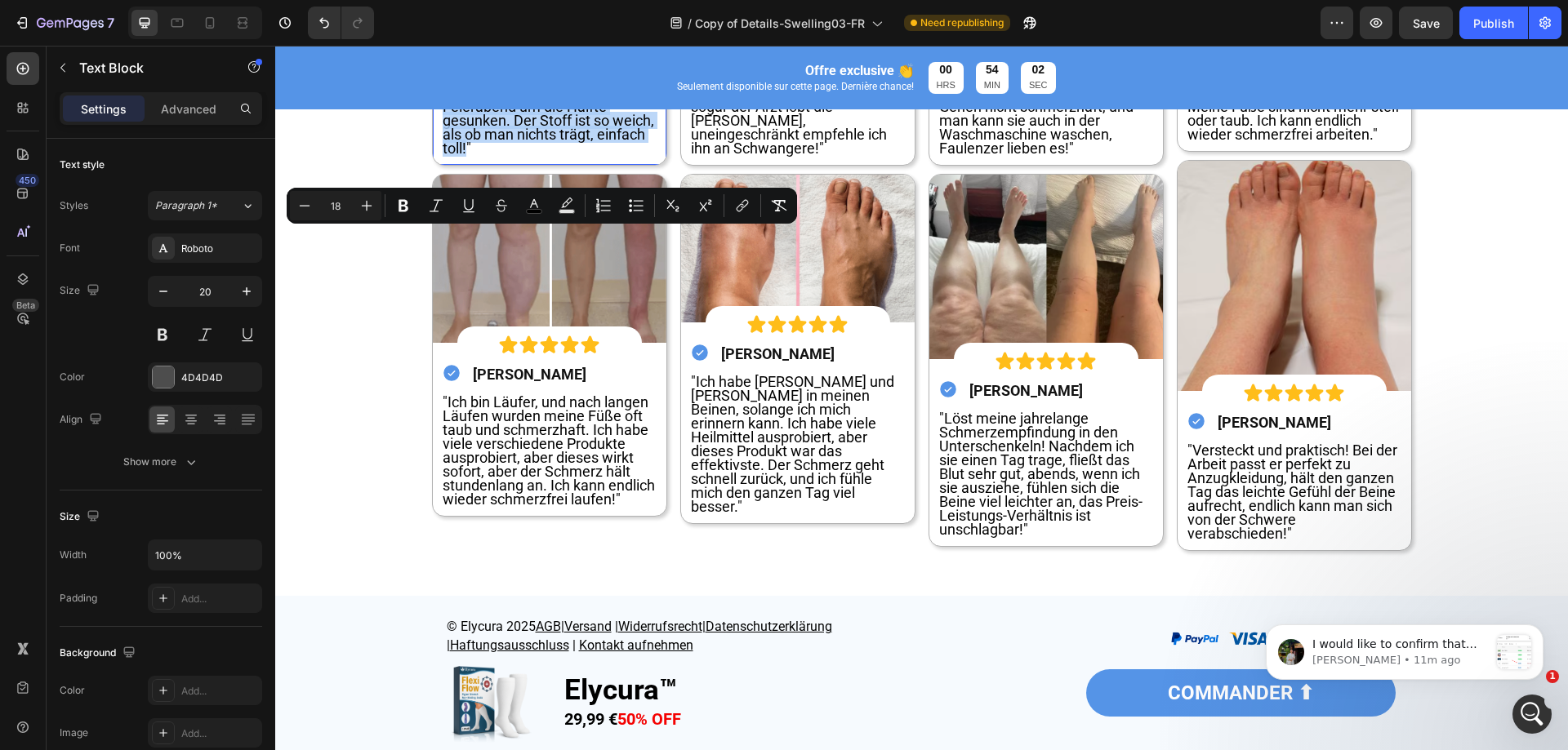
drag, startPoint x: 461, startPoint y: 272, endPoint x: 459, endPoint y: 350, distance: 78.0
click at [459, 157] on span ""Eine Rettung für Menschen, die viel sitzen! Nachdem ich Elycura den ganzen Tag…" at bounding box center [548, 93] width 212 height 128
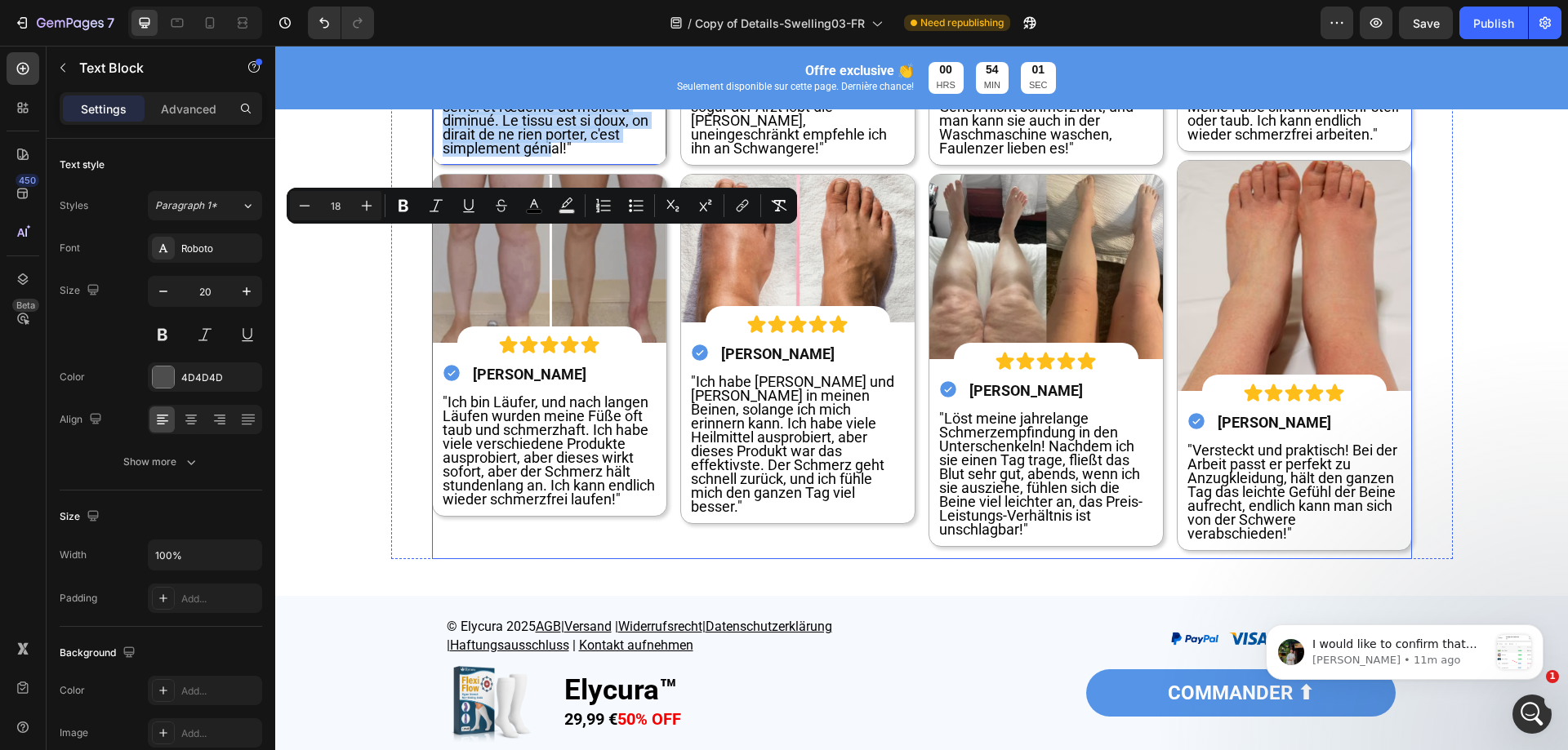
scroll to position [1, 0]
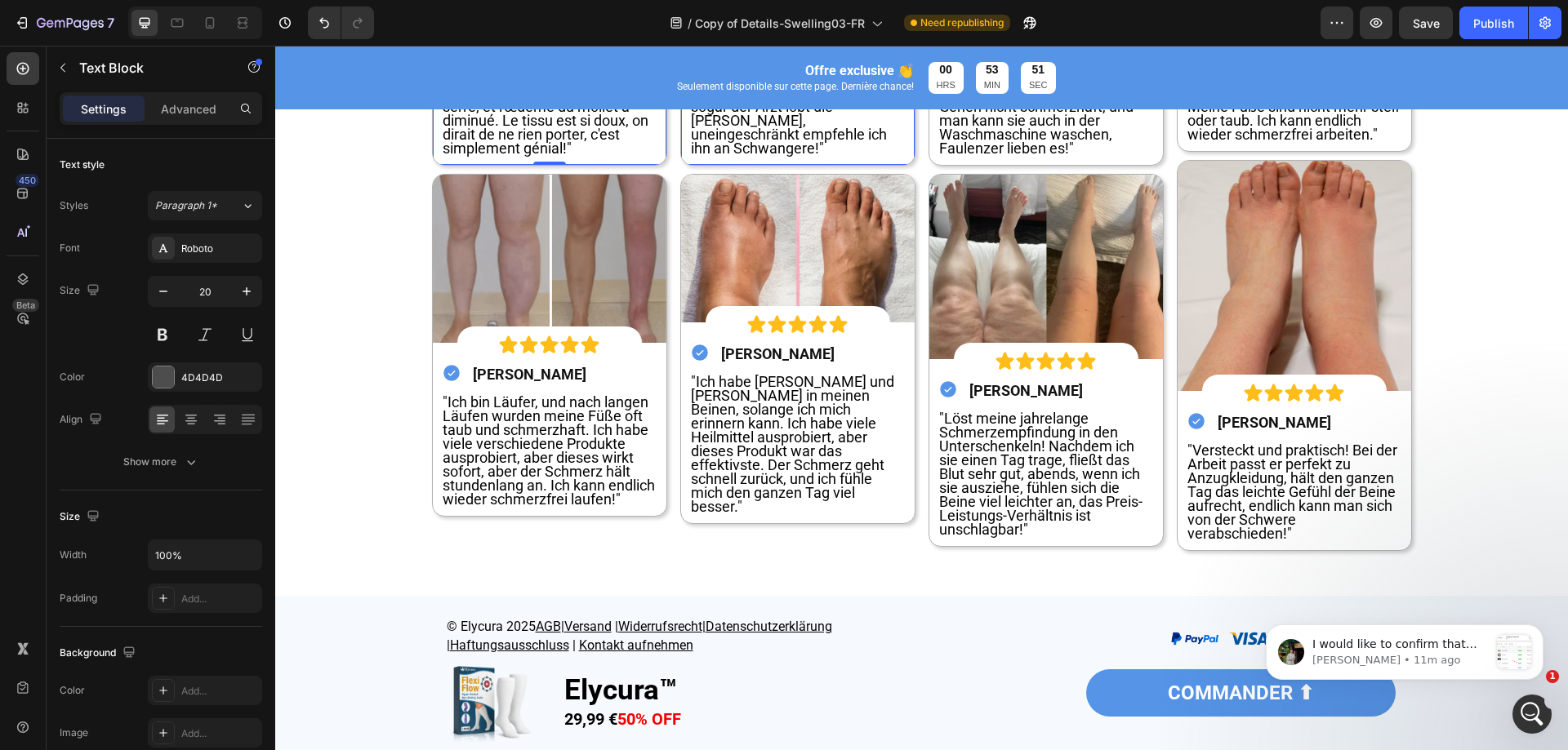
drag, startPoint x: 873, startPoint y: 345, endPoint x: 804, endPoint y: 327, distance: 71.3
click at [873, 155] on p ""Die Schwellung bei Schwangerschaft ist endlich gelindert! Dieser Sock hat gena…" at bounding box center [798, 93] width 214 height 125
click at [804, 157] on span ""Die Schwellung bei Schwangerschaft ist endlich gelindert! Dieser Sock hat gena…" at bounding box center [796, 93] width 210 height 128
click at [694, 157] on span ""Die Schwellung bei Schwangerschaft ist endlich gelindert! Dieser Sock hat gena…" at bounding box center [796, 93] width 210 height 128
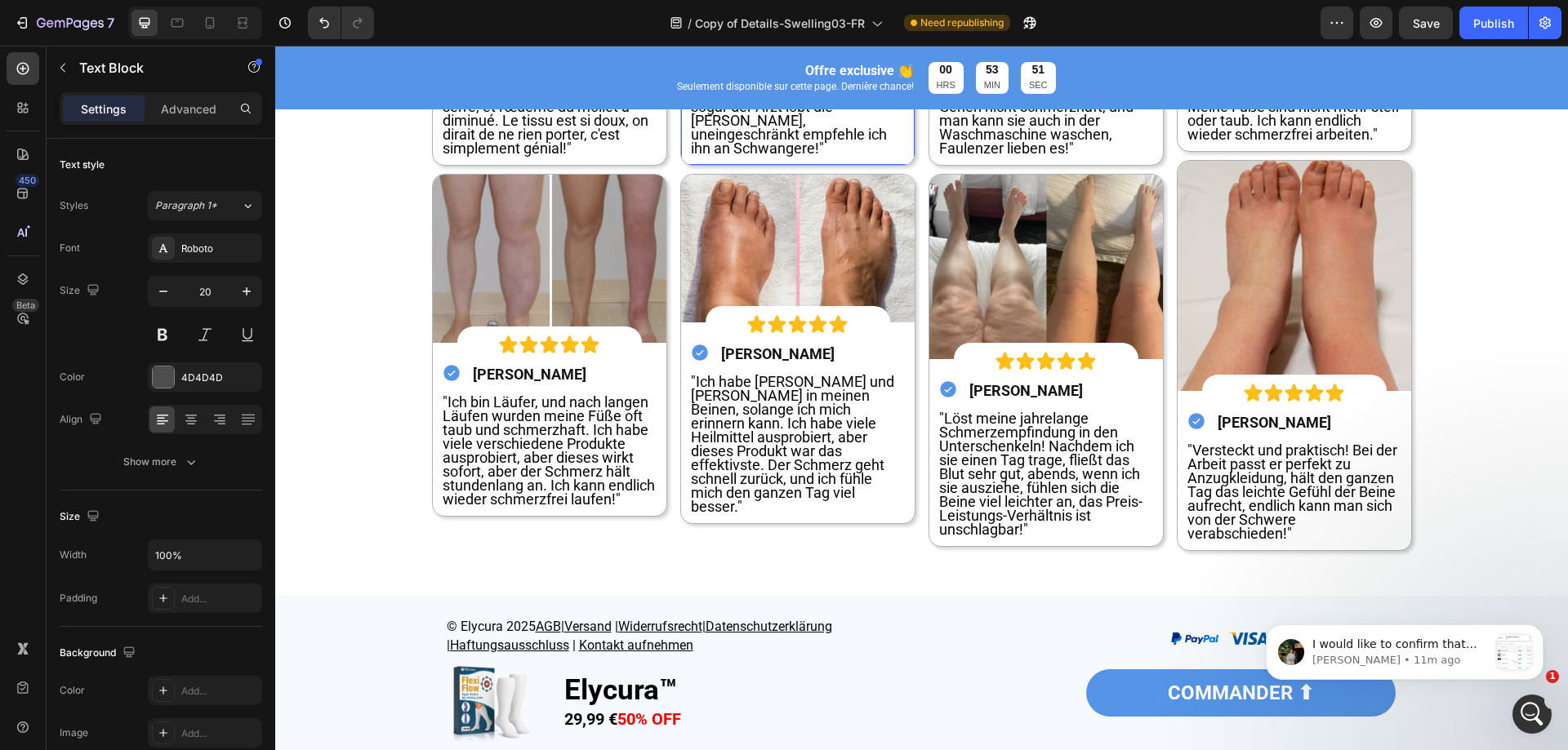
click at [694, 157] on span ""Die Schwellung bei Schwangerschaft ist endlich gelindert! Dieser Sock hat gena…" at bounding box center [796, 93] width 210 height 128
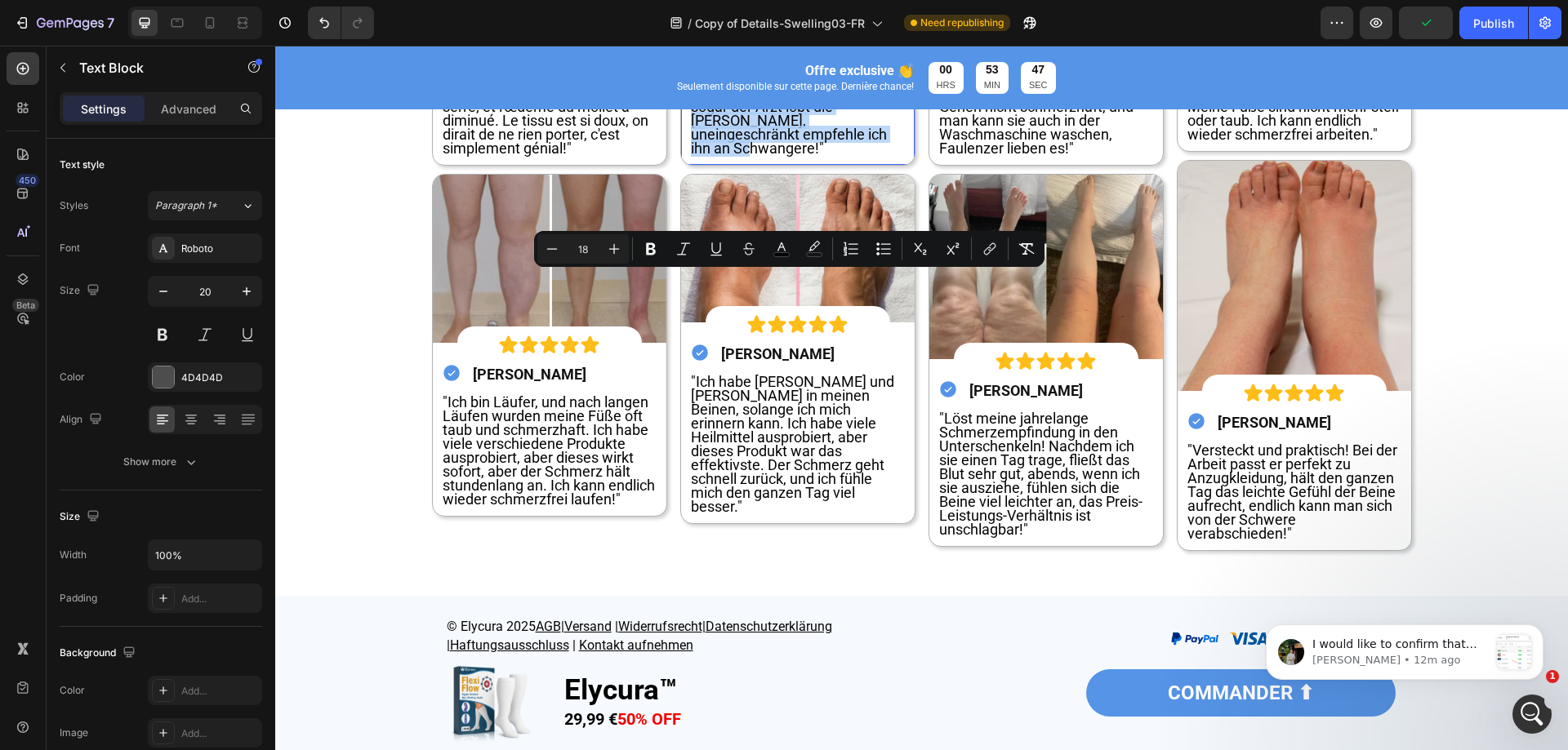
drag, startPoint x: 691, startPoint y: 282, endPoint x: 813, endPoint y: 379, distance: 155.9
click at [813, 157] on span ""Die Schwellung bei Schwangerschaft ist endlich gelindert! Dieser Sock hat gena…" at bounding box center [796, 93] width 210 height 128
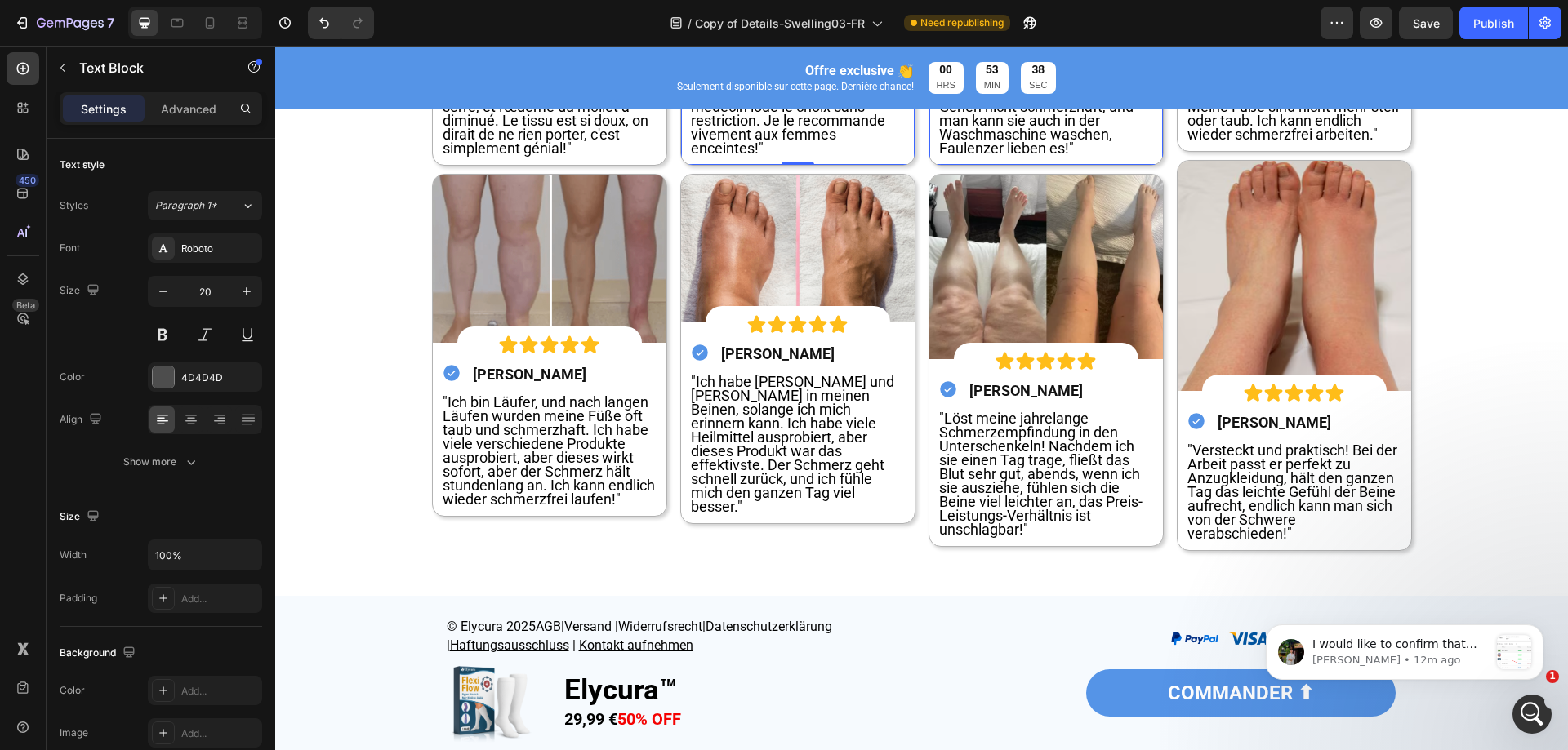
drag, startPoint x: 1041, startPoint y: 317, endPoint x: 949, endPoint y: 267, distance: 104.7
click at [1041, 157] on span ""Viel besser als gewöhnliche Kompressionsstrümpfe! Das dynamische Druckdesign i…" at bounding box center [1036, 93] width 195 height 128
click at [949, 157] on span ""Viel besser als gewöhnliche Kompressionsstrümpfe! Das dynamische Druckdesign i…" at bounding box center [1036, 93] width 195 height 128
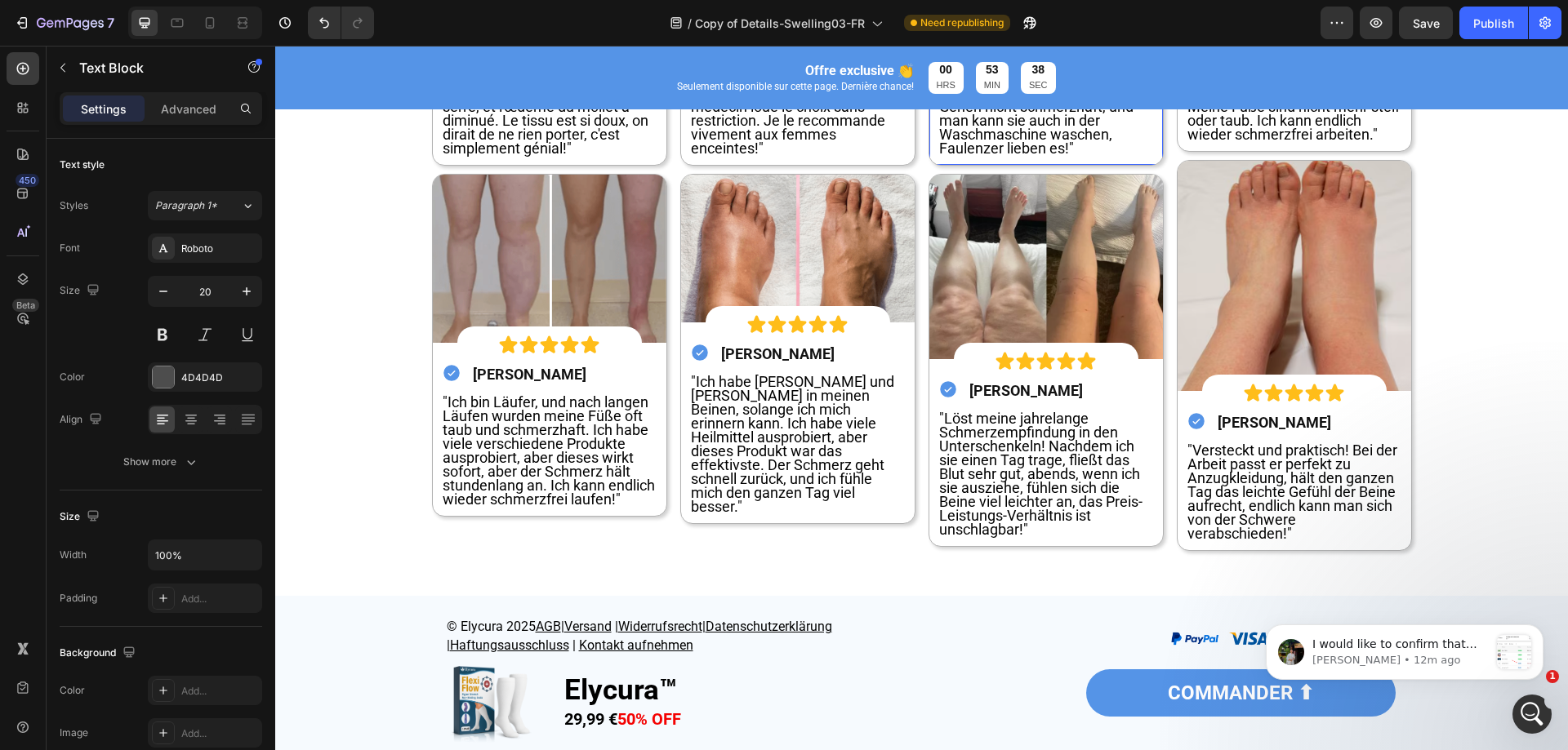
drag, startPoint x: 939, startPoint y: 264, endPoint x: 960, endPoint y: 280, distance: 26.4
click at [970, 157] on span ""Viel besser als gewöhnliche Kompressionsstrümpfe! Das dynamische Druckdesign i…" at bounding box center [1036, 93] width 195 height 128
click at [960, 157] on span ""Viel besser als gewöhnliche Kompressionsstrümpfe! Das dynamische Druckdesign i…" at bounding box center [1036, 93] width 195 height 128
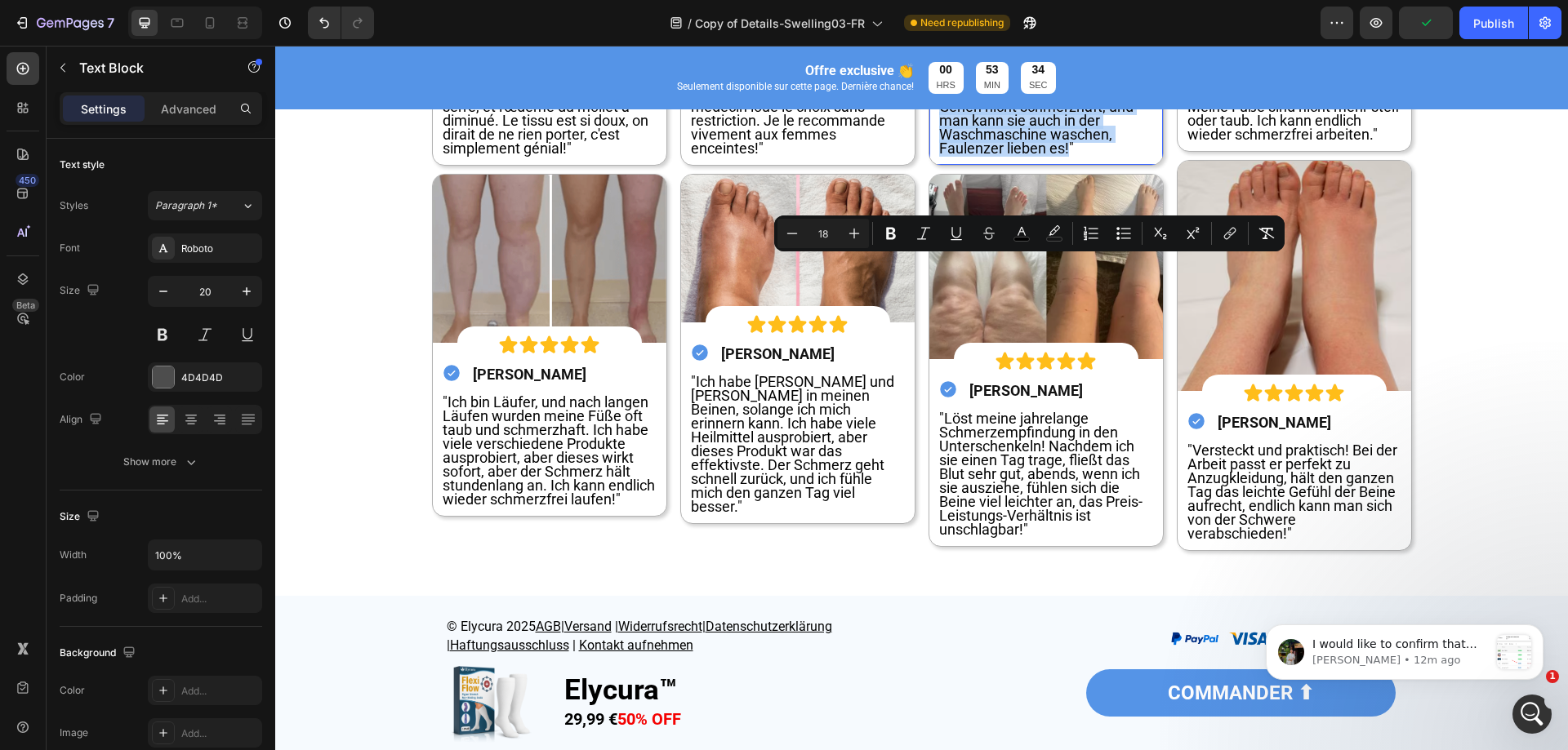
drag, startPoint x: 938, startPoint y: 264, endPoint x: 1062, endPoint y: 380, distance: 169.8
click at [1062, 157] on span ""Viel besser als gewöhnliche Kompressionsstrümpfe! Das dynamische Druckdesign i…" at bounding box center [1036, 93] width 195 height 128
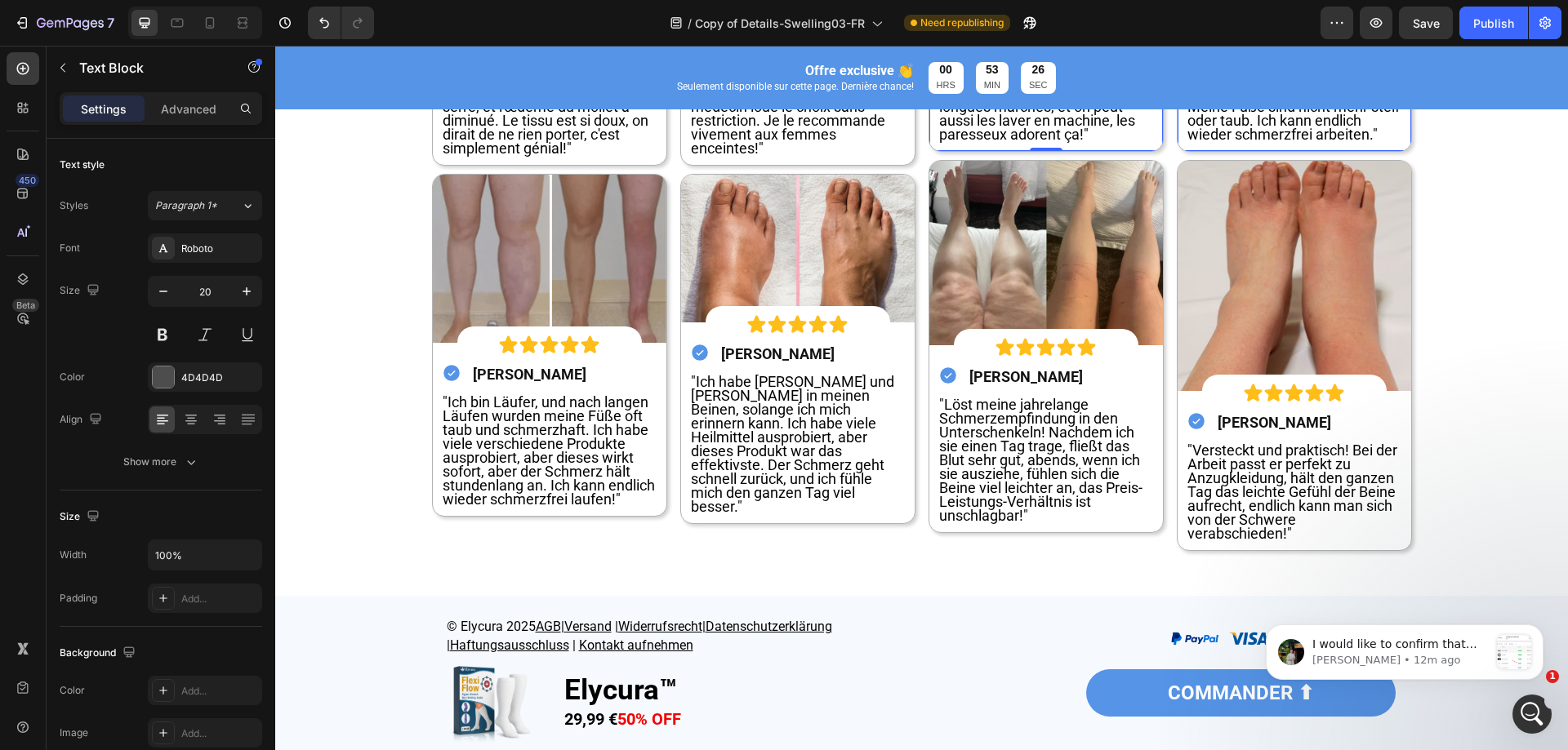
drag, startPoint x: 1277, startPoint y: 351, endPoint x: 1195, endPoint y: 348, distance: 82.1
click at [1277, 143] on span ""Meine Füße wurden oft taub, weil ich ständig stand – nichts half. Ich habe die…" at bounding box center [1294, 85] width 213 height 114
click at [1189, 143] on span ""Meine Füße wurden oft taub, weil ich ständig stand – nichts half. Ich habe die…" at bounding box center [1294, 85] width 213 height 114
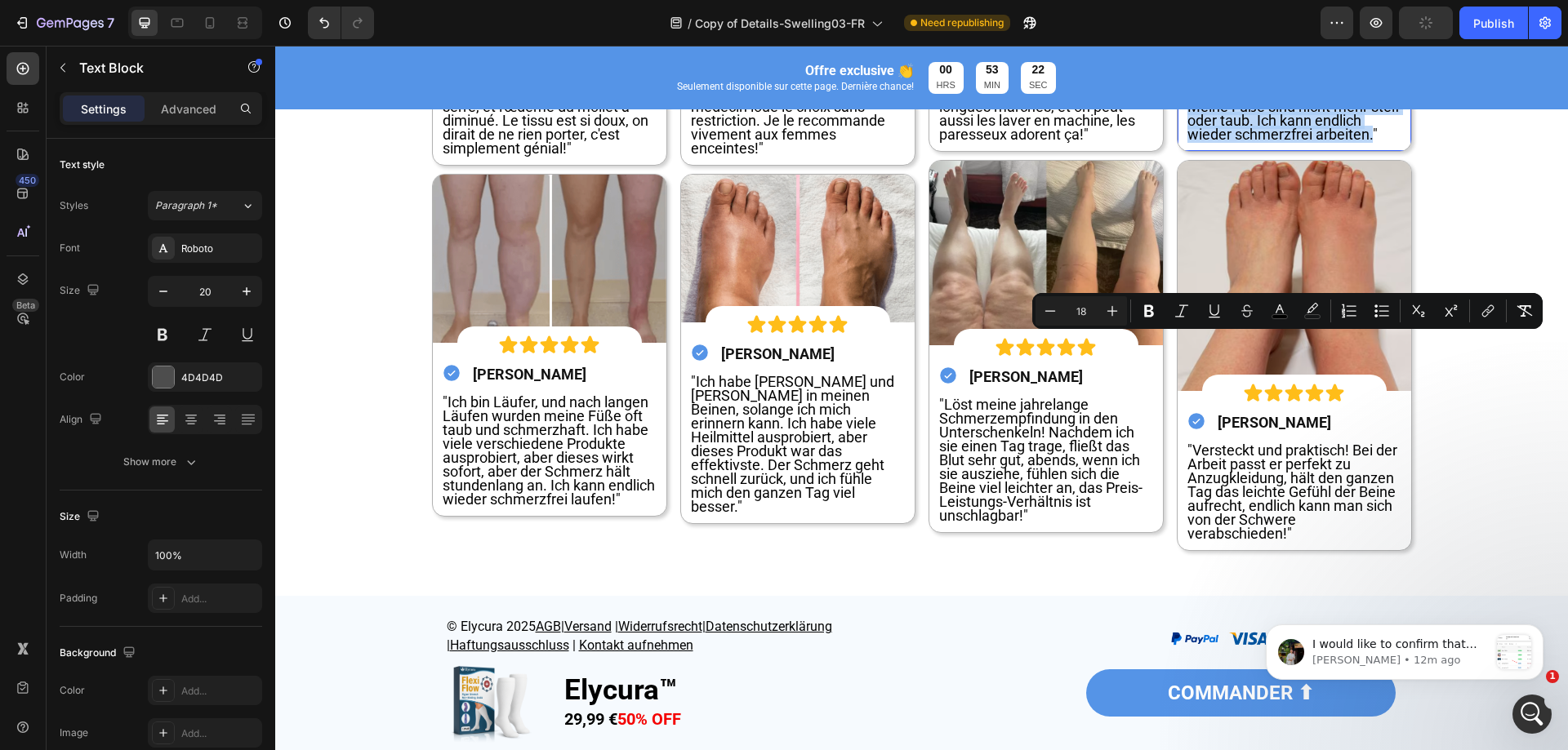
drag, startPoint x: 1203, startPoint y: 354, endPoint x: 1365, endPoint y: 446, distance: 186.3
click at [1365, 143] on span ""Meine Füße wurden oft taub, weil ich ständig stand – nichts half. Ich habe die…" at bounding box center [1294, 85] width 213 height 114
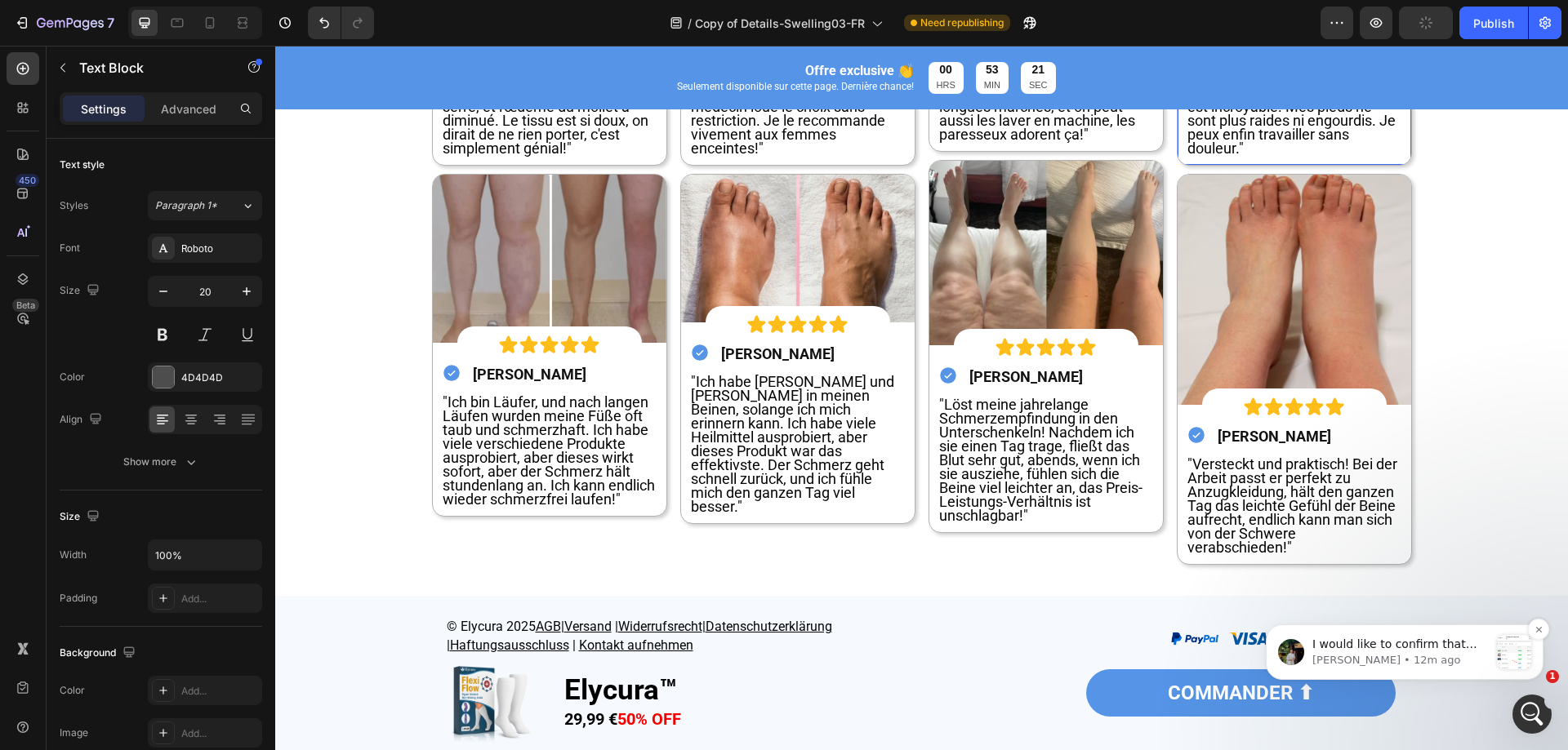
click at [1386, 660] on p "[PERSON_NAME] • 12m ago" at bounding box center [1401, 661] width 177 height 15
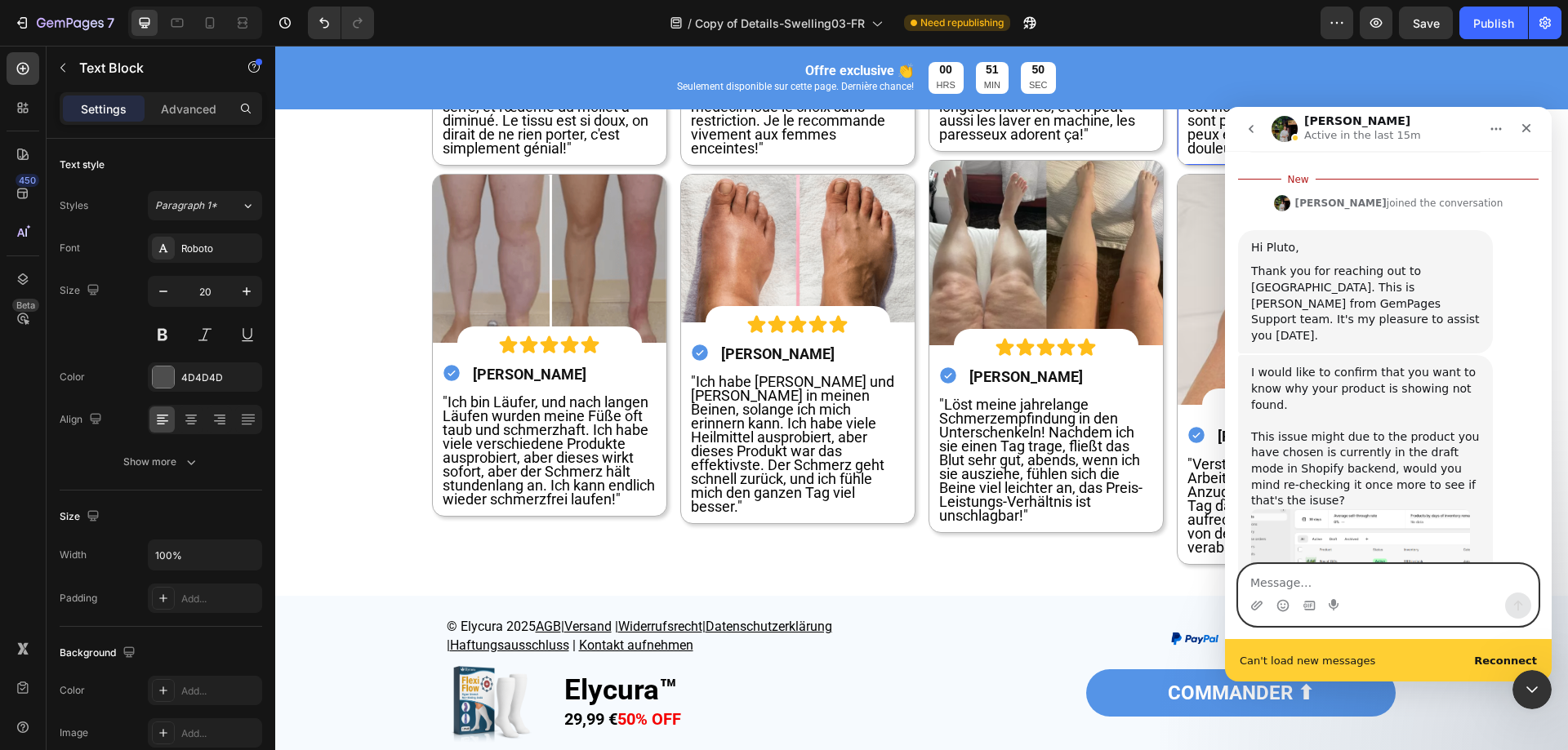
scroll to position [616, 0]
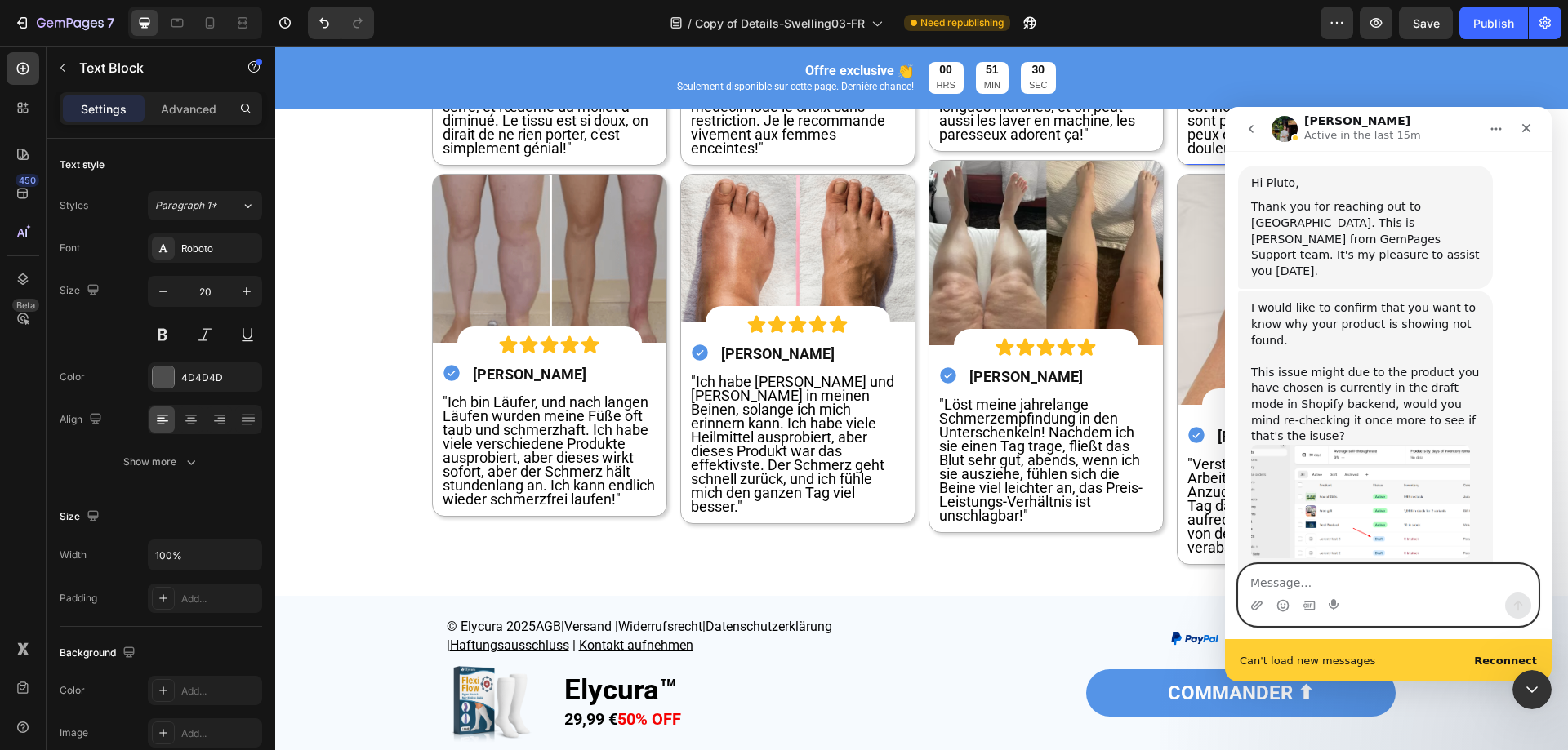
click at [1378, 580] on textarea "Message…" at bounding box center [1388, 579] width 299 height 28
paste textarea "Yes, it's currently in the draft stage. I tried to publish it but it seems to h…"
type textarea "Yes, it's currently in the draft stage. I tried to publish it but it seems to h…"
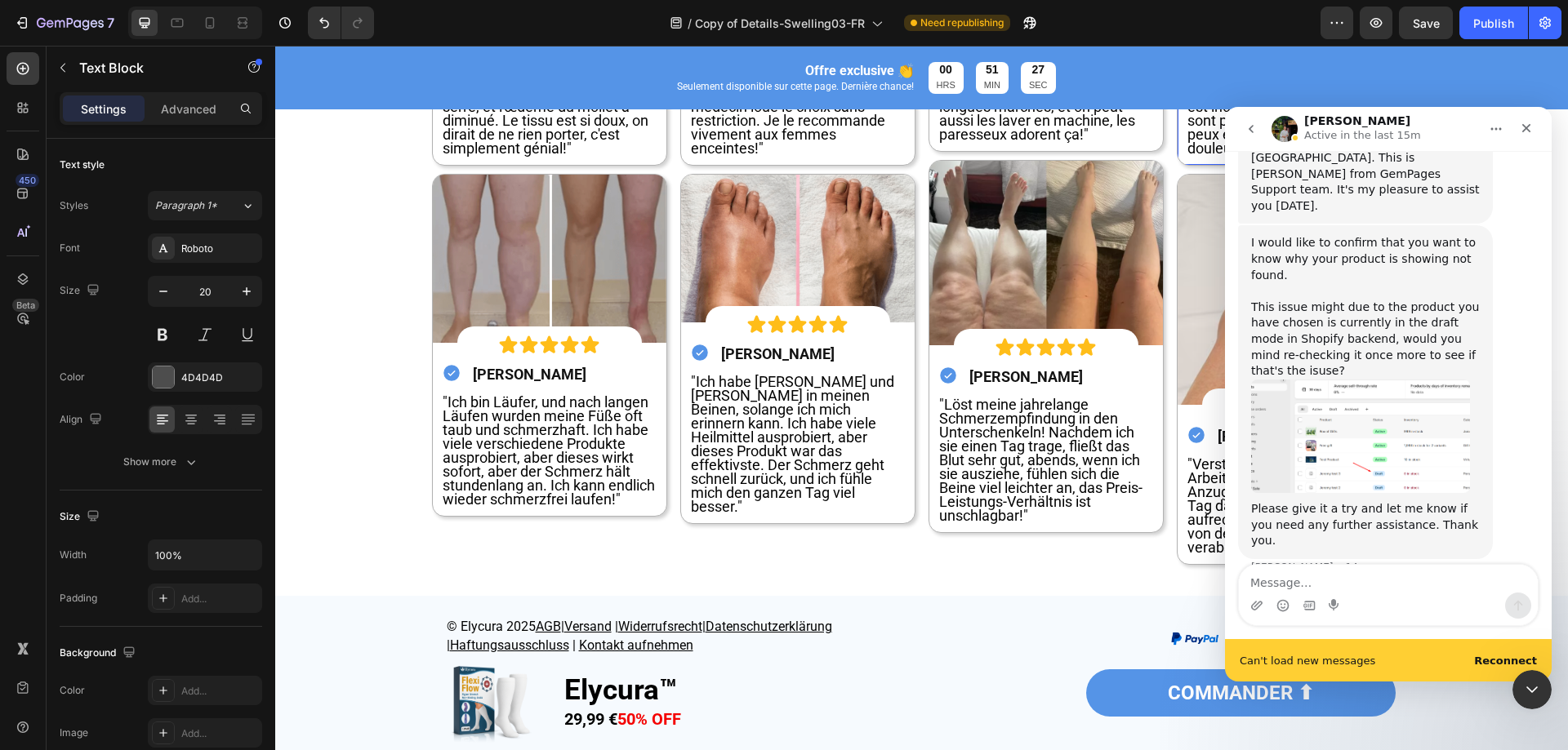
click at [1398, 383] on img "Jeremy says…" at bounding box center [1360, 437] width 219 height 114
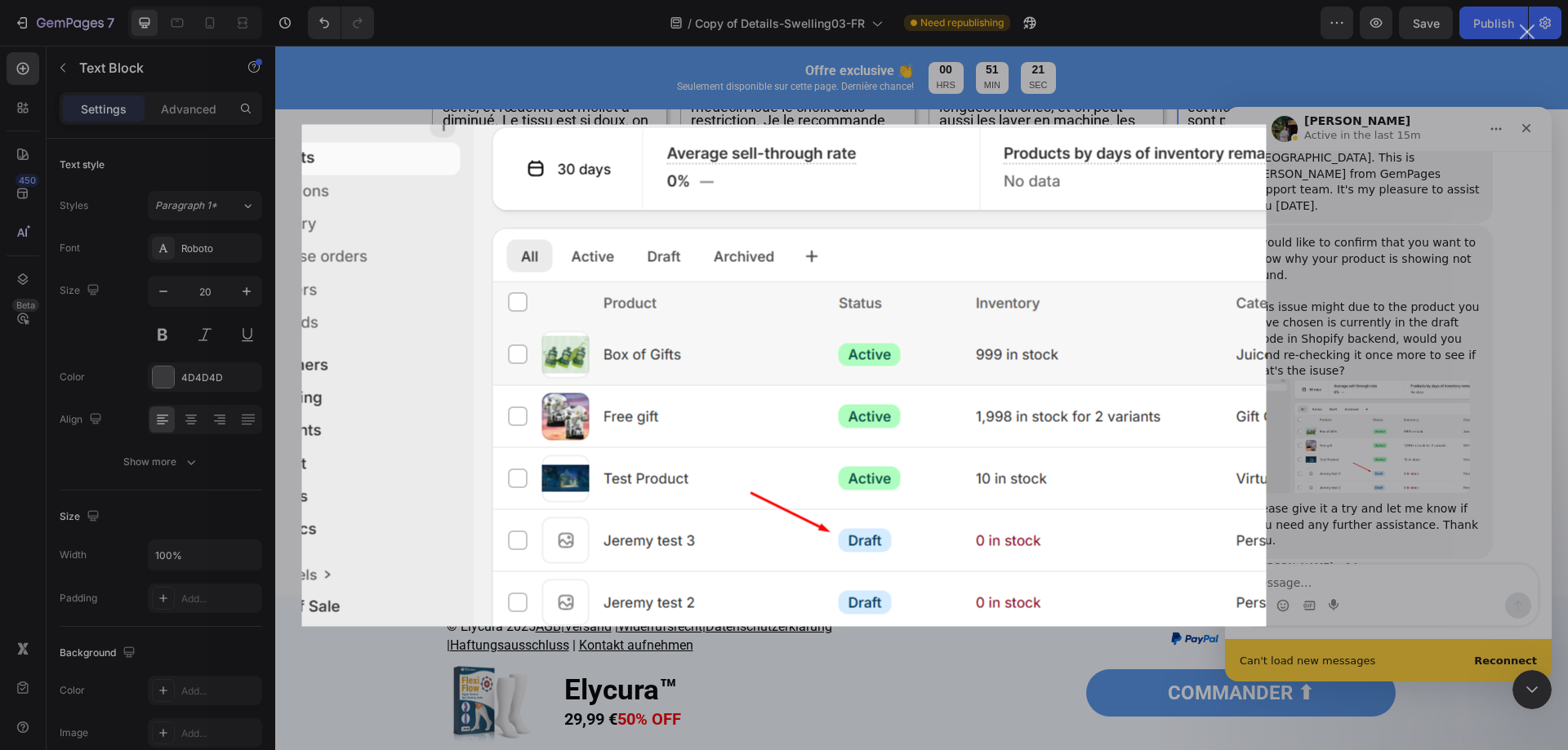
click at [1399, 382] on div "Intercom messenger" at bounding box center [784, 375] width 1568 height 750
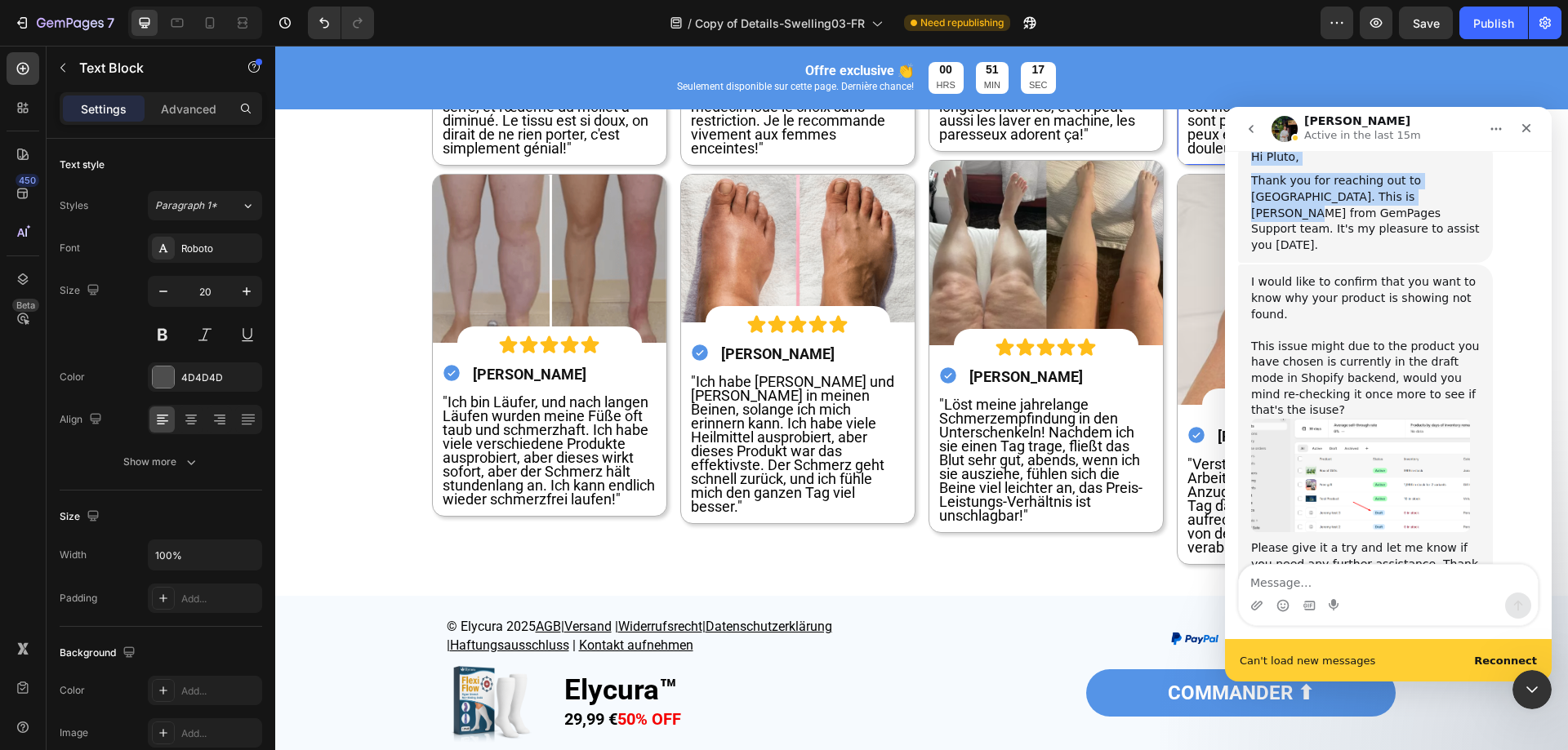
drag, startPoint x: 1421, startPoint y: 121, endPoint x: 1413, endPoint y: 161, distance: 40.8
click at [1413, 161] on div "[PERSON_NAME] Active in the last 15m We're on GMT + 7 timezone and may get back…" at bounding box center [1388, 394] width 327 height 574
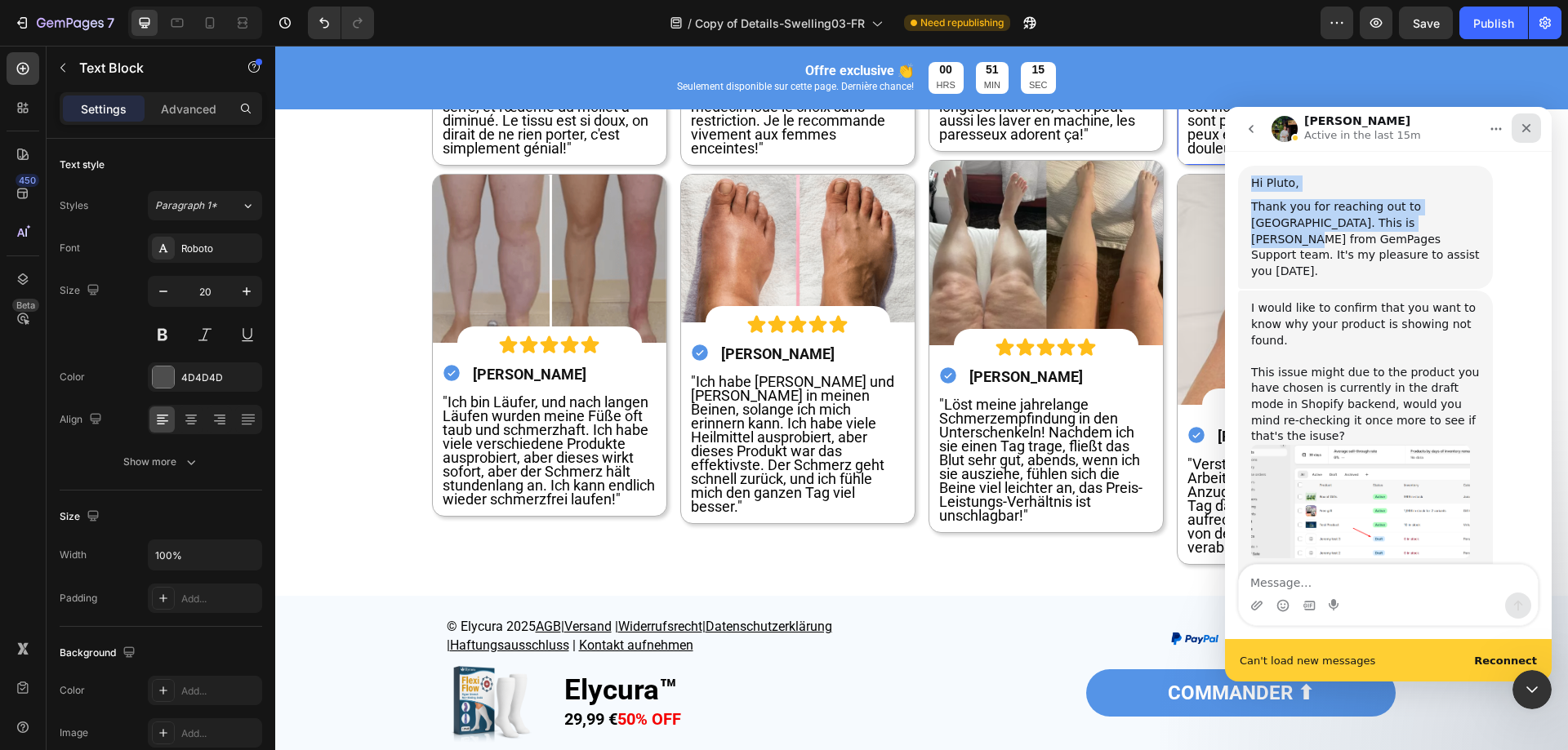
click at [1518, 129] on div "Close" at bounding box center [1527, 128] width 30 height 30
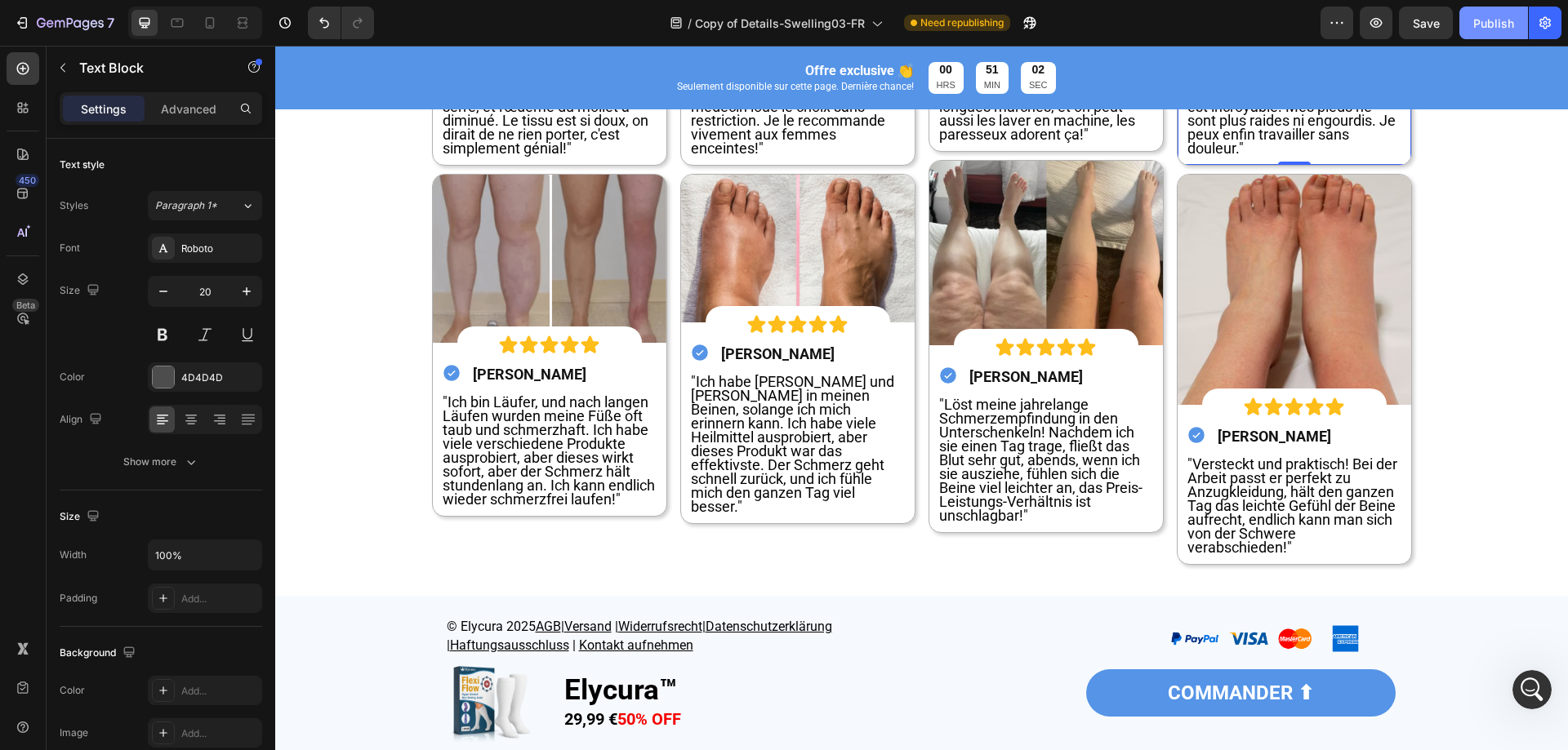
click at [1479, 36] on button "Publish" at bounding box center [1494, 23] width 69 height 33
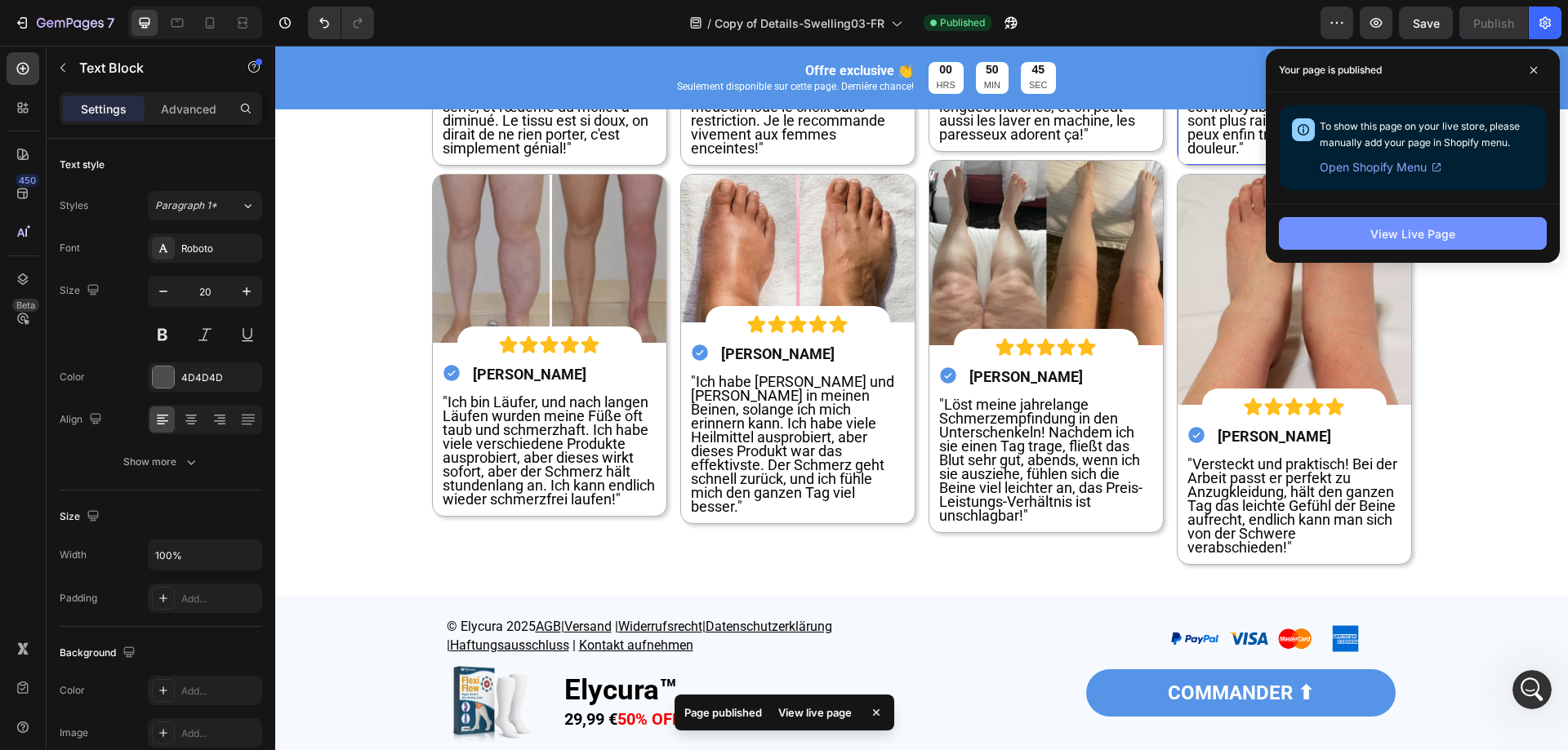
click at [1467, 228] on button "View Live Page" at bounding box center [1413, 234] width 268 height 33
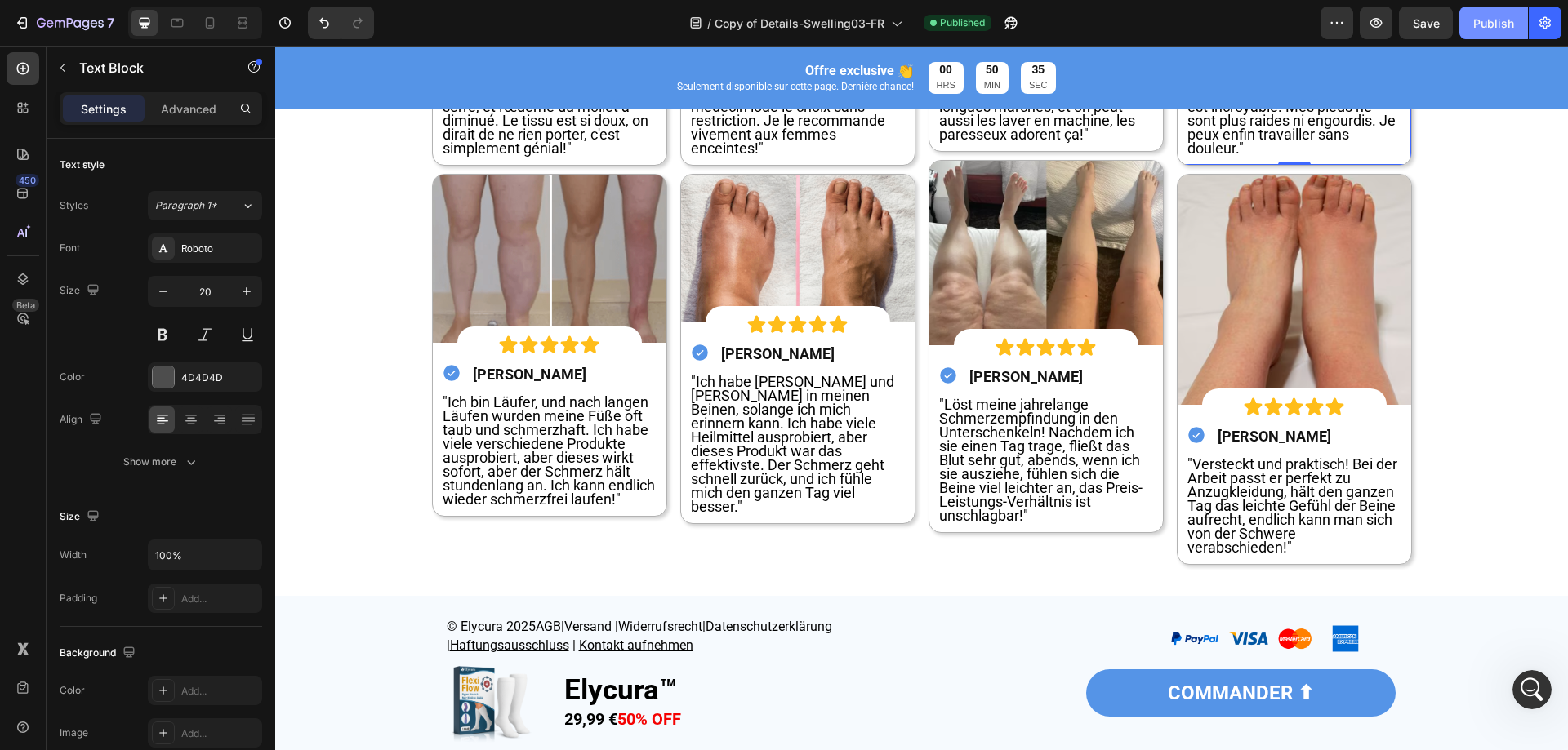
drag, startPoint x: 1485, startPoint y: 27, endPoint x: 883, endPoint y: 646, distance: 863.5
click at [1485, 27] on div "Publish" at bounding box center [1494, 23] width 41 height 17
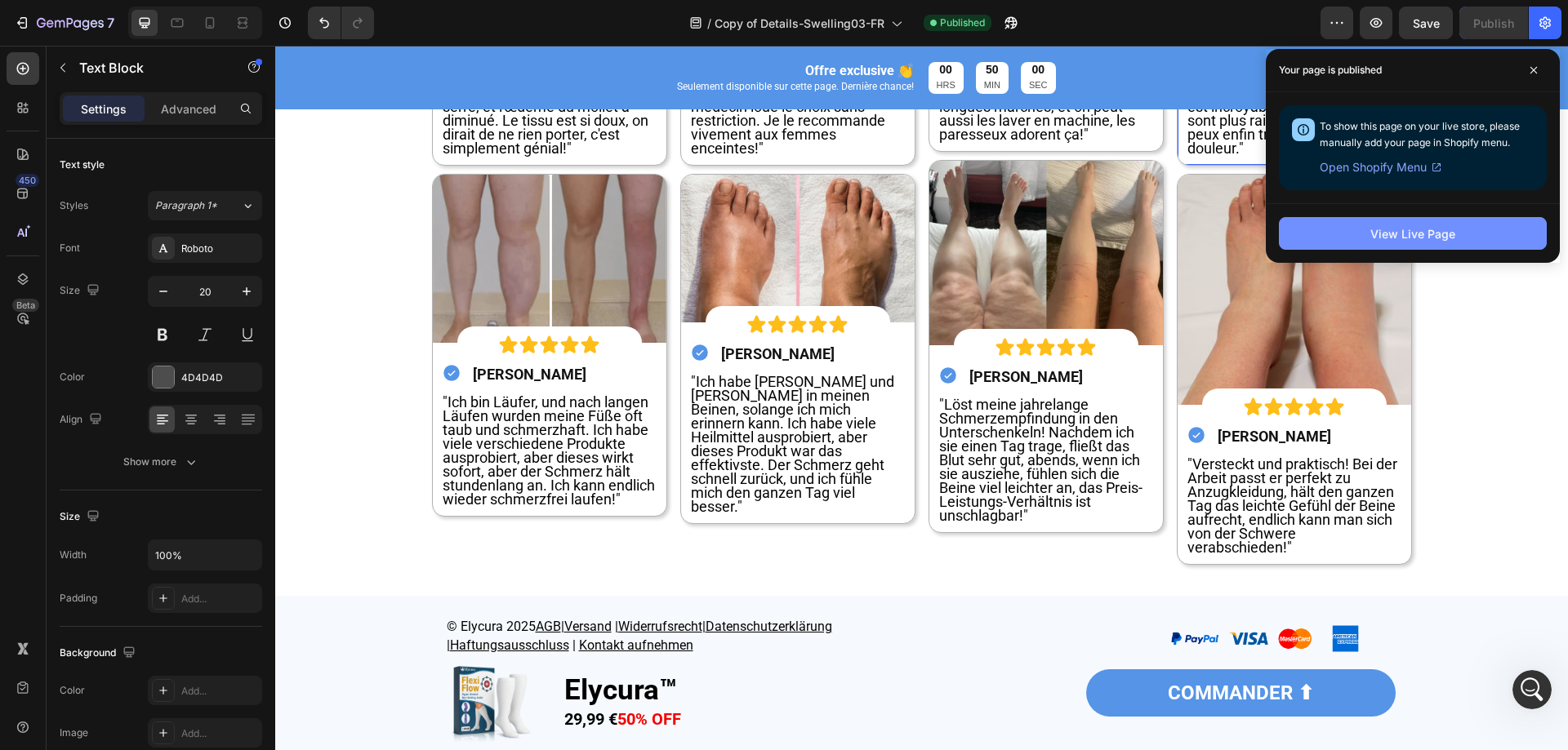
click at [1398, 242] on div "View Live Page" at bounding box center [1413, 234] width 85 height 17
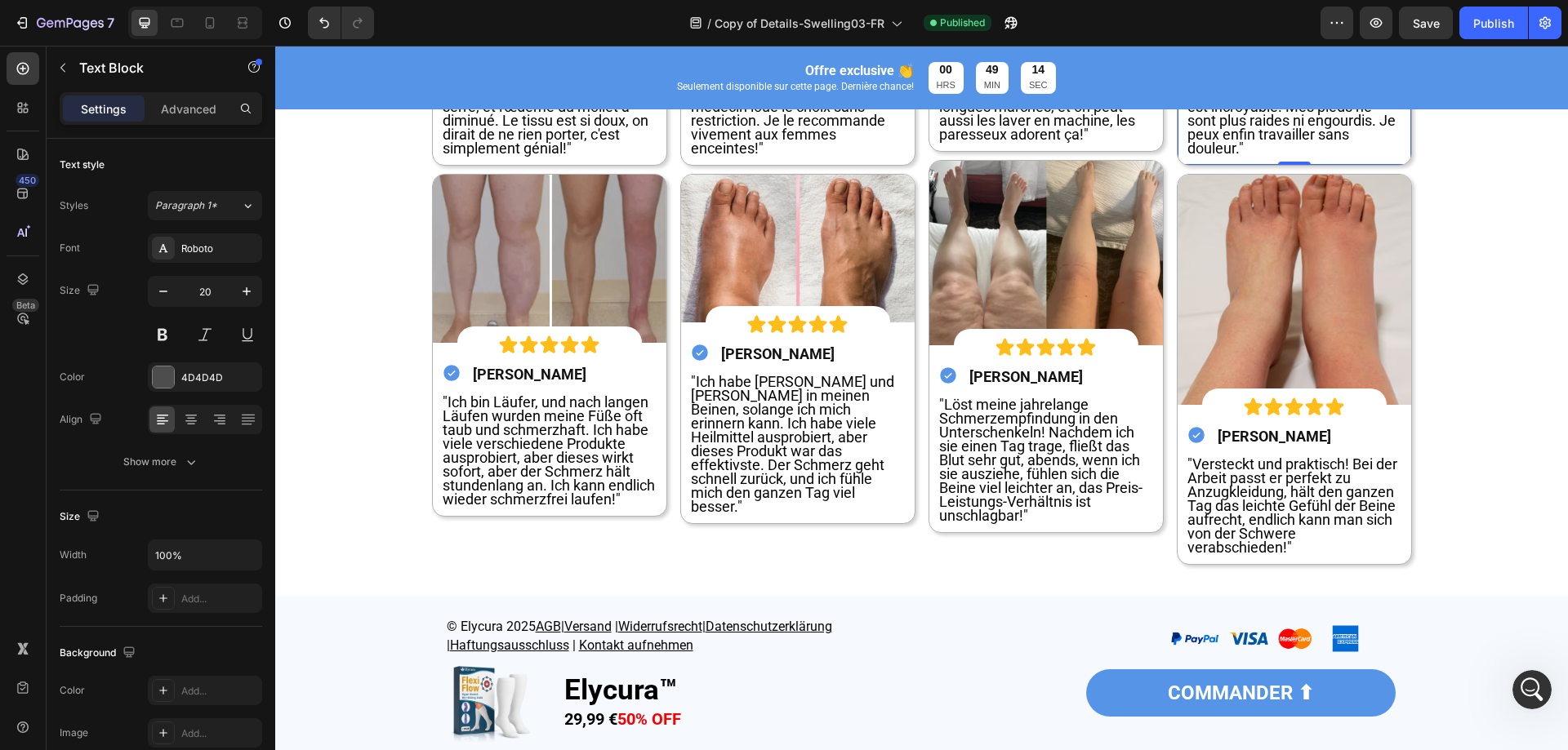
click at [1511, 586] on div "Section 15" at bounding box center [1538, 586] width 54 height 15
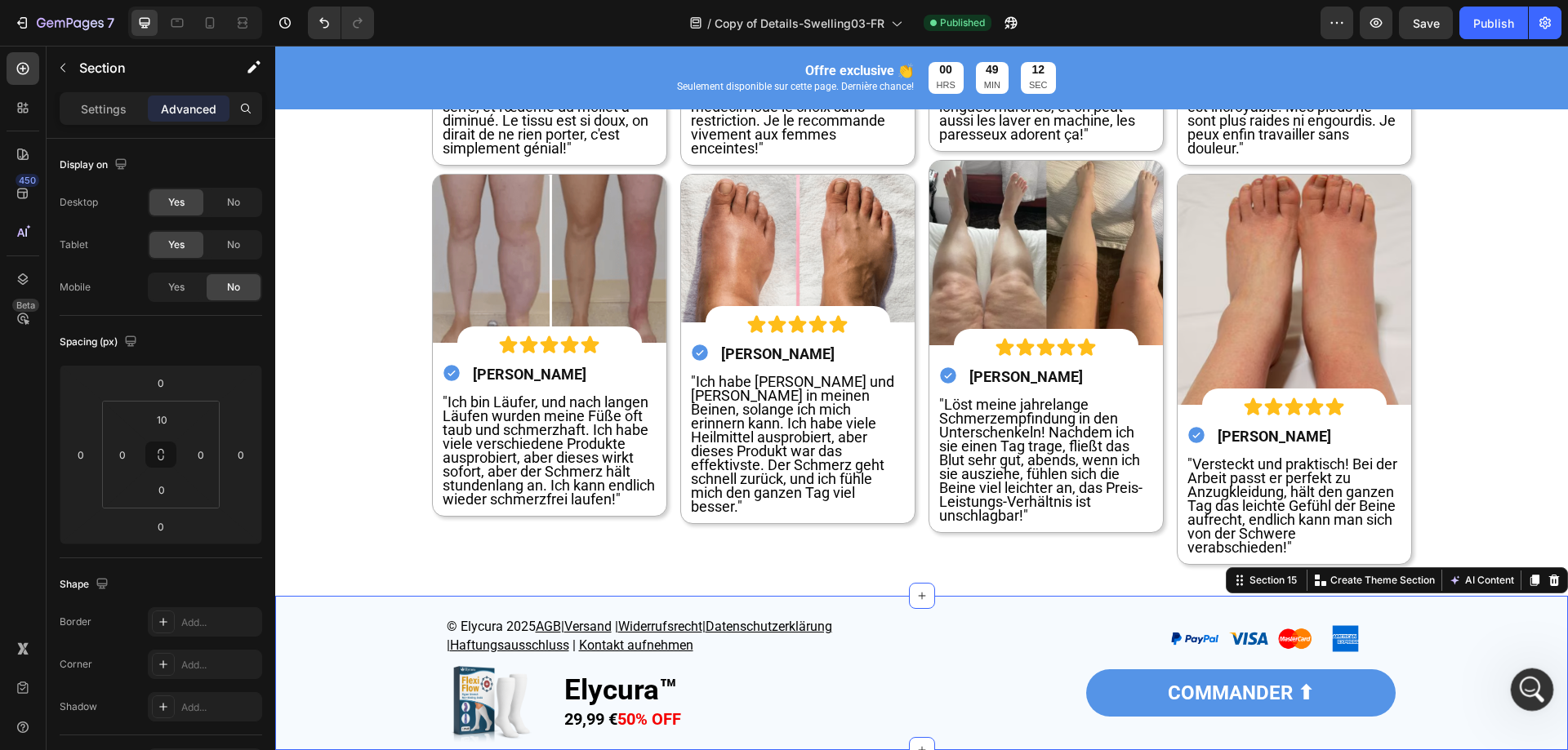
click at [1538, 681] on icon "Open Intercom Messenger" at bounding box center [1530, 688] width 27 height 27
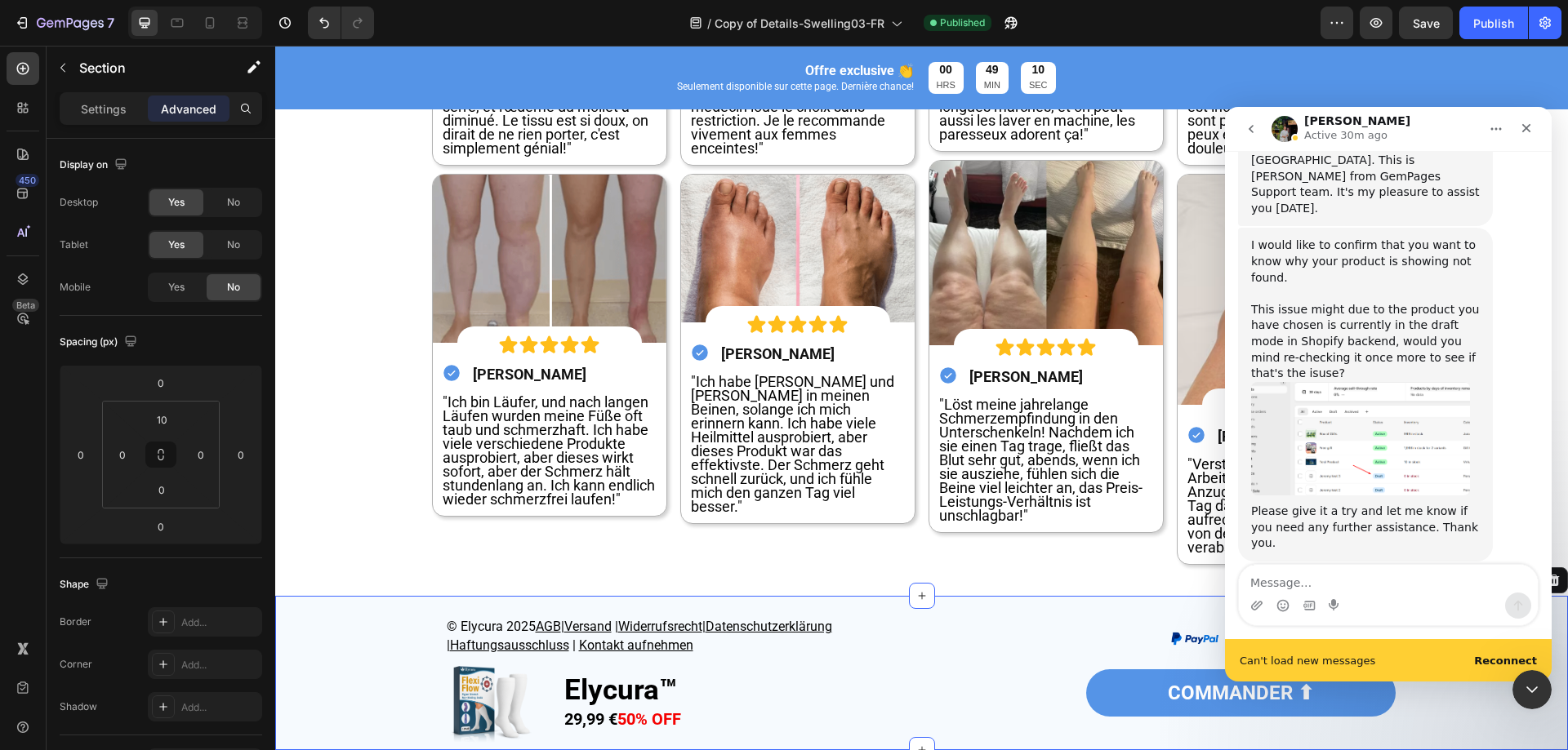
click at [1332, 573] on textarea "Message…" at bounding box center [1388, 579] width 299 height 28
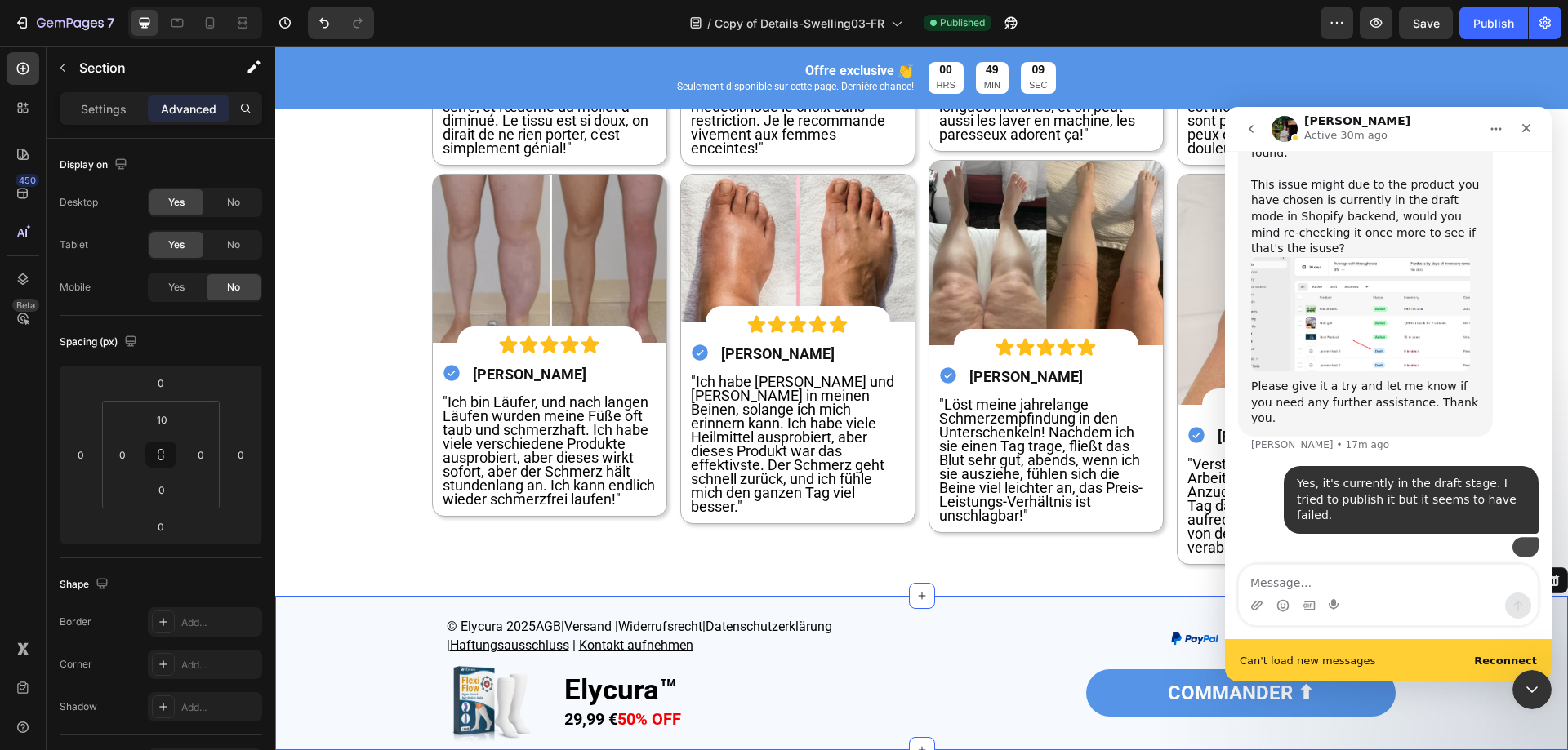
scroll to position [781, 0]
click at [1088, 616] on div at bounding box center [1149, 638] width 442 height 44
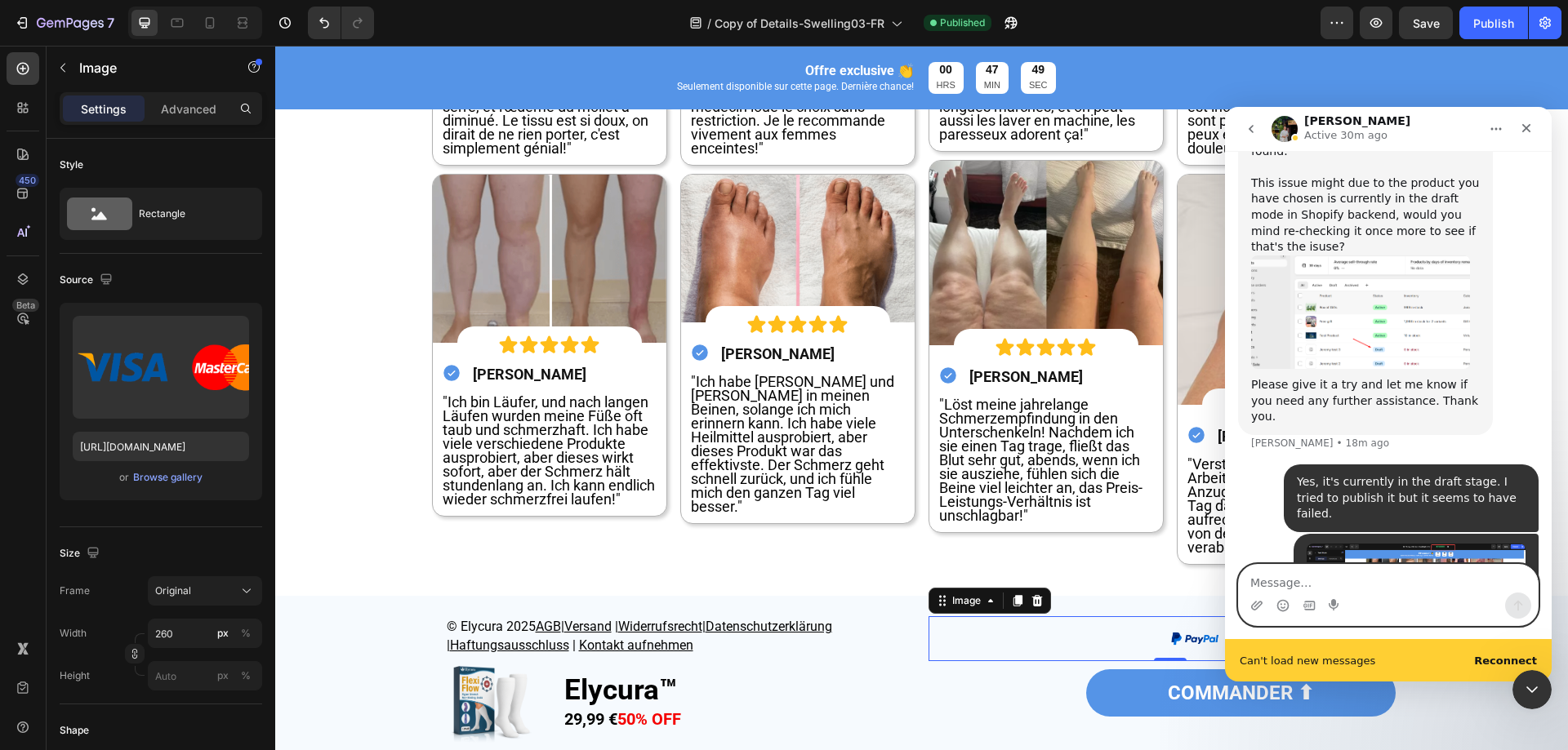
click at [1383, 588] on textarea "Message…" at bounding box center [1388, 579] width 299 height 28
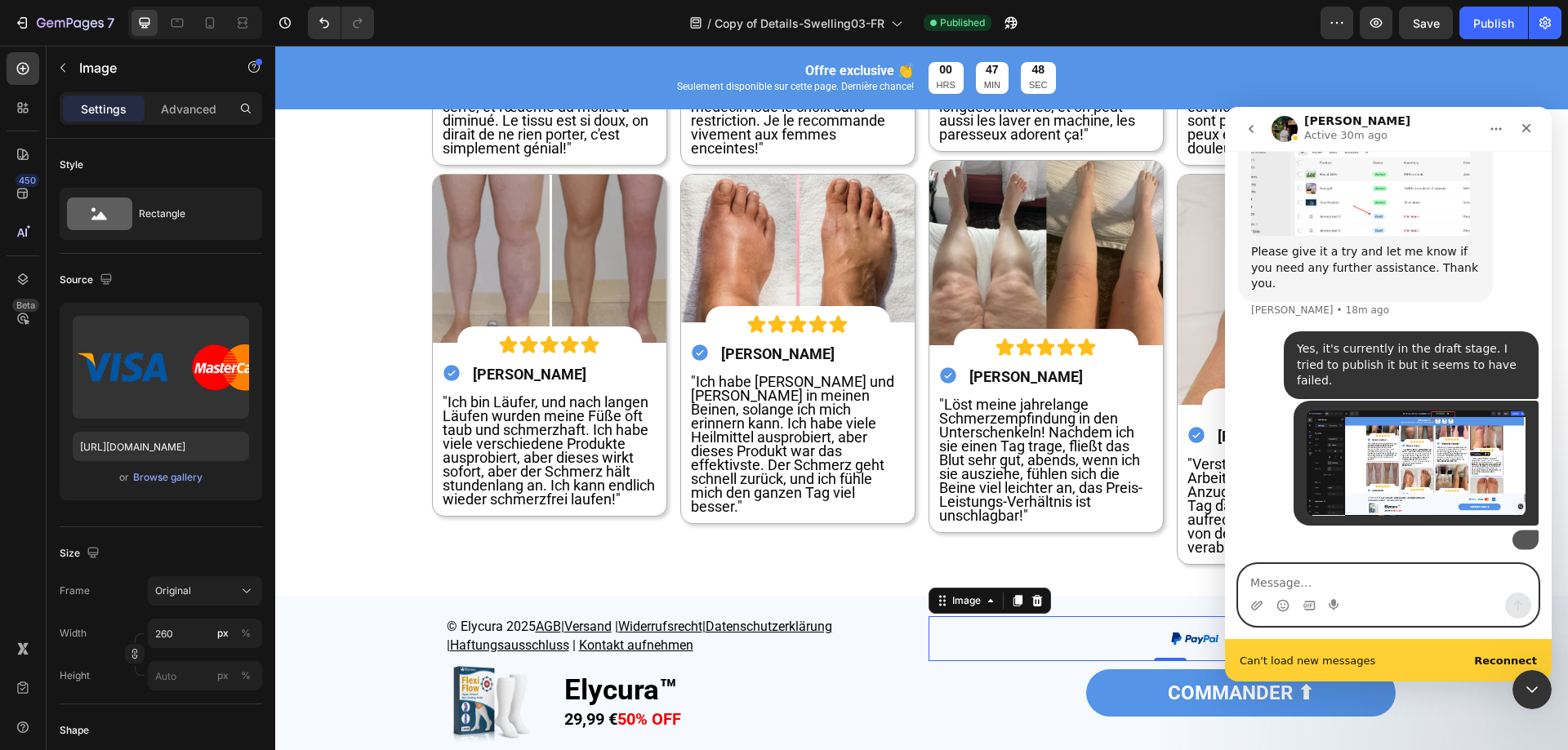
scroll to position [921, 0]
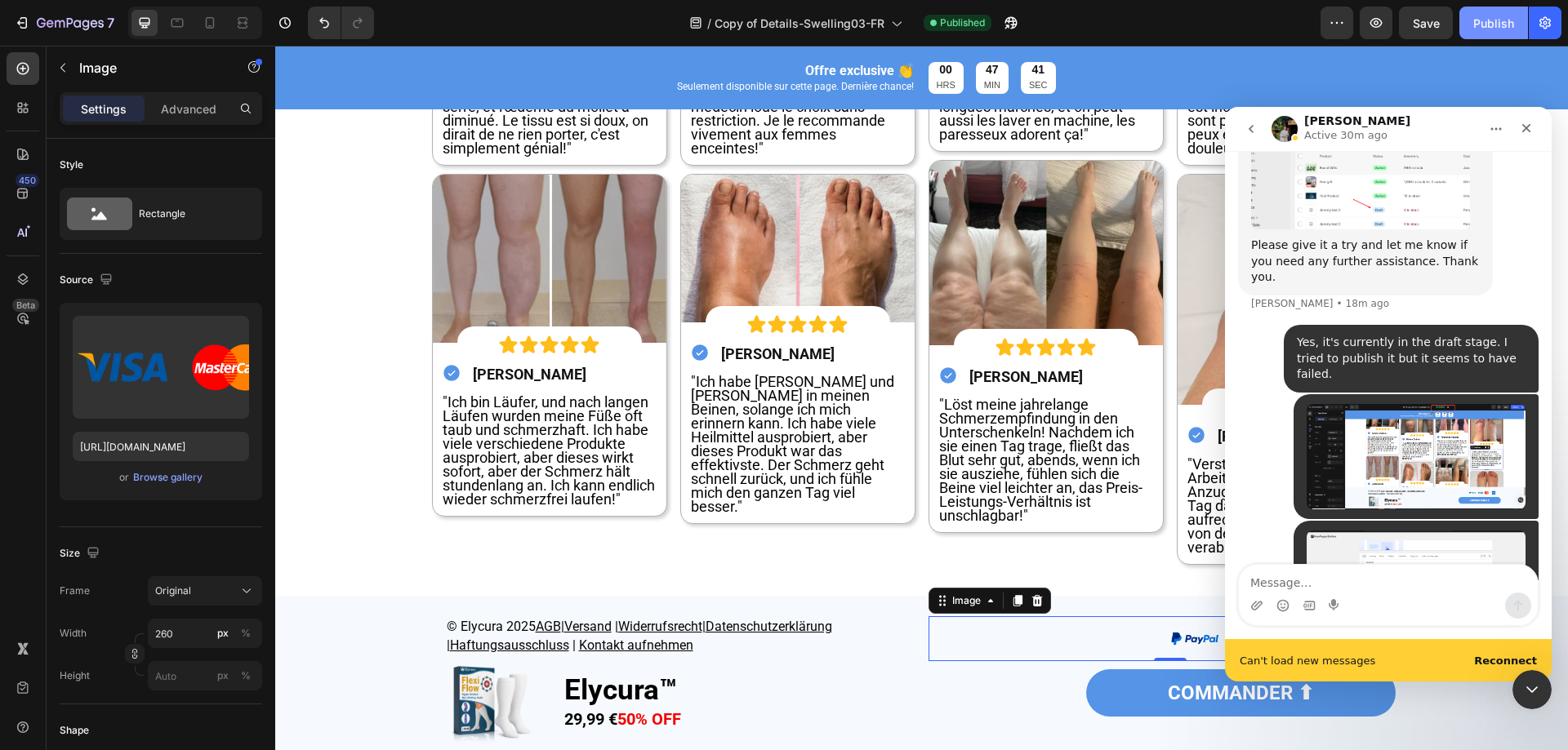
click at [1501, 22] on div "Publish" at bounding box center [1494, 23] width 41 height 17
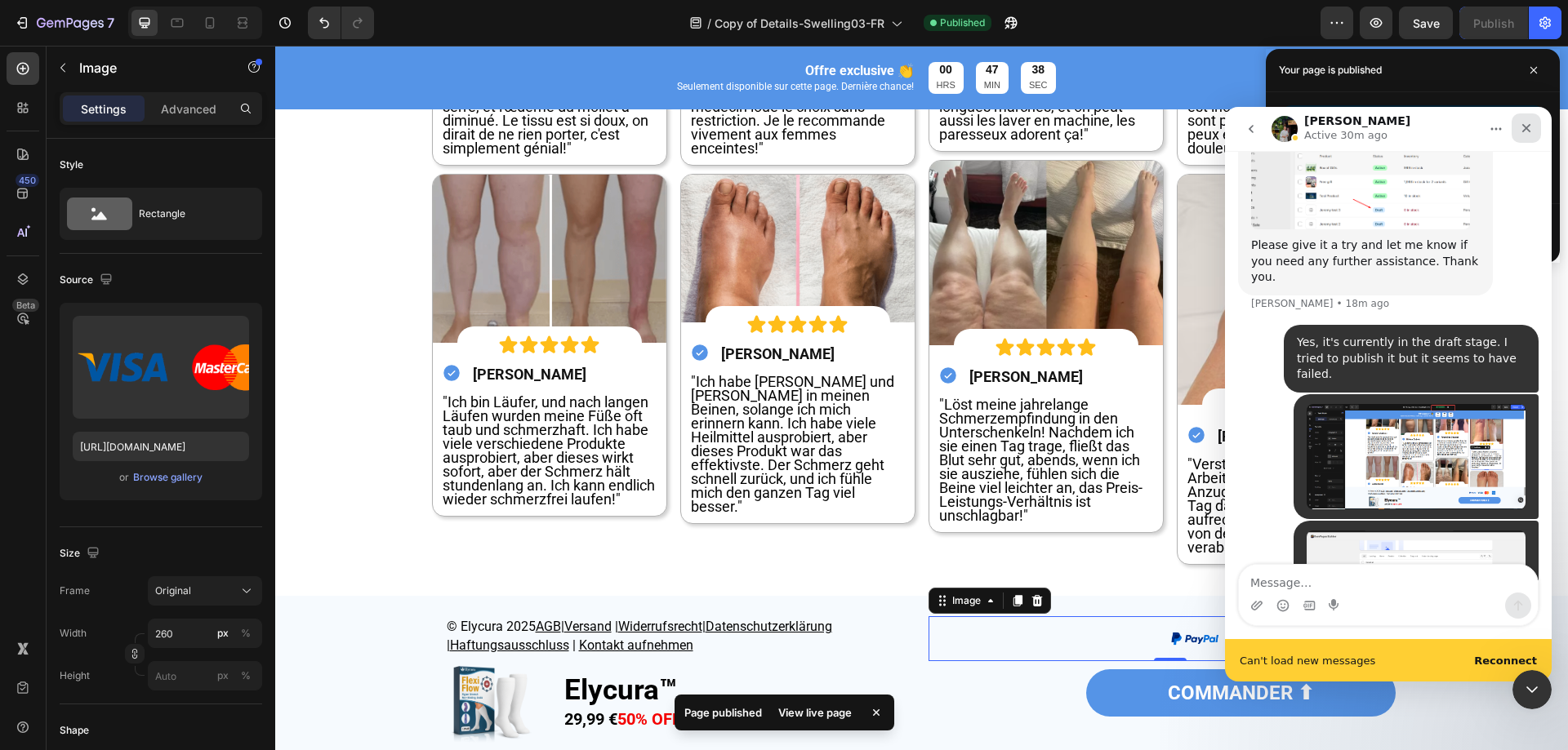
drag, startPoint x: 1524, startPoint y: 123, endPoint x: 2426, endPoint y: 358, distance: 932.1
click at [1524, 123] on icon "Close" at bounding box center [1527, 128] width 13 height 13
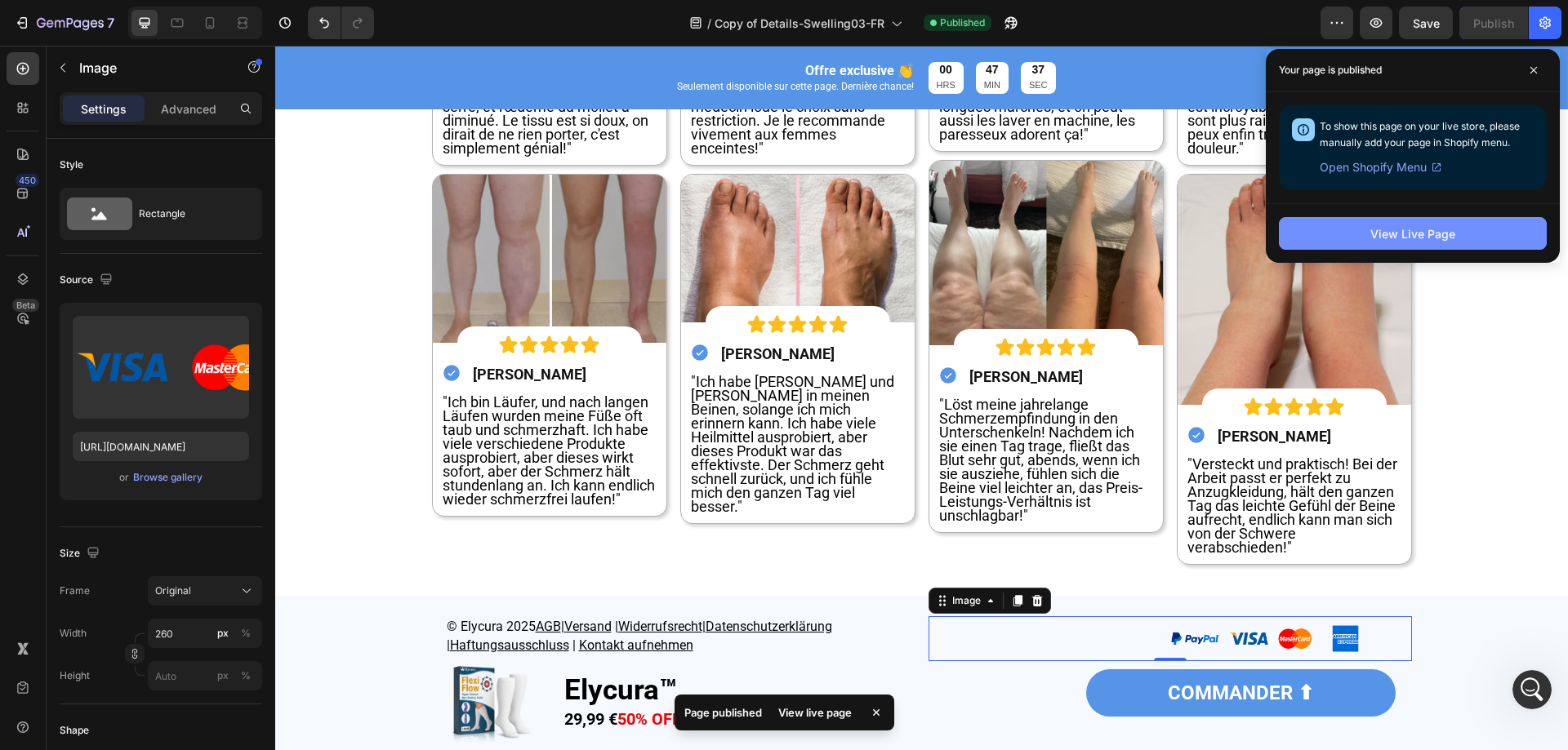
click at [1477, 231] on button "View Live Page" at bounding box center [1413, 234] width 268 height 33
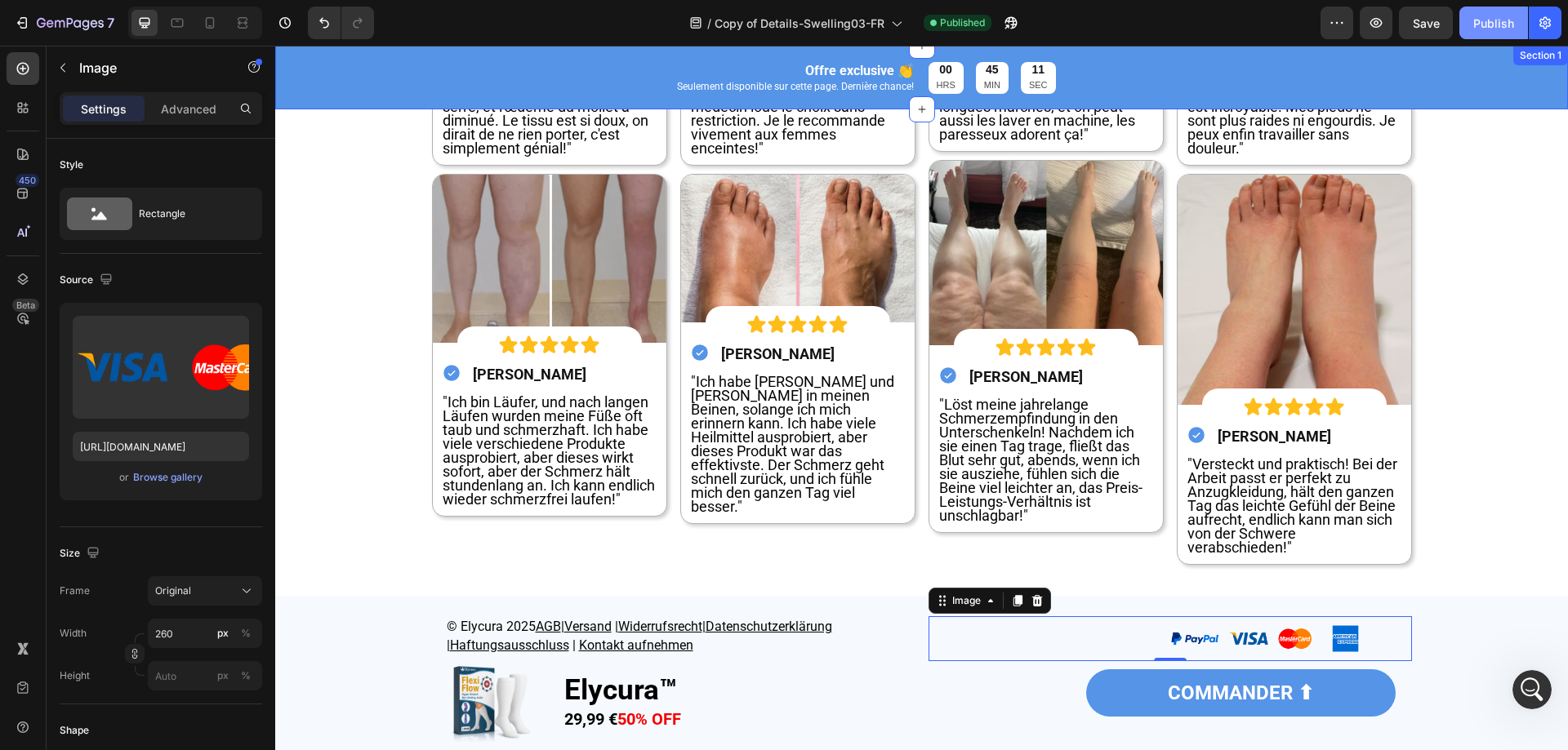
click at [1492, 34] on button "Publish" at bounding box center [1494, 23] width 69 height 33
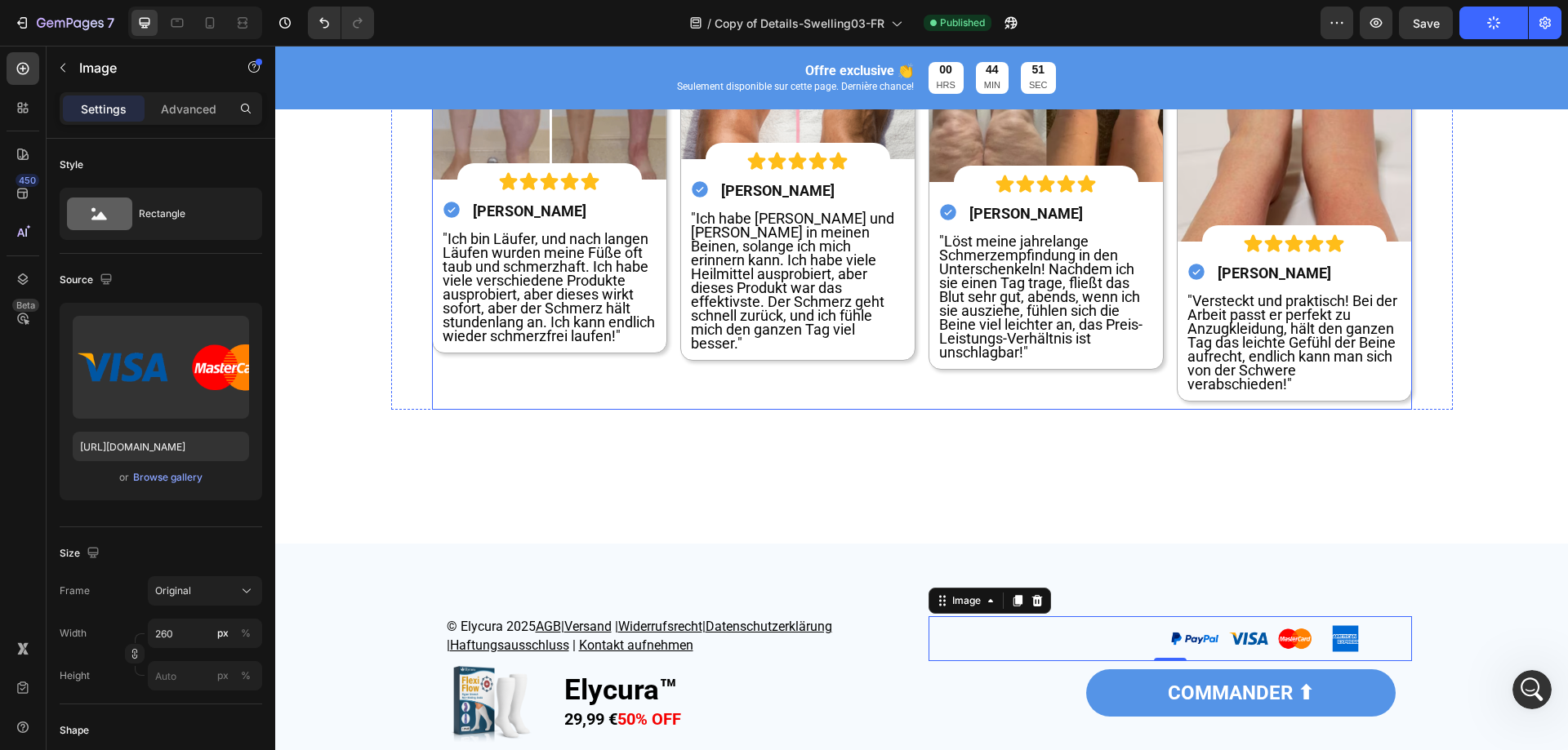
scroll to position [6123, 0]
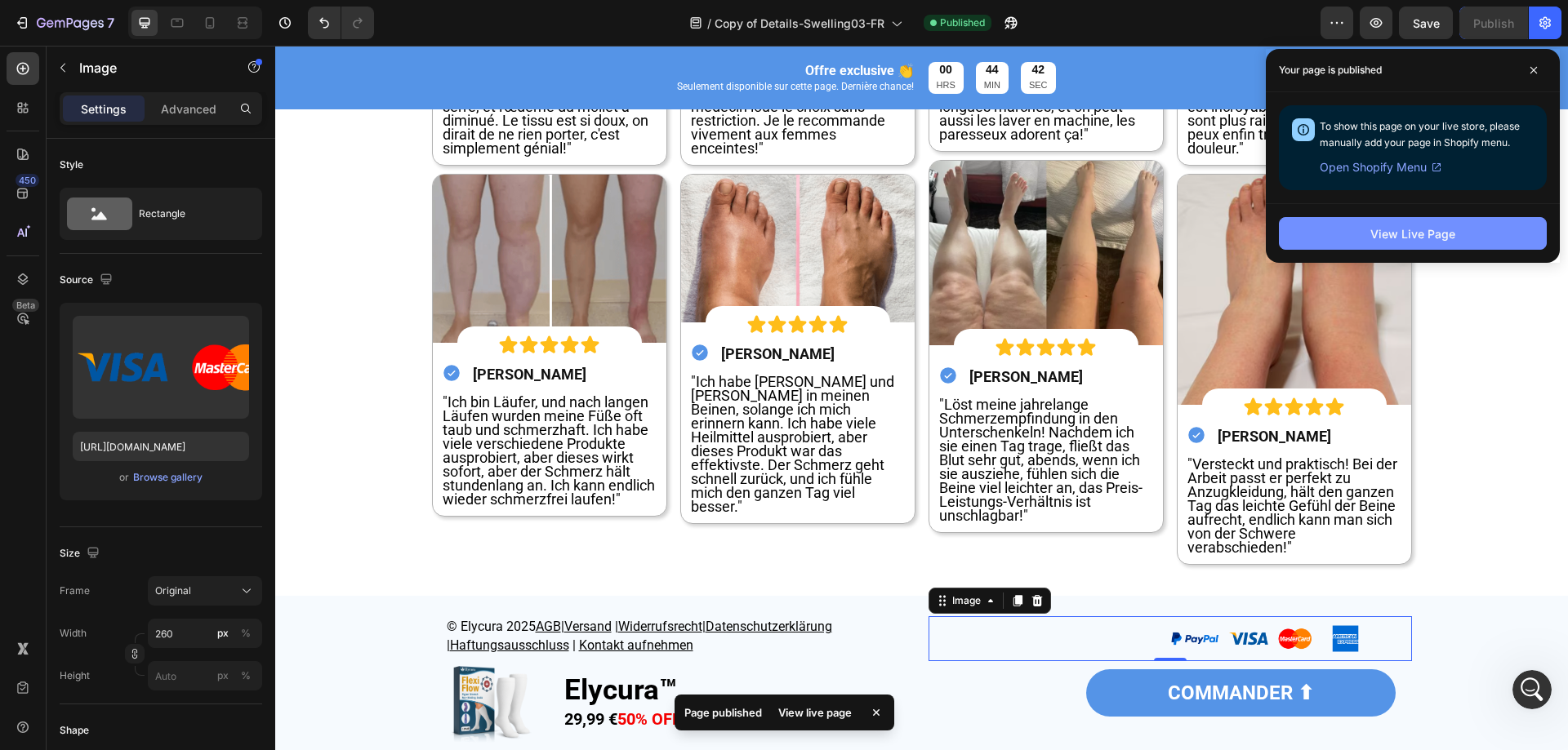
click at [1410, 231] on div "View Live Page" at bounding box center [1413, 234] width 85 height 17
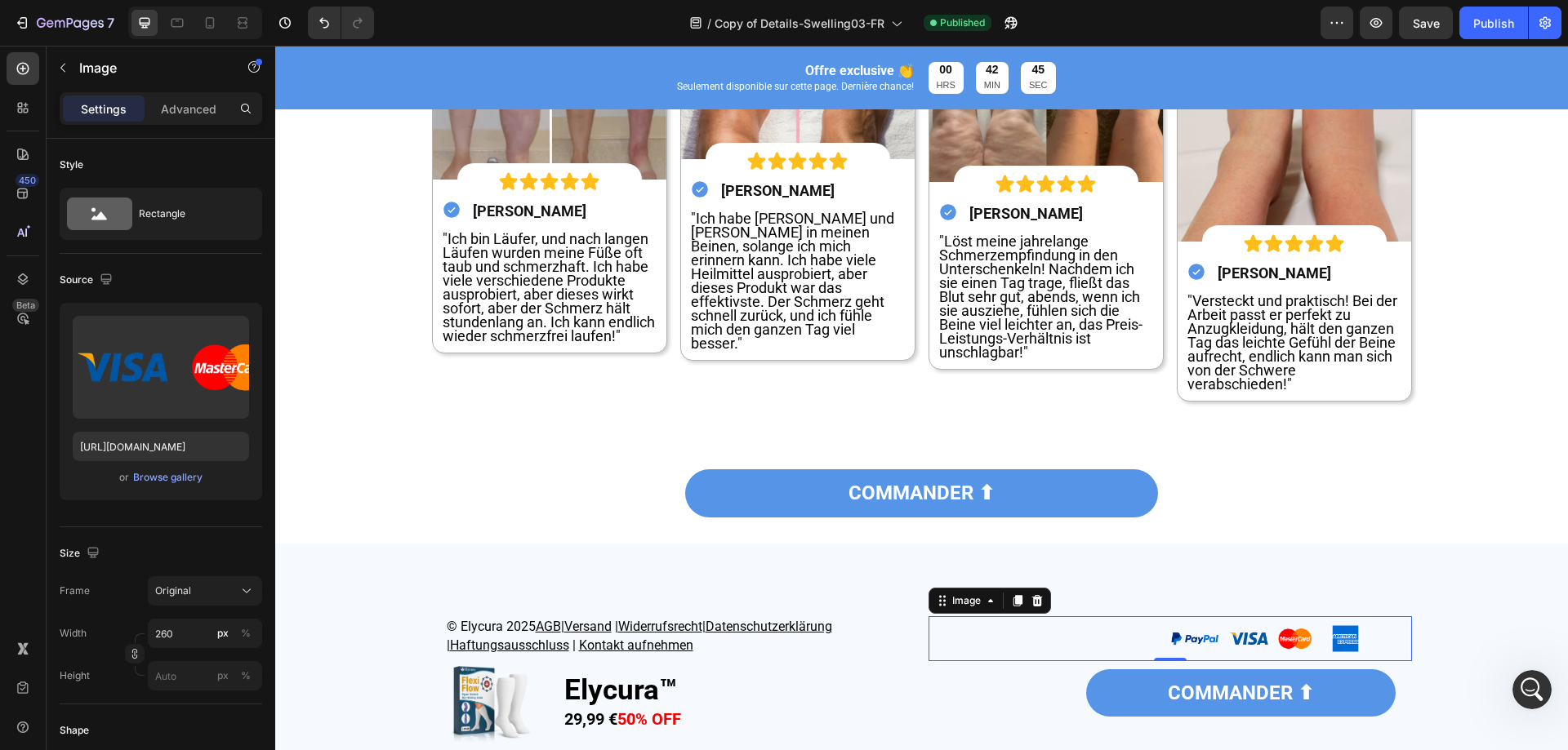
scroll to position [6368, 0]
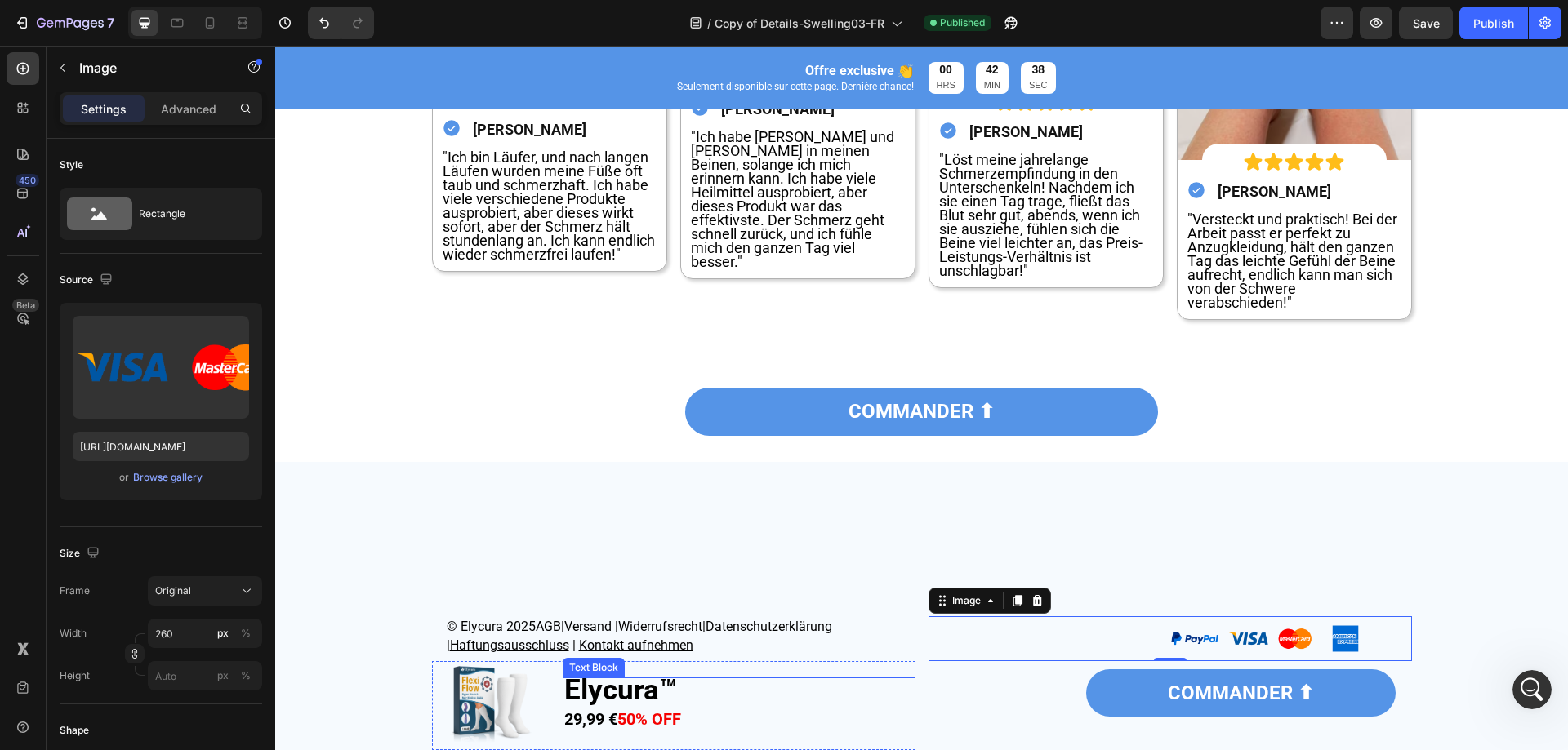
click at [795, 683] on p "Elycura™" at bounding box center [740, 693] width 350 height 29
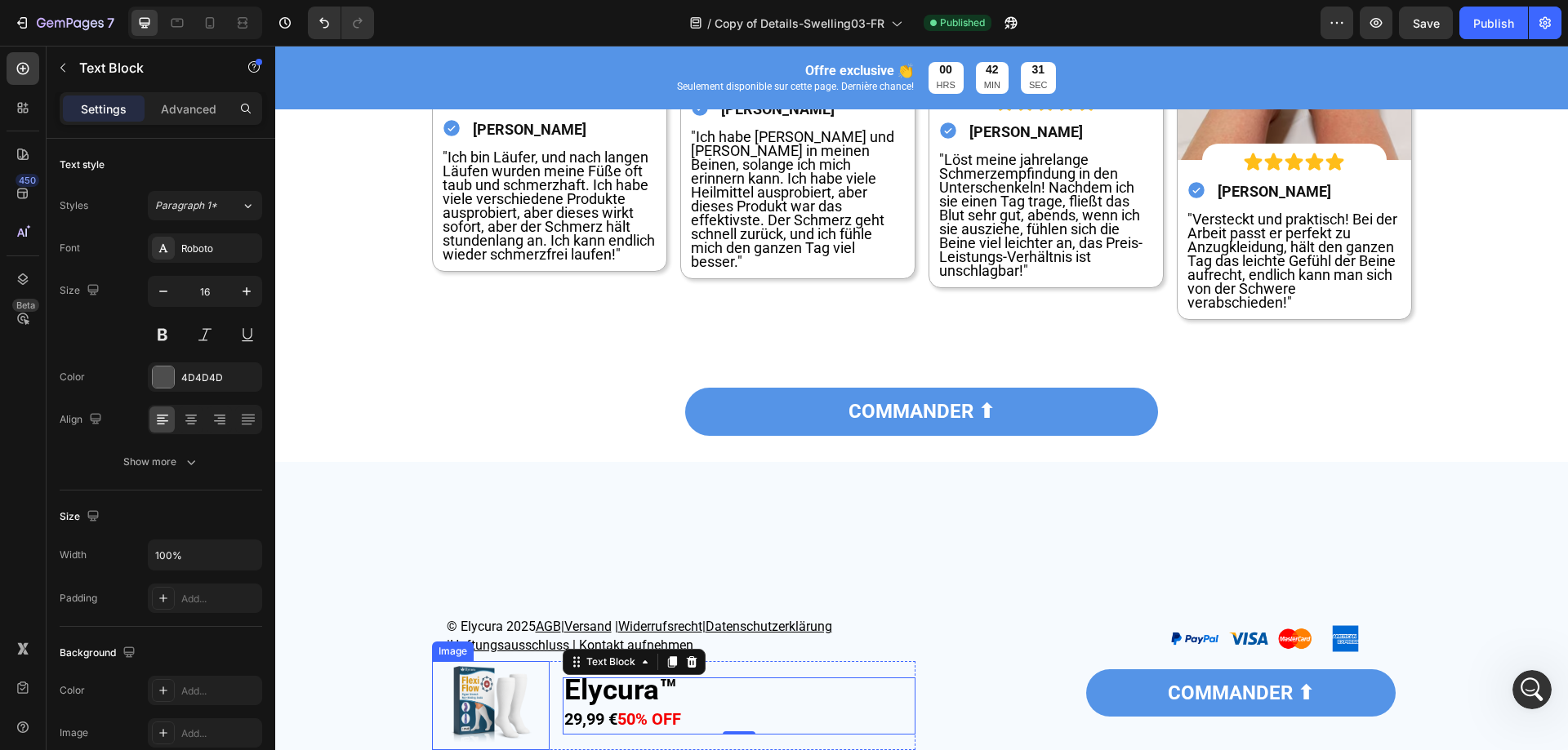
click at [1053, 328] on div "Image Icon Icon Icon Icon Icon Icon List Icon Icon Icon Icon Icon Icon List Ico…" at bounding box center [1046, 30] width 236 height 596
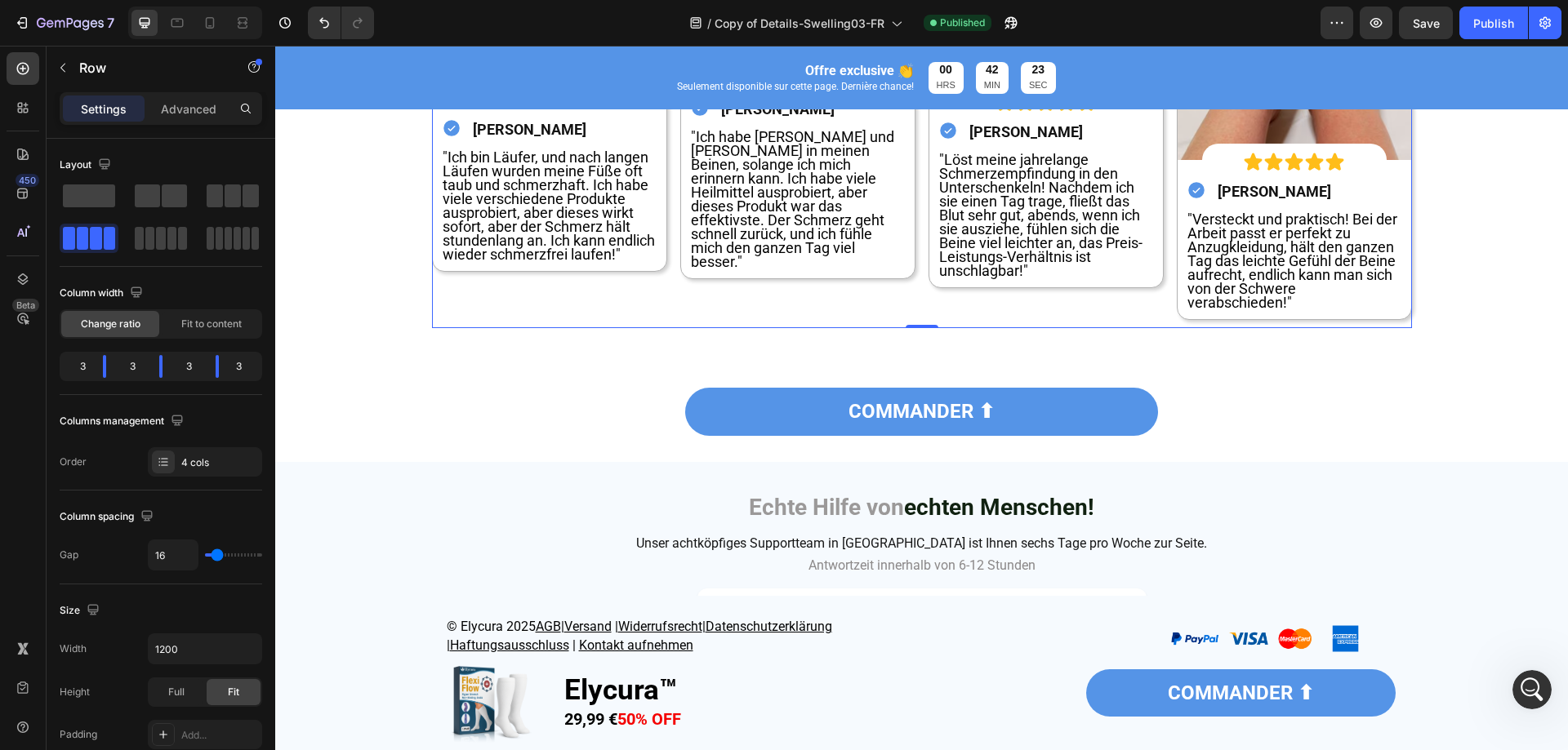
scroll to position [6532, 0]
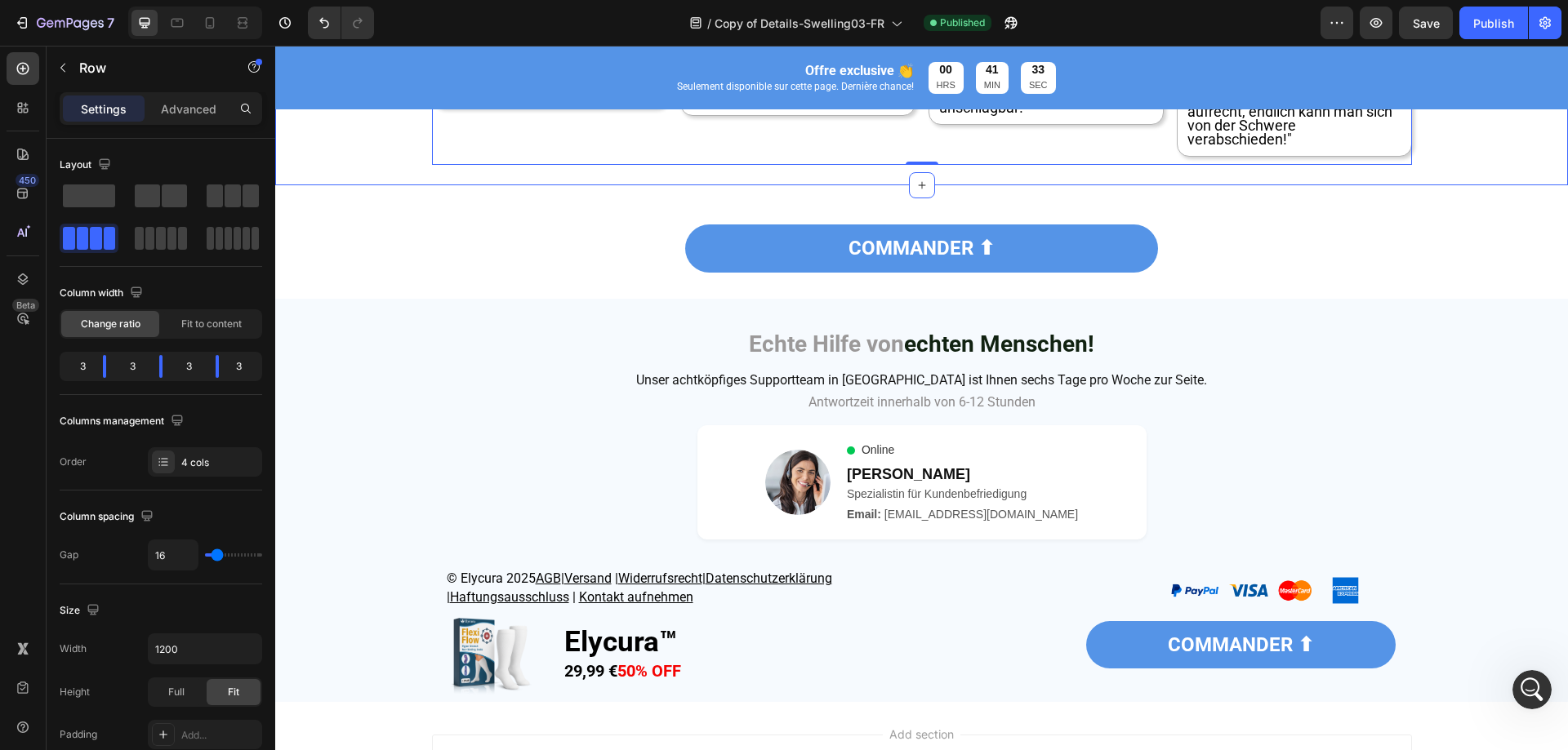
click at [1520, 299] on div "COMMANDER ⬆ Button COMMANDER ⬆ Button Section 13" at bounding box center [921, 242] width 1293 height 113
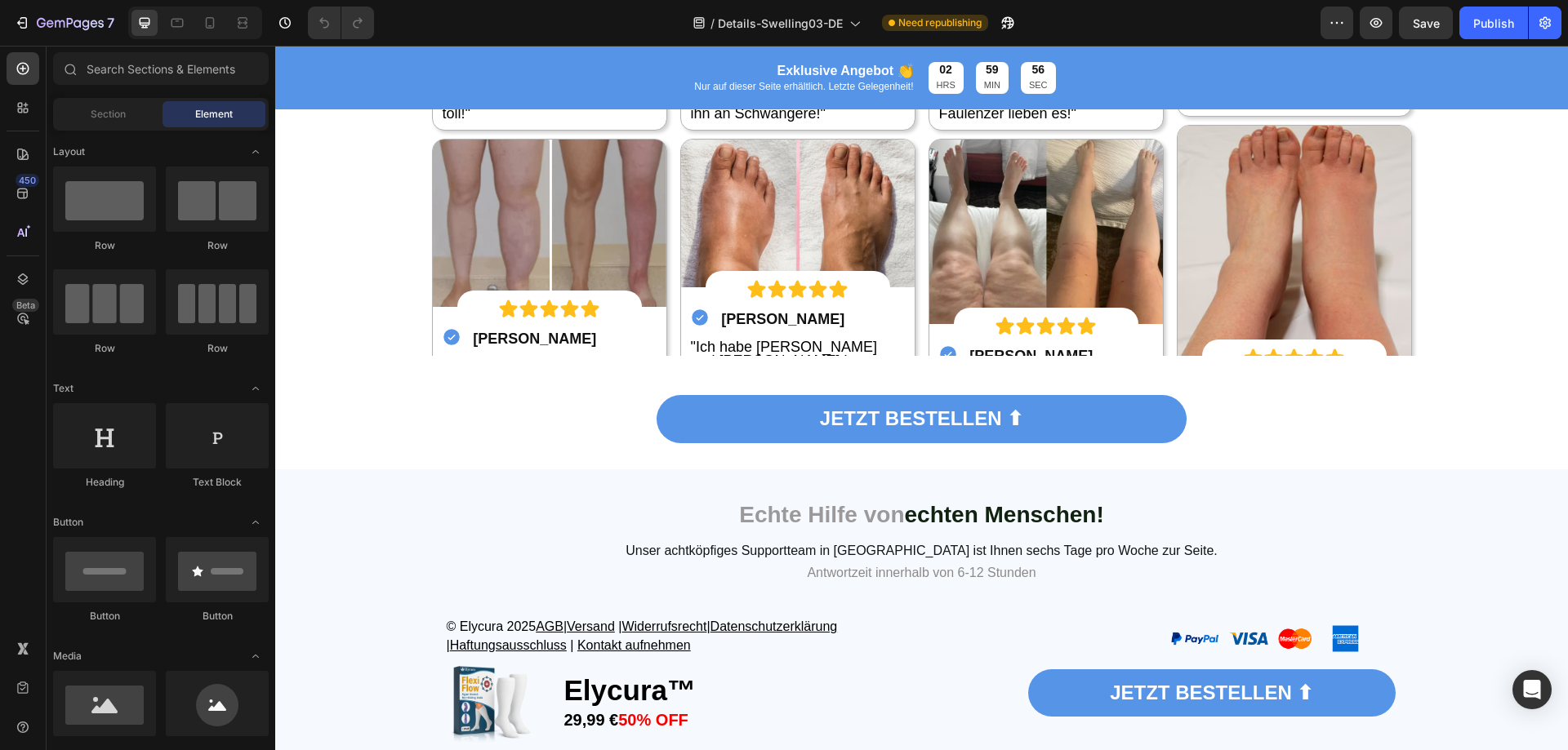
scroll to position [5905, 0]
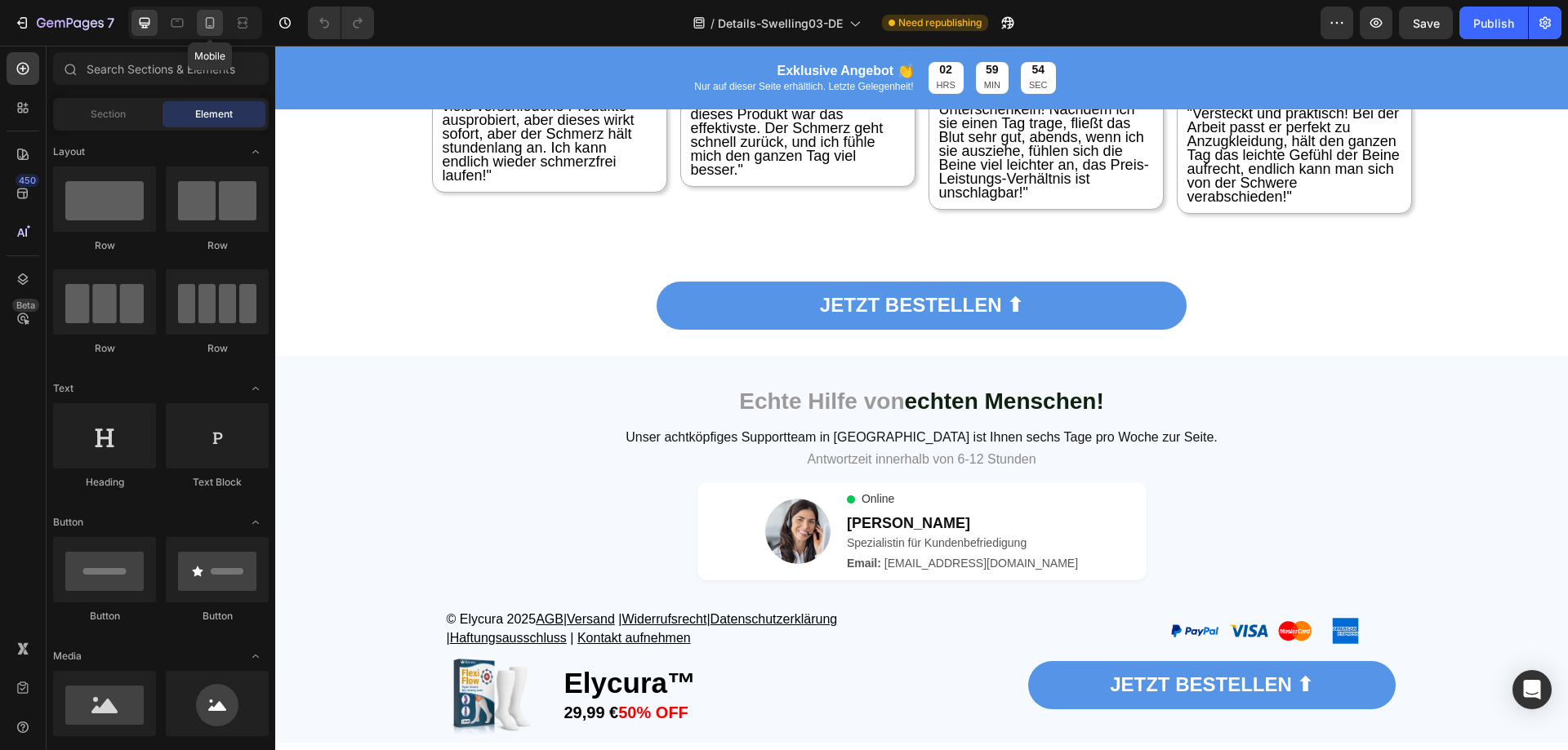
click at [206, 22] on icon at bounding box center [210, 23] width 9 height 11
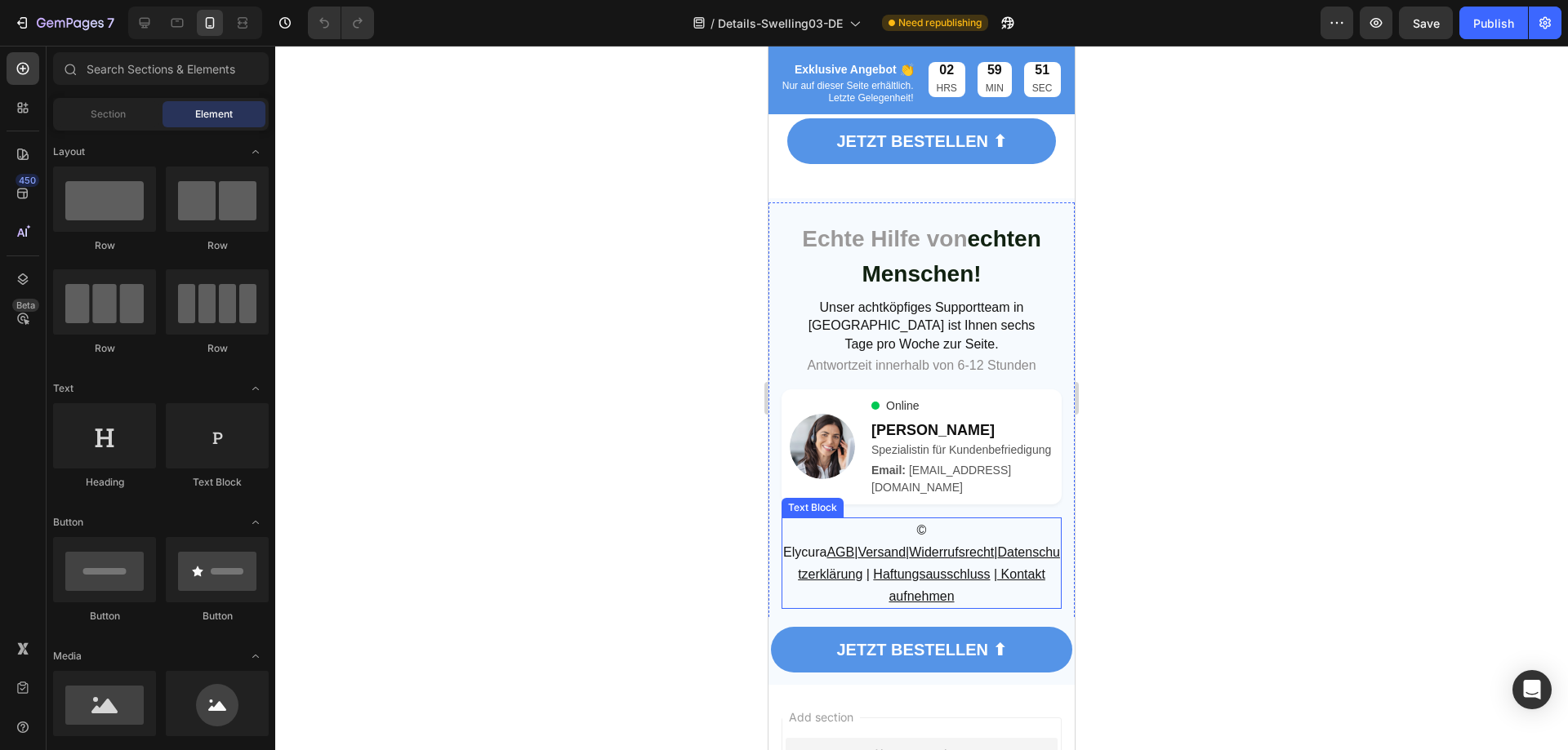
scroll to position [8655, 0]
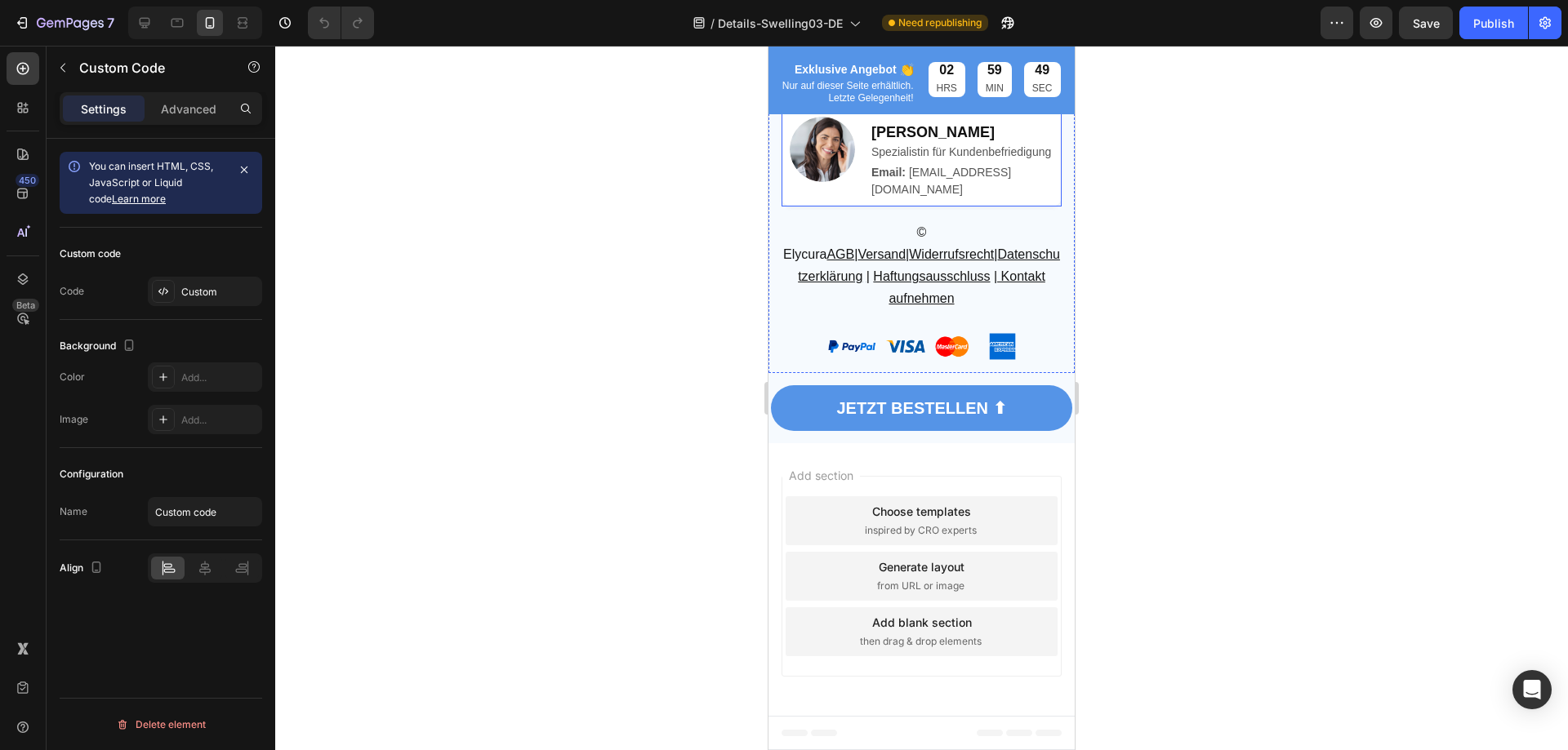
click at [1009, 117] on div "Online" at bounding box center [963, 107] width 182 height 17
click at [204, 295] on div "Custom" at bounding box center [220, 292] width 77 height 15
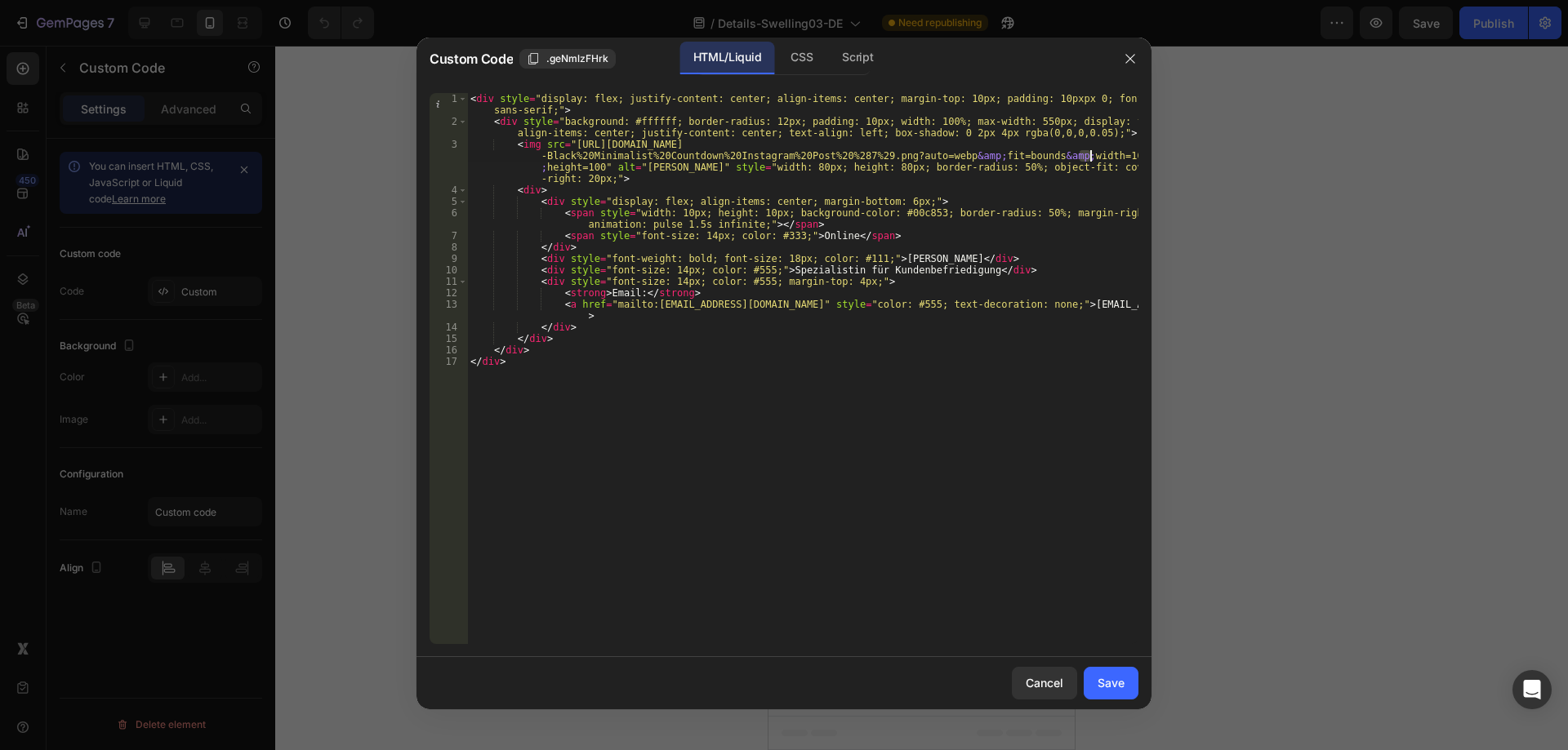
drag, startPoint x: 1077, startPoint y: 156, endPoint x: 1092, endPoint y: 154, distance: 15.1
click at [1092, 154] on div "< div style = "display: flex; justify-content: center; align-items: center; mar…" at bounding box center [803, 385] width 672 height 585
click at [868, 450] on div "< div style = "display: flex; justify-content: center; align-items: center; mar…" at bounding box center [803, 385] width 672 height 585
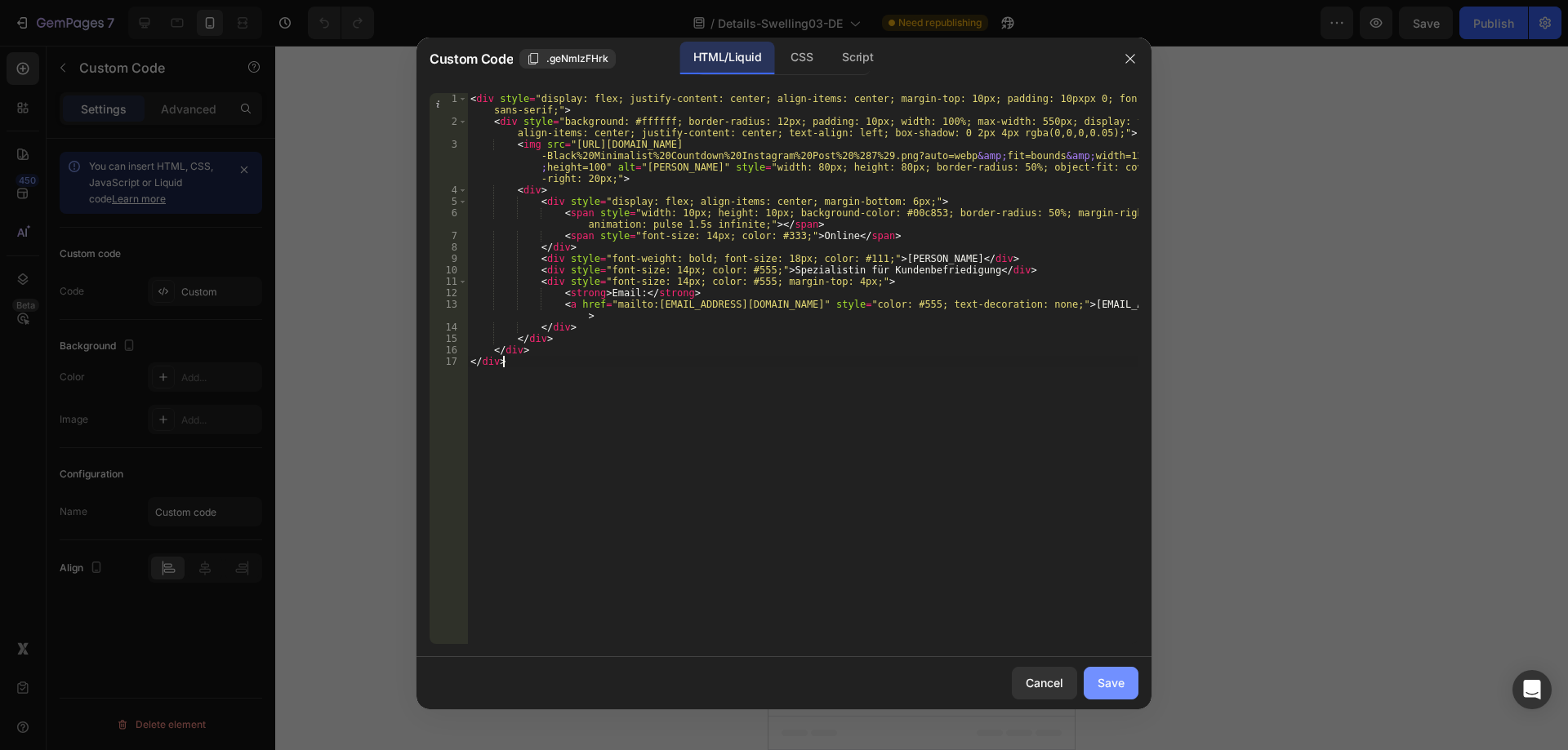
type textarea "</div>"
click at [1103, 686] on div "Save" at bounding box center [1111, 683] width 27 height 17
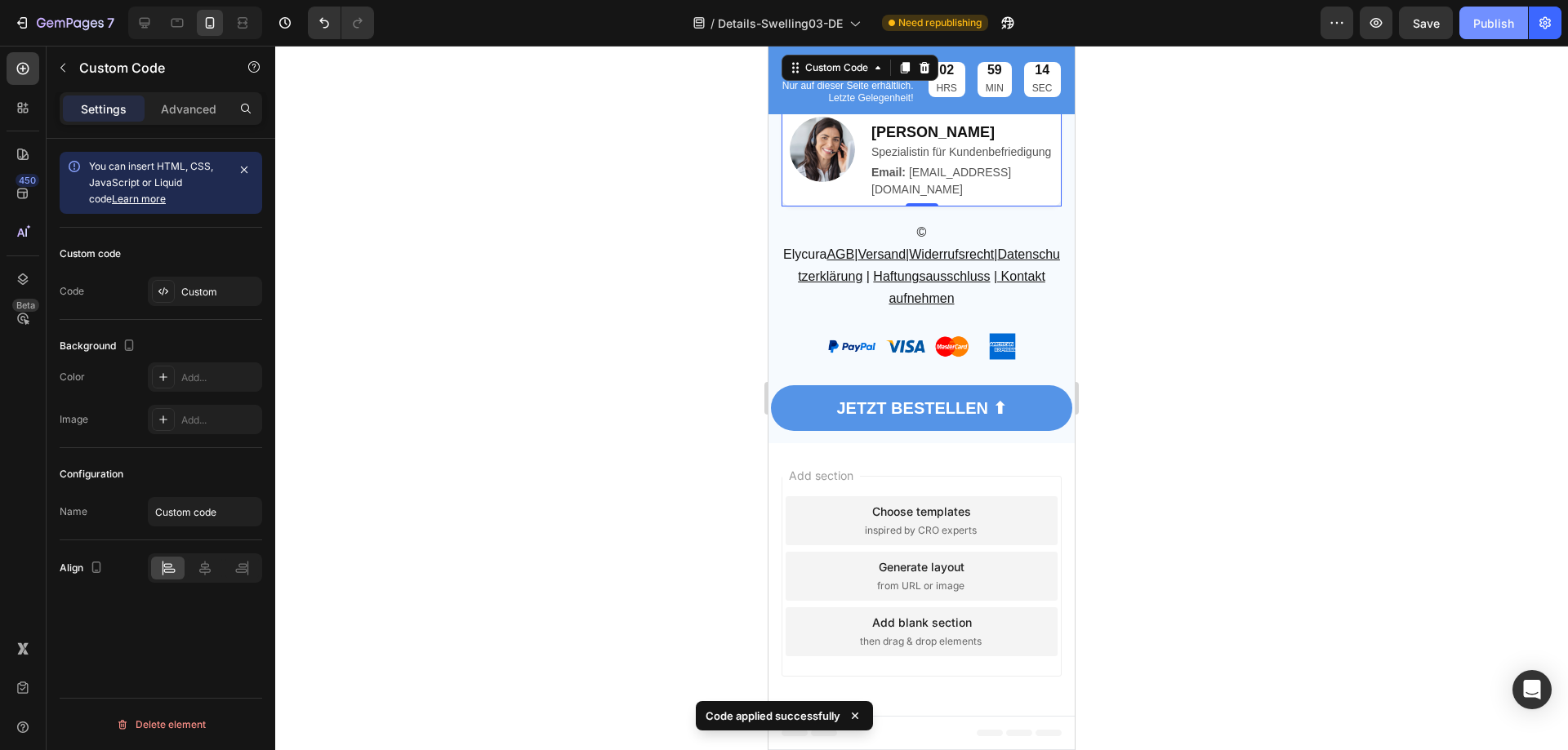
click at [1487, 30] on div "Publish" at bounding box center [1494, 23] width 41 height 17
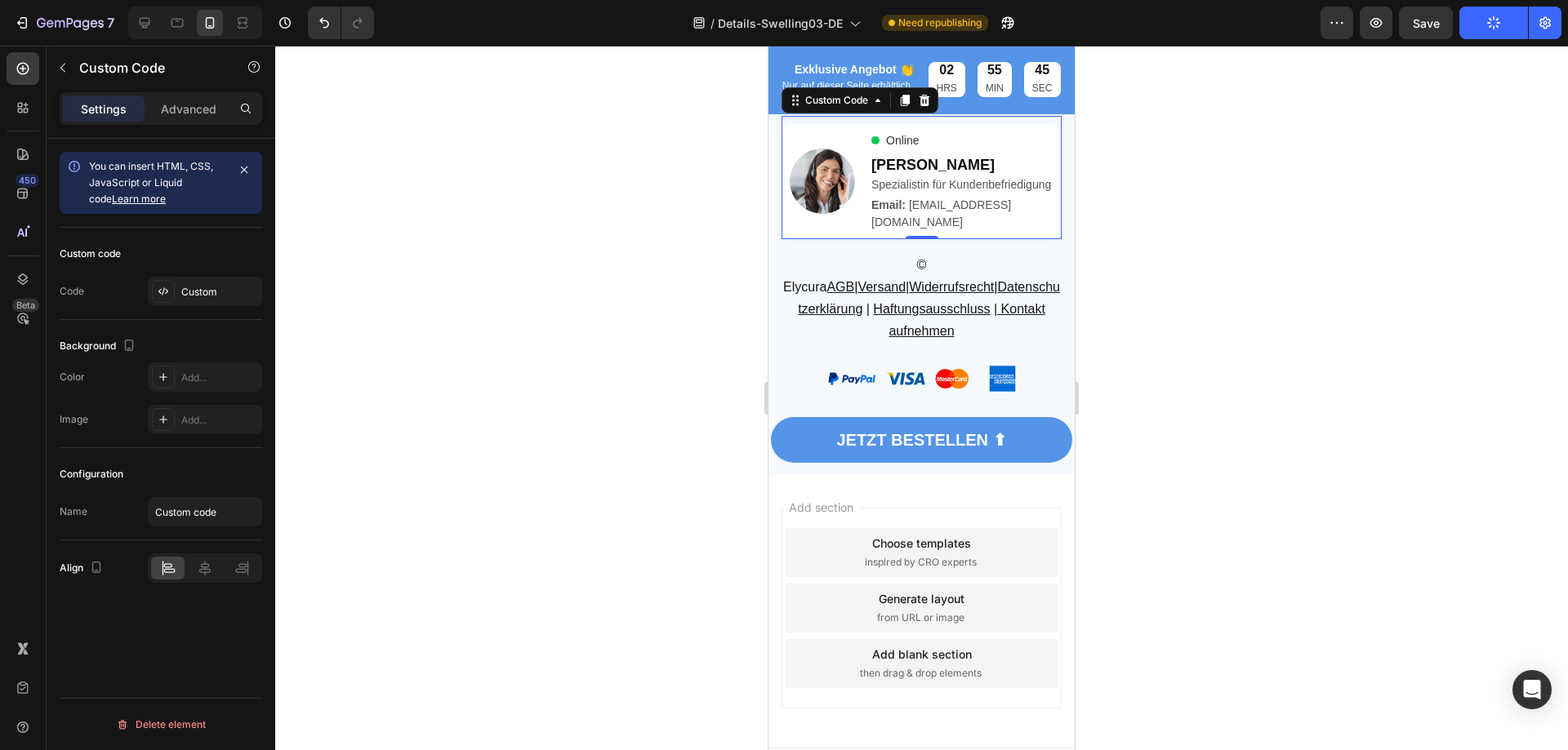
scroll to position [9017, 0]
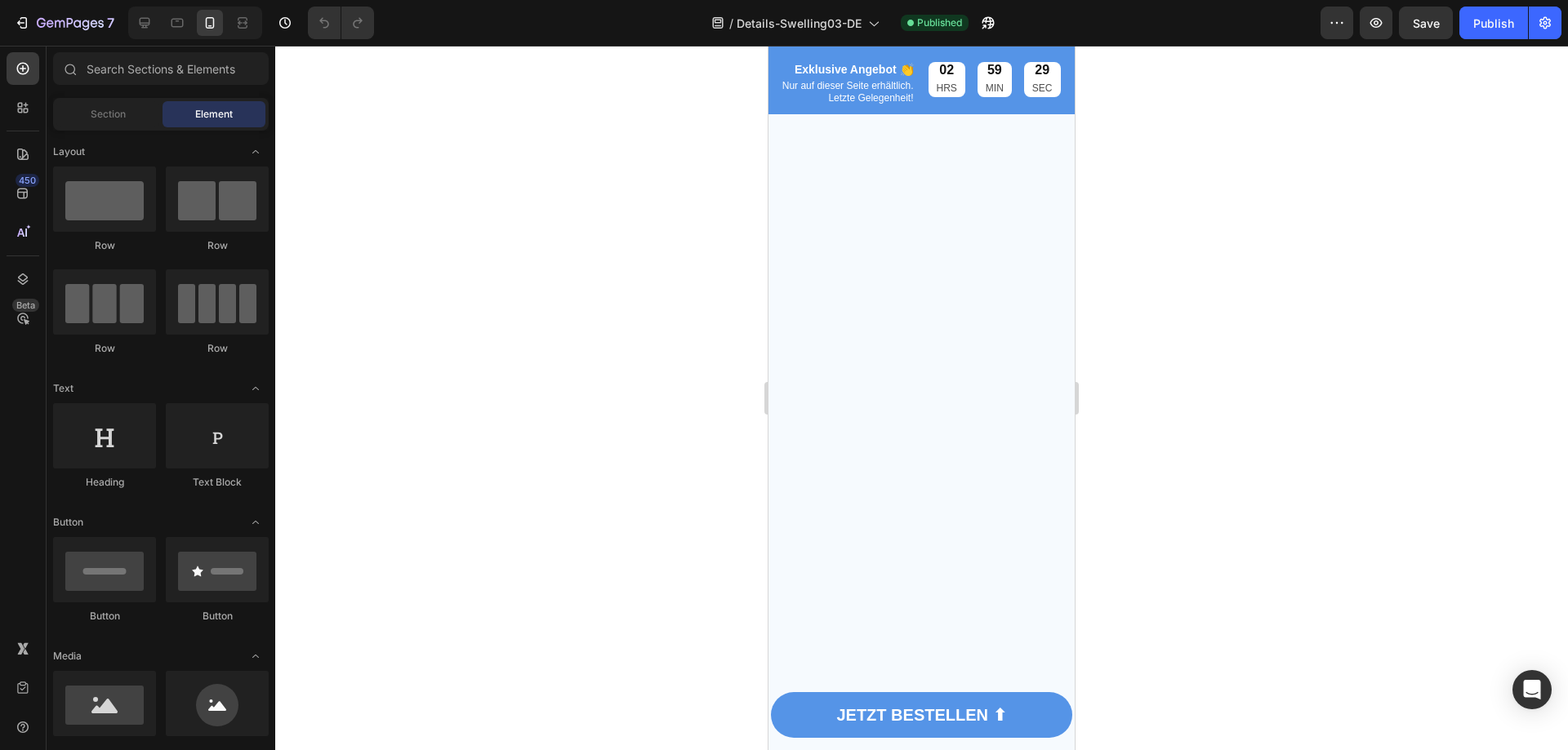
scroll to position [12374, 0]
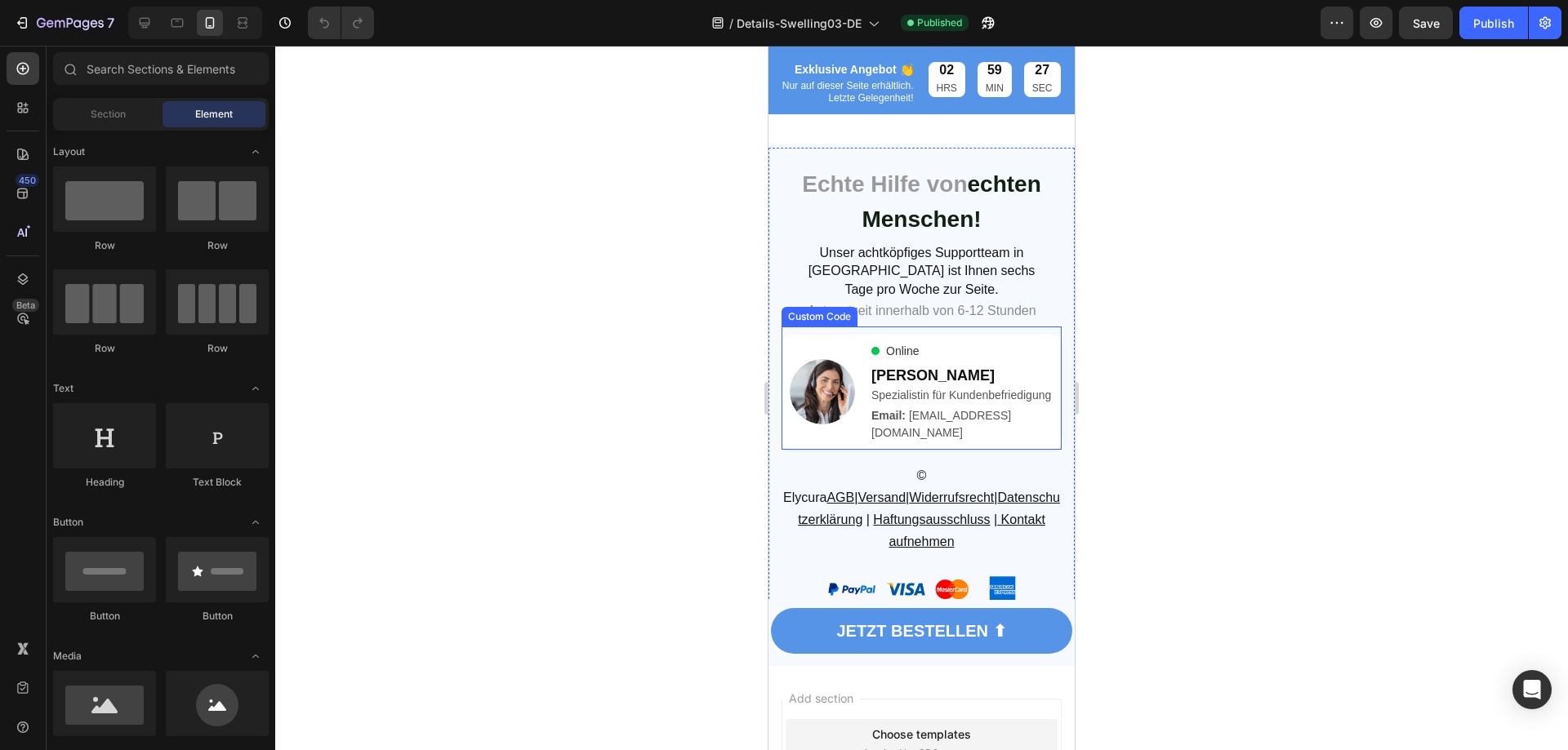
click at [1016, 405] on div "Spezialistin für Kundenbefriedigung" at bounding box center [963, 396] width 182 height 17
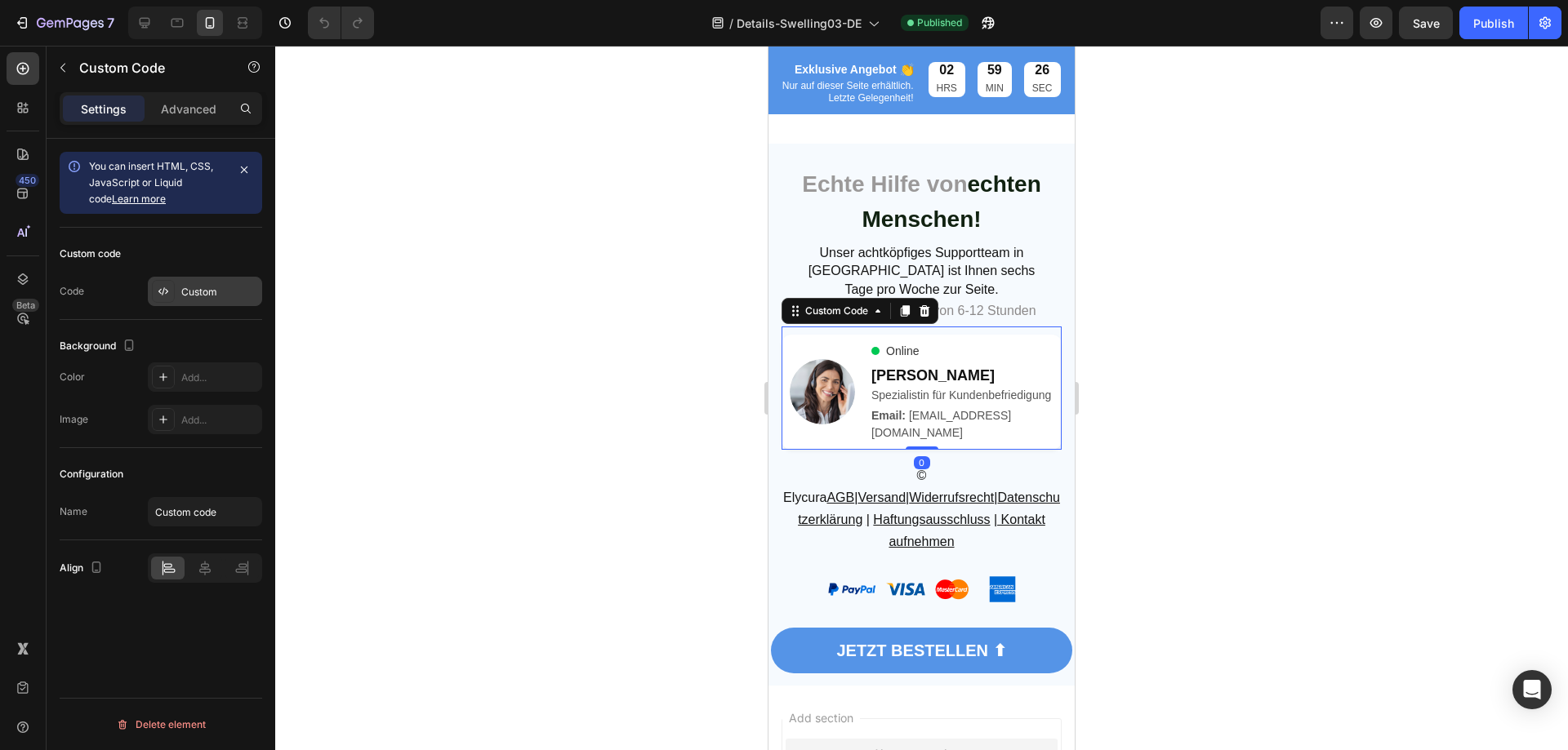
click at [206, 283] on div "Custom" at bounding box center [204, 291] width 114 height 30
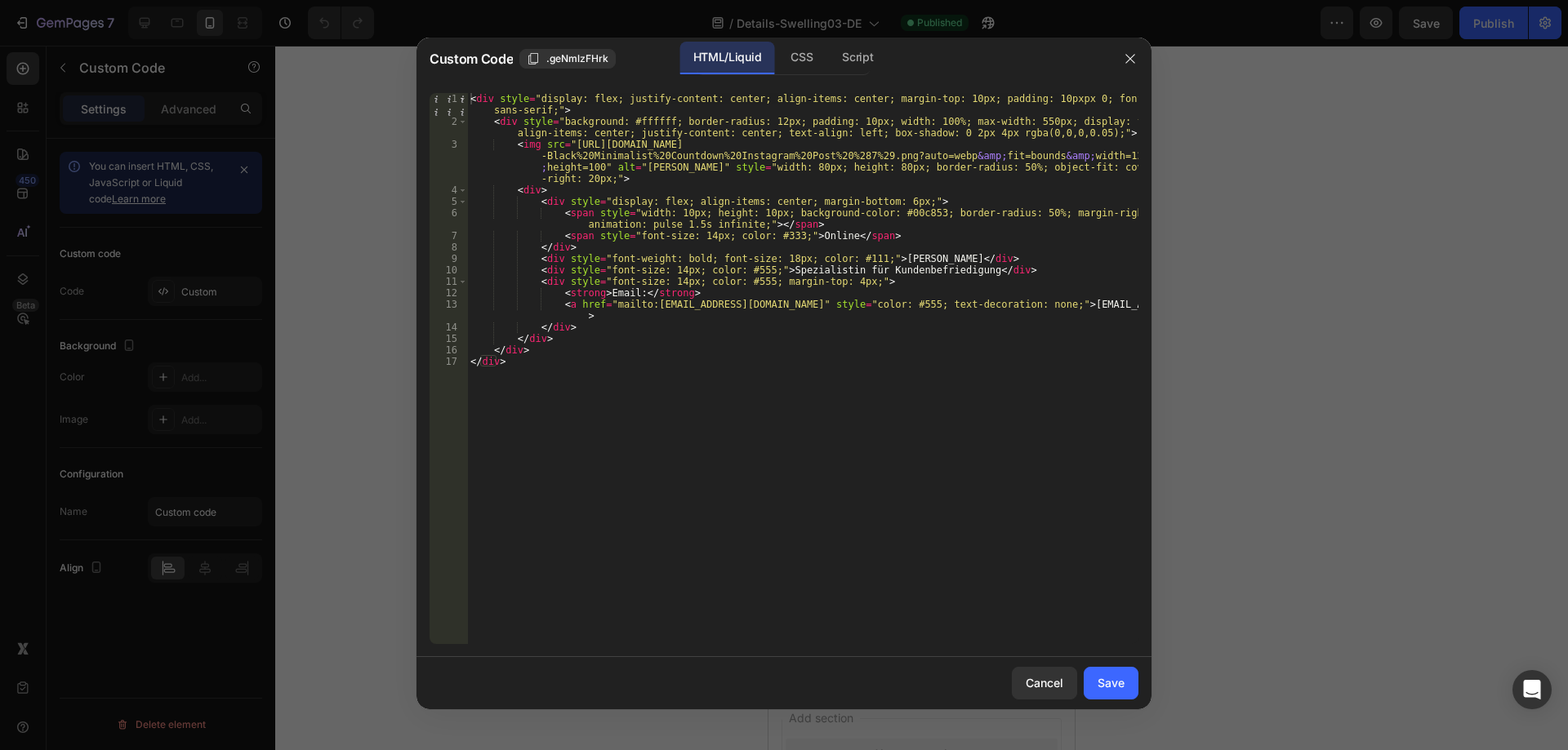
click at [1414, 269] on div at bounding box center [784, 375] width 1568 height 750
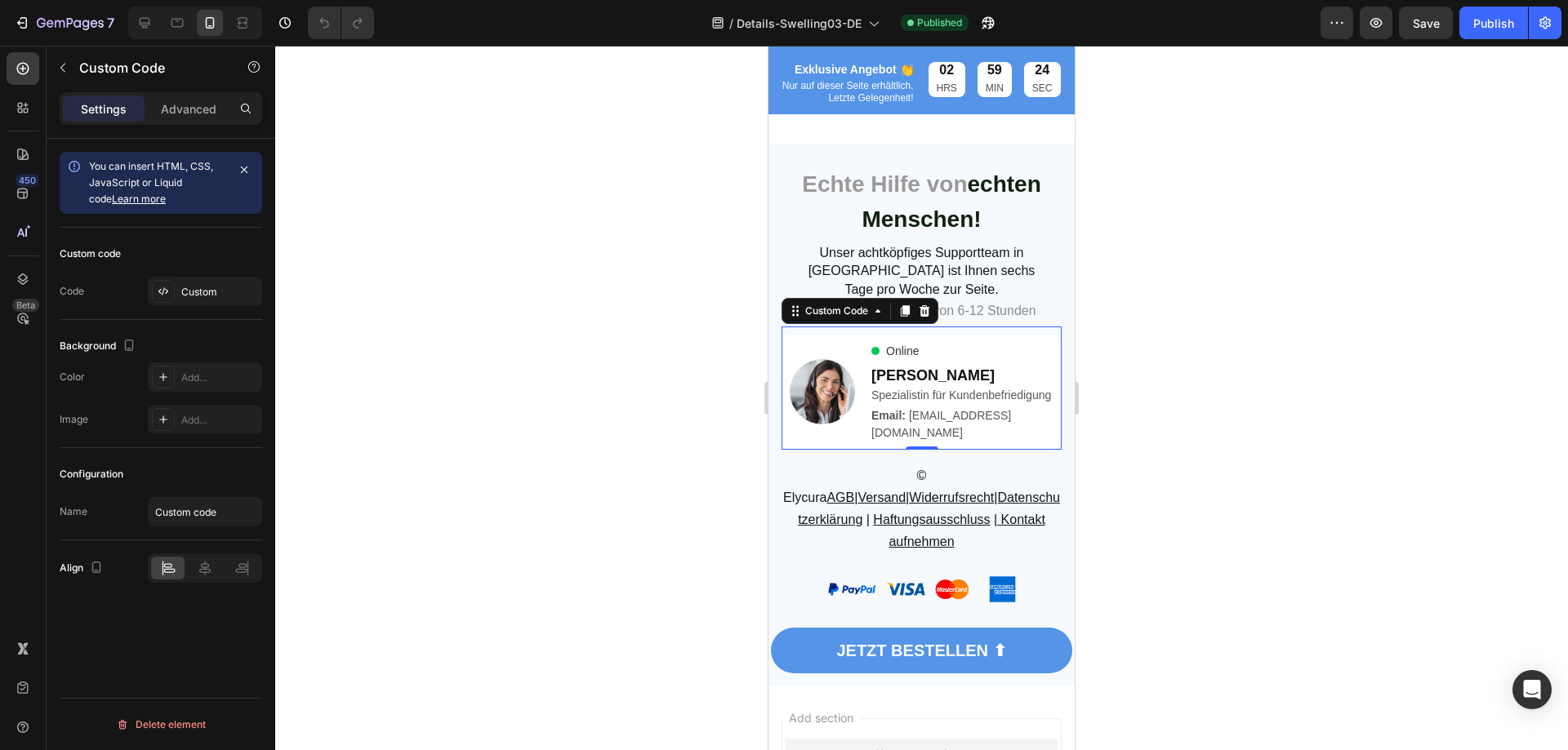
click at [1496, 44] on div "7 Version history / Details-Swelling03-DE Published Preview Save Publish" at bounding box center [784, 23] width 1568 height 47
click at [1496, 34] on button "Publish" at bounding box center [1494, 23] width 69 height 33
